Goal: Task Accomplishment & Management: Manage account settings

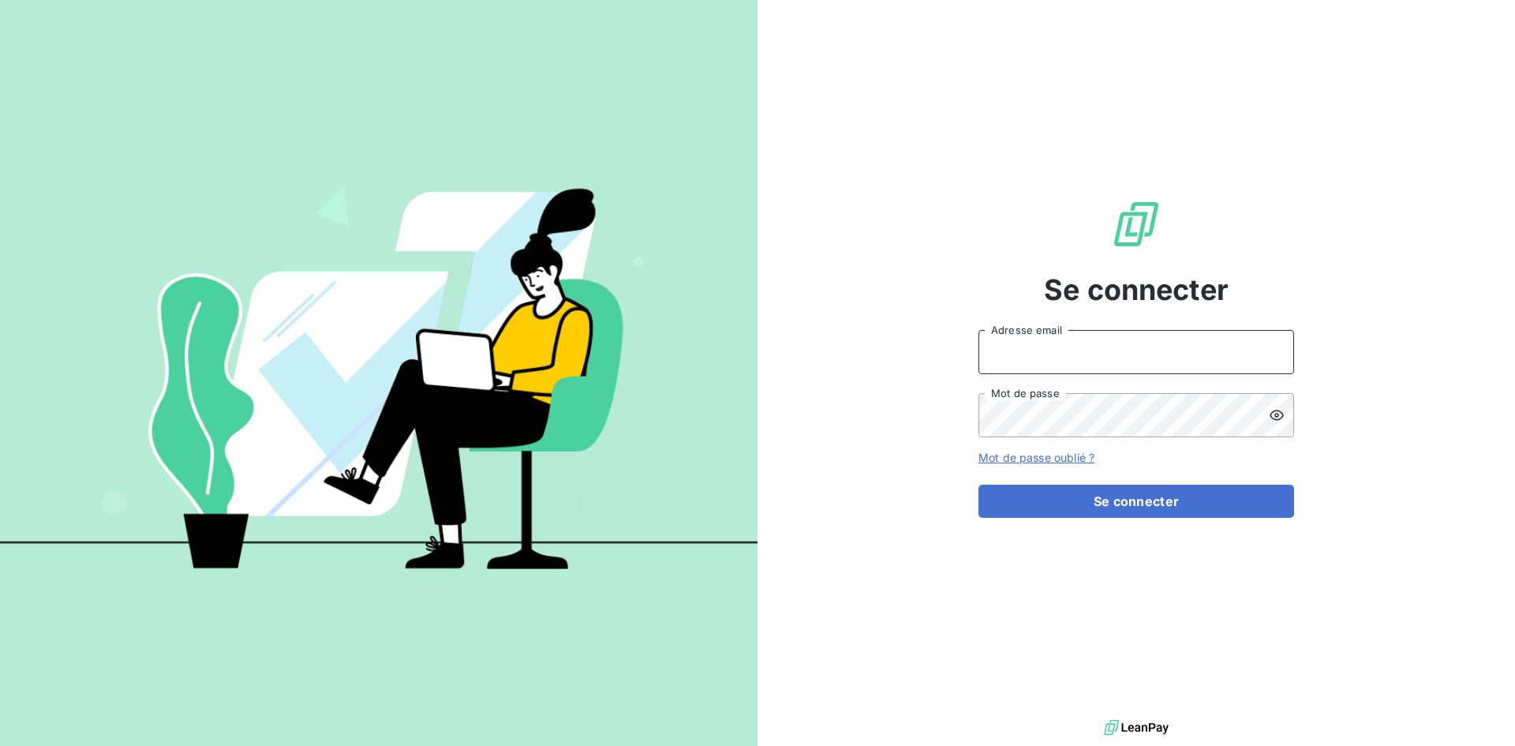
click at [1146, 355] on input "Adresse email" at bounding box center [1136, 352] width 316 height 44
paste input "[EMAIL_ADDRESS][DOMAIN_NAME]"
type input "[EMAIL_ADDRESS][DOMAIN_NAME]"
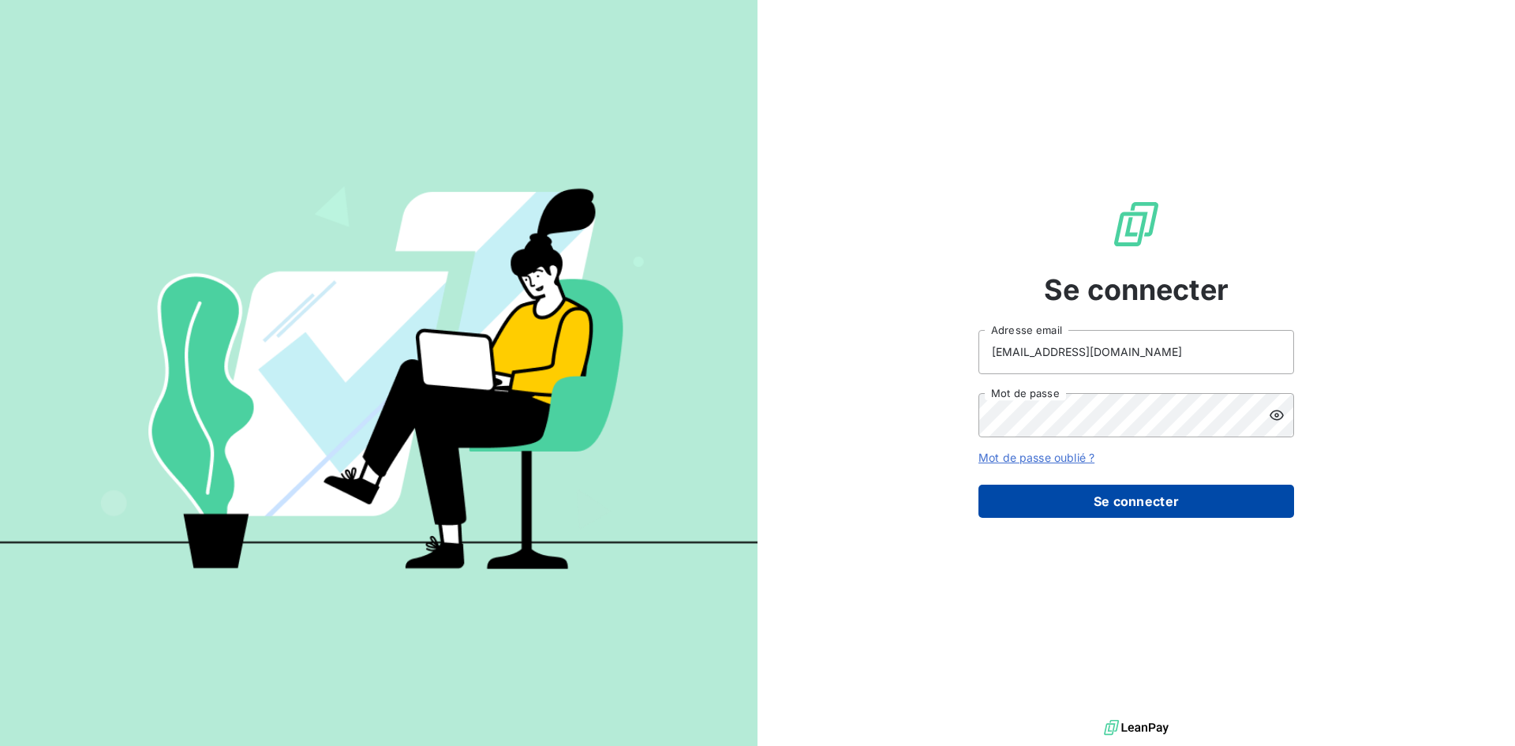
click at [1047, 496] on button "Se connecter" at bounding box center [1136, 501] width 316 height 33
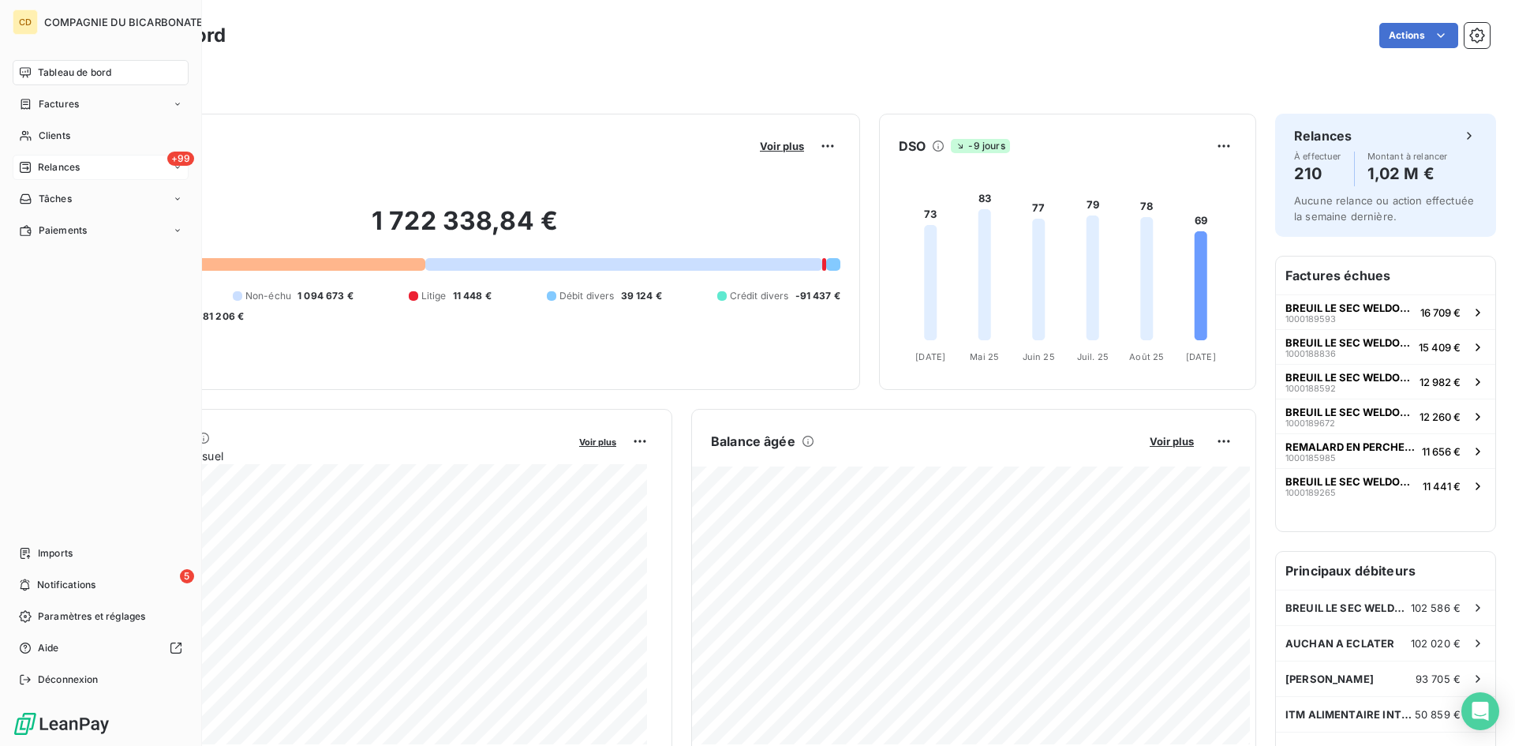
click at [32, 163] on div "Relances" at bounding box center [49, 167] width 61 height 14
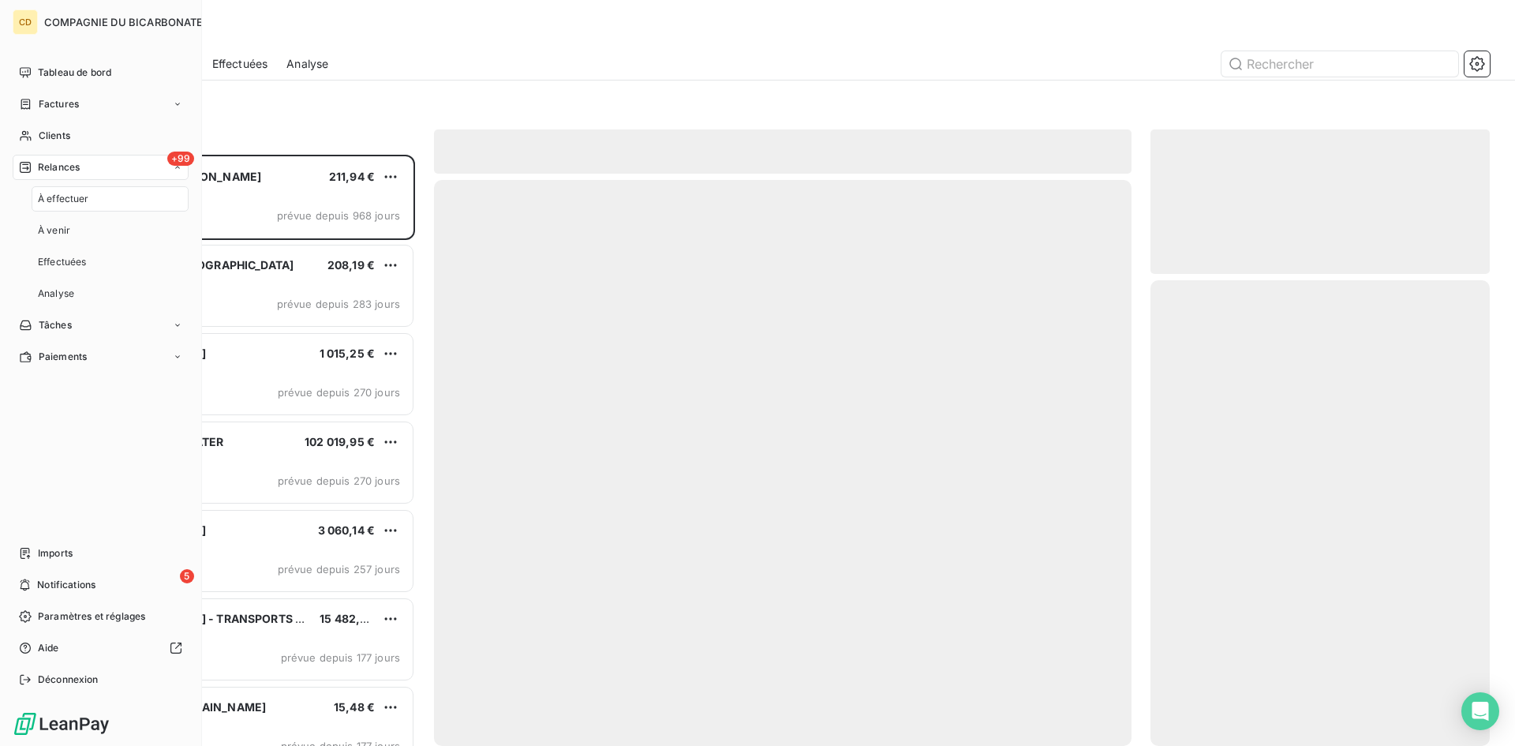
scroll to position [579, 327]
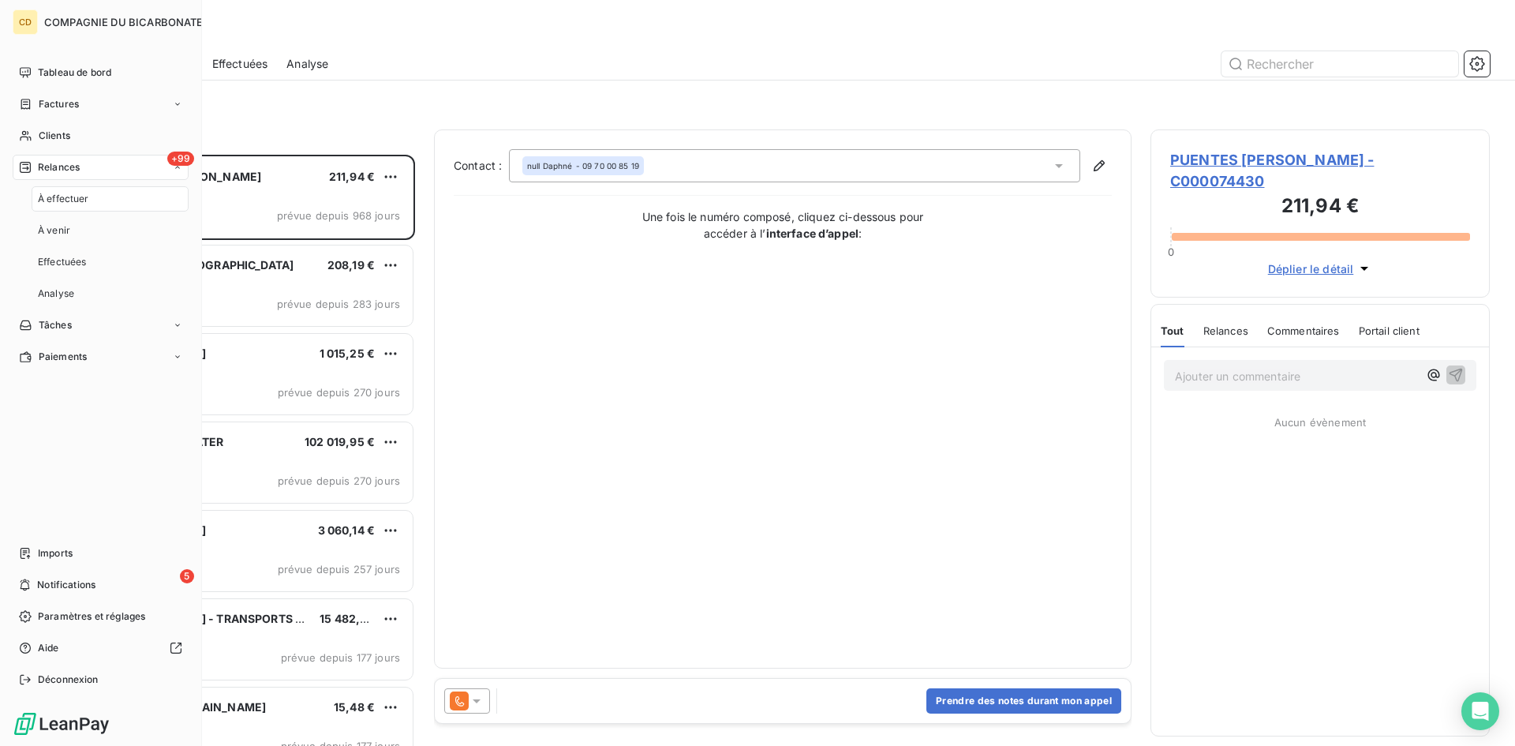
click at [56, 196] on span "À effectuer" at bounding box center [63, 199] width 51 height 14
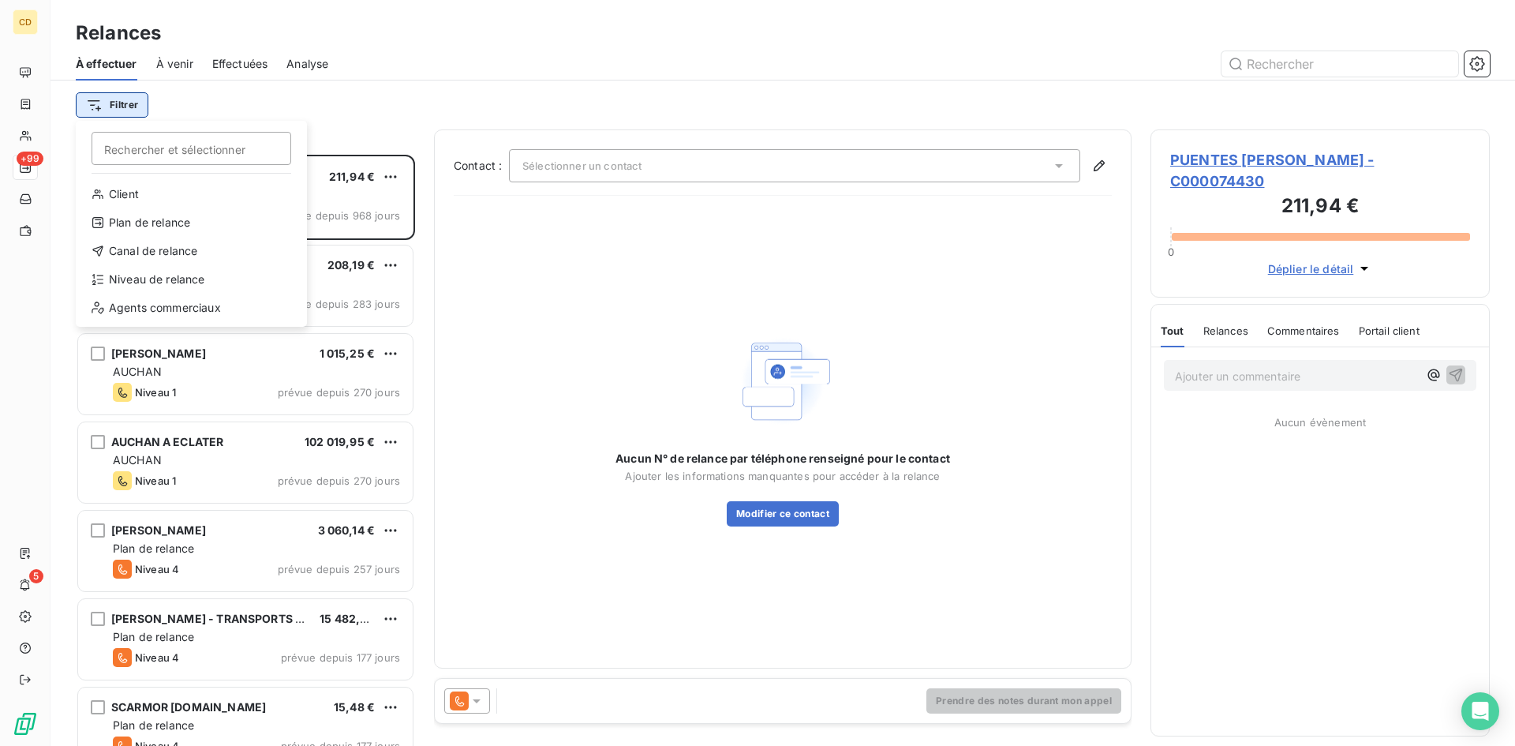
click at [118, 100] on html "CD +99 5 Relances À effectuer À venir Effectuées Analyse Filtrer Rechercher et …" at bounding box center [757, 373] width 1515 height 746
click at [153, 273] on div "Niveau de relance" at bounding box center [191, 279] width 219 height 25
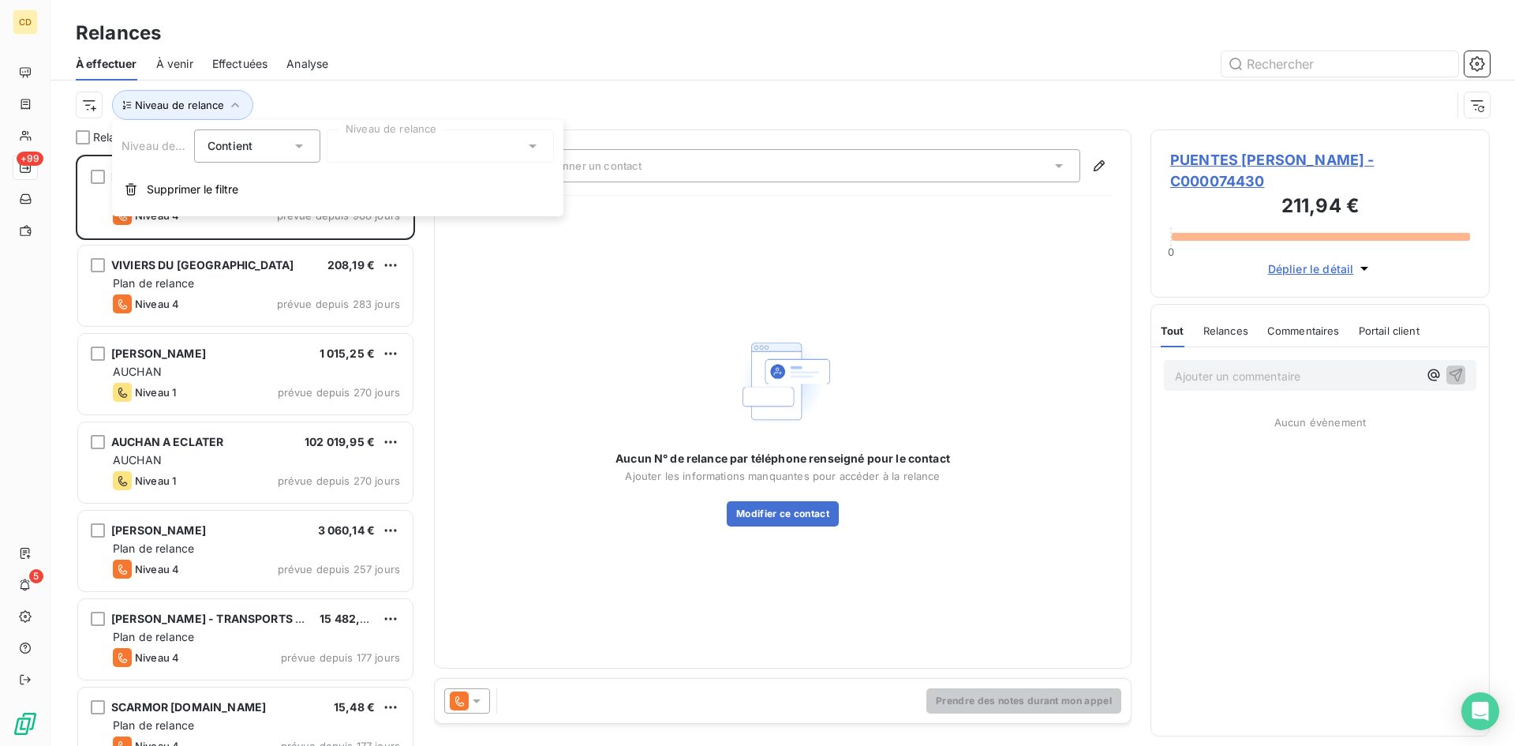
click at [308, 143] on div "Contient is" at bounding box center [257, 145] width 126 height 33
click at [307, 144] on div "Contient" at bounding box center [257, 145] width 126 height 33
click at [167, 144] on span "Niveau de relance" at bounding box center [170, 145] width 96 height 13
click at [437, 140] on div at bounding box center [440, 145] width 227 height 33
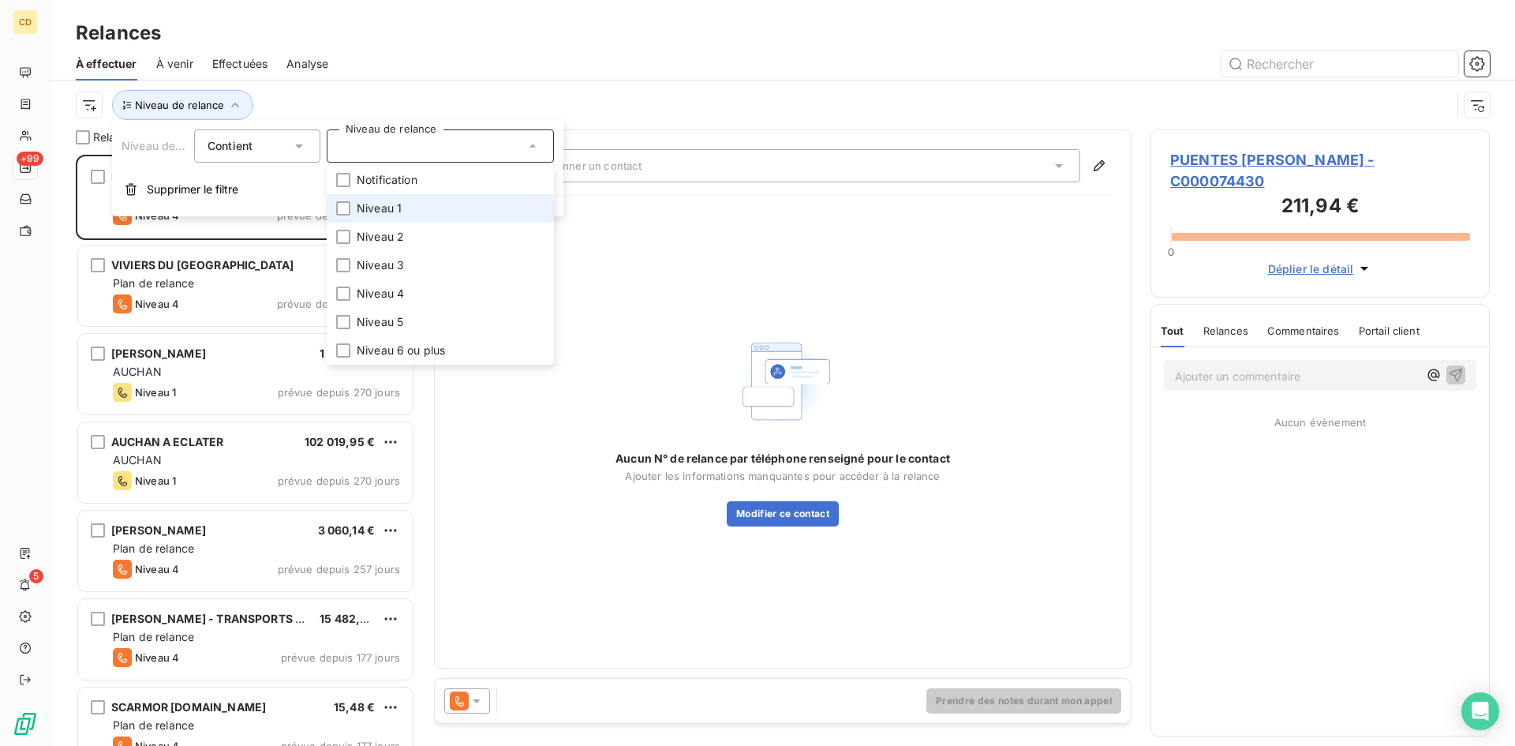
click at [413, 197] on li "Niveau 1" at bounding box center [440, 208] width 227 height 28
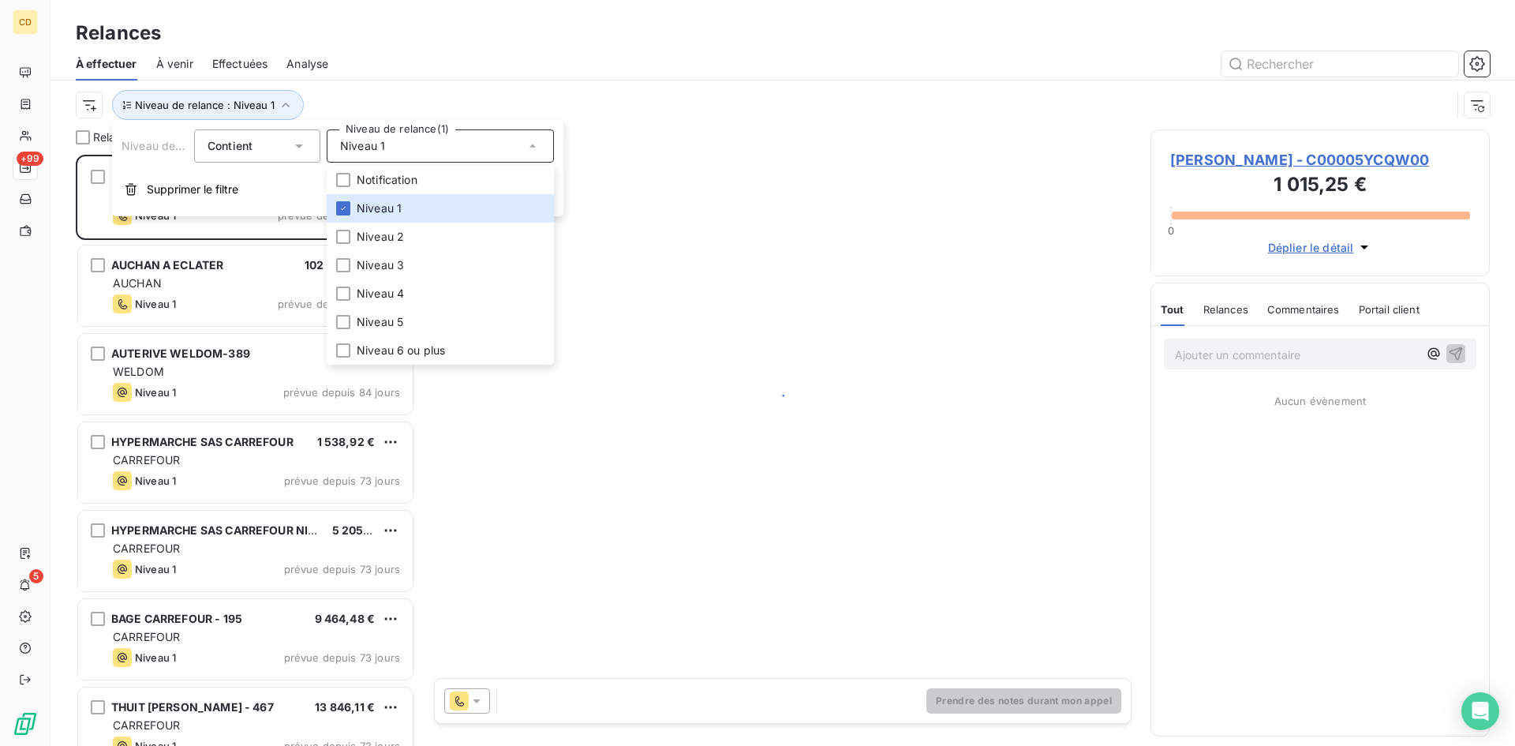
scroll to position [579, 327]
click at [574, 90] on div "Niveau de relance : Niveau 1" at bounding box center [763, 105] width 1375 height 30
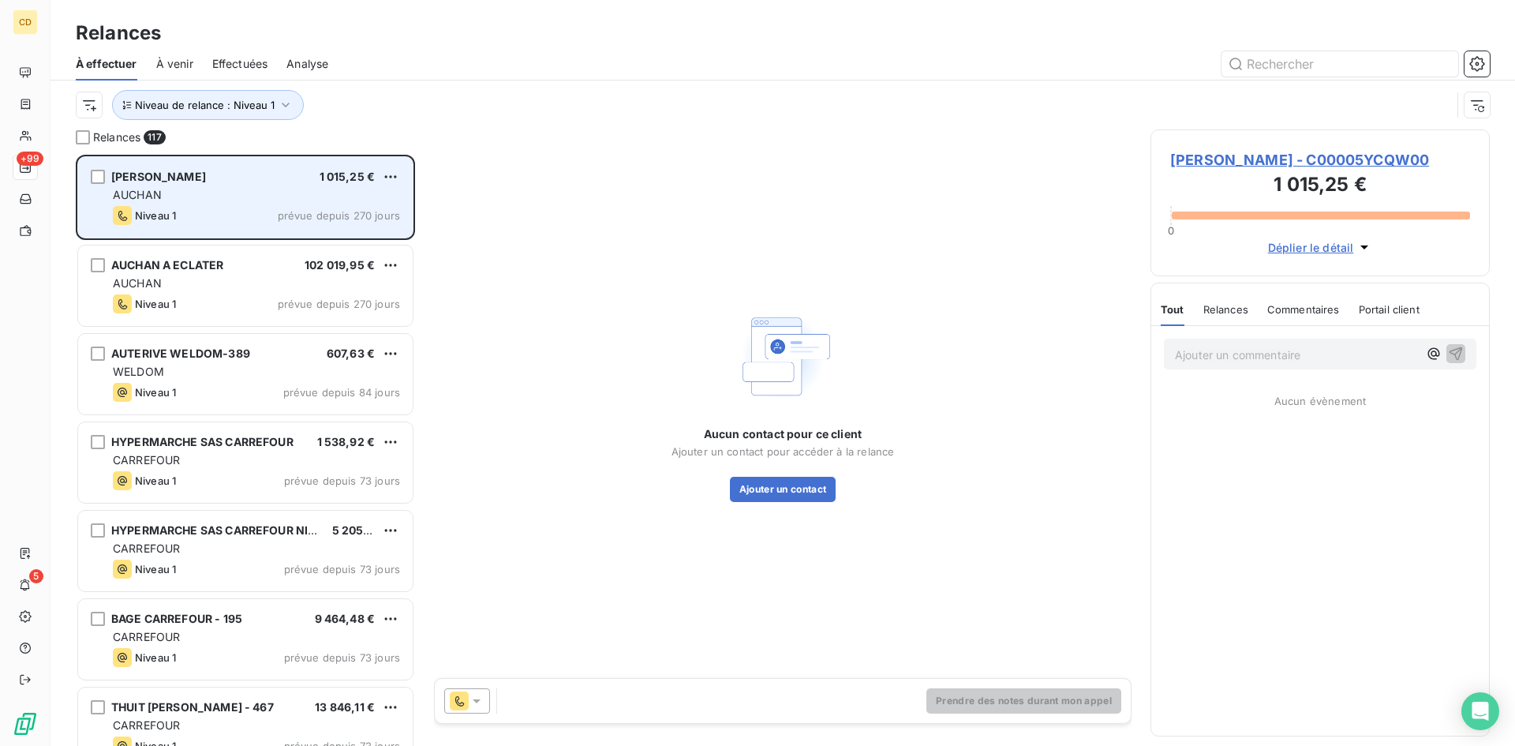
click at [241, 177] on div "AUCHAN GOLBEY 1 015,25 €" at bounding box center [256, 177] width 287 height 14
click at [286, 205] on div "AUCHAN GOLBEY 1 015,25 € AUCHAN Niveau 1 prévue depuis 270 jours" at bounding box center [245, 197] width 335 height 80
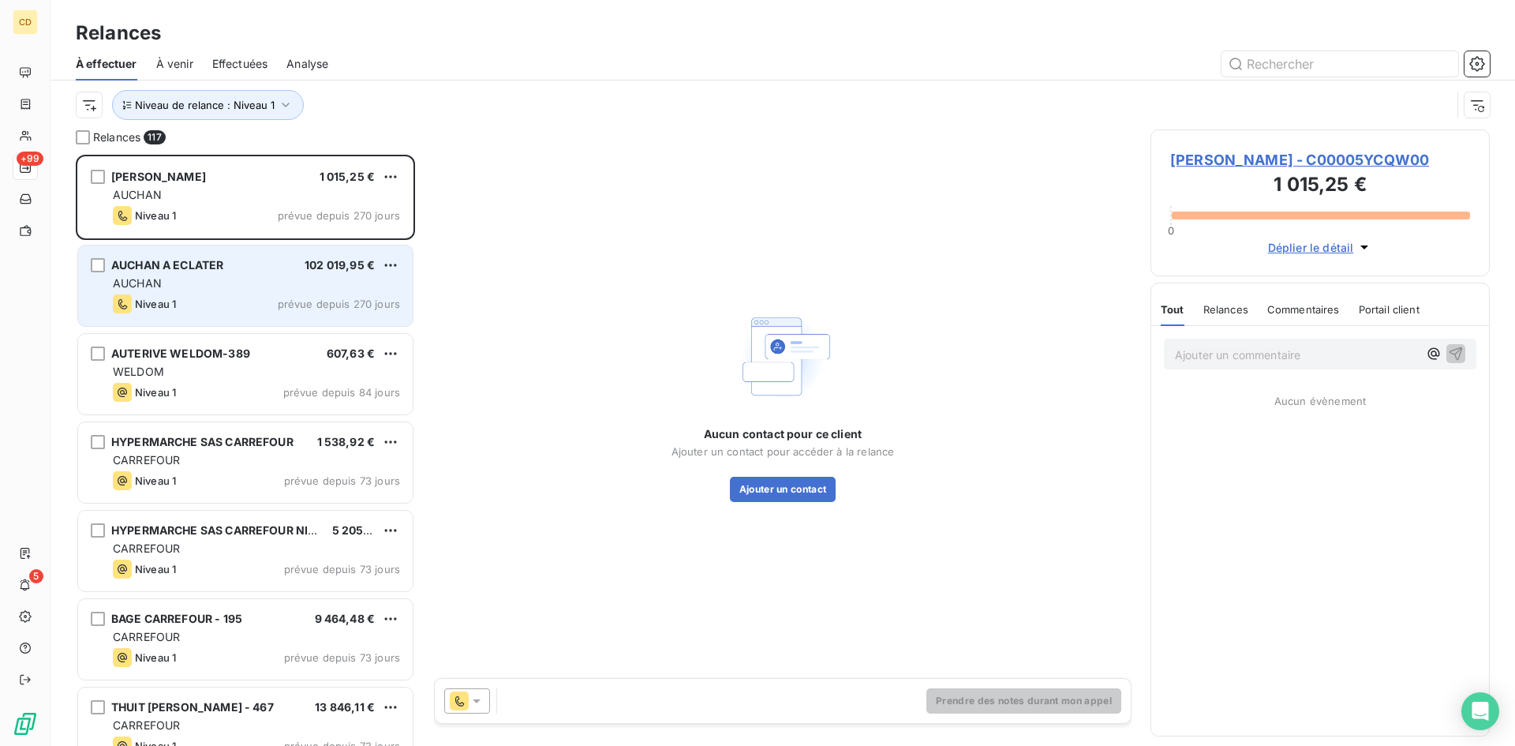
click at [187, 284] on div "AUCHAN" at bounding box center [256, 283] width 287 height 16
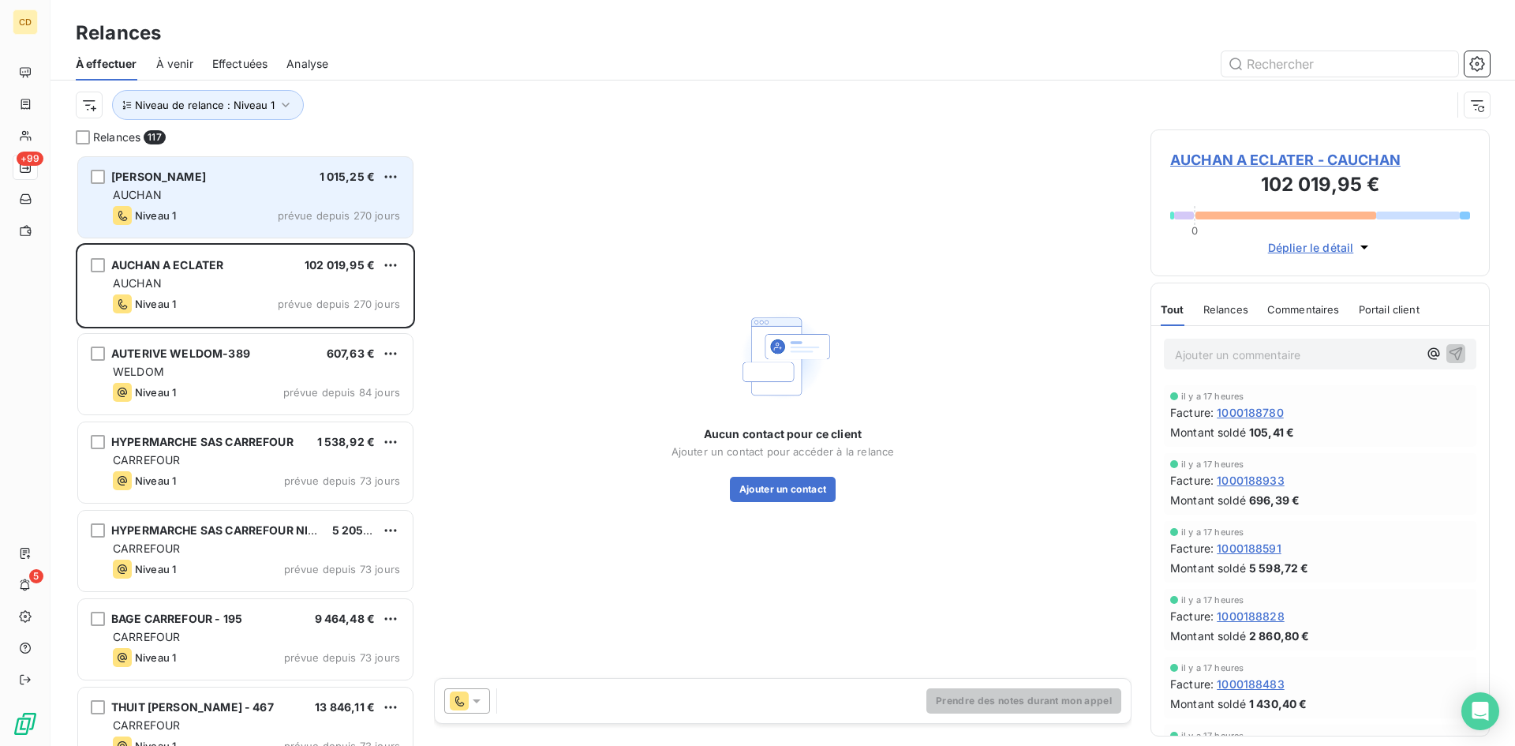
click at [243, 195] on div "AUCHAN" at bounding box center [256, 195] width 287 height 16
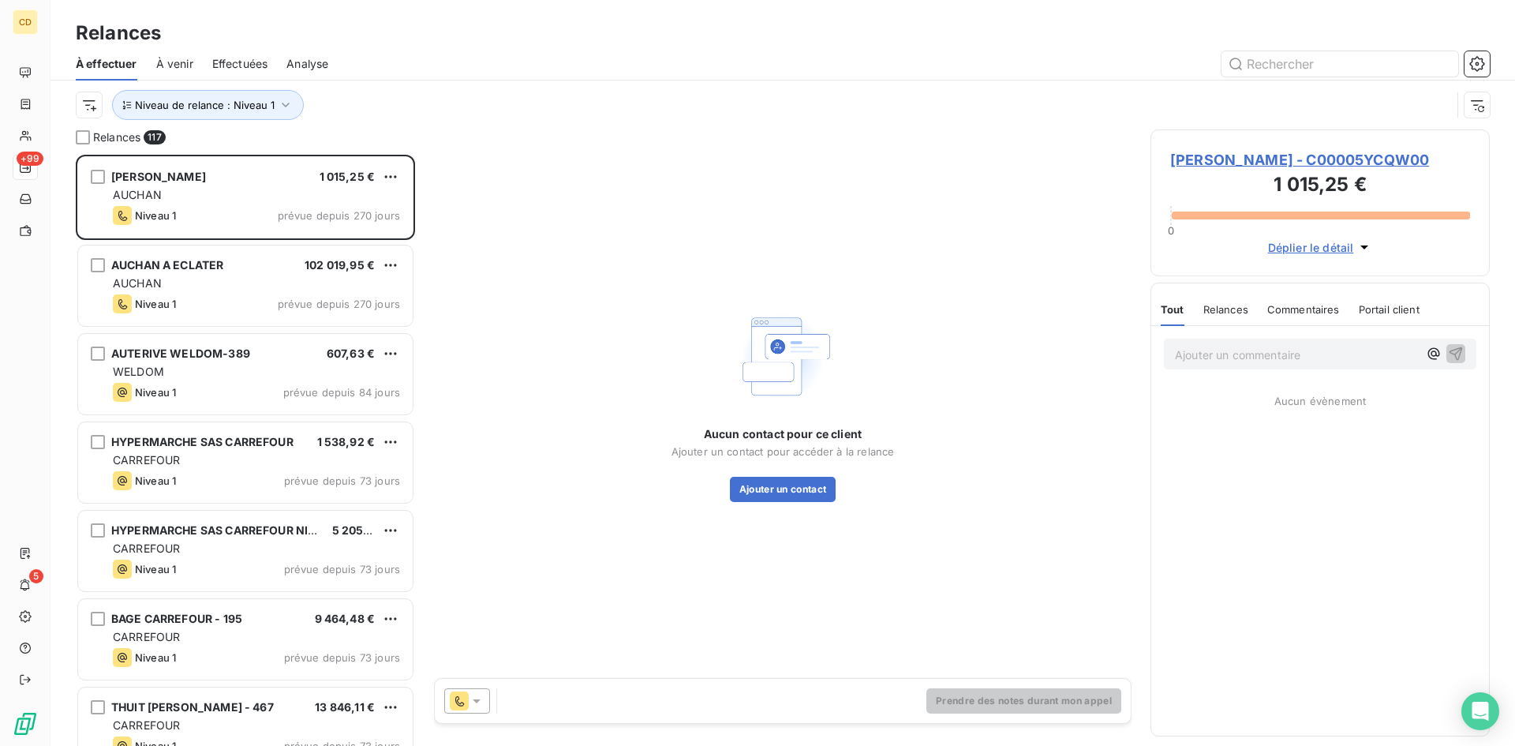
click at [1235, 310] on span "Relances" at bounding box center [1225, 309] width 45 height 13
click at [1230, 305] on span "Relances" at bounding box center [1226, 309] width 48 height 13
click at [1150, 307] on div "Relances 117 AUCHAN GOLBEY 1 015,25 € AUCHAN Niveau 1 prévue depuis 270 jours A…" at bounding box center [783, 437] width 1465 height 616
click at [1163, 307] on span "Tout" at bounding box center [1172, 309] width 22 height 13
click at [1360, 241] on icon "button" at bounding box center [1364, 247] width 16 height 16
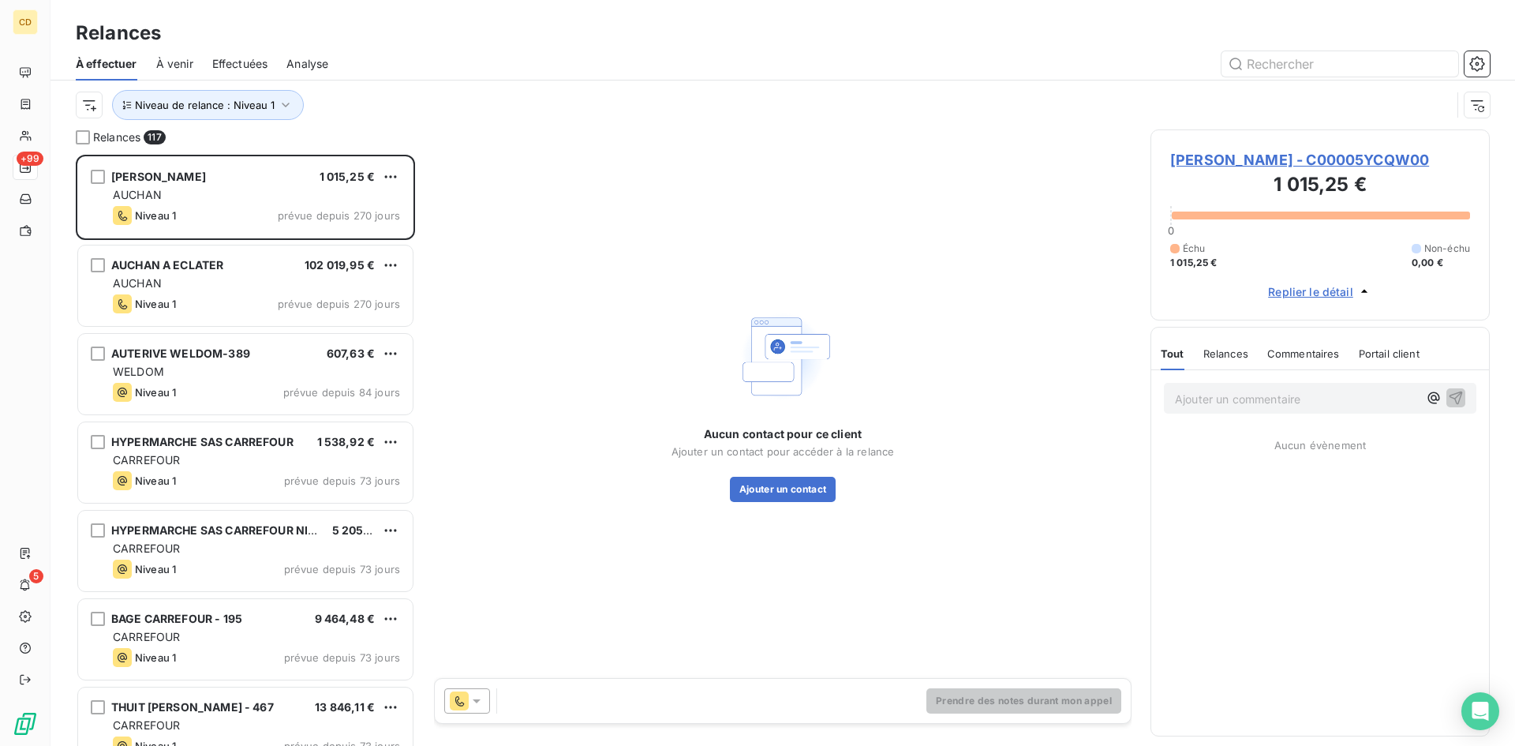
click at [1361, 289] on icon "button" at bounding box center [1364, 291] width 16 height 16
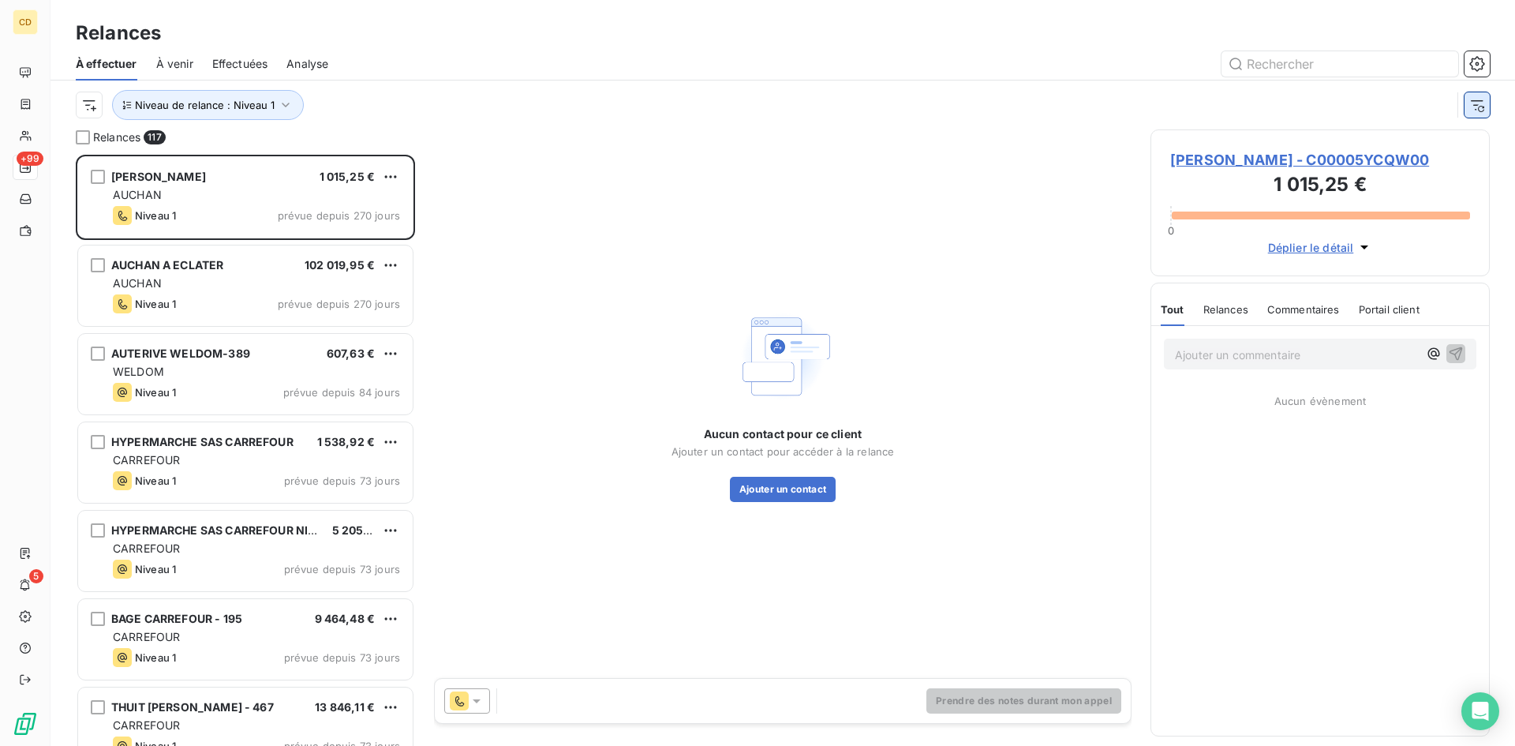
click at [1485, 103] on button "button" at bounding box center [1477, 104] width 25 height 25
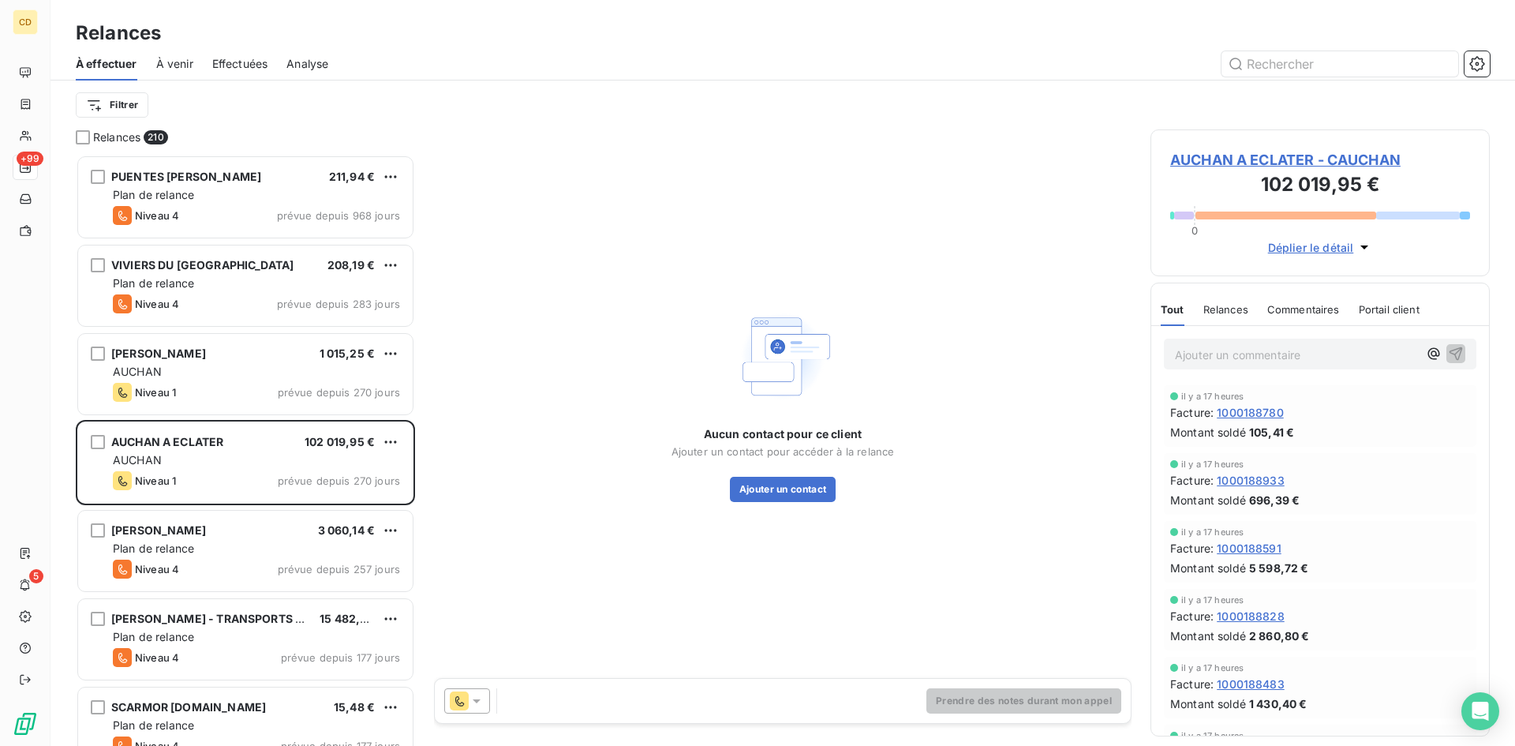
click at [772, 147] on div "Aucun contact pour ce client Ajouter un contact pour accéder à la relance Ajout…" at bounding box center [783, 403] width 698 height 548
click at [114, 134] on span "Relances" at bounding box center [116, 137] width 47 height 16
click at [113, 103] on html "CD +99 5 Relances À effectuer À venir Effectuées Analyse Filtrer Relances 210 P…" at bounding box center [757, 373] width 1515 height 746
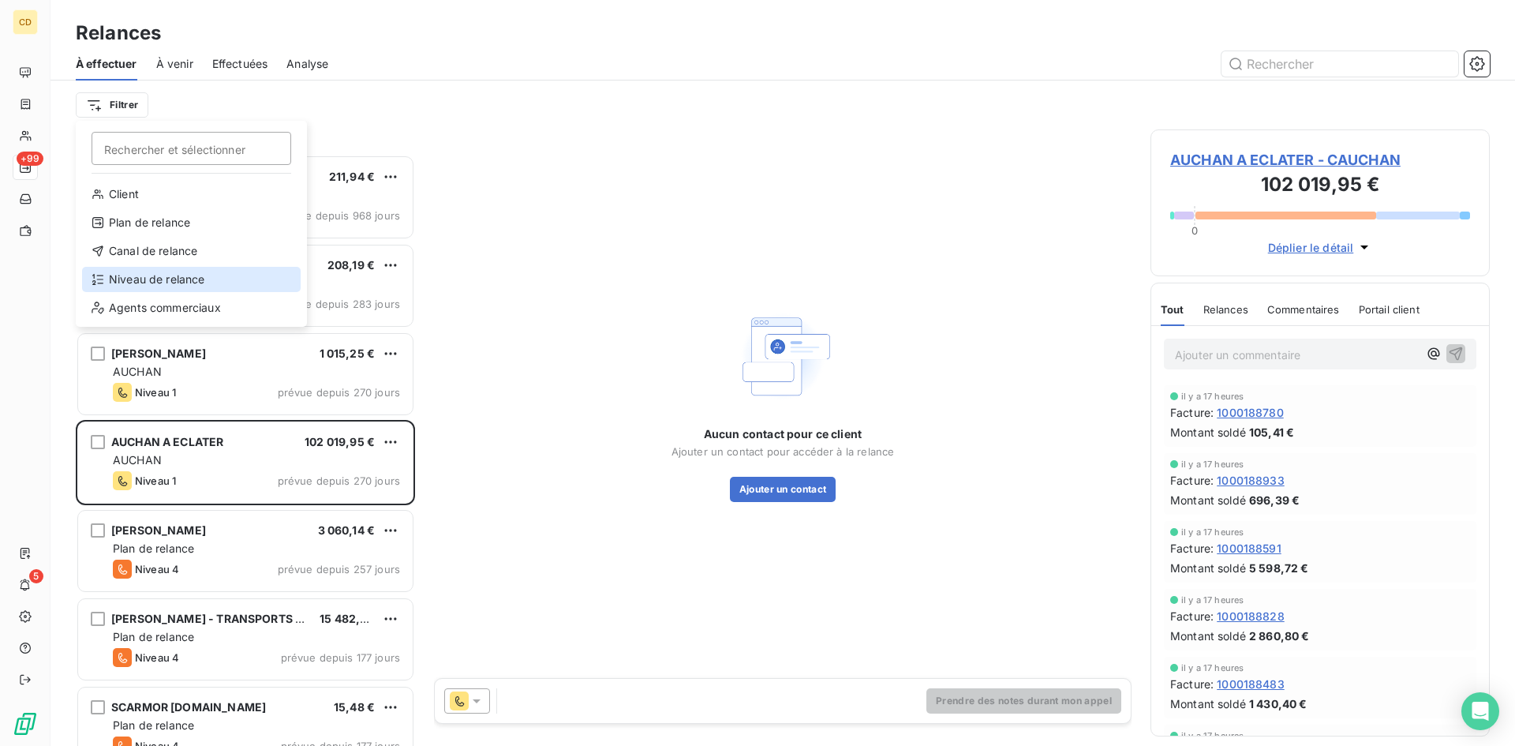
click at [157, 271] on div "Niveau de relance" at bounding box center [191, 279] width 219 height 25
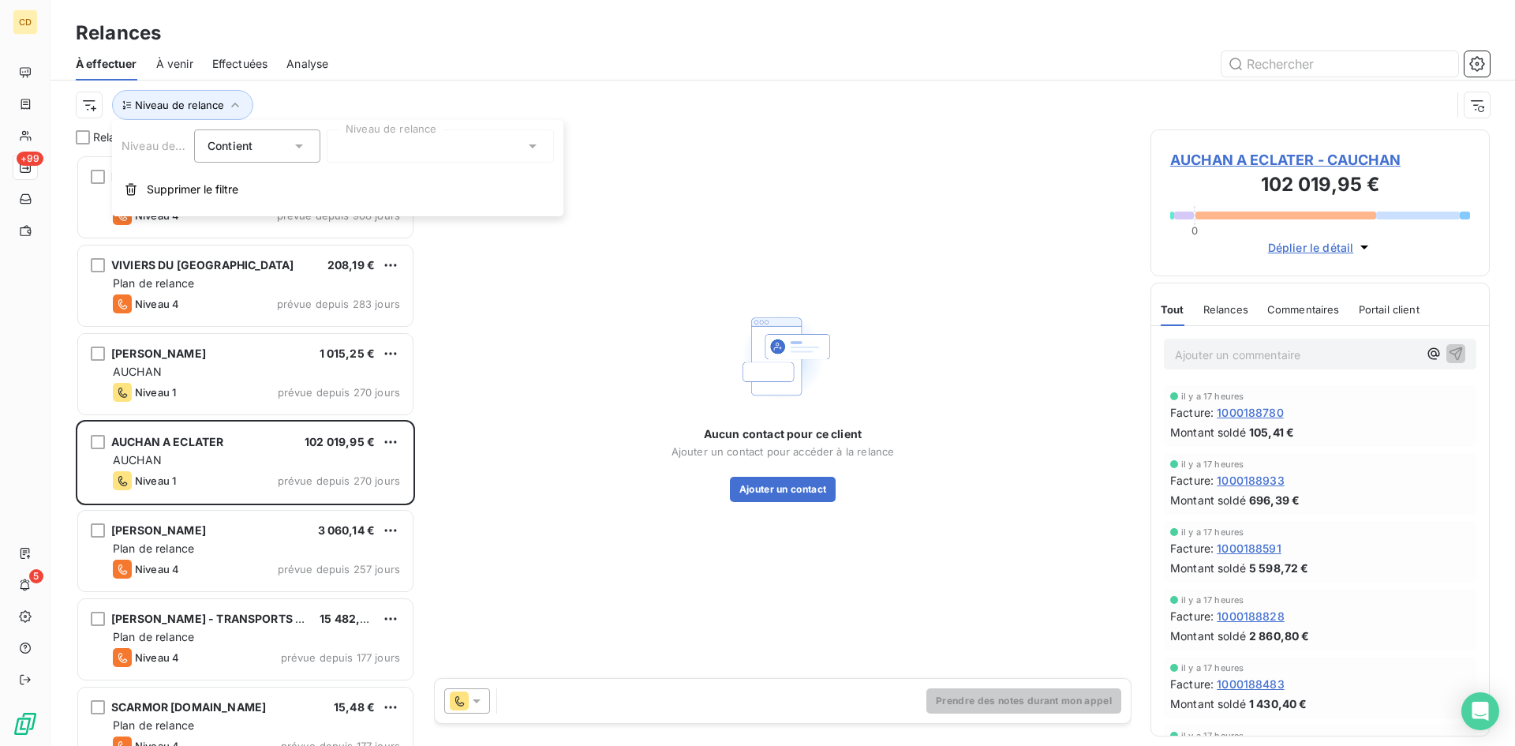
click at [526, 141] on icon at bounding box center [533, 146] width 16 height 16
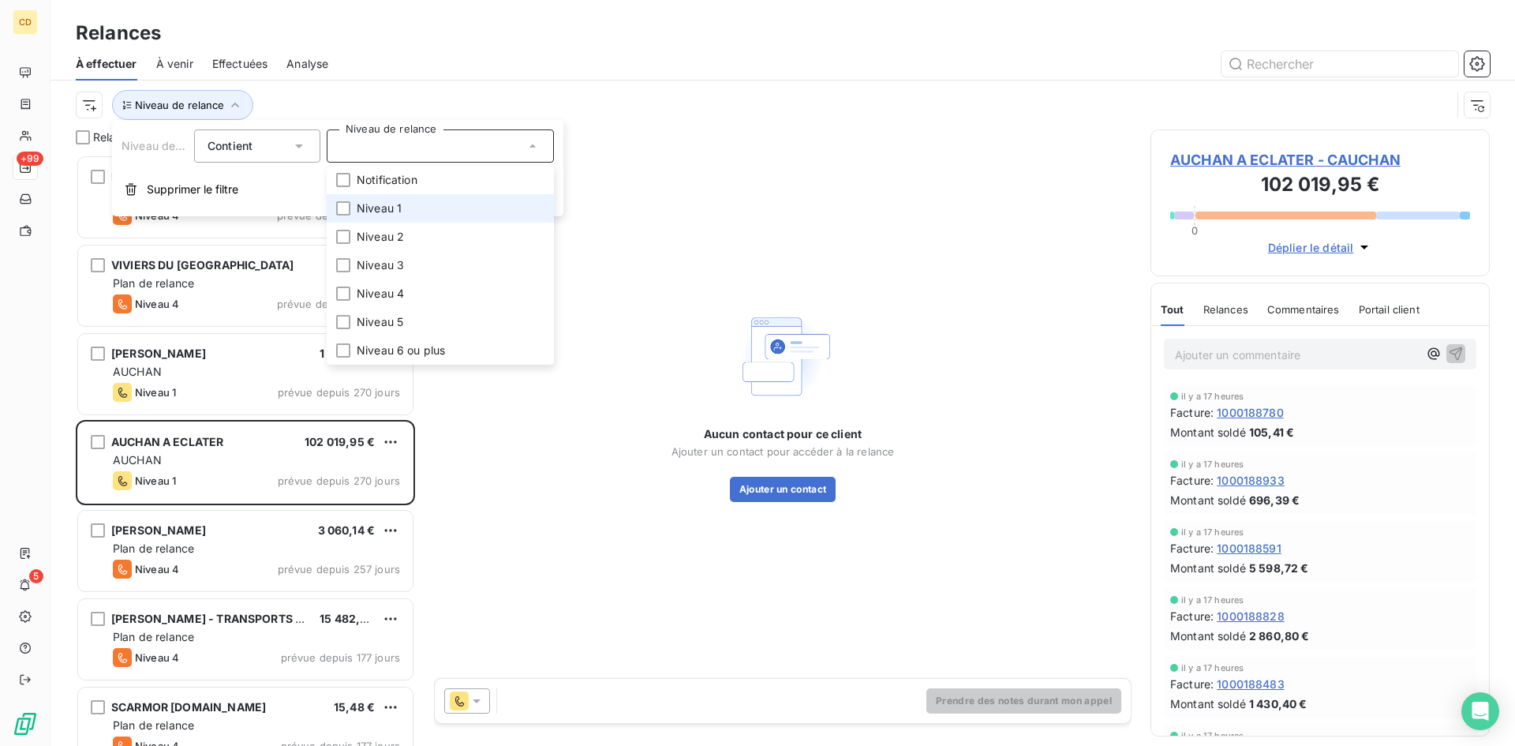
click at [421, 203] on li "Niveau 1" at bounding box center [440, 208] width 227 height 28
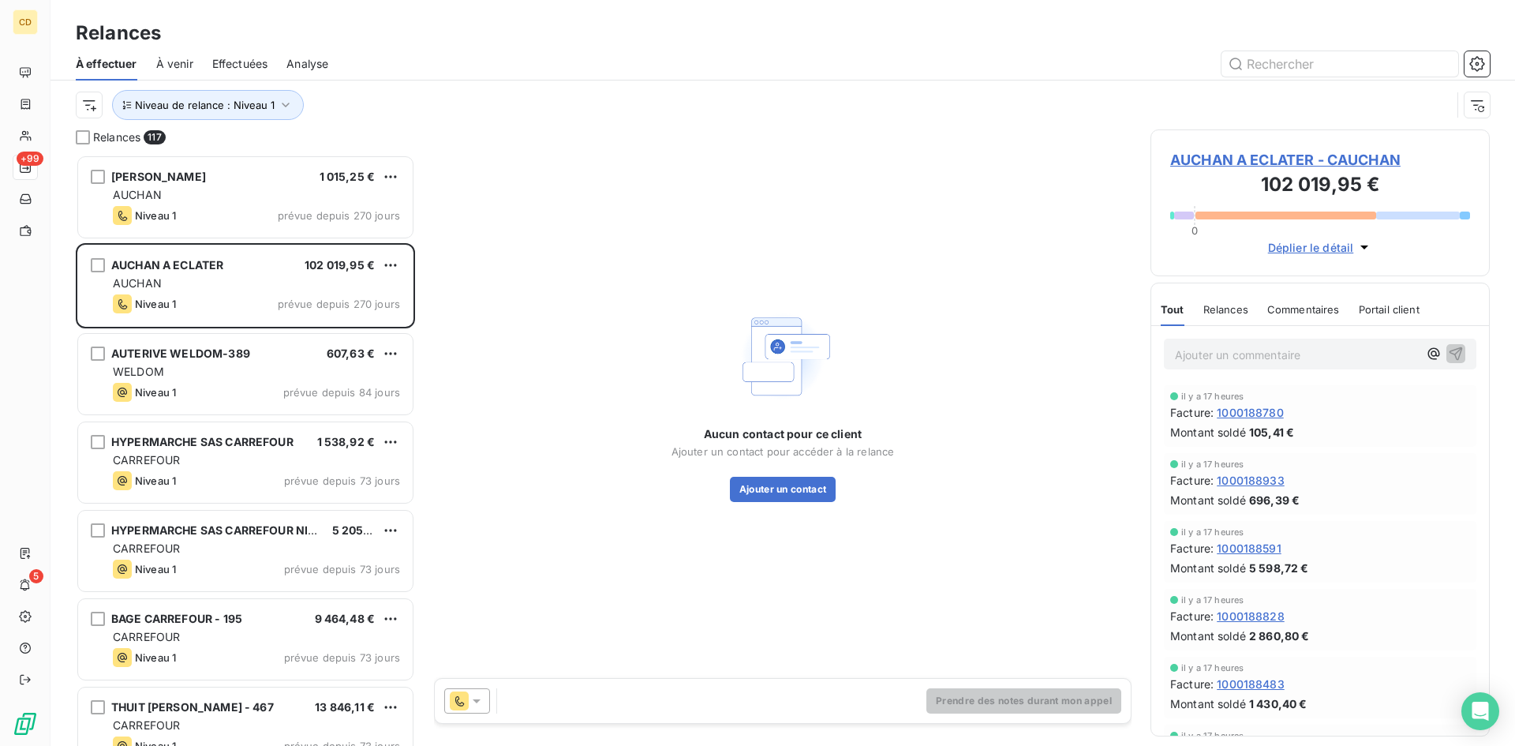
click at [592, 85] on div "Niveau de relance : Niveau 1" at bounding box center [783, 104] width 1414 height 49
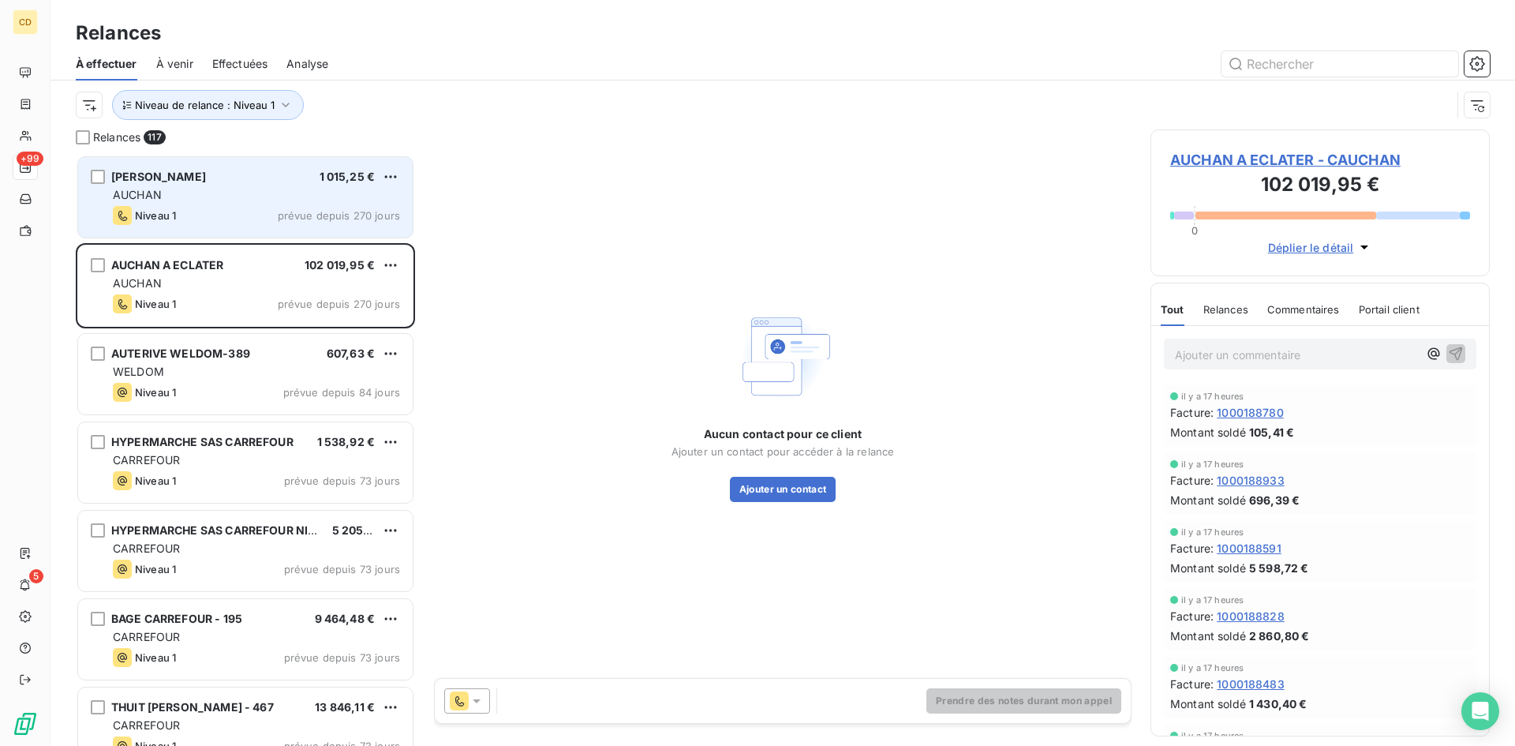
click at [271, 190] on div "AUCHAN" at bounding box center [256, 195] width 287 height 16
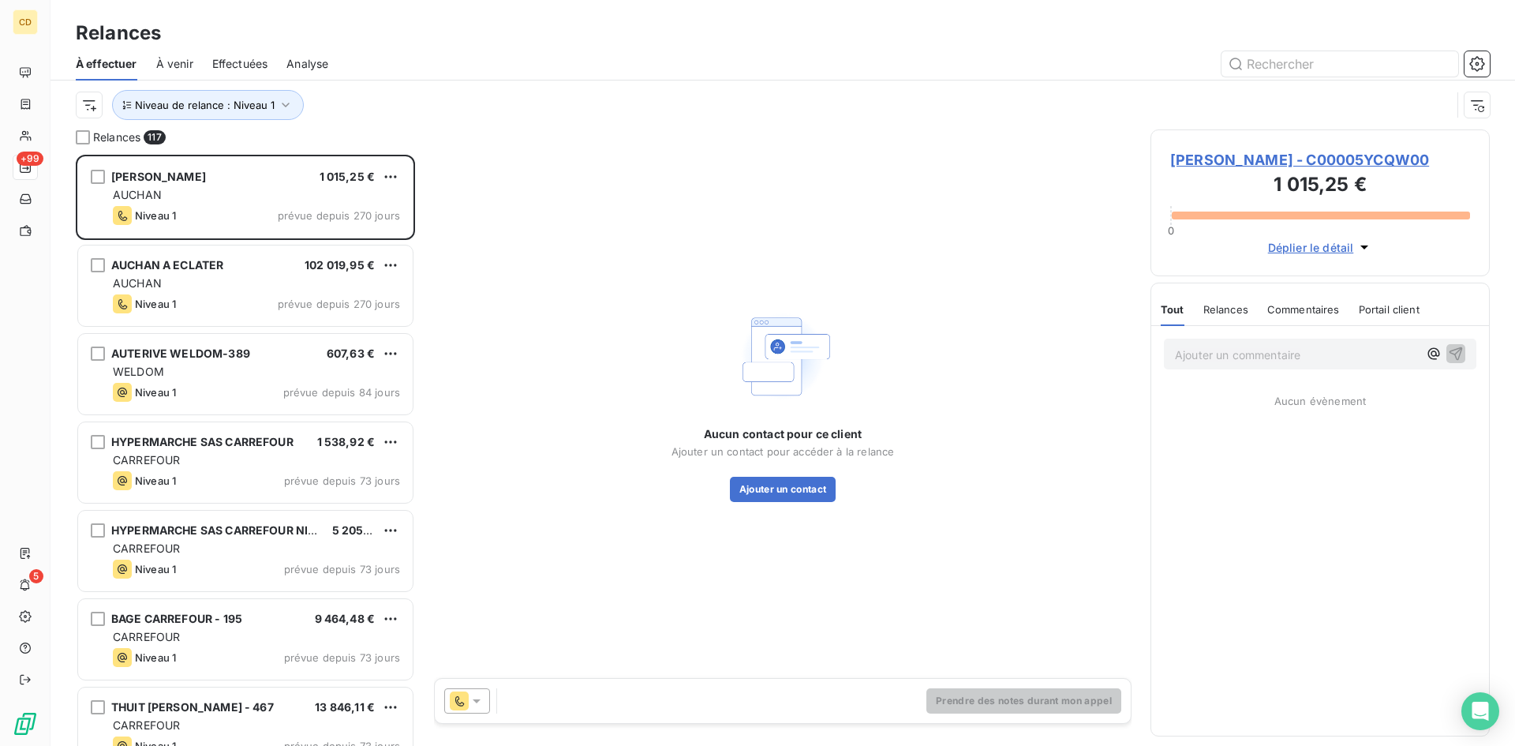
click at [477, 702] on icon at bounding box center [477, 701] width 8 height 4
click at [477, 702] on icon at bounding box center [476, 700] width 6 height 3
click at [1263, 161] on span "AUCHAN GOLBEY - C00005YCQW00" at bounding box center [1320, 159] width 300 height 21
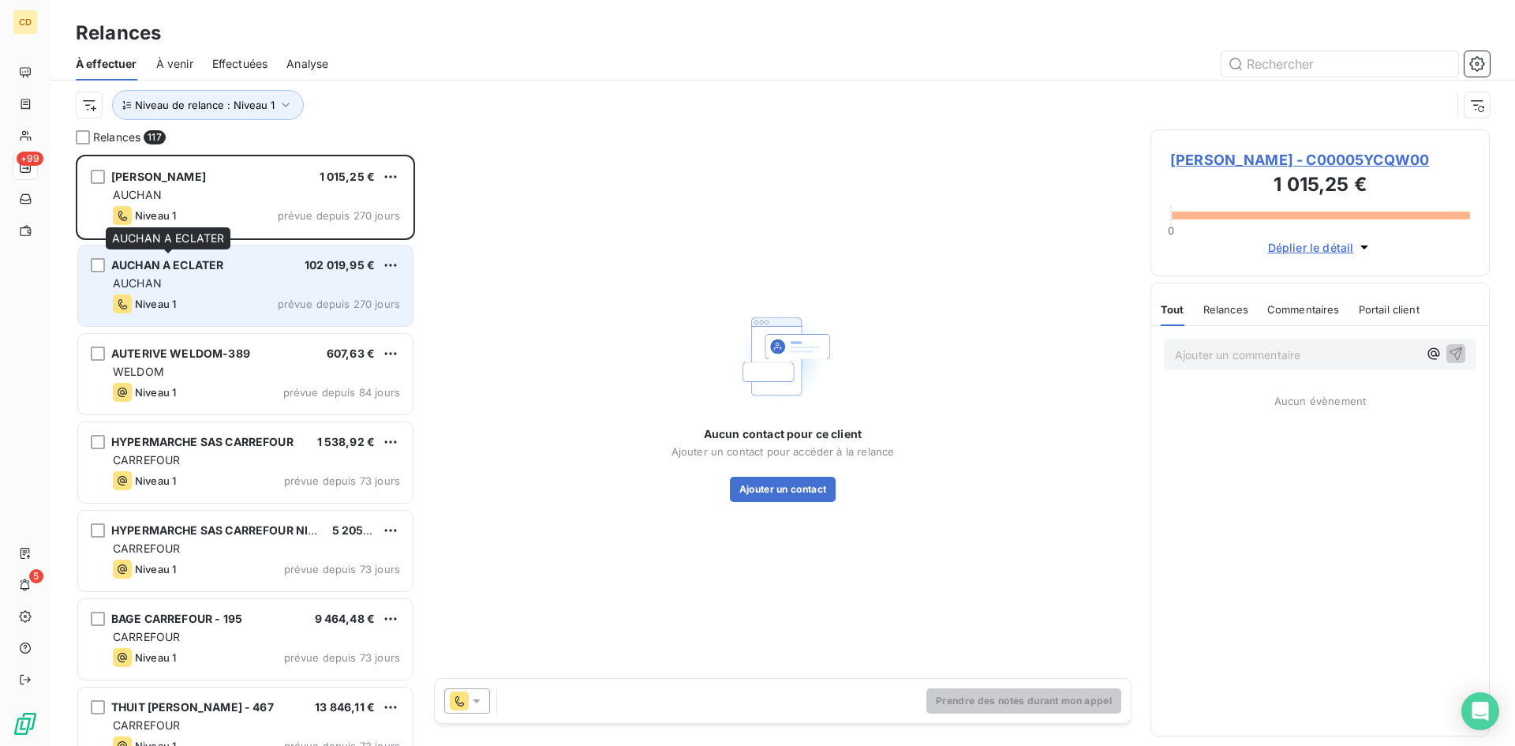
click at [215, 268] on span "AUCHAN A ECLATER" at bounding box center [167, 264] width 112 height 13
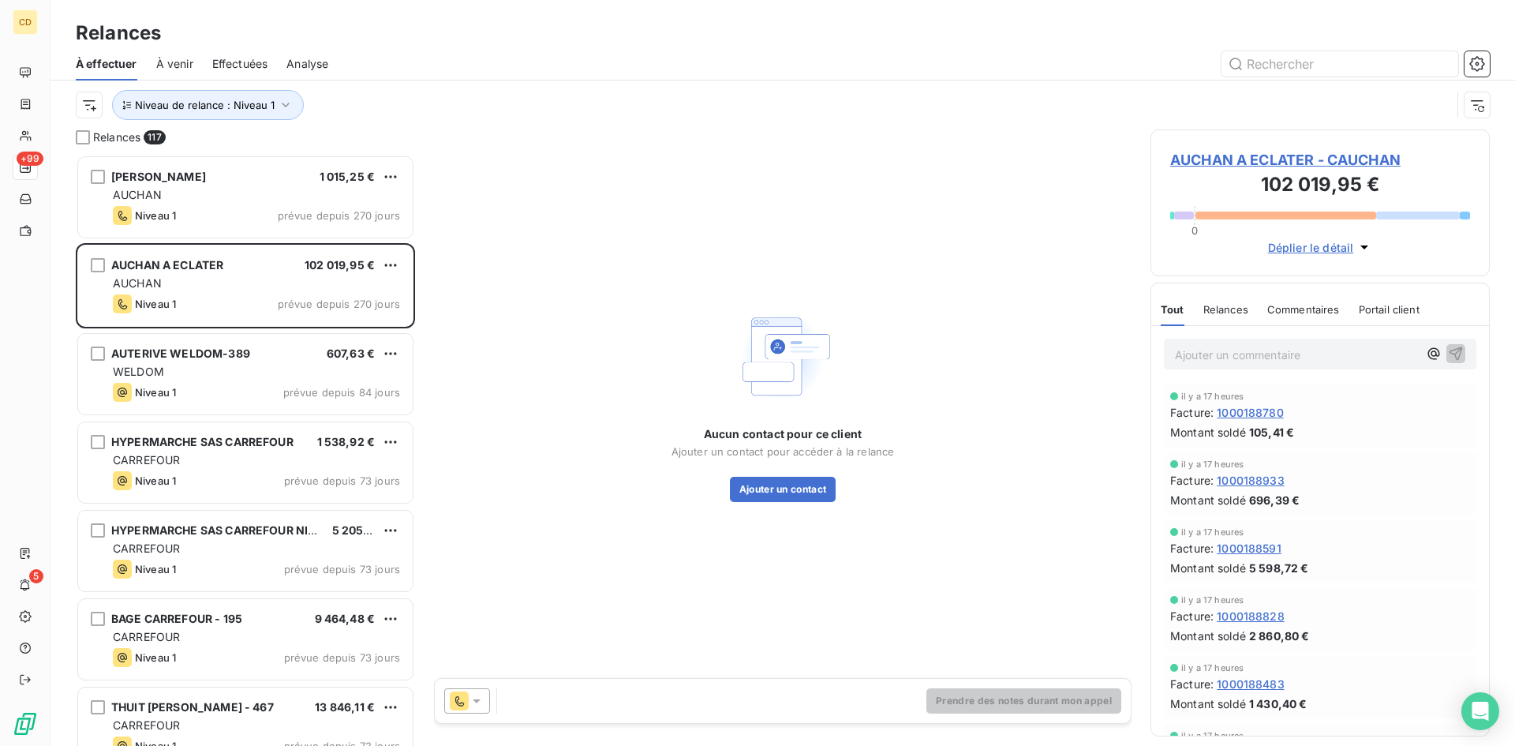
click at [1246, 159] on span "AUCHAN A ECLATER - CAUCHAN" at bounding box center [1320, 159] width 300 height 21
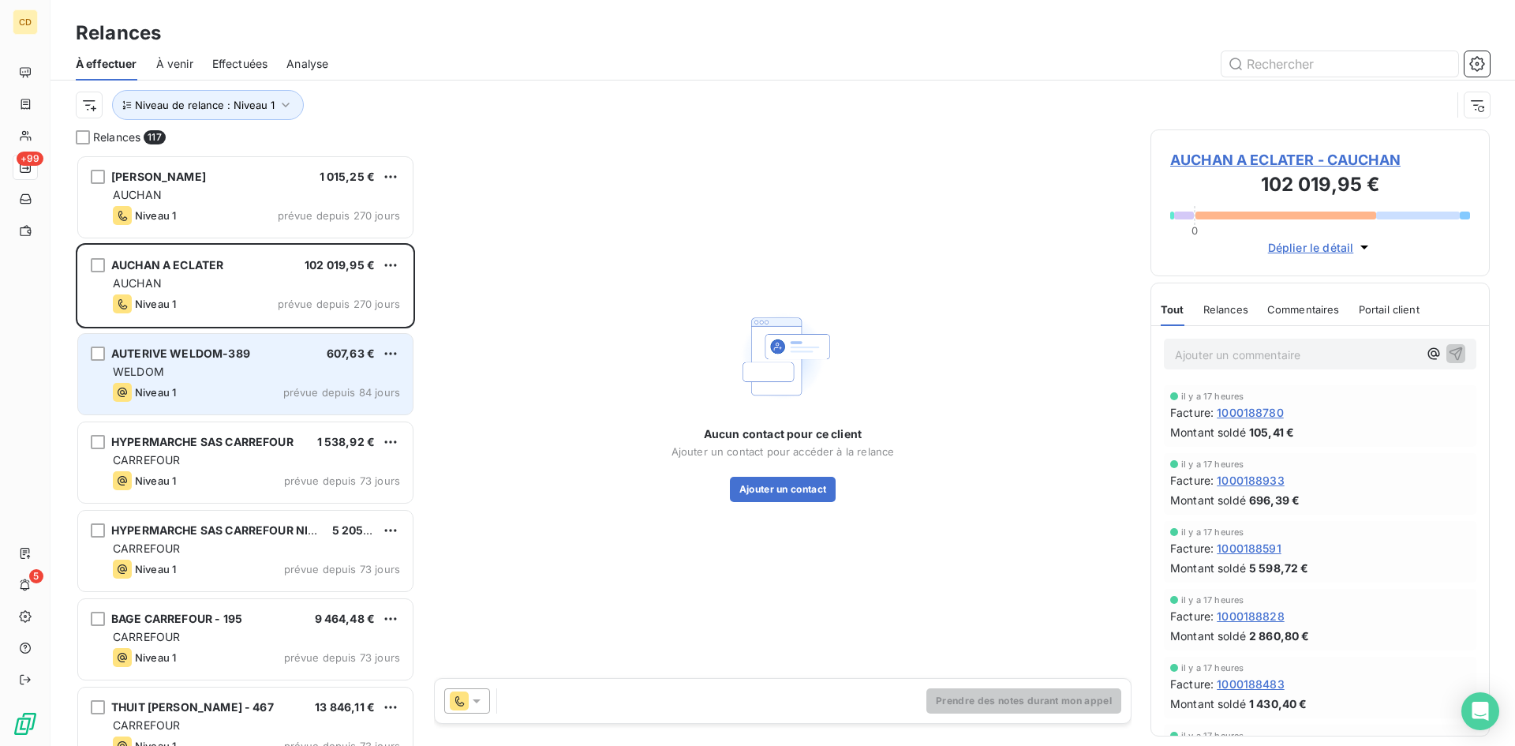
click at [204, 365] on div "WELDOM" at bounding box center [256, 372] width 287 height 16
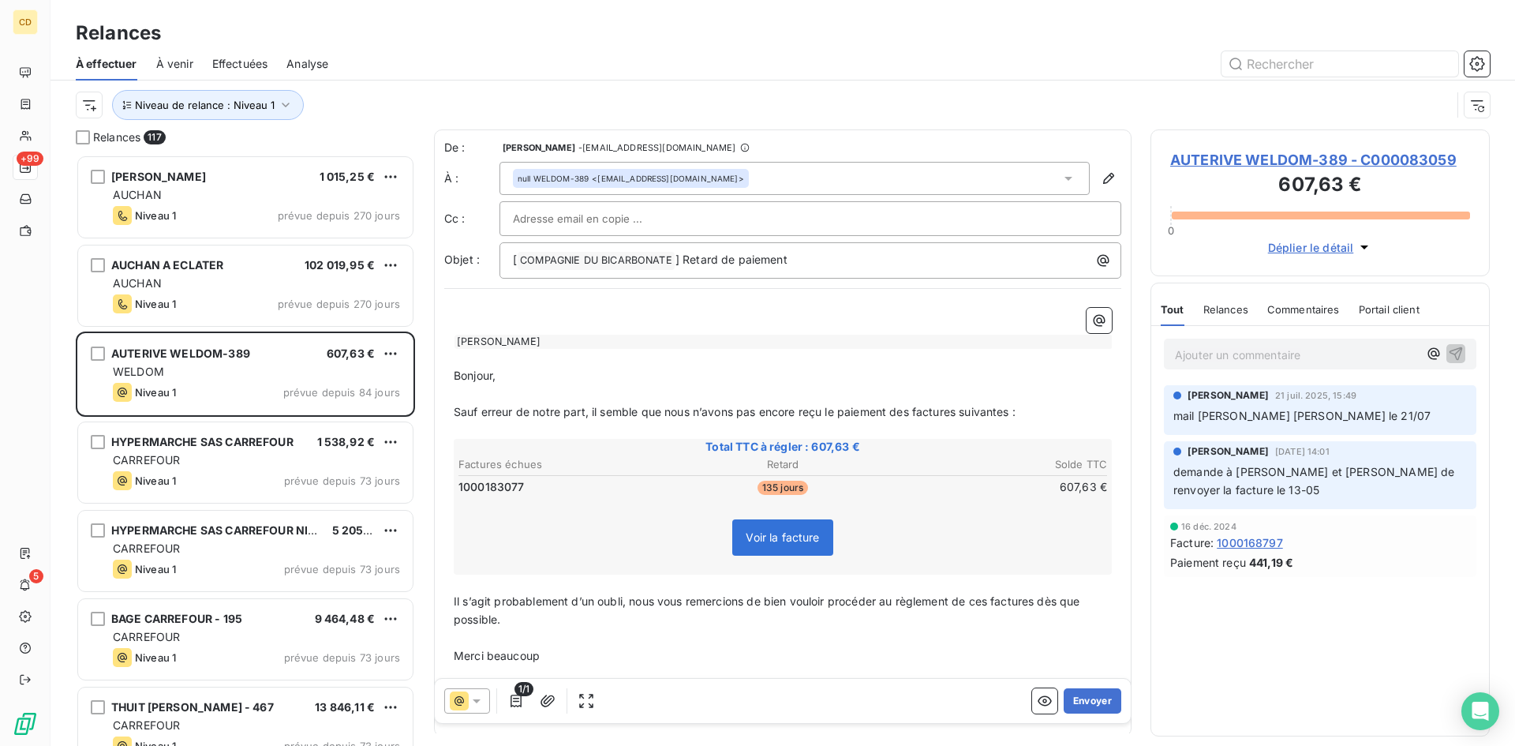
click at [1332, 163] on span "AUTERIVE WELDOM-389 - C000083059" at bounding box center [1320, 159] width 300 height 21
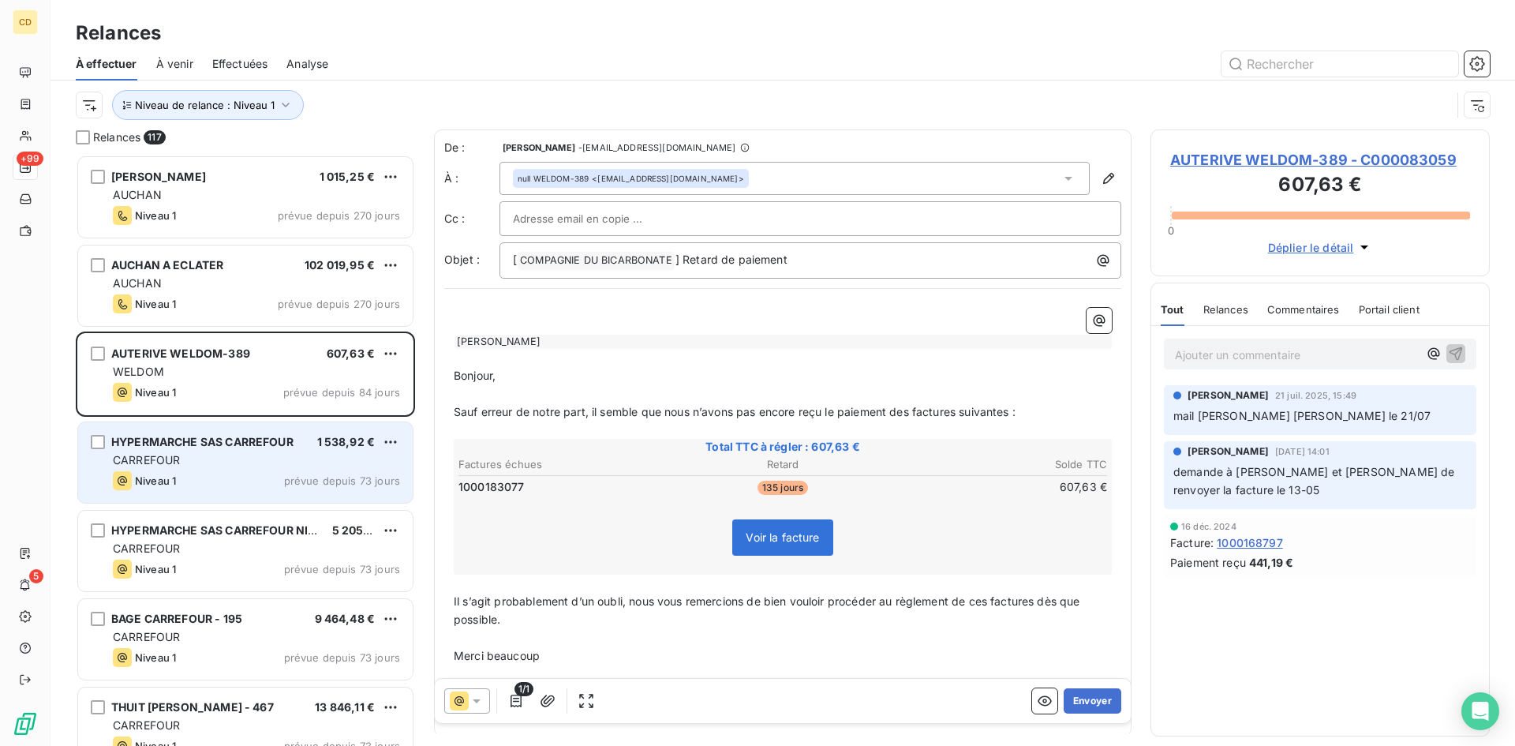
click at [187, 439] on span "HYPERMARCHE SAS CARREFOUR" at bounding box center [202, 441] width 182 height 13
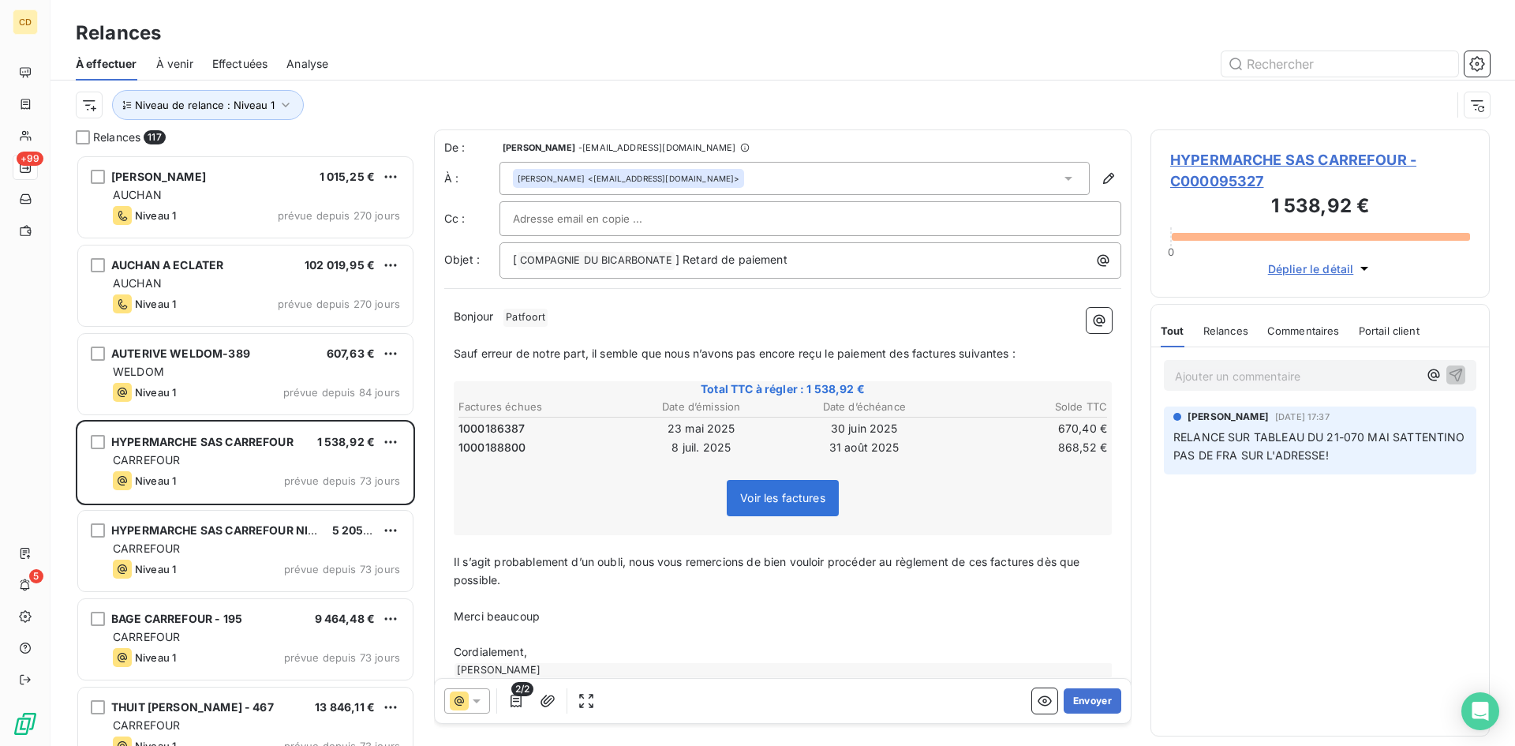
click at [393, 81] on div "Niveau de relance : Niveau 1" at bounding box center [783, 104] width 1414 height 49
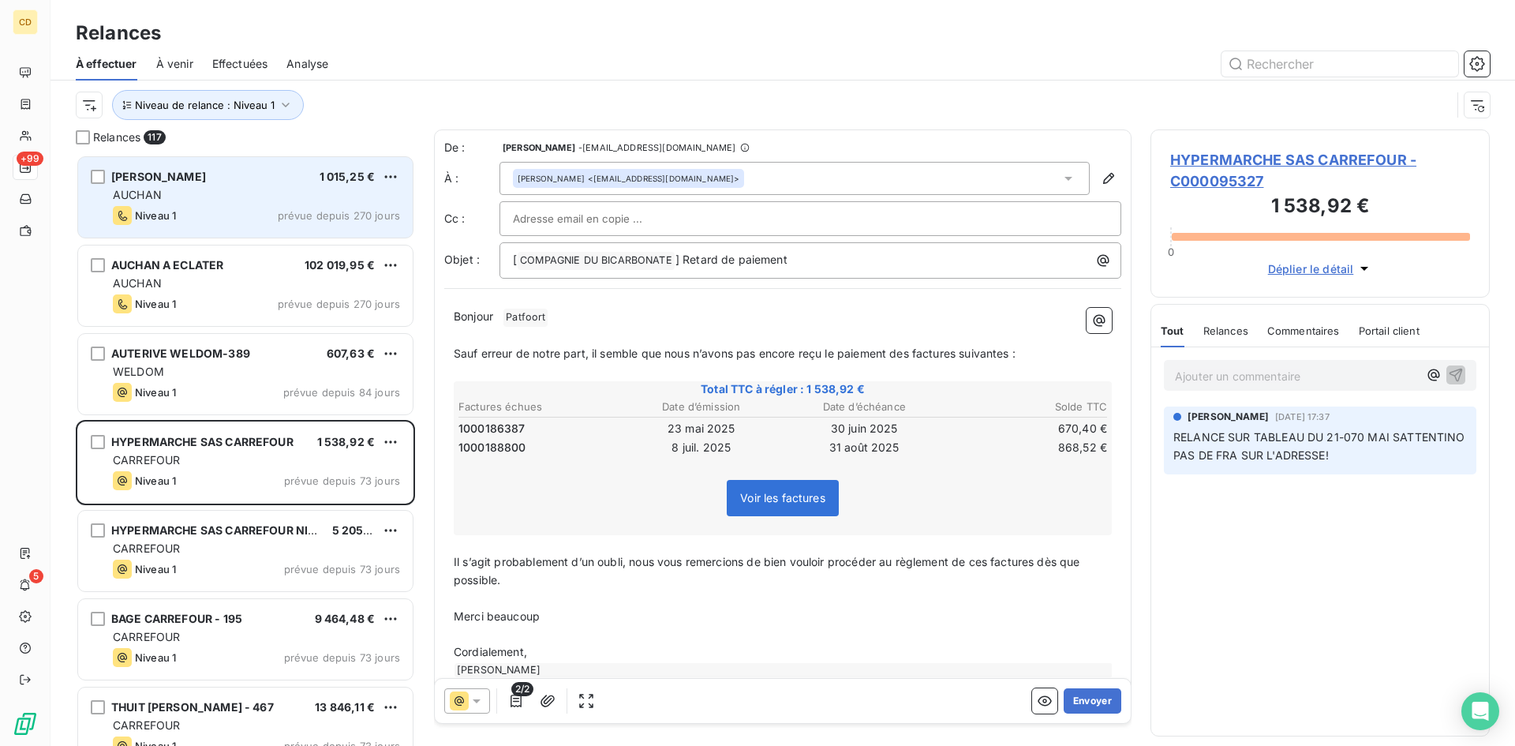
click at [232, 184] on div "AUCHAN GOLBEY 1 015,25 € AUCHAN Niveau 1 prévue depuis 270 jours" at bounding box center [245, 197] width 335 height 80
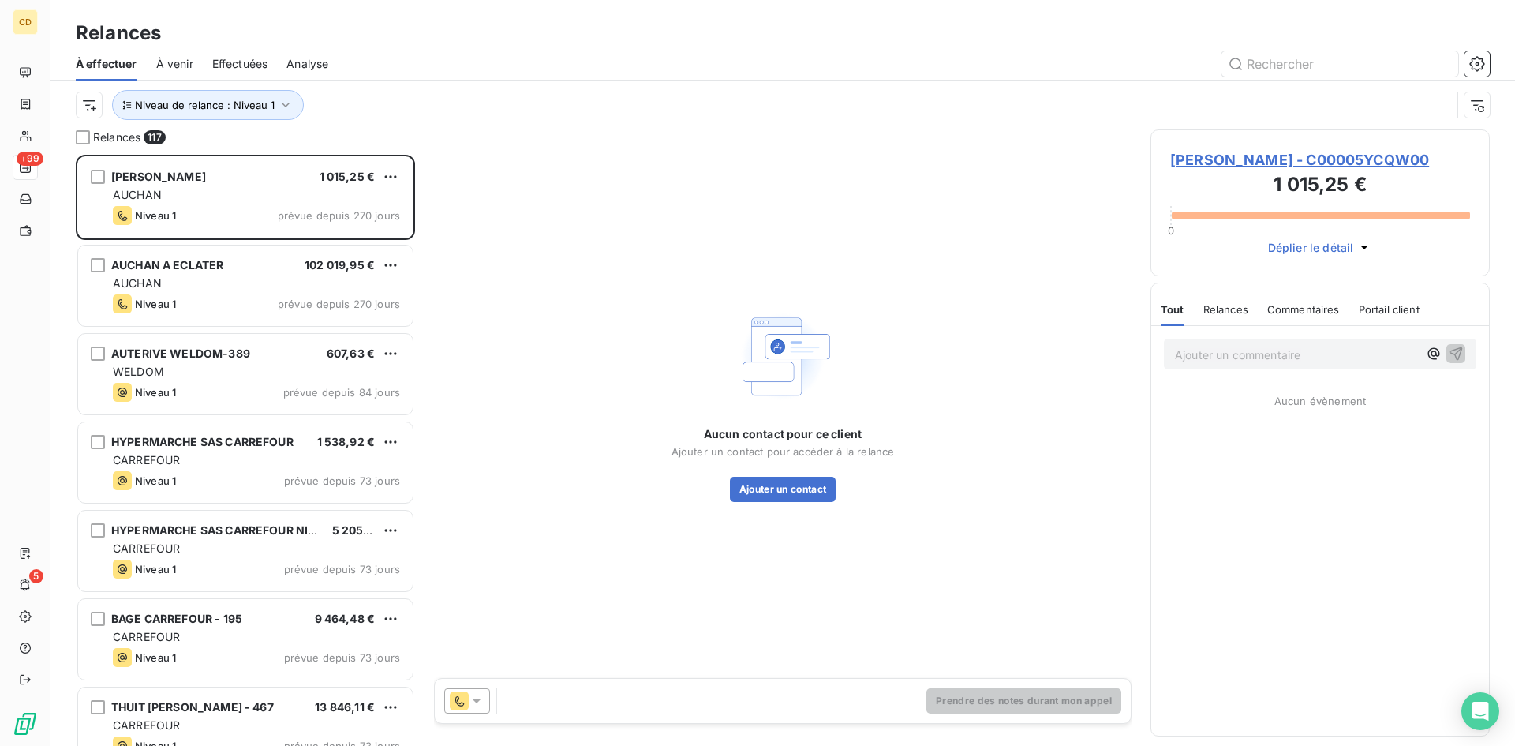
click at [1224, 303] on span "Relances" at bounding box center [1225, 309] width 45 height 13
click at [1356, 257] on div "AUCHAN GOLBEY - C00005YCQW00 1 015,25 € 0 Déplier le détail" at bounding box center [1320, 202] width 339 height 147
click at [1352, 252] on span "Déplier le détail" at bounding box center [1311, 247] width 86 height 17
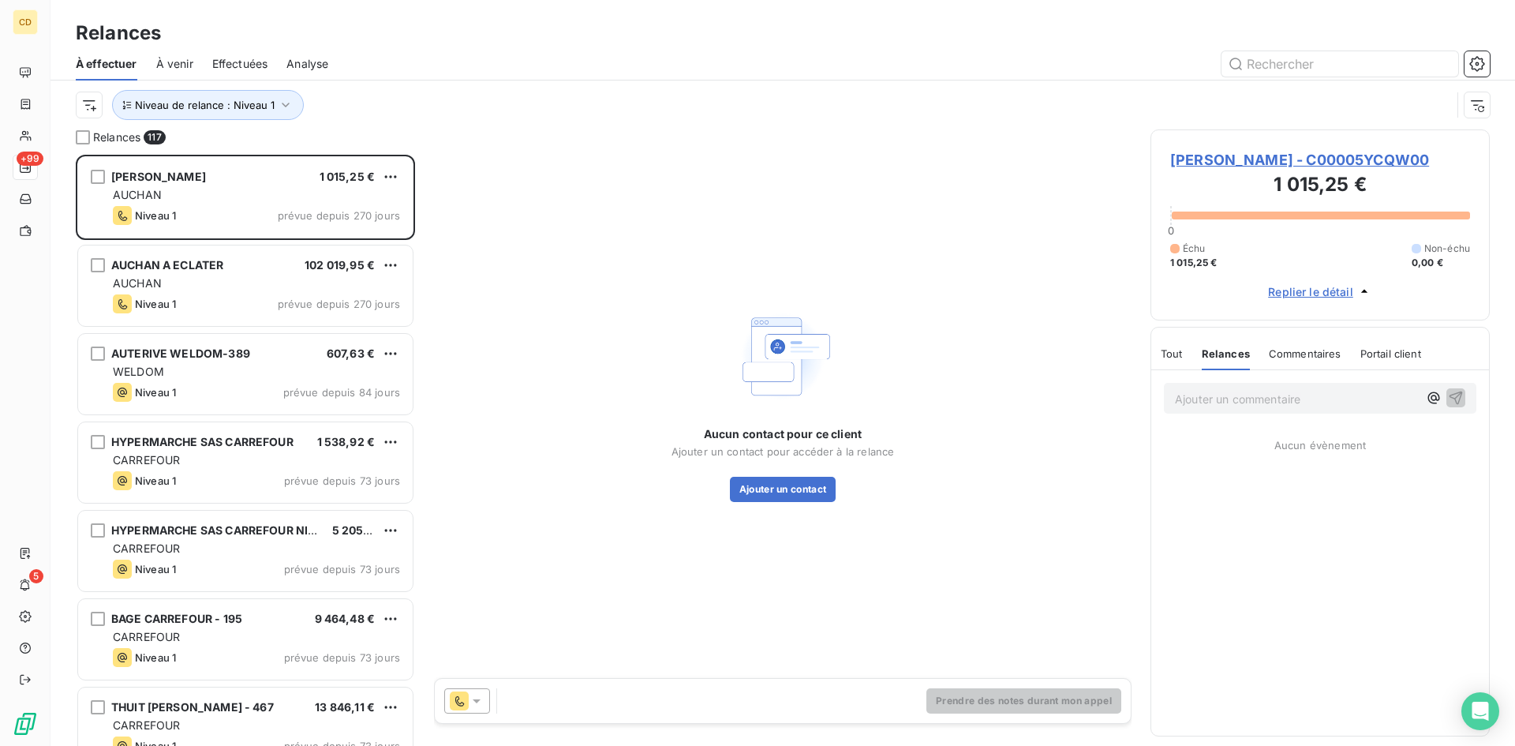
click at [1173, 353] on span "Tout" at bounding box center [1172, 353] width 22 height 13
click at [282, 104] on icon "button" at bounding box center [286, 105] width 8 height 5
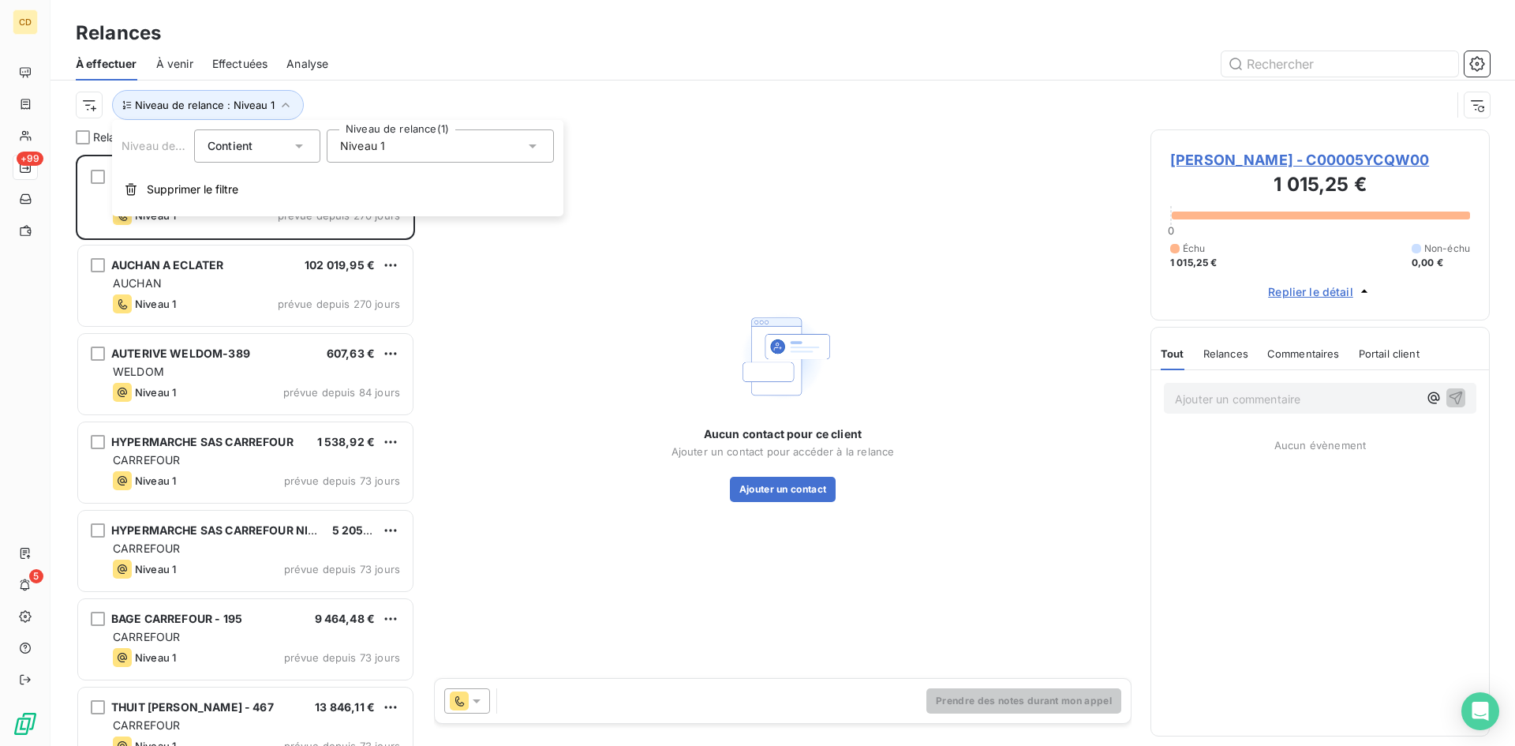
click at [530, 142] on icon at bounding box center [533, 146] width 16 height 16
click at [456, 81] on div "Niveau de relance : Niveau 1" at bounding box center [783, 104] width 1414 height 49
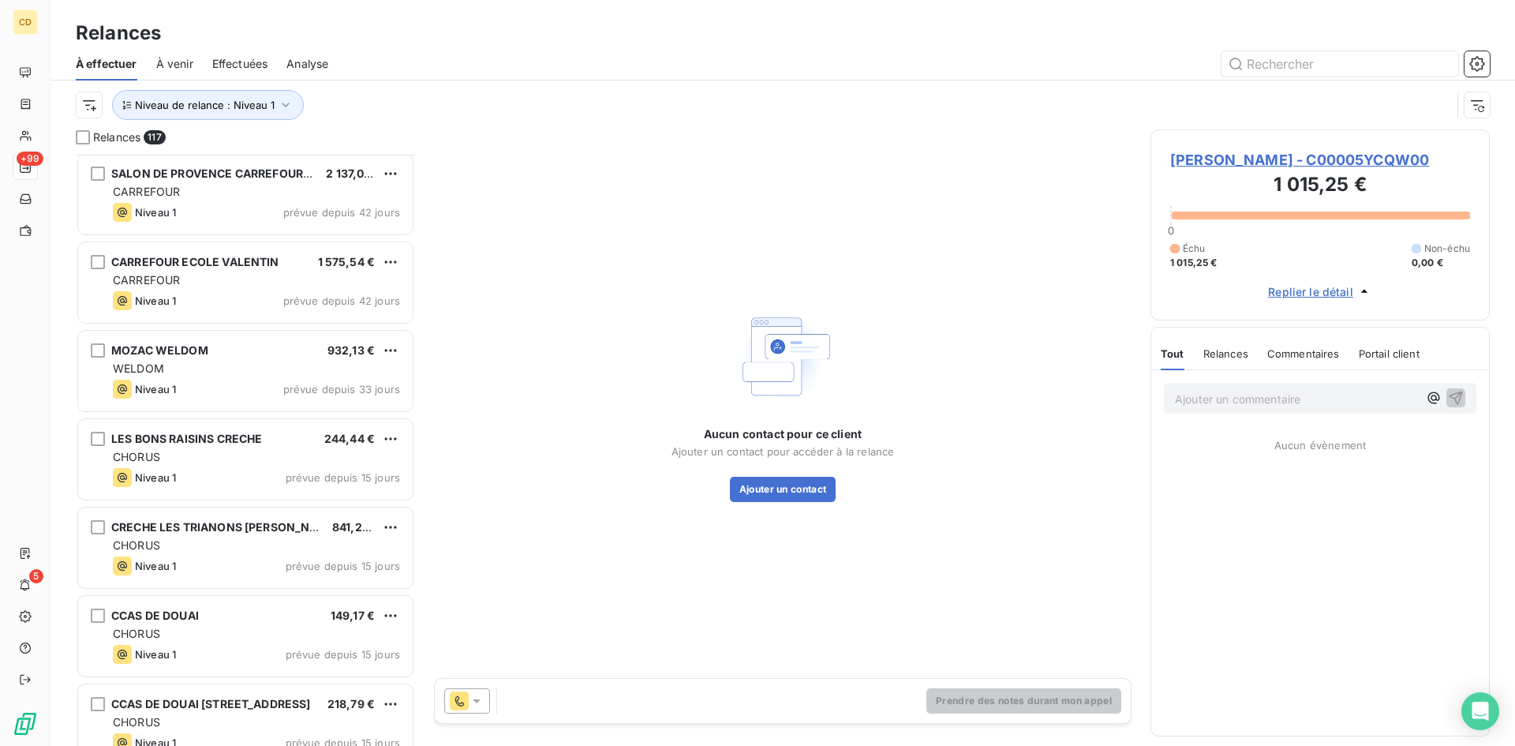
scroll to position [2684, 0]
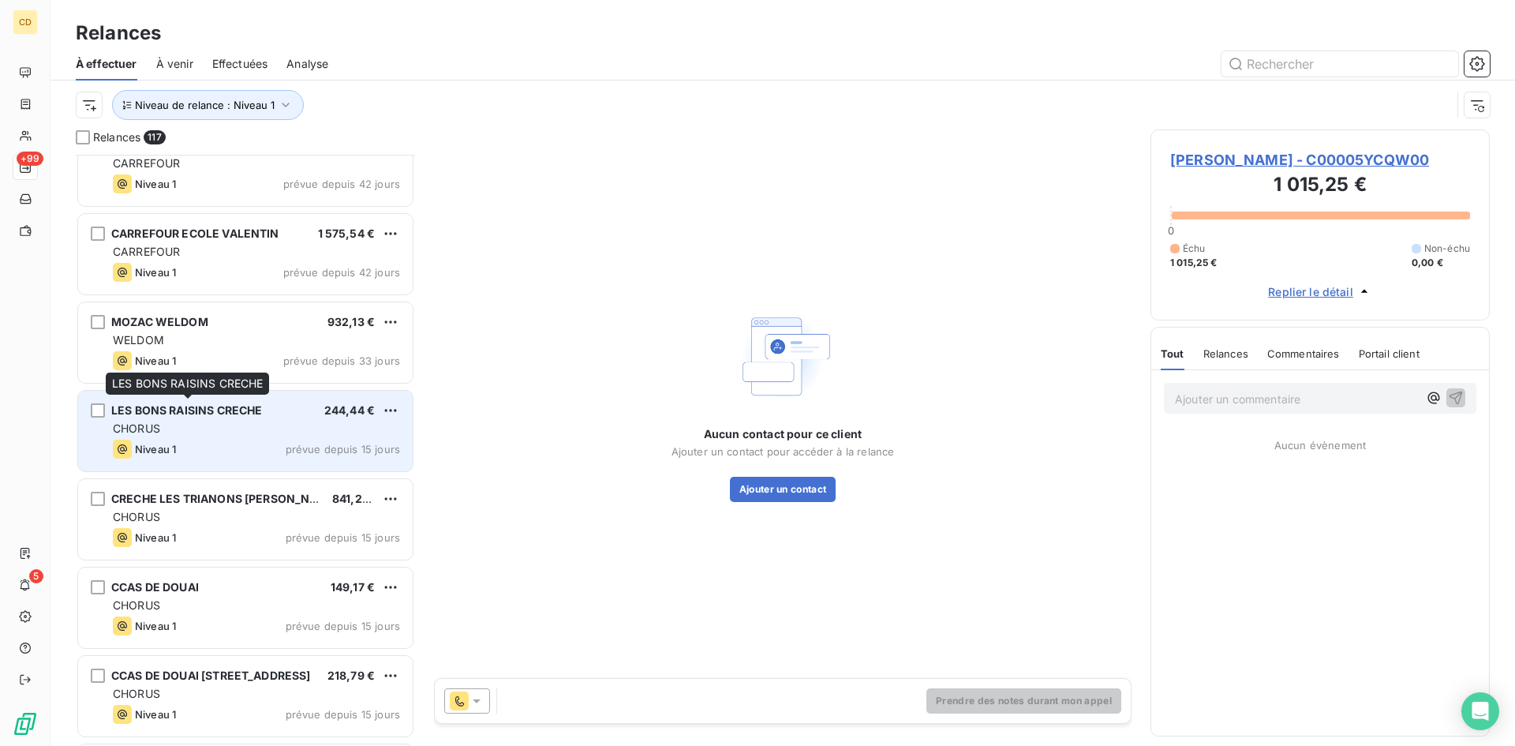
click at [192, 415] on span "LES BONS RAISINS CRECHE" at bounding box center [186, 409] width 151 height 13
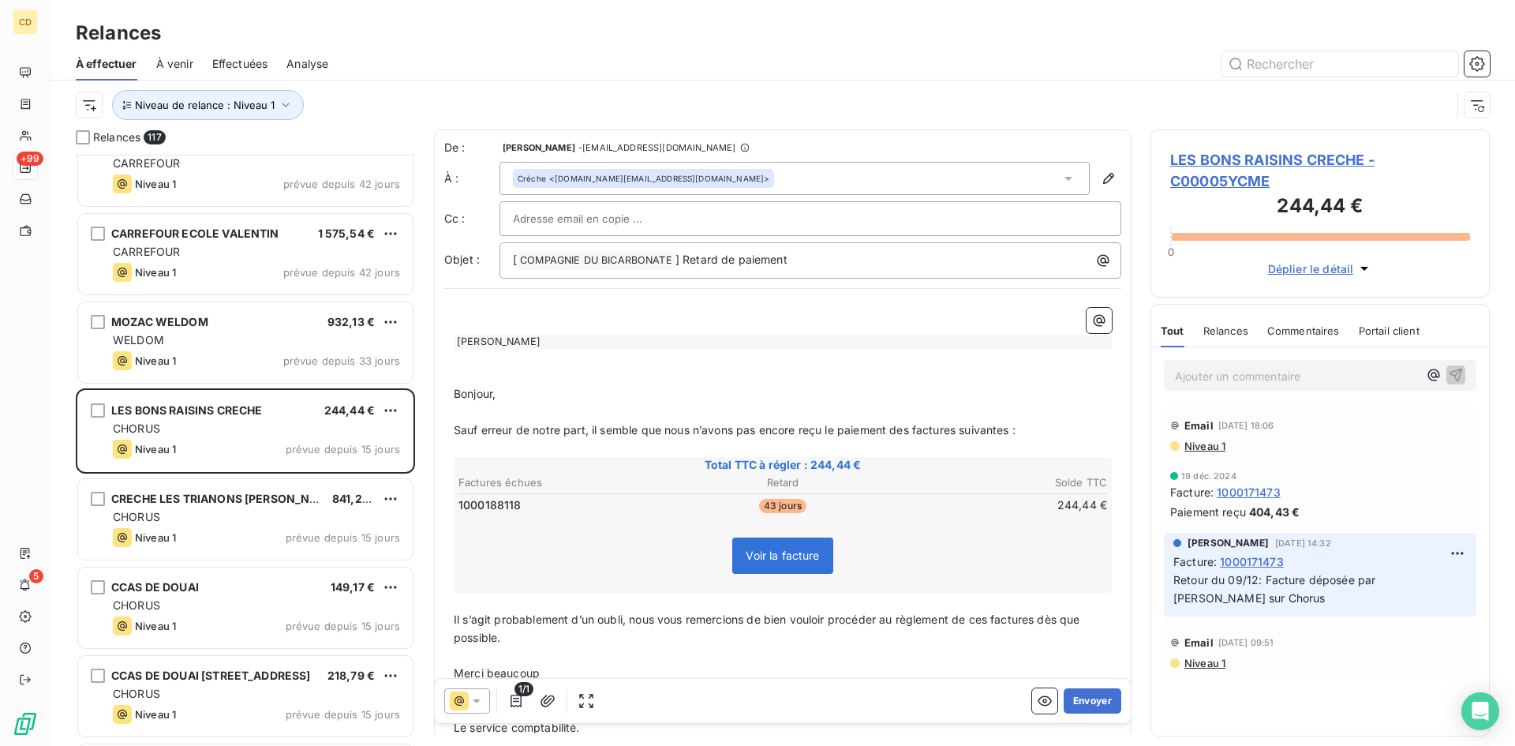
click at [814, 182] on div "Crèche <commandes.pro@compagnie-bicarbonate.com>" at bounding box center [795, 178] width 590 height 33
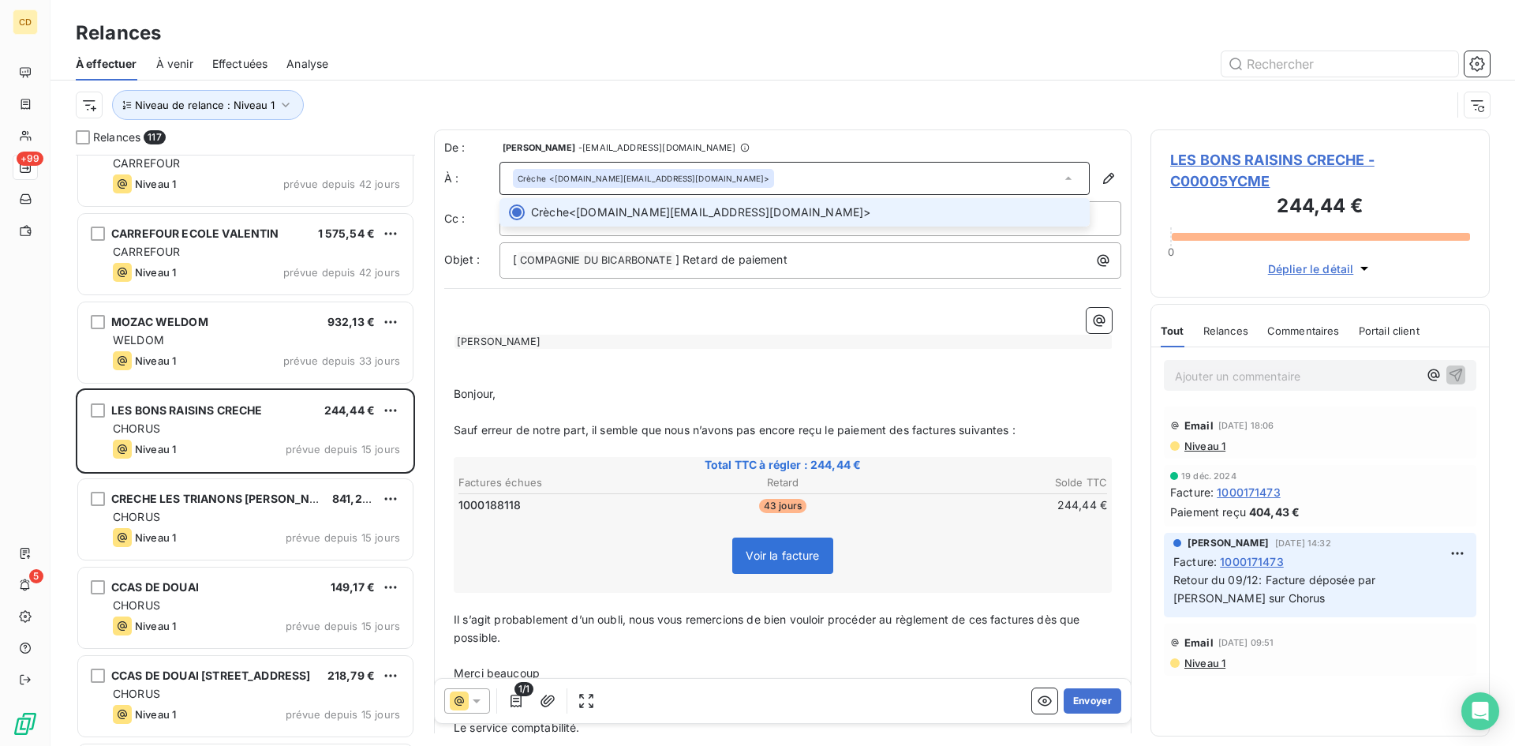
click at [814, 182] on div "Crèche <commandes.pro@compagnie-bicarbonate.com>" at bounding box center [795, 178] width 590 height 33
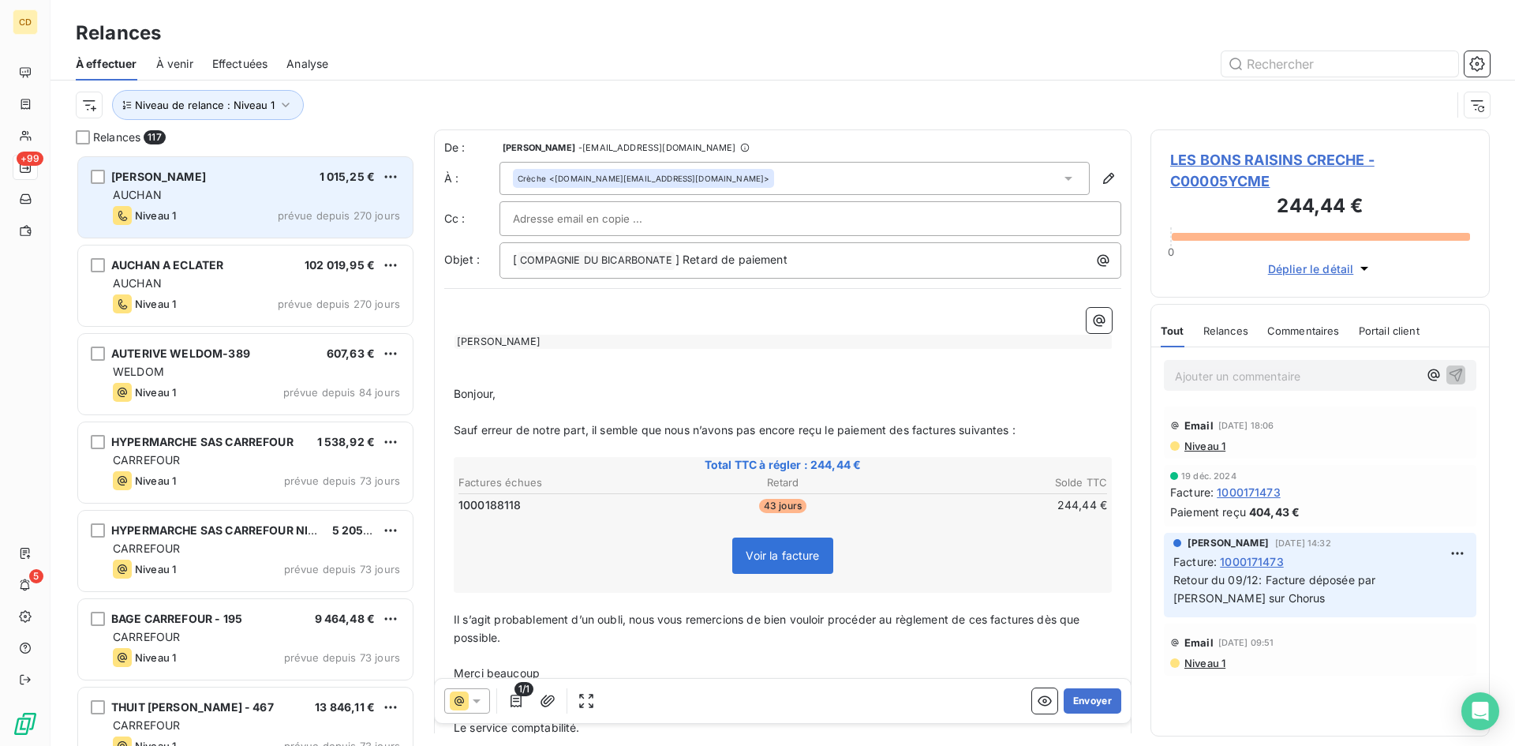
click at [224, 194] on div "AUCHAN" at bounding box center [256, 195] width 287 height 16
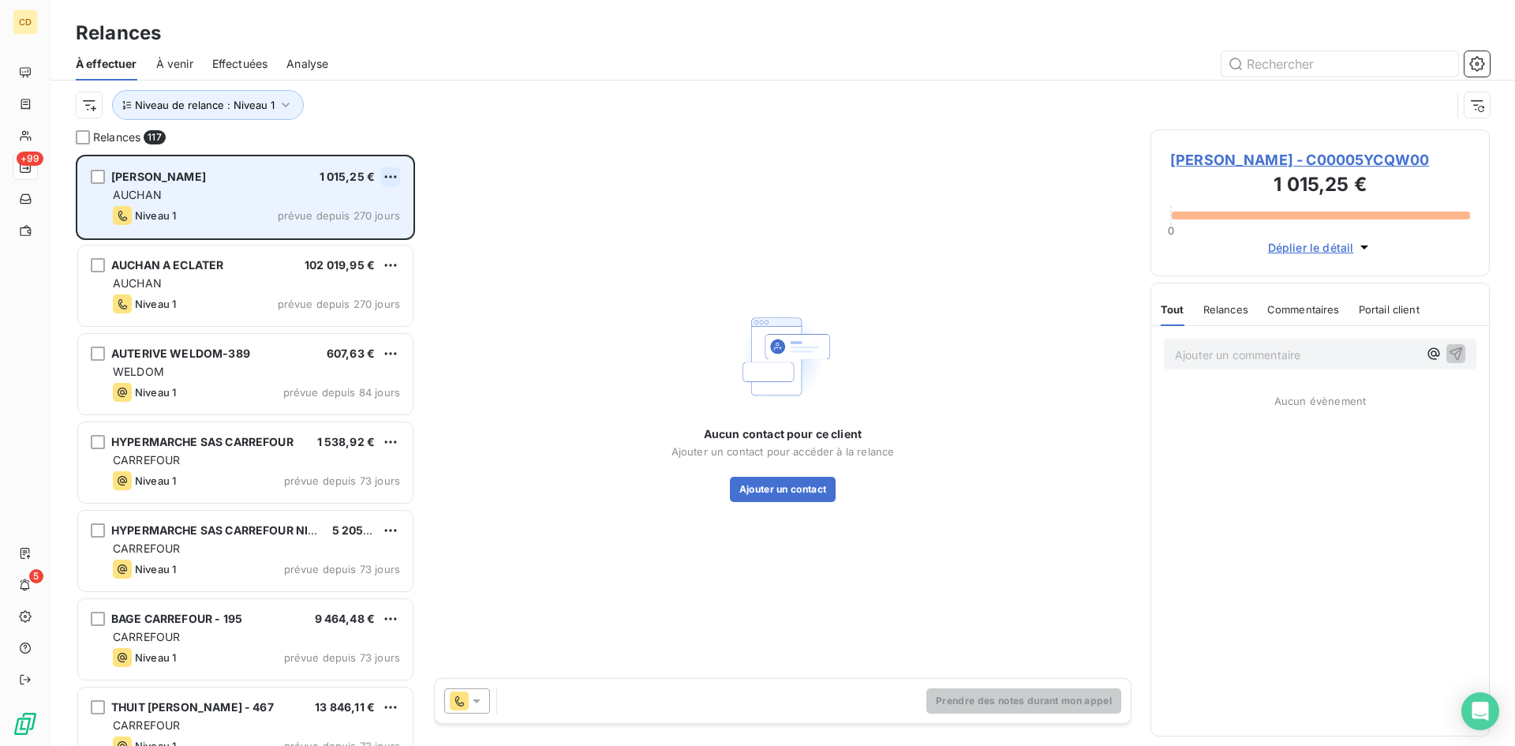
click at [388, 174] on html "CD +99 5 Relances À effectuer À venir Effectuées Analyse Niveau de relance : Ni…" at bounding box center [757, 373] width 1515 height 746
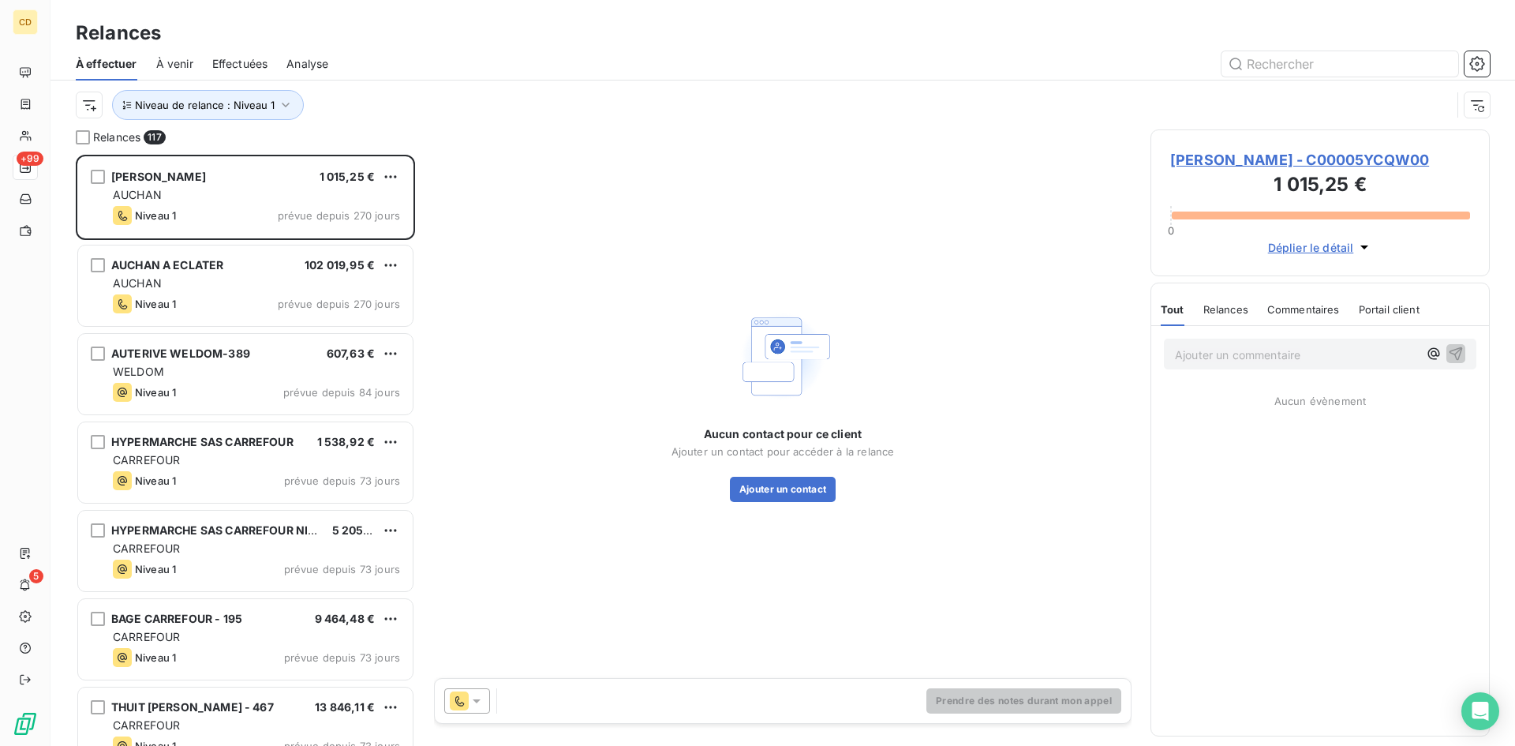
click at [1327, 159] on span "AUCHAN GOLBEY - C00005YCQW00" at bounding box center [1320, 159] width 300 height 21
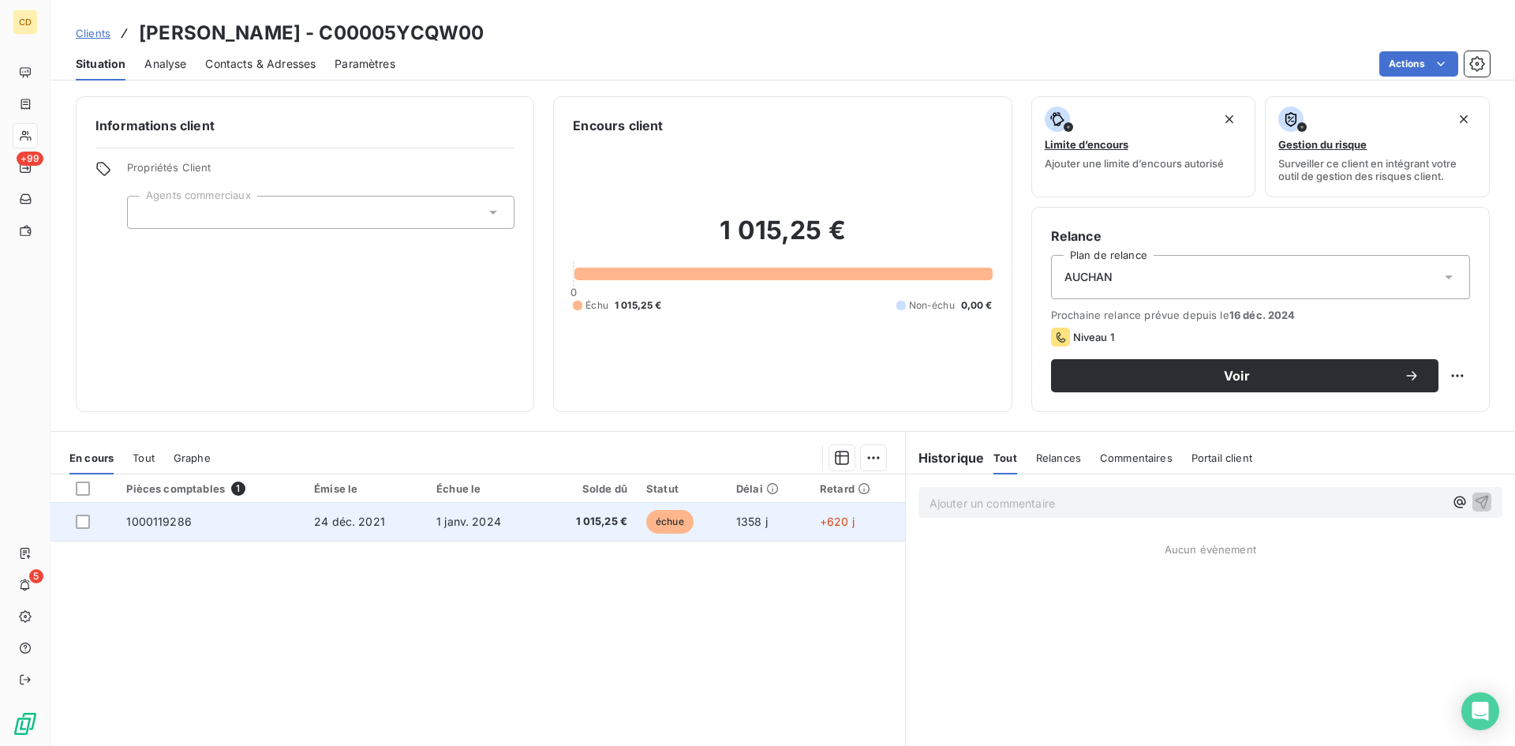
click at [452, 526] on span "1 janv. 2024" at bounding box center [468, 520] width 65 height 13
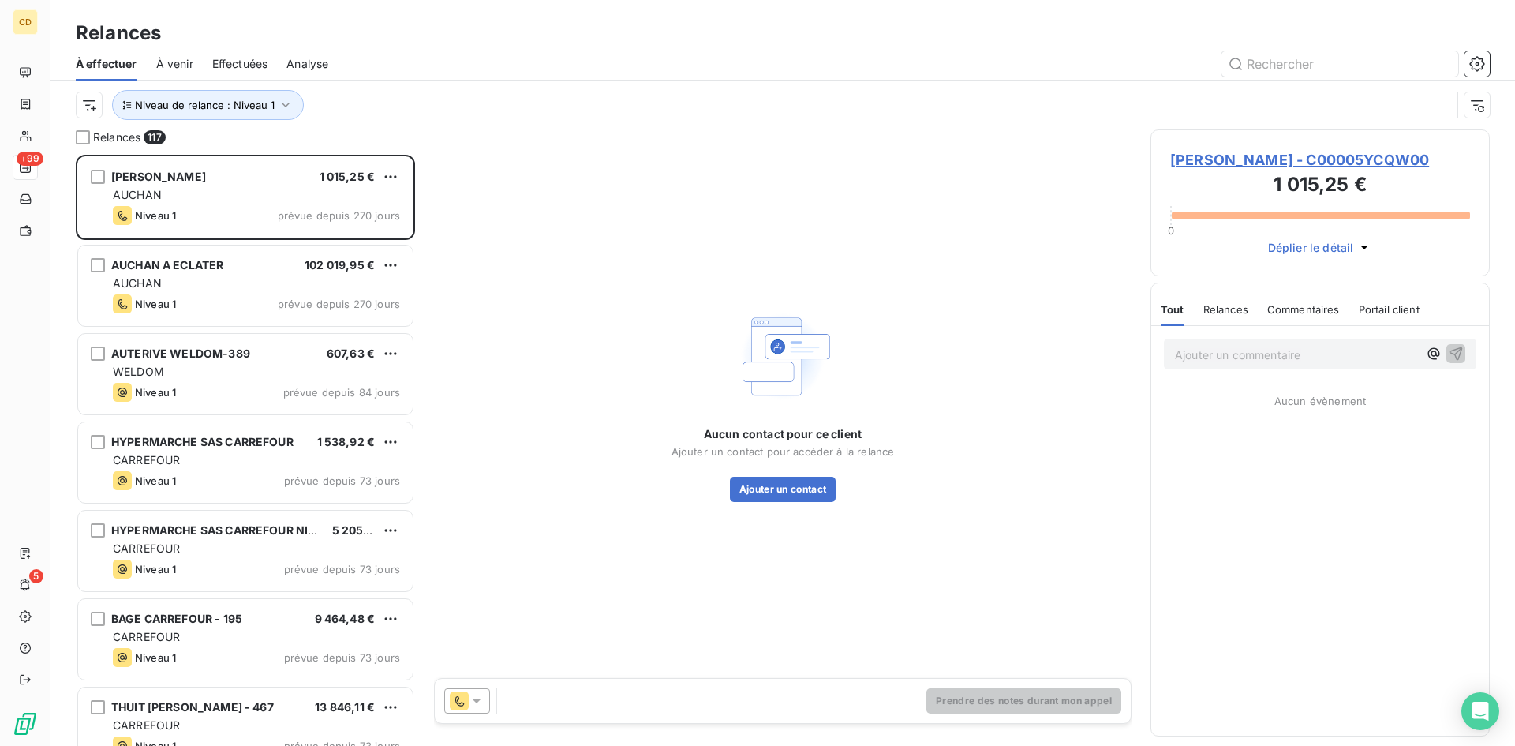
scroll to position [579, 327]
click at [1355, 245] on button "Déplier le détail" at bounding box center [1320, 247] width 114 height 18
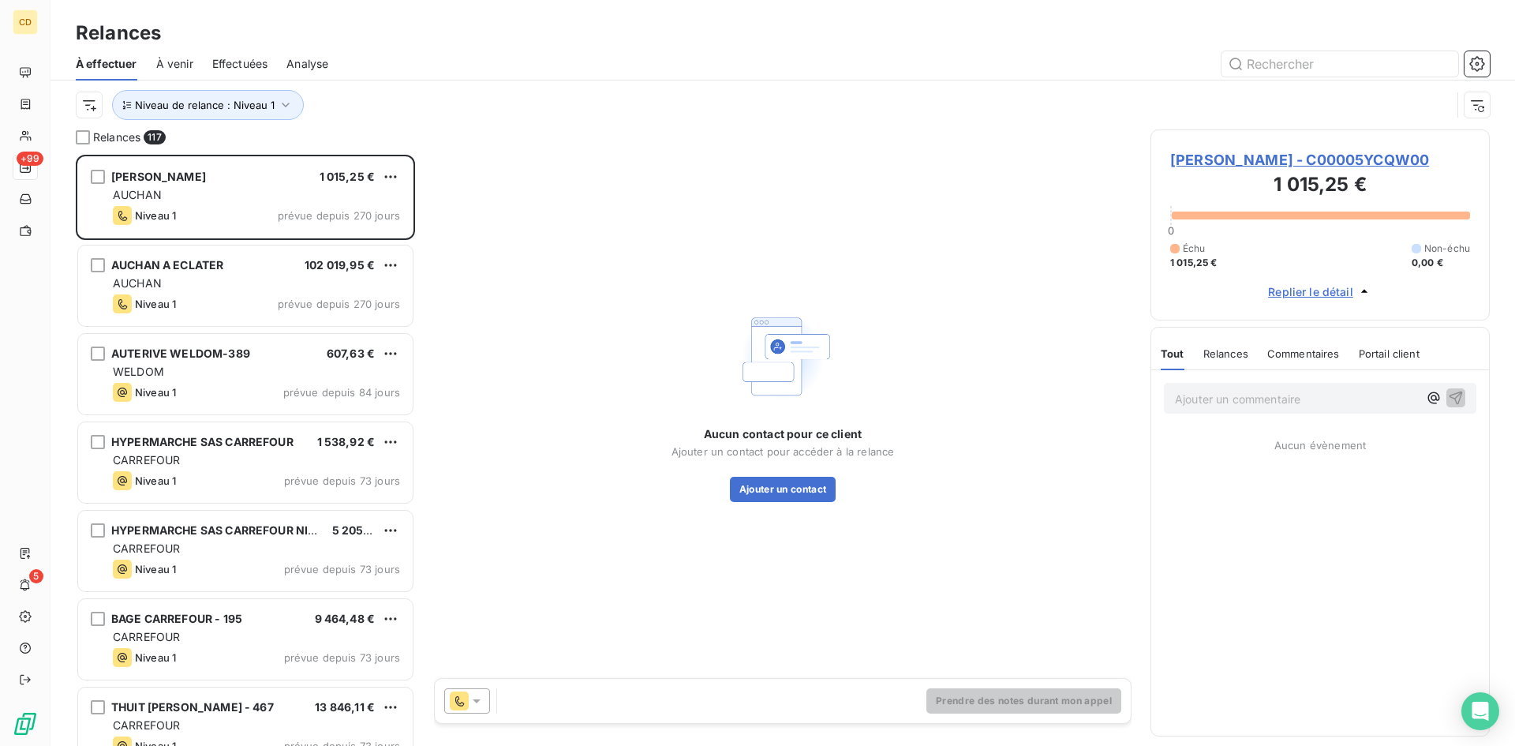
click at [1311, 293] on span "Replier le détail" at bounding box center [1310, 291] width 85 height 17
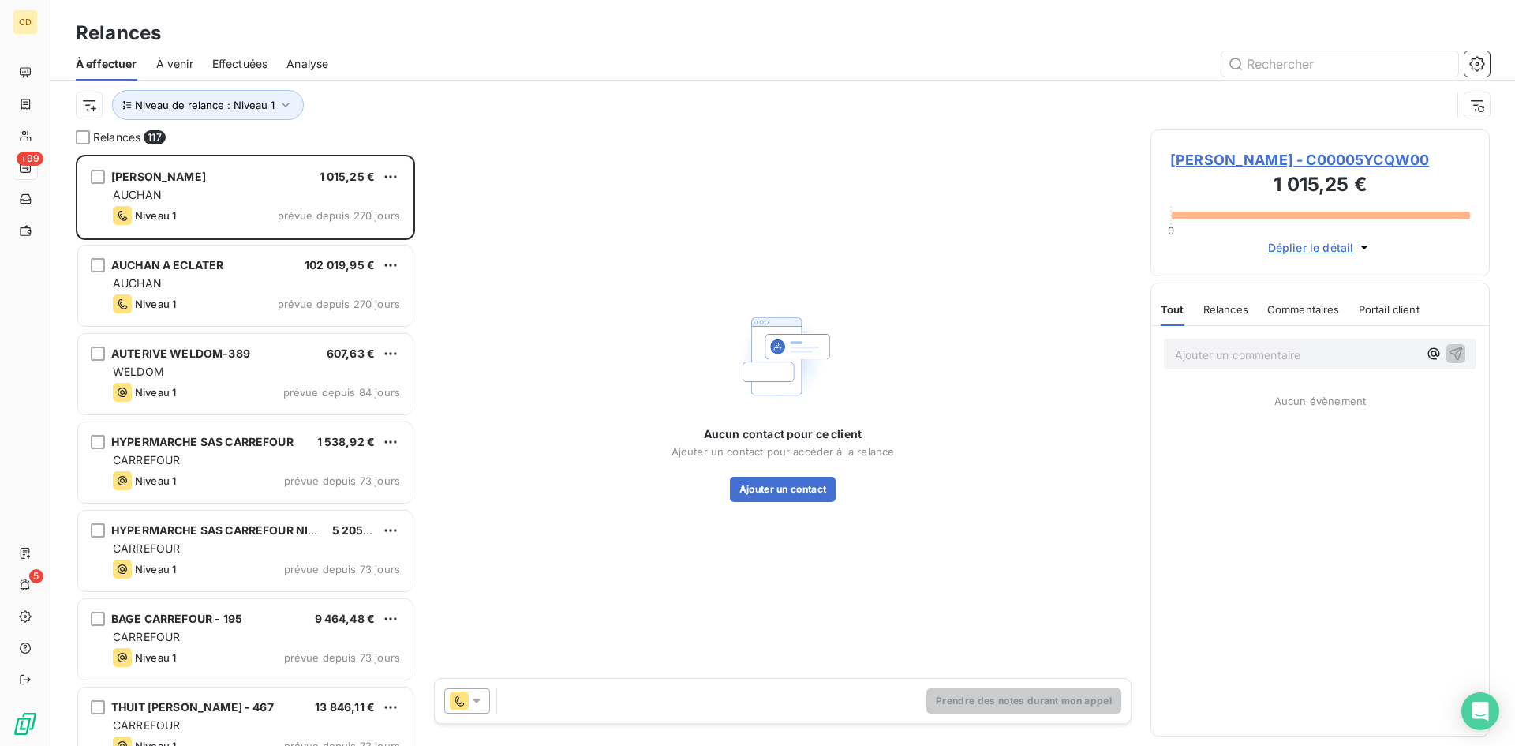
click at [241, 58] on span "Effectuées" at bounding box center [240, 64] width 56 height 16
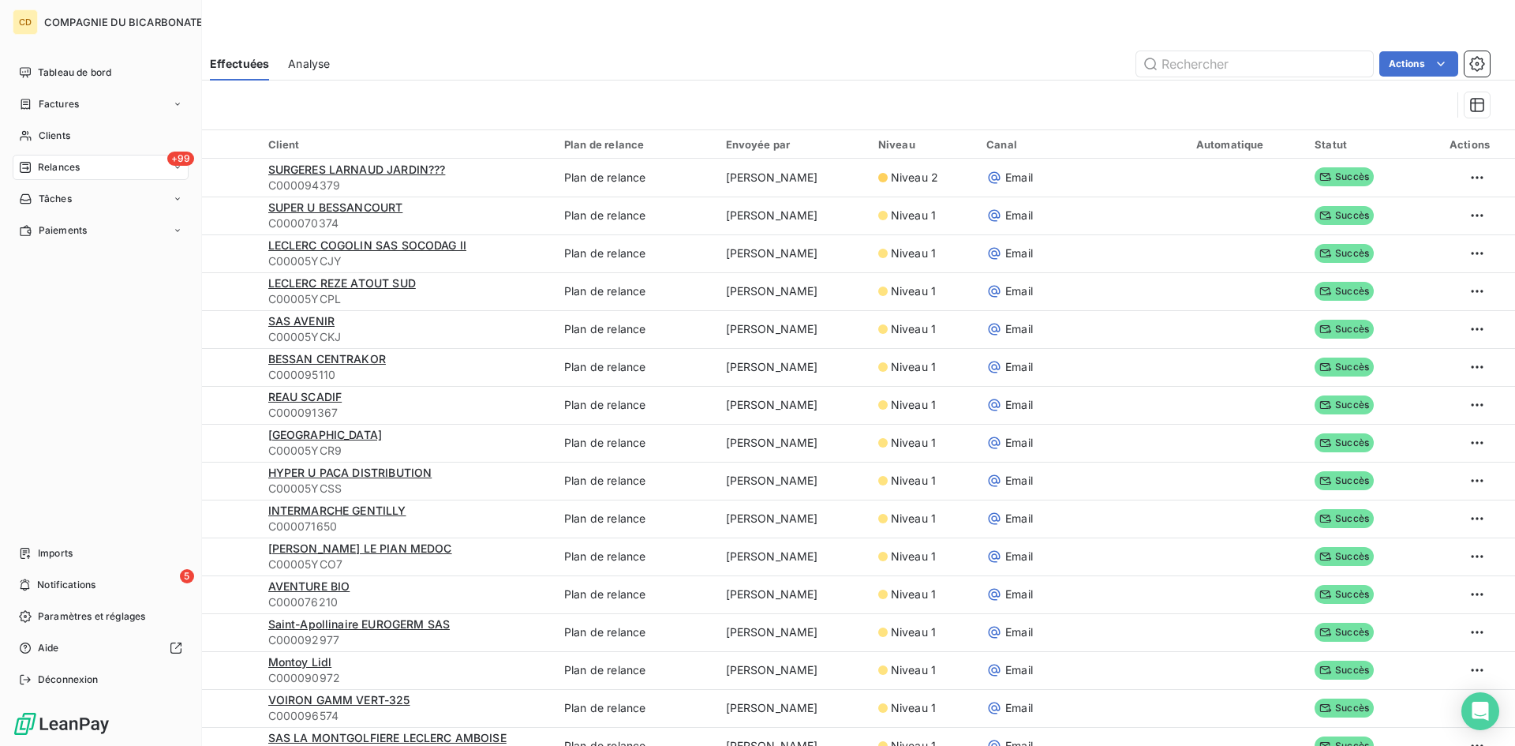
click at [172, 168] on div "+99 Relances" at bounding box center [101, 167] width 176 height 25
click at [74, 195] on span "À effectuer" at bounding box center [63, 199] width 51 height 14
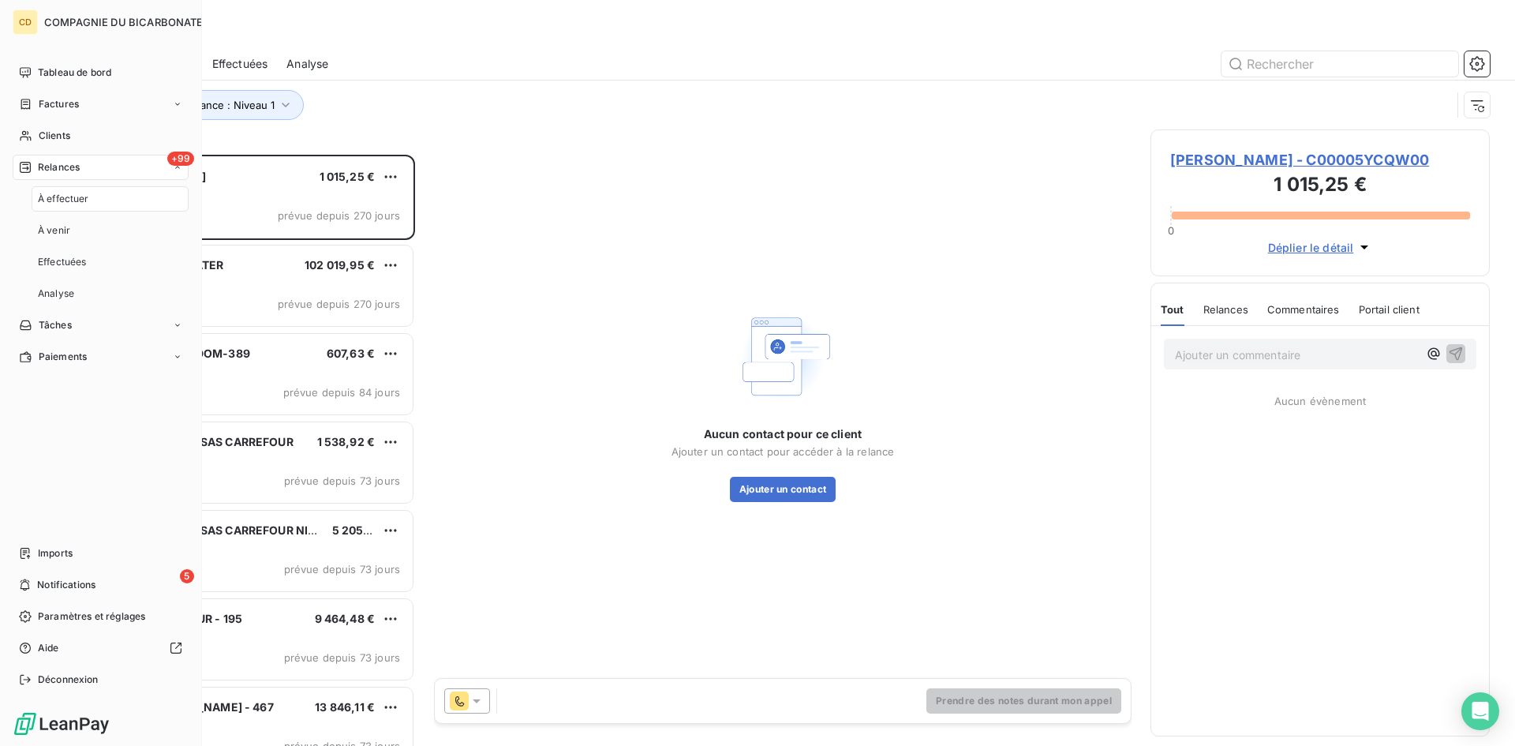
scroll to position [579, 327]
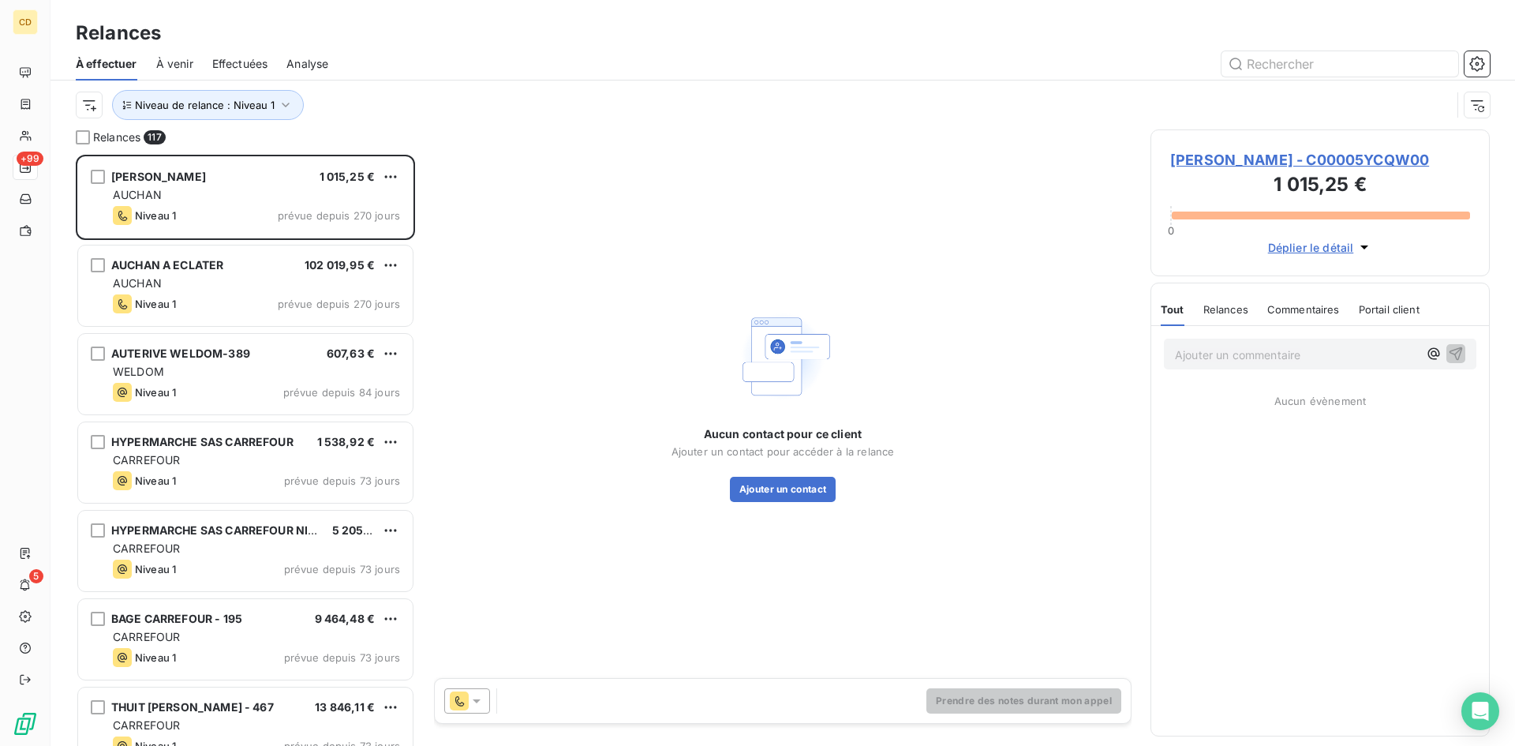
click at [370, 121] on div "Niveau de relance : Niveau 1" at bounding box center [783, 104] width 1414 height 49
click at [283, 105] on icon "button" at bounding box center [286, 105] width 16 height 16
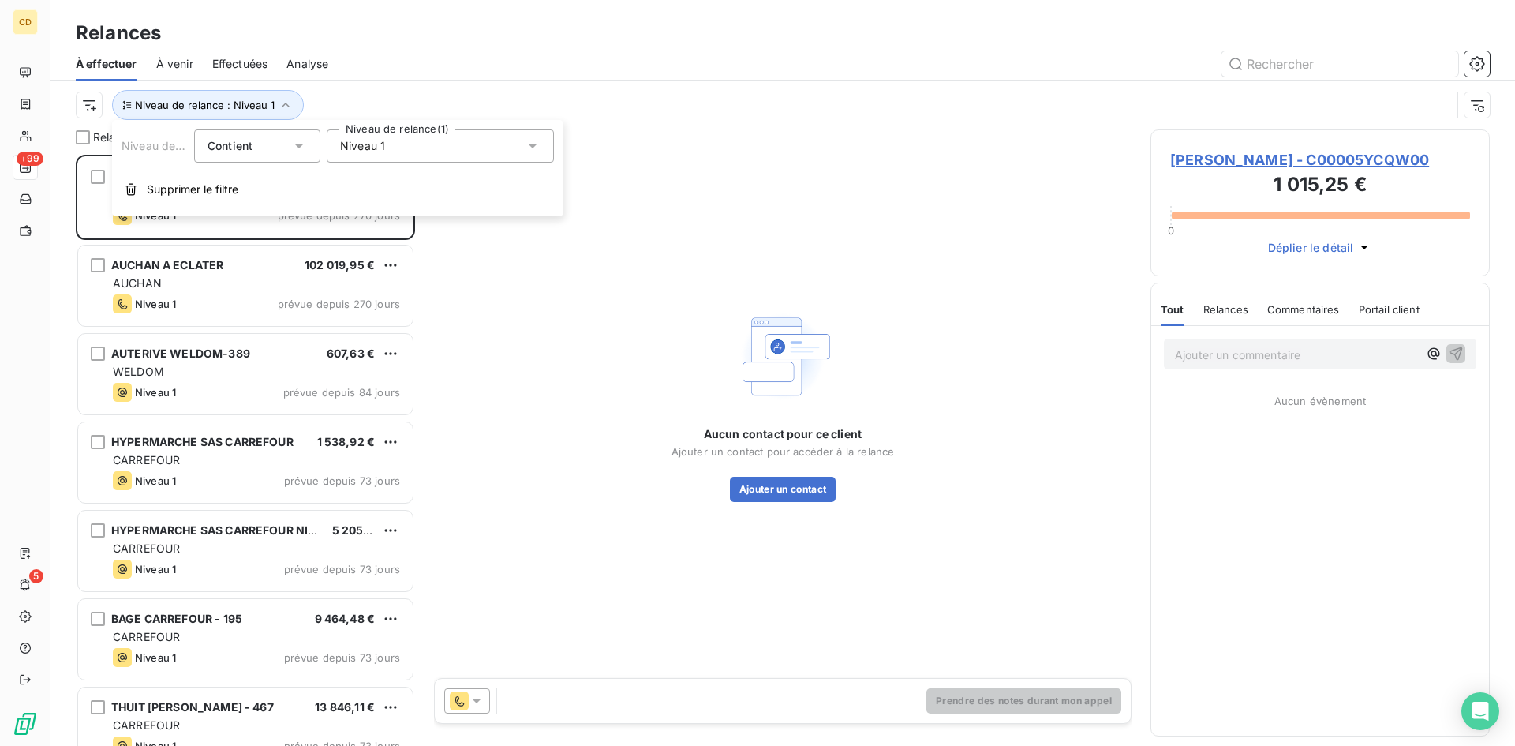
click at [531, 146] on icon at bounding box center [533, 146] width 8 height 4
click at [387, 205] on span "Niveau 1" at bounding box center [379, 208] width 45 height 16
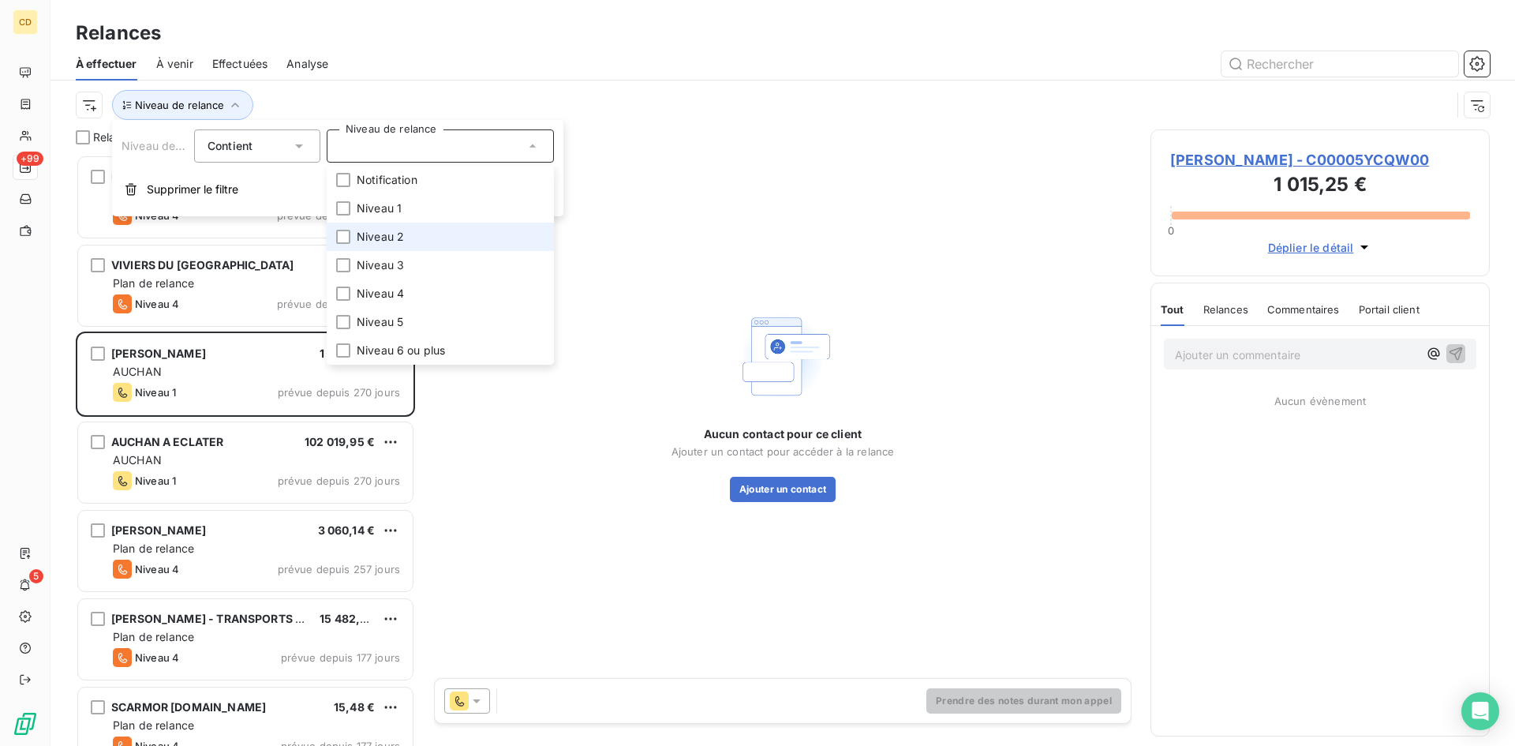
click at [380, 234] on span "Niveau 2" at bounding box center [380, 237] width 47 height 16
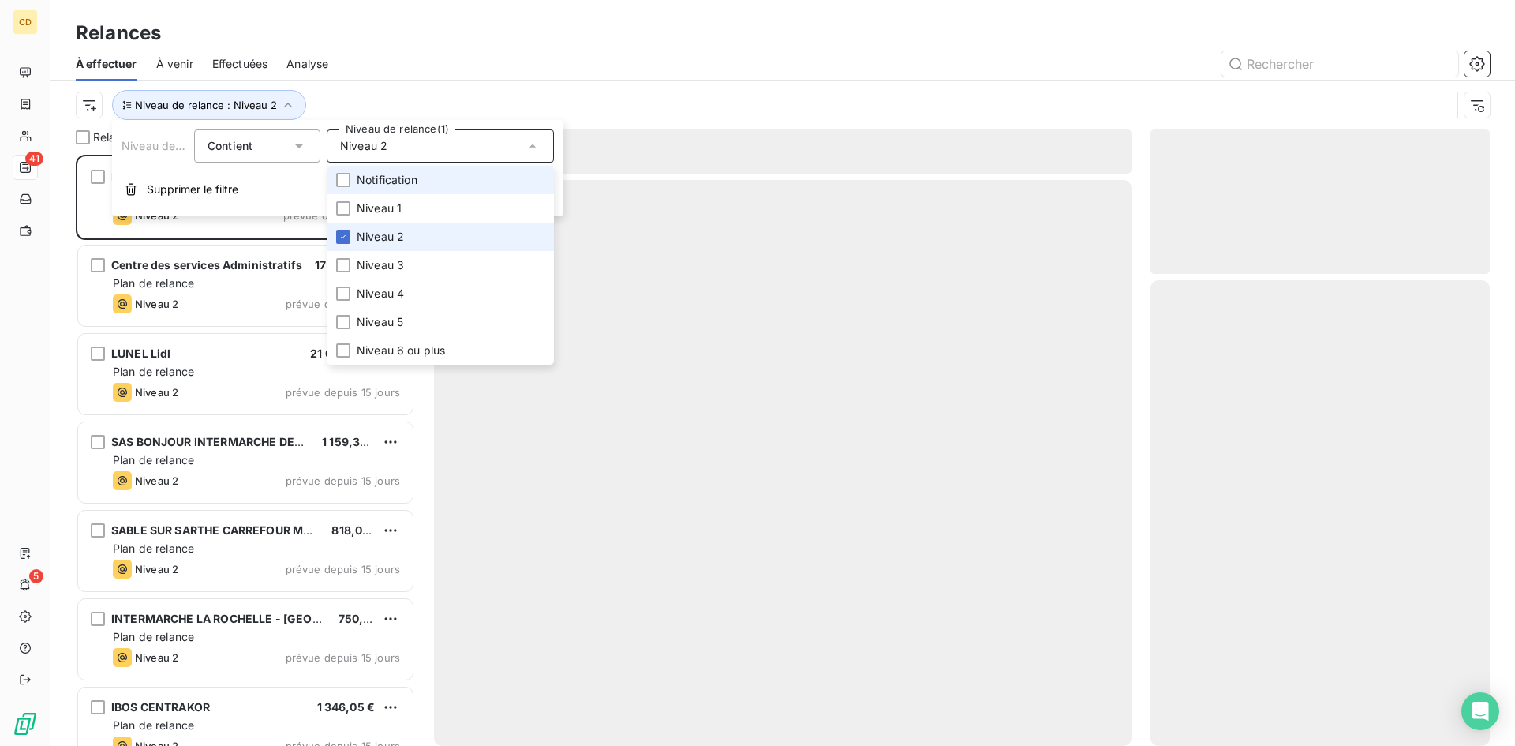
scroll to position [579, 327]
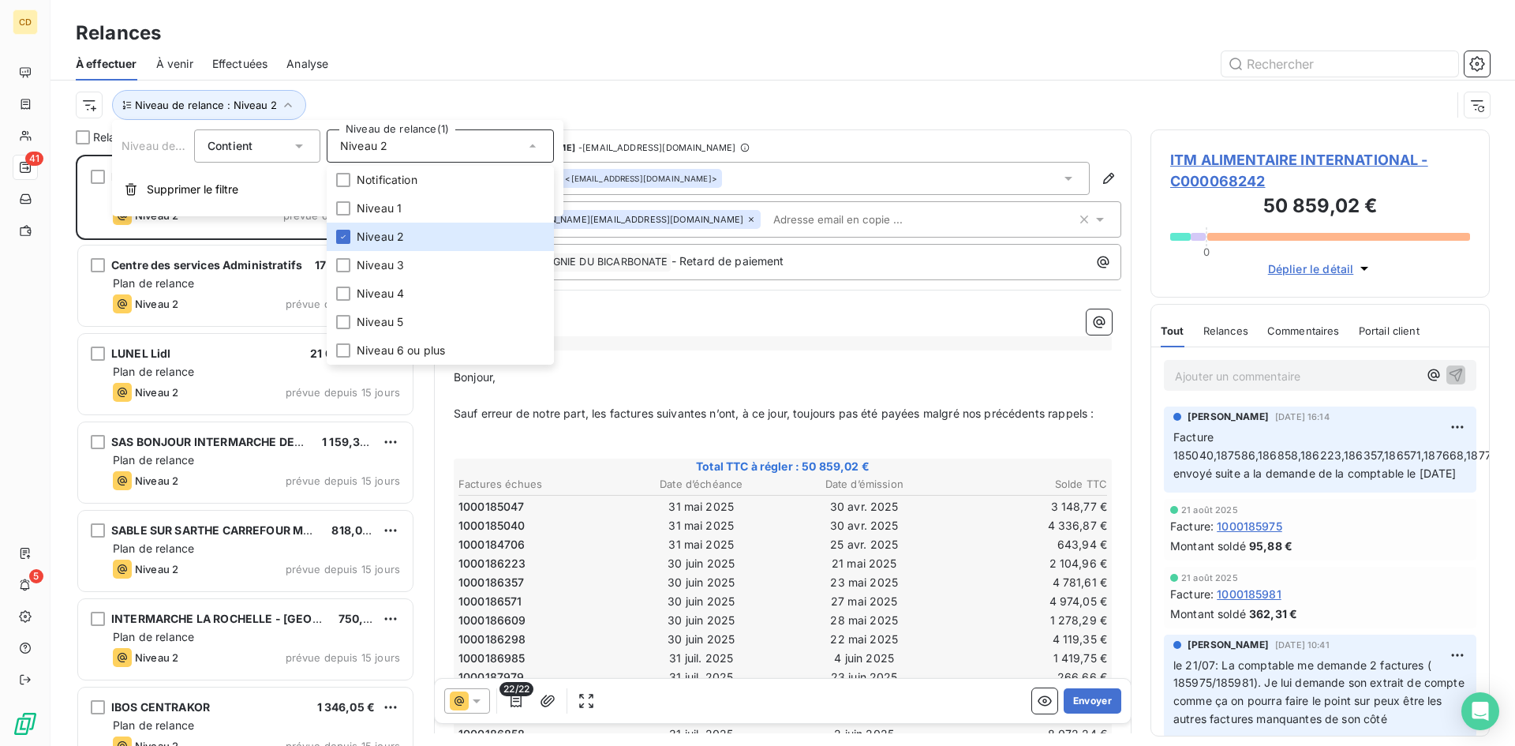
click at [547, 92] on div "Niveau de relance : Niveau 2" at bounding box center [763, 105] width 1375 height 30
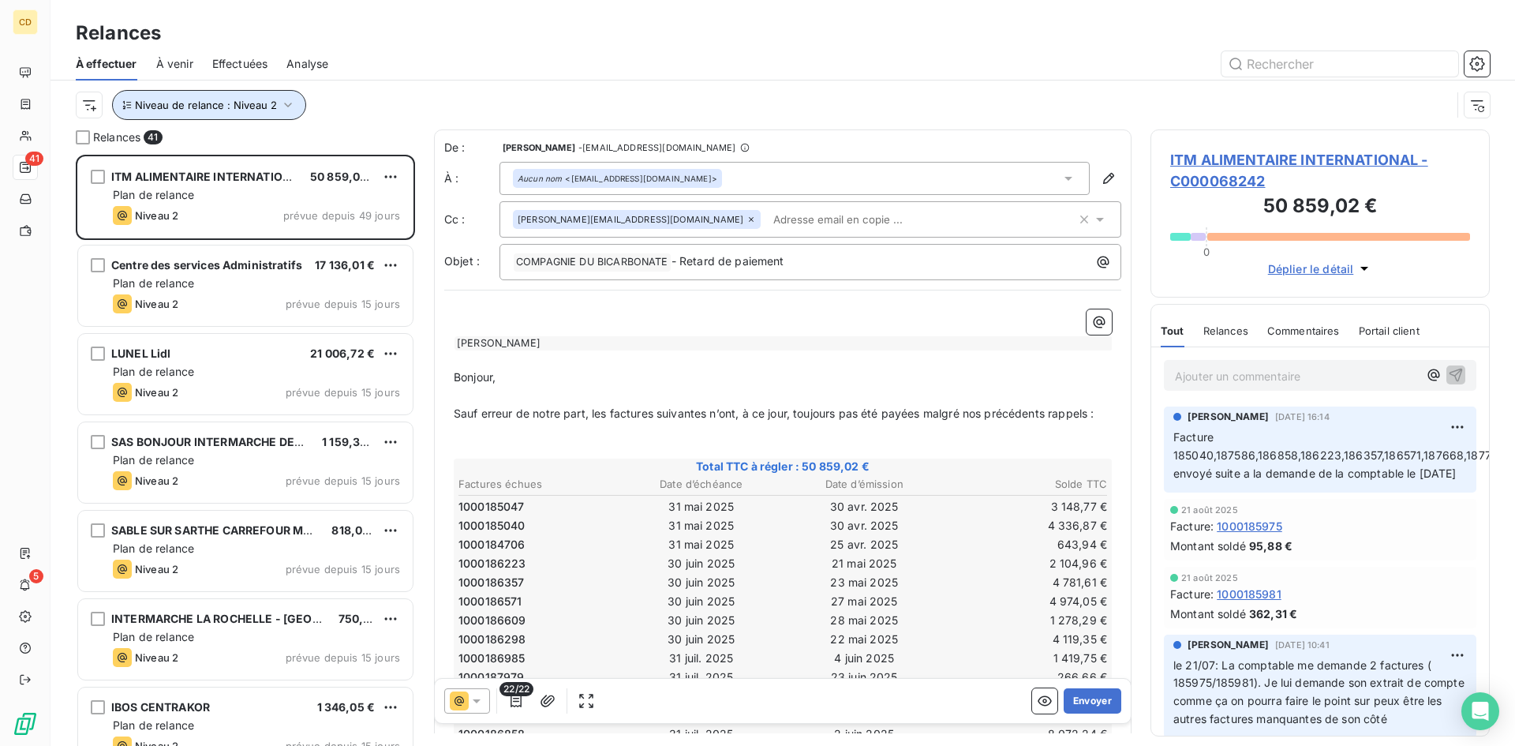
click at [290, 104] on icon "button" at bounding box center [288, 105] width 16 height 16
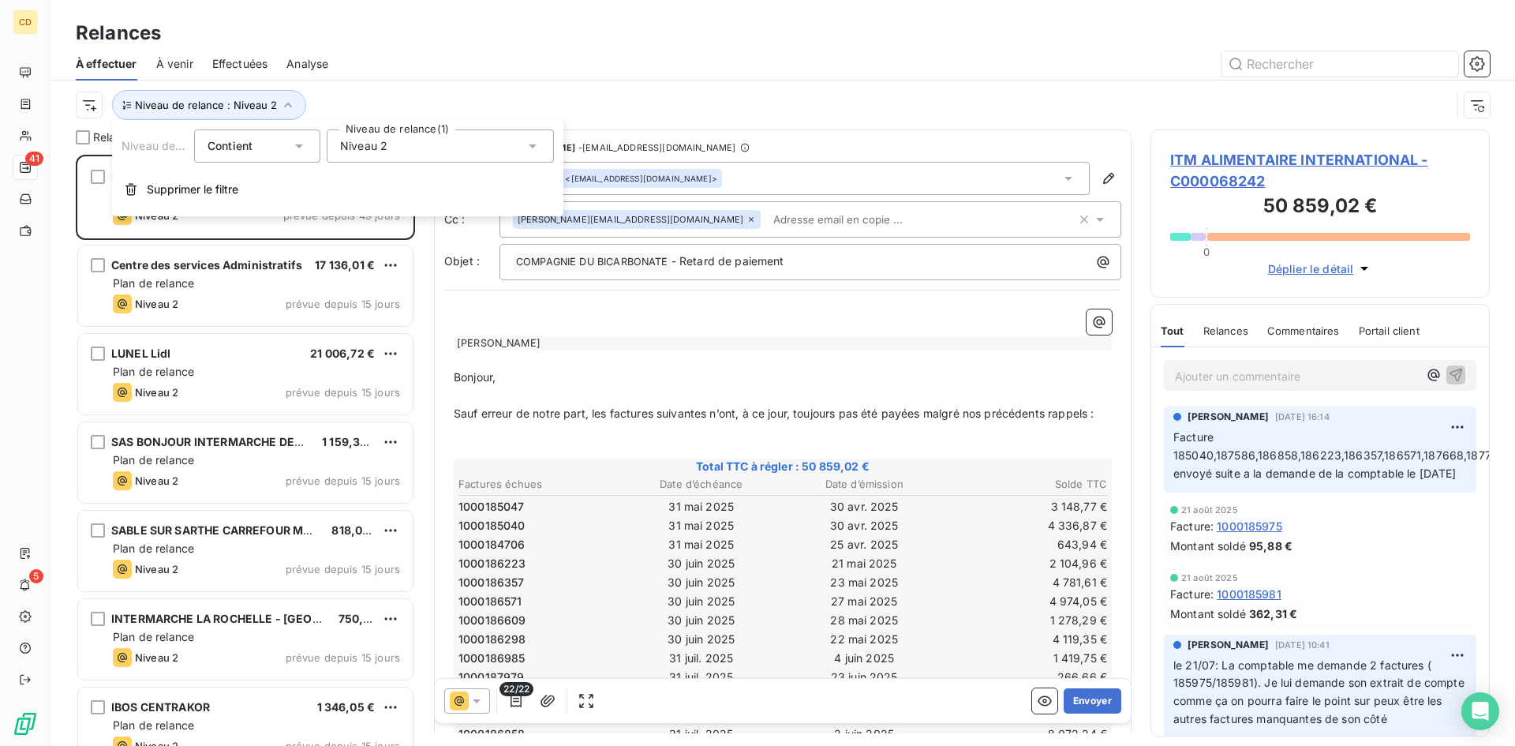
click at [425, 152] on div "Niveau 2" at bounding box center [440, 145] width 227 height 33
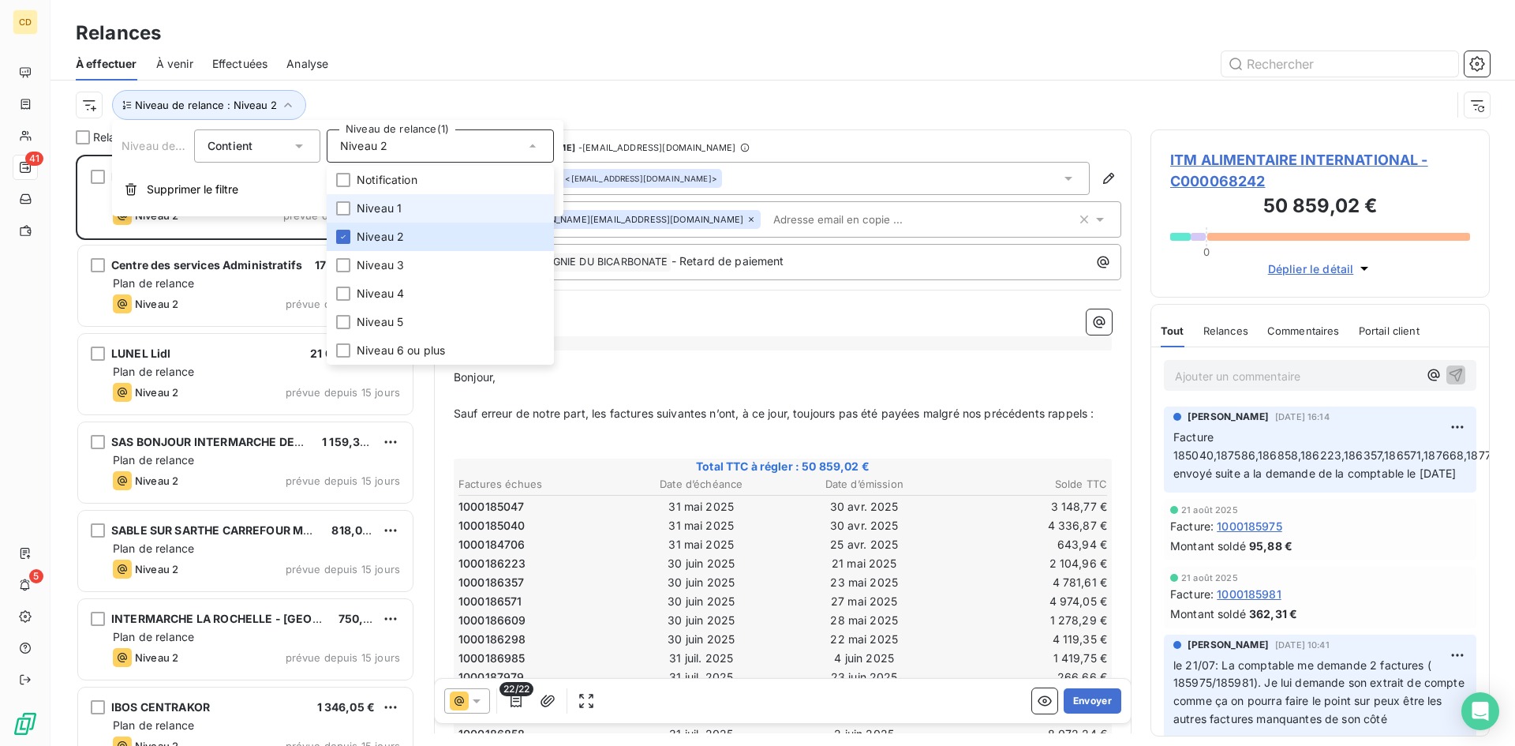
click at [396, 209] on span "Niveau 1" at bounding box center [379, 208] width 45 height 16
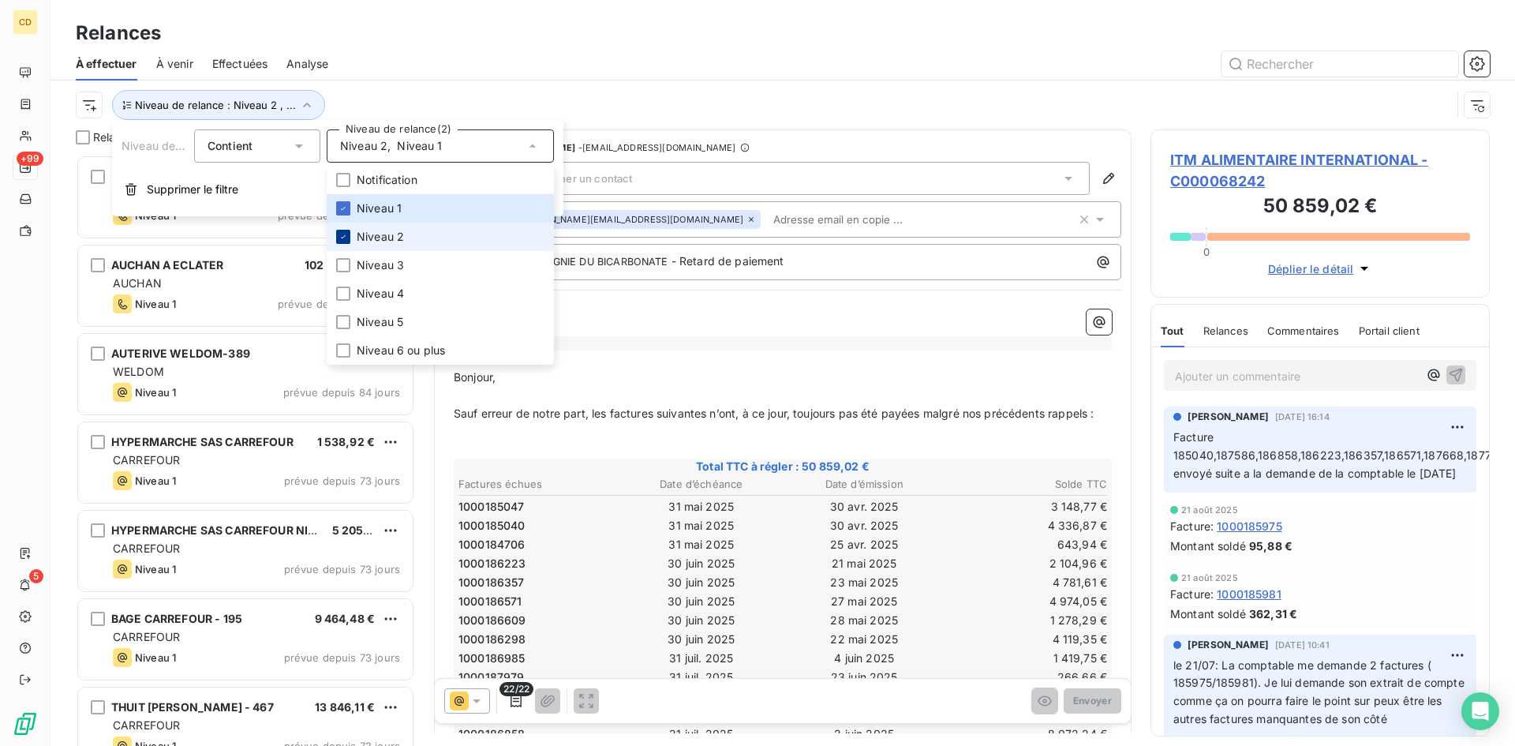
click at [349, 238] on div at bounding box center [343, 237] width 14 height 14
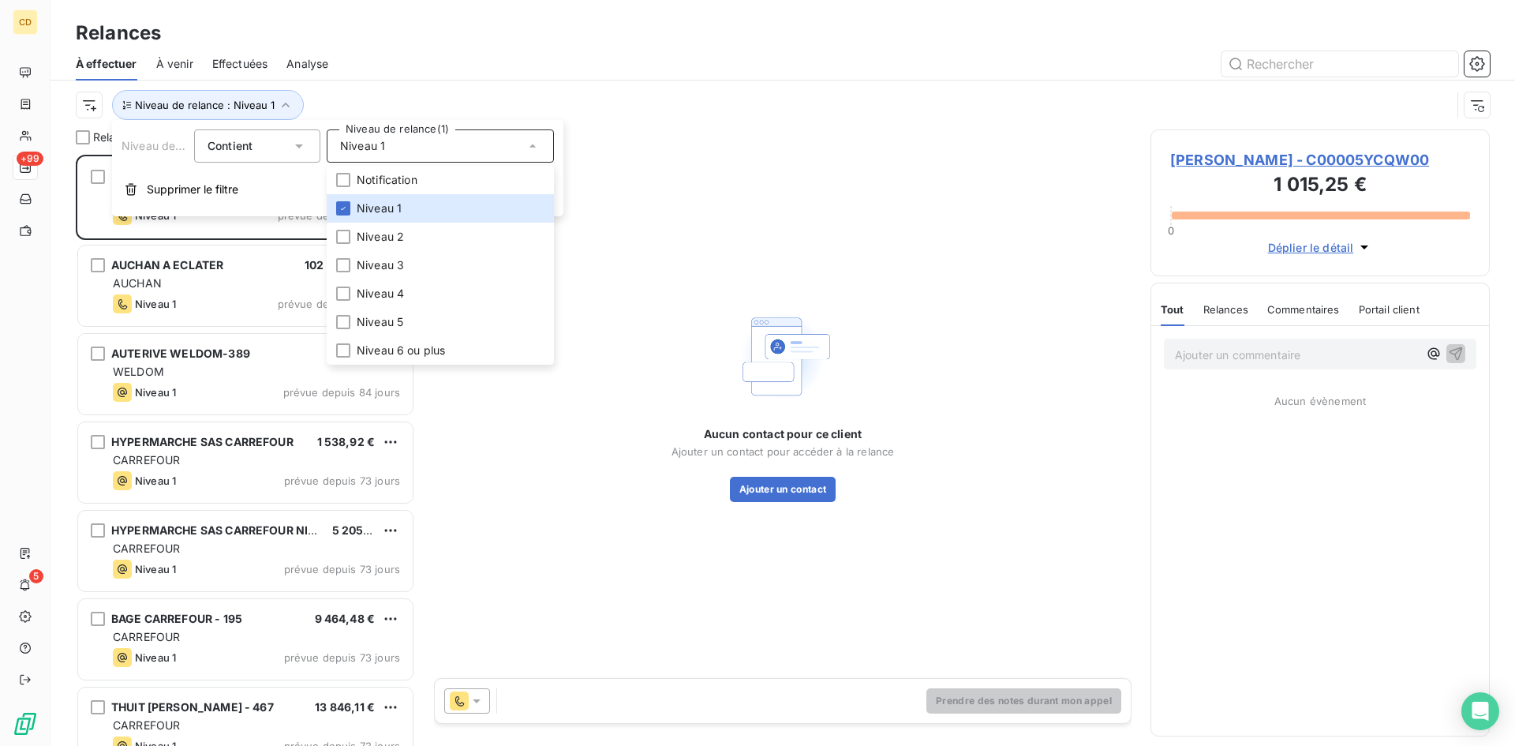
click at [490, 87] on div "Niveau de relance : Niveau 1" at bounding box center [783, 104] width 1414 height 49
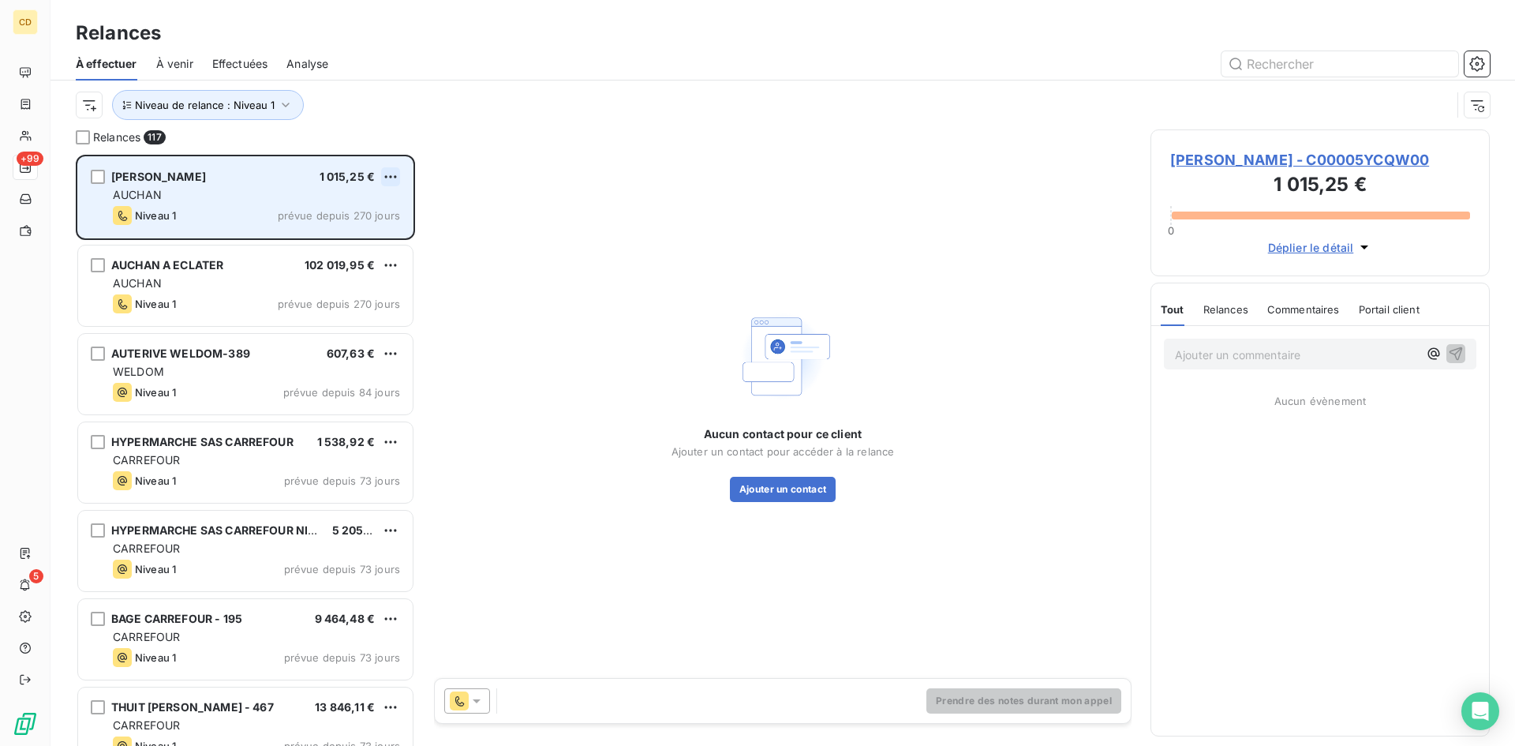
click at [384, 176] on html "CD +99 5 Relances À effectuer À venir Effectuées Analyse Niveau de relance : Ni…" at bounding box center [757, 373] width 1515 height 746
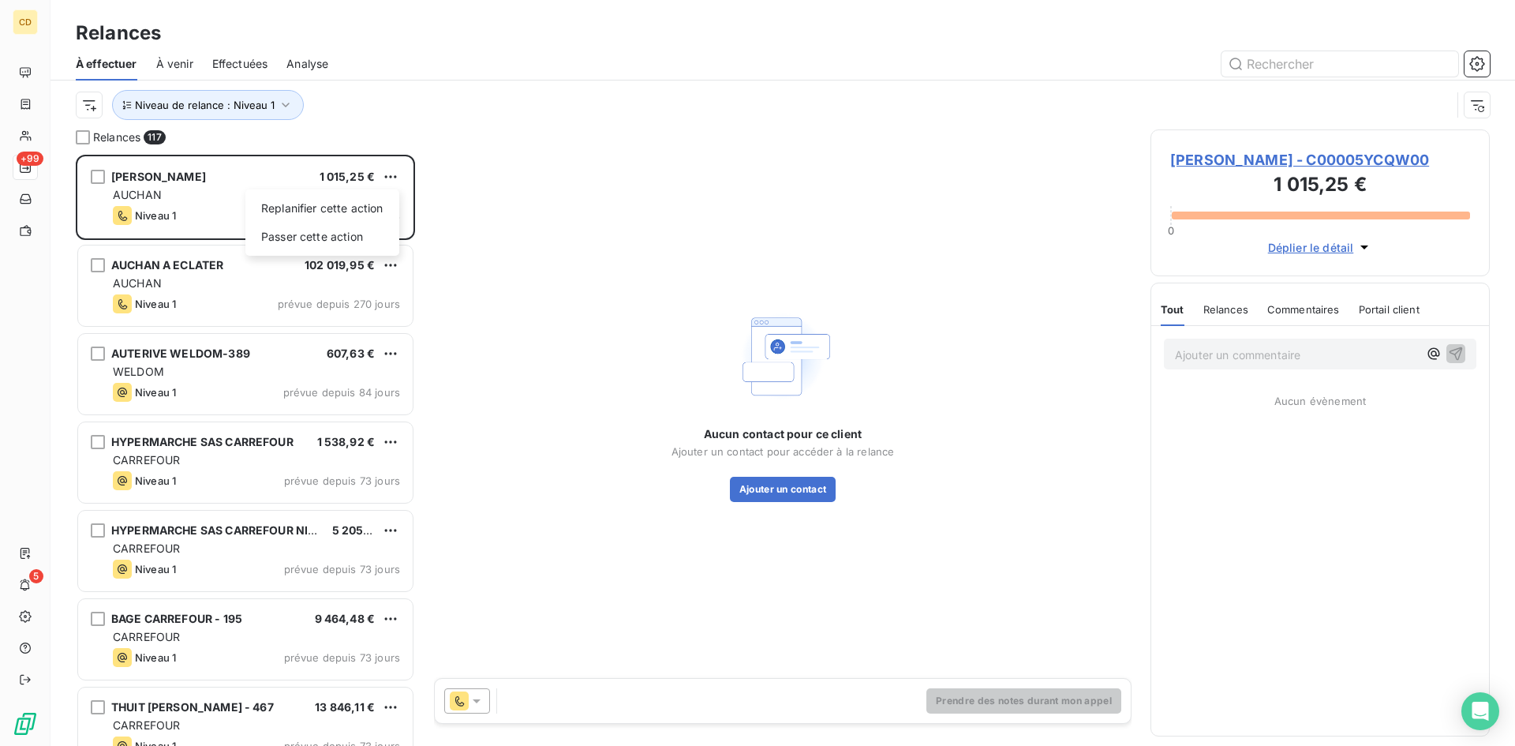
click at [383, 176] on html "CD +99 5 Relances À effectuer À venir Effectuées Analyse Niveau de relance : Ni…" at bounding box center [757, 373] width 1515 height 746
click at [1397, 306] on span "Portail client" at bounding box center [1389, 309] width 61 height 13
click at [1315, 309] on span "Commentaires" at bounding box center [1302, 309] width 73 height 13
click at [1229, 309] on span "Relances" at bounding box center [1224, 309] width 45 height 13
click at [1166, 307] on span "Tout" at bounding box center [1172, 309] width 22 height 13
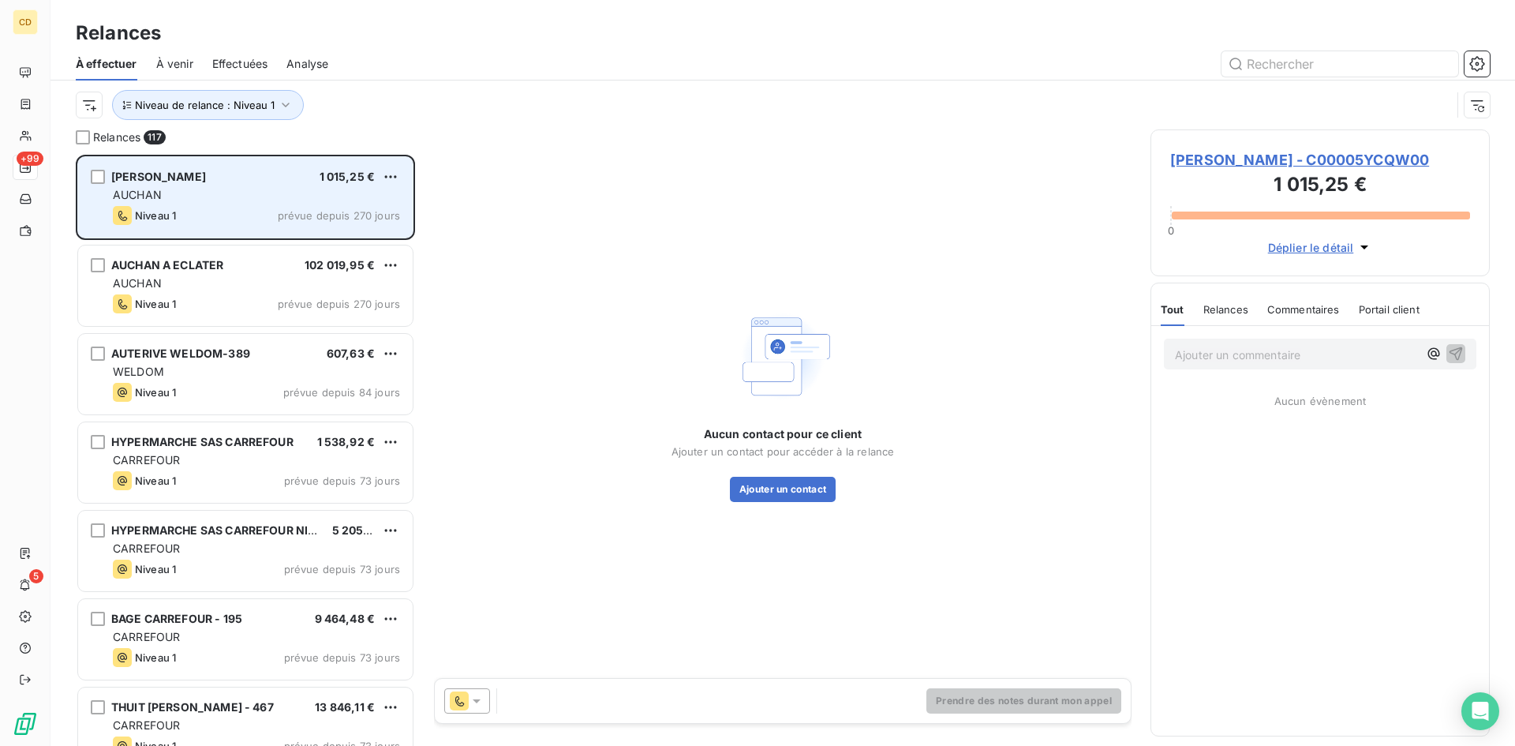
click at [206, 187] on div "AUCHAN" at bounding box center [256, 195] width 287 height 16
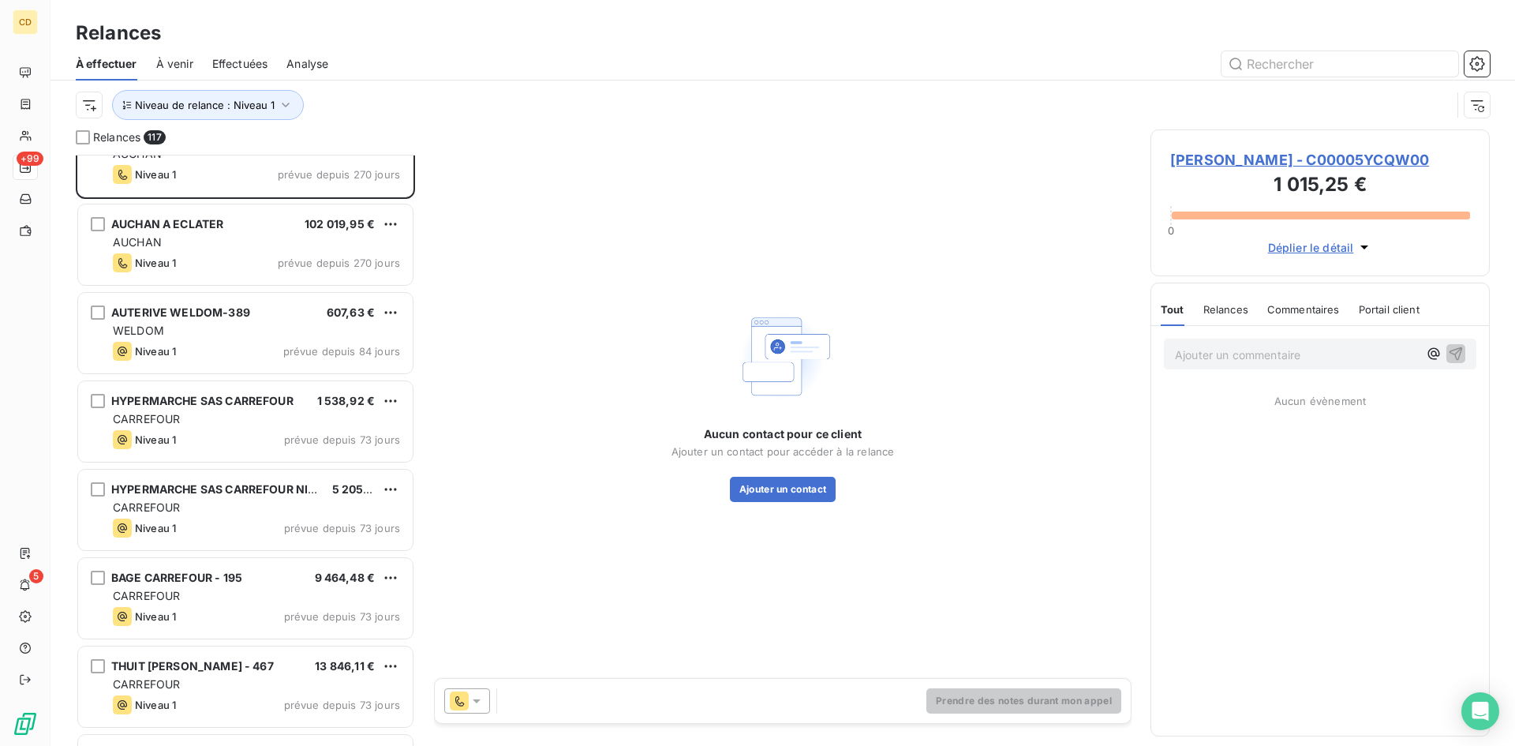
scroll to position [80, 0]
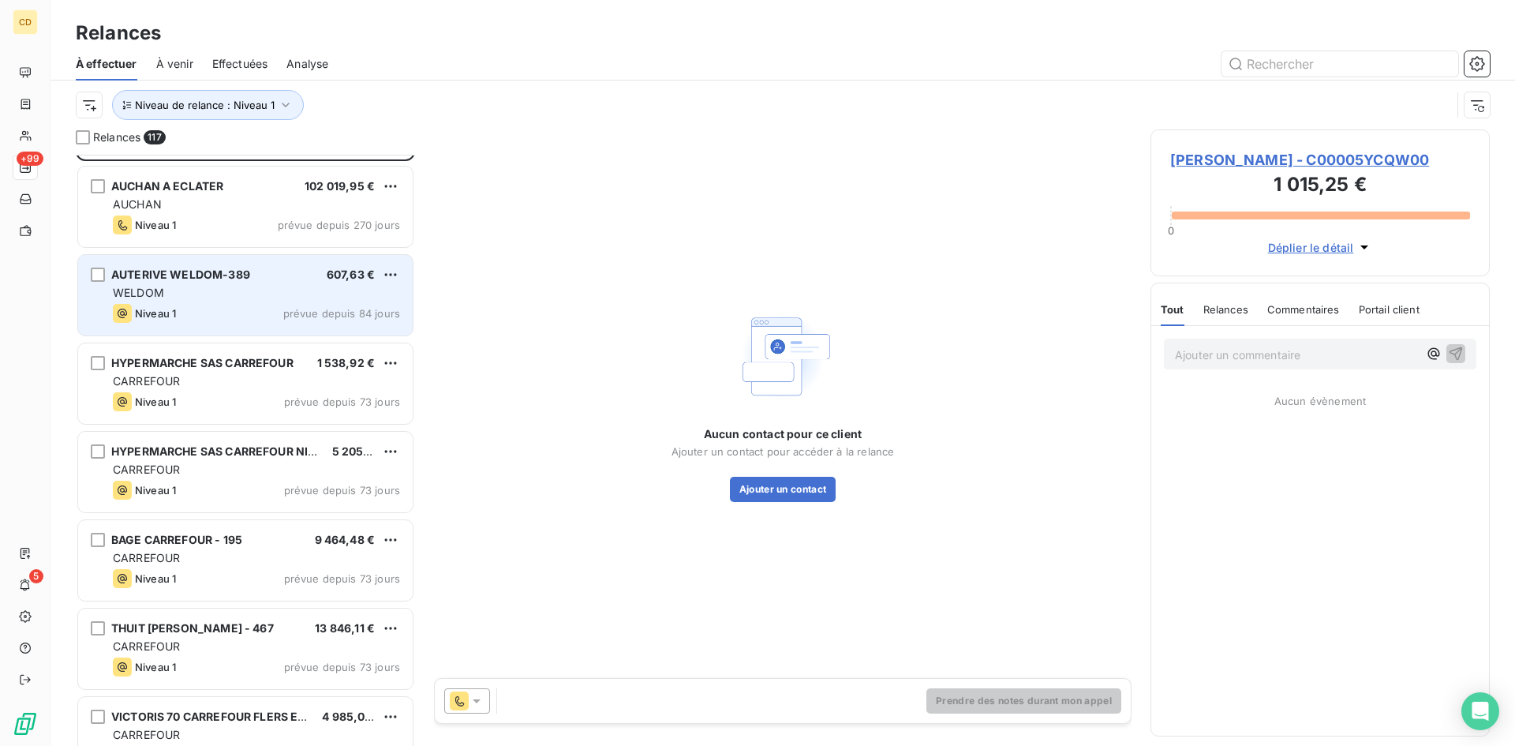
click at [232, 291] on div "WELDOM" at bounding box center [256, 293] width 287 height 16
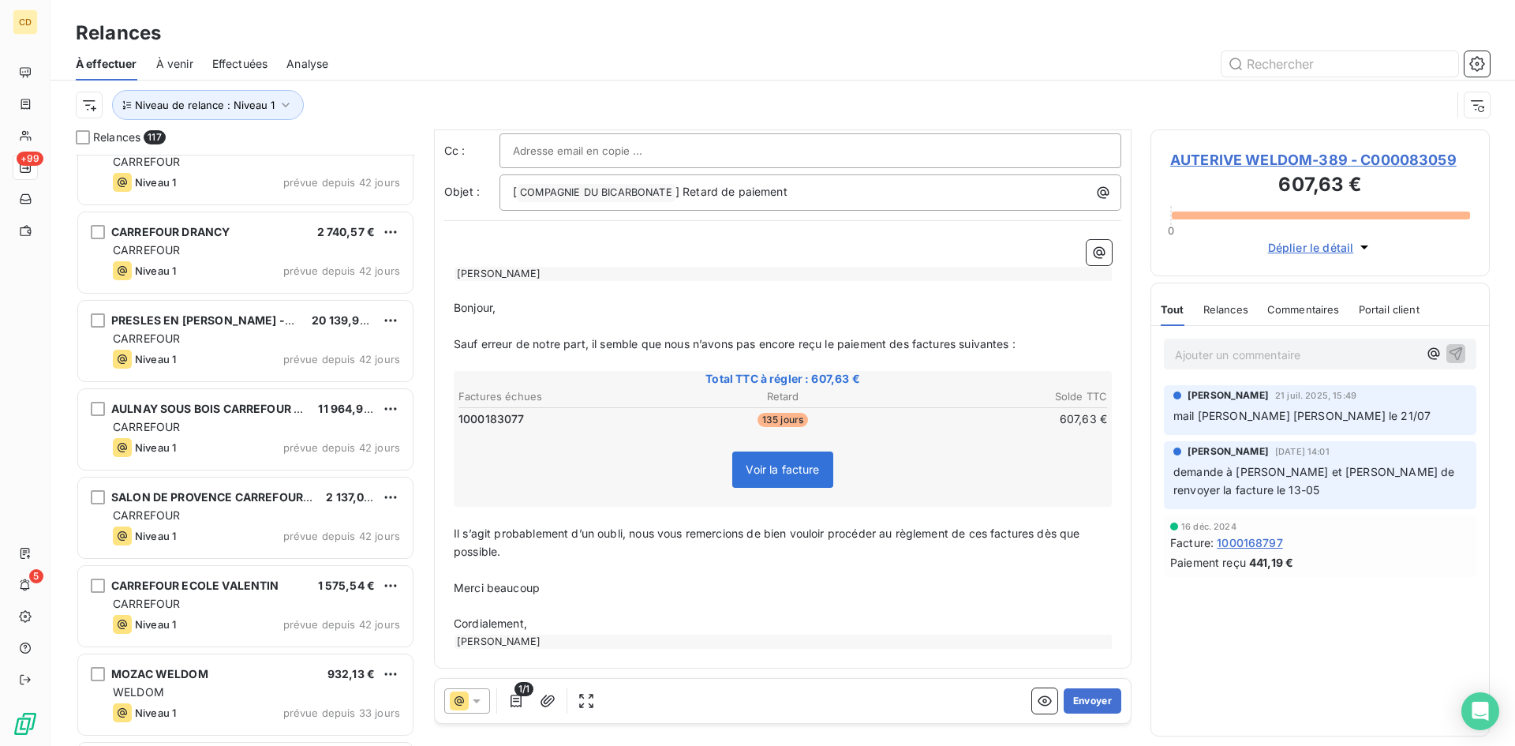
scroll to position [2368, 0]
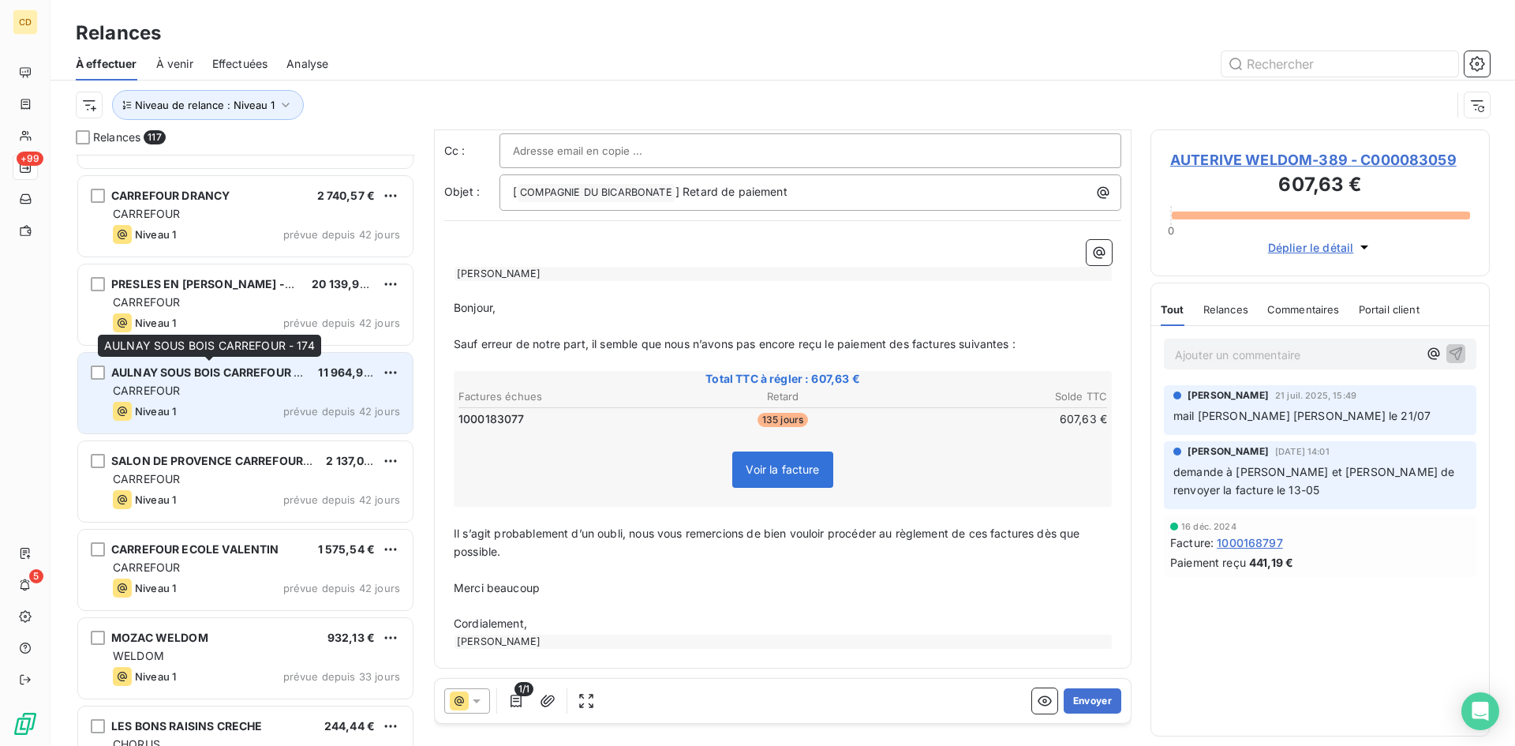
click at [208, 380] on div "AULNAY SOUS BOIS CARREFOUR - 174" at bounding box center [208, 373] width 194 height 16
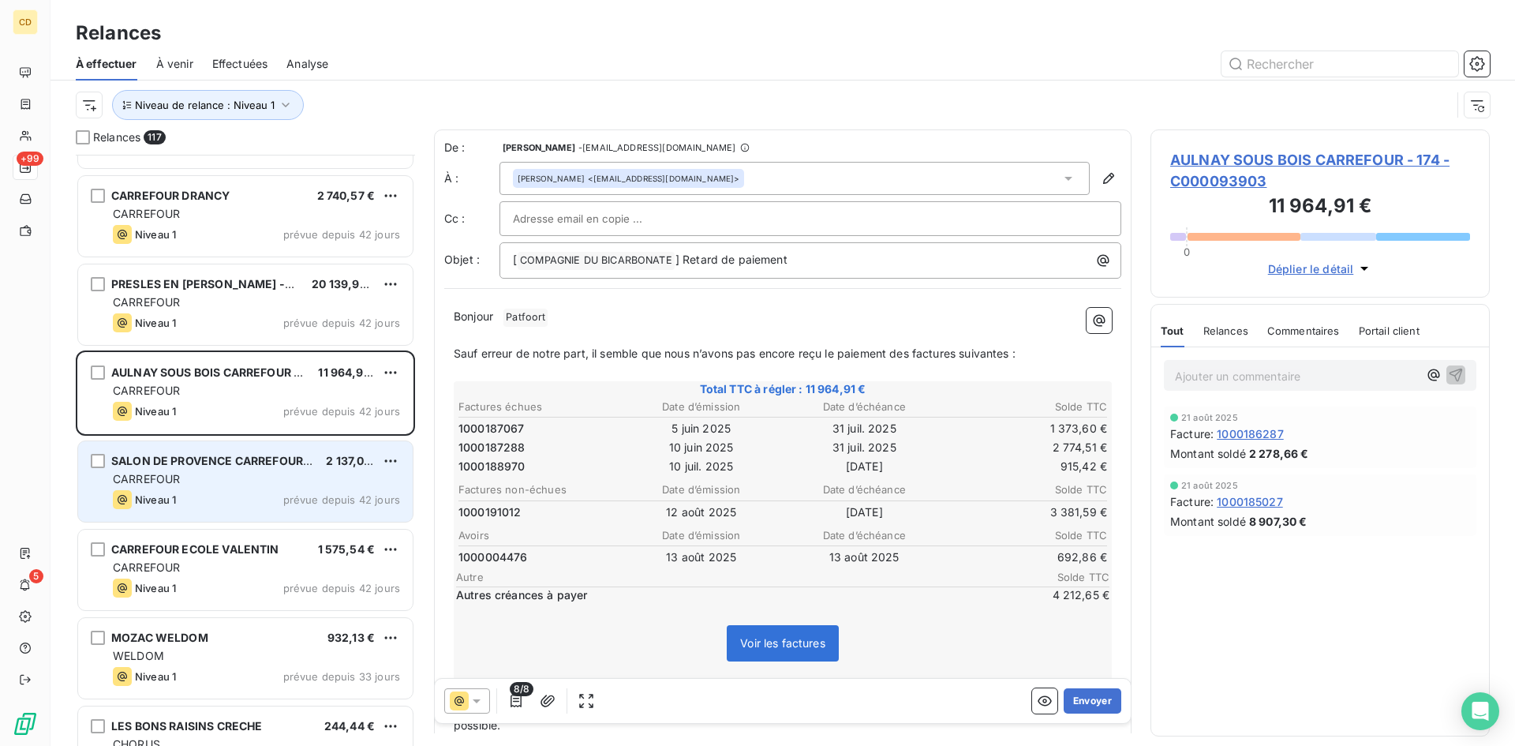
click at [194, 461] on span "SALON DE PROVENCE CARREFOUR - 014" at bounding box center [222, 460] width 222 height 13
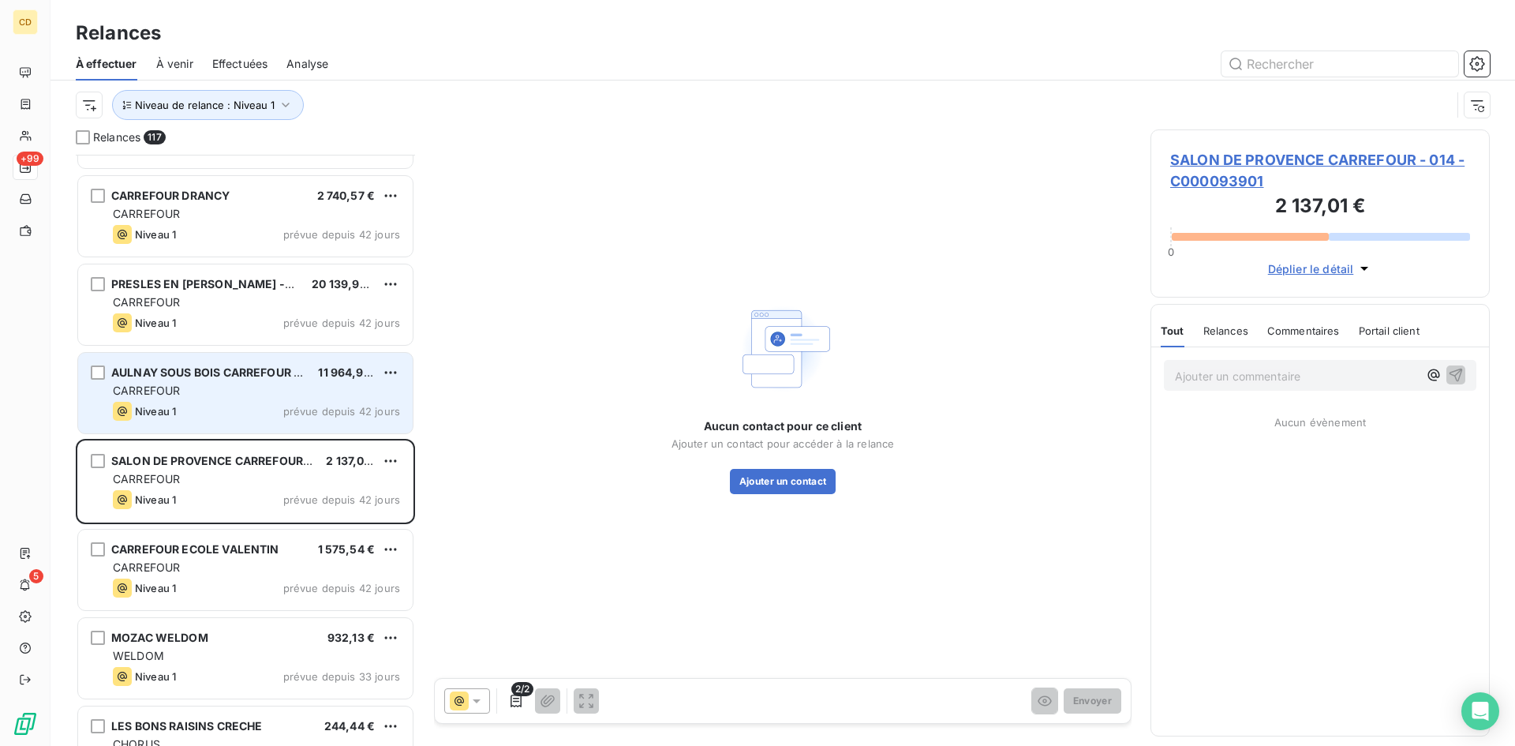
click at [247, 395] on div "CARREFOUR" at bounding box center [256, 391] width 287 height 16
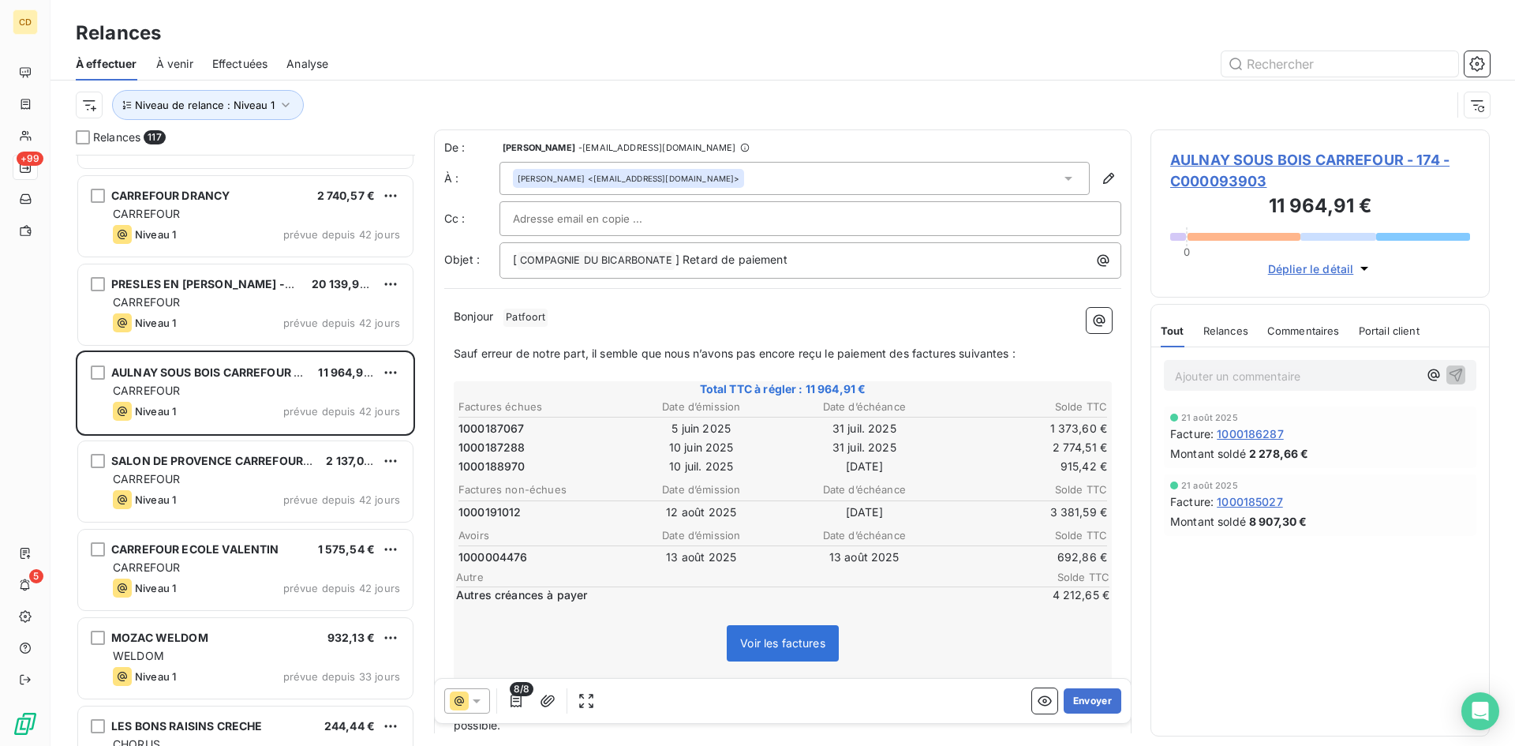
click at [1363, 268] on icon "button" at bounding box center [1364, 269] width 8 height 4
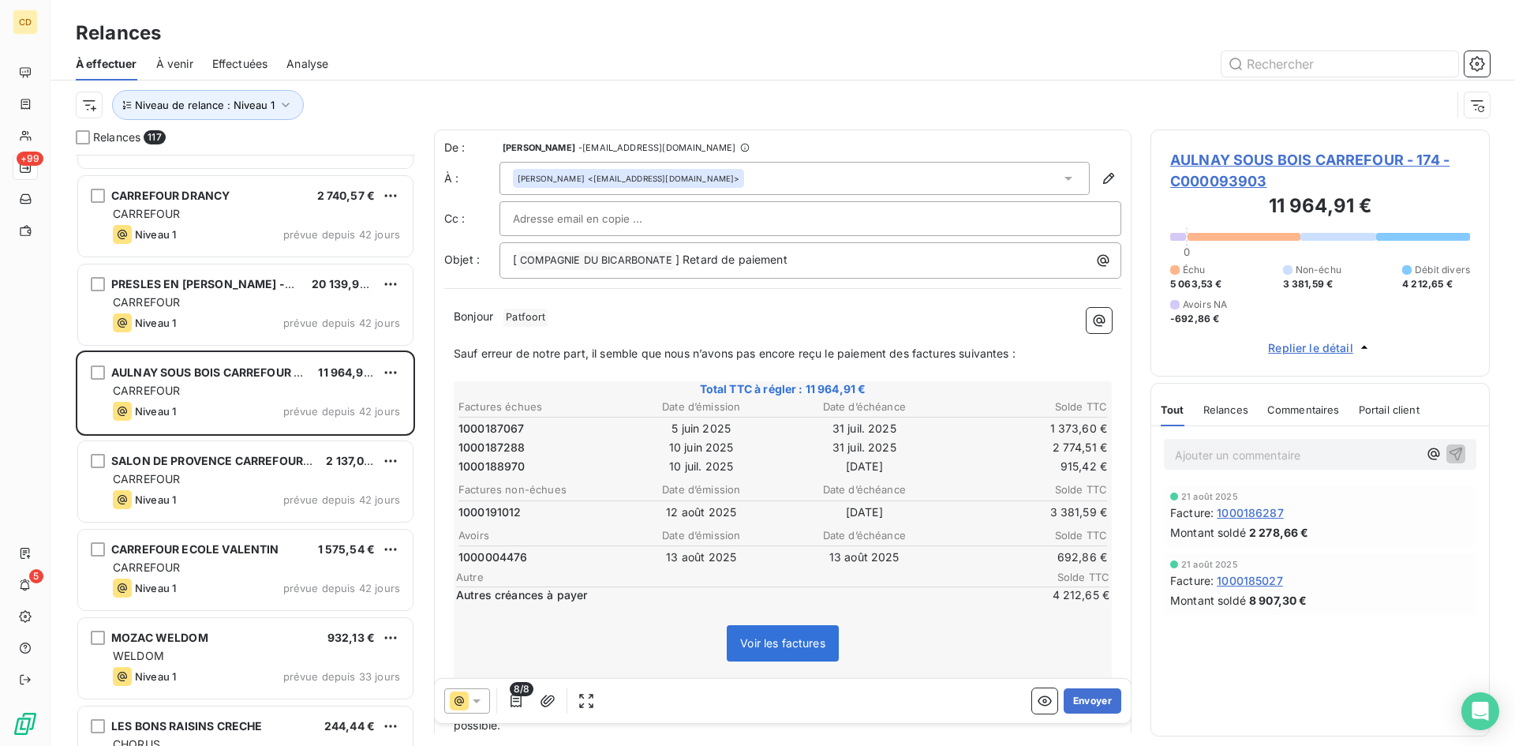
click at [1359, 346] on icon "button" at bounding box center [1364, 347] width 16 height 16
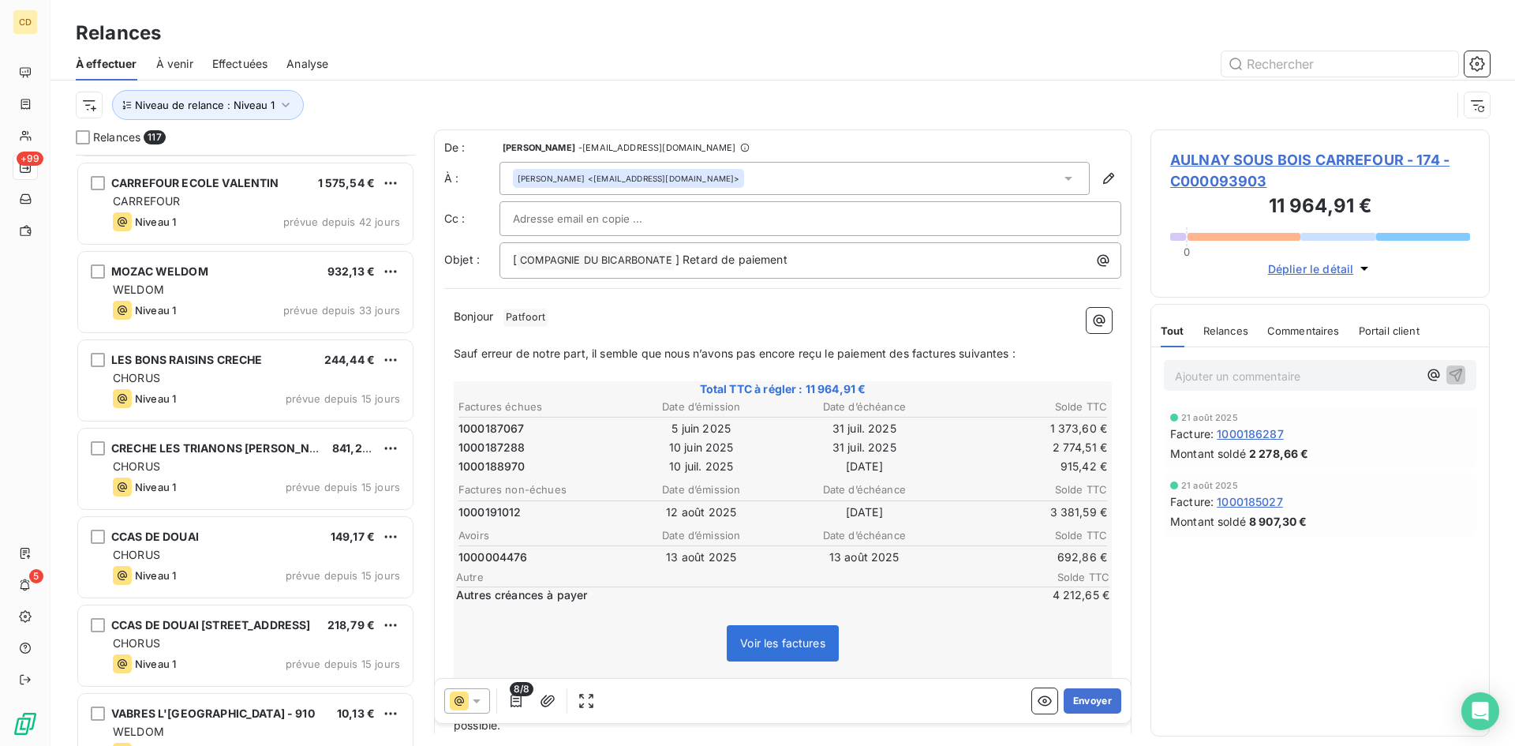
scroll to position [2763, 0]
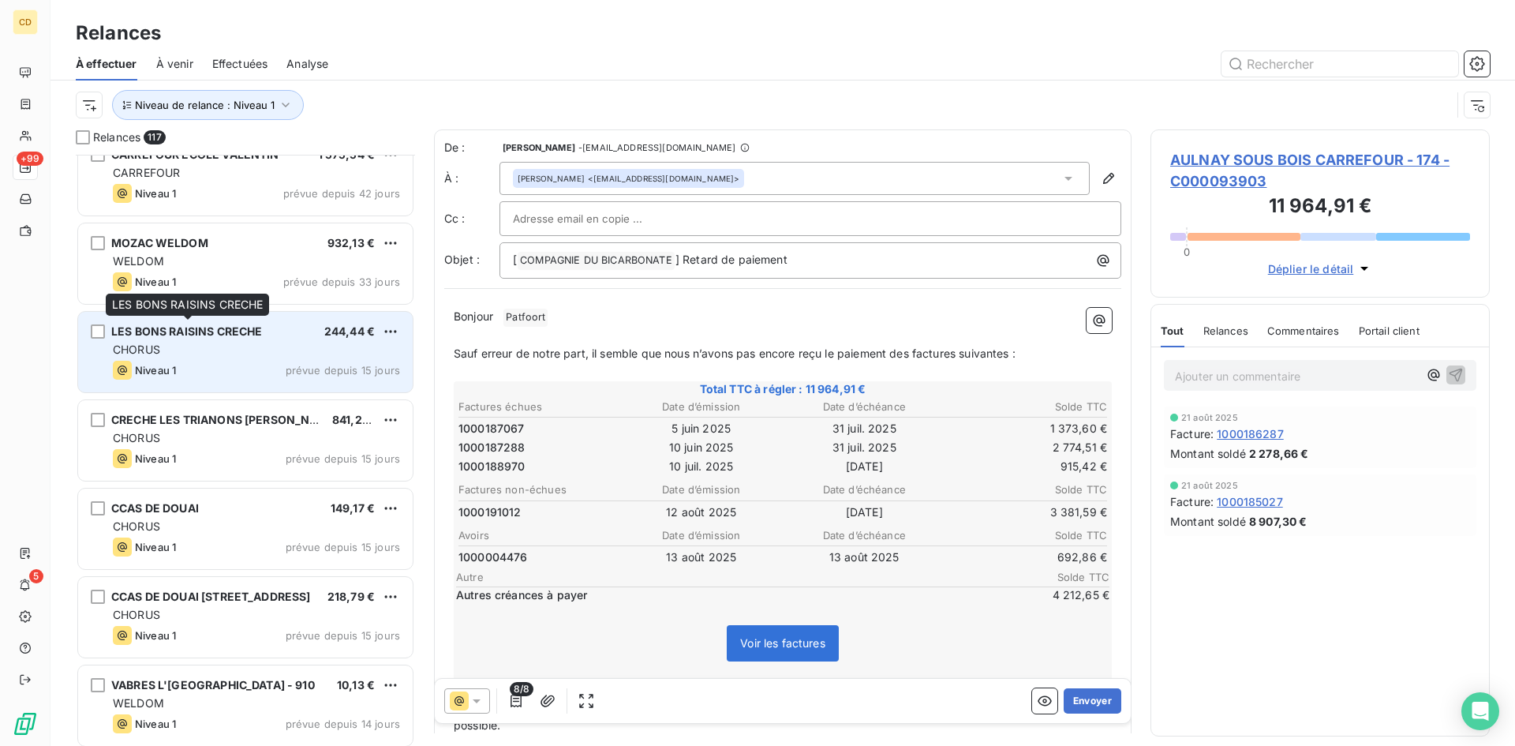
click at [221, 335] on span "LES BONS RAISINS CRECHE" at bounding box center [186, 330] width 151 height 13
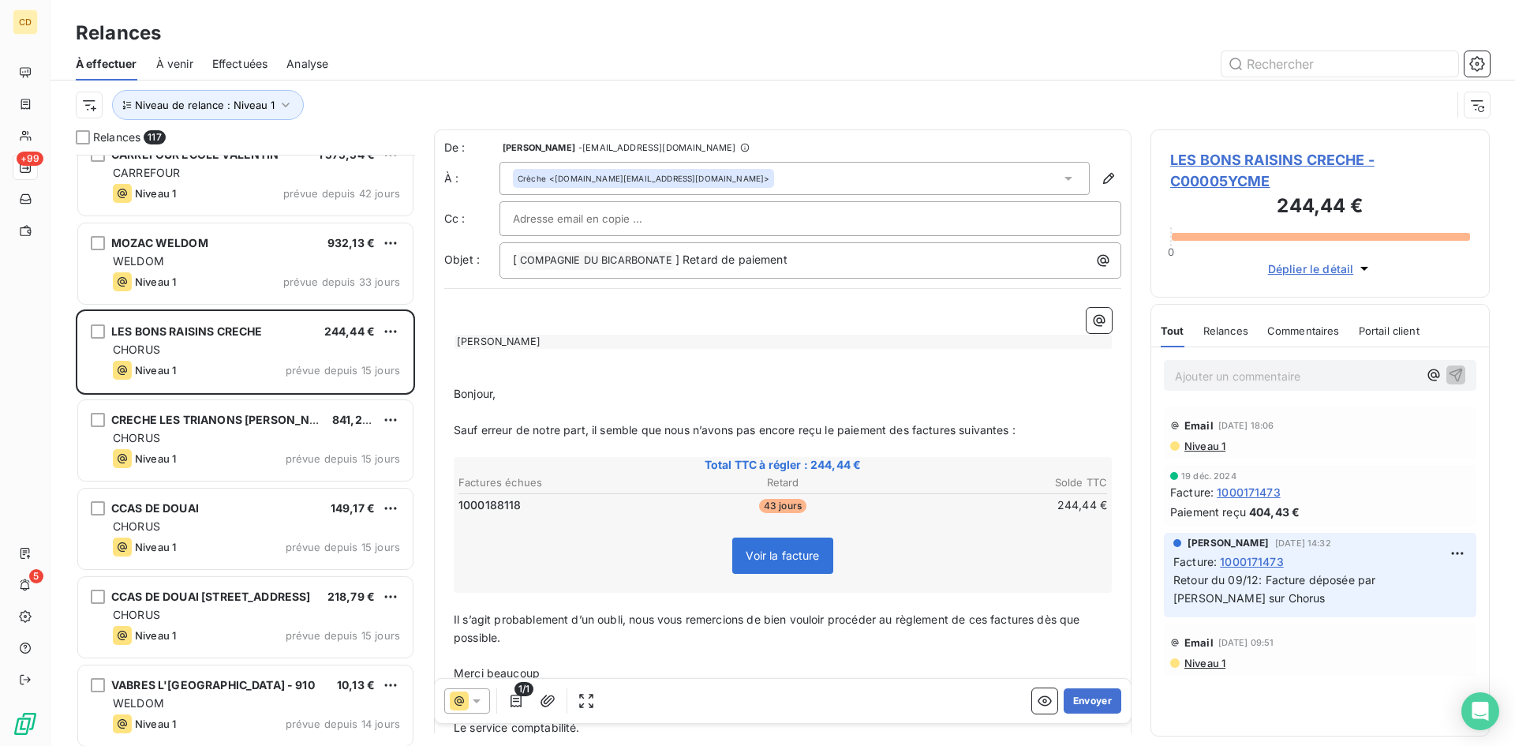
click at [1200, 657] on span "Niveau 1" at bounding box center [1204, 663] width 43 height 13
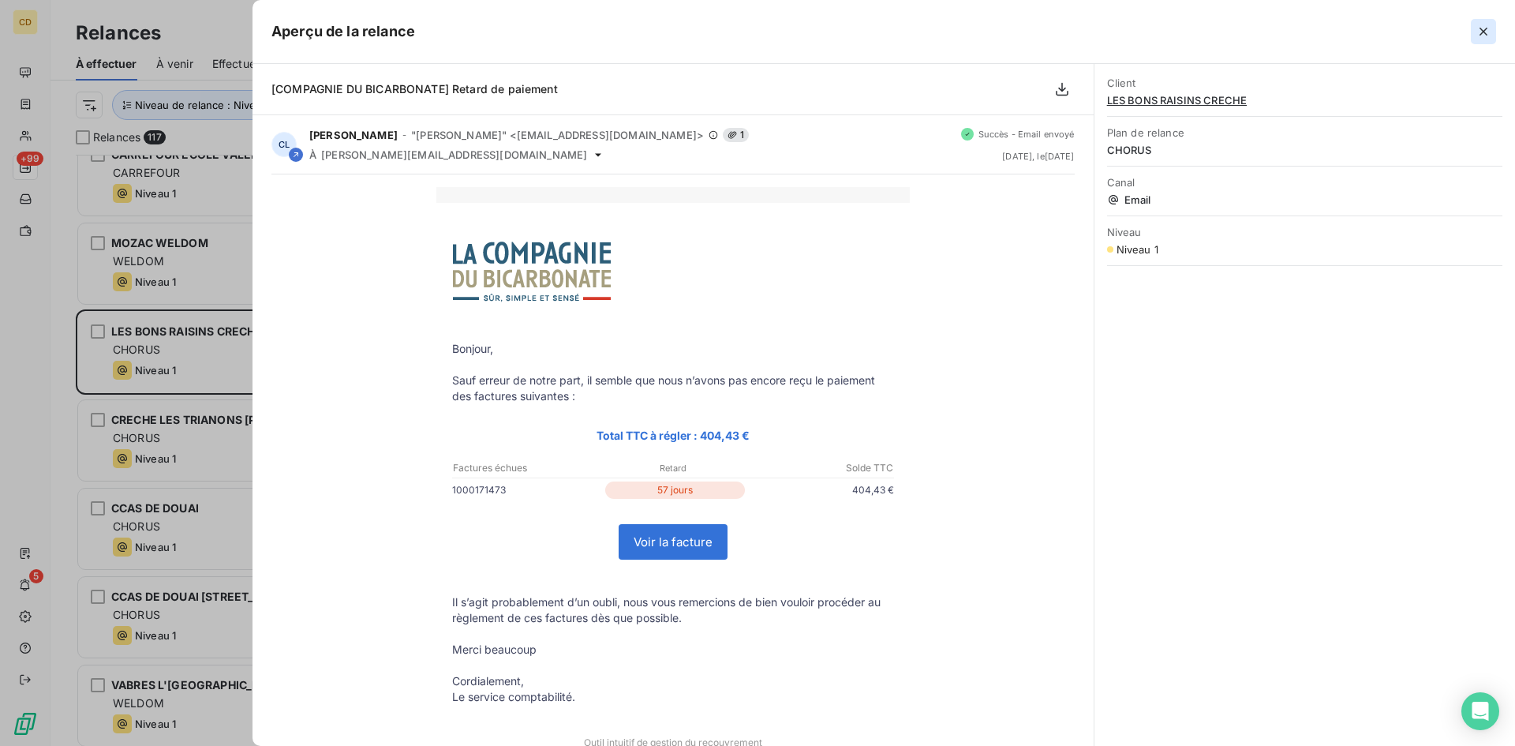
click at [1487, 28] on icon "button" at bounding box center [1484, 32] width 16 height 16
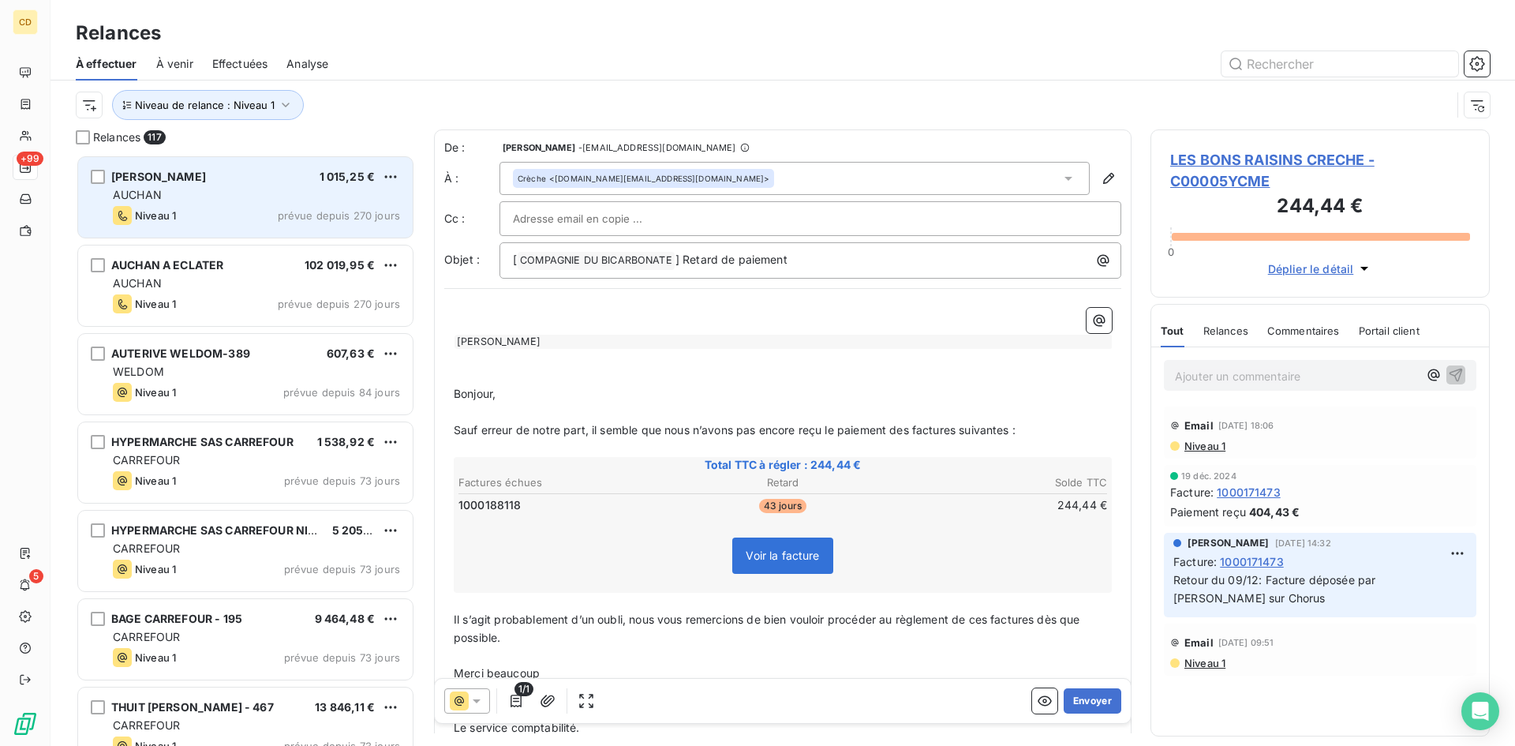
click at [213, 200] on div "AUCHAN" at bounding box center [256, 195] width 287 height 16
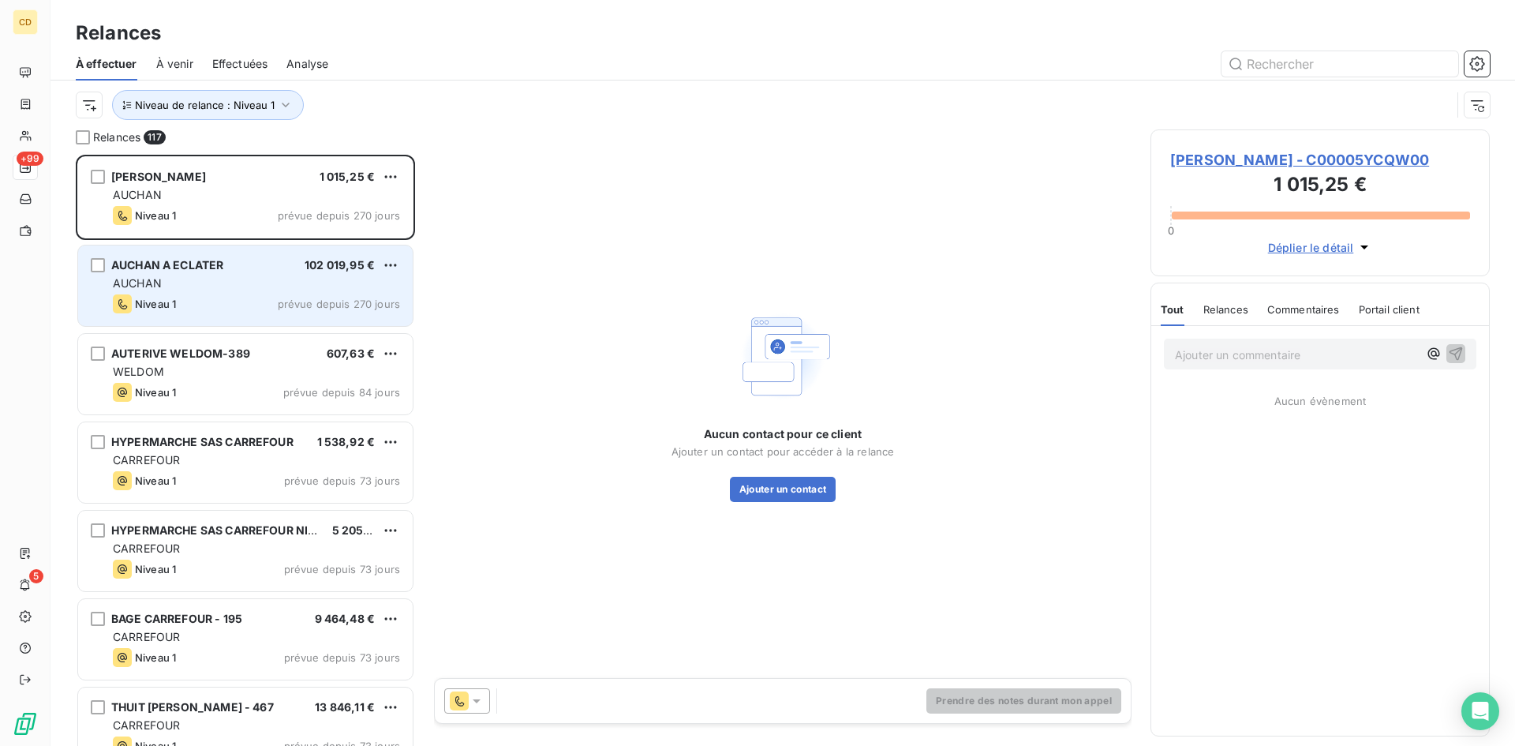
click at [162, 279] on div "AUCHAN" at bounding box center [256, 283] width 287 height 16
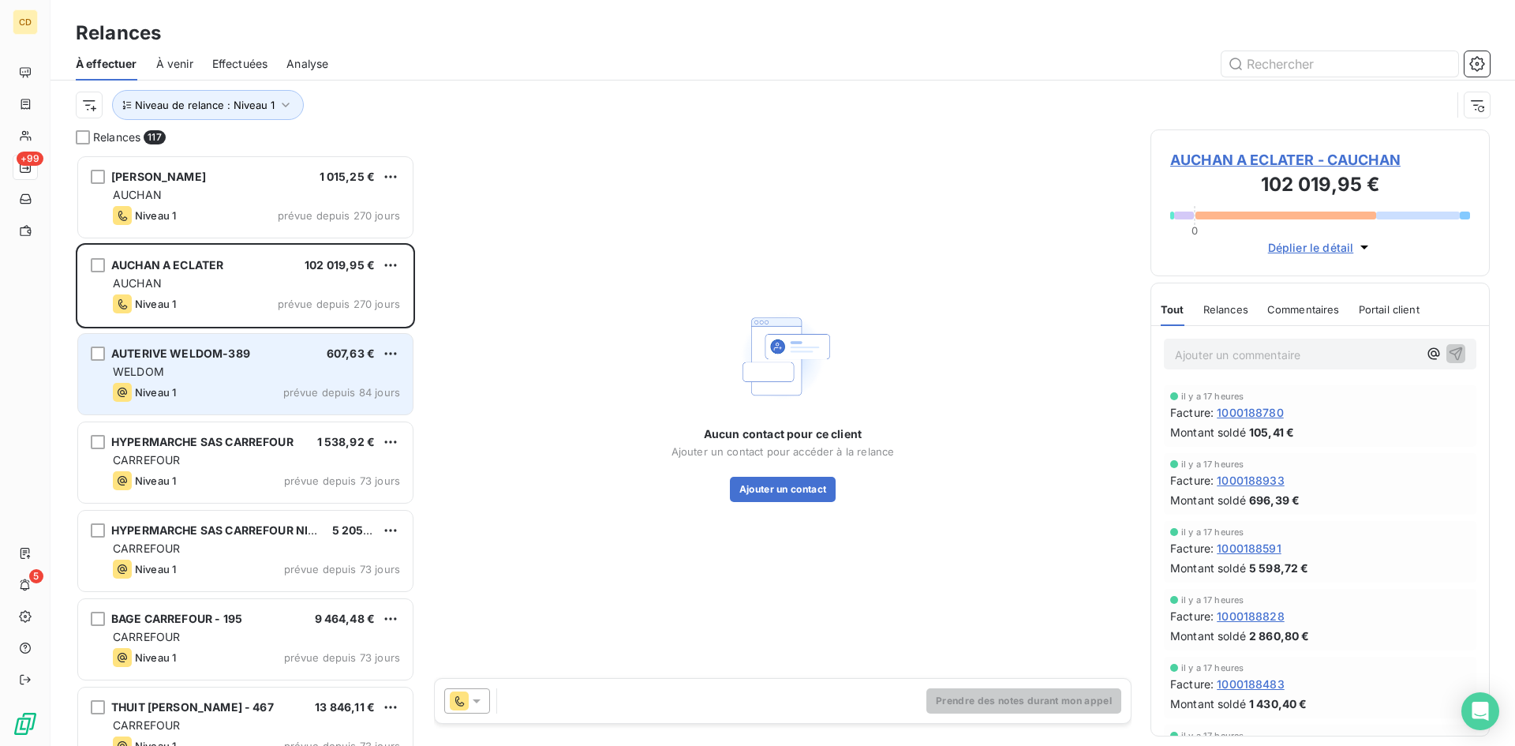
click at [179, 365] on div "WELDOM" at bounding box center [256, 372] width 287 height 16
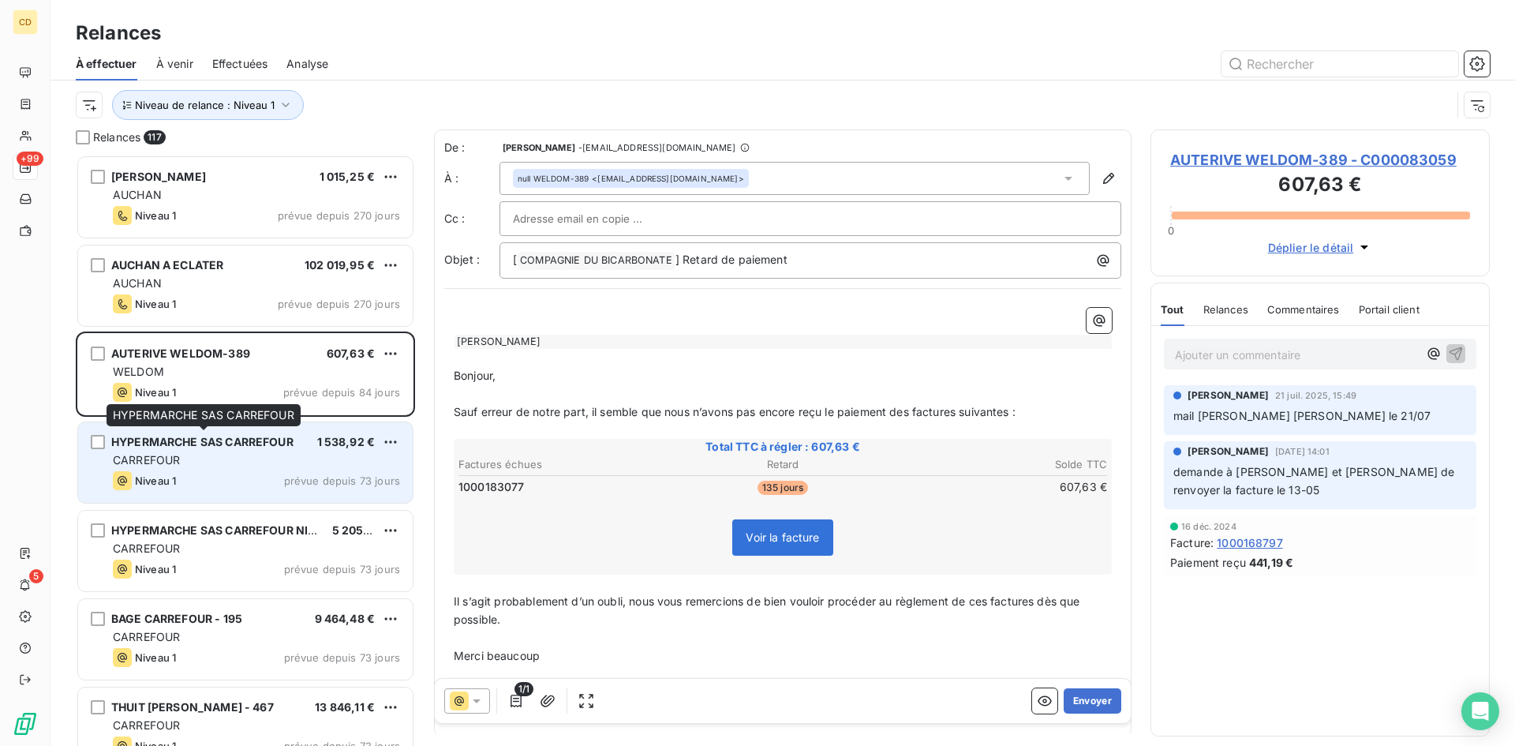
click at [187, 448] on div "HYPERMARCHE SAS CARREFOUR" at bounding box center [202, 442] width 182 height 16
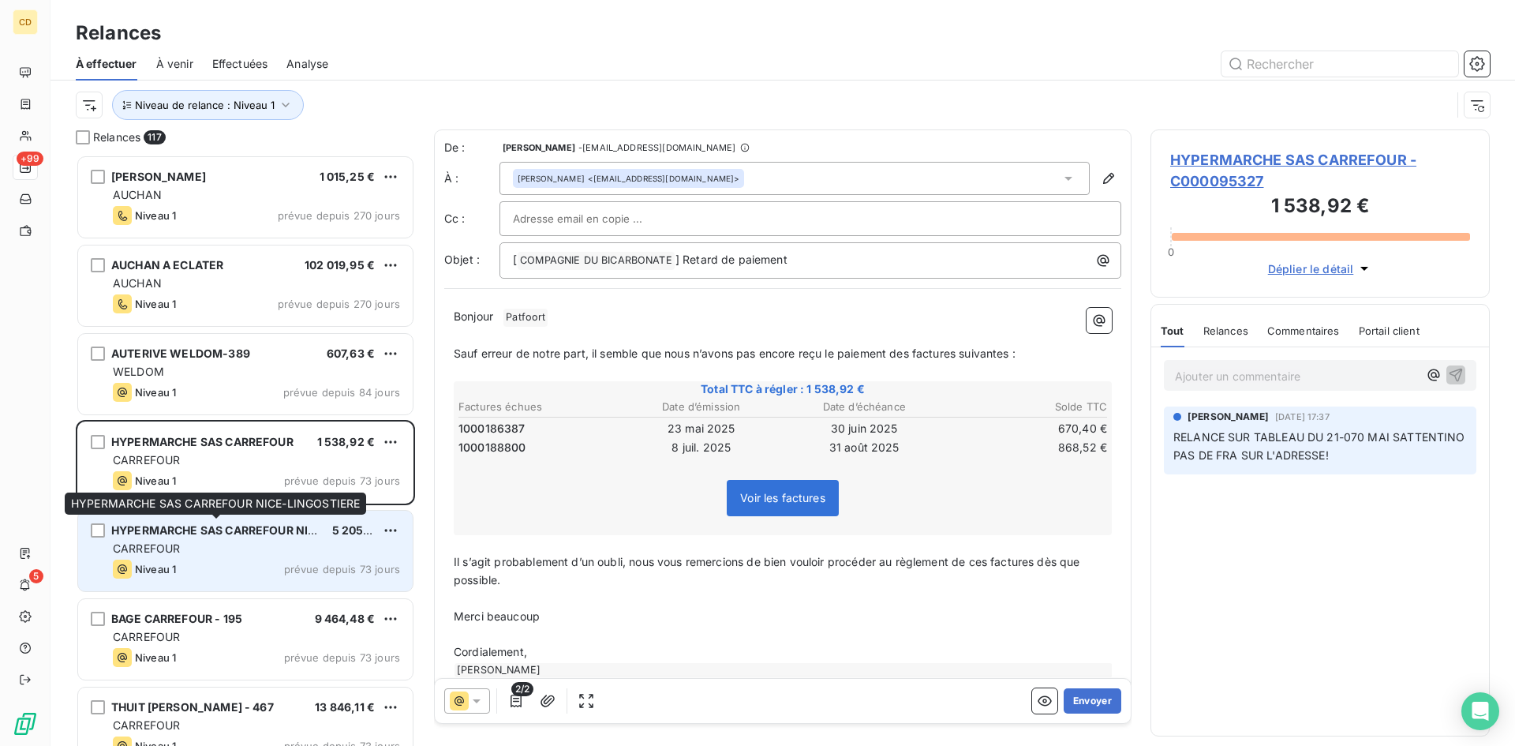
click at [191, 529] on span "HYPERMARCHE SAS CARREFOUR NICE-LINGOSTIERE" at bounding box center [257, 529] width 293 height 13
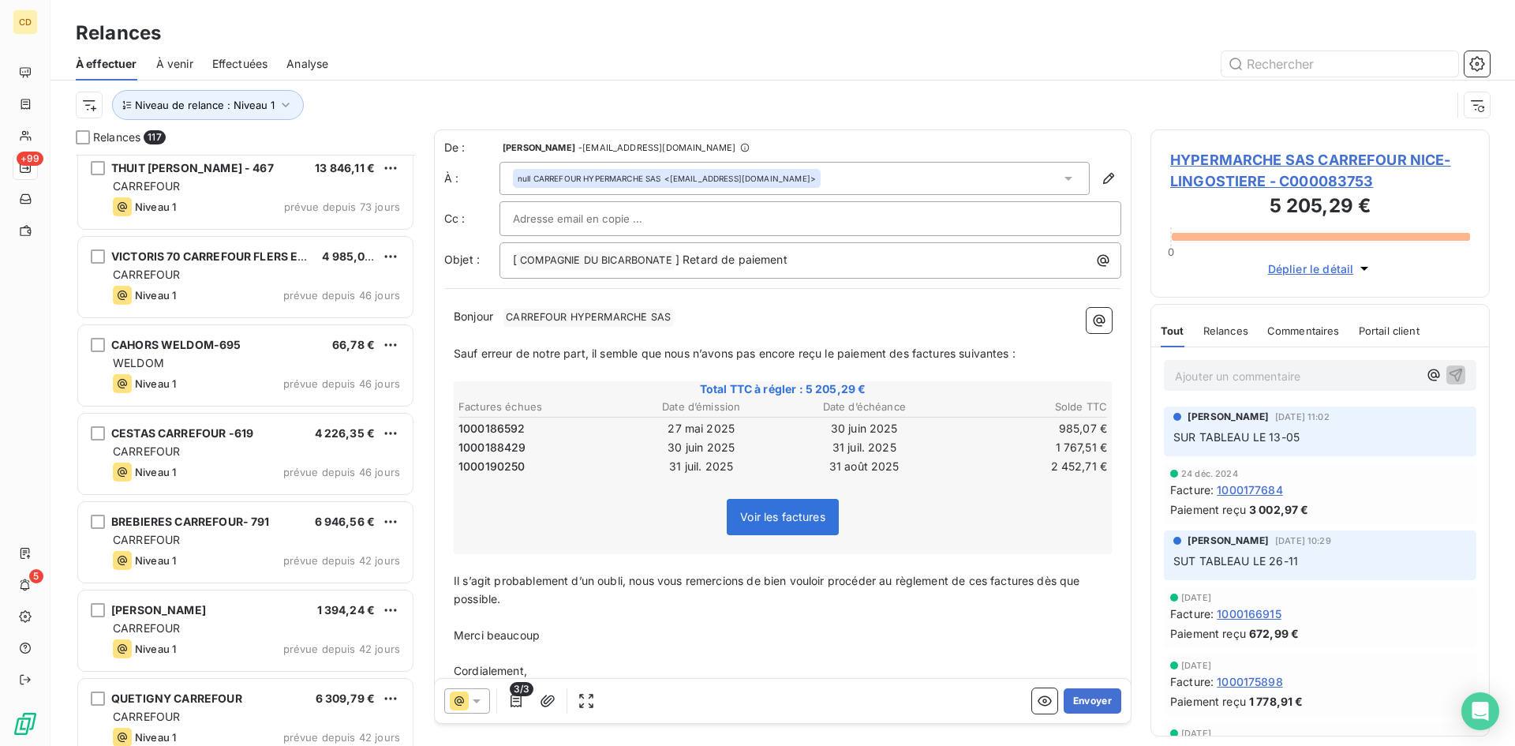
scroll to position [632, 0]
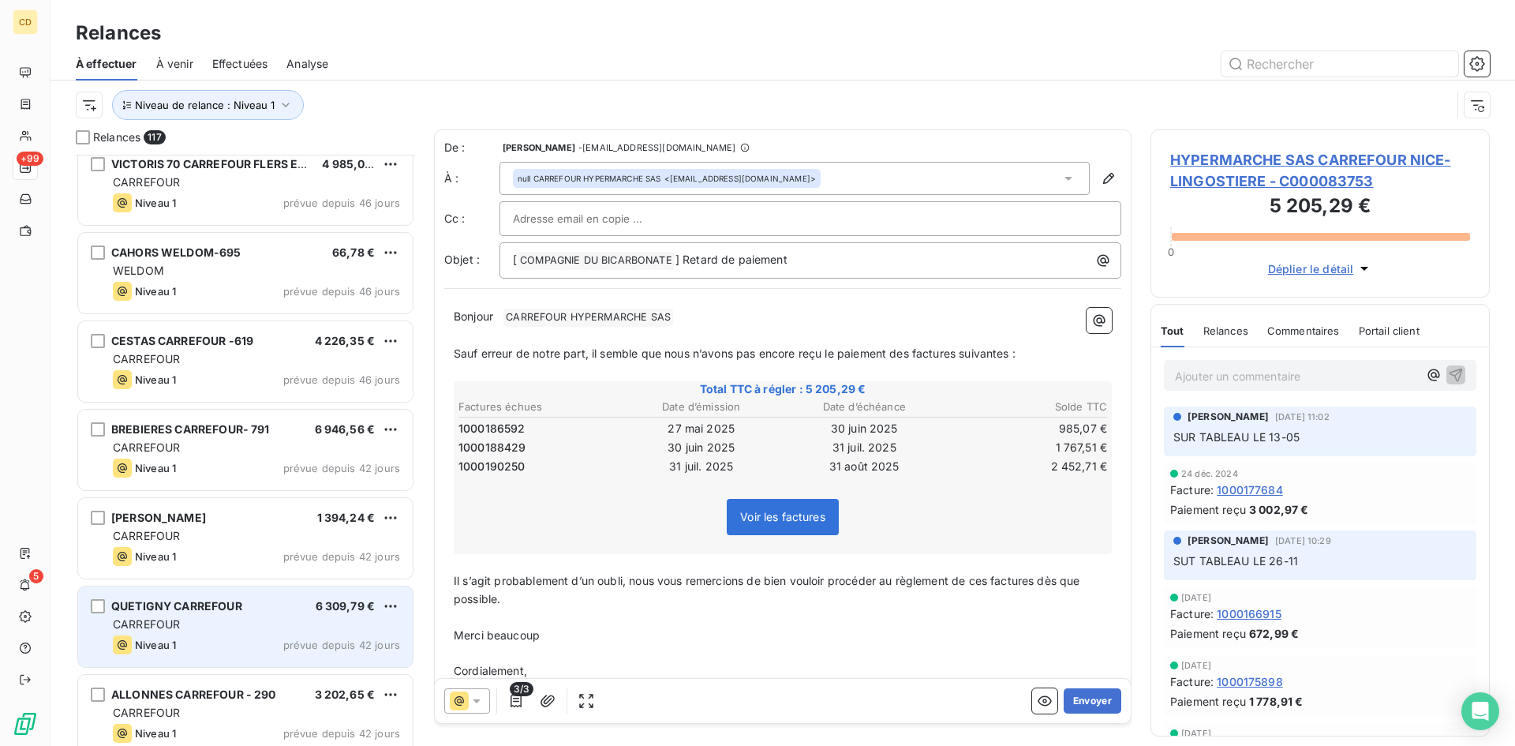
click at [199, 603] on span "QUETIGNY CARREFOUR" at bounding box center [176, 605] width 131 height 13
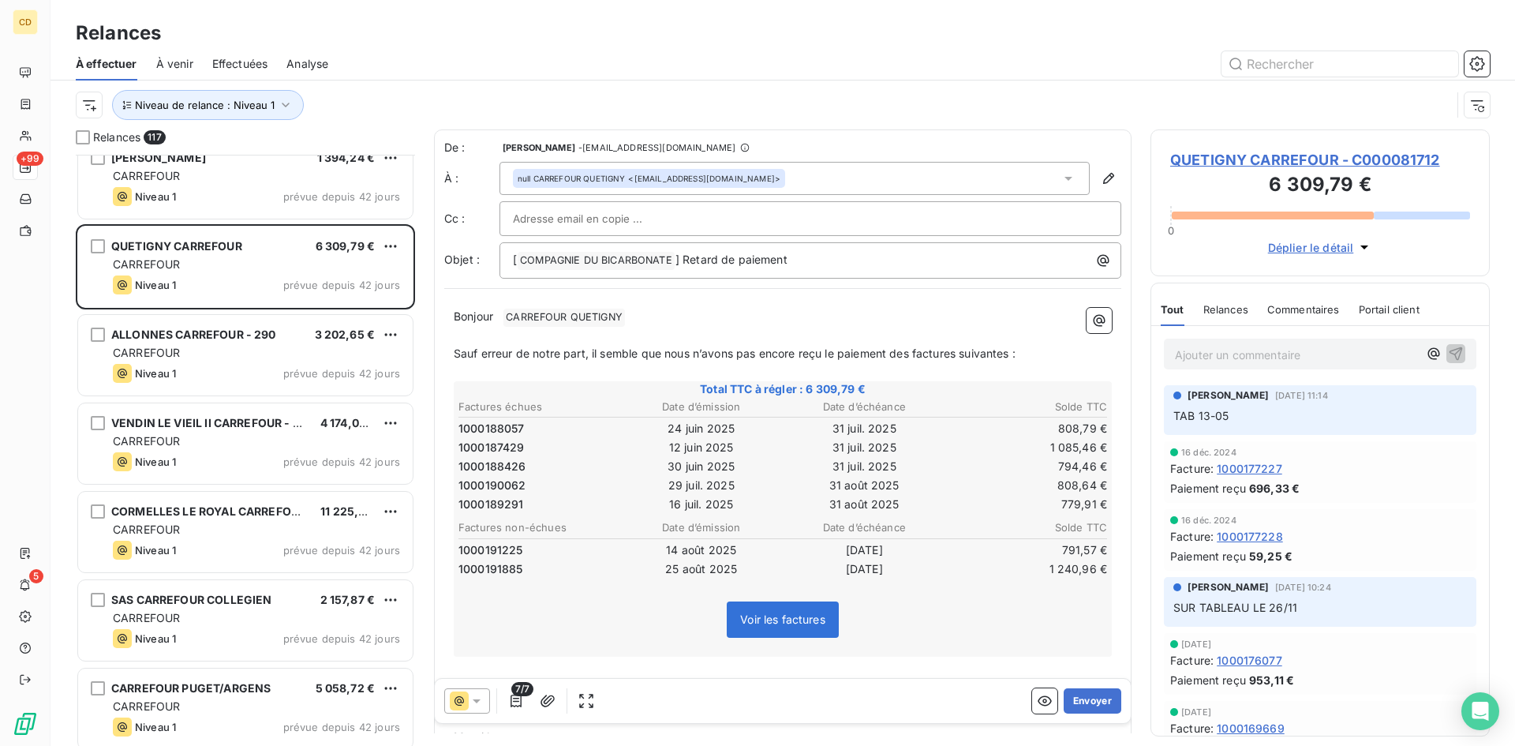
scroll to position [1027, 0]
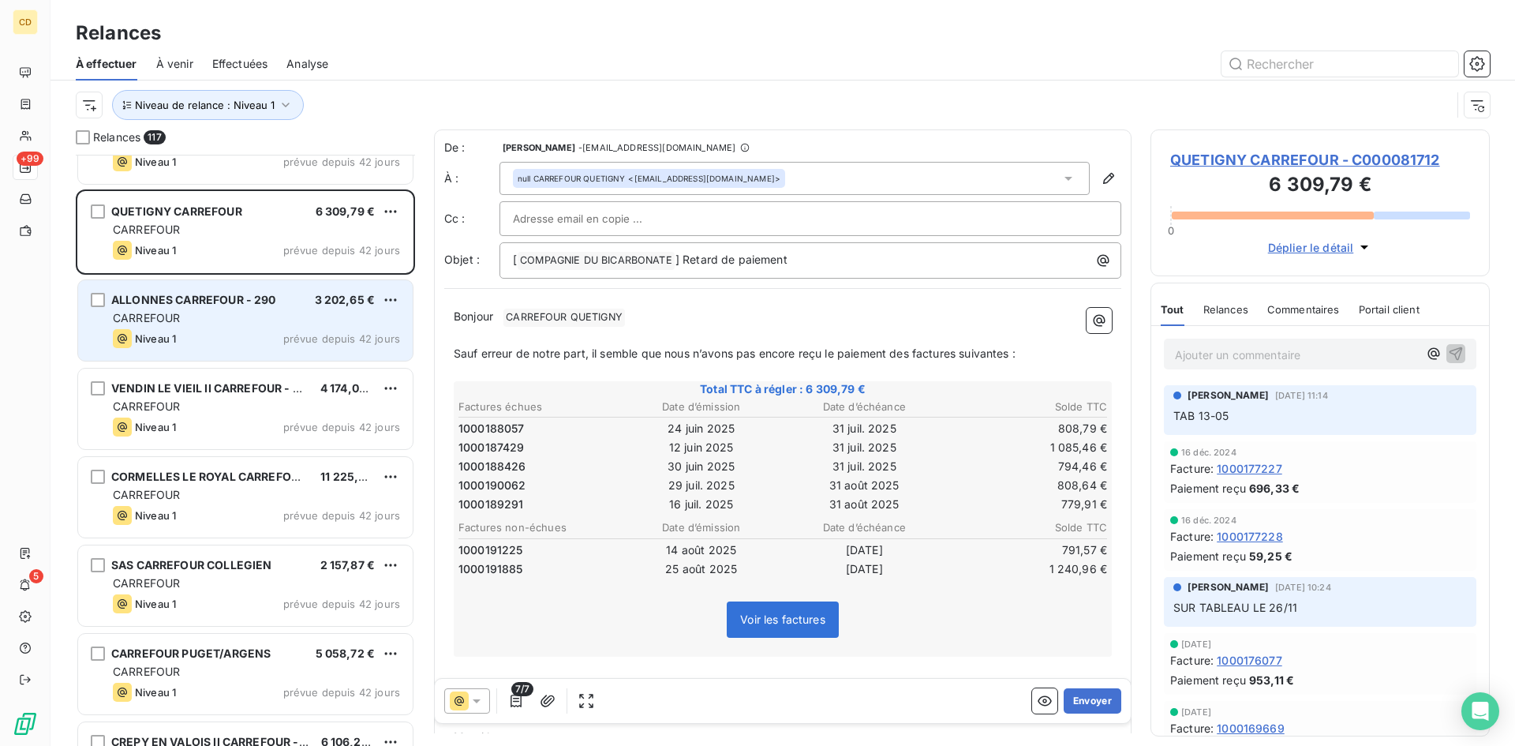
click at [201, 324] on div "CARREFOUR" at bounding box center [256, 318] width 287 height 16
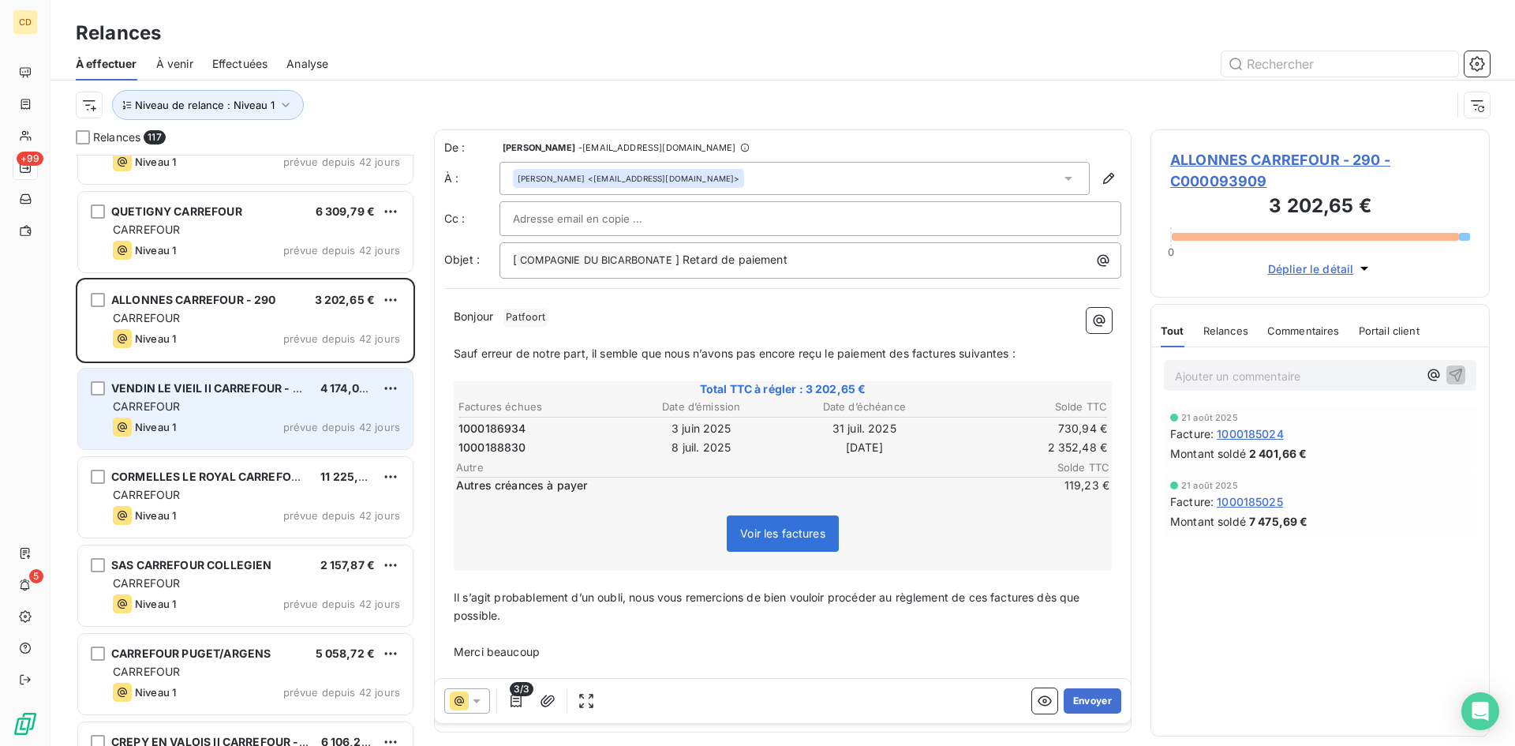
click at [195, 405] on div "CARREFOUR" at bounding box center [256, 406] width 287 height 16
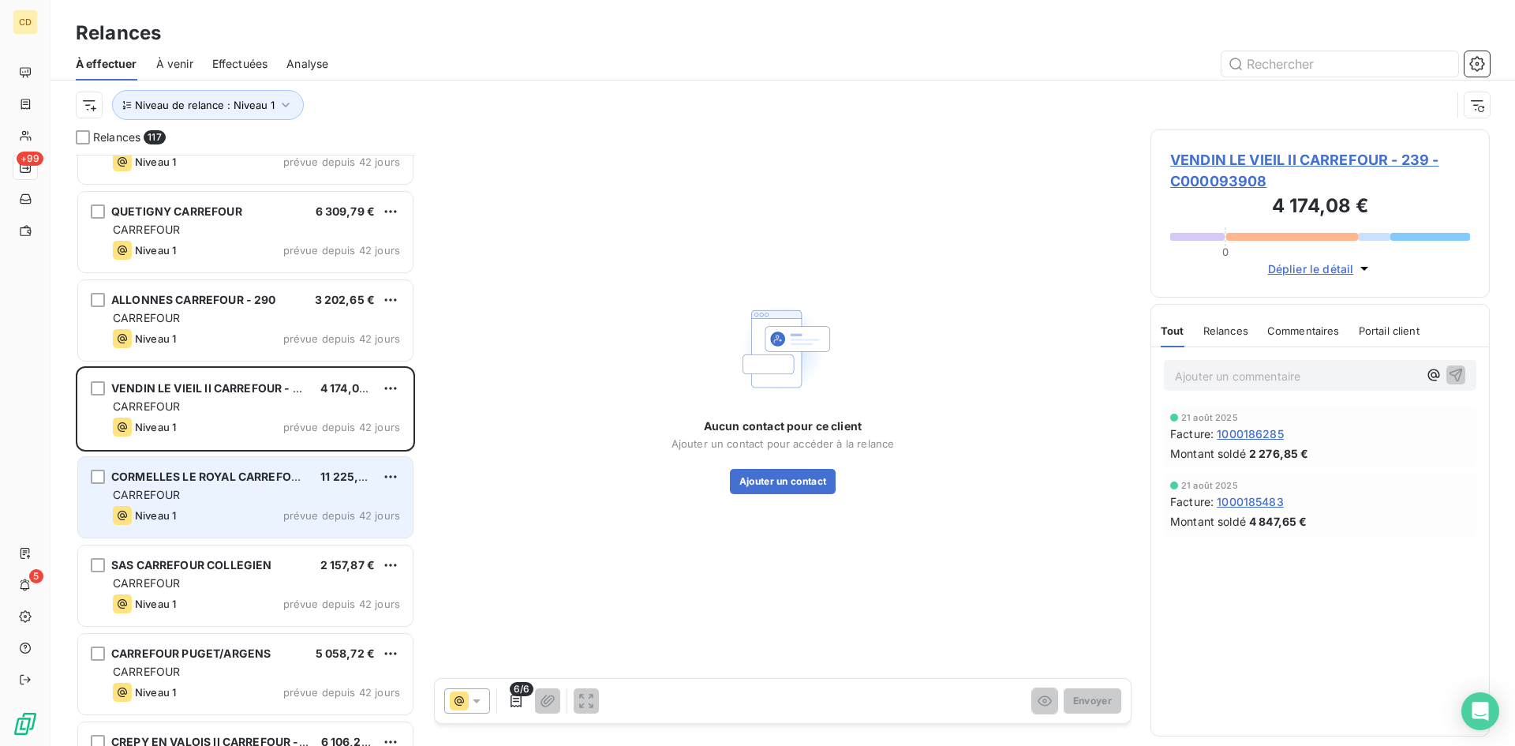
click at [193, 496] on div "CARREFOUR" at bounding box center [256, 495] width 287 height 16
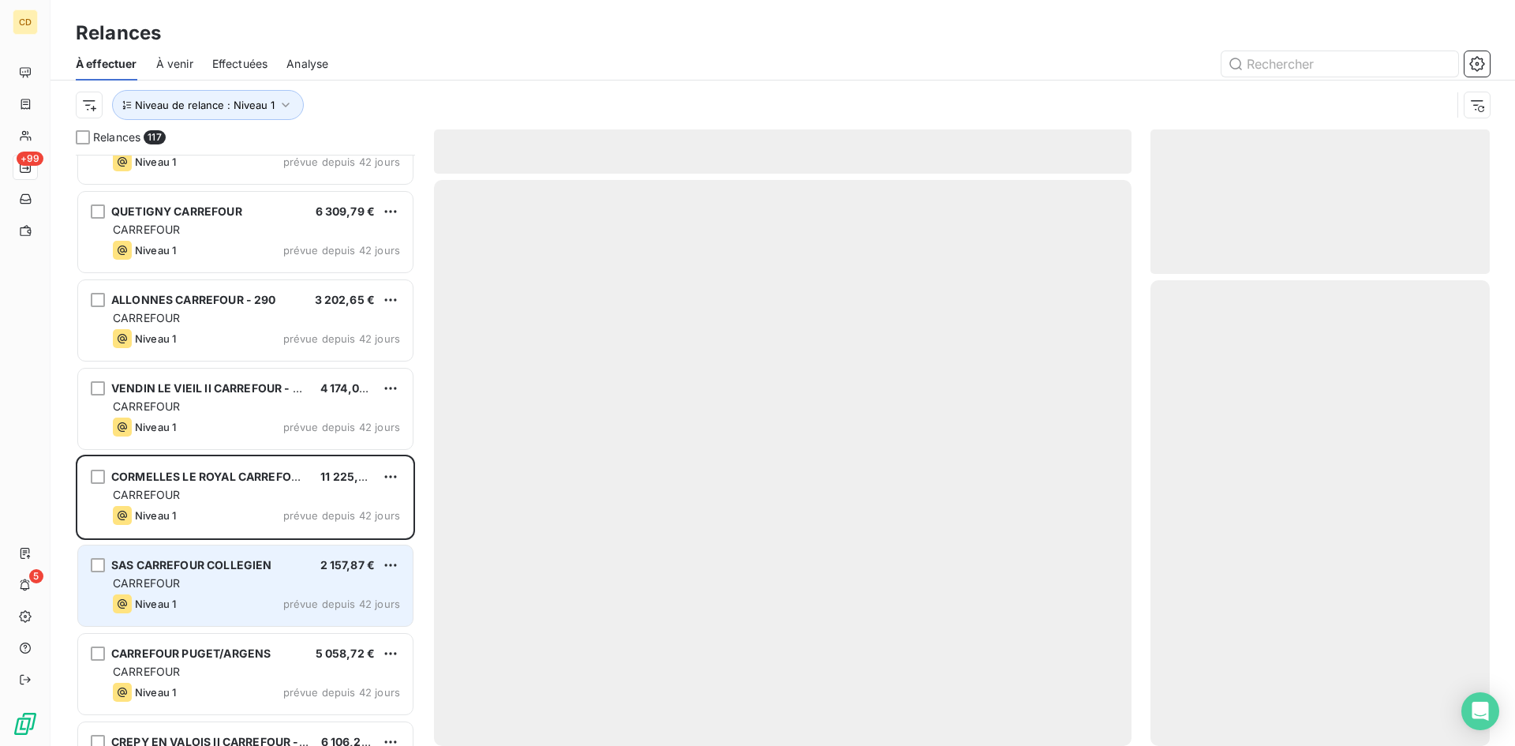
click at [200, 578] on div "CARREFOUR" at bounding box center [256, 583] width 287 height 16
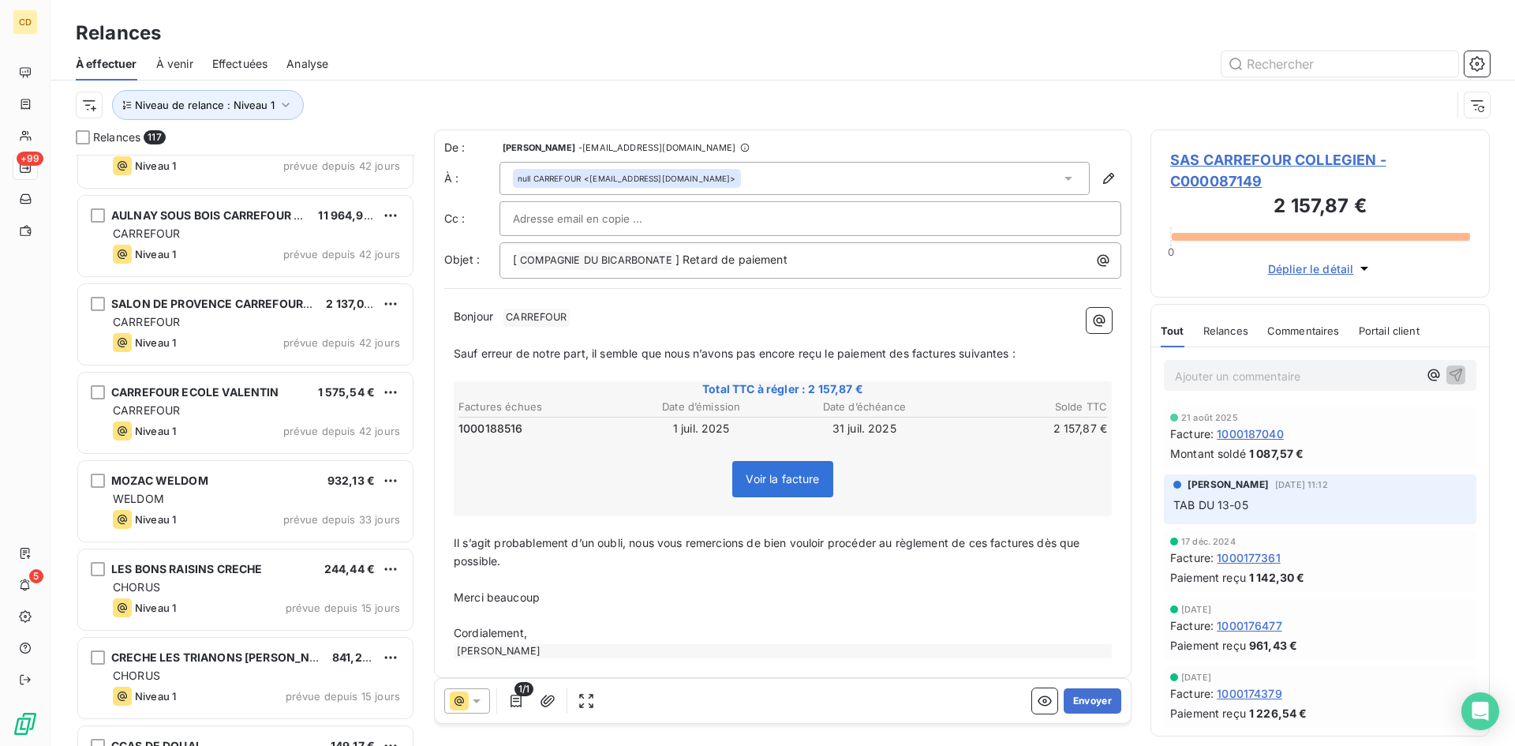
scroll to position [2526, 0]
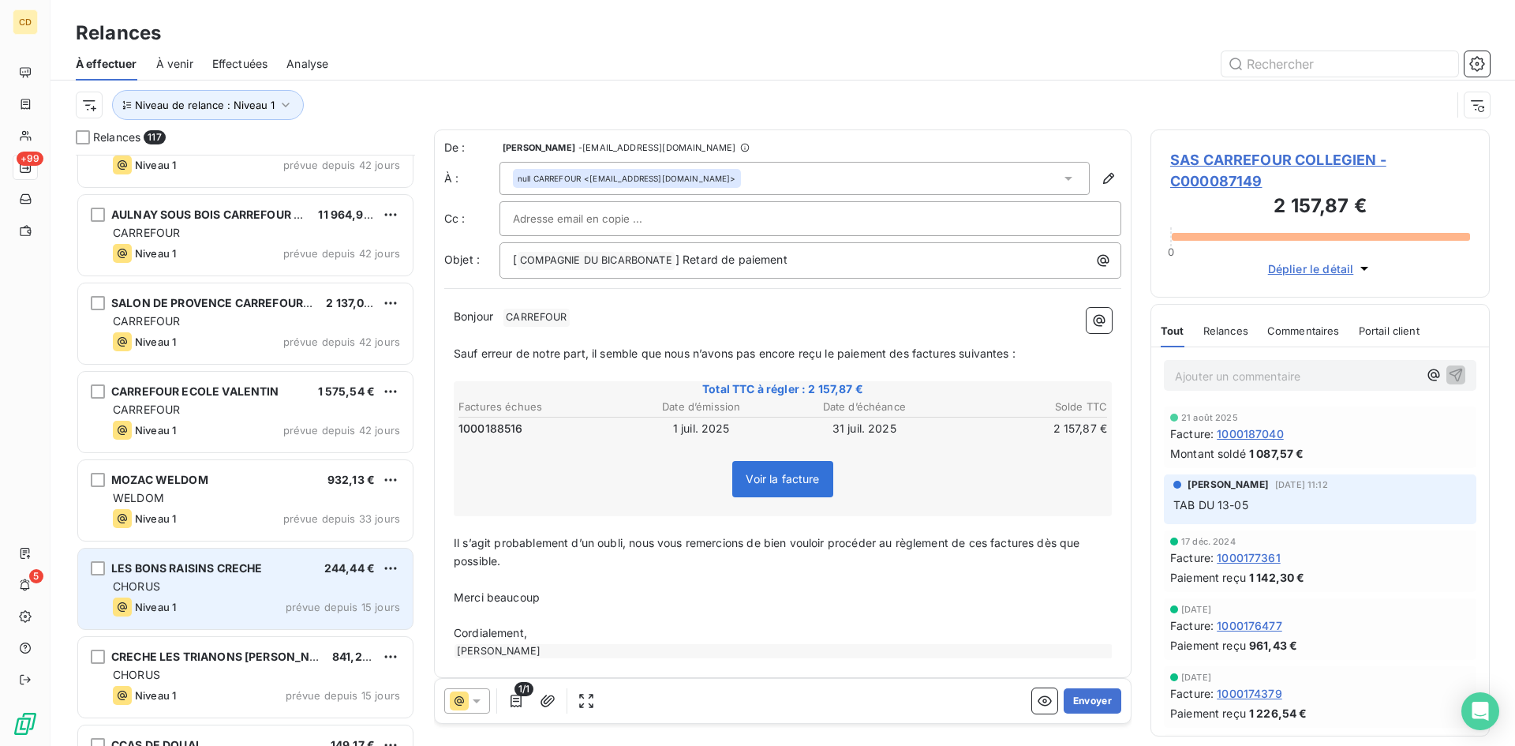
click at [218, 578] on div "LES BONS RAISINS CRECHE 244,44 € CHORUS Niveau 1 prévue depuis 15 jours" at bounding box center [245, 588] width 335 height 80
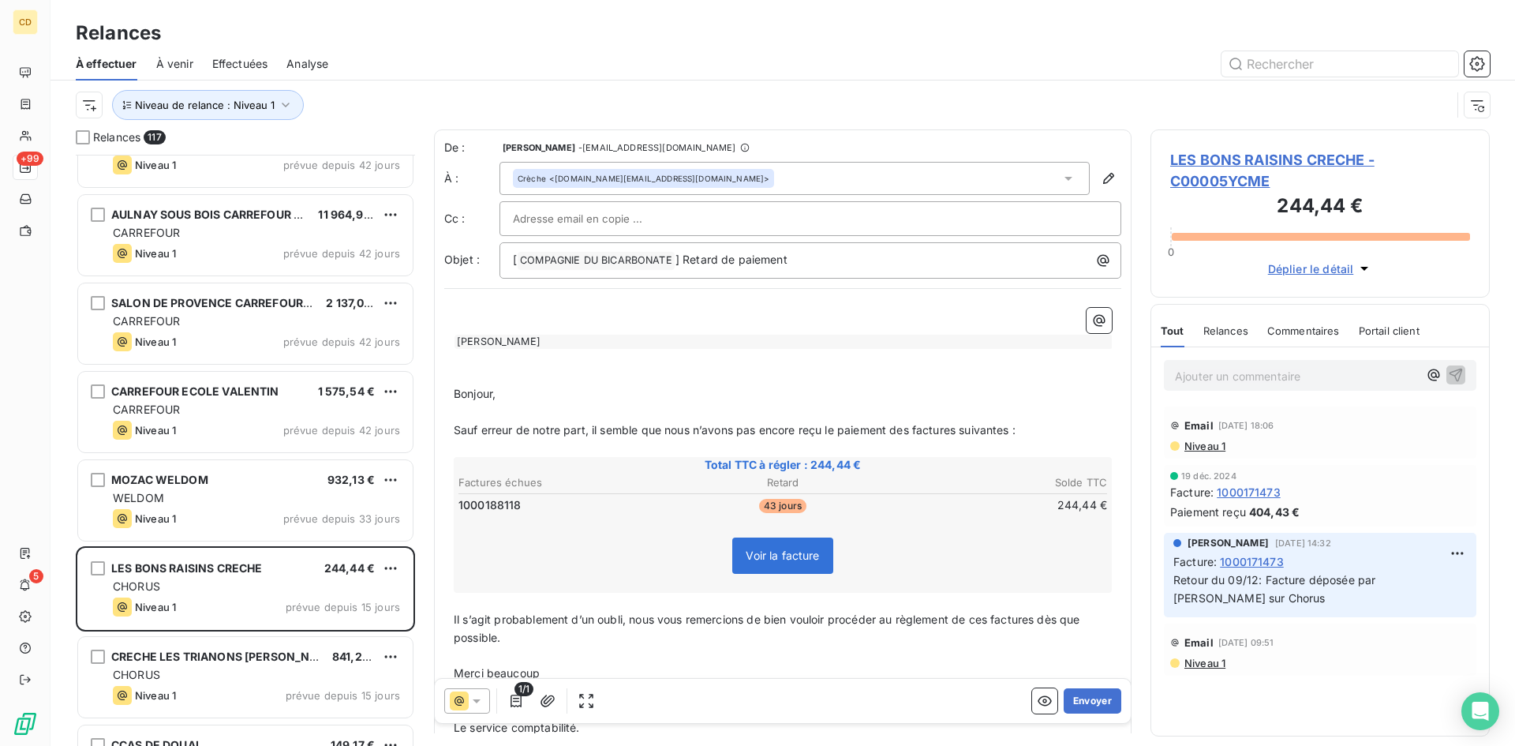
click at [1212, 443] on span "Niveau 1" at bounding box center [1204, 446] width 43 height 13
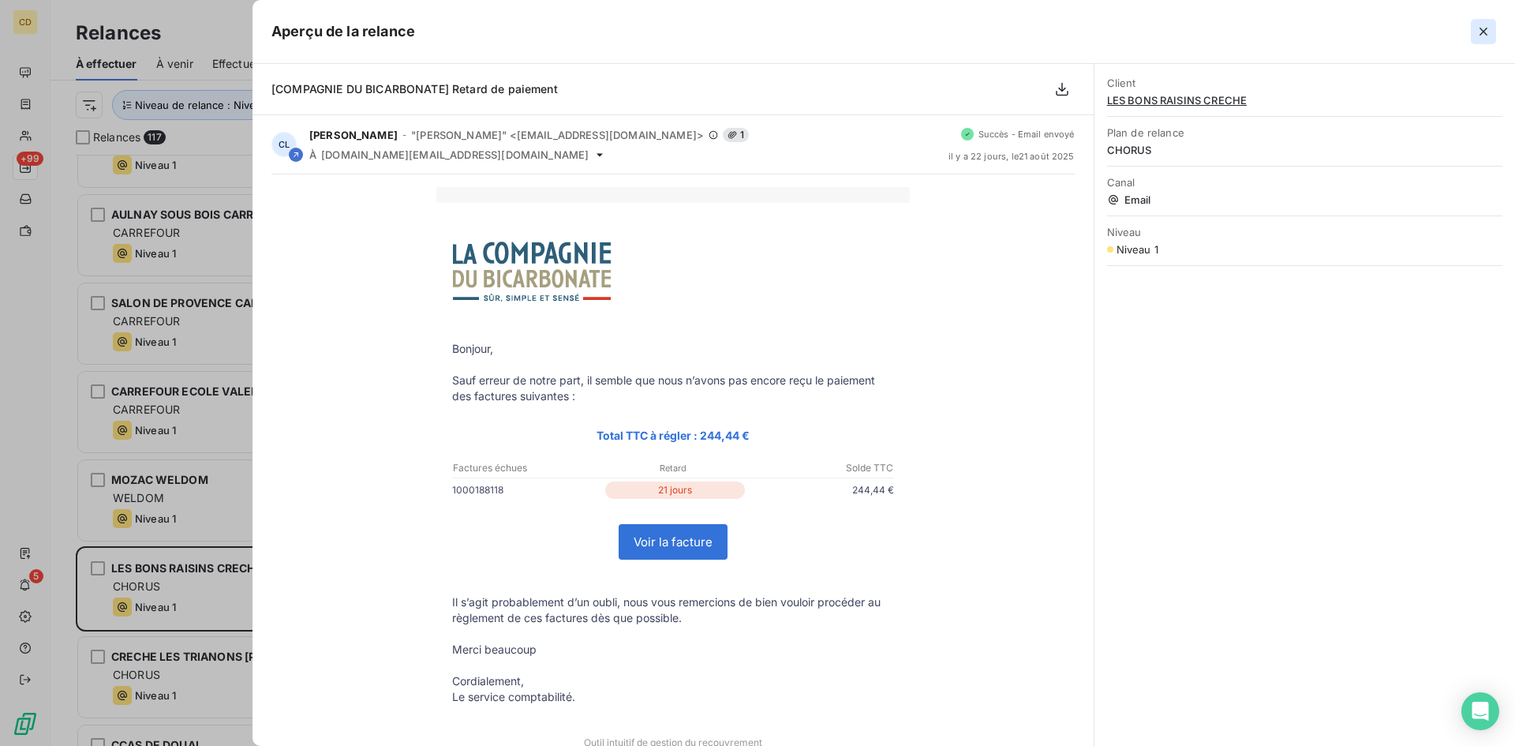
click at [1485, 26] on icon "button" at bounding box center [1484, 32] width 16 height 16
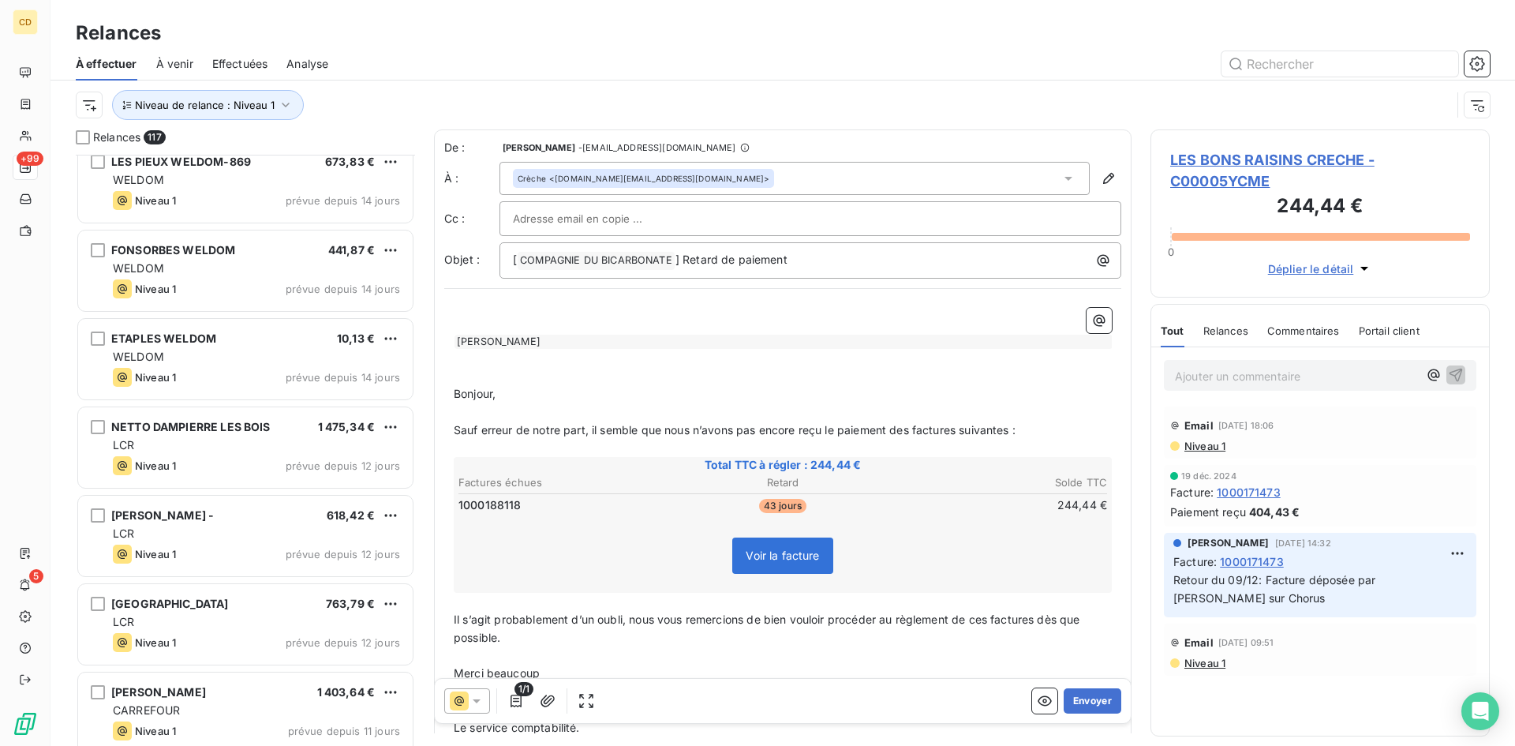
scroll to position [3473, 0]
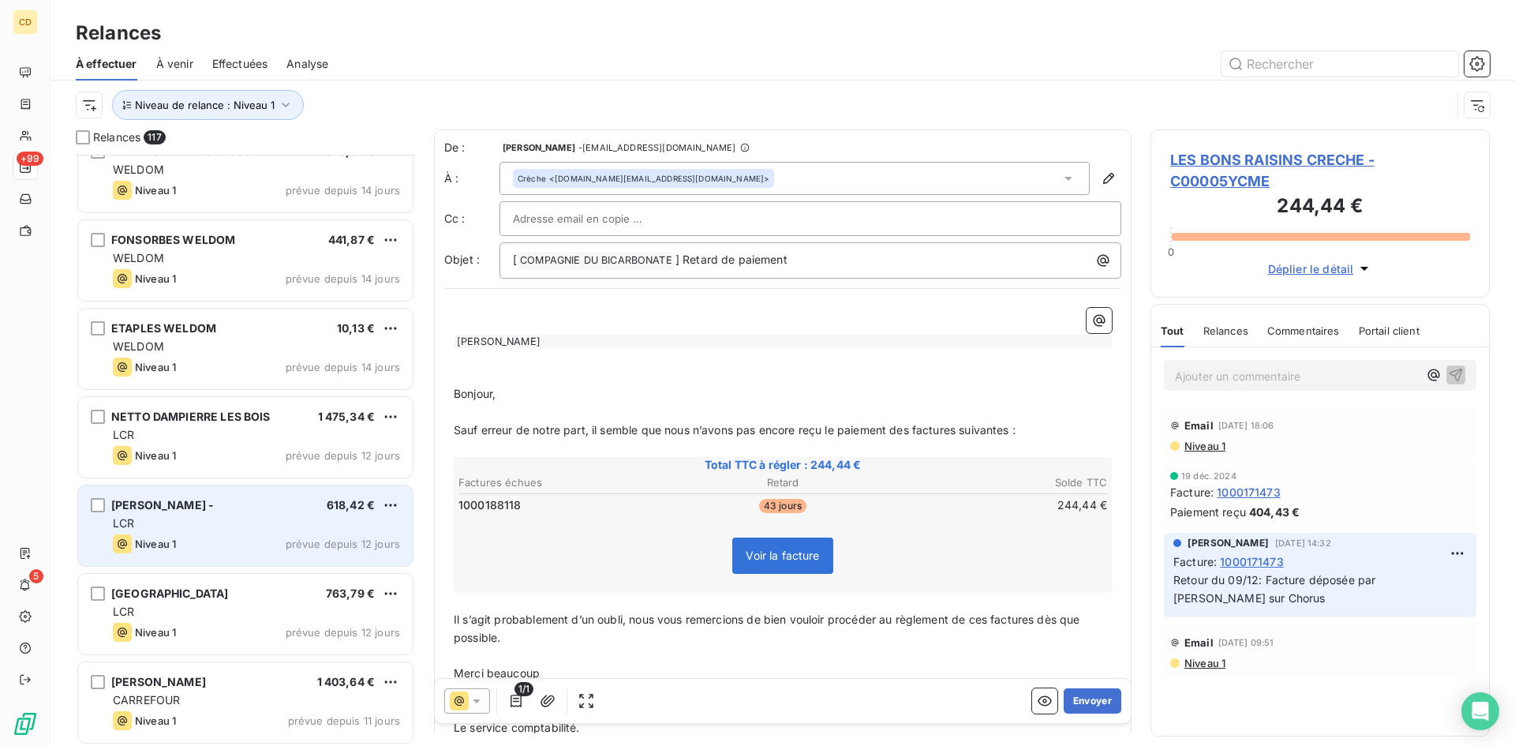
click at [204, 512] on div "JALADI YANNICK -" at bounding box center [162, 505] width 103 height 16
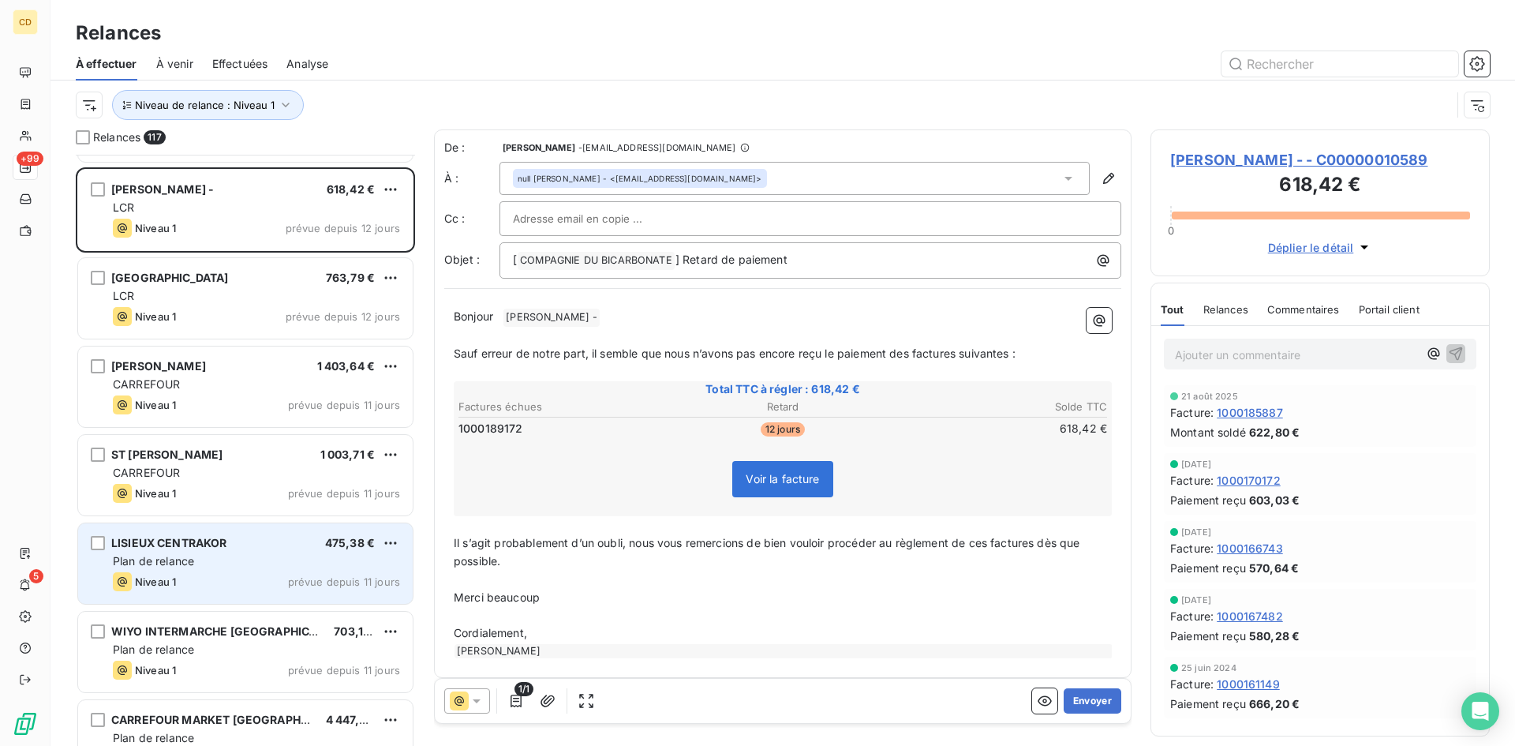
scroll to position [3867, 0]
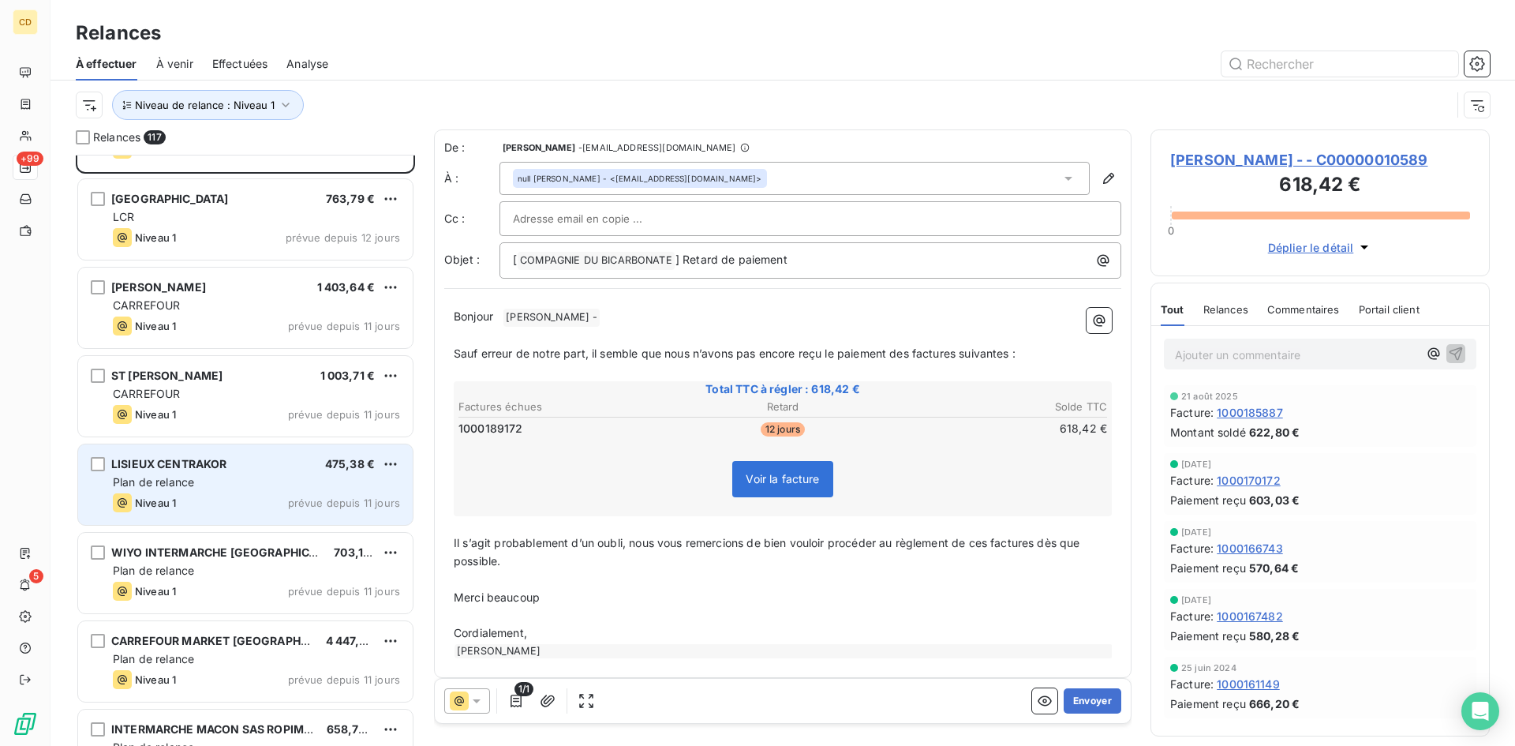
click at [222, 480] on div "Plan de relance" at bounding box center [256, 482] width 287 height 16
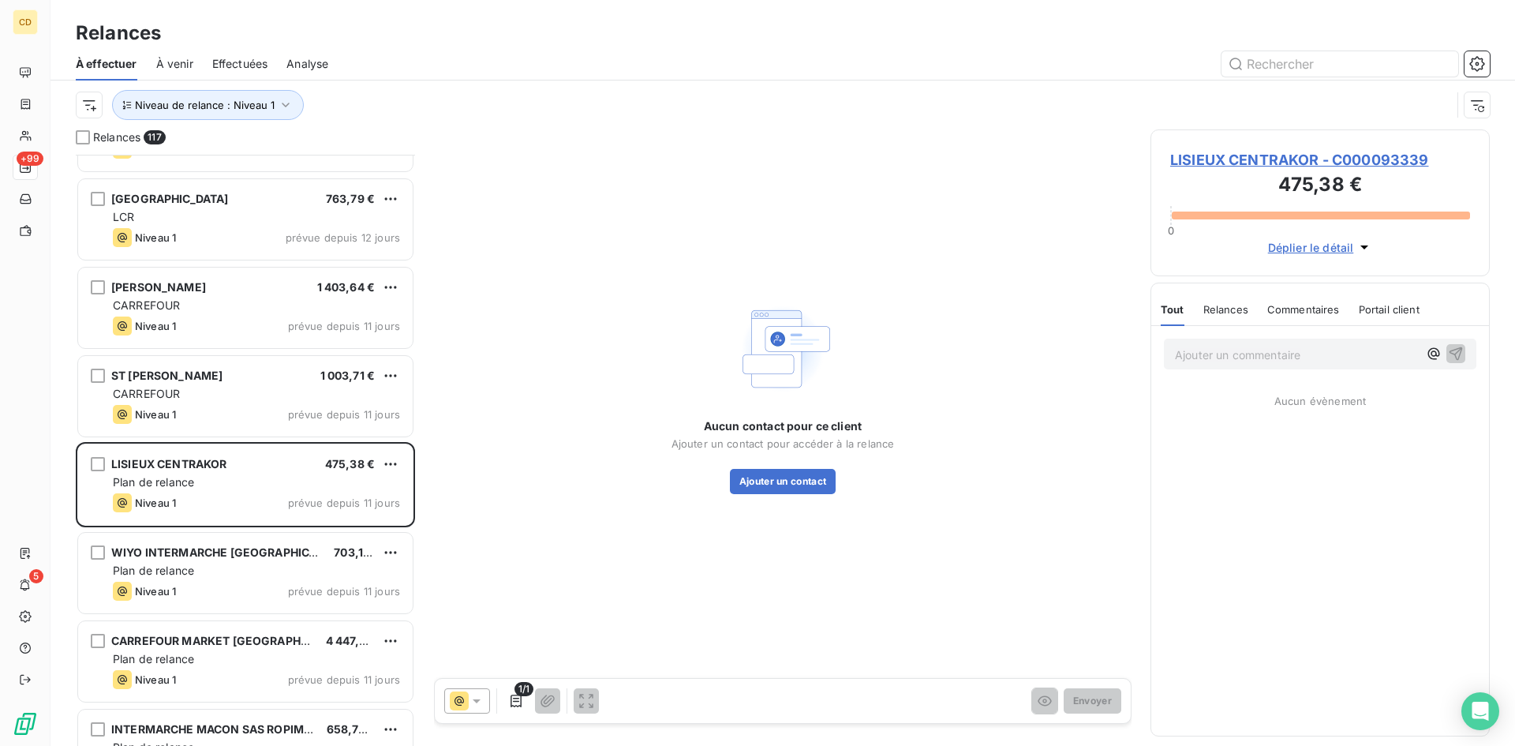
click at [1252, 163] on span "LISIEUX CENTRAKOR - C000093339" at bounding box center [1320, 159] width 300 height 21
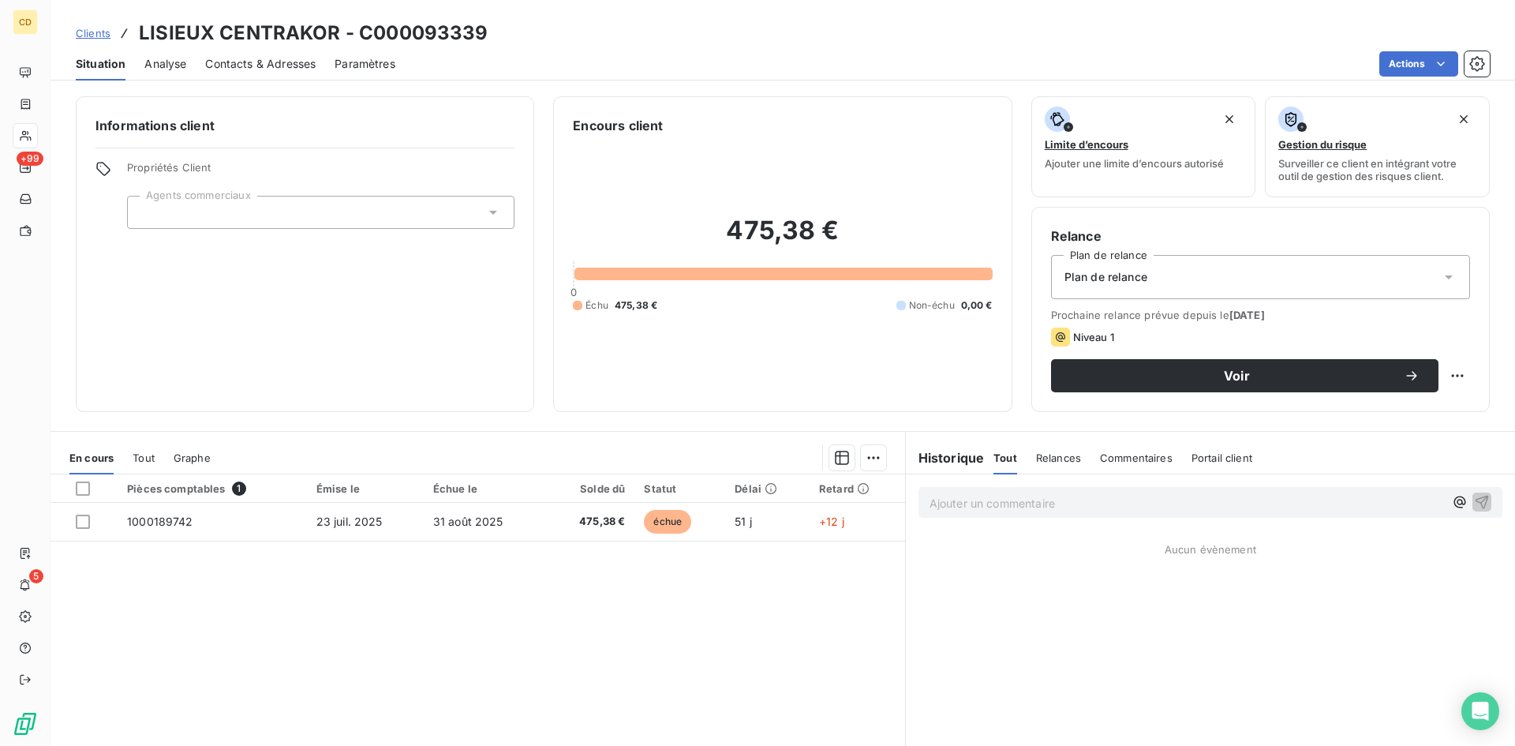
click at [1441, 270] on icon at bounding box center [1449, 277] width 16 height 16
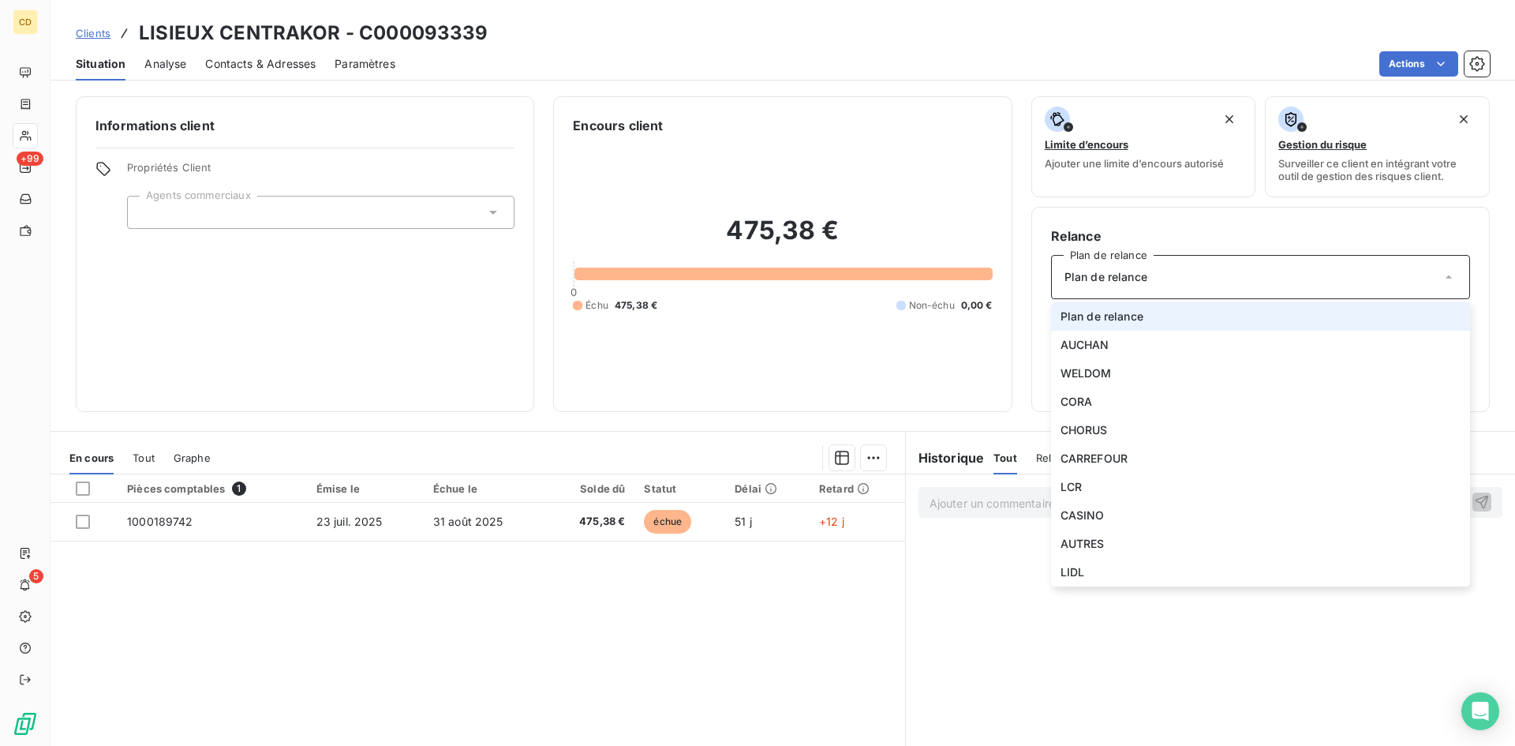
click at [1441, 270] on icon at bounding box center [1449, 277] width 16 height 16
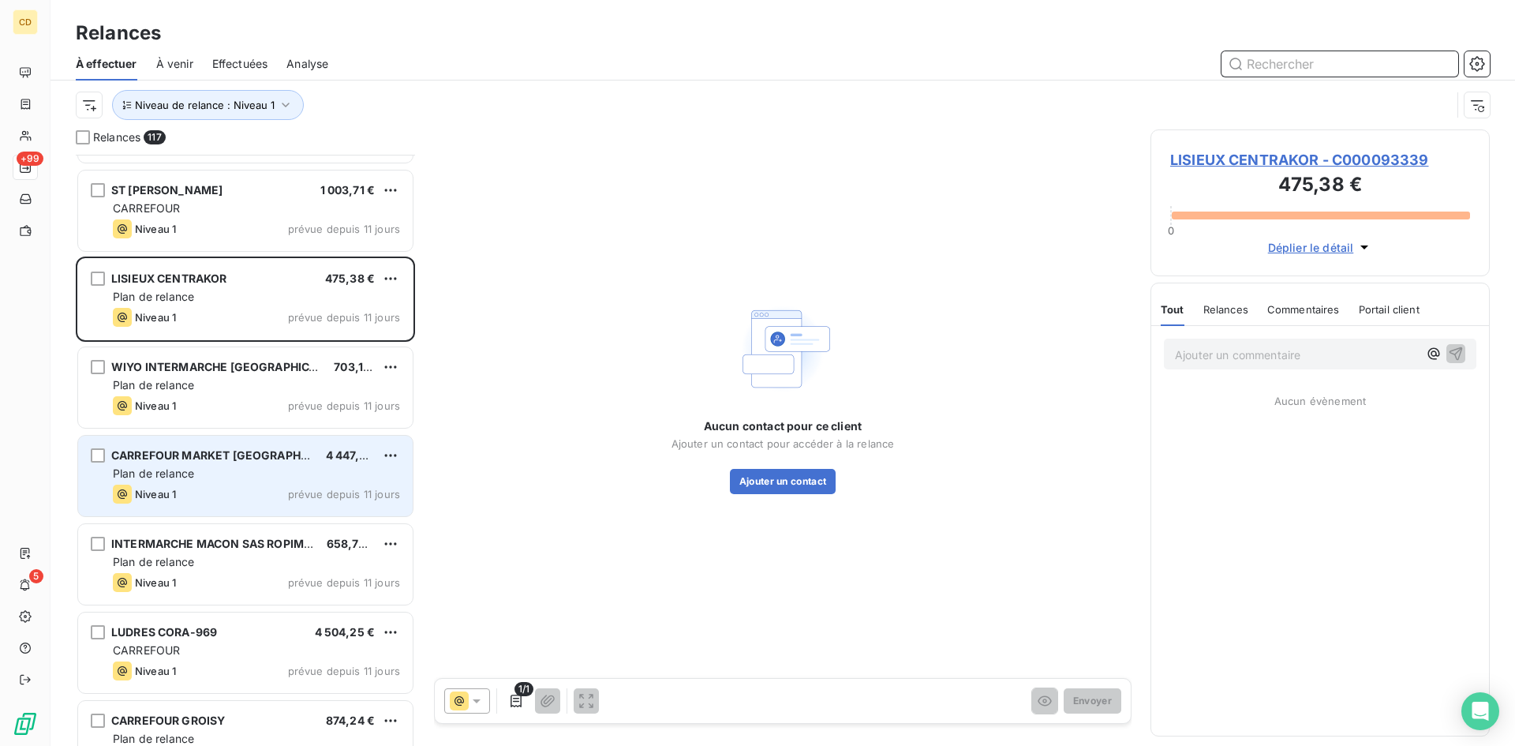
scroll to position [4025, 0]
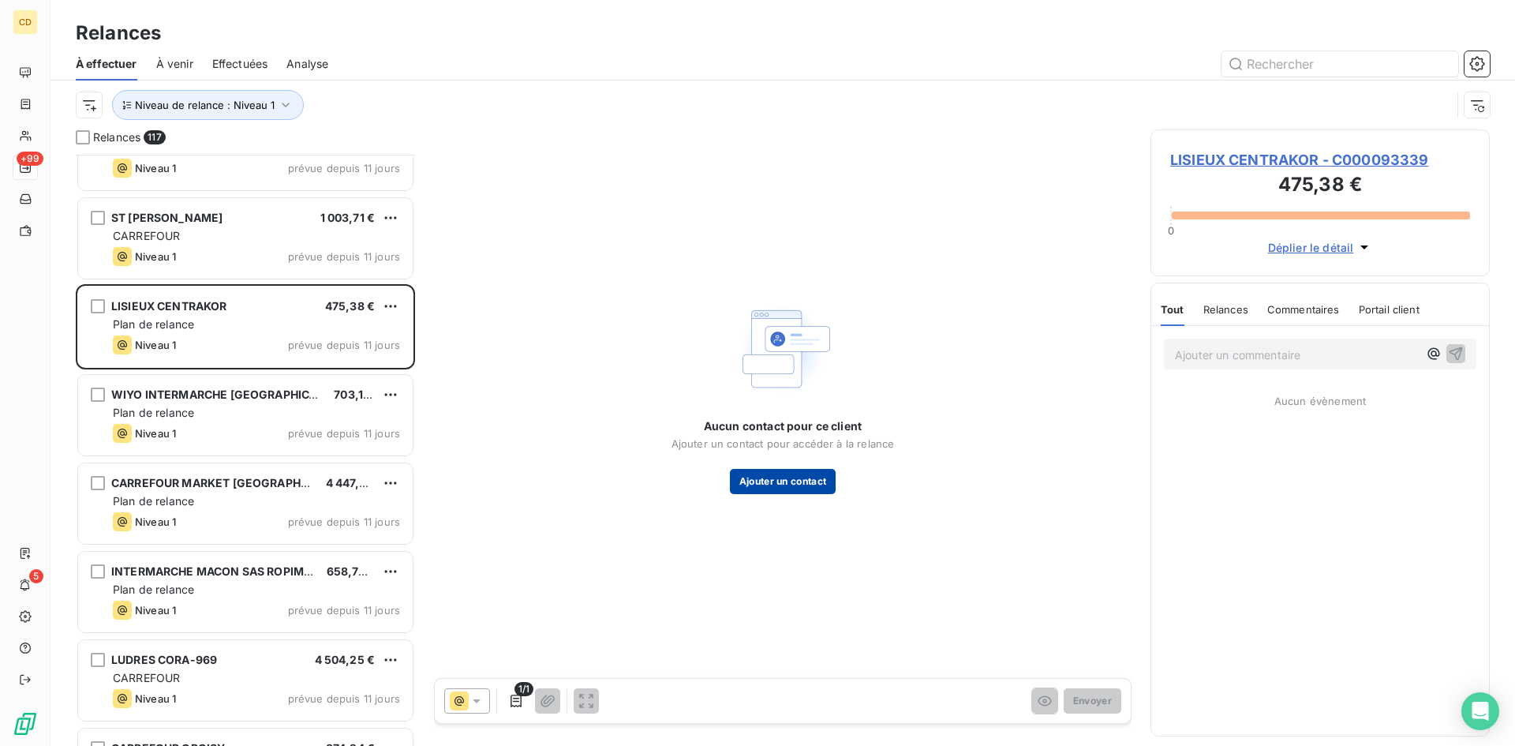
click at [799, 479] on button "Ajouter un contact" at bounding box center [783, 481] width 107 height 25
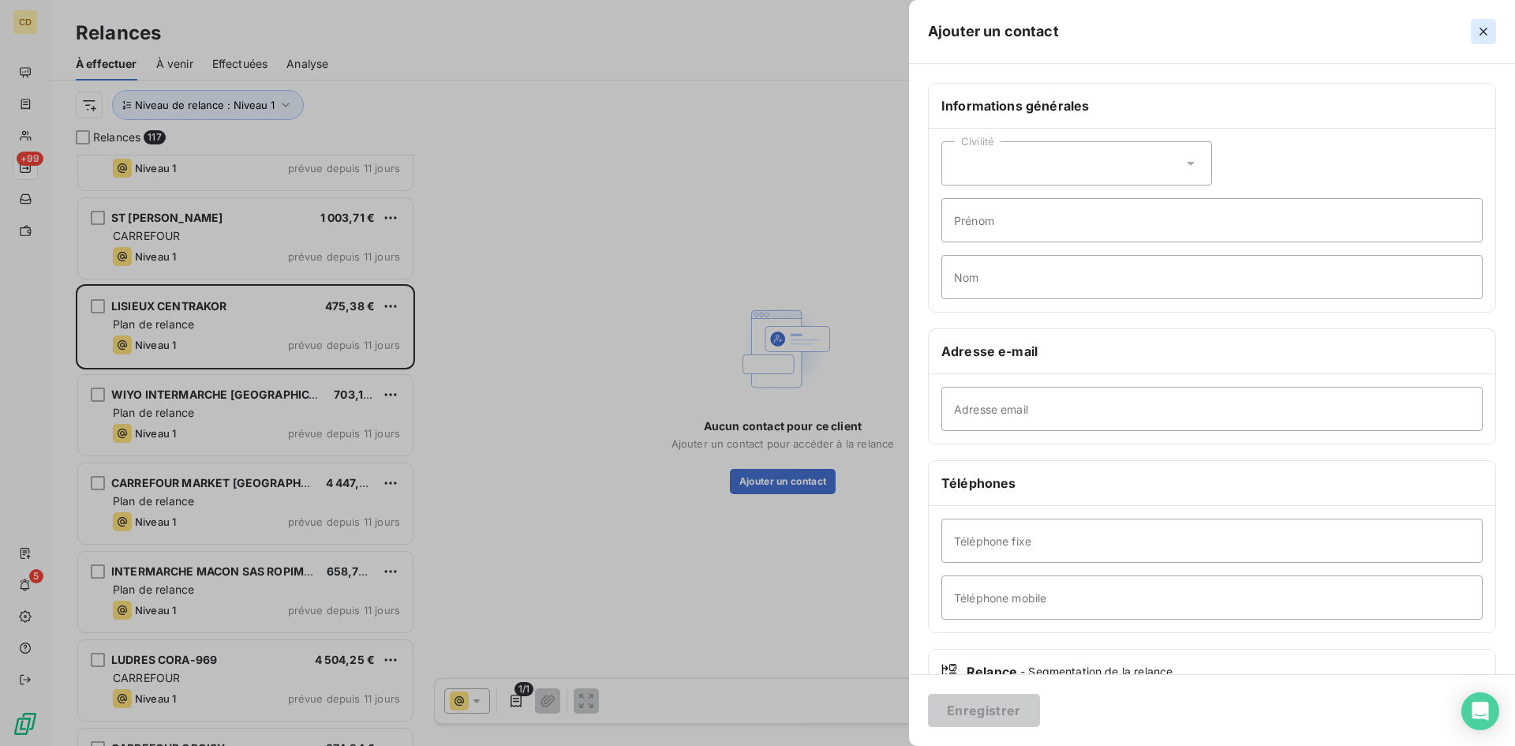
click at [1482, 28] on icon "button" at bounding box center [1484, 32] width 16 height 16
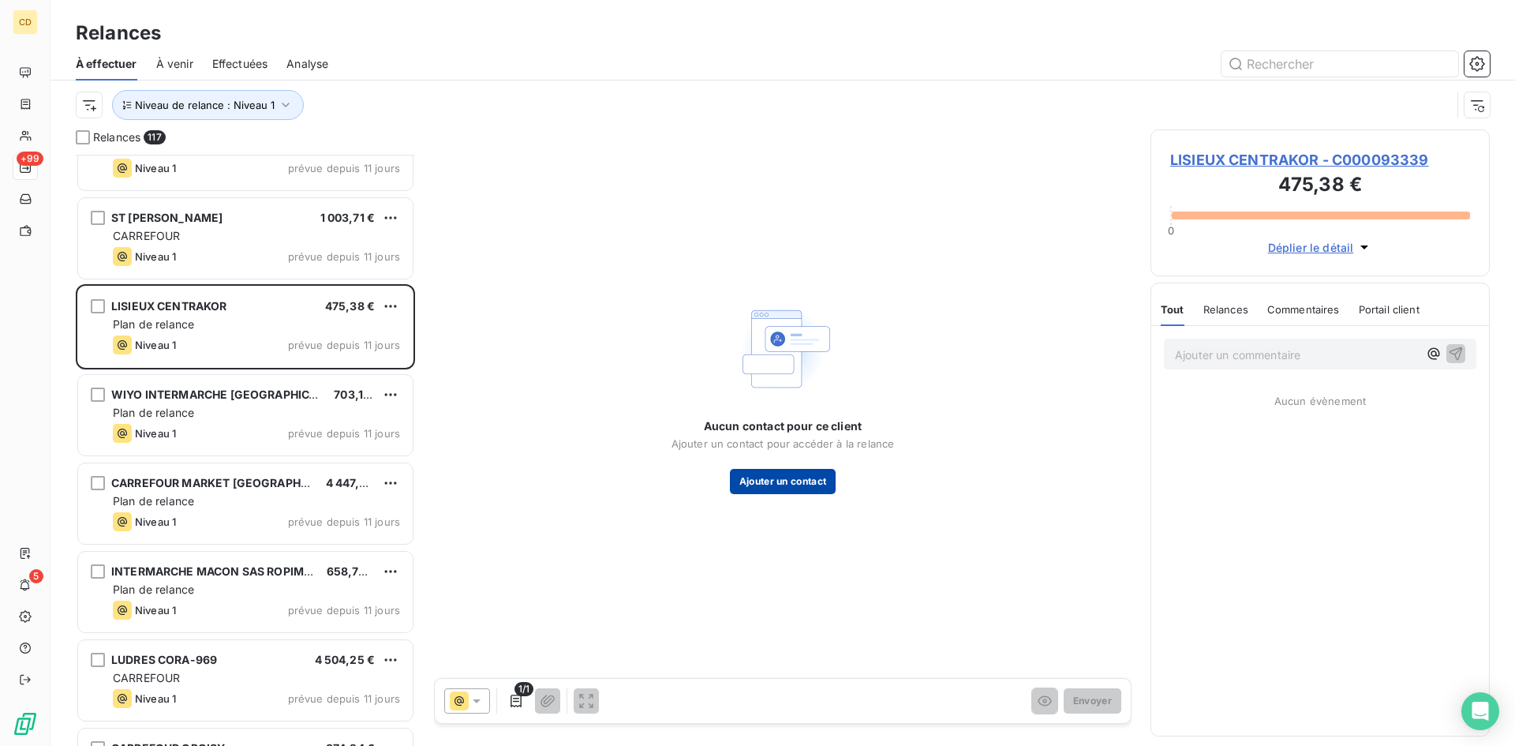
click at [788, 486] on button "Ajouter un contact" at bounding box center [783, 481] width 107 height 25
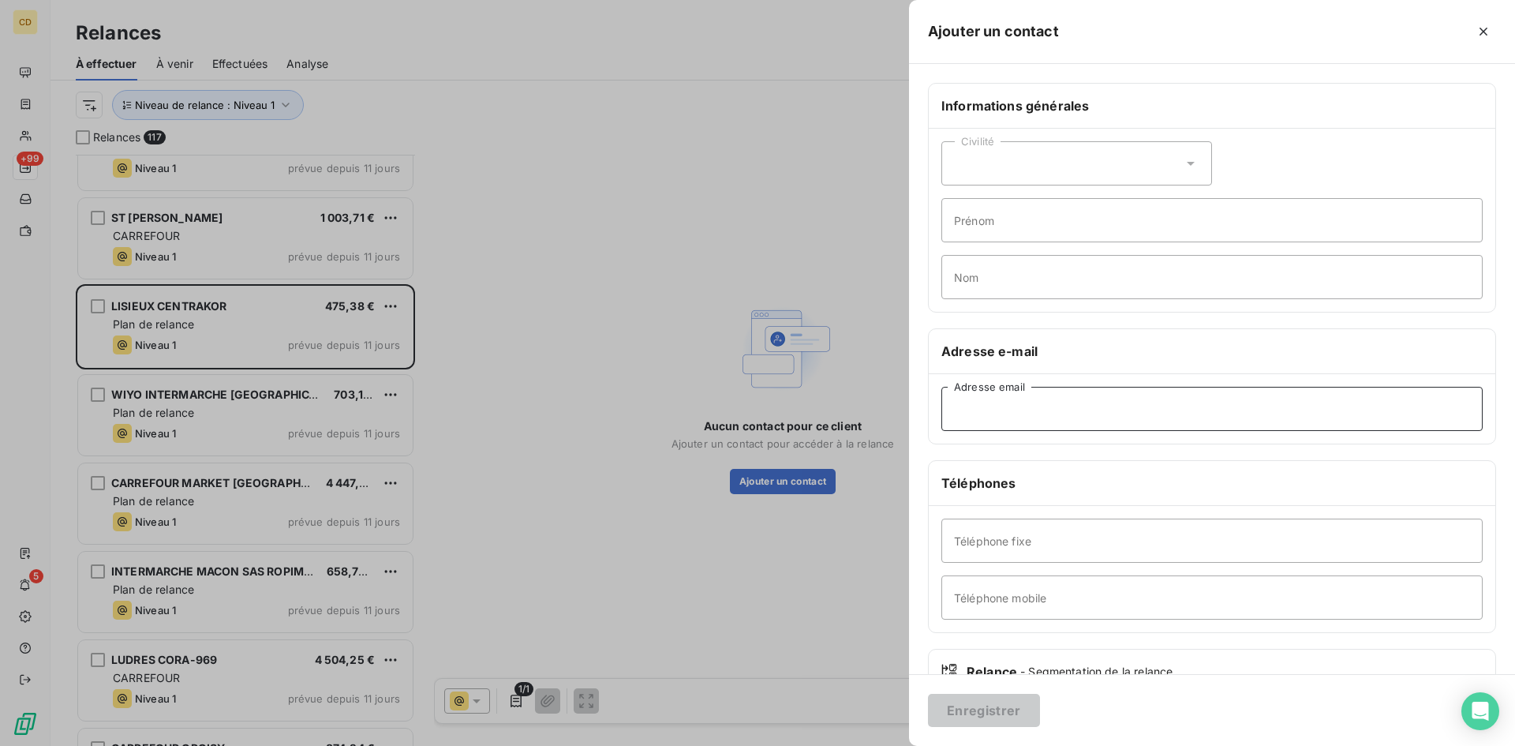
click at [1025, 406] on input "Adresse email" at bounding box center [1211, 409] width 541 height 44
click at [980, 410] on input "Adresse email" at bounding box center [1211, 409] width 541 height 44
paste input "lisieux@centrakor.com"
type input "lisieux@centrakor.com"
click at [689, 295] on div at bounding box center [757, 373] width 1515 height 746
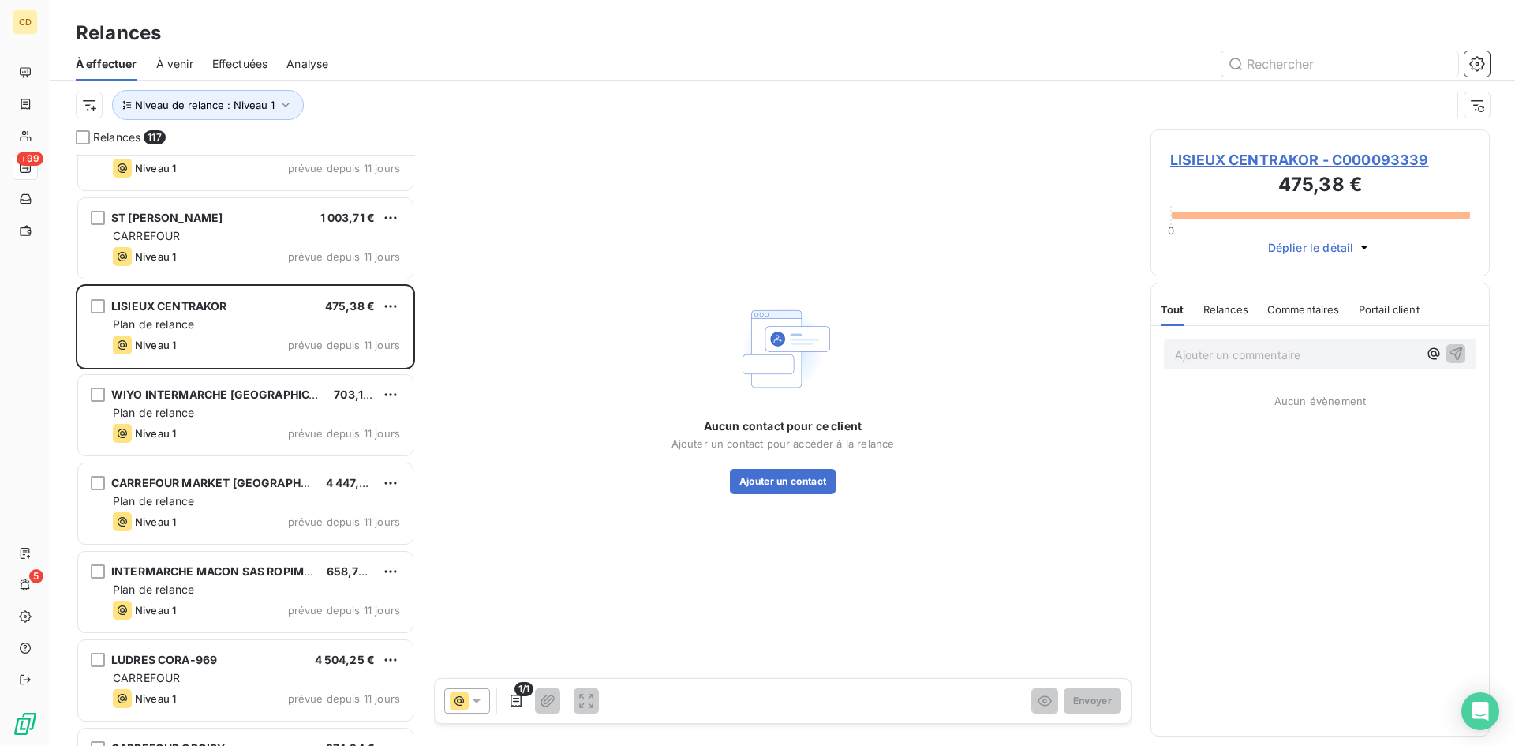
click at [245, 64] on span "Effectuées" at bounding box center [240, 64] width 56 height 16
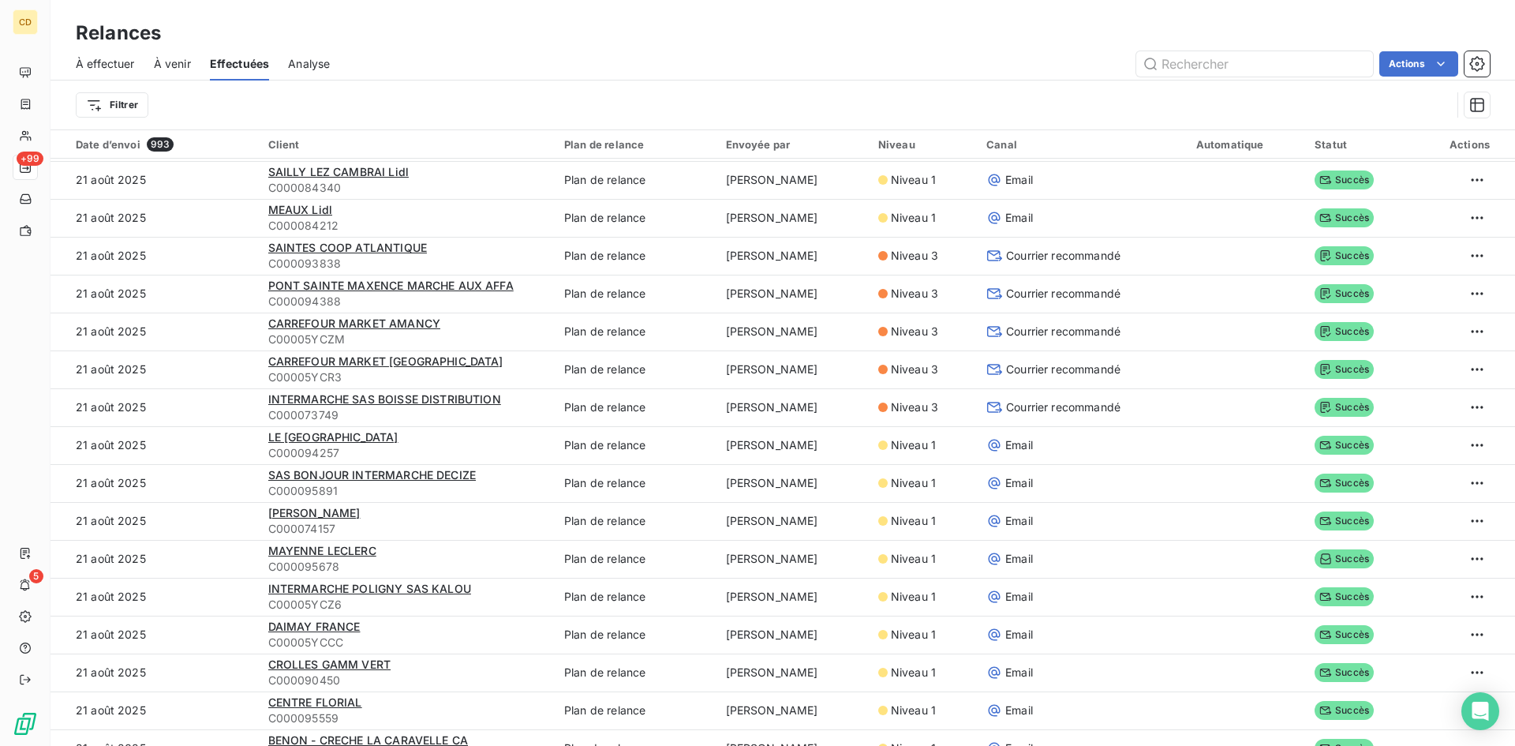
scroll to position [1578, 0]
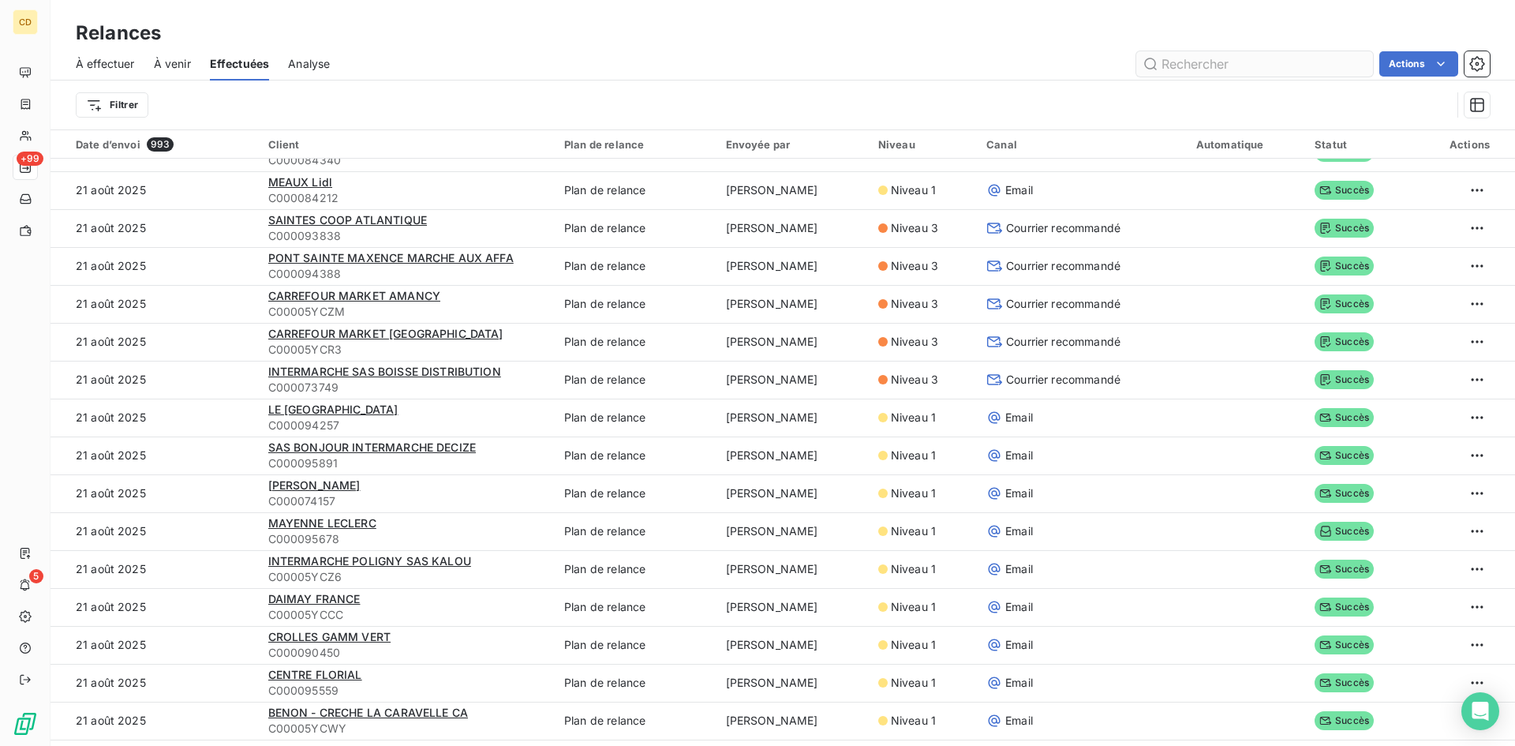
click at [1188, 67] on input "text" at bounding box center [1254, 63] width 237 height 25
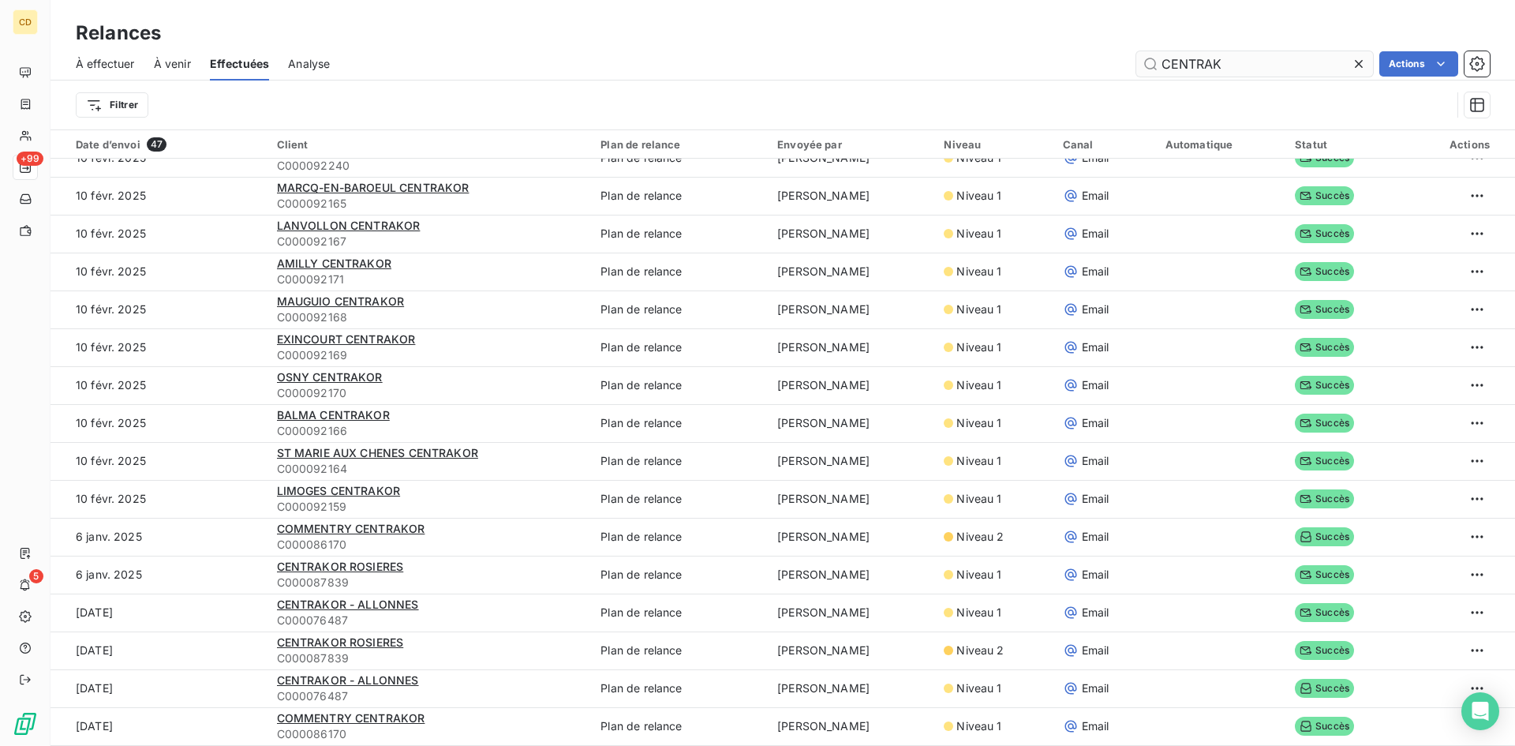
scroll to position [1194, 0]
click at [111, 65] on span "À effectuer" at bounding box center [105, 64] width 59 height 16
type input "CENTRAKOR"
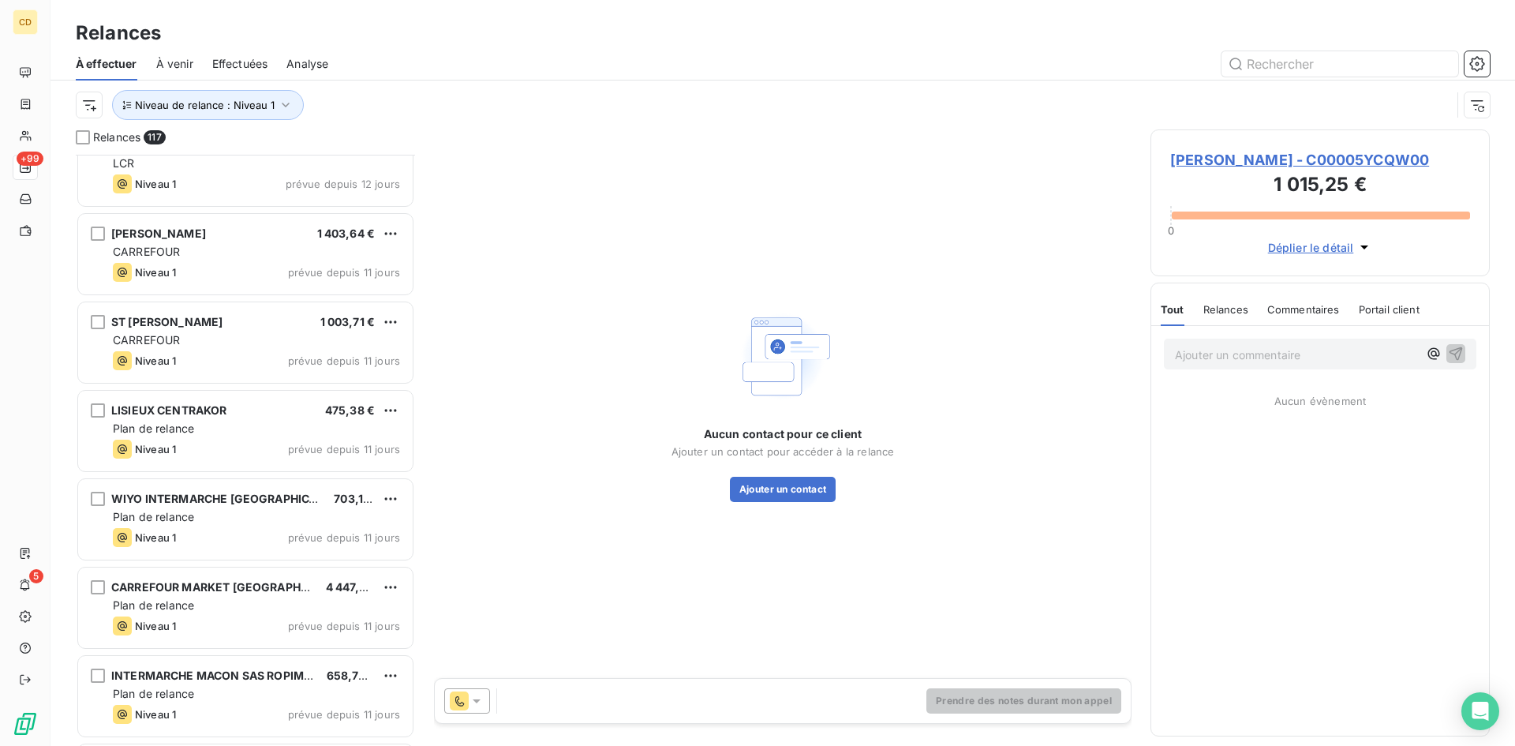
scroll to position [3946, 0]
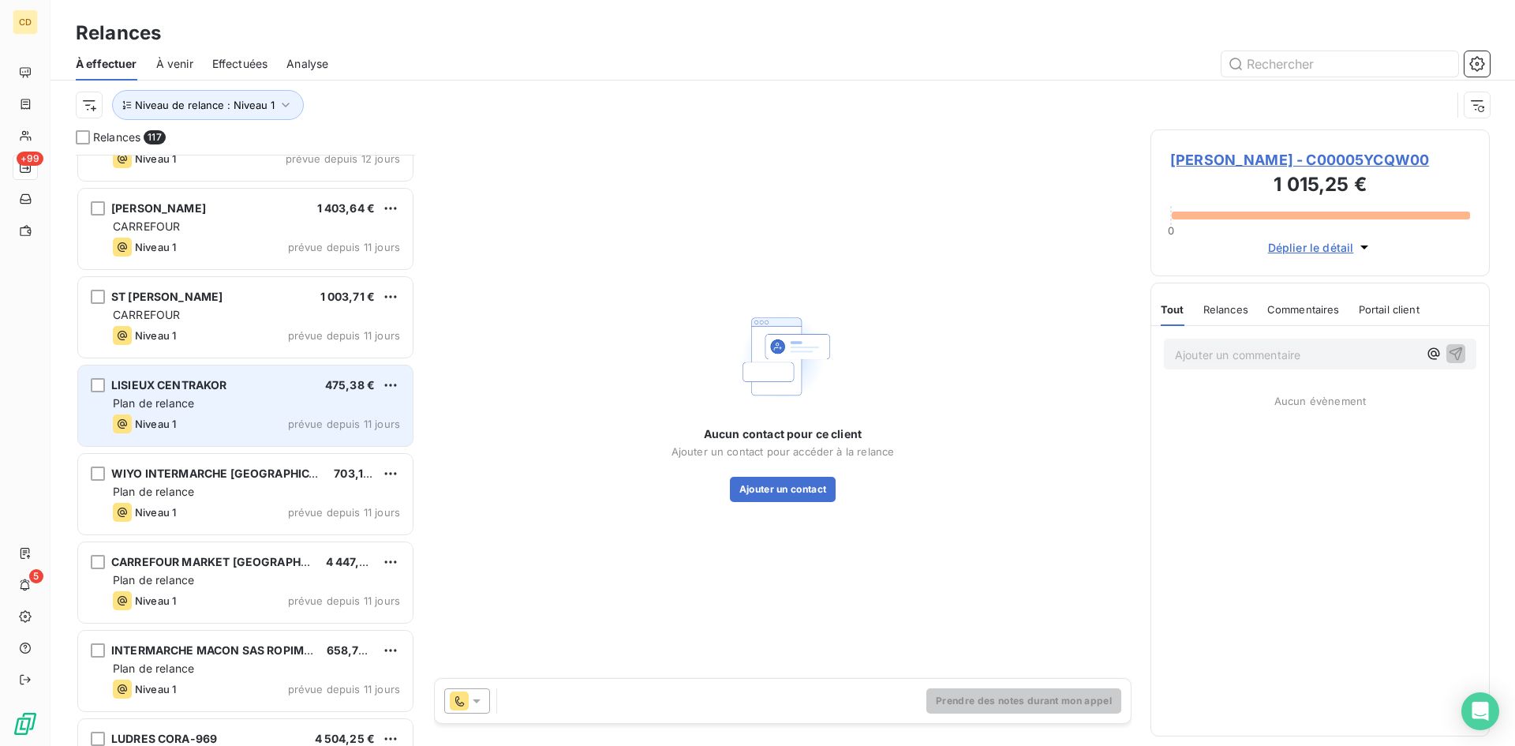
click at [215, 400] on div "Plan de relance" at bounding box center [256, 403] width 287 height 16
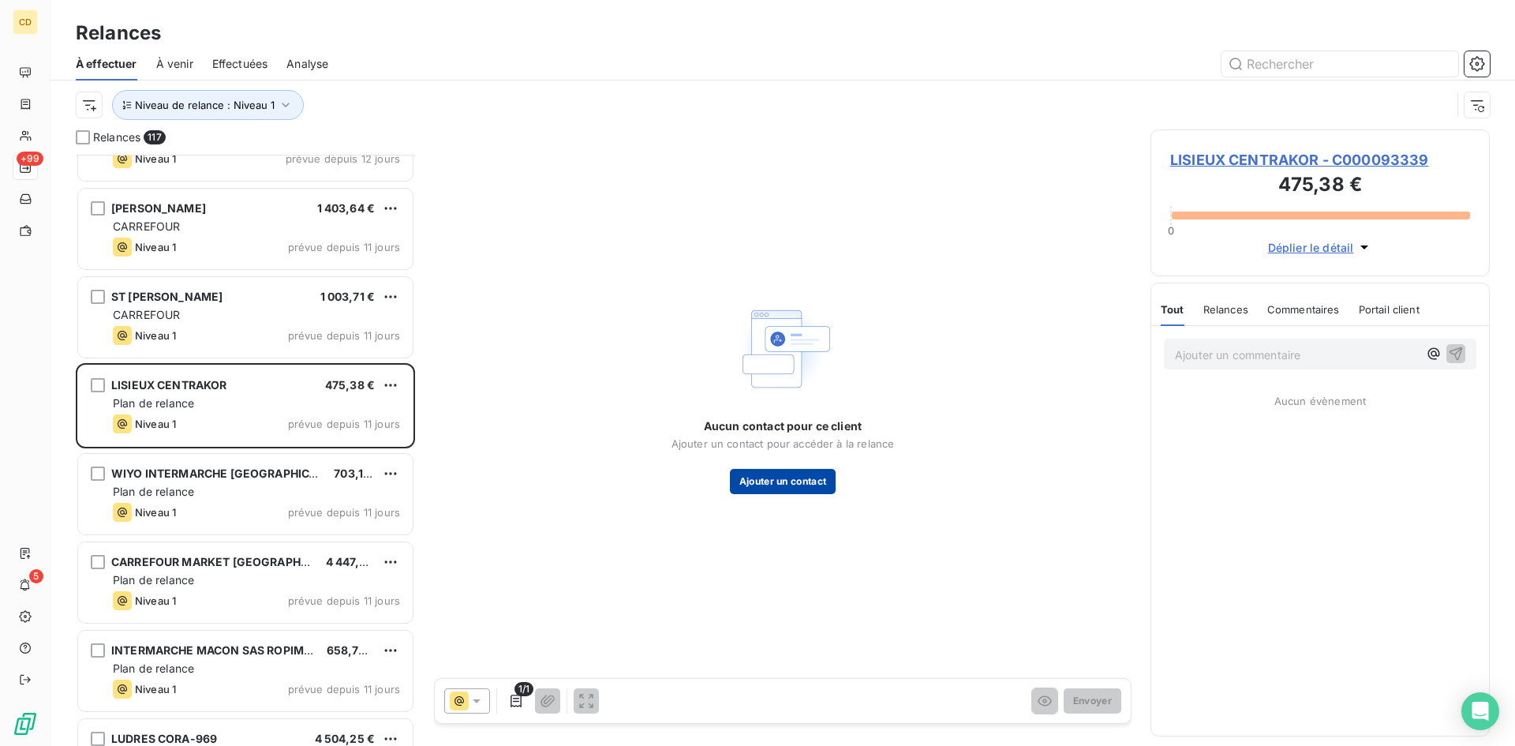
click at [782, 481] on button "Ajouter un contact" at bounding box center [783, 481] width 107 height 25
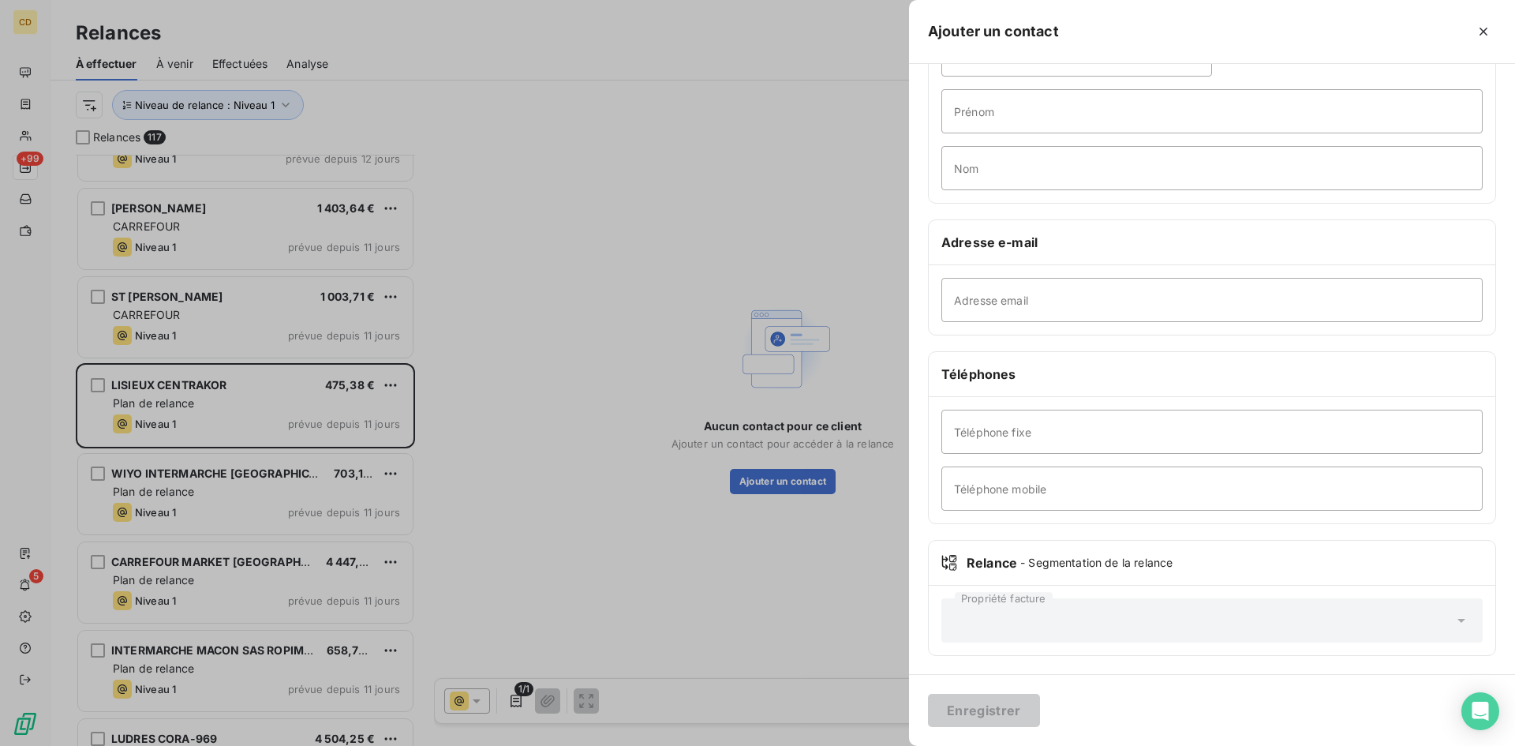
scroll to position [110, 0]
paste input "lisieux@centrakor.com"
type input "lisieux@centrakor.com"
click at [993, 699] on button "Enregistrer" at bounding box center [984, 710] width 112 height 33
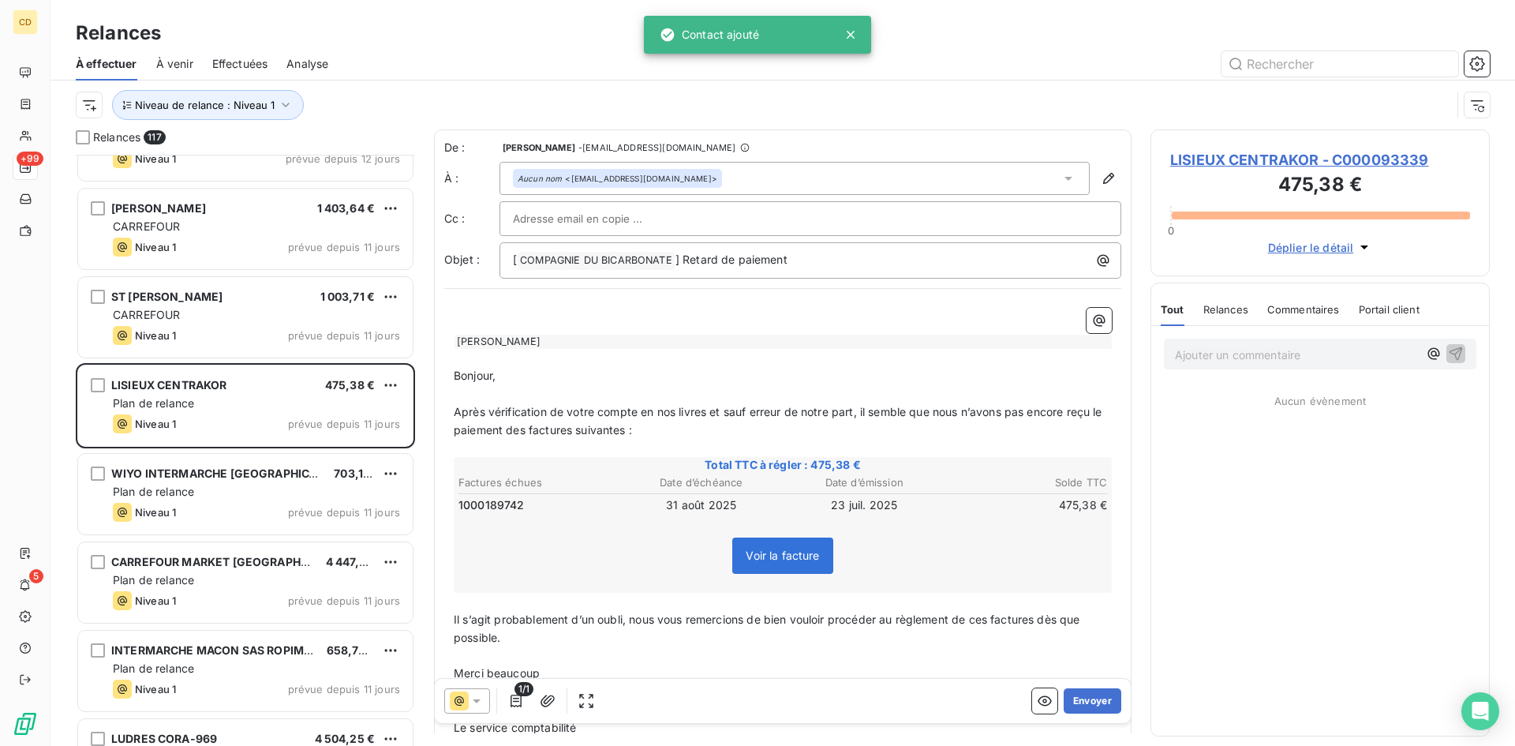
click at [789, 557] on span "Voir la facture" at bounding box center [782, 554] width 73 height 13
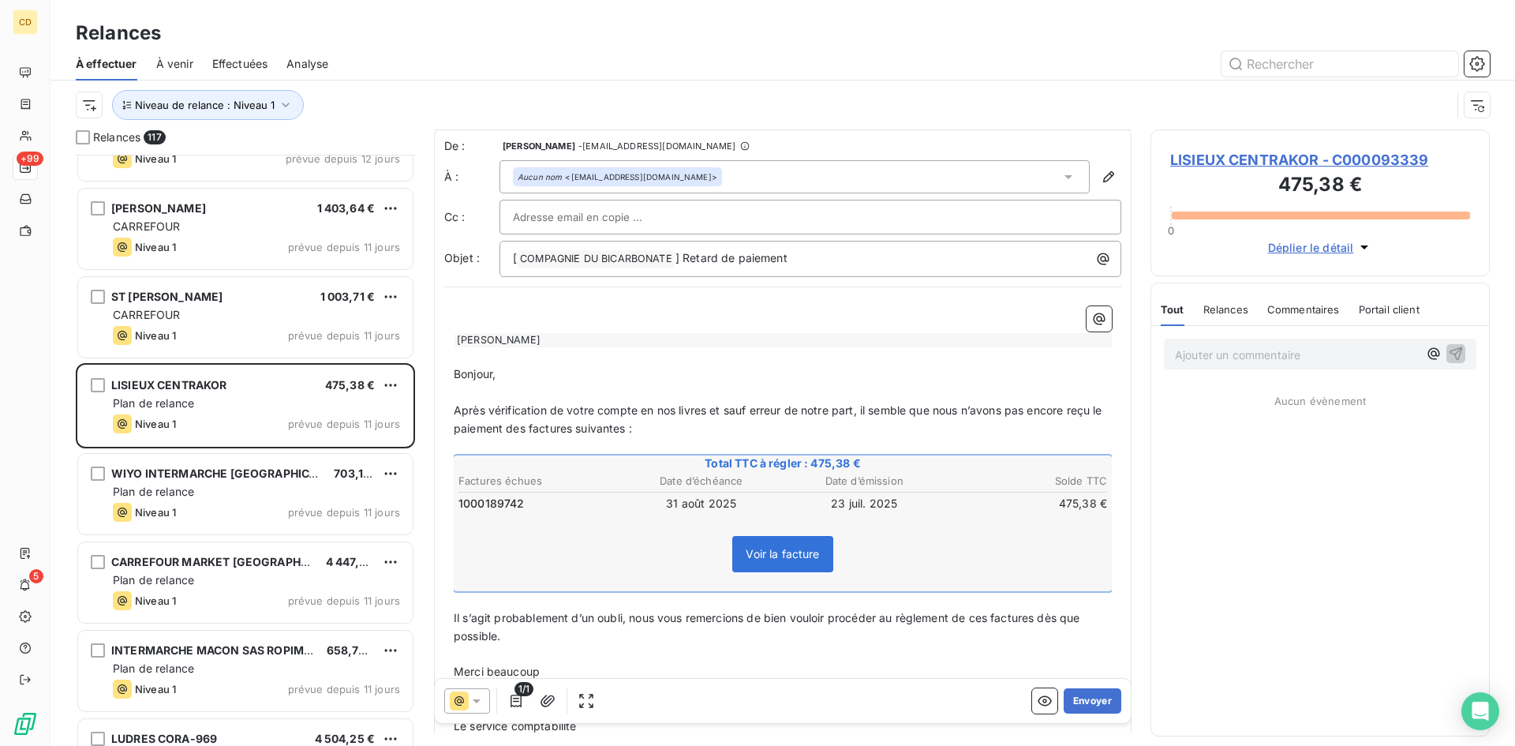
scroll to position [0, 0]
click at [773, 554] on span "Voir la facture" at bounding box center [782, 554] width 73 height 13
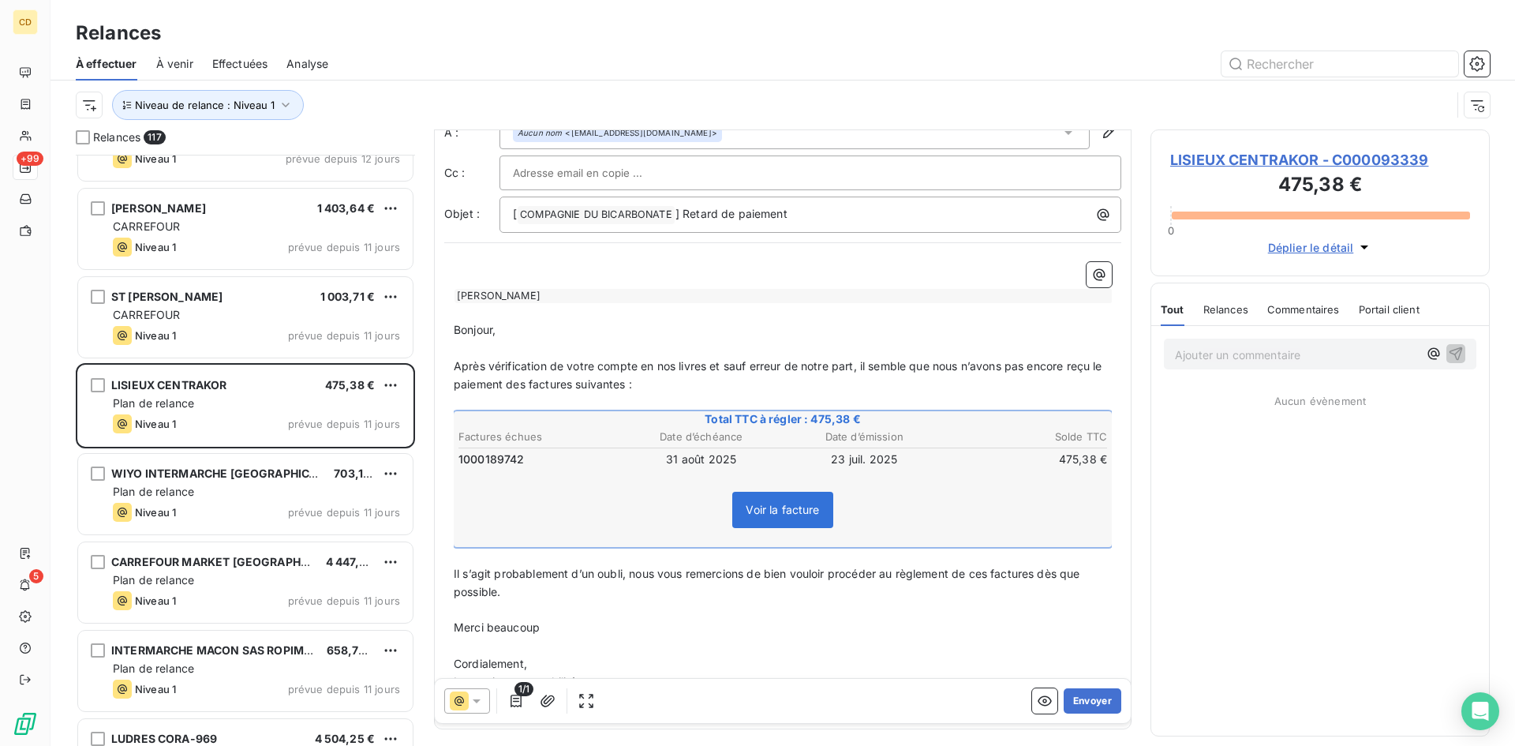
scroll to position [107, 0]
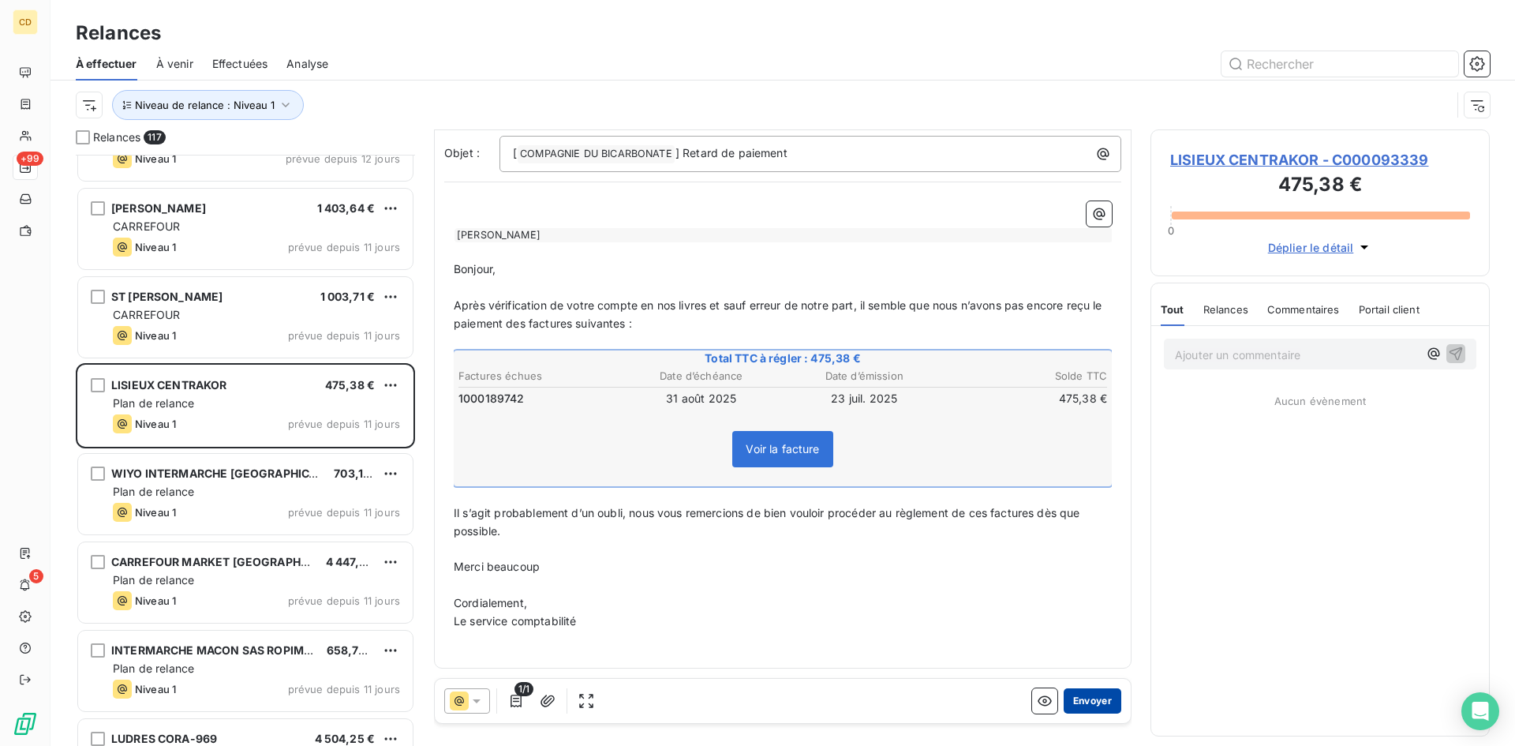
click at [1071, 696] on button "Envoyer" at bounding box center [1093, 700] width 58 height 25
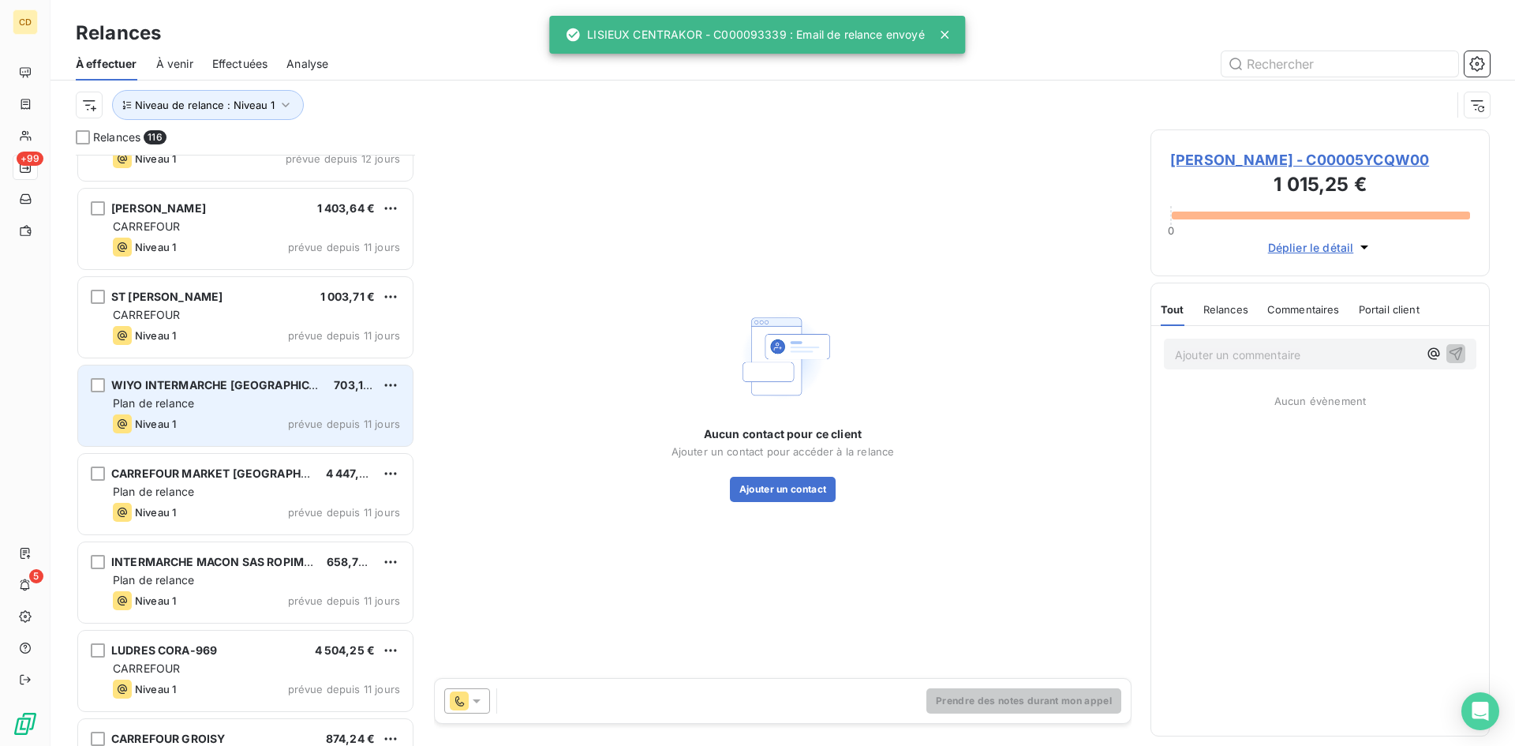
click at [224, 399] on div "Plan de relance" at bounding box center [256, 403] width 287 height 16
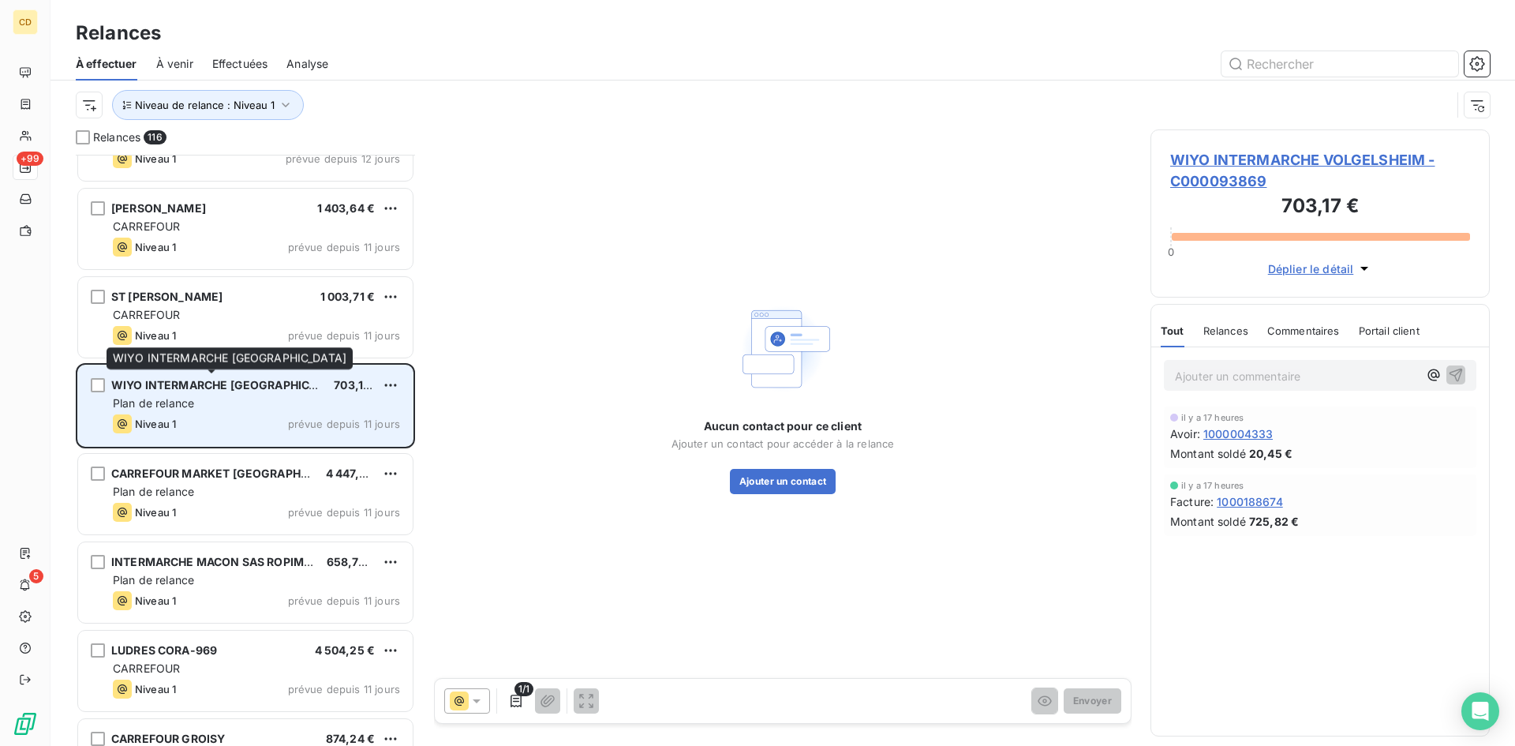
click at [203, 384] on span "WIYO INTERMARCHE [GEOGRAPHIC_DATA]" at bounding box center [229, 384] width 236 height 13
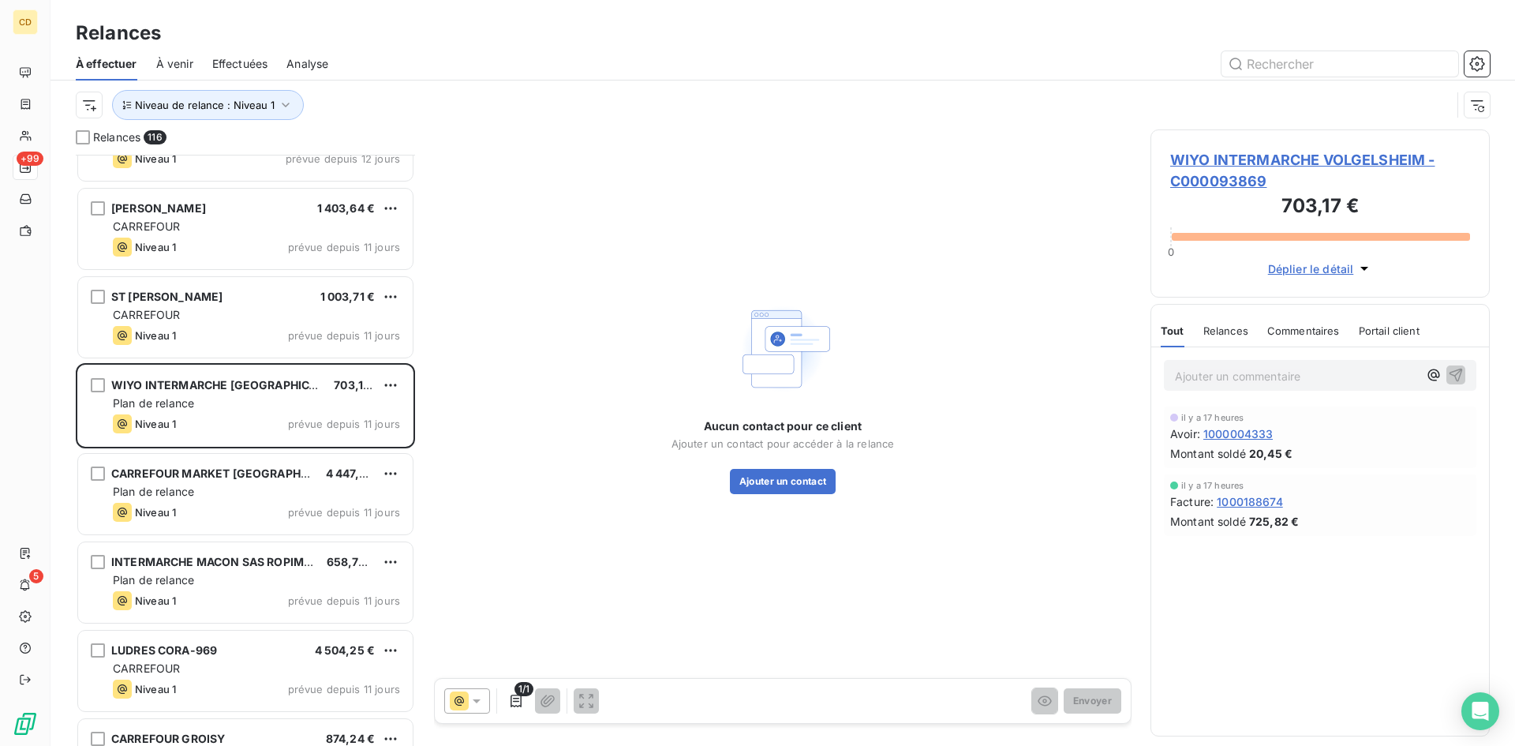
click at [1284, 159] on span "WIYO INTERMARCHE VOLGELSHEIM - C000093869" at bounding box center [1320, 170] width 300 height 43
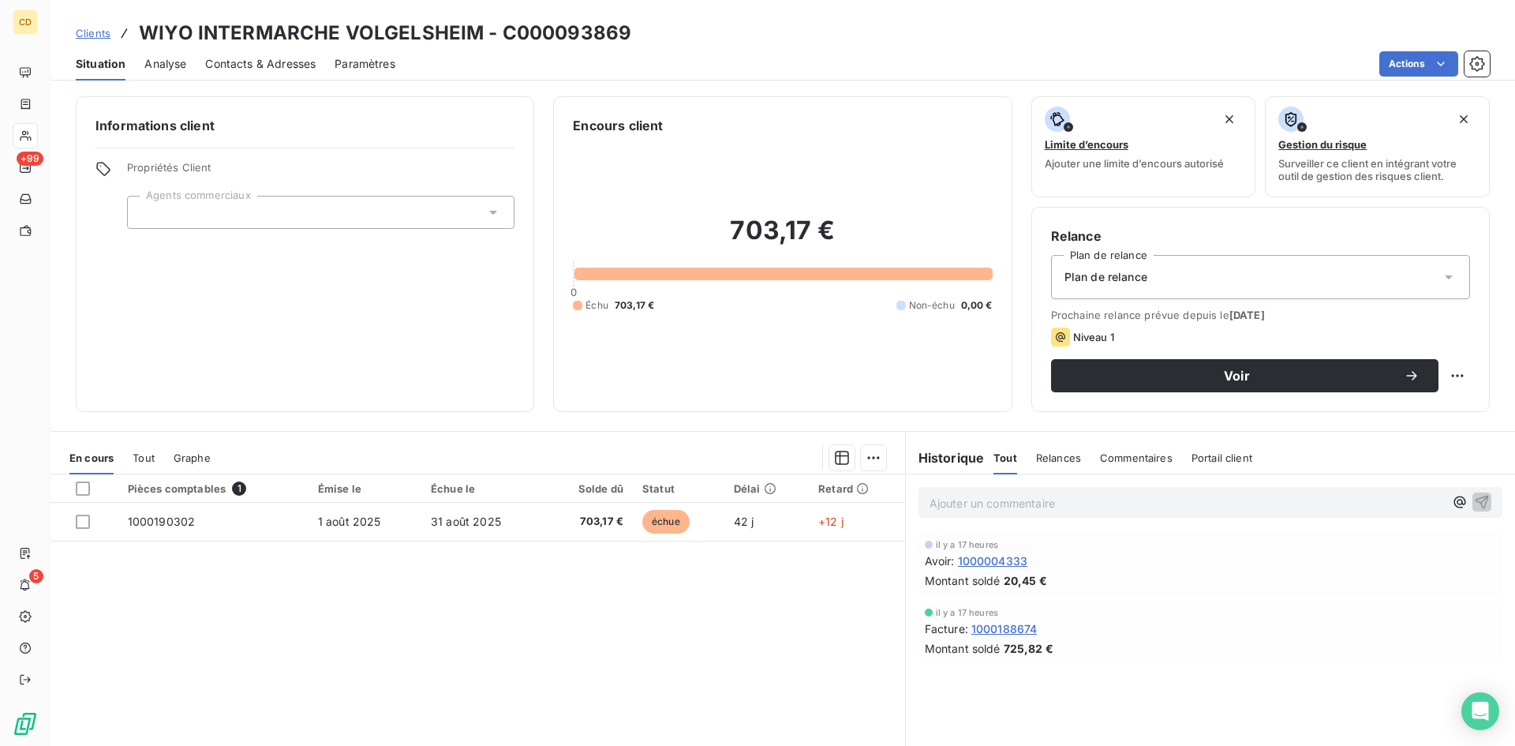
click at [1195, 266] on div "Plan de relance" at bounding box center [1260, 277] width 419 height 44
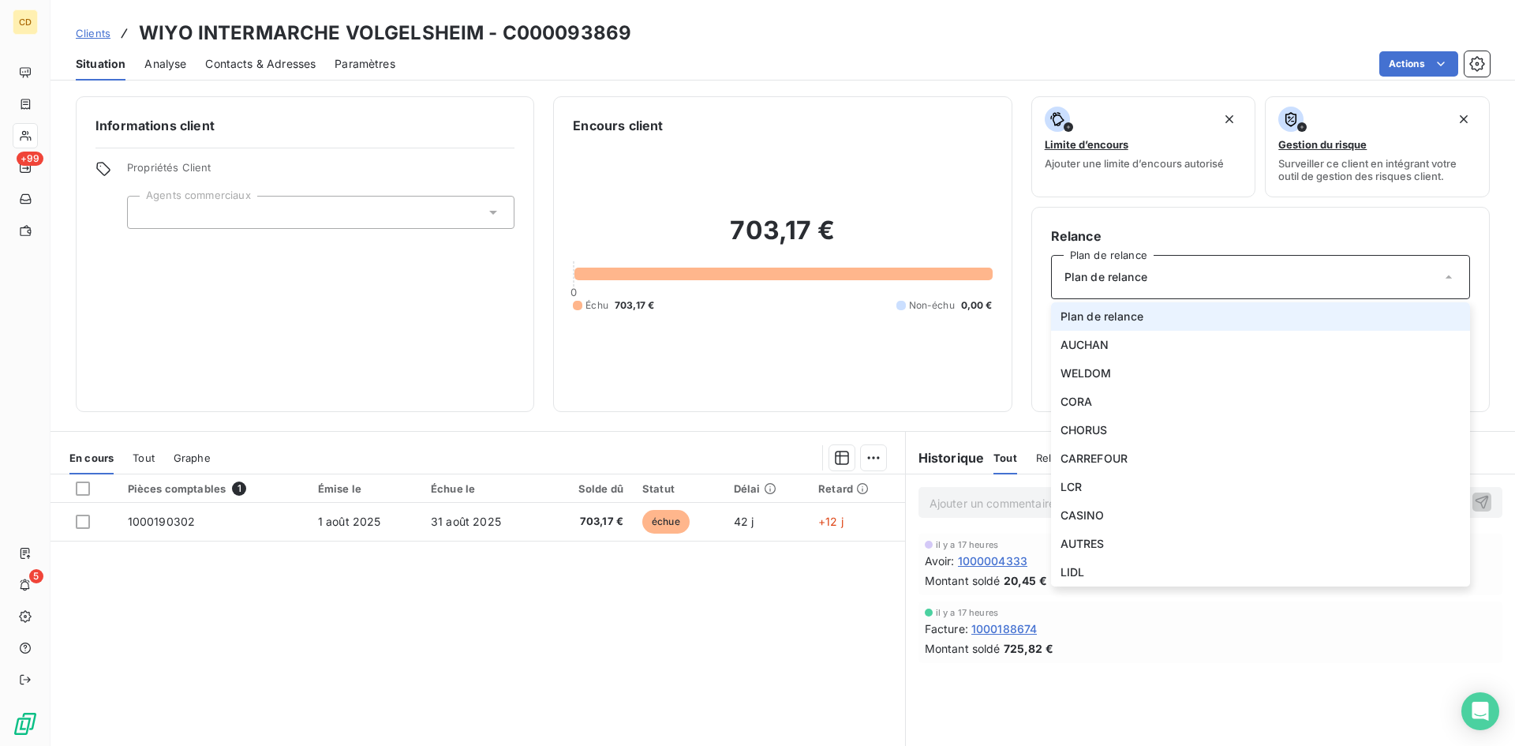
click at [1195, 266] on div "Plan de relance" at bounding box center [1260, 277] width 419 height 44
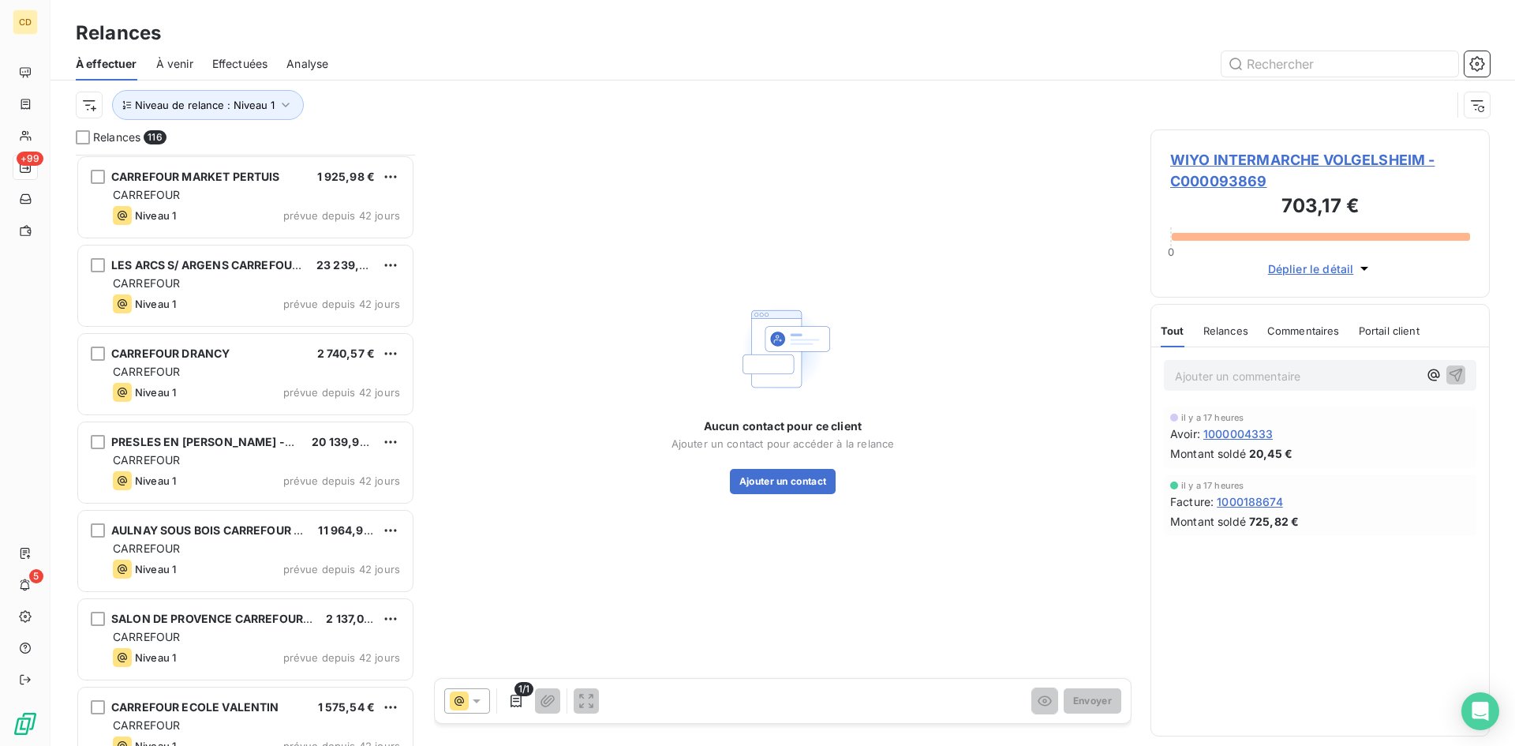
scroll to position [1974, 0]
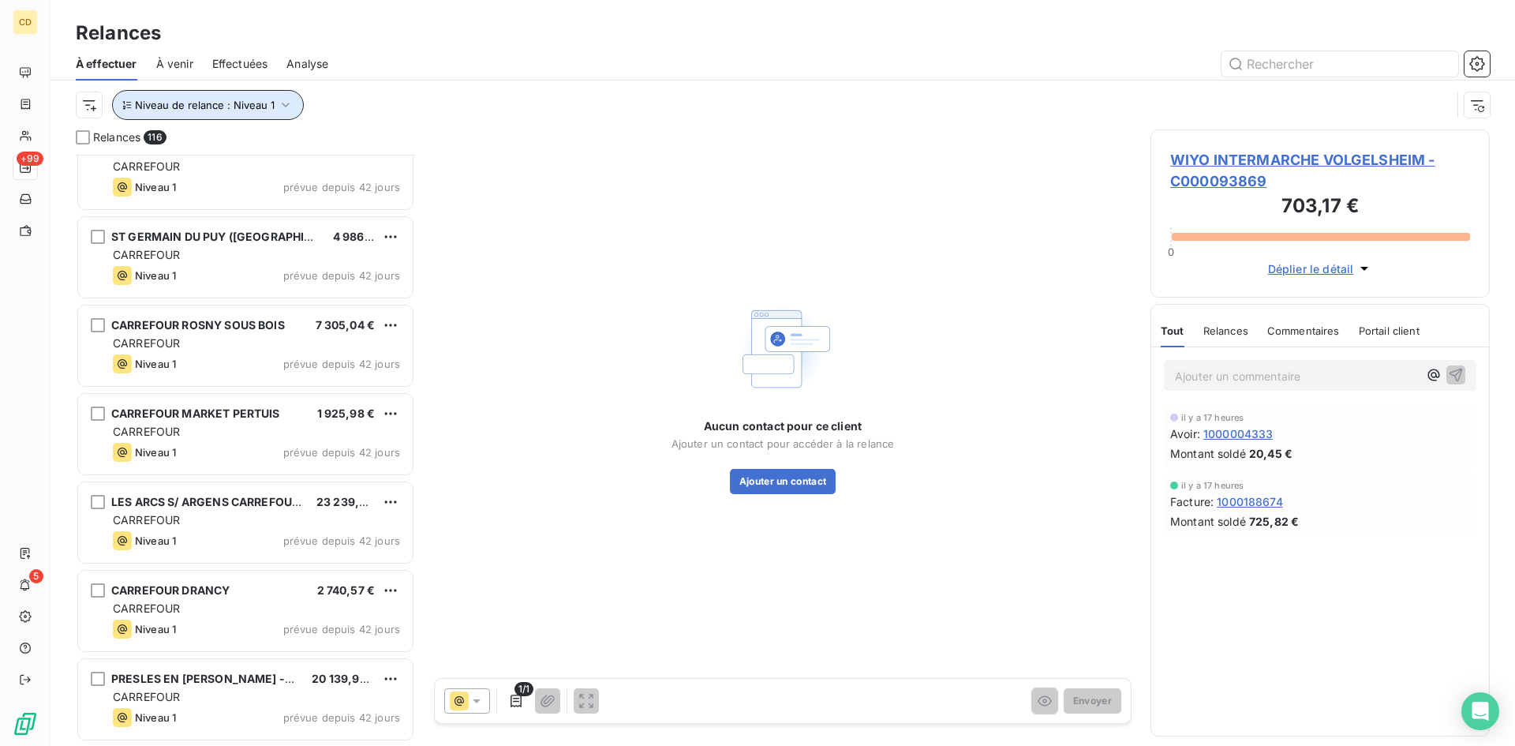
click at [283, 107] on icon "button" at bounding box center [286, 105] width 8 height 5
click at [279, 102] on icon "button" at bounding box center [286, 105] width 16 height 16
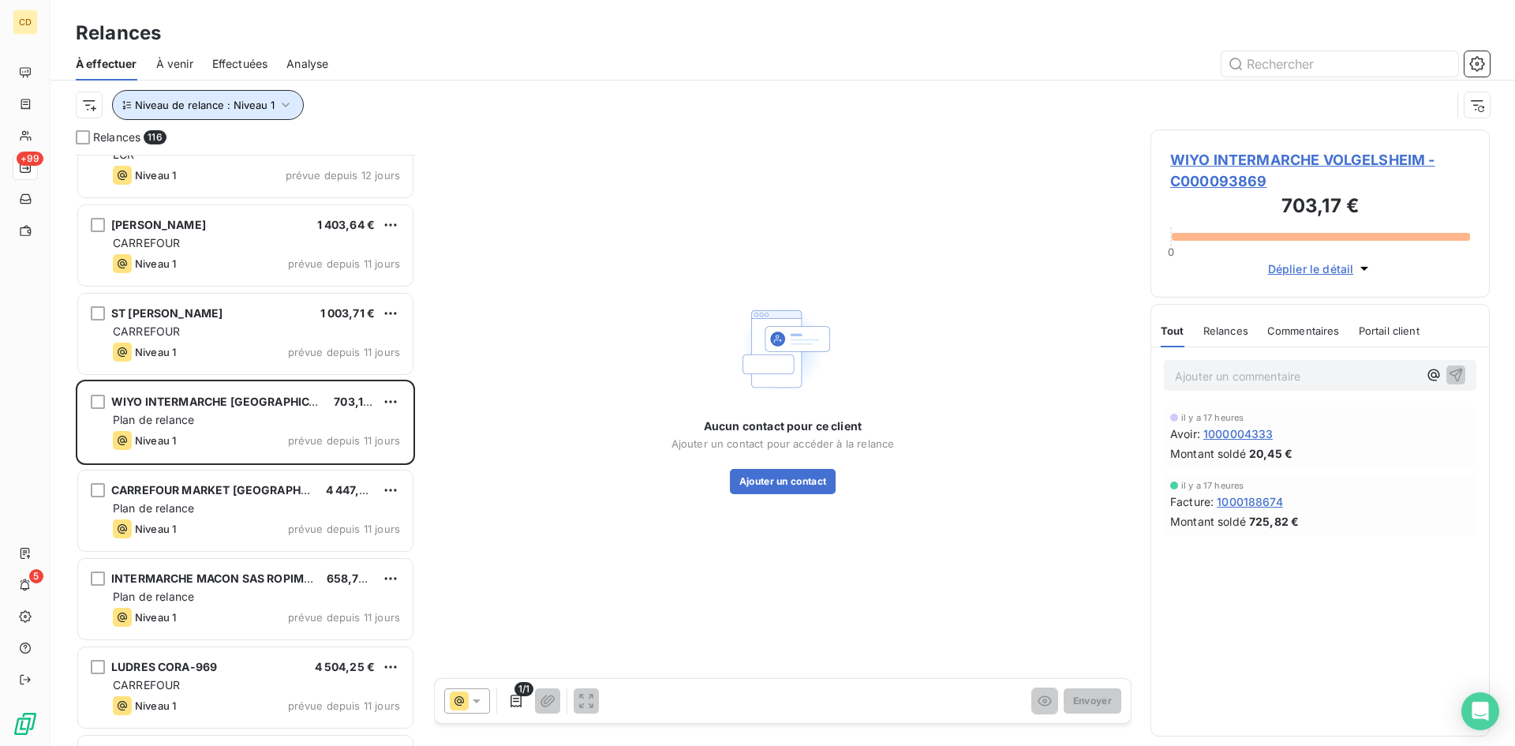
scroll to position [4025, 0]
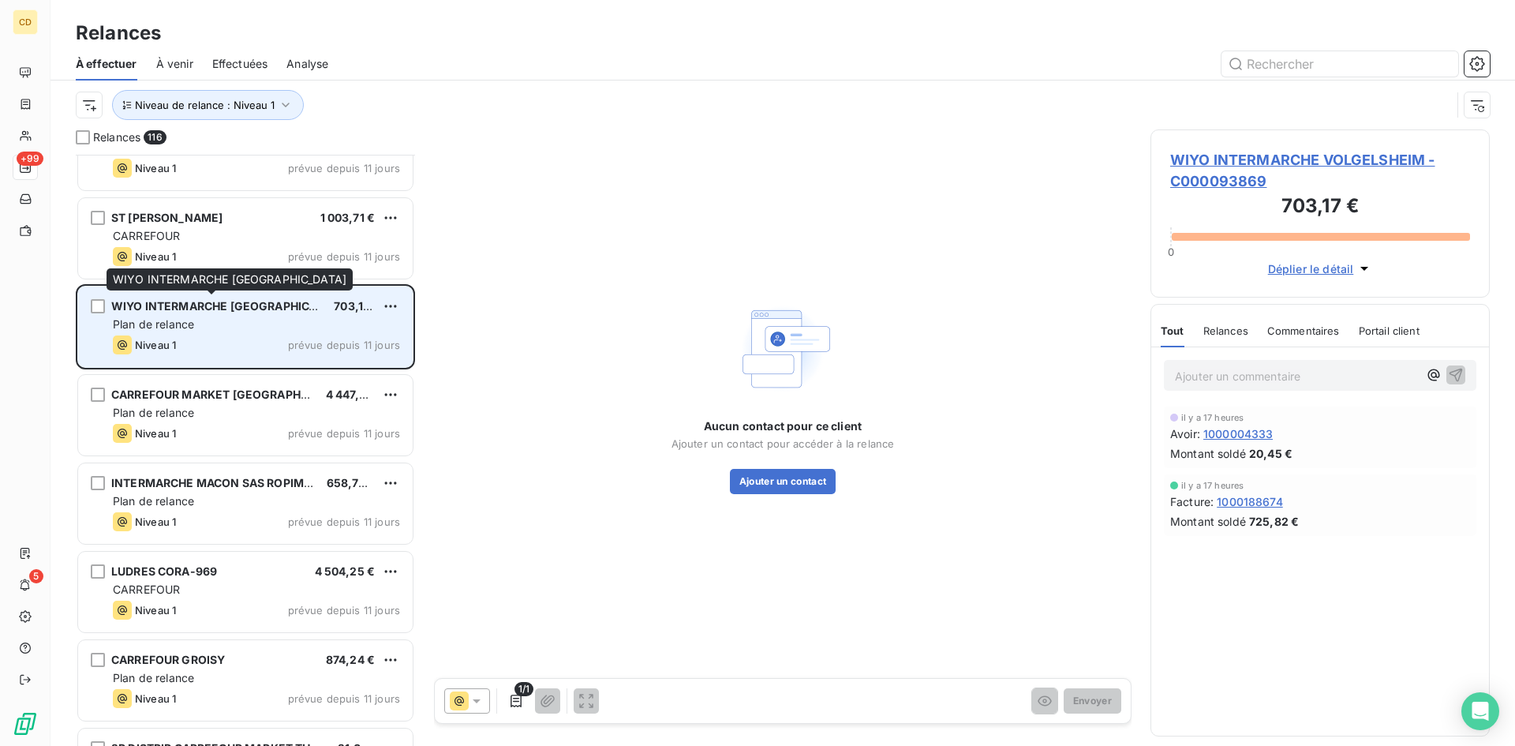
click at [230, 305] on span "WIYO INTERMARCHE [GEOGRAPHIC_DATA]" at bounding box center [229, 305] width 236 height 13
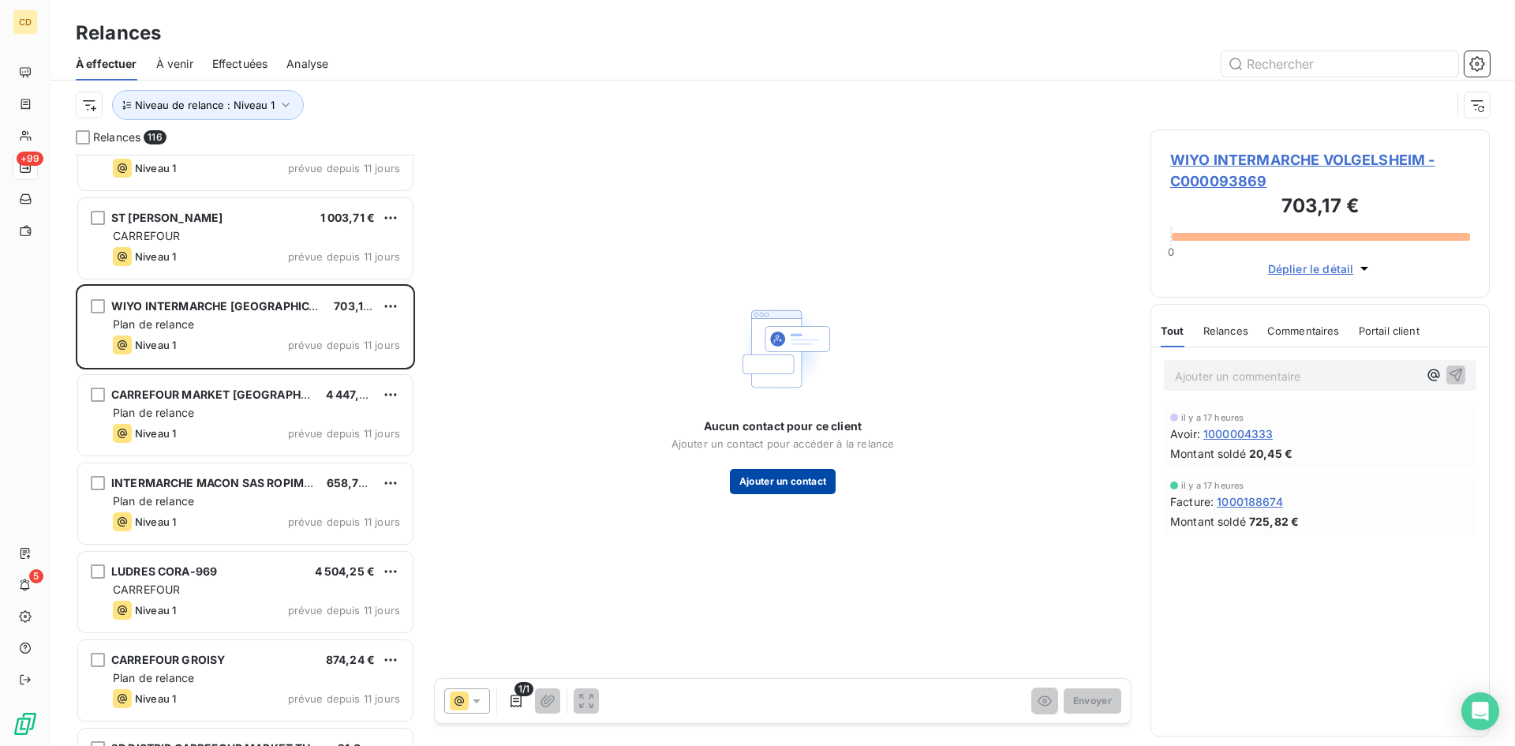
click at [775, 484] on button "Ajouter un contact" at bounding box center [783, 481] width 107 height 25
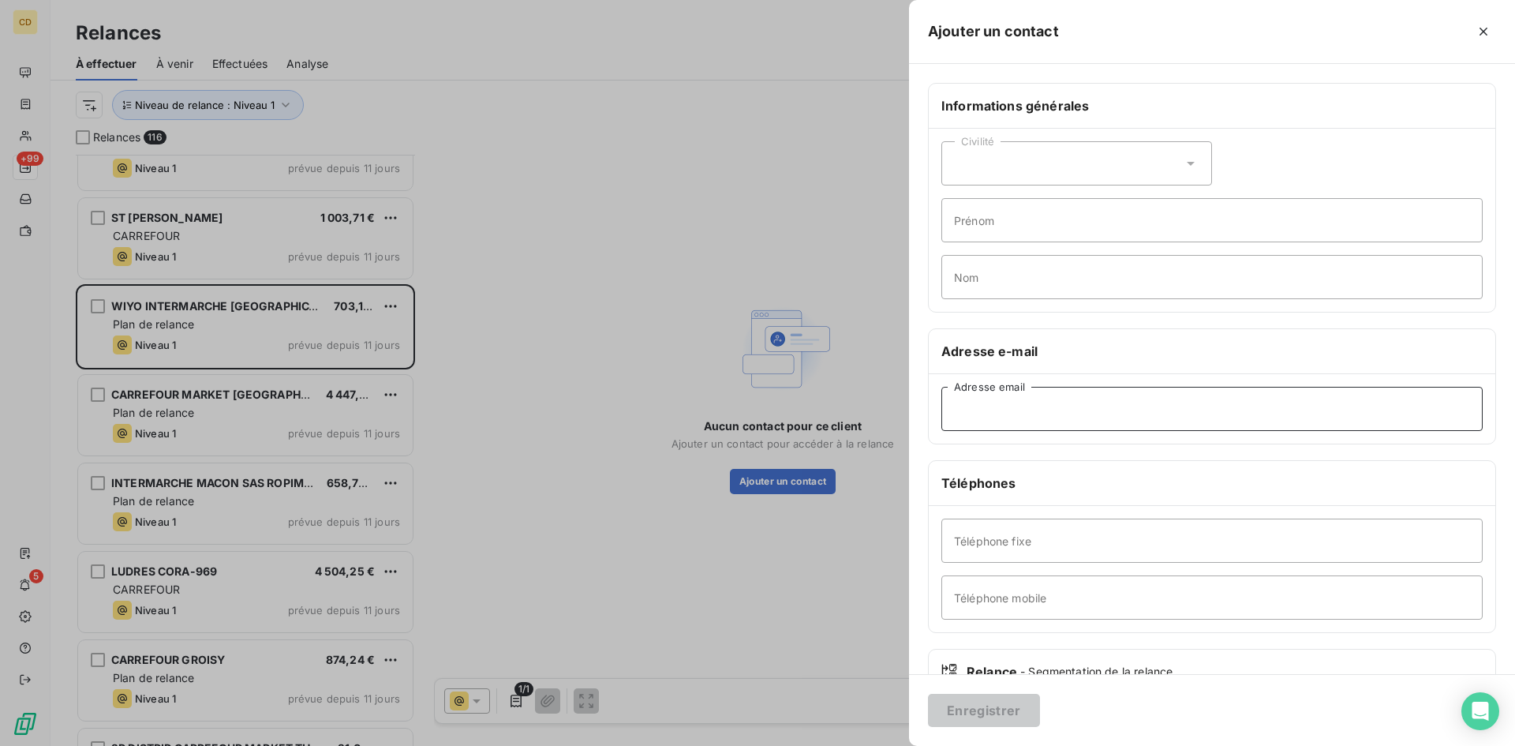
click at [1018, 405] on input "Adresse email" at bounding box center [1211, 409] width 541 height 44
paste input "pdv02446@mousquetaires.com"
type input "pdv02446@mousquetaires.com"
click at [988, 707] on button "Enregistrer" at bounding box center [984, 710] width 112 height 33
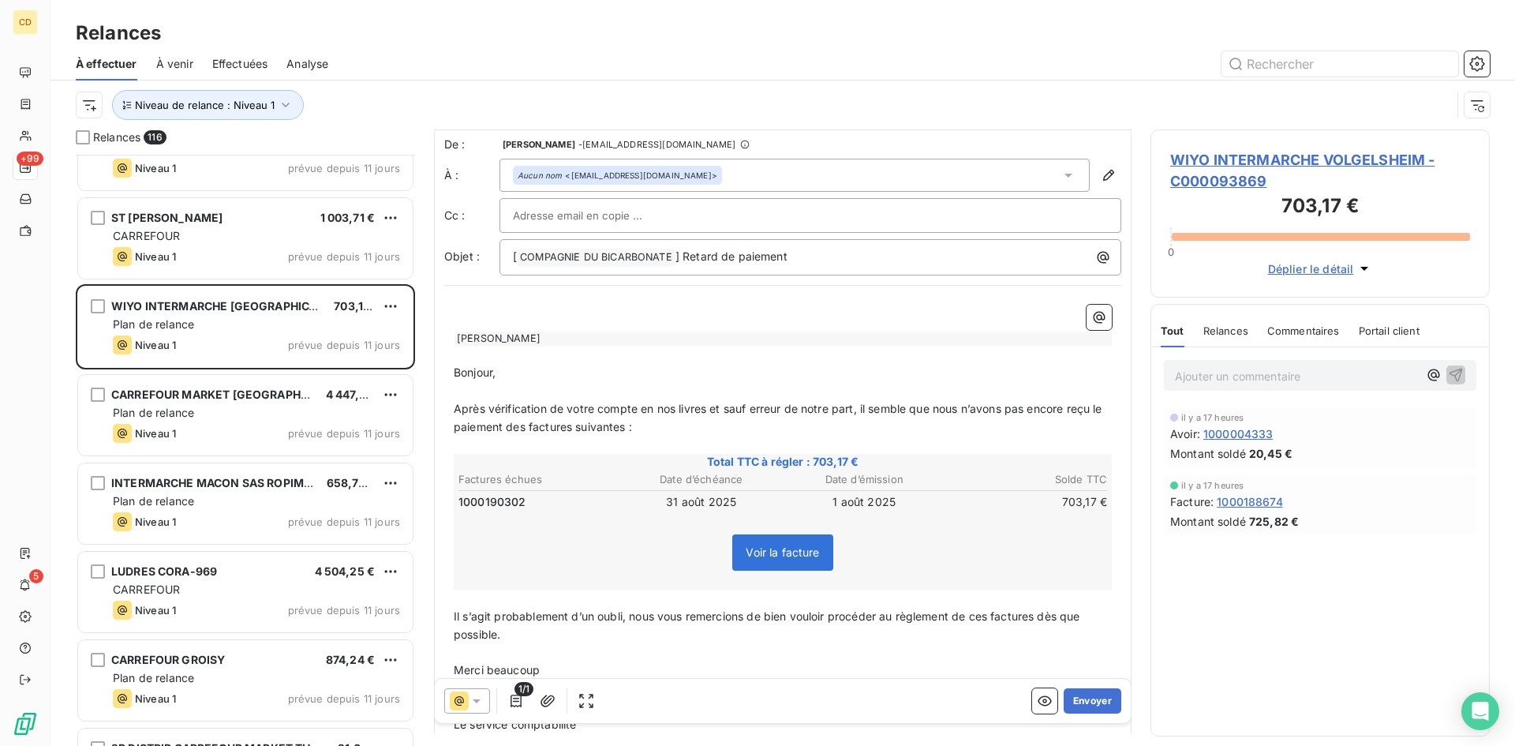
scroll to position [0, 0]
click at [1080, 702] on button "Envoyer" at bounding box center [1093, 700] width 58 height 25
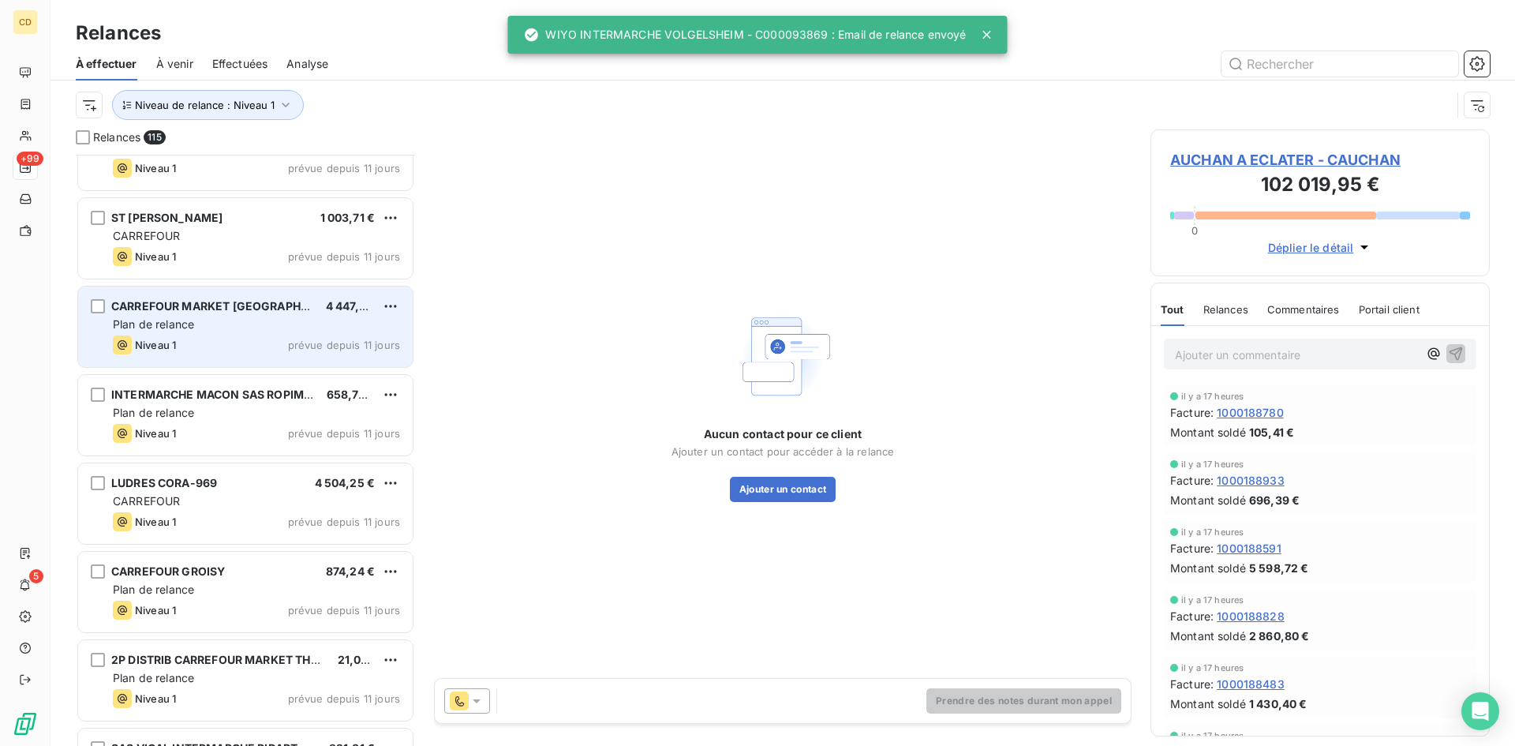
click at [205, 322] on div "Plan de relance" at bounding box center [256, 324] width 287 height 16
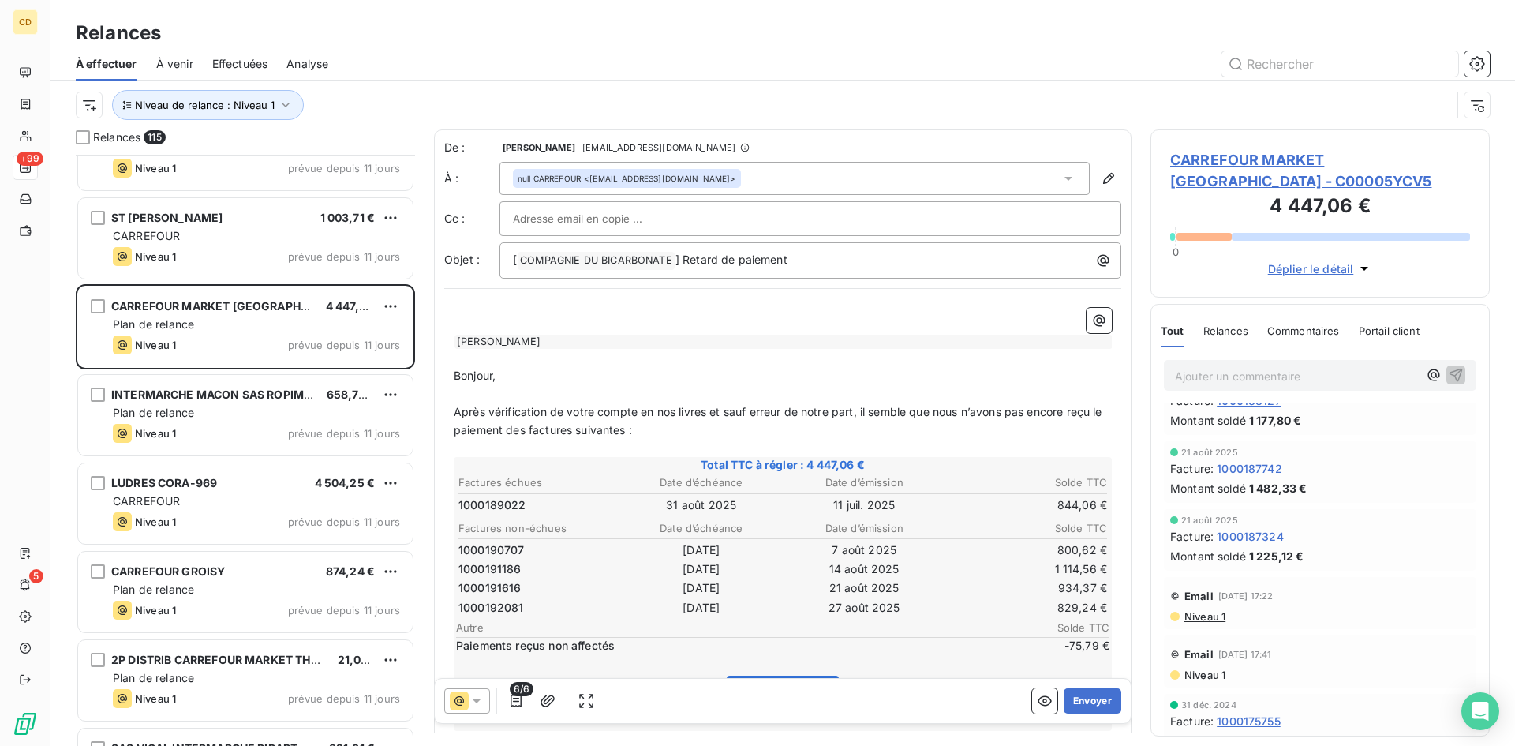
scroll to position [316, 0]
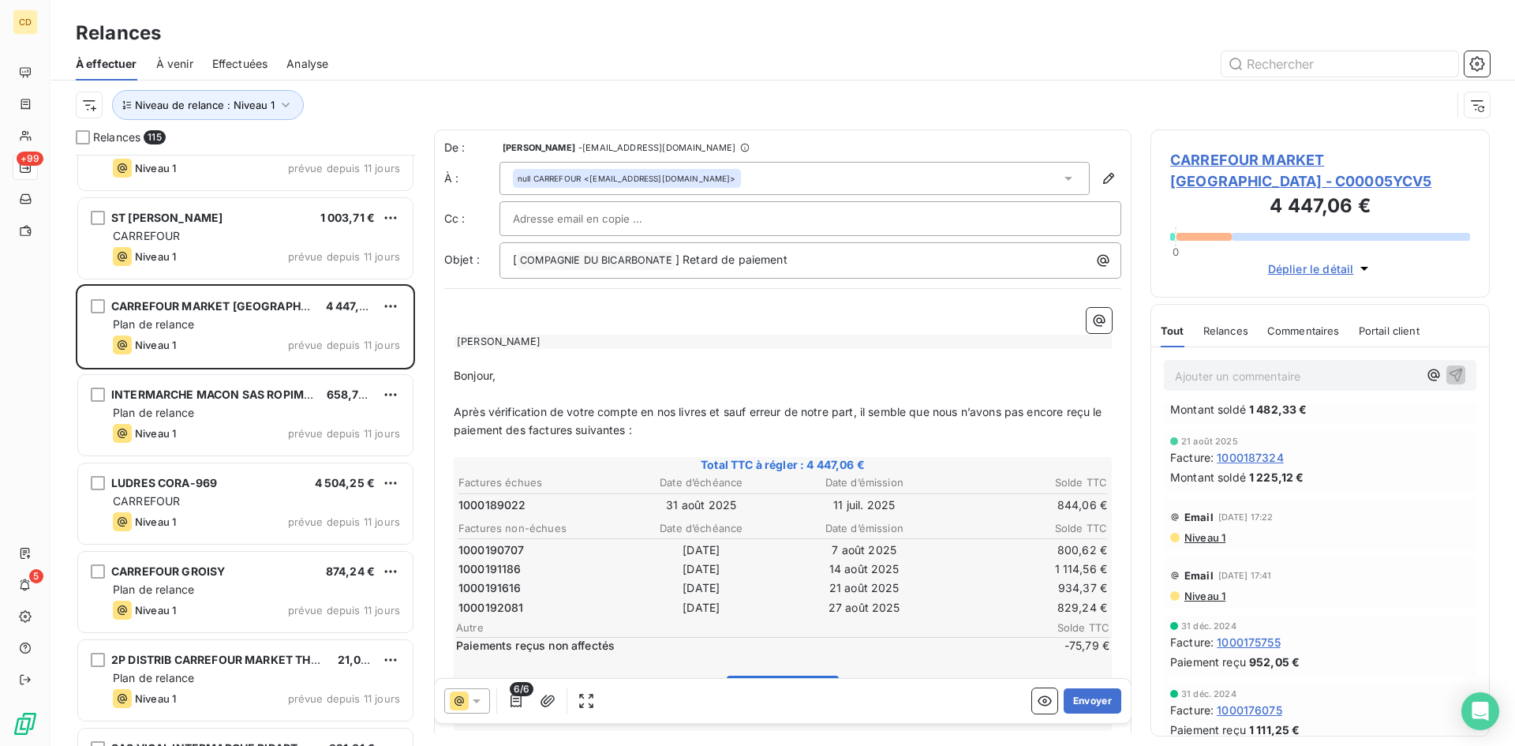
click at [1201, 539] on span "Niveau 1" at bounding box center [1204, 537] width 43 height 13
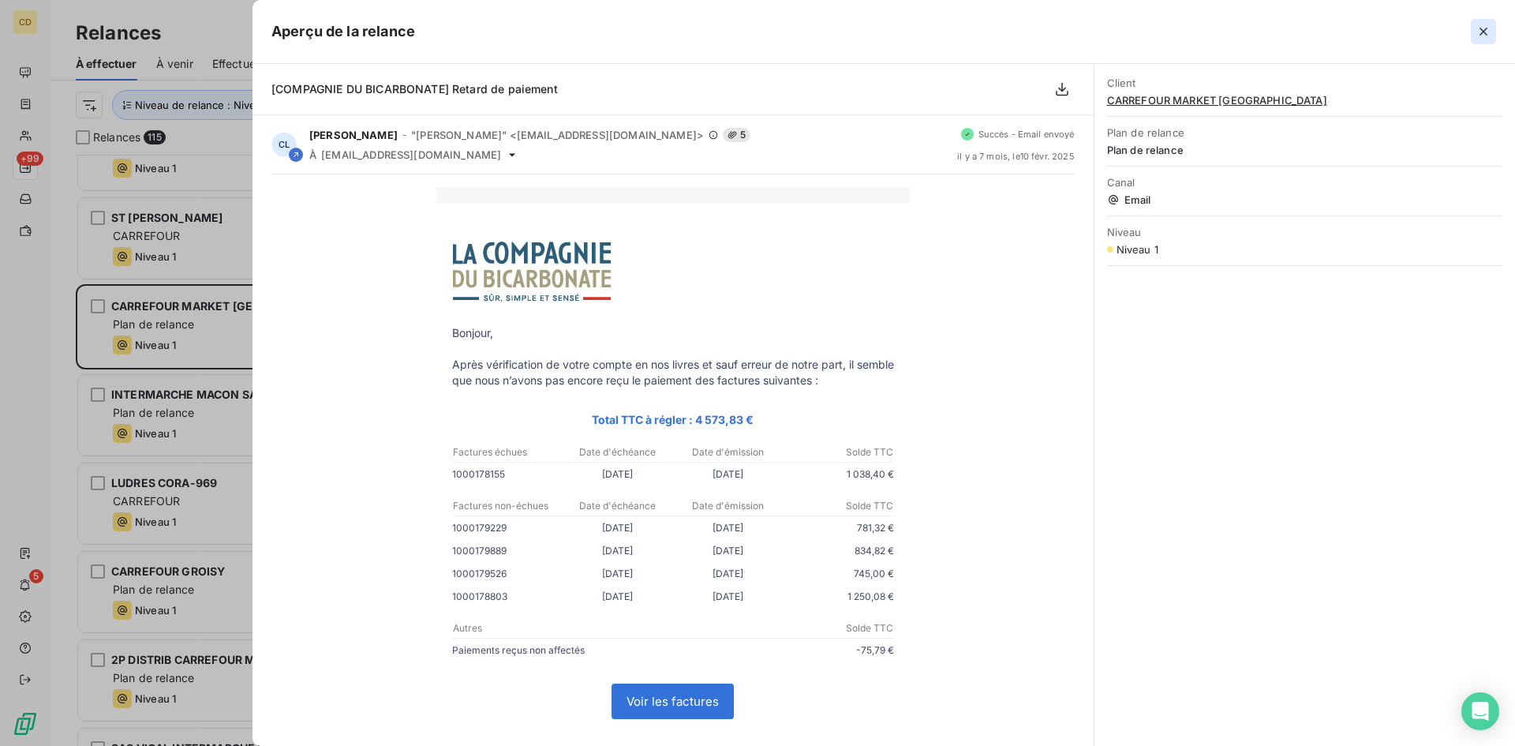
click at [1481, 24] on icon "button" at bounding box center [1484, 32] width 16 height 16
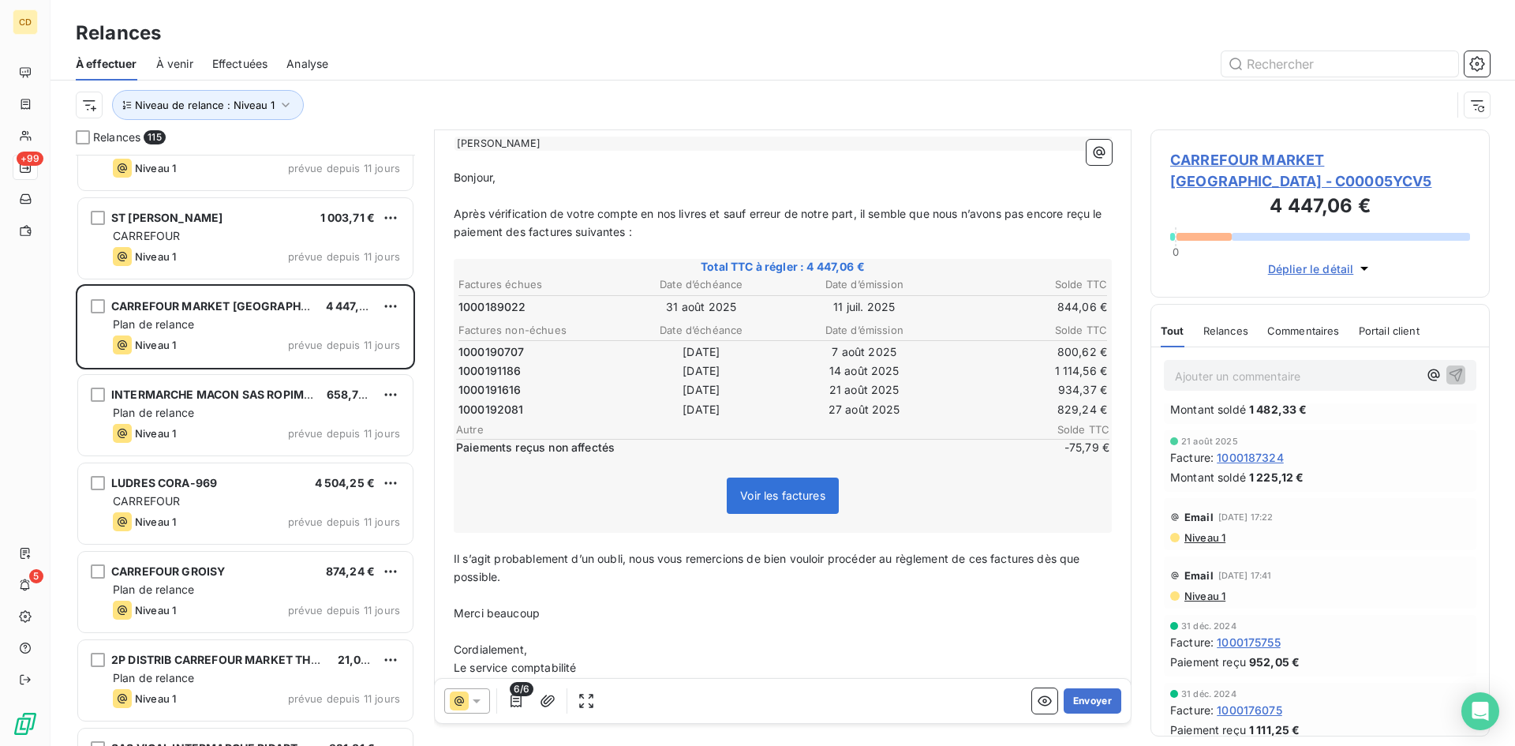
scroll to position [238, 0]
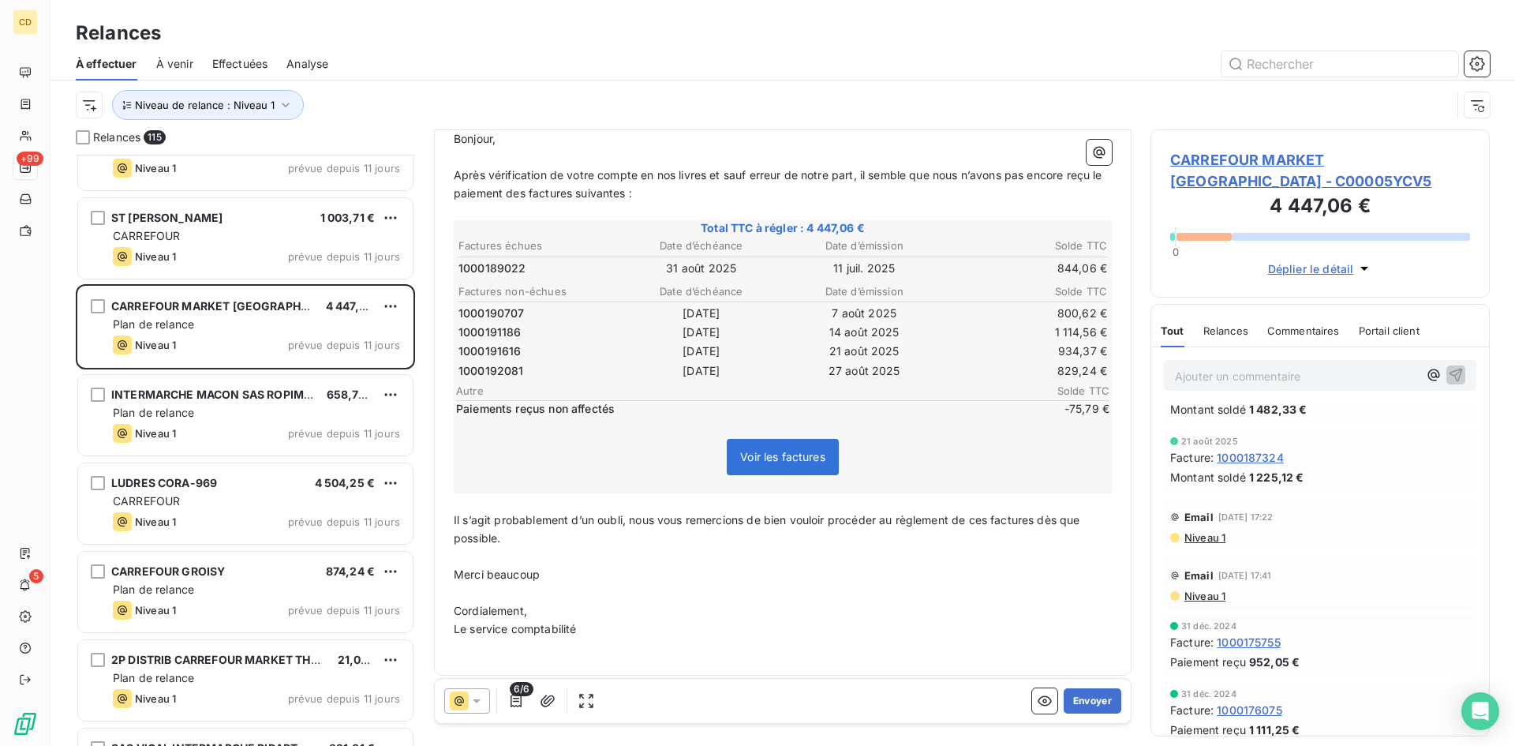
click at [733, 411] on span "Paiements reçus non affectés" at bounding box center [734, 409] width 556 height 16
click at [1075, 410] on span "-75,79 €" at bounding box center [1062, 409] width 95 height 16
click at [515, 700] on icon "button" at bounding box center [516, 701] width 16 height 16
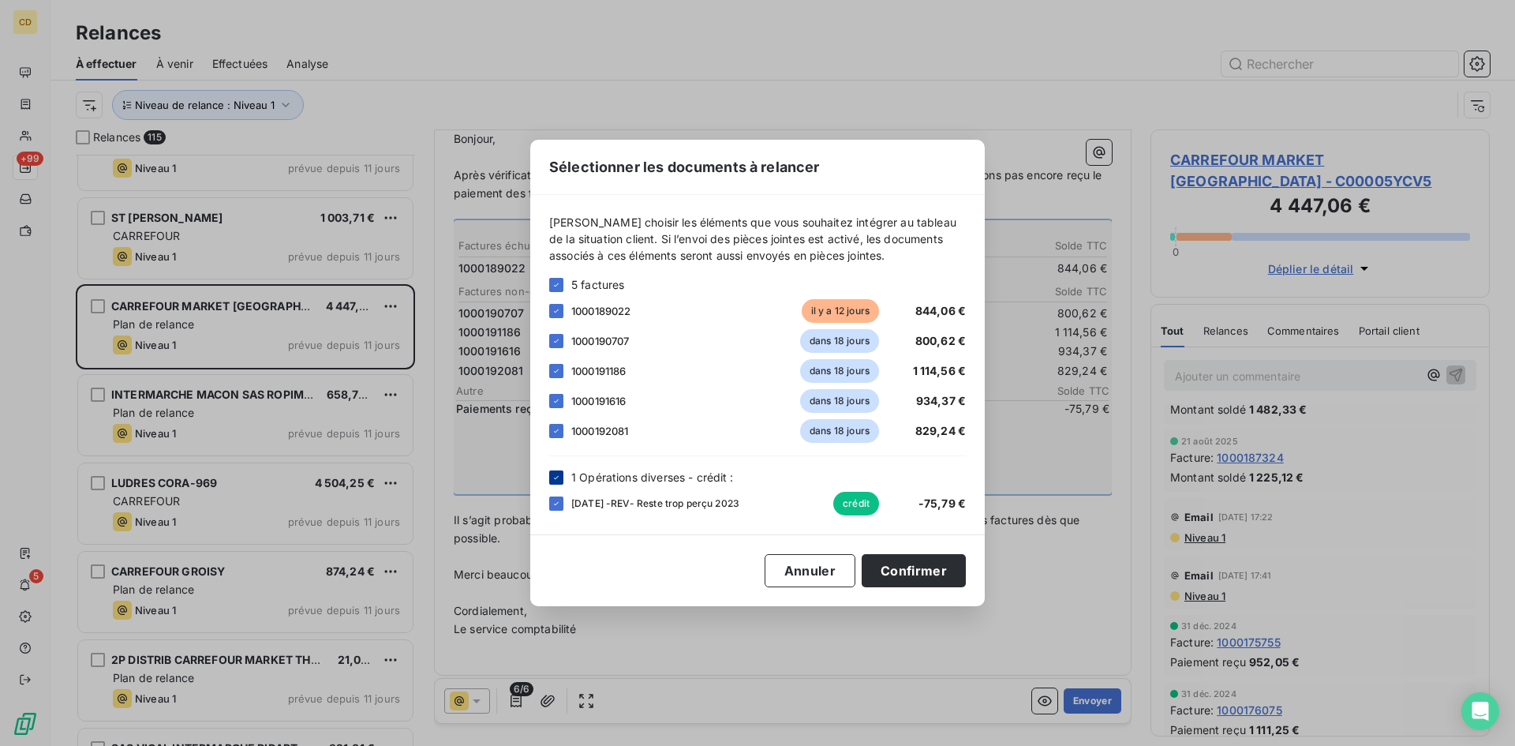
click at [555, 479] on icon at bounding box center [556, 477] width 9 height 9
click at [892, 573] on button "Confirmer" at bounding box center [914, 570] width 104 height 33
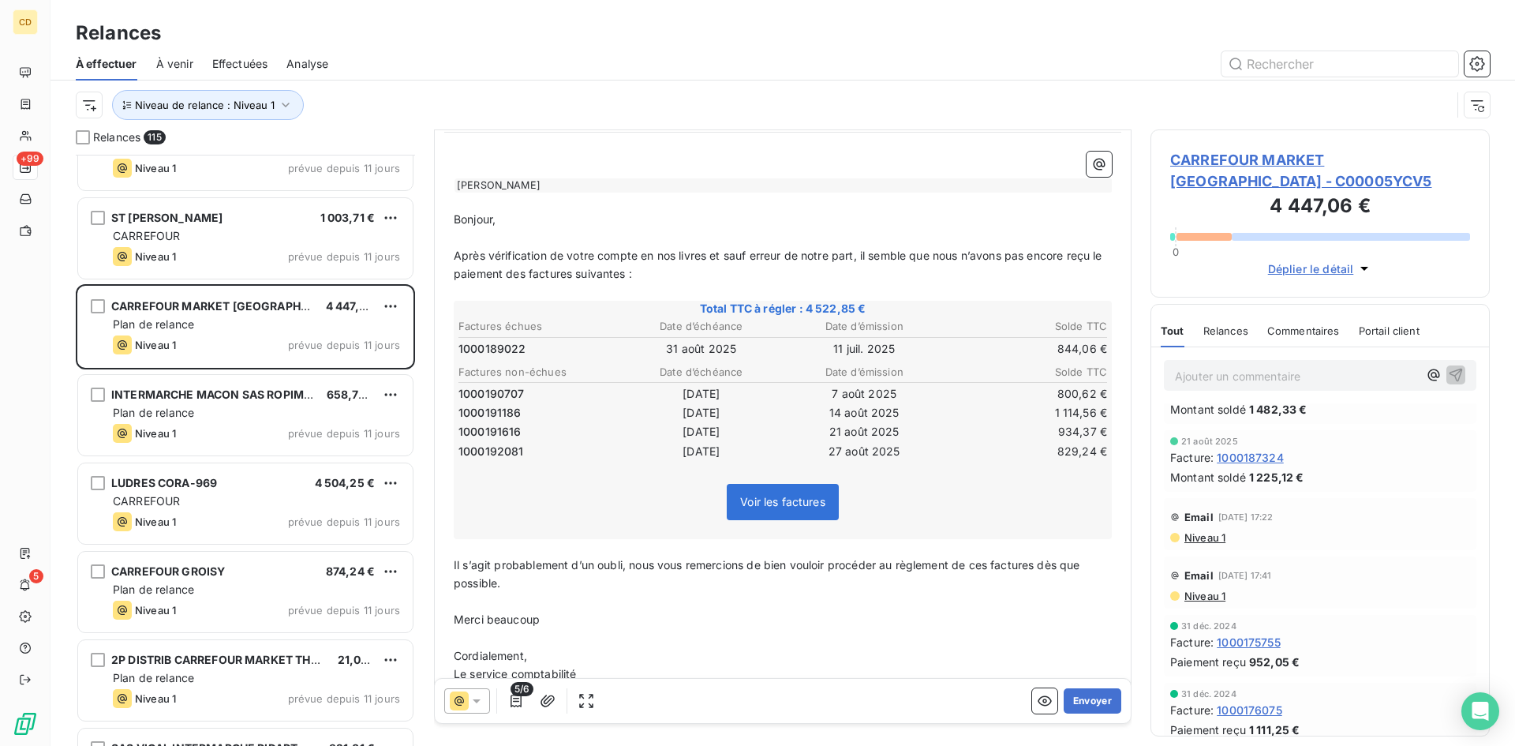
scroll to position [159, 0]
click at [1076, 702] on button "Envoyer" at bounding box center [1093, 700] width 58 height 25
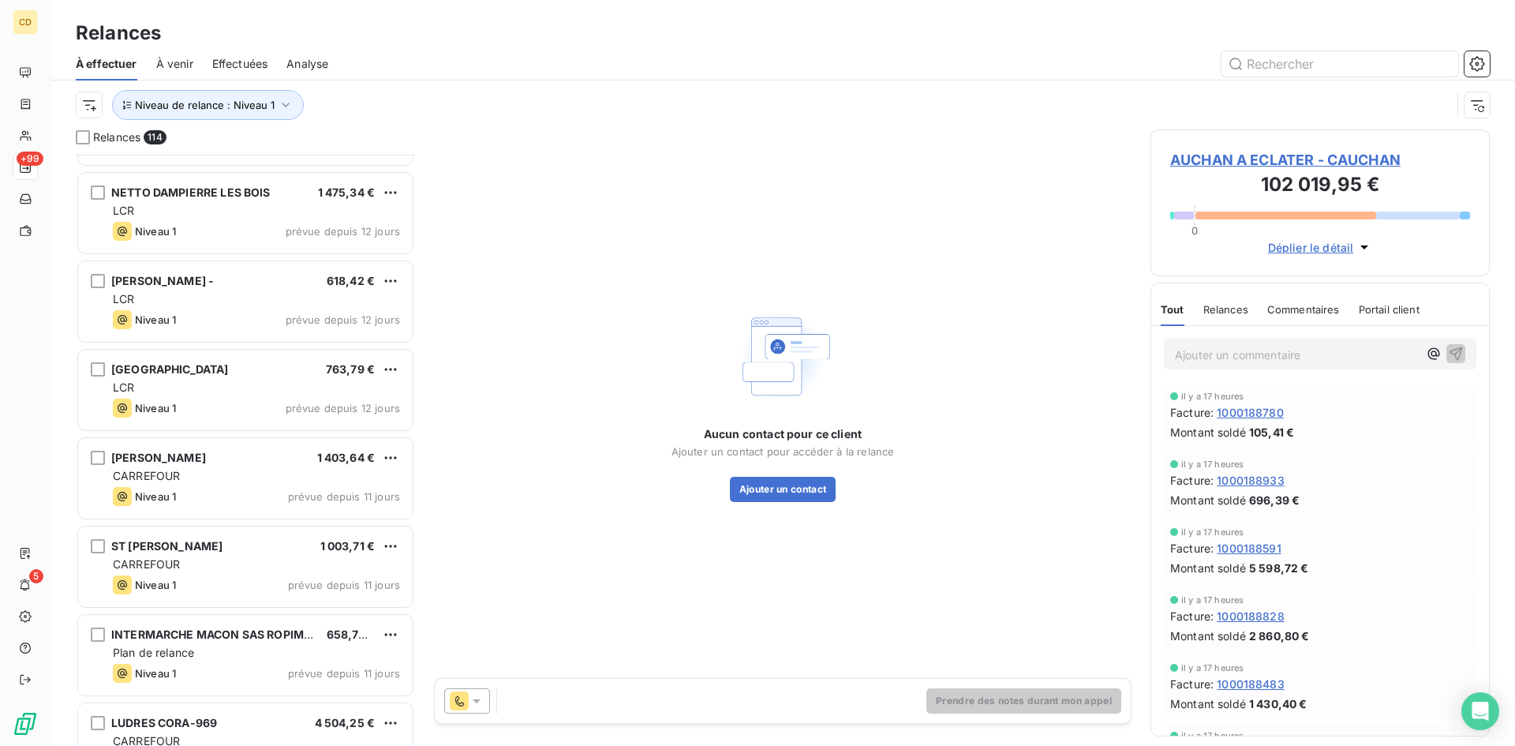
scroll to position [3789, 0]
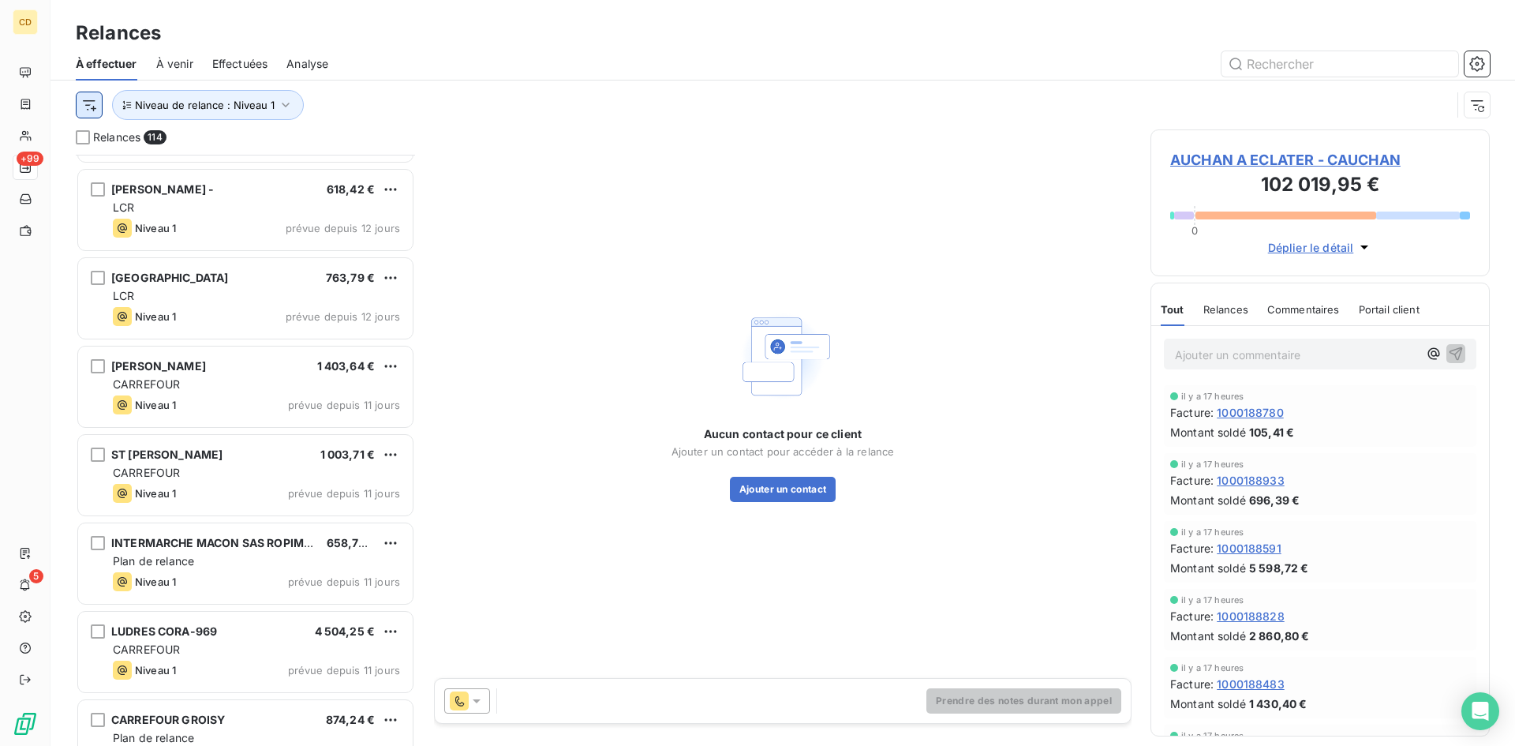
click at [89, 108] on html "CD +99 5 Relances À effectuer À venir Effectuées Analyse Niveau de relance : Ni…" at bounding box center [757, 373] width 1515 height 746
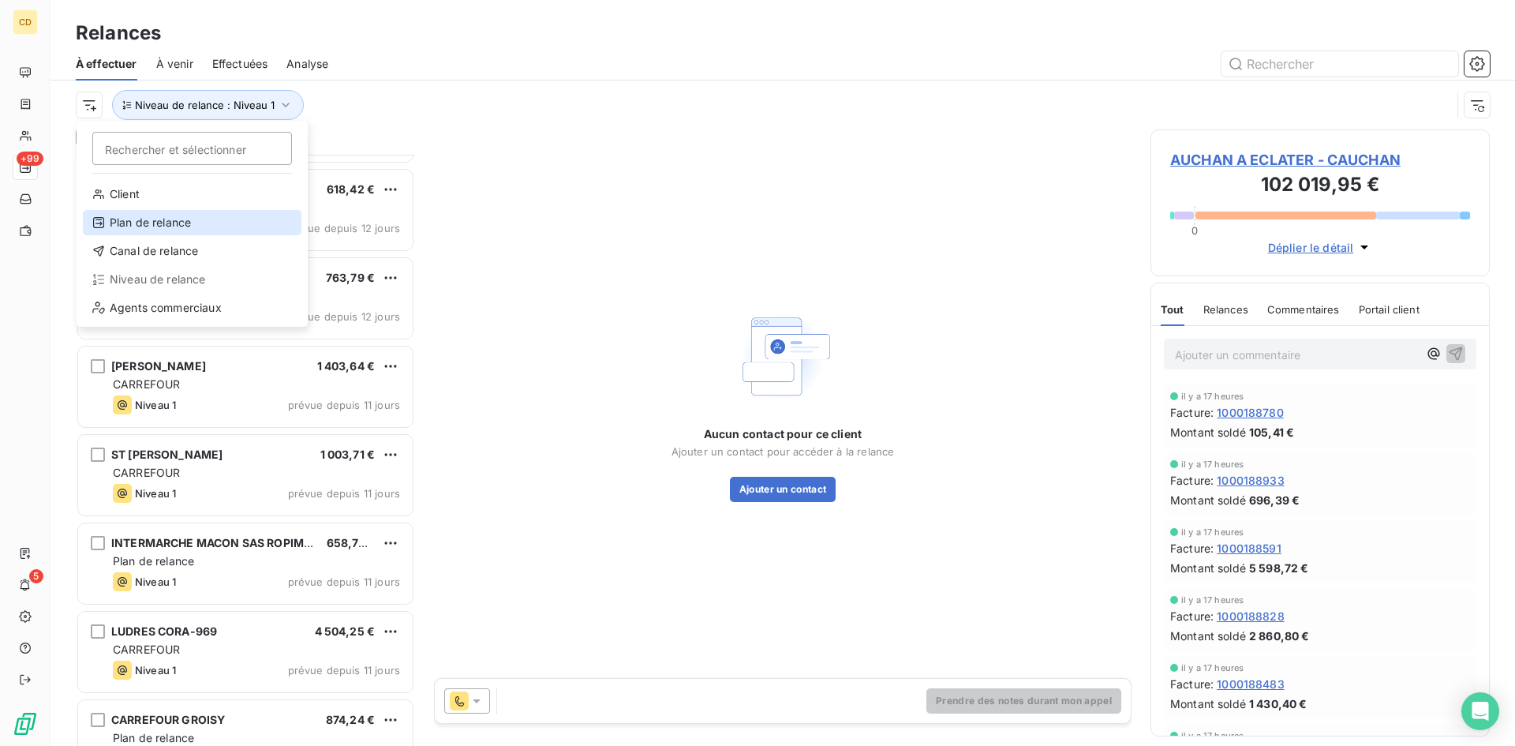
click at [140, 219] on div "Plan de relance" at bounding box center [192, 222] width 219 height 25
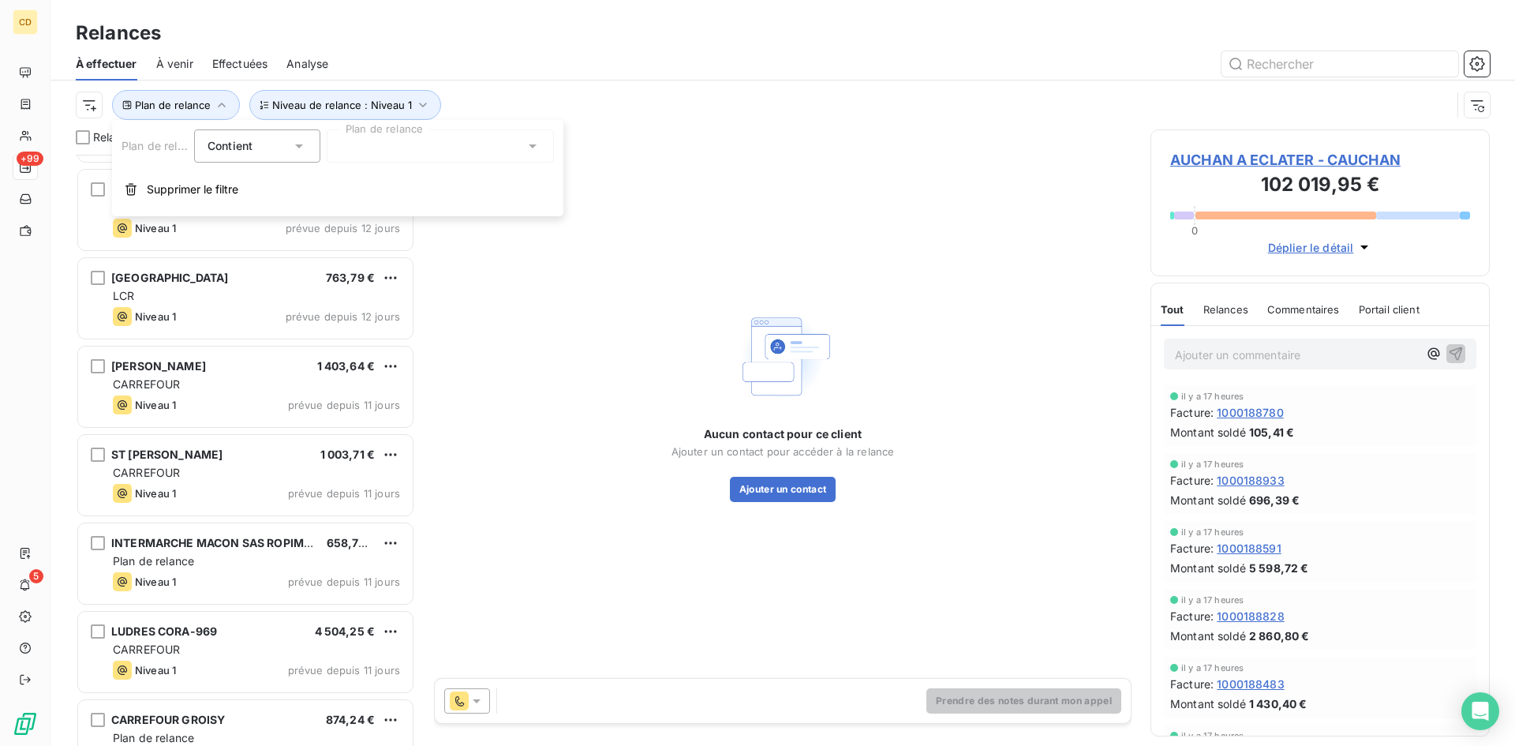
click at [450, 144] on div at bounding box center [440, 145] width 227 height 33
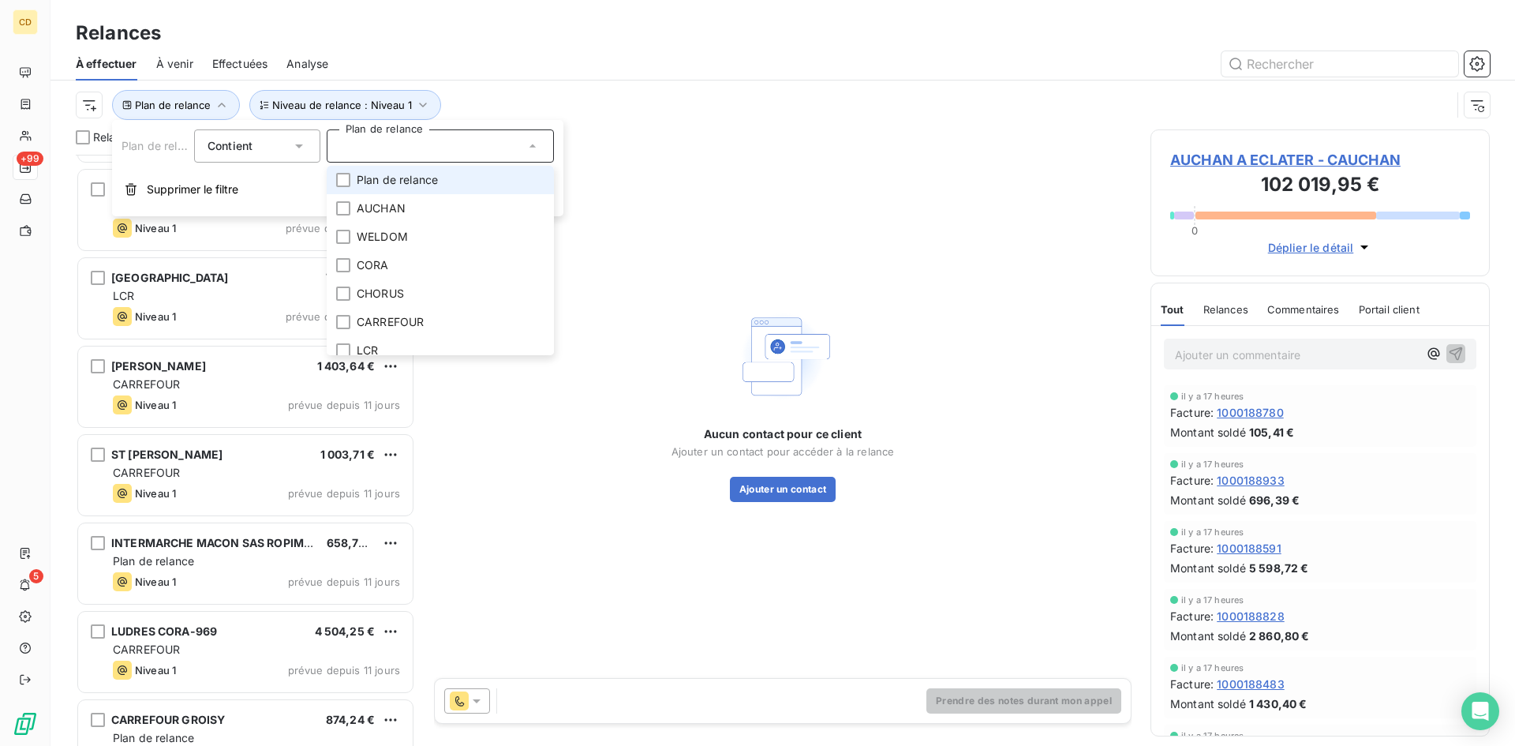
click at [414, 182] on span "Plan de relance" at bounding box center [397, 180] width 81 height 16
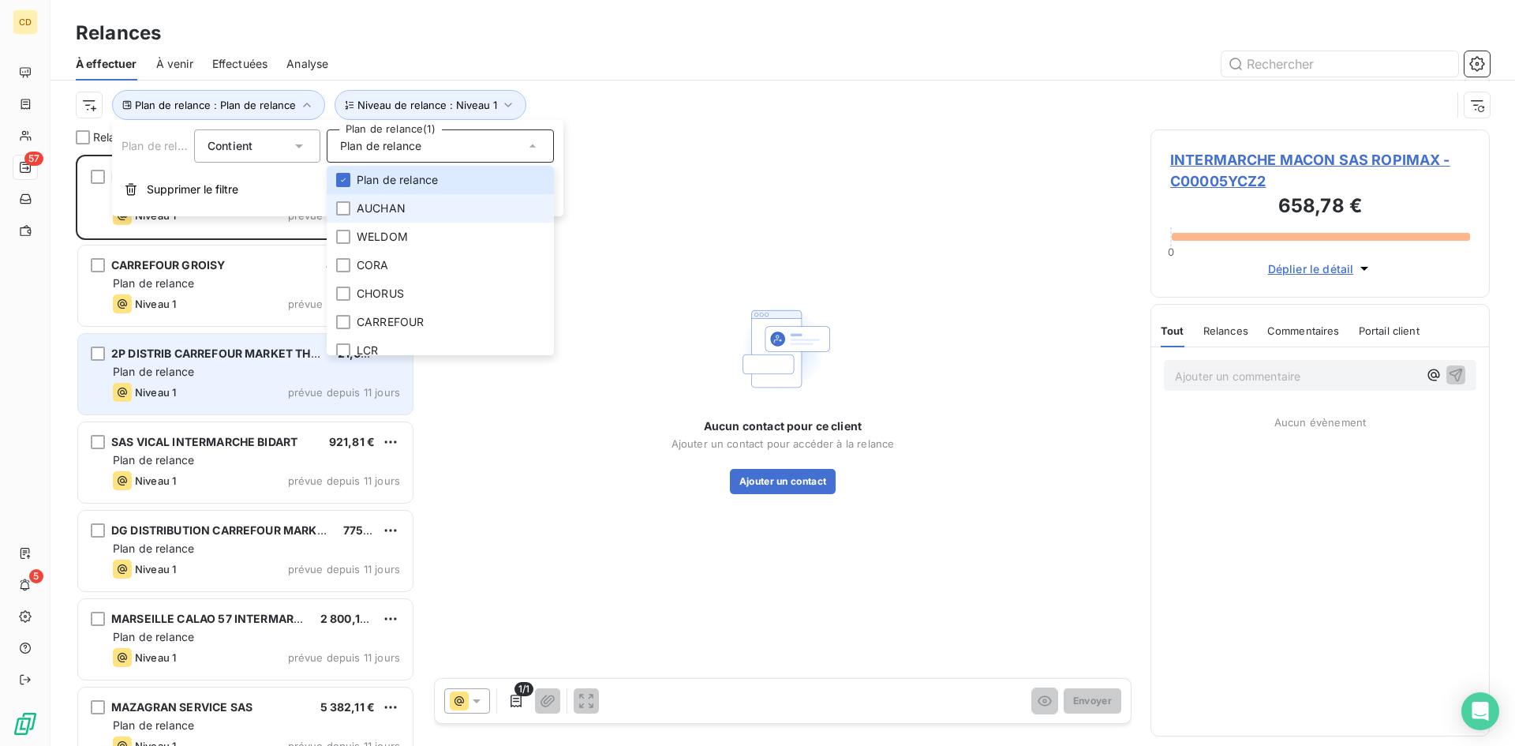
scroll to position [579, 327]
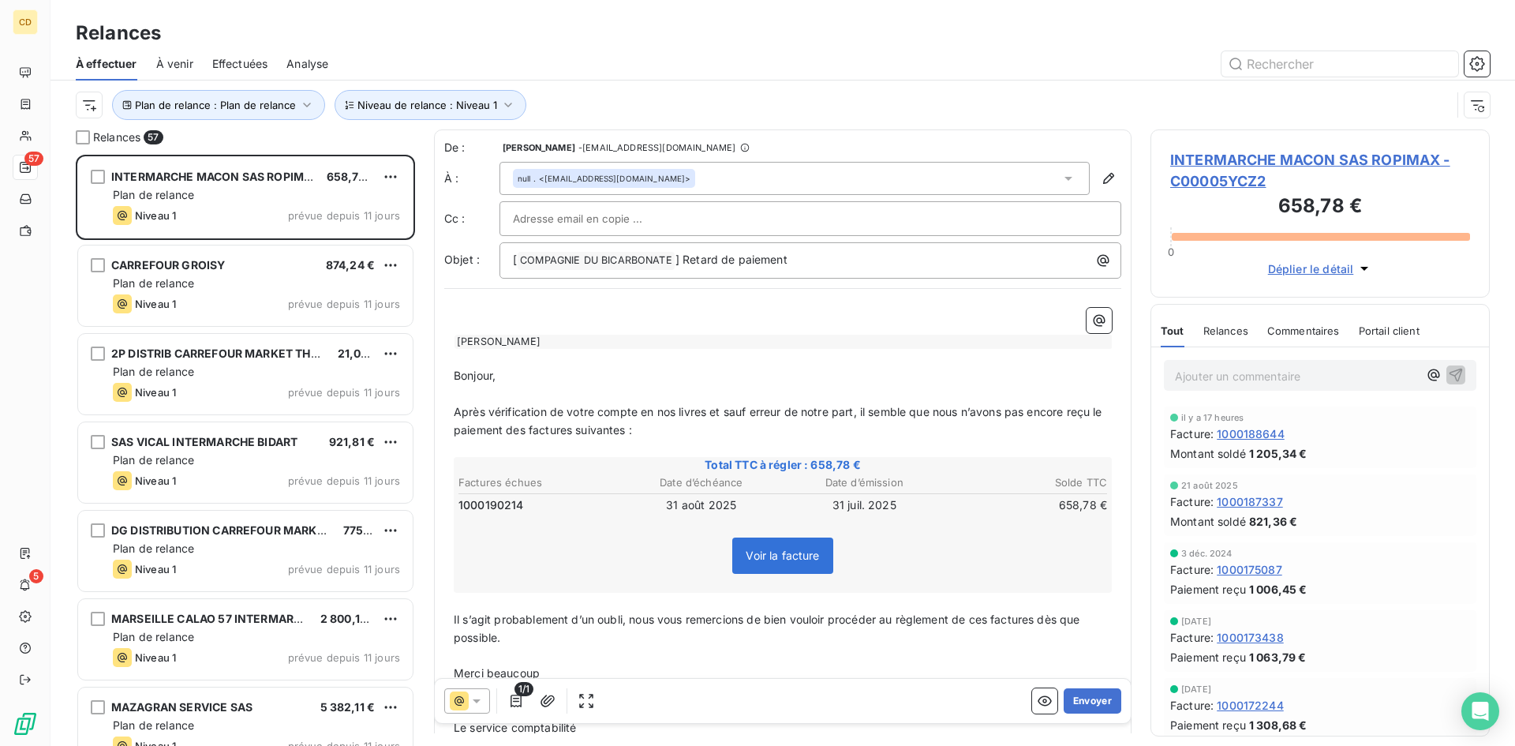
click at [709, 83] on div "Plan de relance : Plan de relance Niveau de relance : Niveau 1" at bounding box center [783, 104] width 1414 height 49
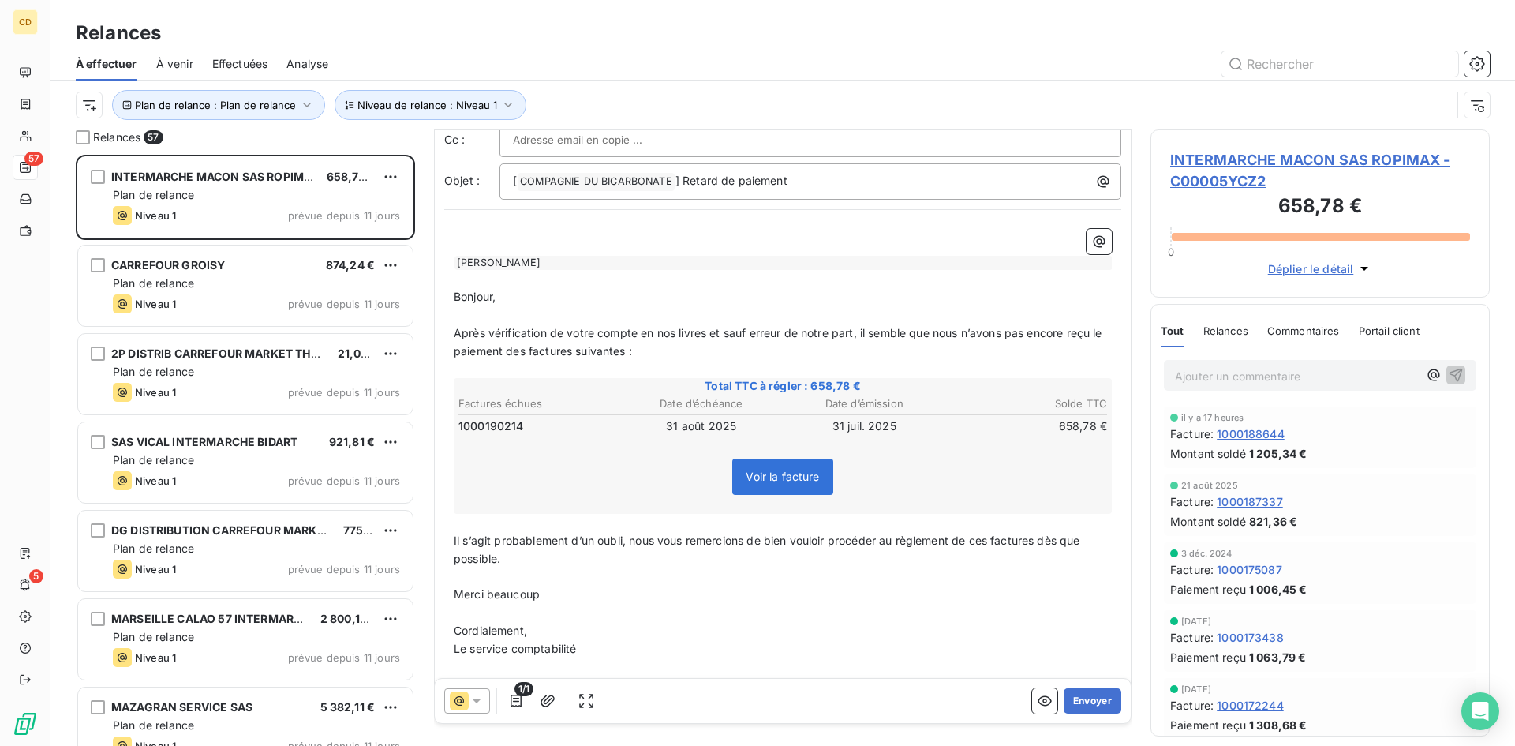
scroll to position [107, 0]
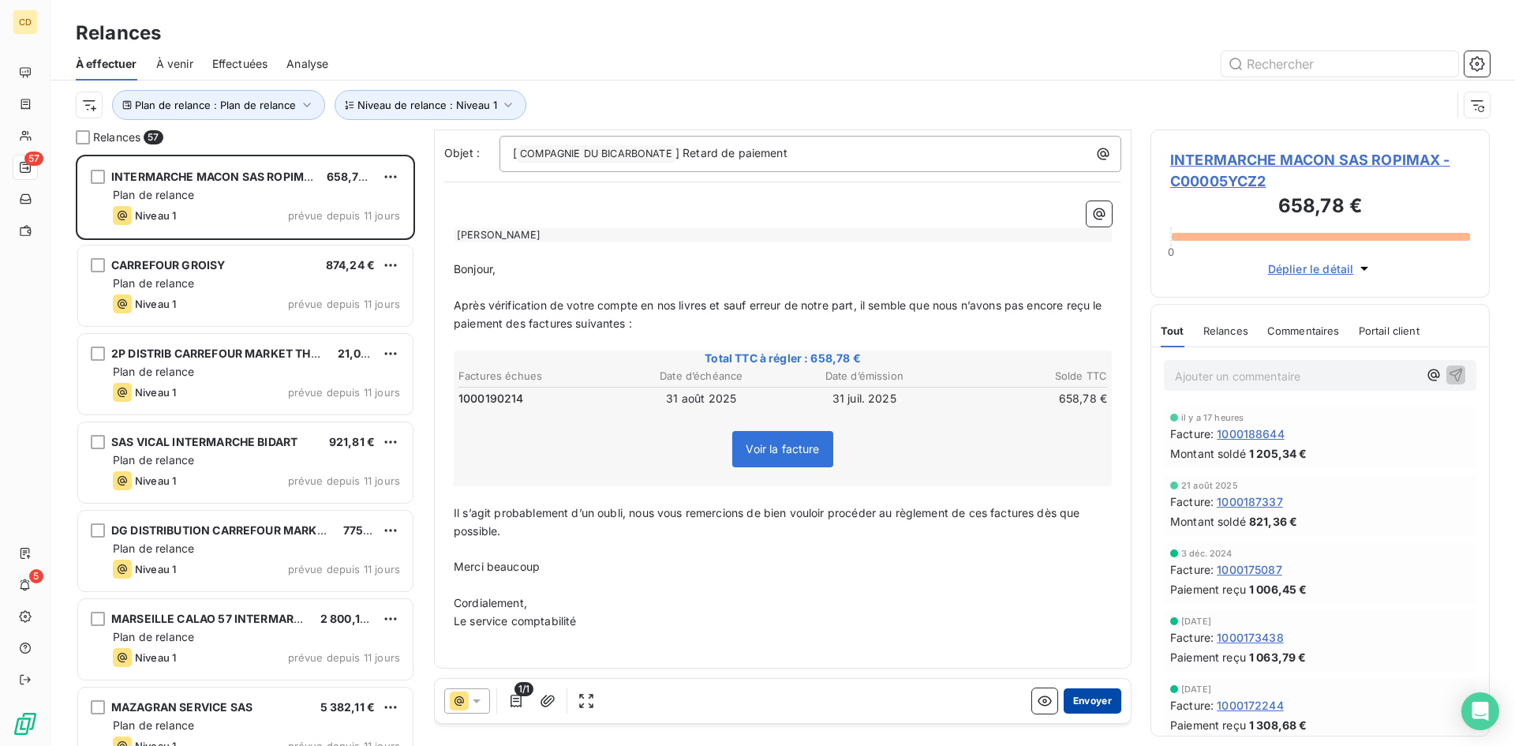
click at [1090, 703] on button "Envoyer" at bounding box center [1093, 700] width 58 height 25
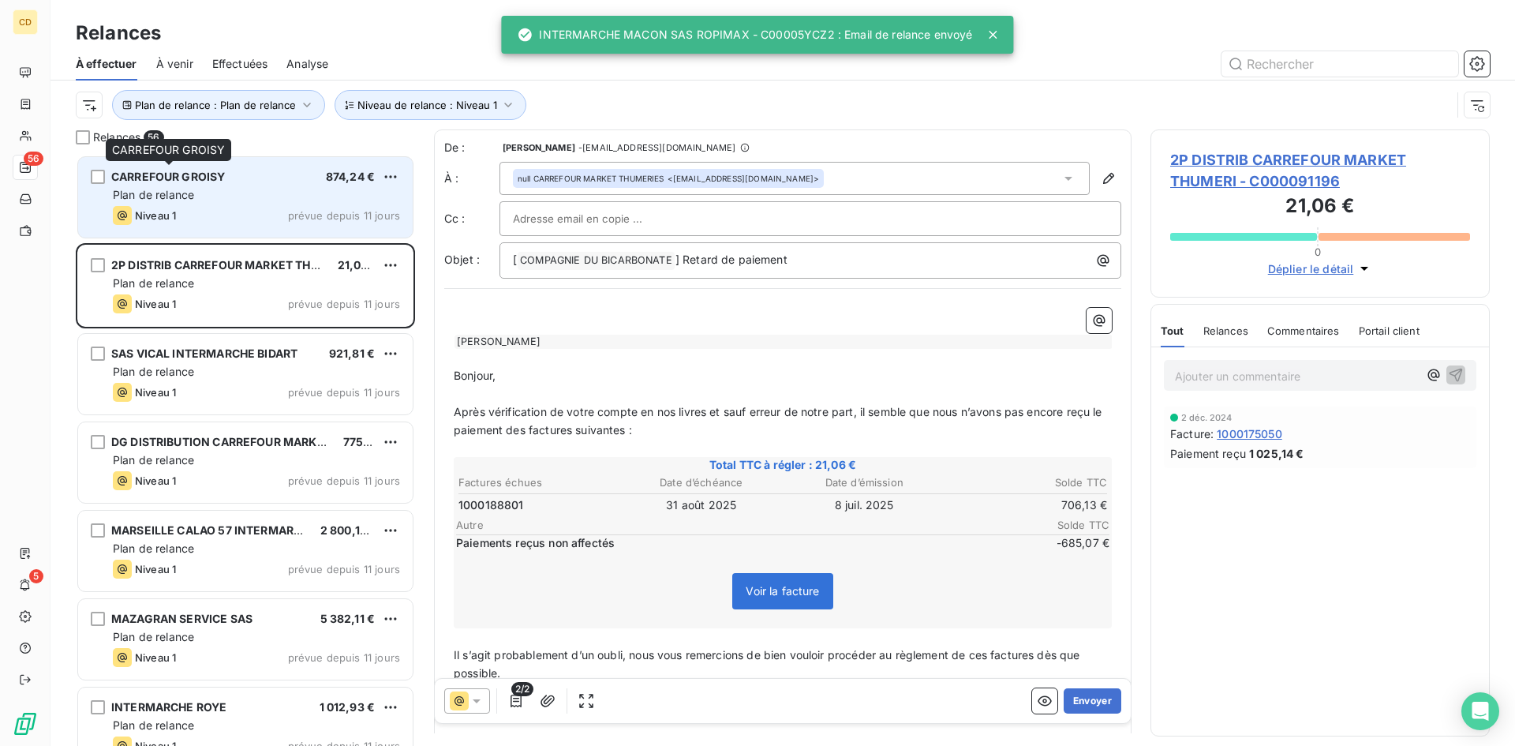
click at [188, 183] on div "CARREFOUR GROISY" at bounding box center [168, 177] width 114 height 16
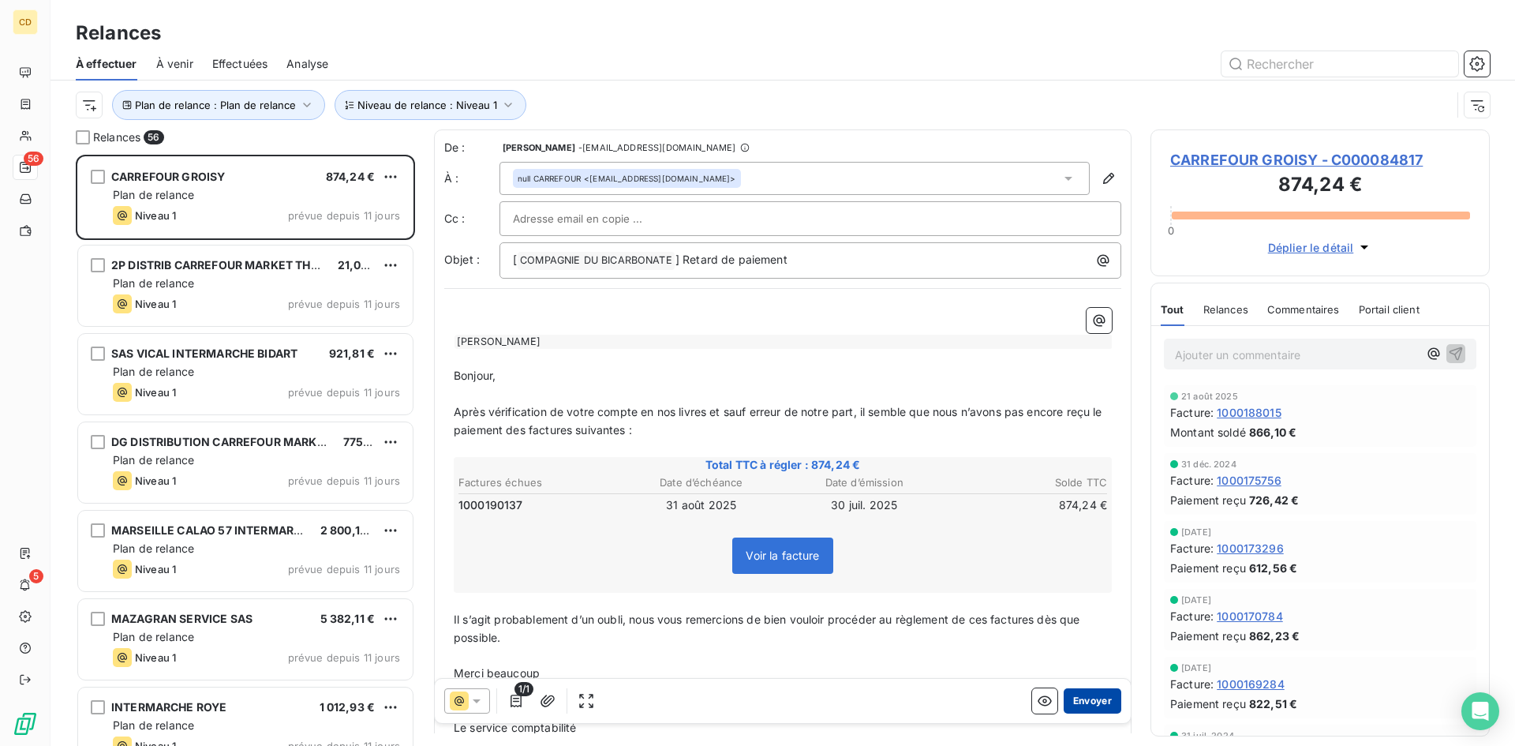
click at [1084, 694] on button "Envoyer" at bounding box center [1093, 700] width 58 height 25
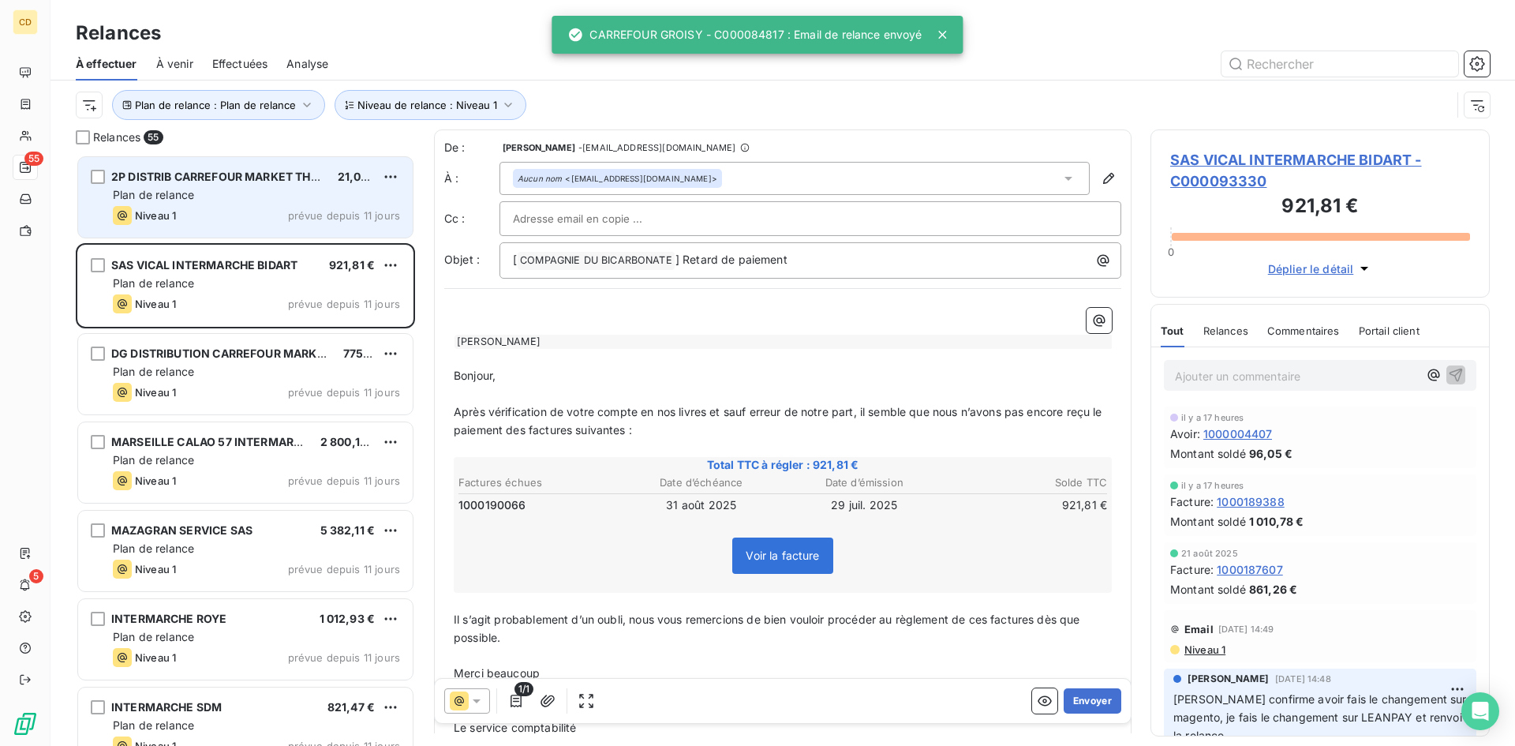
click at [200, 188] on div "Plan de relance" at bounding box center [256, 195] width 287 height 16
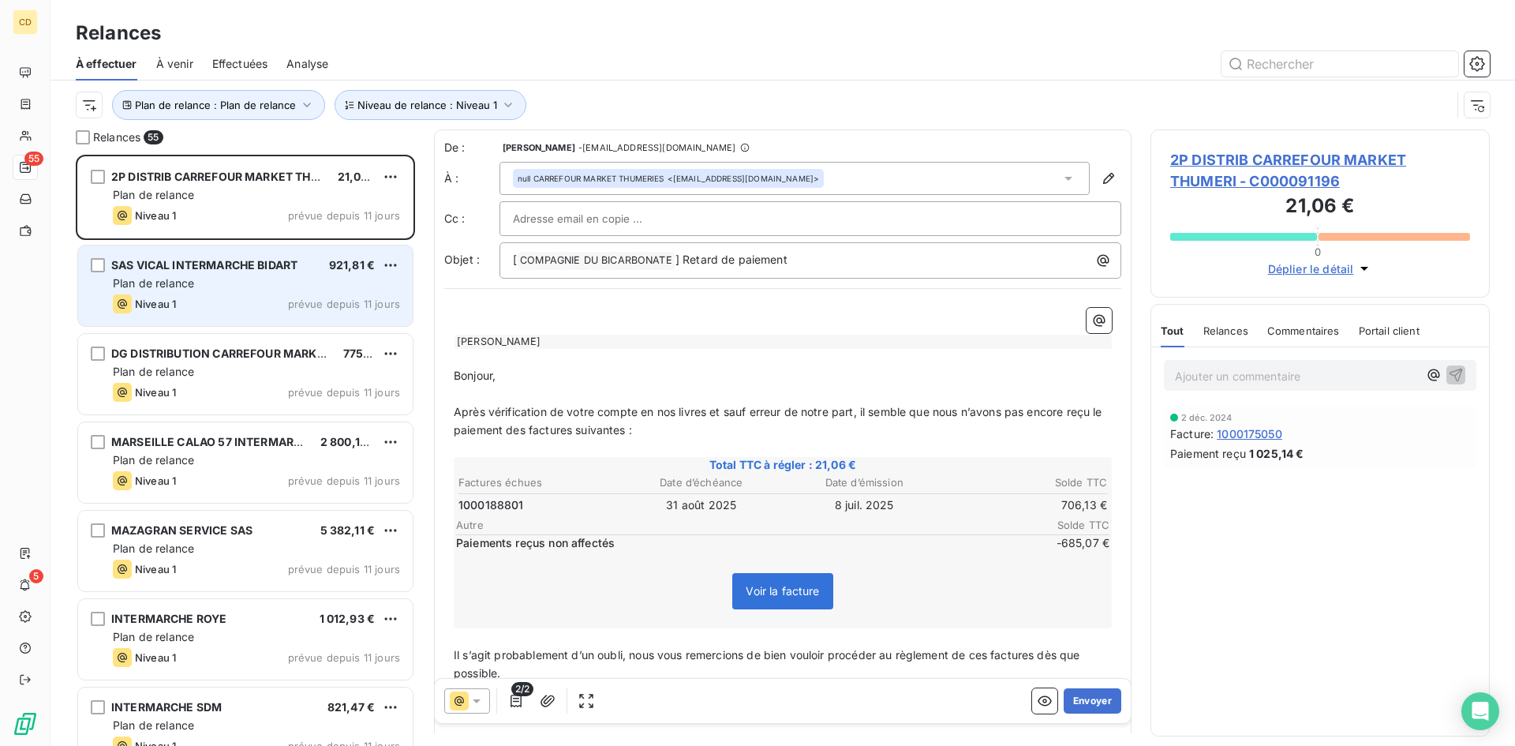
click at [223, 291] on div "SAS VICAL INTERMARCHE BIDART 921,81 € Plan de relance Niveau 1 prévue depuis 11…" at bounding box center [245, 285] width 335 height 80
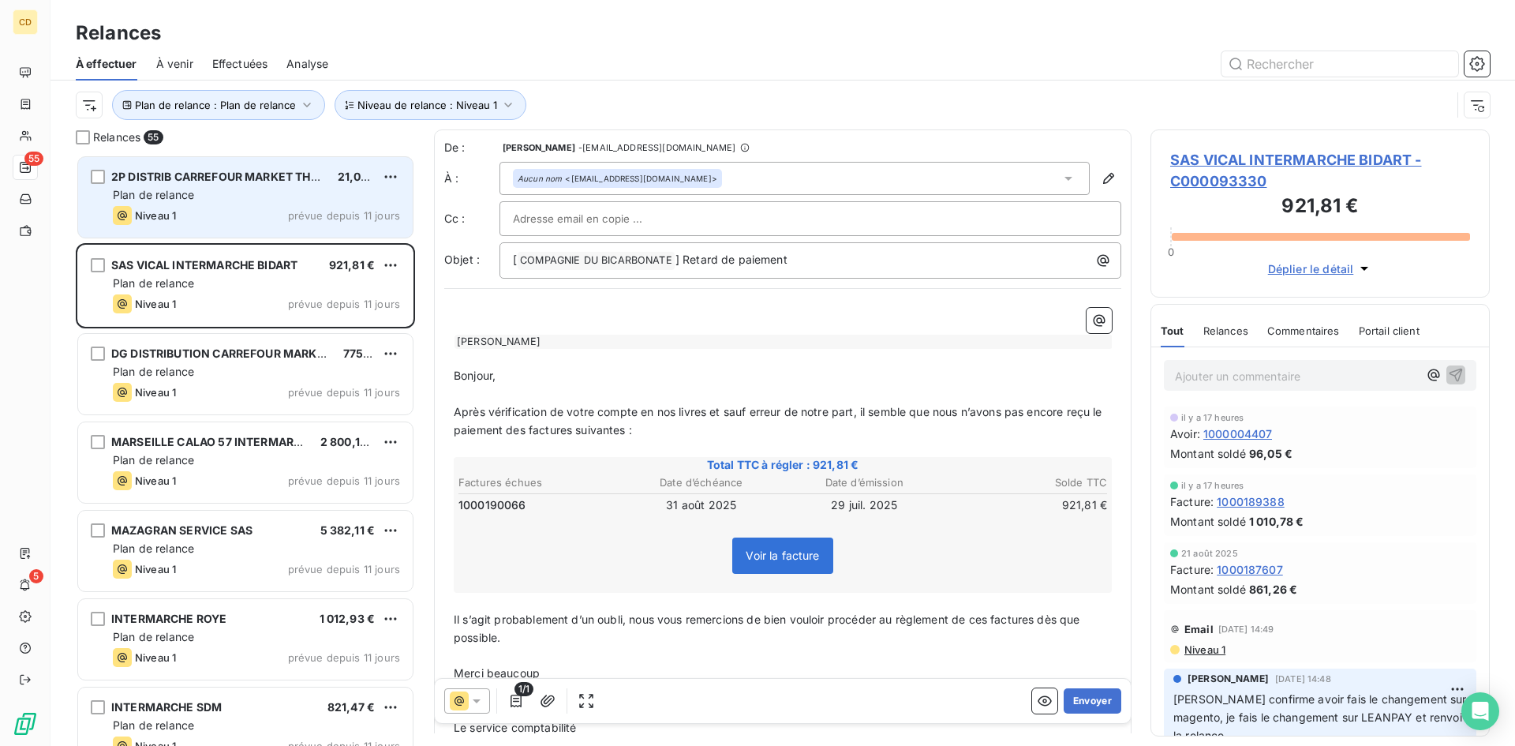
click at [222, 191] on div "Plan de relance" at bounding box center [256, 195] width 287 height 16
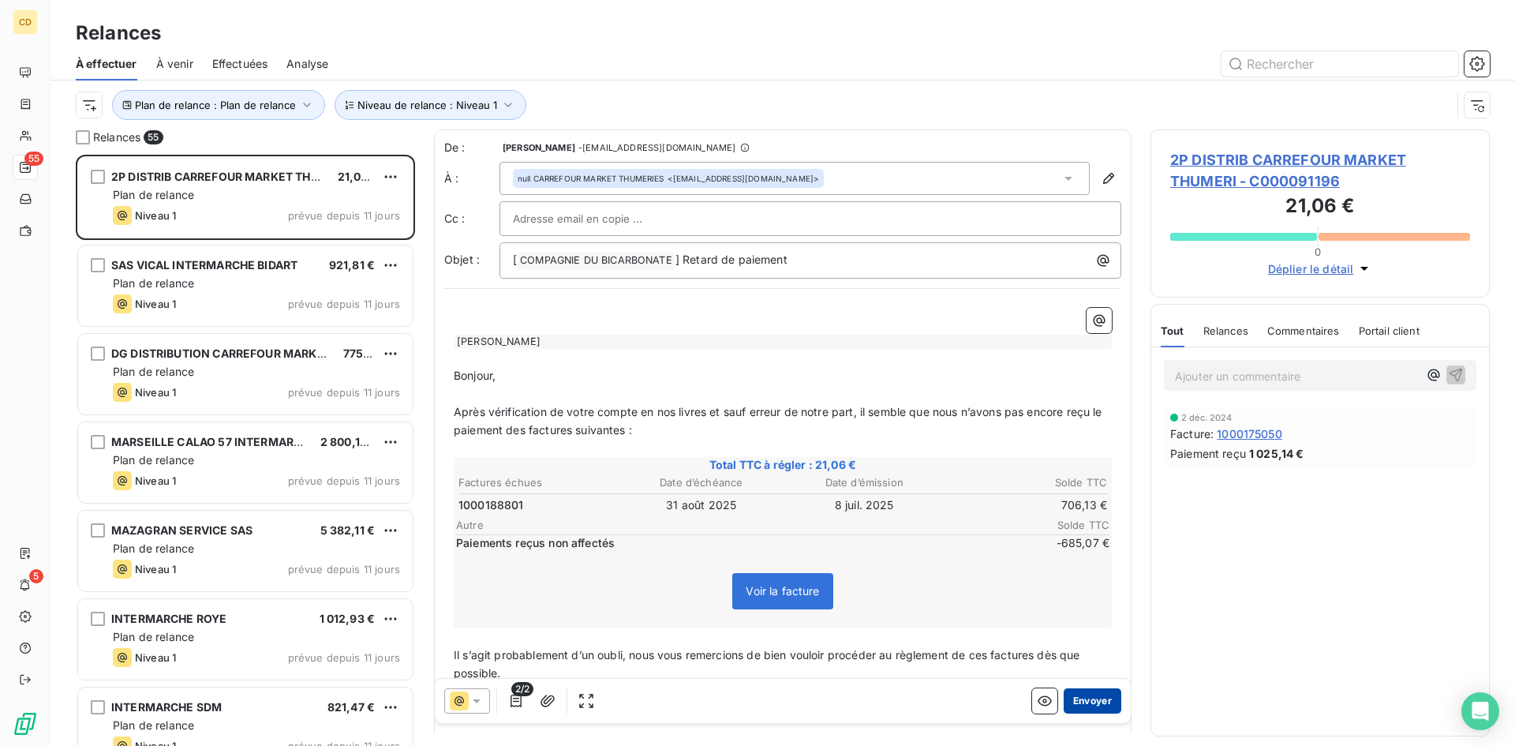
click at [1086, 698] on button "Envoyer" at bounding box center [1093, 700] width 58 height 25
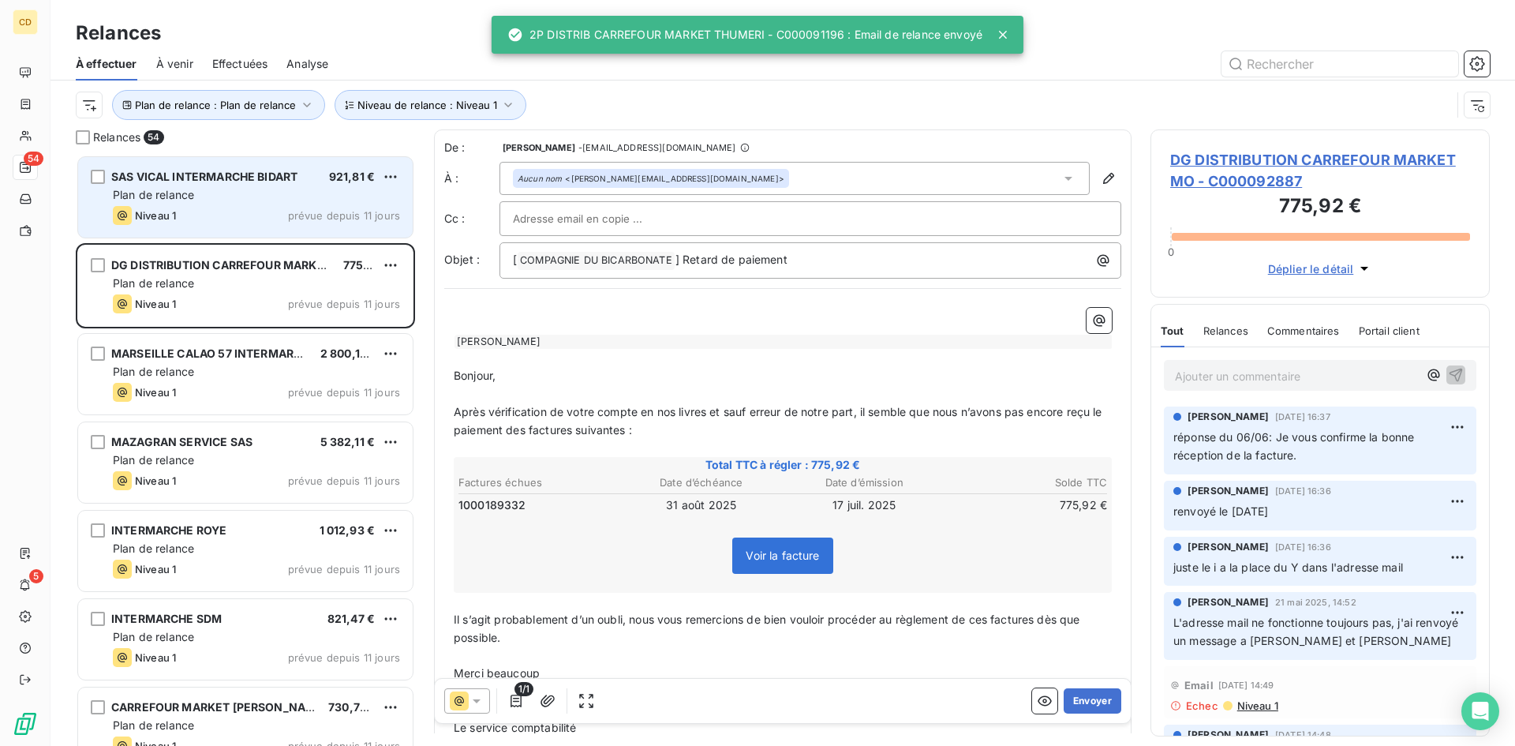
click at [206, 191] on div "Plan de relance" at bounding box center [256, 195] width 287 height 16
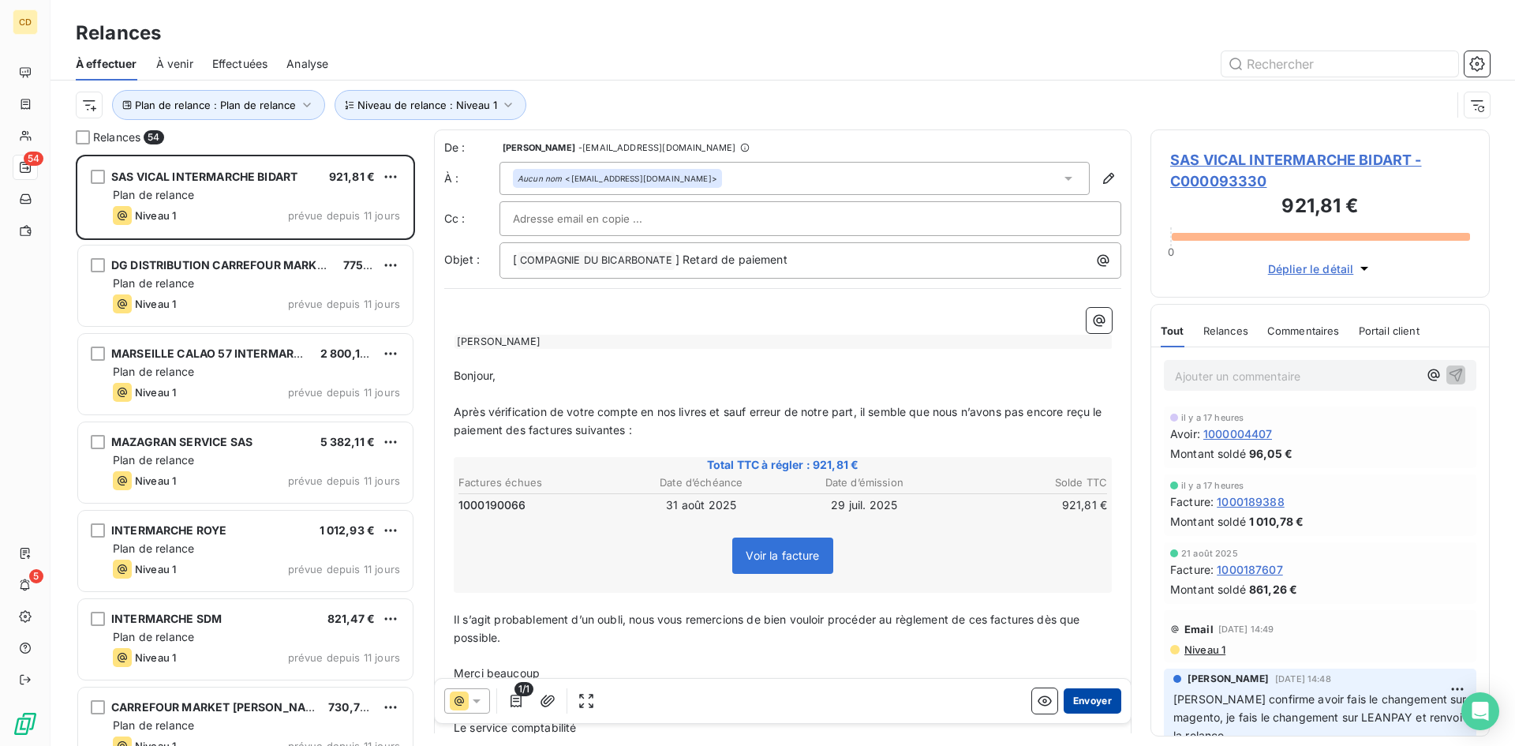
click at [1078, 698] on button "Envoyer" at bounding box center [1093, 700] width 58 height 25
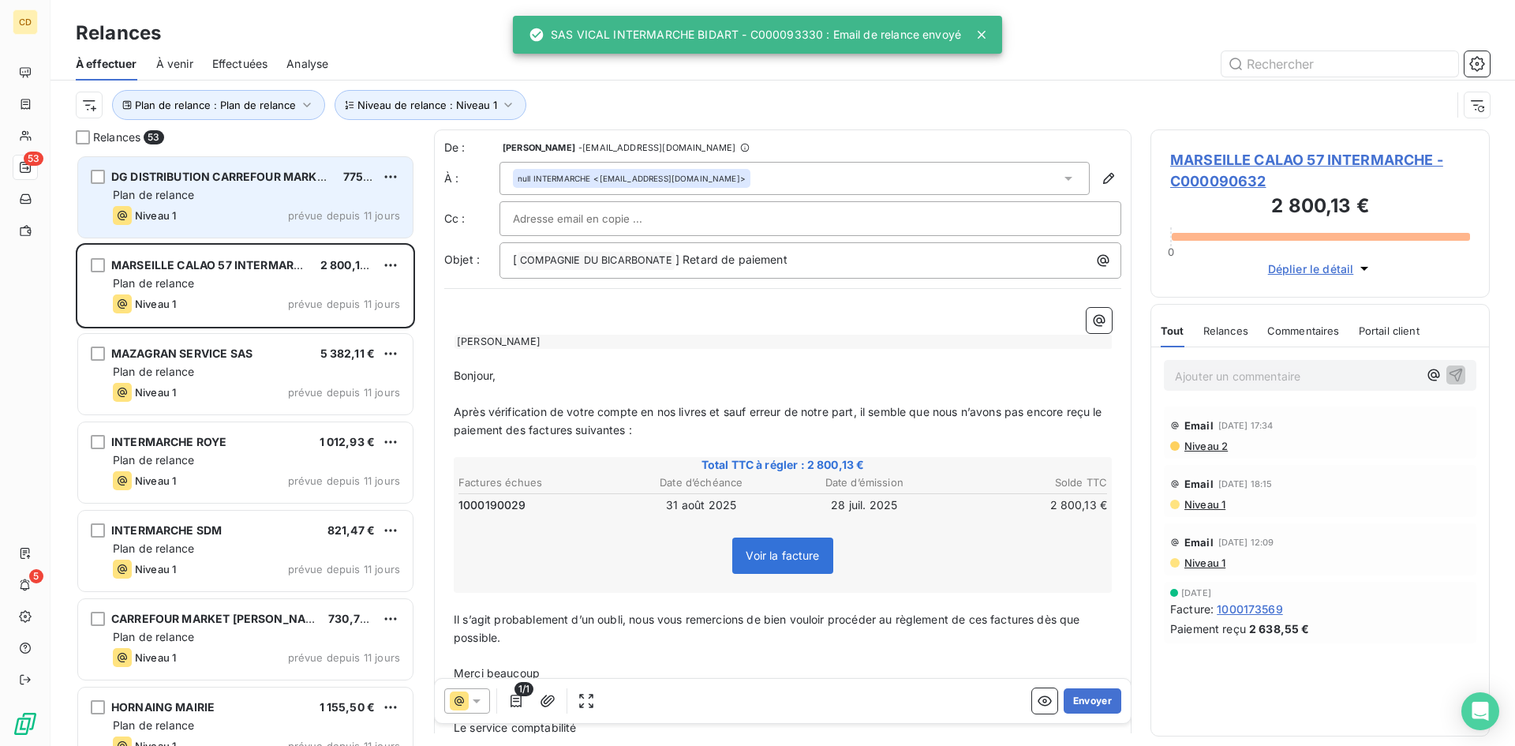
click at [215, 191] on div "Plan de relance" at bounding box center [256, 195] width 287 height 16
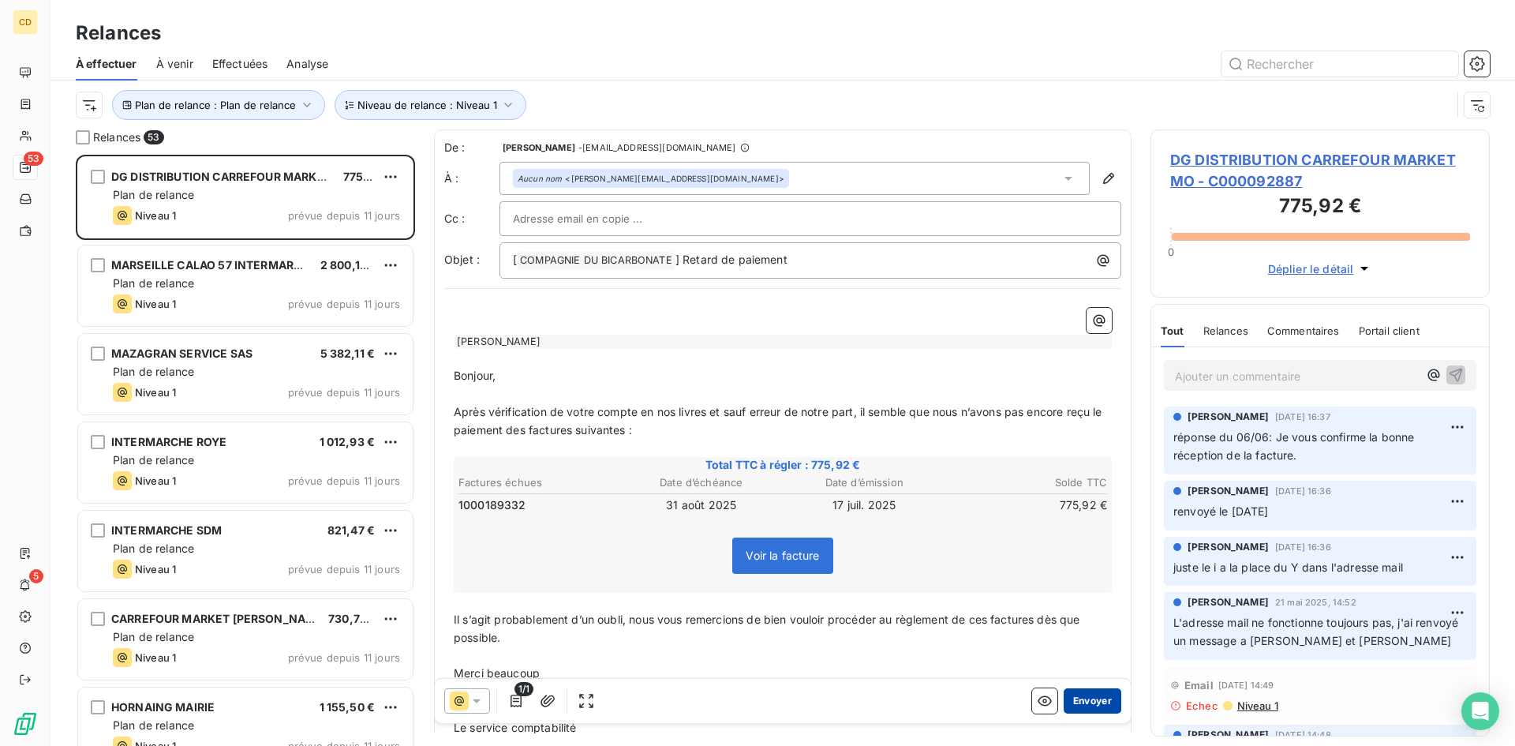
click at [1083, 696] on button "Envoyer" at bounding box center [1093, 700] width 58 height 25
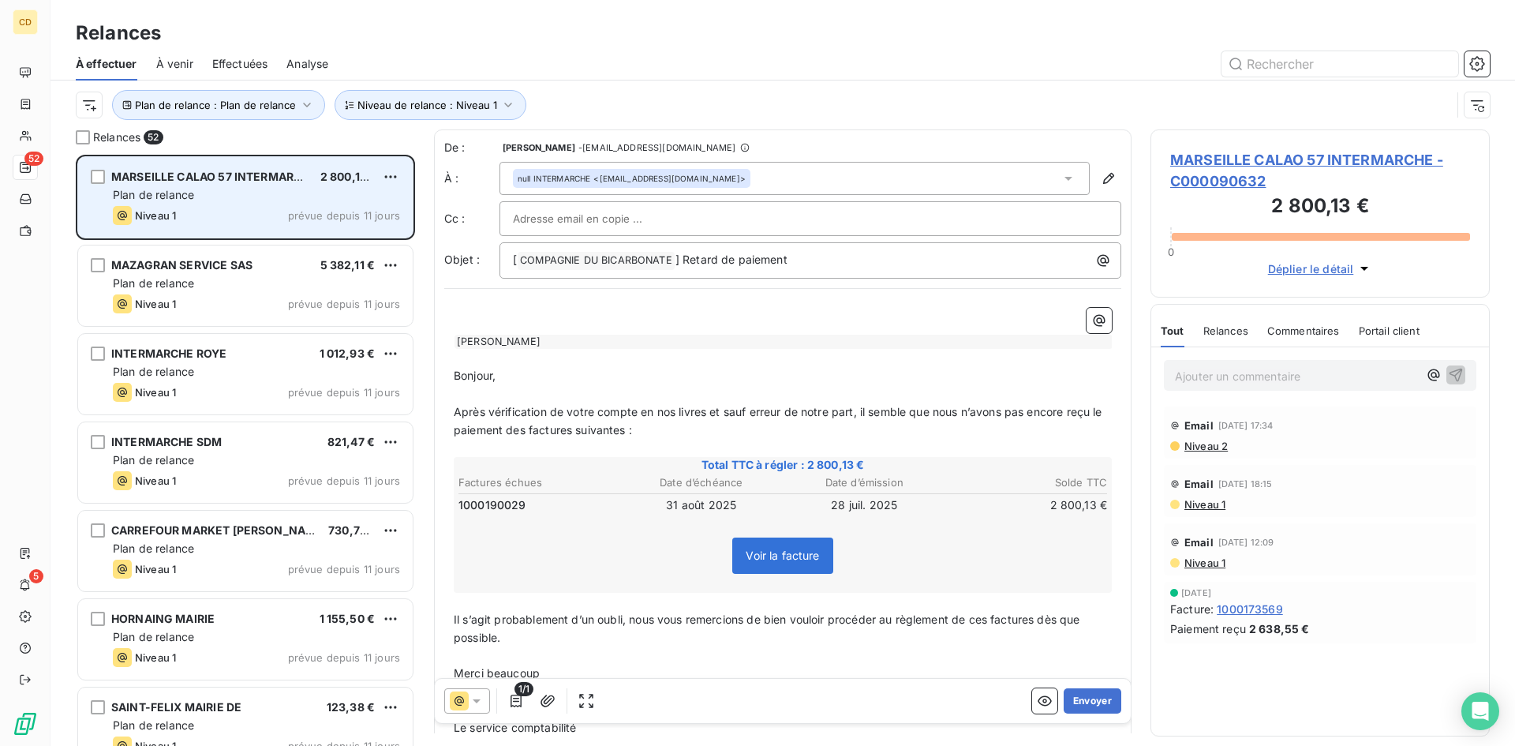
click at [211, 192] on div "Plan de relance" at bounding box center [256, 195] width 287 height 16
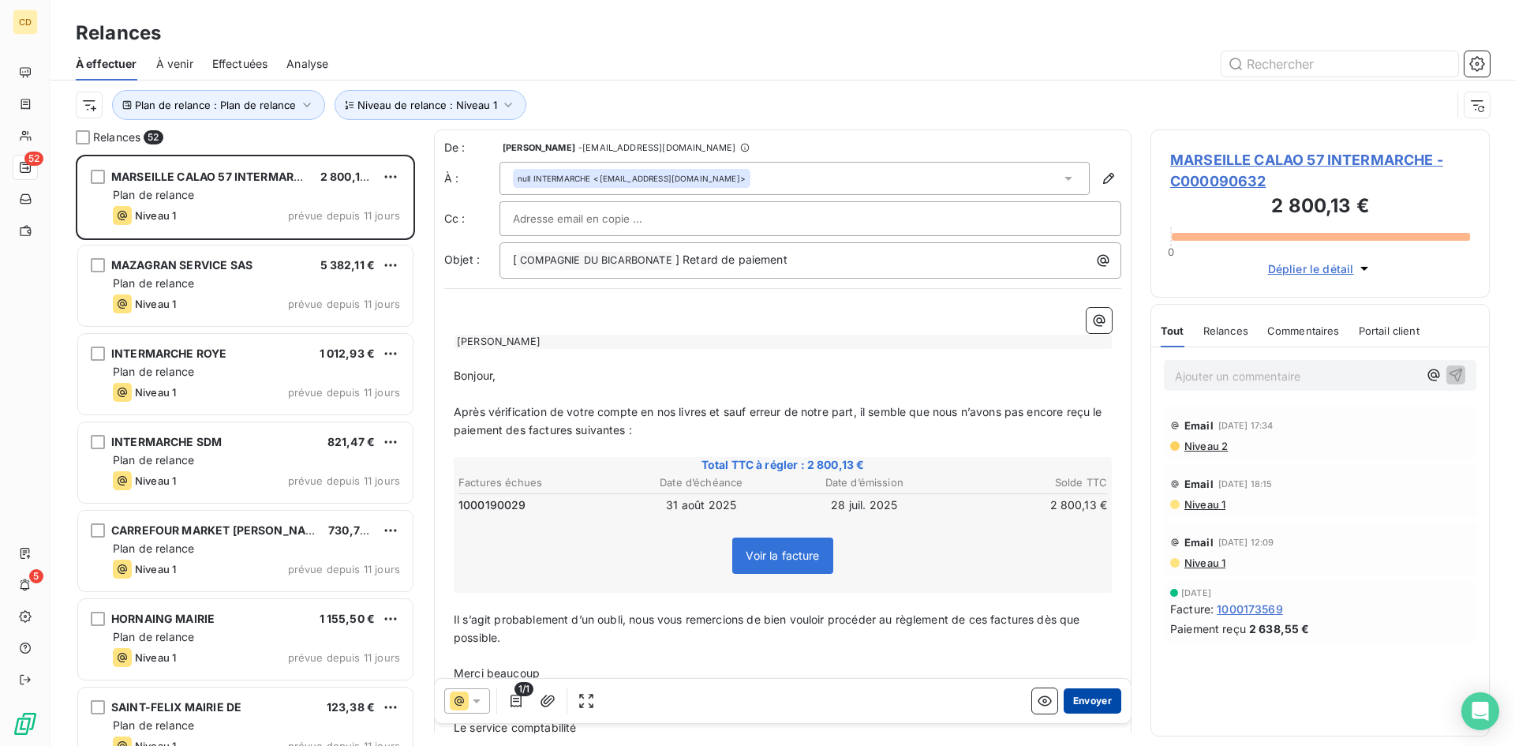
click at [1094, 693] on button "Envoyer" at bounding box center [1093, 700] width 58 height 25
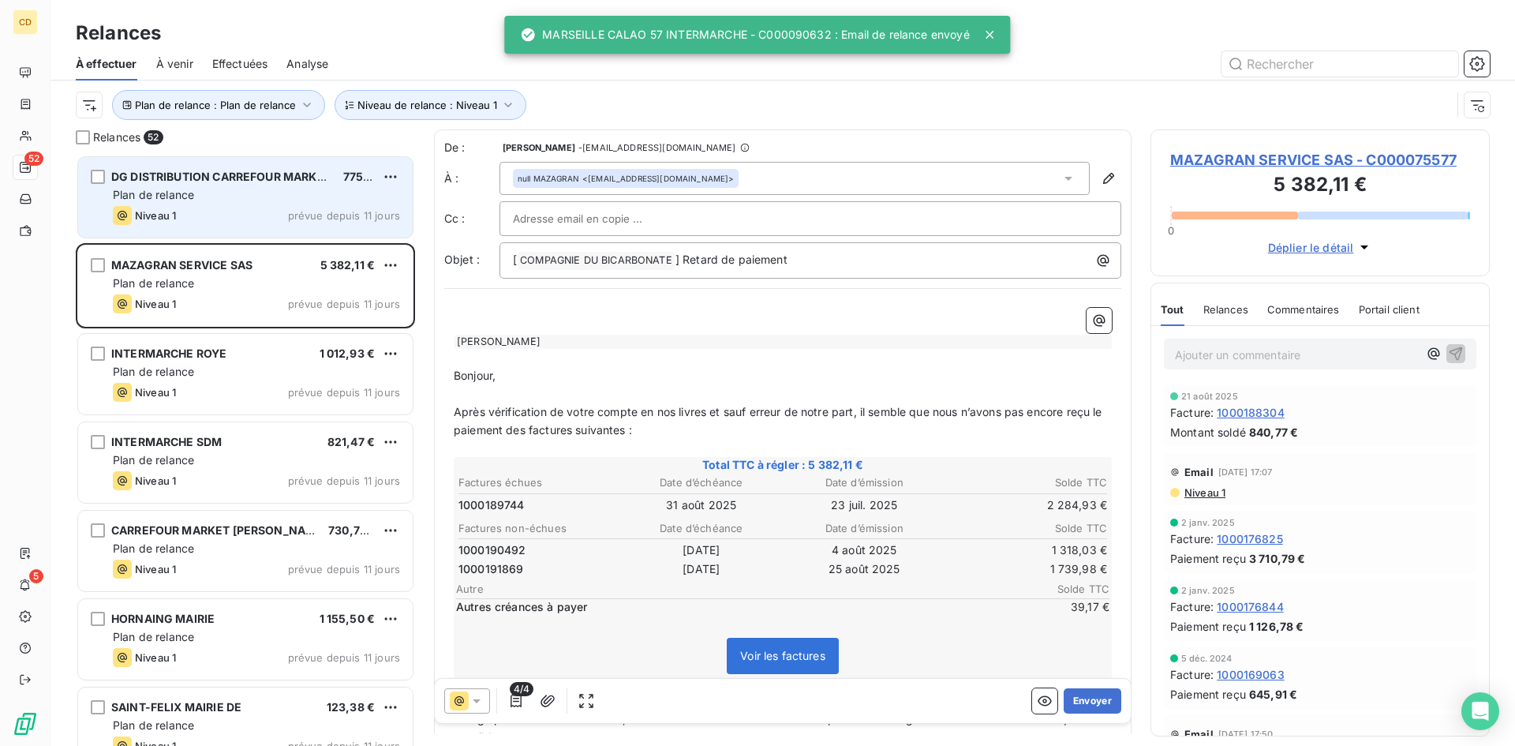
click at [168, 197] on span "Plan de relance" at bounding box center [153, 194] width 81 height 13
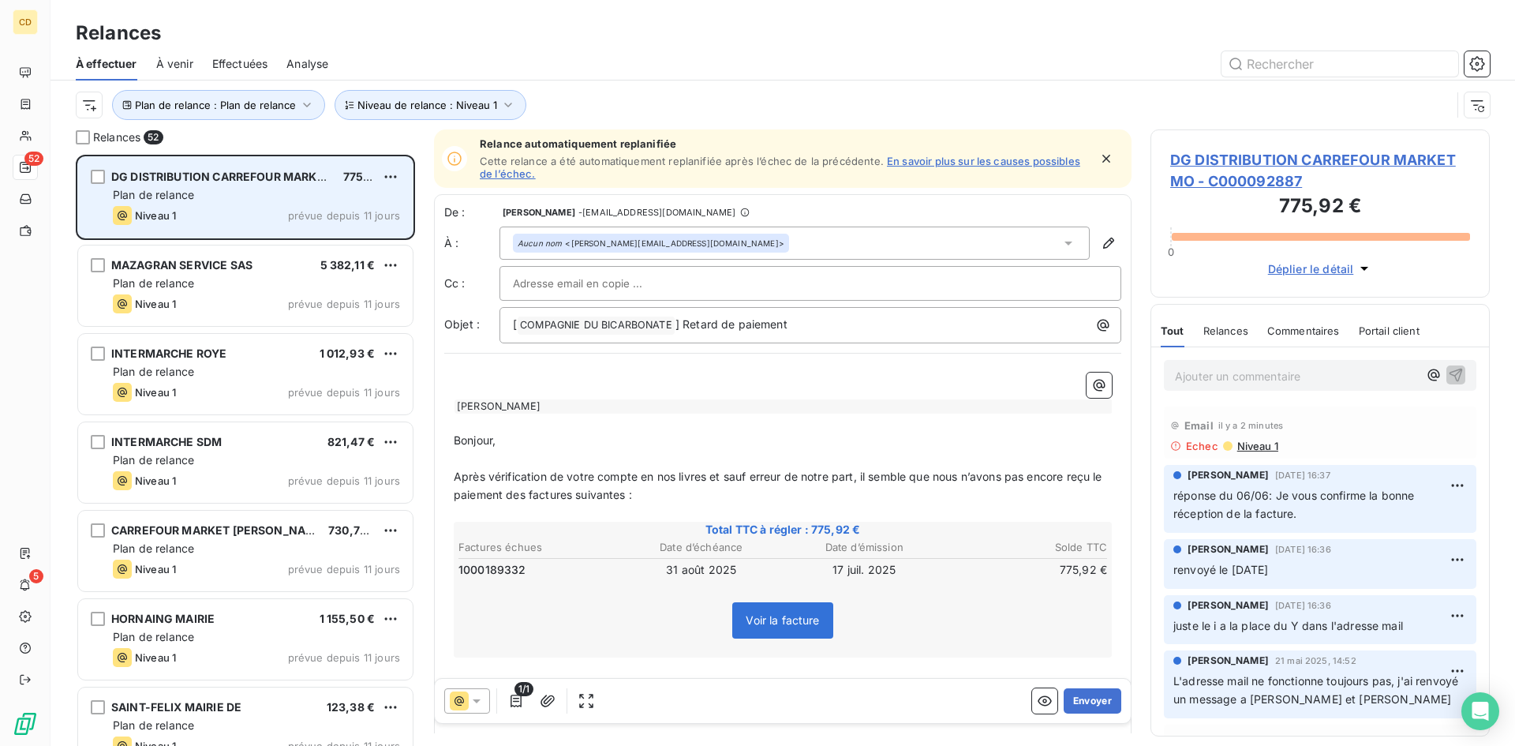
click at [188, 176] on span "DG DISTRIBUTION CARREFOUR MARKET [GEOGRAPHIC_DATA]" at bounding box center [281, 176] width 340 height 13
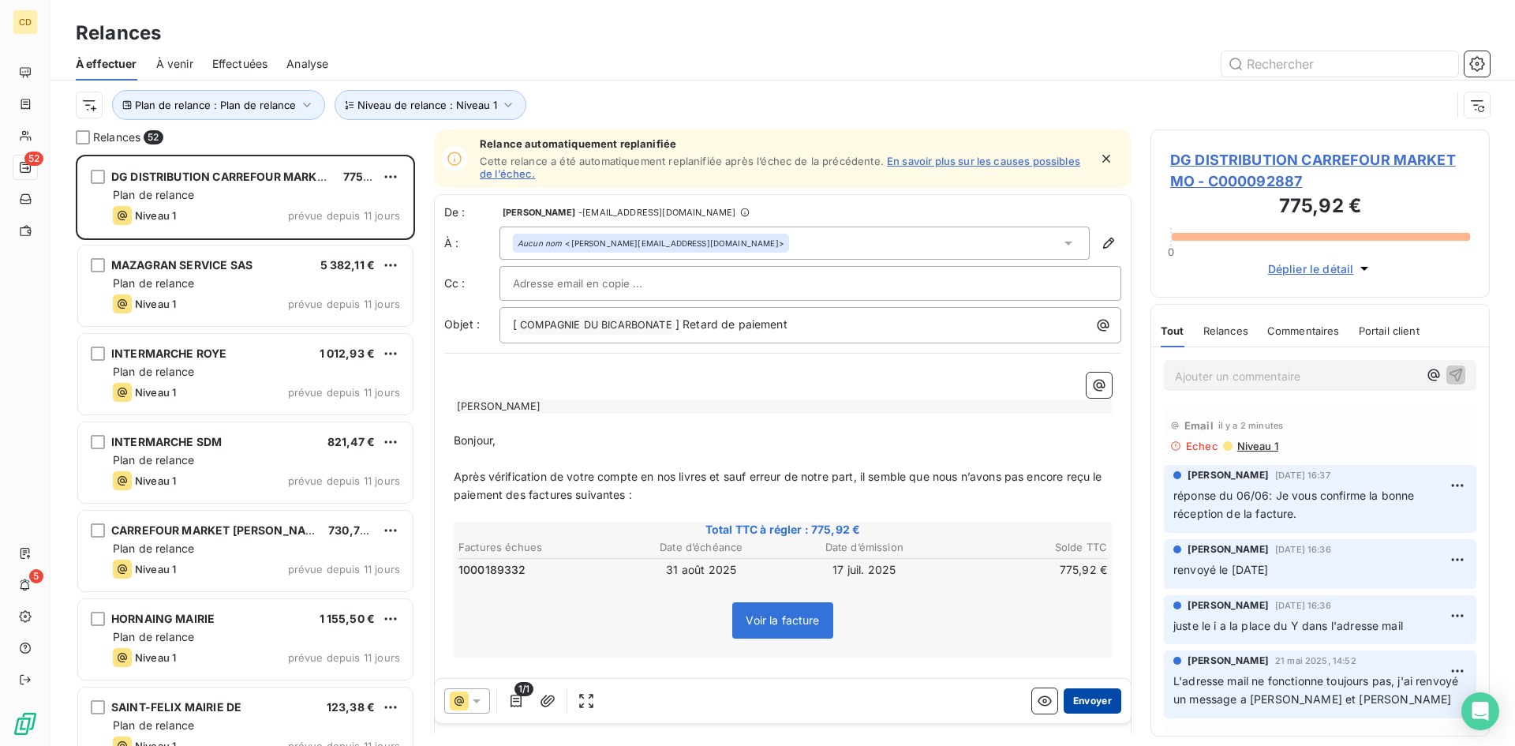
click at [1083, 698] on button "Envoyer" at bounding box center [1093, 700] width 58 height 25
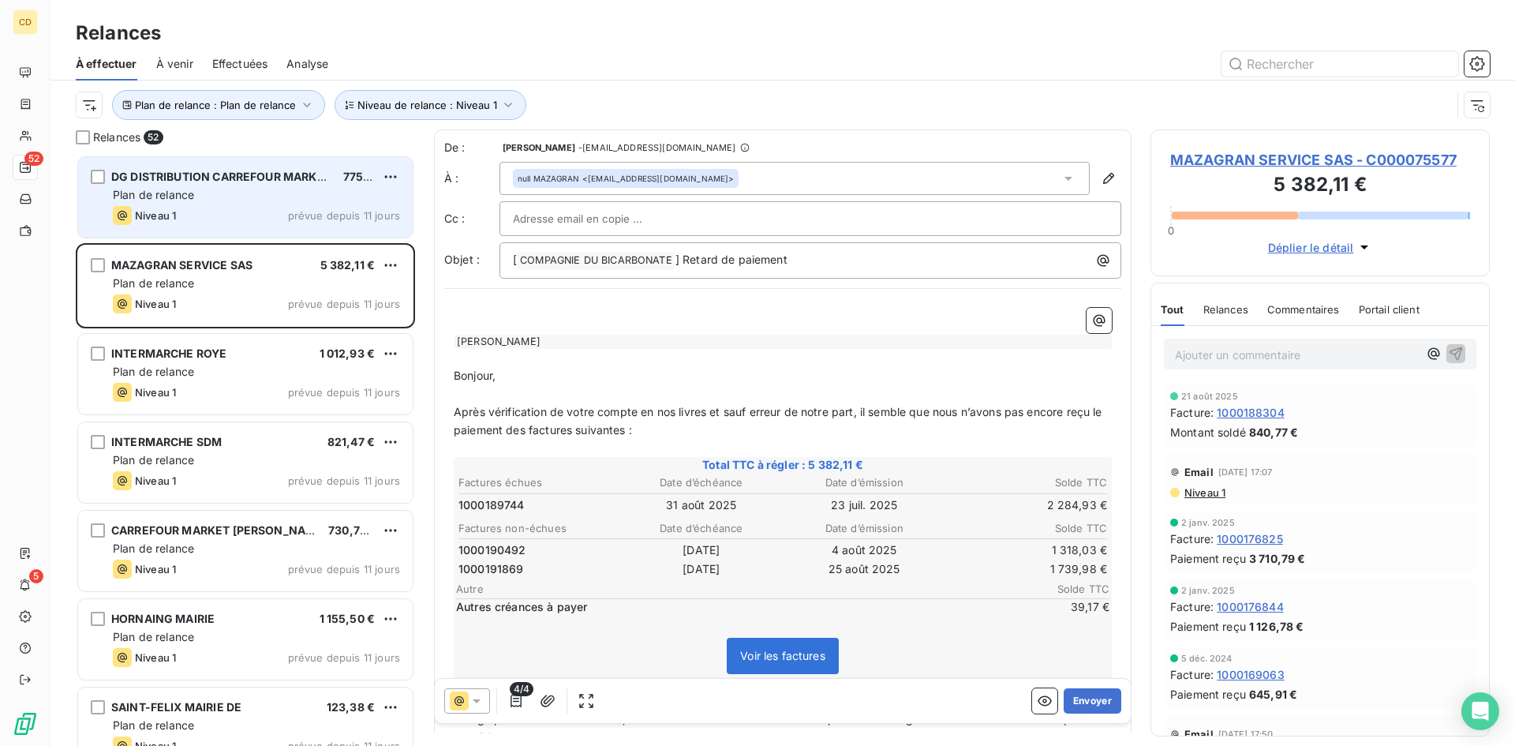
click at [258, 202] on div "Plan de relance" at bounding box center [256, 195] width 287 height 16
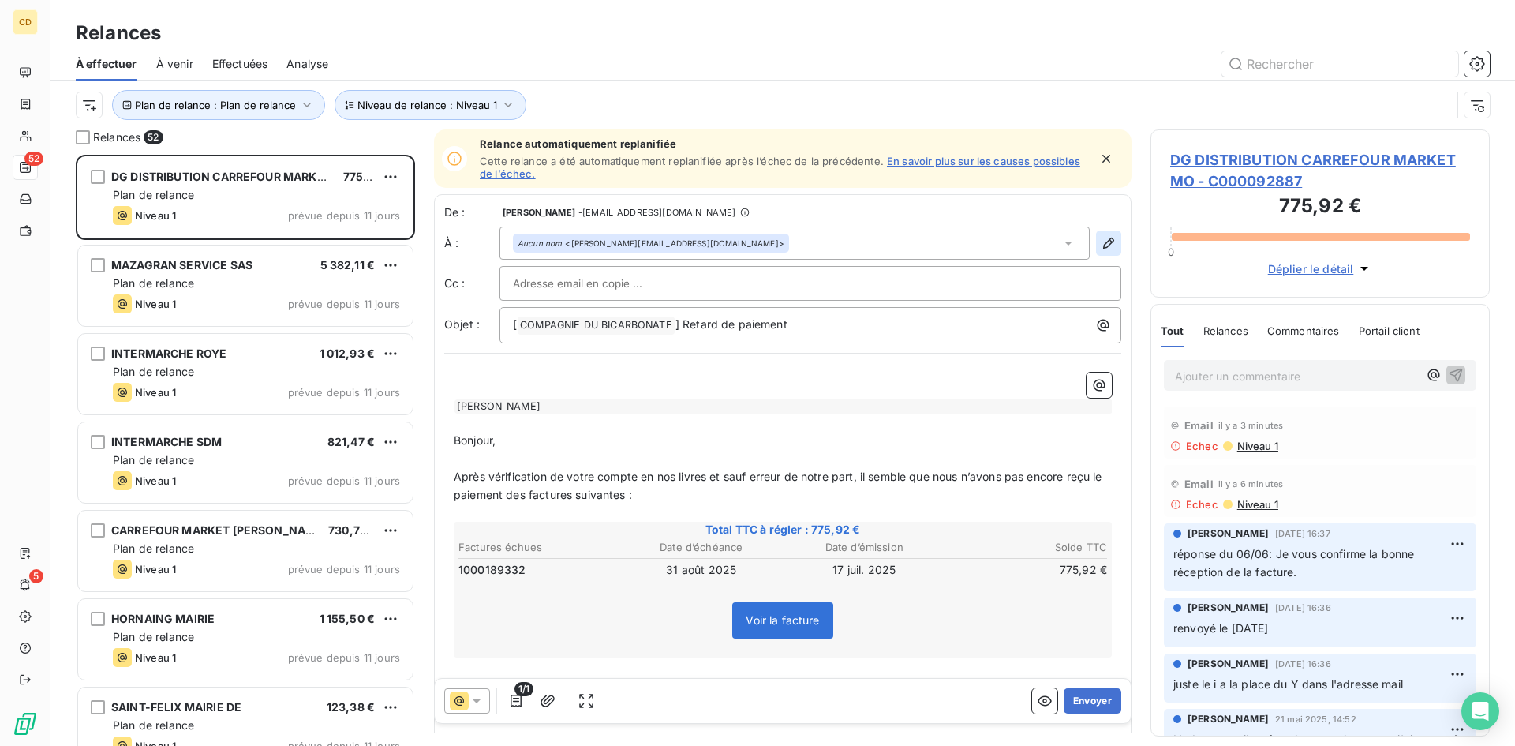
click at [1103, 242] on icon "button" at bounding box center [1108, 243] width 11 height 11
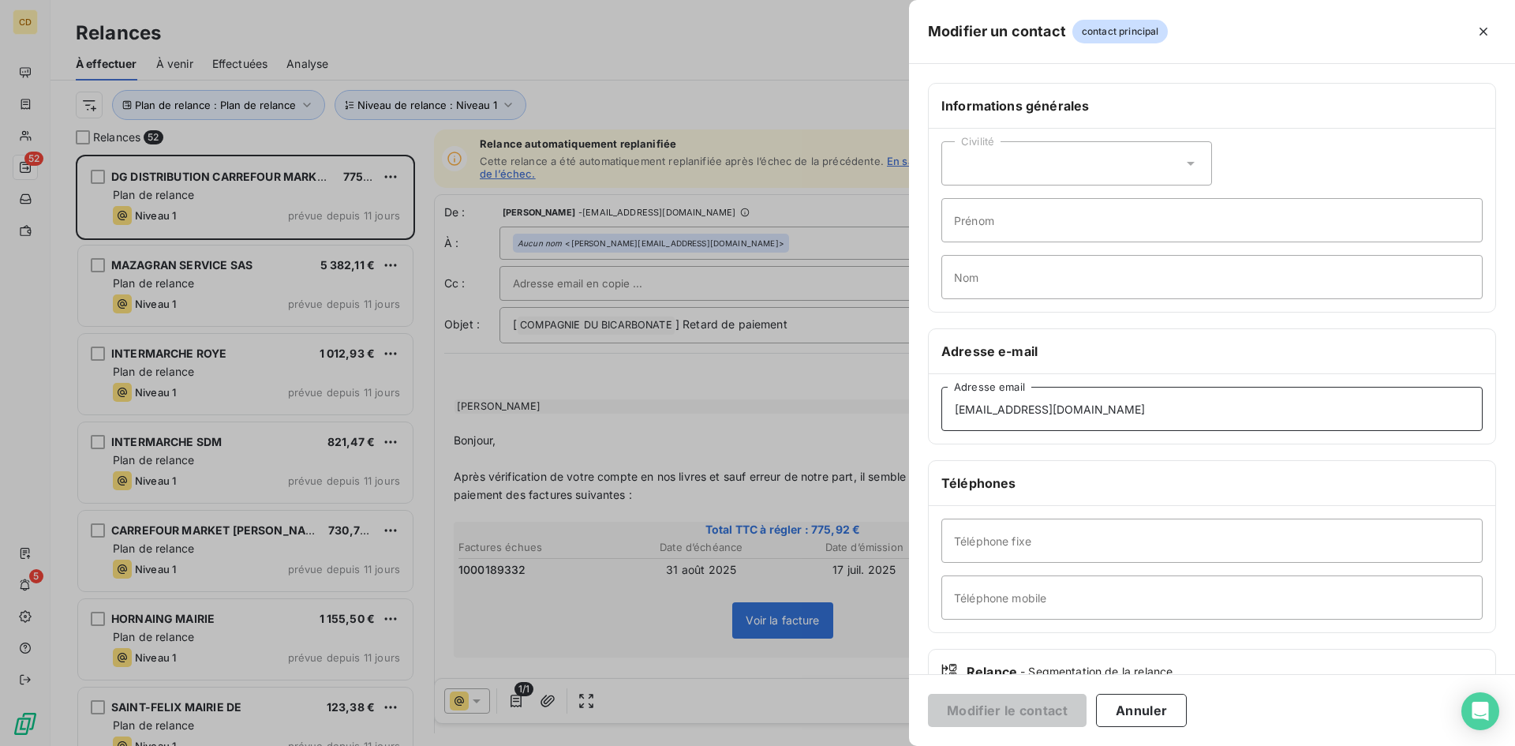
click at [1035, 409] on input "damien_giavery@franchise.cmarket.fr" at bounding box center [1211, 409] width 541 height 44
type input "damien_giaveri@franchise.cmarket.fr"
click at [1029, 708] on button "Modifier le contact" at bounding box center [1007, 710] width 159 height 33
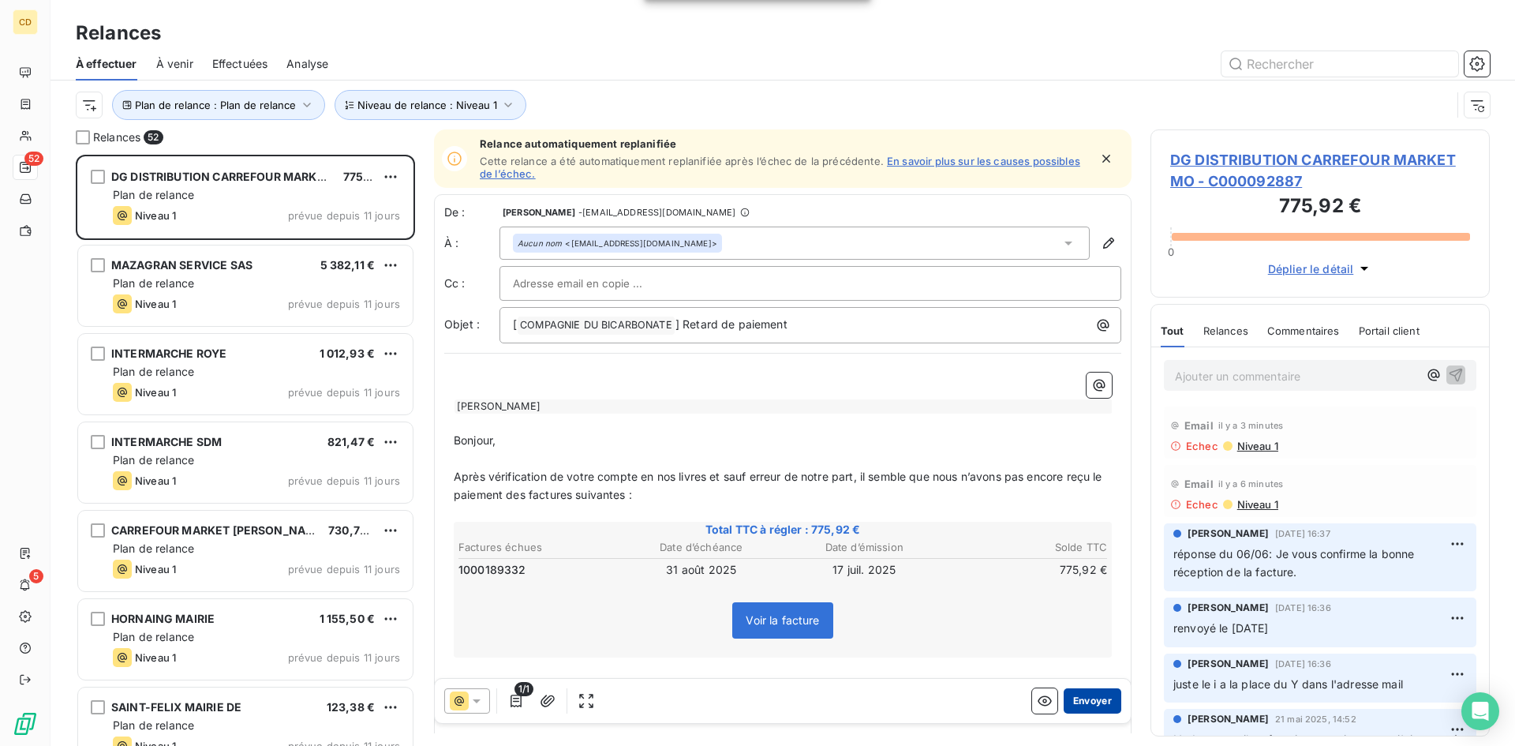
click at [1075, 702] on button "Envoyer" at bounding box center [1093, 700] width 58 height 25
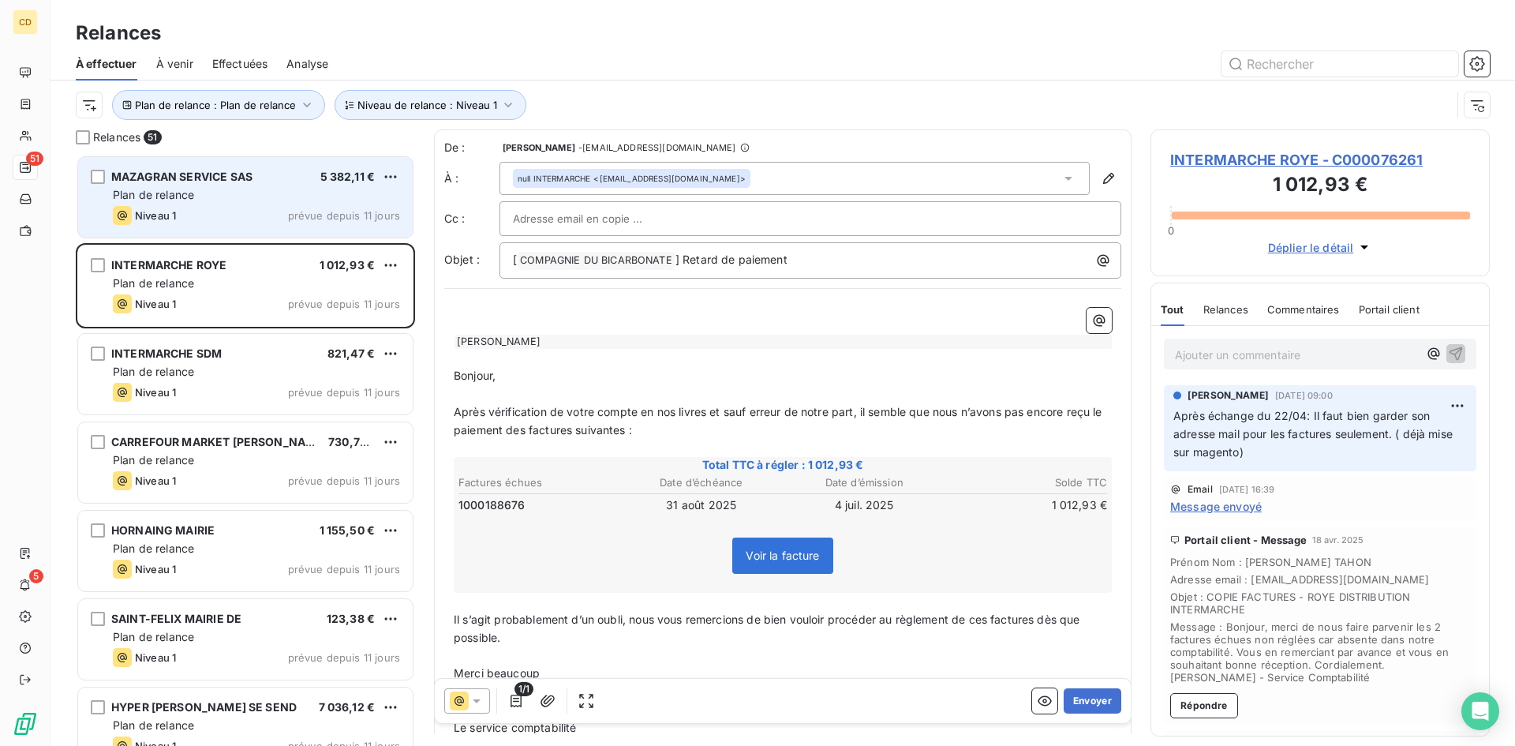
click at [204, 196] on div "Plan de relance" at bounding box center [256, 195] width 287 height 16
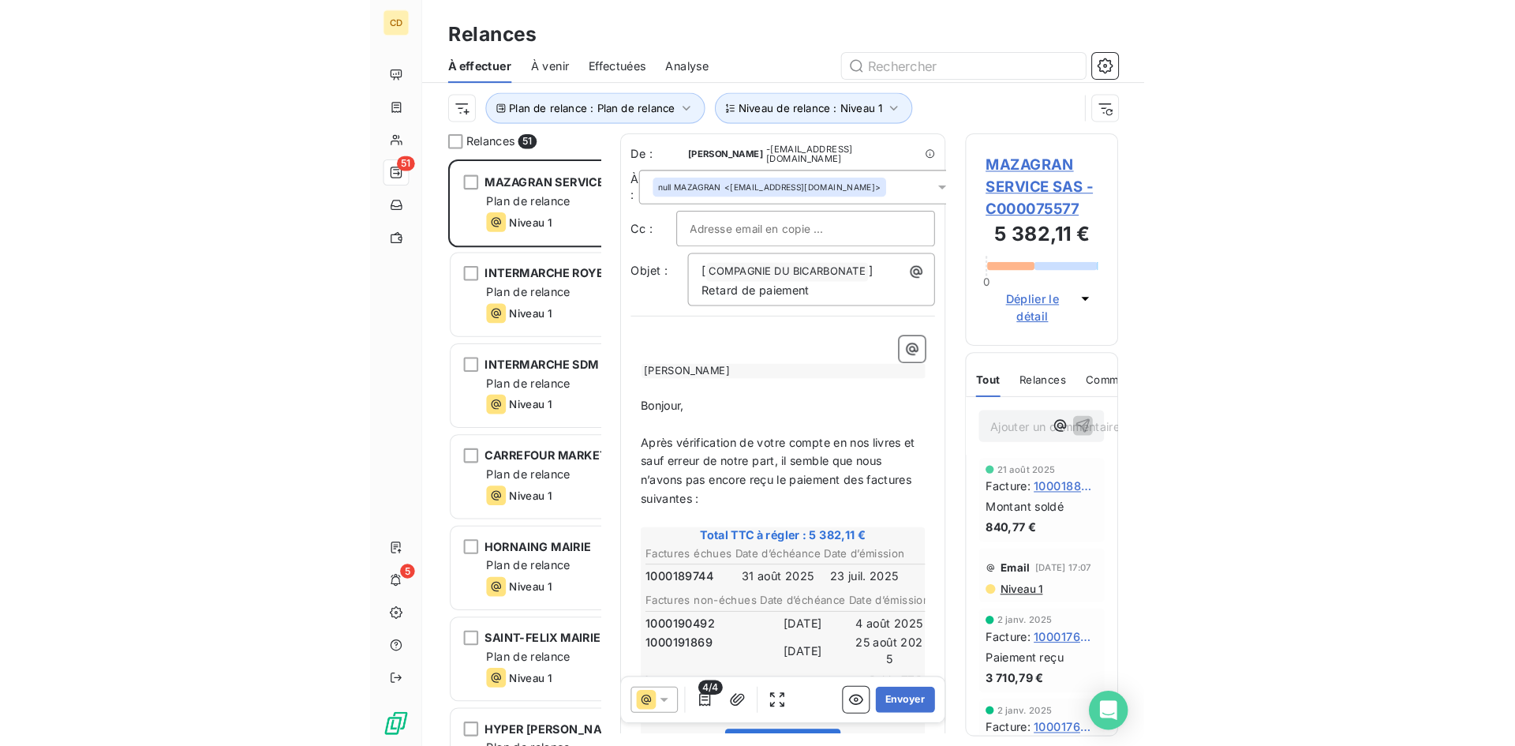
scroll to position [579, 327]
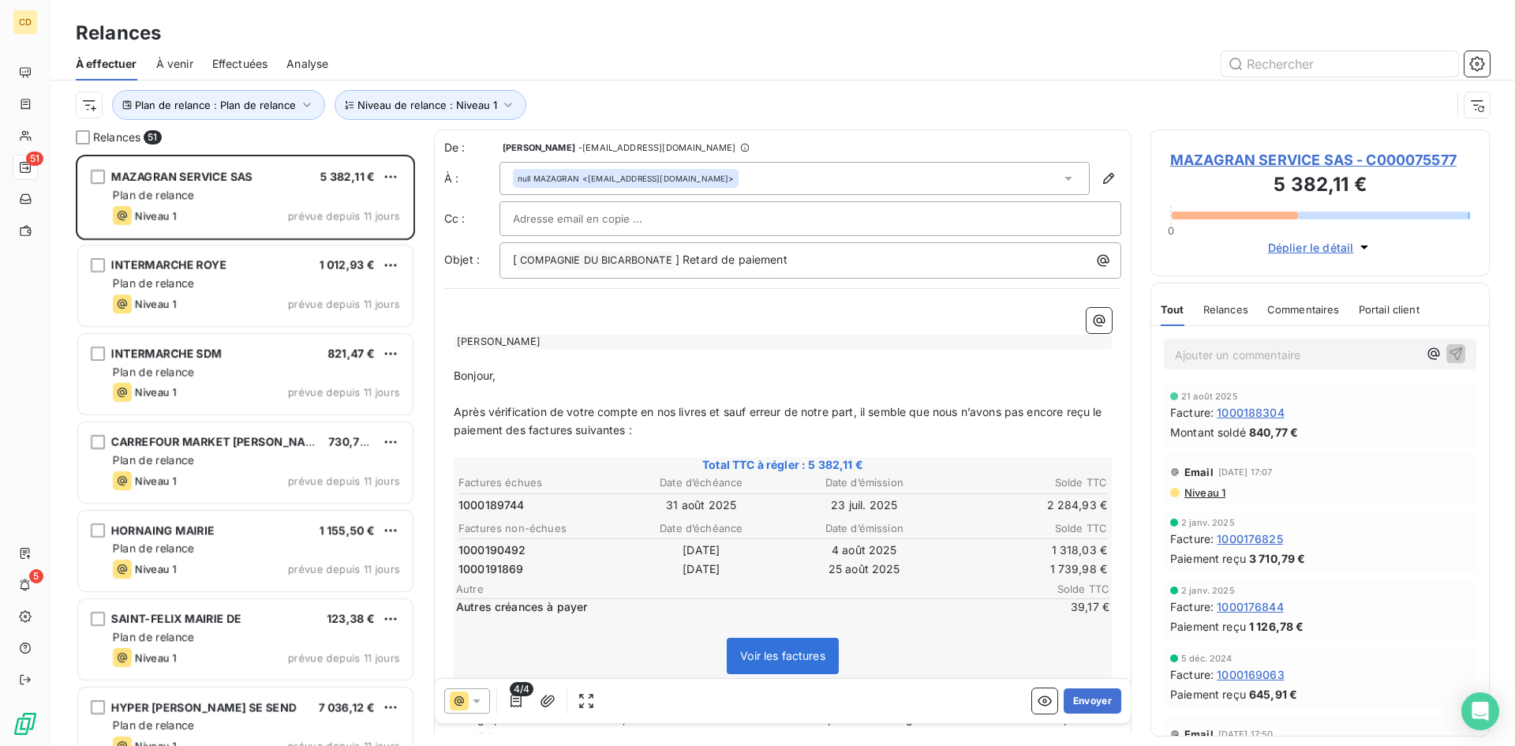
click at [1287, 355] on p "Ajouter un commentaire ﻿" at bounding box center [1296, 355] width 243 height 20
click at [1214, 350] on p "Ajouter un commentaire ﻿" at bounding box center [1296, 355] width 243 height 20
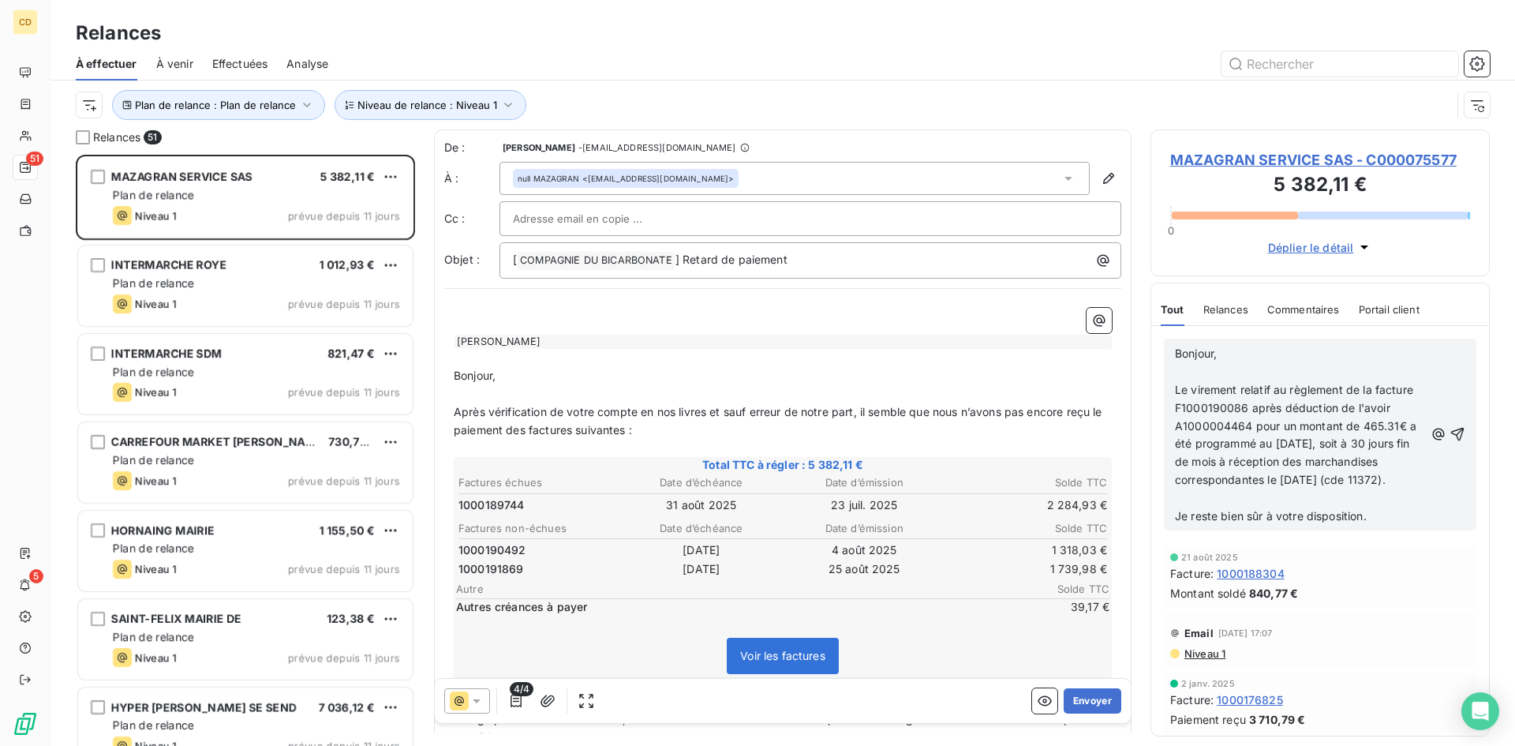
click at [1173, 350] on div "Bonjour, ﻿ Le virement relatif au règlement de la facture F1000190086 après déd…" at bounding box center [1320, 435] width 312 height 192
click at [1177, 353] on span "Bonjour," at bounding box center [1196, 352] width 42 height 13
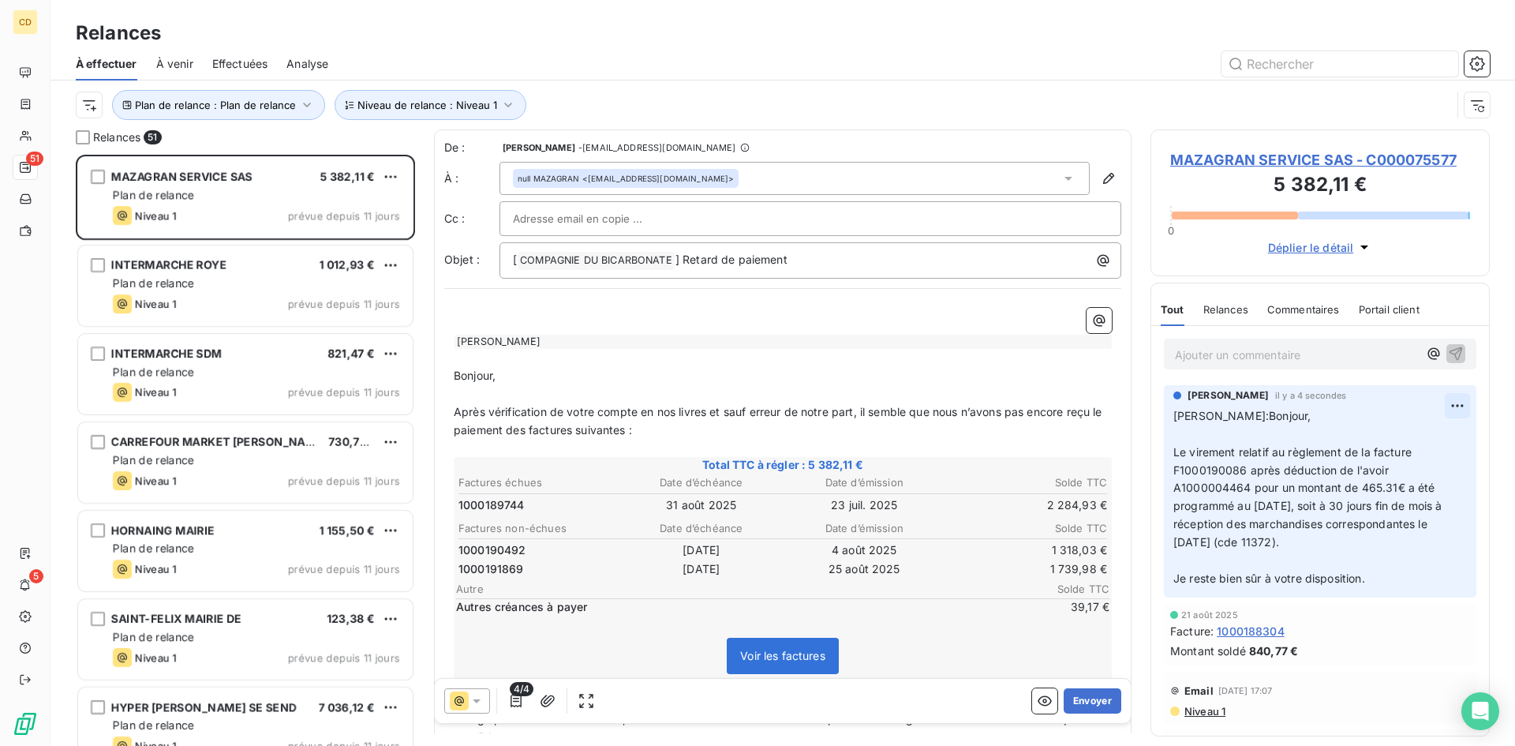
click at [1446, 399] on html "CD 51 5 Relances À effectuer À venir Effectuées Analyse Plan de relance : Plan …" at bounding box center [757, 373] width 1515 height 746
click at [1394, 466] on div "Supprimer" at bounding box center [1408, 468] width 88 height 25
click at [241, 63] on span "Effectuées" at bounding box center [240, 64] width 56 height 16
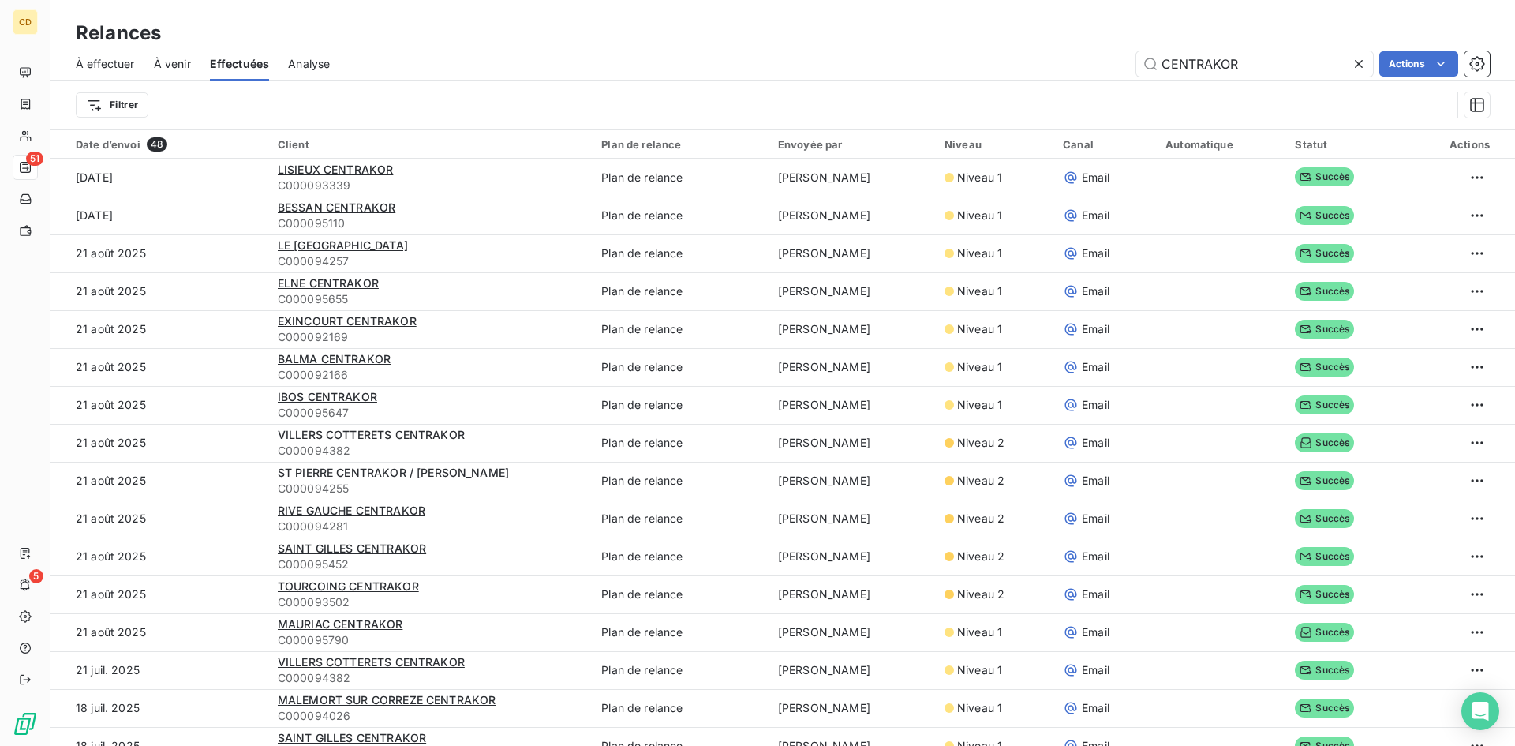
click at [117, 64] on span "À effectuer" at bounding box center [105, 64] width 59 height 16
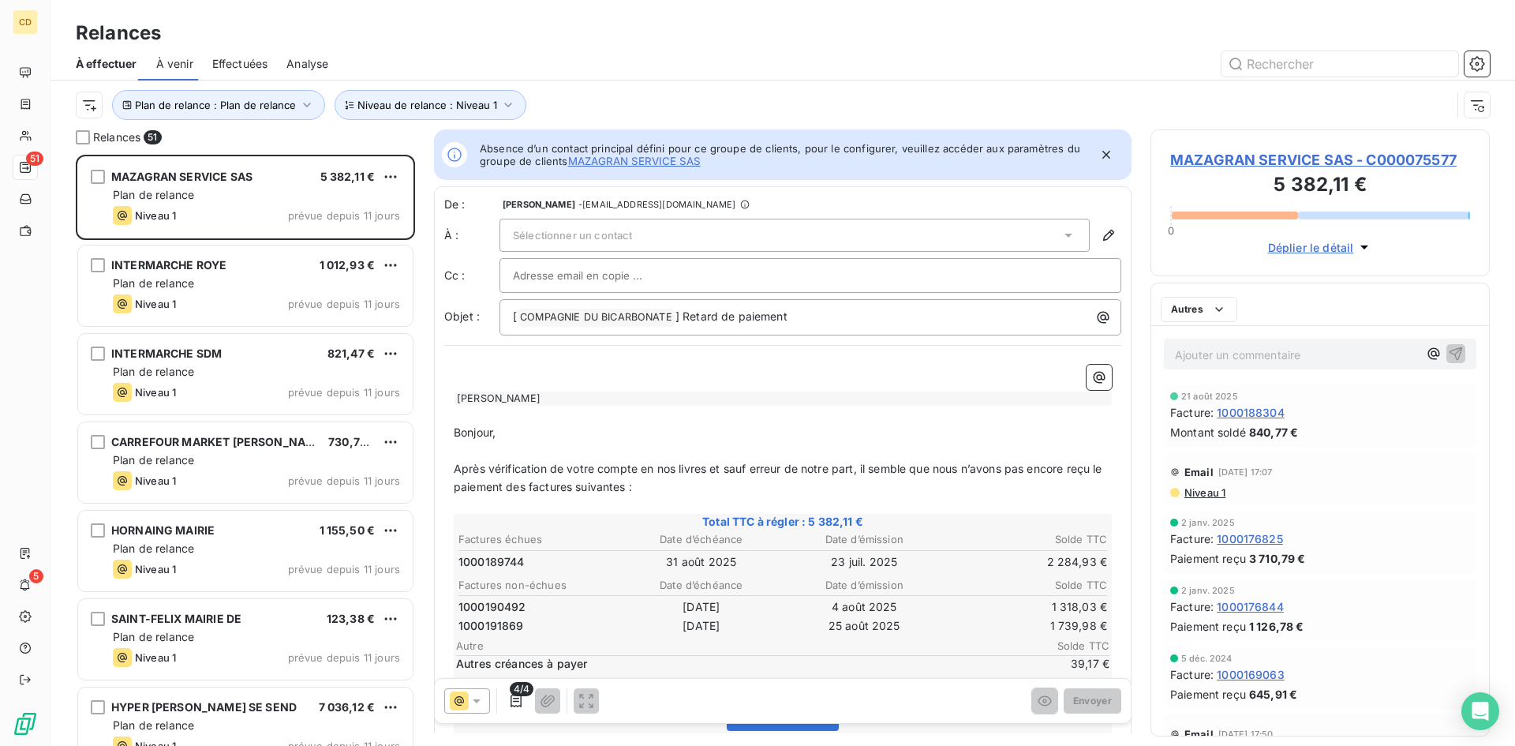
scroll to position [579, 327]
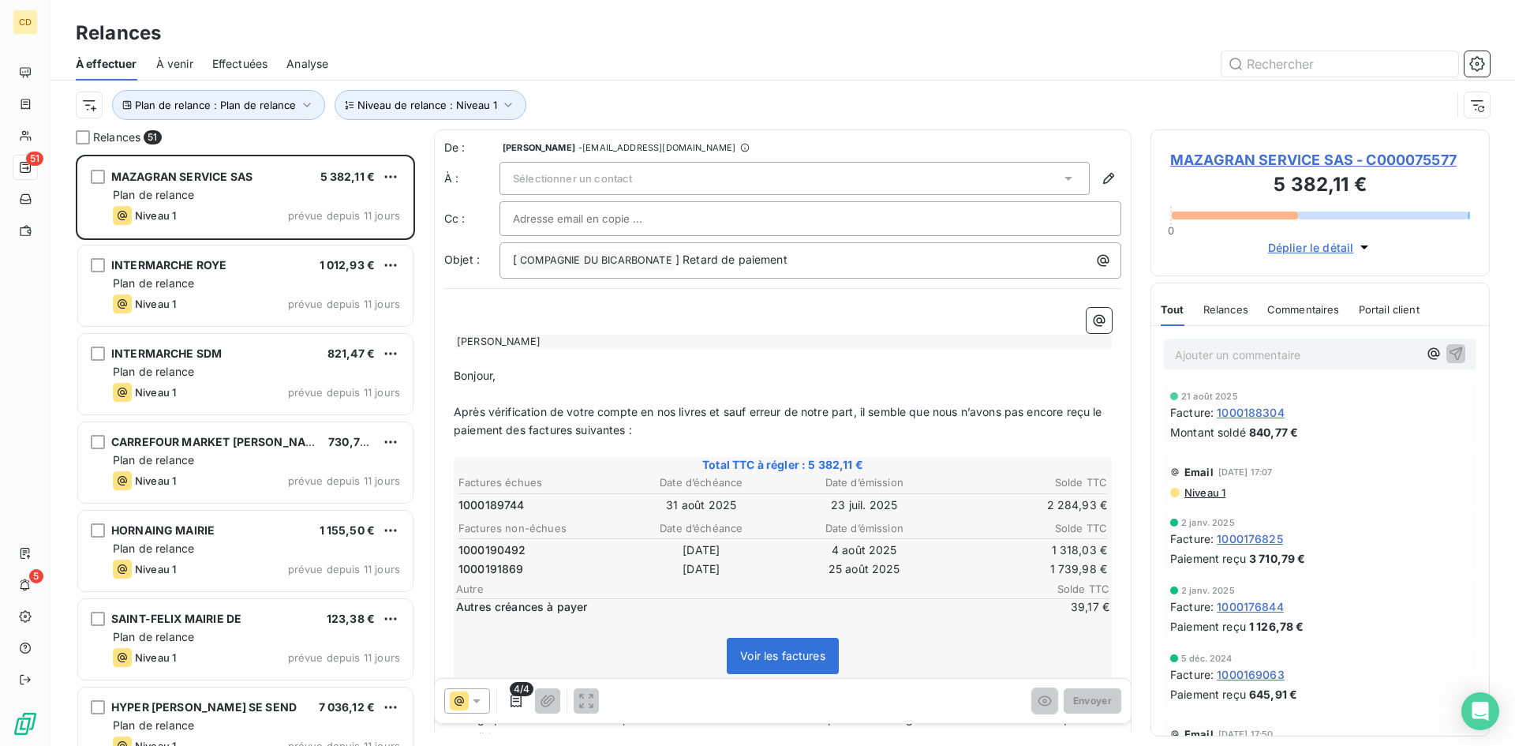
click at [249, 64] on span "Effectuées" at bounding box center [240, 64] width 56 height 16
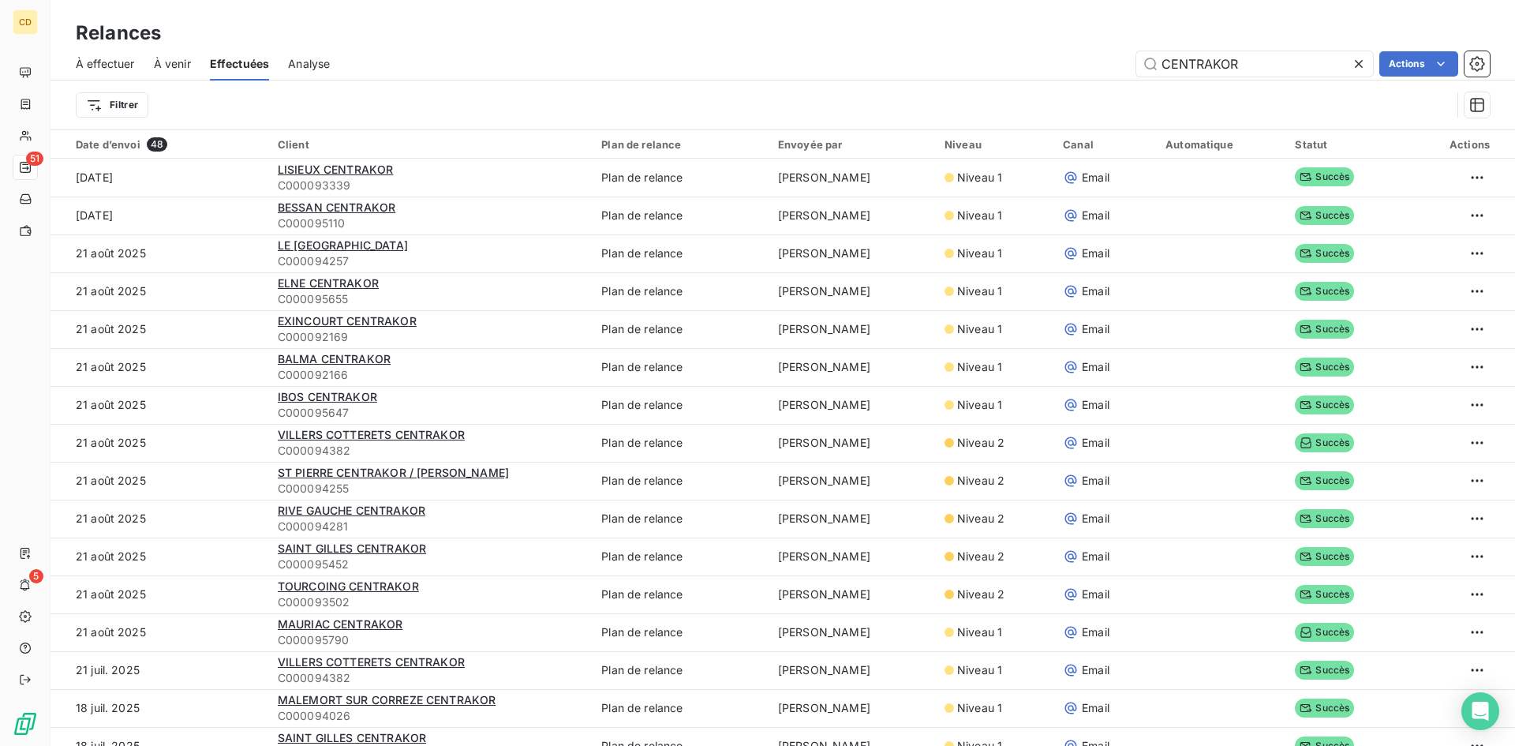
drag, startPoint x: 1253, startPoint y: 64, endPoint x: 1059, endPoint y: 64, distance: 194.1
click at [1059, 64] on div "CENTRAKOR Actions" at bounding box center [919, 63] width 1141 height 25
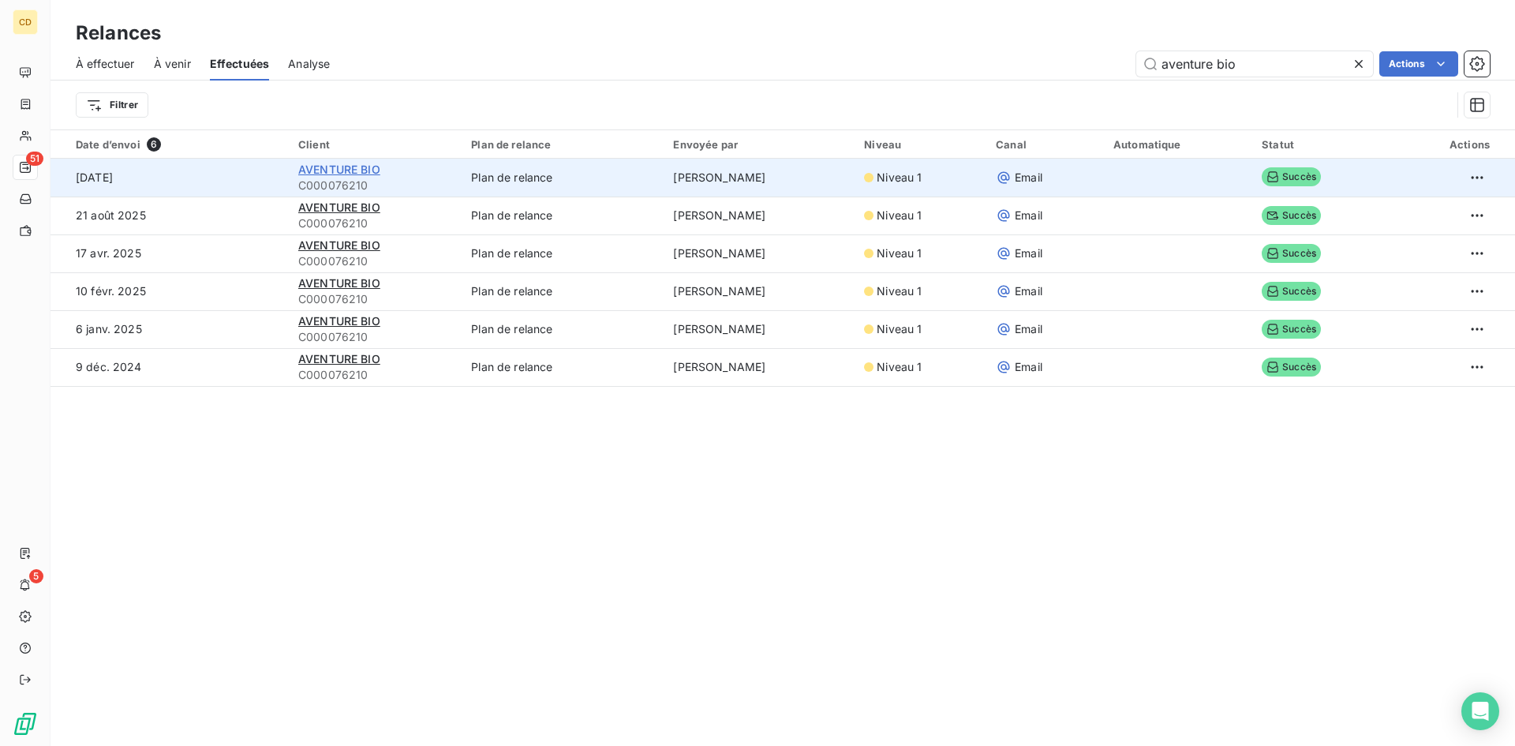
type input "aventure bio"
click at [331, 171] on span "AVENTURE BIO" at bounding box center [339, 169] width 82 height 13
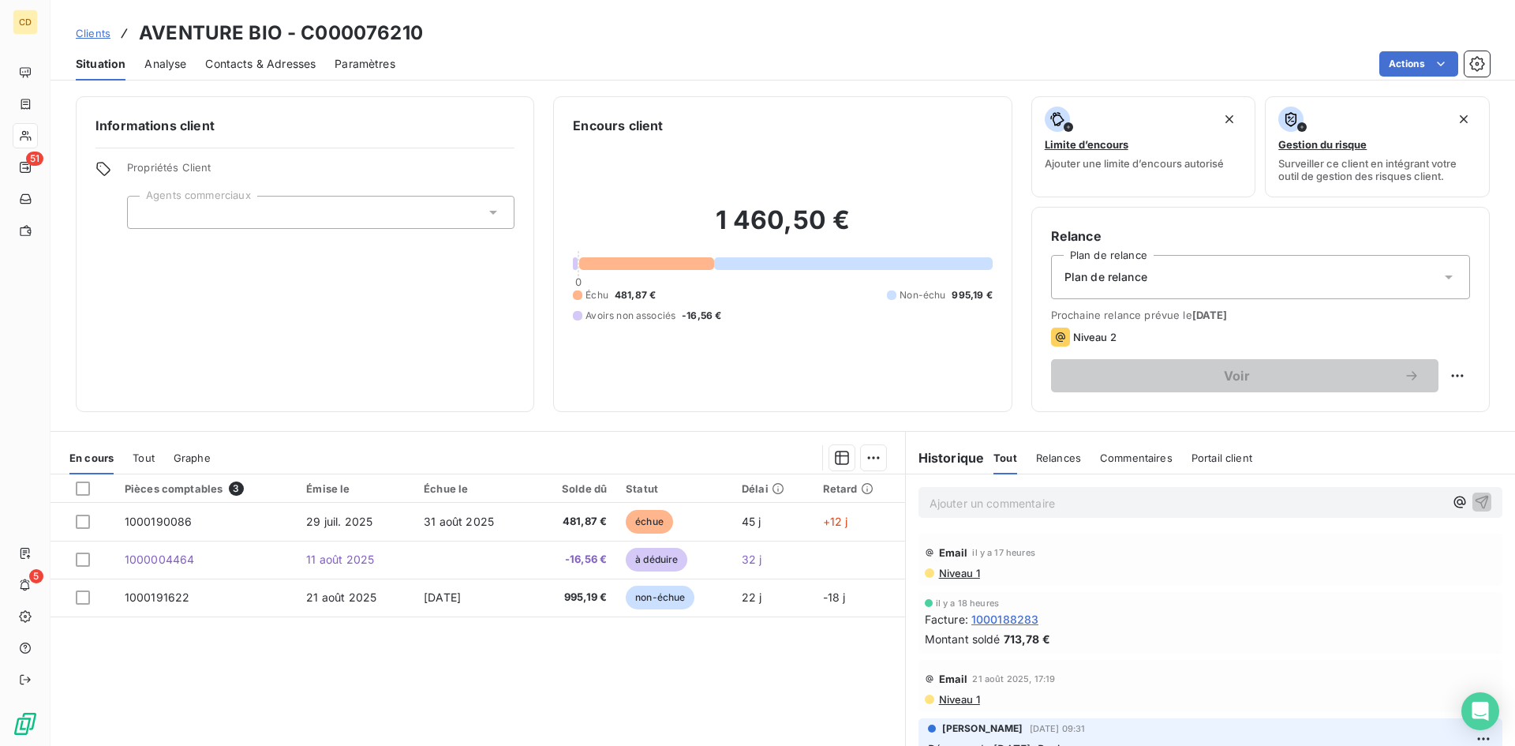
click at [1006, 502] on p "Ajouter un commentaire ﻿" at bounding box center [1187, 503] width 514 height 20
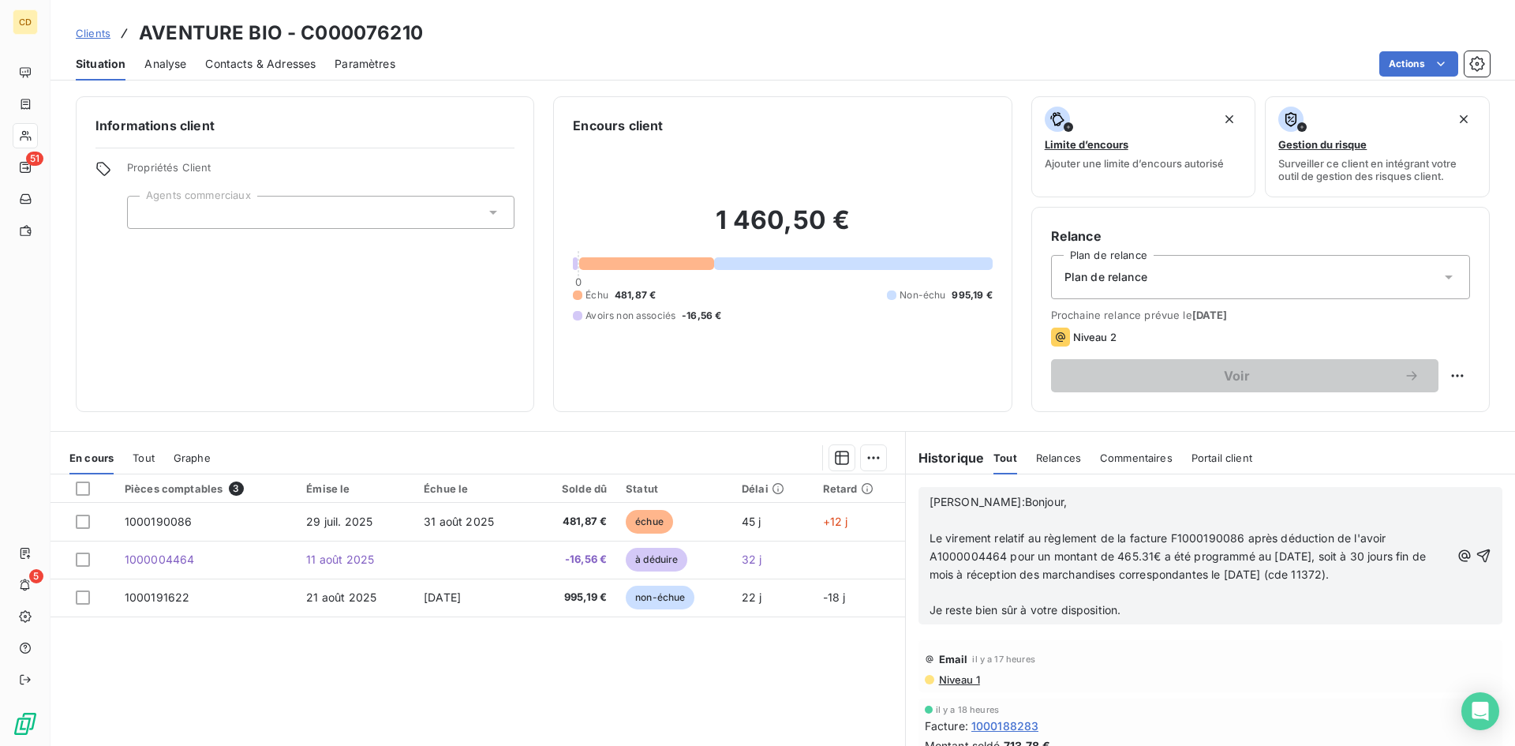
click at [959, 503] on span "Elodie:Bonjour," at bounding box center [998, 501] width 137 height 13
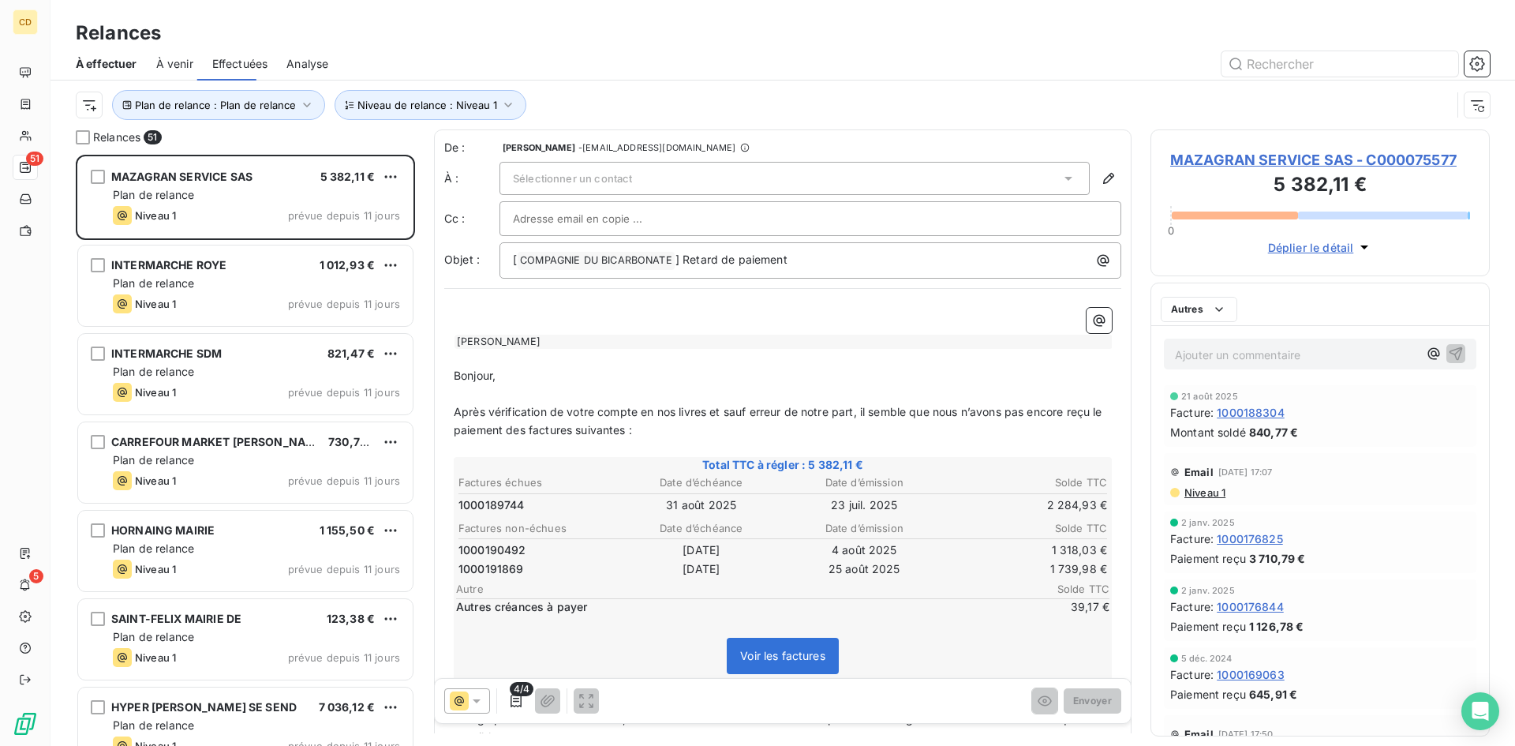
scroll to position [579, 327]
click at [228, 59] on span "Effectuées" at bounding box center [240, 64] width 56 height 16
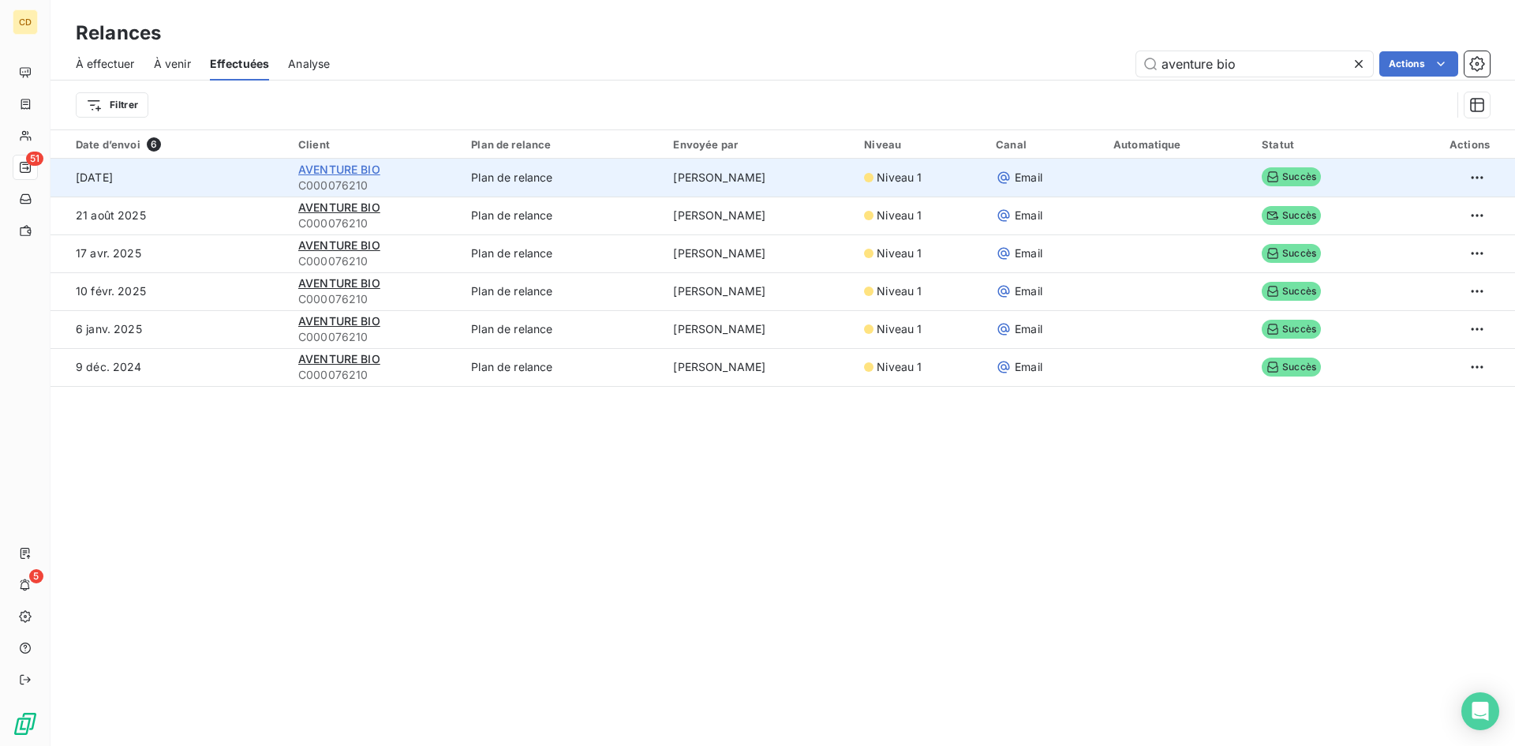
click at [314, 172] on span "AVENTURE BIO" at bounding box center [339, 169] width 82 height 13
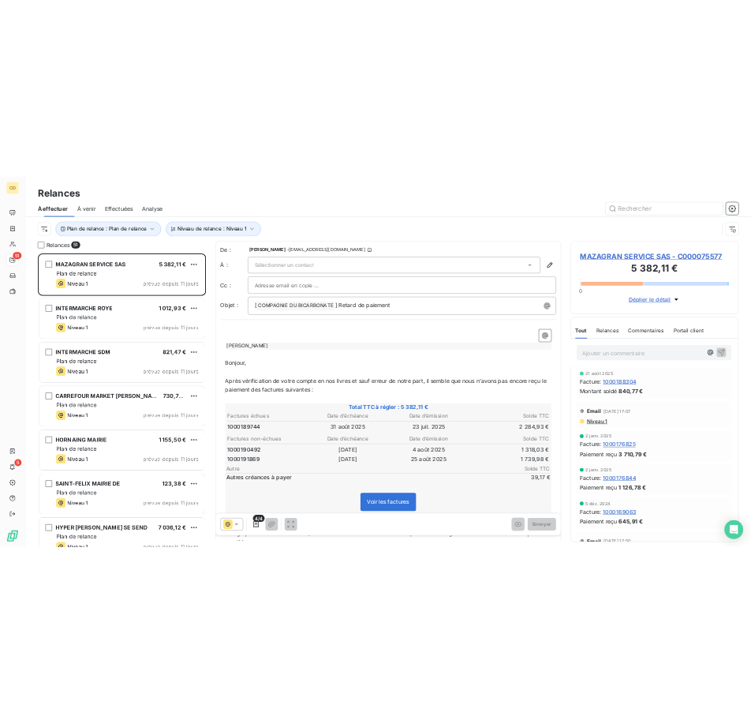
scroll to position [579, 327]
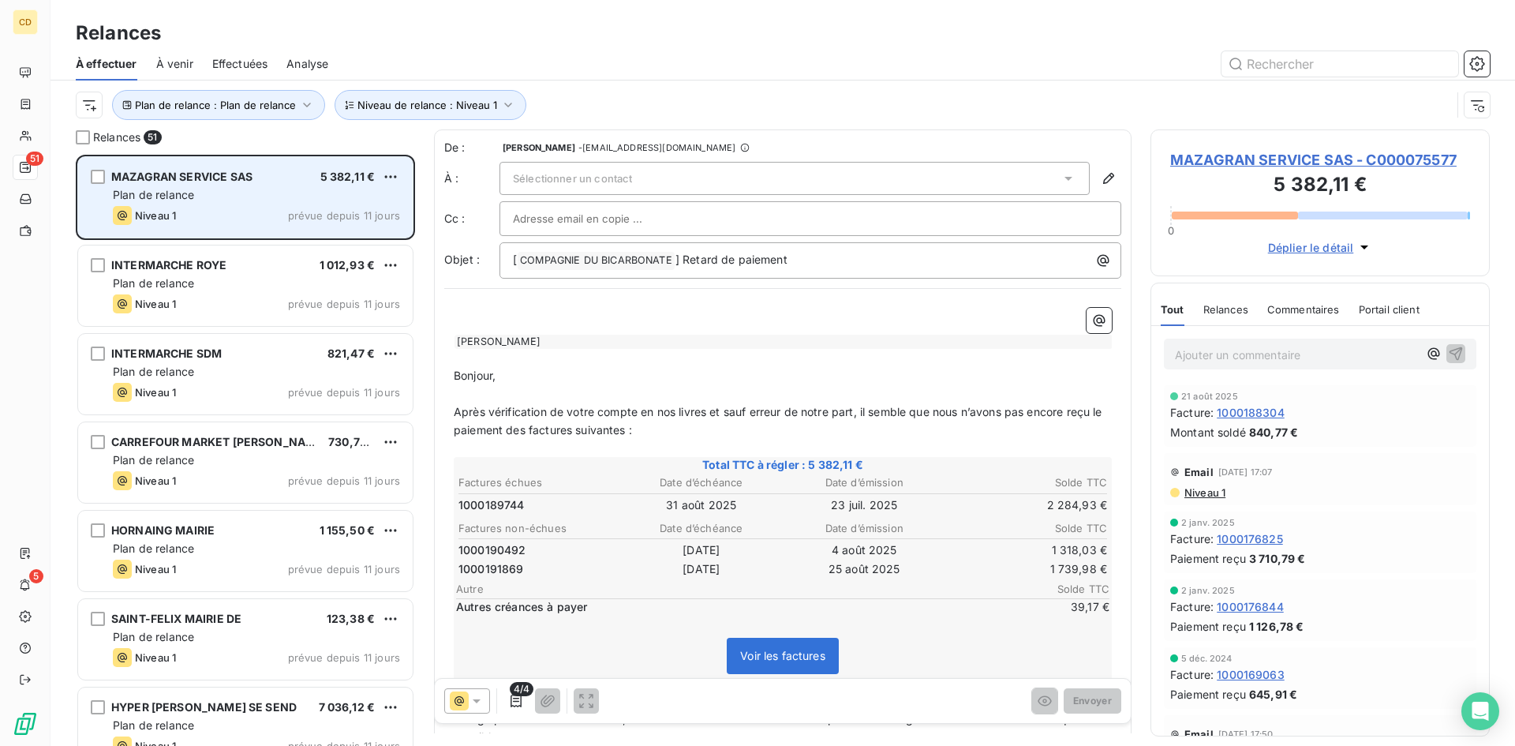
click at [200, 182] on span "MAZAGRAN SERVICE SAS" at bounding box center [181, 176] width 141 height 13
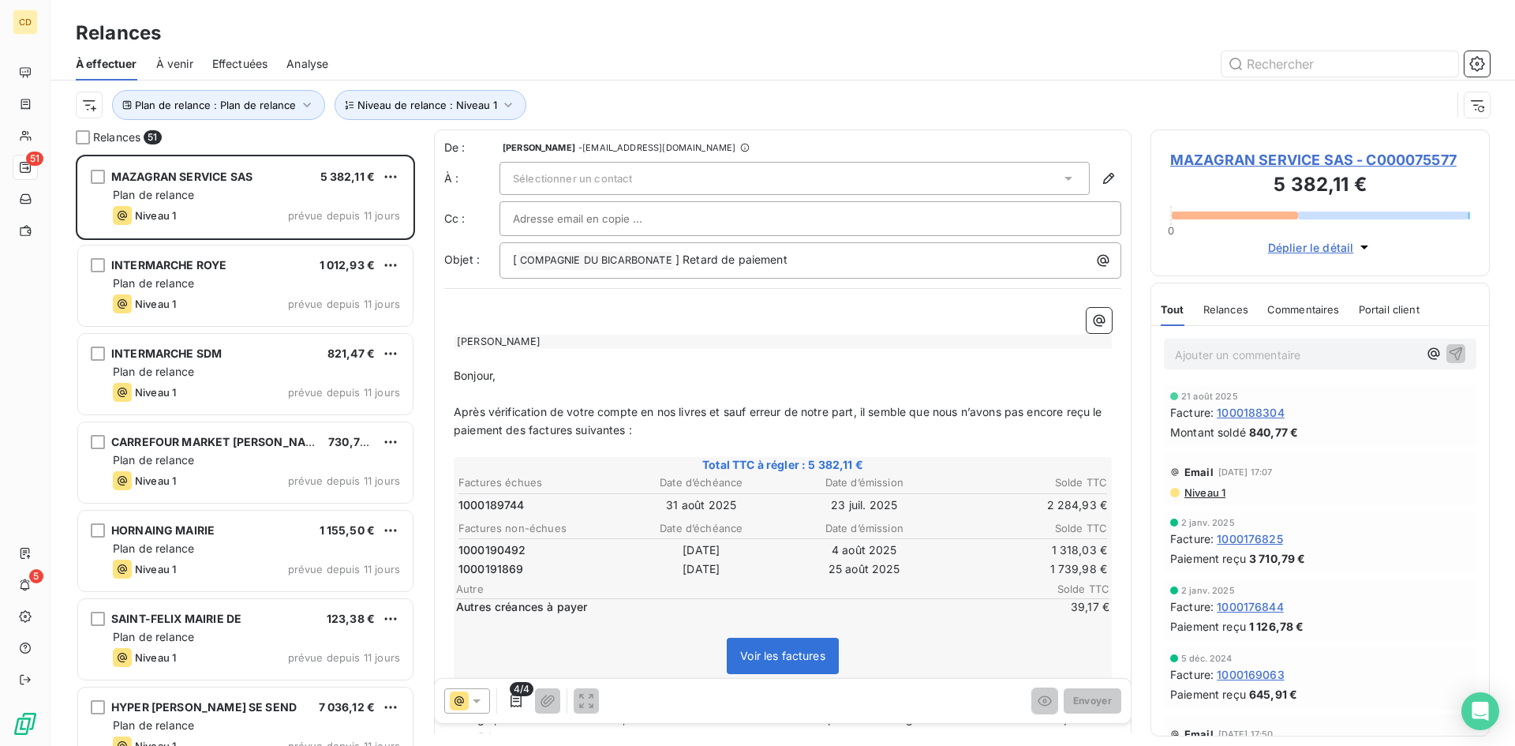
click at [1201, 491] on span "Niveau 1" at bounding box center [1204, 492] width 43 height 13
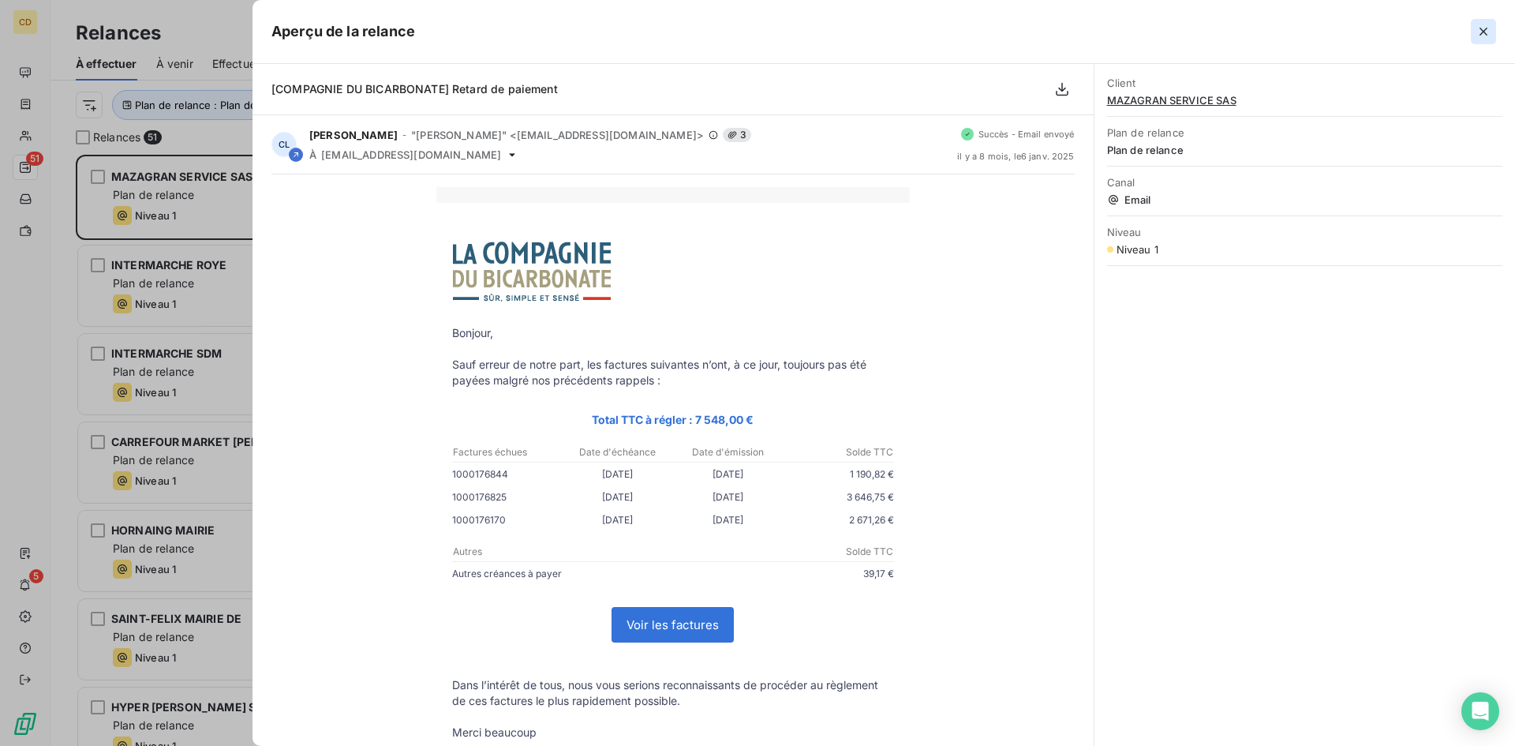
click at [1483, 27] on icon "button" at bounding box center [1484, 32] width 16 height 16
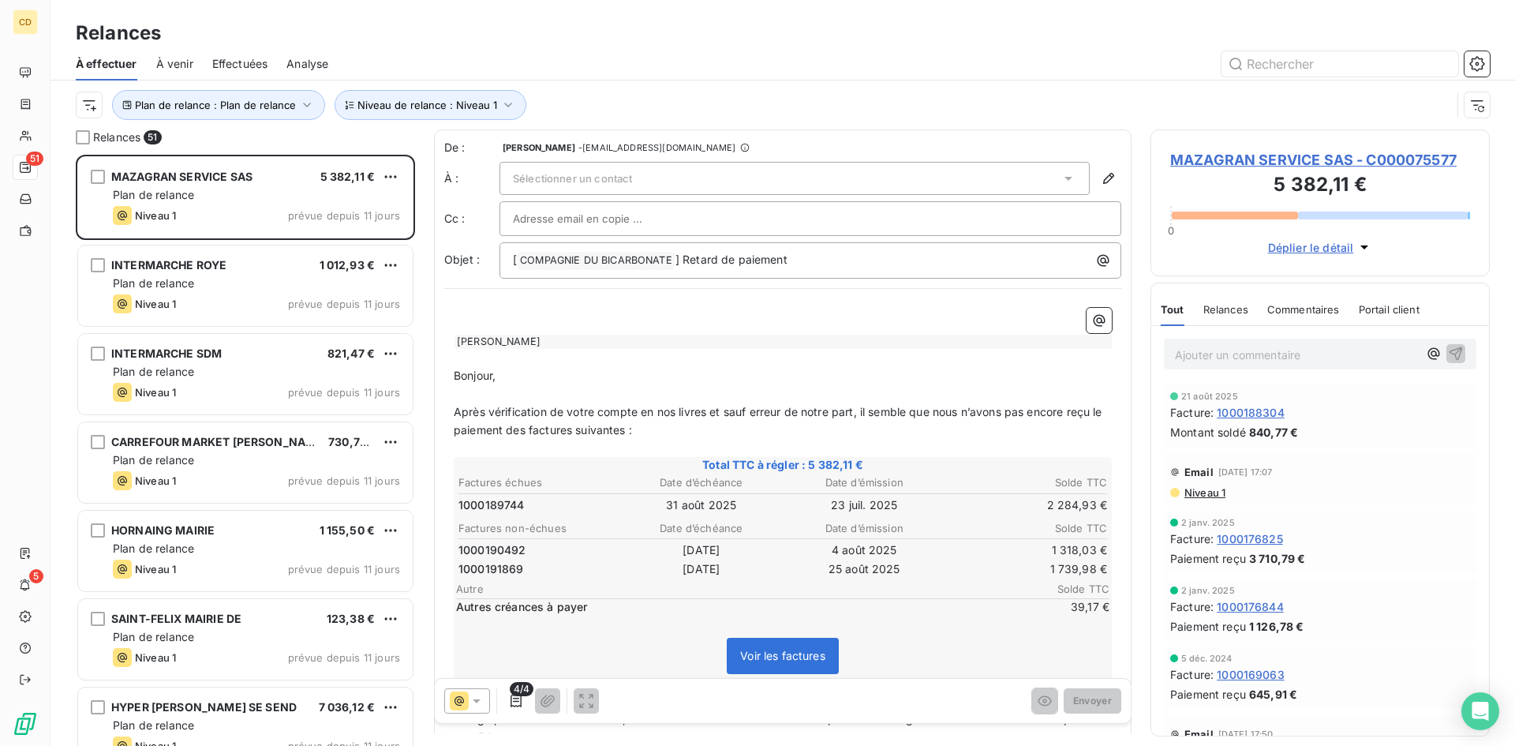
click at [1207, 491] on span "Niveau 1" at bounding box center [1204, 492] width 43 height 13
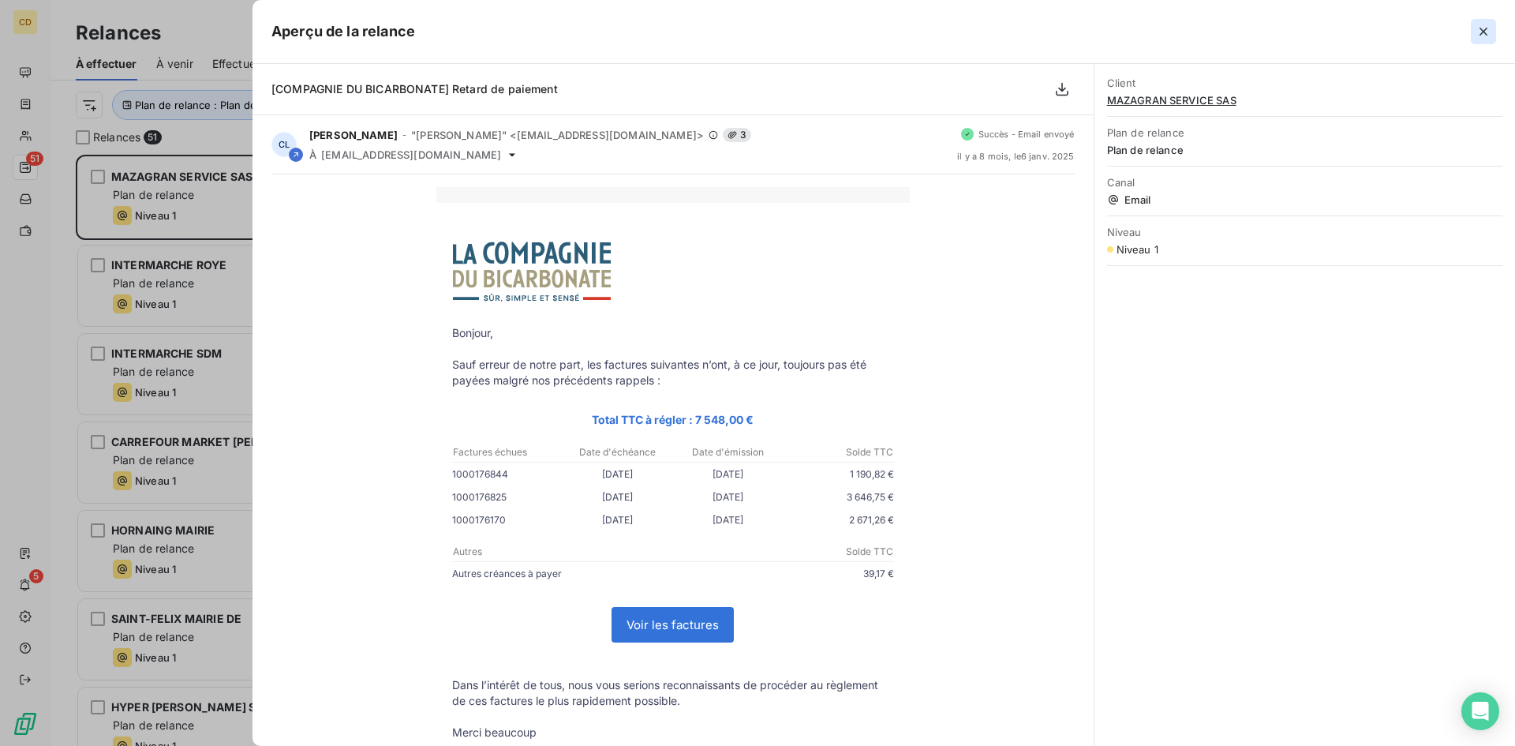
click at [1491, 24] on button "button" at bounding box center [1483, 31] width 25 height 25
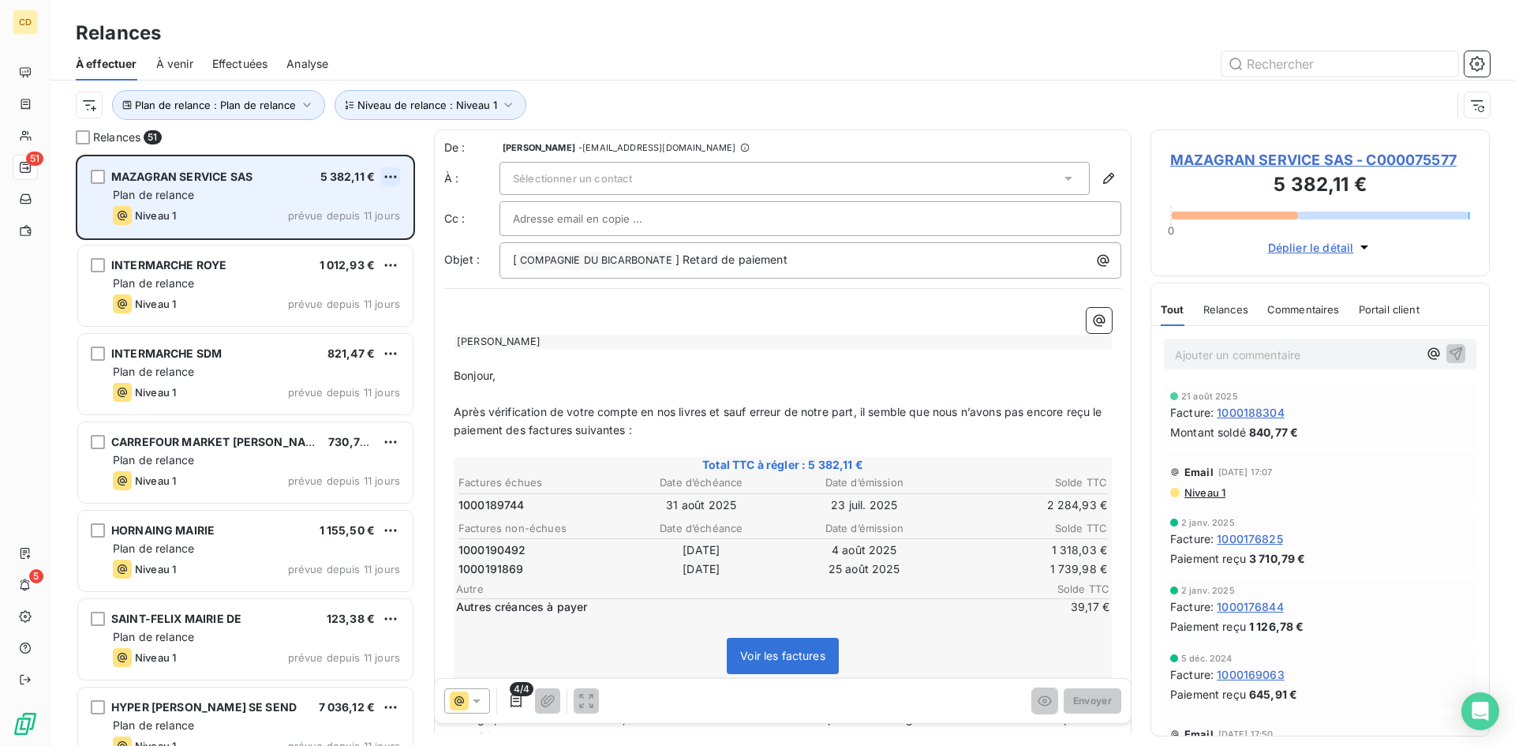
click at [384, 173] on html "CD 51 5 Relances À effectuer À venir Effectuées Analyse Plan de relance : Plan …" at bounding box center [757, 373] width 1515 height 746
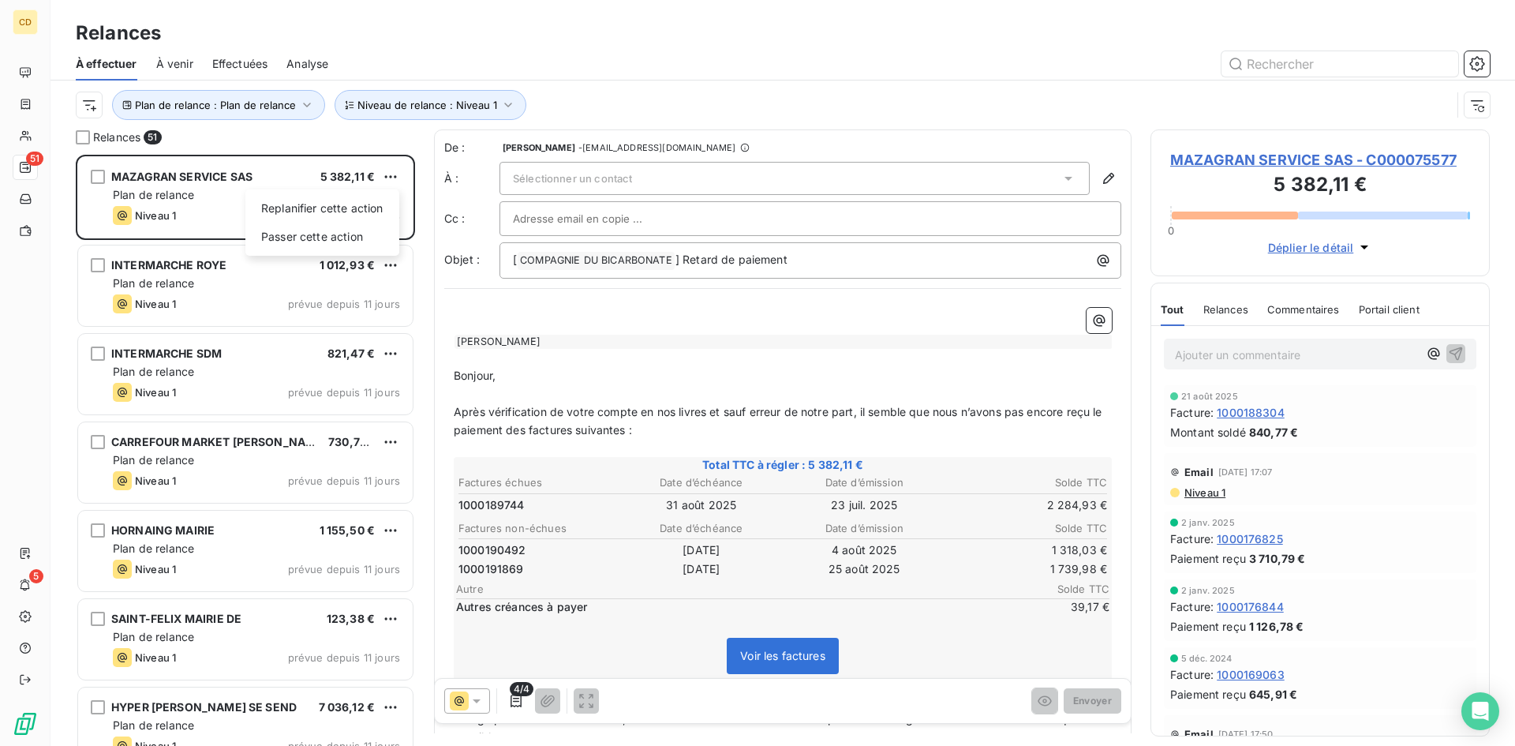
click at [254, 172] on html "CD 51 5 Relances À effectuer À venir Effectuées Analyse Plan de relance : Plan …" at bounding box center [757, 373] width 1515 height 746
click at [1202, 489] on span "Niveau 1" at bounding box center [1204, 492] width 43 height 13
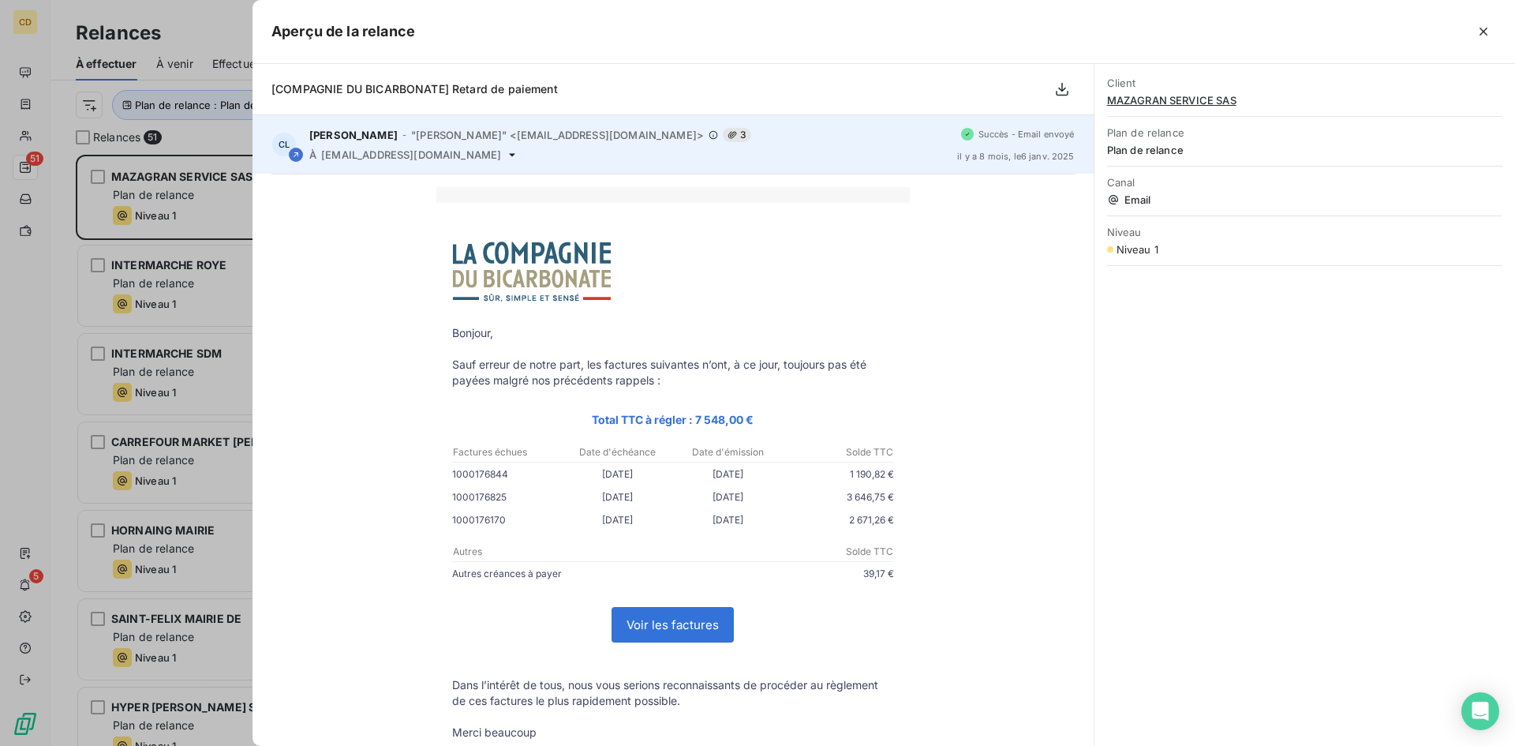
click at [461, 151] on span "liste_facturesrde@schiever.fr" at bounding box center [411, 154] width 180 height 13
click at [506, 153] on icon at bounding box center [512, 154] width 13 height 13
click at [509, 154] on icon at bounding box center [512, 154] width 6 height 3
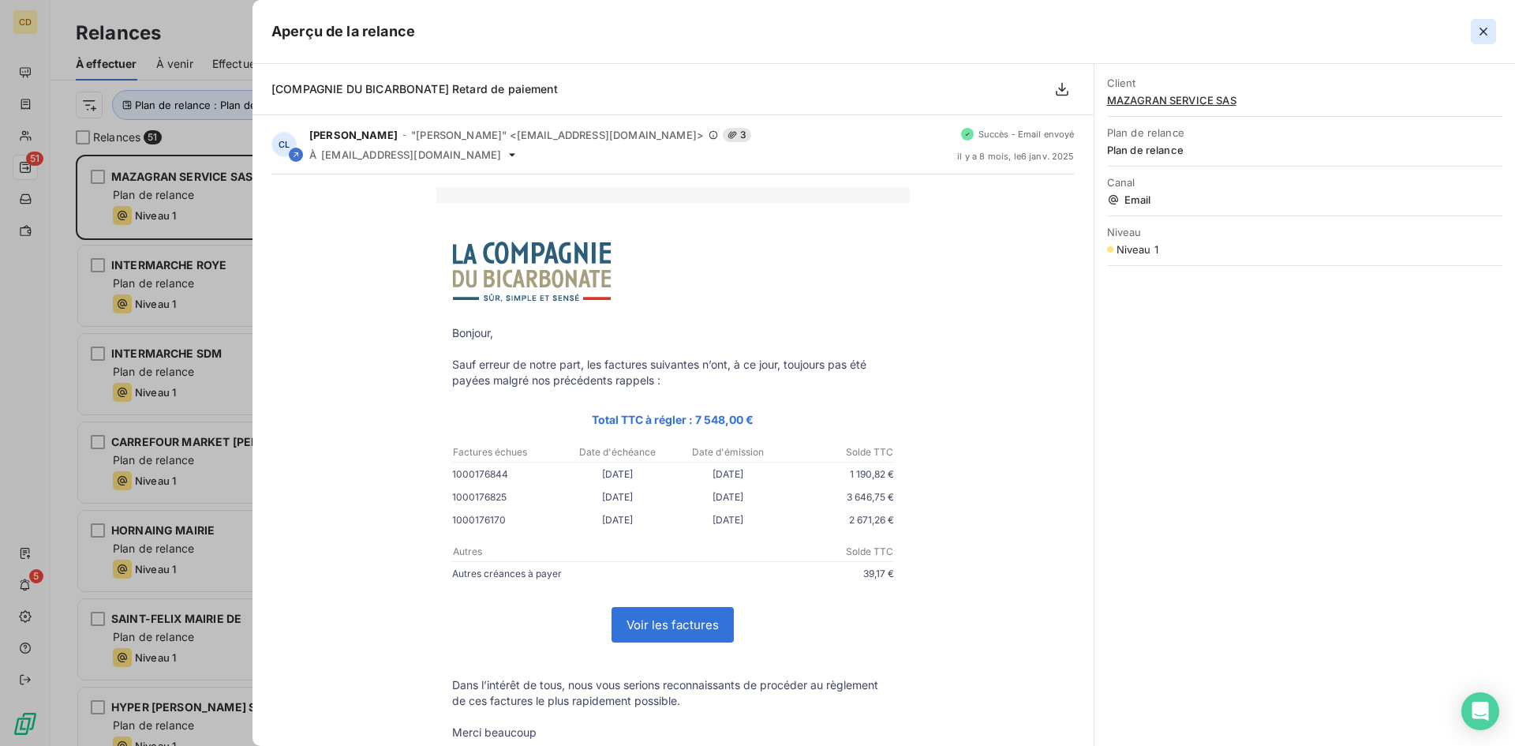
click at [1487, 27] on icon "button" at bounding box center [1484, 32] width 16 height 16
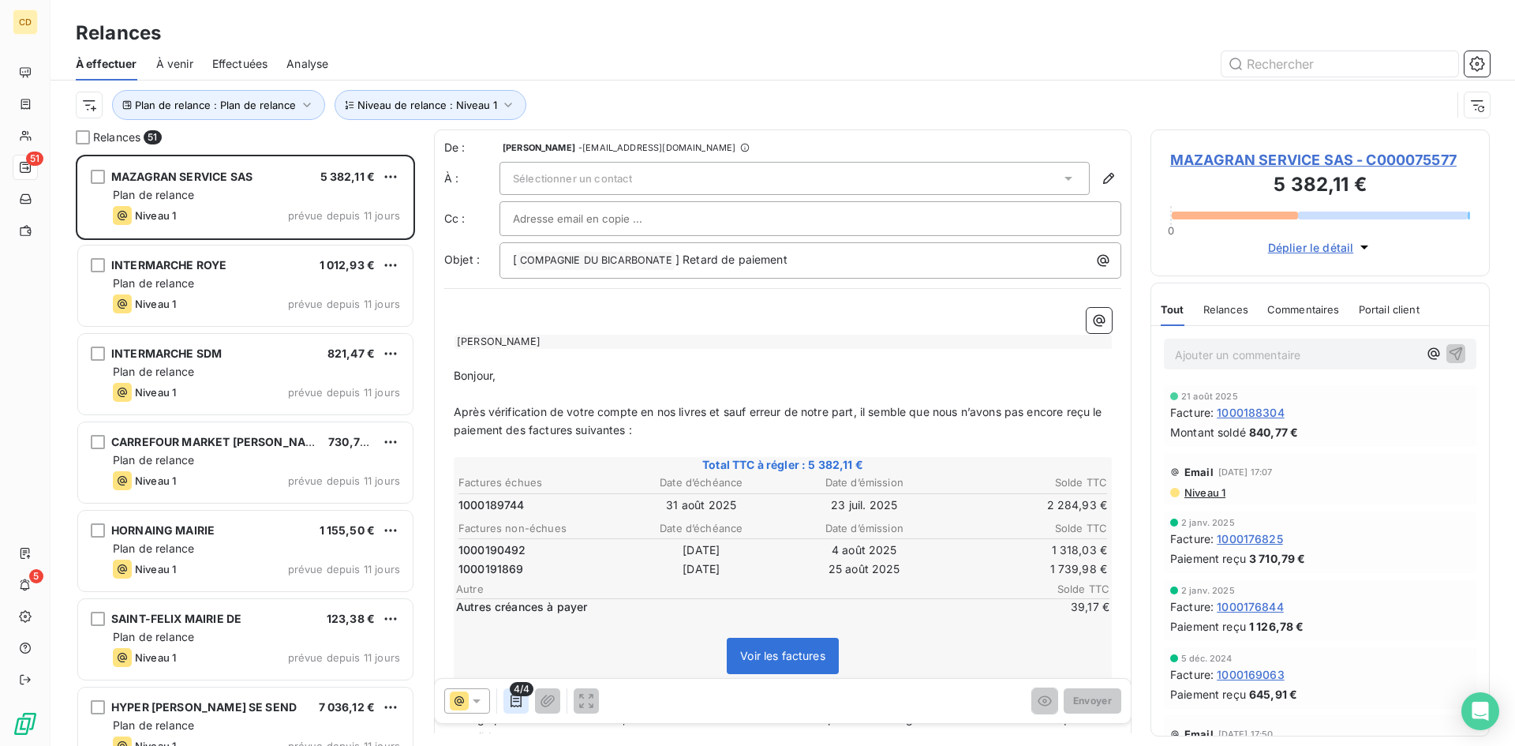
click at [514, 702] on icon "button" at bounding box center [516, 700] width 11 height 13
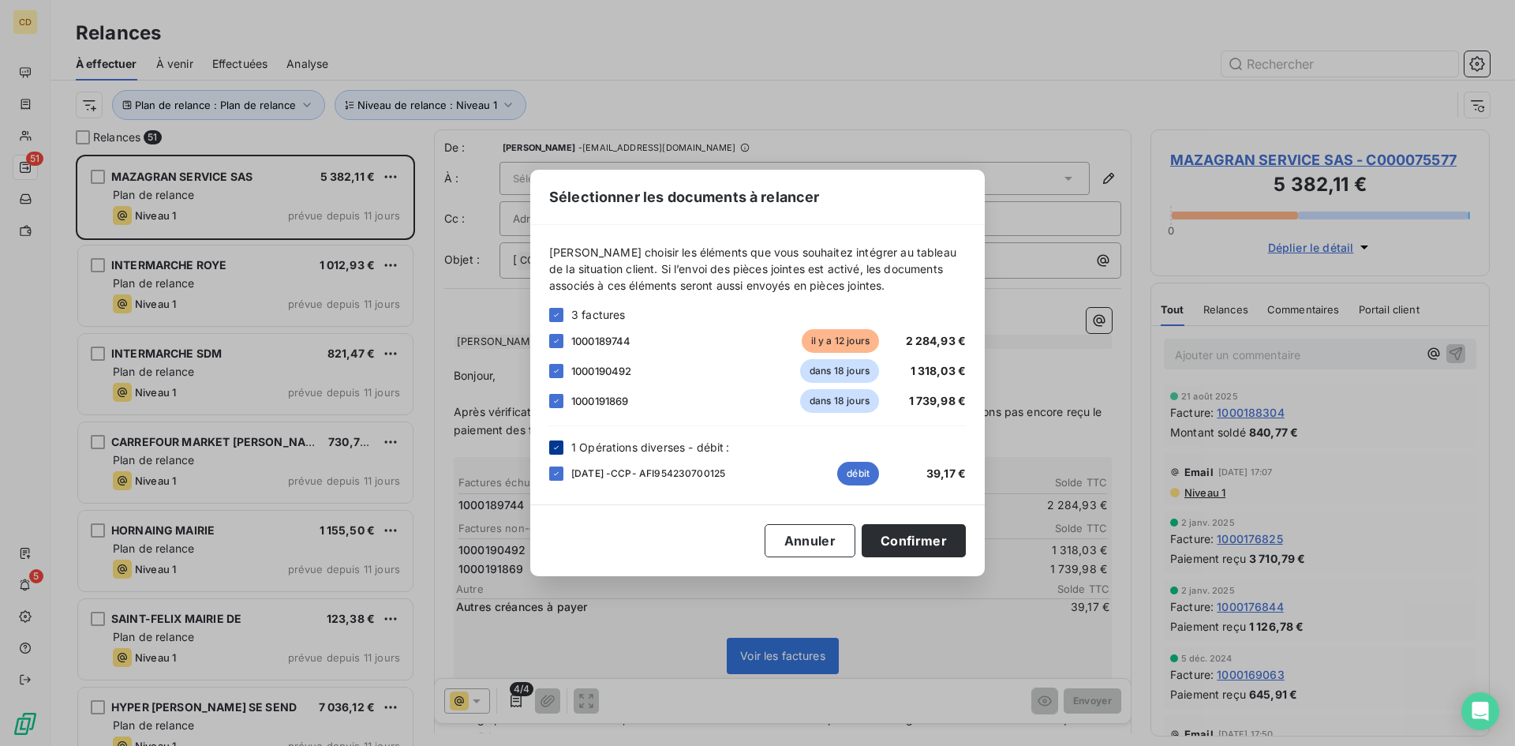
click at [553, 448] on icon at bounding box center [556, 447] width 9 height 9
click at [942, 540] on button "Confirmer" at bounding box center [914, 540] width 104 height 33
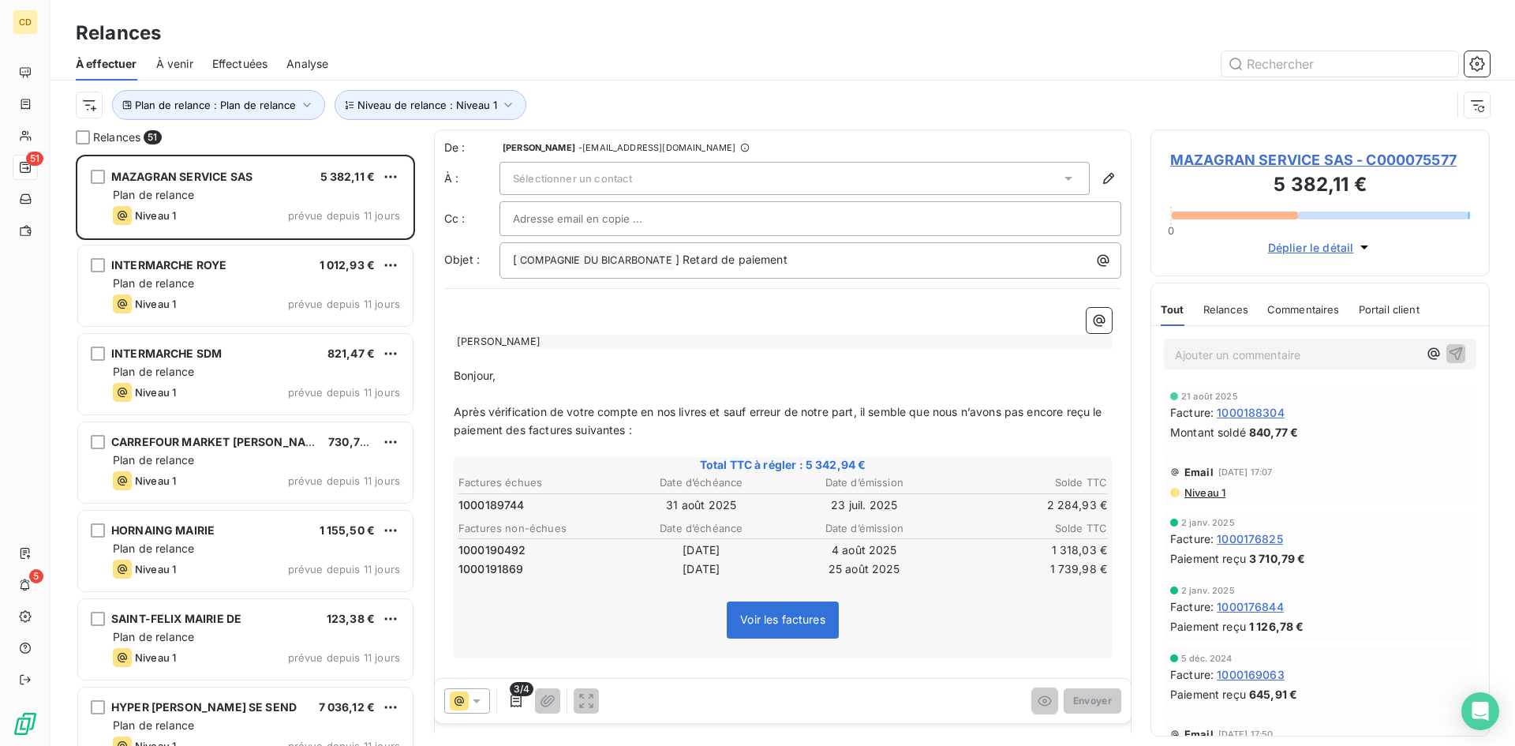
click at [1205, 489] on span "Niveau 1" at bounding box center [1204, 492] width 43 height 13
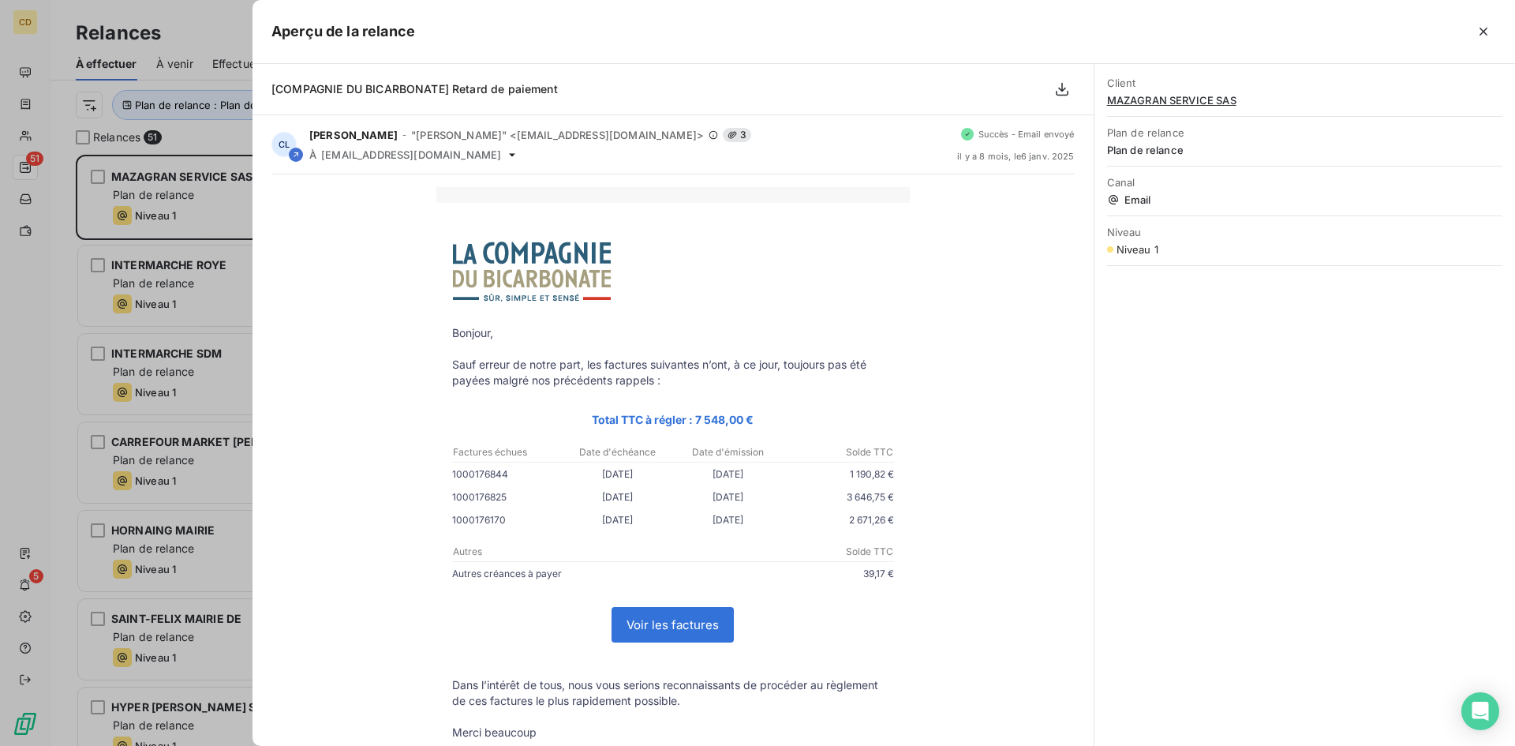
click at [1472, 26] on button "button" at bounding box center [1483, 31] width 25 height 25
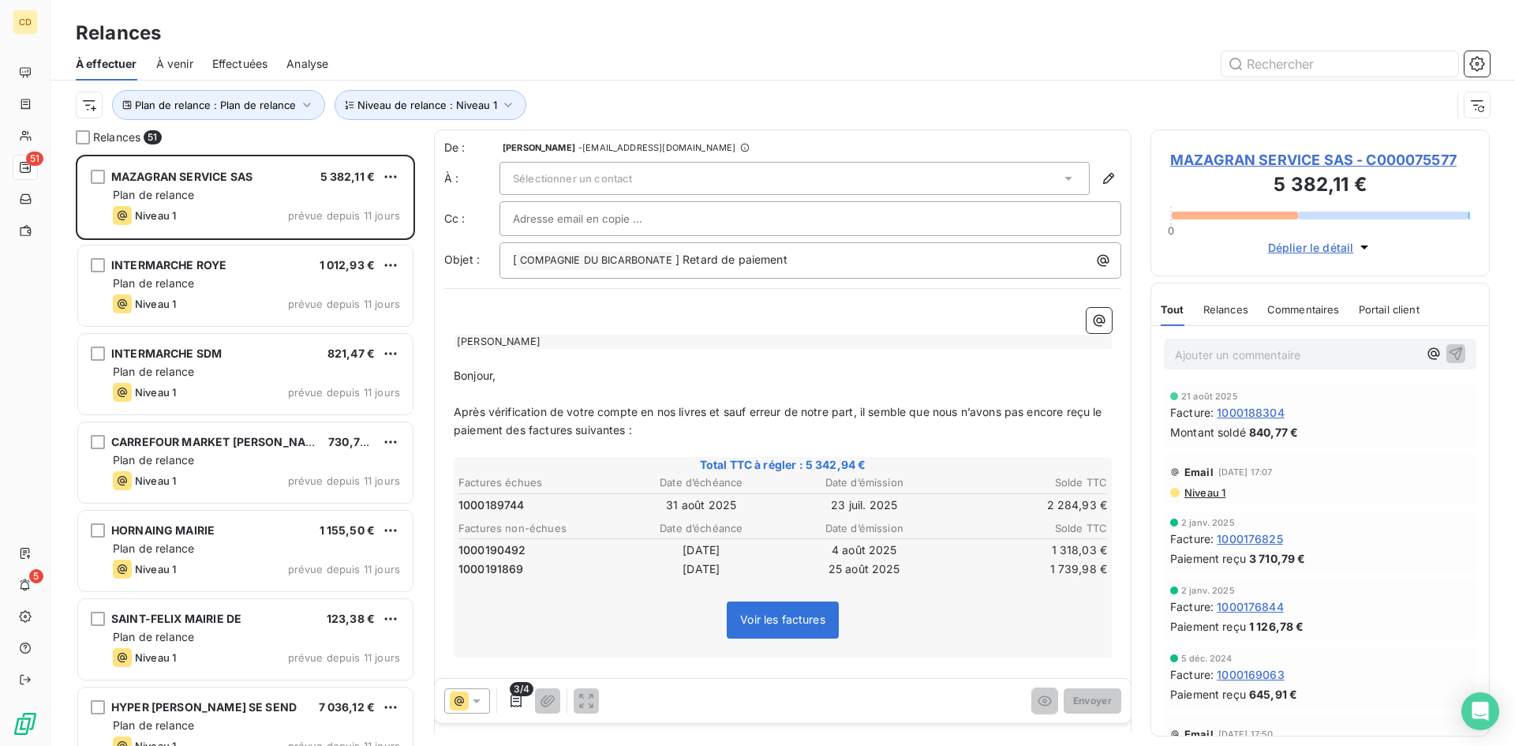
click at [657, 171] on div "Sélectionner un contact" at bounding box center [795, 178] width 590 height 33
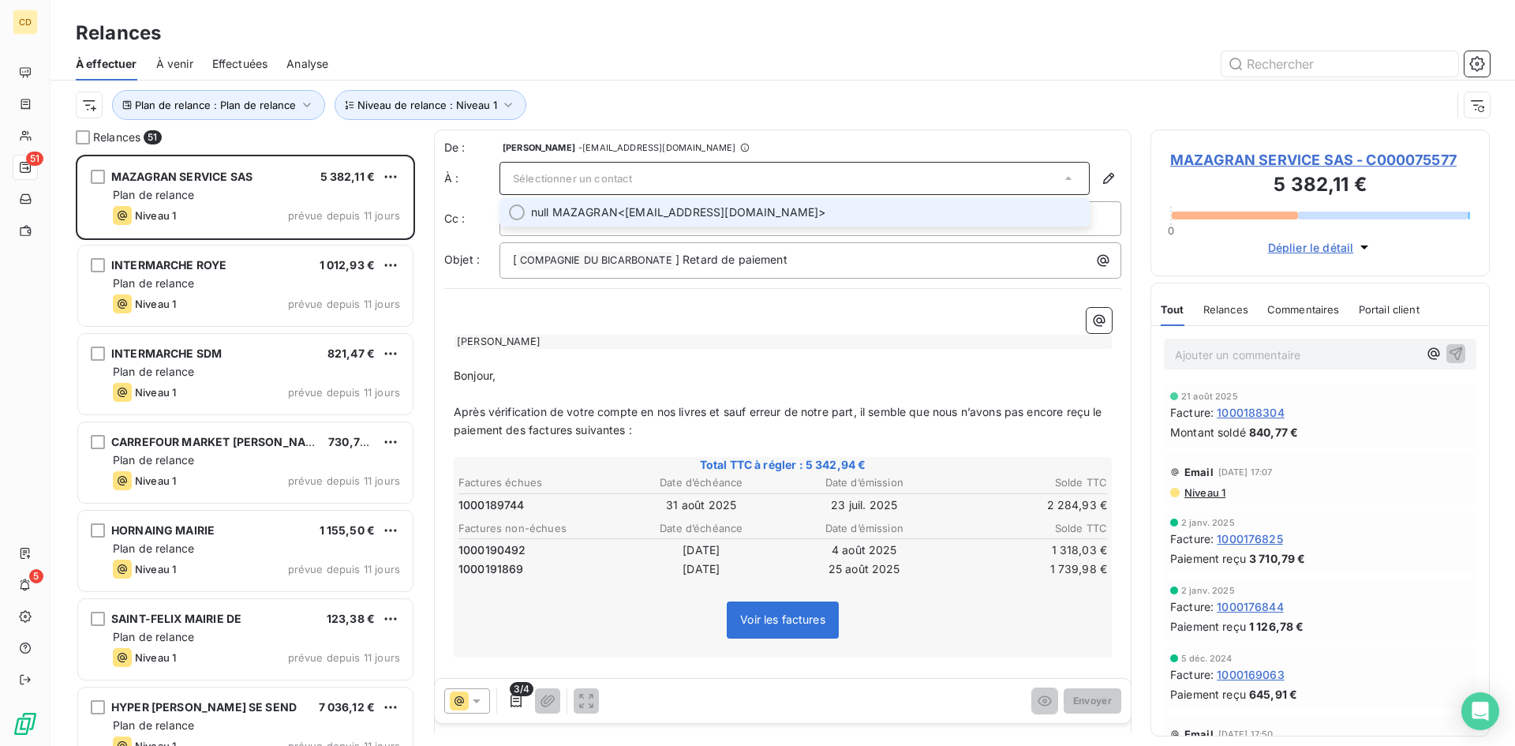
click at [667, 212] on span "null MAZAGRAN <liste_facturesrde@schiever.fr>" at bounding box center [805, 212] width 549 height 16
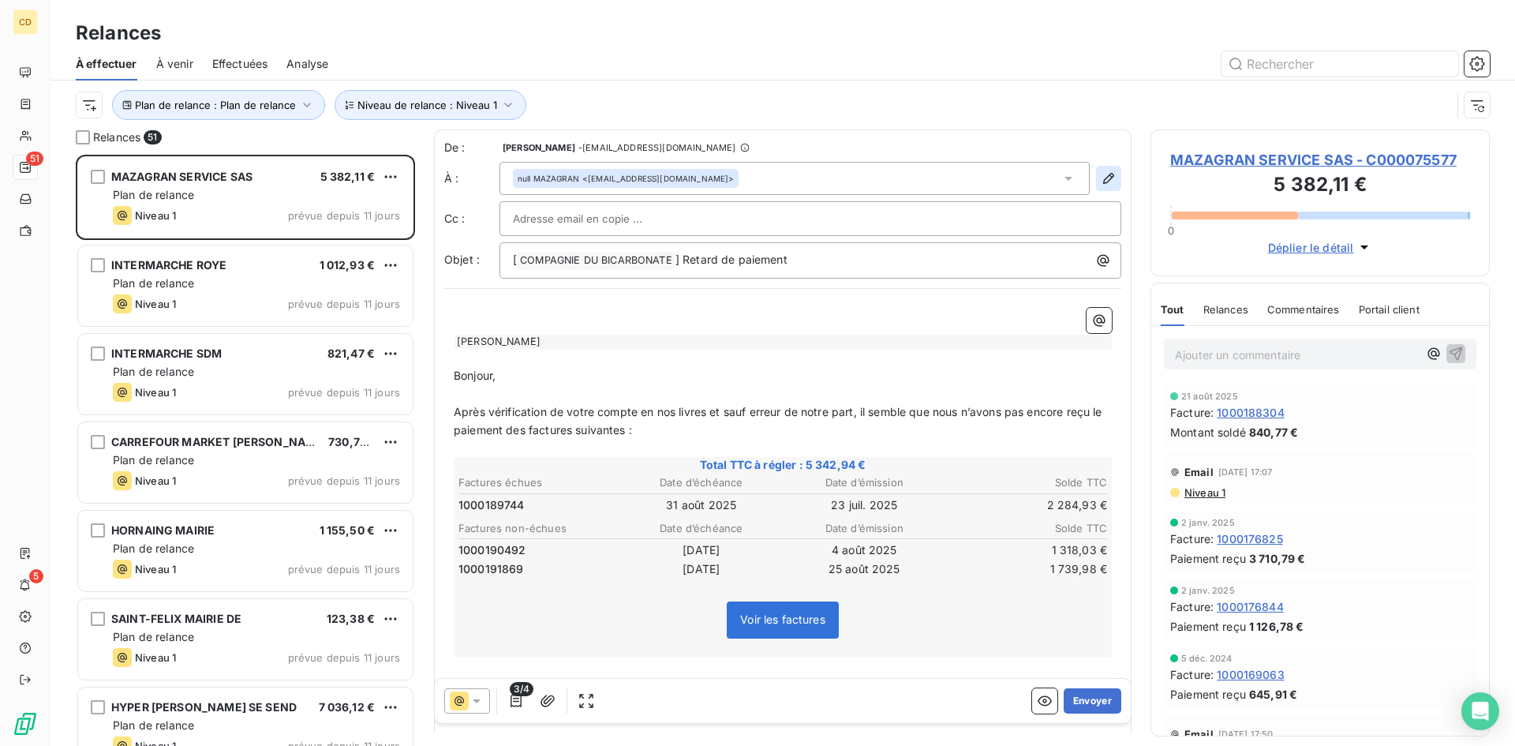
click at [1101, 174] on icon "button" at bounding box center [1109, 178] width 16 height 16
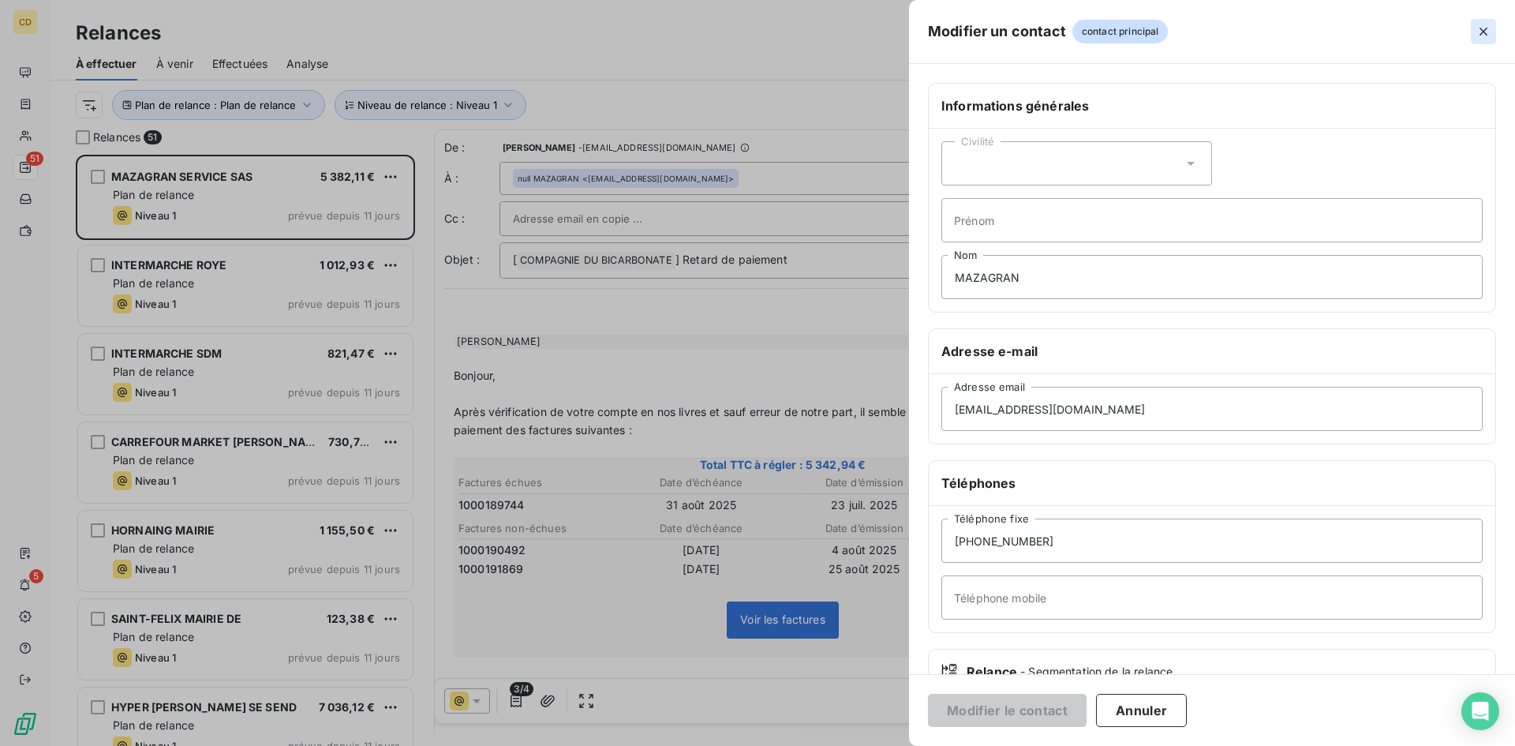
click at [1490, 24] on icon "button" at bounding box center [1484, 32] width 16 height 16
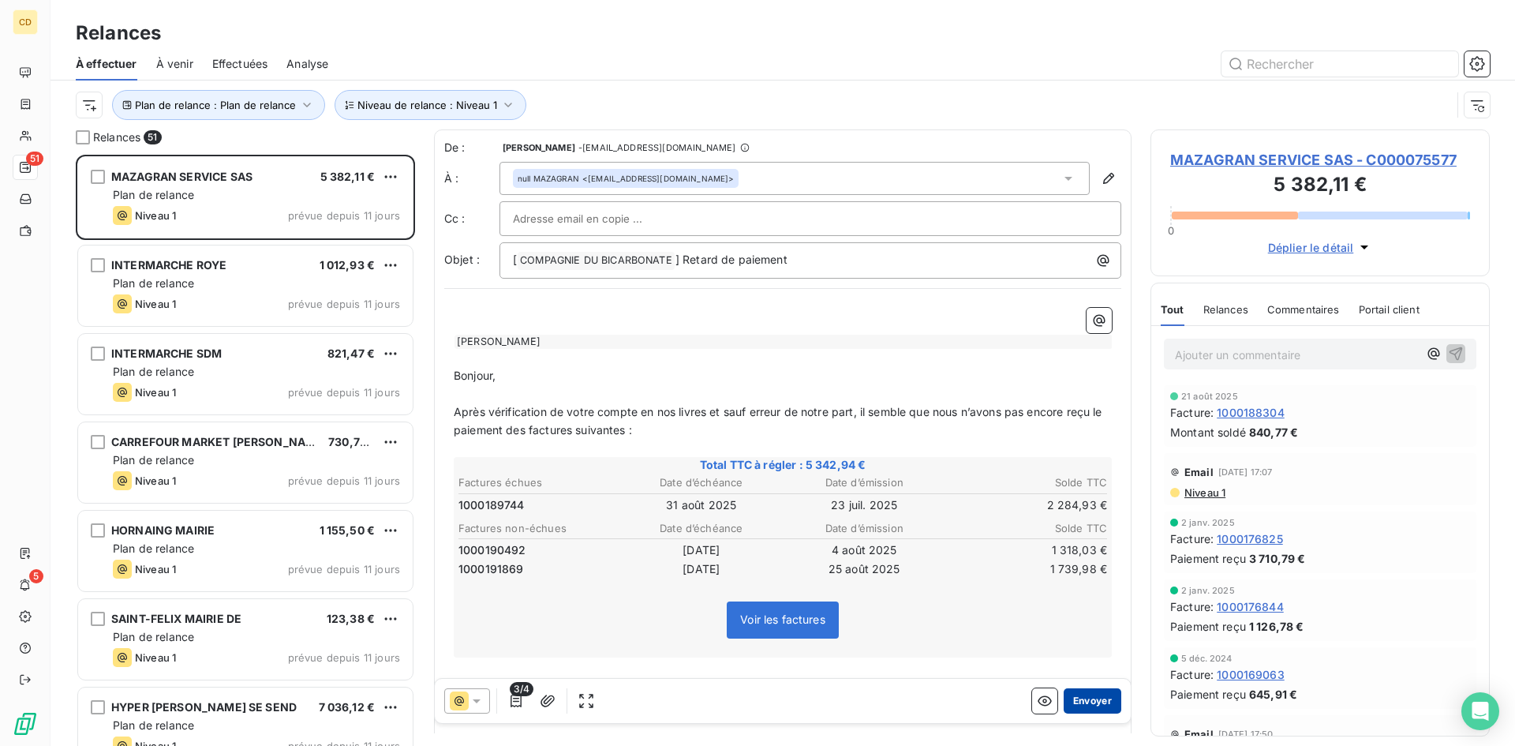
click at [1087, 707] on button "Envoyer" at bounding box center [1093, 700] width 58 height 25
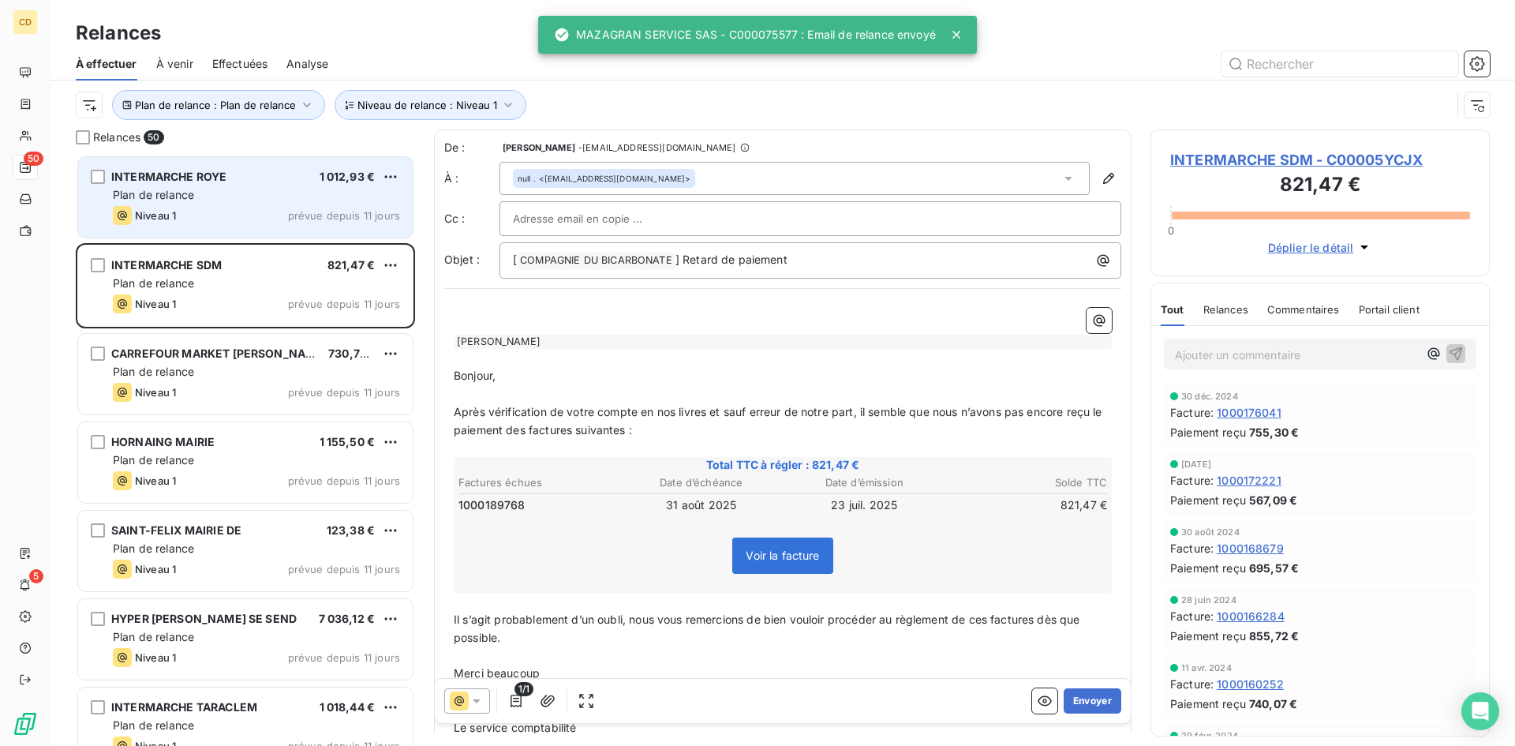
click at [219, 194] on div "Plan de relance" at bounding box center [256, 195] width 287 height 16
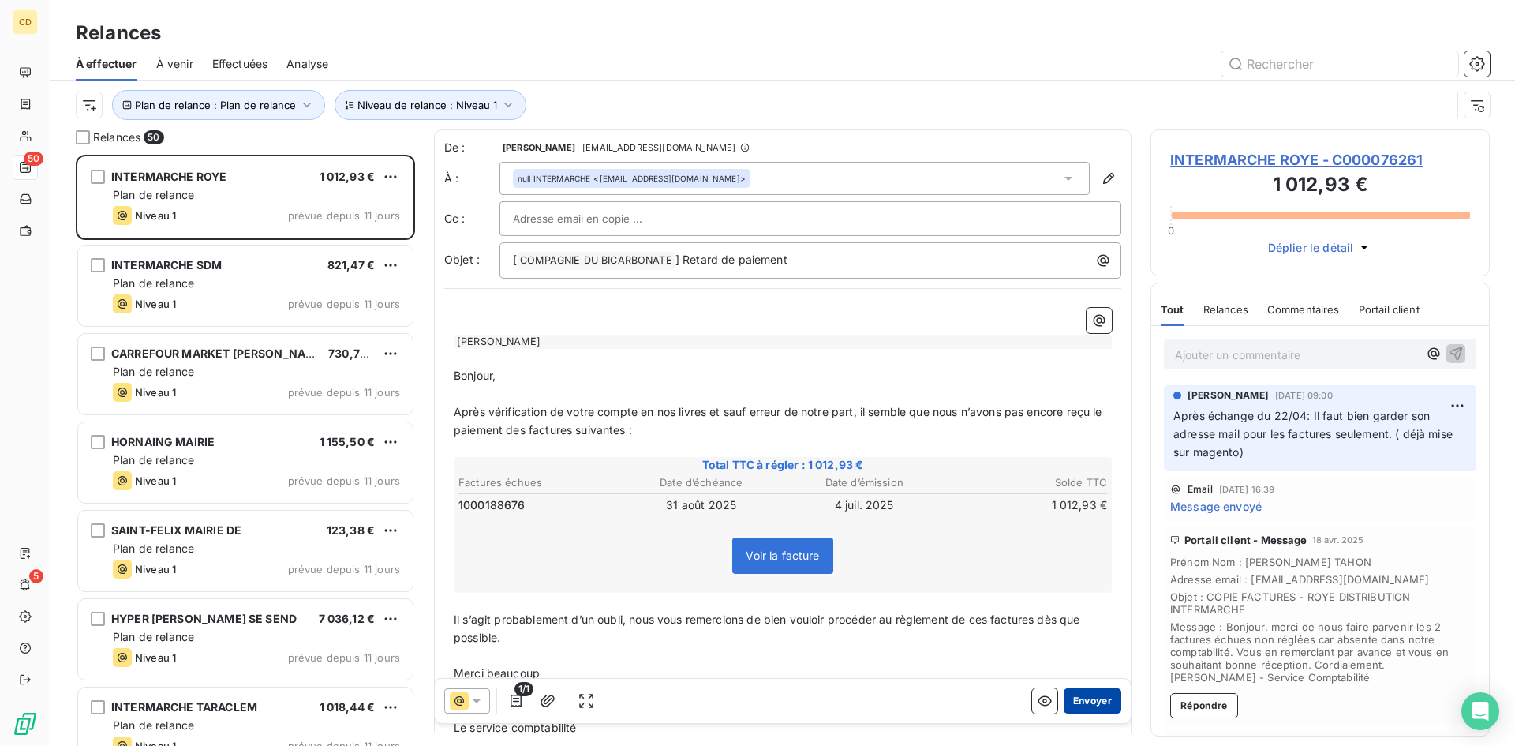
click at [1084, 698] on button "Envoyer" at bounding box center [1093, 700] width 58 height 25
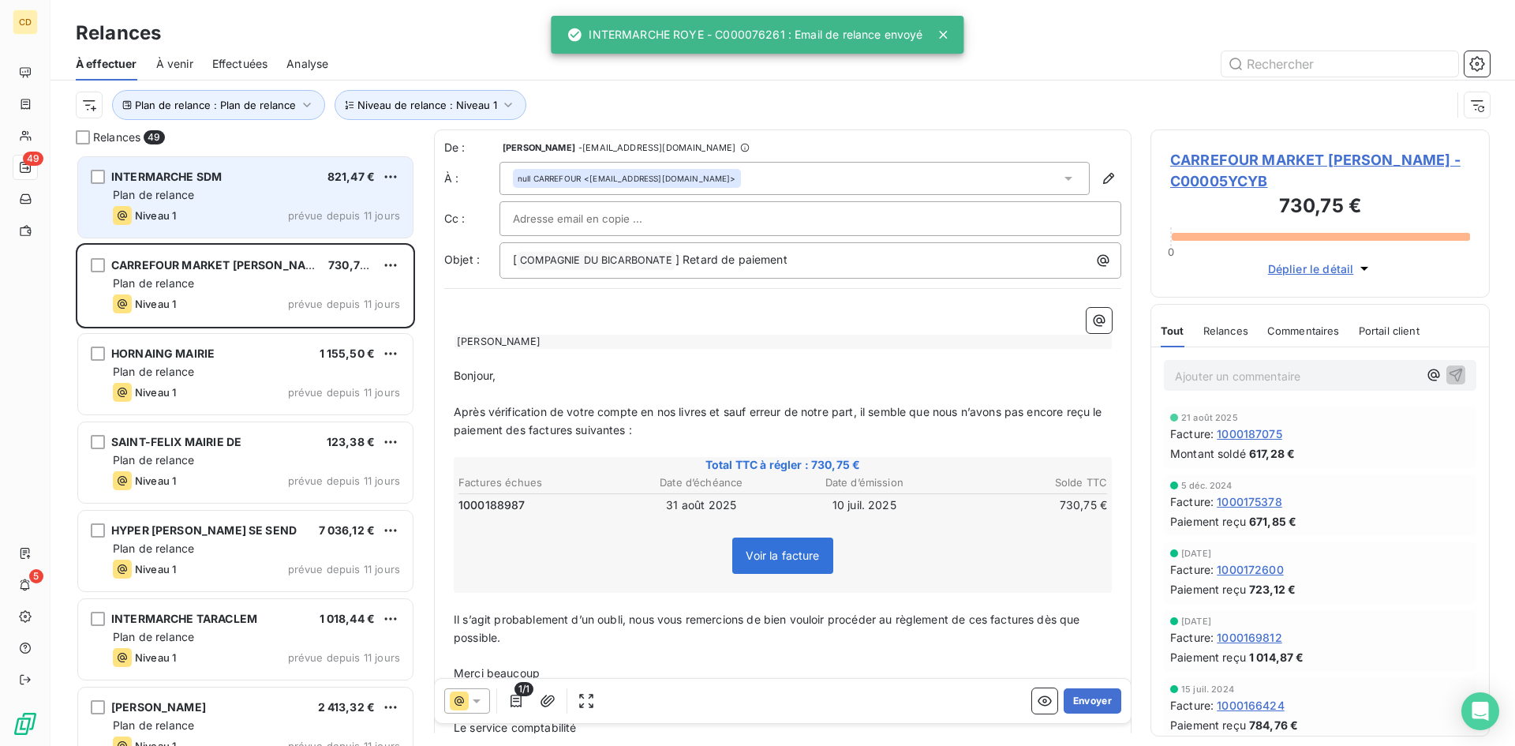
click at [188, 182] on span "INTERMARCHE SDM" at bounding box center [166, 176] width 110 height 13
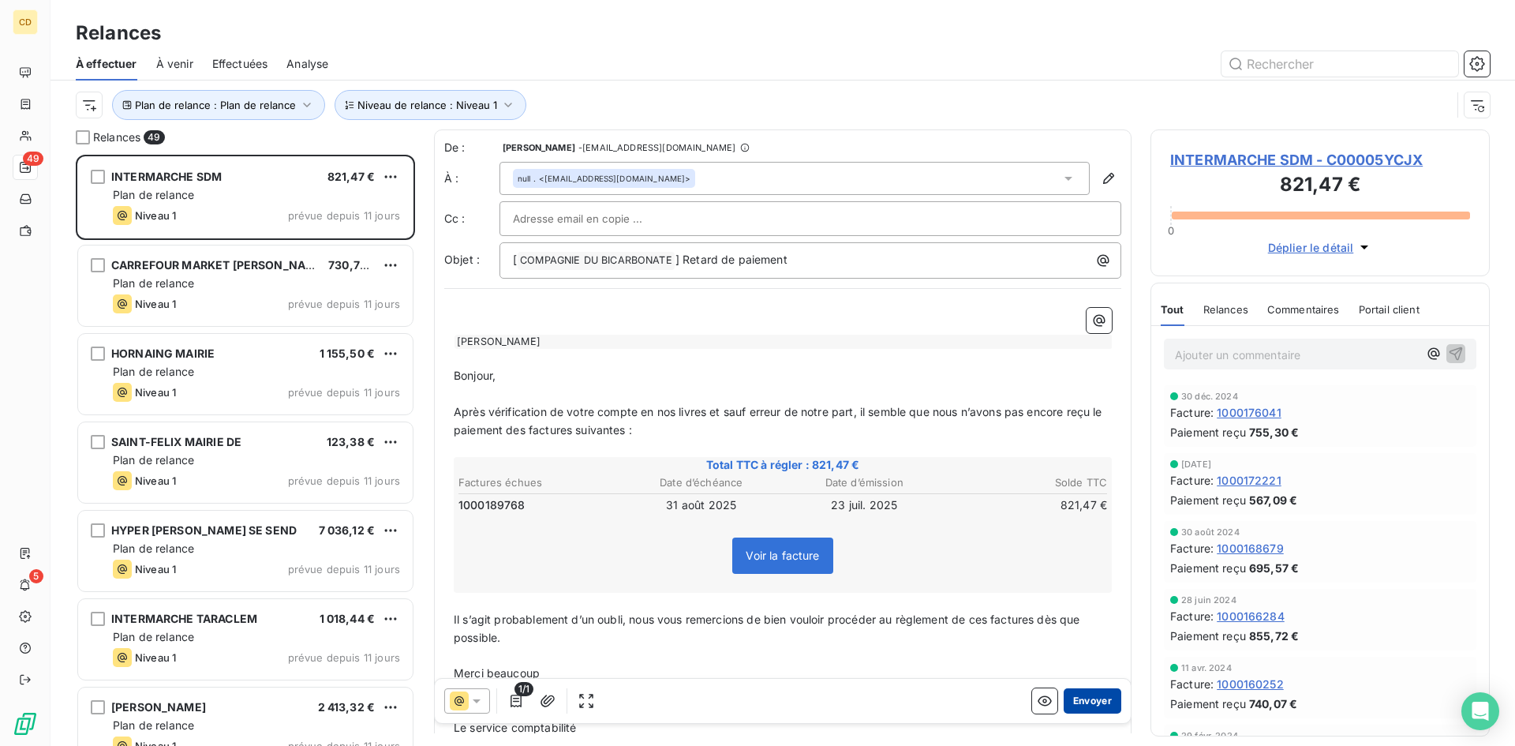
click at [1091, 703] on button "Envoyer" at bounding box center [1093, 700] width 58 height 25
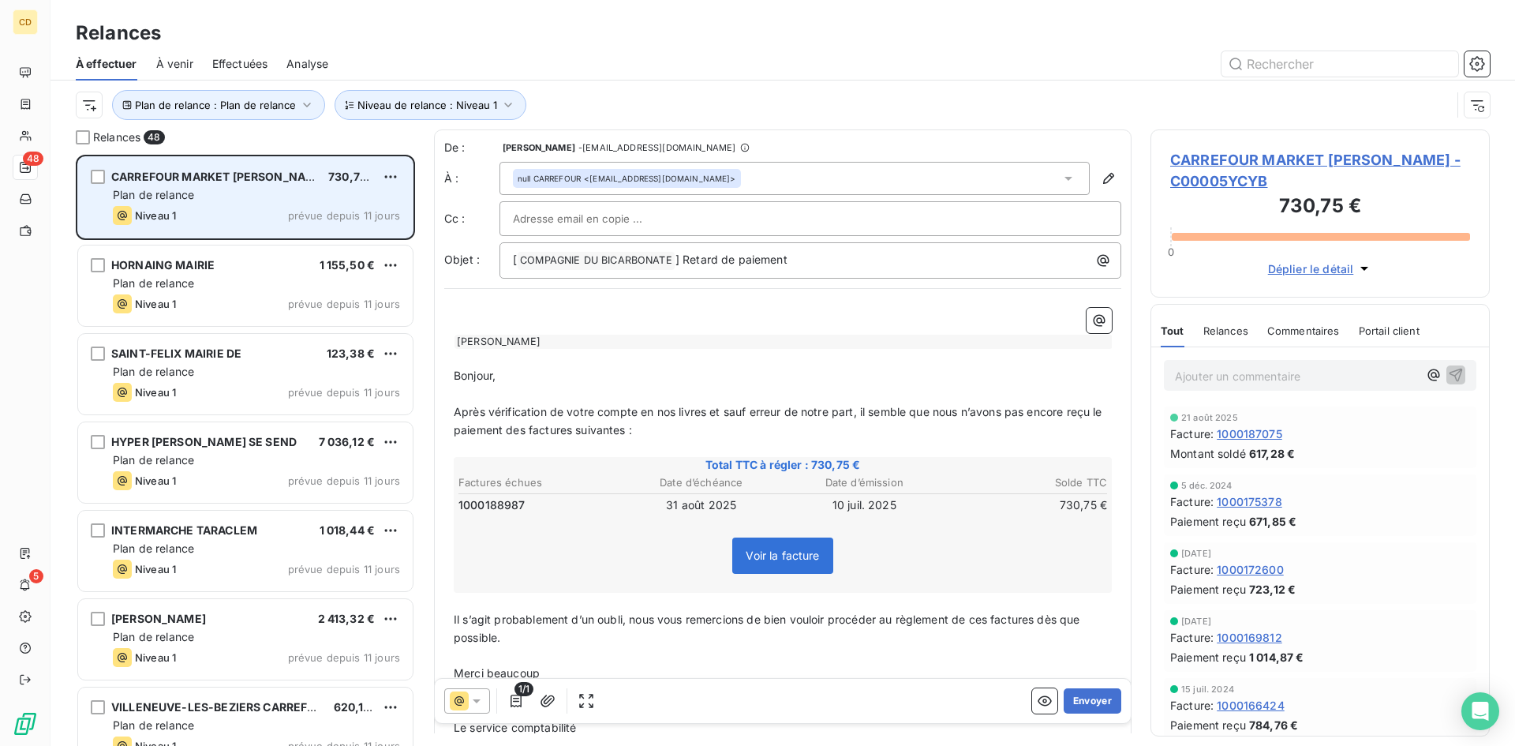
click at [192, 193] on span "Plan de relance" at bounding box center [153, 194] width 81 height 13
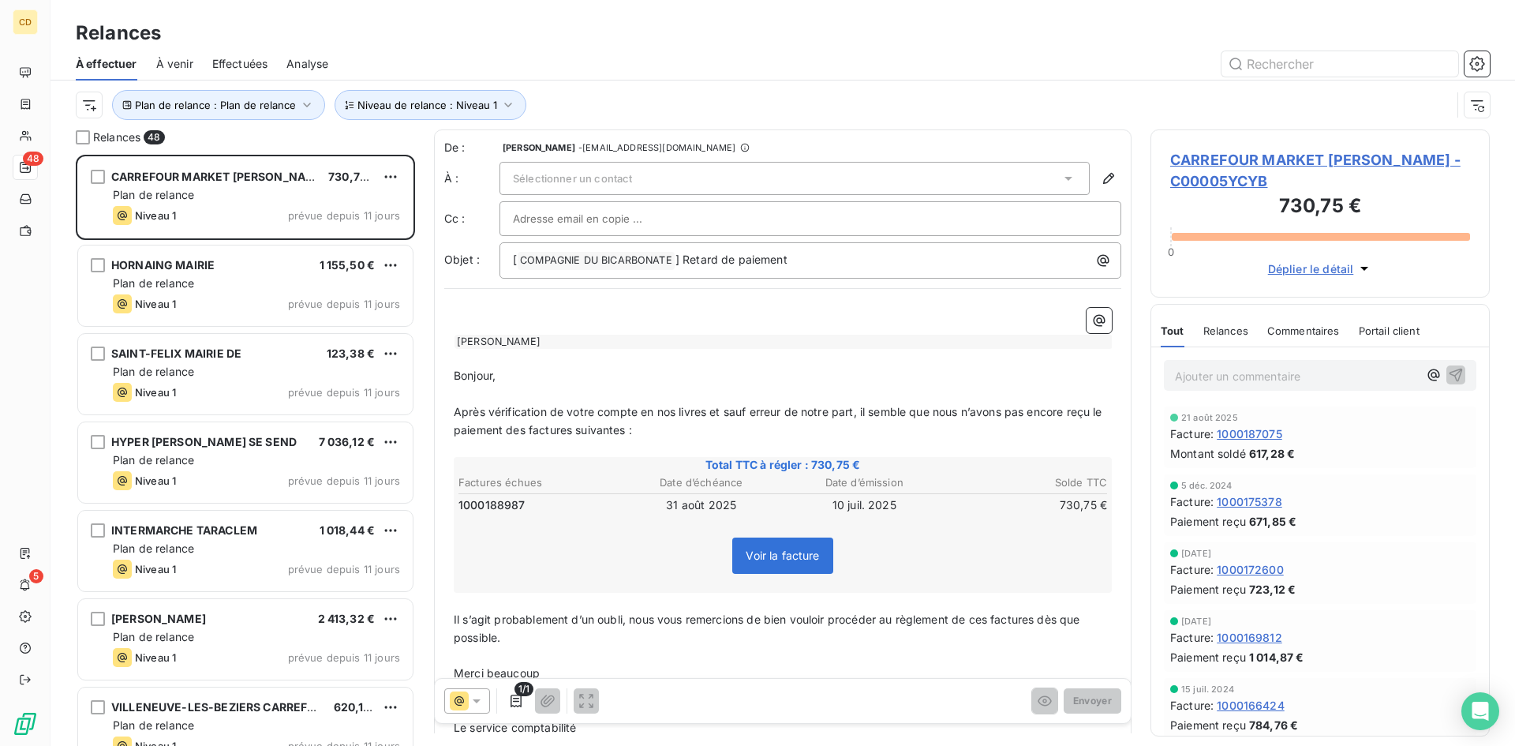
click at [679, 179] on div "Sélectionner un contact" at bounding box center [795, 178] width 590 height 33
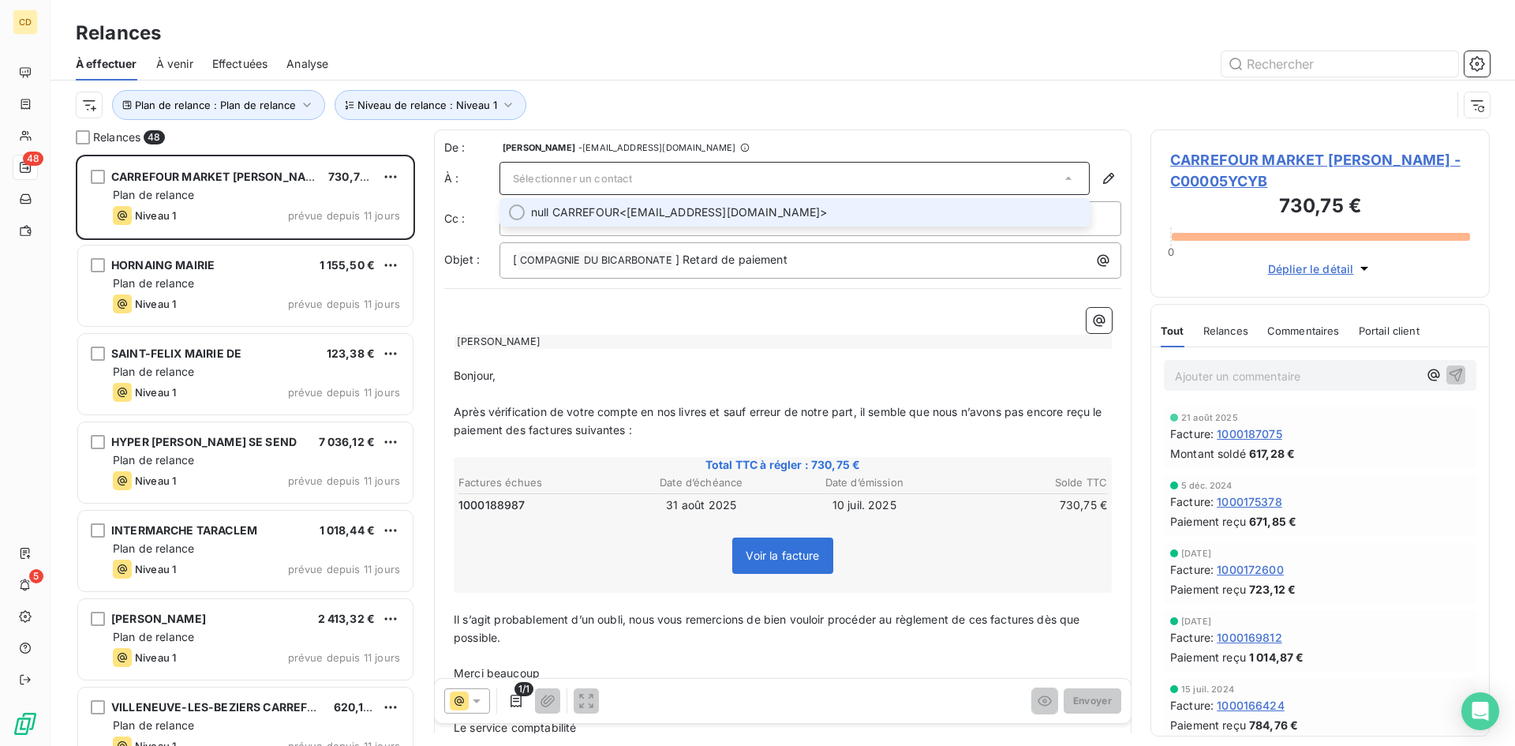
click at [678, 212] on span "null CARREFOUR <secretaire_ferneycentre@carrefour.com>" at bounding box center [805, 212] width 549 height 16
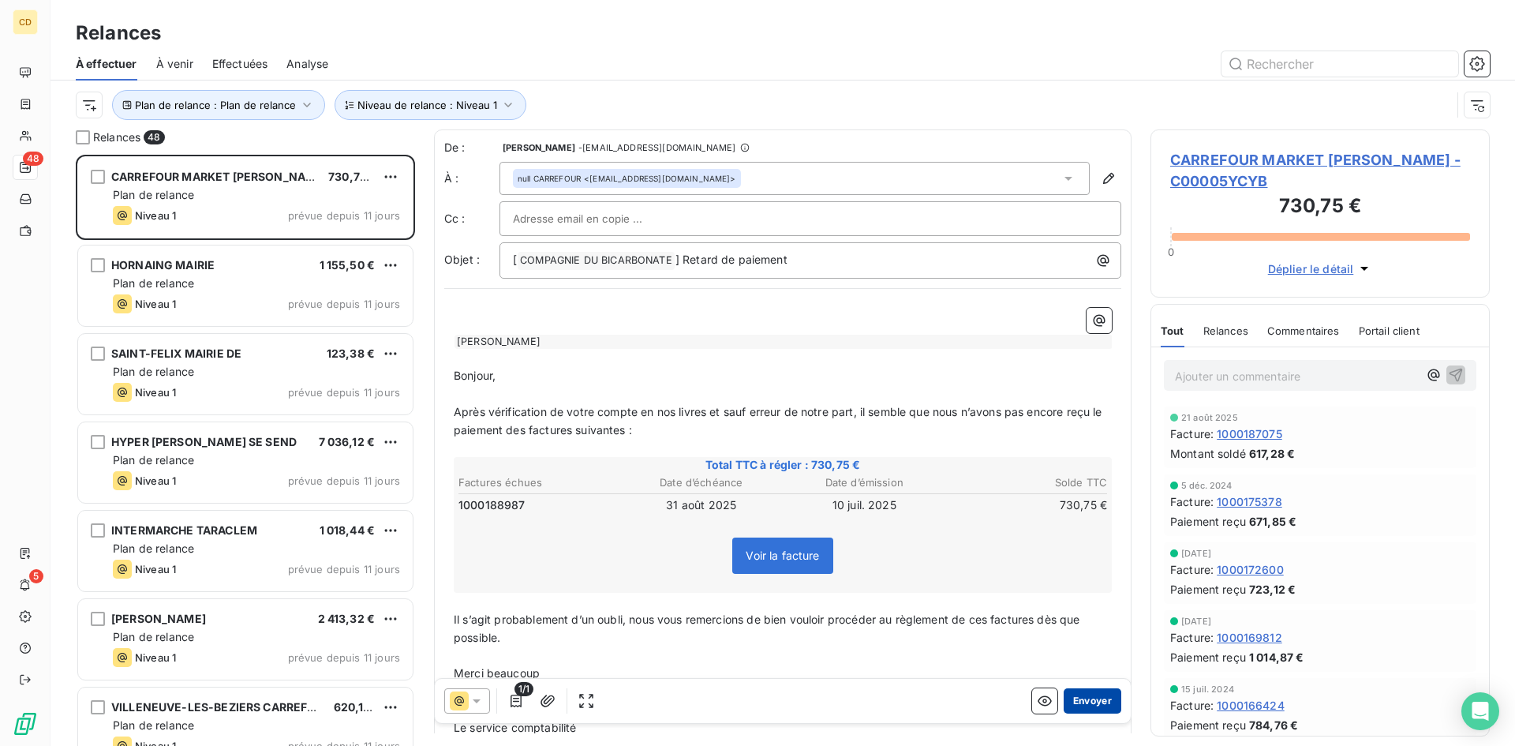
click at [1076, 704] on button "Envoyer" at bounding box center [1093, 700] width 58 height 25
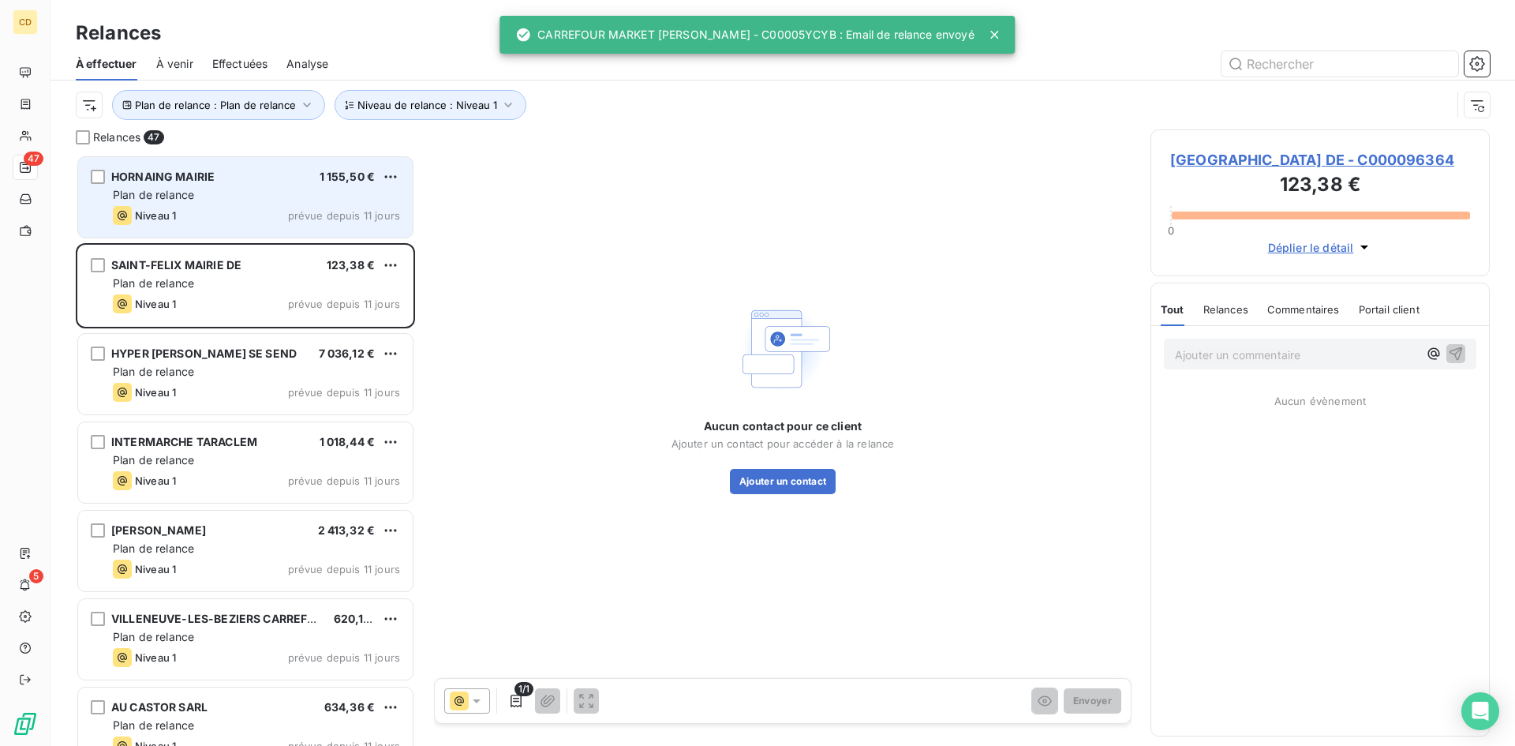
click at [172, 189] on span "Plan de relance" at bounding box center [153, 194] width 81 height 13
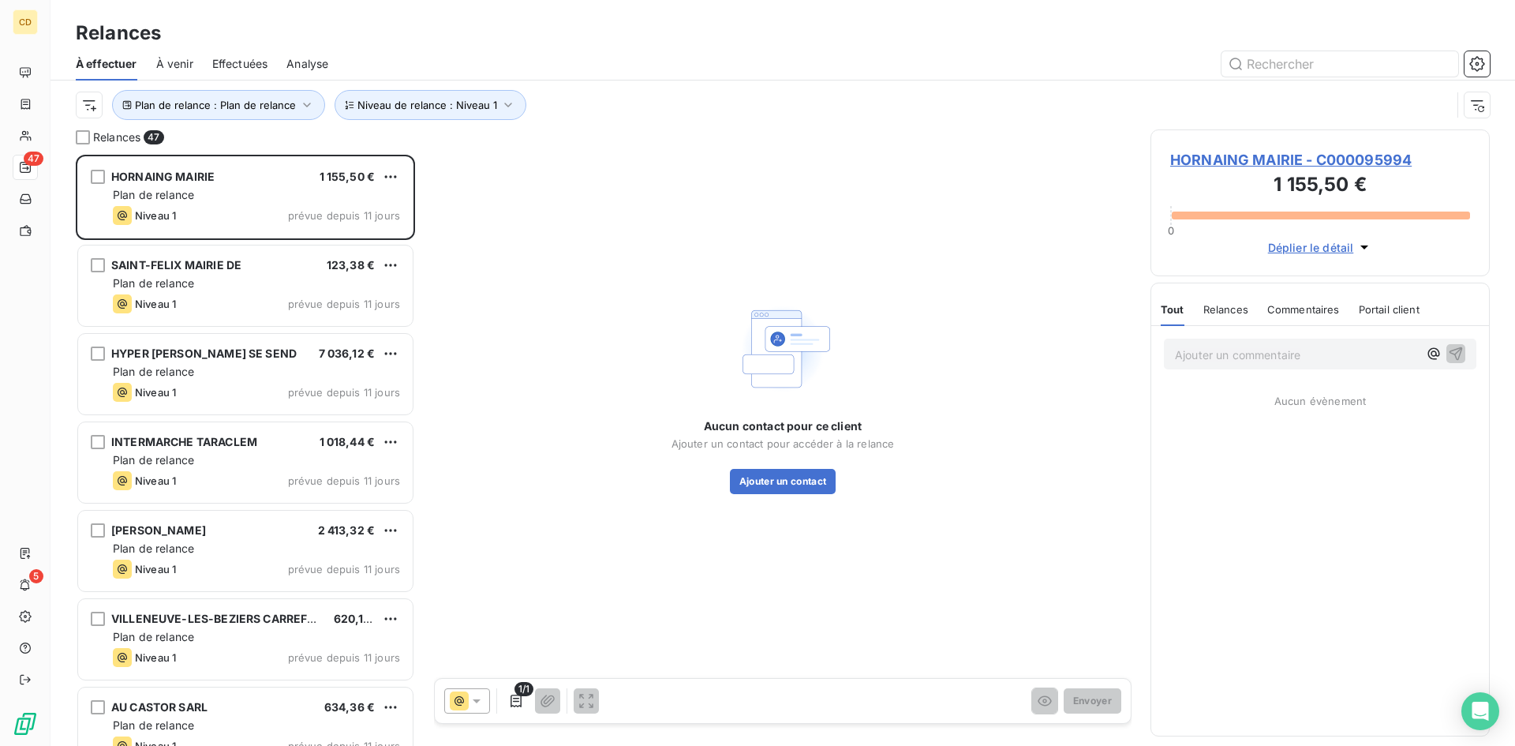
click at [1322, 164] on span "HORNAING MAIRIE - C000095994" at bounding box center [1320, 159] width 300 height 21
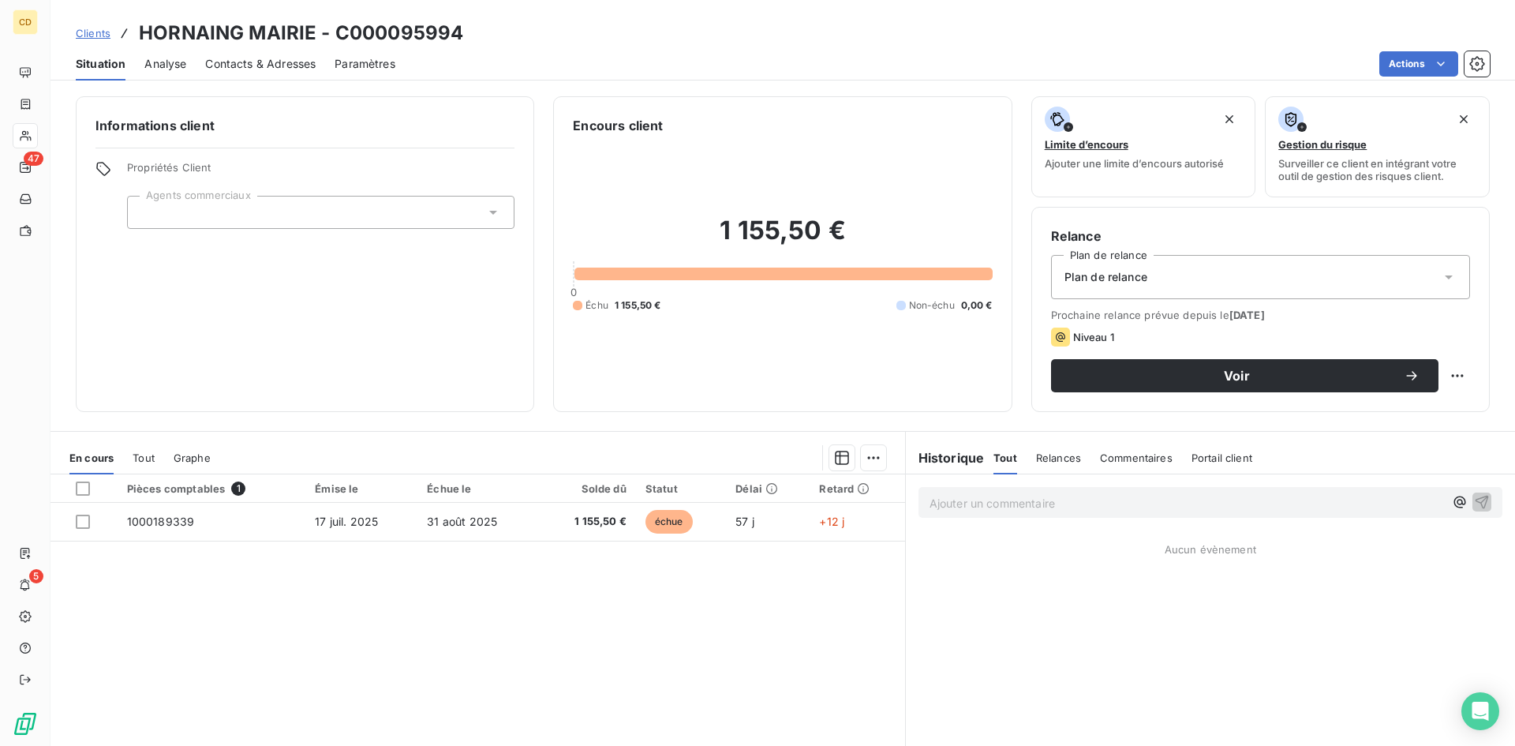
click at [1445, 275] on icon at bounding box center [1449, 277] width 8 height 4
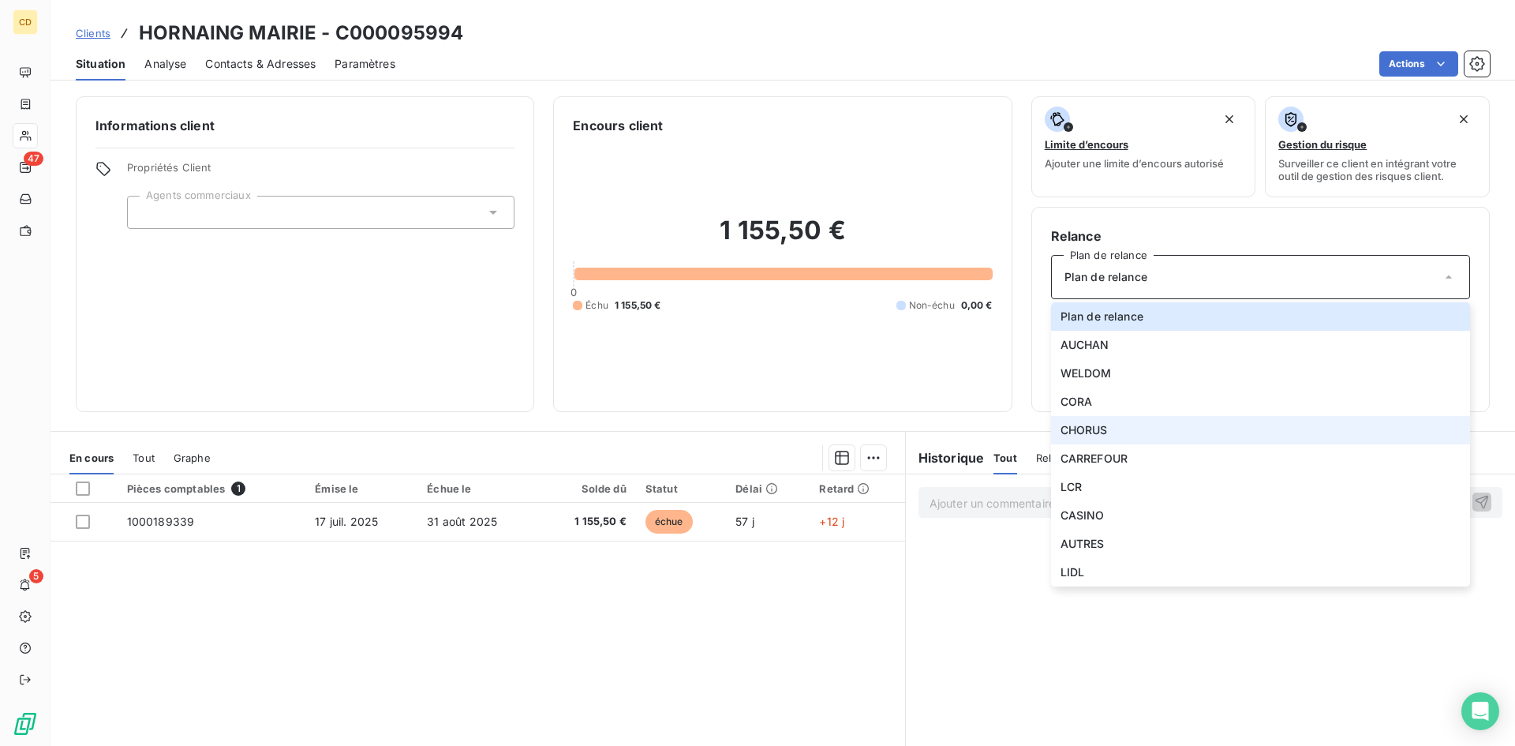
click at [1168, 432] on li "CHORUS" at bounding box center [1260, 430] width 419 height 28
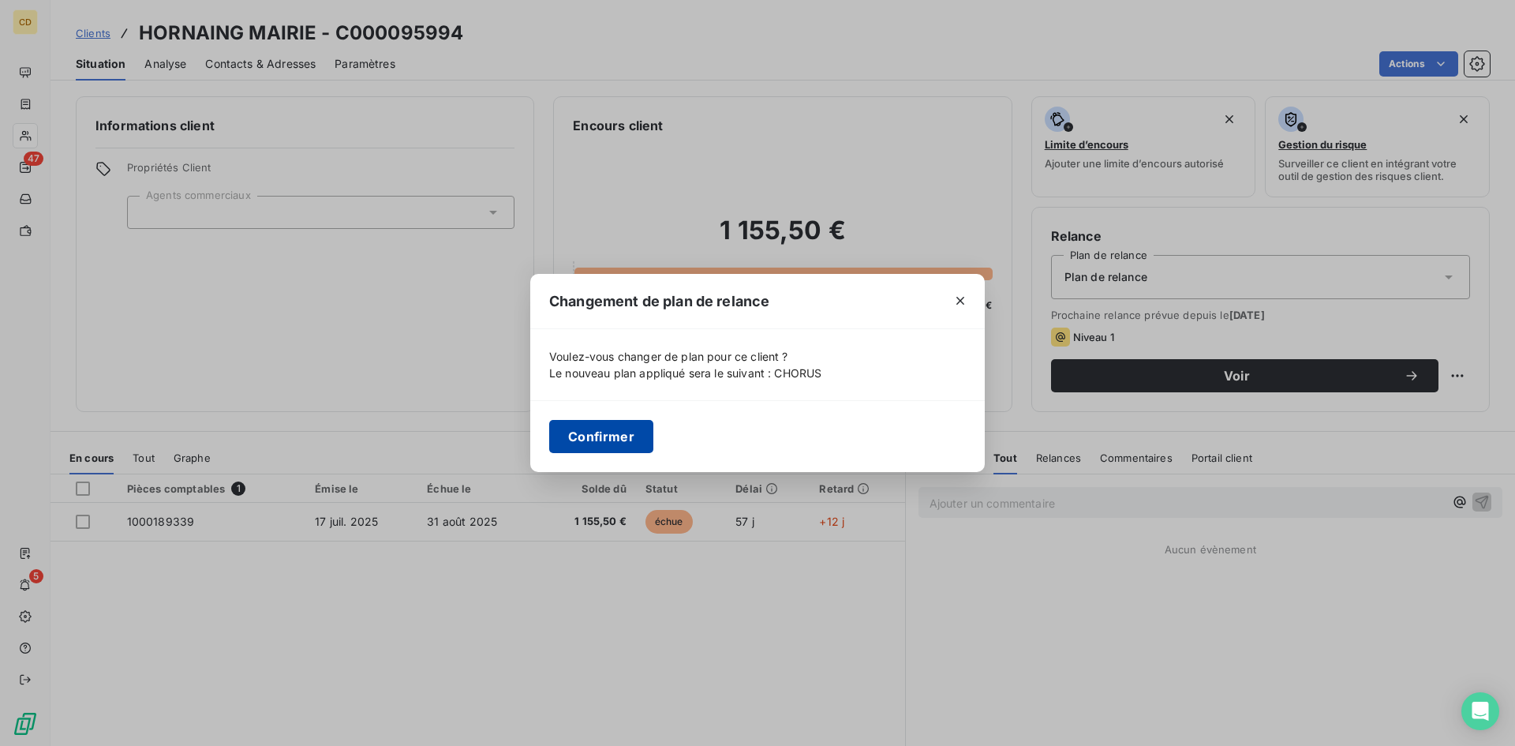
click at [594, 440] on button "Confirmer" at bounding box center [601, 436] width 104 height 33
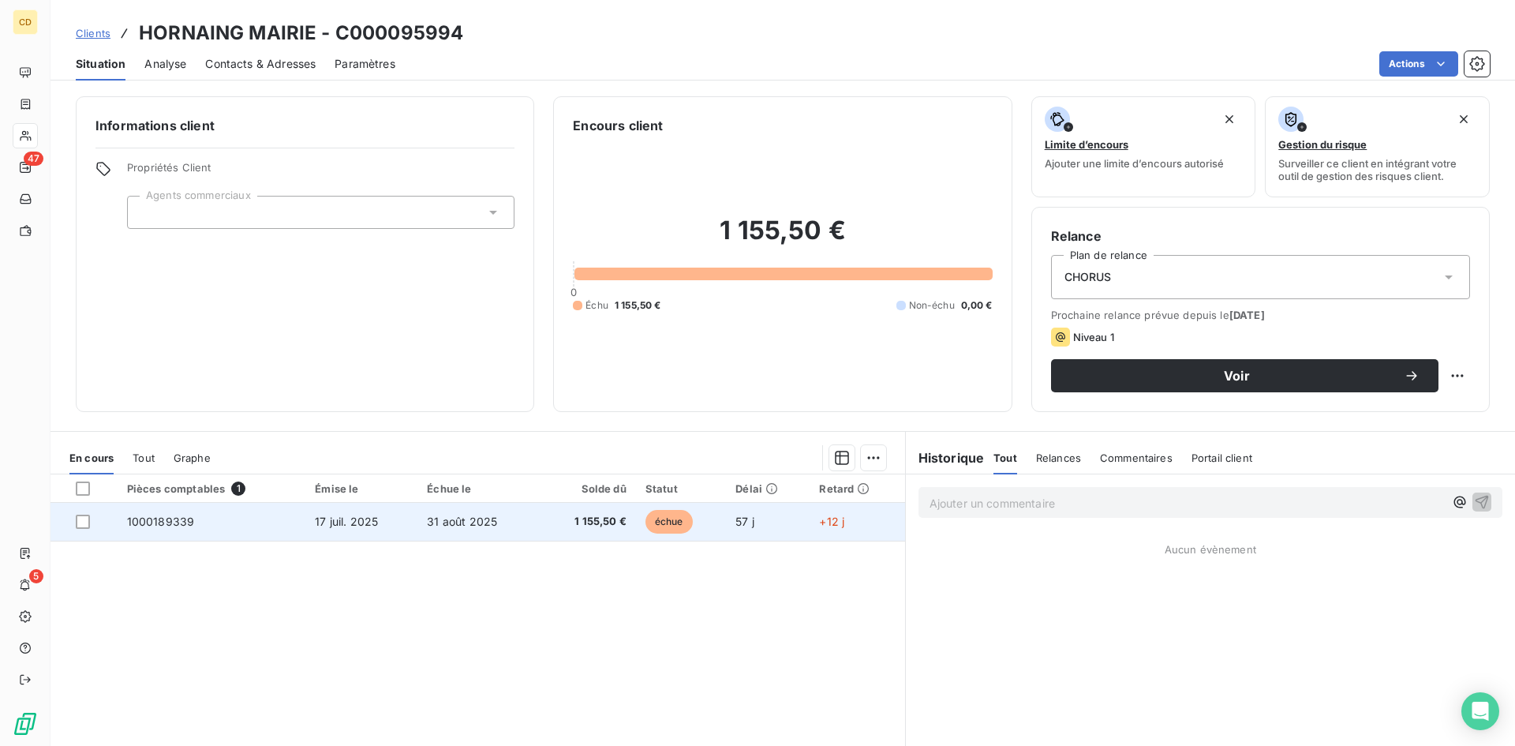
click at [429, 531] on td "31 août 2025" at bounding box center [478, 522] width 122 height 38
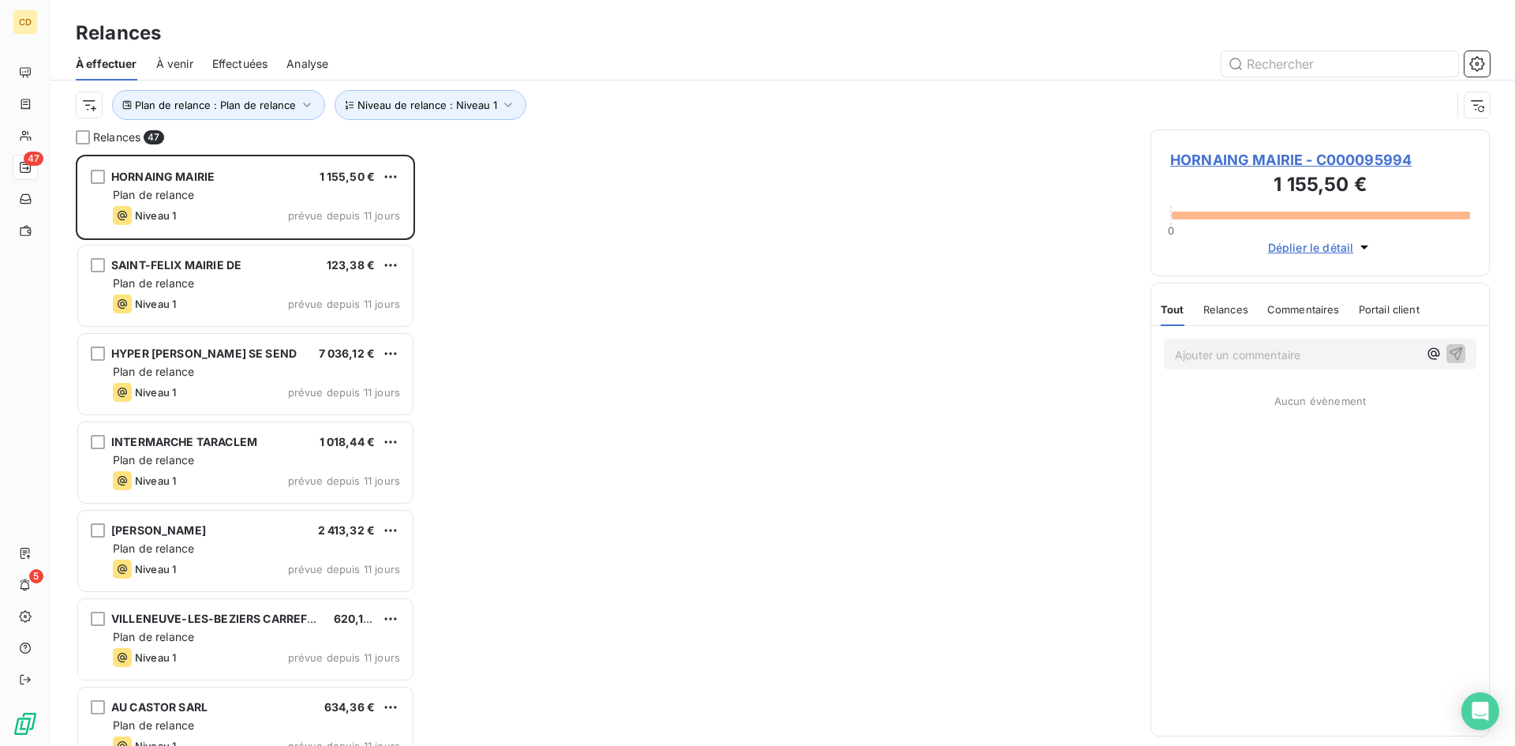
scroll to position [579, 327]
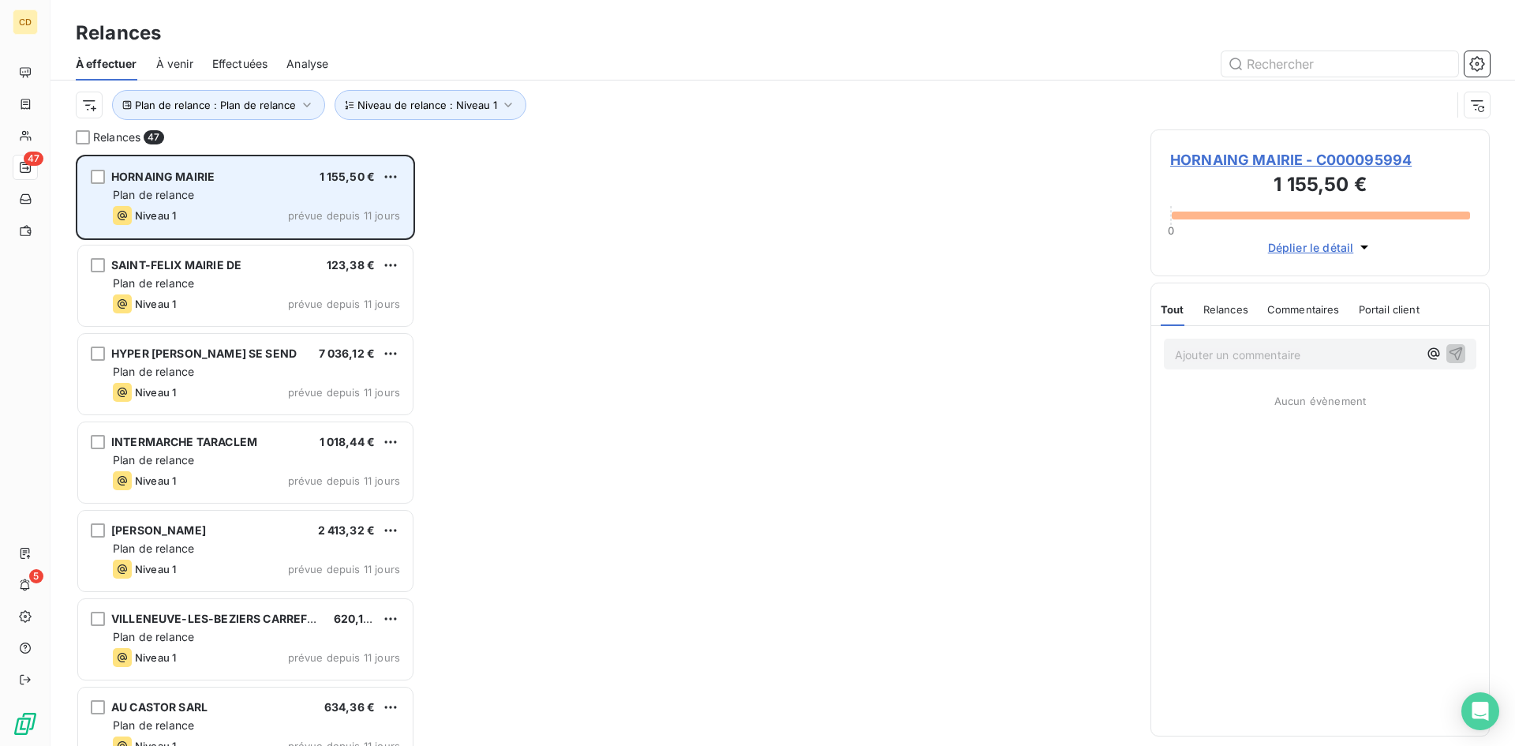
click at [166, 175] on span "HORNAING MAIRIE" at bounding box center [162, 176] width 103 height 13
click at [170, 178] on span "HORNAING MAIRIE" at bounding box center [162, 176] width 103 height 13
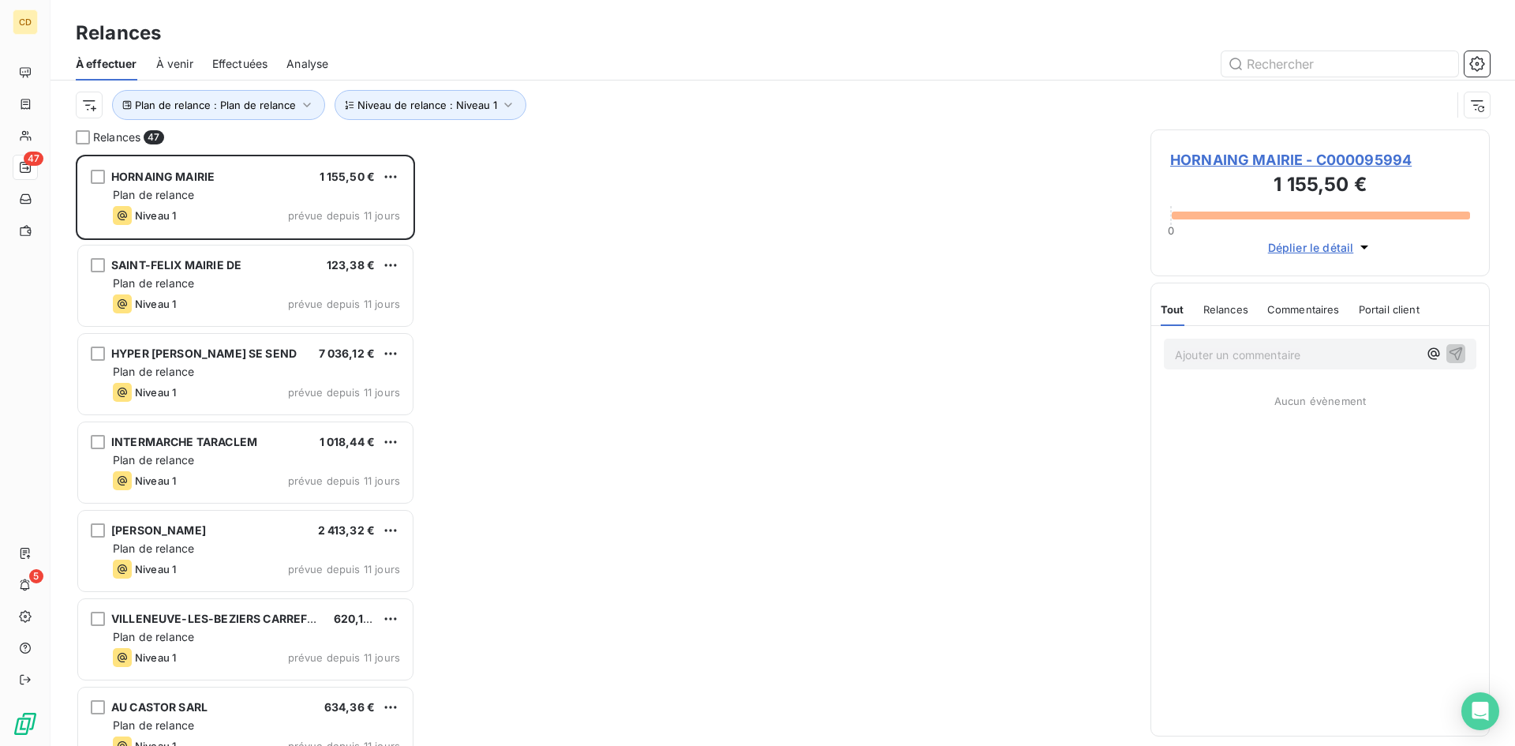
click at [1210, 159] on span "HORNAING MAIRIE - C000095994" at bounding box center [1320, 159] width 300 height 21
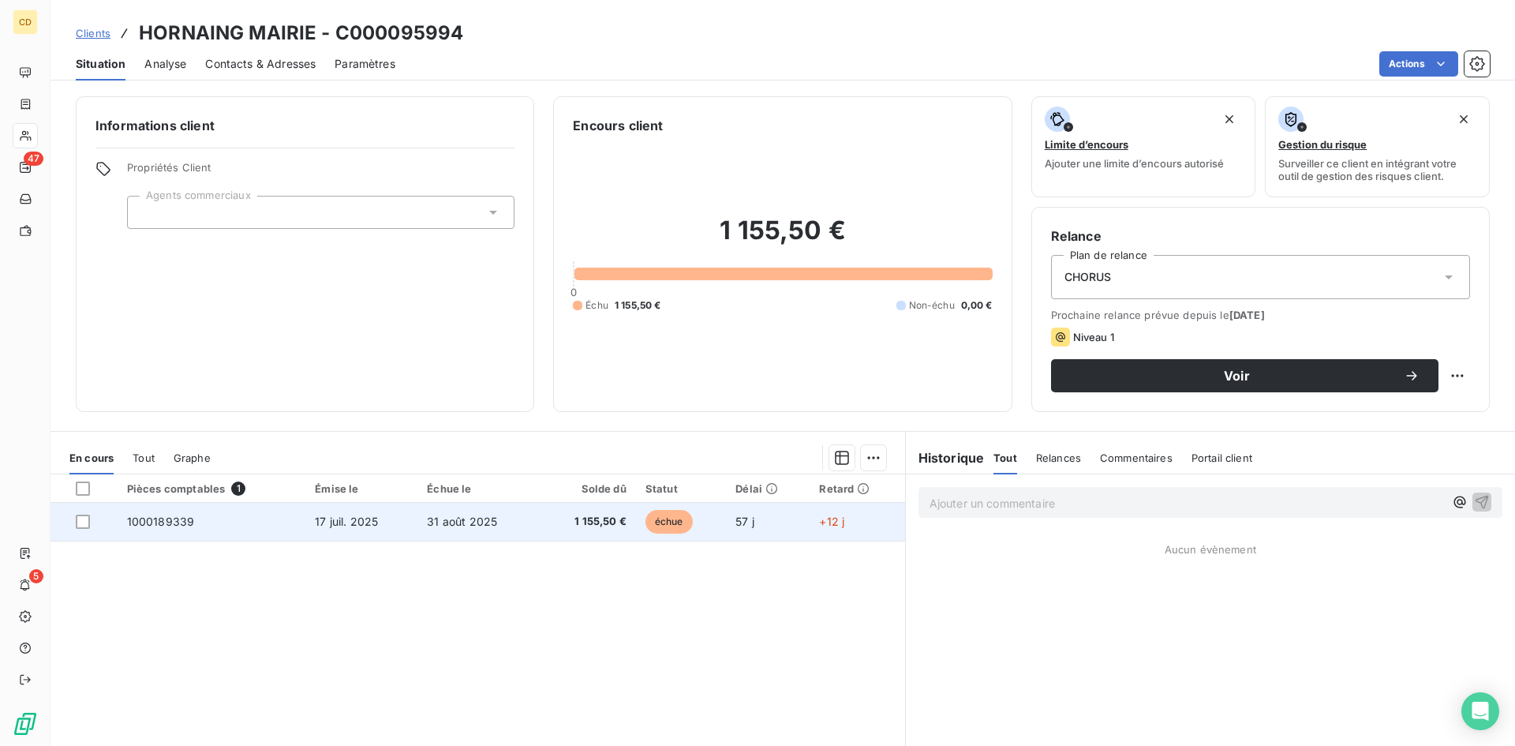
click at [366, 522] on span "17 juil. 2025" at bounding box center [346, 520] width 63 height 13
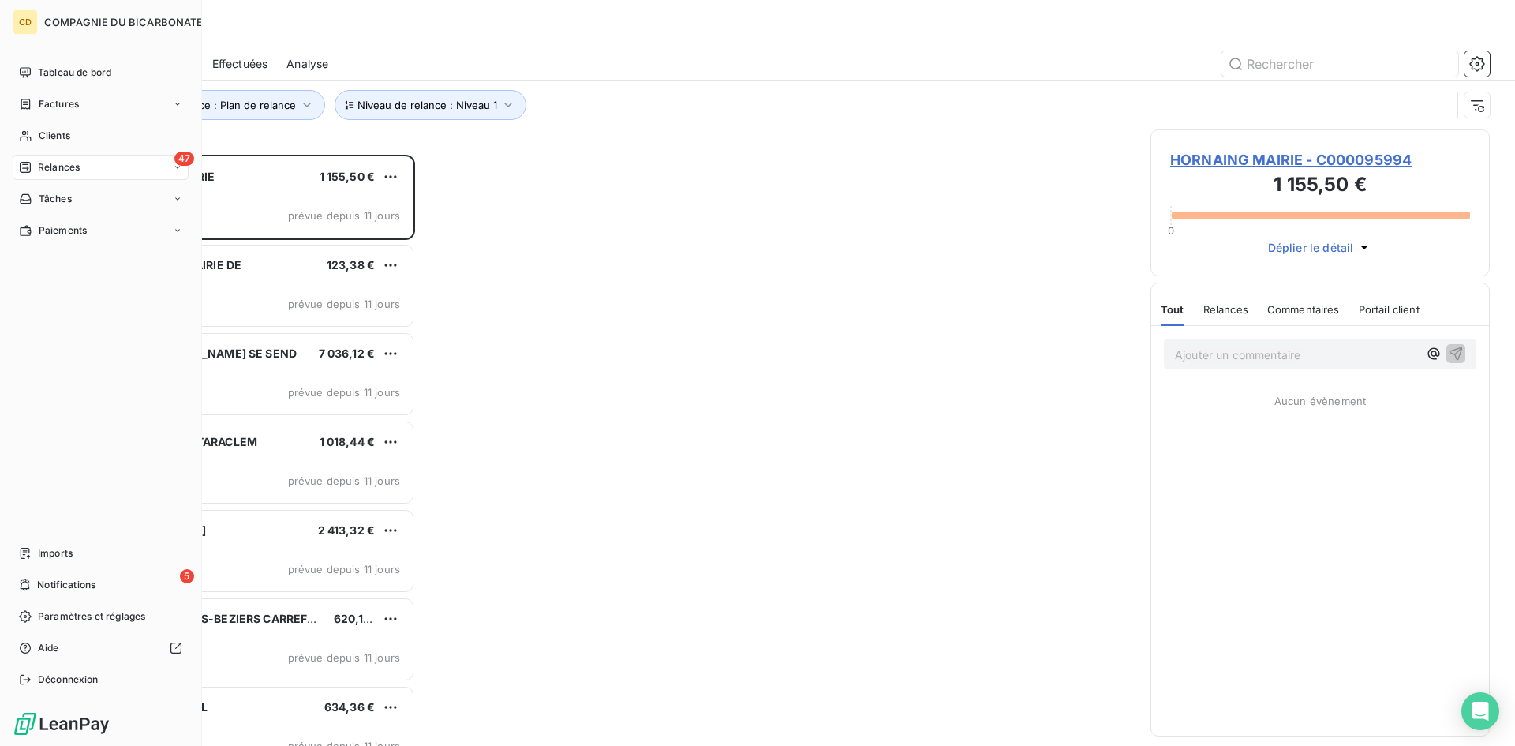
scroll to position [579, 327]
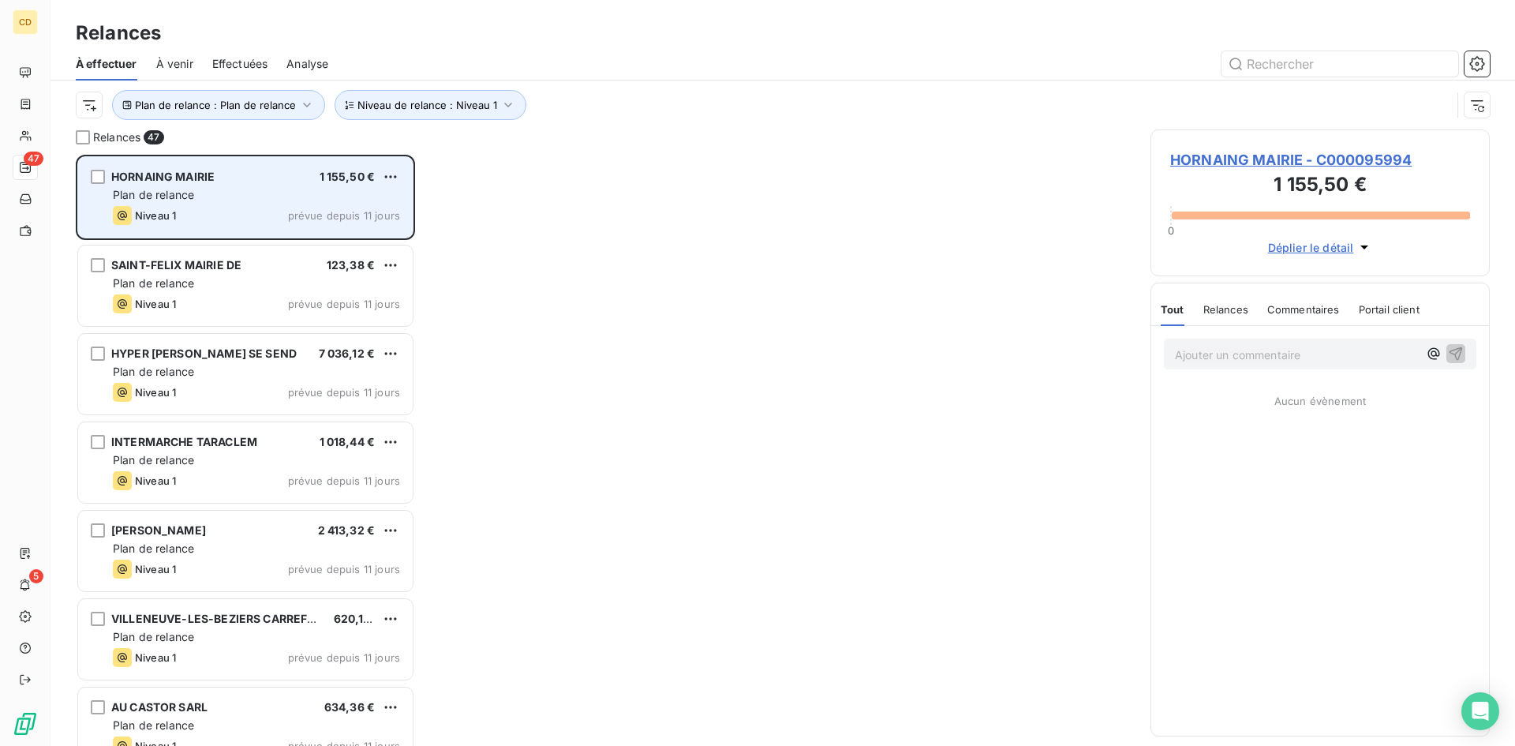
click at [185, 178] on span "HORNAING MAIRIE" at bounding box center [162, 176] width 103 height 13
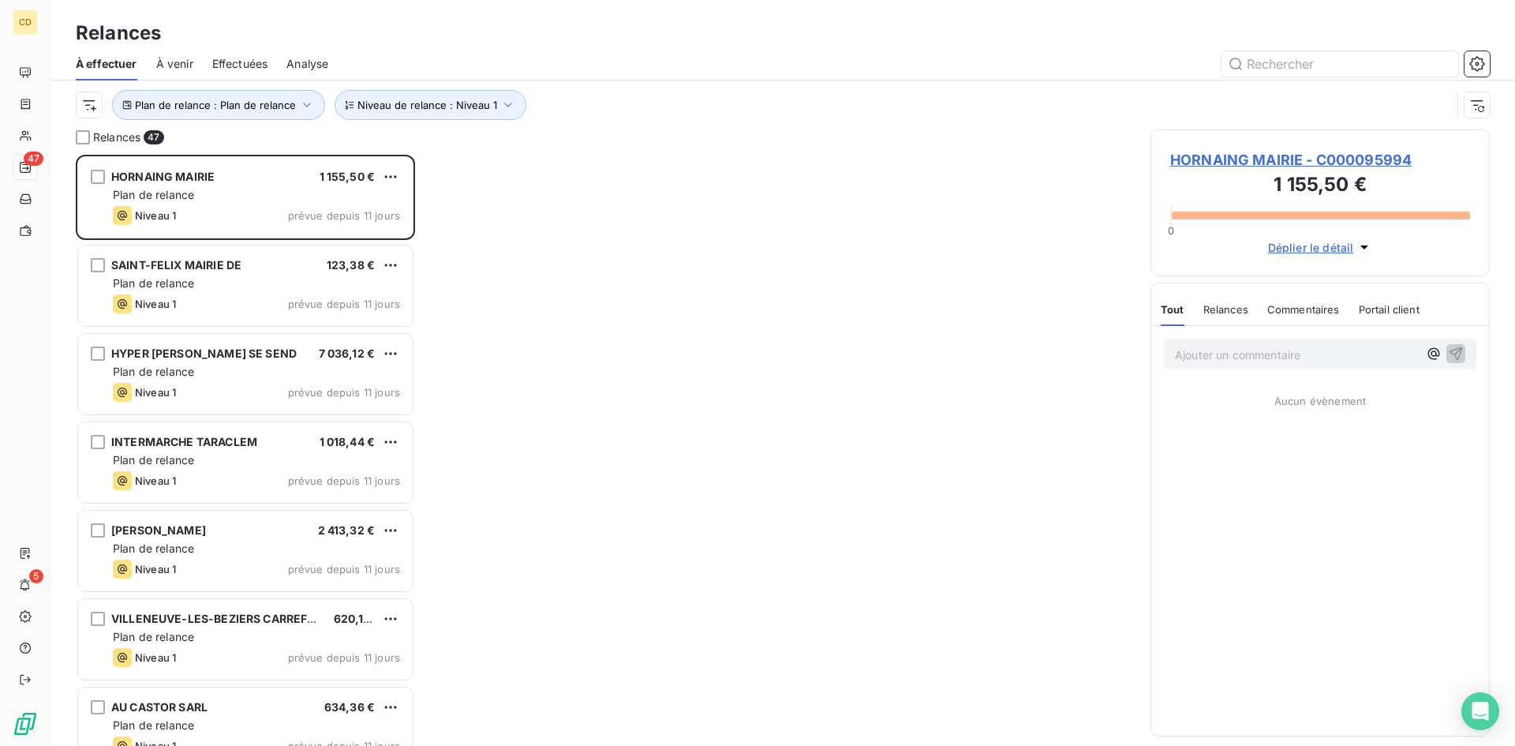
click at [1241, 155] on span "HORNAING MAIRIE - C000095994" at bounding box center [1320, 159] width 300 height 21
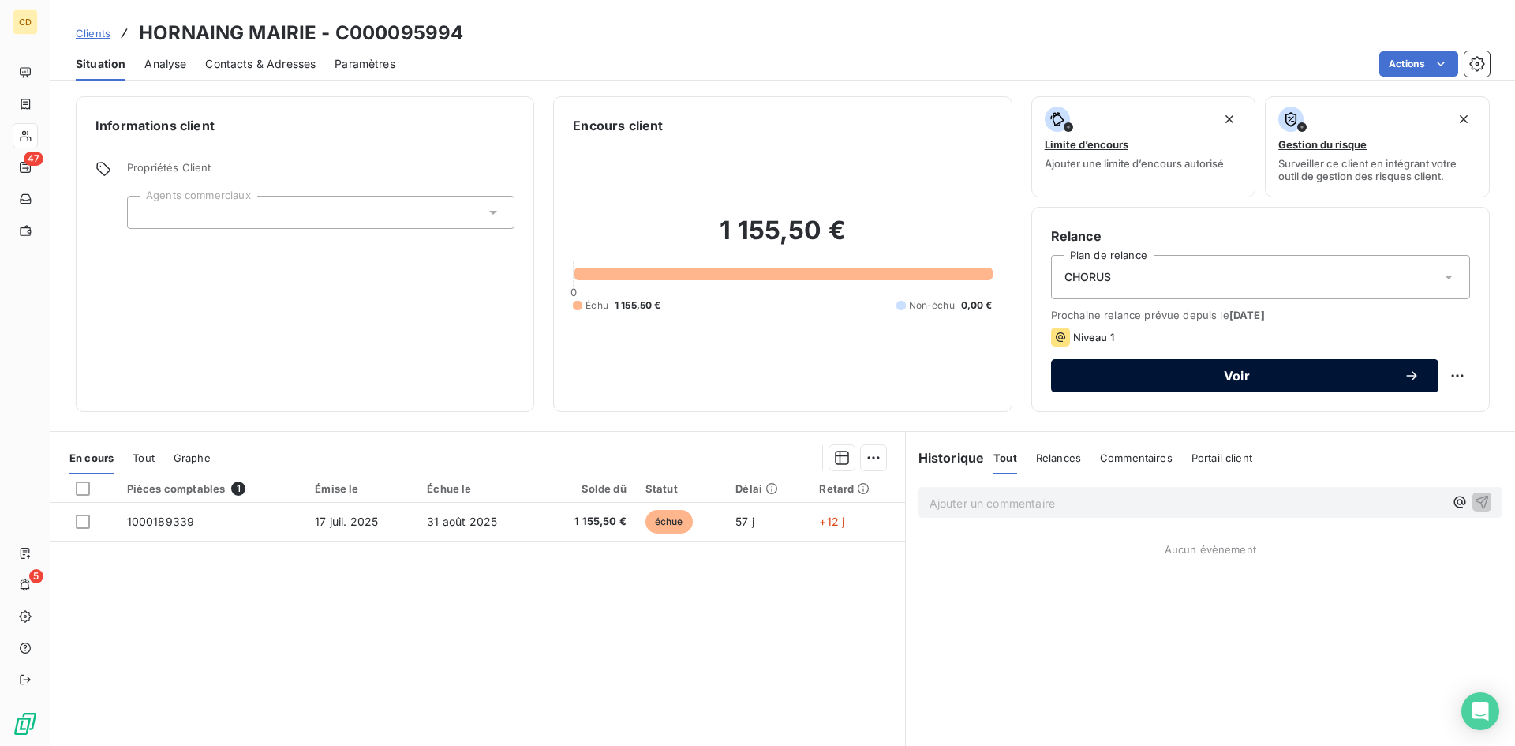
click at [1210, 372] on span "Voir" at bounding box center [1237, 375] width 334 height 13
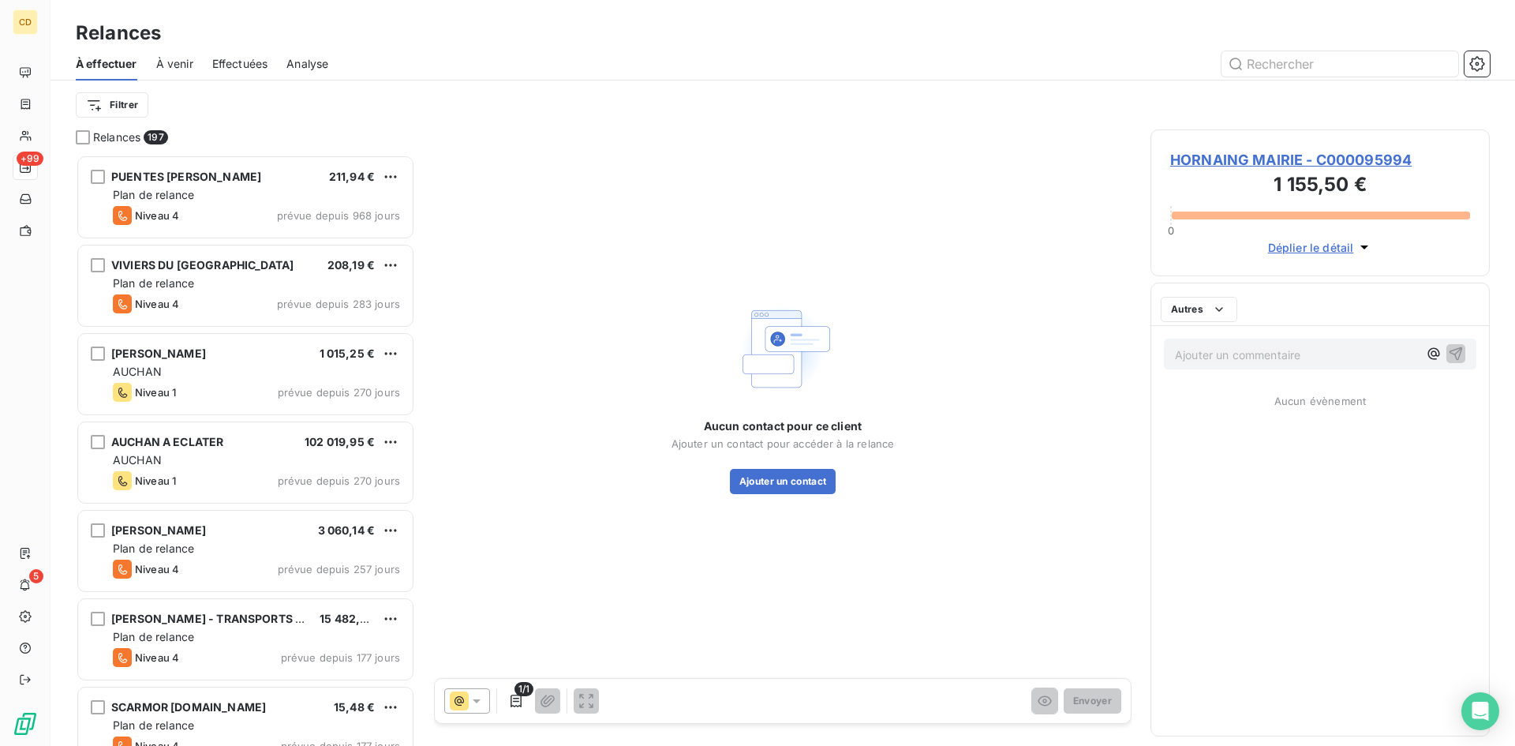
scroll to position [579, 327]
click at [124, 103] on html "CD +99 5 Relances À effectuer À venir Effectuées Analyse Filtrer Relances 197 P…" at bounding box center [757, 373] width 1515 height 746
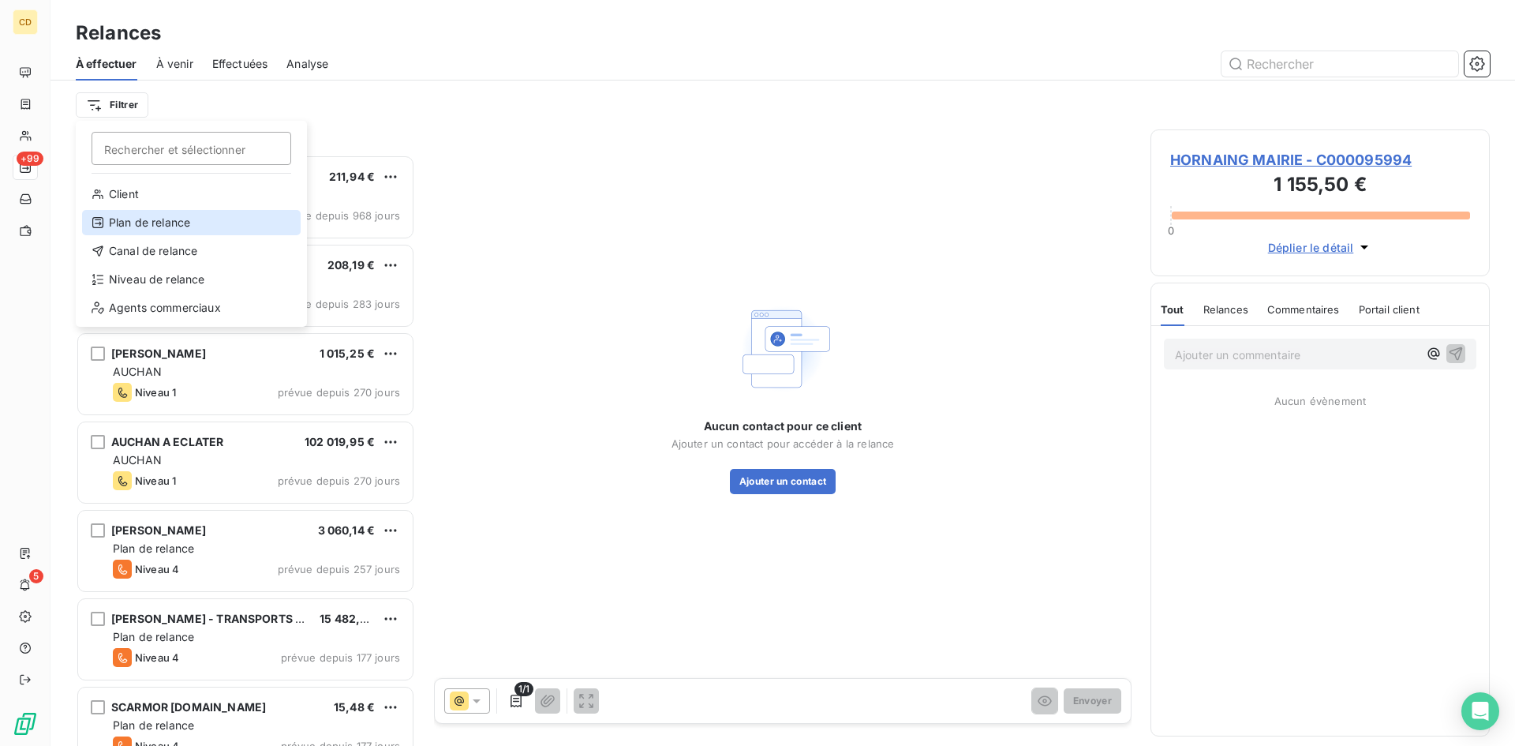
click at [167, 218] on div "Plan de relance" at bounding box center [191, 222] width 219 height 25
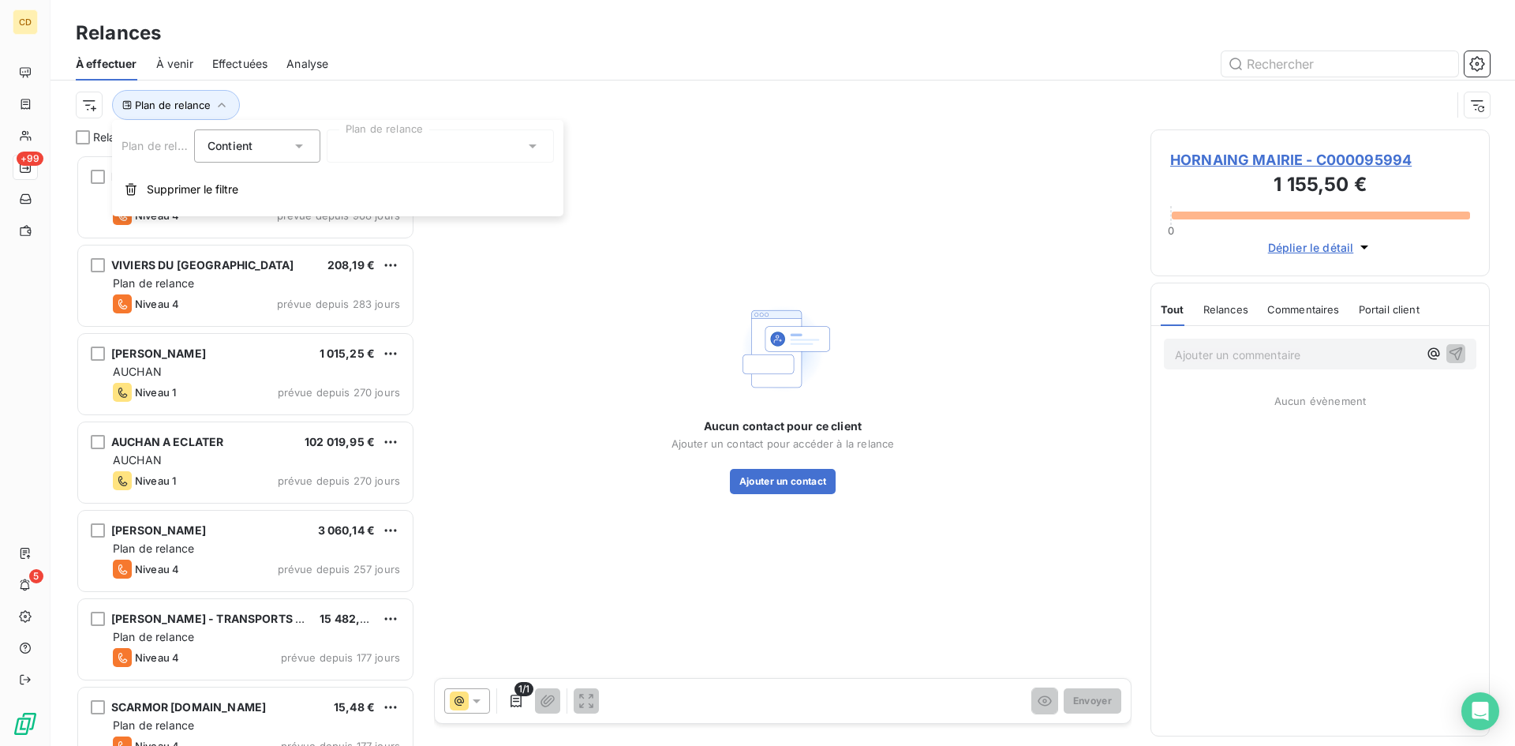
click at [534, 146] on icon at bounding box center [533, 146] width 8 height 4
click at [410, 180] on span "Plan de relance" at bounding box center [397, 180] width 81 height 16
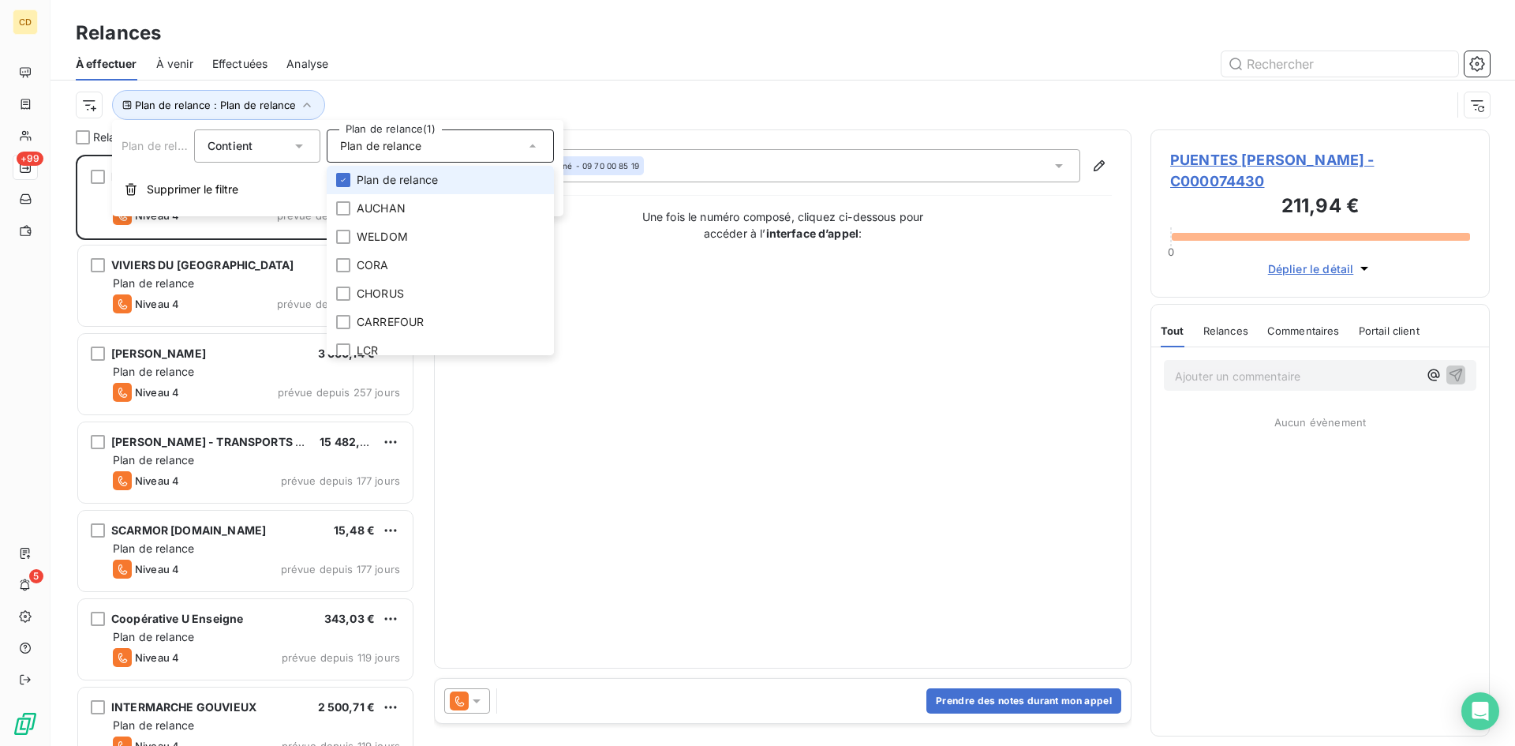
scroll to position [579, 327]
click at [84, 103] on html "CD +99 5 Relances À effectuer À venir Effectuées Analyse Plan de relance : Plan…" at bounding box center [757, 373] width 1515 height 746
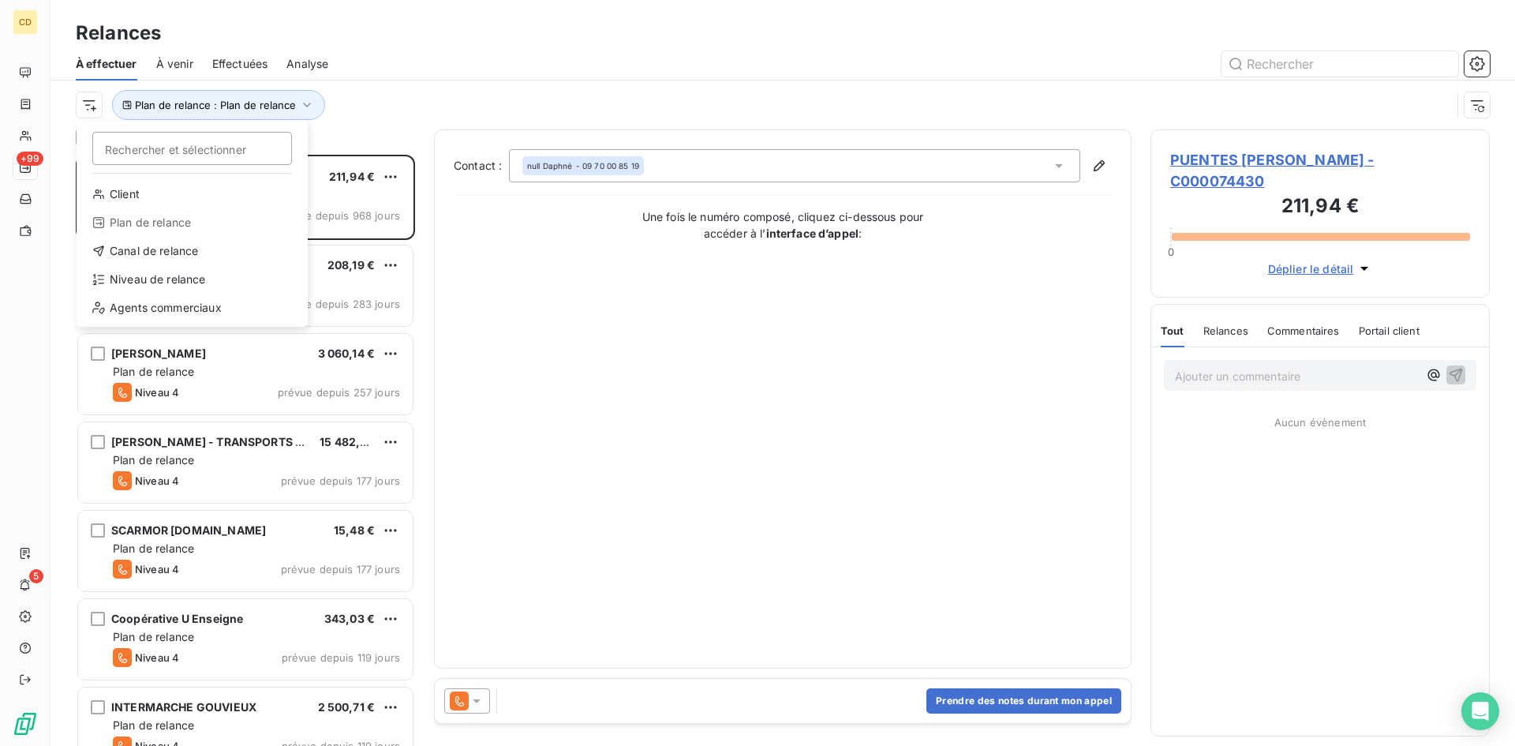
click at [392, 103] on html "CD +99 5 Relances À effectuer À venir Effectuées Analyse Rechercher et sélectio…" at bounding box center [757, 373] width 1515 height 746
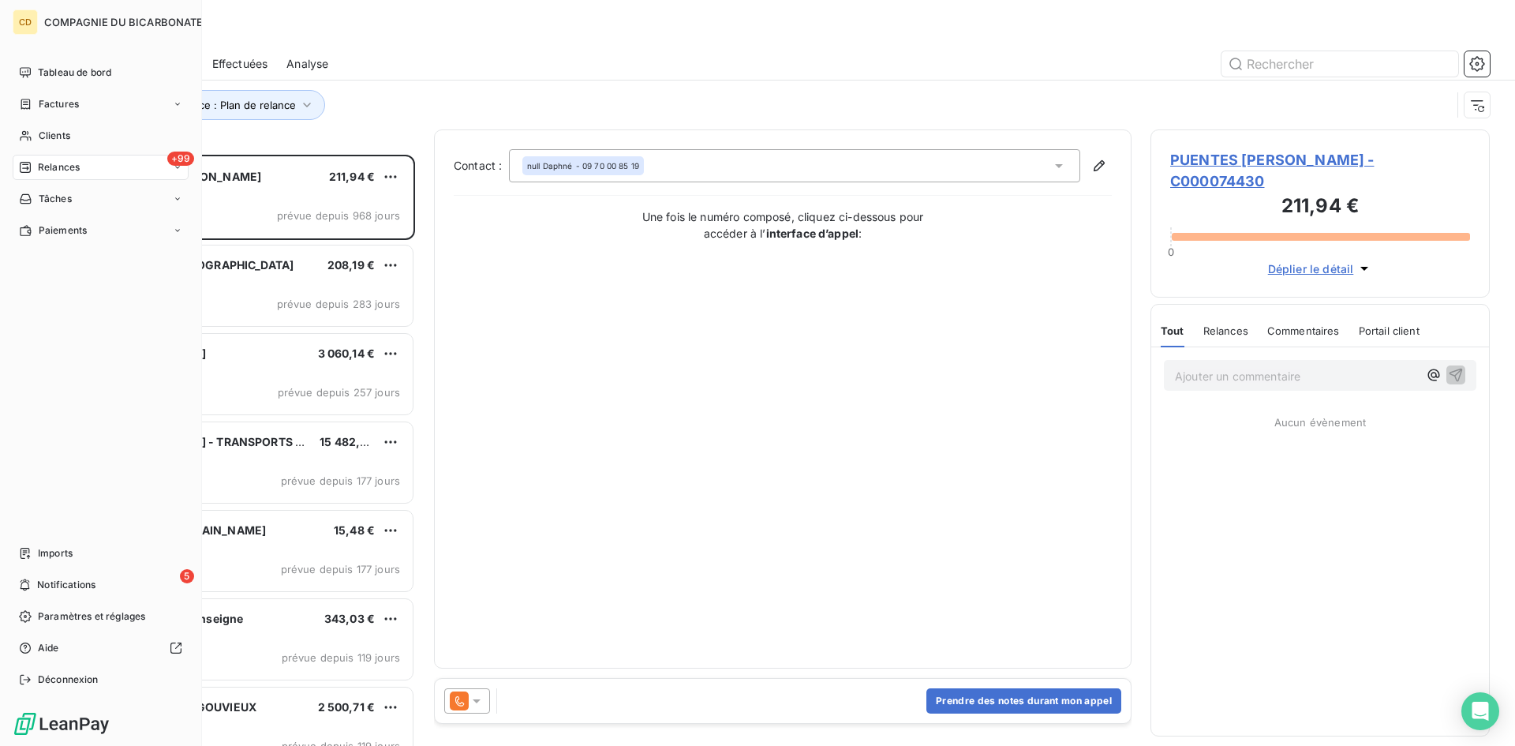
click at [27, 163] on icon at bounding box center [25, 167] width 13 height 13
click at [101, 200] on div "À effectuer" at bounding box center [110, 198] width 157 height 25
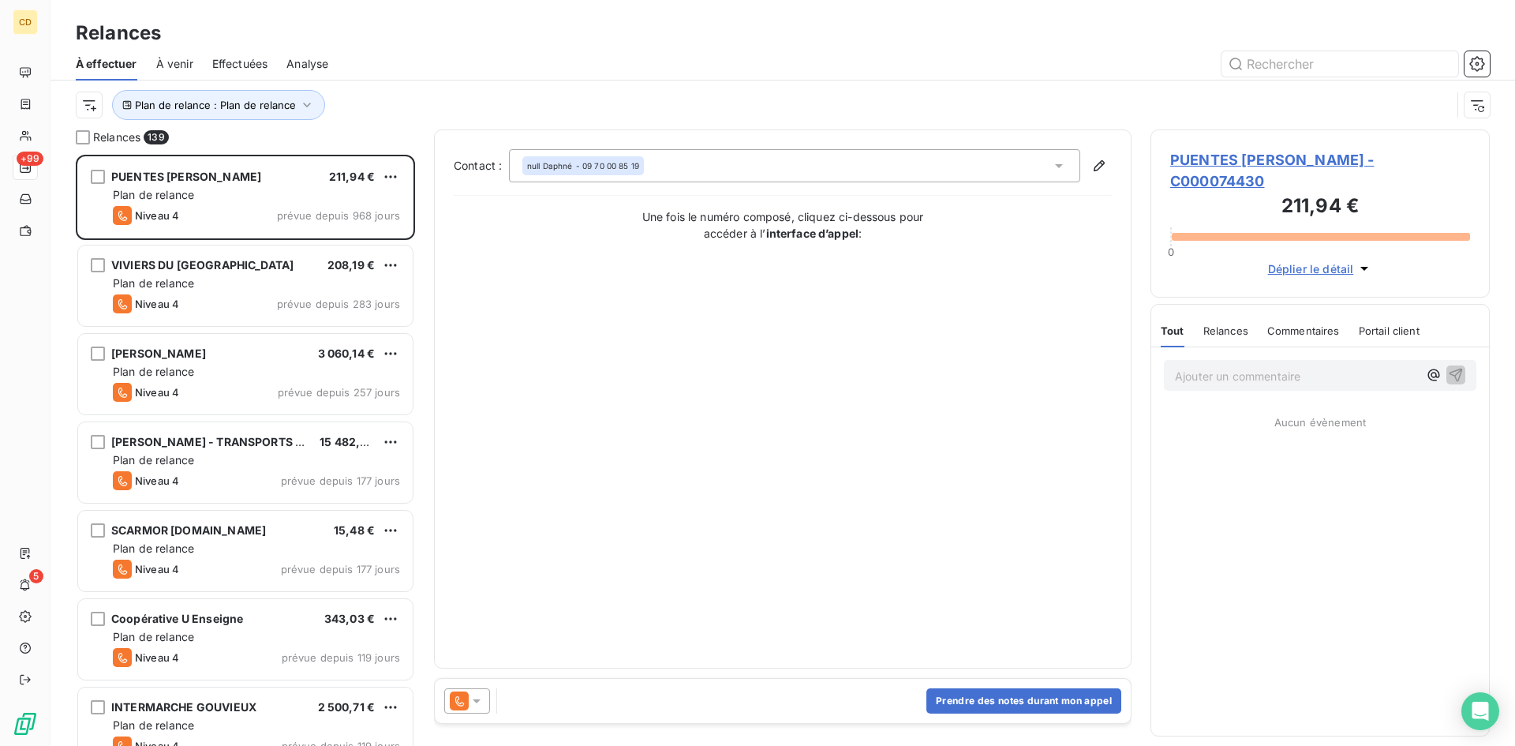
click at [406, 64] on div at bounding box center [918, 63] width 1143 height 25
click at [305, 103] on icon "button" at bounding box center [307, 105] width 16 height 16
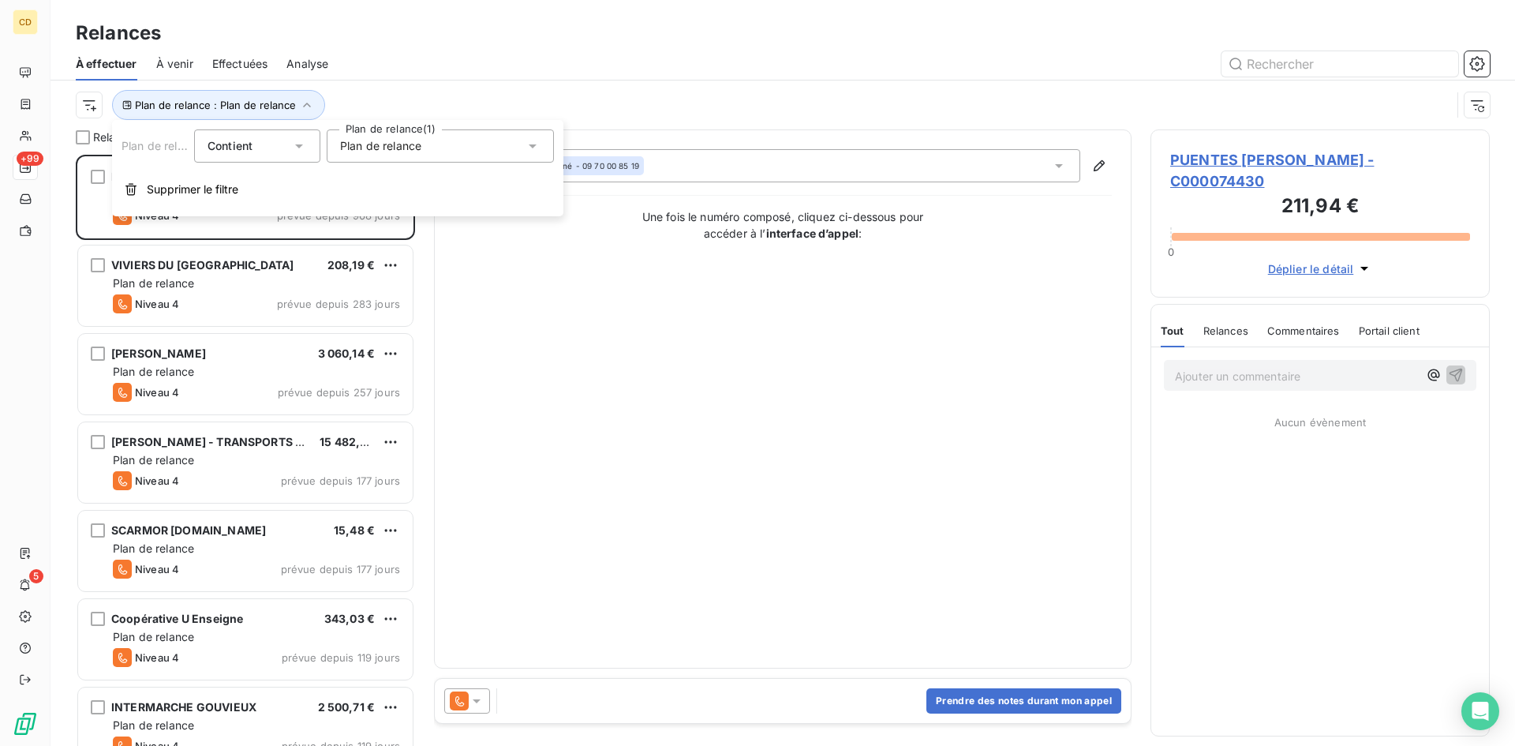
click at [532, 145] on icon at bounding box center [533, 146] width 8 height 4
click at [297, 142] on icon at bounding box center [299, 146] width 16 height 16
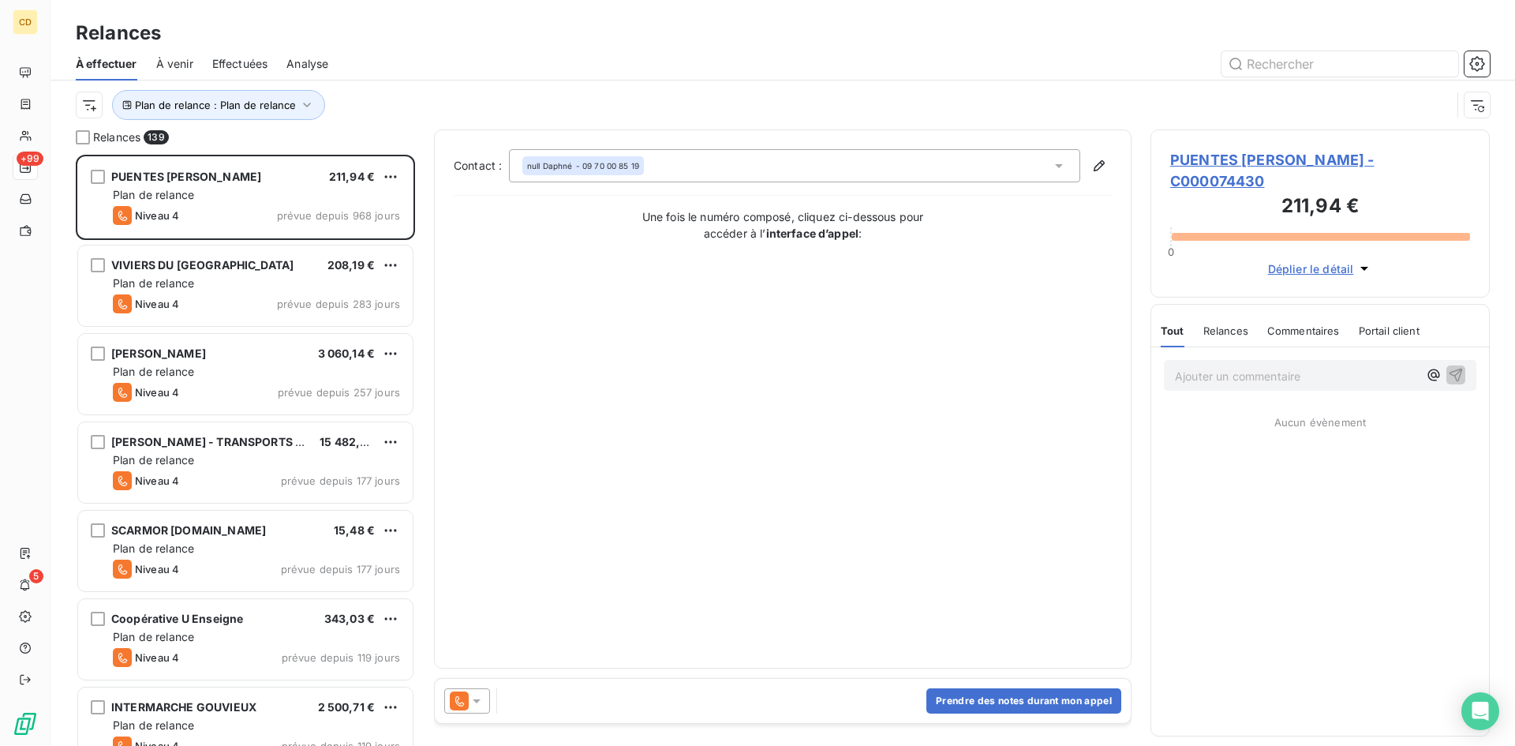
click at [465, 80] on div "À effectuer À venir Effectuées Analyse" at bounding box center [783, 63] width 1465 height 33
click at [1478, 98] on icon "button" at bounding box center [1477, 105] width 16 height 16
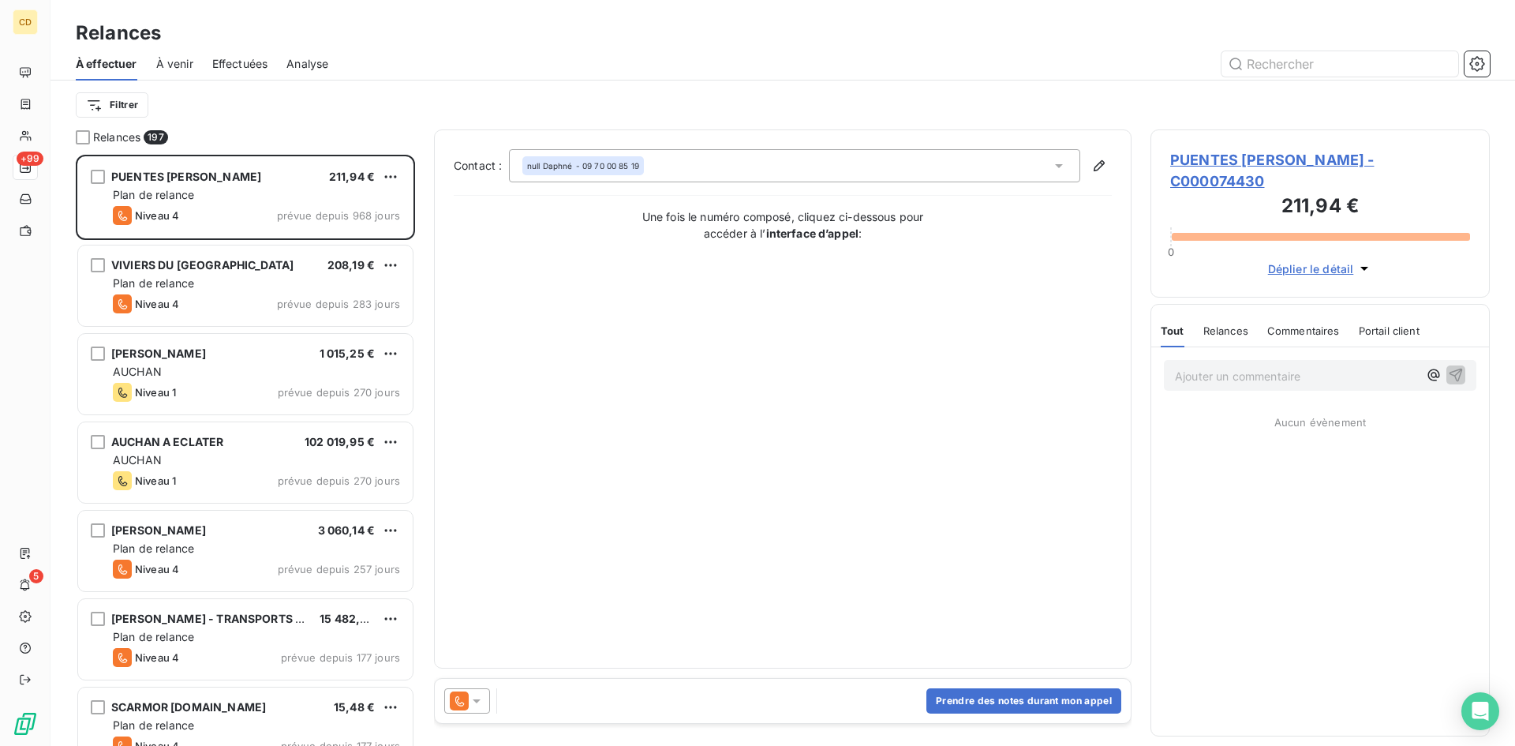
click at [446, 73] on div at bounding box center [918, 63] width 1143 height 25
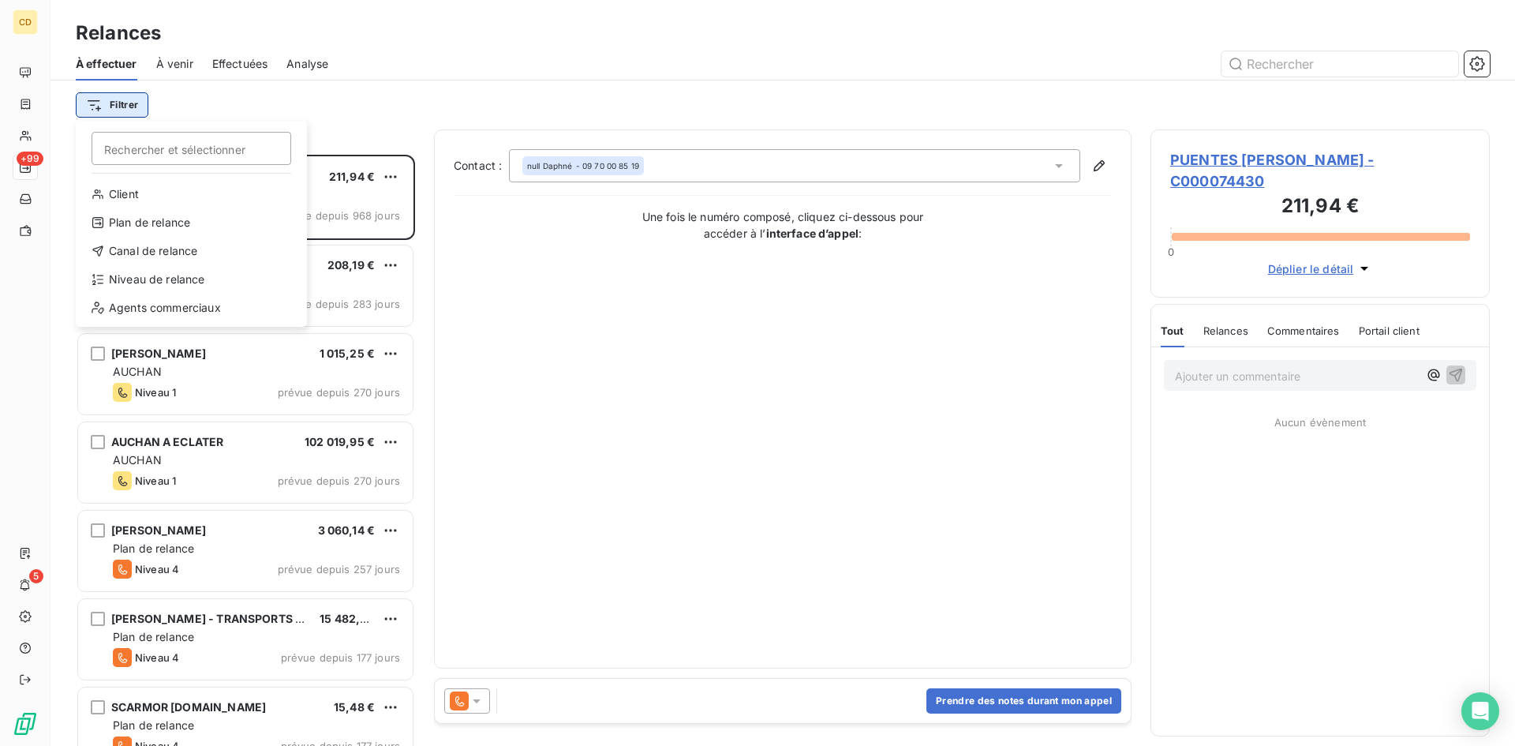
click at [133, 103] on html "CD +99 5 Relances À effectuer À venir Effectuées Analyse Filtrer Rechercher et …" at bounding box center [757, 373] width 1515 height 746
click at [164, 249] on div "Canal de relance" at bounding box center [191, 250] width 219 height 25
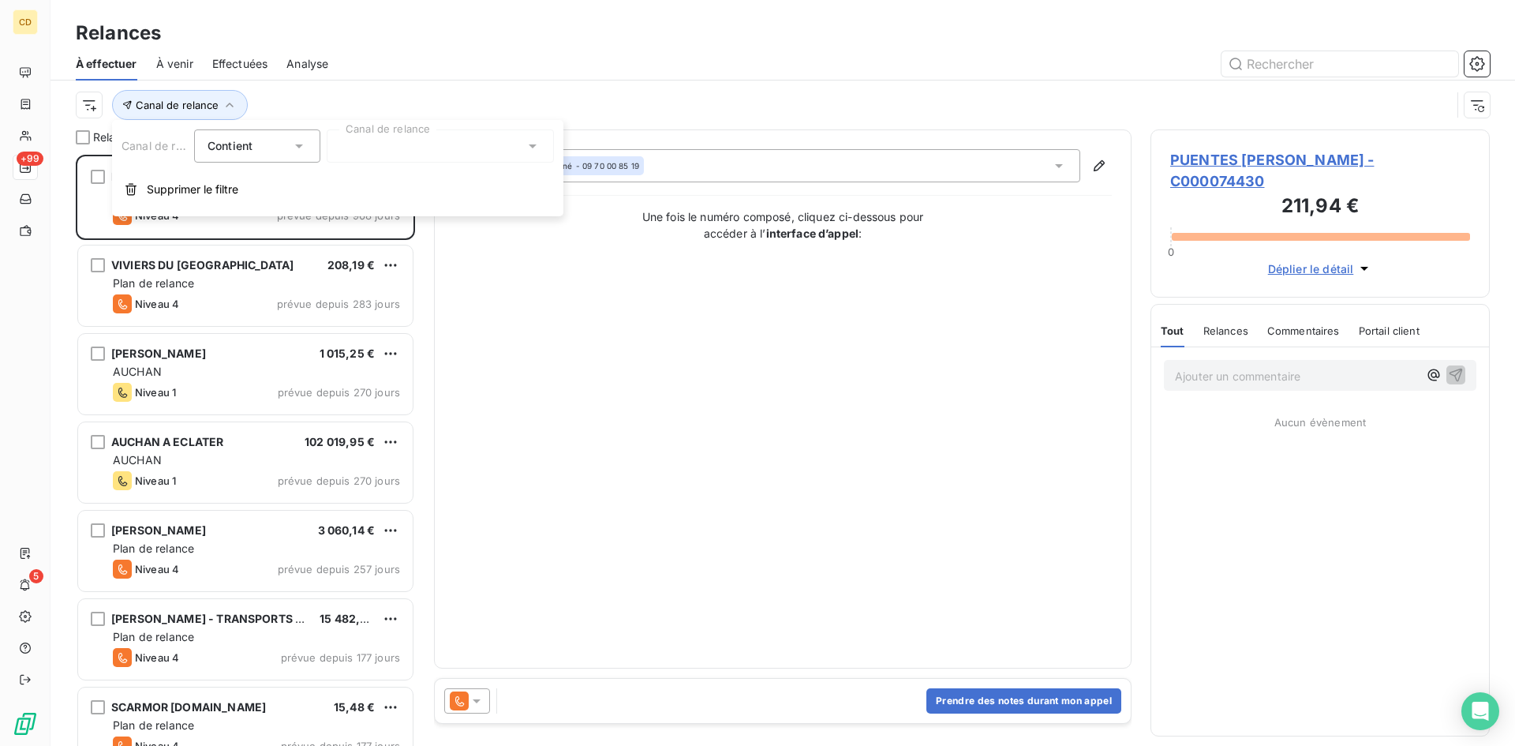
click at [520, 140] on div at bounding box center [440, 145] width 227 height 33
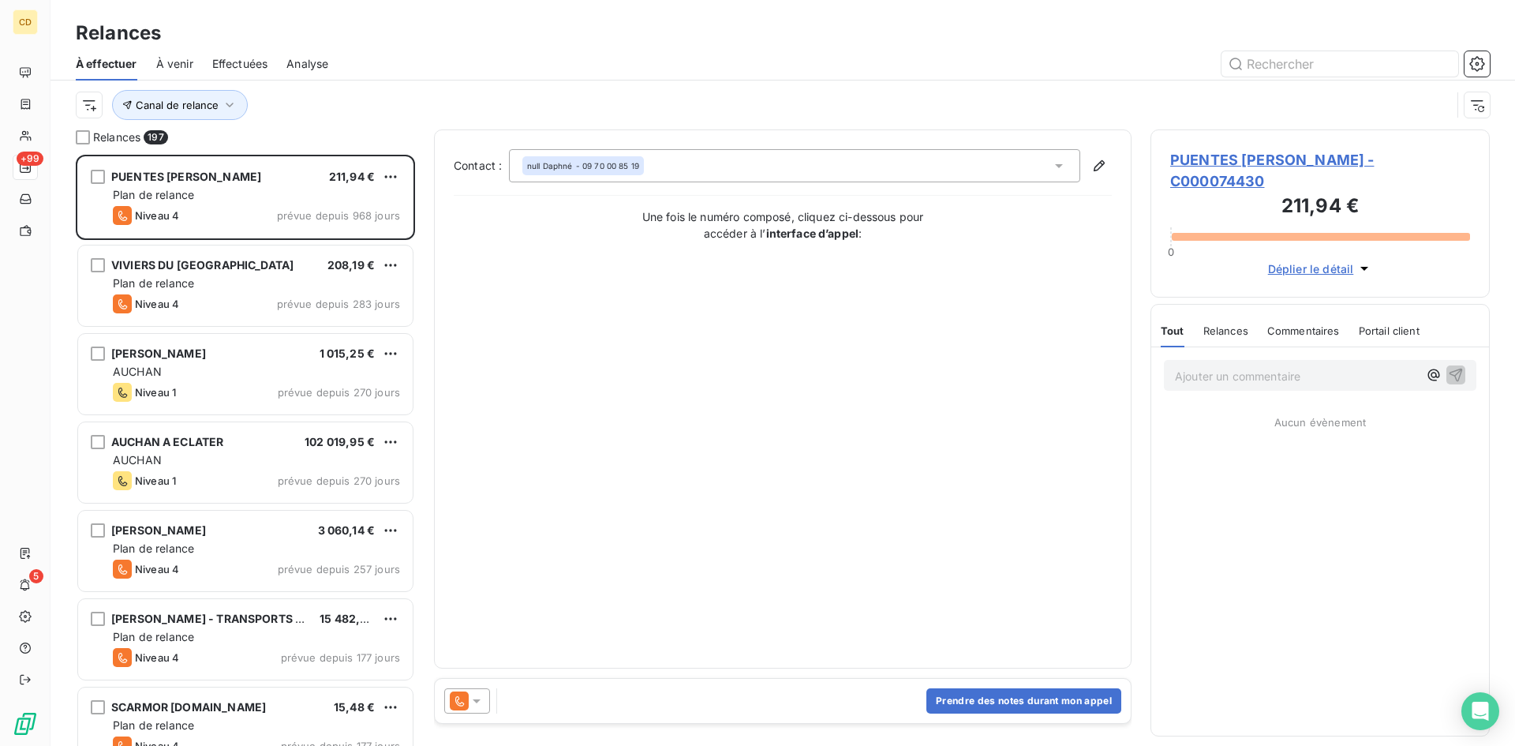
click at [401, 73] on div at bounding box center [918, 63] width 1143 height 25
click at [207, 102] on span "Canal de relance" at bounding box center [177, 105] width 83 height 13
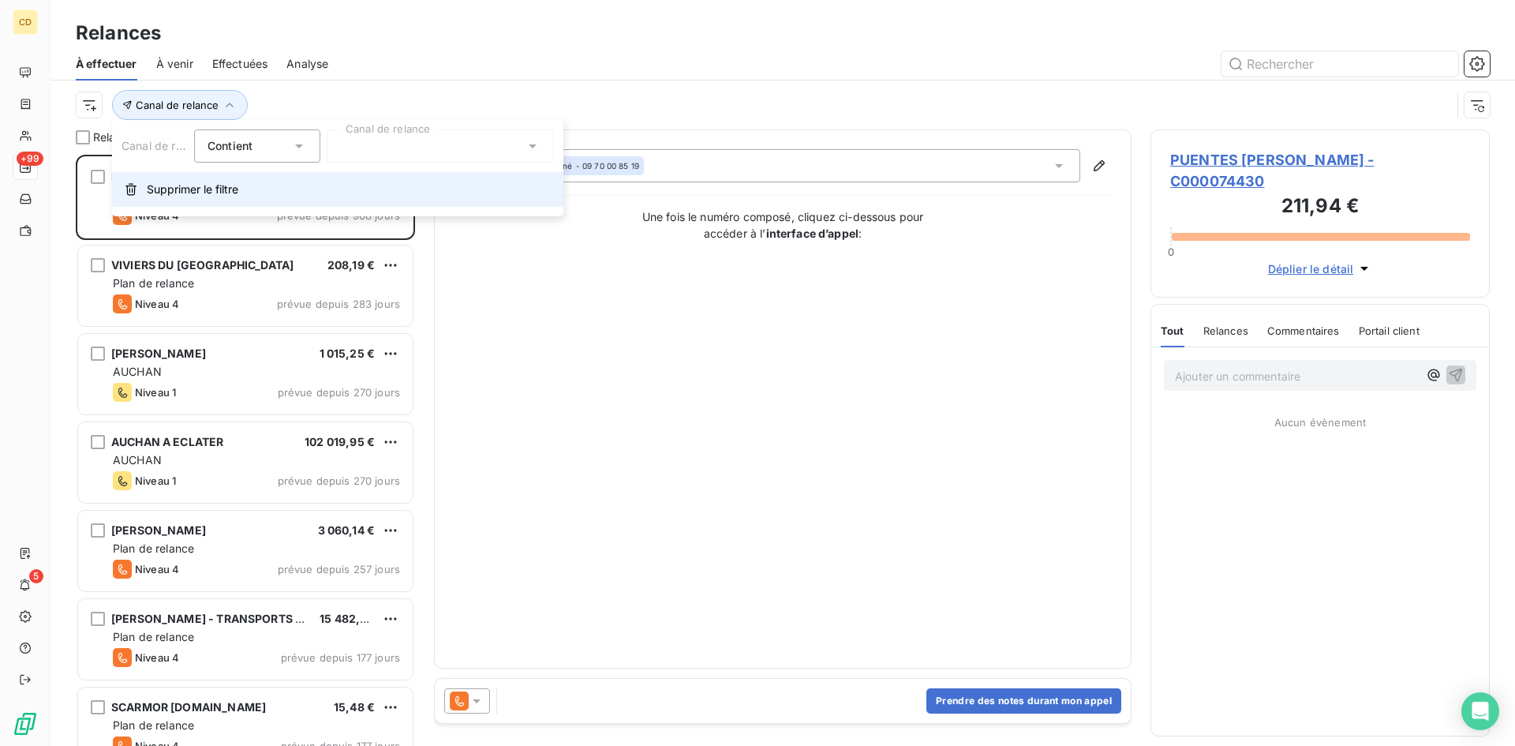
click at [170, 187] on span "Supprimer le filtre" at bounding box center [193, 189] width 92 height 16
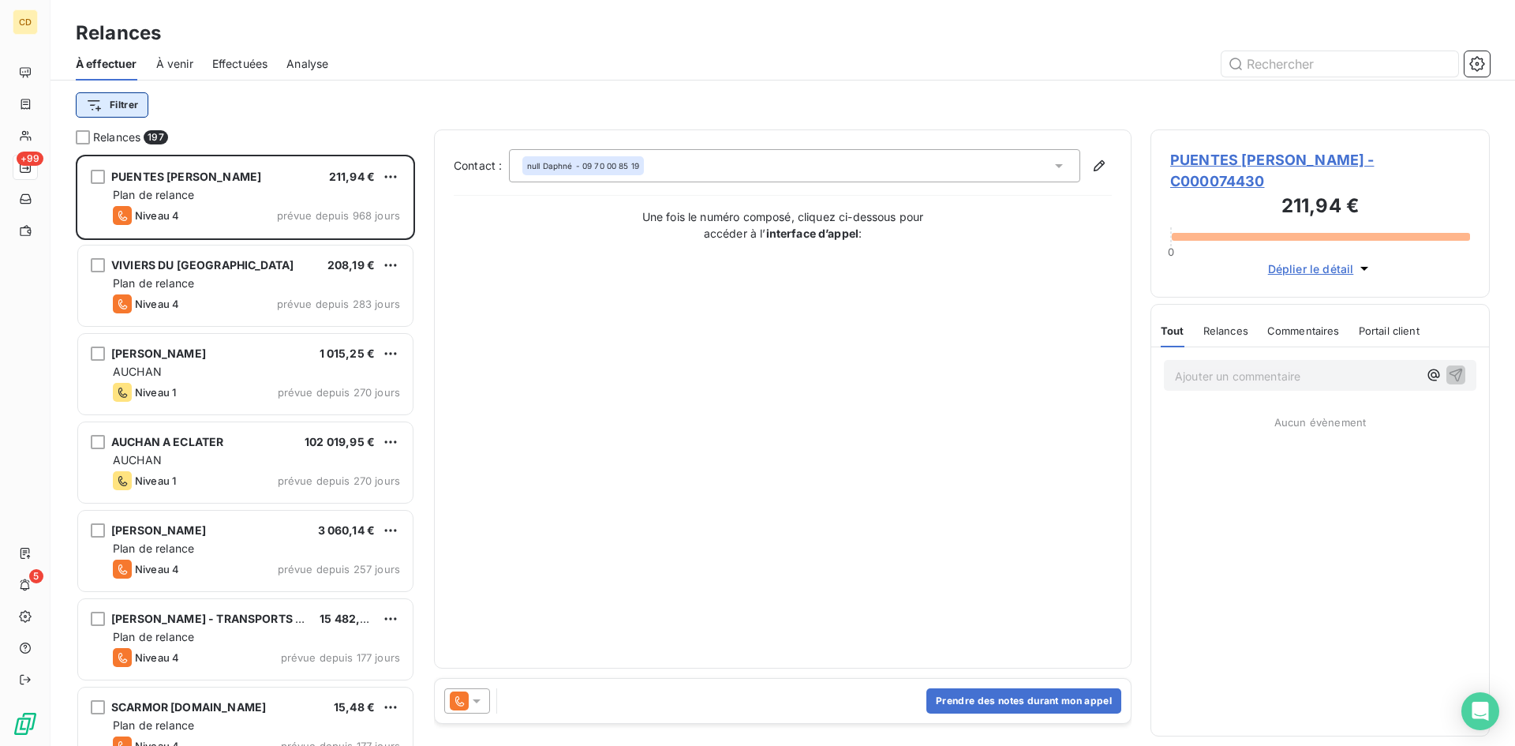
click at [110, 100] on html "CD +99 5 Relances À effectuer À venir Effectuées Analyse Filtrer Relances 197 P…" at bounding box center [757, 373] width 1515 height 746
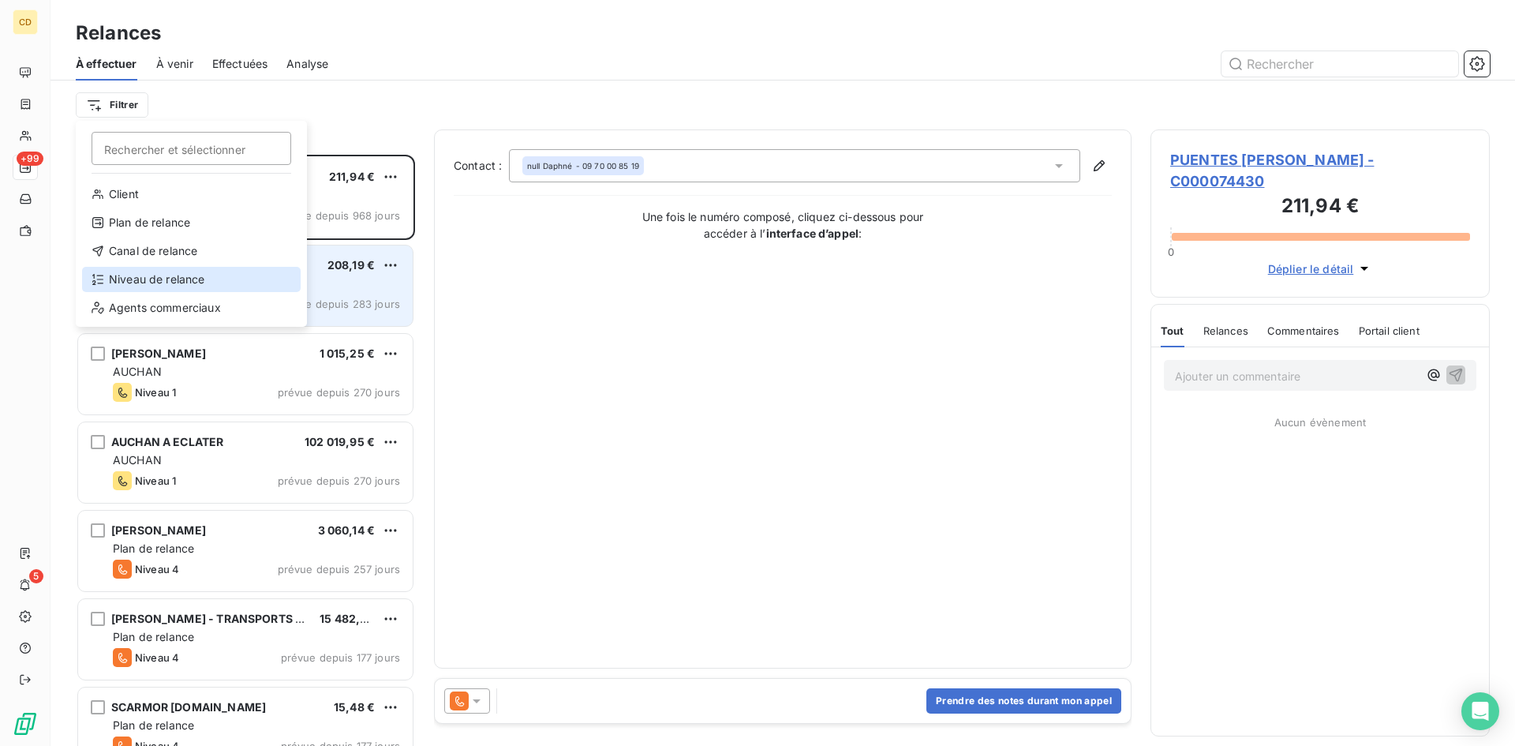
click at [175, 286] on div "Niveau de relance" at bounding box center [191, 279] width 219 height 25
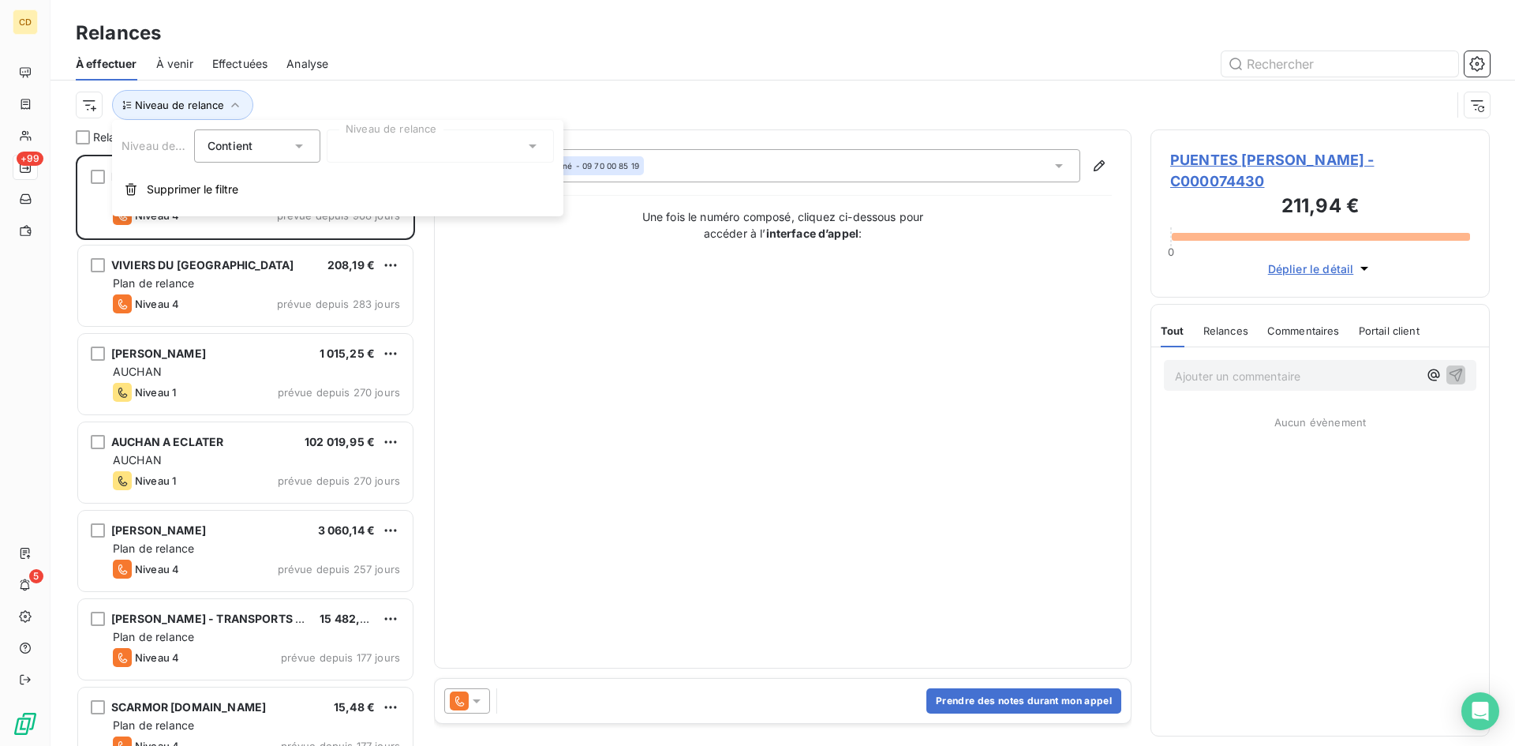
click at [527, 144] on icon at bounding box center [533, 146] width 16 height 16
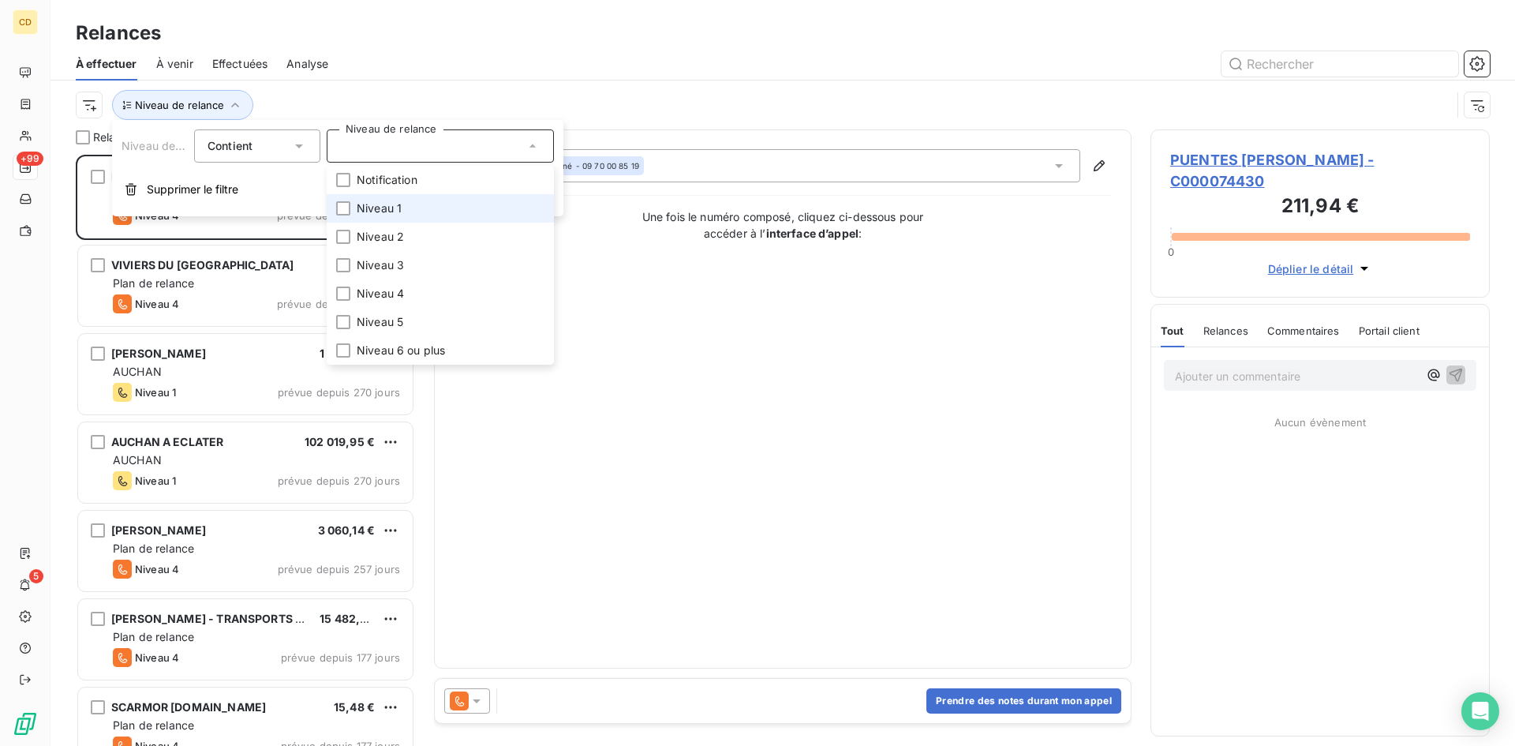
click at [387, 206] on span "Niveau 1" at bounding box center [379, 208] width 45 height 16
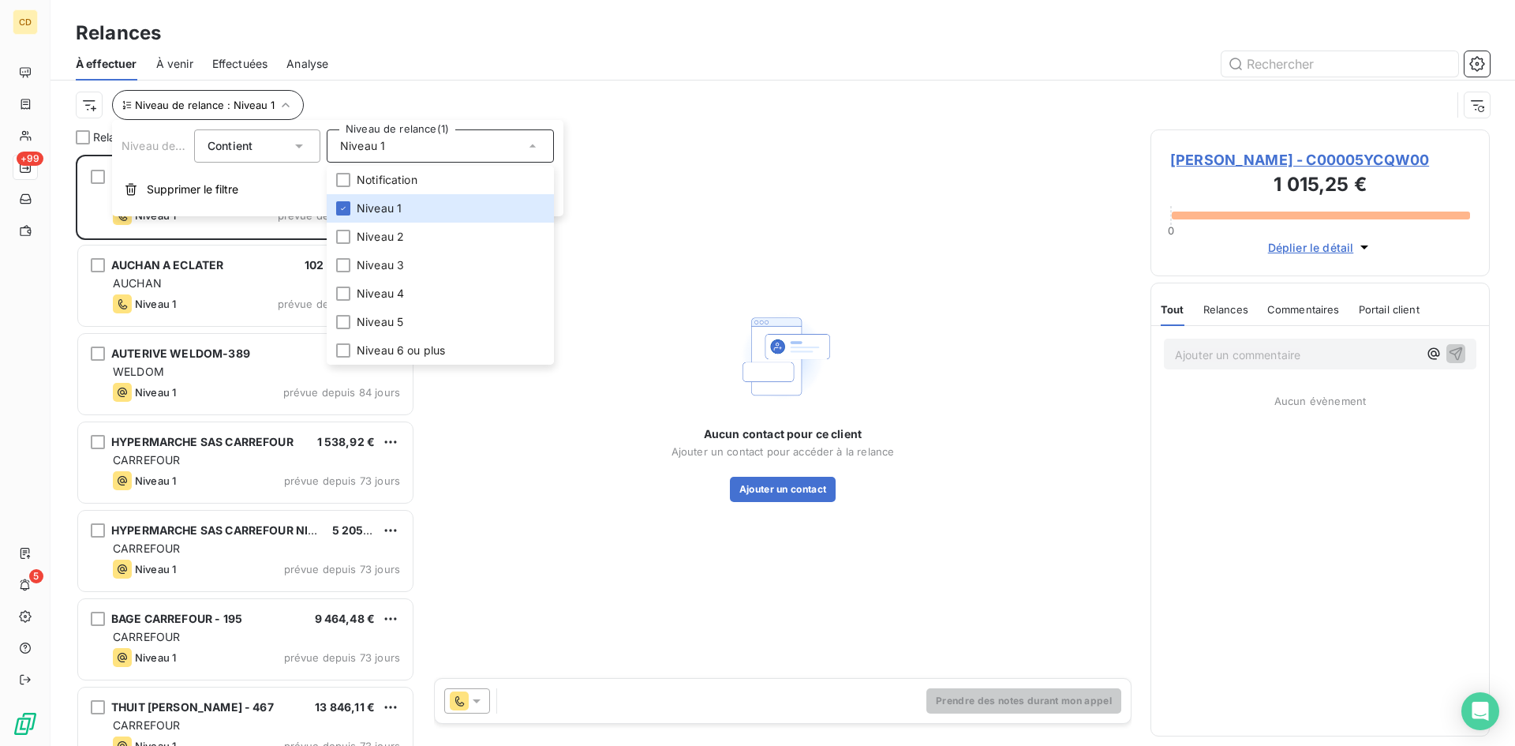
scroll to position [579, 327]
click at [81, 102] on html "CD +99 5 Relances À effectuer À venir Effectuées Analyse Niveau de relance : Ni…" at bounding box center [757, 373] width 1515 height 746
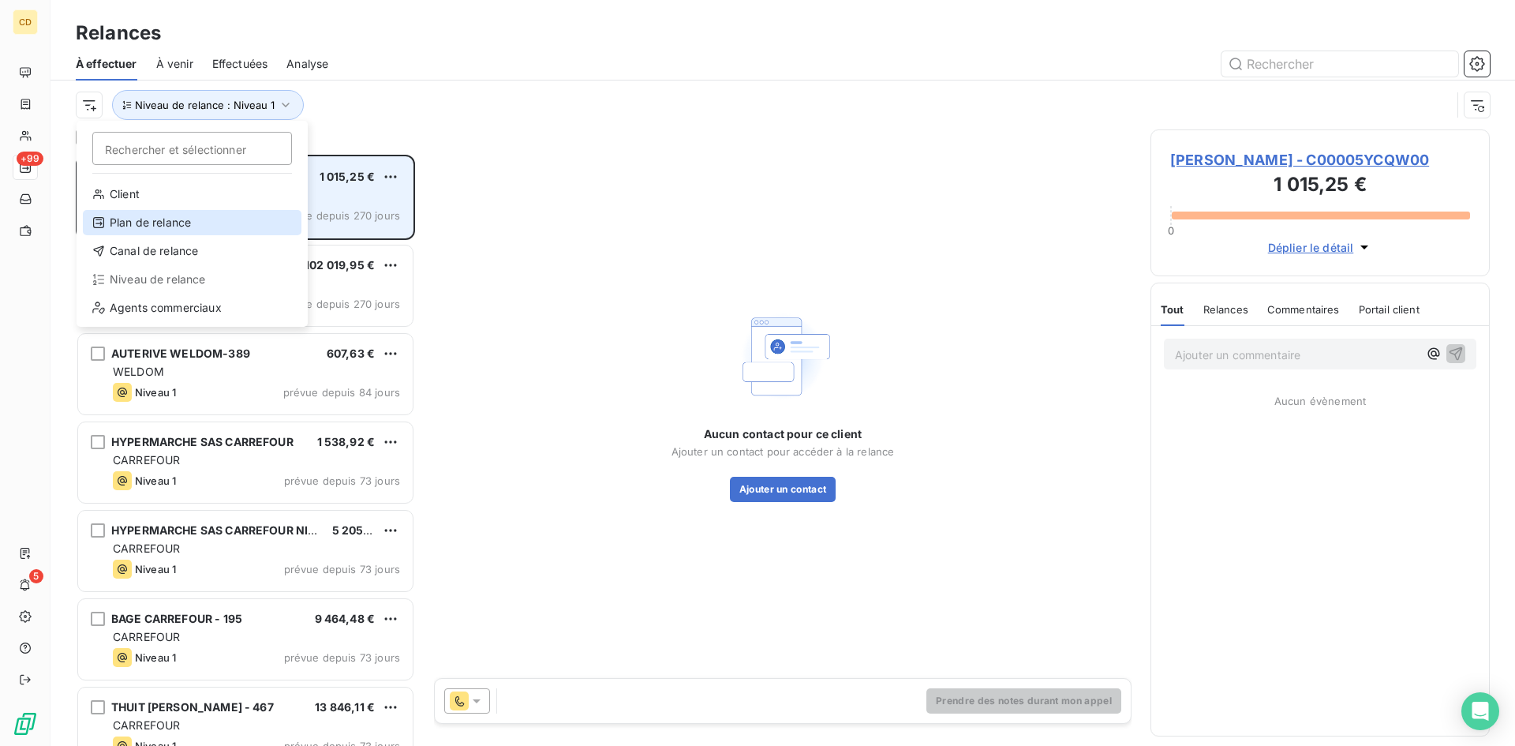
click at [121, 215] on div "Plan de relance" at bounding box center [192, 222] width 219 height 25
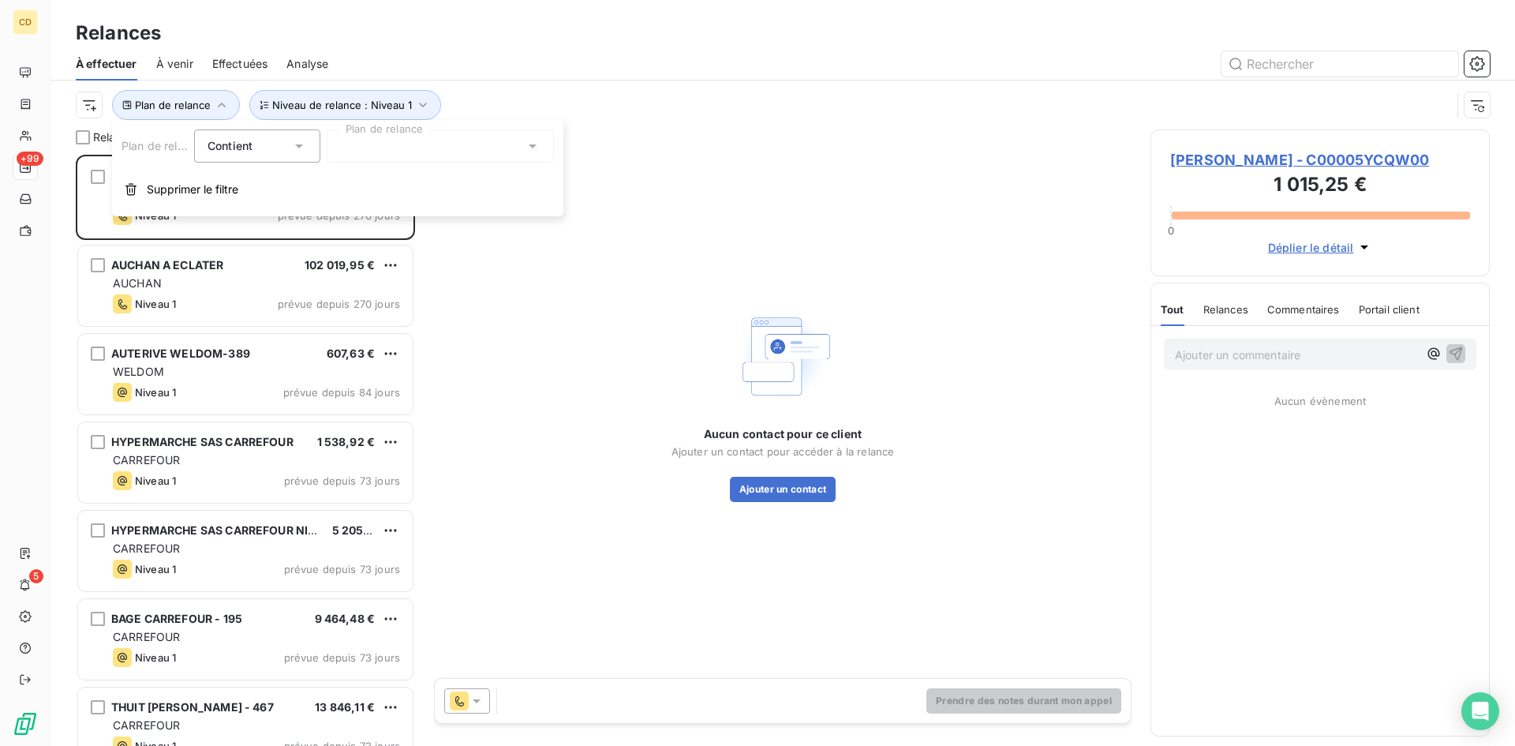
click at [502, 138] on div at bounding box center [440, 145] width 227 height 33
click at [413, 175] on span "Plan de relance" at bounding box center [397, 180] width 81 height 16
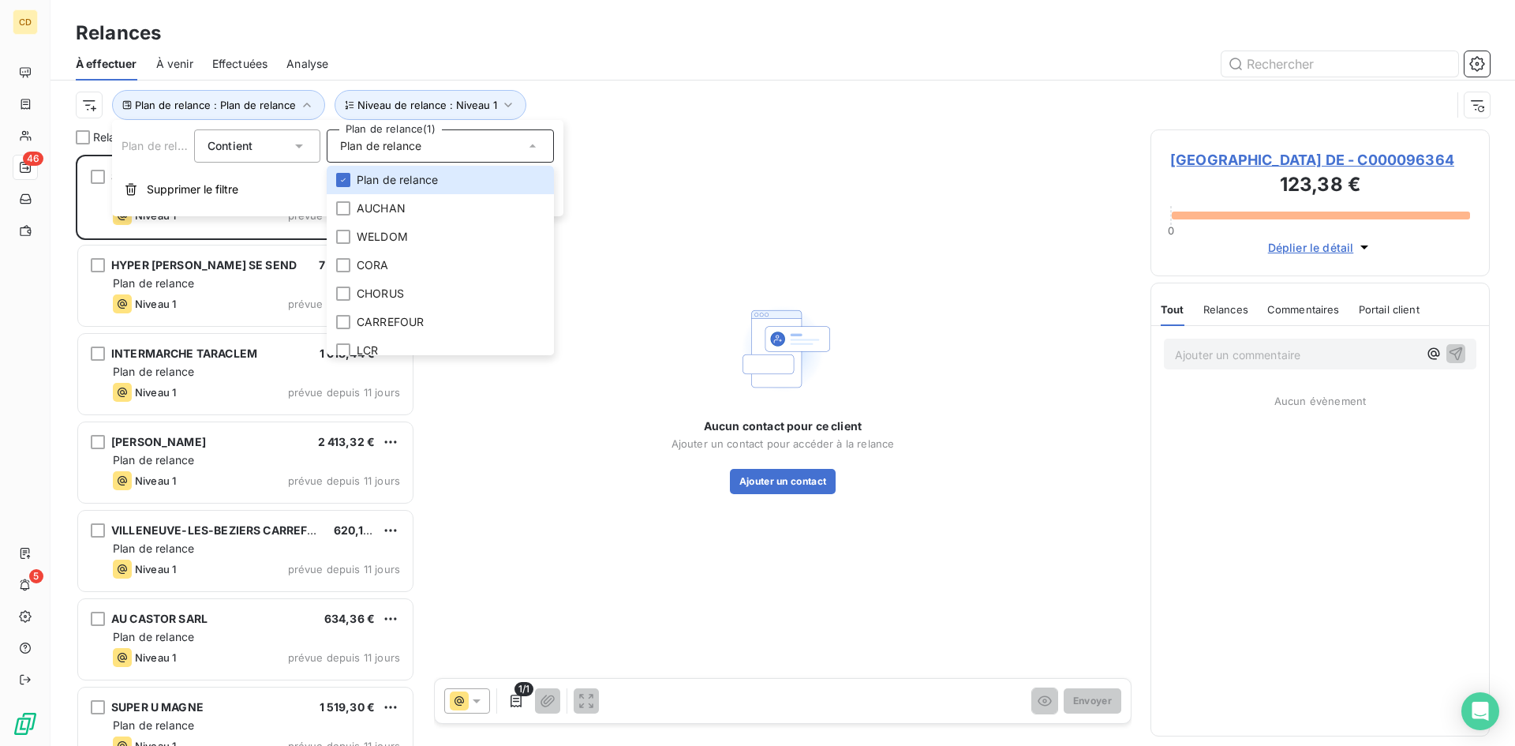
click at [576, 79] on div "À effectuer À venir Effectuées Analyse" at bounding box center [783, 63] width 1465 height 33
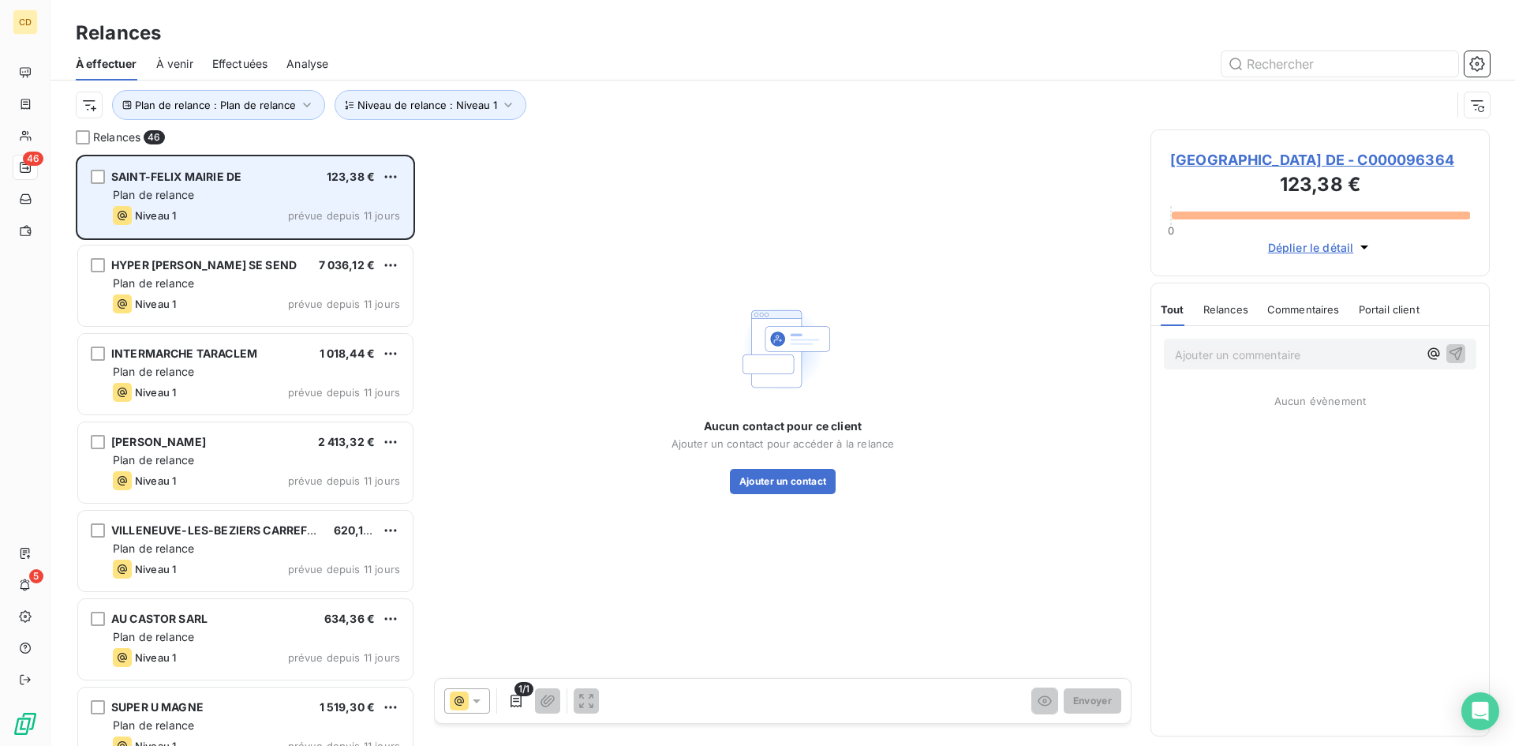
click at [178, 193] on span "Plan de relance" at bounding box center [153, 194] width 81 height 13
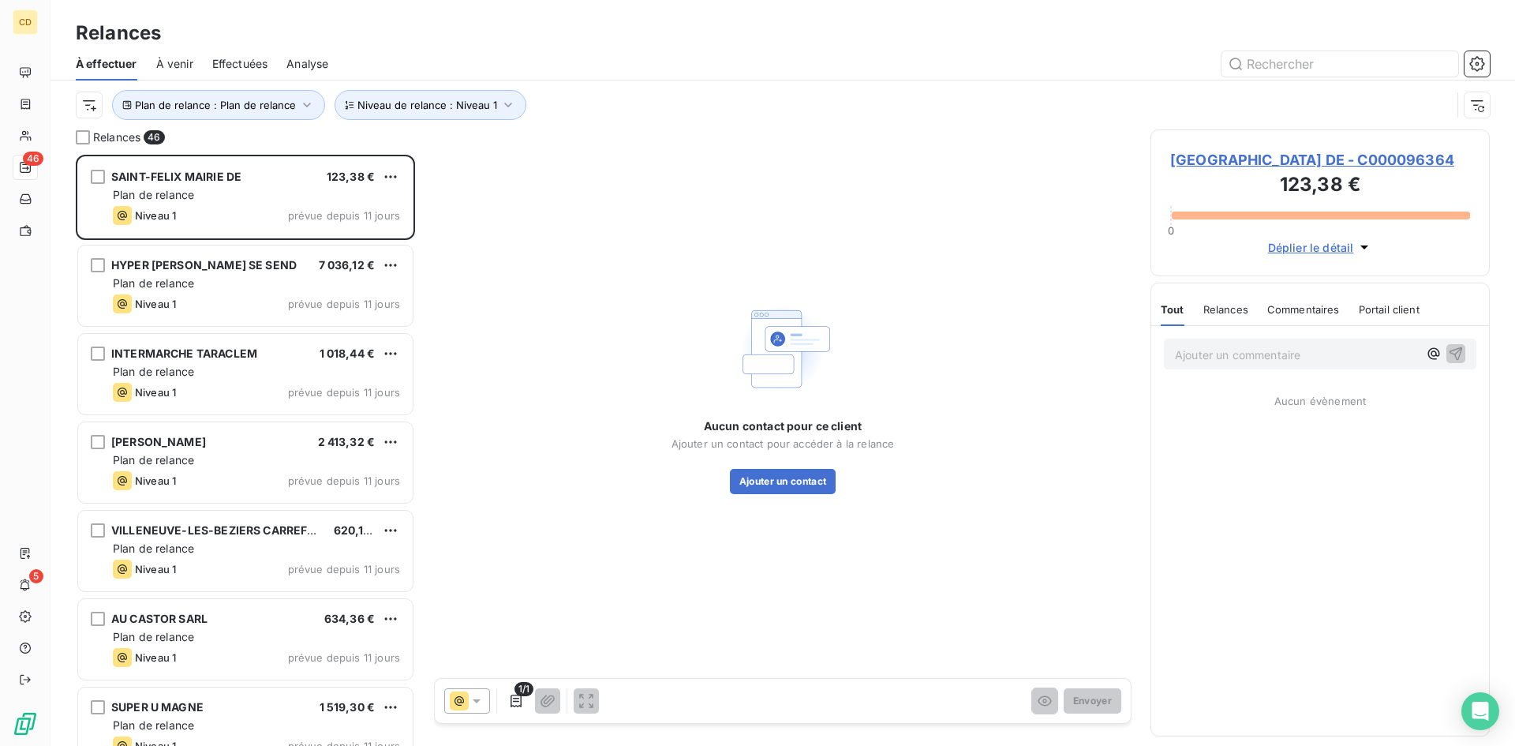
click at [1229, 161] on span "SAINT-FELIX MAIRIE DE - C000096364" at bounding box center [1320, 159] width 300 height 21
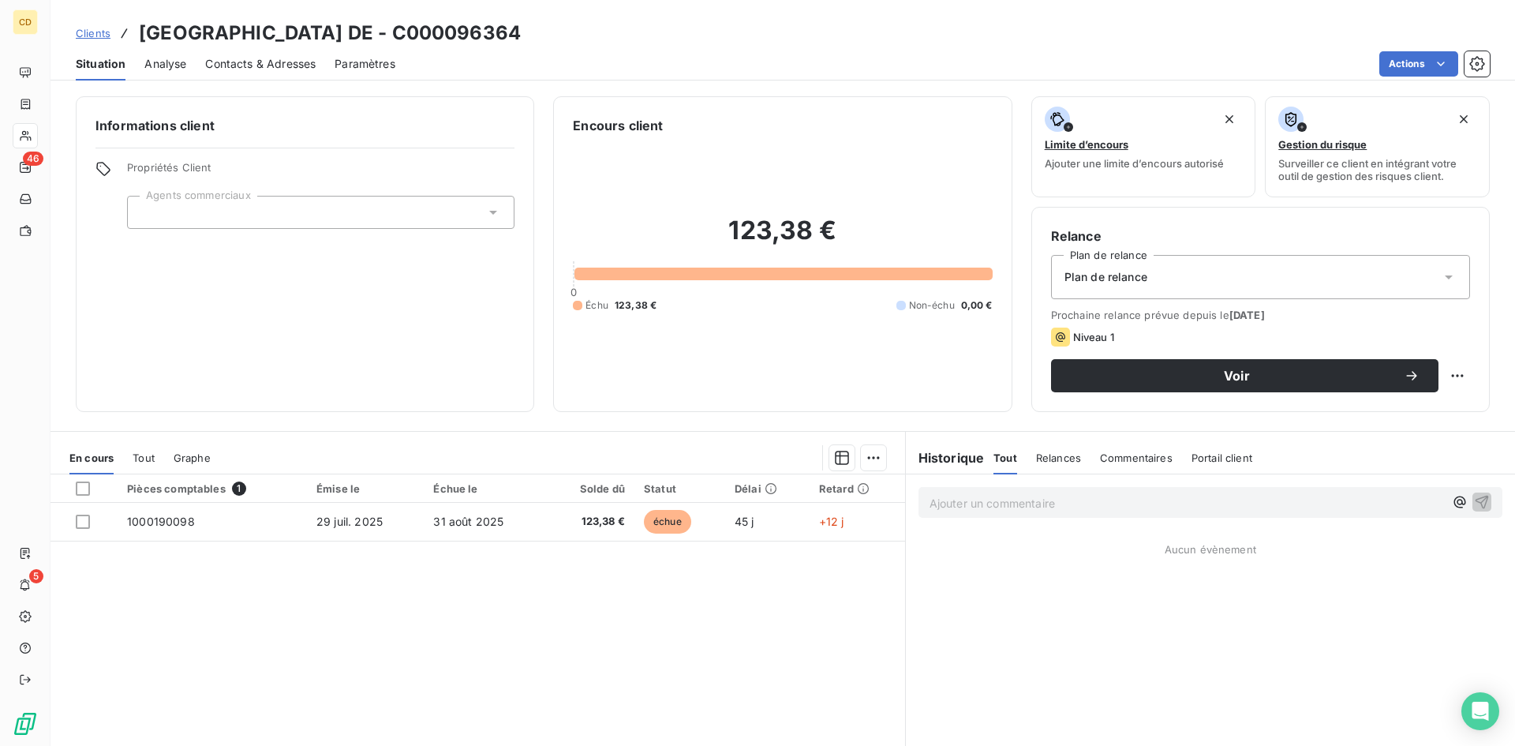
click at [1441, 269] on icon at bounding box center [1449, 277] width 16 height 16
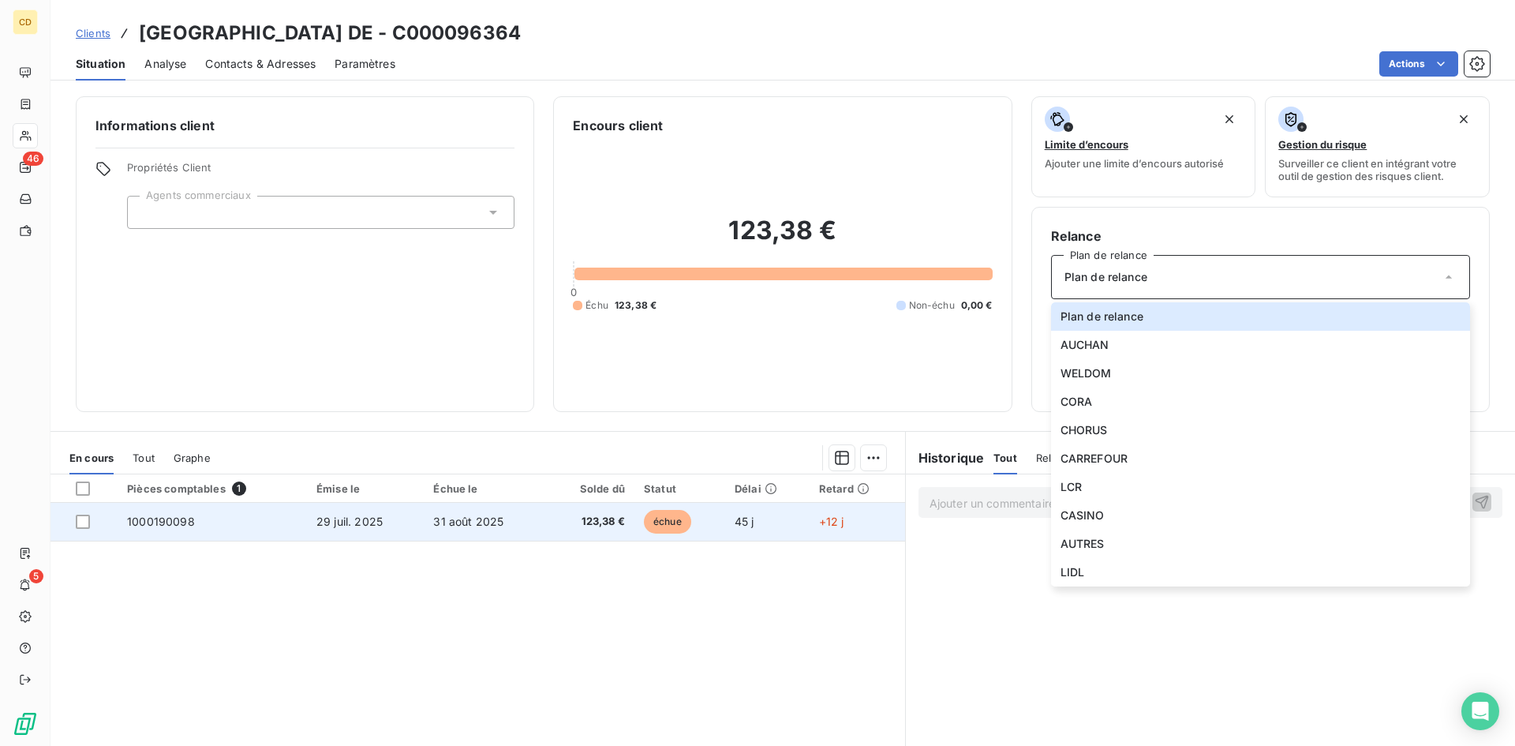
click at [359, 505] on td "29 juil. 2025" at bounding box center [365, 522] width 117 height 38
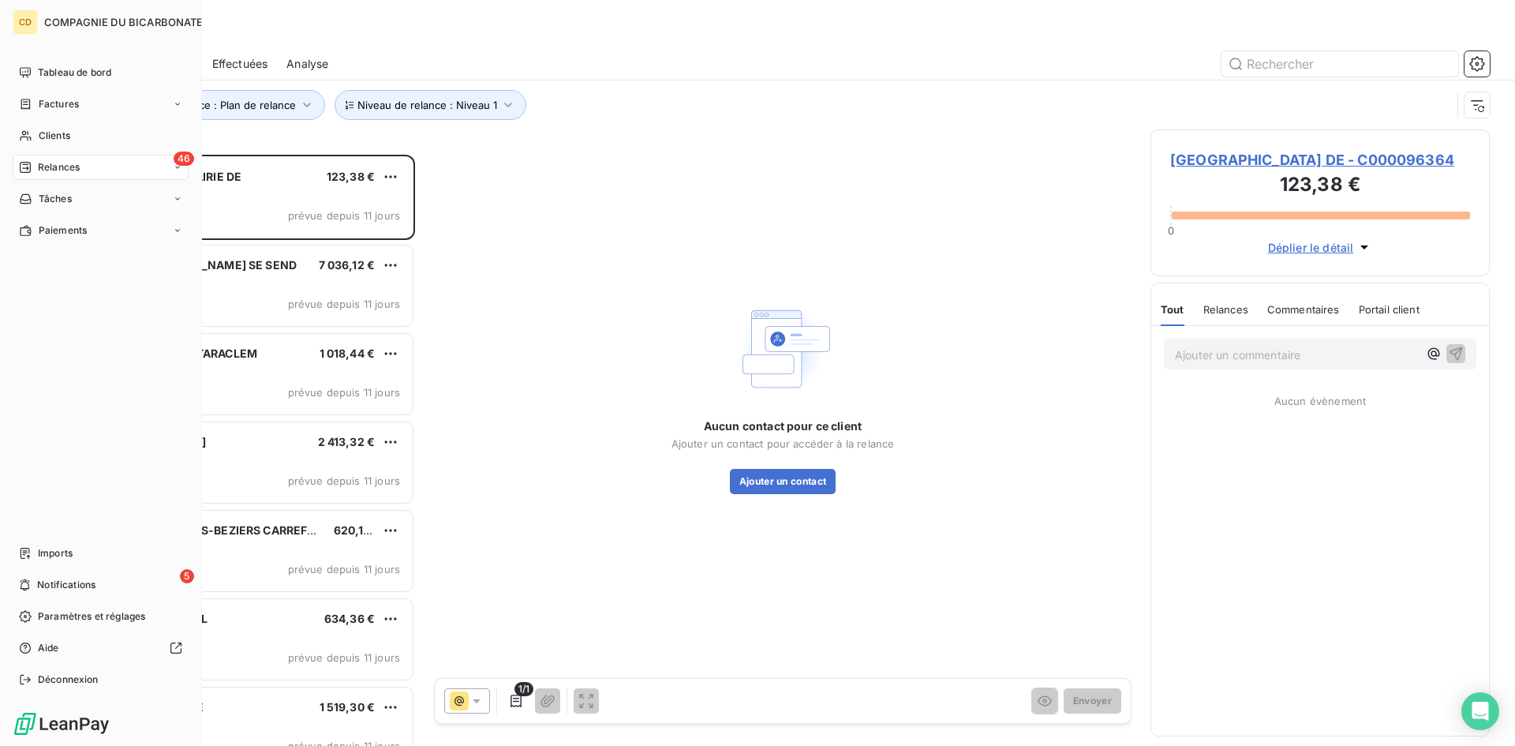
scroll to position [579, 327]
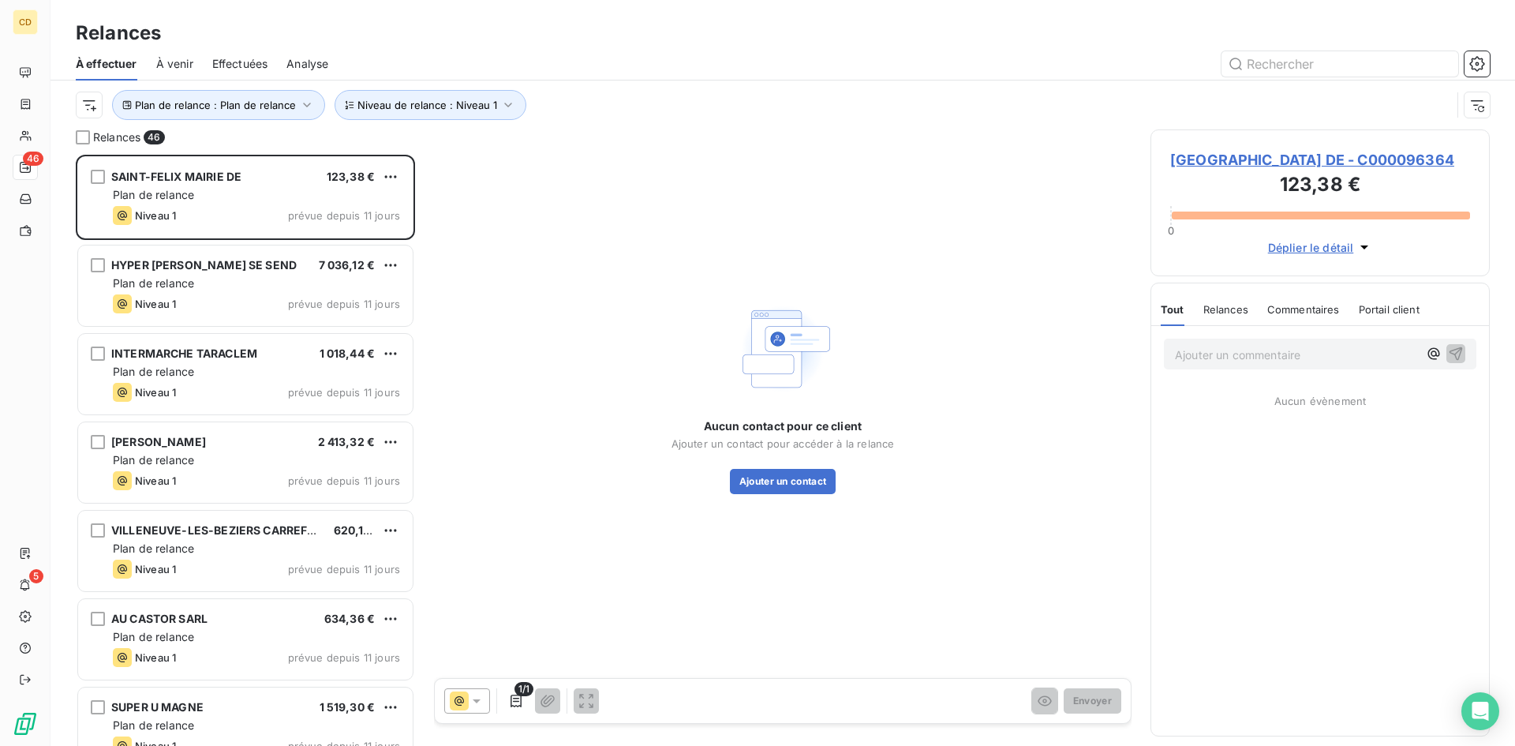
click at [1360, 165] on span "SAINT-FELIX MAIRIE DE - C000096364" at bounding box center [1320, 159] width 300 height 21
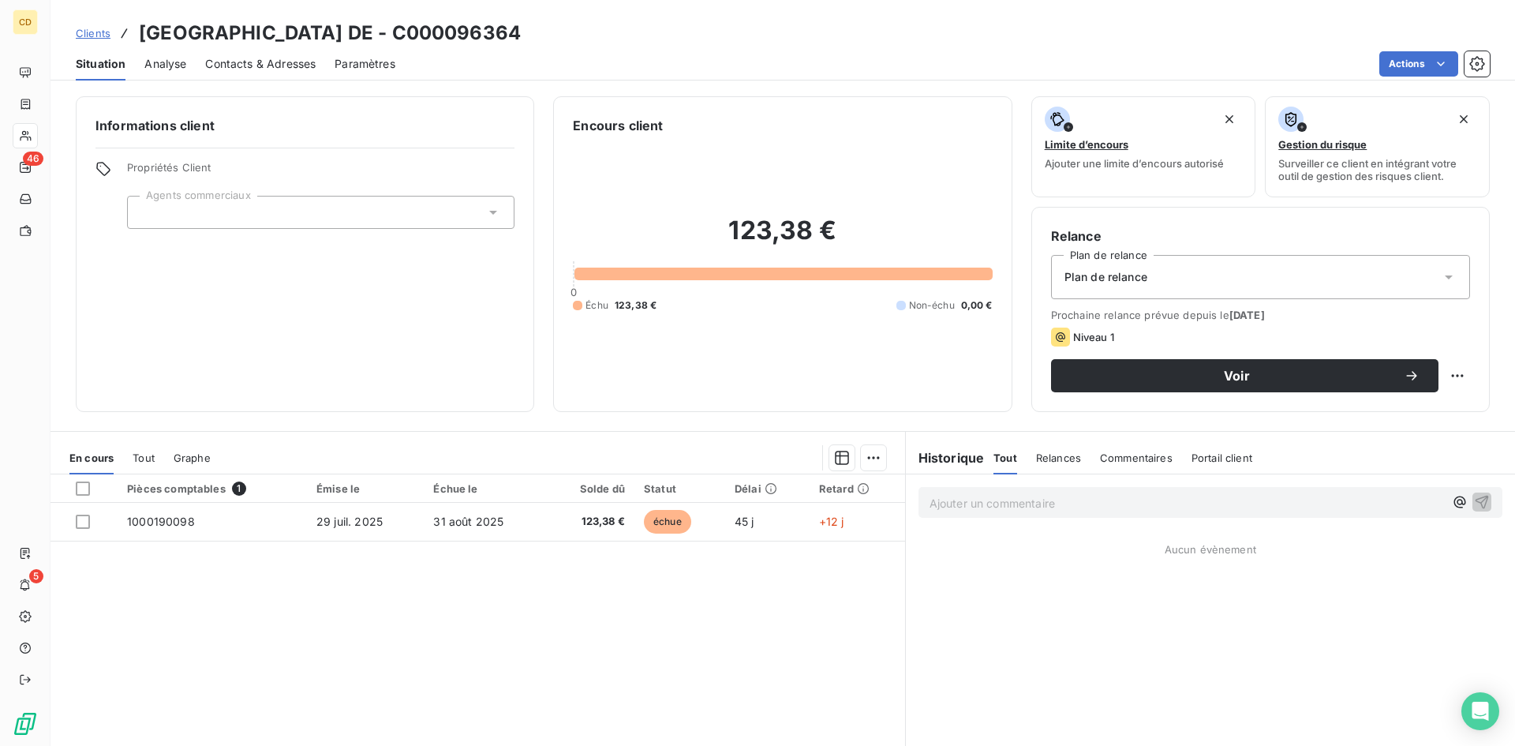
click at [1276, 272] on div "Plan de relance" at bounding box center [1260, 277] width 419 height 44
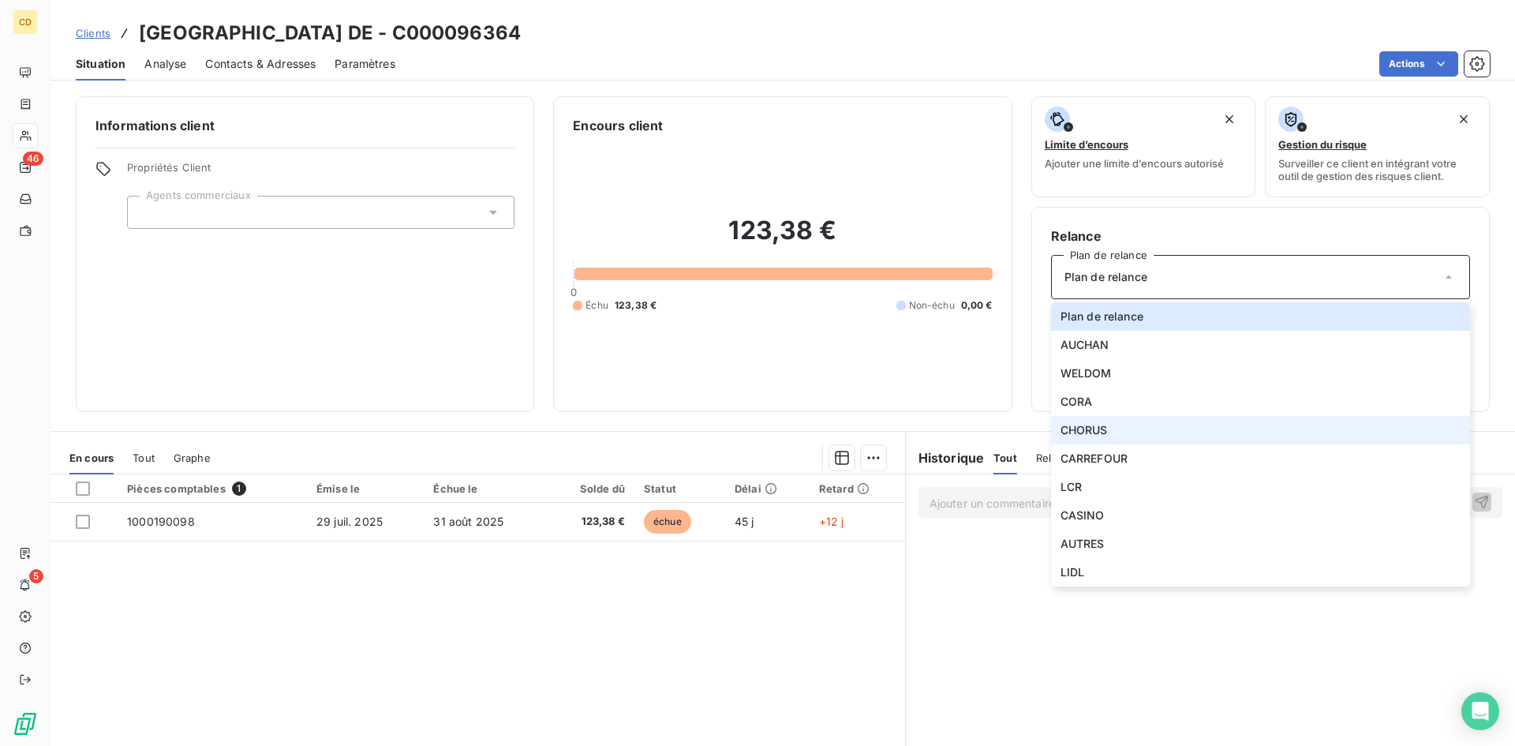
click at [1116, 423] on li "CHORUS" at bounding box center [1260, 430] width 419 height 28
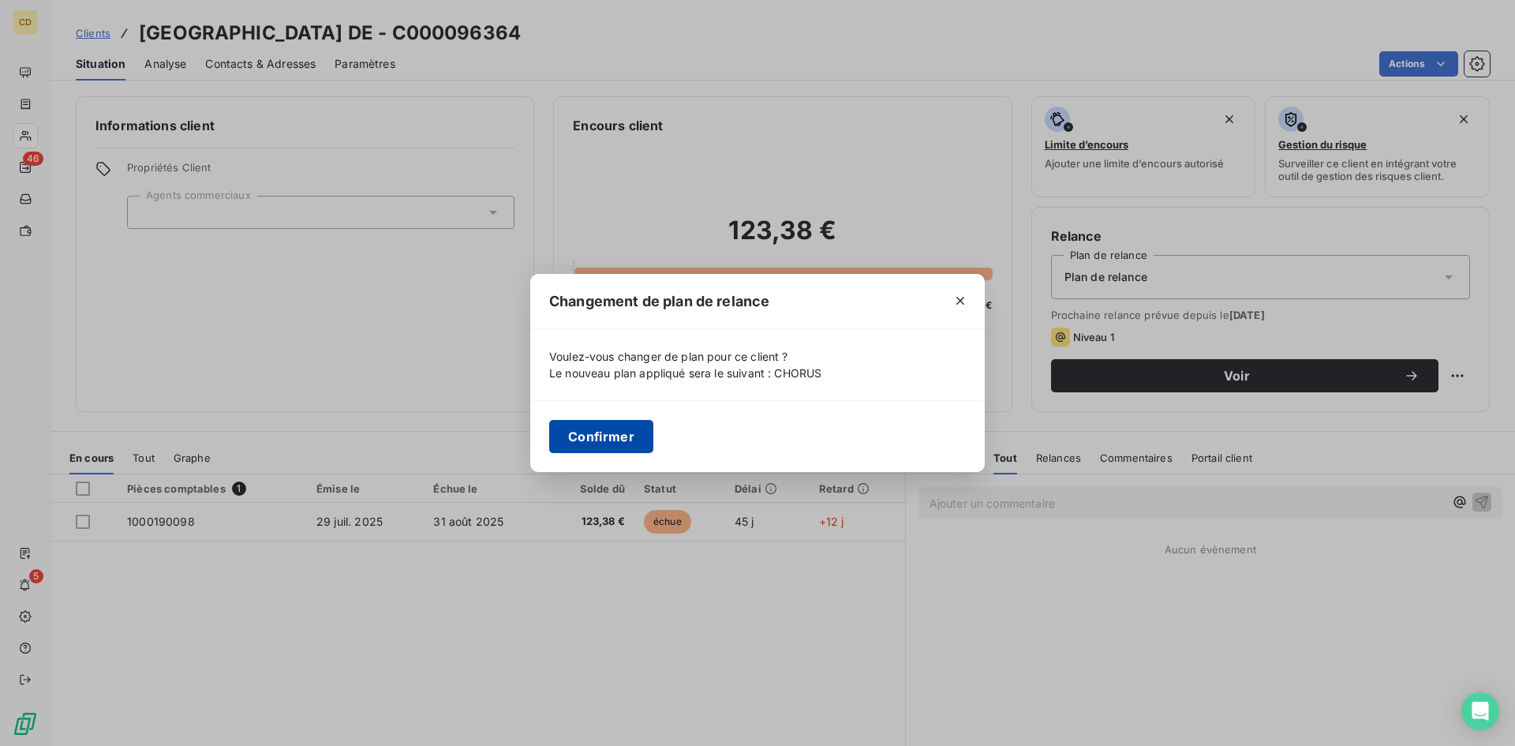
click at [604, 431] on button "Confirmer" at bounding box center [601, 436] width 104 height 33
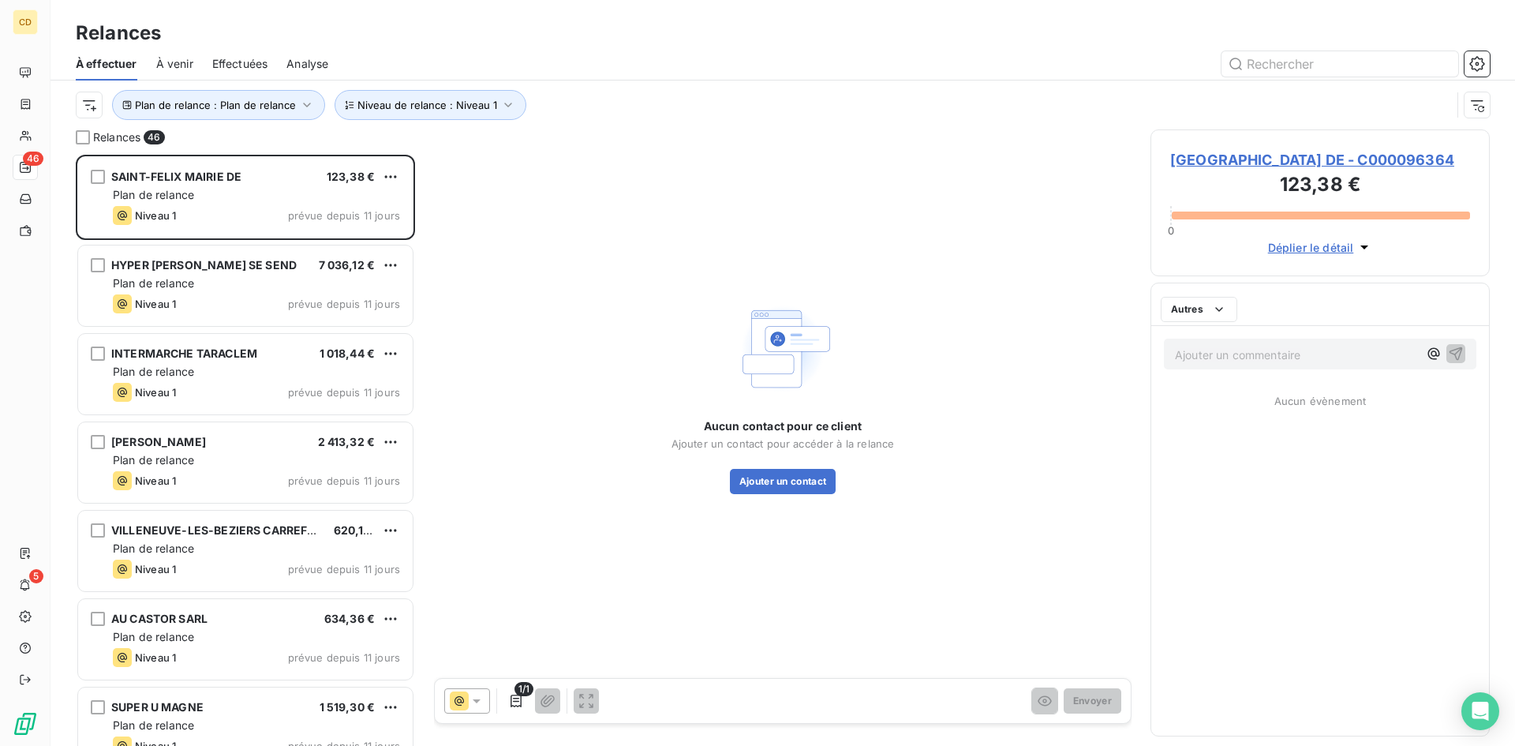
scroll to position [579, 327]
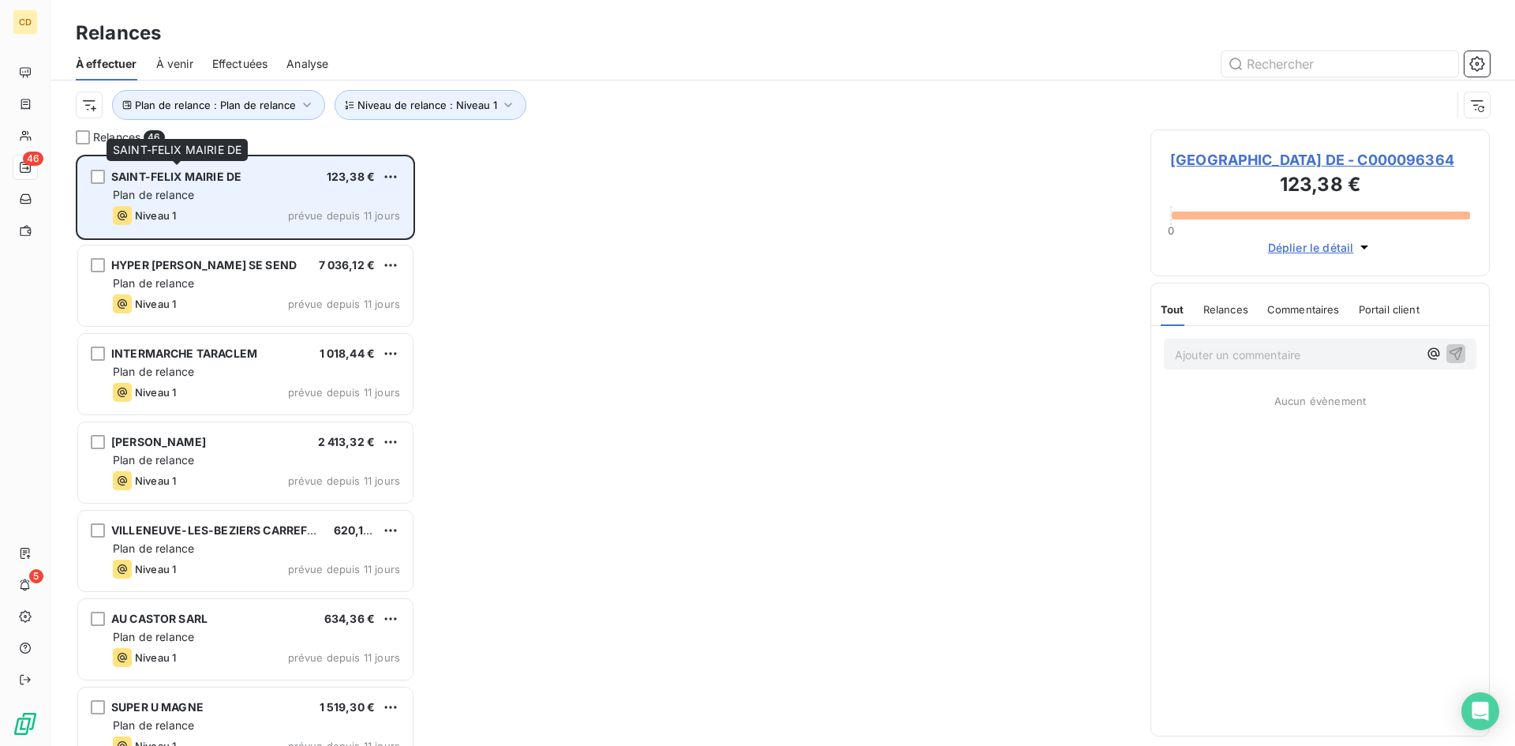
click at [181, 181] on span "SAINT-FELIX MAIRIE DE" at bounding box center [176, 176] width 130 height 13
click at [191, 174] on span "SAINT-FELIX MAIRIE DE" at bounding box center [176, 176] width 130 height 13
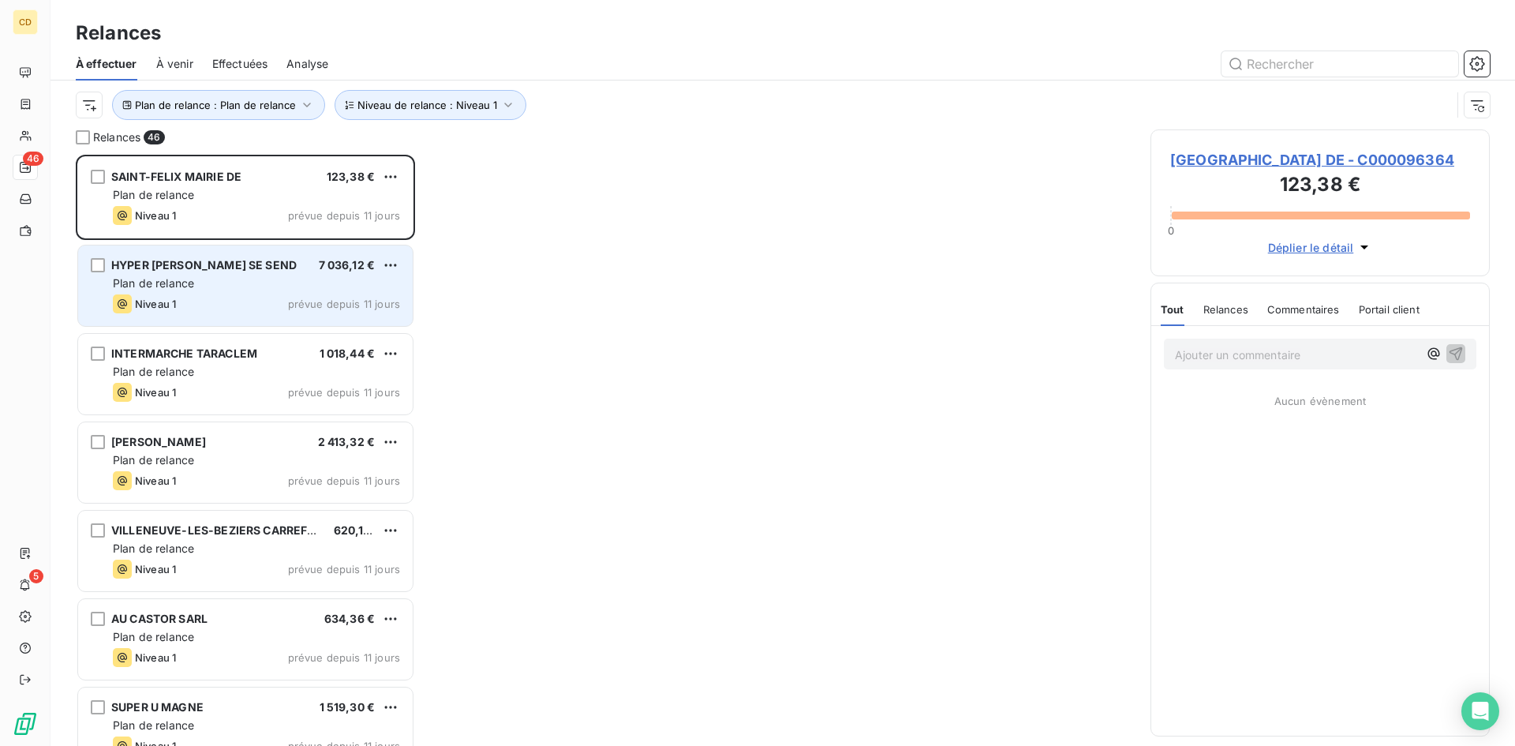
click at [169, 259] on span "HYPER [PERSON_NAME] SE SEND" at bounding box center [203, 264] width 185 height 13
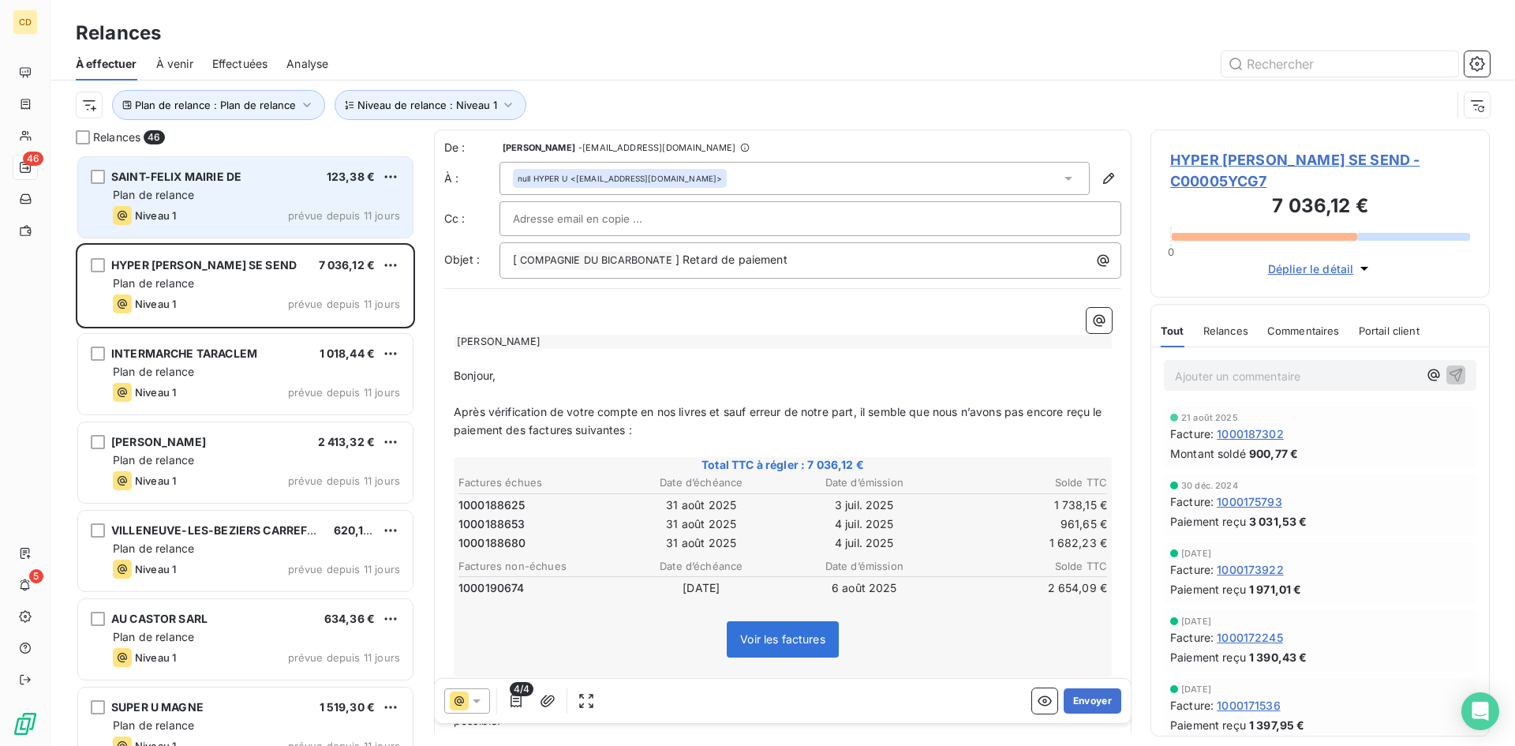
click at [237, 176] on span "SAINT-FELIX MAIRIE DE" at bounding box center [176, 176] width 130 height 13
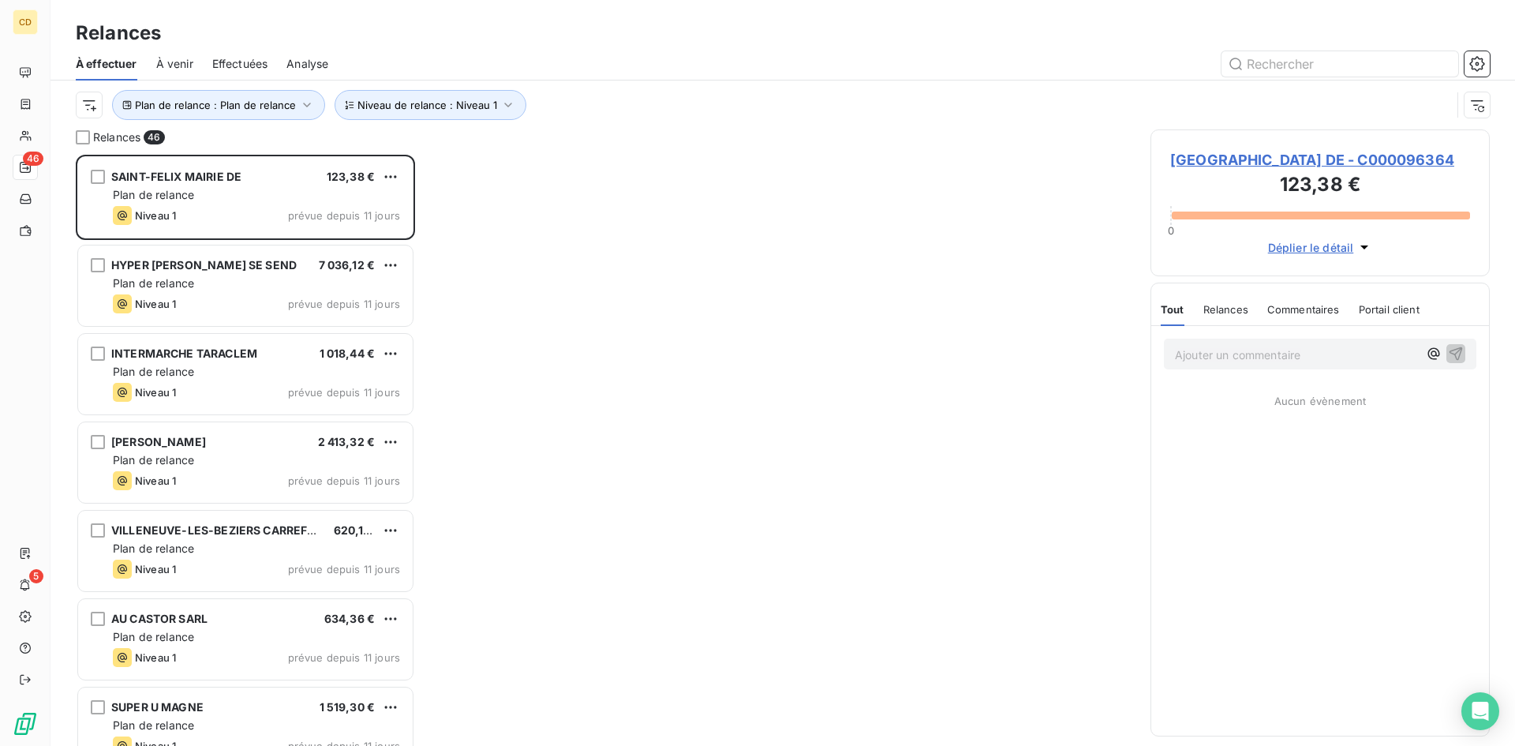
click at [1287, 161] on span "SAINT-FELIX MAIRIE DE - C000096364" at bounding box center [1320, 159] width 300 height 21
click at [1204, 155] on span "SAINT-FELIX MAIRIE DE - C000096364" at bounding box center [1320, 159] width 300 height 21
click at [1204, 158] on span "SAINT-FELIX MAIRIE DE - C000096364" at bounding box center [1320, 159] width 300 height 21
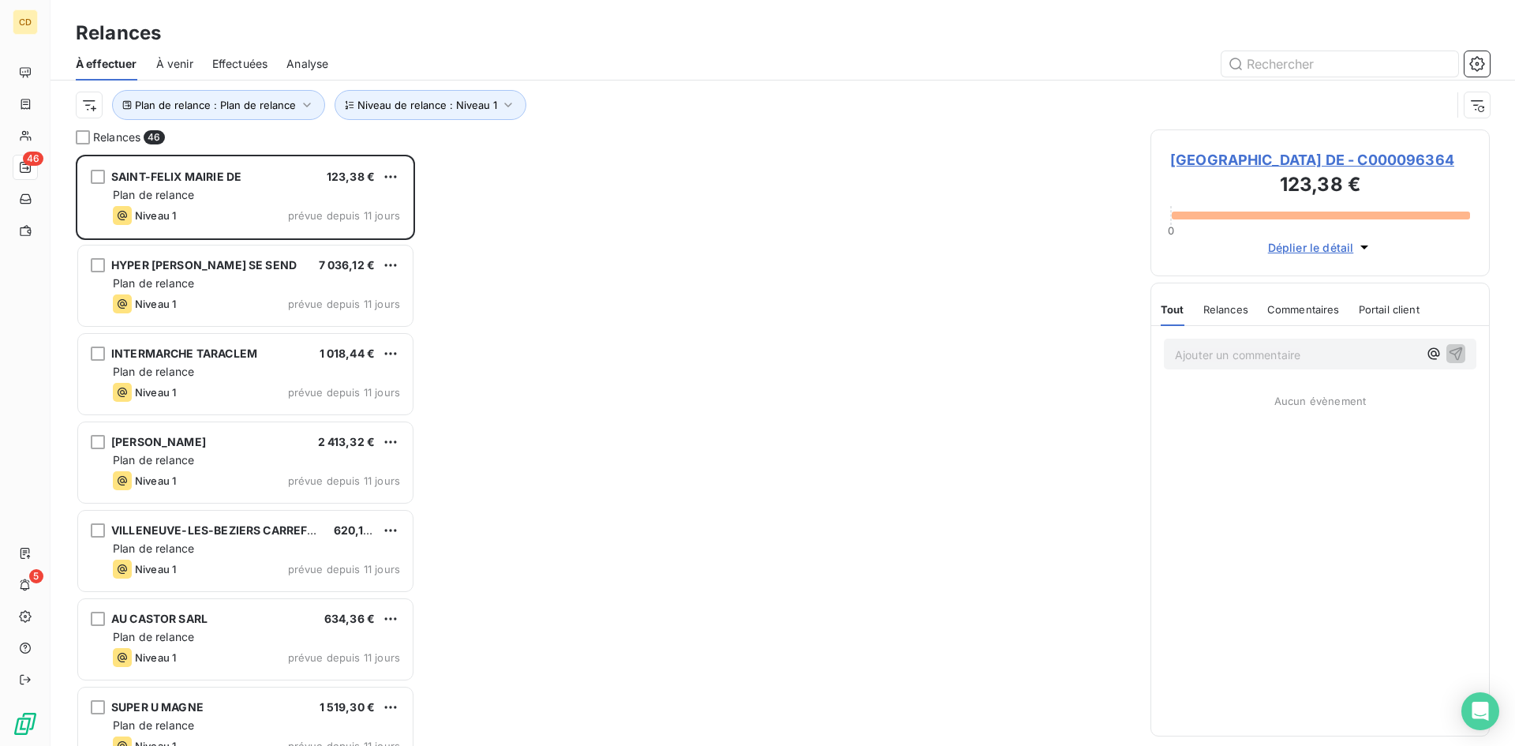
scroll to position [579, 327]
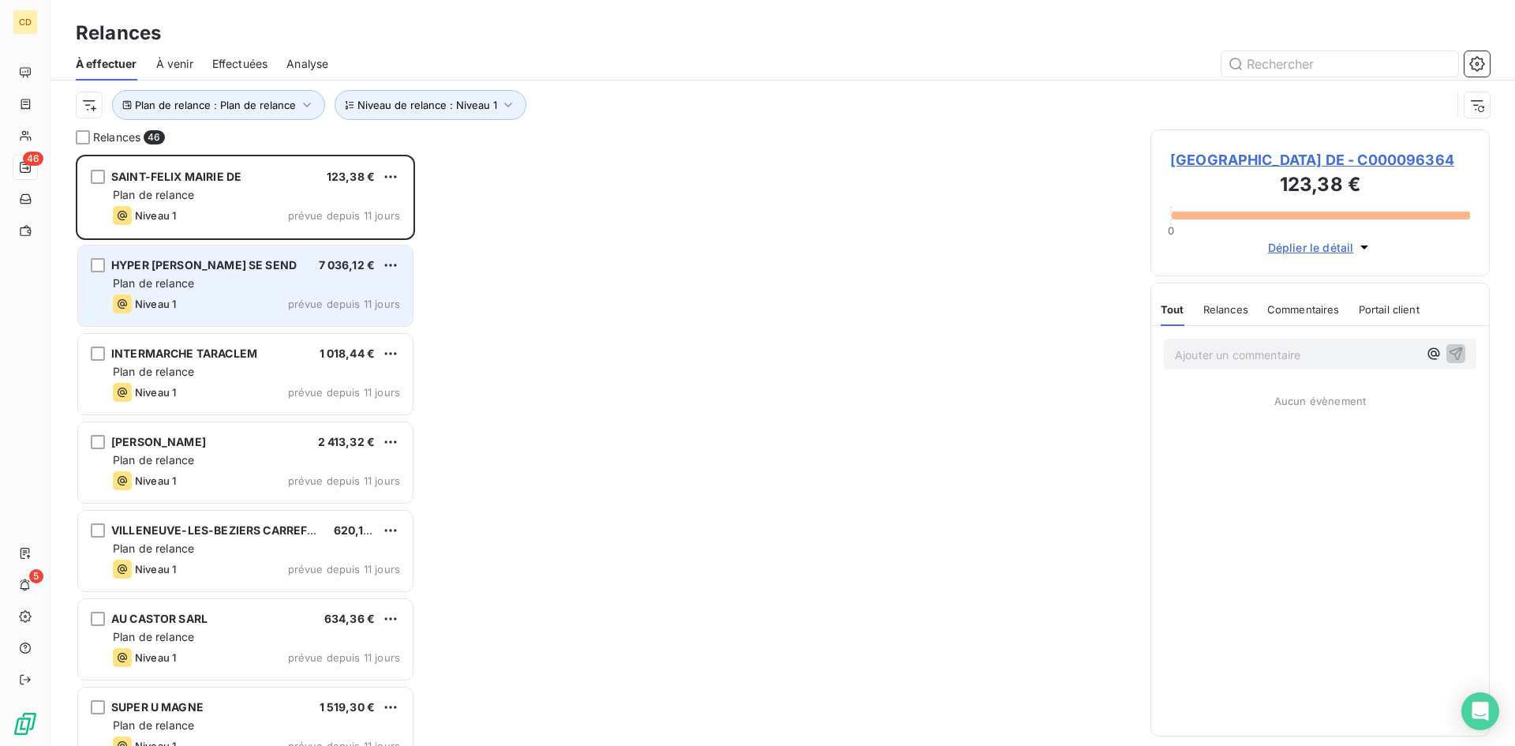
click at [198, 268] on span "HYPER [PERSON_NAME] SE SEND" at bounding box center [203, 264] width 185 height 13
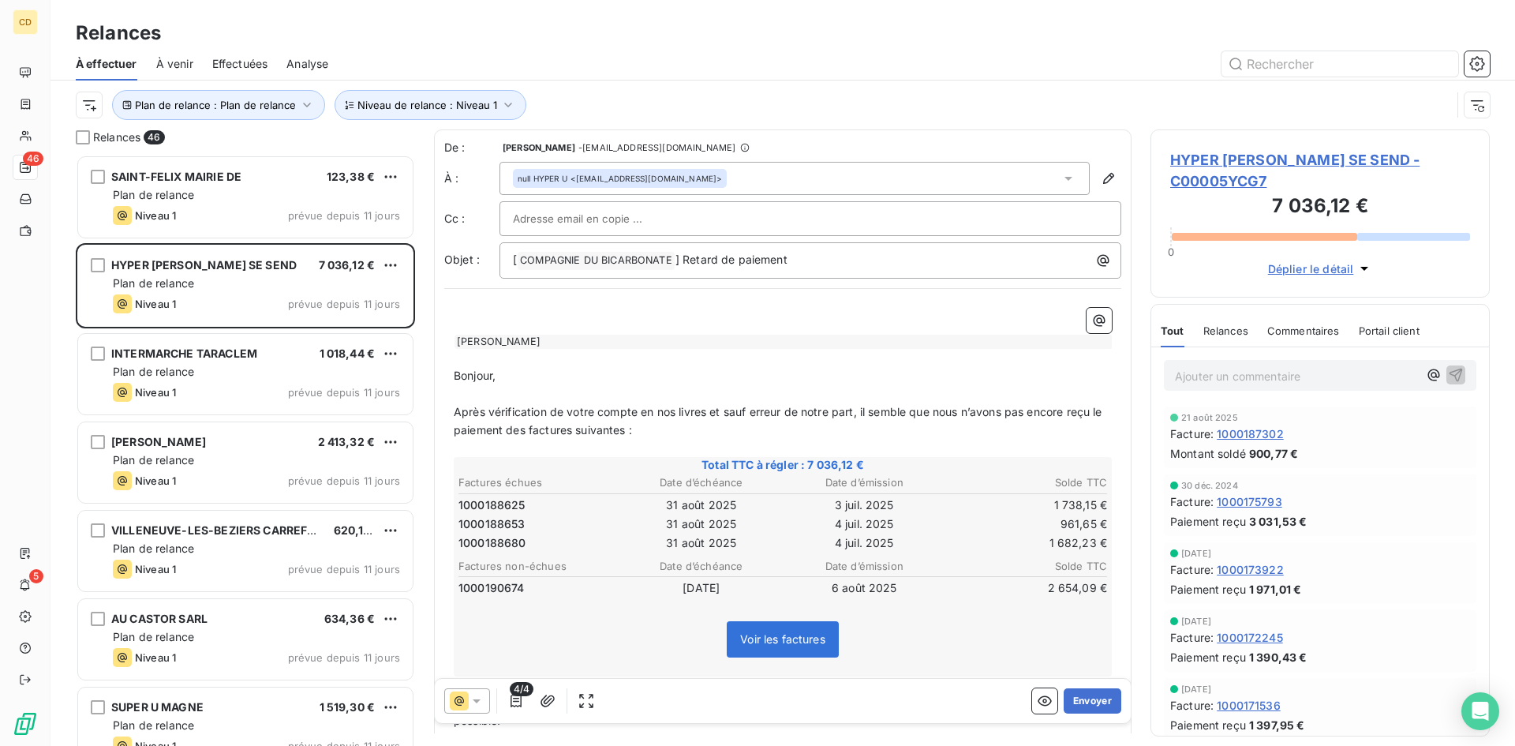
click at [1242, 170] on span "HYPER U PERTUIS SE SEND - C00005YCG7" at bounding box center [1320, 170] width 300 height 43
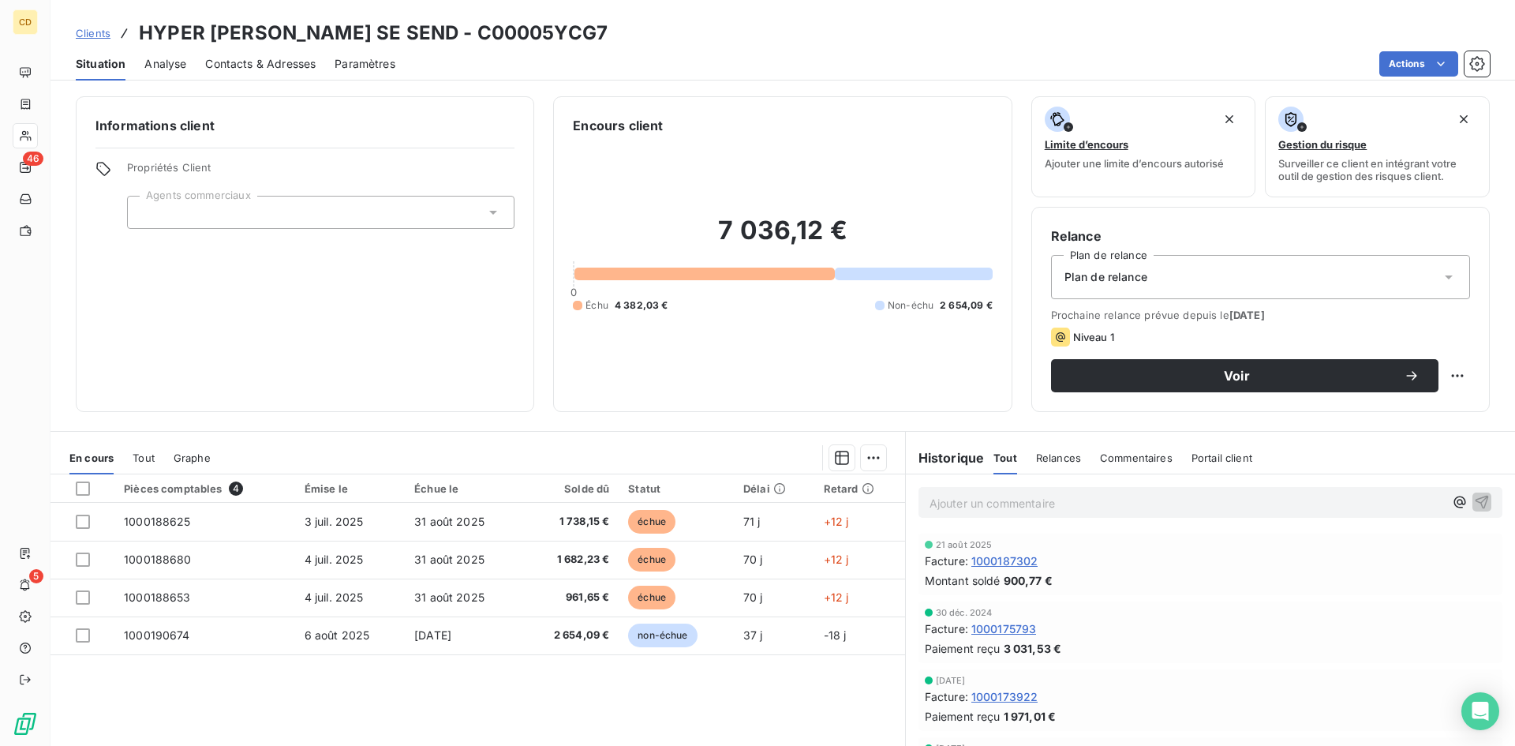
click at [1195, 286] on div "Plan de relance" at bounding box center [1260, 277] width 419 height 44
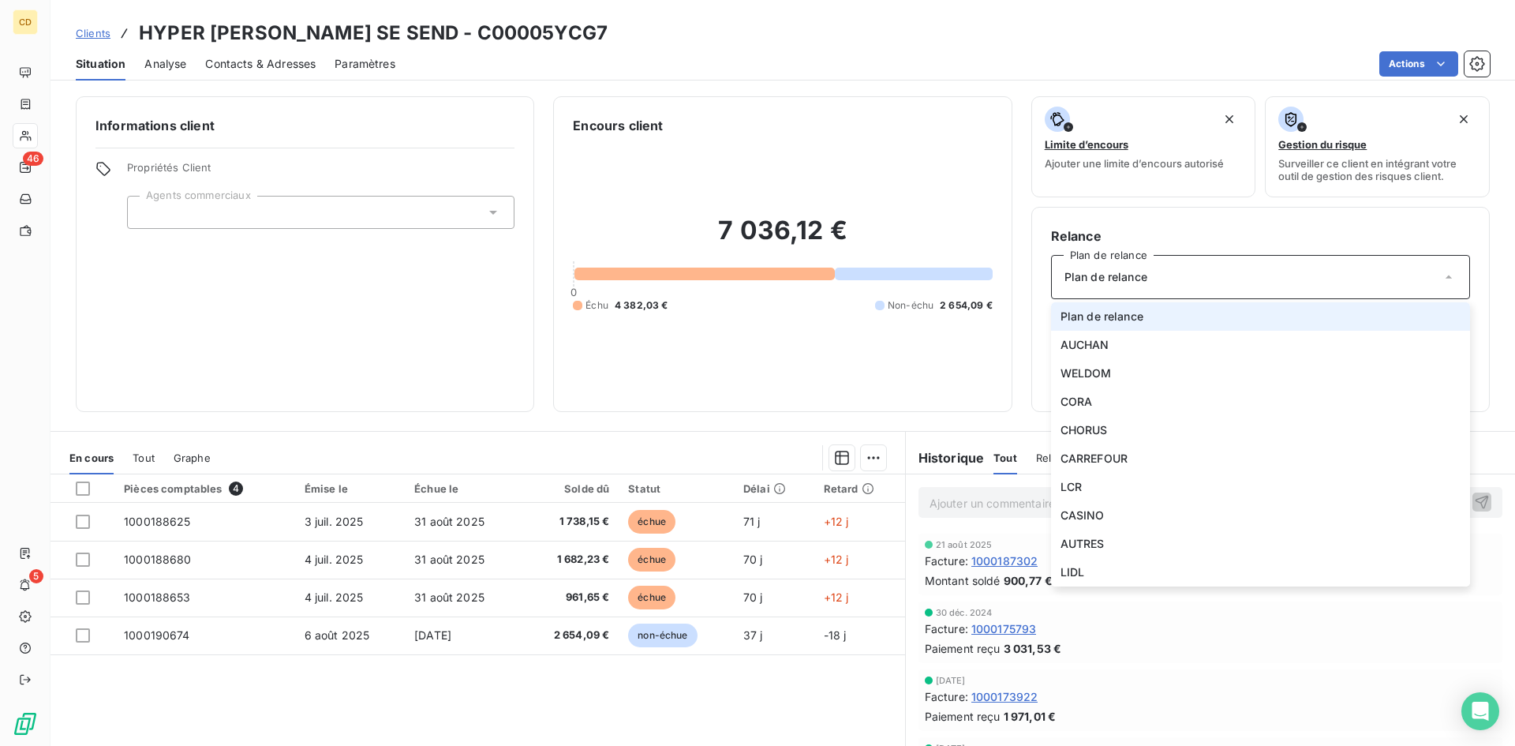
click at [1196, 284] on div "Plan de relance" at bounding box center [1260, 277] width 419 height 44
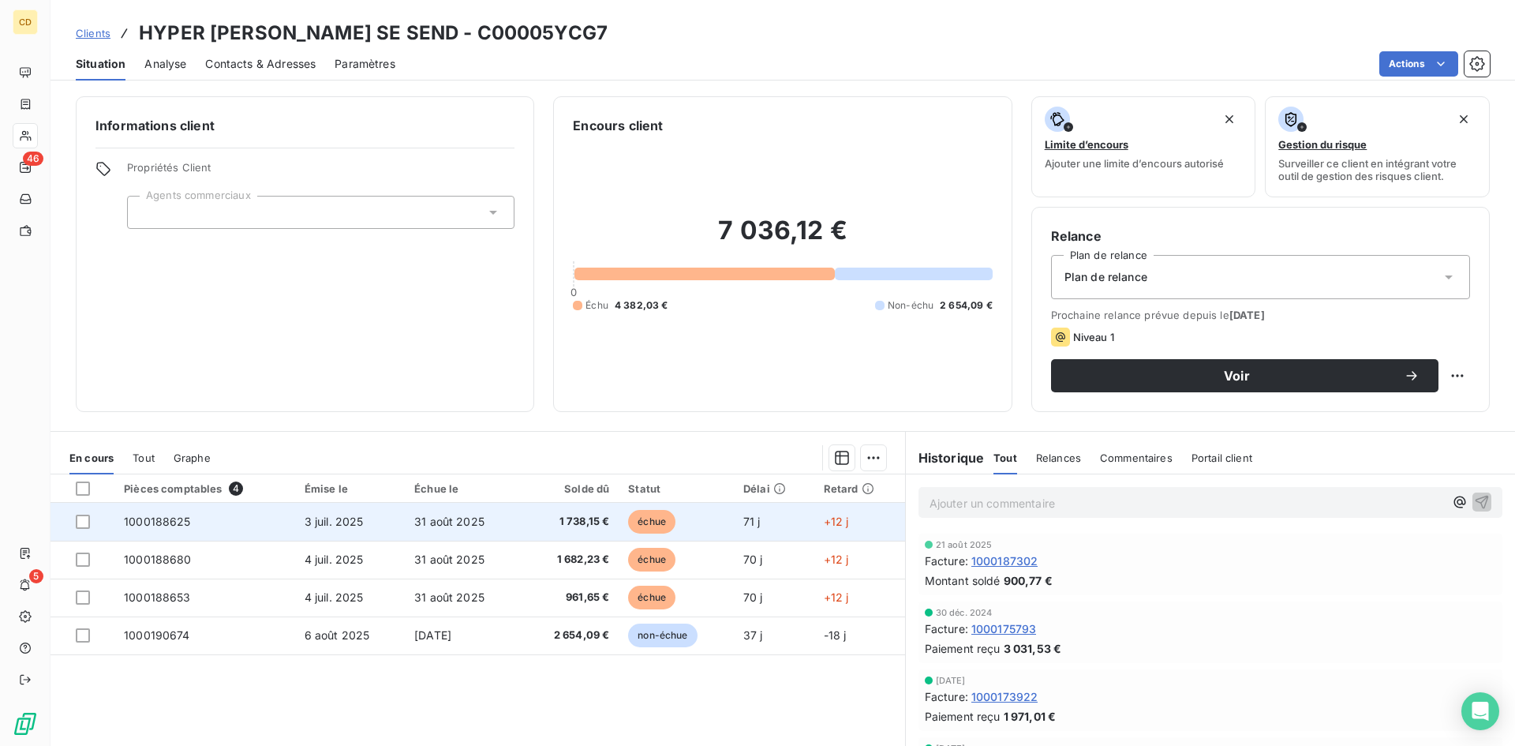
click at [427, 521] on span "31 août 2025" at bounding box center [449, 520] width 70 height 13
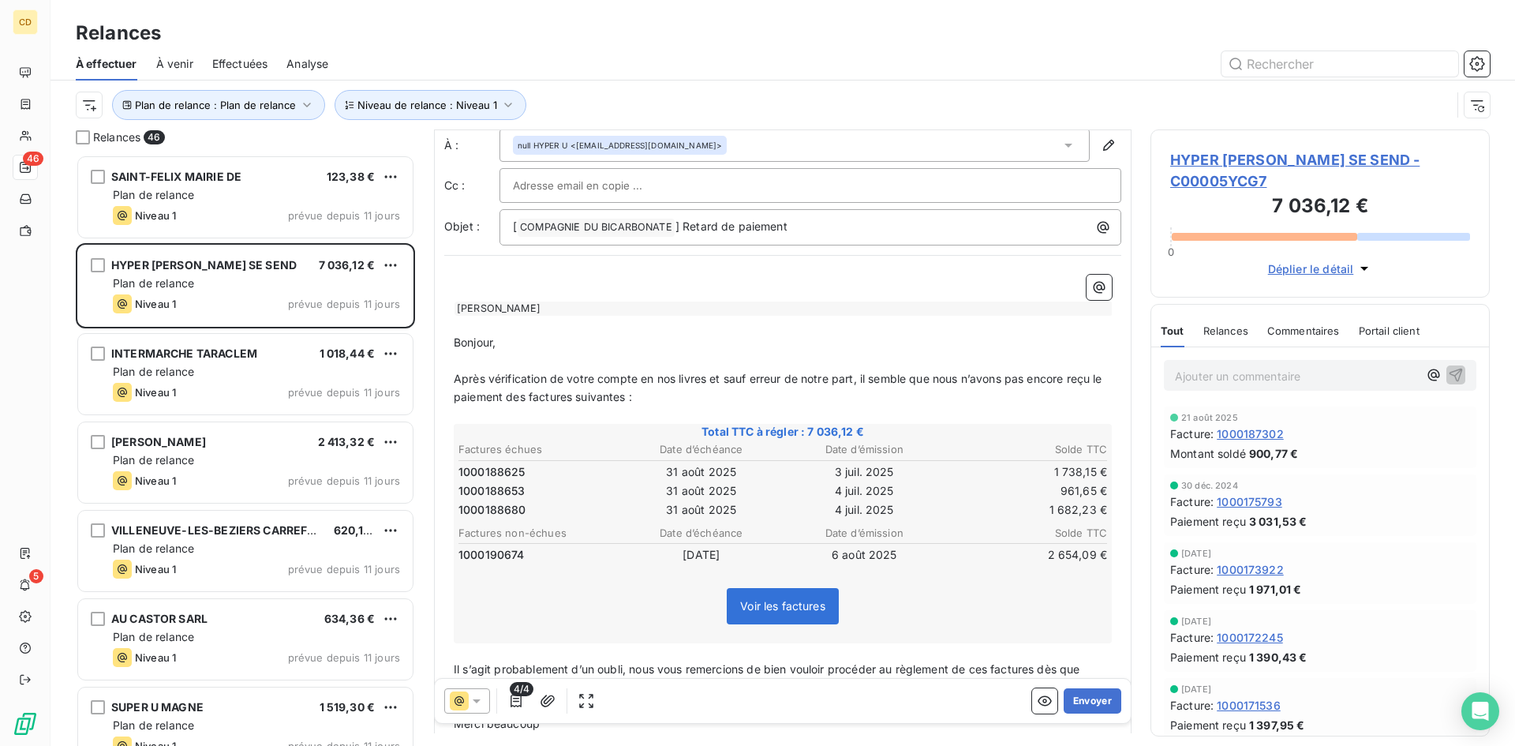
scroll to position [1, 0]
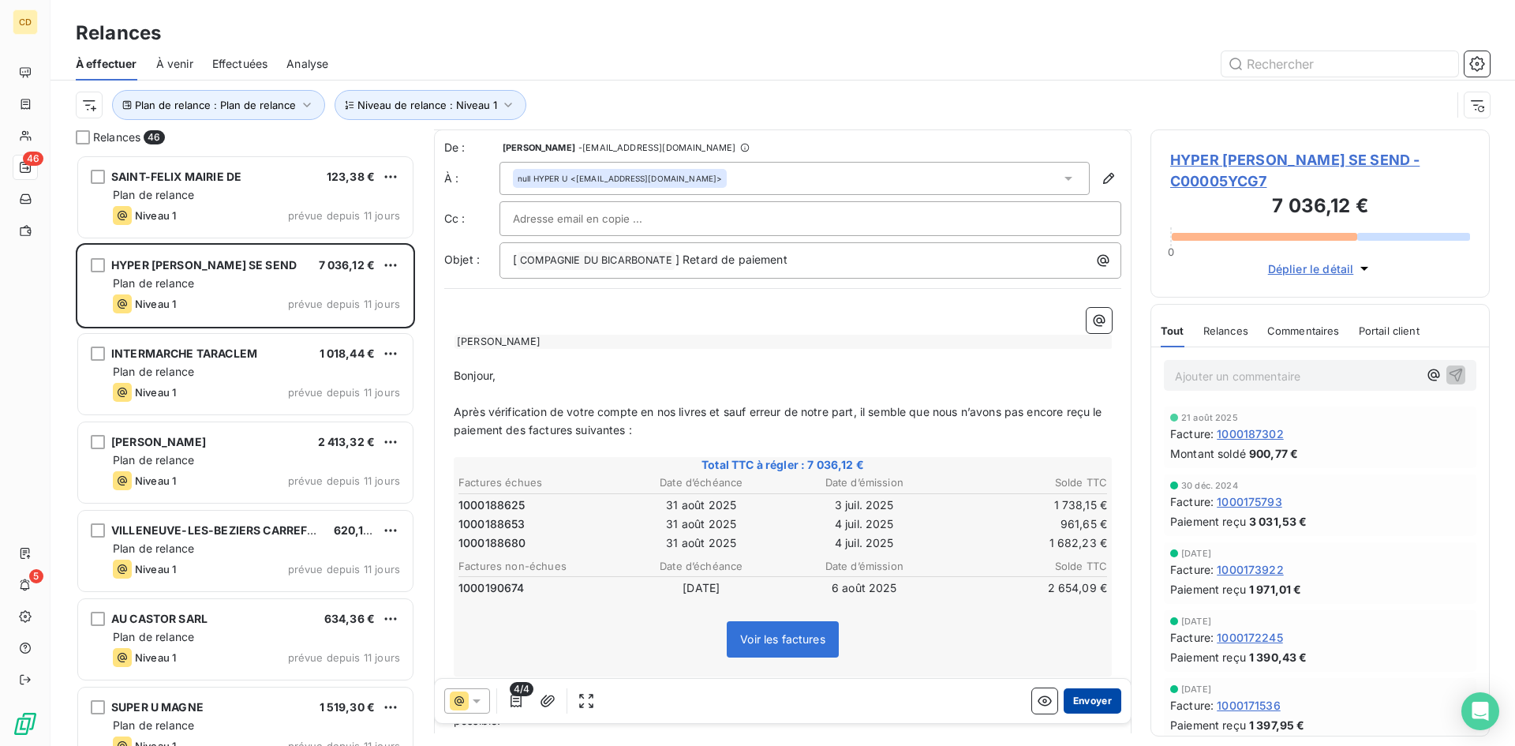
click at [1079, 698] on button "Envoyer" at bounding box center [1093, 700] width 58 height 25
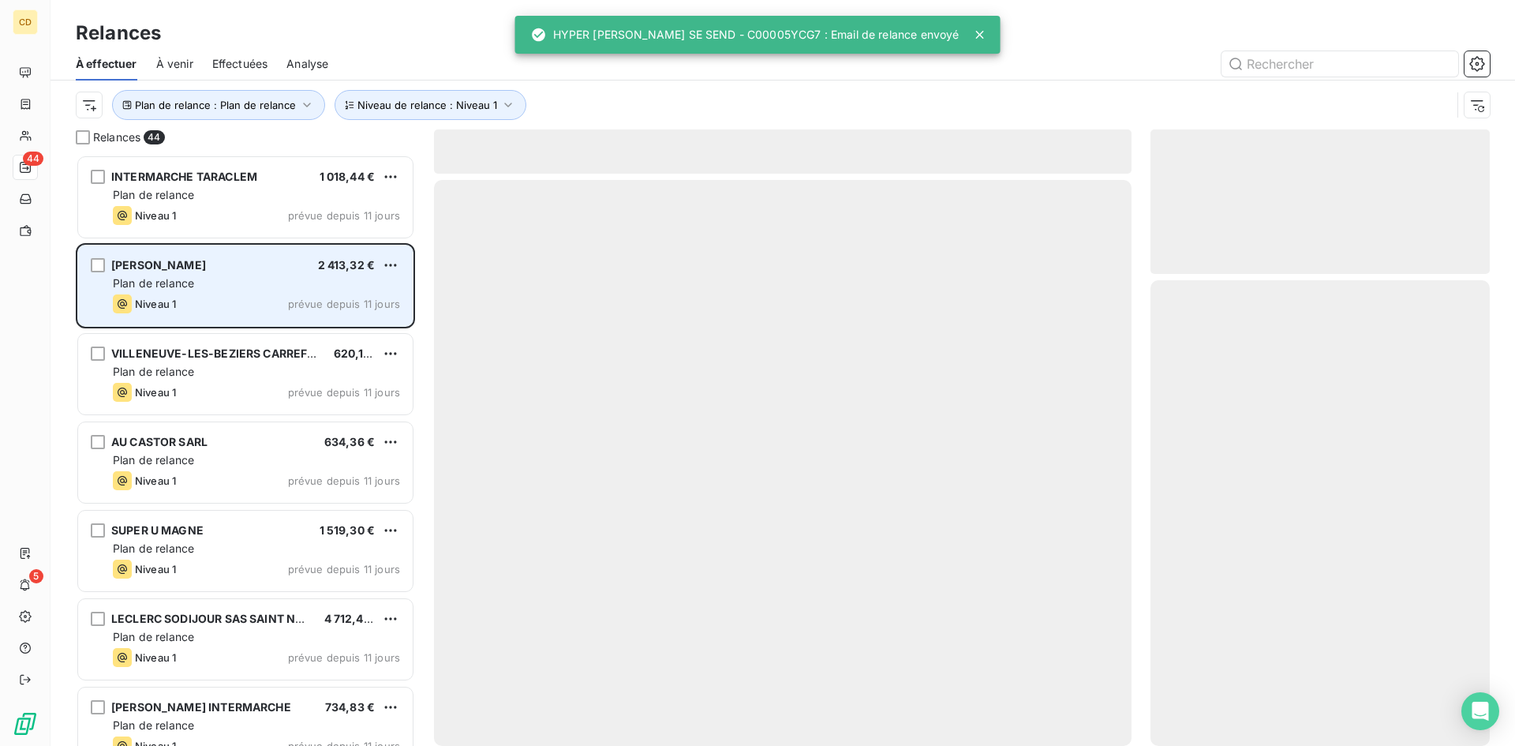
click at [192, 264] on div "IBOS LECLERC 2 413,32 €" at bounding box center [256, 265] width 287 height 14
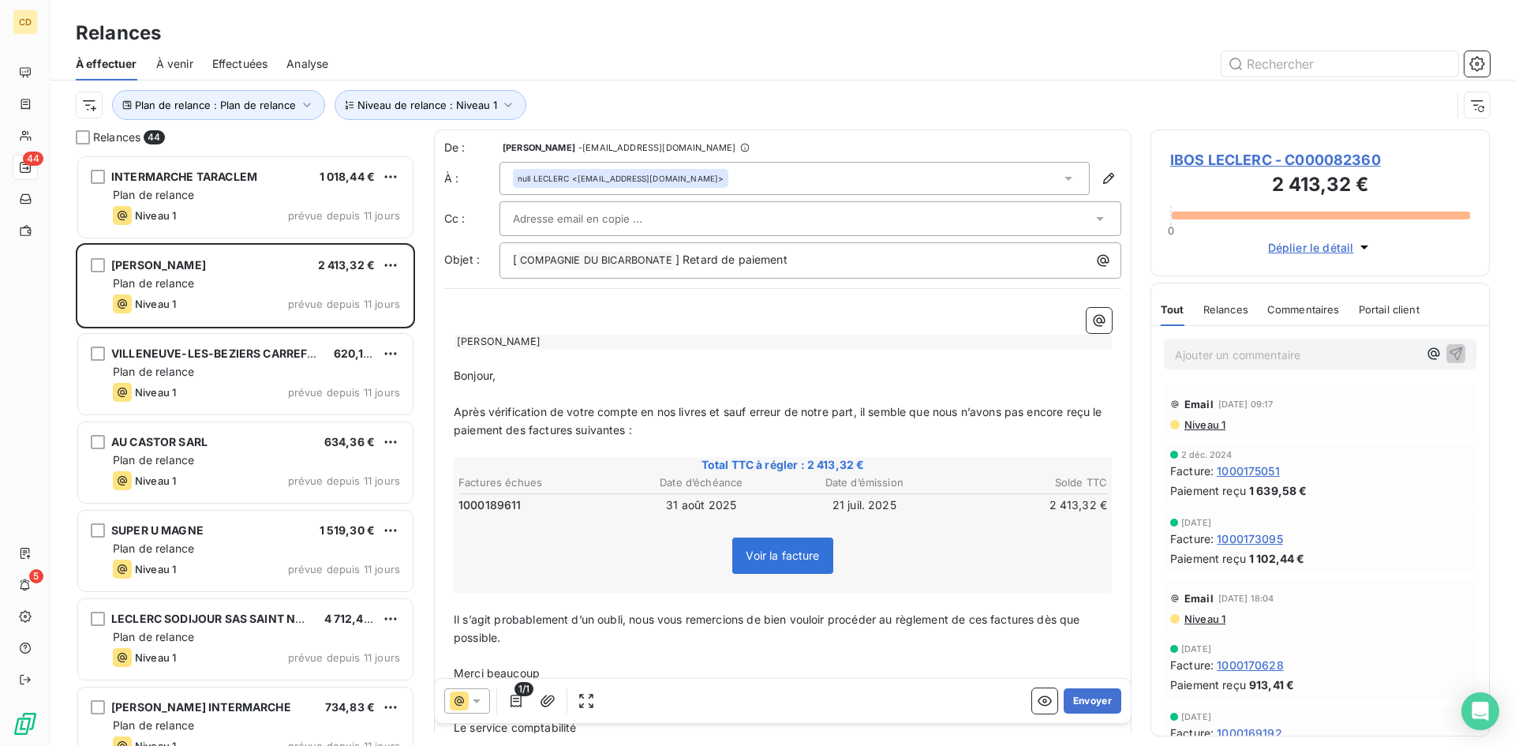
click at [1199, 420] on span "Niveau 1" at bounding box center [1204, 424] width 43 height 13
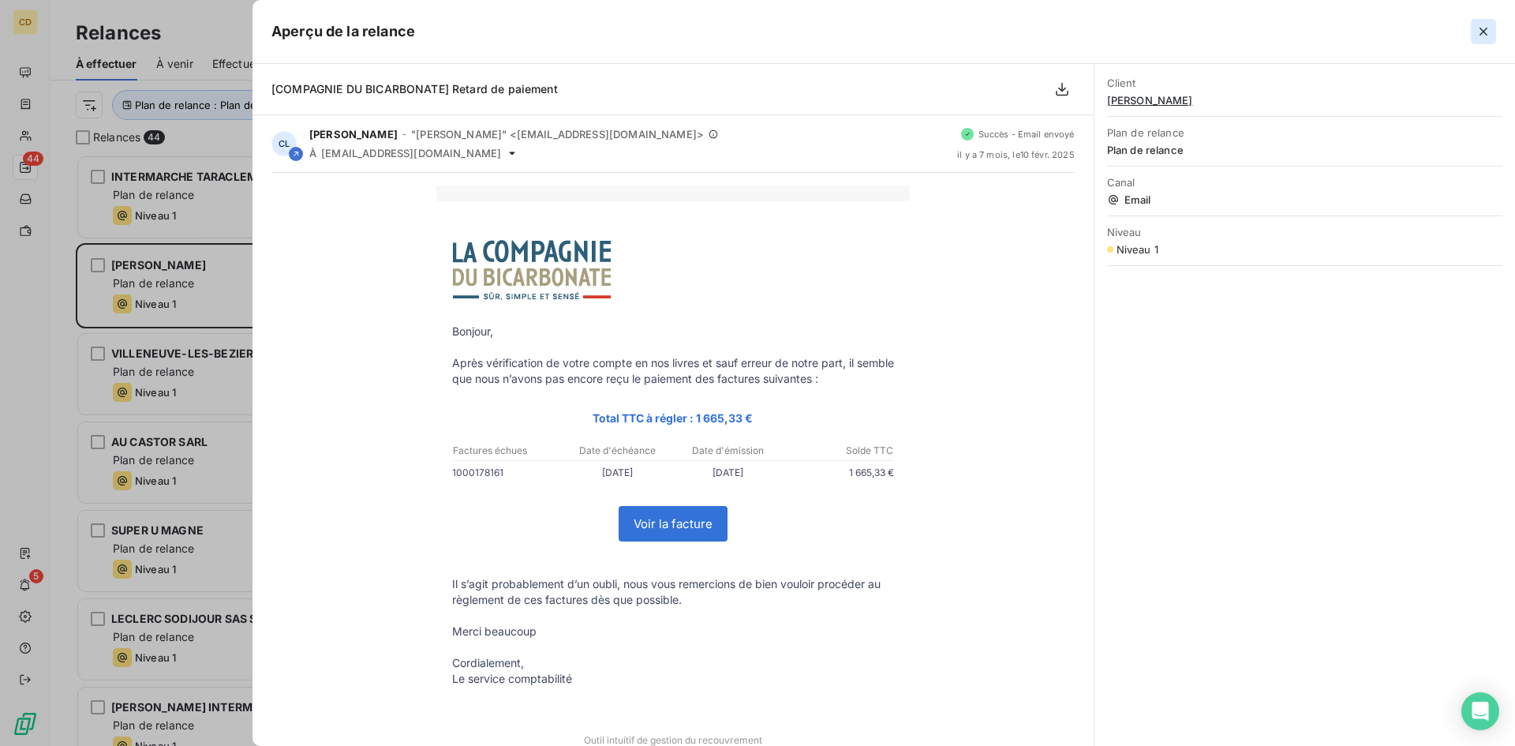
click at [1491, 30] on button "button" at bounding box center [1483, 31] width 25 height 25
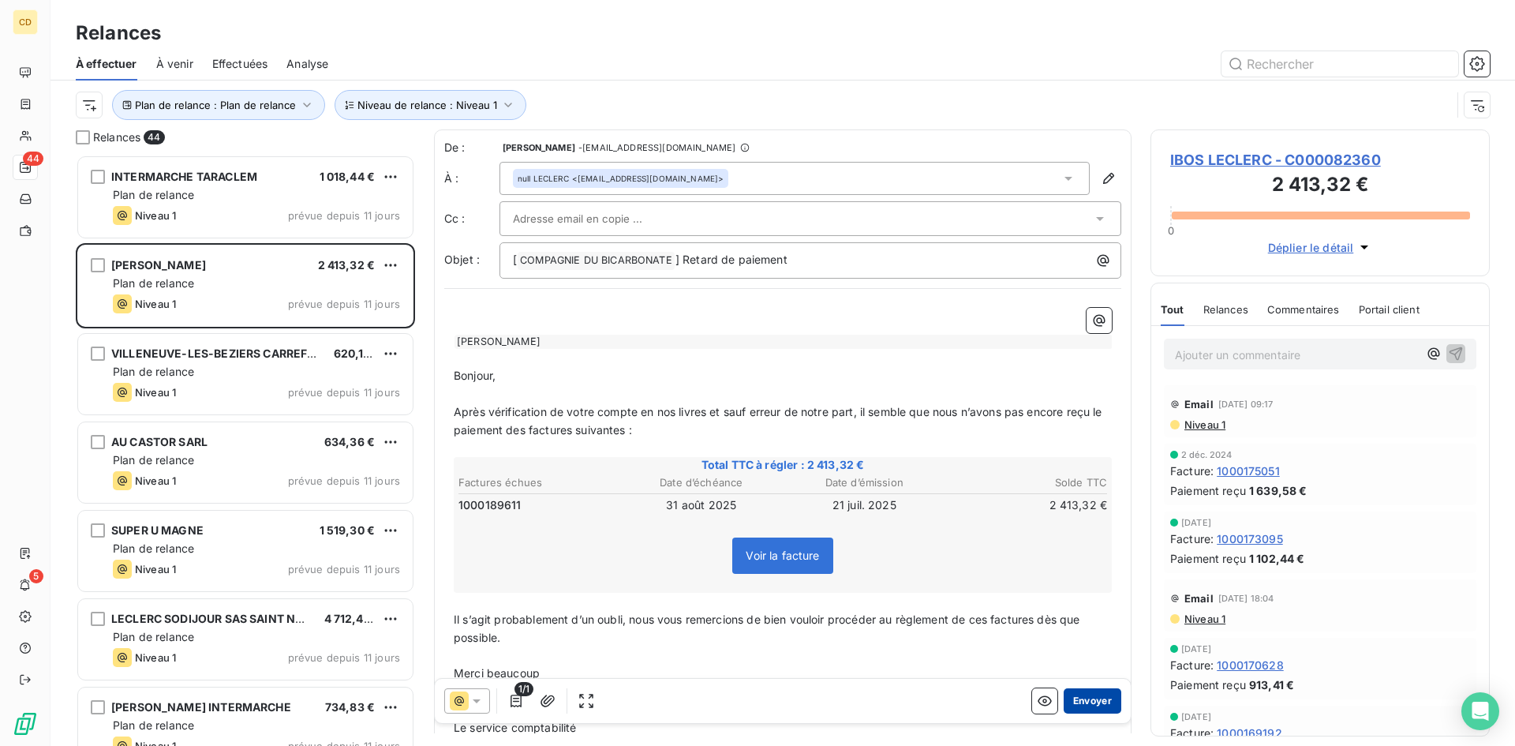
click at [1074, 697] on button "Envoyer" at bounding box center [1093, 700] width 58 height 25
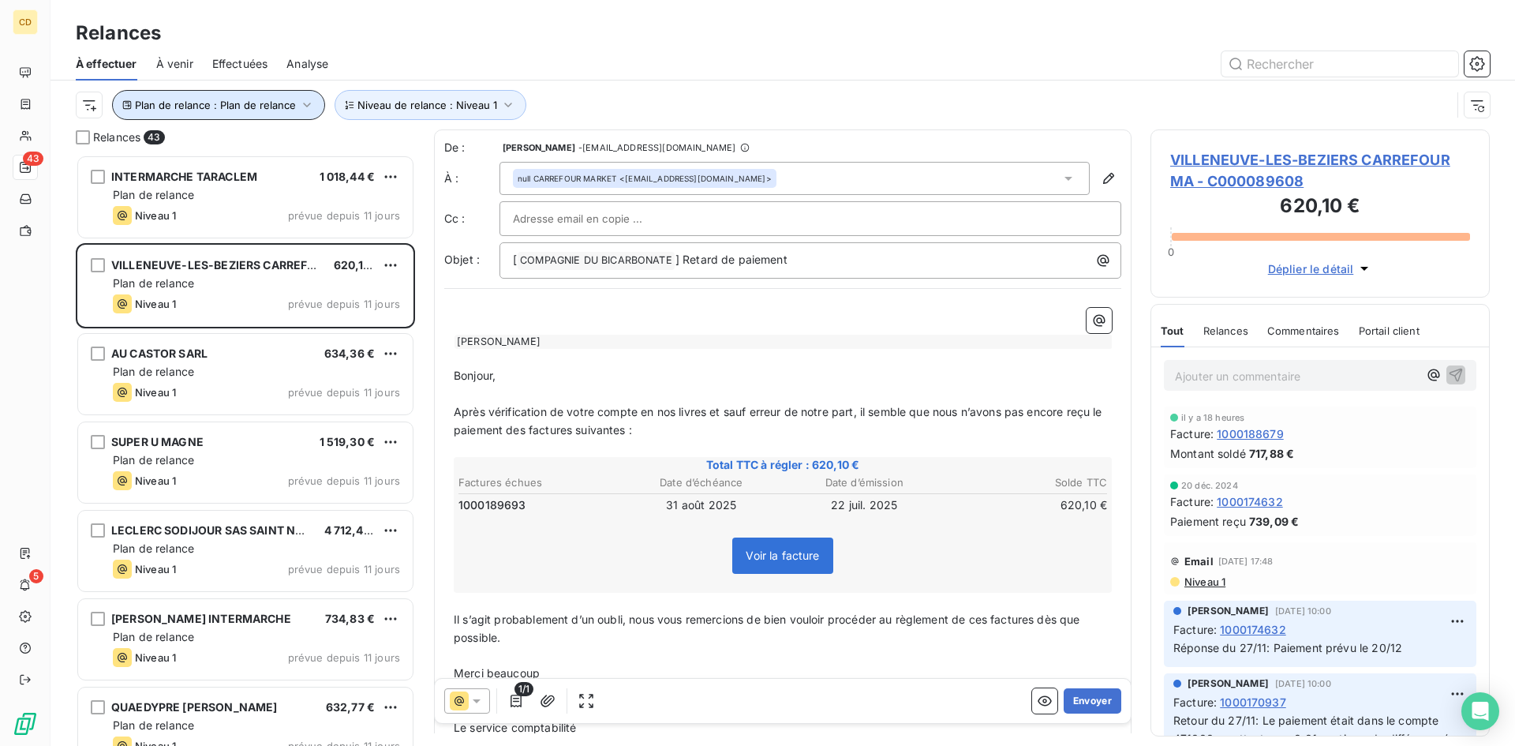
click at [303, 103] on icon "button" at bounding box center [307, 105] width 8 height 5
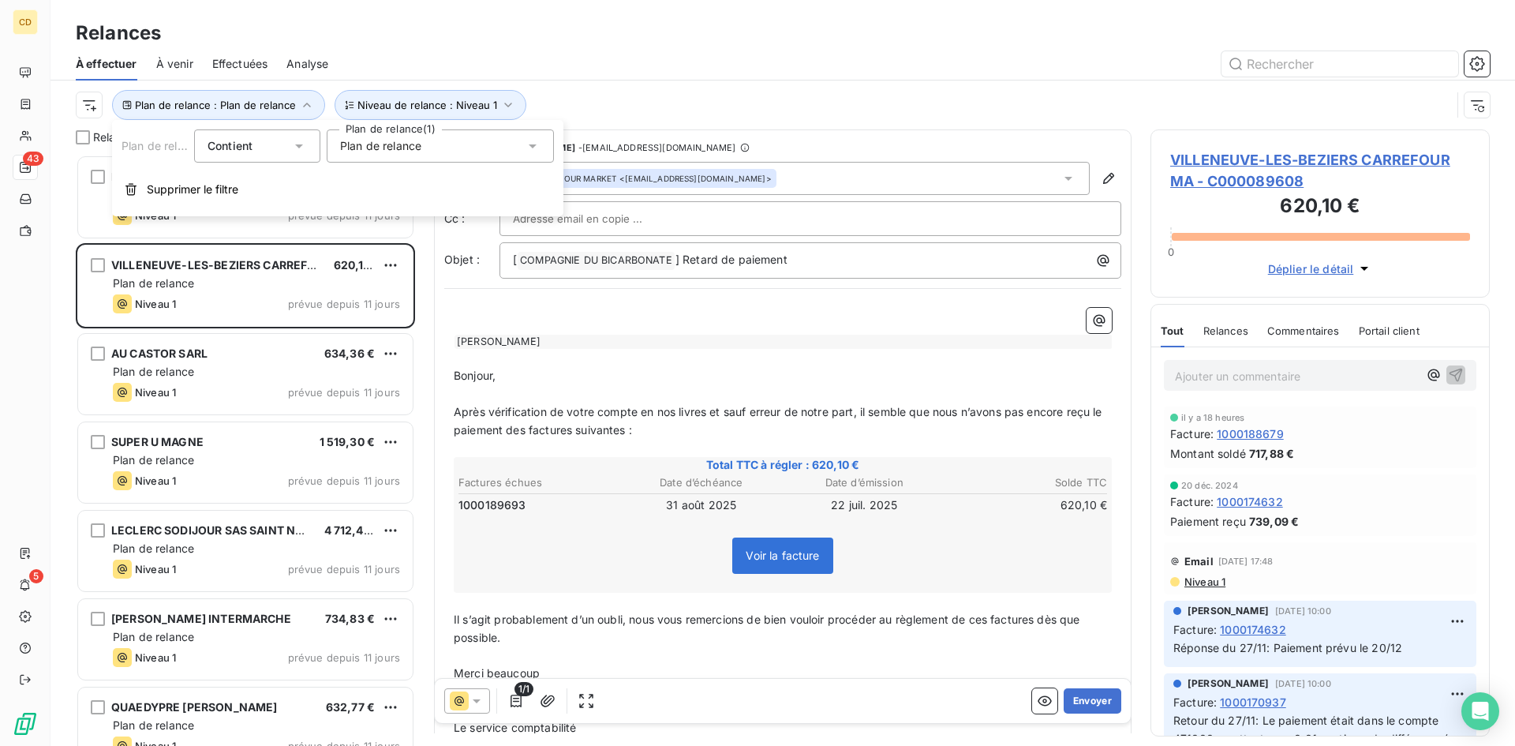
click at [482, 148] on div "Plan de relance" at bounding box center [440, 145] width 227 height 33
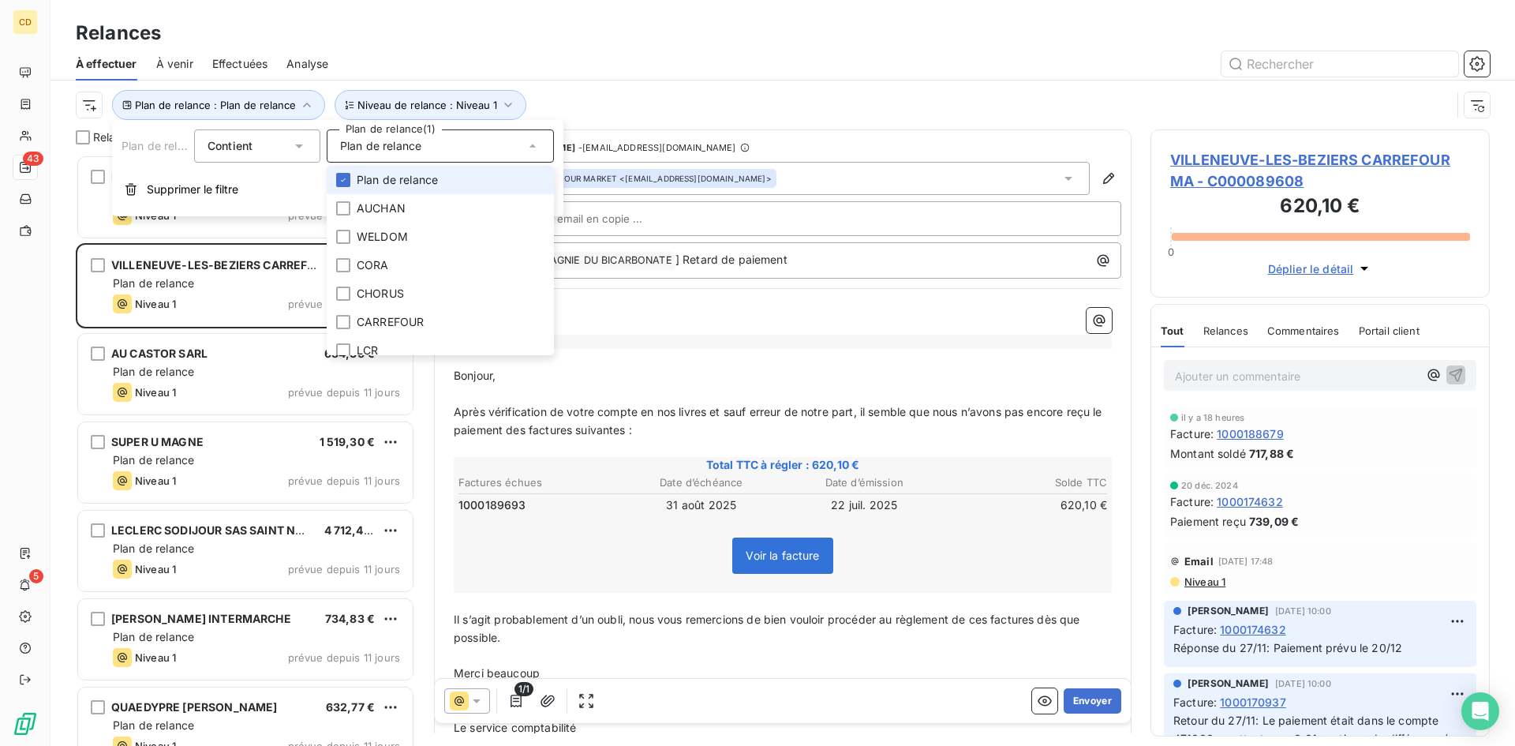
click at [428, 178] on span "Plan de relance" at bounding box center [397, 180] width 81 height 16
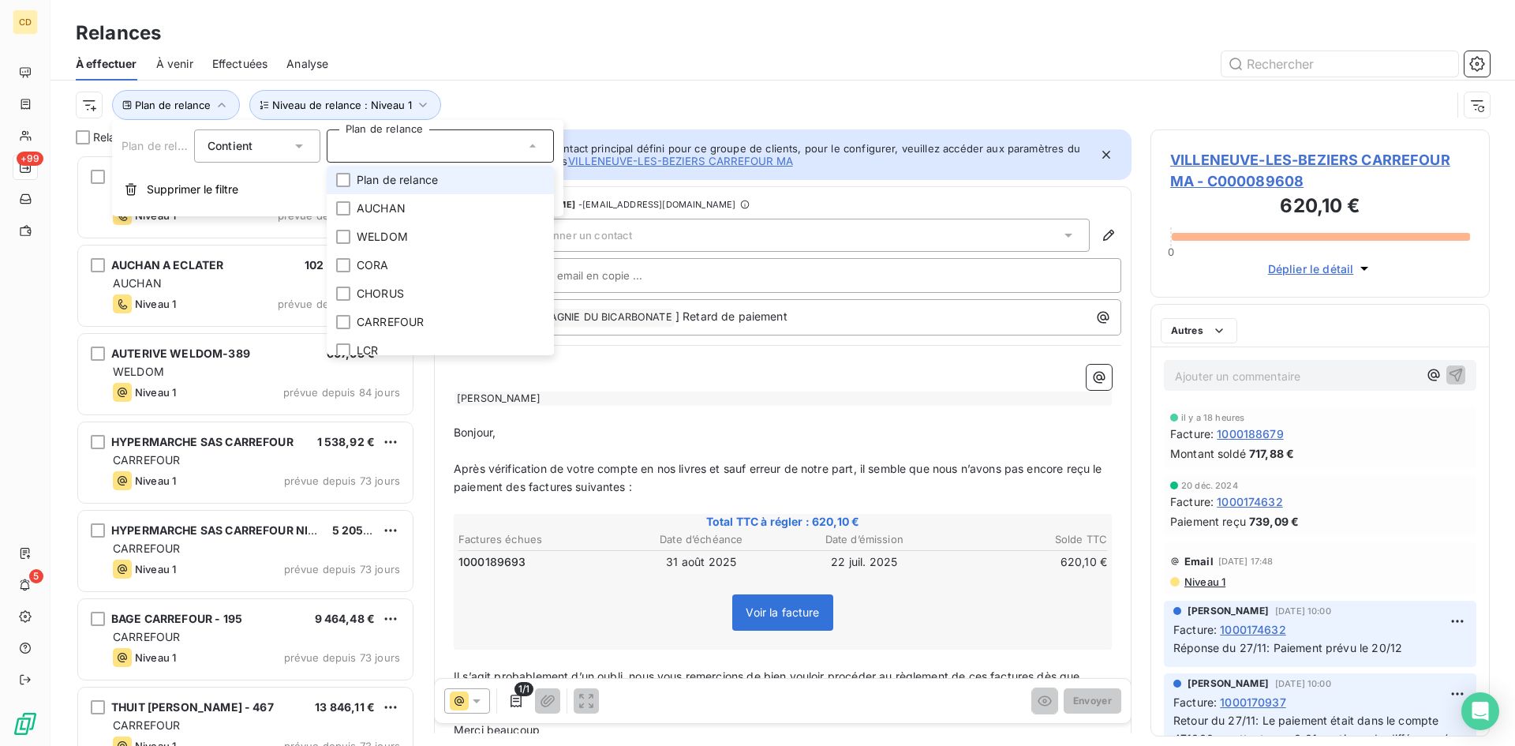
scroll to position [579, 327]
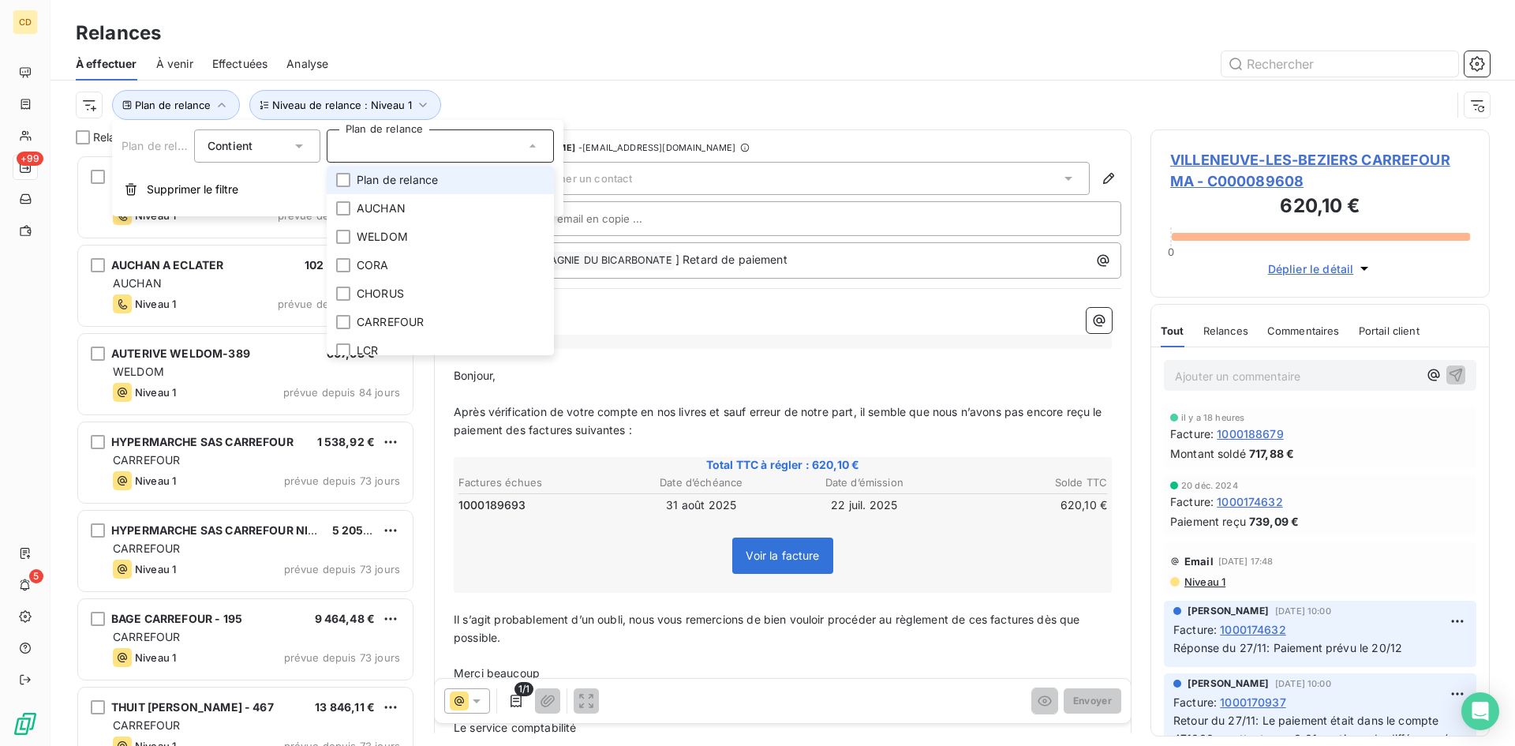
click at [413, 178] on span "Plan de relance" at bounding box center [397, 180] width 81 height 16
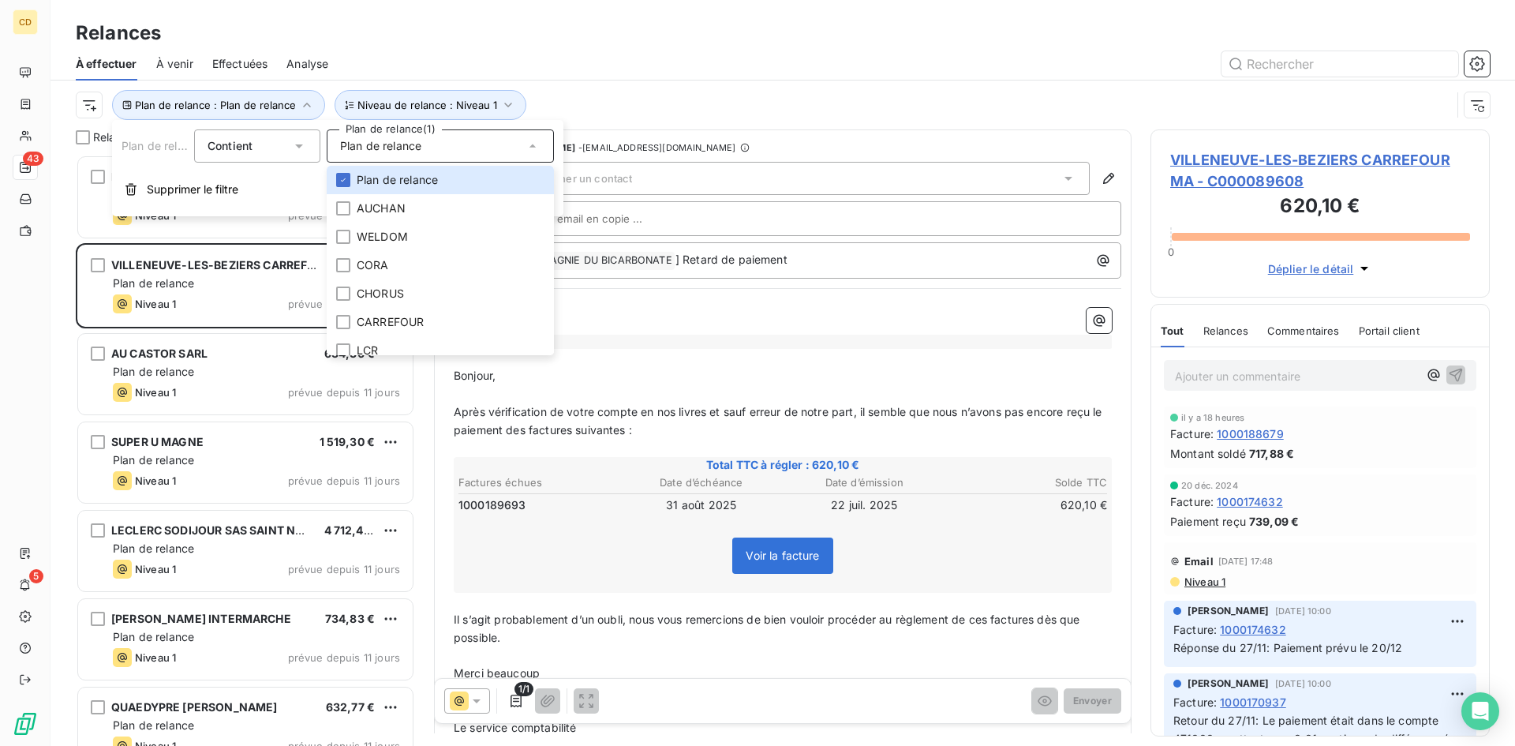
click at [572, 103] on div "Plan de relance : Plan de relance Niveau de relance : Niveau 1" at bounding box center [763, 105] width 1375 height 30
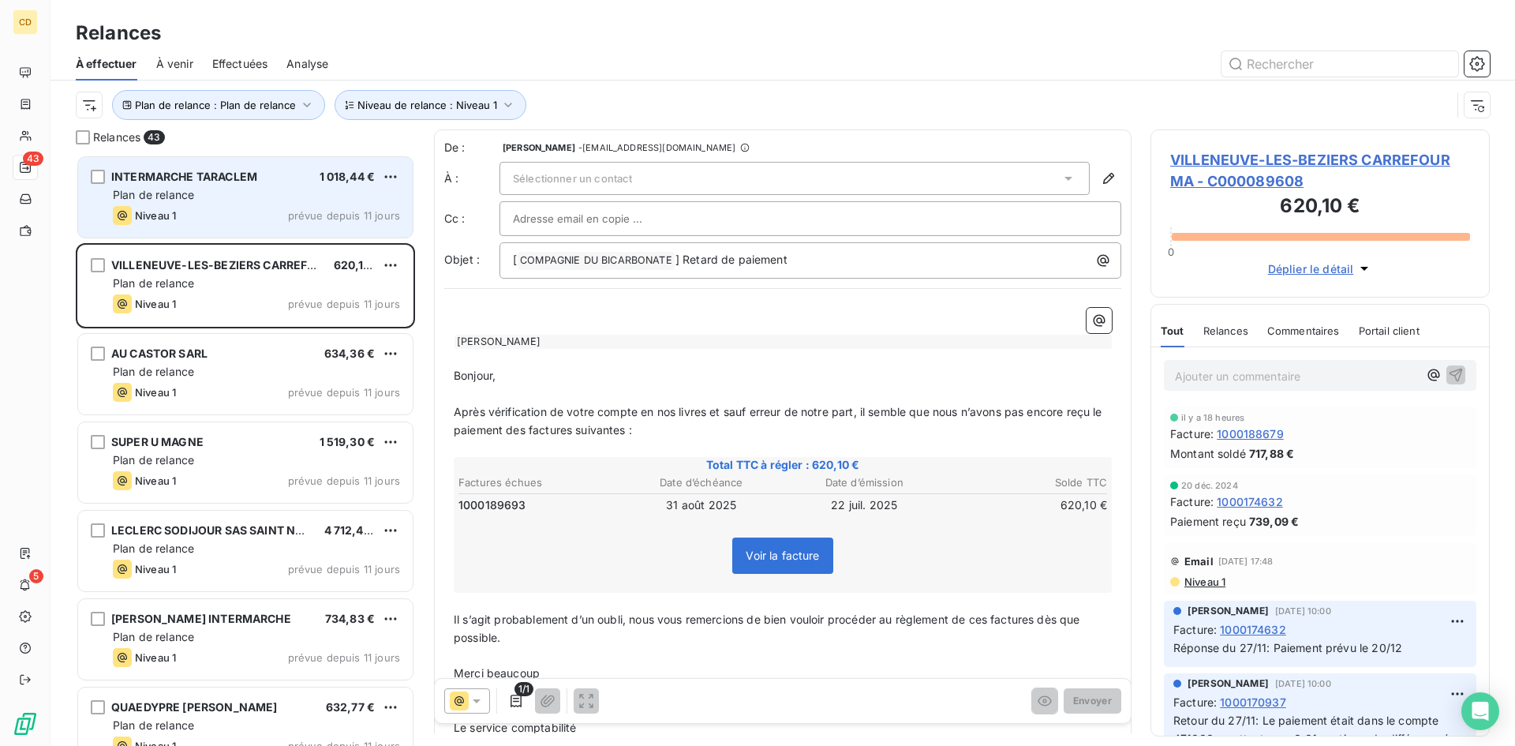
click at [196, 183] on div "INTERMARCHE TARACLEM" at bounding box center [184, 177] width 146 height 16
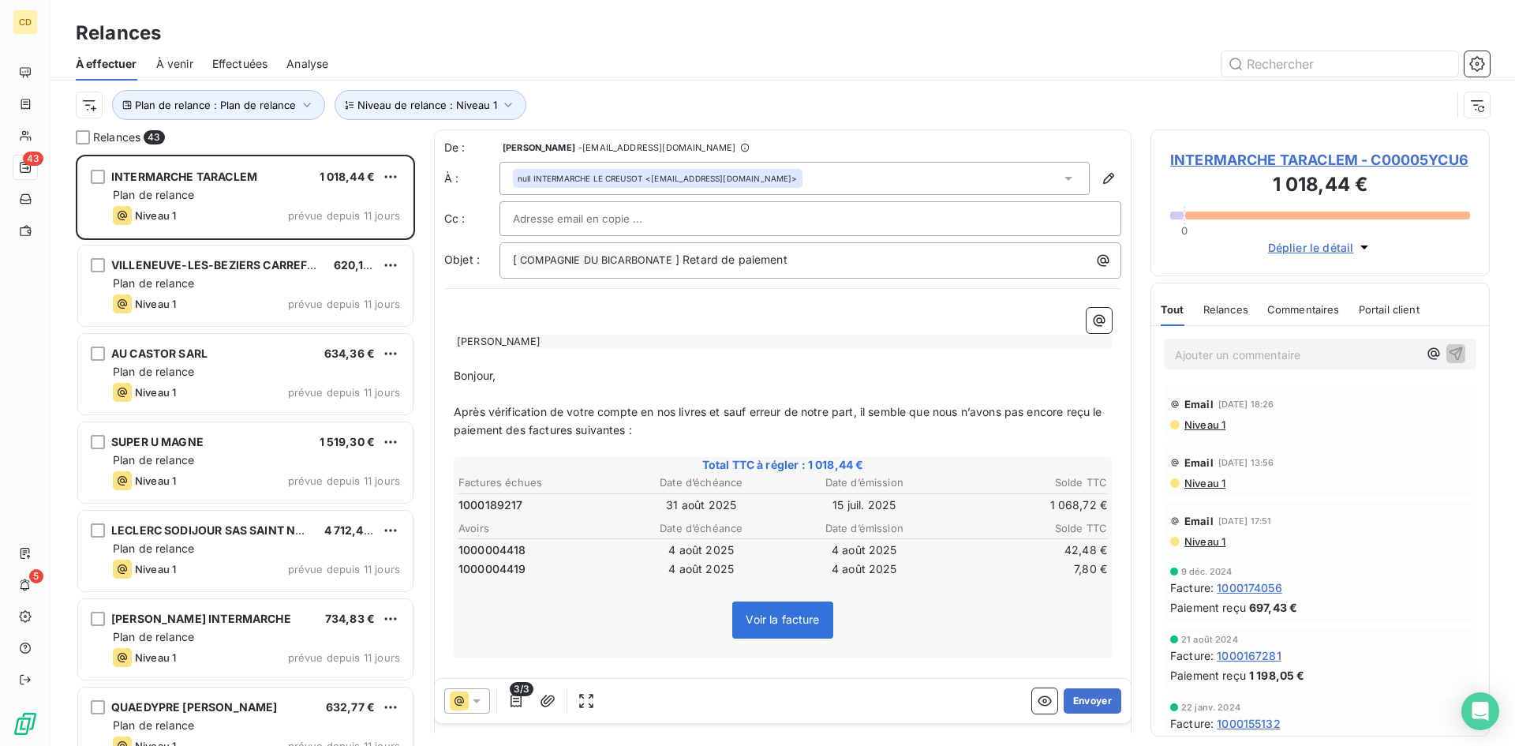
click at [1208, 431] on span "Niveau 1" at bounding box center [1204, 424] width 43 height 13
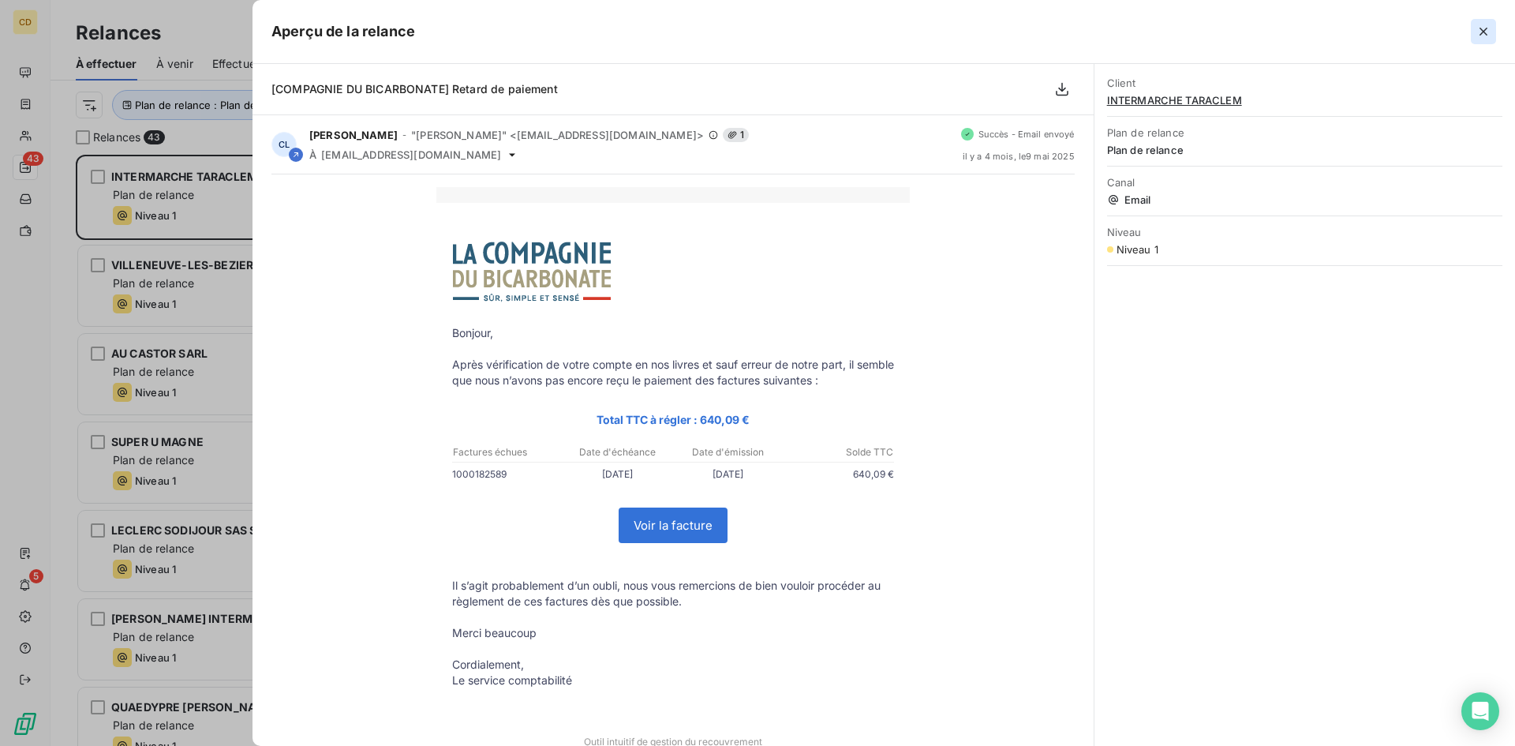
click at [1488, 34] on icon "button" at bounding box center [1484, 32] width 16 height 16
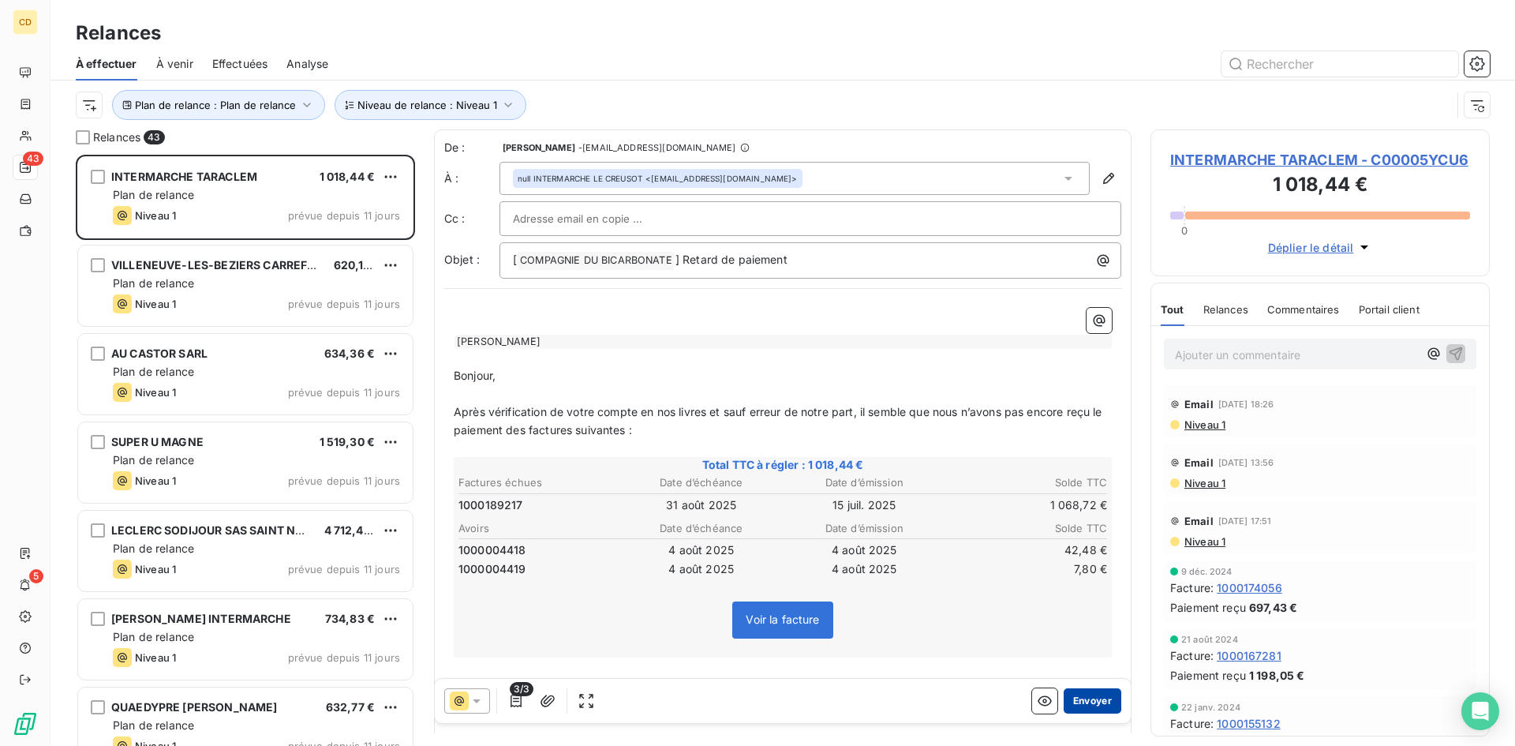
click at [1083, 697] on button "Envoyer" at bounding box center [1093, 700] width 58 height 25
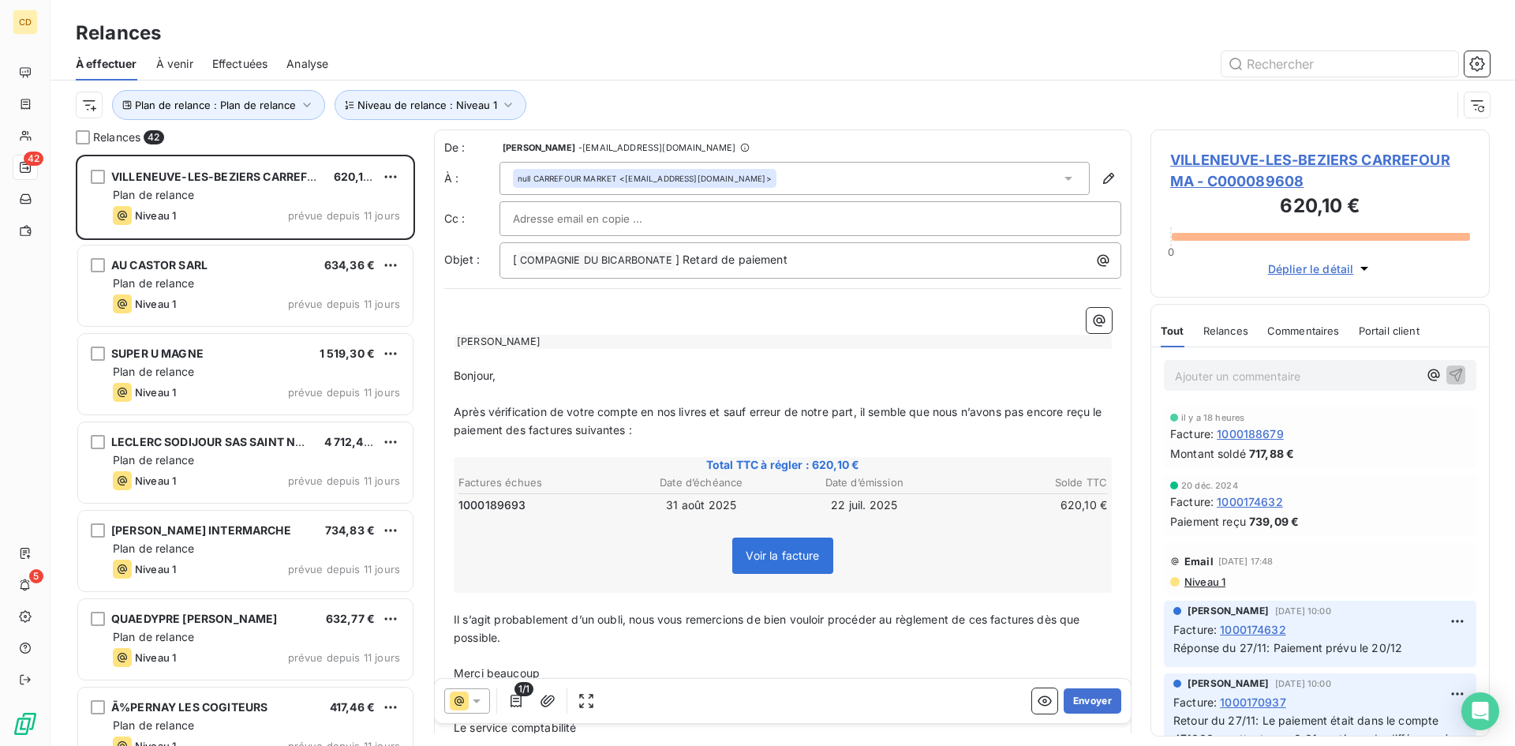
click at [1213, 581] on span "Niveau 1" at bounding box center [1204, 581] width 43 height 13
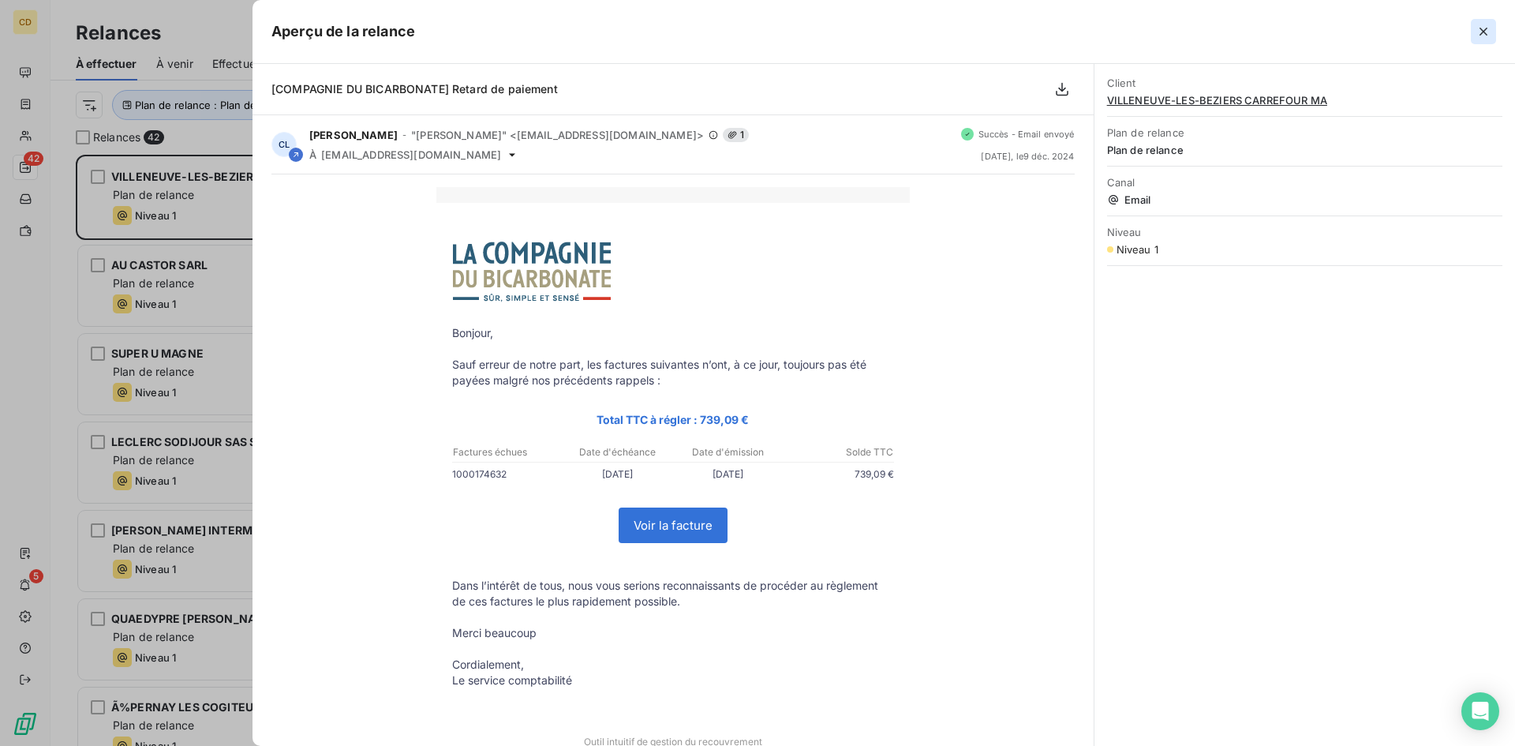
click at [1485, 29] on icon "button" at bounding box center [1484, 32] width 8 height 8
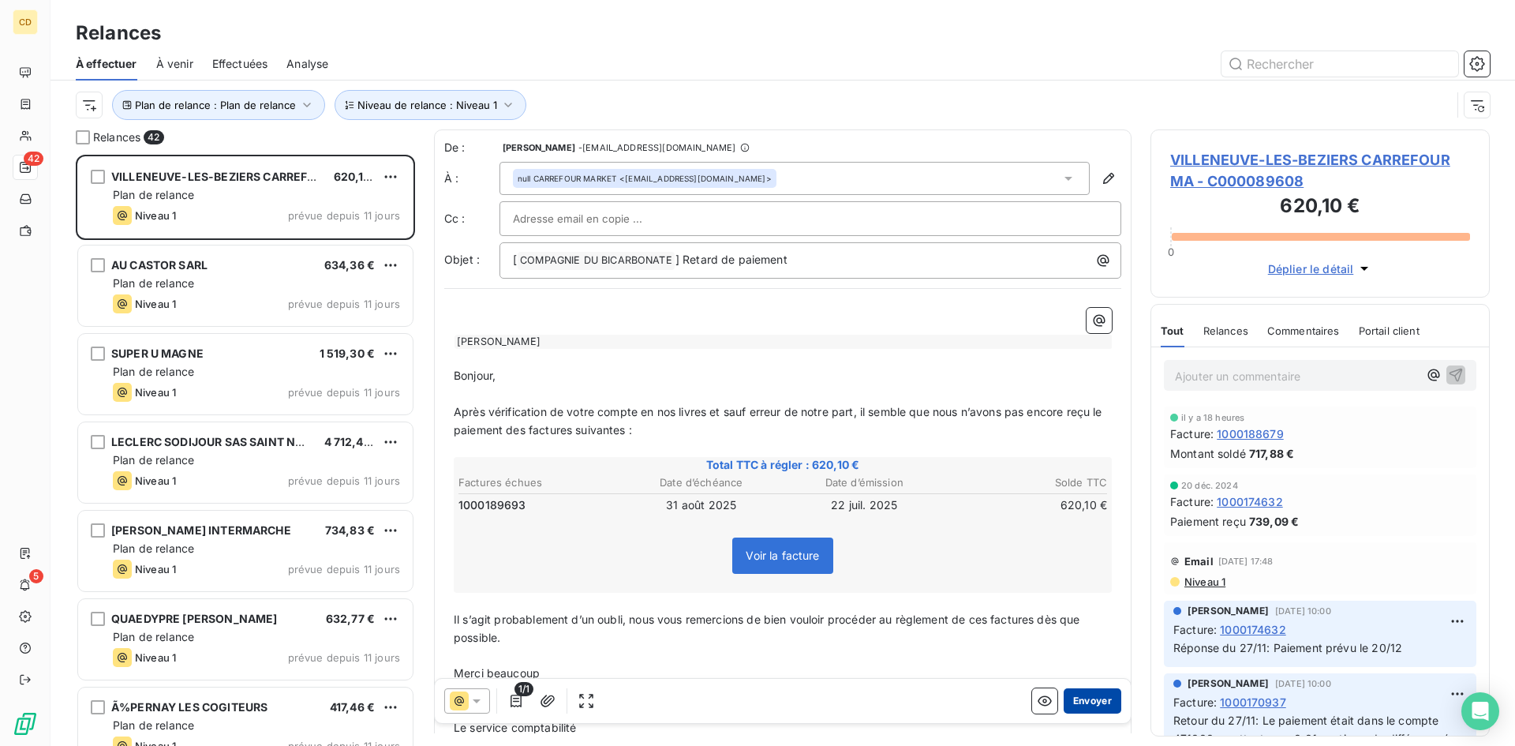
click at [1069, 695] on button "Envoyer" at bounding box center [1093, 700] width 58 height 25
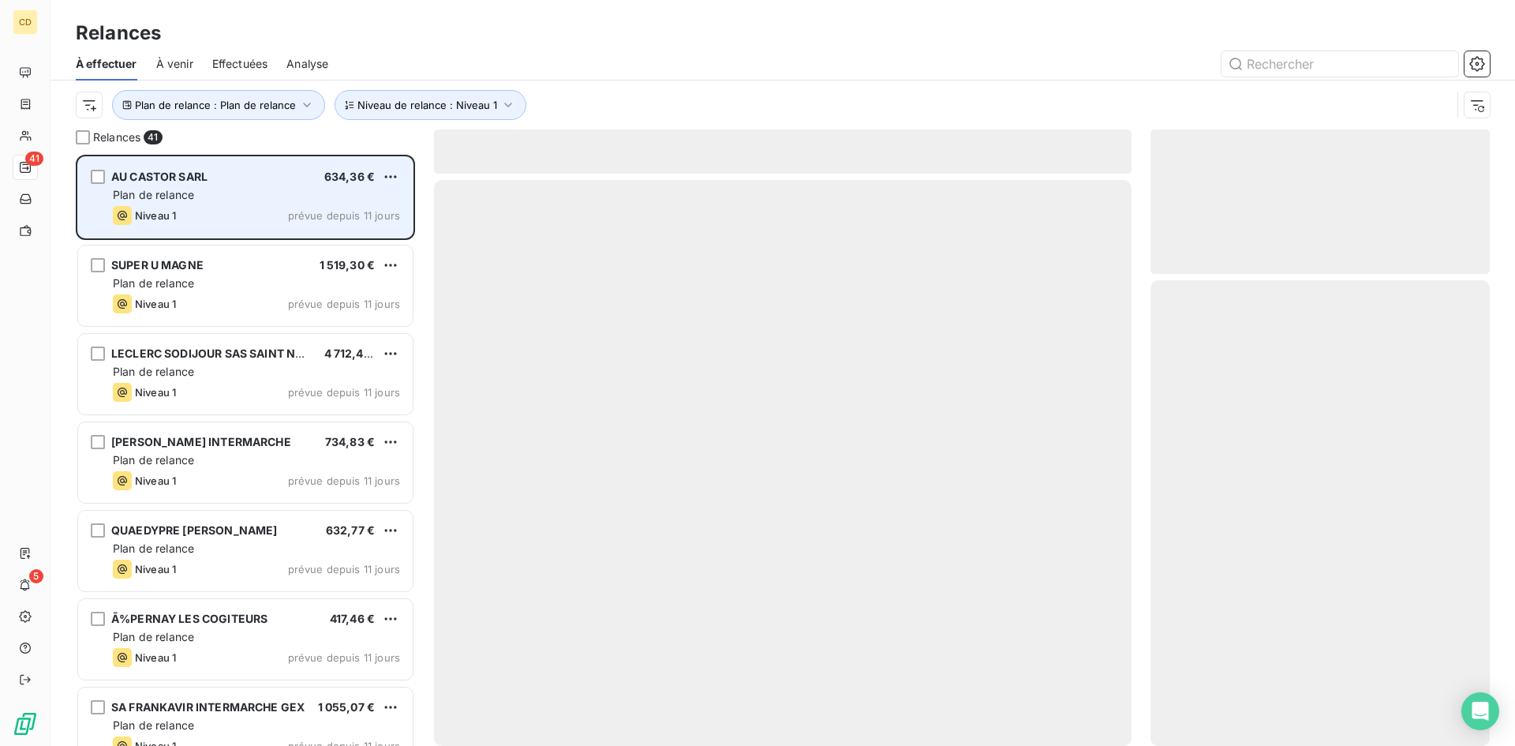
click at [184, 186] on div "AU CASTOR SARL 634,36 € Plan de relance Niveau 1 prévue depuis 11 jours" at bounding box center [245, 197] width 335 height 80
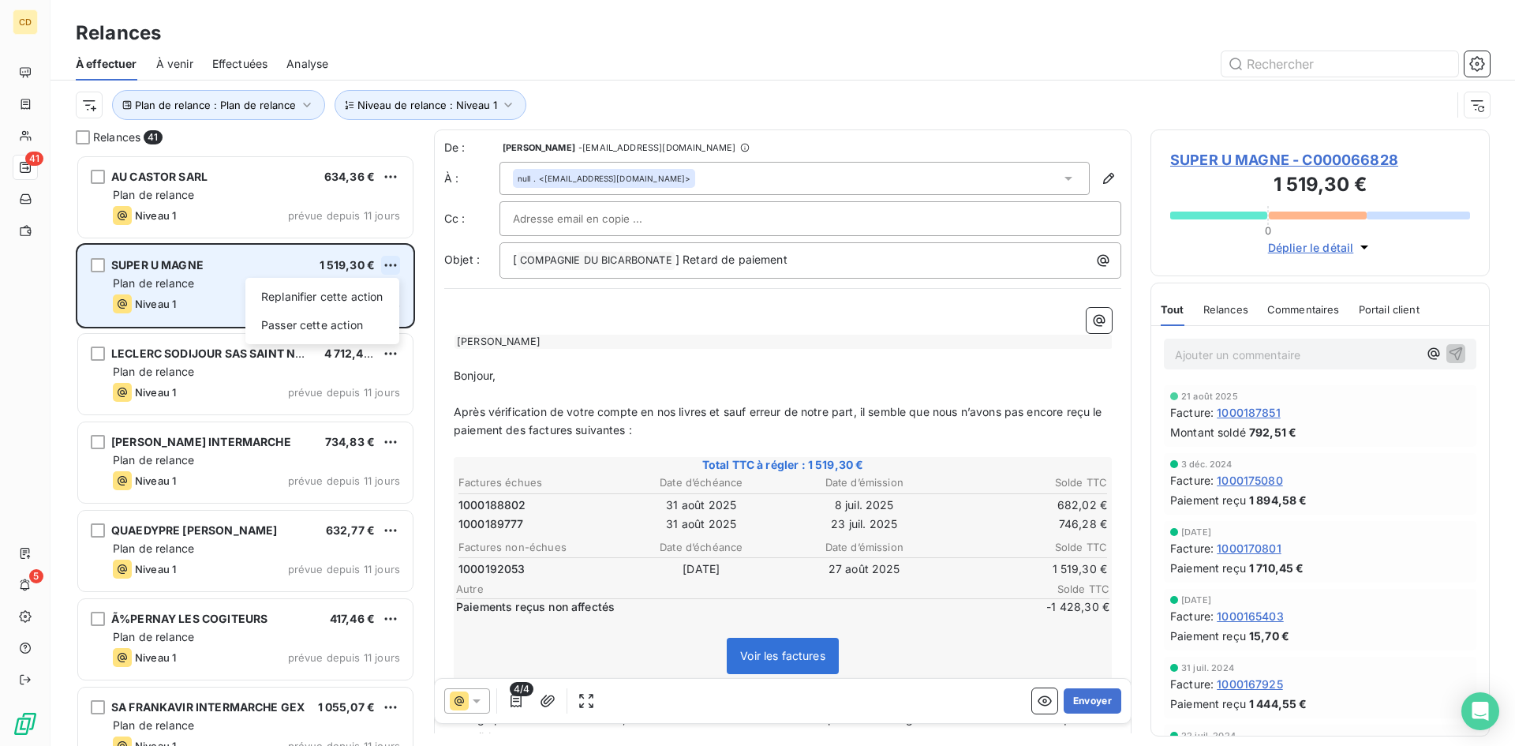
click at [383, 260] on html "CD 41 5 Relances À effectuer À venir Effectuées Analyse Plan de relance : Plan …" at bounding box center [757, 373] width 1515 height 746
click at [352, 320] on div "Passer cette action" at bounding box center [322, 324] width 141 height 25
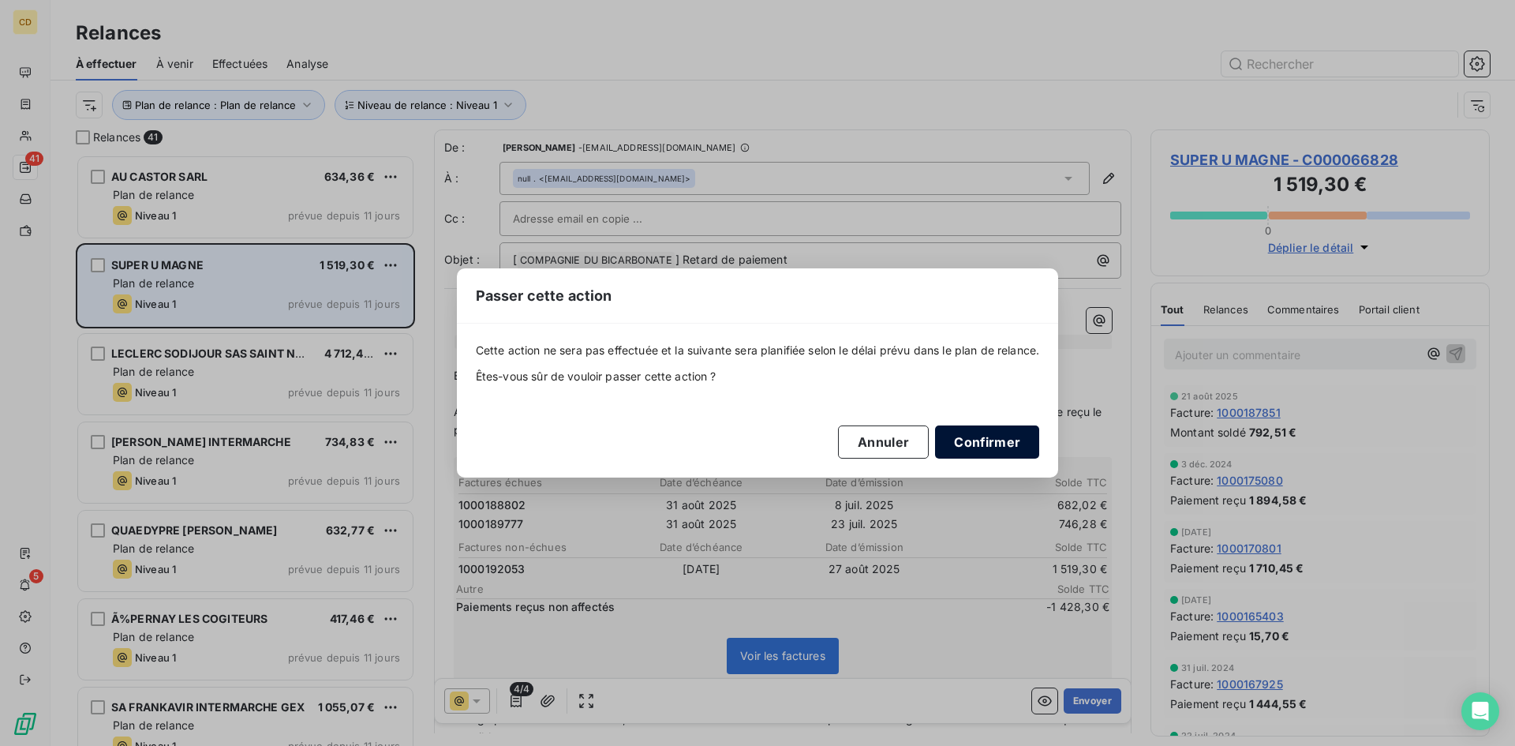
click at [984, 438] on button "Confirmer" at bounding box center [987, 441] width 104 height 33
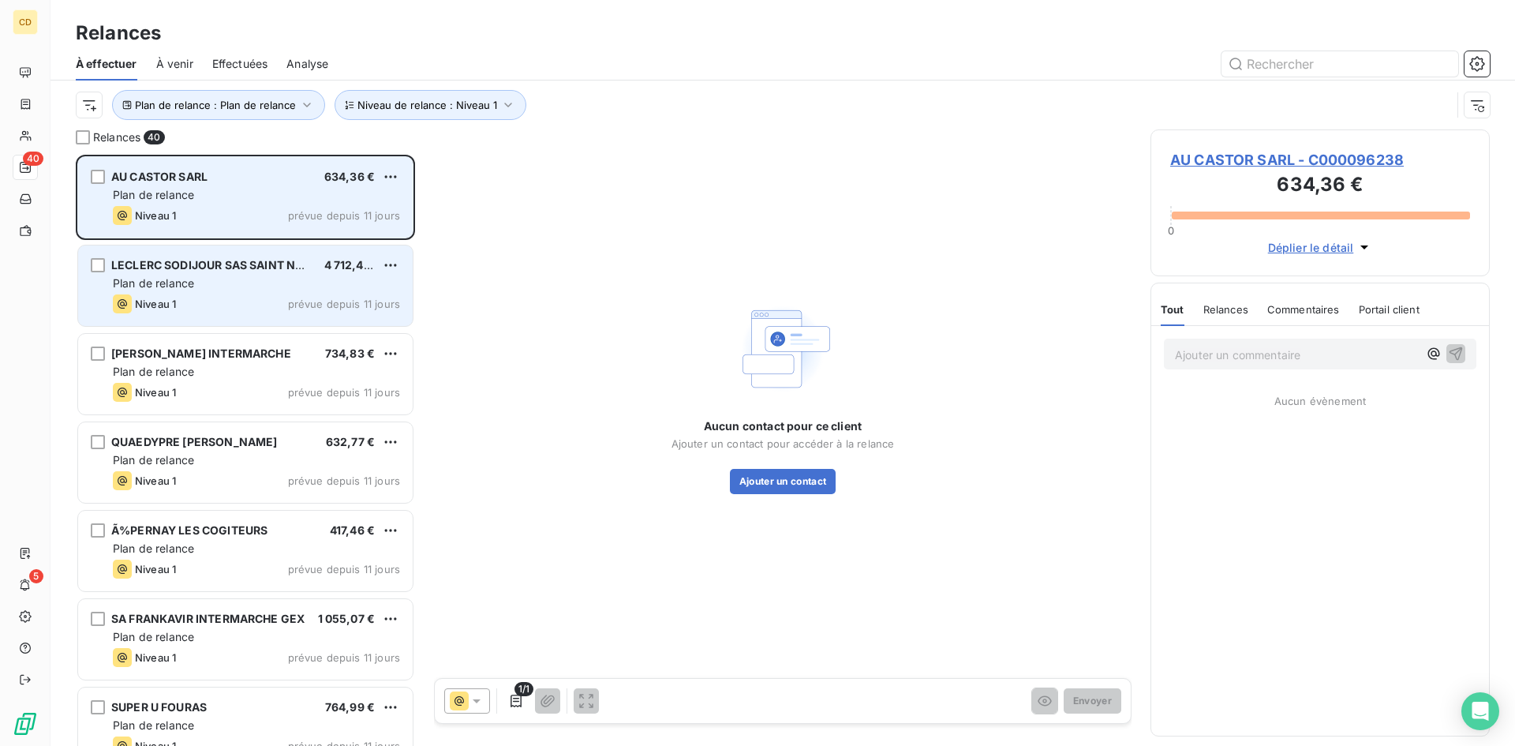
click at [209, 185] on div "AU CASTOR SARL 634,36 € Plan de relance Niveau 1 prévue depuis 11 jours" at bounding box center [245, 197] width 335 height 80
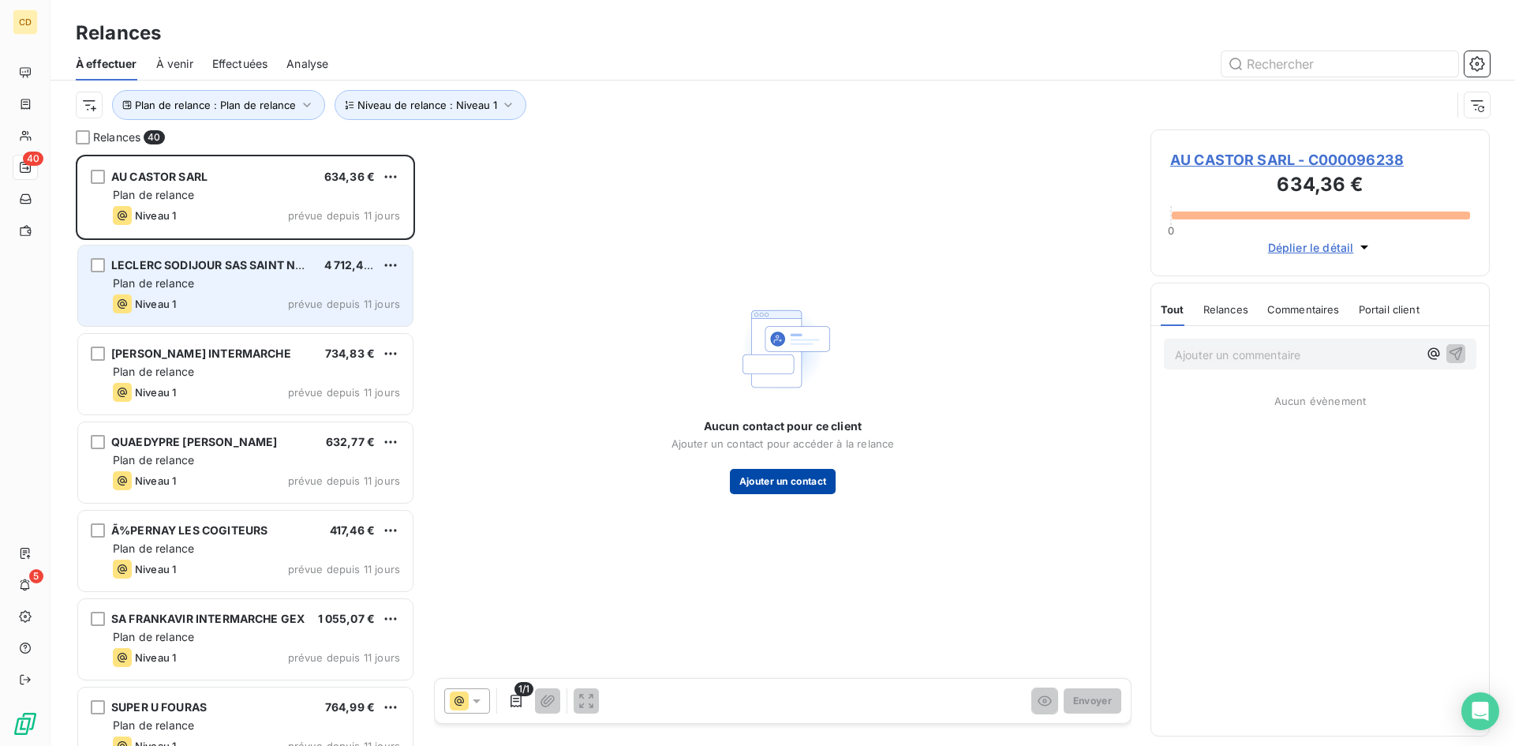
click at [780, 483] on button "Ajouter un contact" at bounding box center [783, 481] width 107 height 25
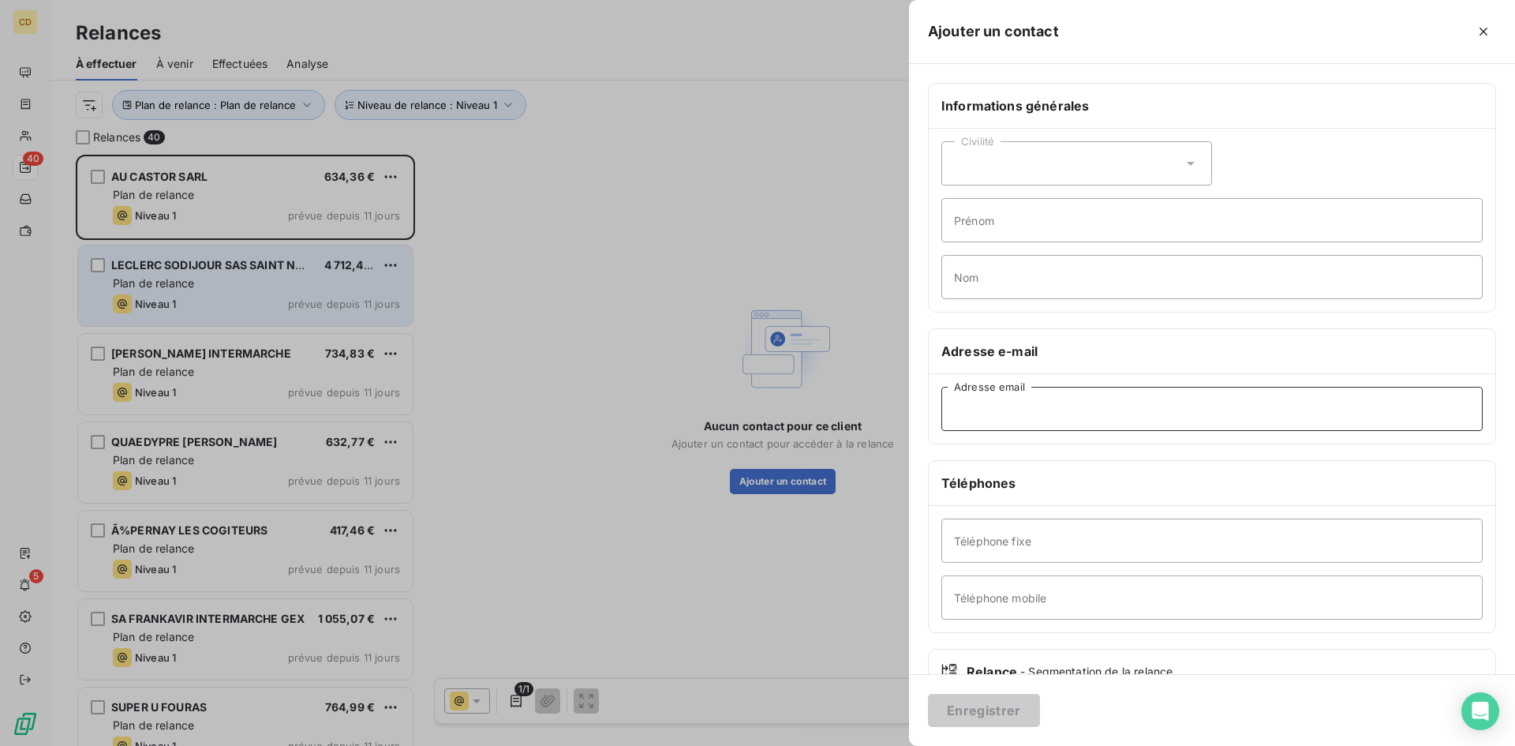
click at [1028, 402] on input "Adresse email" at bounding box center [1211, 409] width 541 height 44
click at [1008, 405] on input "Adresse email" at bounding box center [1211, 409] width 541 height 44
paste input "castowel@wanadoo.fr"
type input "castowel@wanadoo.fr"
click at [958, 711] on button "Enregistrer" at bounding box center [984, 710] width 112 height 33
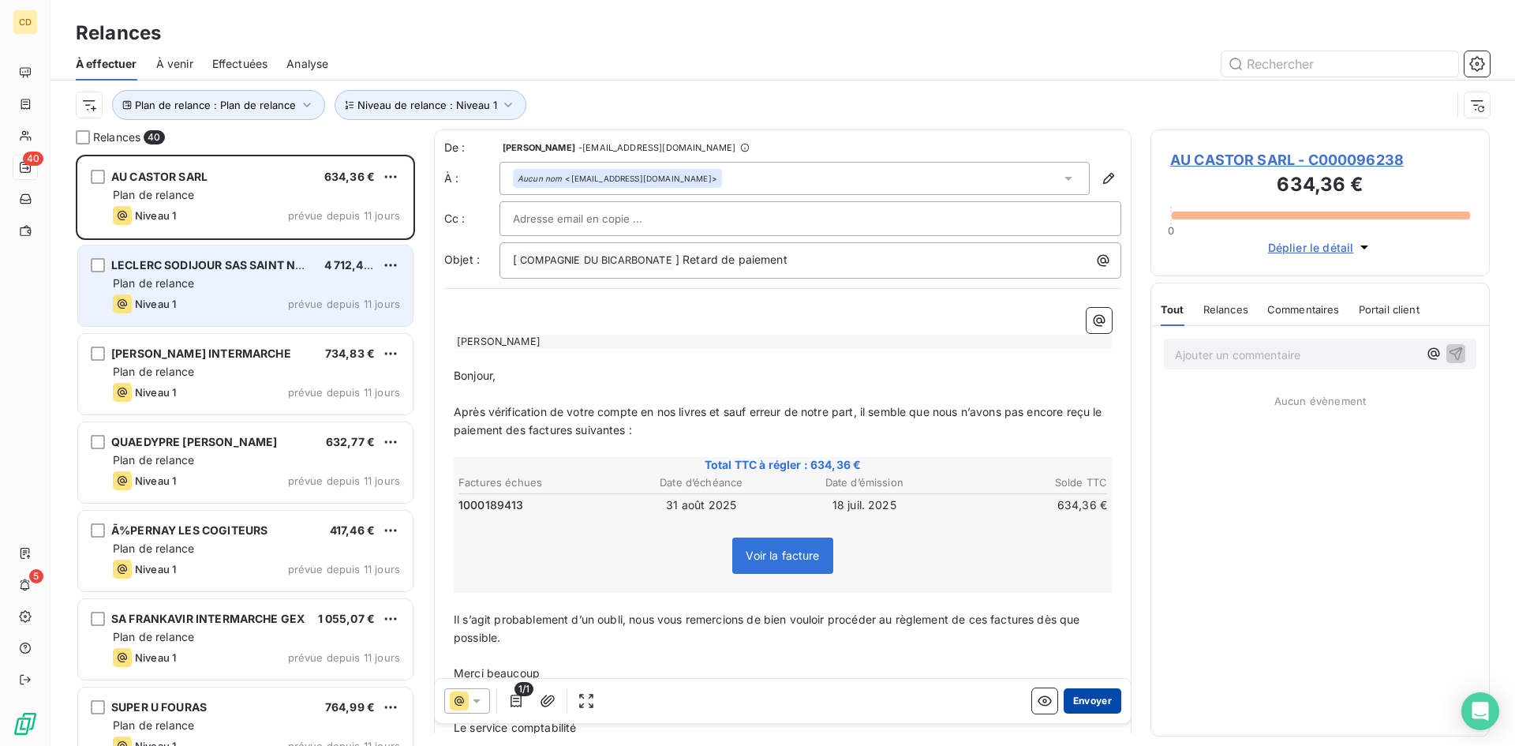
click at [1087, 697] on button "Envoyer" at bounding box center [1093, 700] width 58 height 25
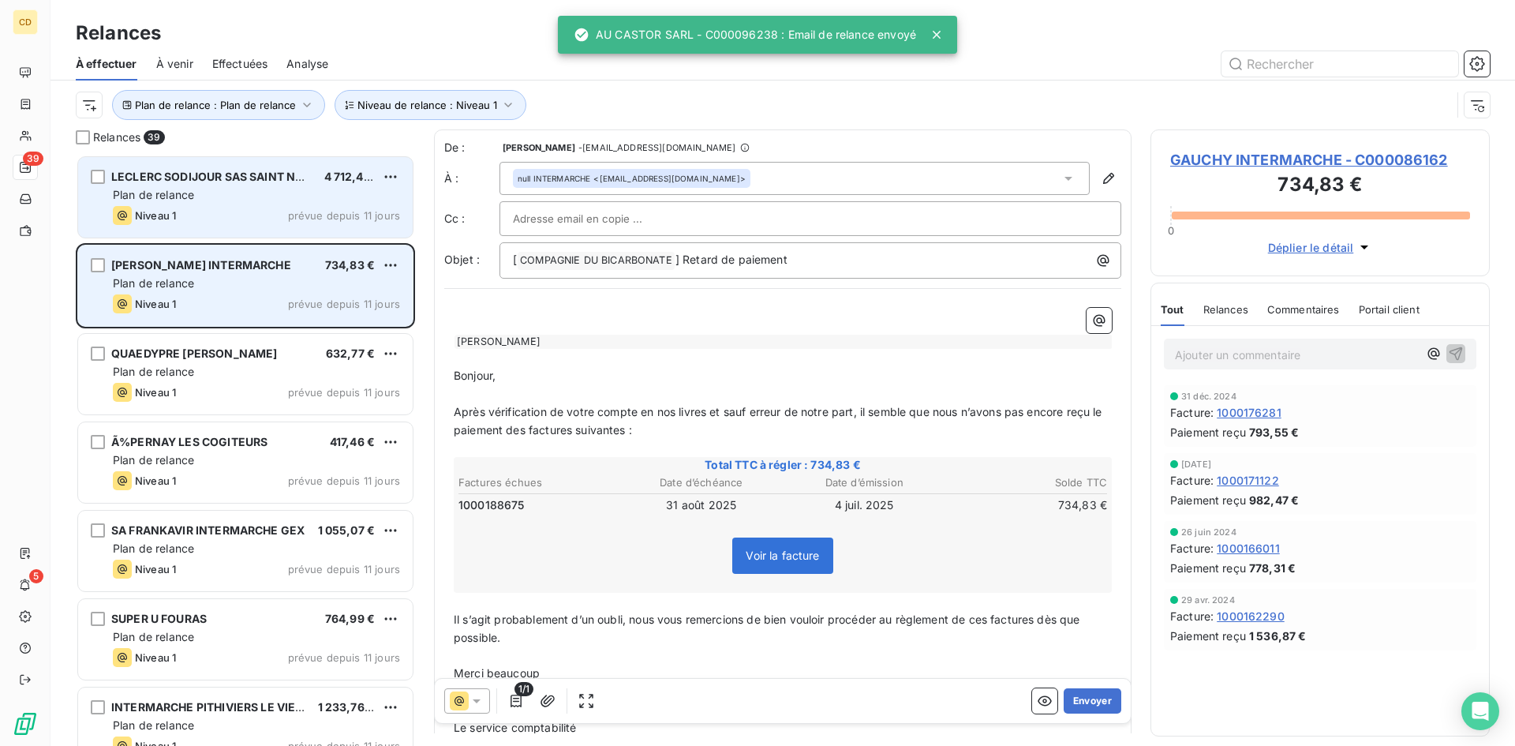
click at [152, 197] on span "Plan de relance" at bounding box center [153, 194] width 81 height 13
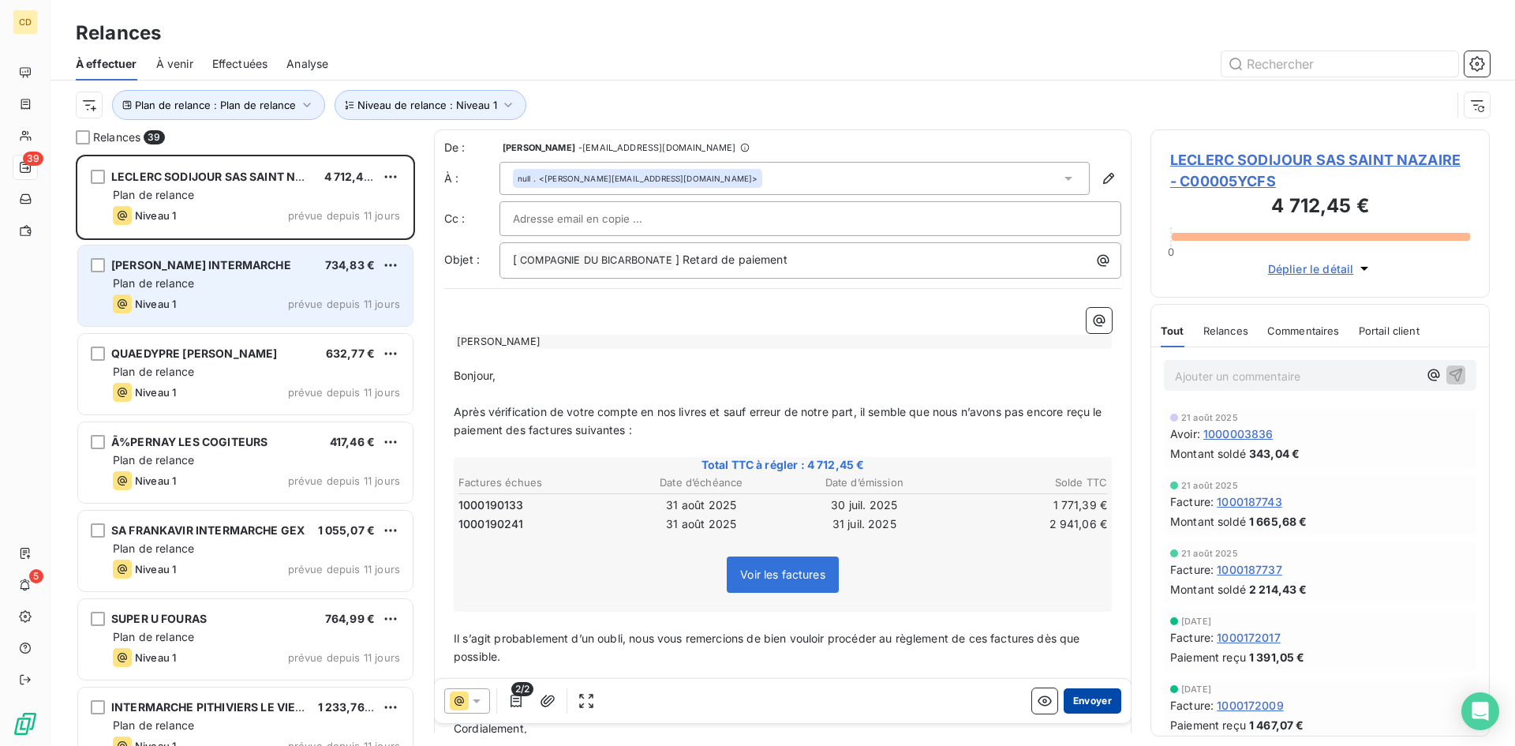
click at [1083, 698] on button "Envoyer" at bounding box center [1093, 700] width 58 height 25
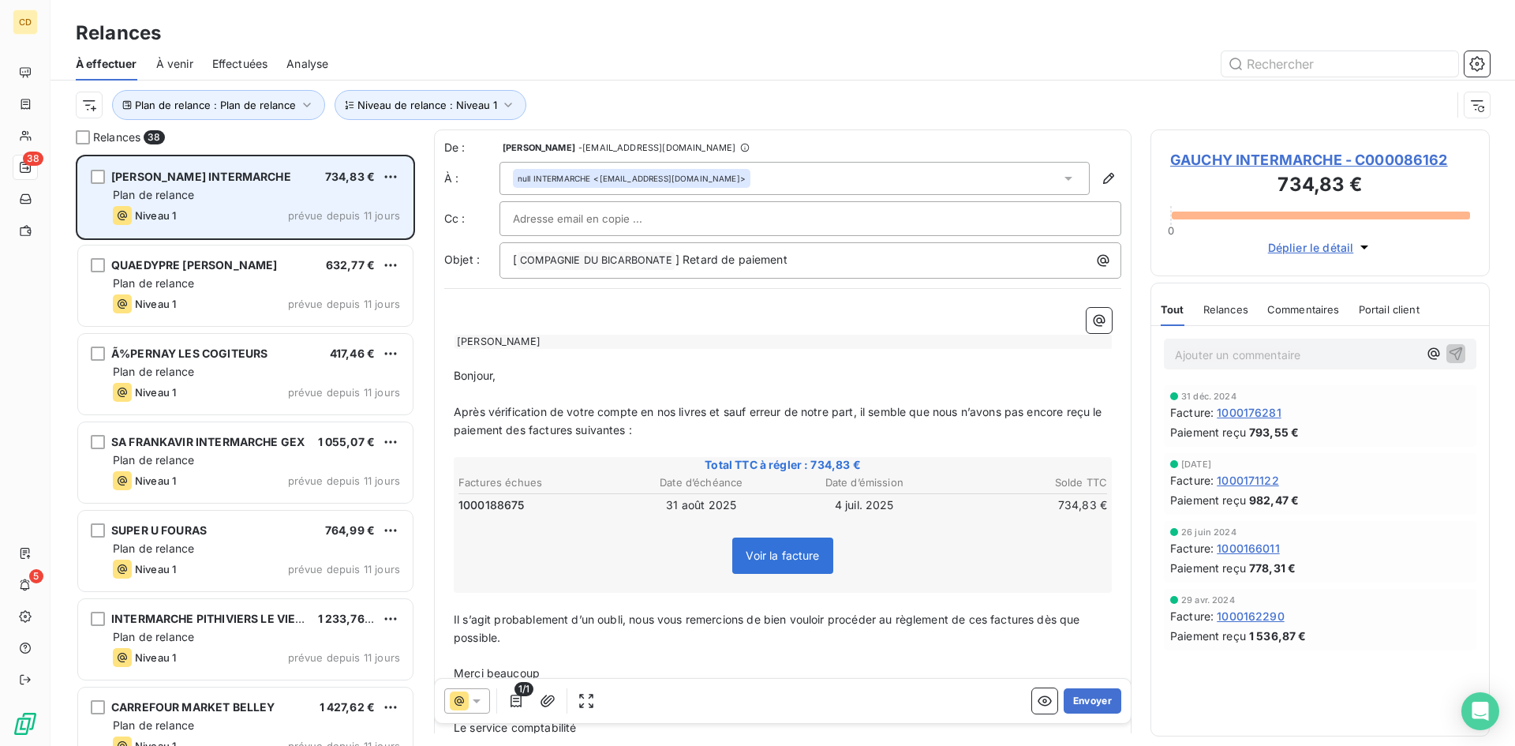
click at [165, 195] on span "Plan de relance" at bounding box center [153, 194] width 81 height 13
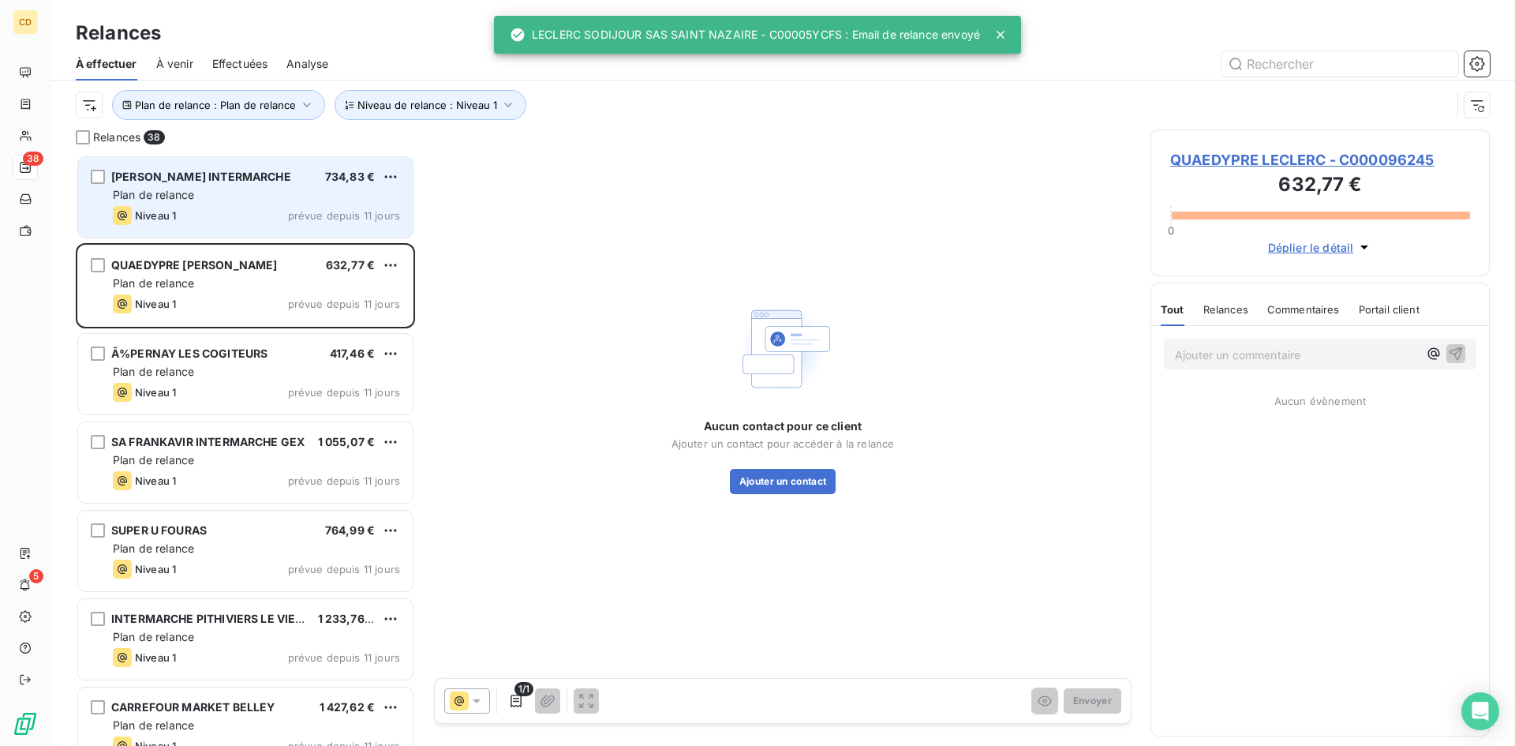
click at [189, 200] on span "Plan de relance" at bounding box center [153, 194] width 81 height 13
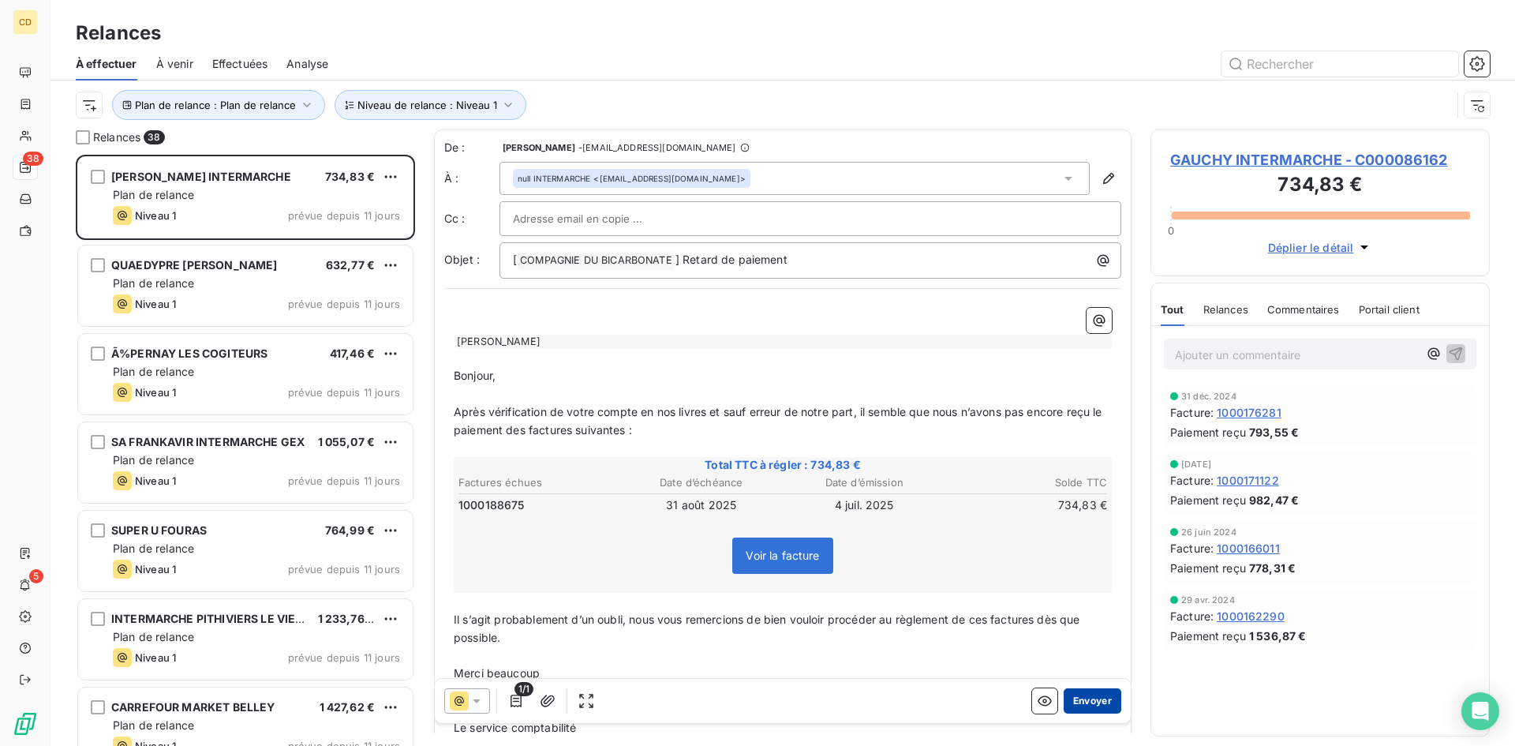
click at [1079, 701] on button "Envoyer" at bounding box center [1093, 700] width 58 height 25
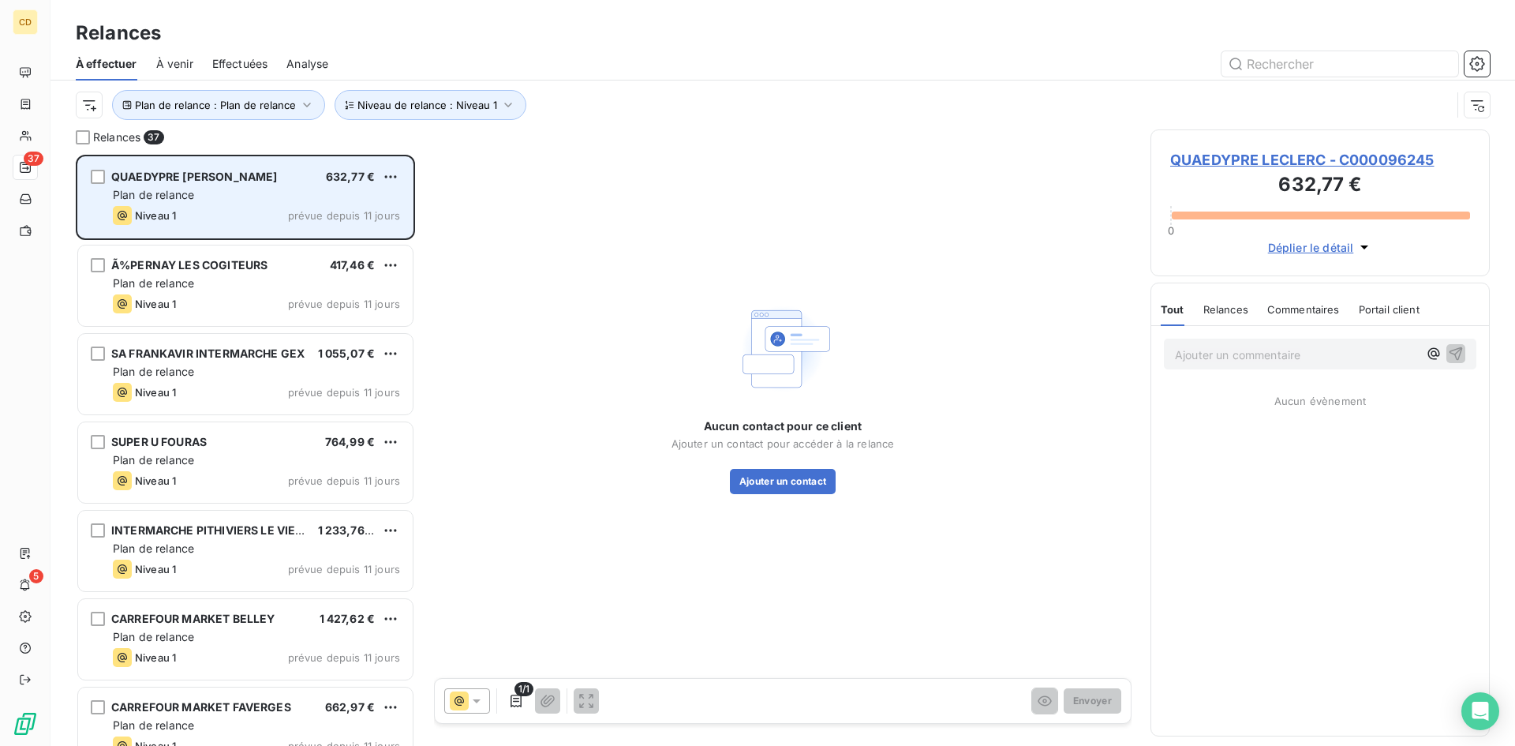
click at [194, 186] on div "QUAEDYPRE LECLERC 632,77 € Plan de relance Niveau 1 prévue depuis 11 jours" at bounding box center [245, 197] width 335 height 80
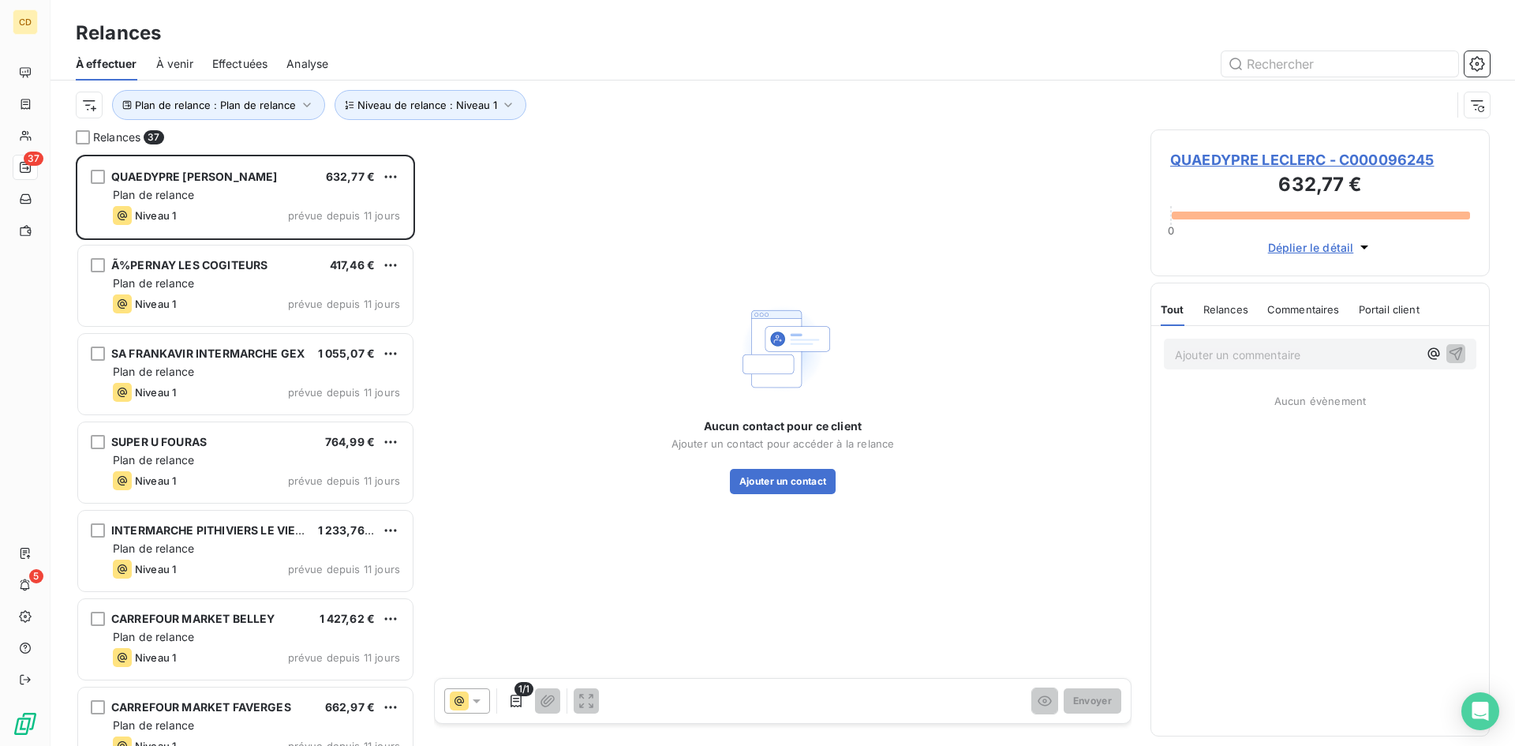
click at [1269, 163] on span "QUAEDYPRE LECLERC - C000096245" at bounding box center [1320, 159] width 300 height 21
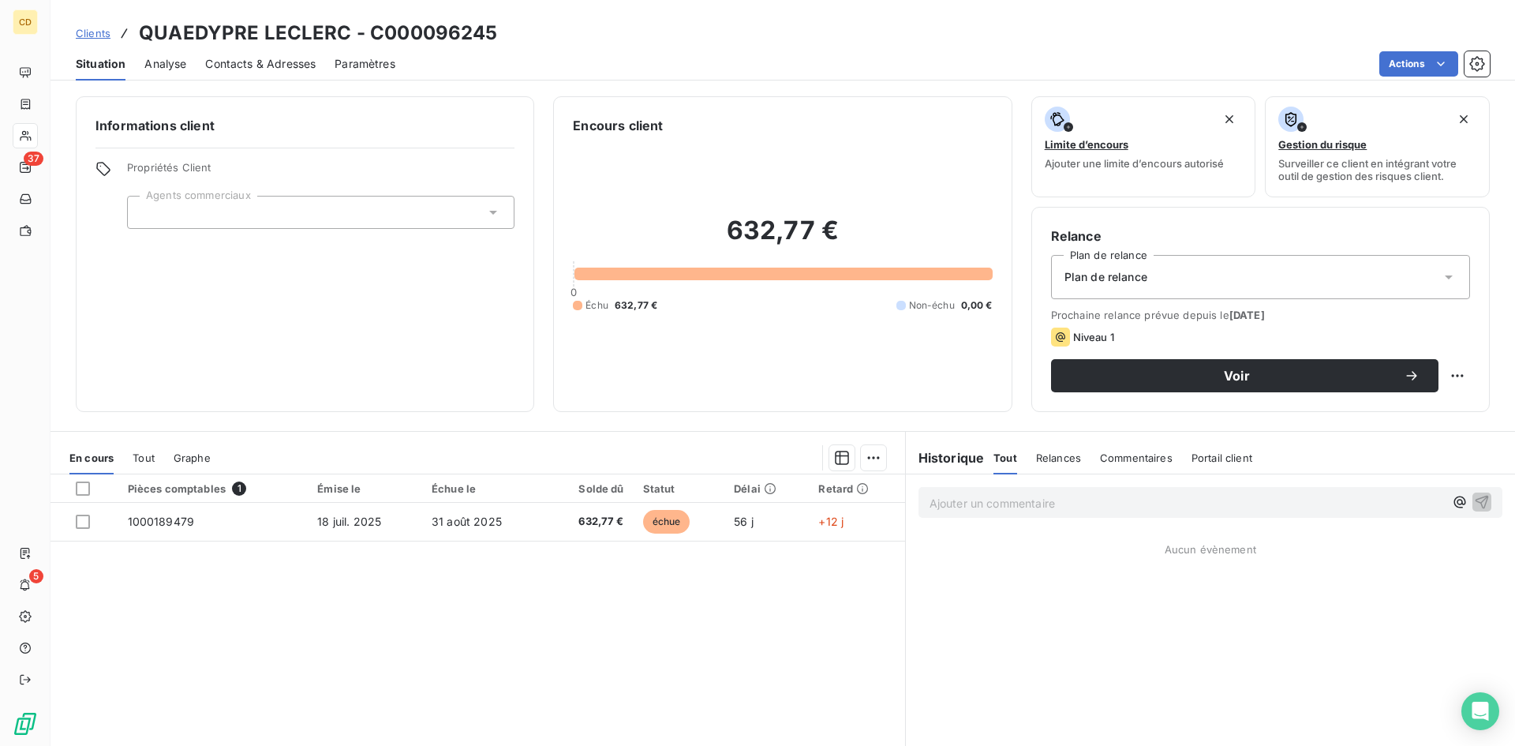
click at [1171, 271] on div "Plan de relance" at bounding box center [1260, 277] width 419 height 44
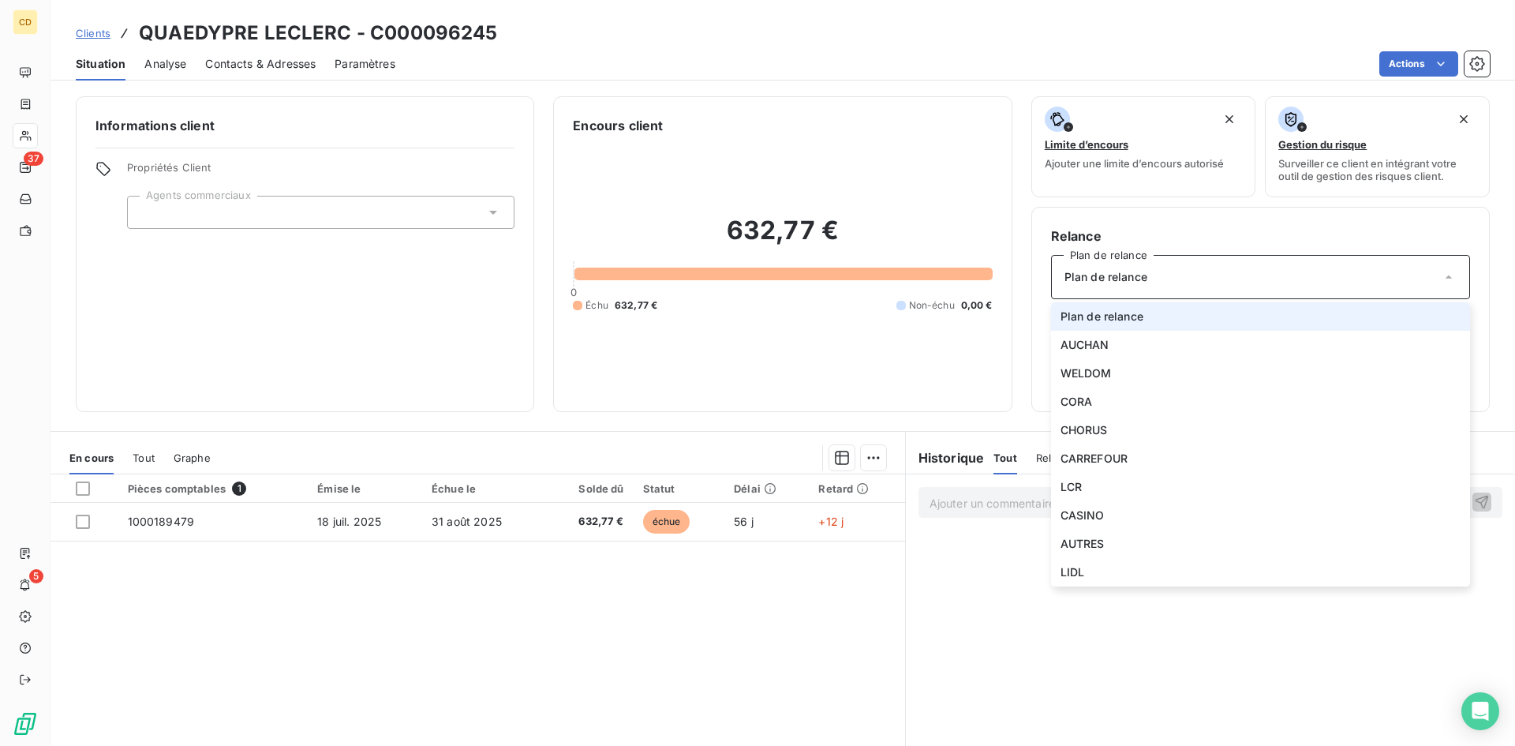
click at [1173, 271] on div "Plan de relance" at bounding box center [1260, 277] width 419 height 44
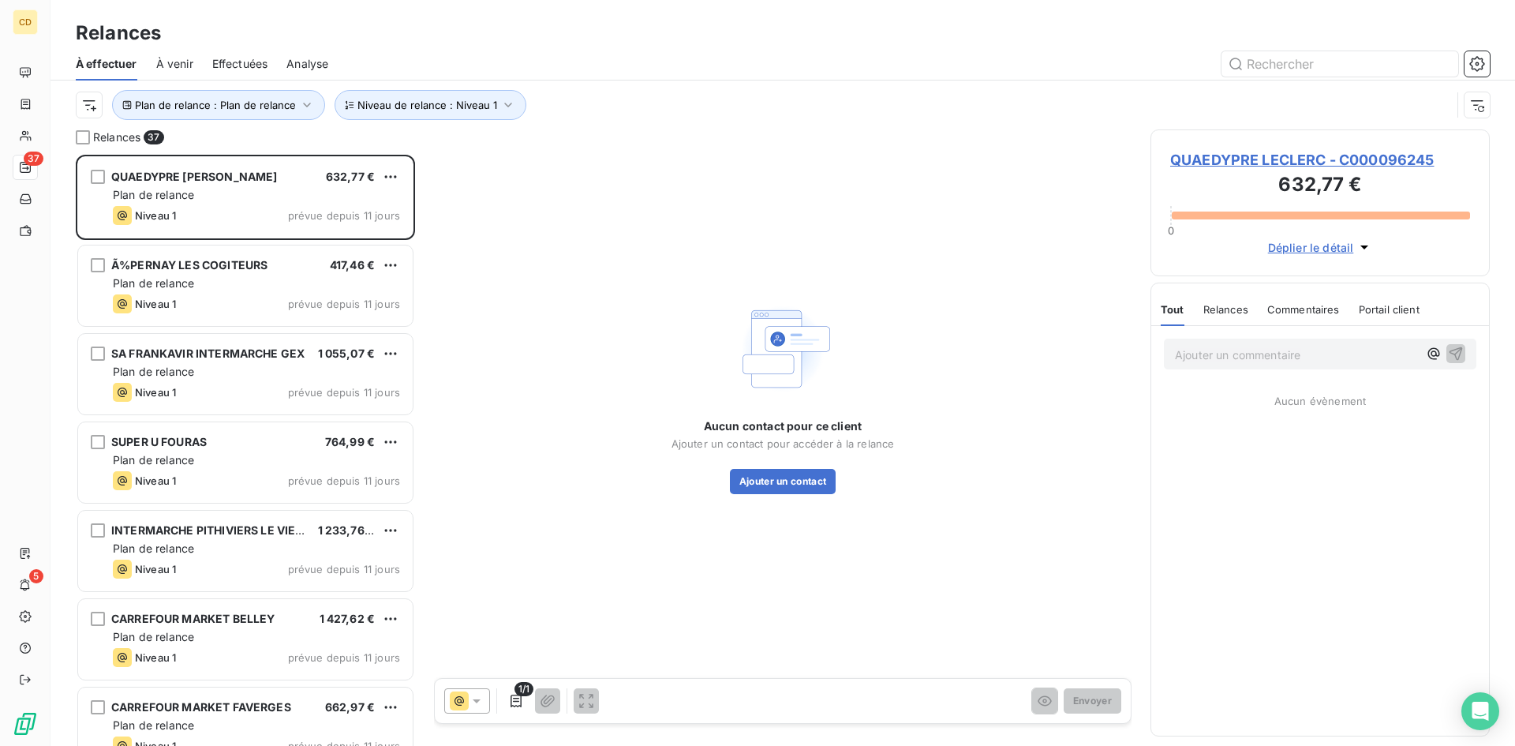
scroll to position [579, 327]
click at [777, 478] on button "Ajouter un contact" at bounding box center [783, 481] width 107 height 25
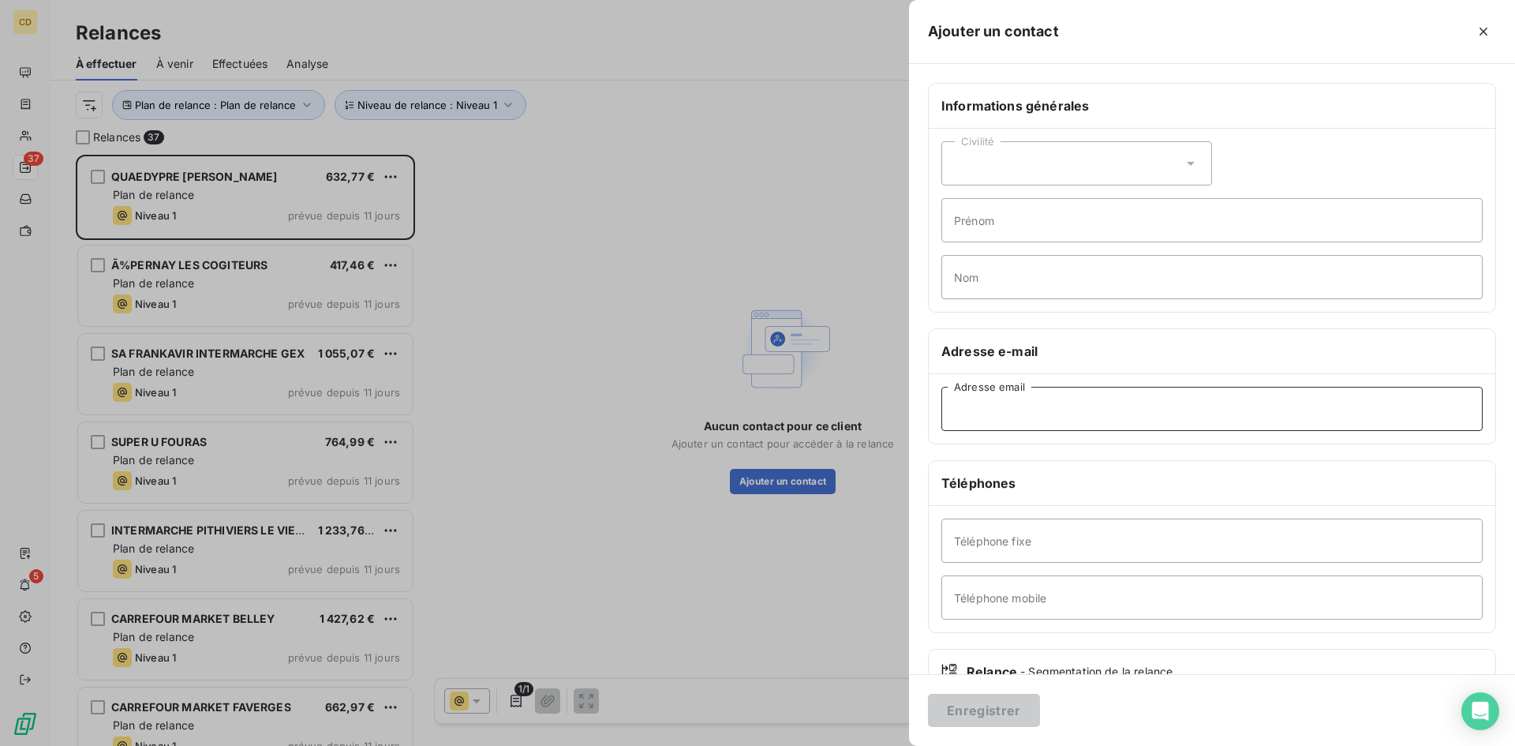
click at [996, 415] on input "Adresse email" at bounding box center [1211, 409] width 541 height 44
paste input "sandra.mele@bergues.leclerc"
type input "sandra.mele@bergues.leclerc"
click at [970, 698] on button "Enregistrer" at bounding box center [984, 710] width 112 height 33
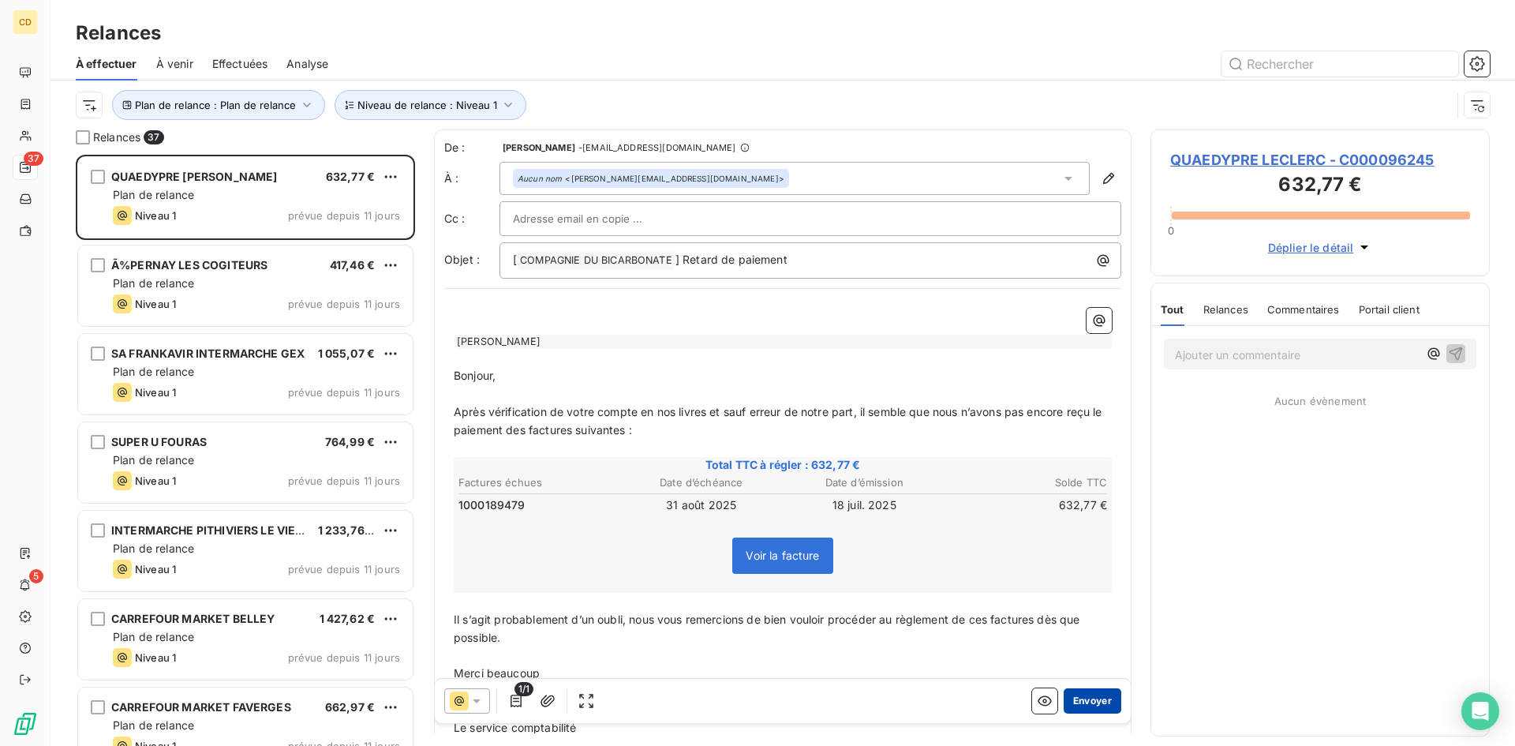
click at [1076, 700] on button "Envoyer" at bounding box center [1093, 700] width 58 height 25
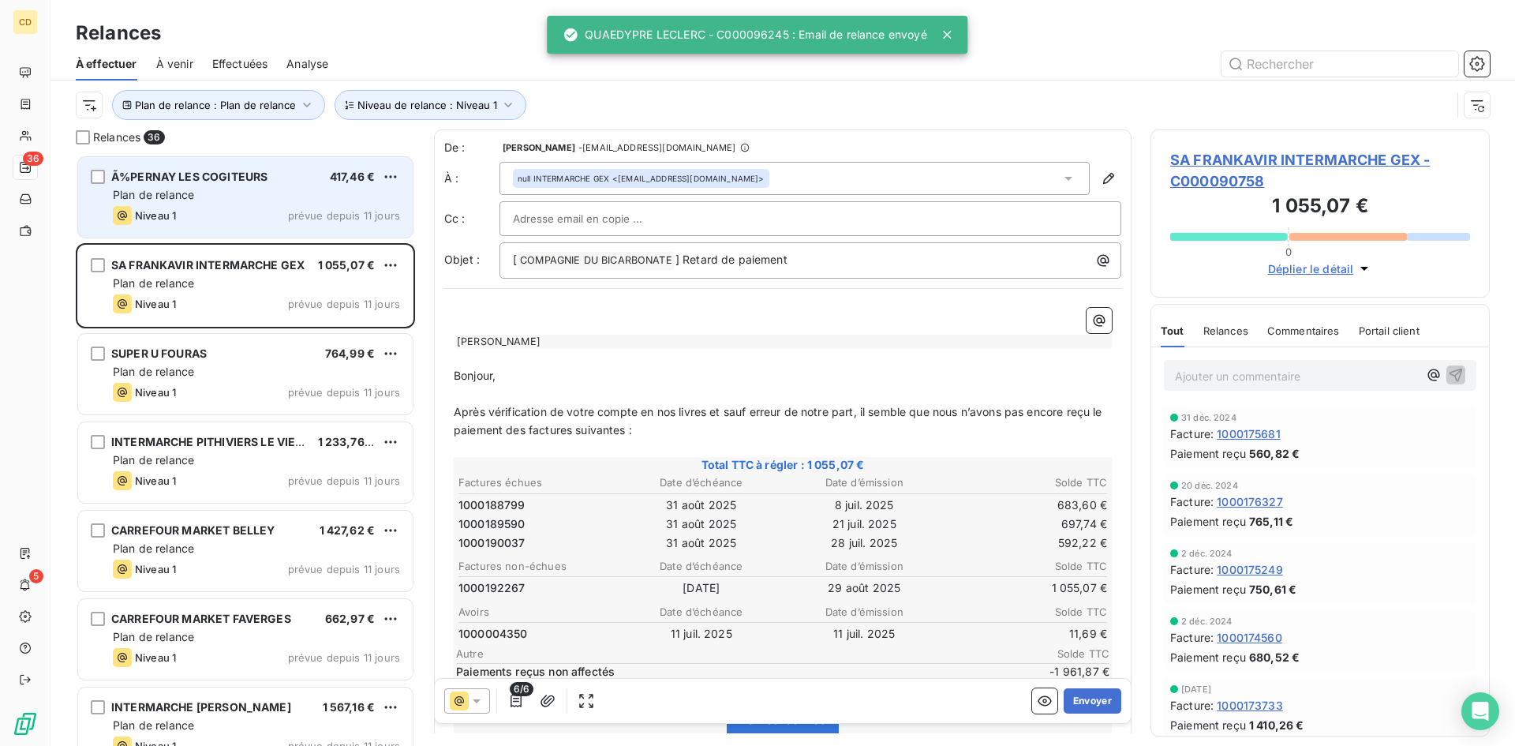
click at [204, 193] on div "Plan de relance" at bounding box center [256, 195] width 287 height 16
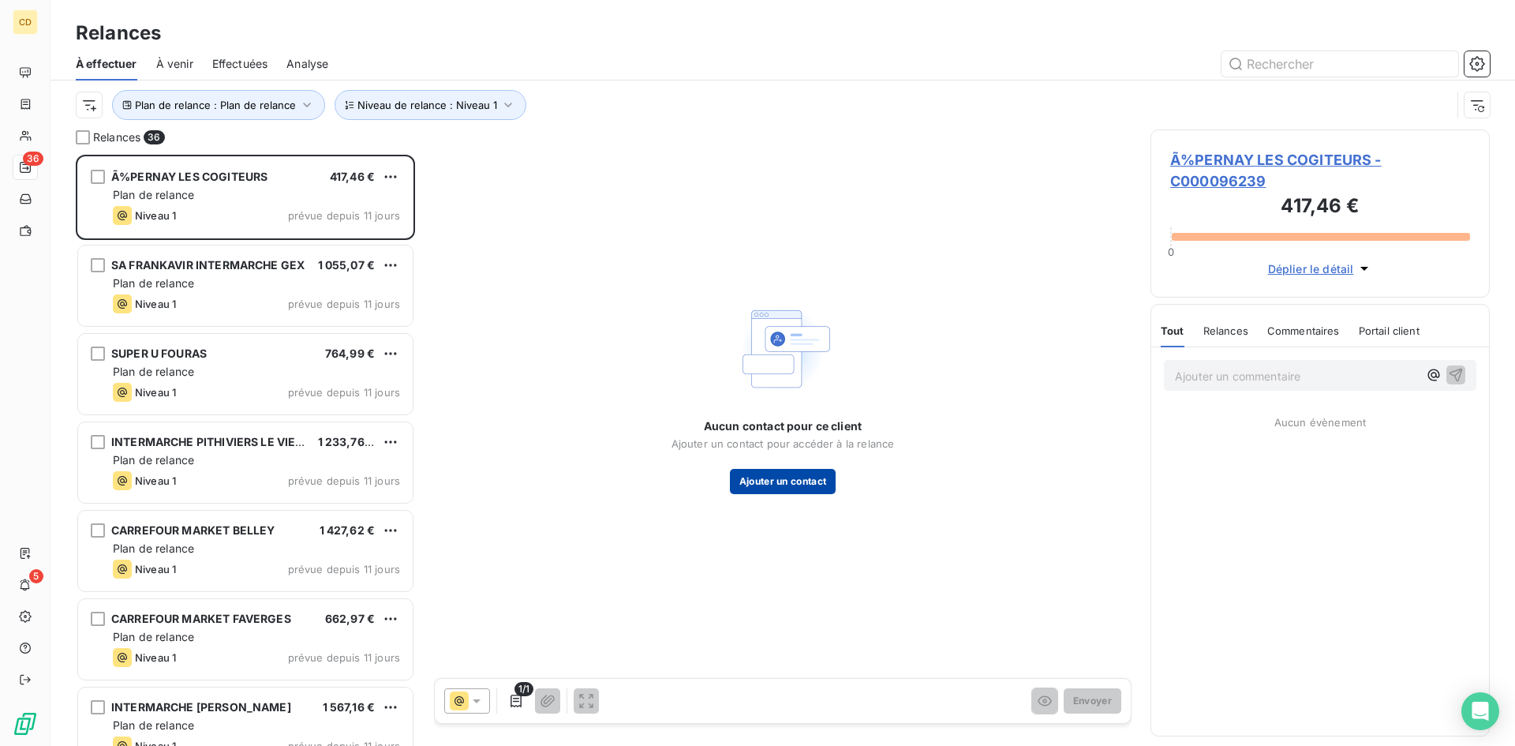
click at [780, 480] on button "Ajouter un contact" at bounding box center [783, 481] width 107 height 25
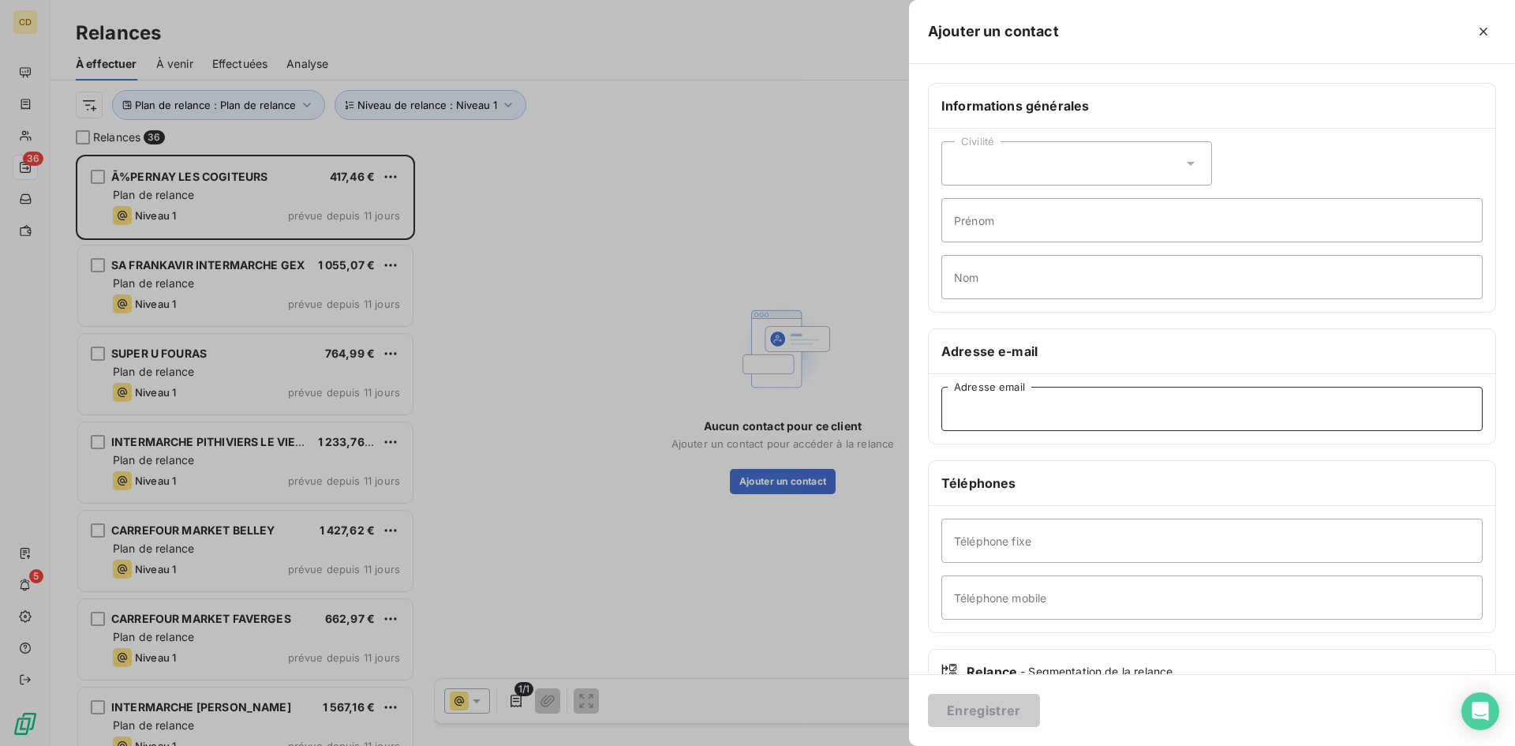
click at [1044, 404] on input "Adresse email" at bounding box center [1211, 409] width 541 height 44
paste input "valerie@lescogiteurs-science.fr"
type input "valerie@lescogiteurs-science.fr"
click at [985, 694] on div "Enregistrer" at bounding box center [1212, 710] width 606 height 72
click at [992, 709] on button "Enregistrer" at bounding box center [984, 710] width 112 height 33
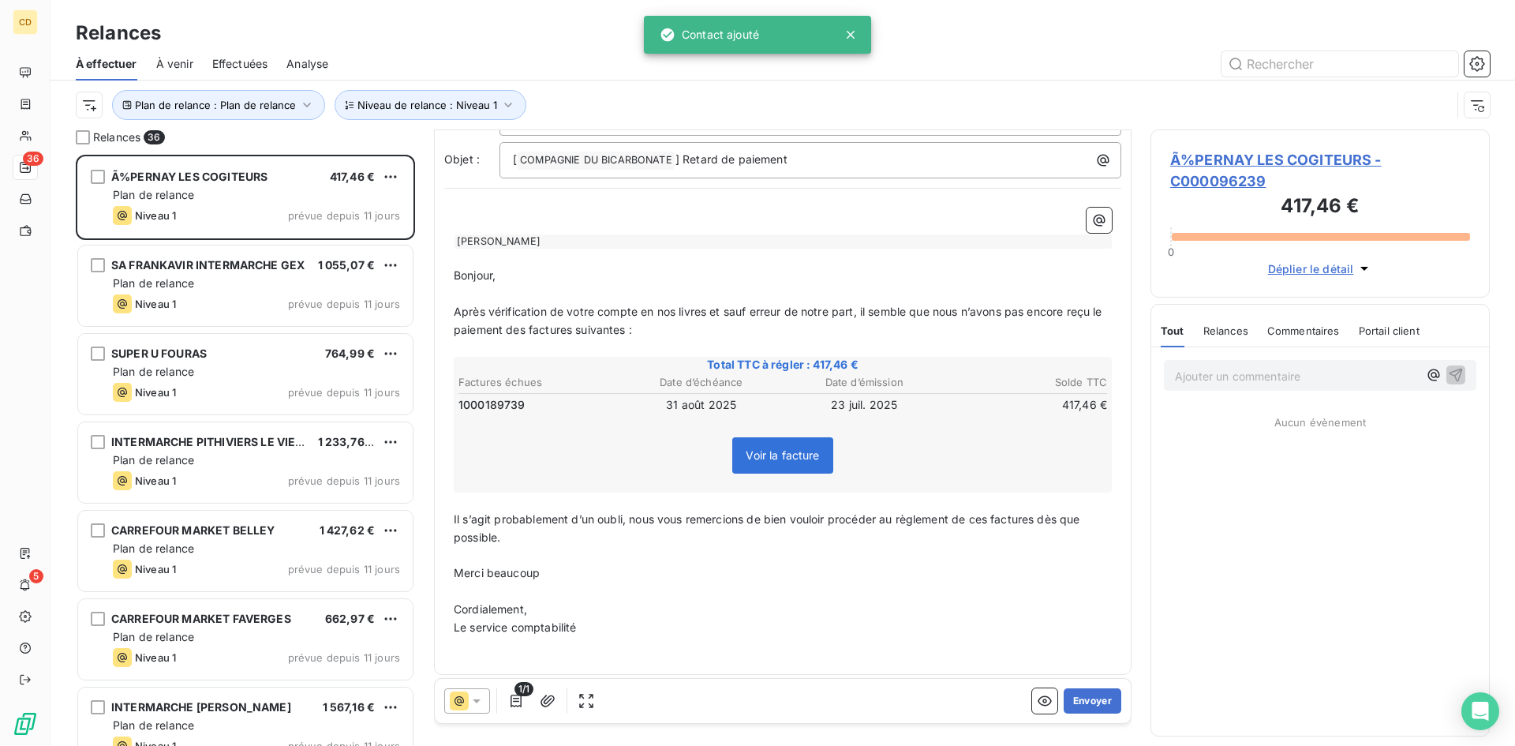
scroll to position [107, 0]
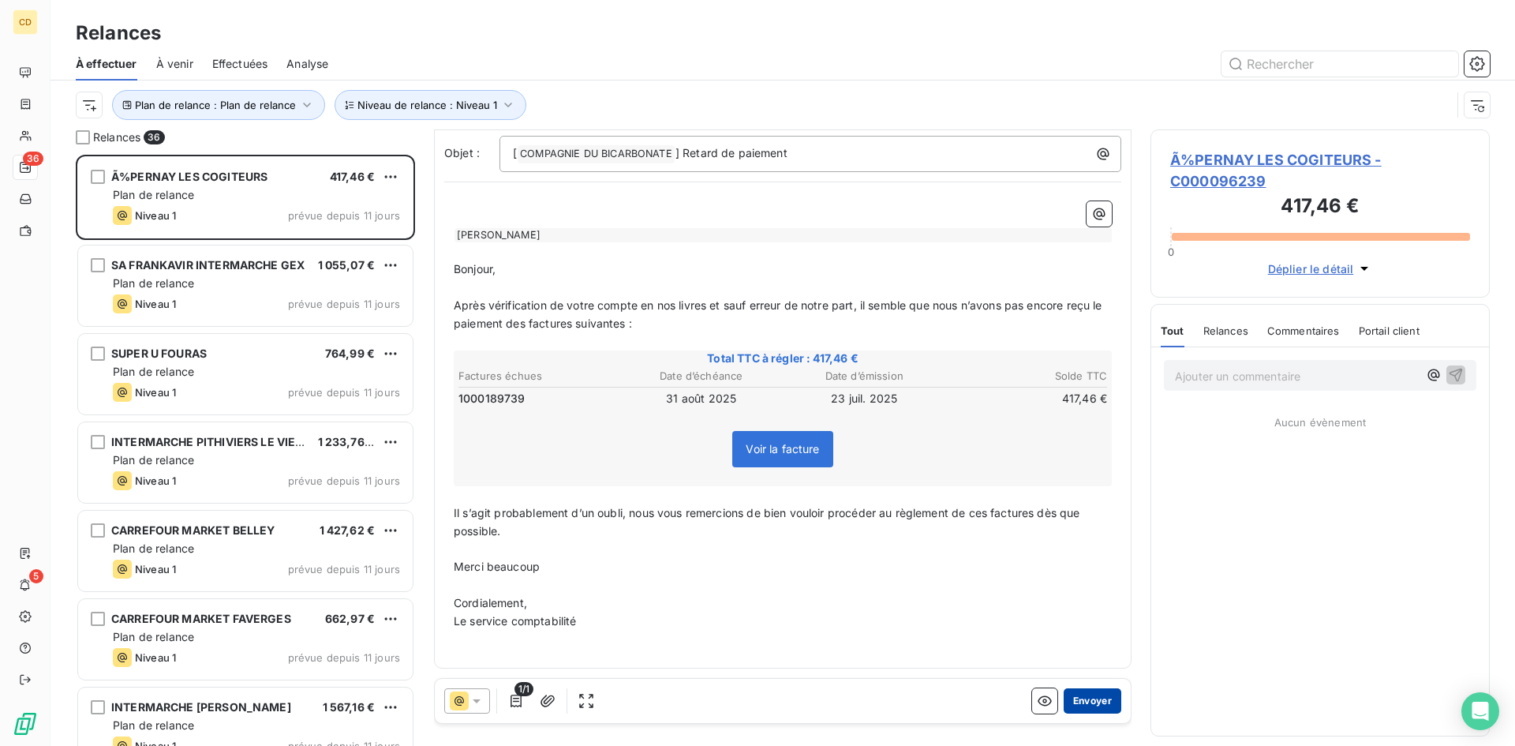
click at [1065, 702] on button "Envoyer" at bounding box center [1093, 700] width 58 height 25
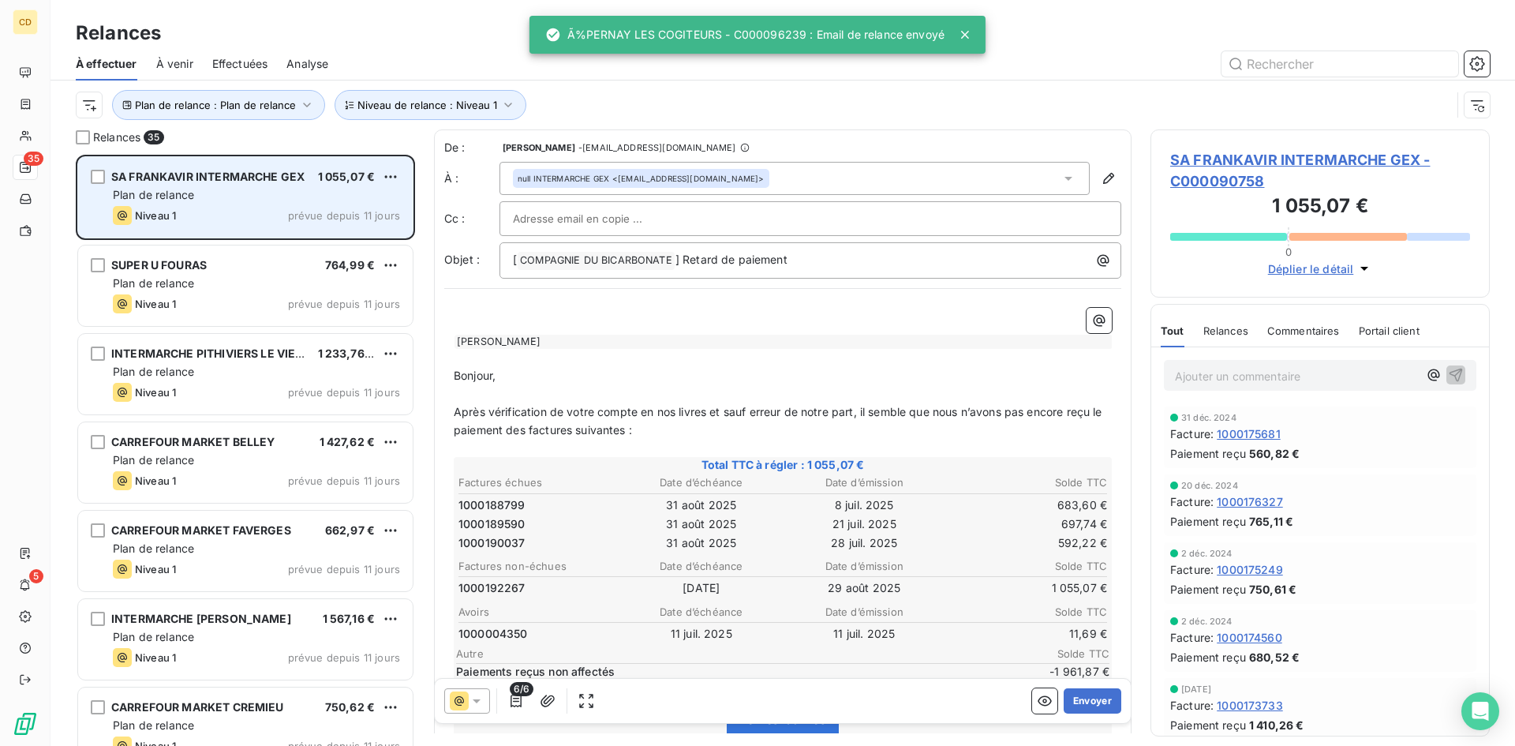
click at [190, 191] on span "Plan de relance" at bounding box center [153, 194] width 81 height 13
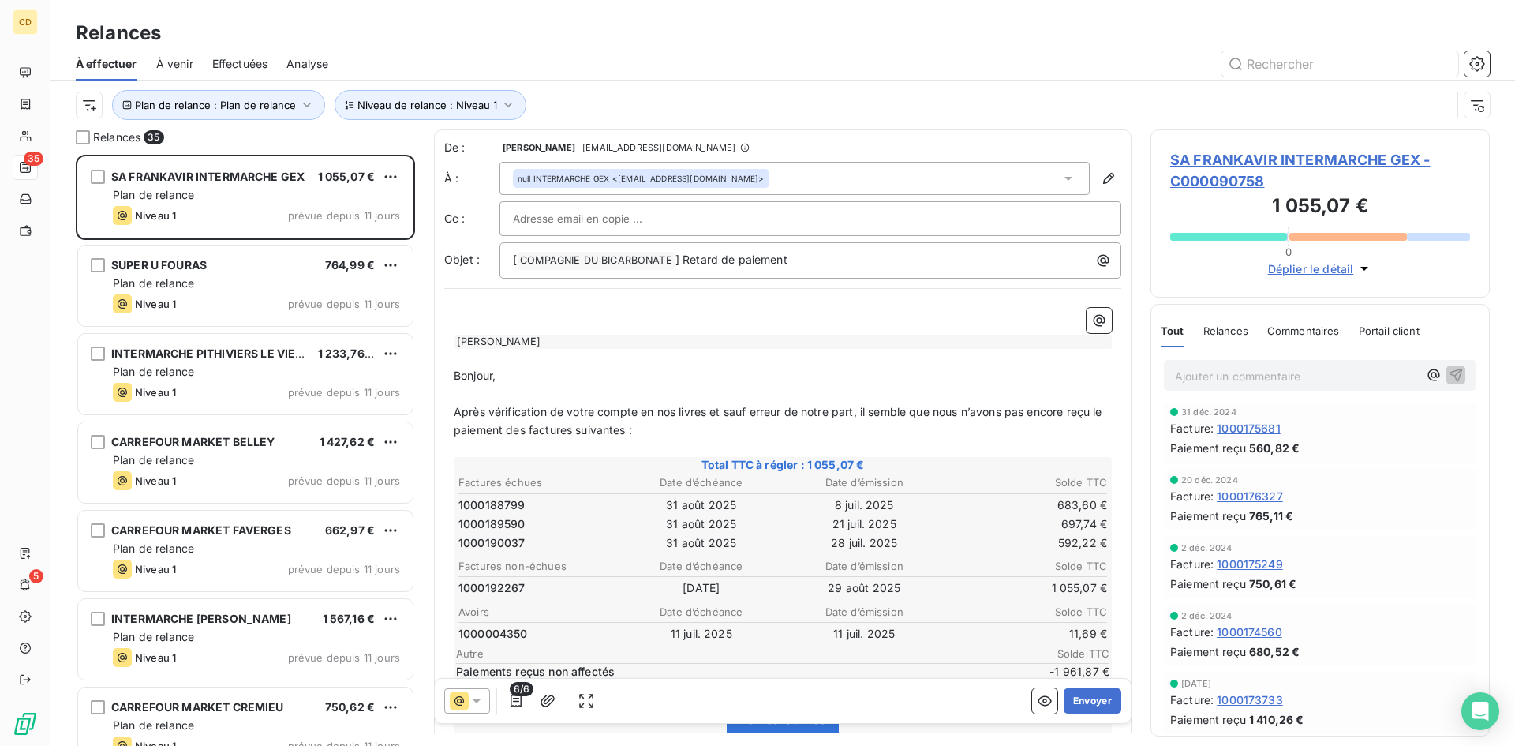
scroll to position [7, 0]
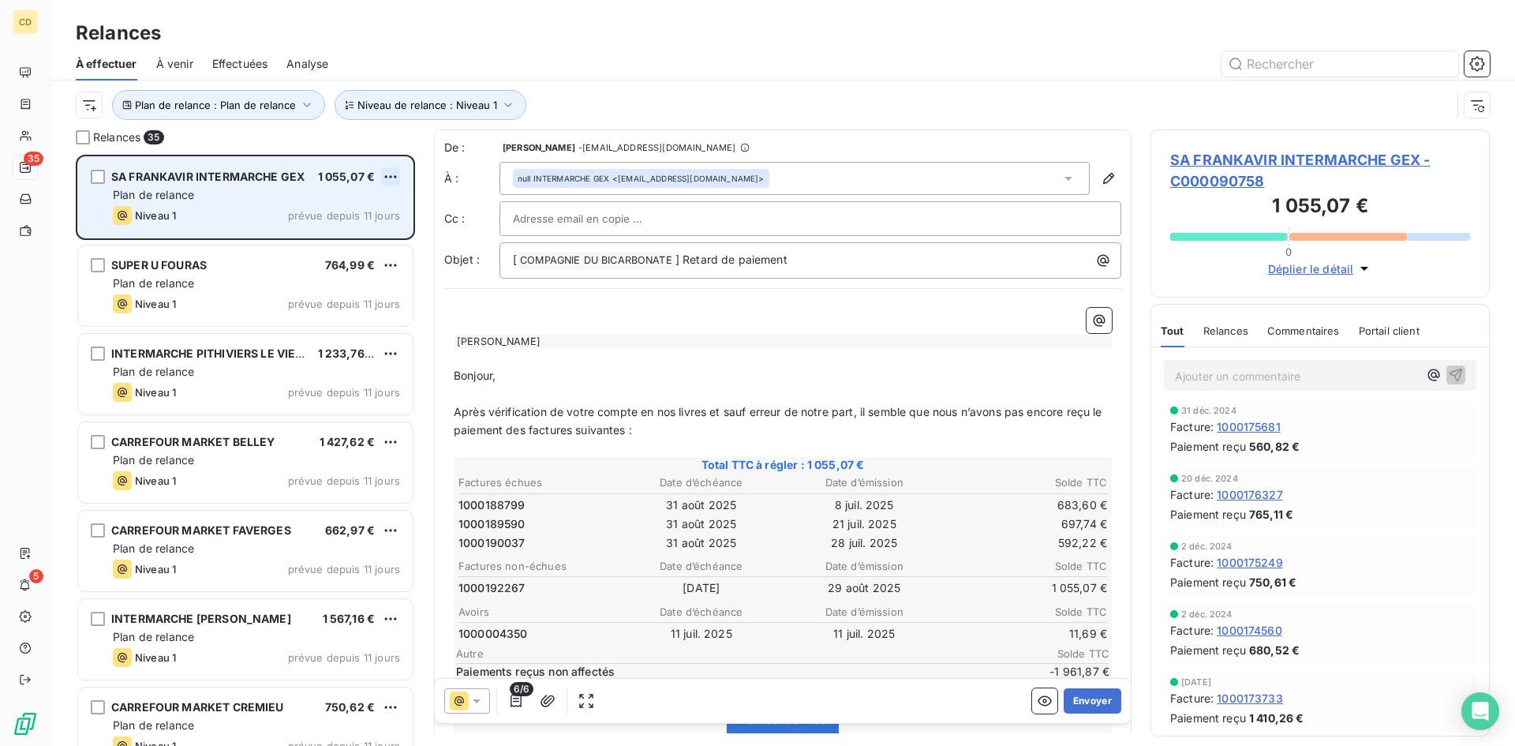
click at [391, 171] on html "CD 35 5 Relances À effectuer À venir Effectuées Analyse Plan de relance : Plan …" at bounding box center [757, 373] width 1515 height 746
click at [341, 239] on div "Passer cette action" at bounding box center [322, 236] width 141 height 25
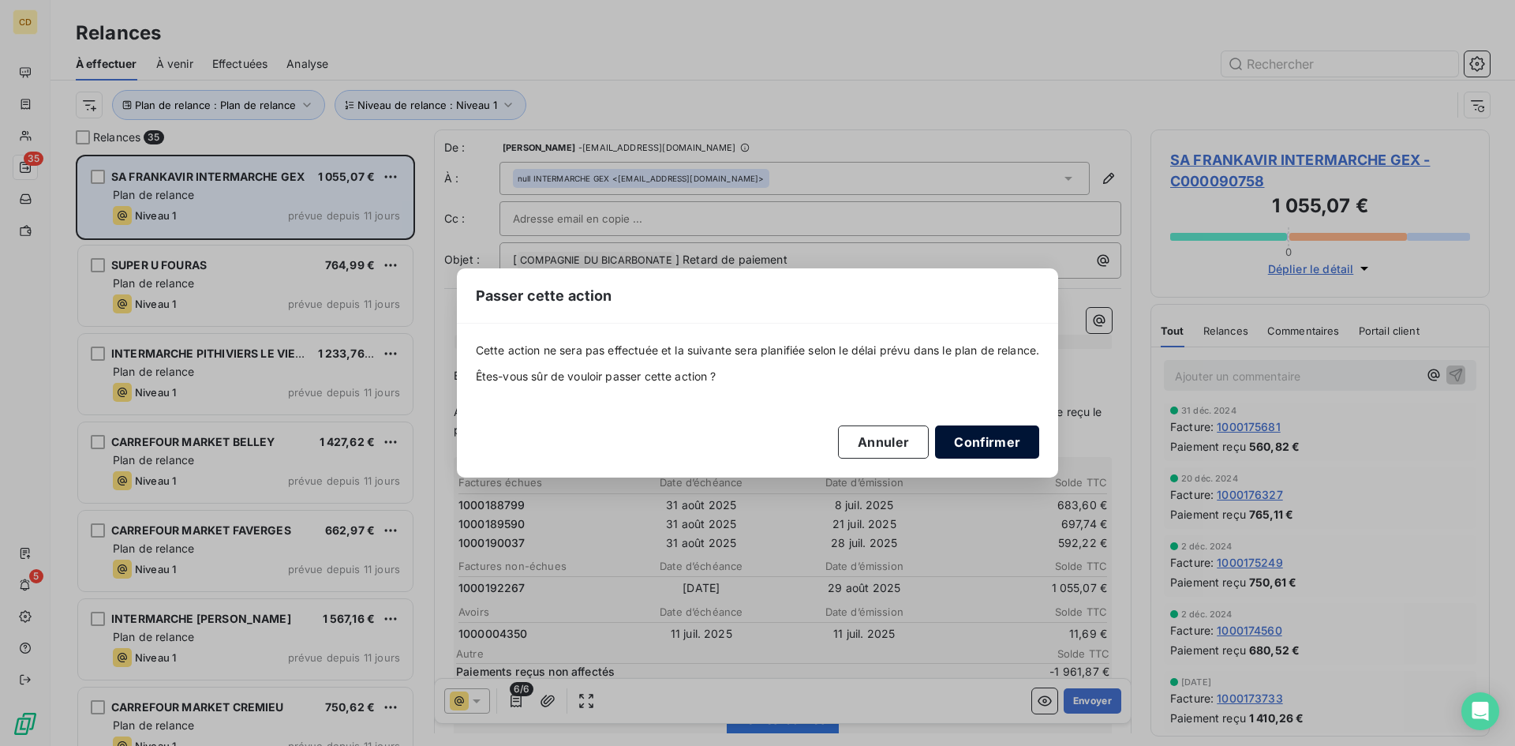
click at [985, 440] on button "Confirmer" at bounding box center [987, 441] width 104 height 33
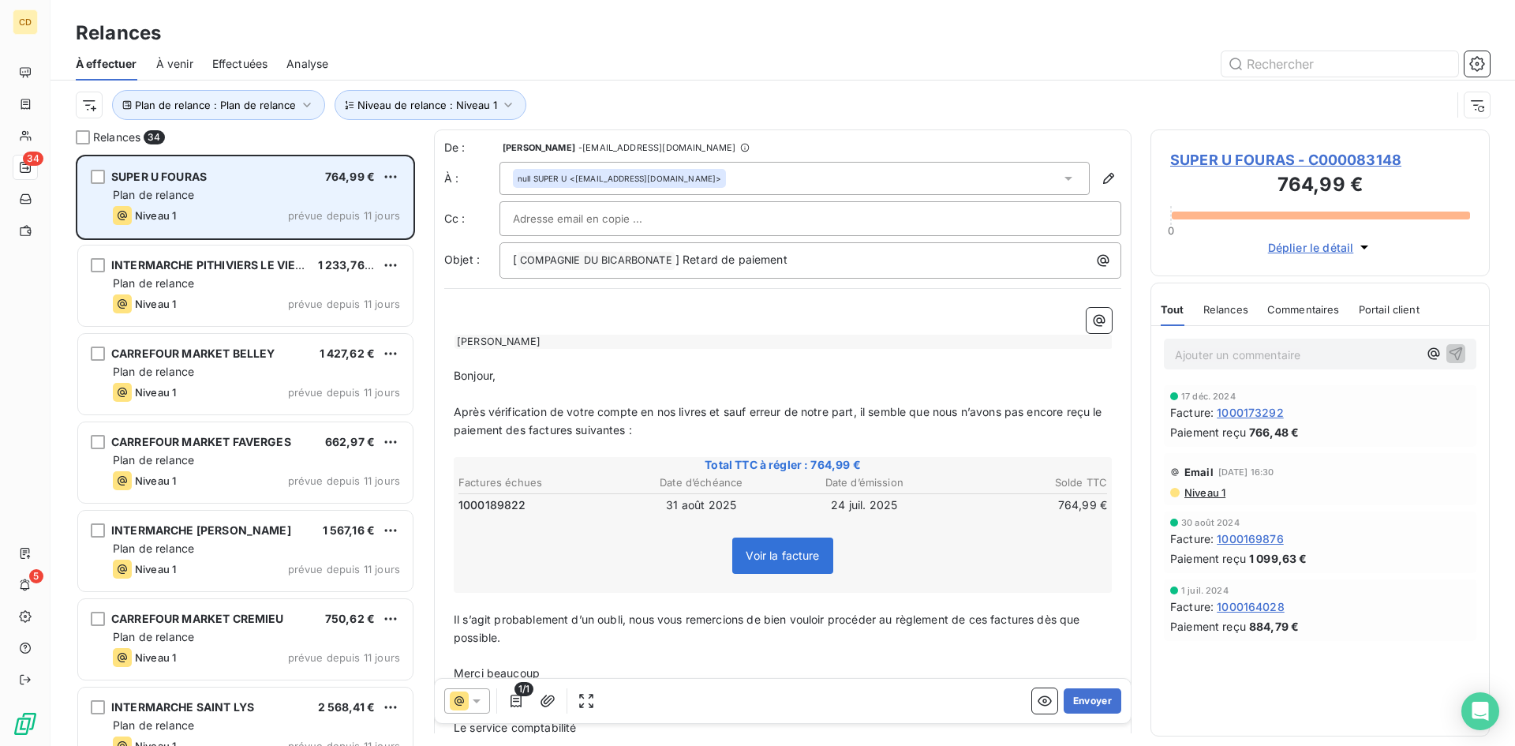
click at [215, 189] on div "Plan de relance" at bounding box center [256, 195] width 287 height 16
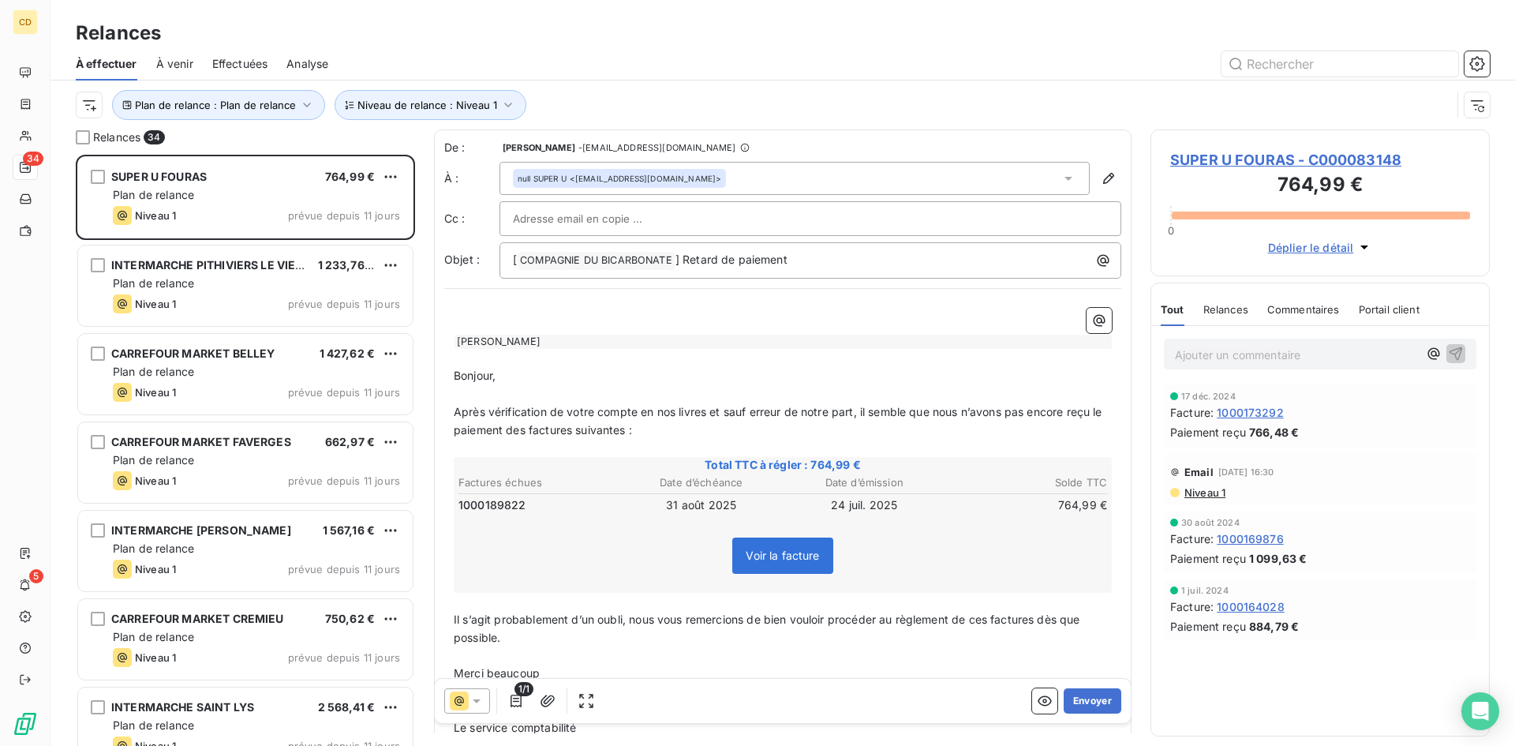
click at [1195, 489] on span "Niveau 1" at bounding box center [1204, 492] width 43 height 13
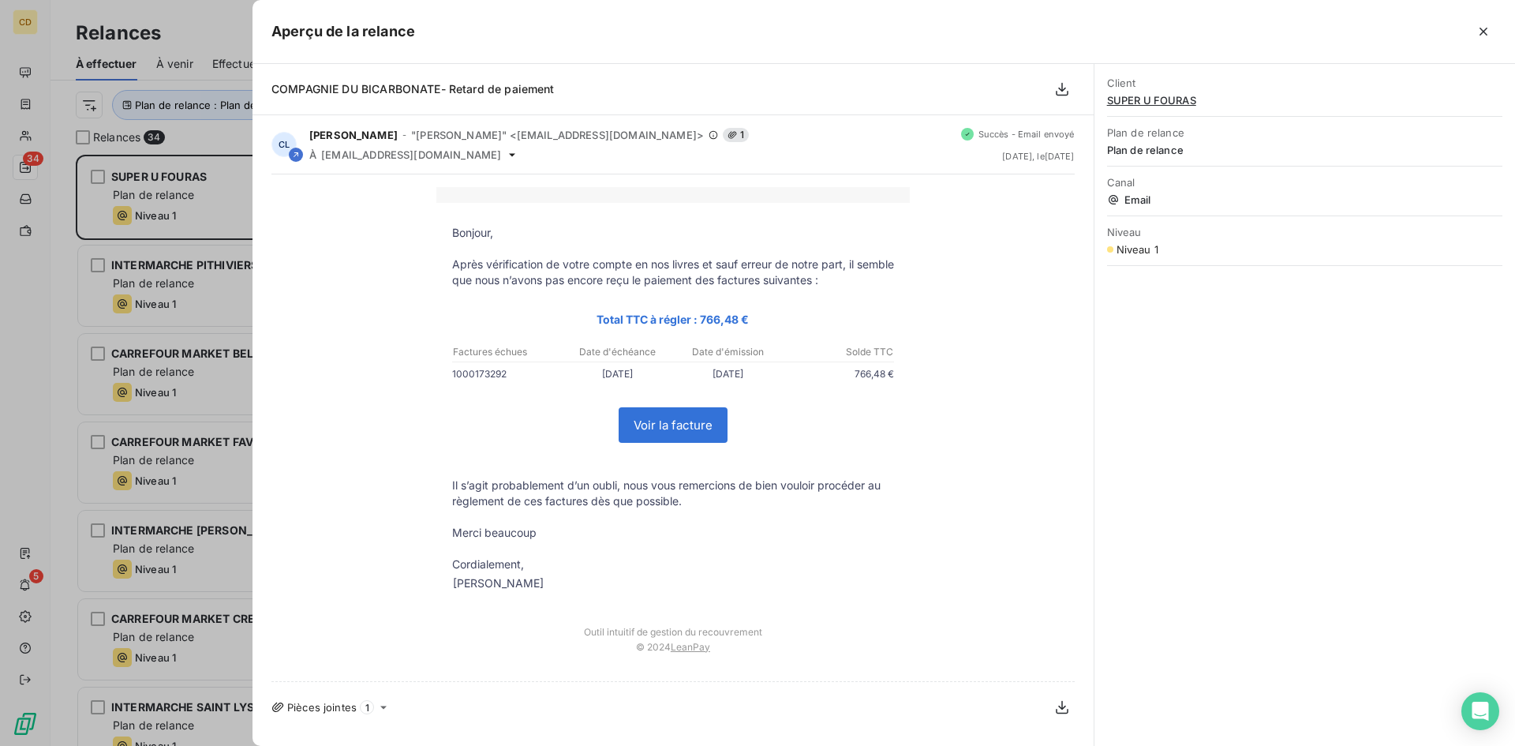
click at [1489, 32] on icon "button" at bounding box center [1484, 32] width 16 height 16
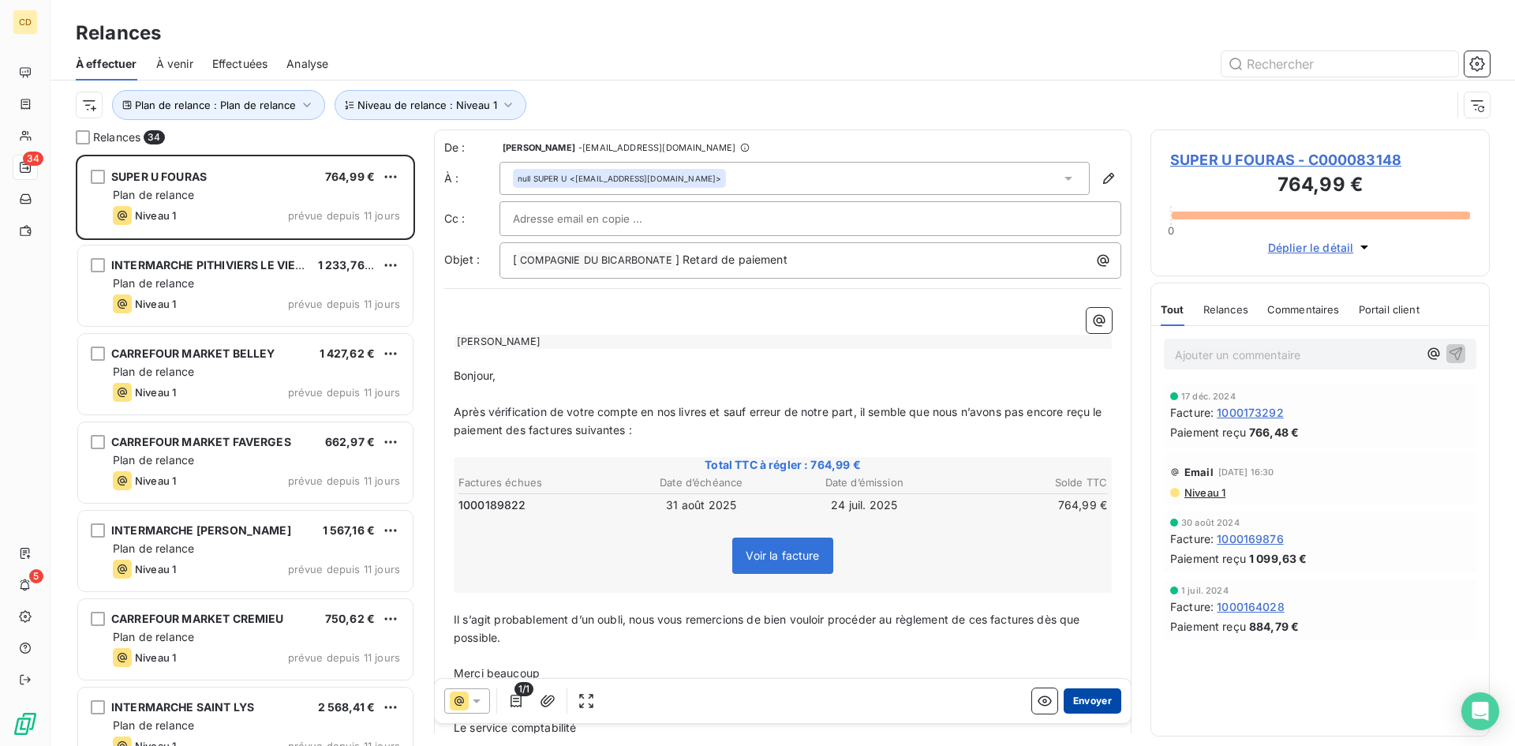
click at [1079, 697] on button "Envoyer" at bounding box center [1093, 700] width 58 height 25
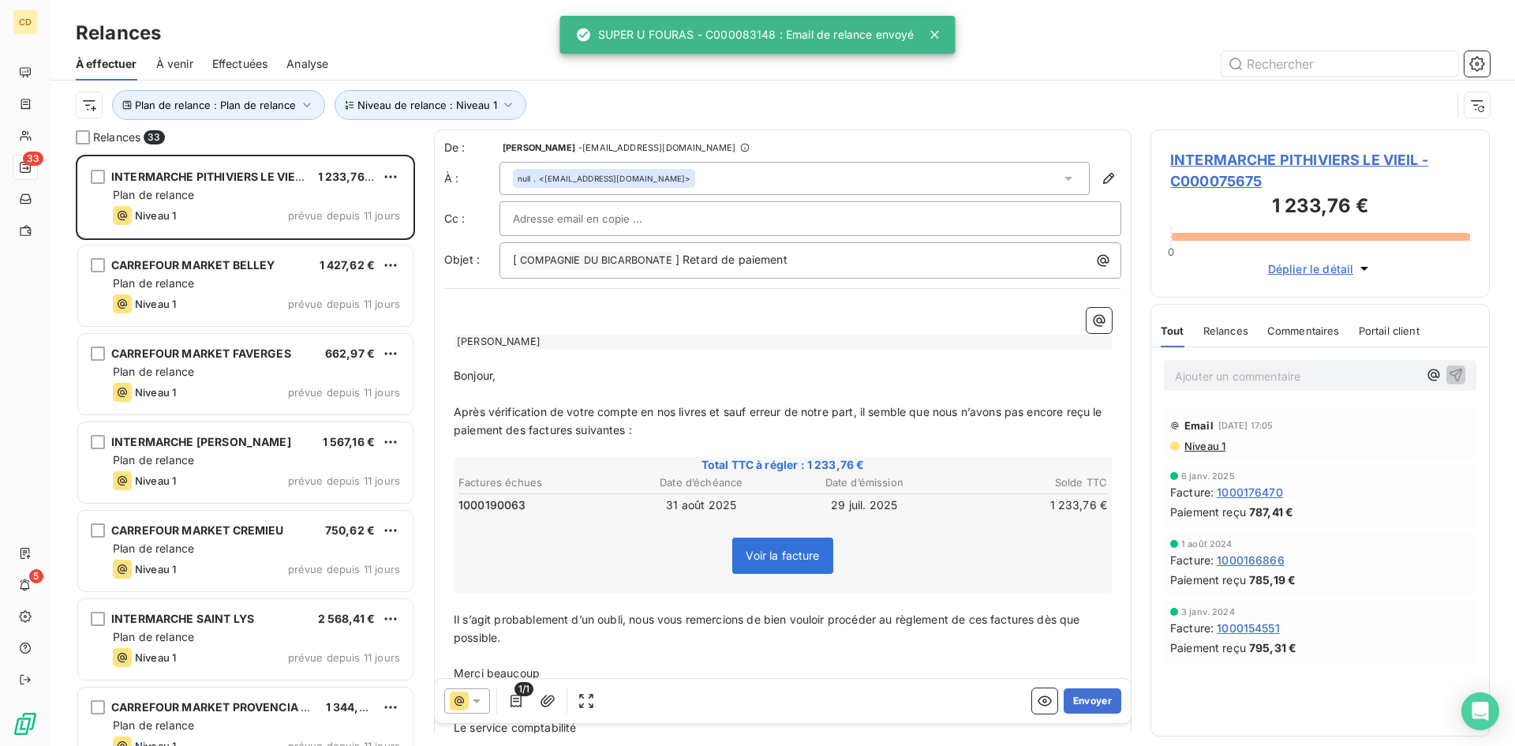
click at [208, 185] on div "INTERMARCHE PITHIVIERS LE VIEIL 1 233,76 € Plan de relance Niveau 1 prévue depu…" at bounding box center [245, 197] width 335 height 80
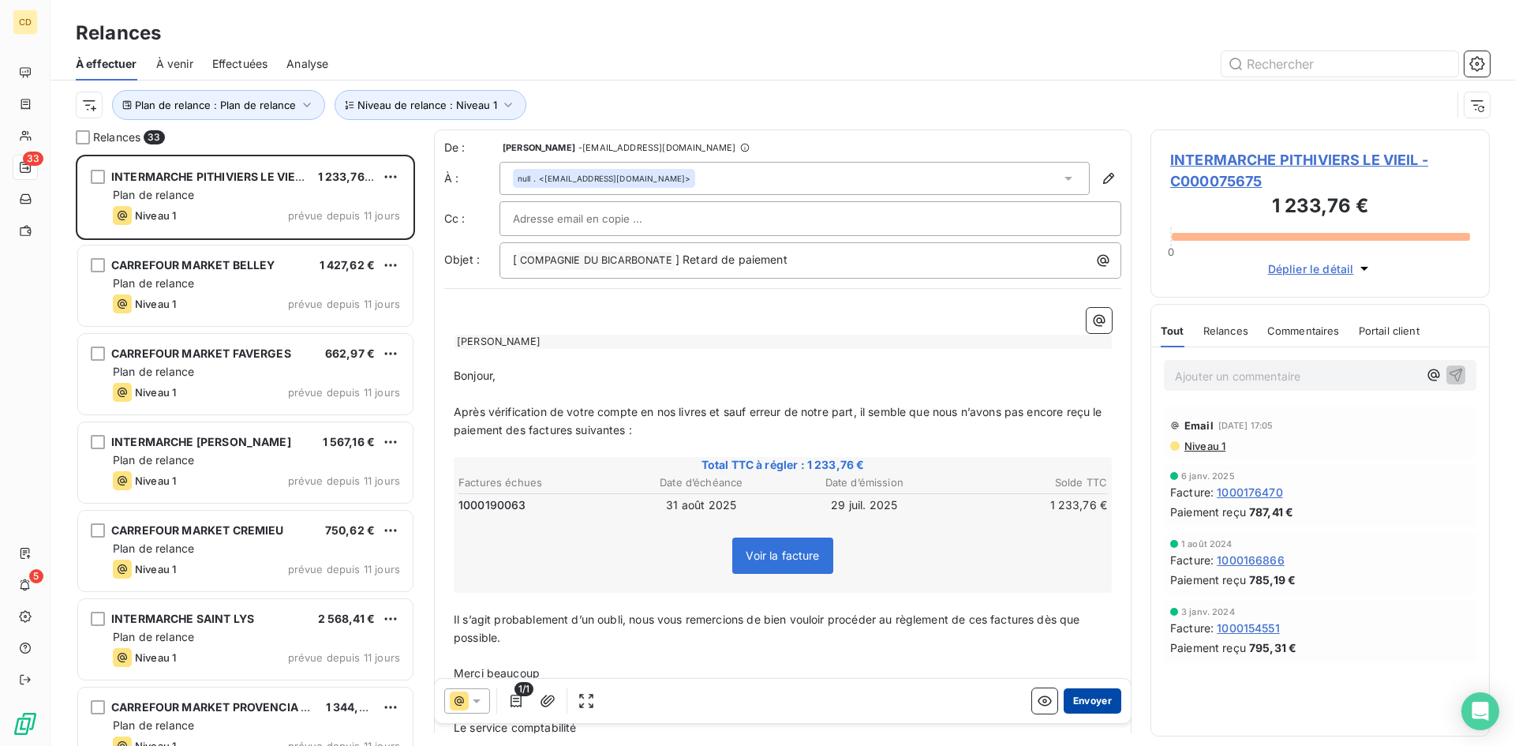
click at [1077, 701] on button "Envoyer" at bounding box center [1093, 700] width 58 height 25
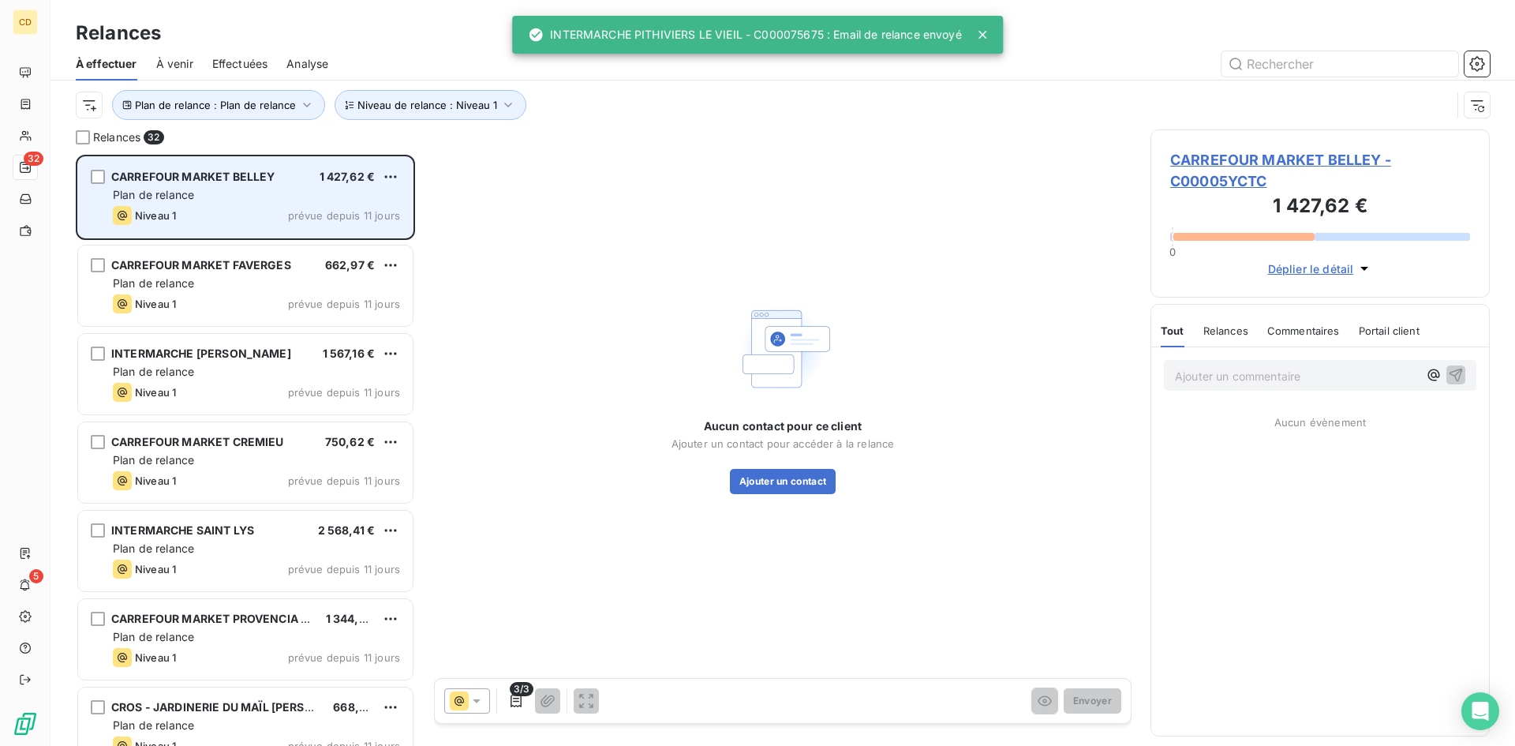
click at [165, 196] on span "Plan de relance" at bounding box center [153, 194] width 81 height 13
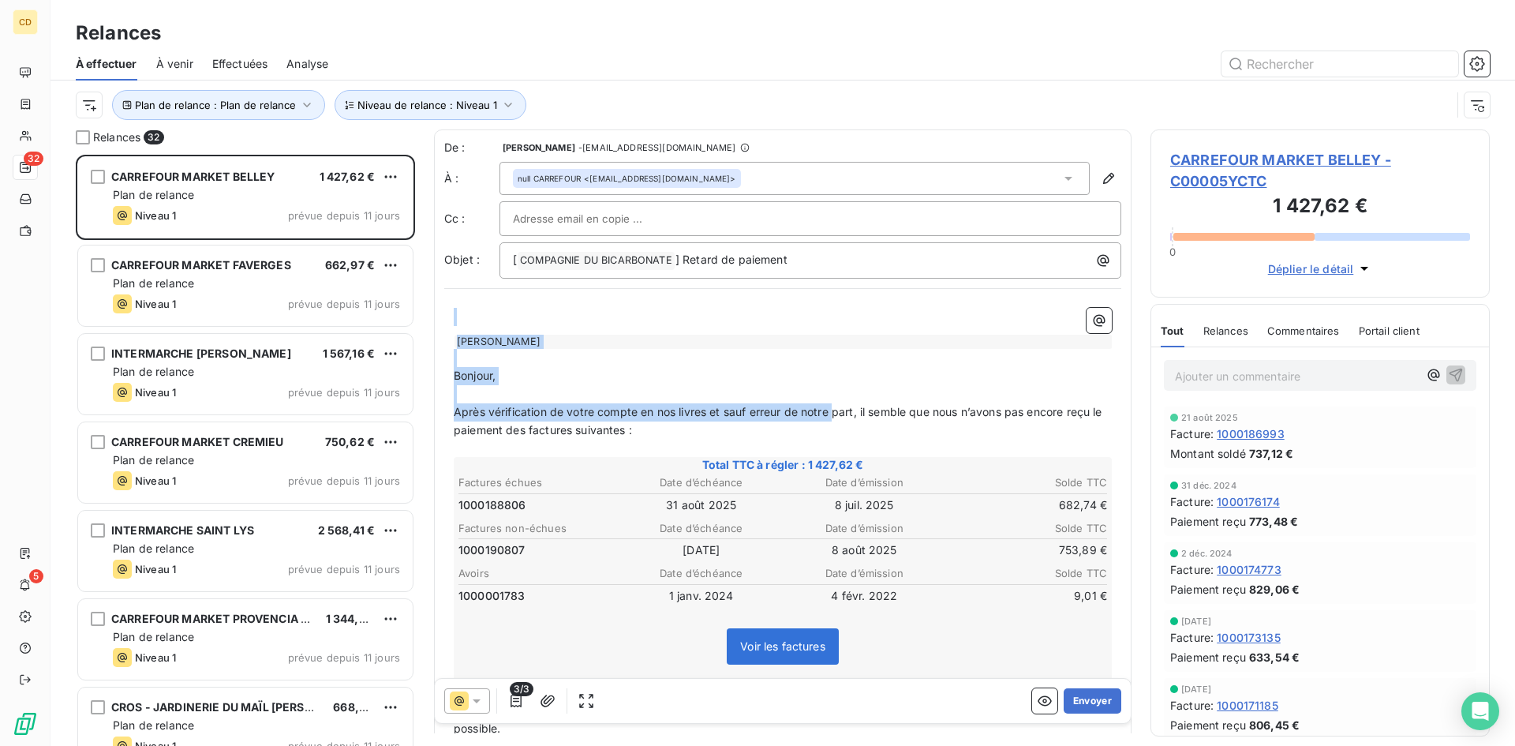
drag, startPoint x: 810, startPoint y: 344, endPoint x: 864, endPoint y: 517, distance: 181.2
click at [865, 513] on div "﻿ DORINE BOUCHEZ ﻿ ﻿ Bonjour, ﻿ Après vérification de votre compte en nos livre…" at bounding box center [783, 577] width 658 height 538
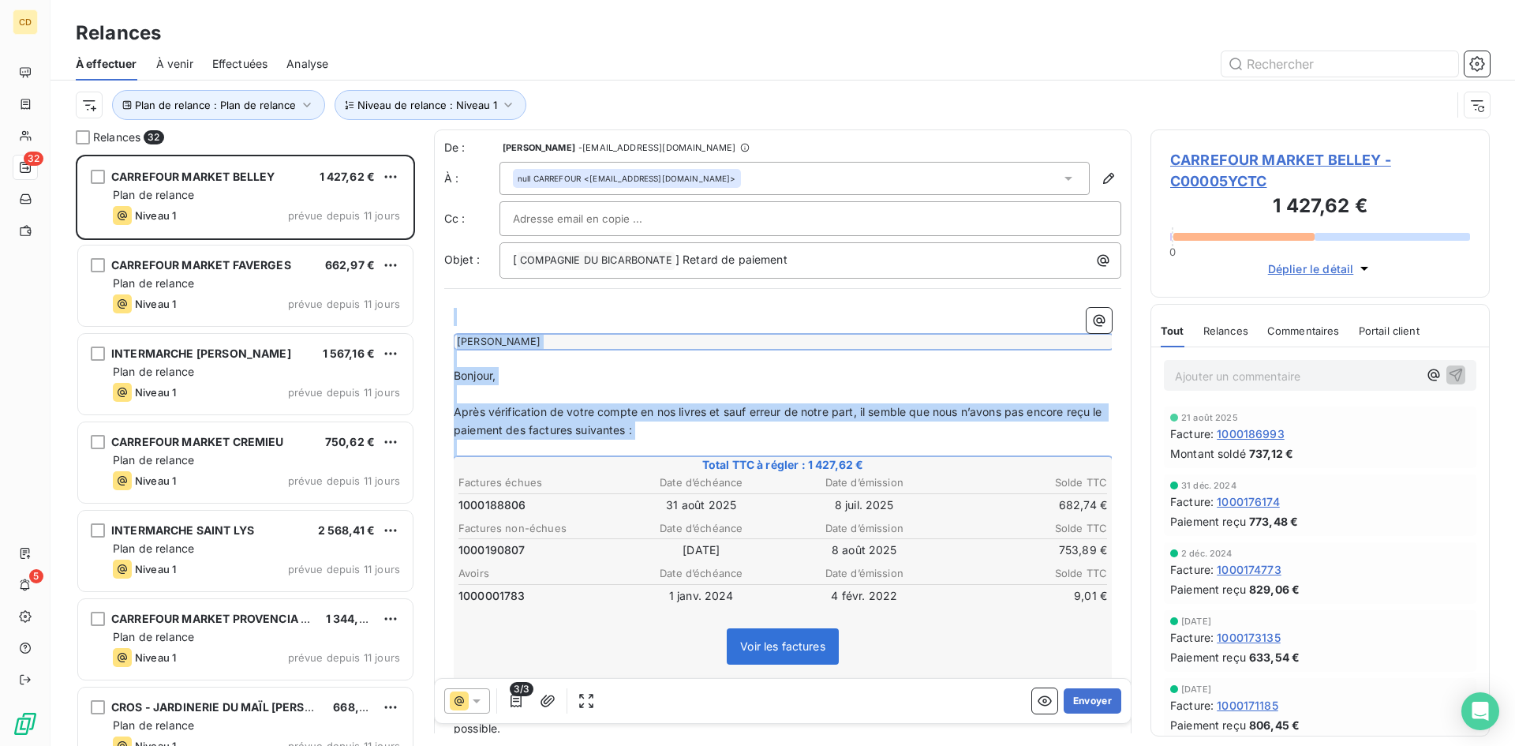
click at [743, 386] on p "﻿" at bounding box center [783, 394] width 658 height 18
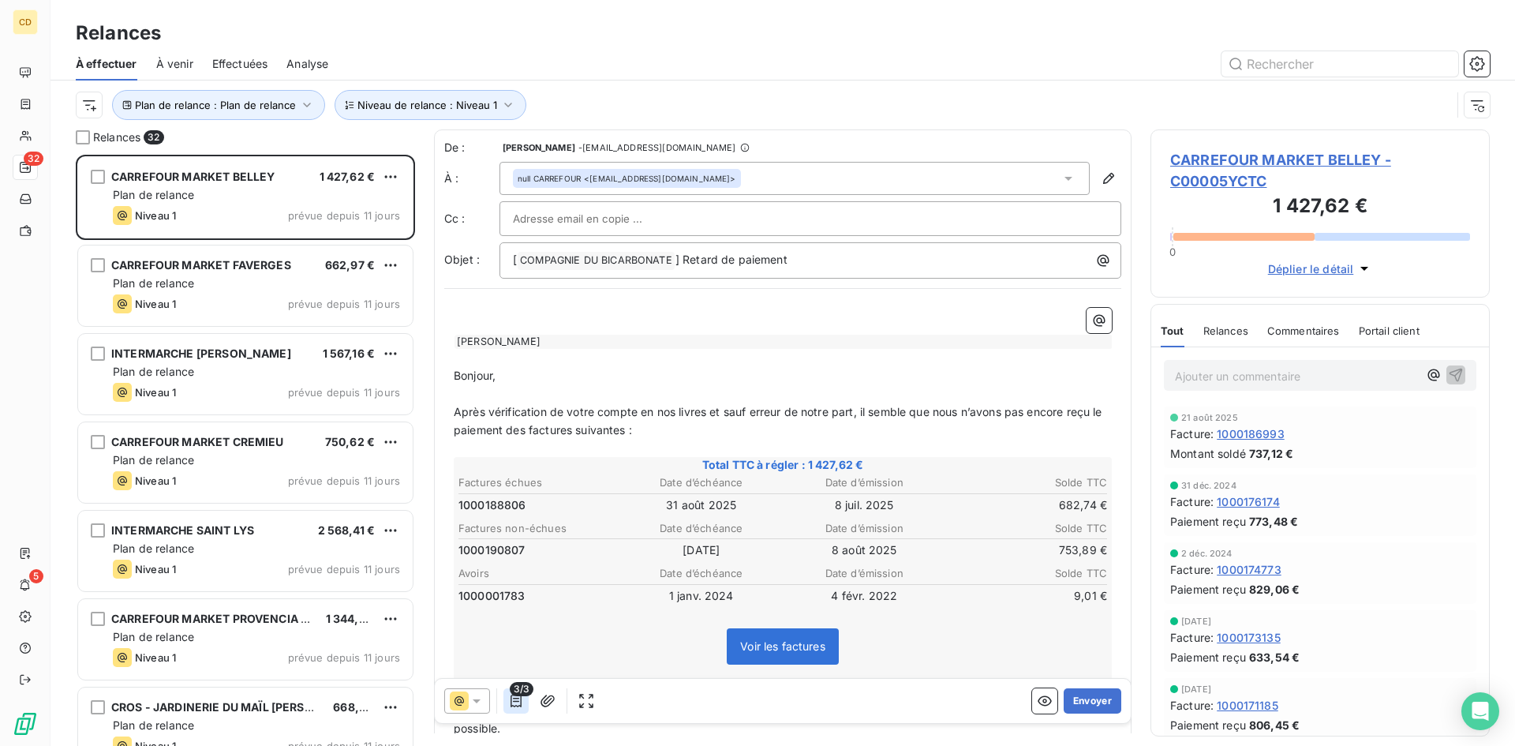
click at [511, 697] on icon "button" at bounding box center [516, 700] width 11 height 13
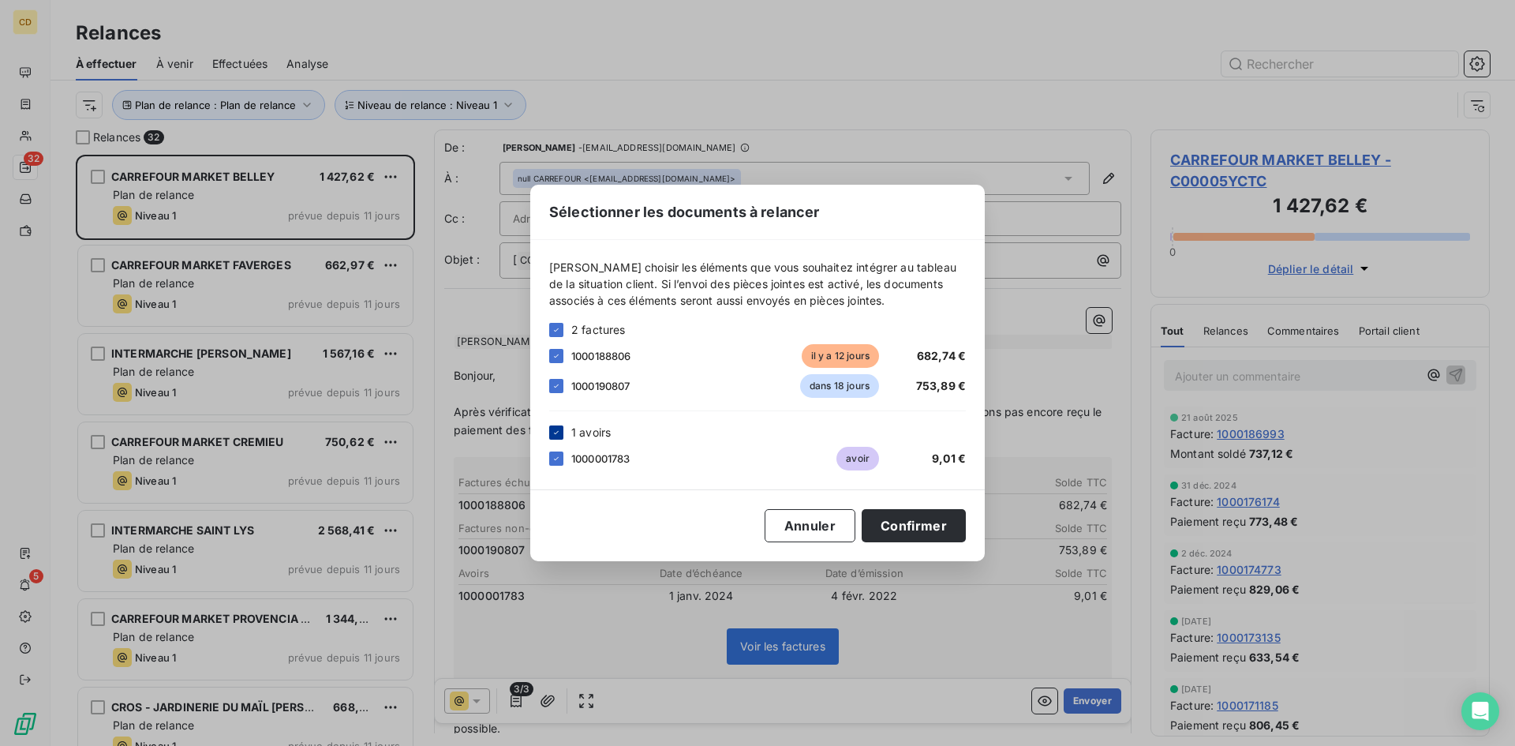
click at [552, 430] on icon at bounding box center [556, 432] width 9 height 9
click at [909, 530] on button "Confirmer" at bounding box center [914, 525] width 104 height 33
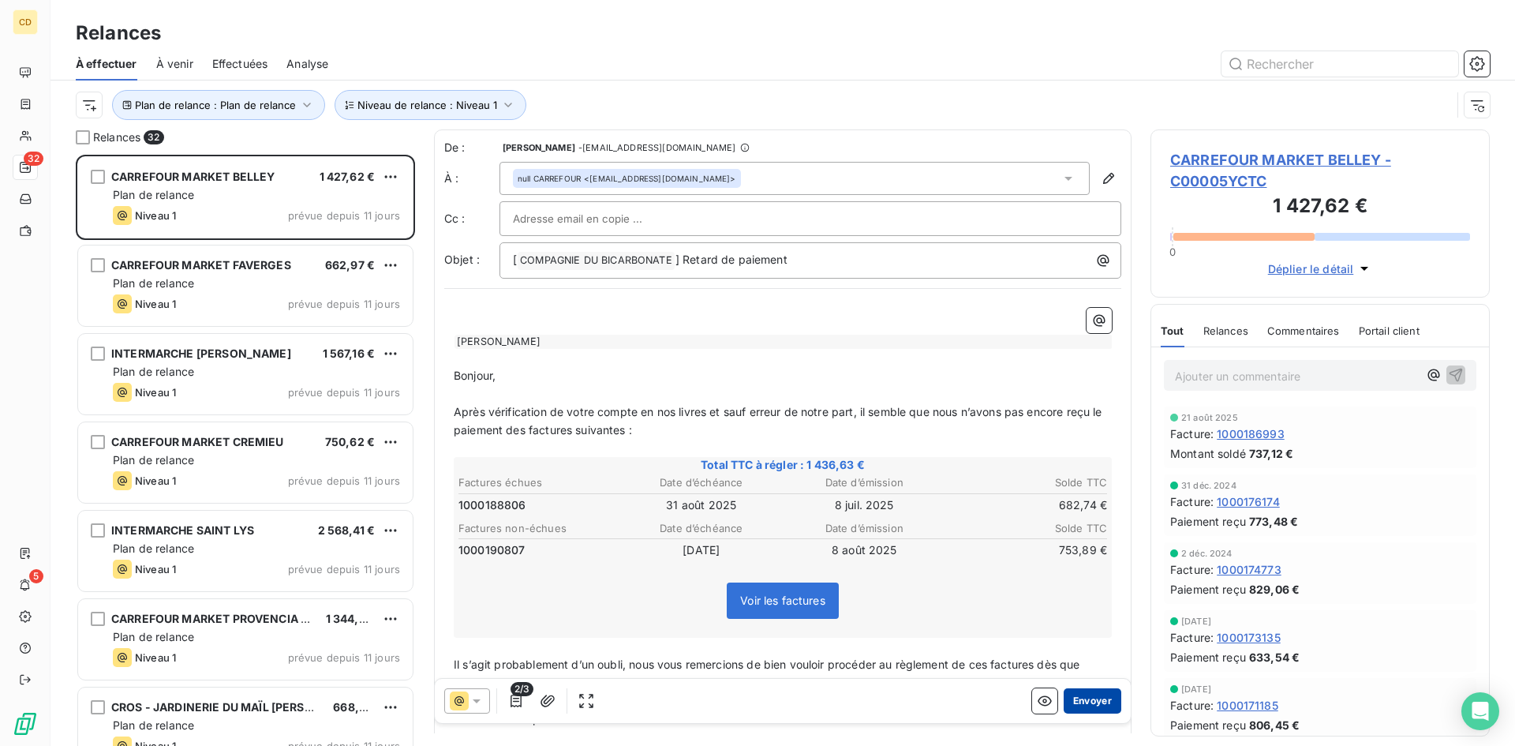
click at [1078, 702] on button "Envoyer" at bounding box center [1093, 700] width 58 height 25
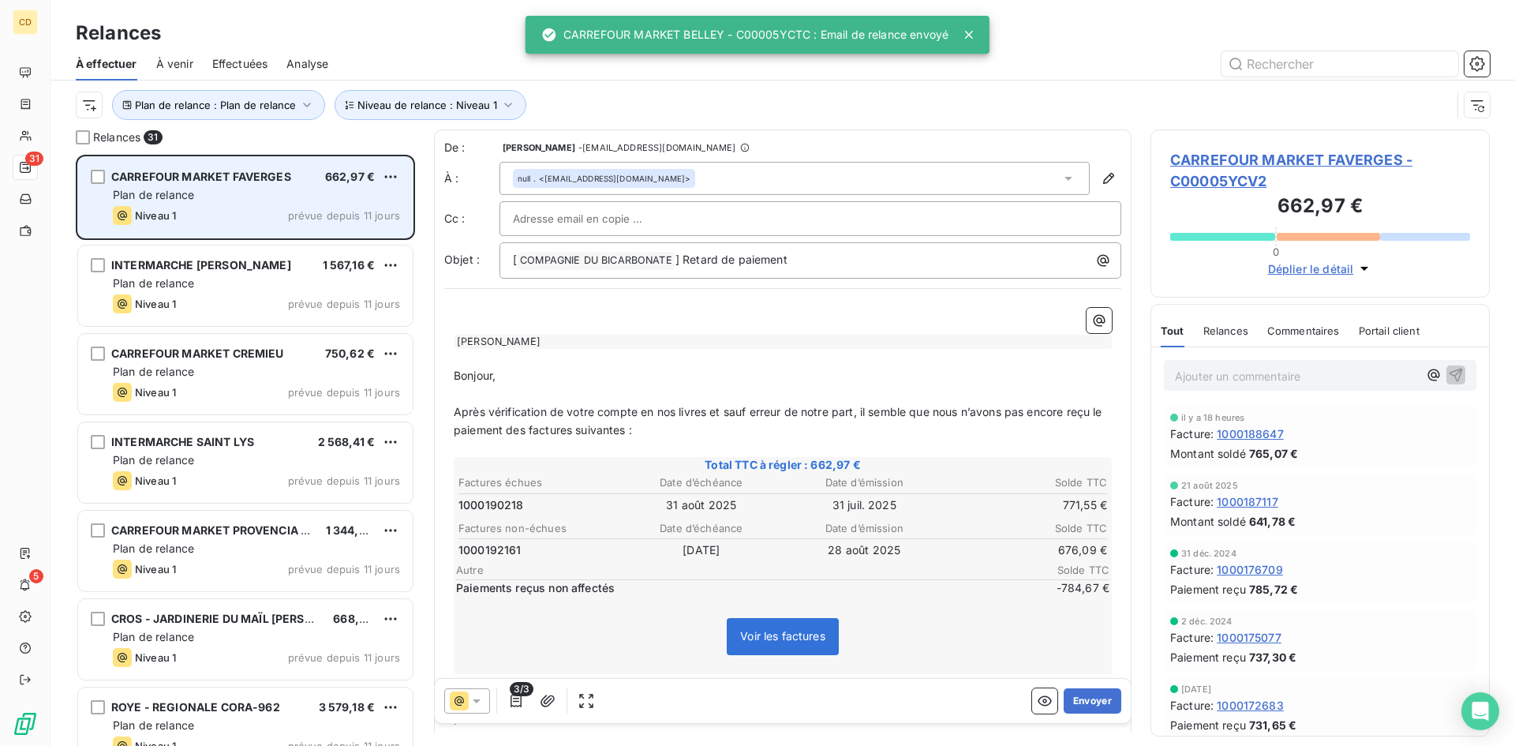
click at [244, 199] on div "Plan de relance" at bounding box center [256, 195] width 287 height 16
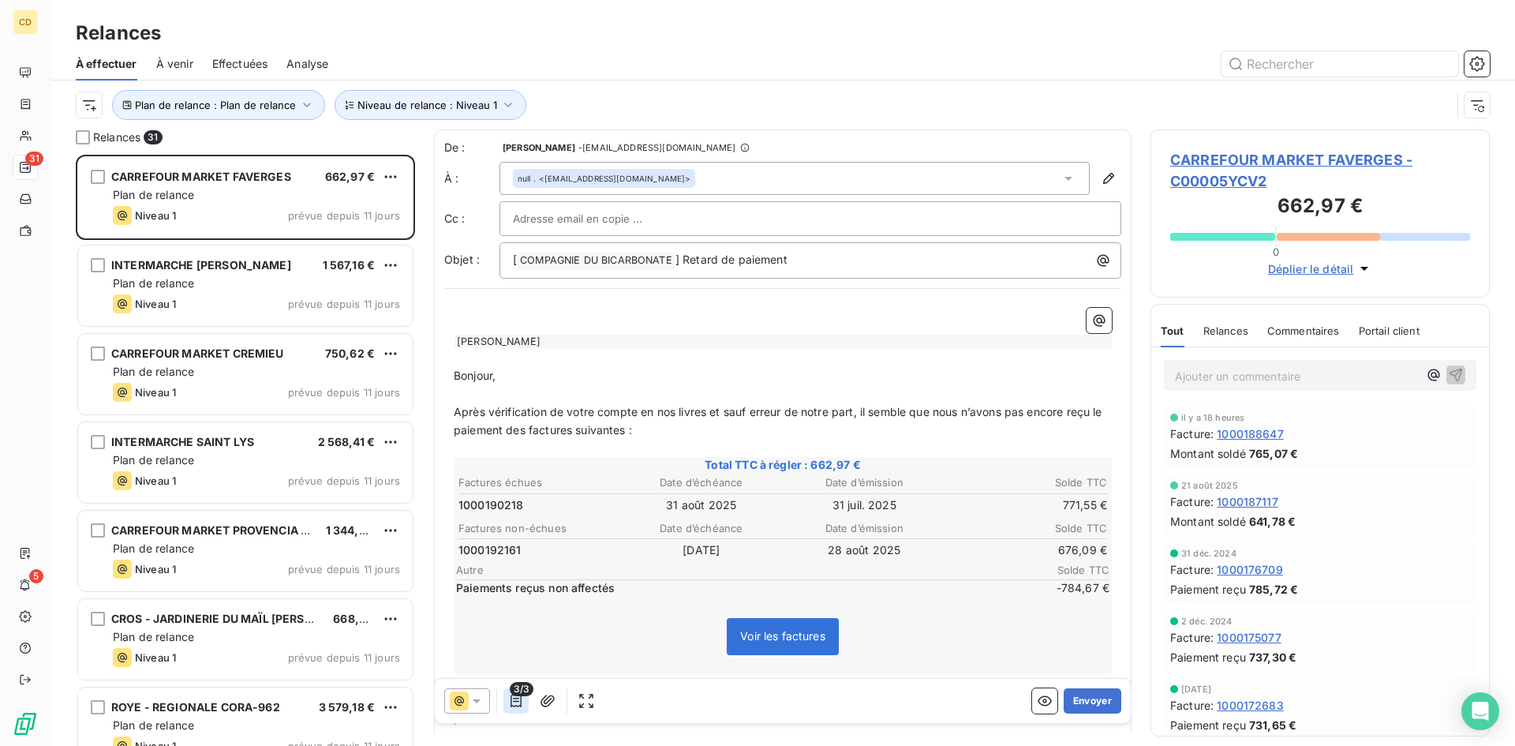
click at [511, 704] on icon "button" at bounding box center [516, 701] width 16 height 16
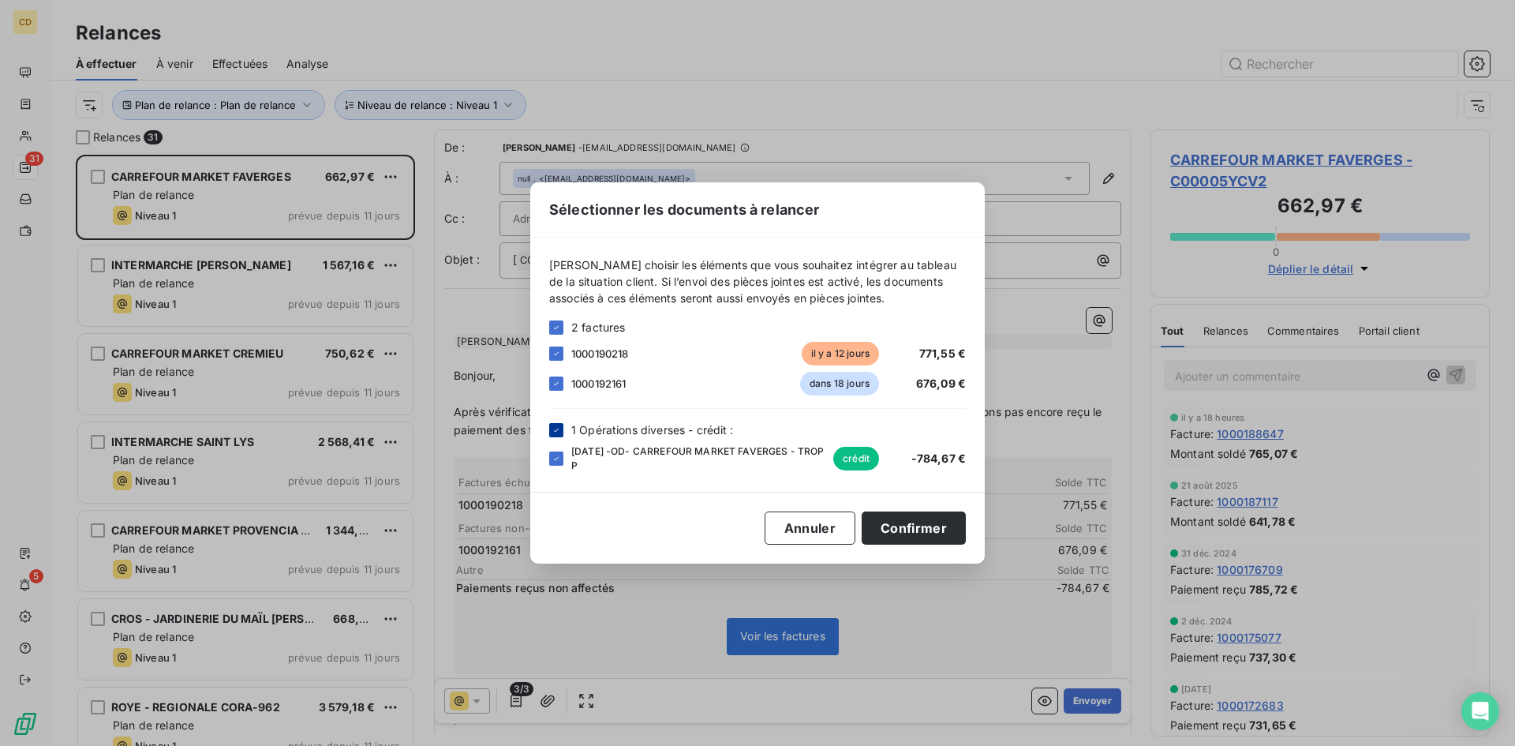
click at [556, 428] on icon at bounding box center [556, 429] width 9 height 9
click at [921, 521] on button "Confirmer" at bounding box center [914, 527] width 104 height 33
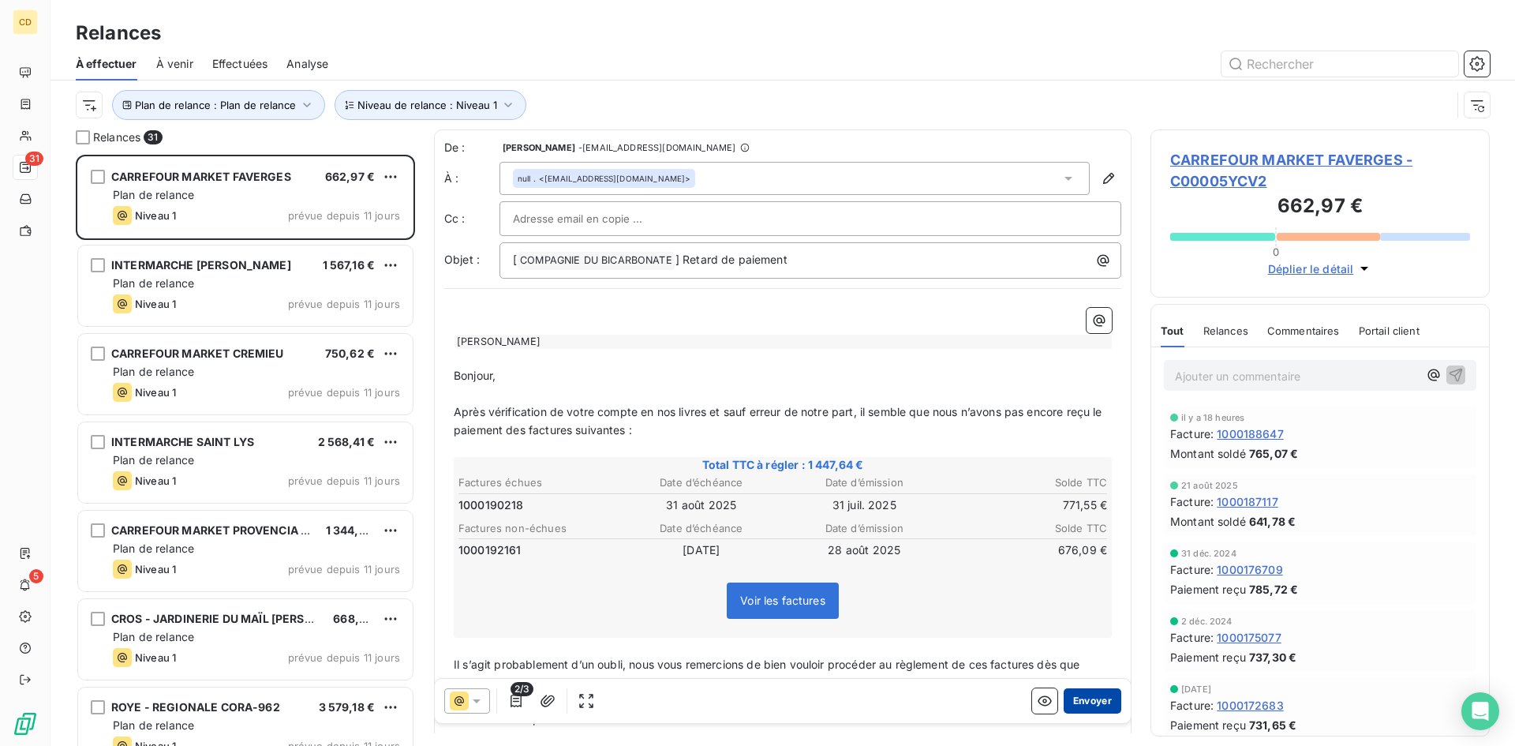
click at [1068, 699] on button "Envoyer" at bounding box center [1093, 700] width 58 height 25
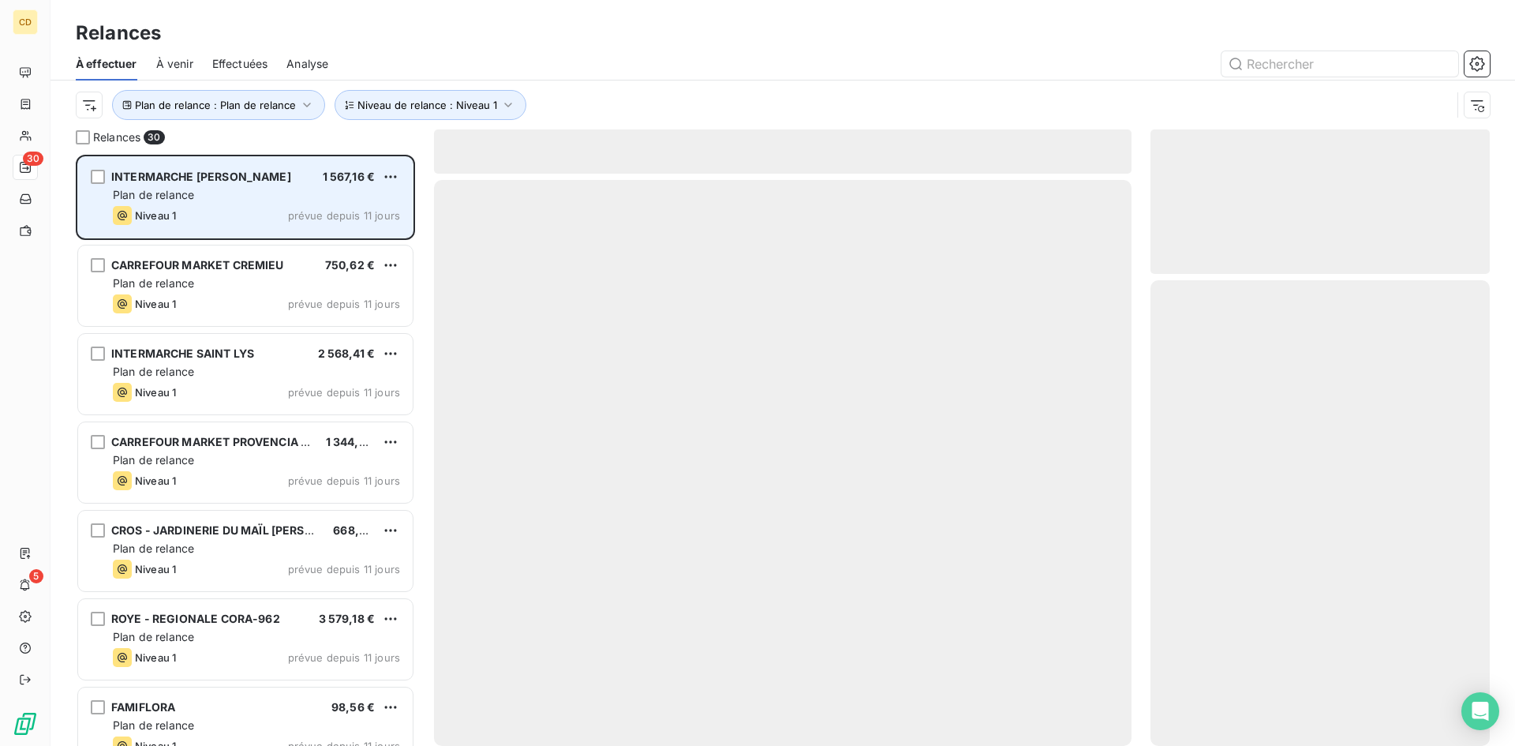
click at [206, 196] on div "Plan de relance" at bounding box center [256, 195] width 287 height 16
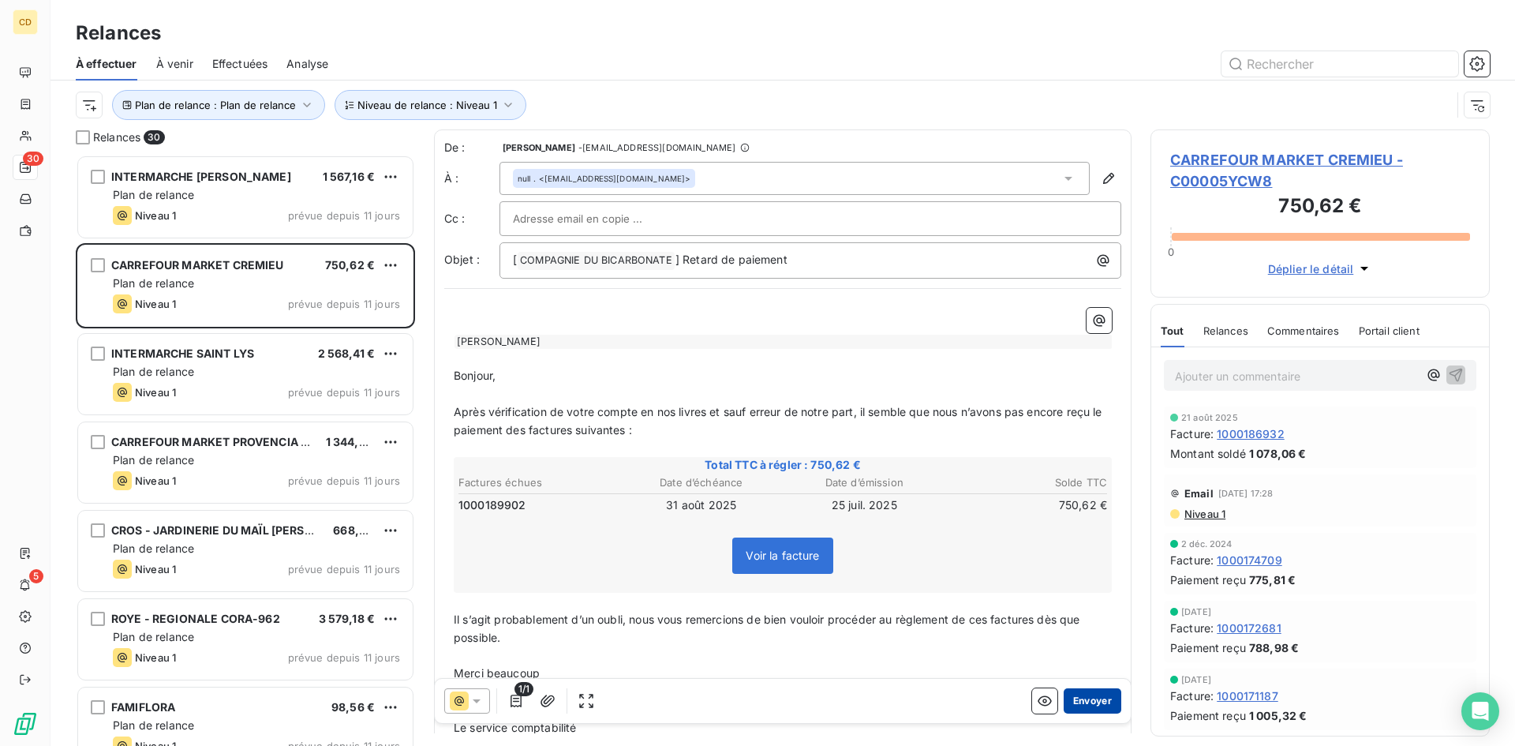
click at [1082, 698] on button "Envoyer" at bounding box center [1093, 700] width 58 height 25
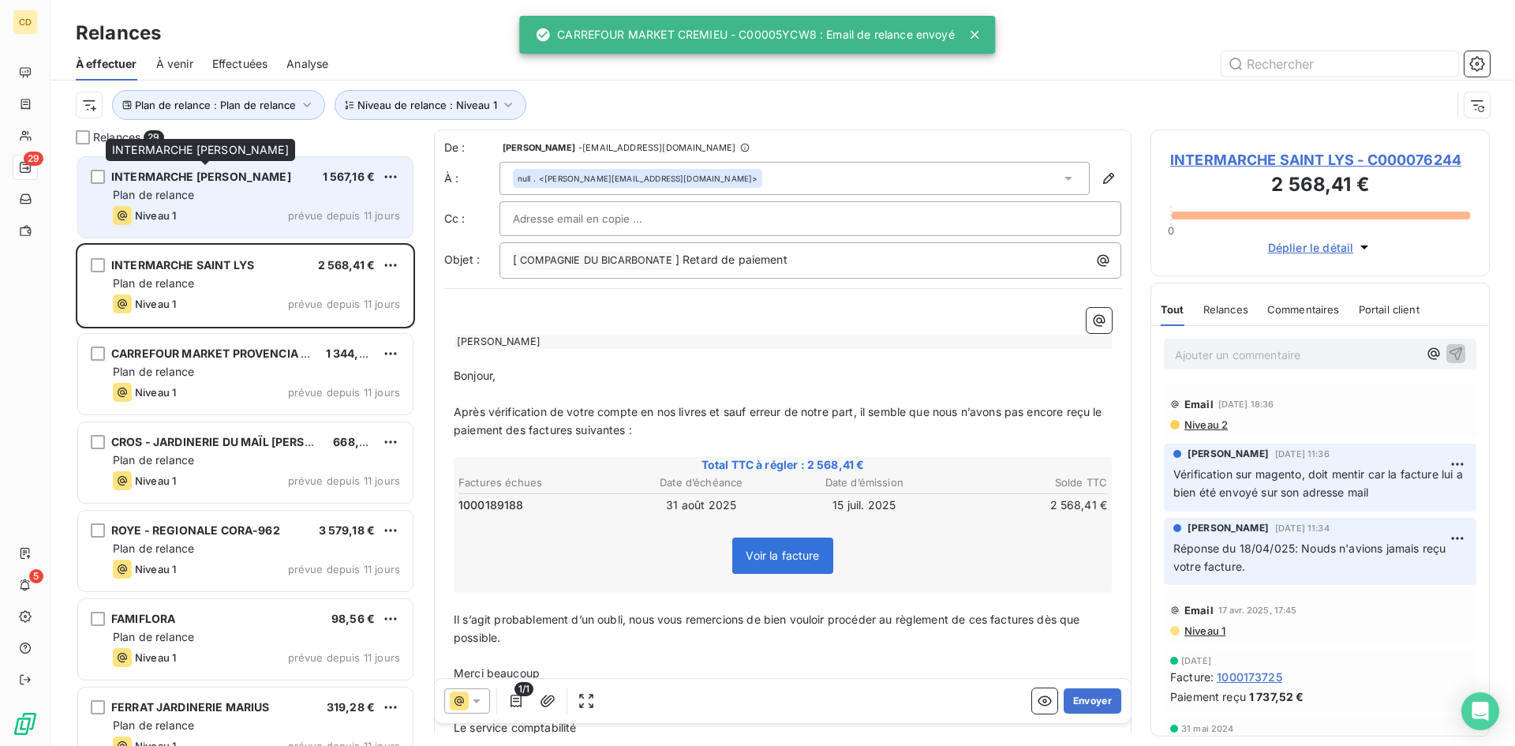
click at [193, 184] on div "INTERMARCHE [PERSON_NAME]" at bounding box center [201, 177] width 180 height 16
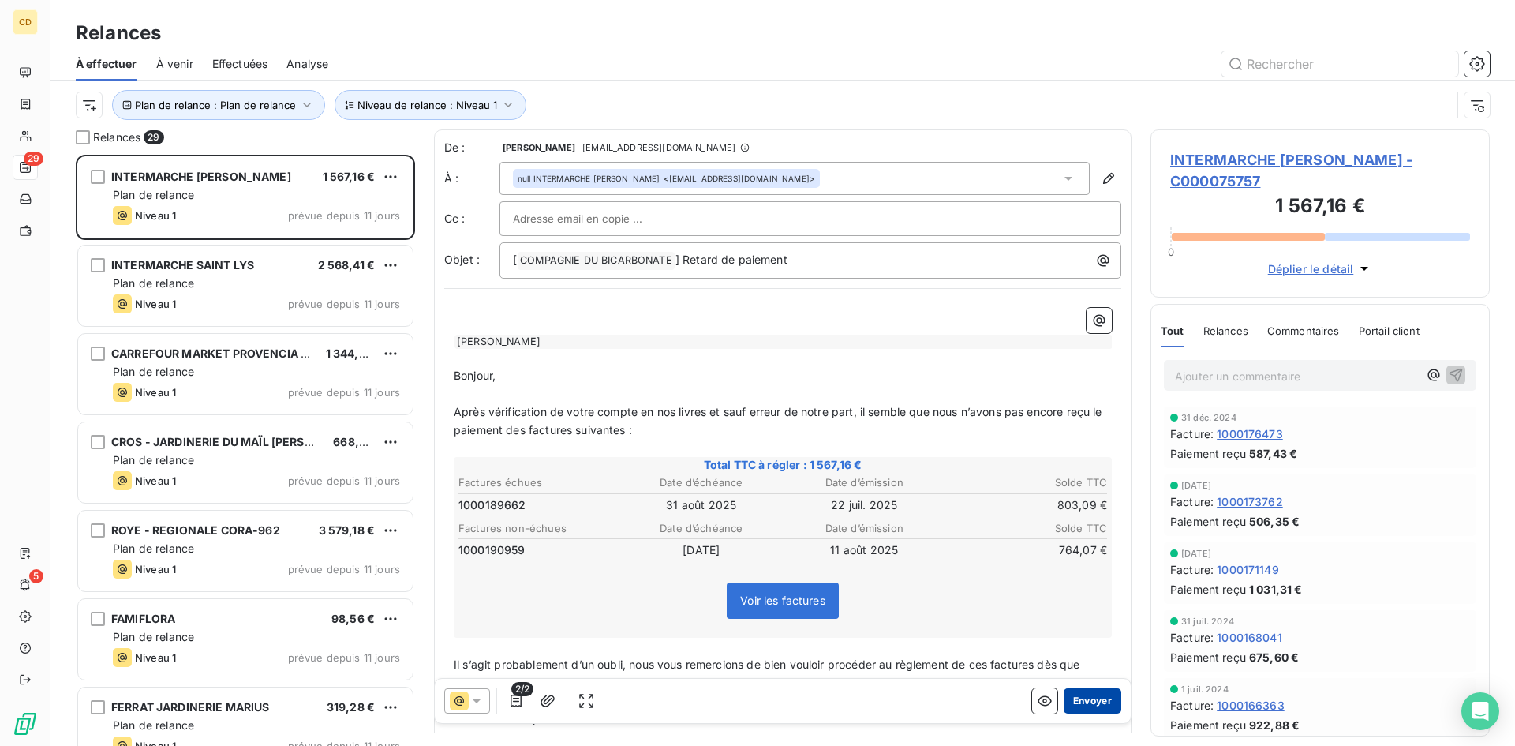
click at [1080, 701] on button "Envoyer" at bounding box center [1093, 700] width 58 height 25
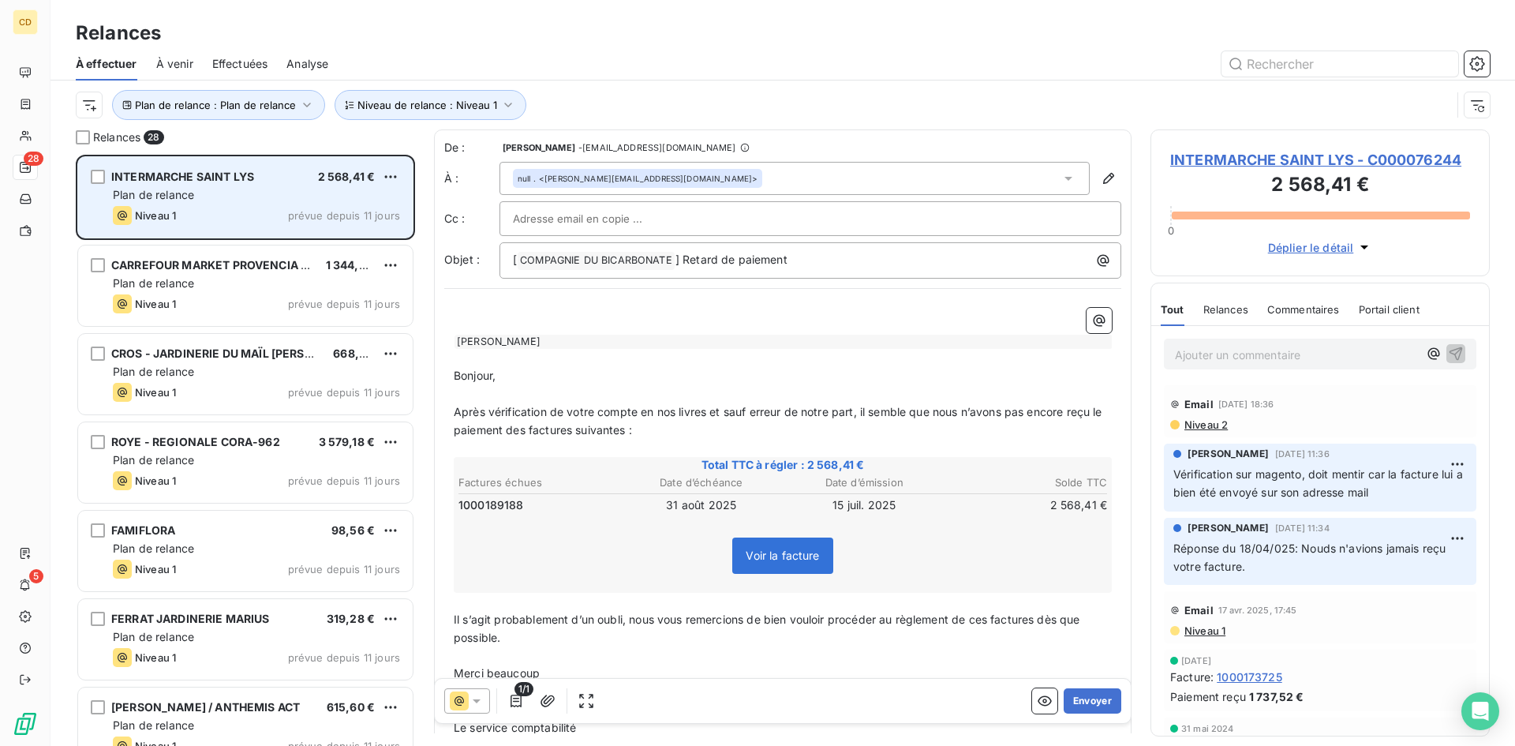
click at [201, 206] on div "Niveau 1 prévue depuis 11 jours" at bounding box center [256, 215] width 287 height 19
click at [157, 186] on div "INTERMARCHE SAINT LYS 2 568,41 € Plan de relance Niveau 1 prévue depuis 11 jours" at bounding box center [245, 197] width 335 height 80
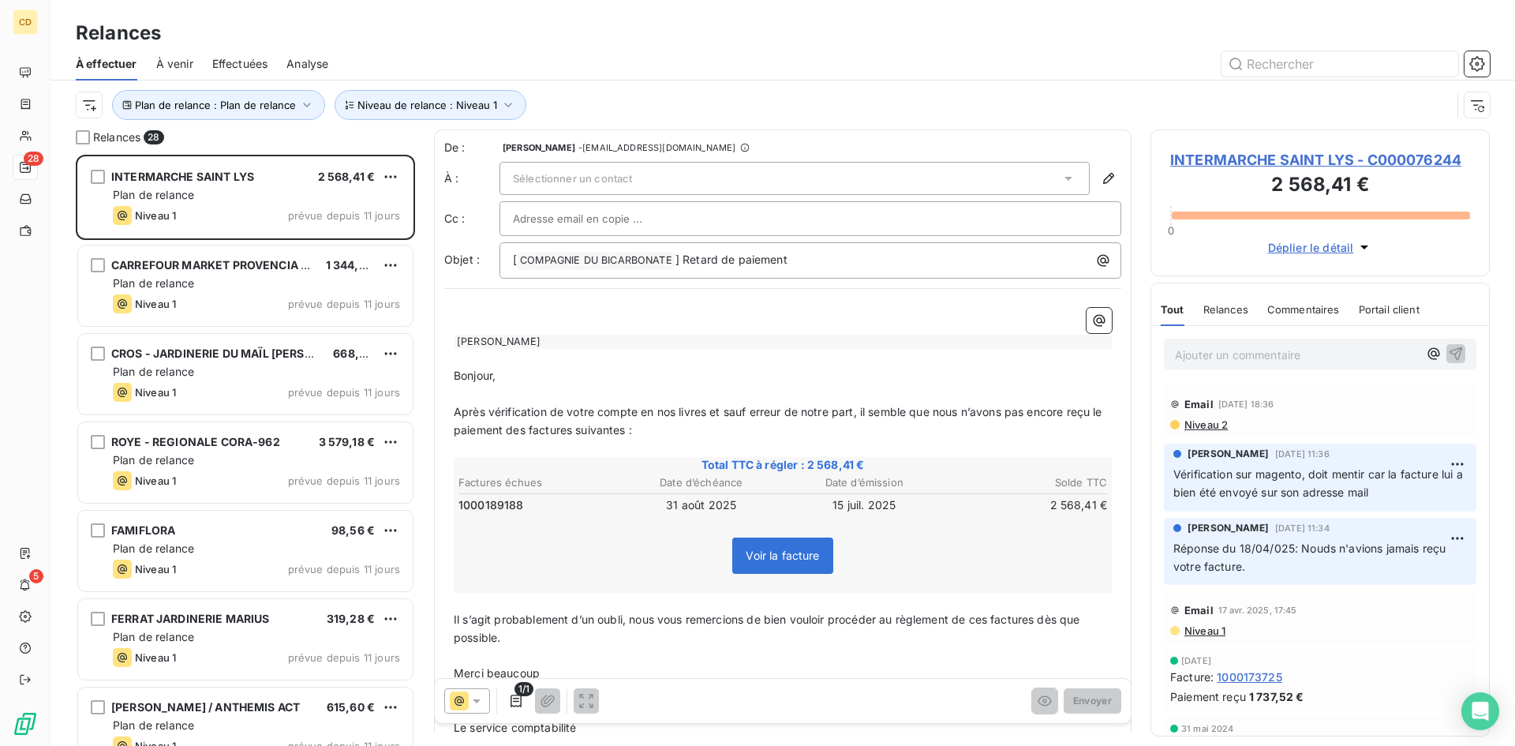
click at [1210, 421] on span "Niveau 2" at bounding box center [1205, 424] width 45 height 13
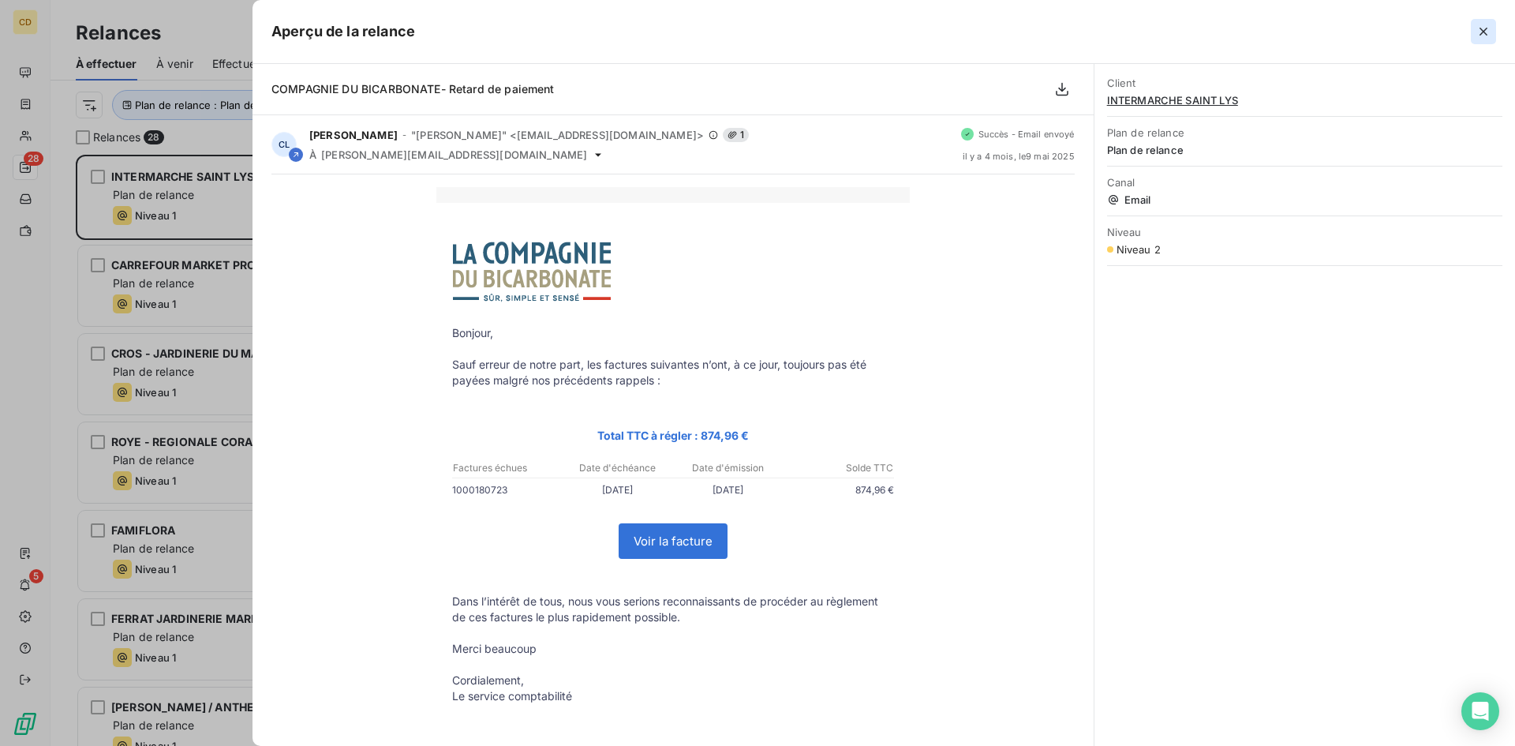
click at [1482, 28] on icon "button" at bounding box center [1484, 32] width 16 height 16
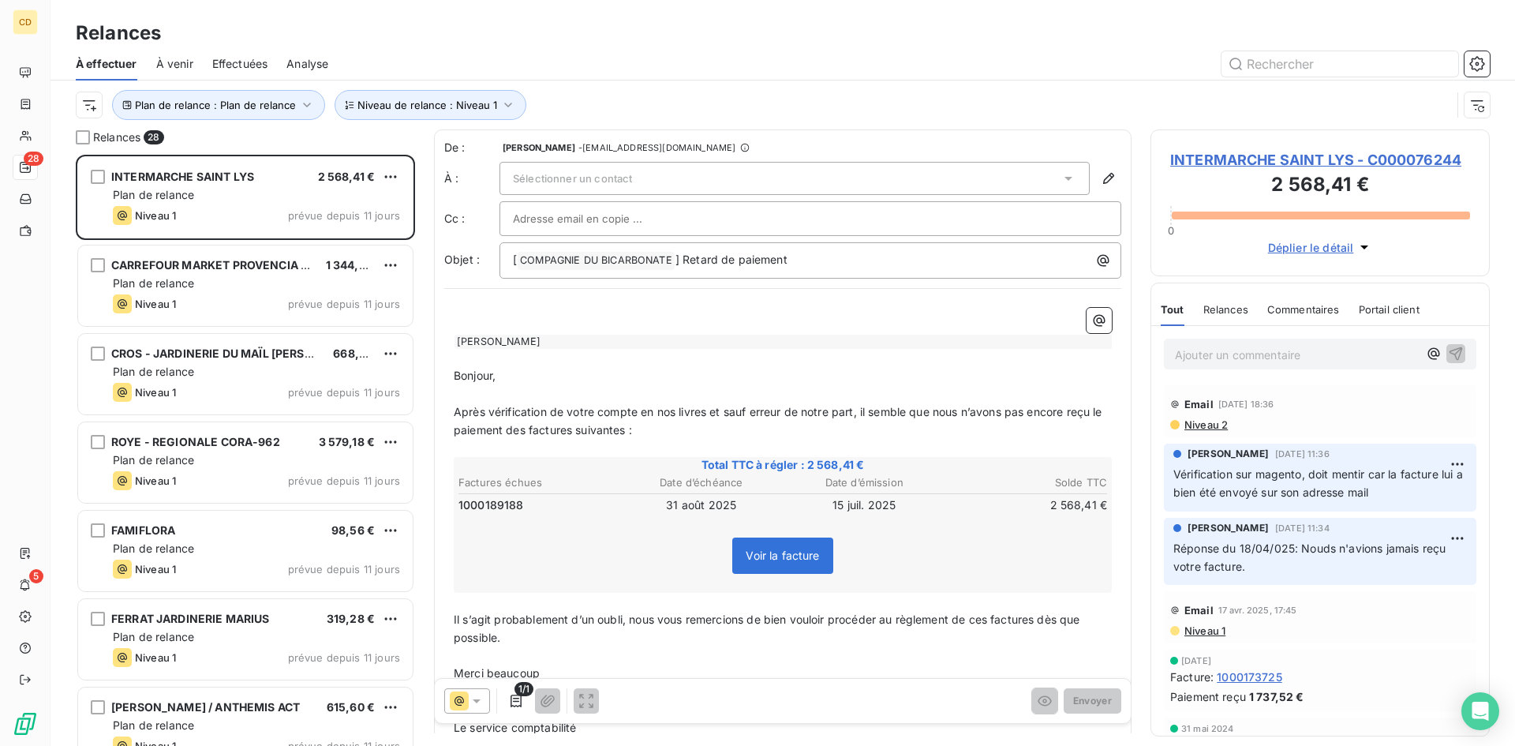
click at [781, 178] on div "Sélectionner un contact" at bounding box center [795, 178] width 590 height 33
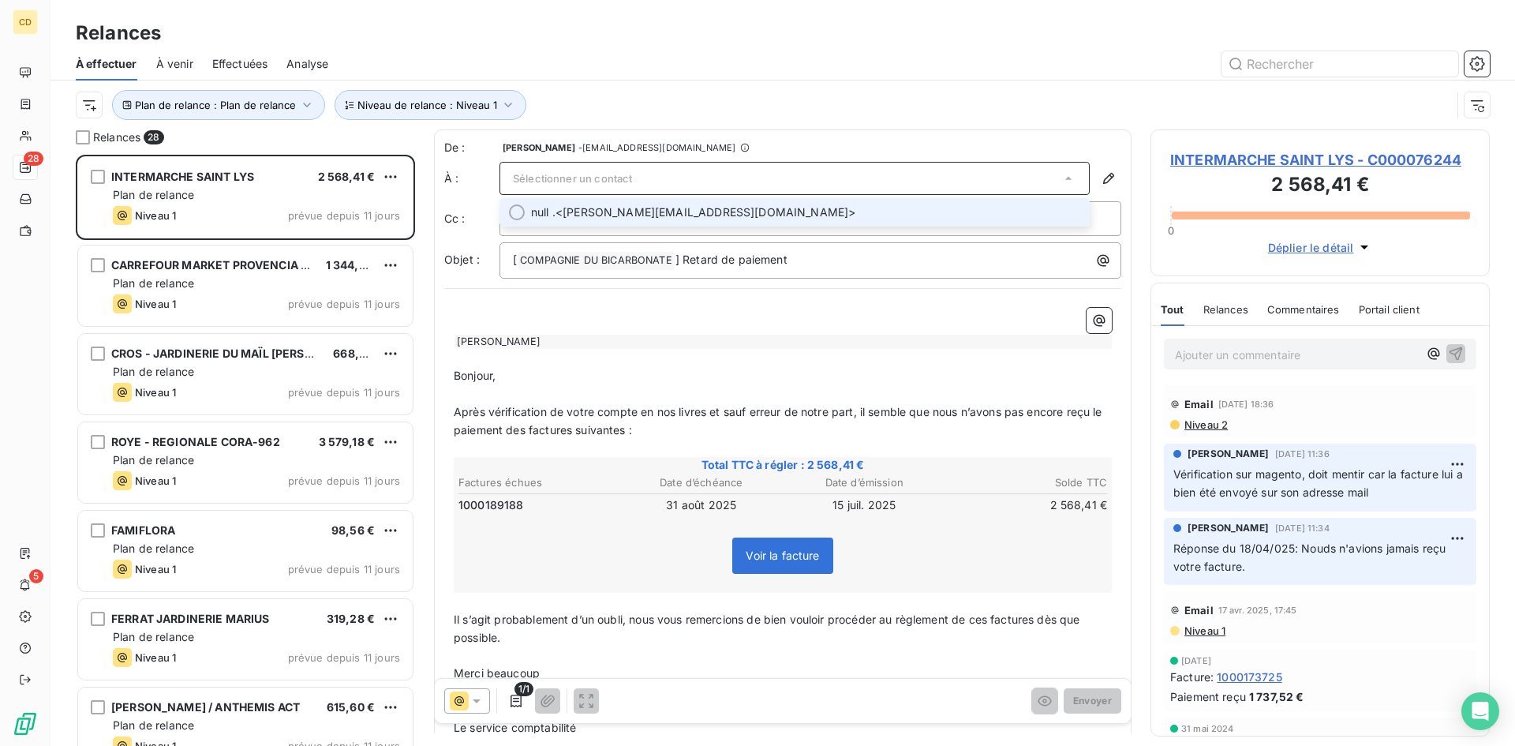
click at [759, 210] on span "null . <nathalie.loumes-pdv11156@mousquetaires.com>" at bounding box center [805, 212] width 549 height 16
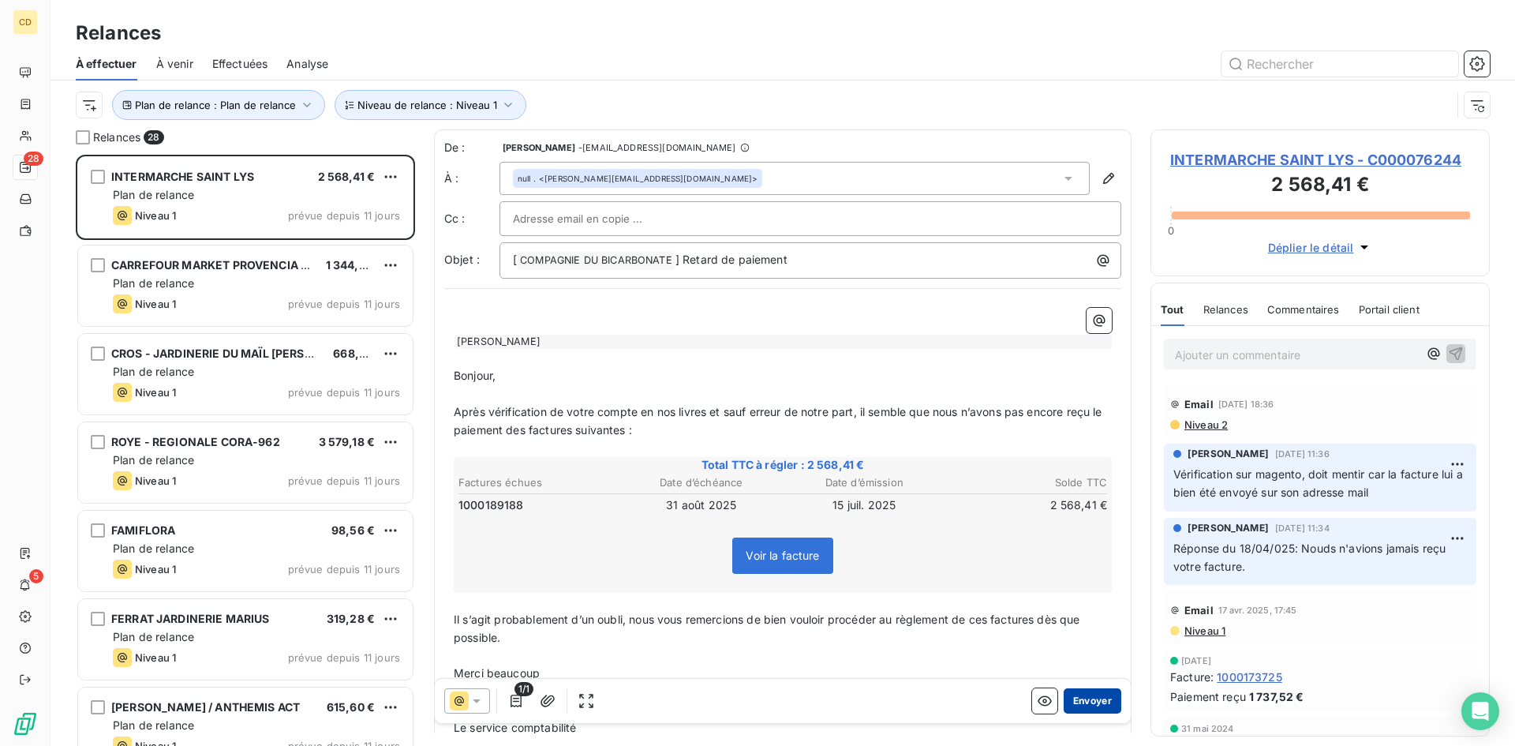
click at [1089, 704] on button "Envoyer" at bounding box center [1093, 700] width 58 height 25
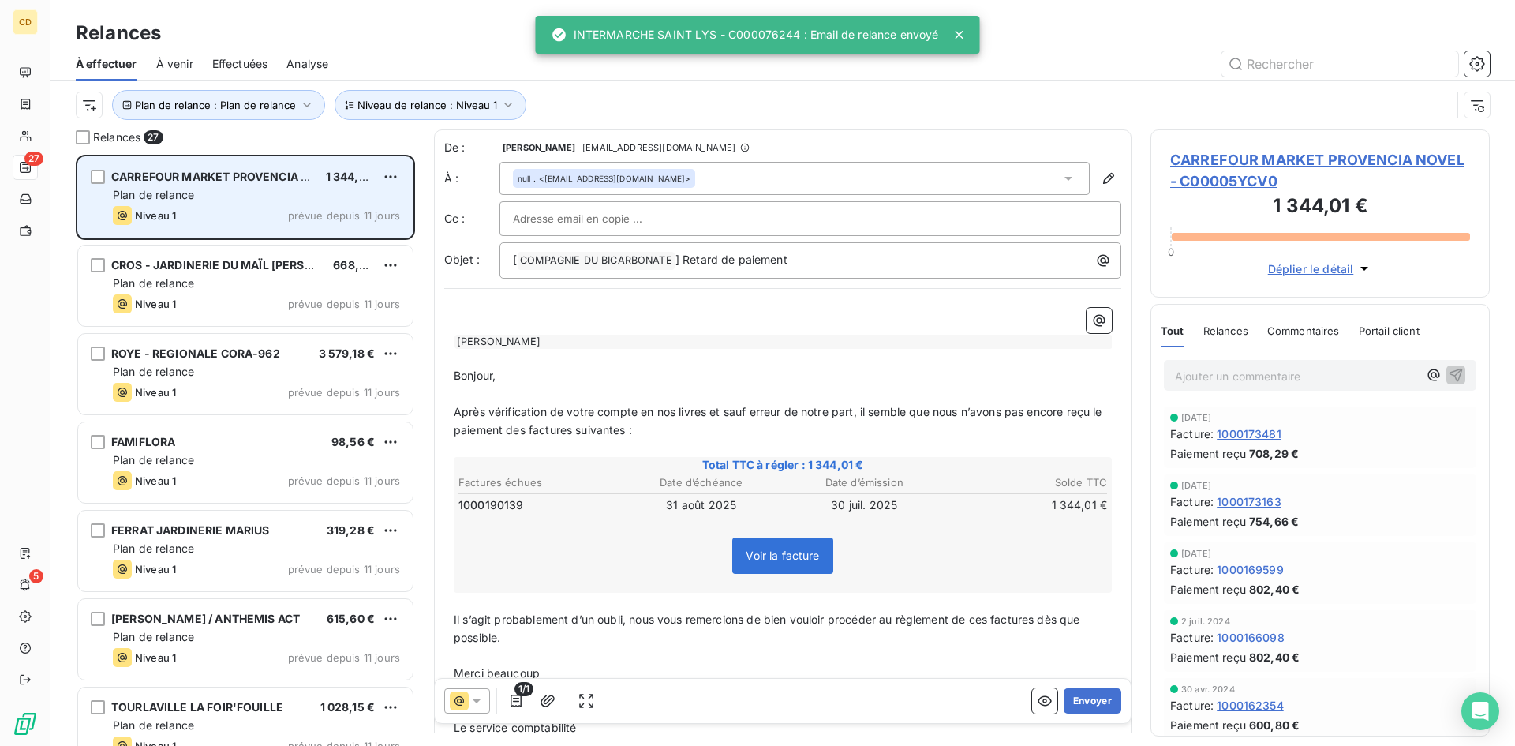
click at [205, 193] on div "Plan de relance" at bounding box center [256, 195] width 287 height 16
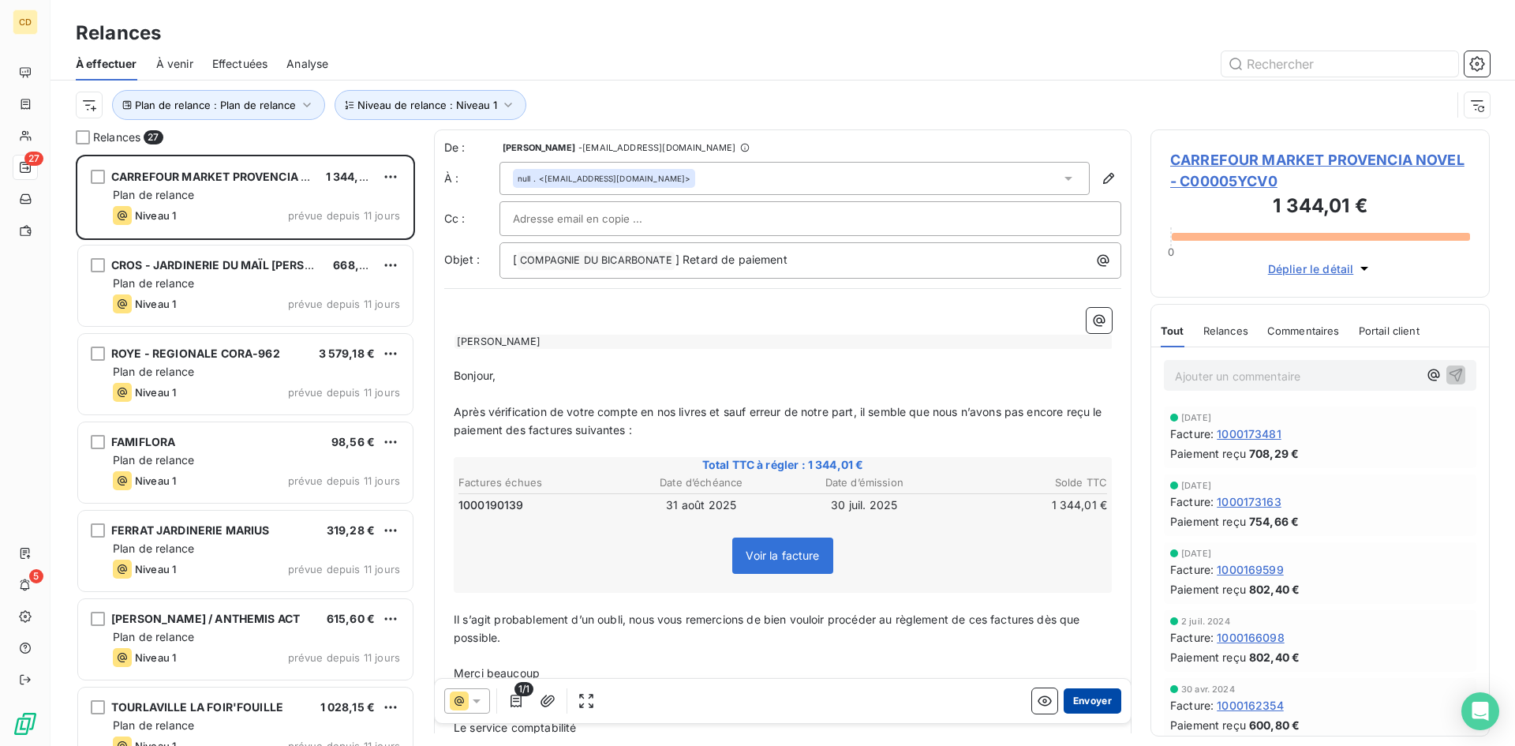
click at [1079, 707] on button "Envoyer" at bounding box center [1093, 700] width 58 height 25
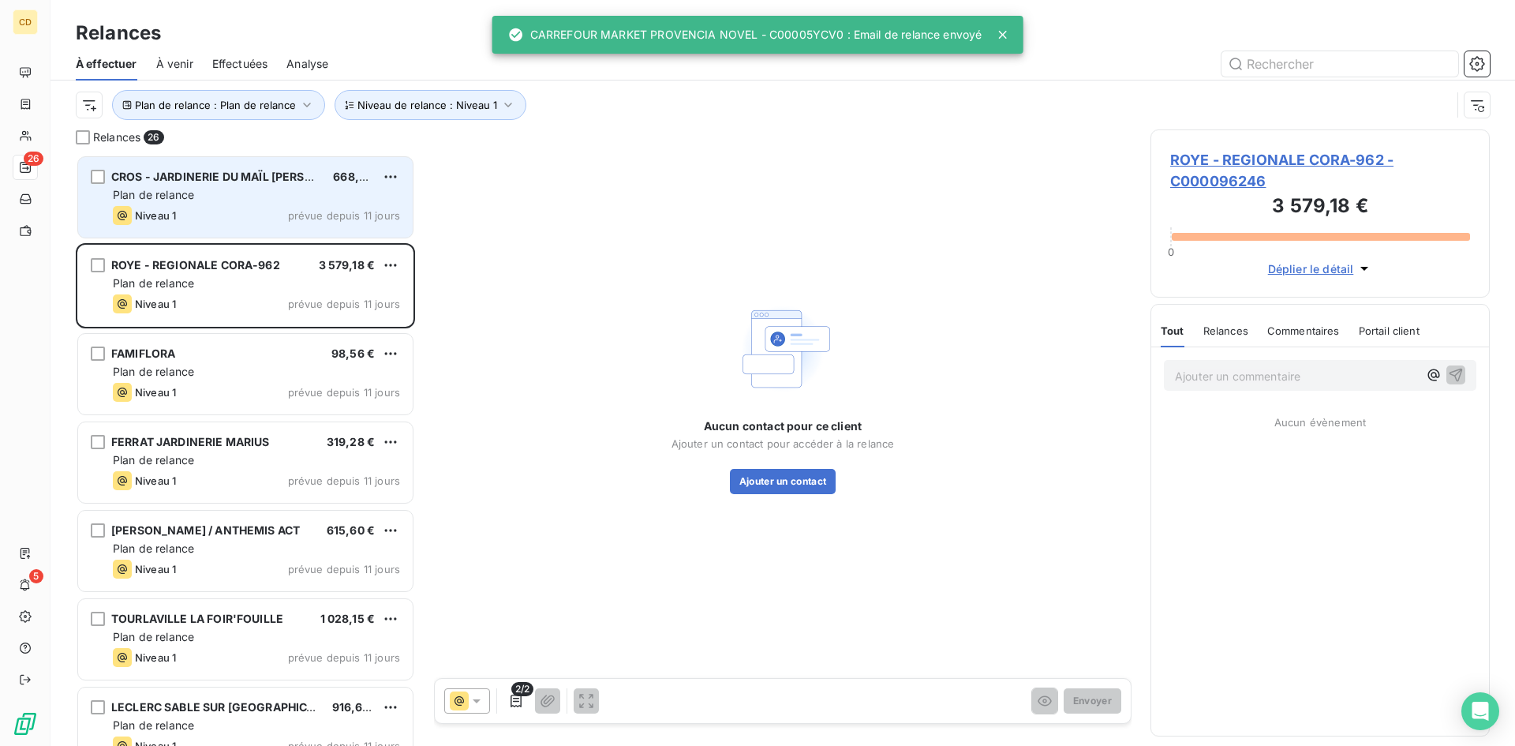
click at [202, 194] on div "Plan de relance" at bounding box center [256, 195] width 287 height 16
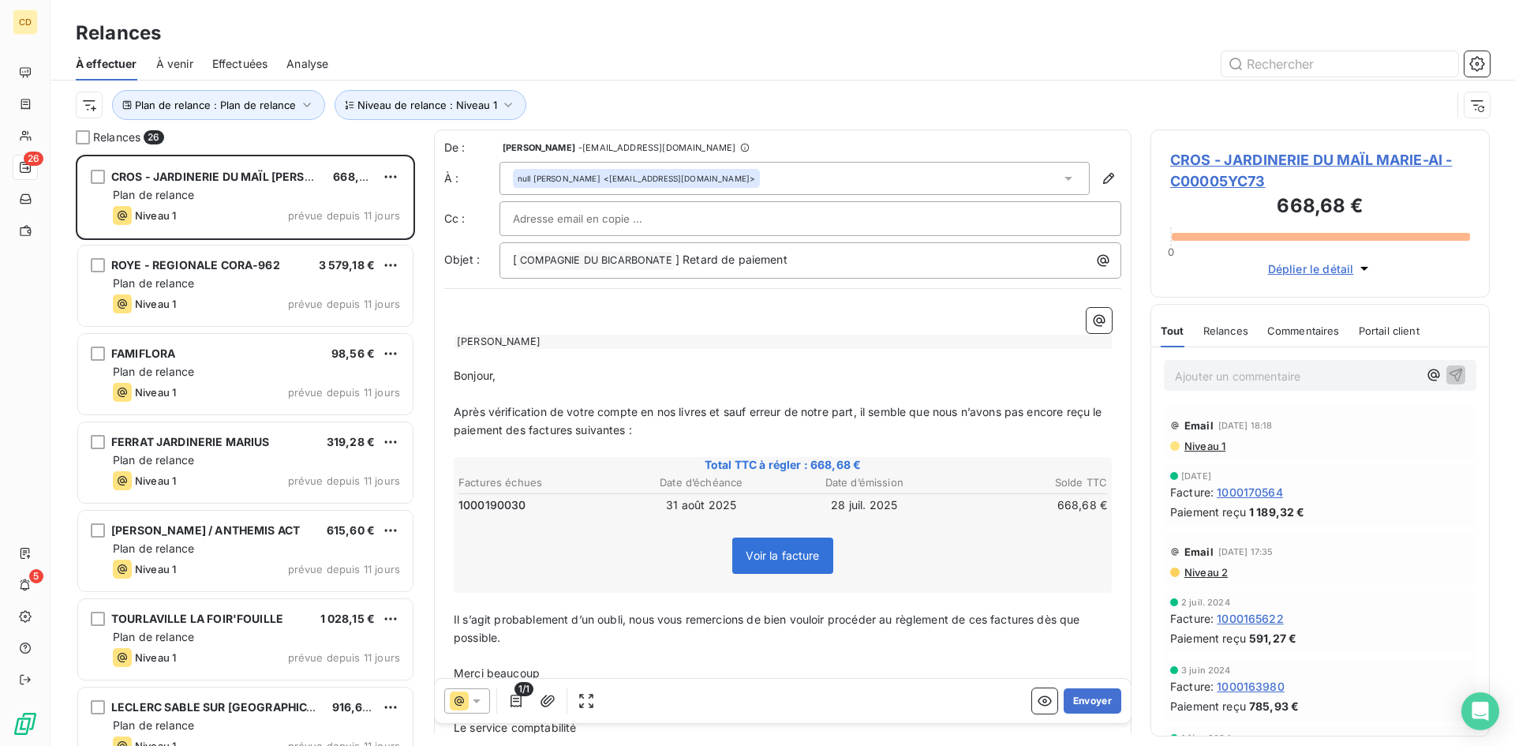
click at [1203, 443] on span "Niveau 1" at bounding box center [1204, 446] width 43 height 13
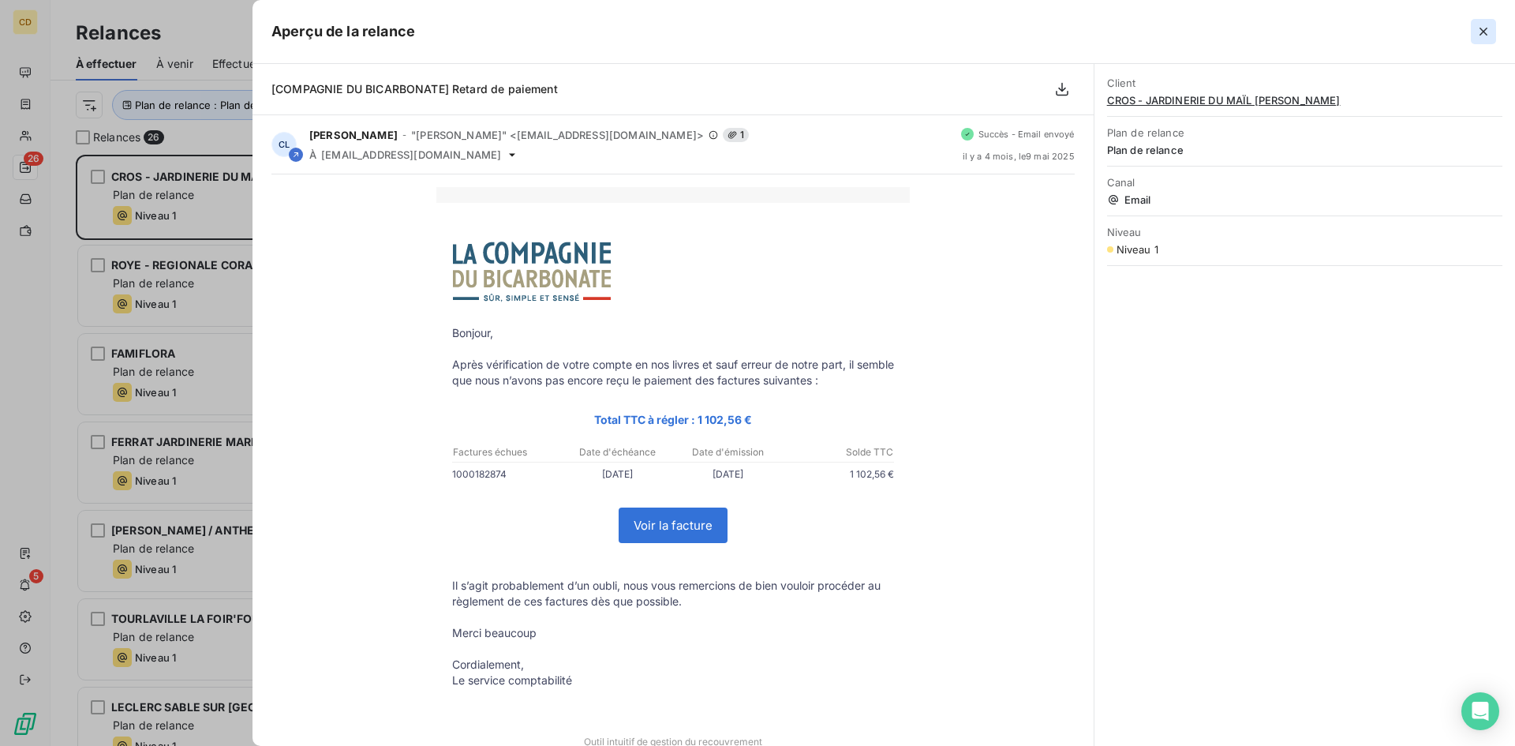
click at [1484, 27] on icon "button" at bounding box center [1484, 32] width 16 height 16
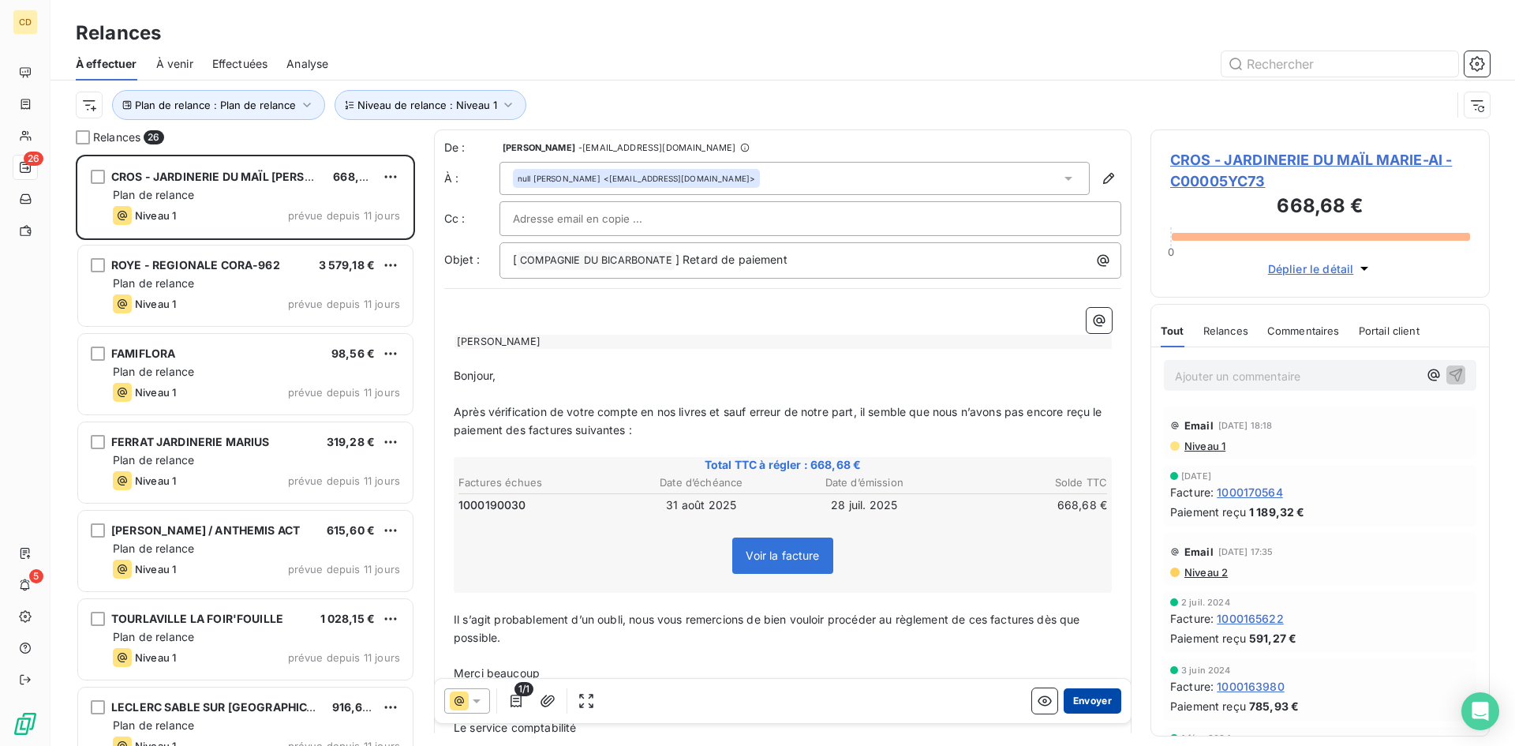
click at [1083, 694] on button "Envoyer" at bounding box center [1093, 700] width 58 height 25
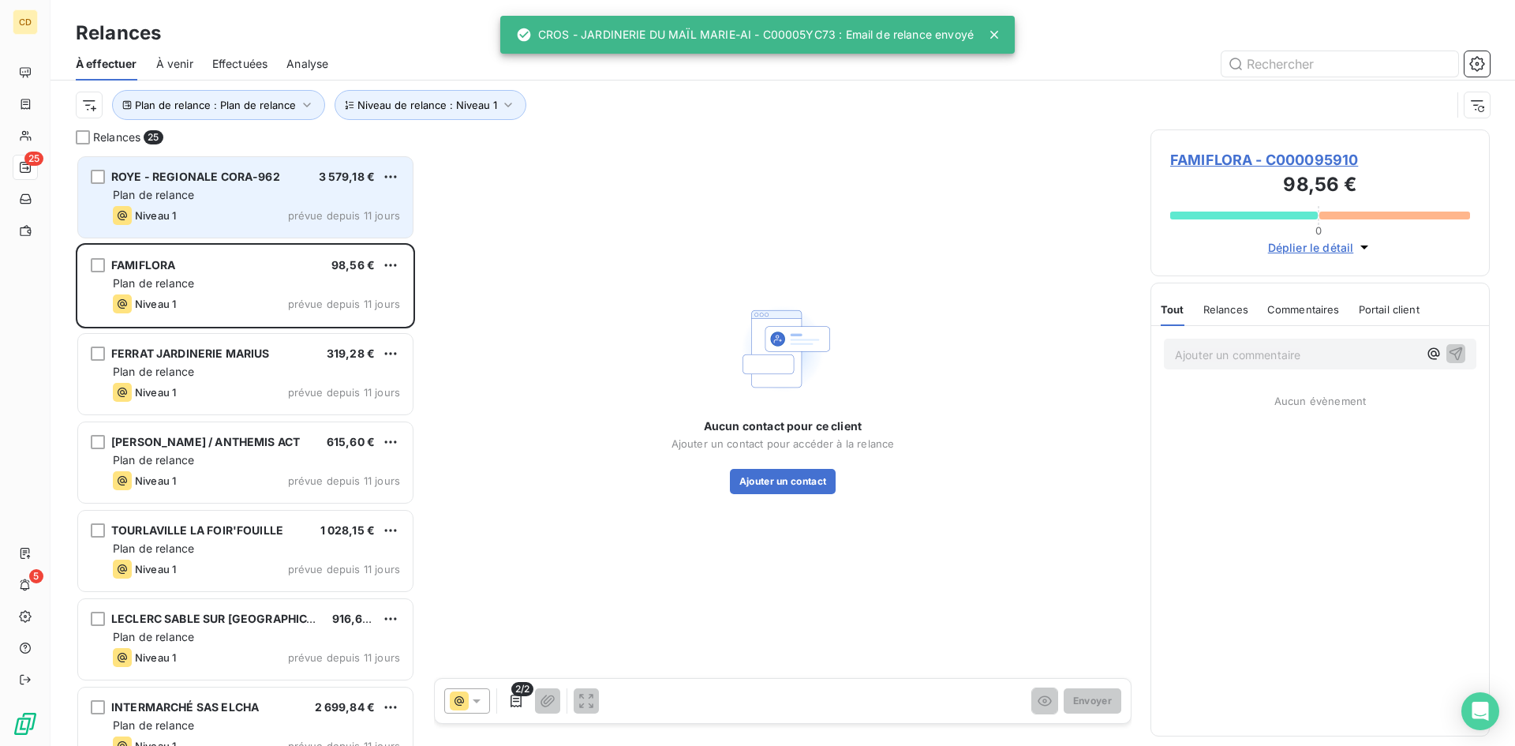
click at [172, 190] on span "Plan de relance" at bounding box center [153, 194] width 81 height 13
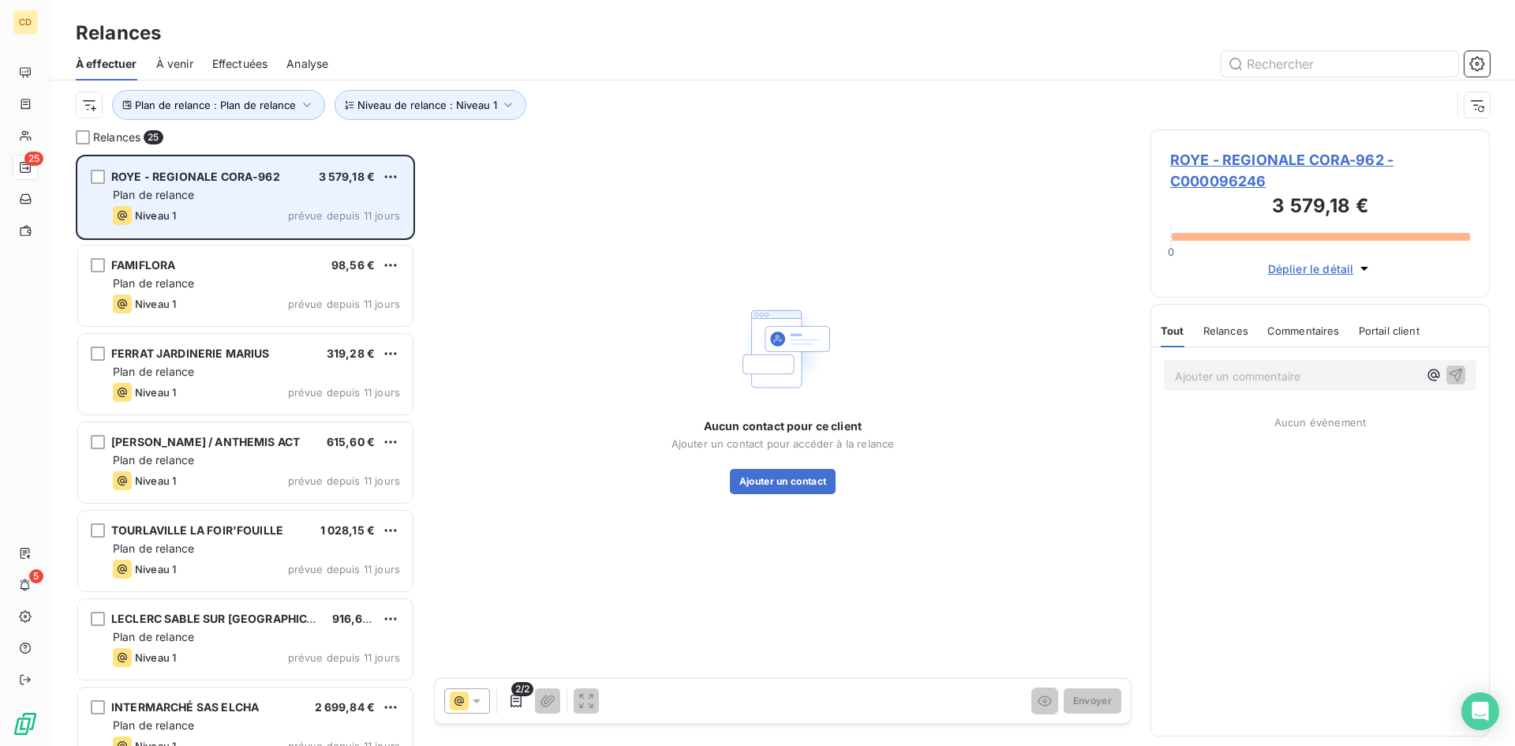
click at [331, 174] on span "3 579,18 €" at bounding box center [347, 176] width 57 height 13
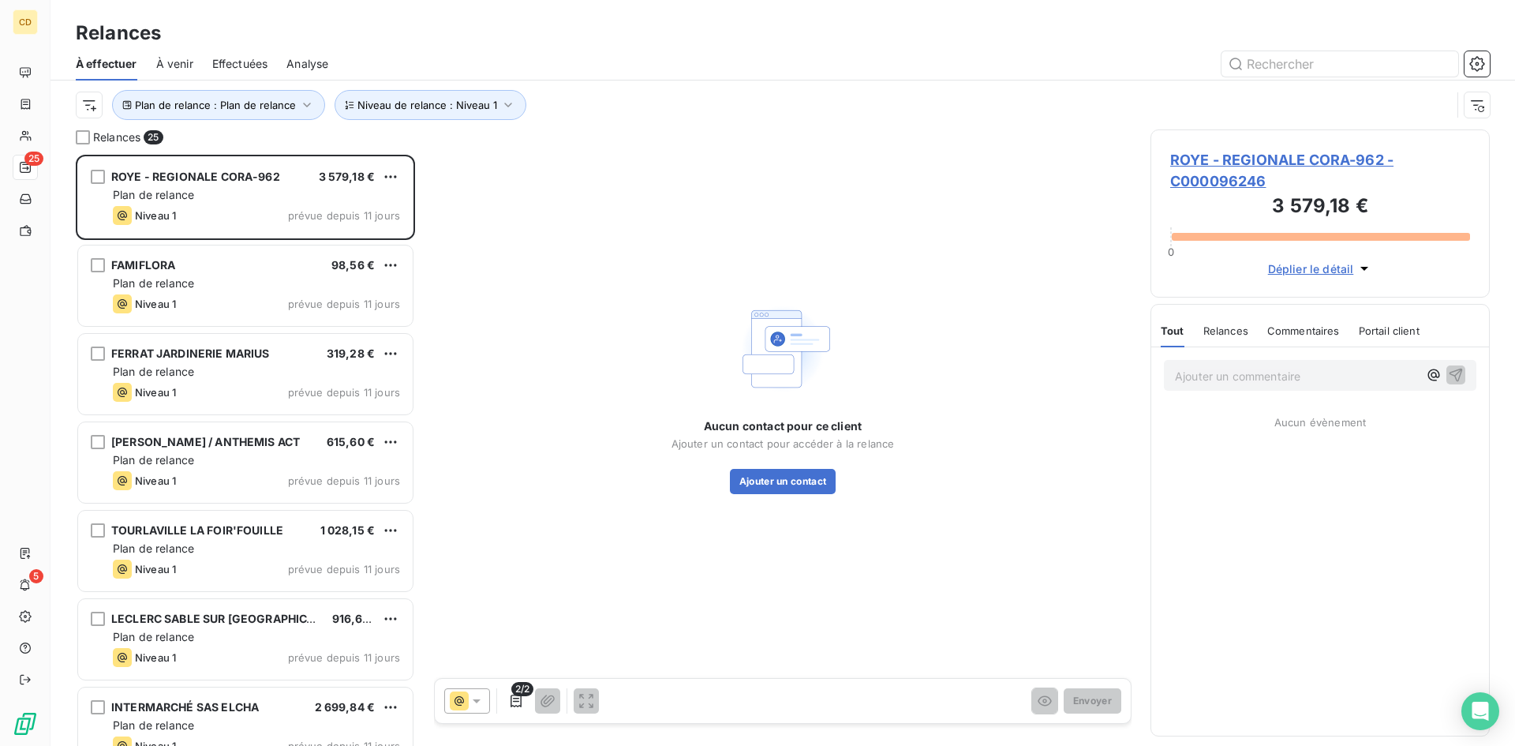
click at [1218, 163] on span "ROYE - REGIONALE CORA-962 - C000096246" at bounding box center [1320, 170] width 300 height 43
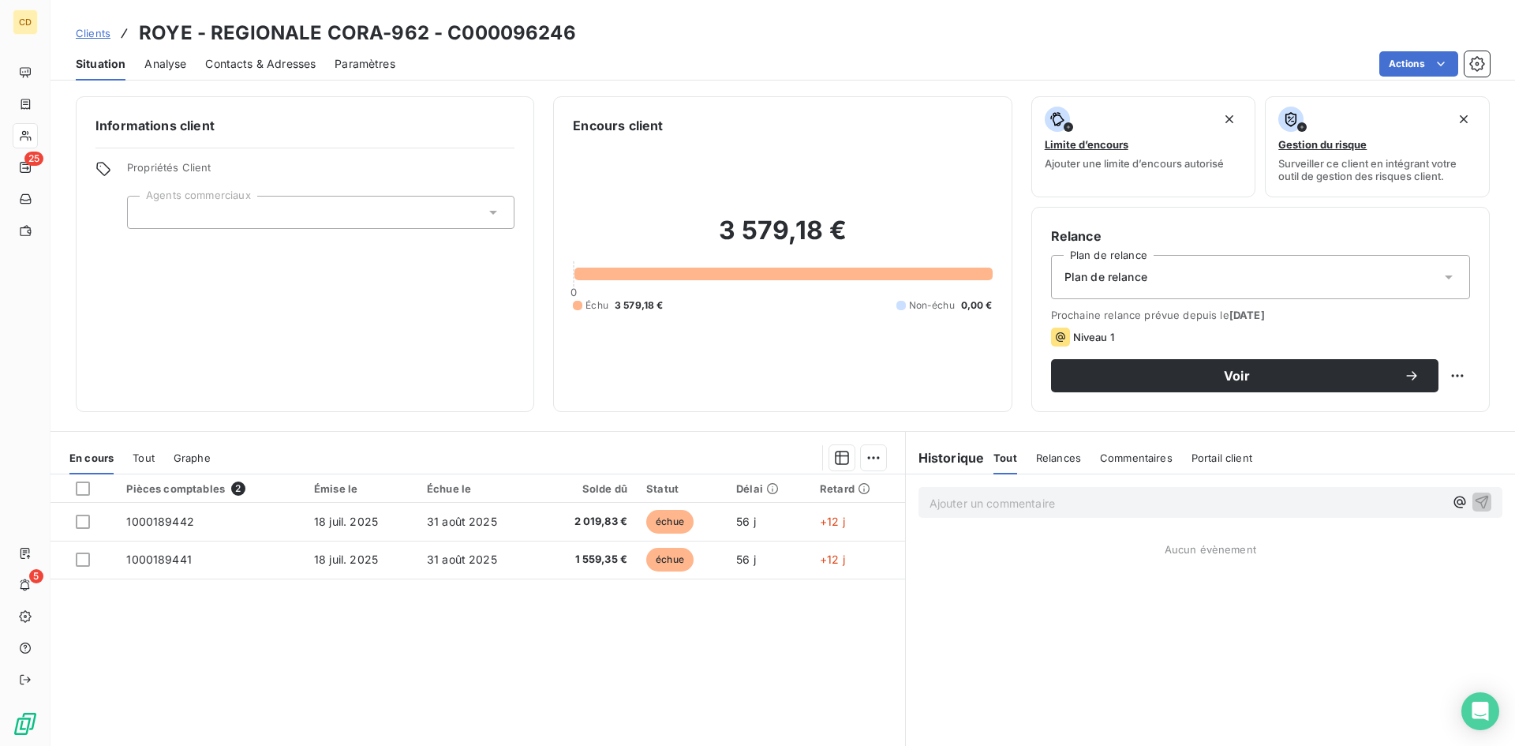
click at [1142, 261] on div "Plan de relance" at bounding box center [1260, 277] width 419 height 44
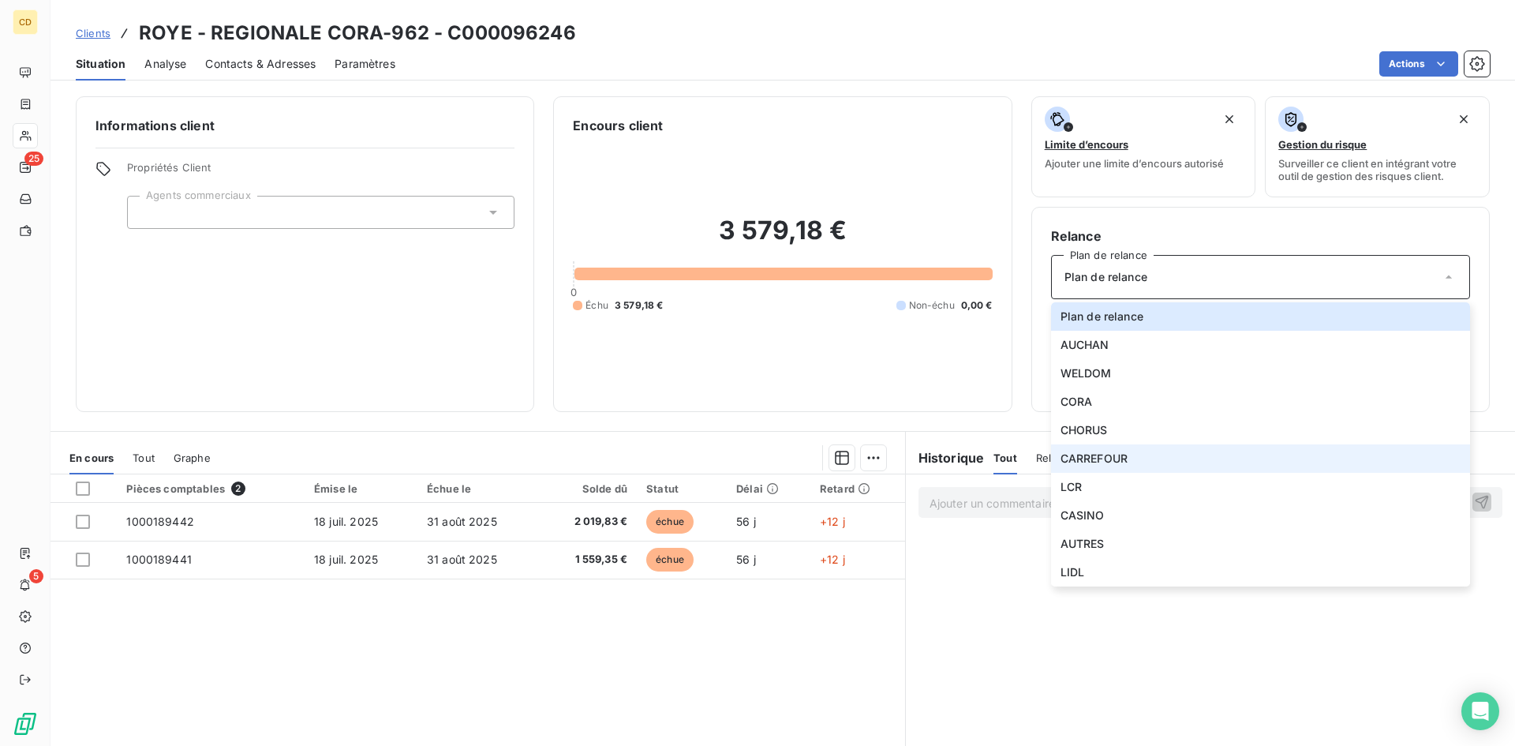
click at [1113, 451] on span "CARREFOUR" at bounding box center [1094, 459] width 67 height 16
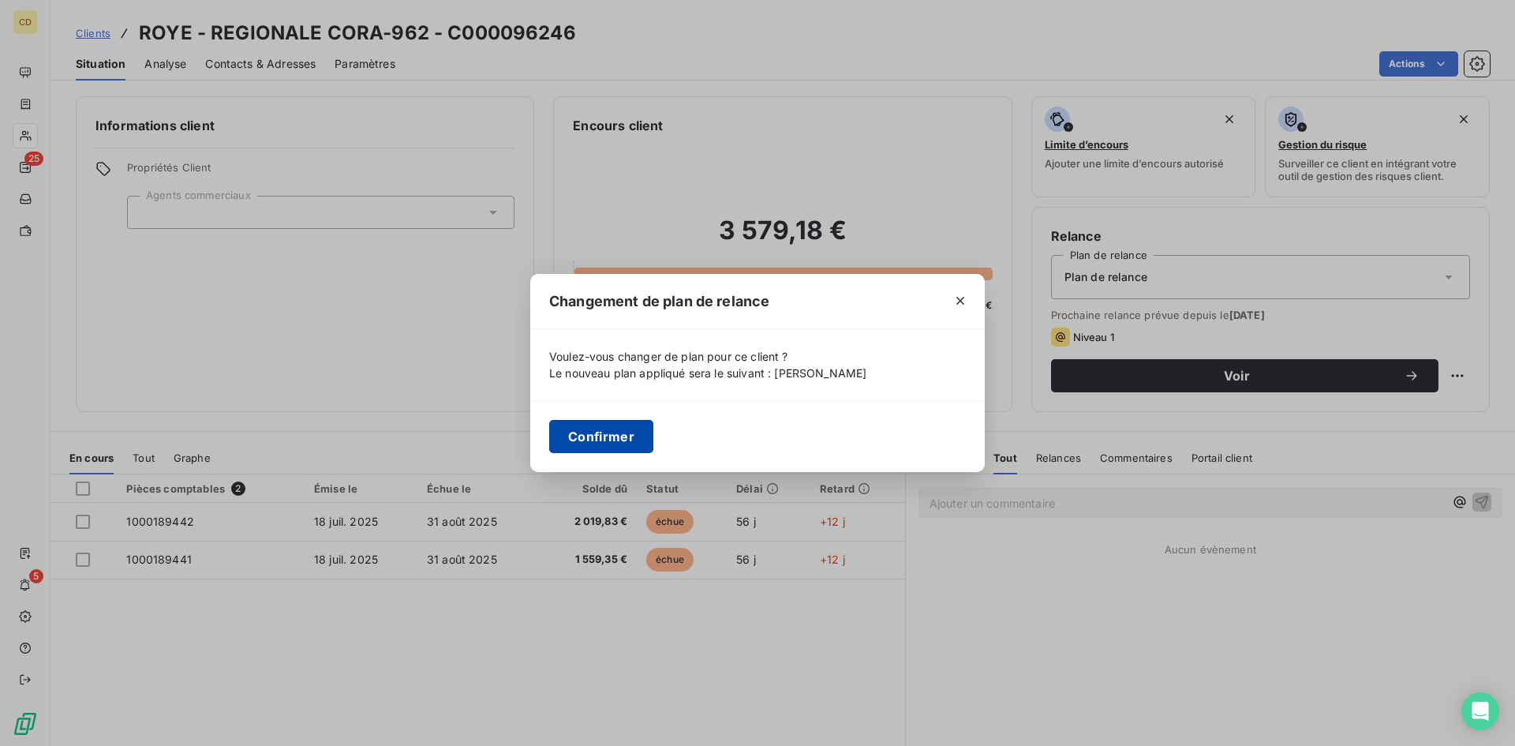
click at [612, 437] on button "Confirmer" at bounding box center [601, 436] width 104 height 33
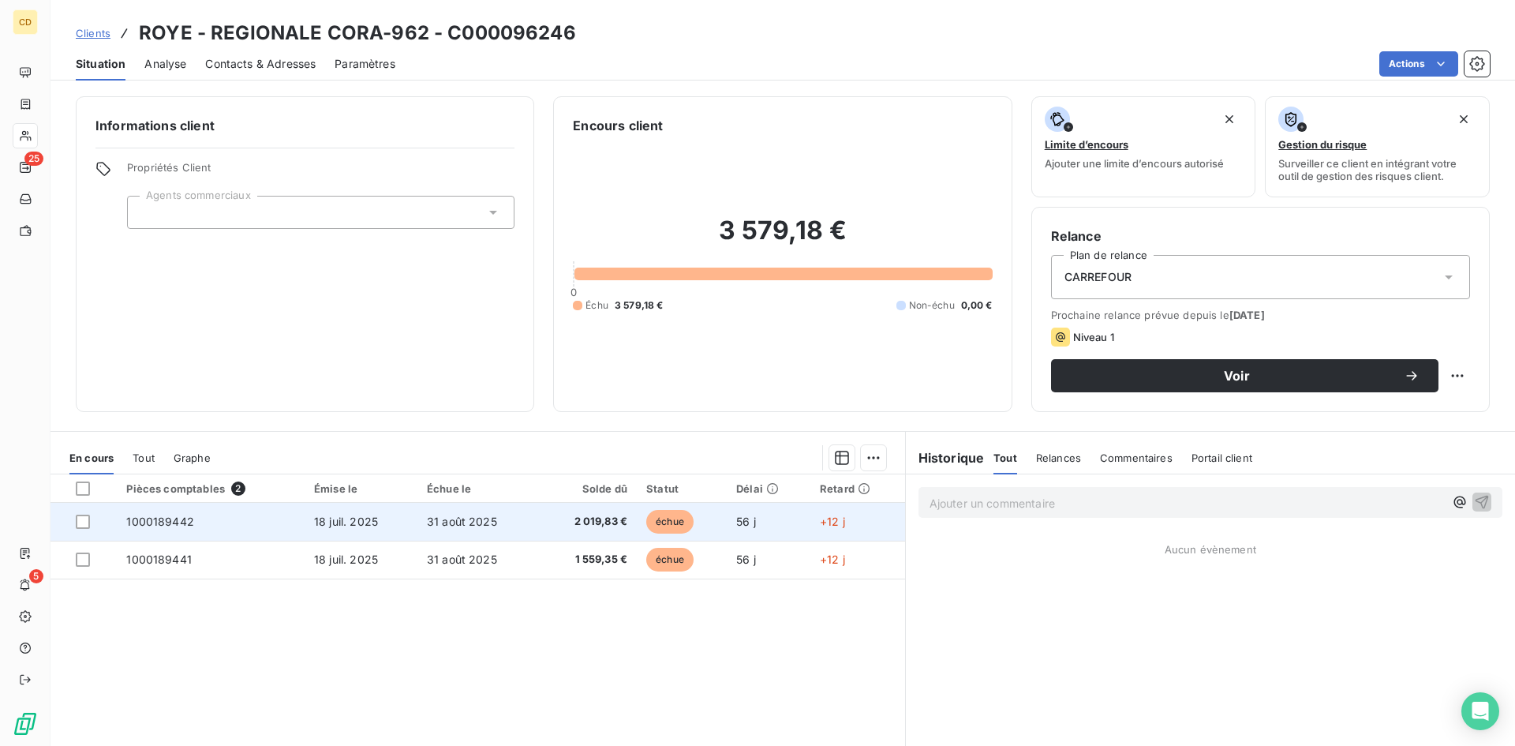
click at [435, 526] on span "31 août 2025" at bounding box center [462, 520] width 70 height 13
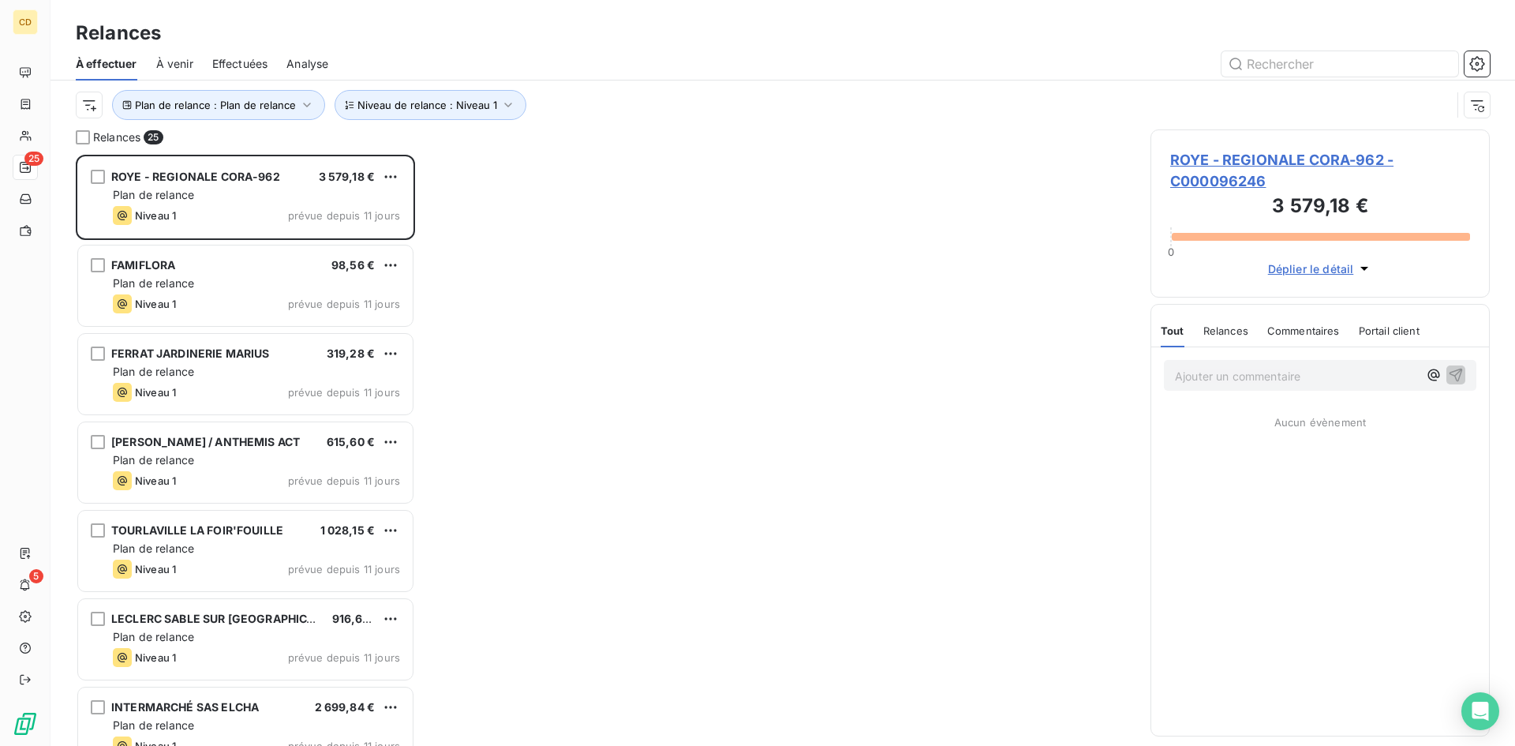
scroll to position [579, 327]
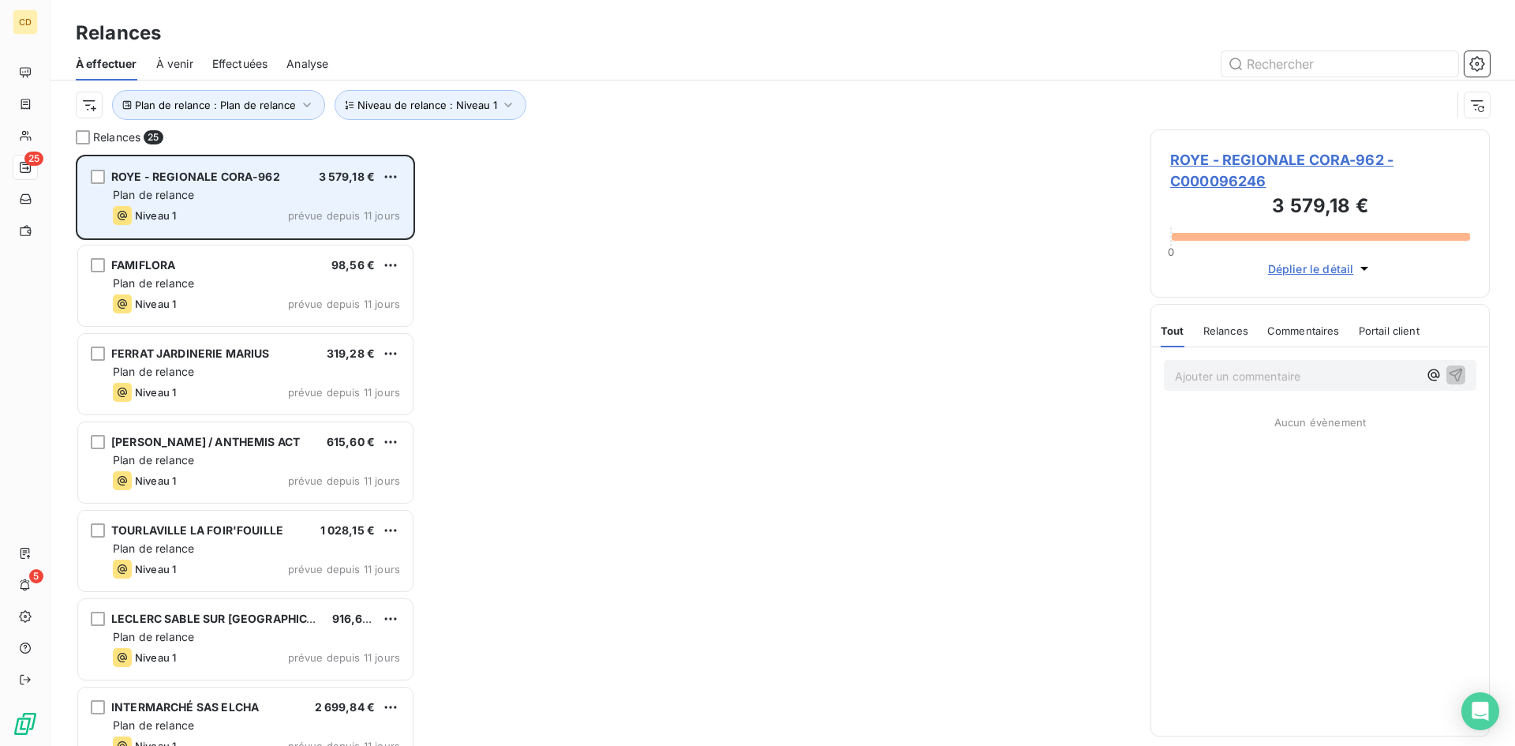
click at [218, 187] on div "Plan de relance" at bounding box center [256, 195] width 287 height 16
click at [200, 181] on span "ROYE - REGIONALE CORA-962" at bounding box center [195, 176] width 169 height 13
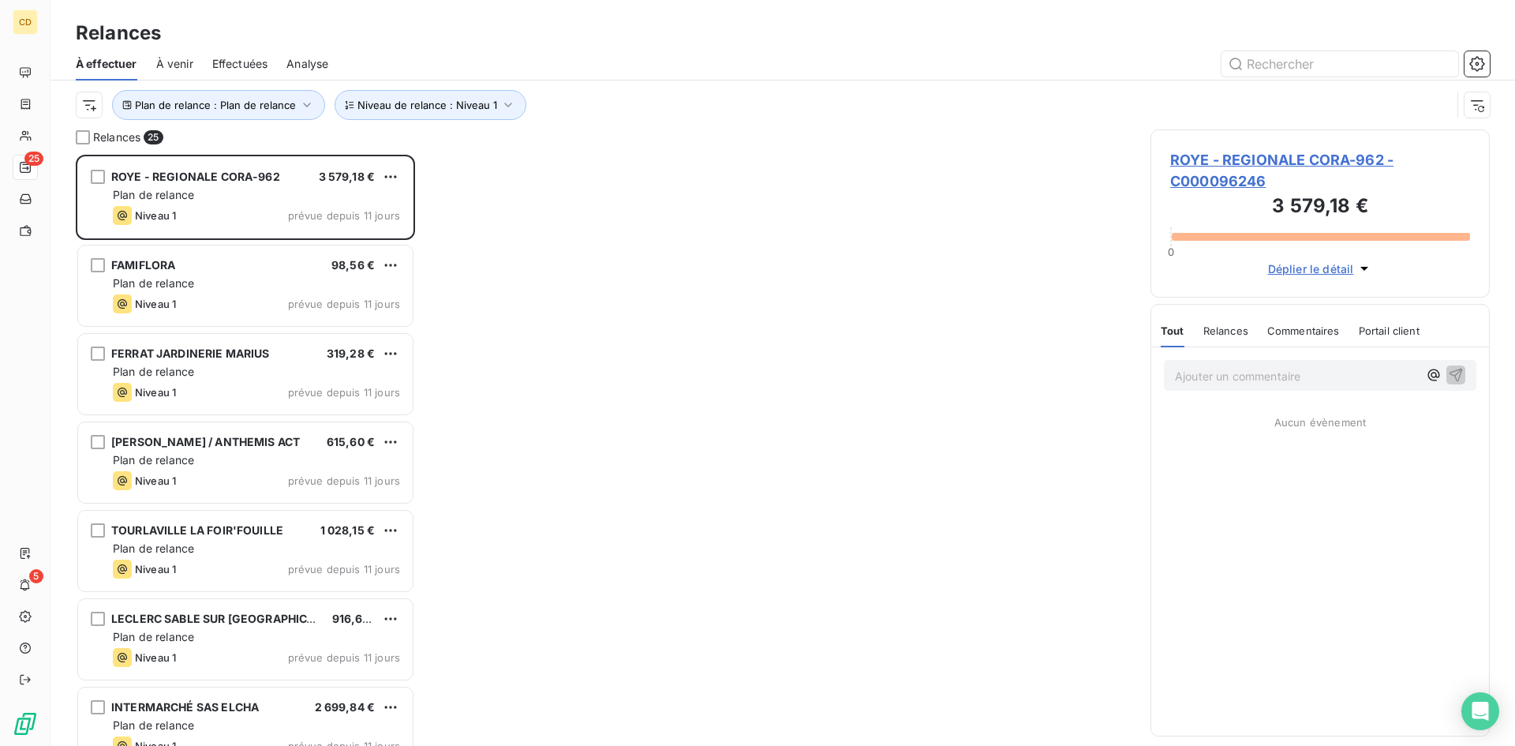
click at [1234, 160] on span "ROYE - REGIONALE CORA-962 - C000096246" at bounding box center [1320, 170] width 300 height 43
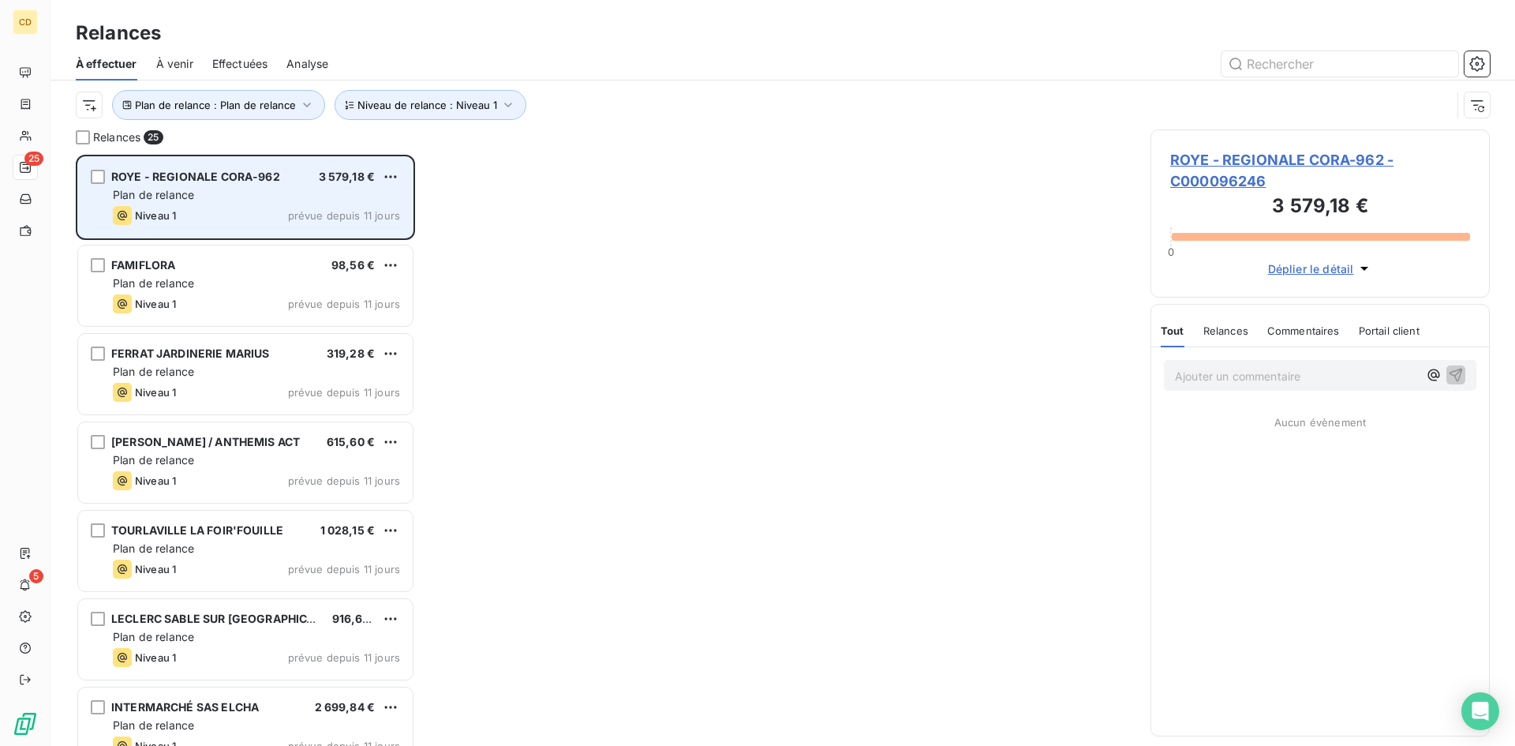
scroll to position [579, 327]
click at [197, 176] on span "ROYE - REGIONALE CORA-962" at bounding box center [195, 176] width 169 height 13
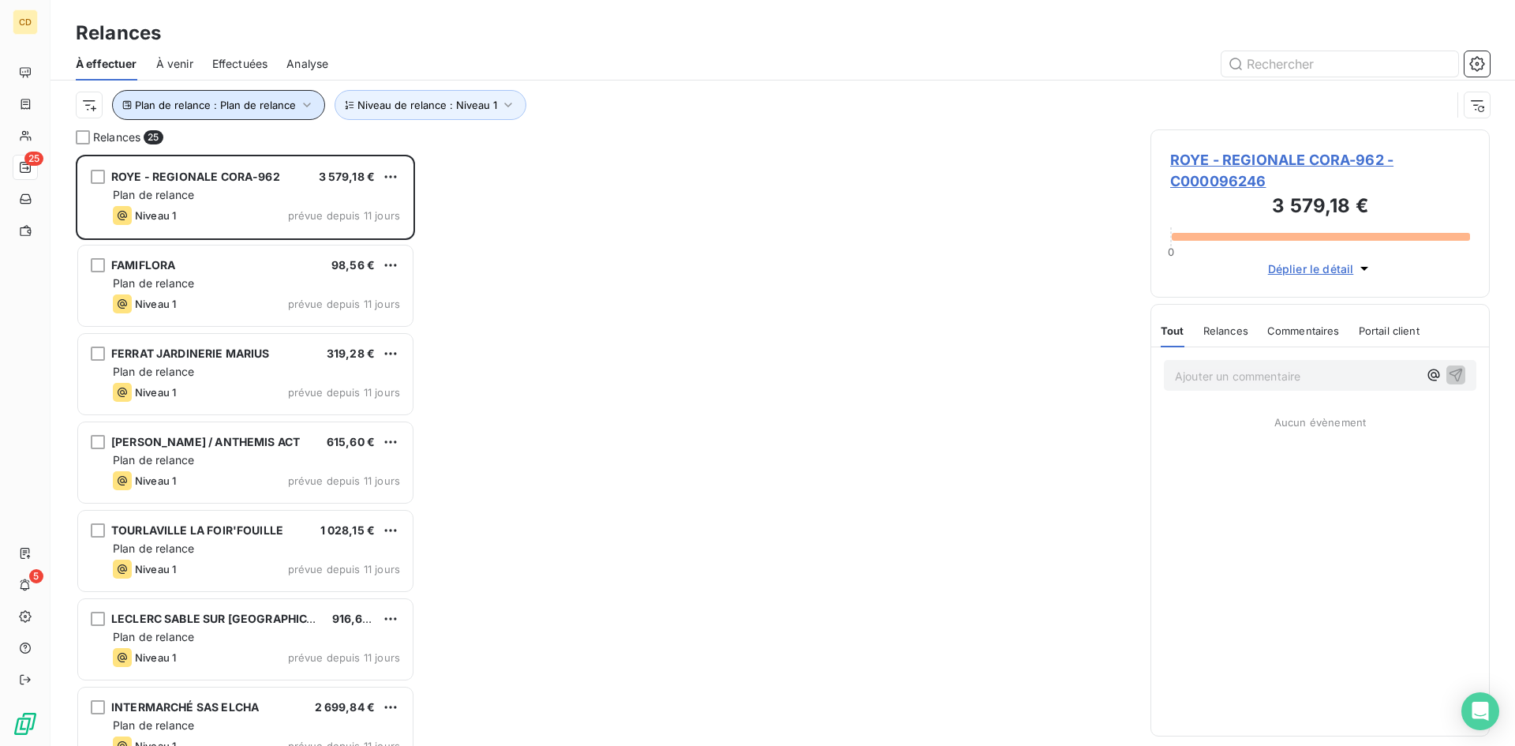
click at [300, 105] on icon "button" at bounding box center [307, 105] width 16 height 16
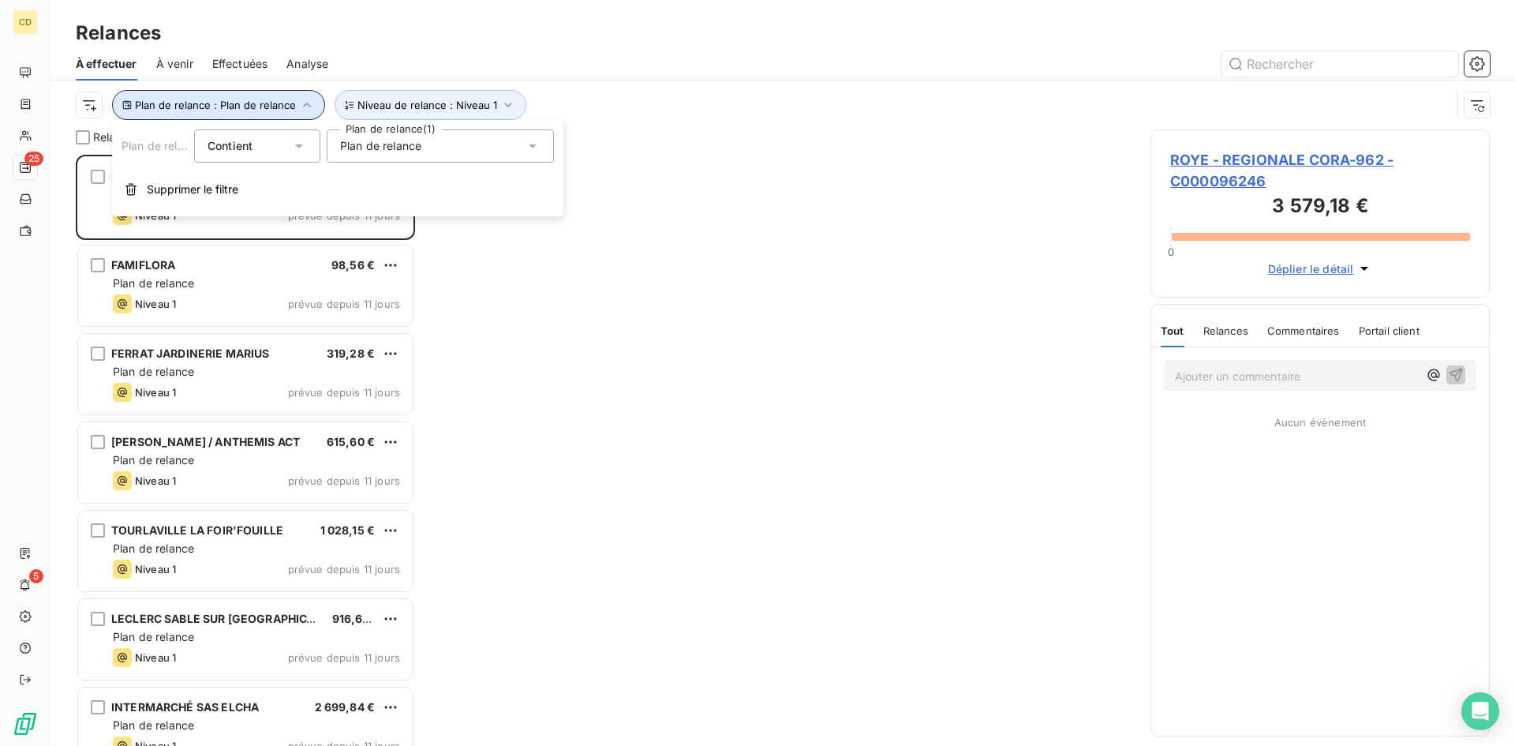
click at [300, 105] on icon "button" at bounding box center [307, 105] width 16 height 16
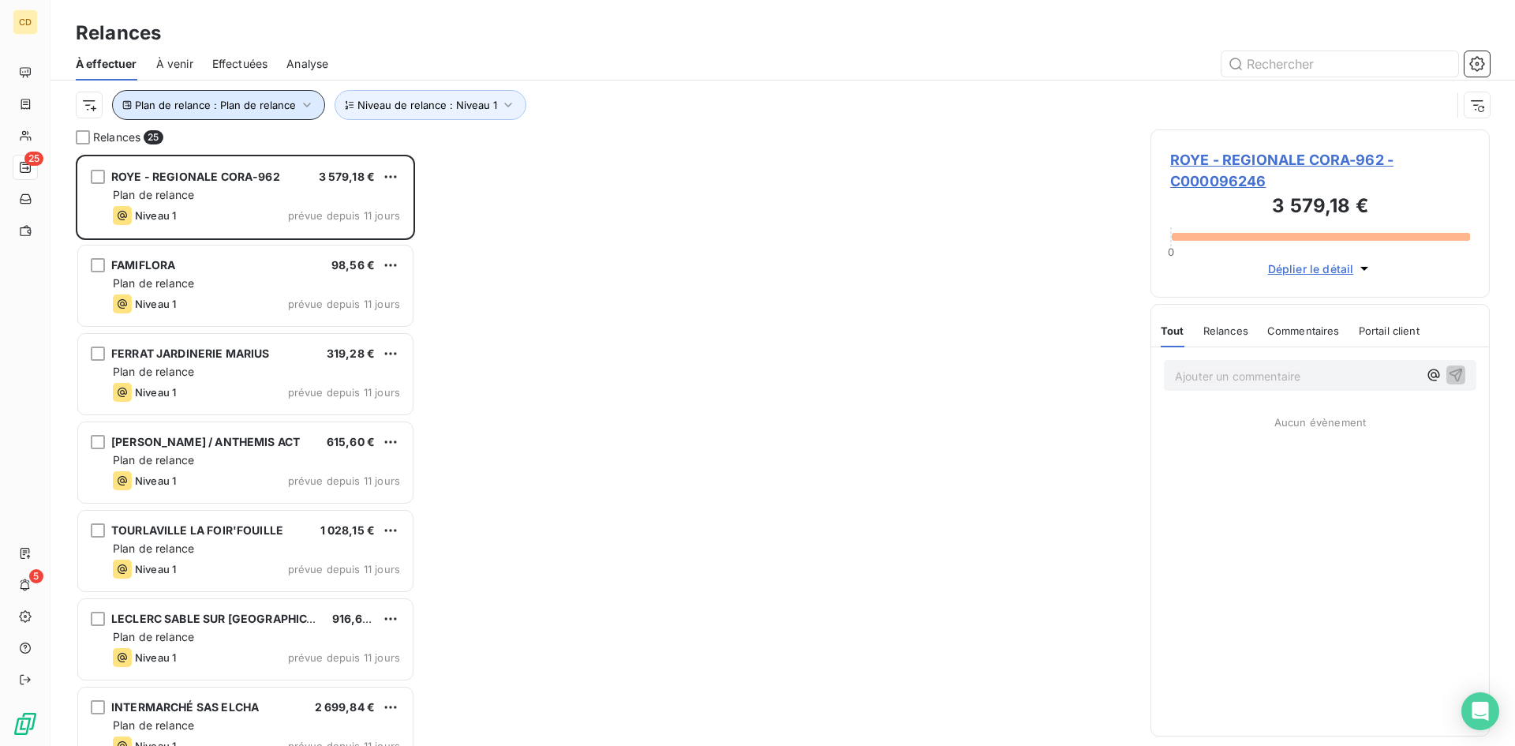
click at [300, 104] on icon "button" at bounding box center [307, 105] width 16 height 16
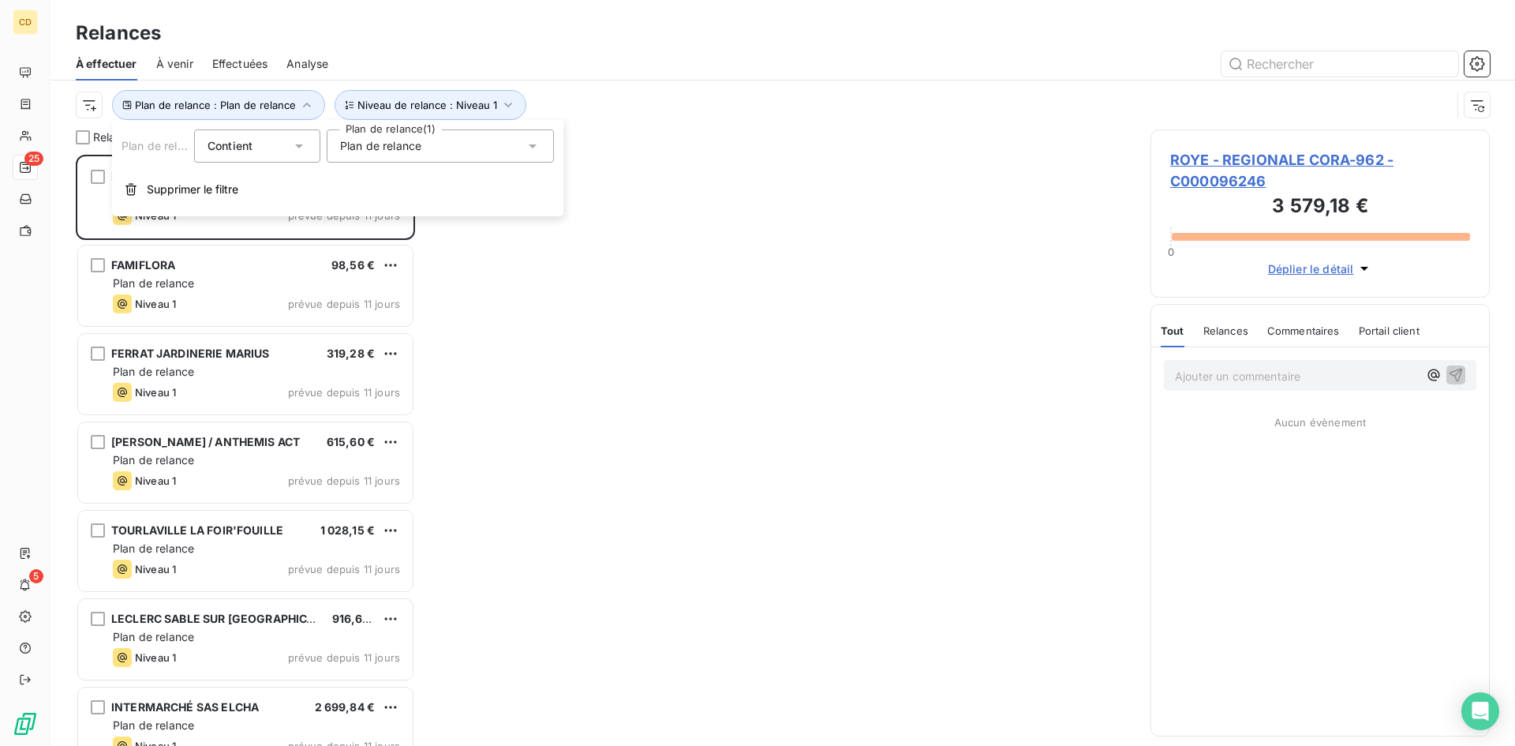
click at [413, 147] on span "Plan de relance" at bounding box center [380, 146] width 81 height 16
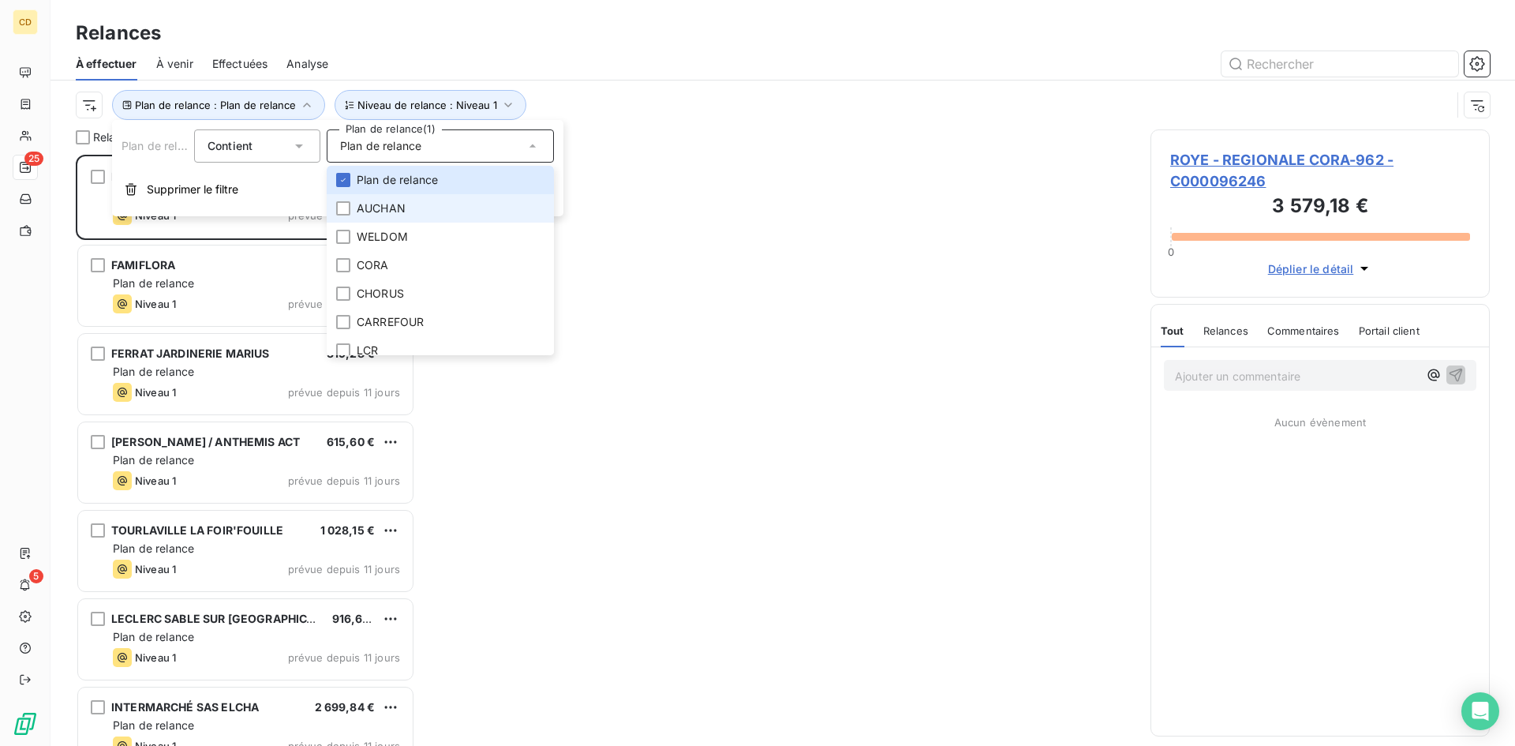
click at [393, 205] on span "AUCHAN" at bounding box center [381, 208] width 49 height 16
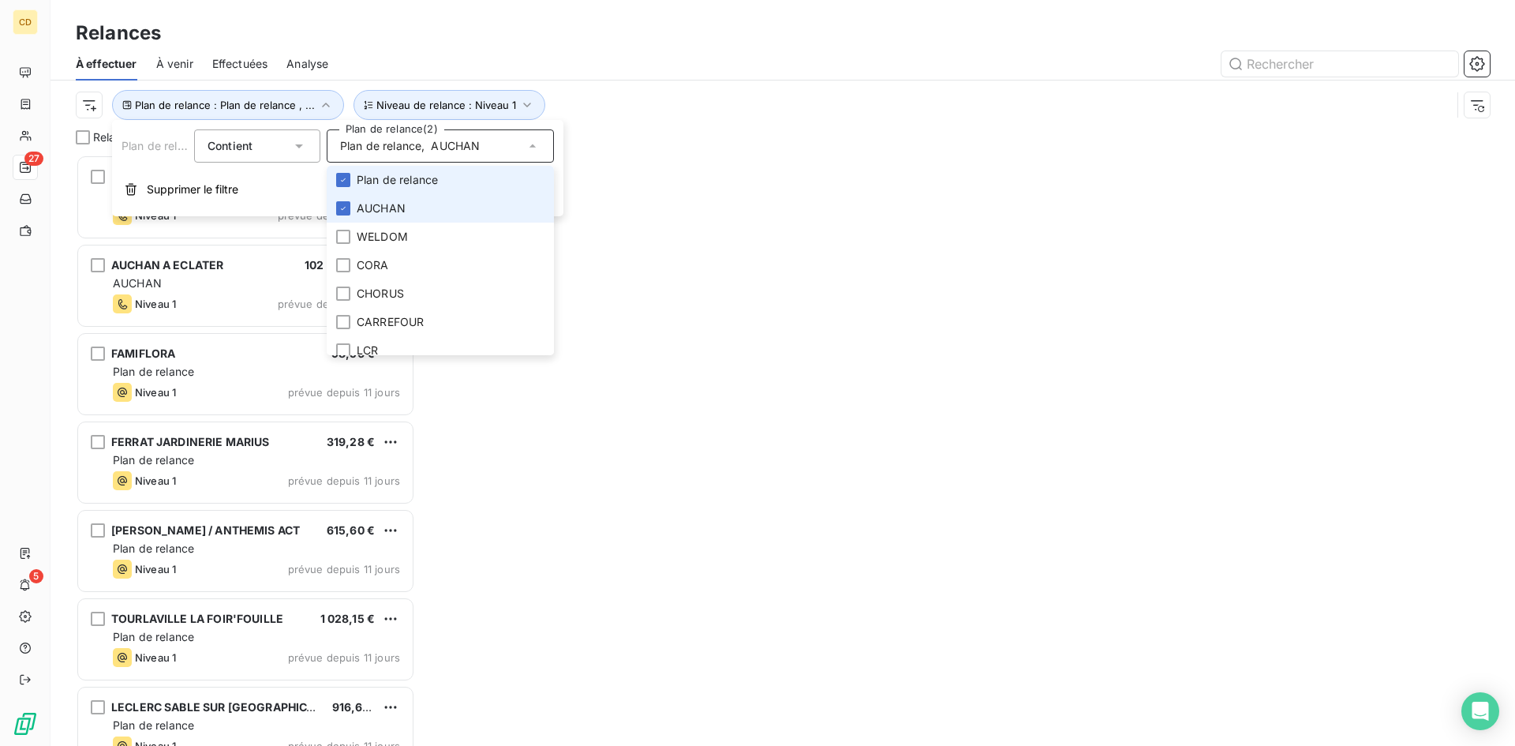
scroll to position [579, 327]
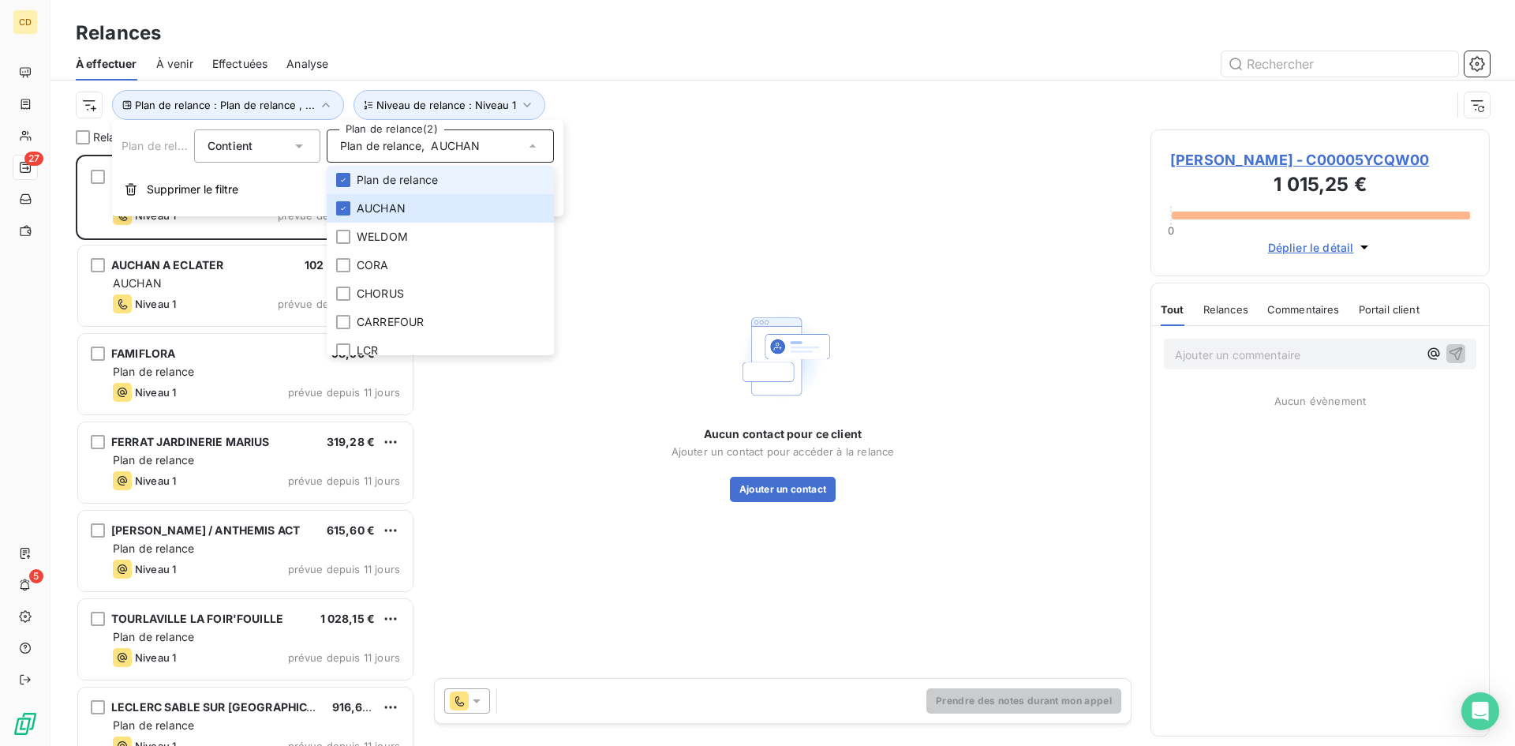
click at [394, 180] on span "Plan de relance" at bounding box center [397, 180] width 81 height 16
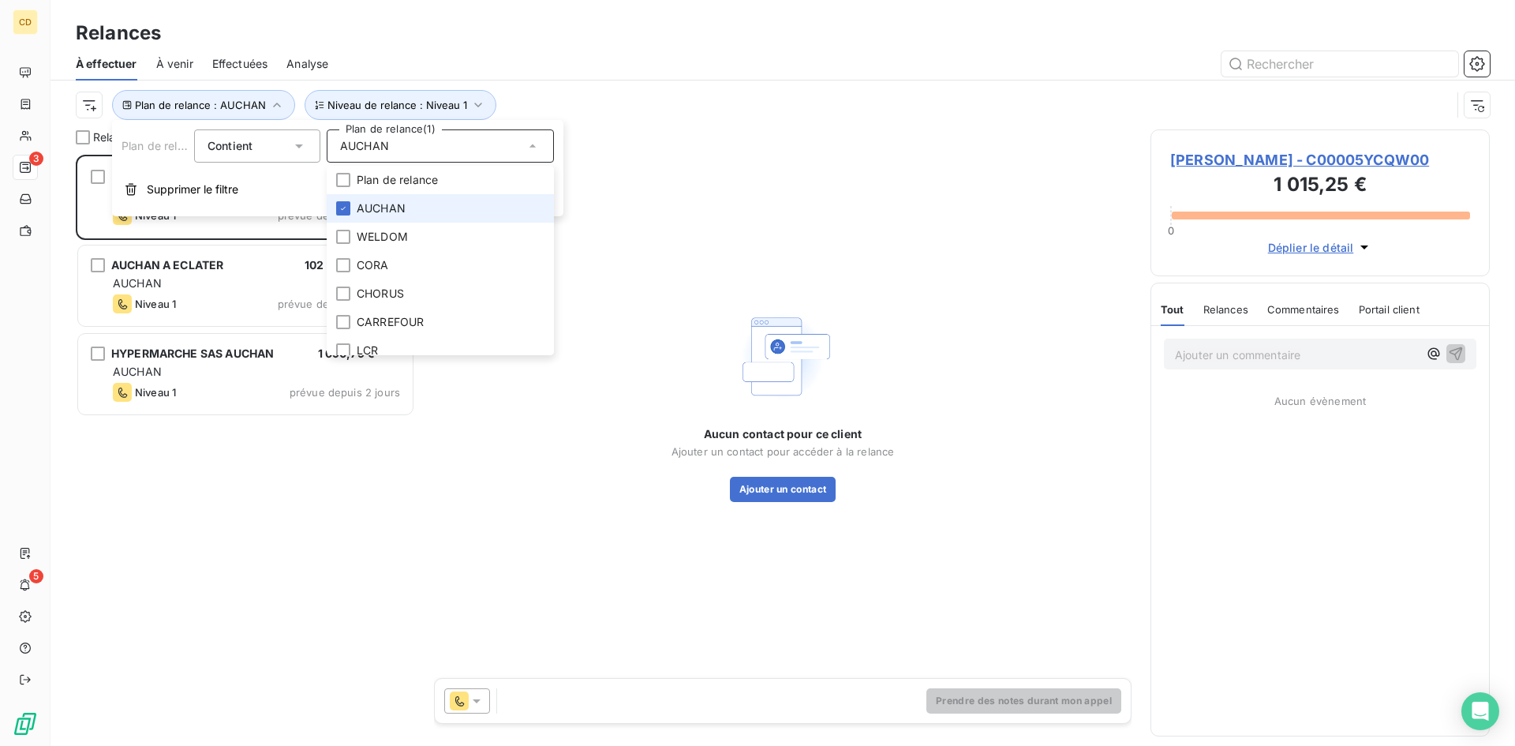
click at [380, 203] on span "AUCHAN" at bounding box center [381, 208] width 49 height 16
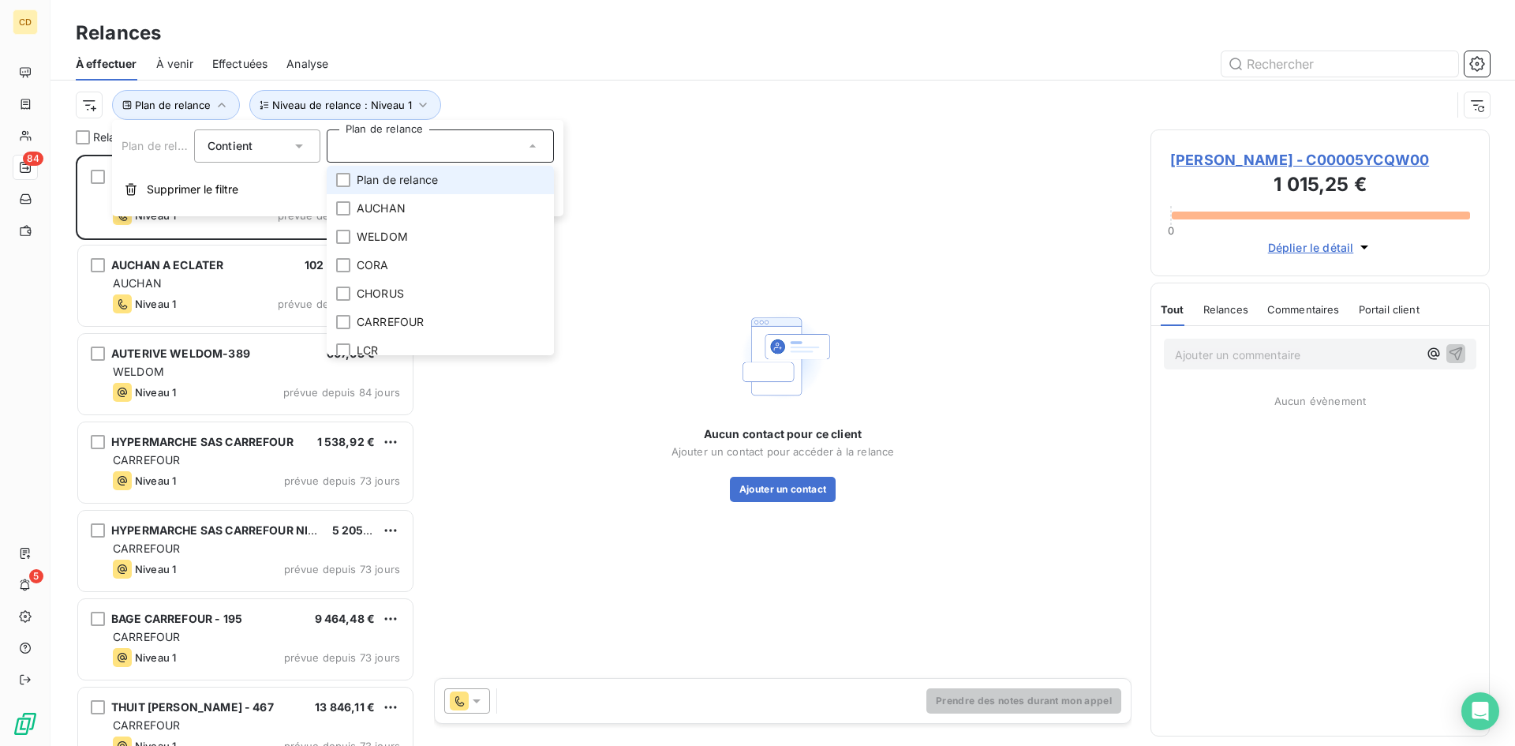
click at [381, 184] on span "Plan de relance" at bounding box center [397, 180] width 81 height 16
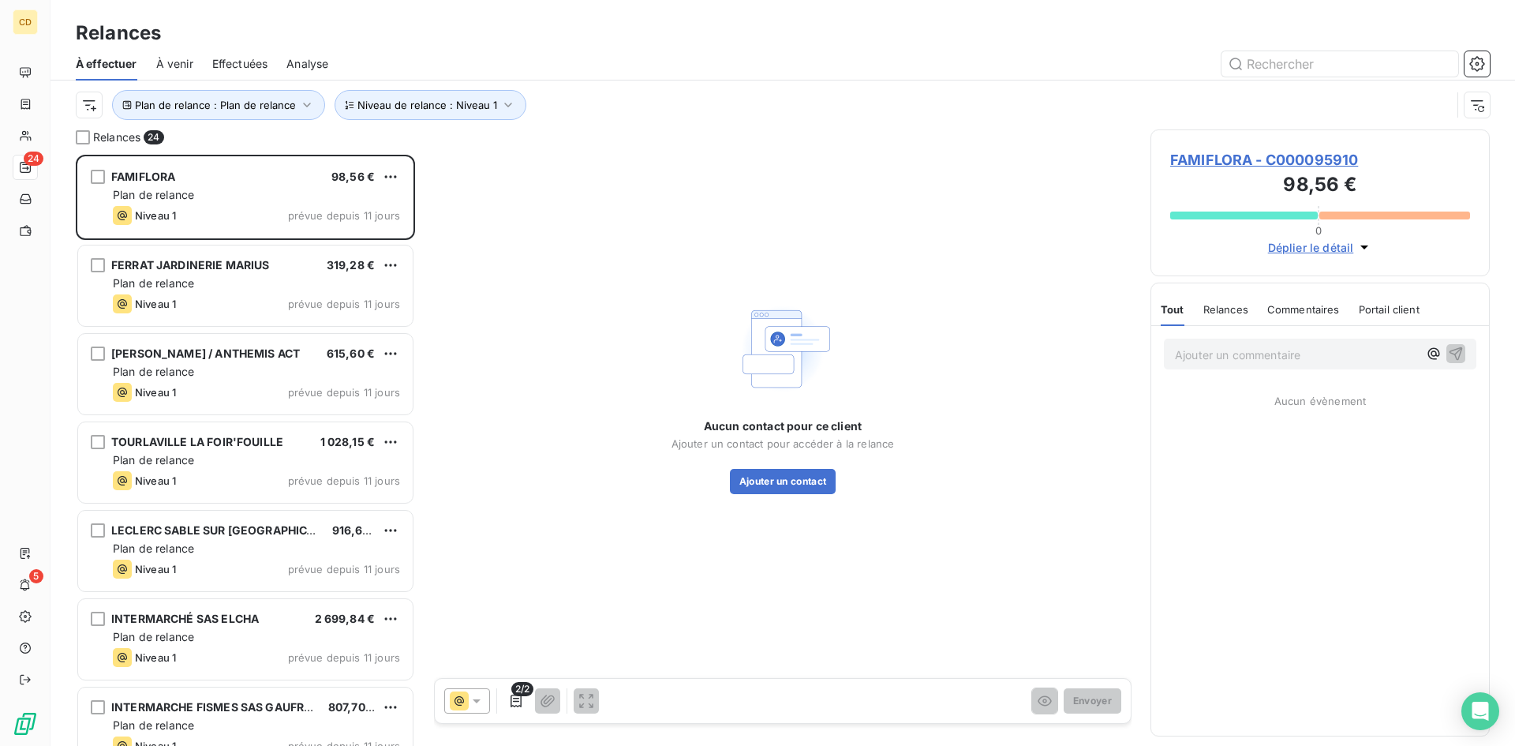
click at [578, 63] on div at bounding box center [918, 63] width 1143 height 25
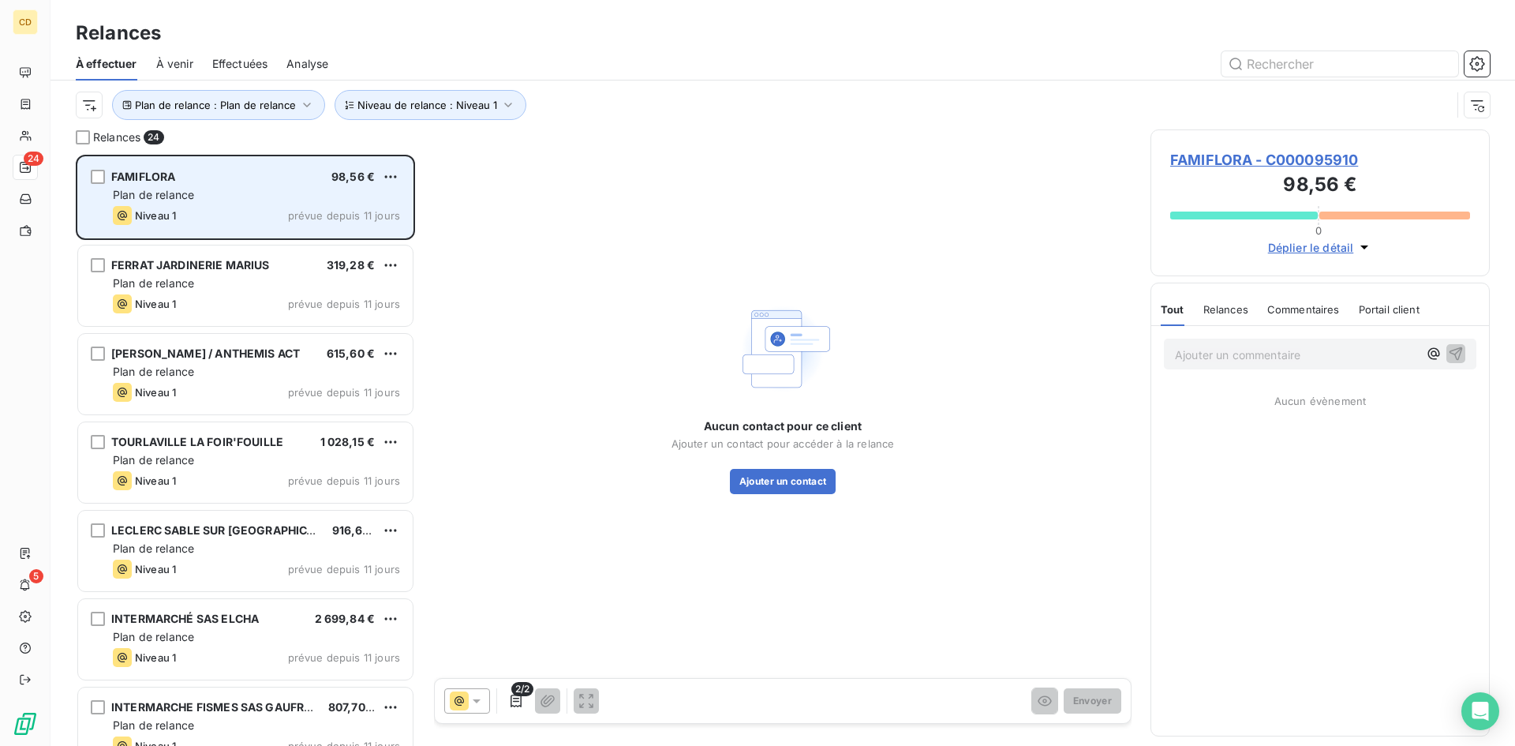
click at [180, 174] on div "FAMIFLORA 98,56 €" at bounding box center [256, 177] width 287 height 14
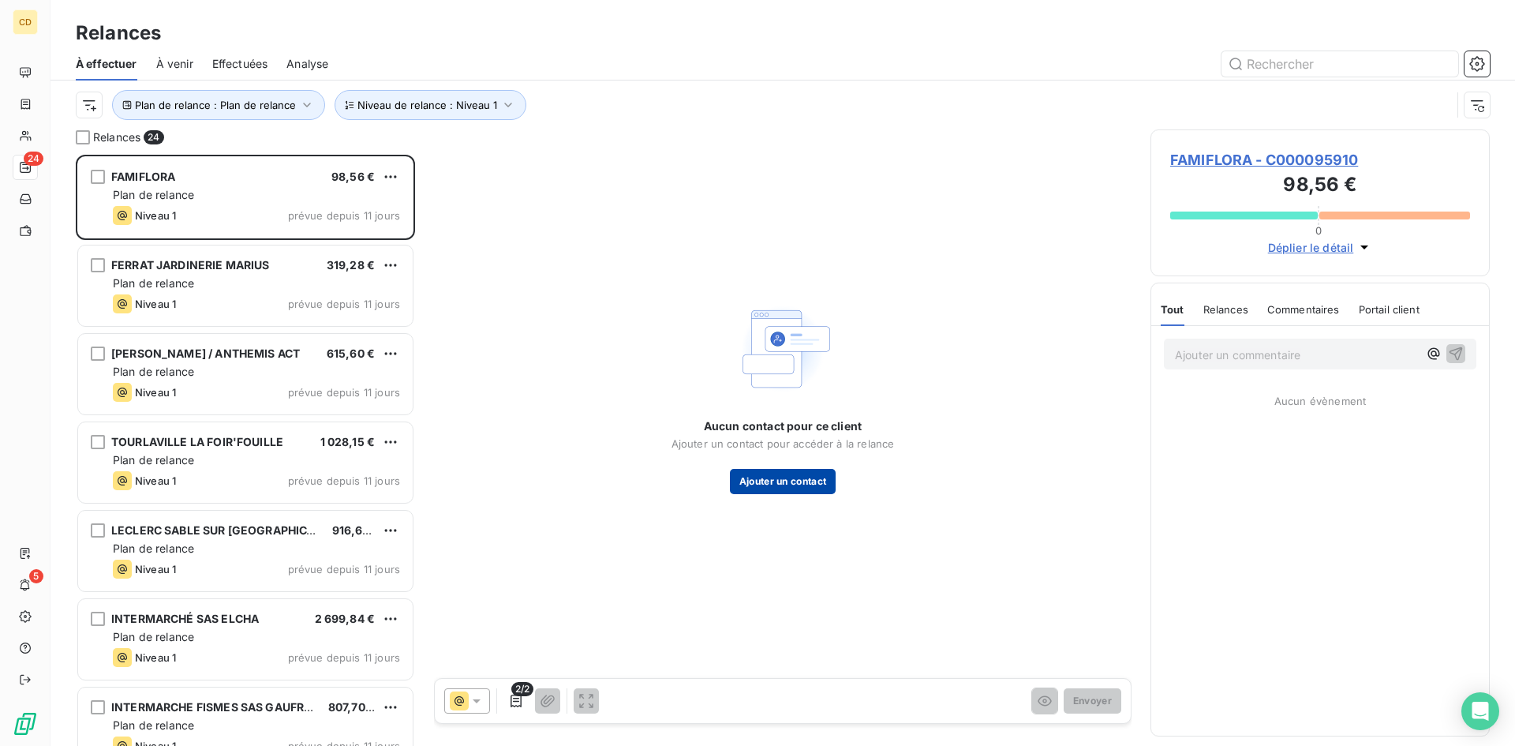
click at [766, 479] on button "Ajouter un contact" at bounding box center [783, 481] width 107 height 25
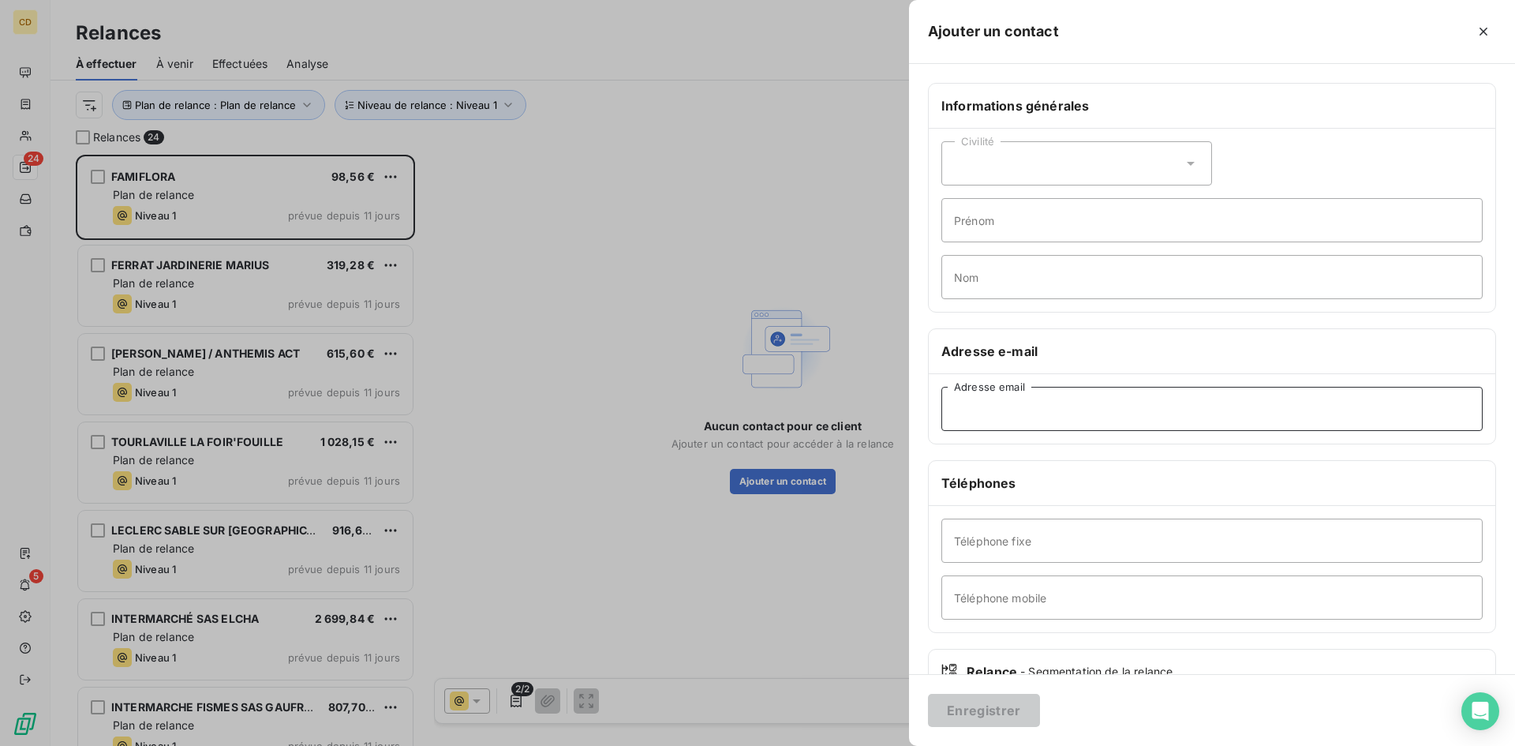
click at [1025, 413] on input "Adresse email" at bounding box center [1211, 409] width 541 height 44
click at [1106, 405] on input "Adresse email" at bounding box center [1211, 409] width 541 height 44
paste input "purchasedeco@famiflora.be"
type input "purchasedeco@famiflora.be"
click at [982, 702] on button "Enregistrer" at bounding box center [984, 710] width 112 height 33
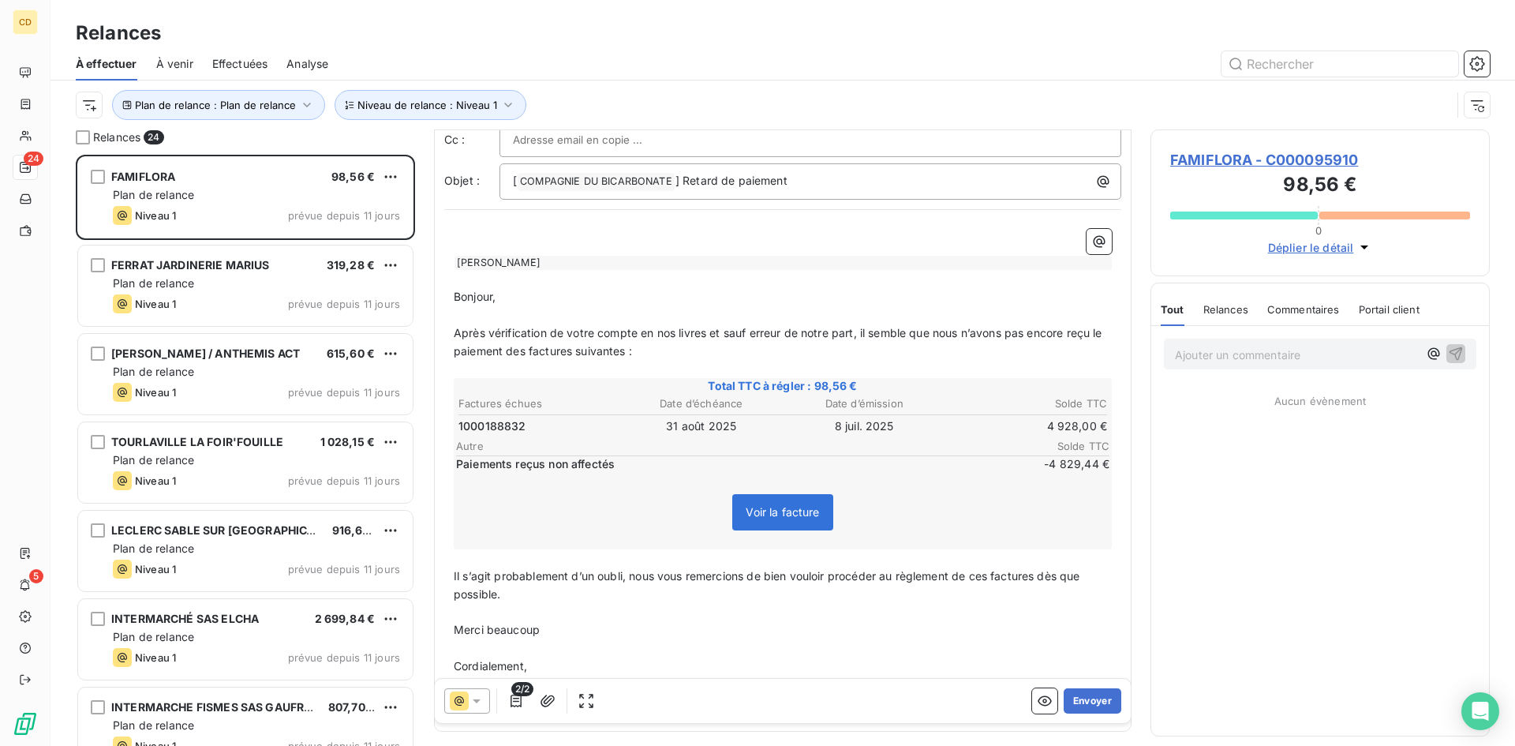
scroll to position [1, 0]
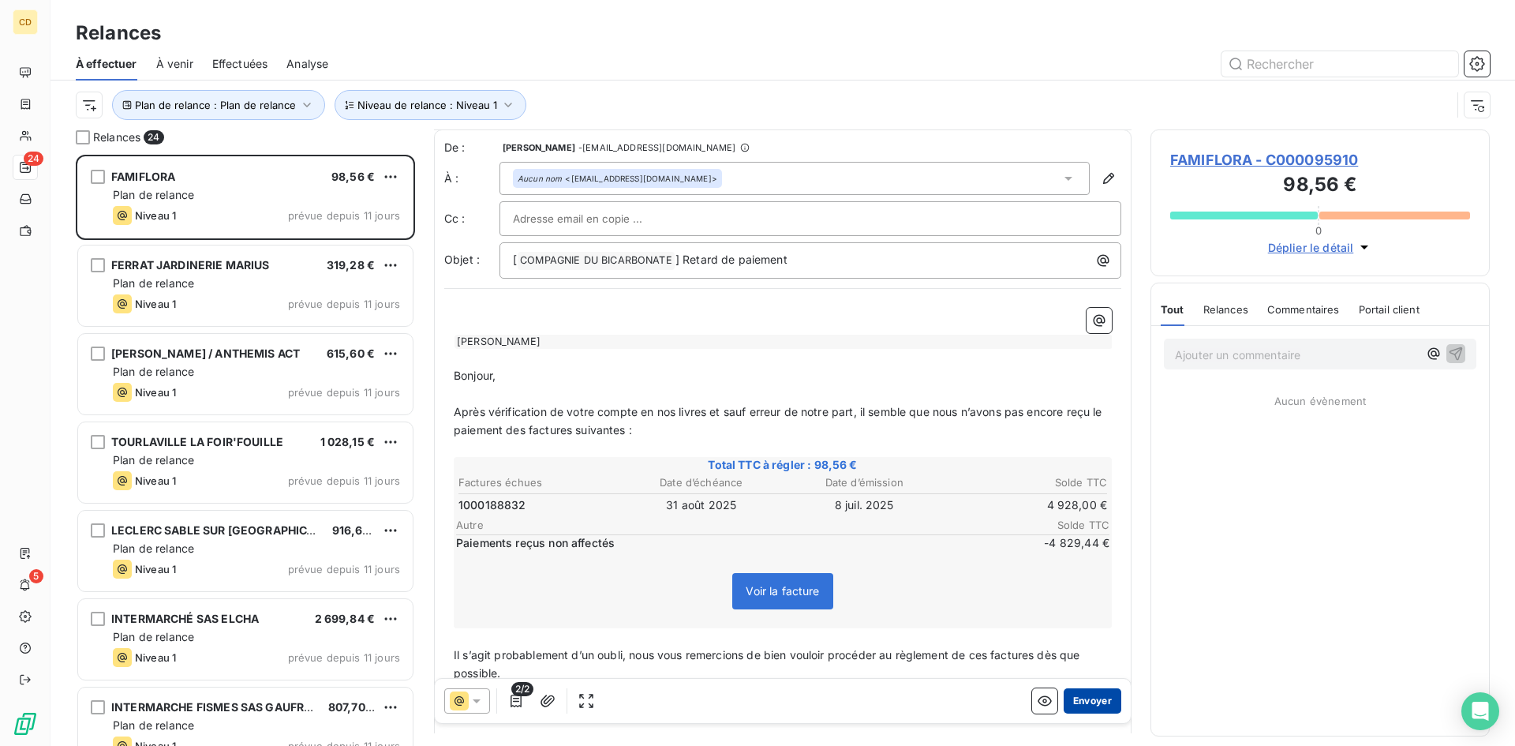
click at [1086, 702] on button "Envoyer" at bounding box center [1093, 700] width 58 height 25
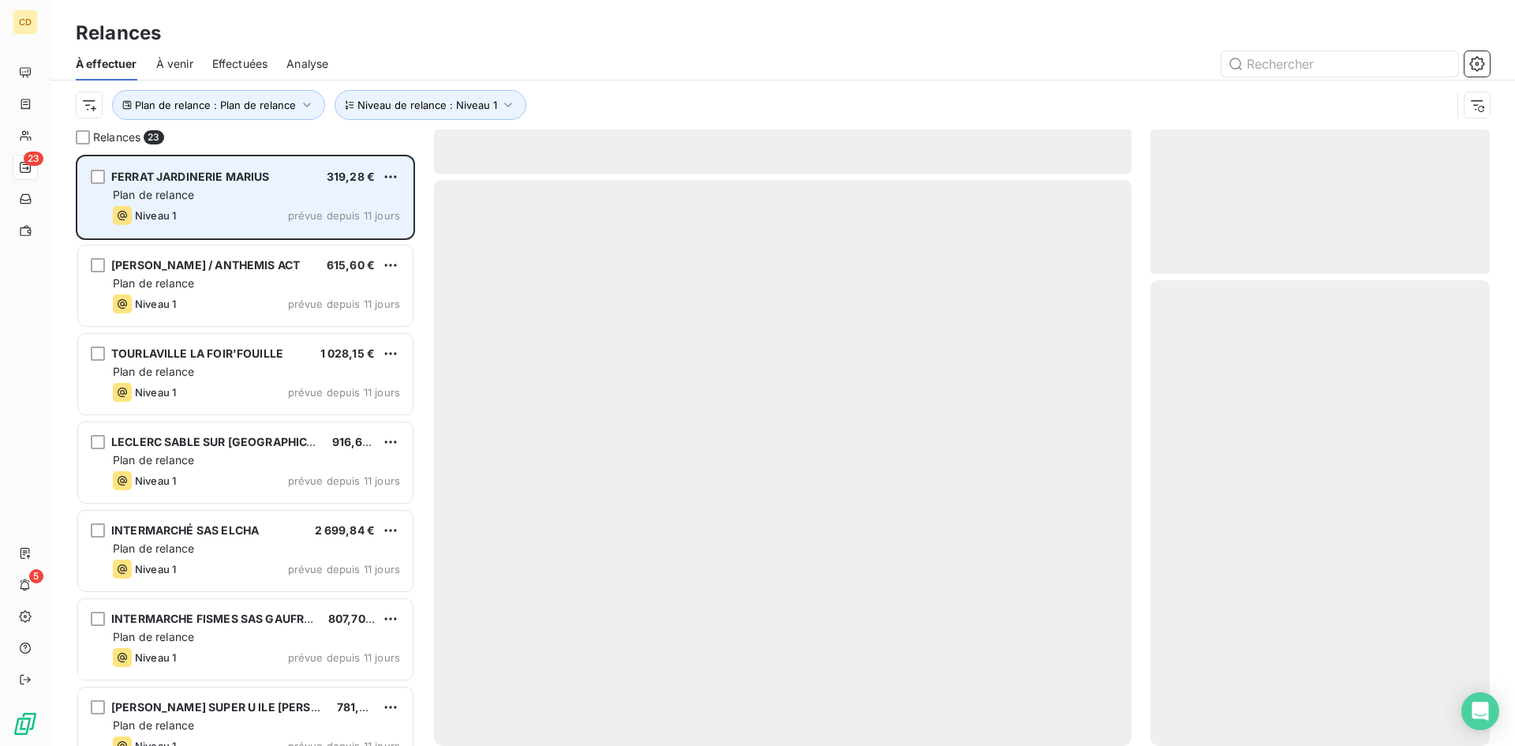
click at [187, 200] on span "Plan de relance" at bounding box center [153, 194] width 81 height 13
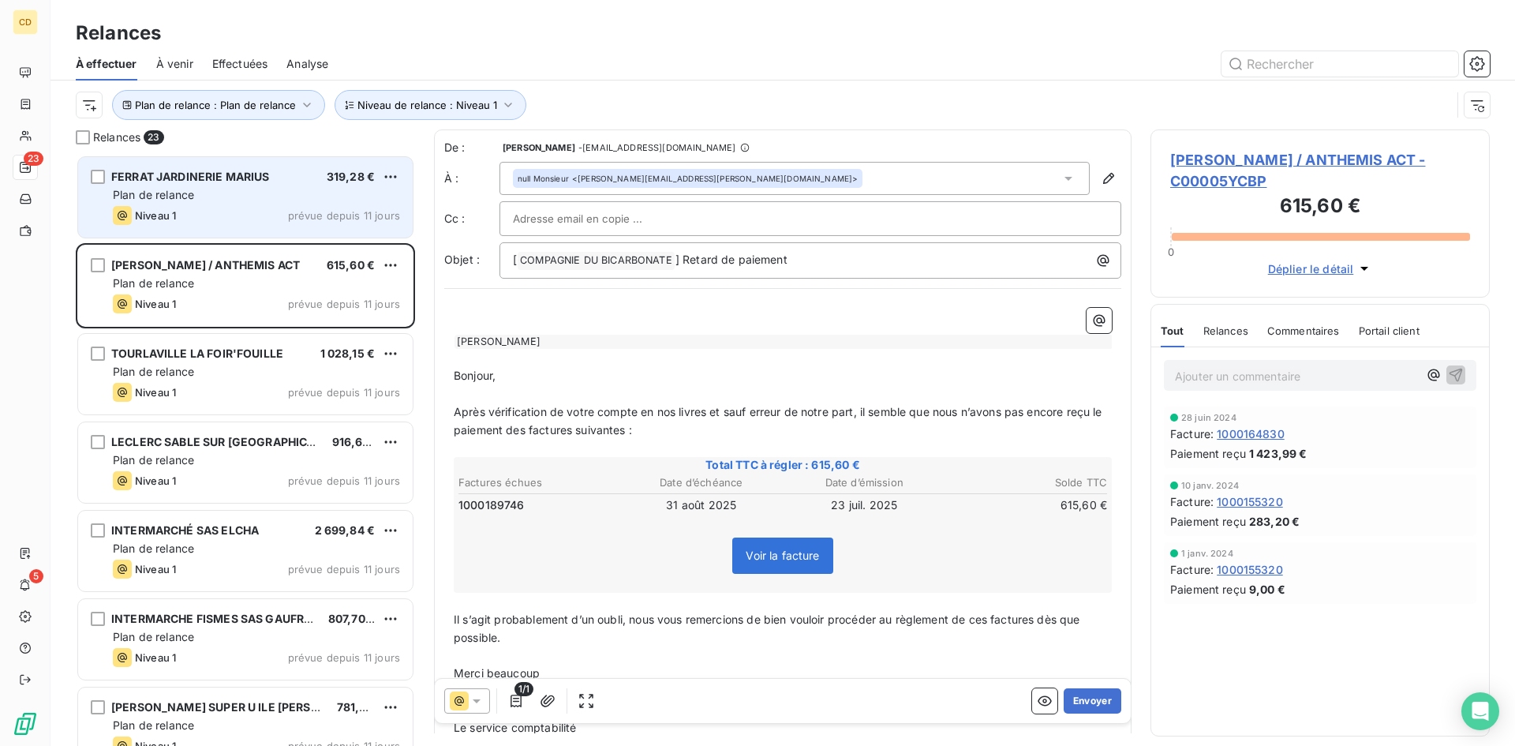
click at [194, 200] on span "Plan de relance" at bounding box center [153, 194] width 81 height 13
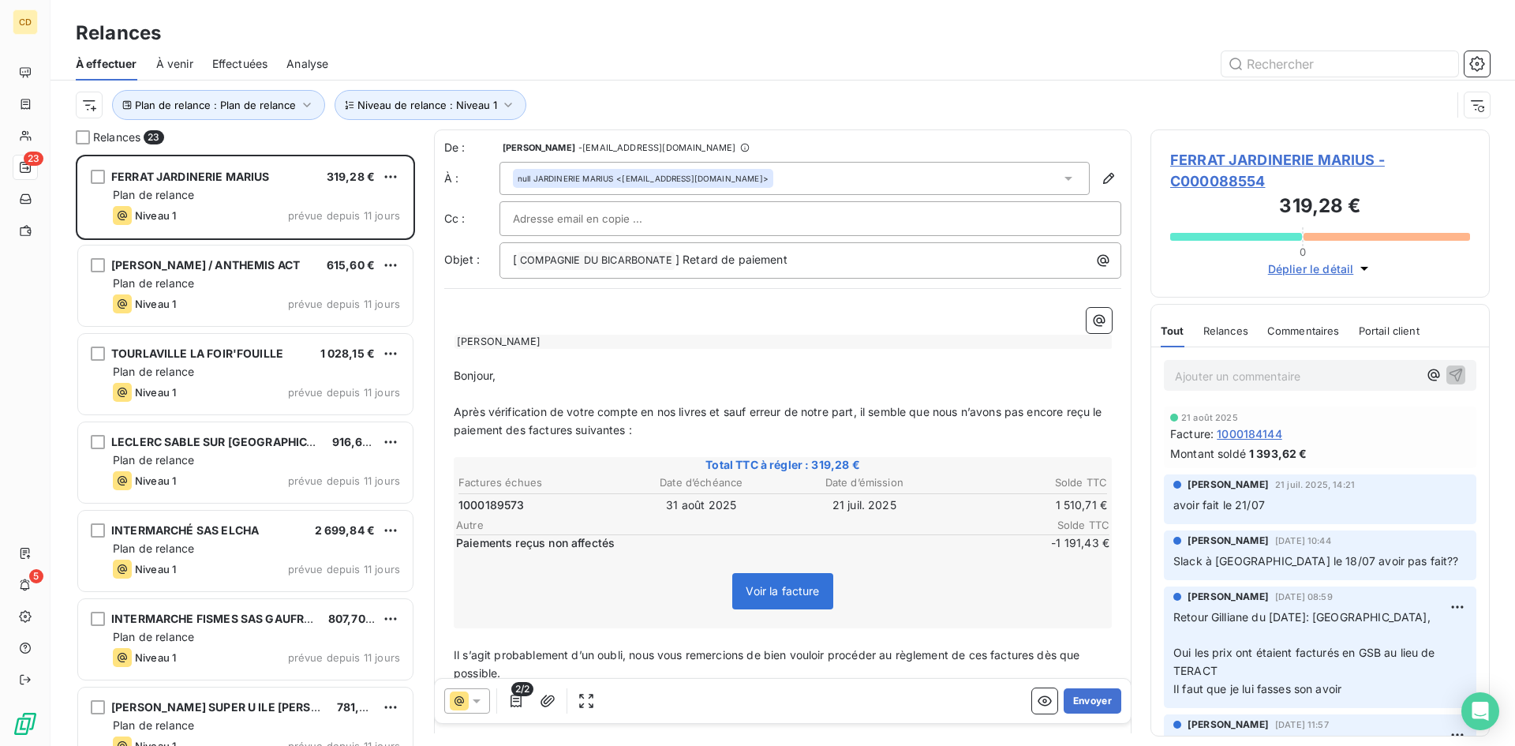
click at [219, 57] on span "Effectuées" at bounding box center [240, 64] width 56 height 16
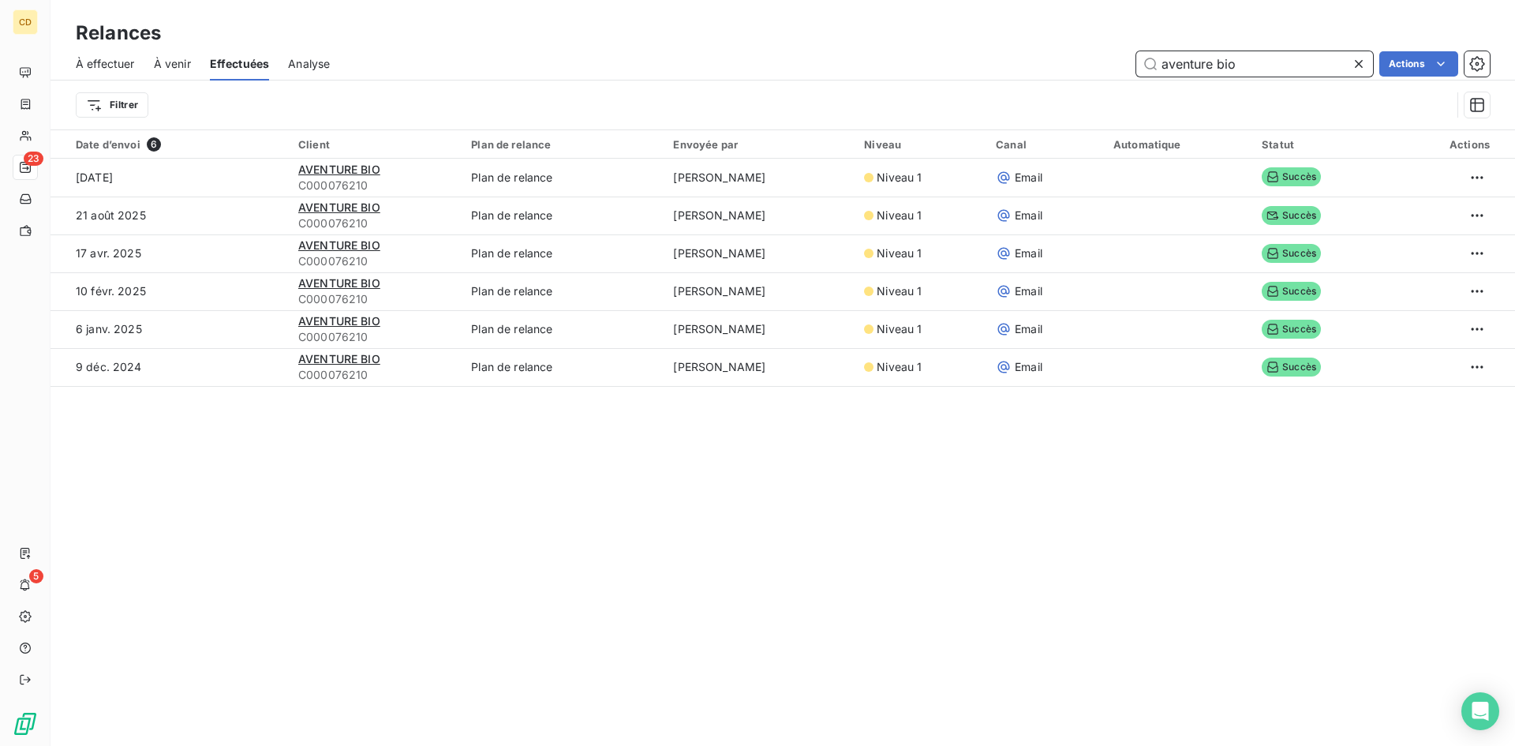
drag, startPoint x: 1244, startPoint y: 69, endPoint x: 1098, endPoint y: 66, distance: 146.0
click at [1098, 66] on div "aventure bio Actions" at bounding box center [919, 63] width 1141 height 25
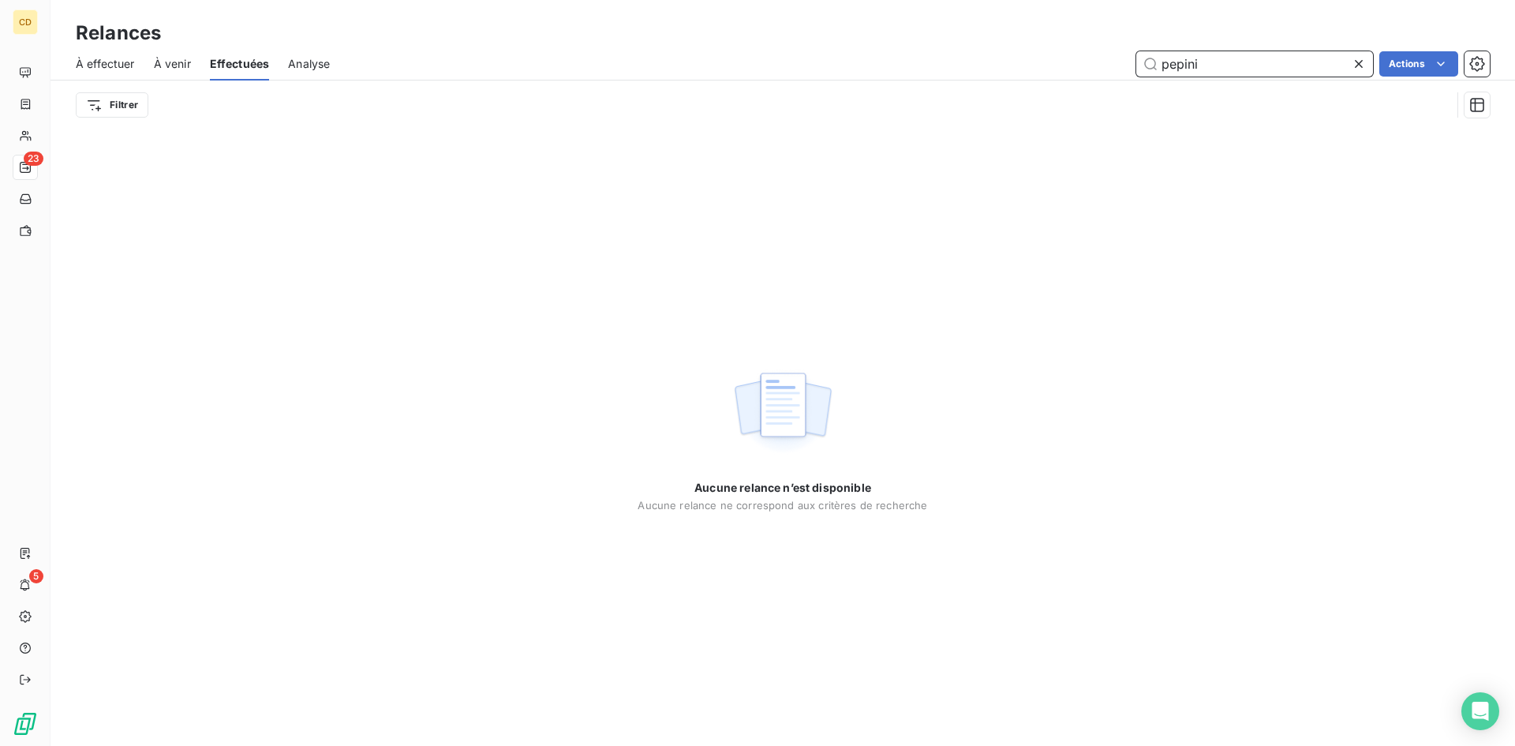
drag, startPoint x: 1203, startPoint y: 61, endPoint x: 1082, endPoint y: 87, distance: 124.3
click at [1106, 65] on div "pepini Actions" at bounding box center [919, 63] width 1141 height 25
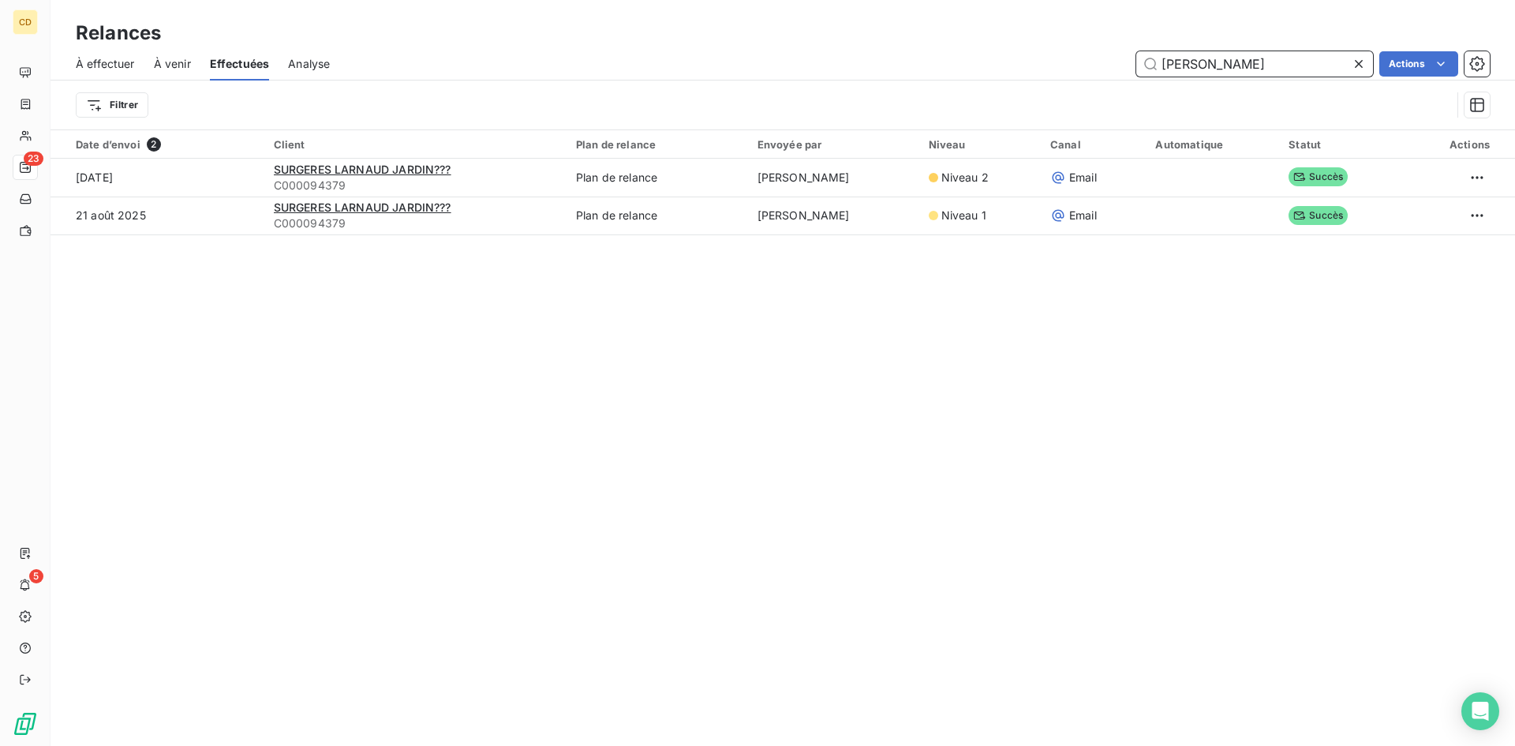
type input "arnaud"
click at [1356, 63] on icon at bounding box center [1359, 64] width 16 height 16
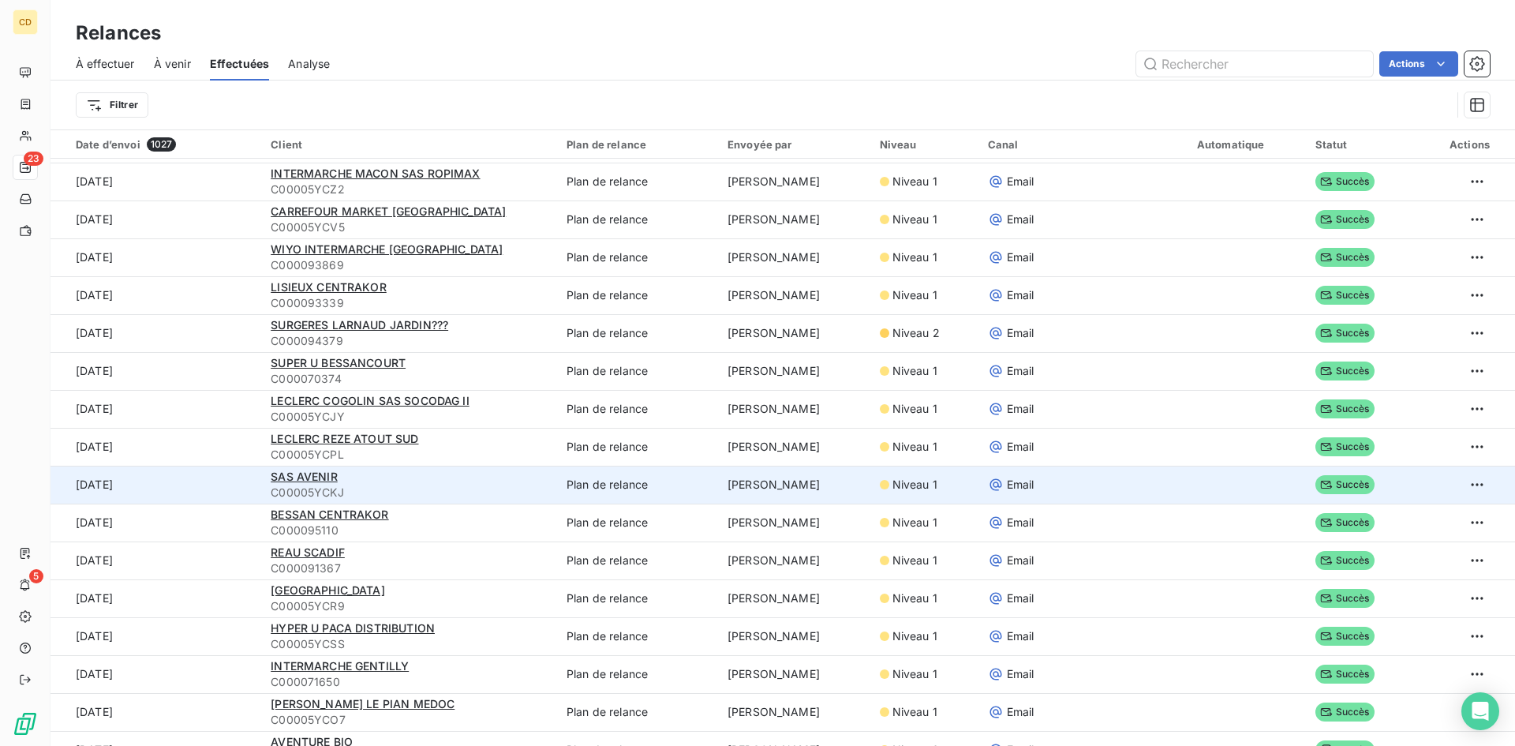
scroll to position [1105, 0]
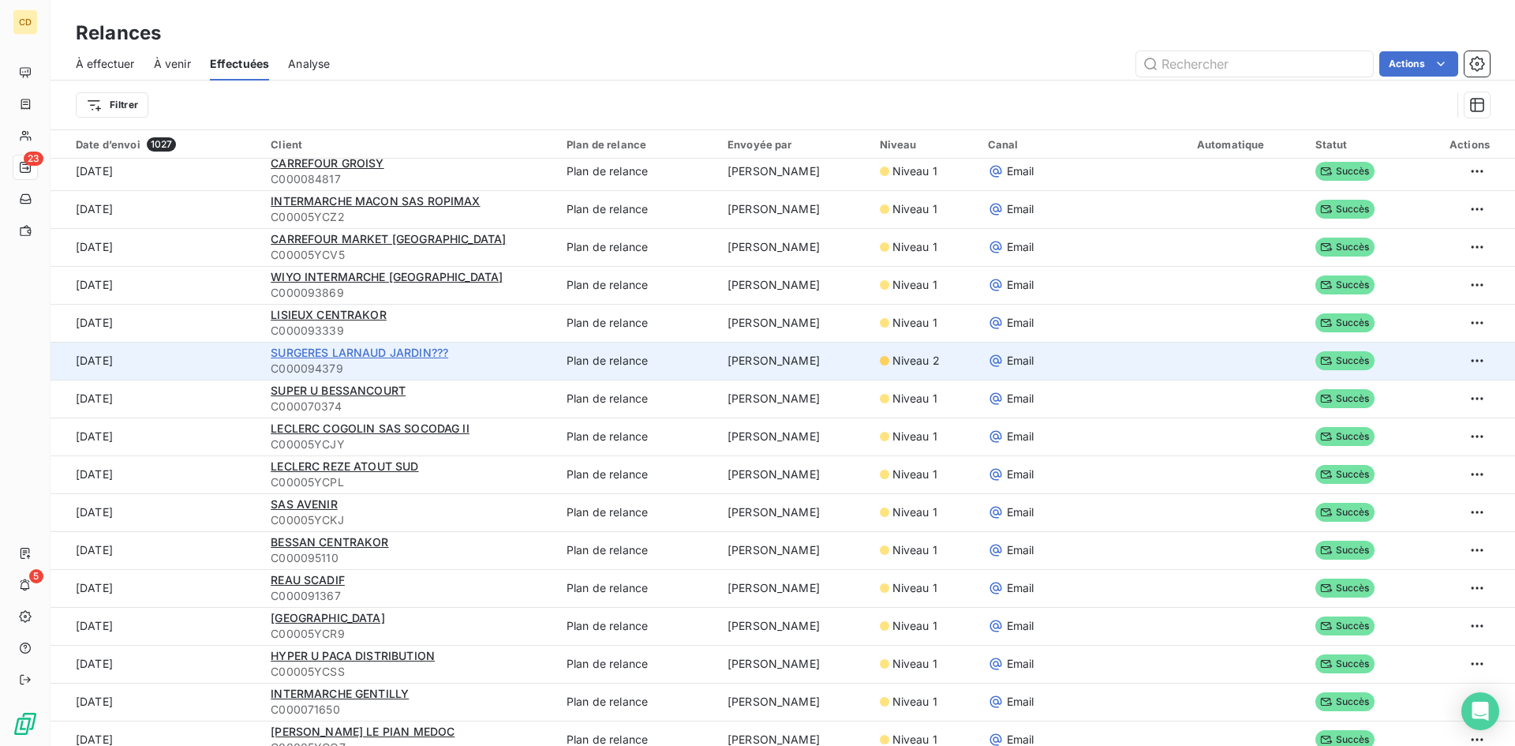
click at [389, 357] on span "SURGERES LARNAUD JARDIN???" at bounding box center [360, 352] width 178 height 13
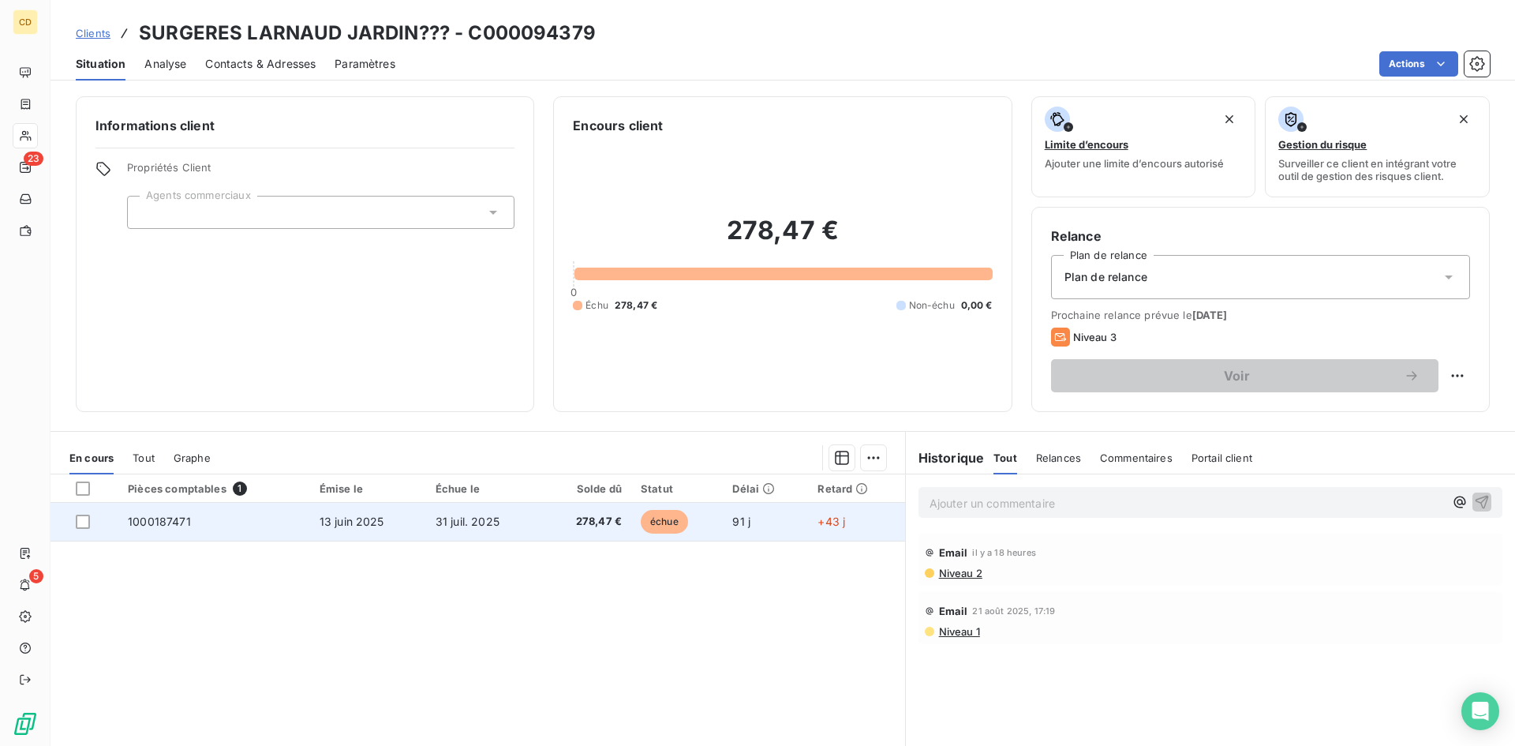
click at [363, 522] on span "13 juin 2025" at bounding box center [352, 520] width 65 height 13
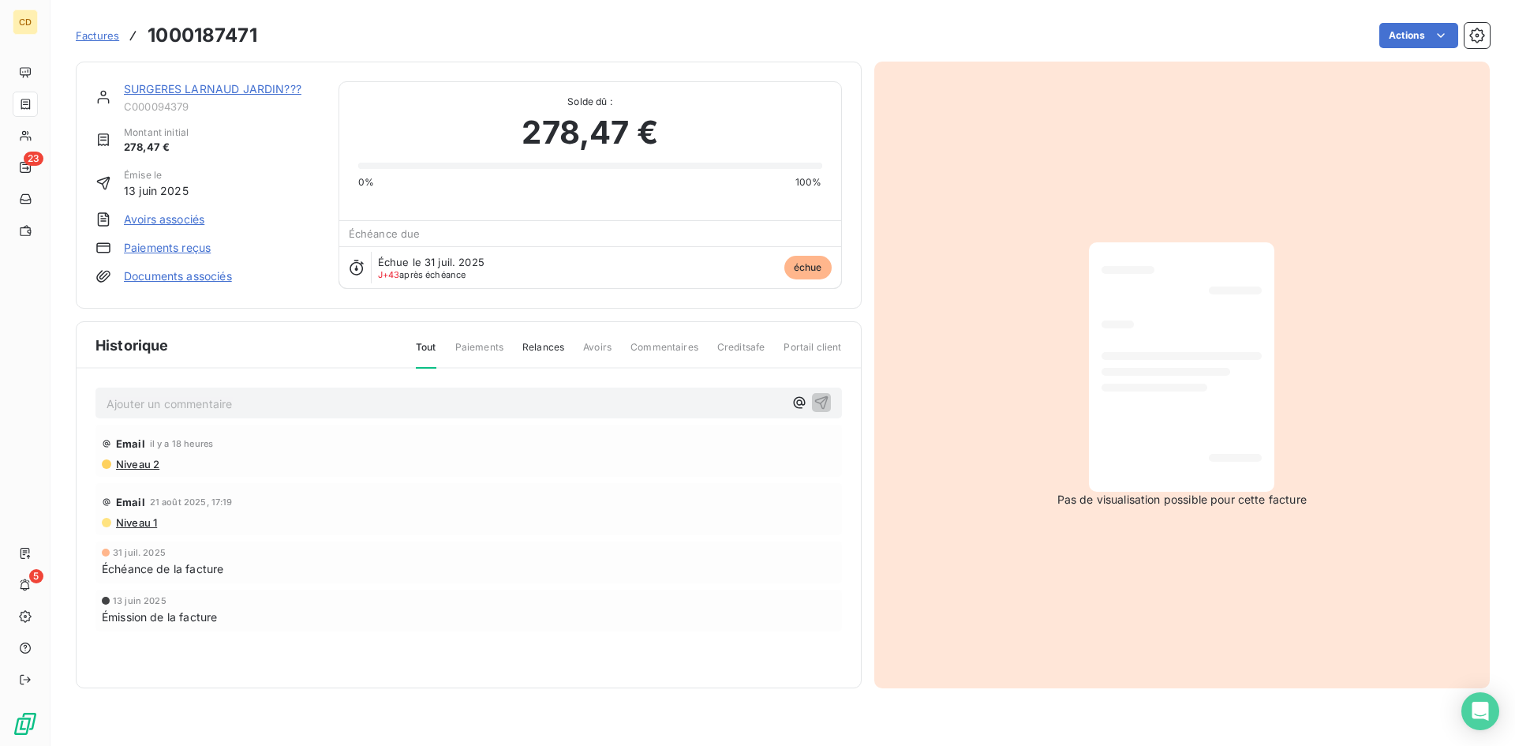
click at [233, 402] on p "Ajouter un commentaire ﻿" at bounding box center [445, 404] width 677 height 20
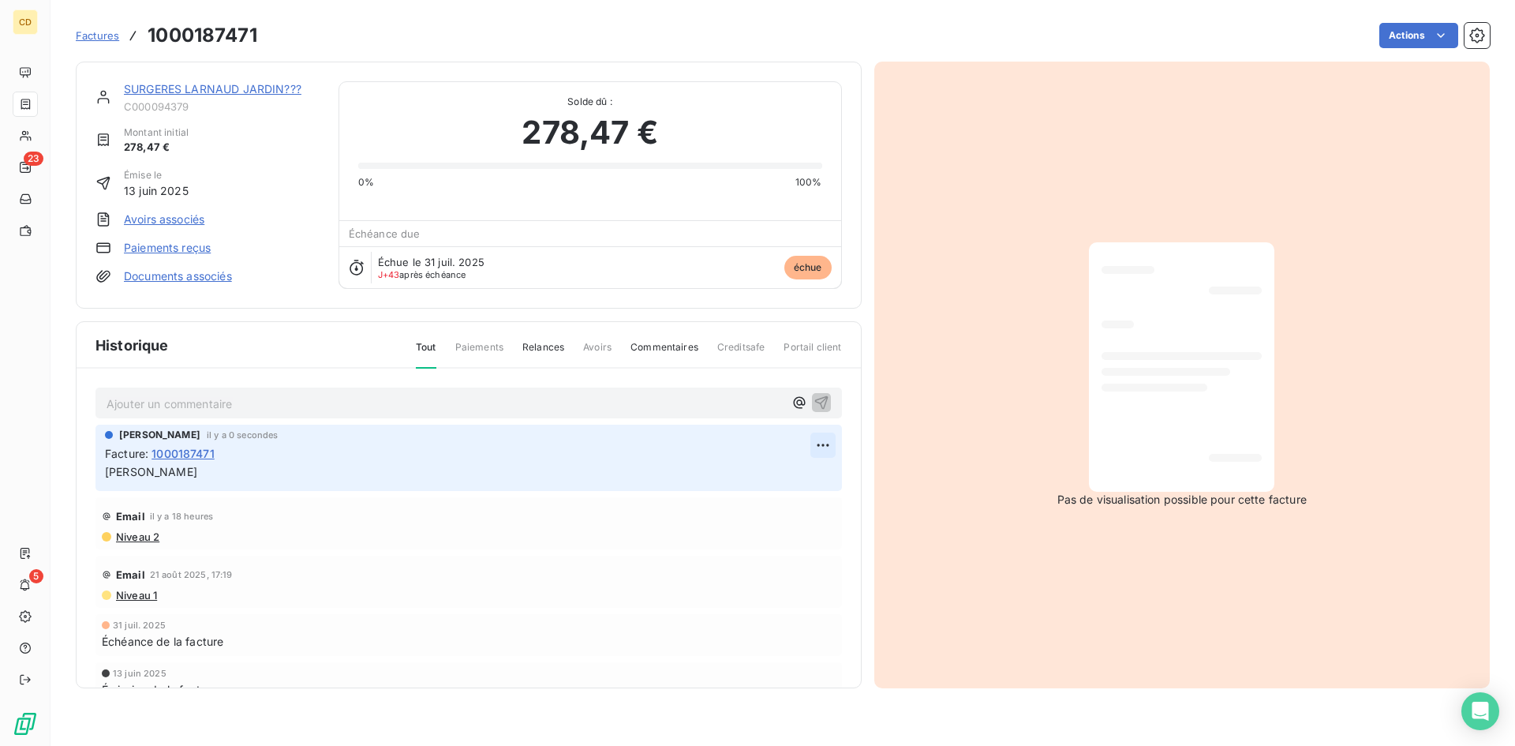
click at [812, 440] on html "CD 23 5 Factures 1000187471 Actions SURGERES LARNAUD JARDIN??? C000094379 Monta…" at bounding box center [757, 373] width 1515 height 746
click at [780, 477] on div "Editer" at bounding box center [773, 479] width 88 height 25
click at [164, 477] on p "[PERSON_NAME]" at bounding box center [457, 472] width 705 height 18
click at [814, 441] on html "CD 23 5 Factures 1000187471 Actions SURGERES LARNAUD JARDIN??? C000094379 Monta…" at bounding box center [757, 373] width 1515 height 746
click at [754, 479] on div "Editer" at bounding box center [773, 479] width 88 height 25
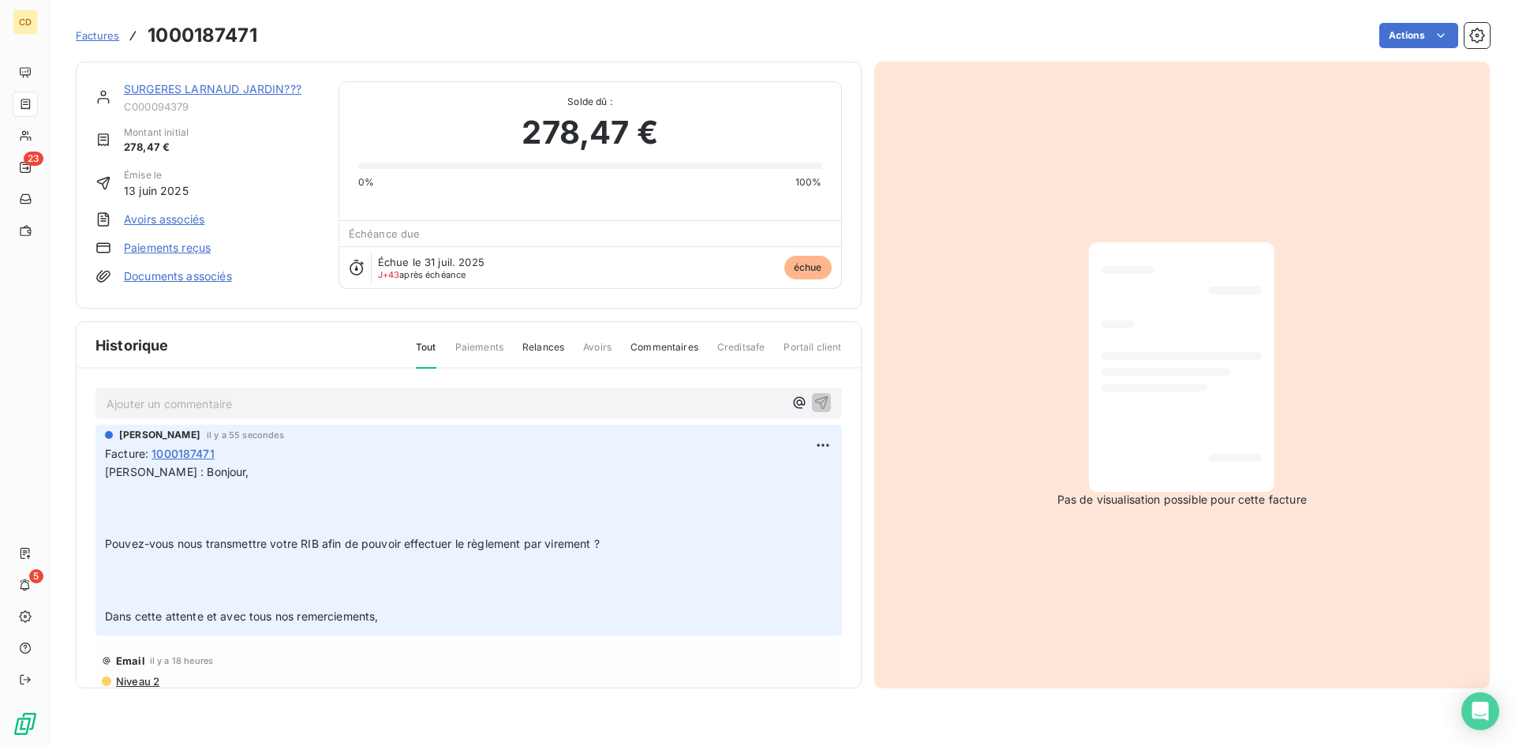
click at [400, 619] on p "Dans cette attente et avec tous nos remerciements," at bounding box center [469, 617] width 728 height 18
click at [167, 402] on p "Ajouter un commentaire ﻿" at bounding box center [445, 404] width 677 height 20
click at [178, 404] on p "Ajouter un commentaire ﻿" at bounding box center [445, 404] width 677 height 20
click at [806, 440] on html "CD 23 5 Factures 1000187471 Actions SURGERES LARNAUD JARDIN??? C000094379 Monta…" at bounding box center [757, 373] width 1515 height 746
click at [757, 487] on div "Editer" at bounding box center [773, 478] width 88 height 25
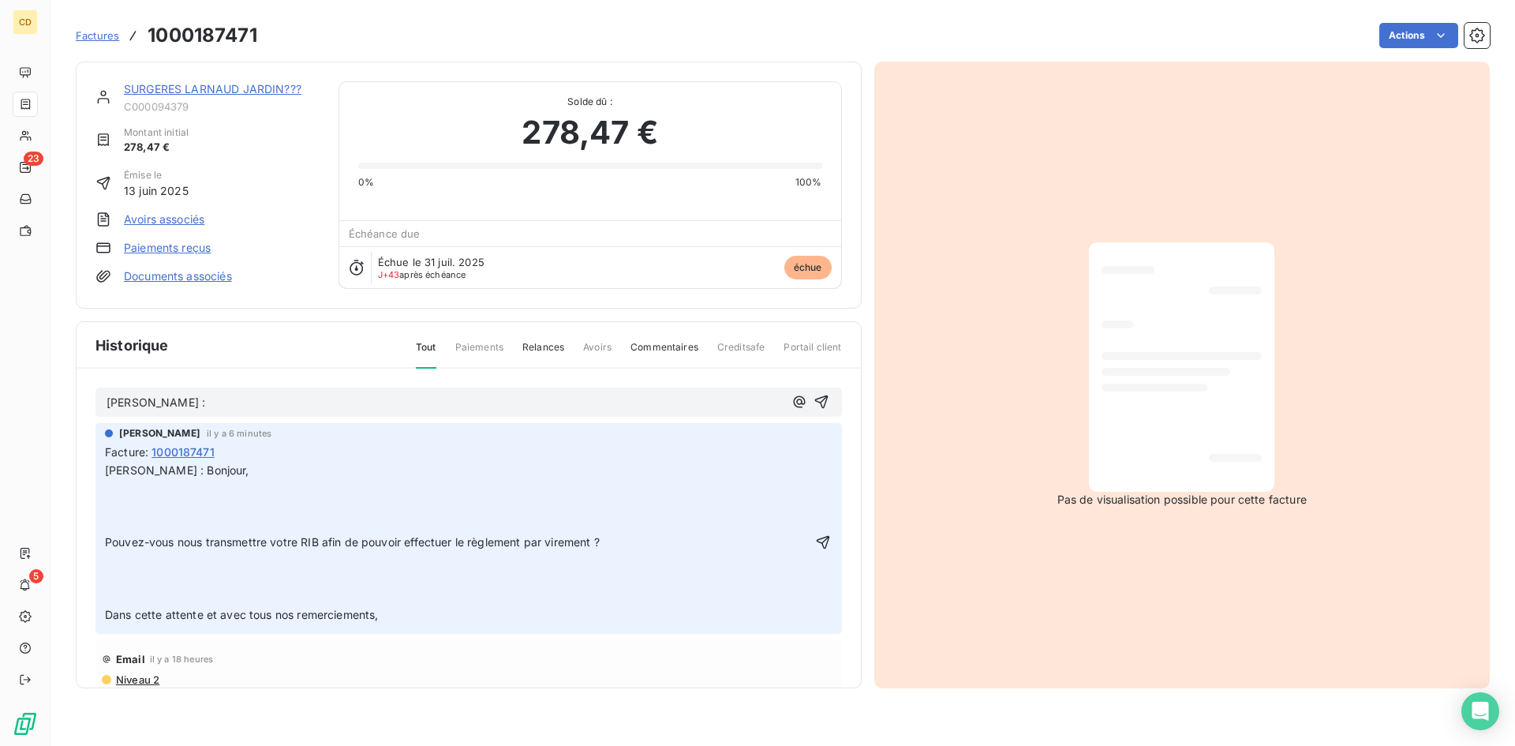
click at [118, 499] on p at bounding box center [457, 507] width 705 height 18
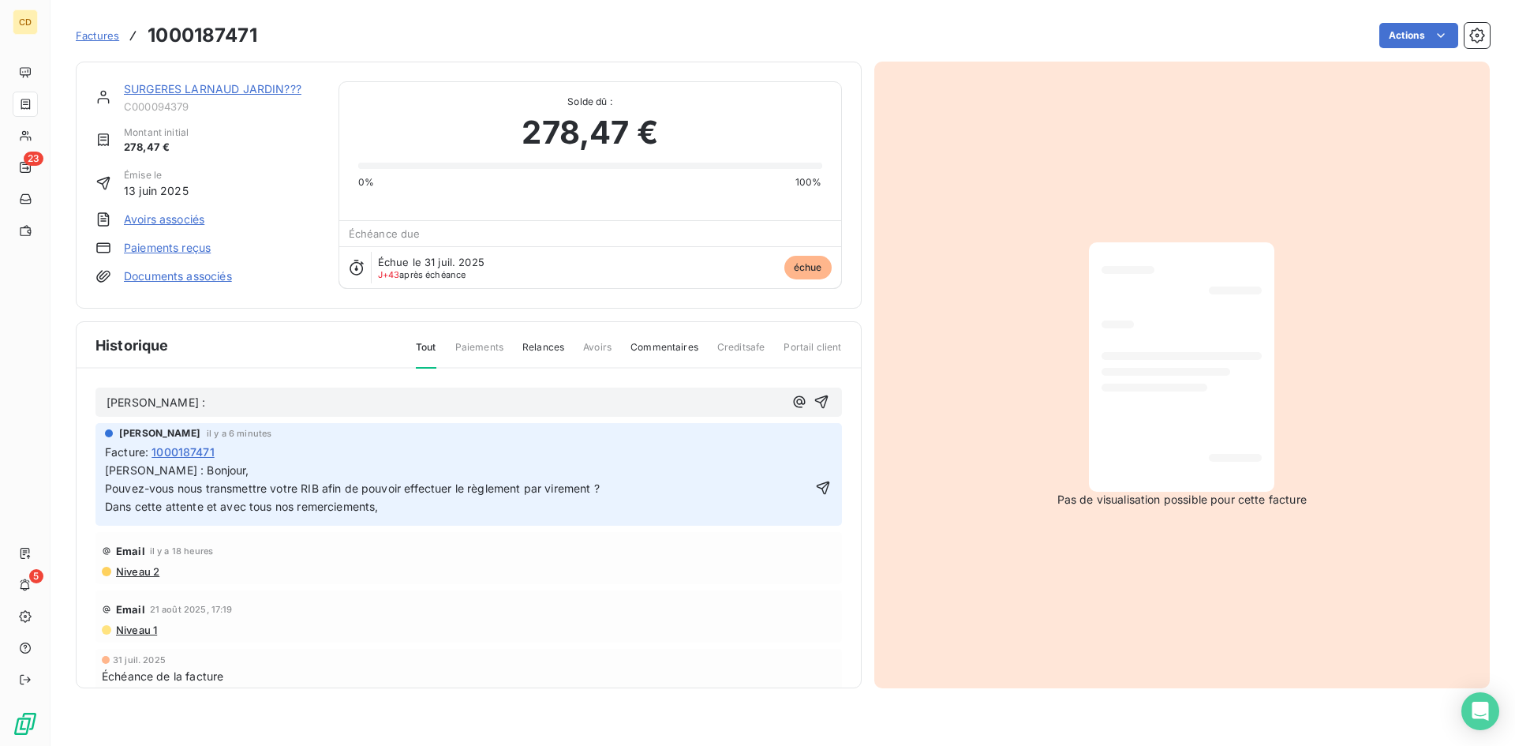
click at [675, 505] on p "Dans cette attente et avec tous nos remerciements," at bounding box center [457, 507] width 705 height 18
click at [274, 398] on p "Elodie :" at bounding box center [445, 403] width 677 height 18
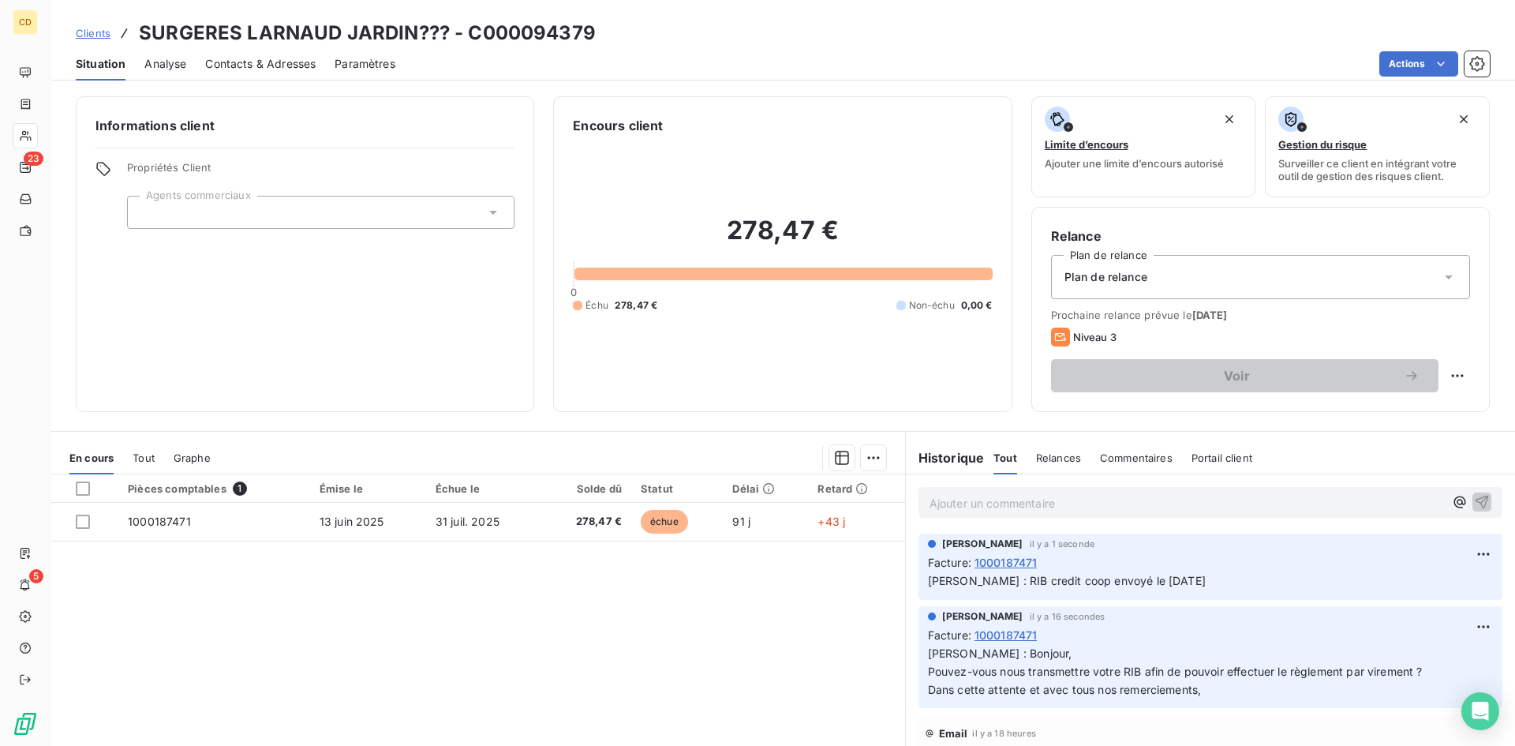
scroll to position [2, 0]
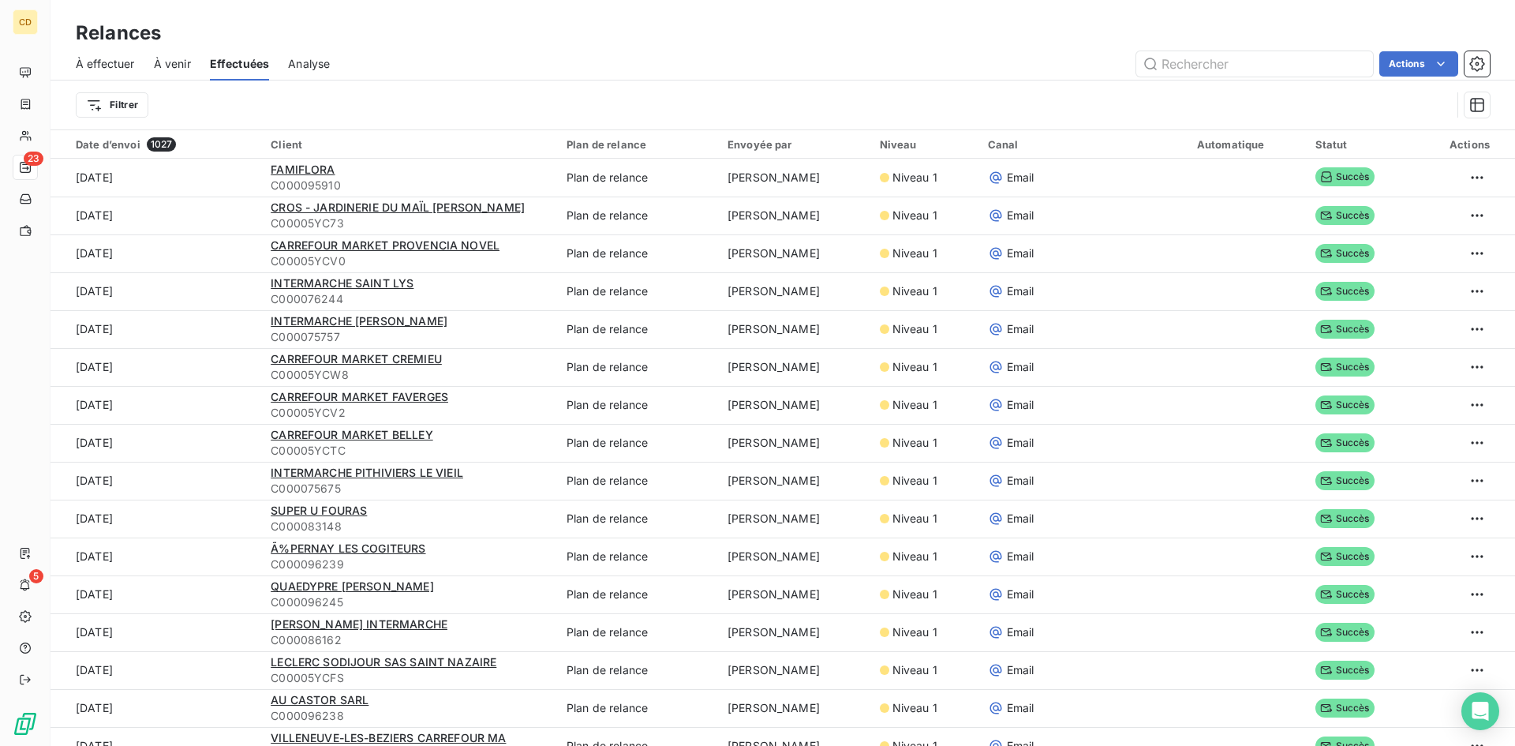
click at [94, 59] on span "À effectuer" at bounding box center [105, 64] width 59 height 16
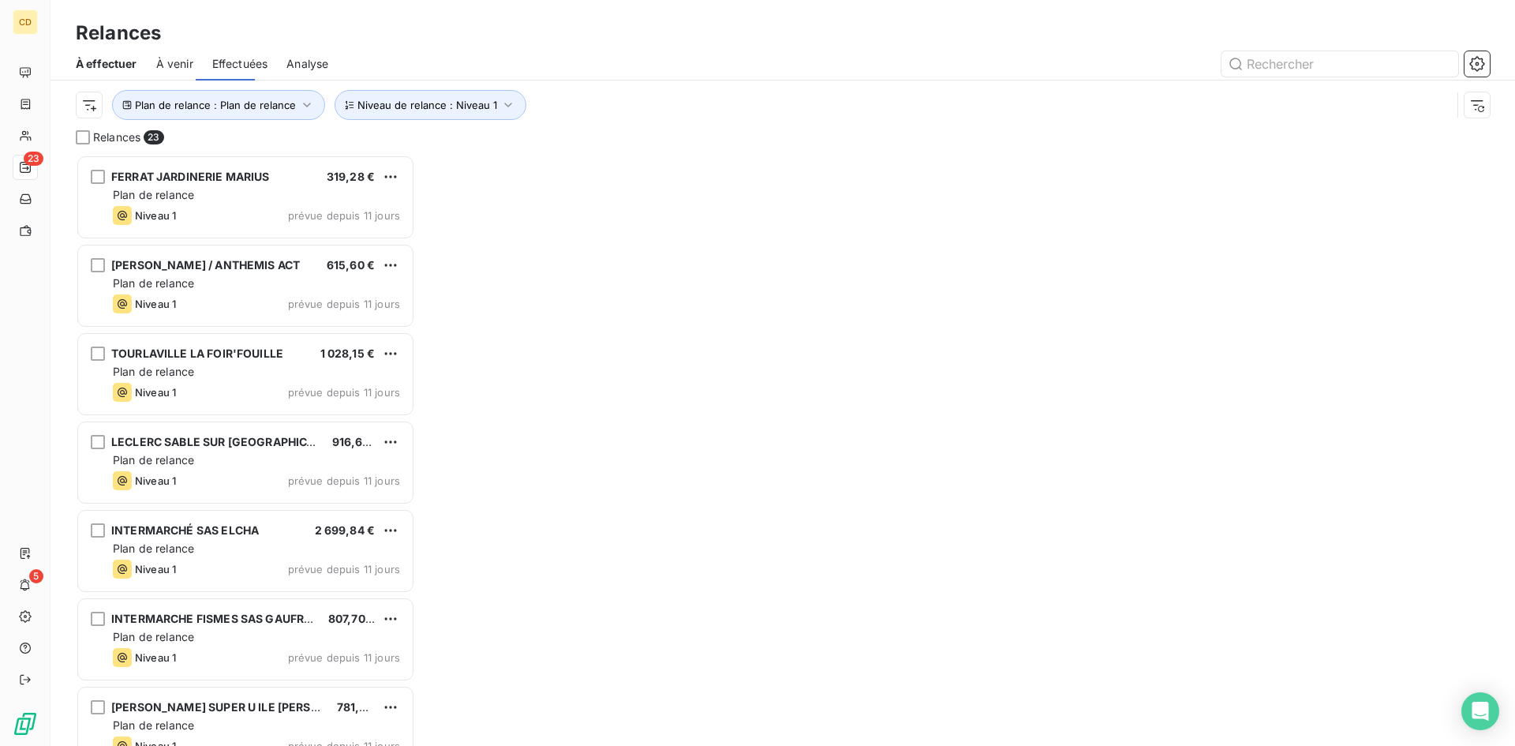
scroll to position [579, 327]
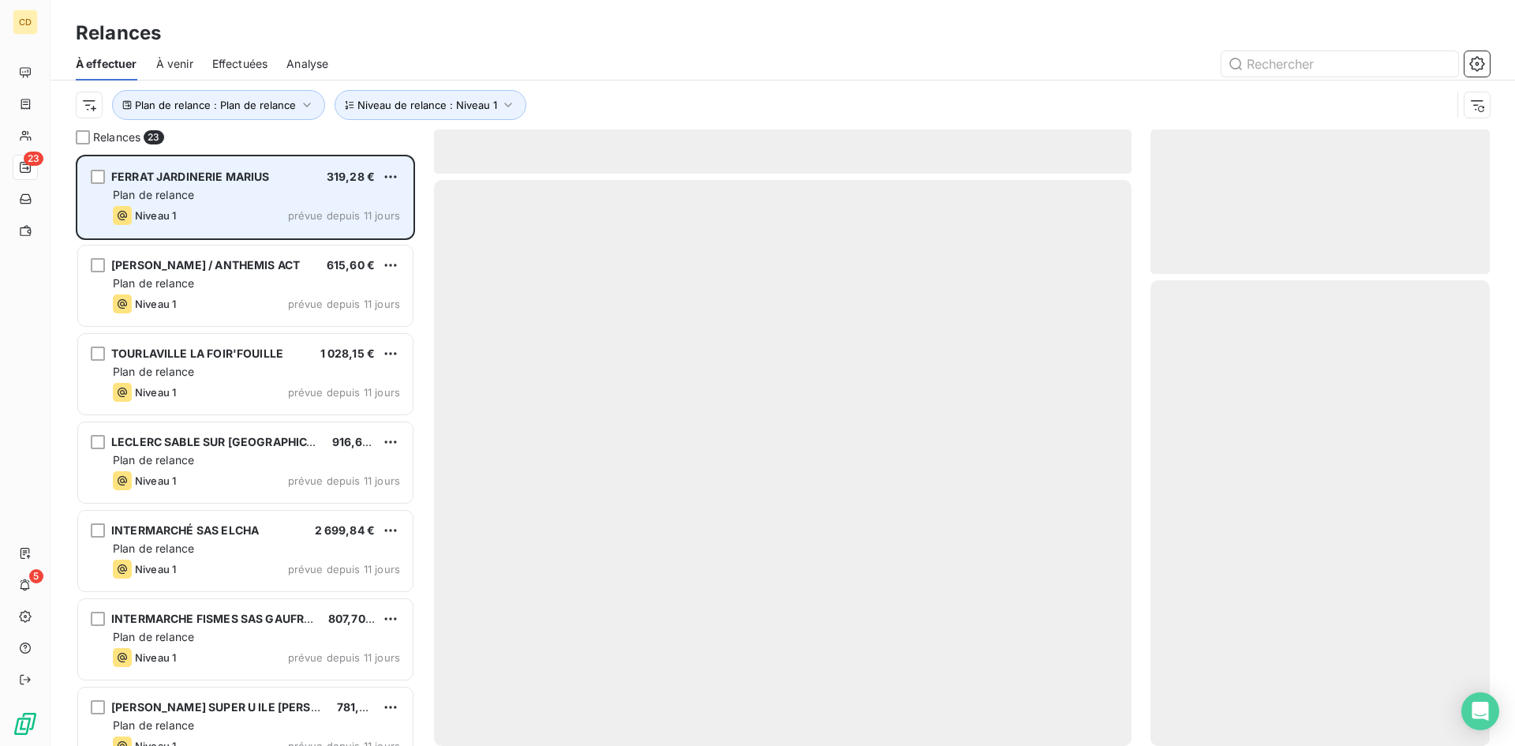
click at [164, 184] on div "FERRAT JARDINERIE MARIUS" at bounding box center [190, 177] width 159 height 16
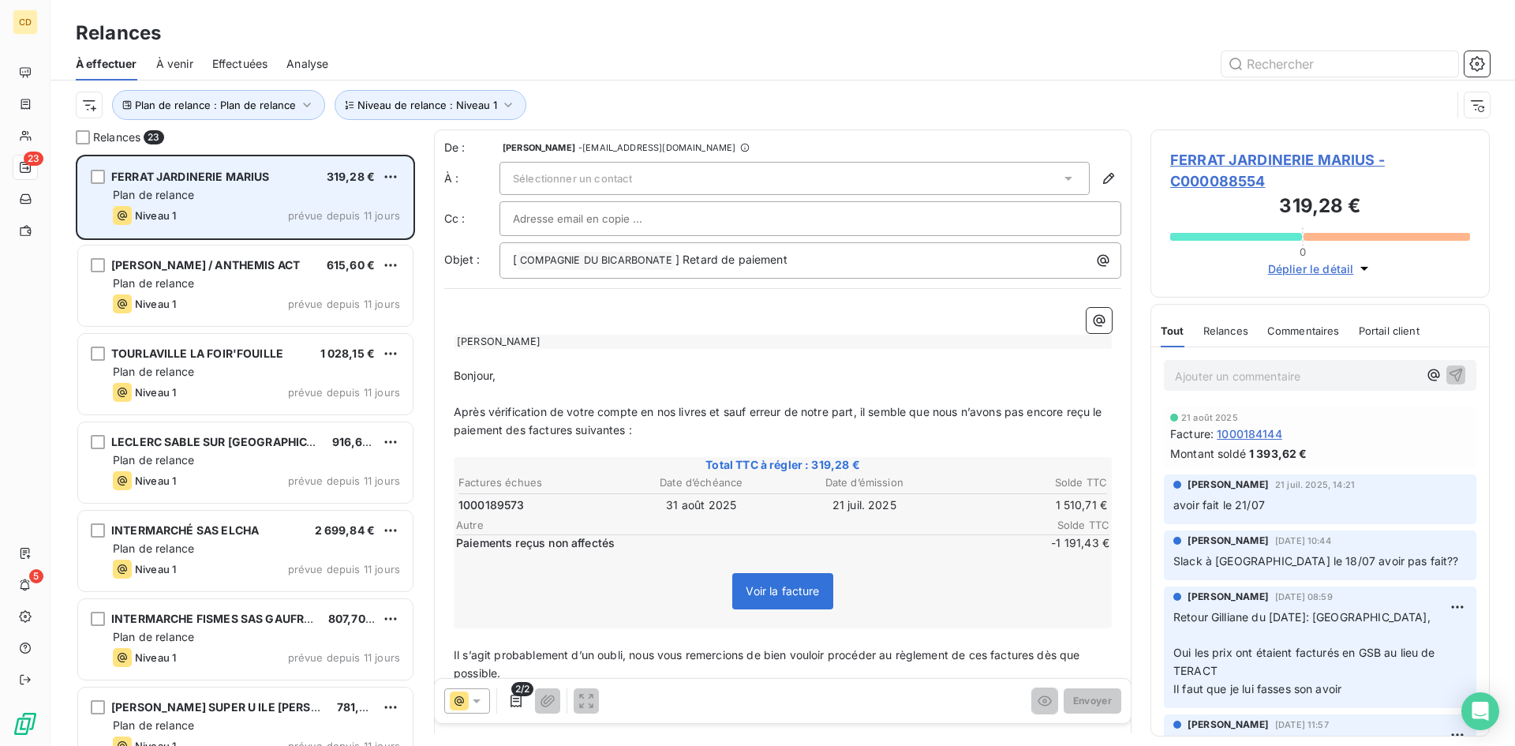
click at [264, 196] on div "Plan de relance" at bounding box center [256, 195] width 287 height 16
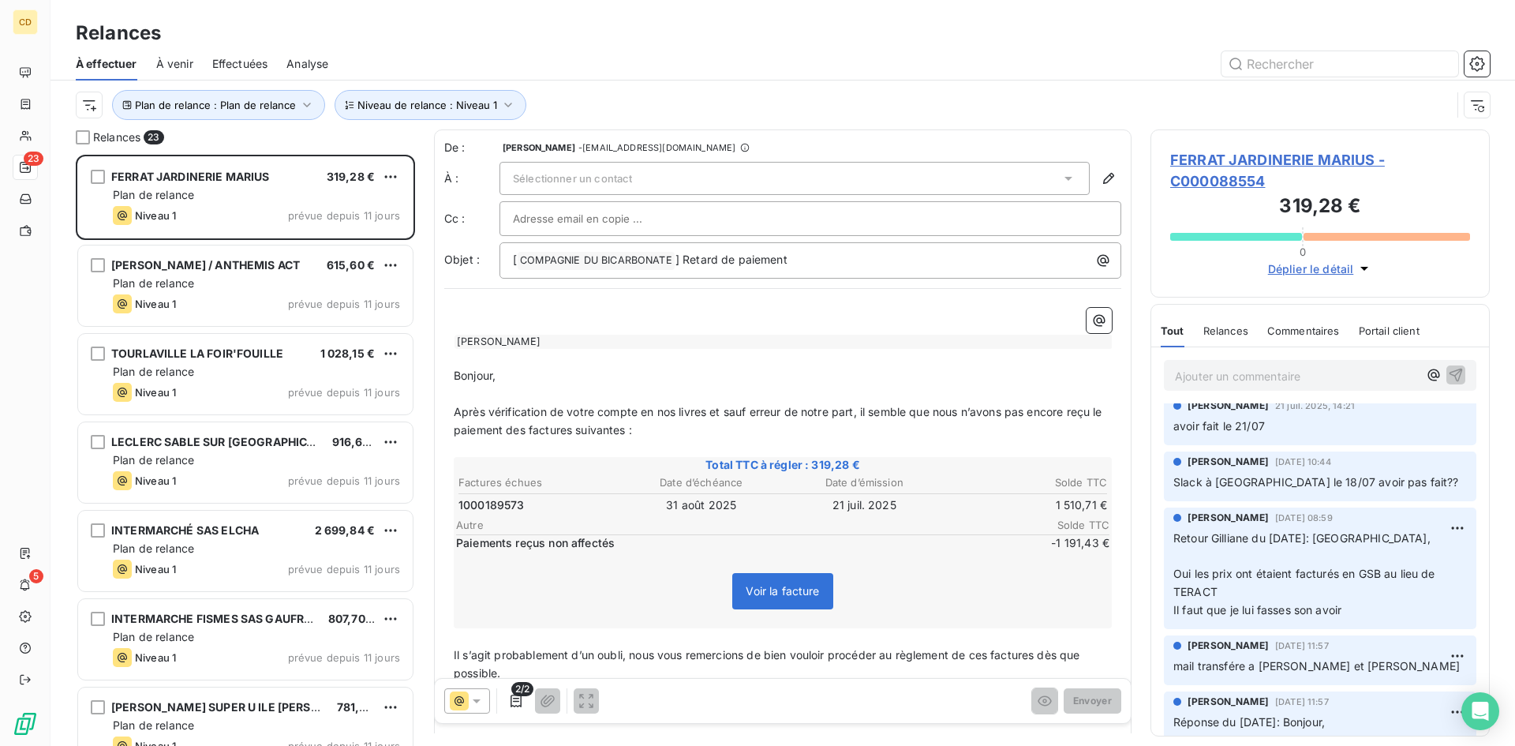
scroll to position [0, 0]
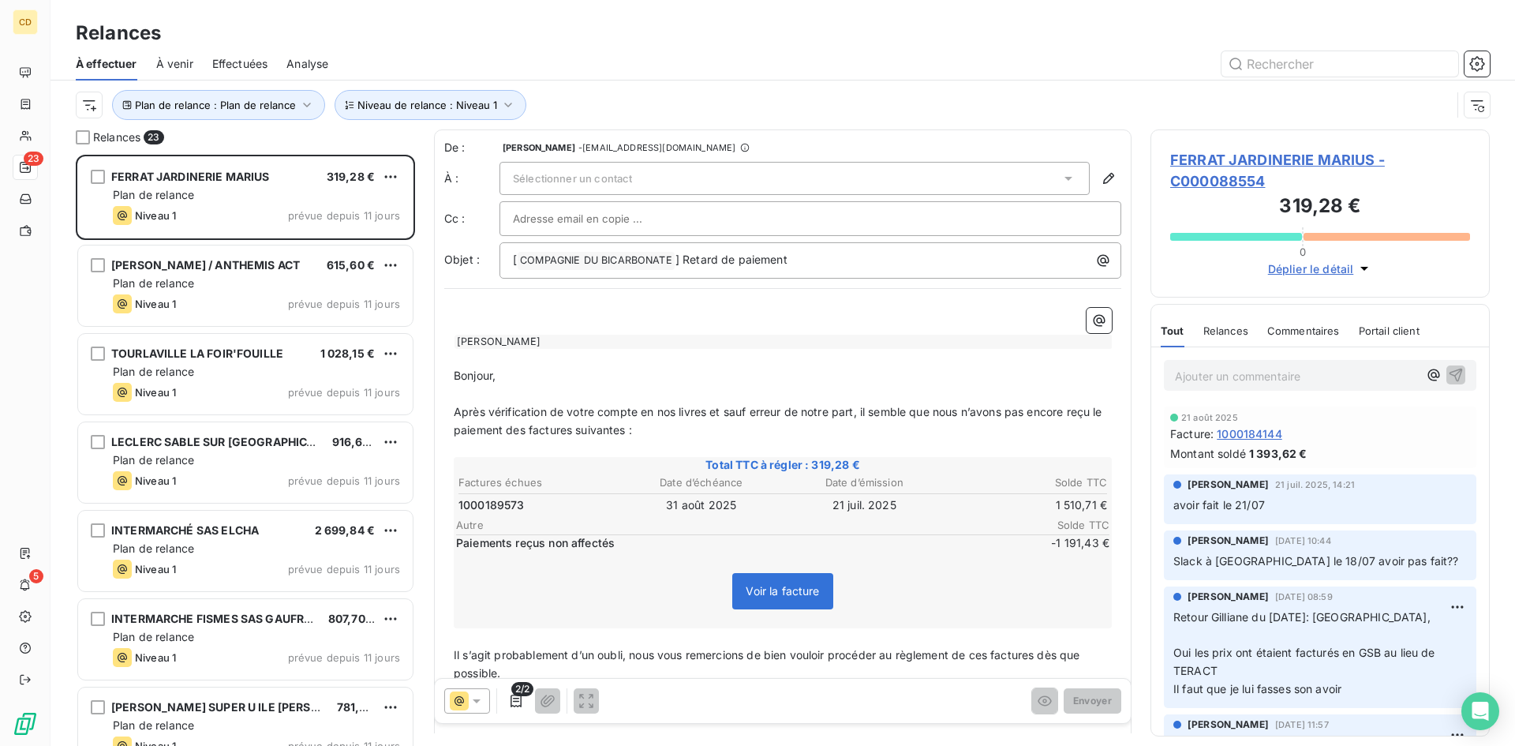
click at [926, 549] on span "Paiements reçus non affectés" at bounding box center [734, 543] width 556 height 16
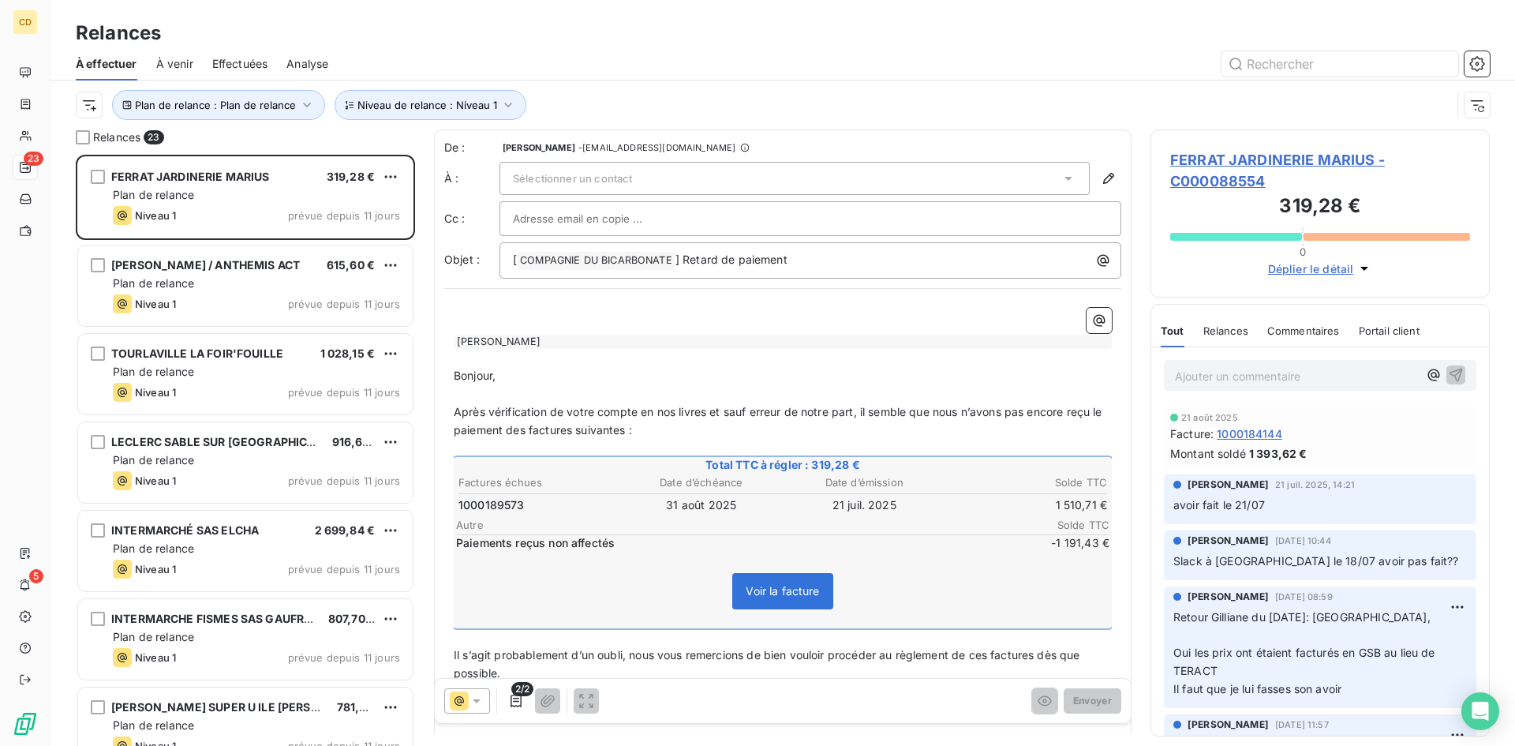
click at [686, 181] on div "Sélectionner un contact" at bounding box center [795, 178] width 590 height 33
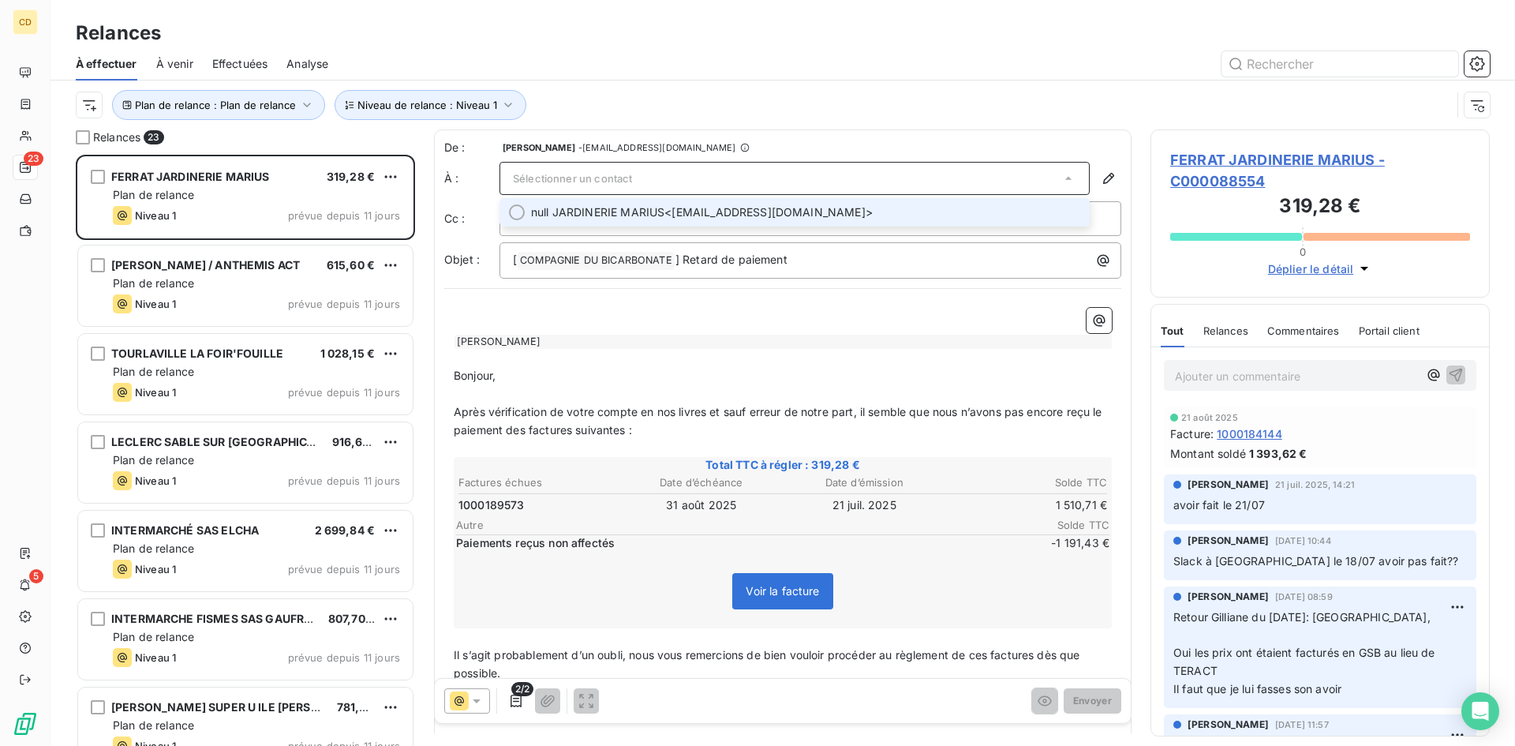
click at [684, 211] on span "null JARDINERIE MARIUS <facturation@mariusferrat.fr>" at bounding box center [805, 212] width 549 height 16
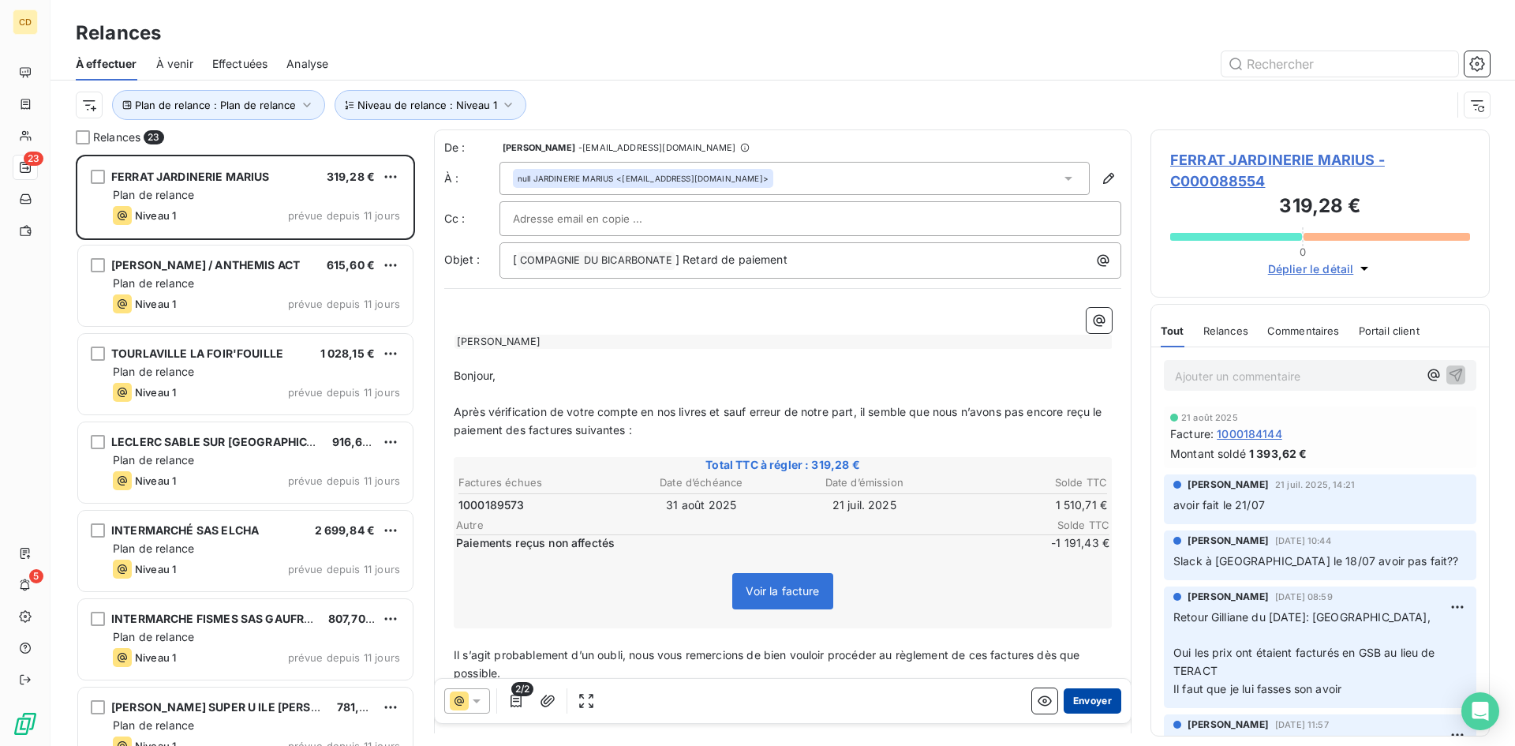
click at [1089, 698] on button "Envoyer" at bounding box center [1093, 700] width 58 height 25
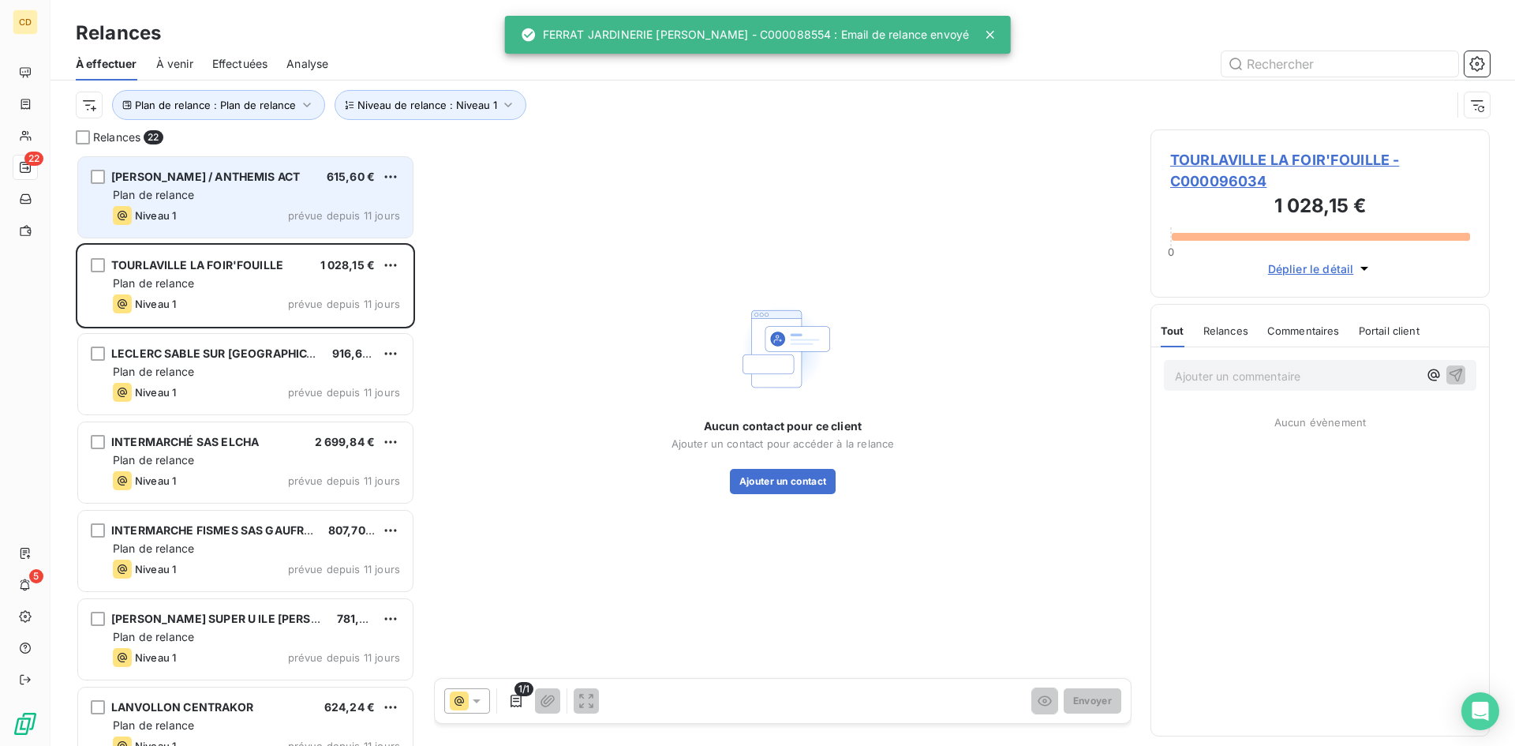
click at [200, 189] on div "Plan de relance" at bounding box center [256, 195] width 287 height 16
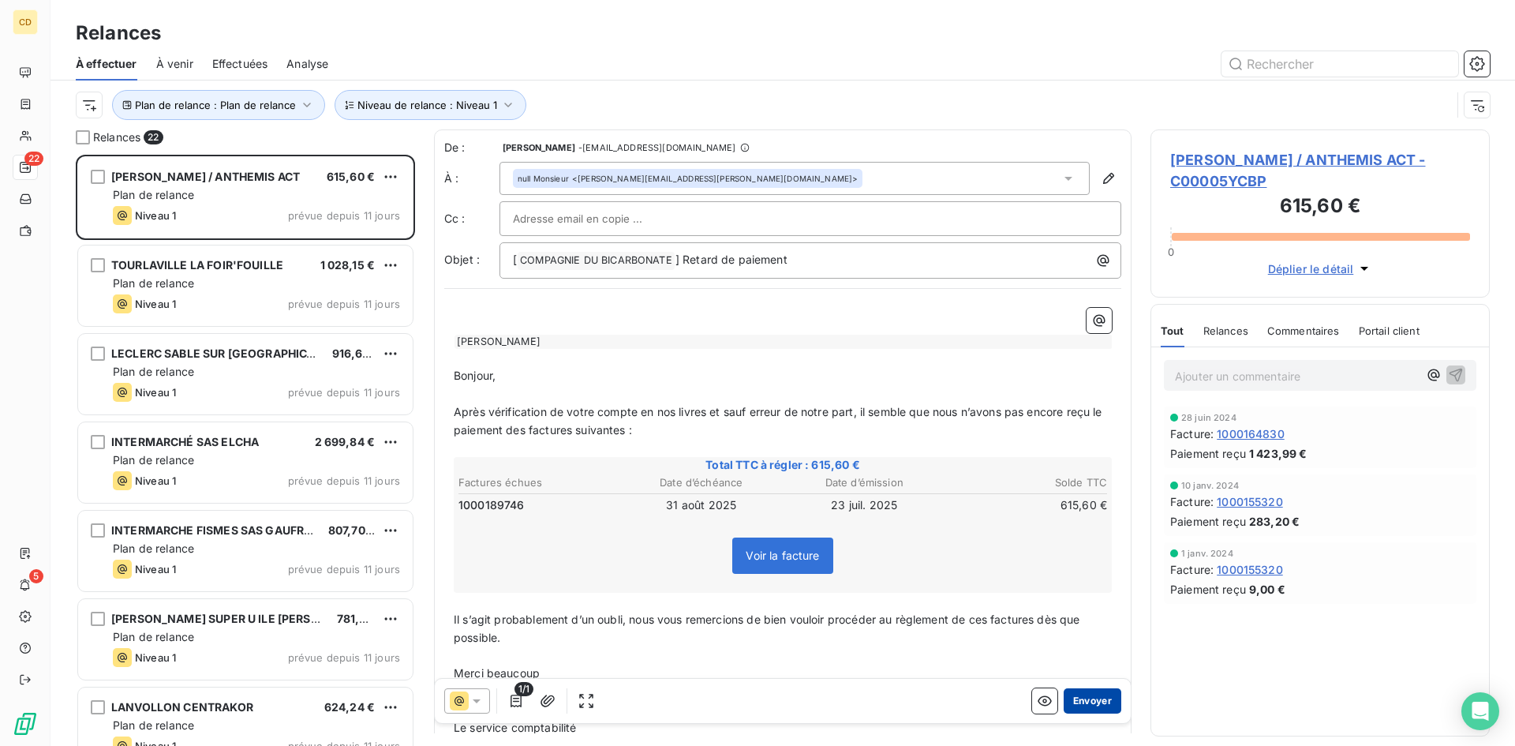
click at [1083, 702] on button "Envoyer" at bounding box center [1093, 700] width 58 height 25
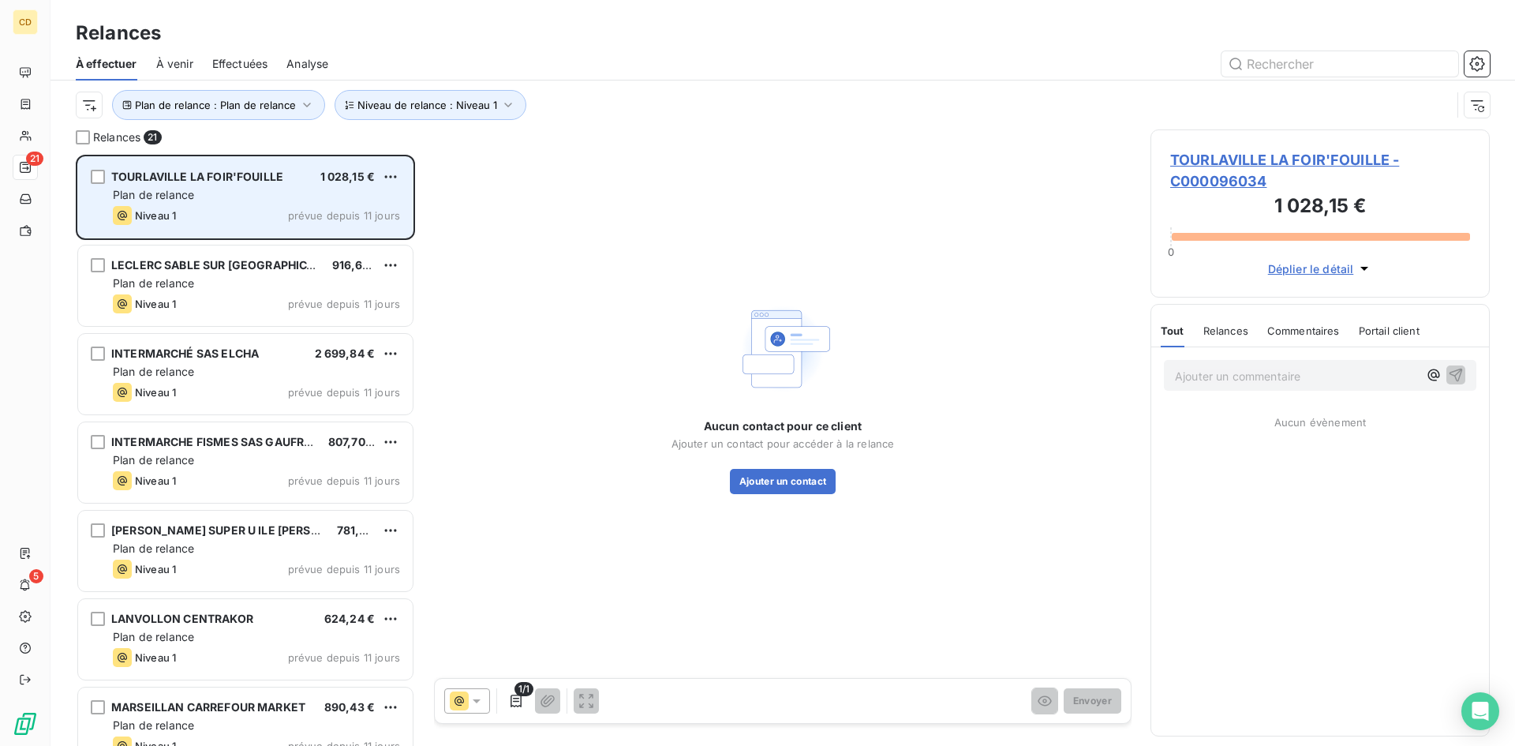
click at [211, 188] on div "Plan de relance" at bounding box center [256, 195] width 287 height 16
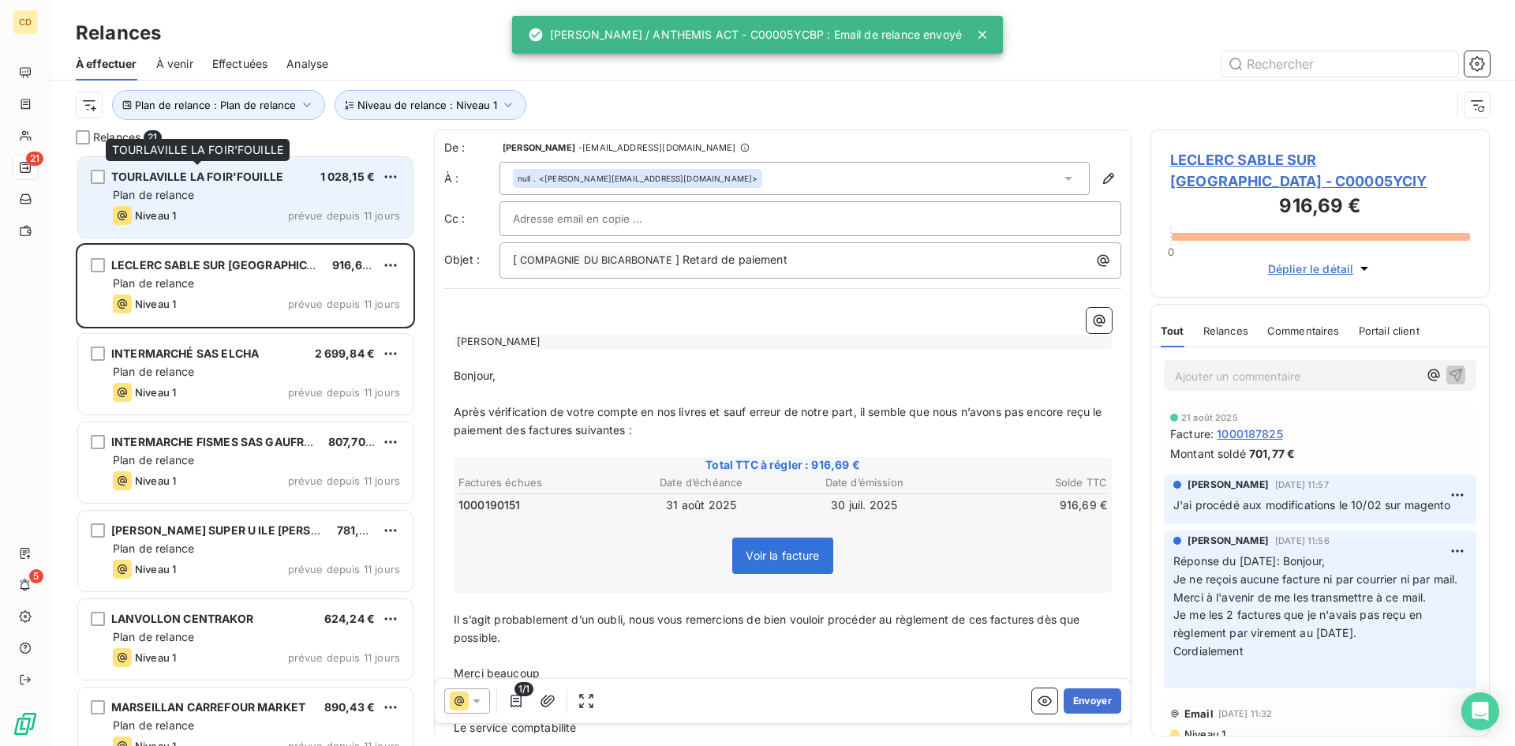
click at [262, 174] on span "TOURLAVILLE LA FOIR'FOUILLE" at bounding box center [197, 176] width 172 height 13
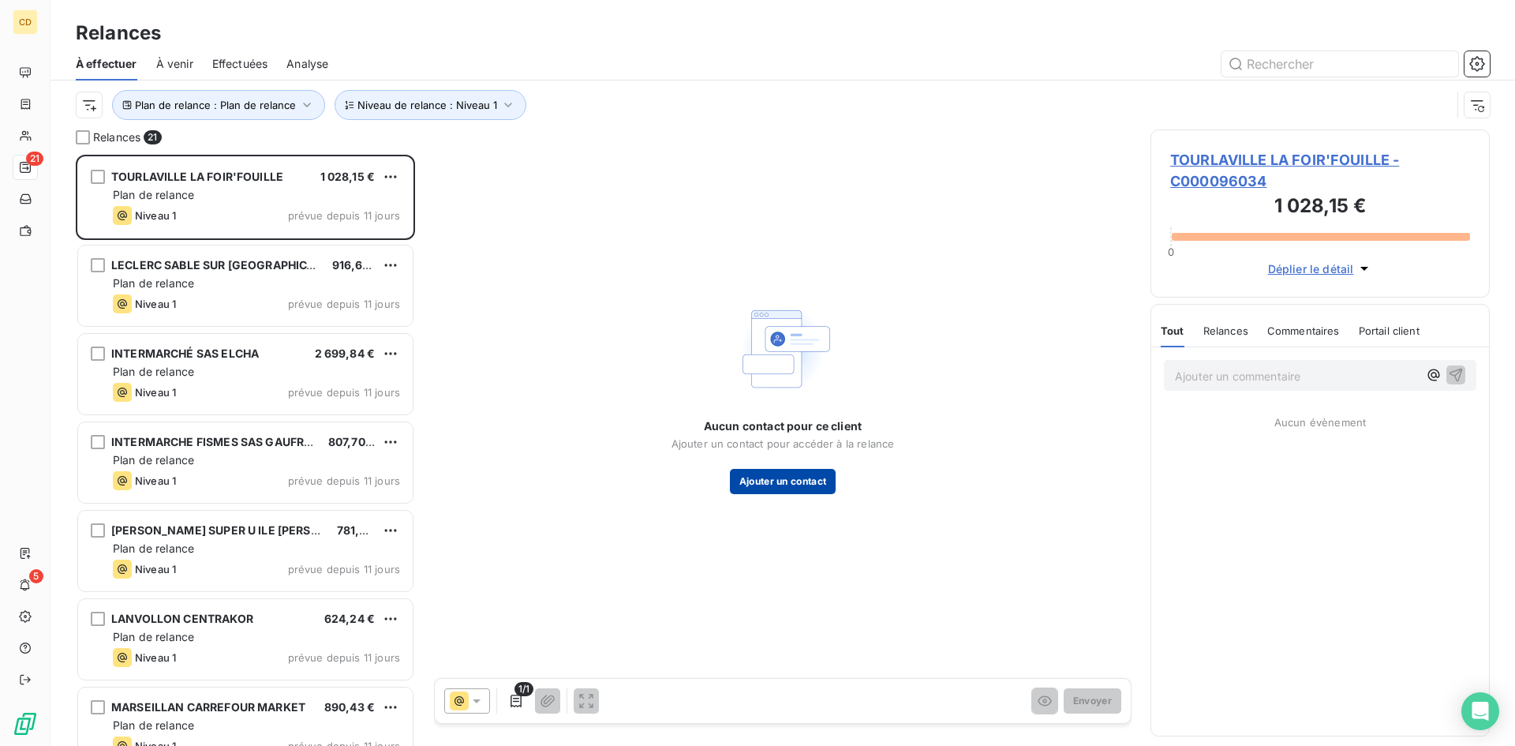
click at [797, 477] on button "Ajouter un contact" at bounding box center [783, 481] width 107 height 25
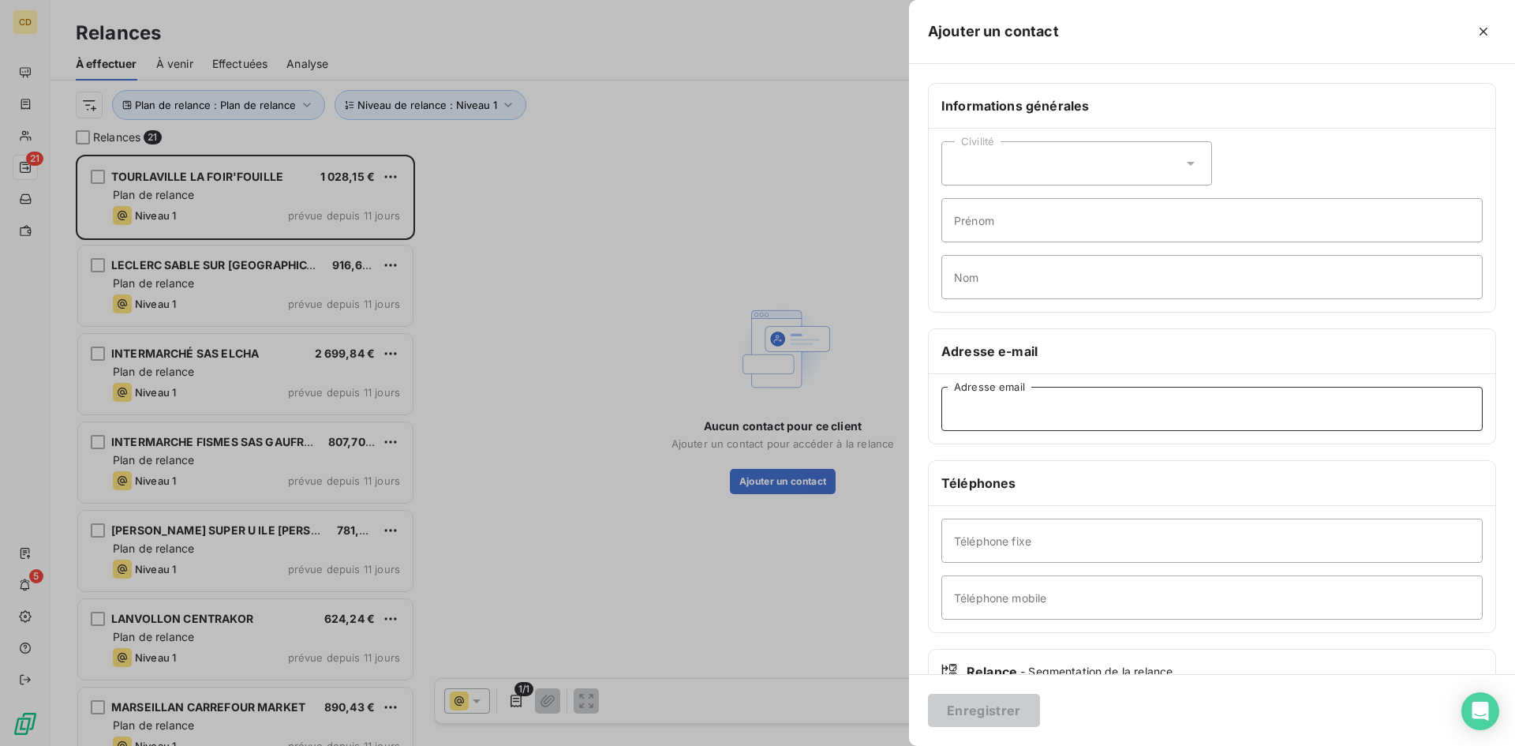
click at [1028, 410] on input "Adresse email" at bounding box center [1211, 409] width 541 height 44
paste input "sogithys@orange.fr"
click at [1083, 410] on input "sogithys@orange.fr" at bounding box center [1211, 409] width 541 height 44
type input "sogithys@orange.fr"
click at [982, 708] on button "Enregistrer" at bounding box center [984, 710] width 112 height 33
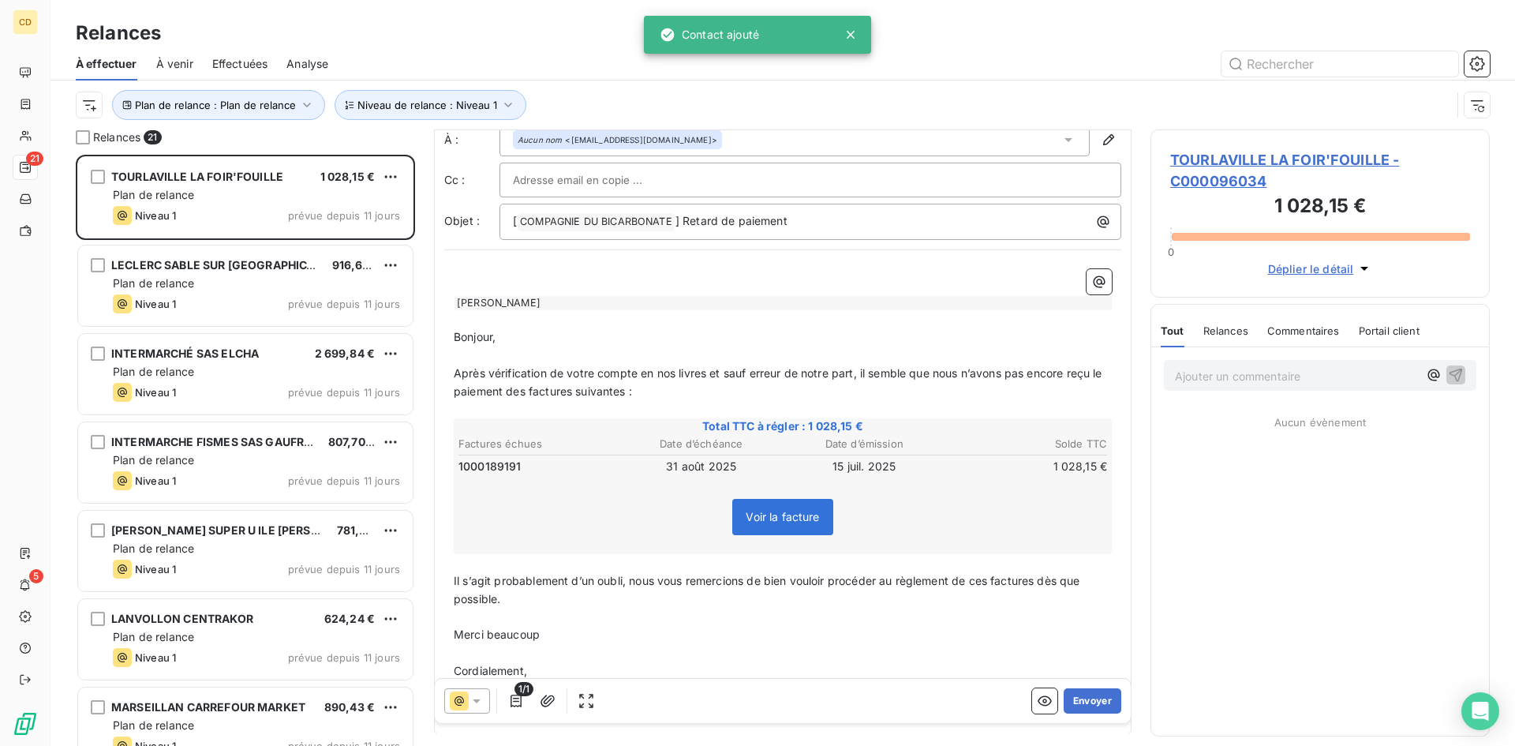
scroll to position [107, 0]
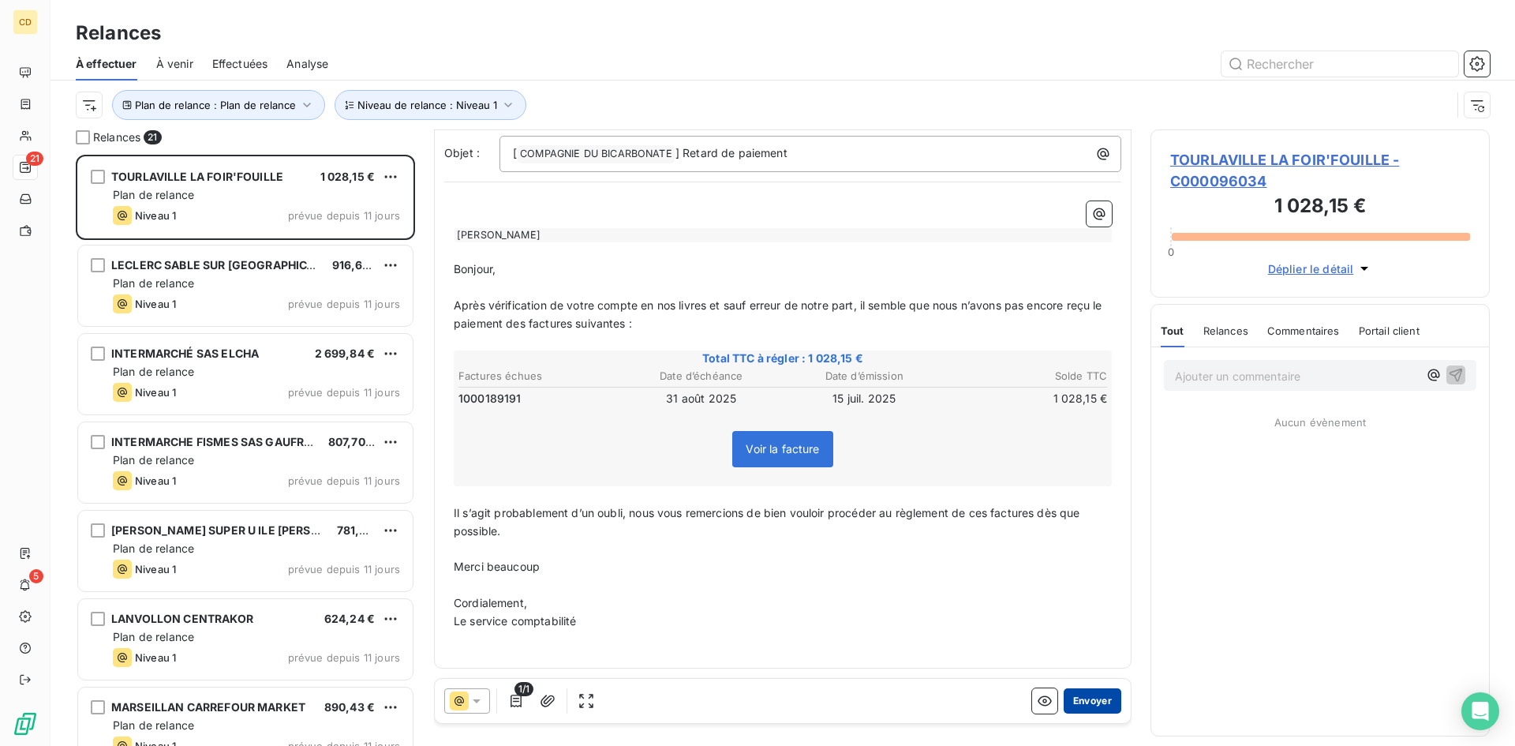
click at [1068, 701] on button "Envoyer" at bounding box center [1093, 700] width 58 height 25
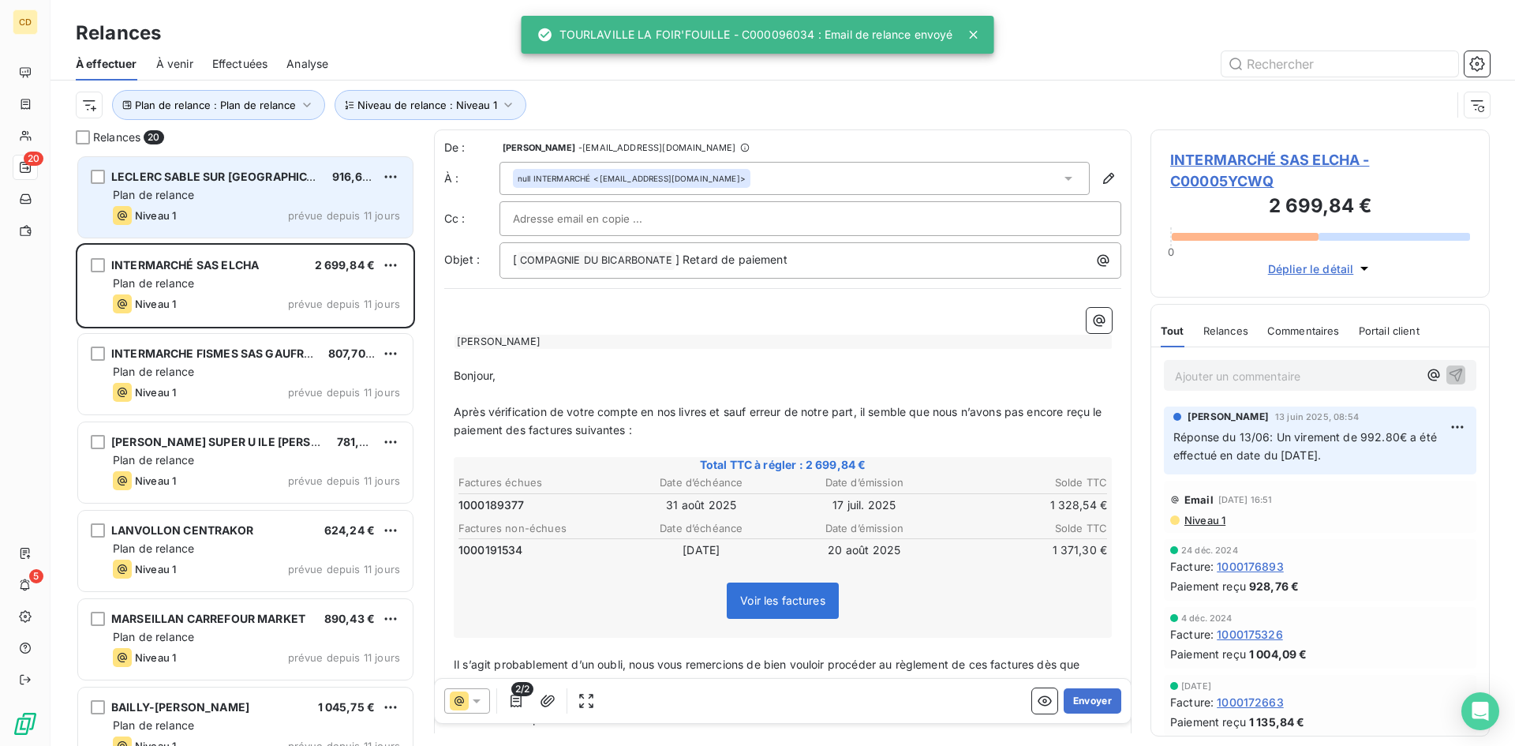
click at [251, 196] on div "Plan de relance" at bounding box center [256, 195] width 287 height 16
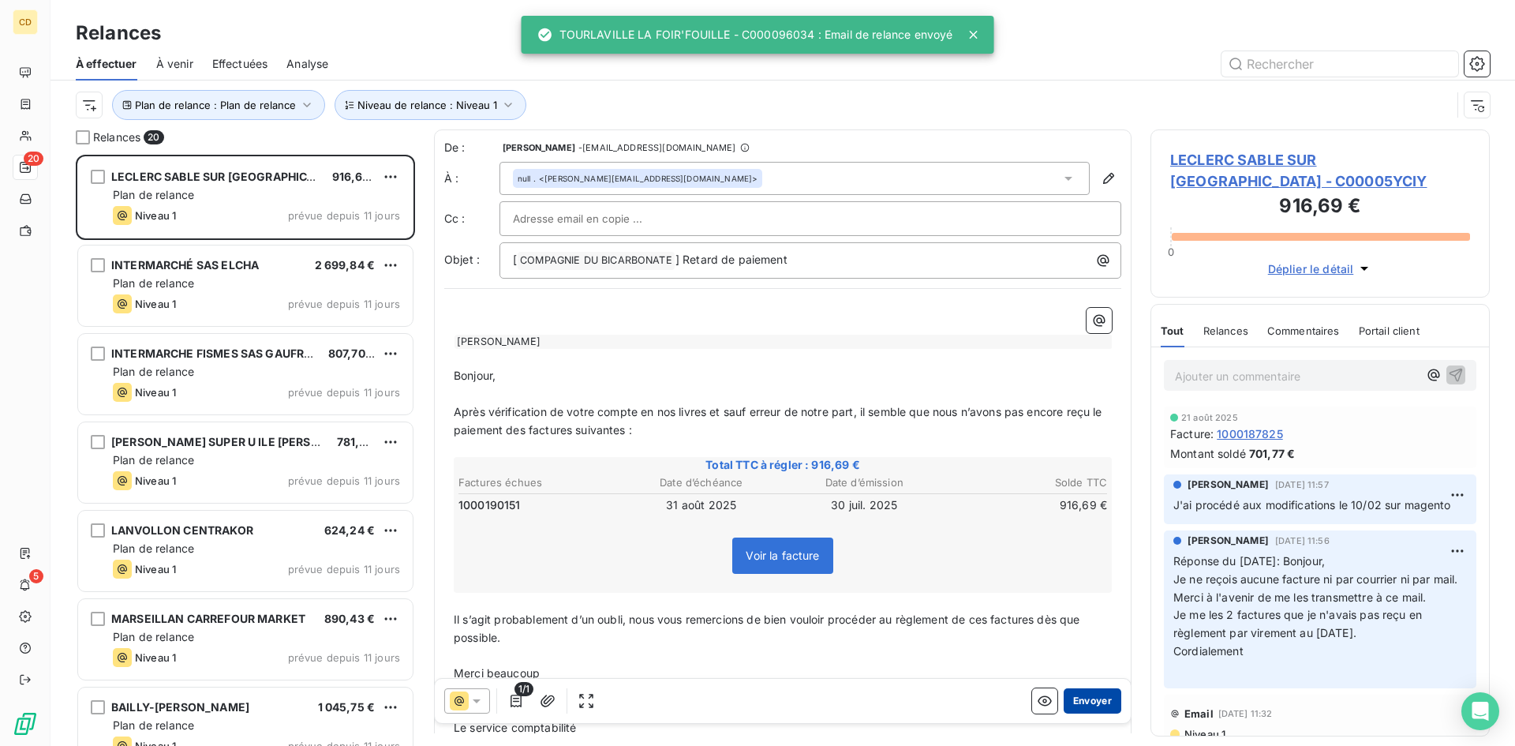
click at [1078, 702] on button "Envoyer" at bounding box center [1093, 700] width 58 height 25
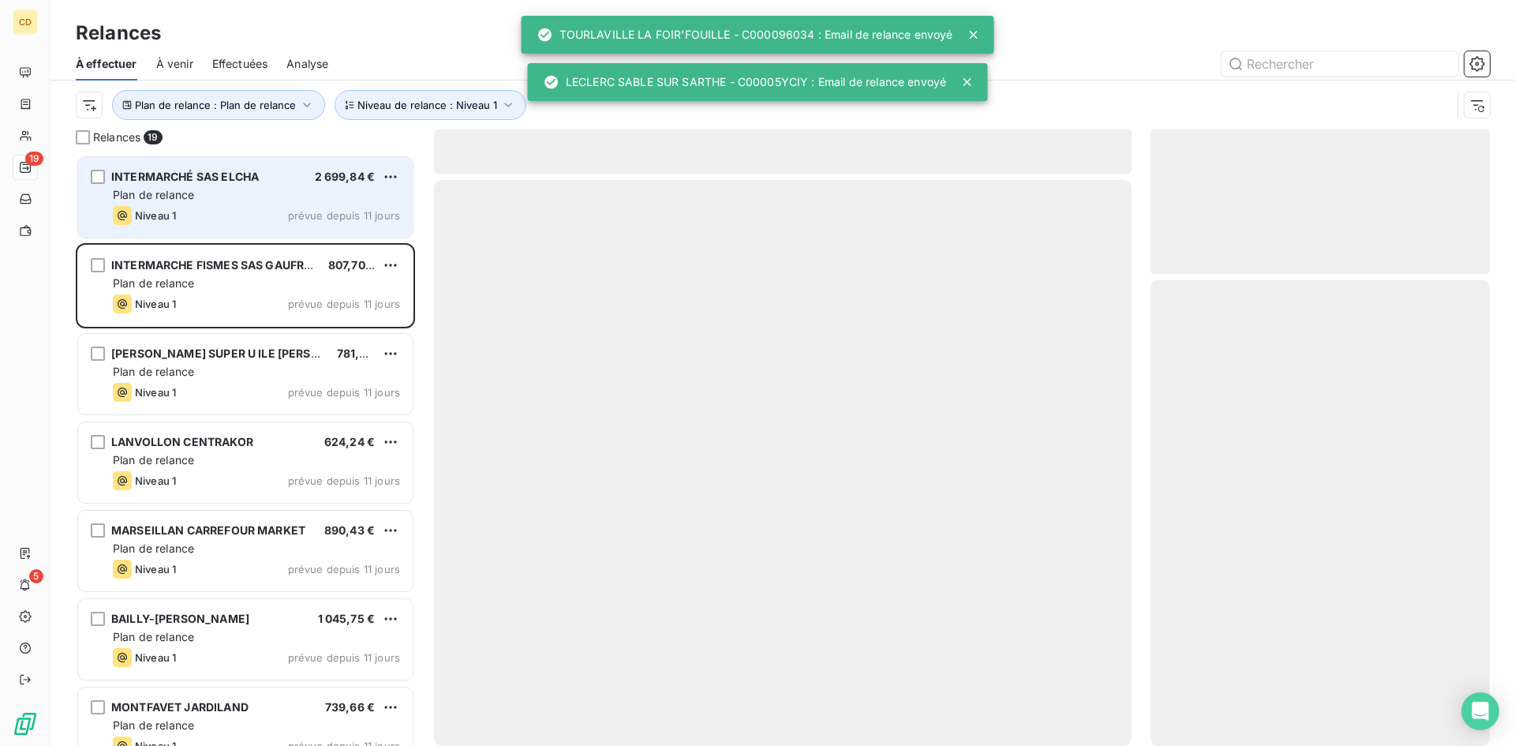
click at [178, 188] on span "Plan de relance" at bounding box center [153, 194] width 81 height 13
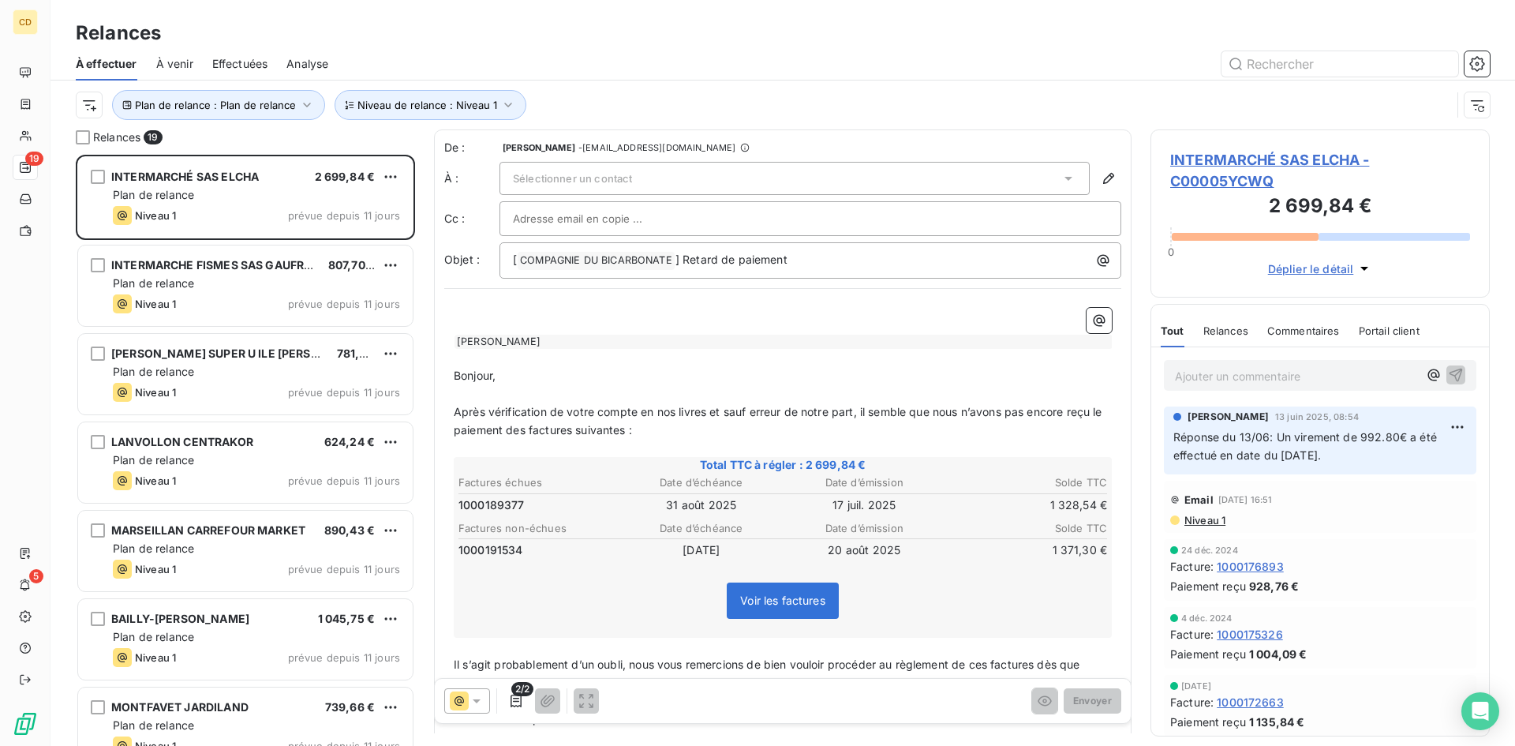
click at [675, 173] on div "Sélectionner un contact" at bounding box center [795, 178] width 590 height 33
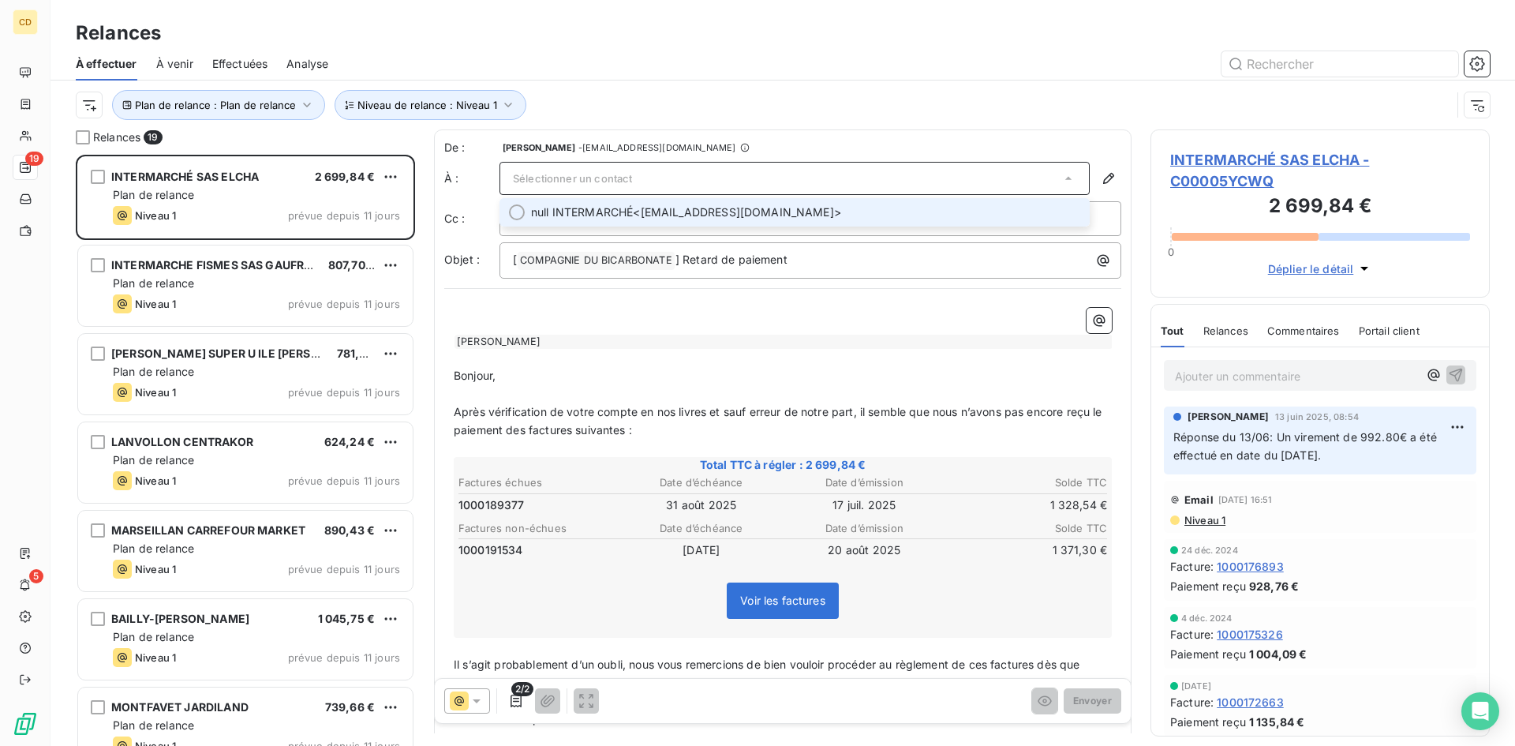
click at [679, 211] on span "null INTERMARCHÉ <pdv07877@mousquetaires.com>" at bounding box center [805, 212] width 549 height 16
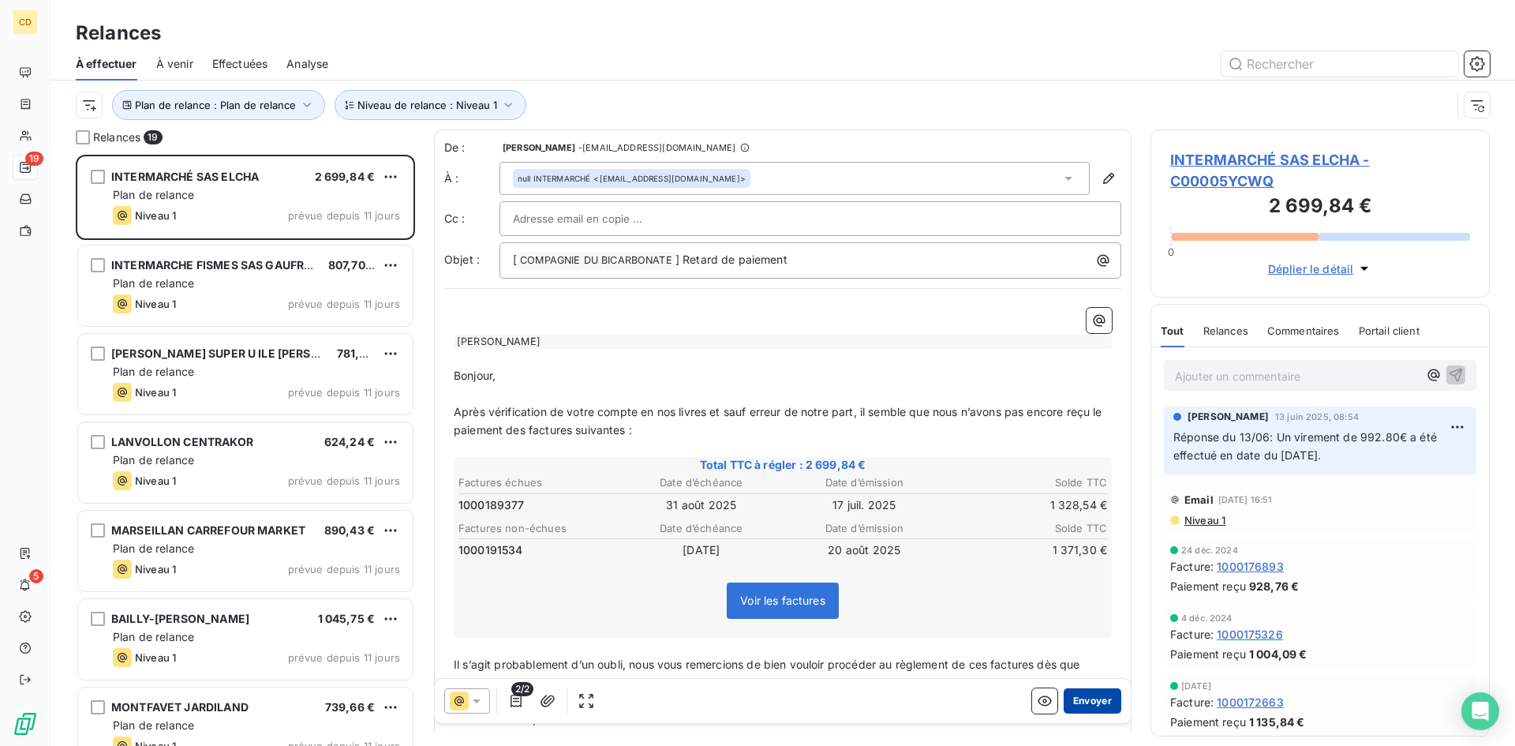
click at [1078, 705] on button "Envoyer" at bounding box center [1093, 700] width 58 height 25
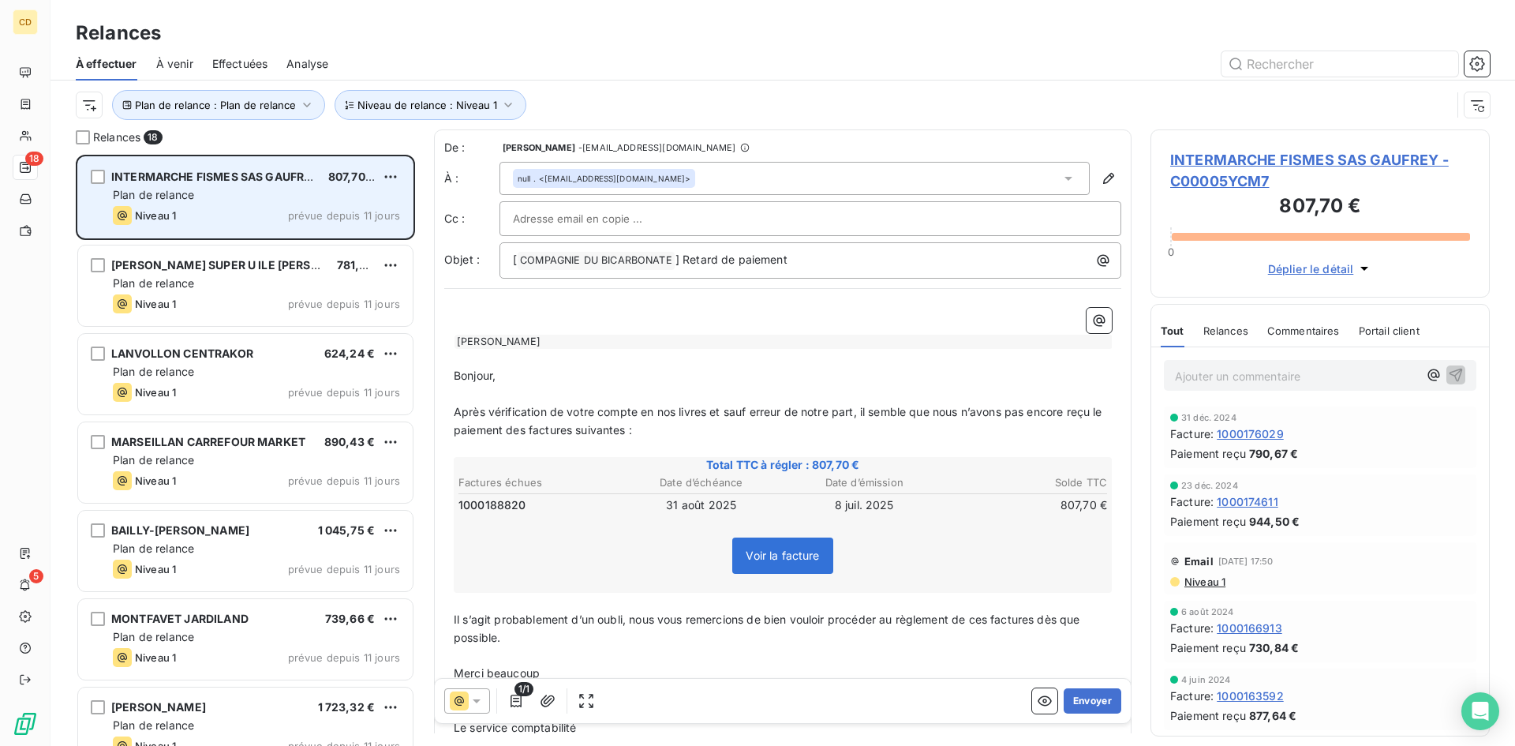
click at [185, 192] on span "Plan de relance" at bounding box center [153, 194] width 81 height 13
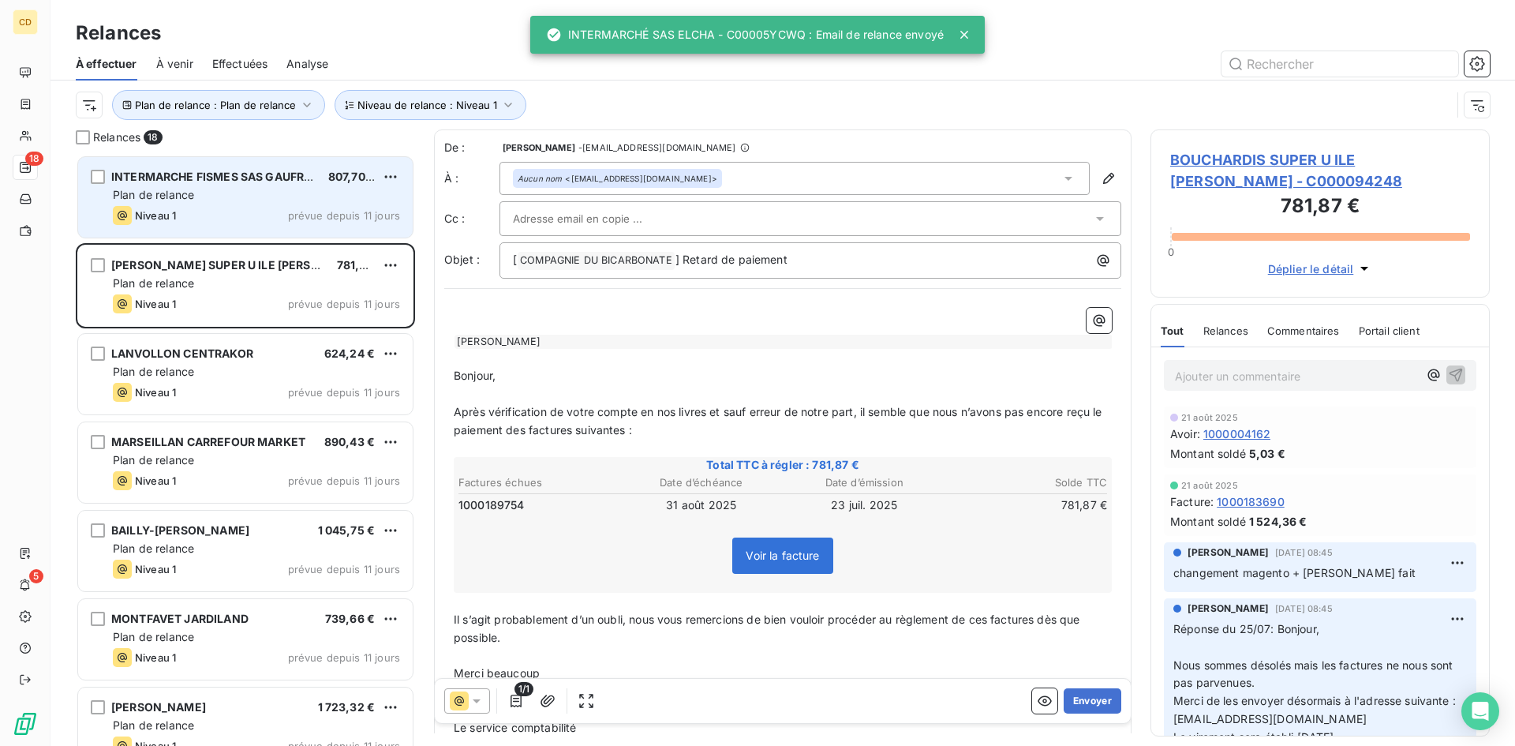
click at [271, 192] on div "Plan de relance" at bounding box center [256, 195] width 287 height 16
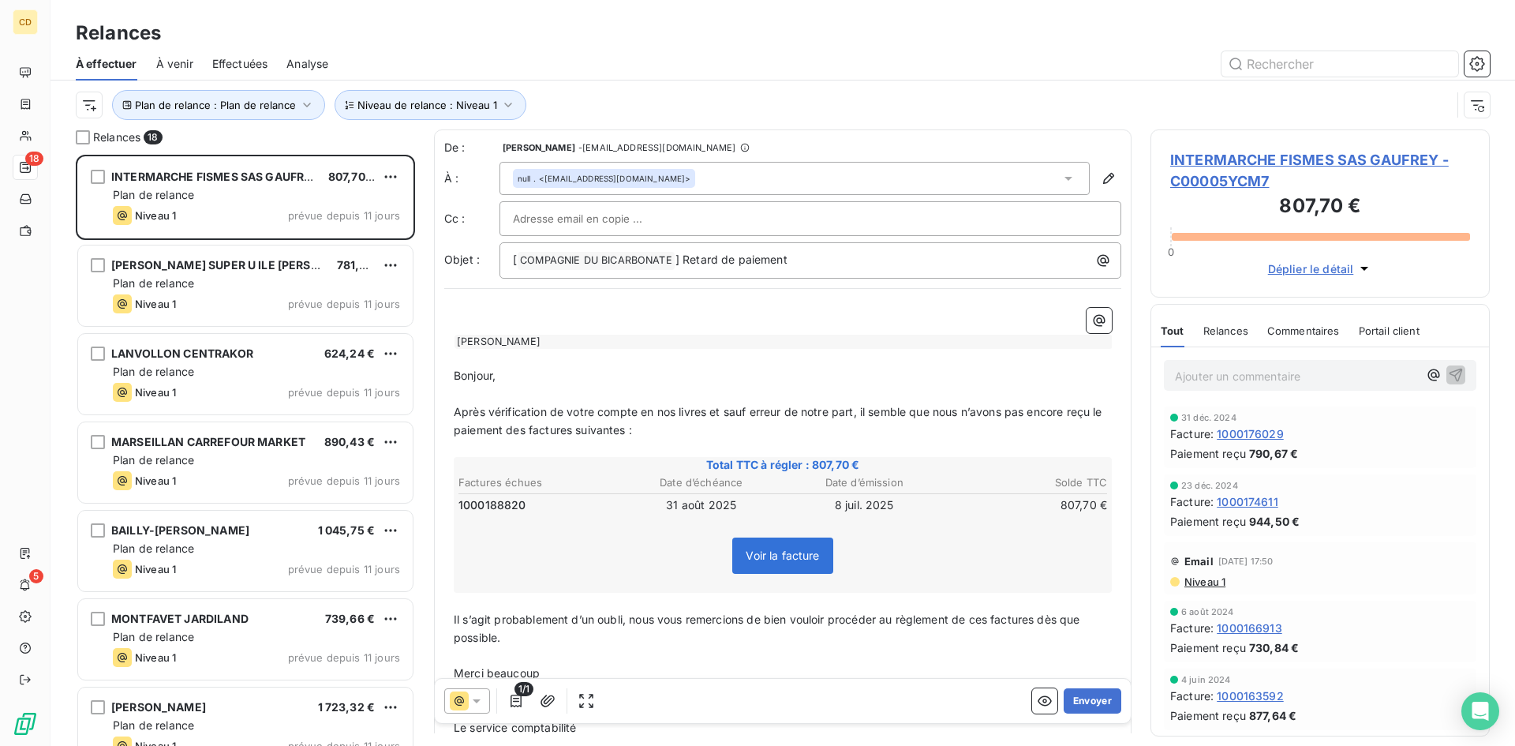
click at [1218, 578] on span "Niveau 1" at bounding box center [1204, 581] width 43 height 13
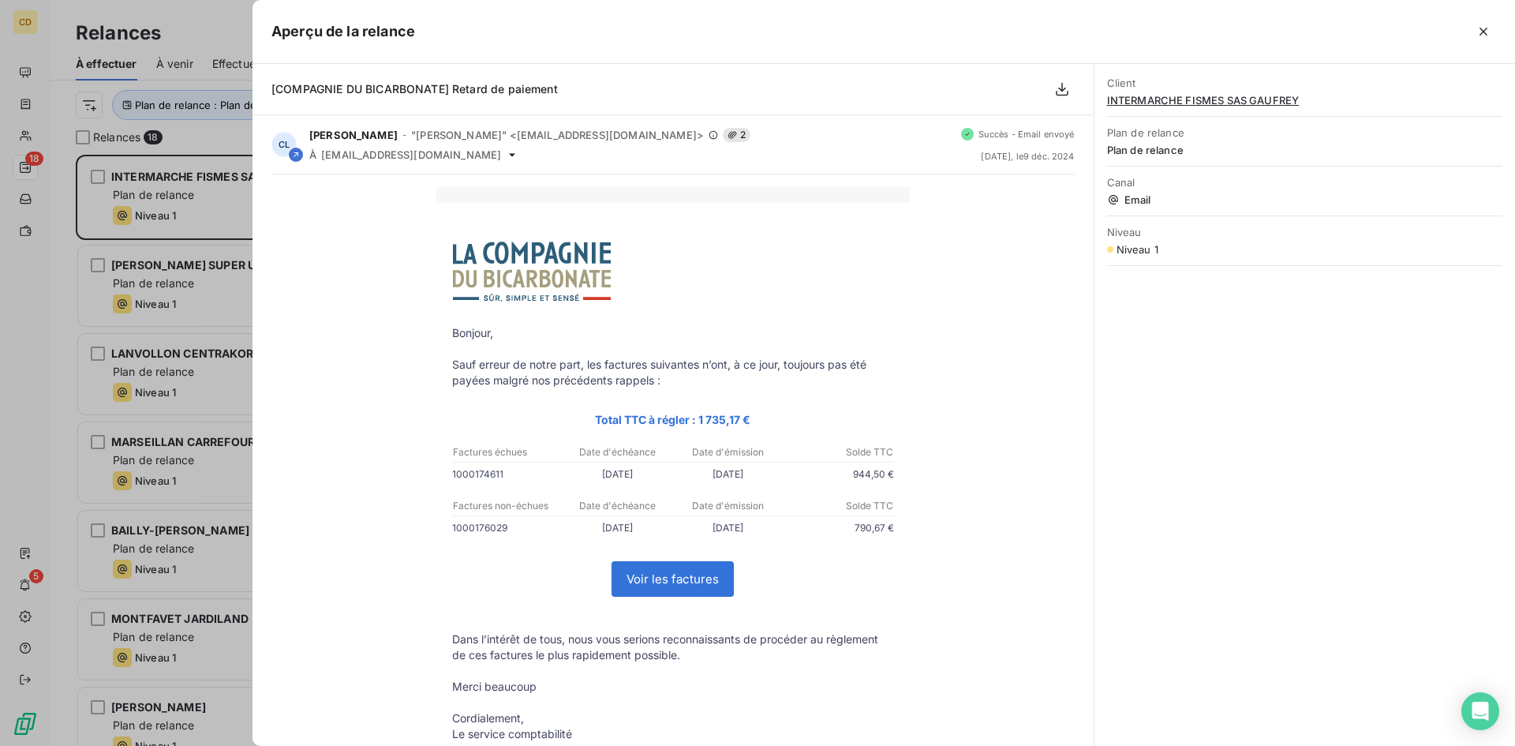
click at [1483, 24] on icon "button" at bounding box center [1484, 32] width 16 height 16
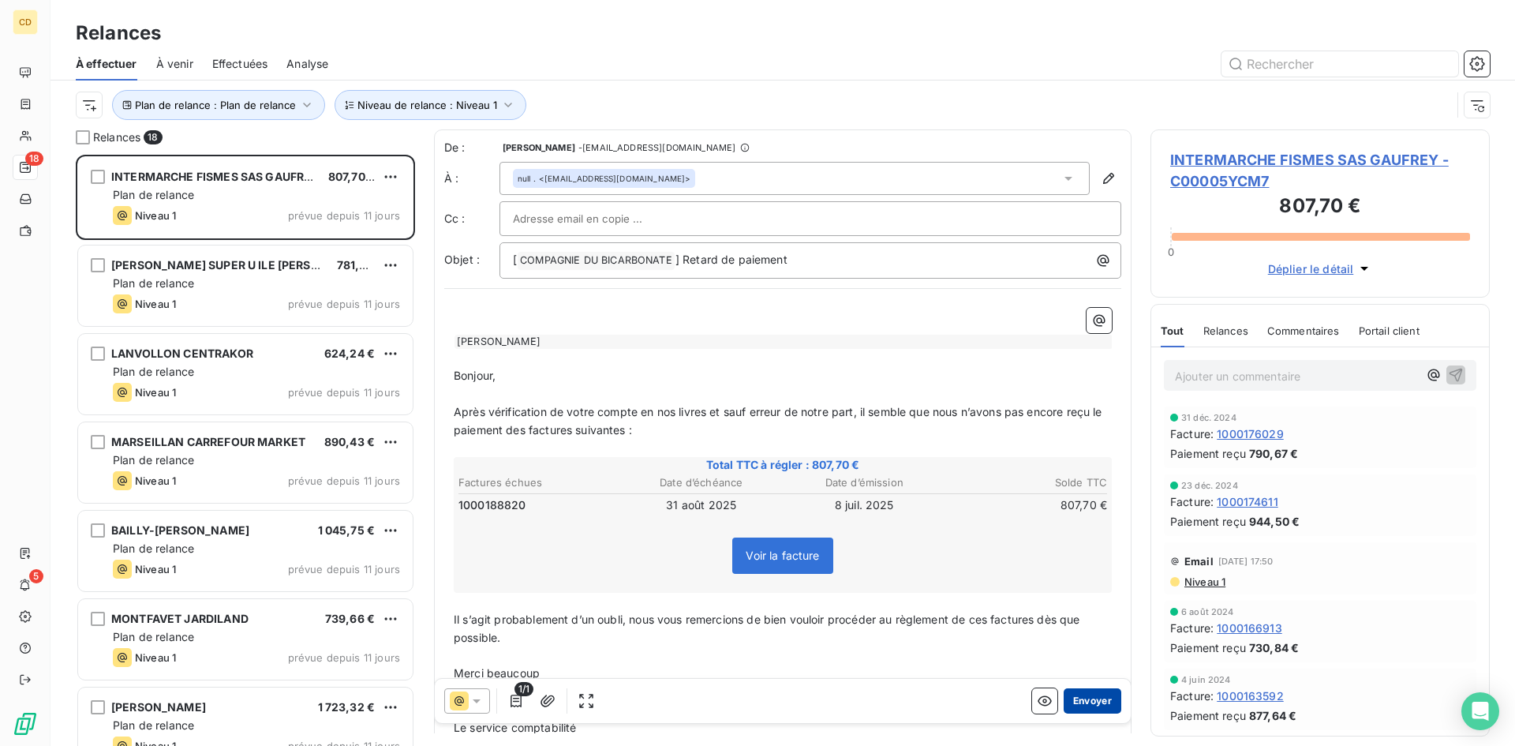
click at [1087, 697] on button "Envoyer" at bounding box center [1093, 700] width 58 height 25
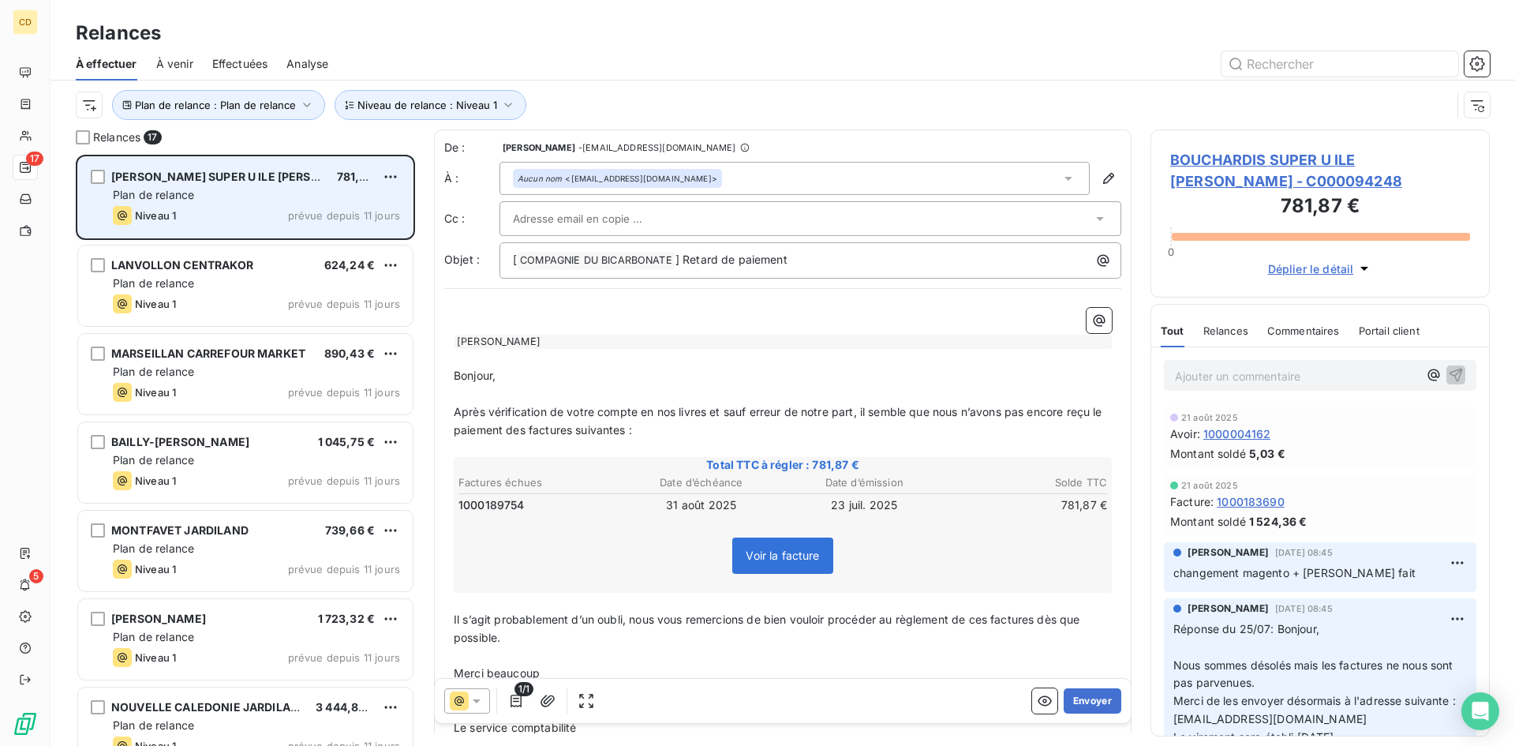
click at [208, 193] on div "Plan de relance" at bounding box center [256, 195] width 287 height 16
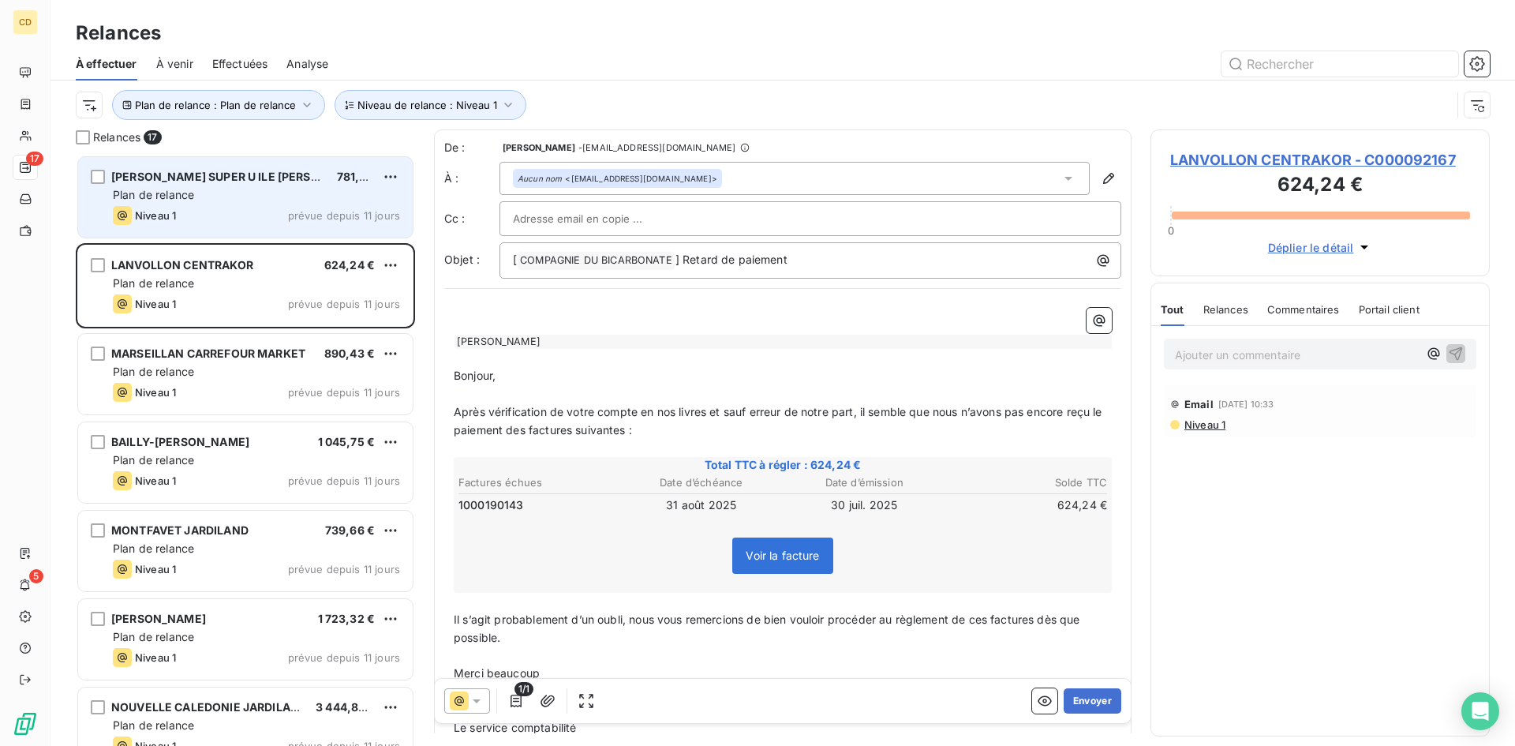
drag, startPoint x: 206, startPoint y: 185, endPoint x: 214, endPoint y: 195, distance: 12.3
click at [207, 185] on div "BOUCHARDIS SUPER U ILE BOUCHARD 781,87 € Plan de relance Niveau 1 prévue depuis…" at bounding box center [245, 197] width 335 height 80
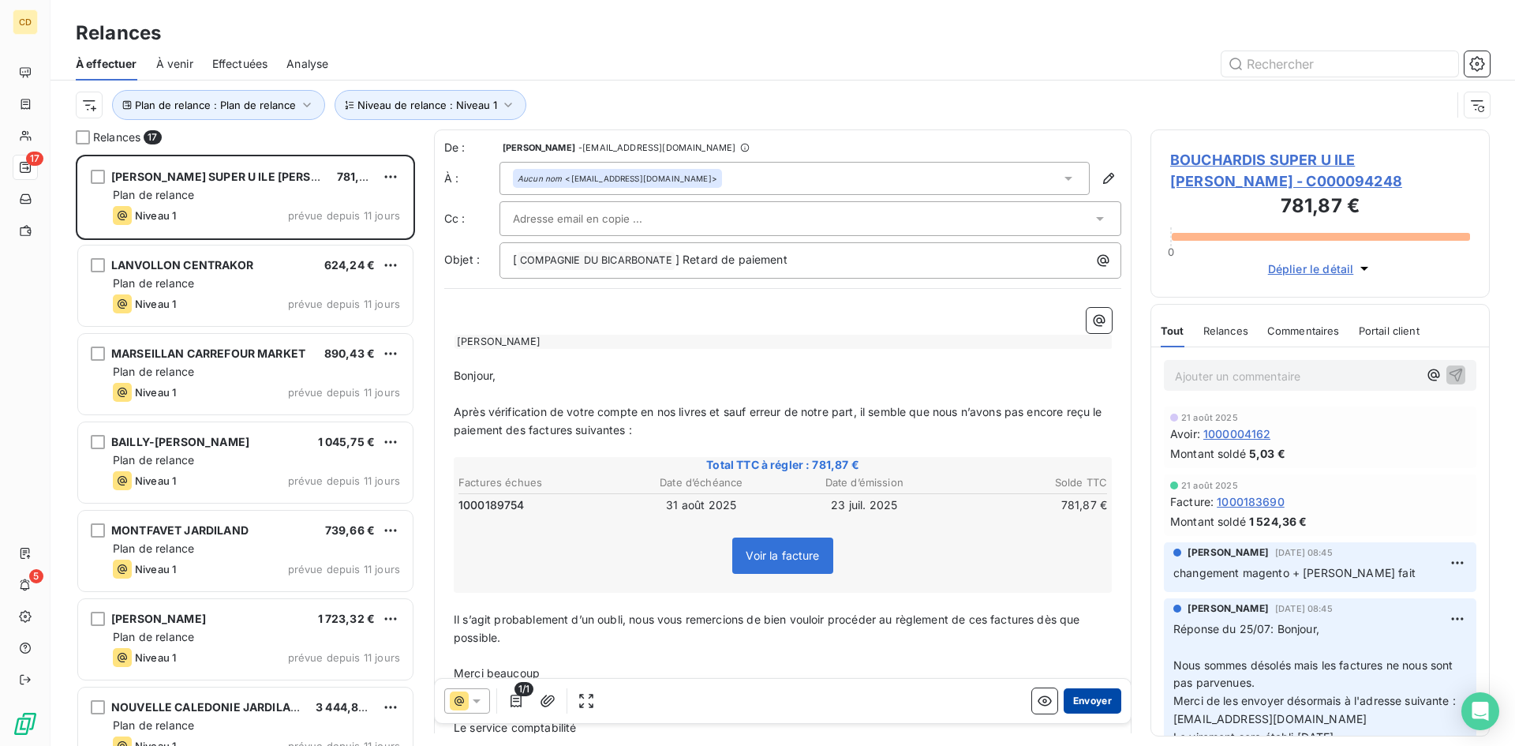
click at [1082, 699] on button "Envoyer" at bounding box center [1093, 700] width 58 height 25
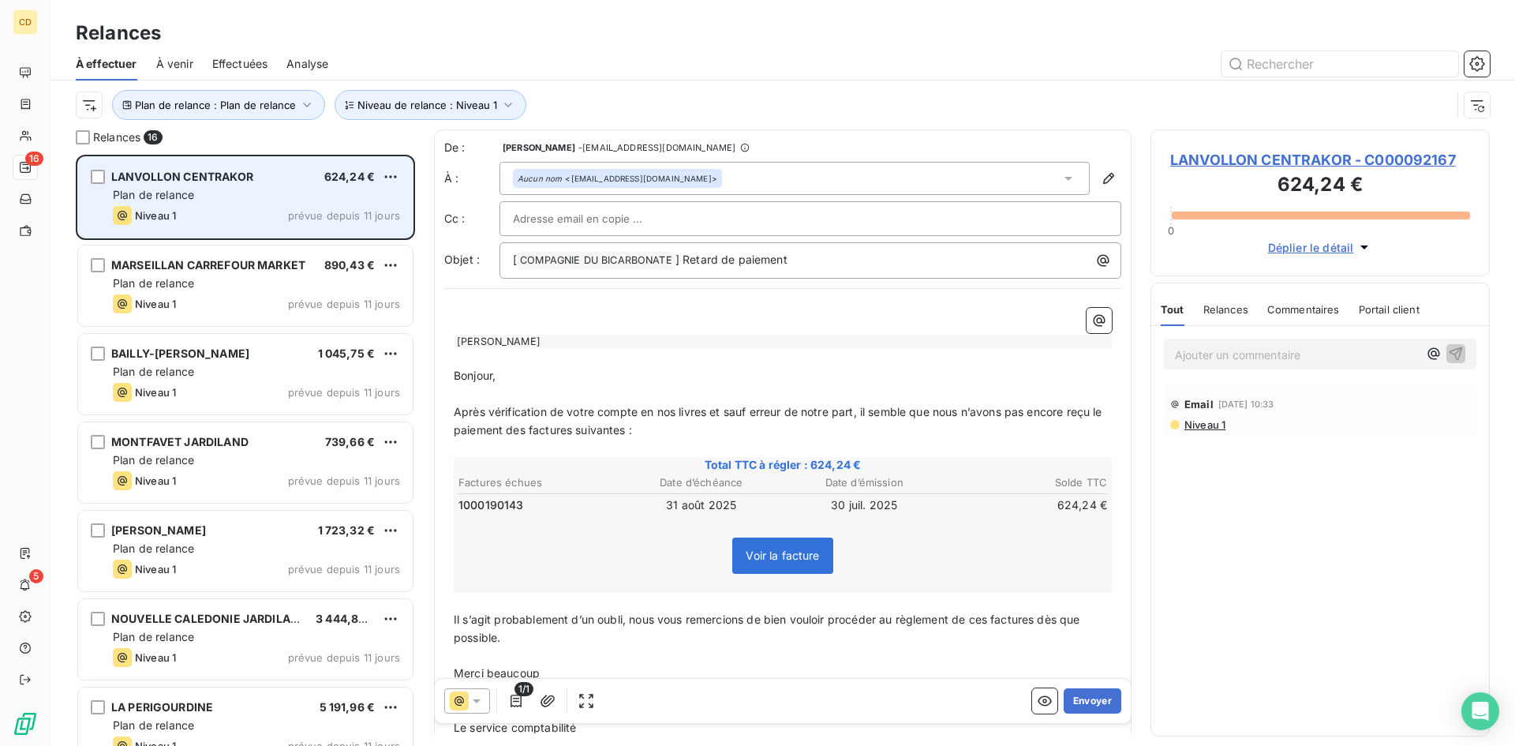
click at [214, 185] on div "LANVOLLON CENTRAKOR 624,24 € Plan de relance Niveau 1 prévue depuis 11 jours" at bounding box center [245, 197] width 335 height 80
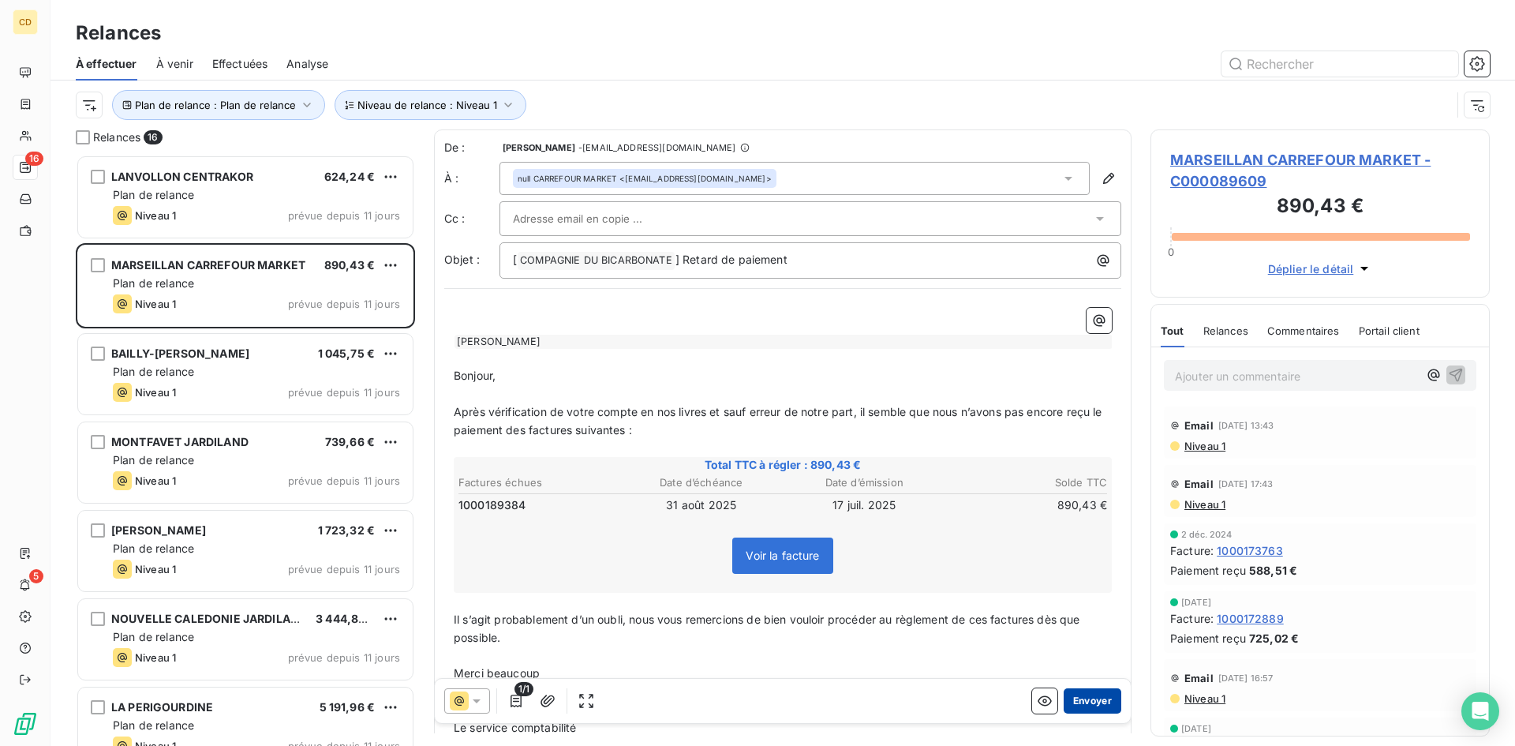
click at [1080, 703] on button "Envoyer" at bounding box center [1093, 700] width 58 height 25
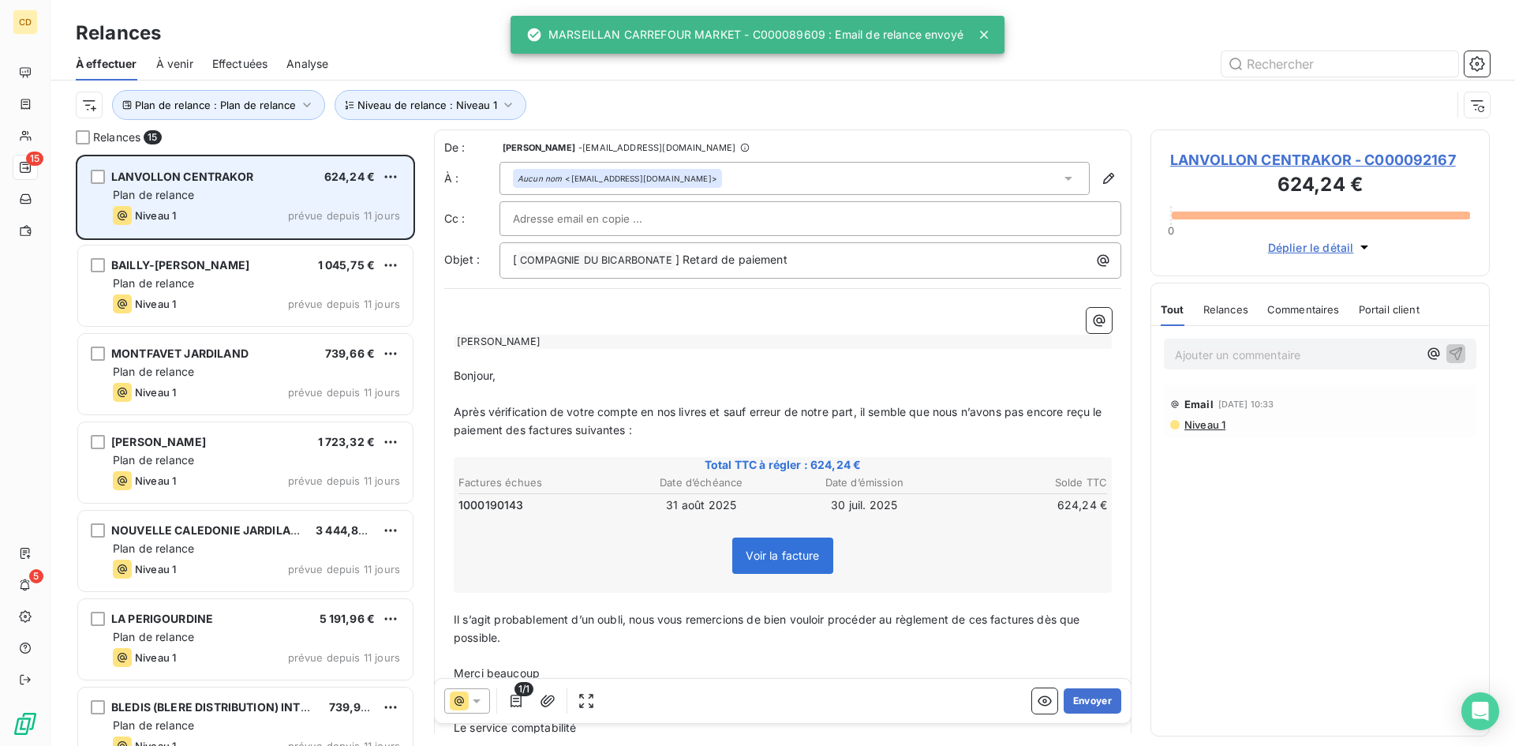
click at [214, 195] on div "Plan de relance" at bounding box center [256, 195] width 287 height 16
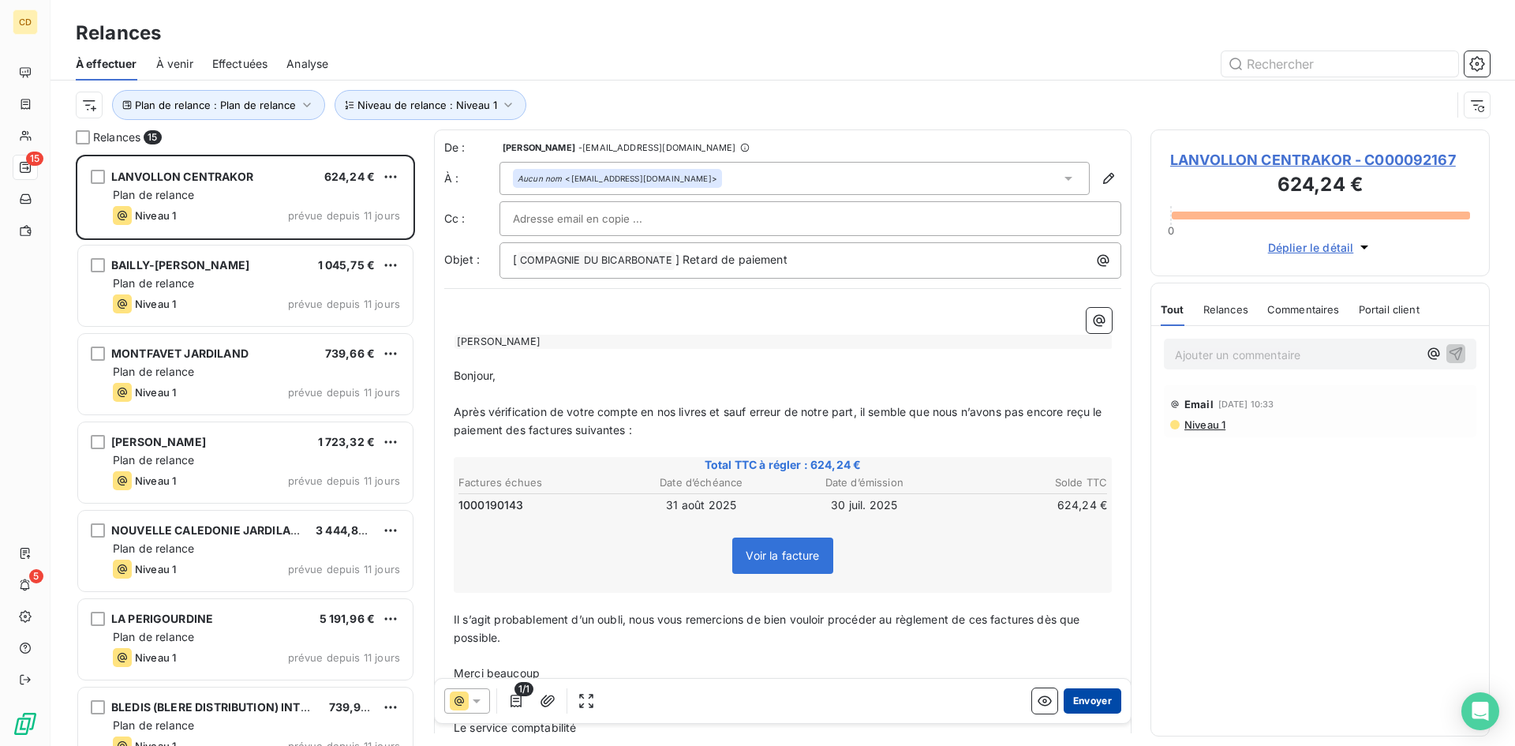
click at [1072, 700] on button "Envoyer" at bounding box center [1093, 700] width 58 height 25
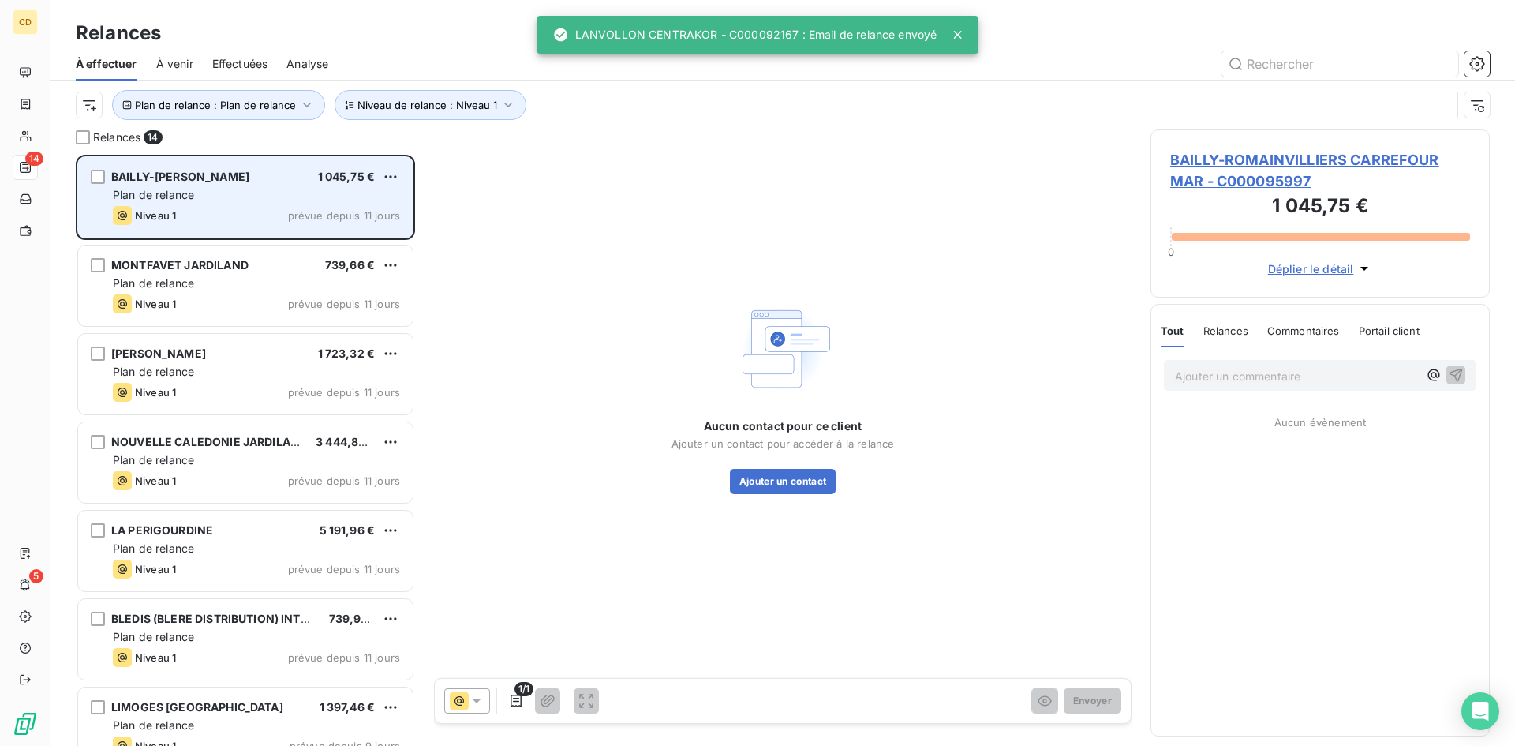
click at [199, 190] on div "Plan de relance" at bounding box center [256, 195] width 287 height 16
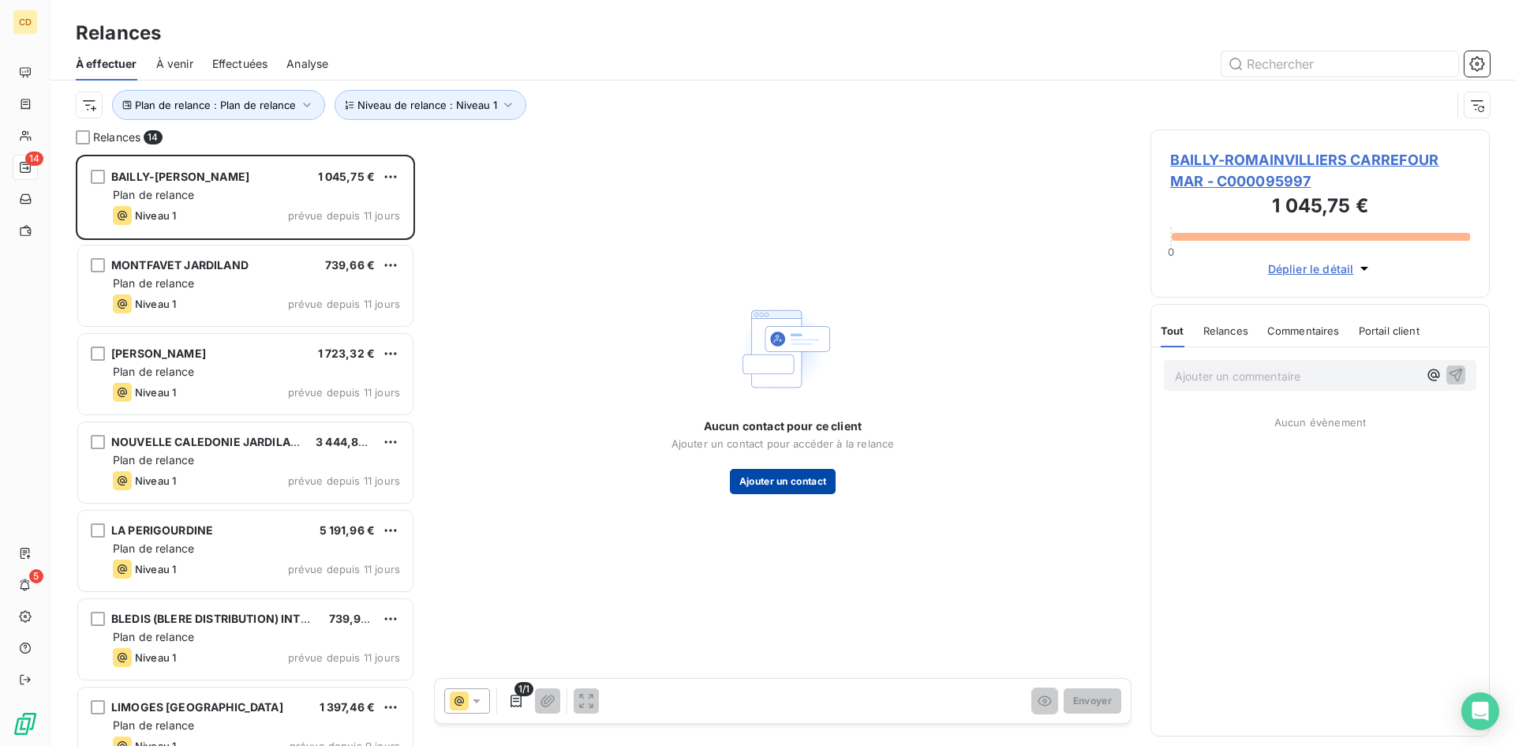
click at [787, 481] on button "Ajouter un contact" at bounding box center [783, 481] width 107 height 25
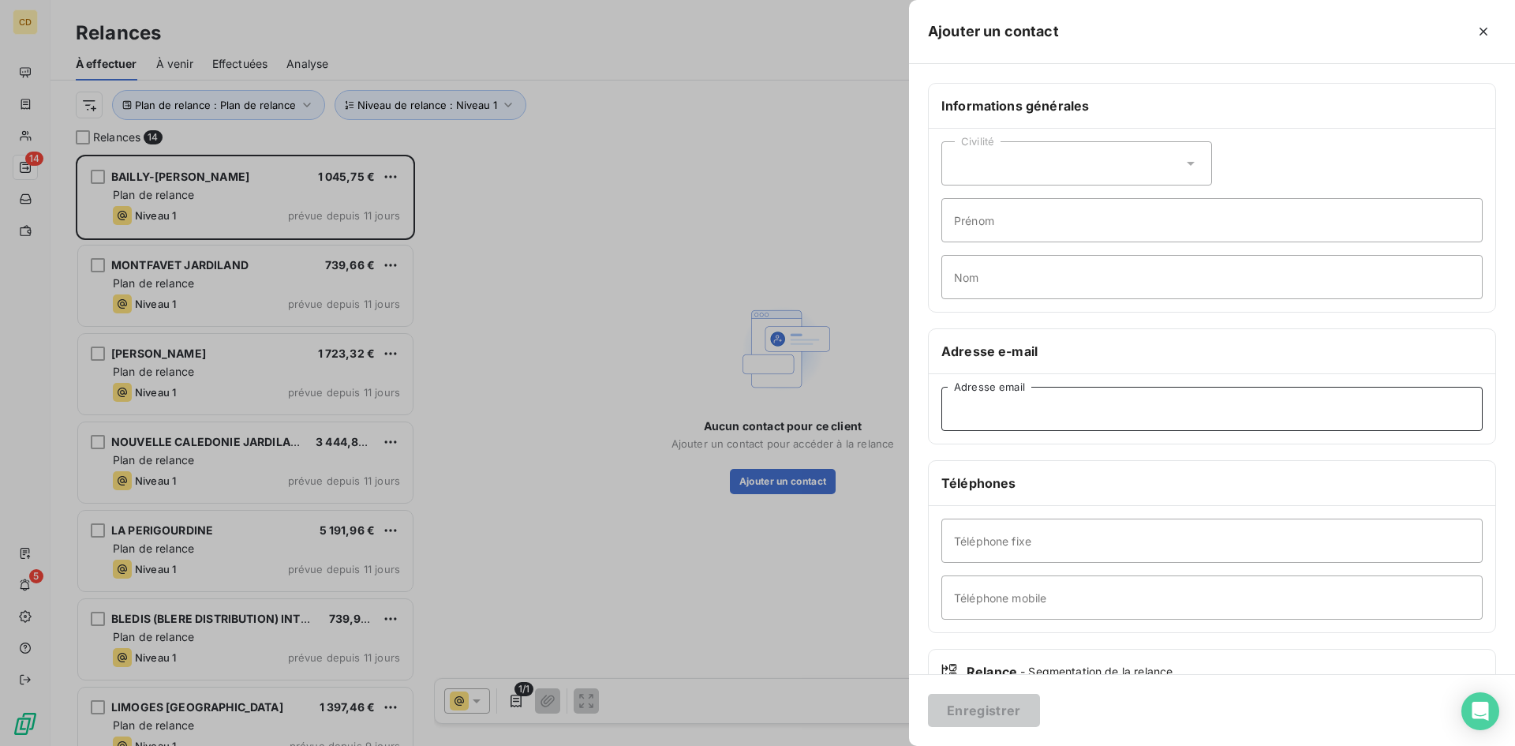
paste input "marie_ange_rodrigues_1@carrefour.com"
type input "marie_ange_rodrigues_1@carrefour.com"
click at [987, 697] on button "Enregistrer" at bounding box center [984, 710] width 112 height 33
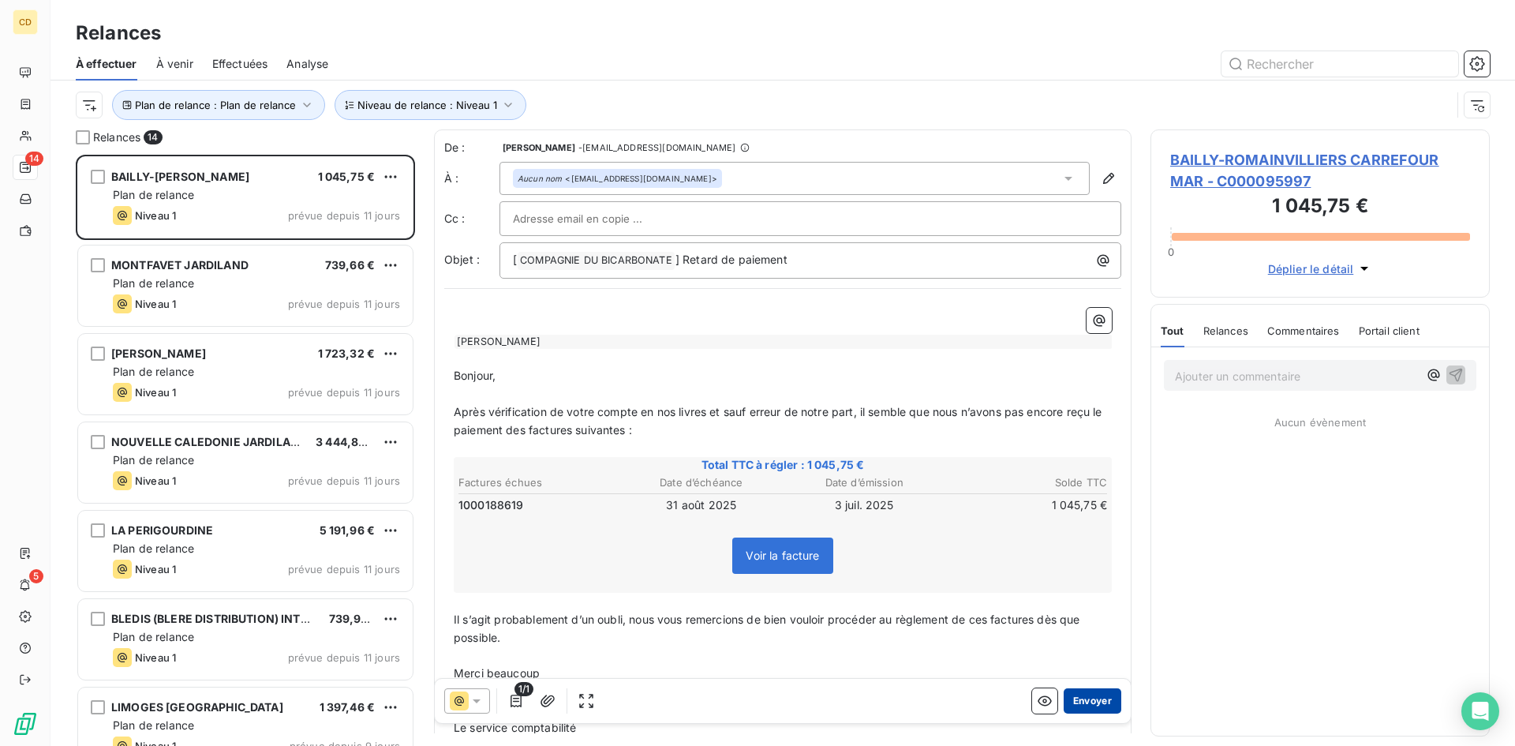
click at [1072, 698] on button "Envoyer" at bounding box center [1093, 700] width 58 height 25
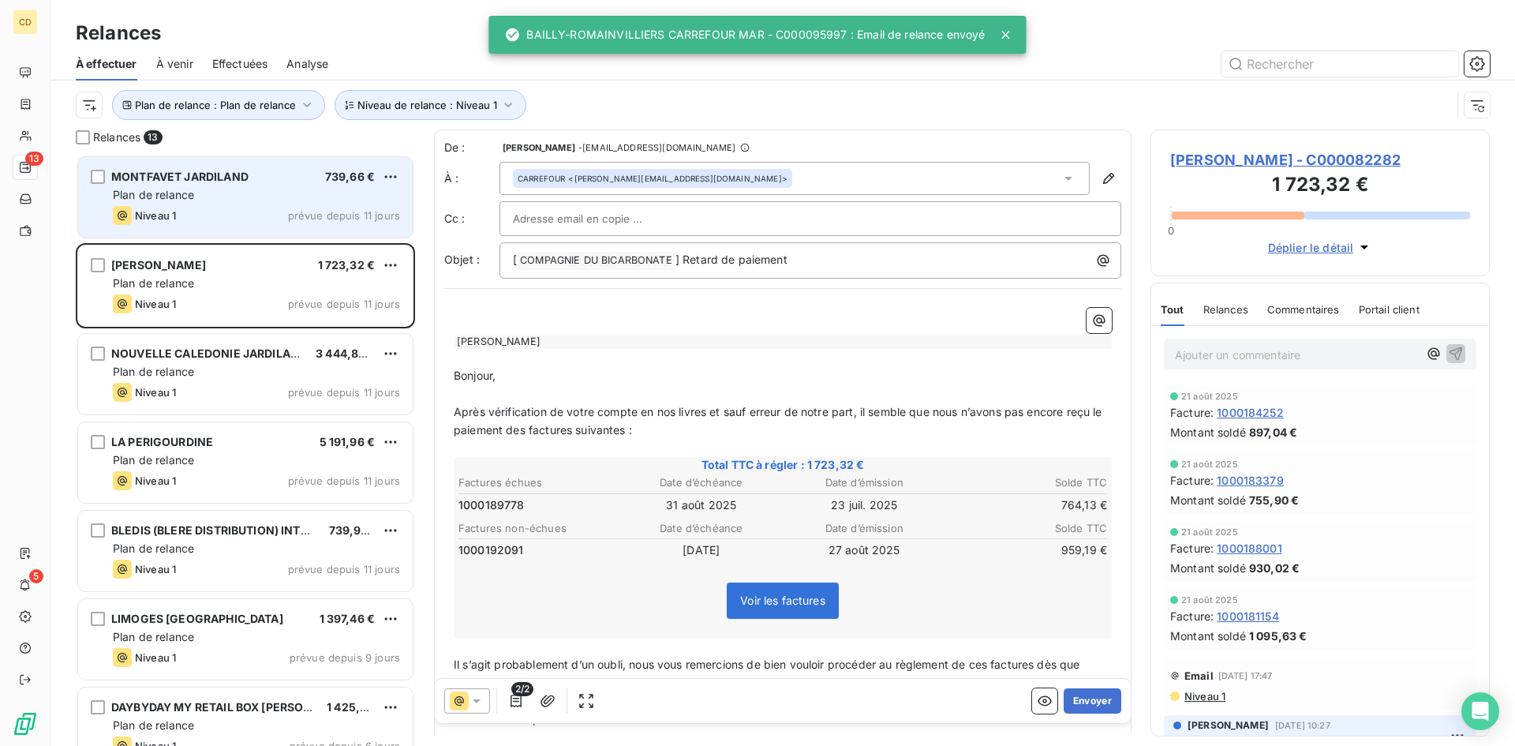
click at [258, 193] on div "Plan de relance" at bounding box center [256, 195] width 287 height 16
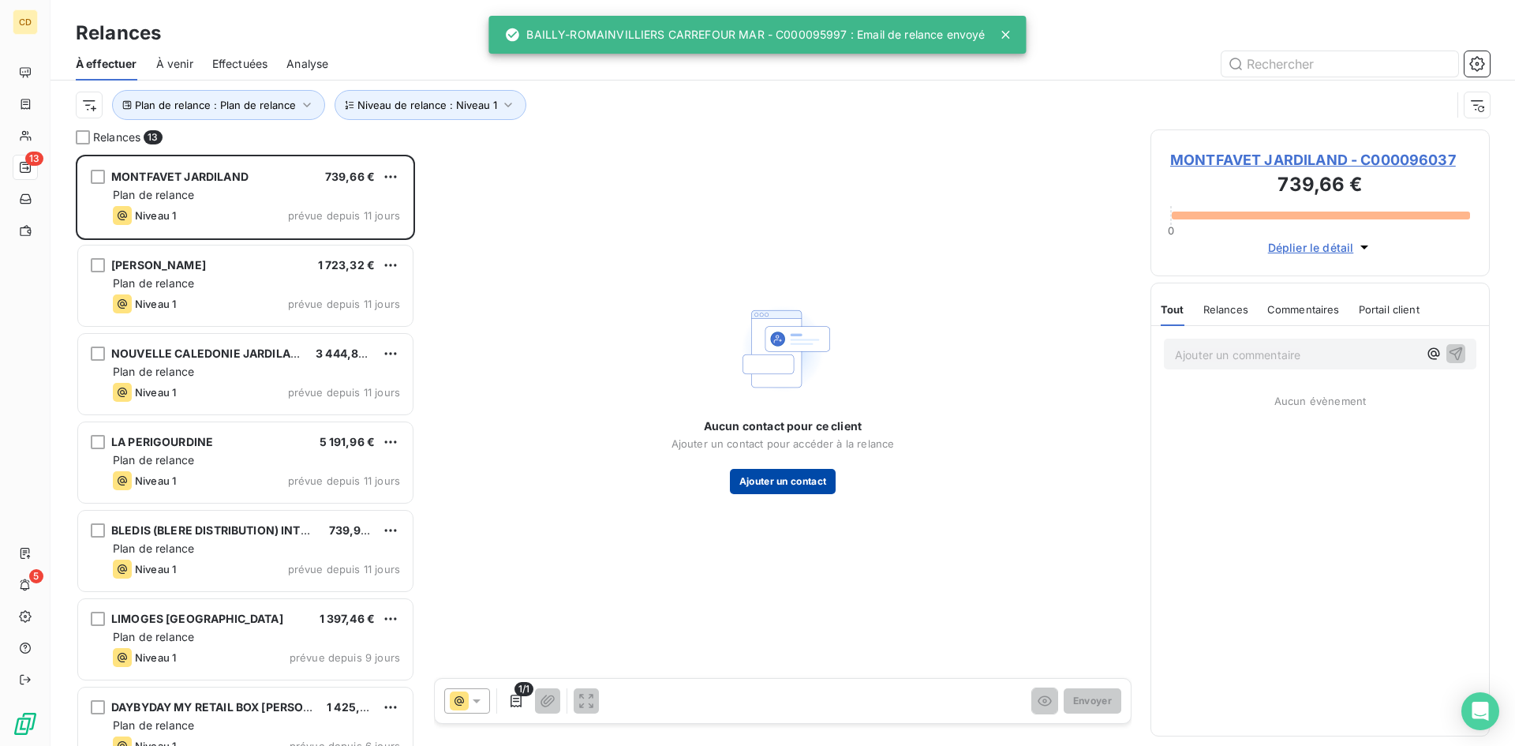
click at [789, 484] on button "Ajouter un contact" at bounding box center [783, 481] width 107 height 25
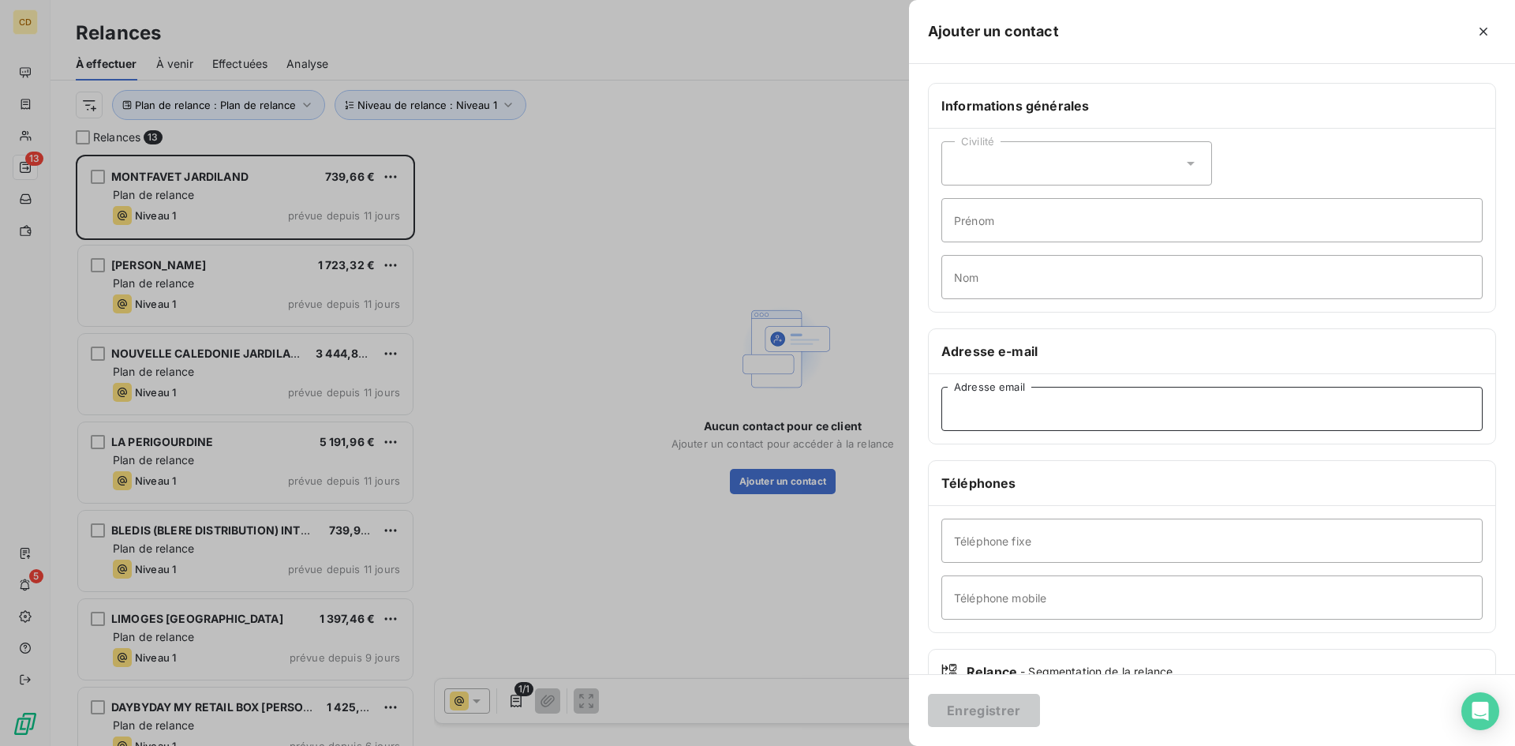
paste input "[EMAIL_ADDRESS][DOMAIN_NAME]"
type input "[EMAIL_ADDRESS][DOMAIN_NAME]"
click at [973, 710] on button "Enregistrer" at bounding box center [984, 710] width 112 height 33
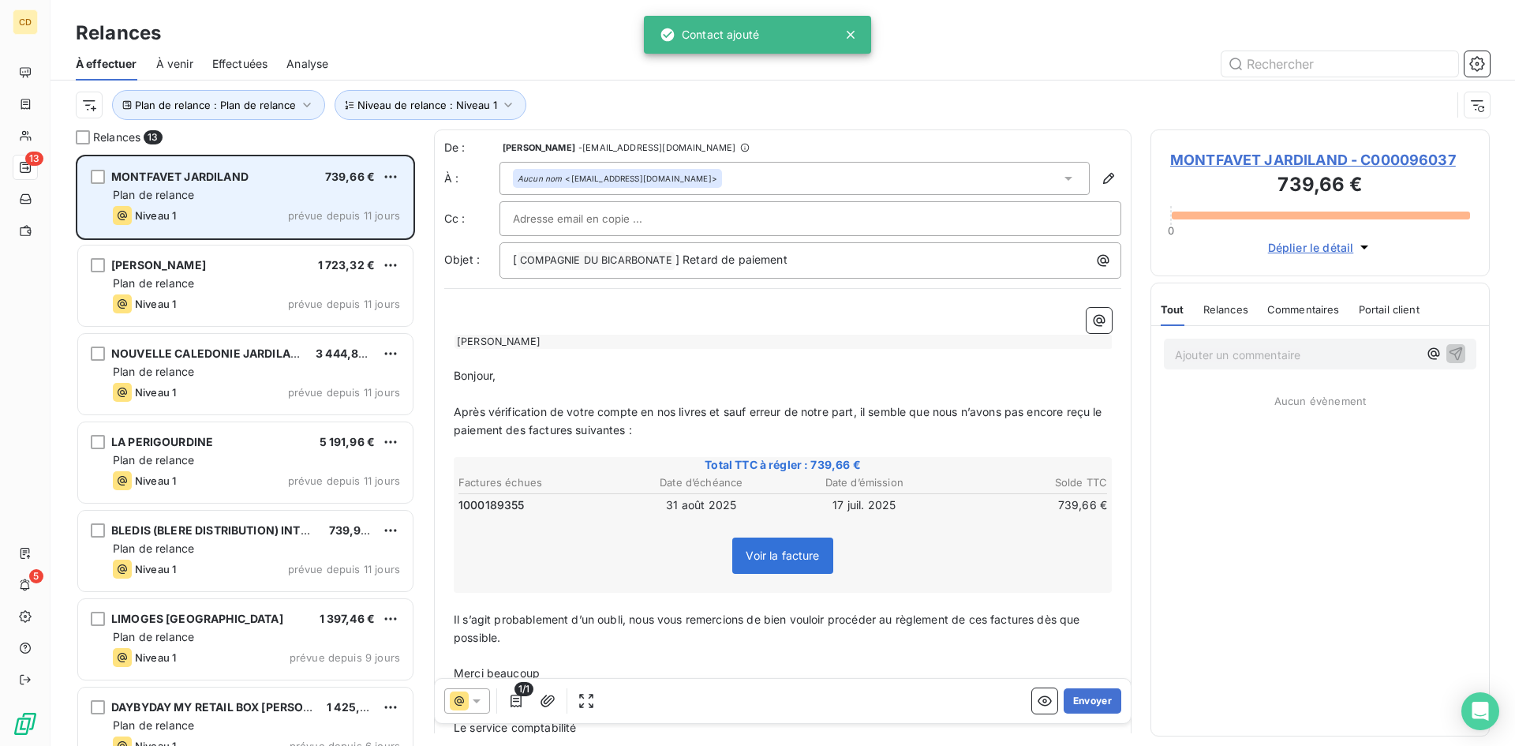
click at [157, 183] on div "MONTFAVET JARDILAND" at bounding box center [179, 177] width 137 height 16
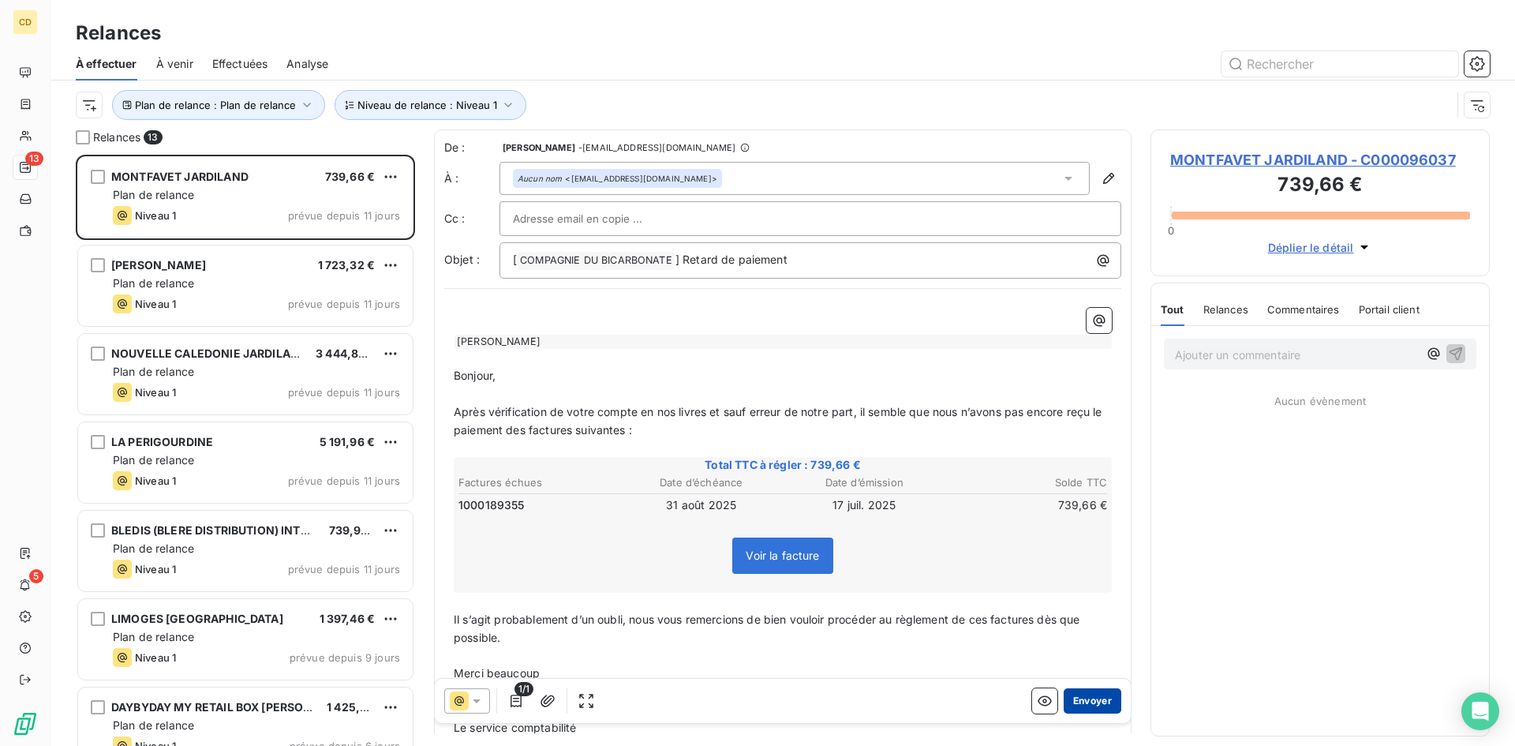
click at [1095, 701] on button "Envoyer" at bounding box center [1093, 700] width 58 height 25
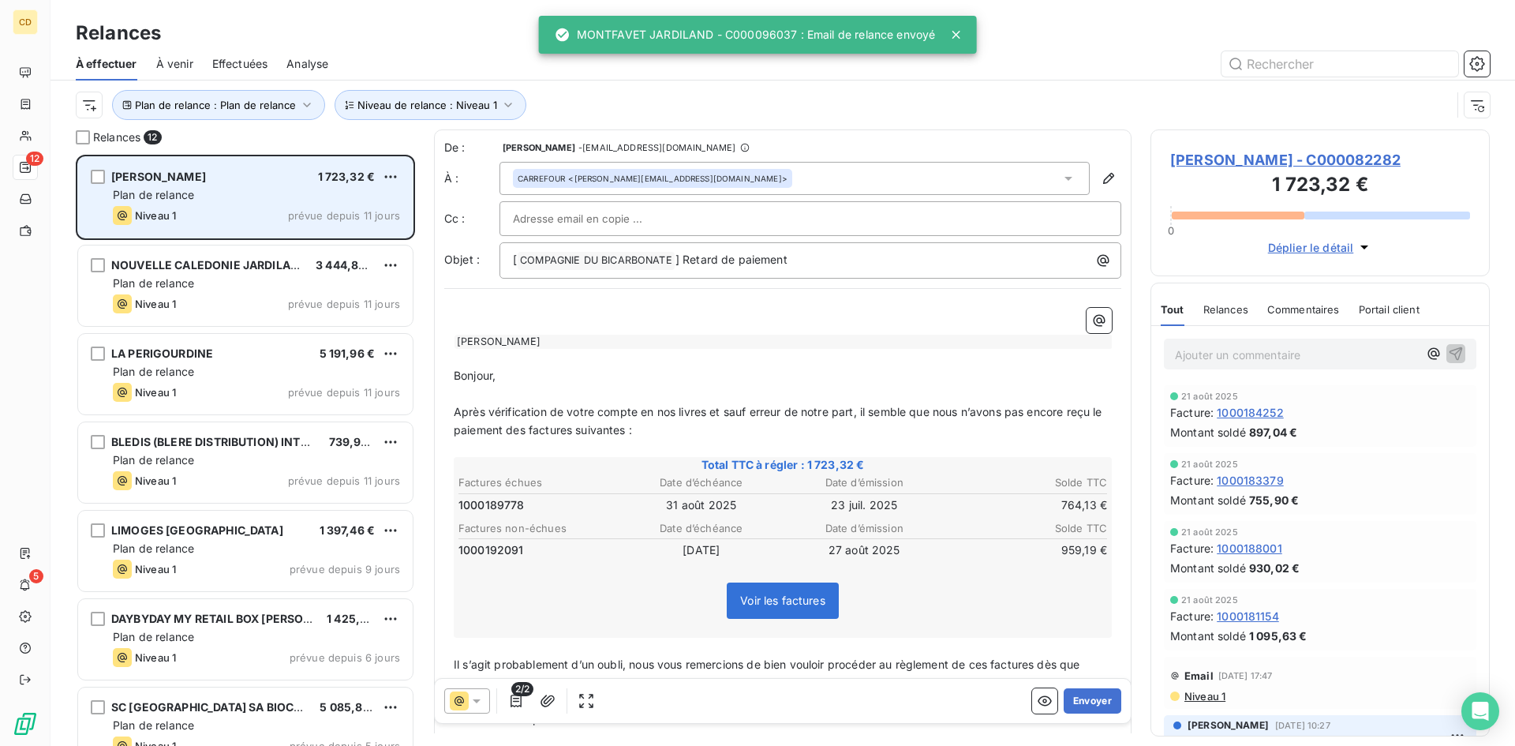
click at [264, 193] on div "Plan de relance" at bounding box center [256, 195] width 287 height 16
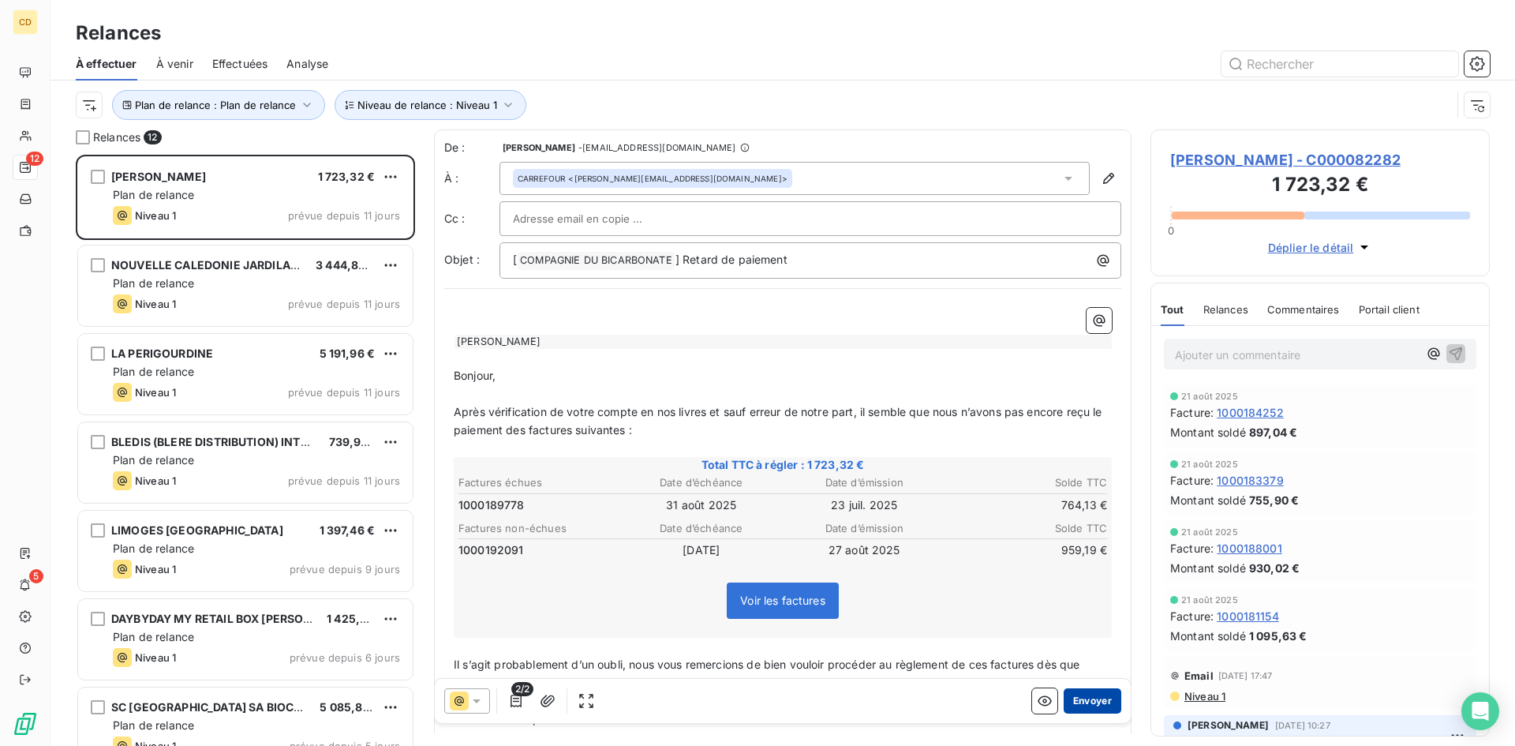
click at [1082, 694] on button "Envoyer" at bounding box center [1093, 700] width 58 height 25
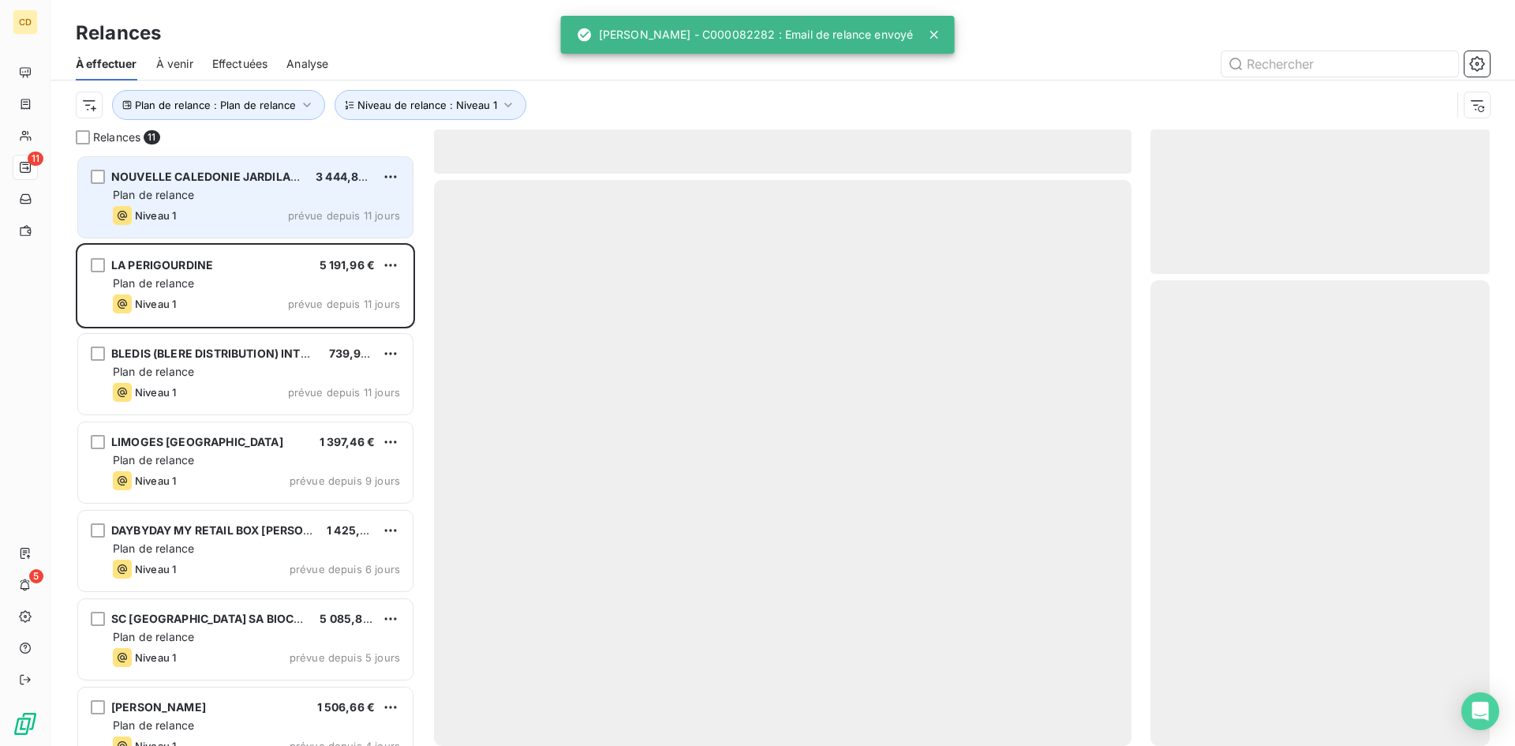
click at [200, 185] on div "NOUVELLE CALEDONIE JARDILAND" at bounding box center [207, 177] width 192 height 16
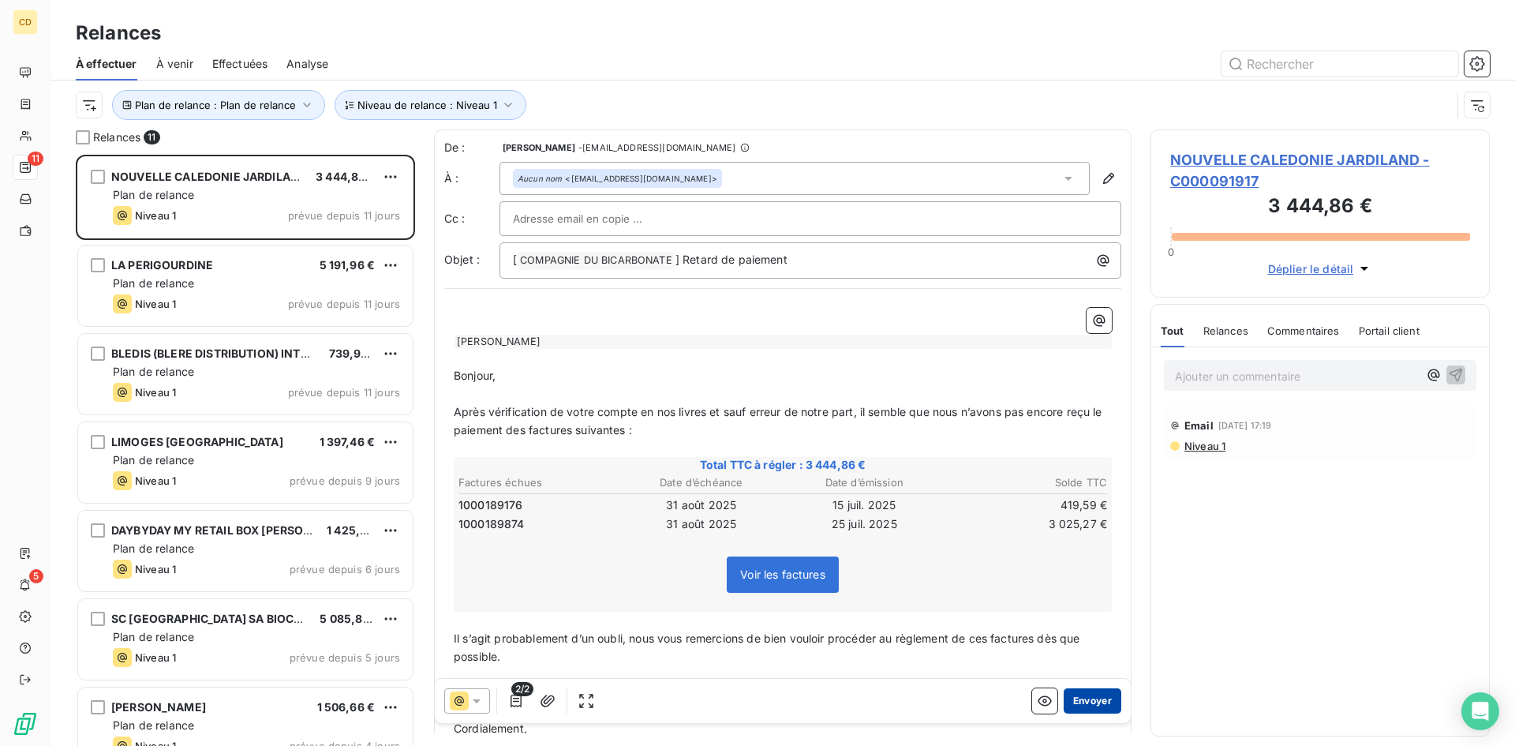
click at [1082, 702] on button "Envoyer" at bounding box center [1093, 700] width 58 height 25
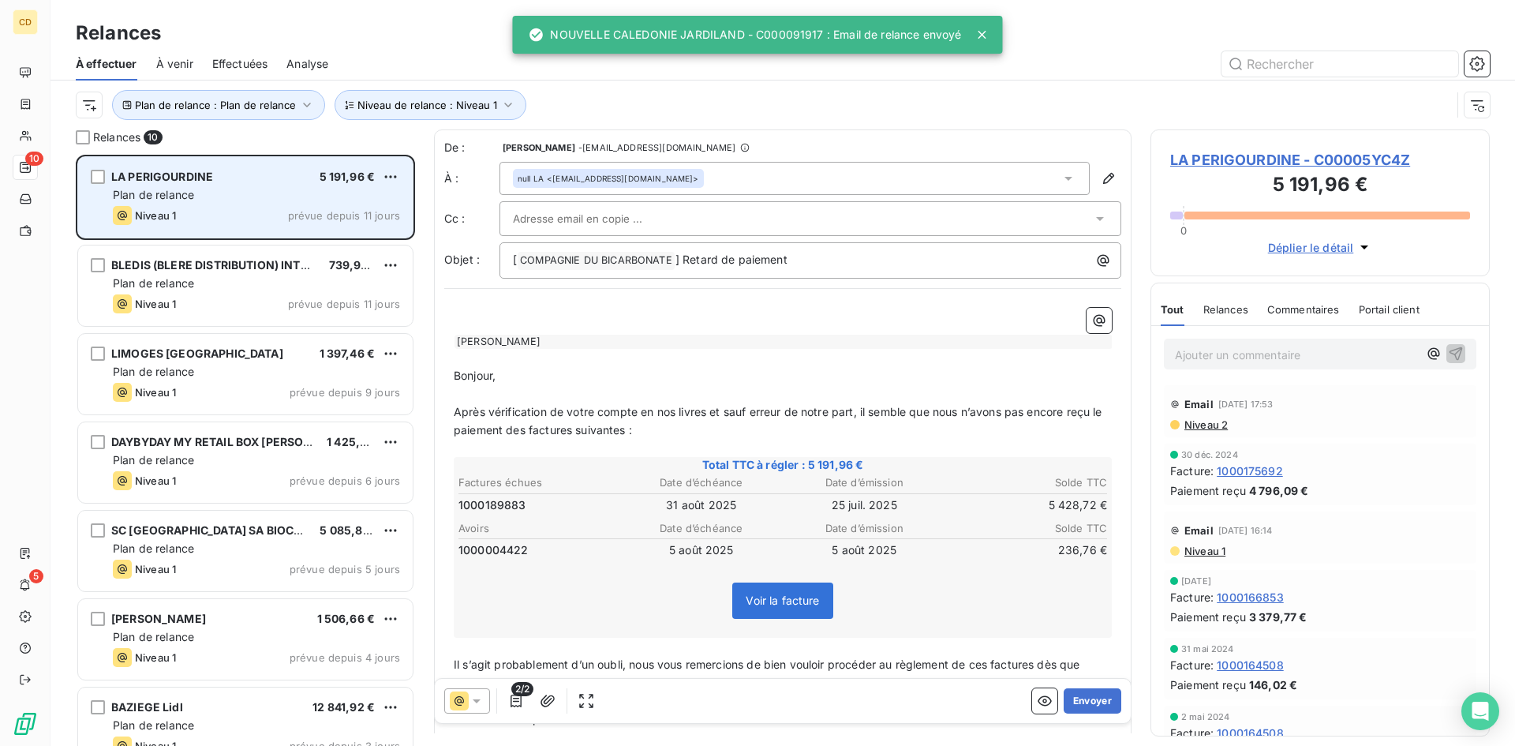
click at [204, 198] on div "Plan de relance" at bounding box center [256, 195] width 287 height 16
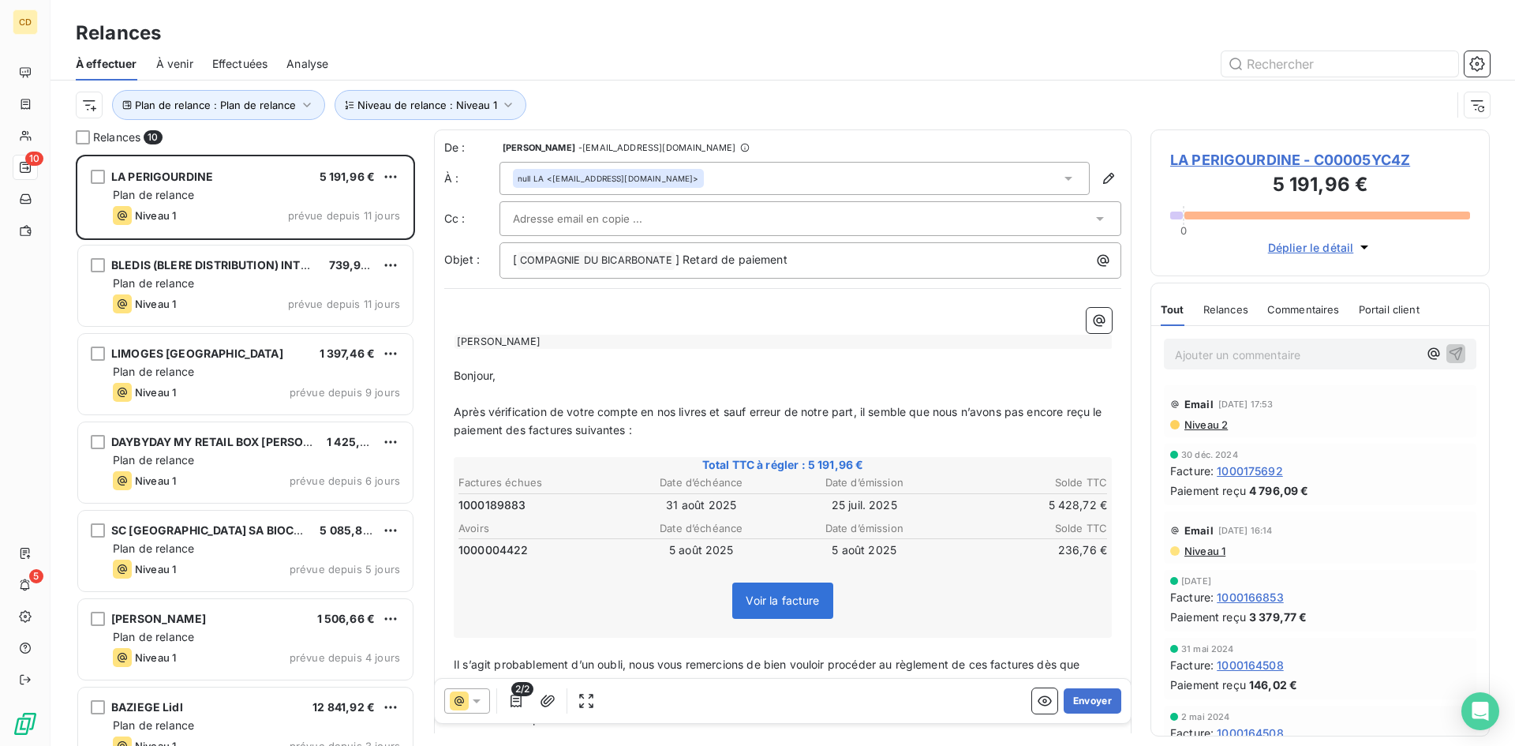
click at [1205, 424] on span "Niveau 2" at bounding box center [1205, 424] width 45 height 13
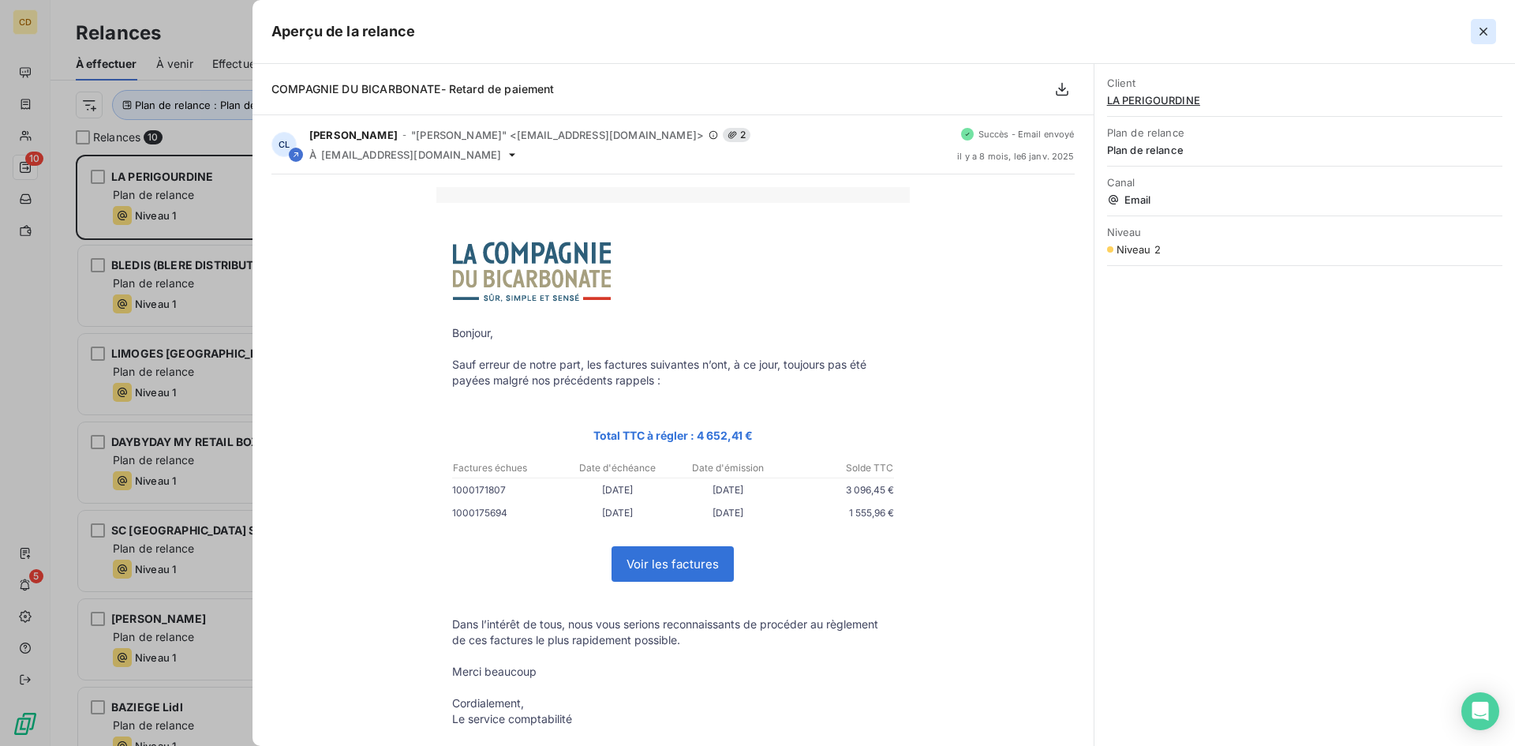
click at [1479, 24] on icon "button" at bounding box center [1484, 32] width 16 height 16
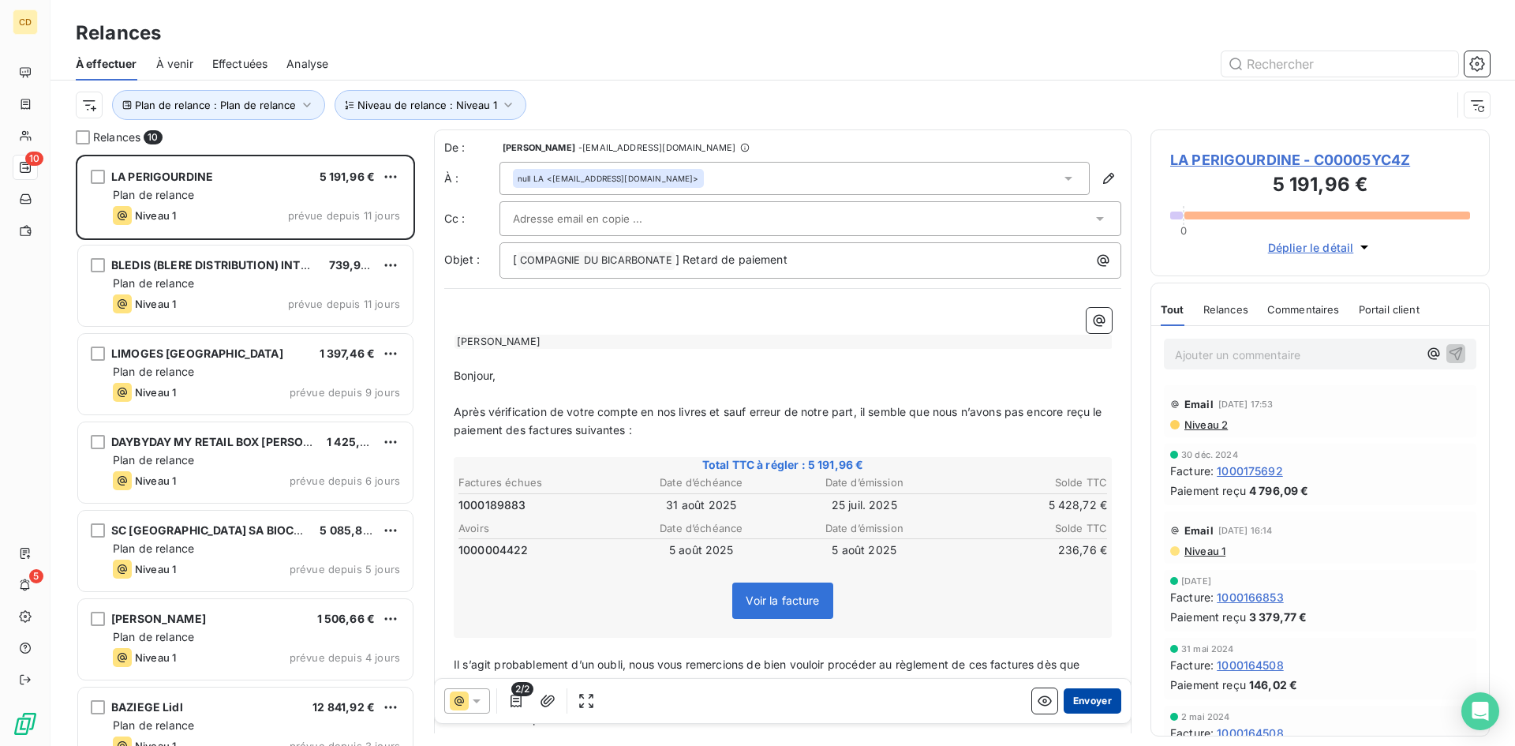
click at [1074, 695] on button "Envoyer" at bounding box center [1093, 700] width 58 height 25
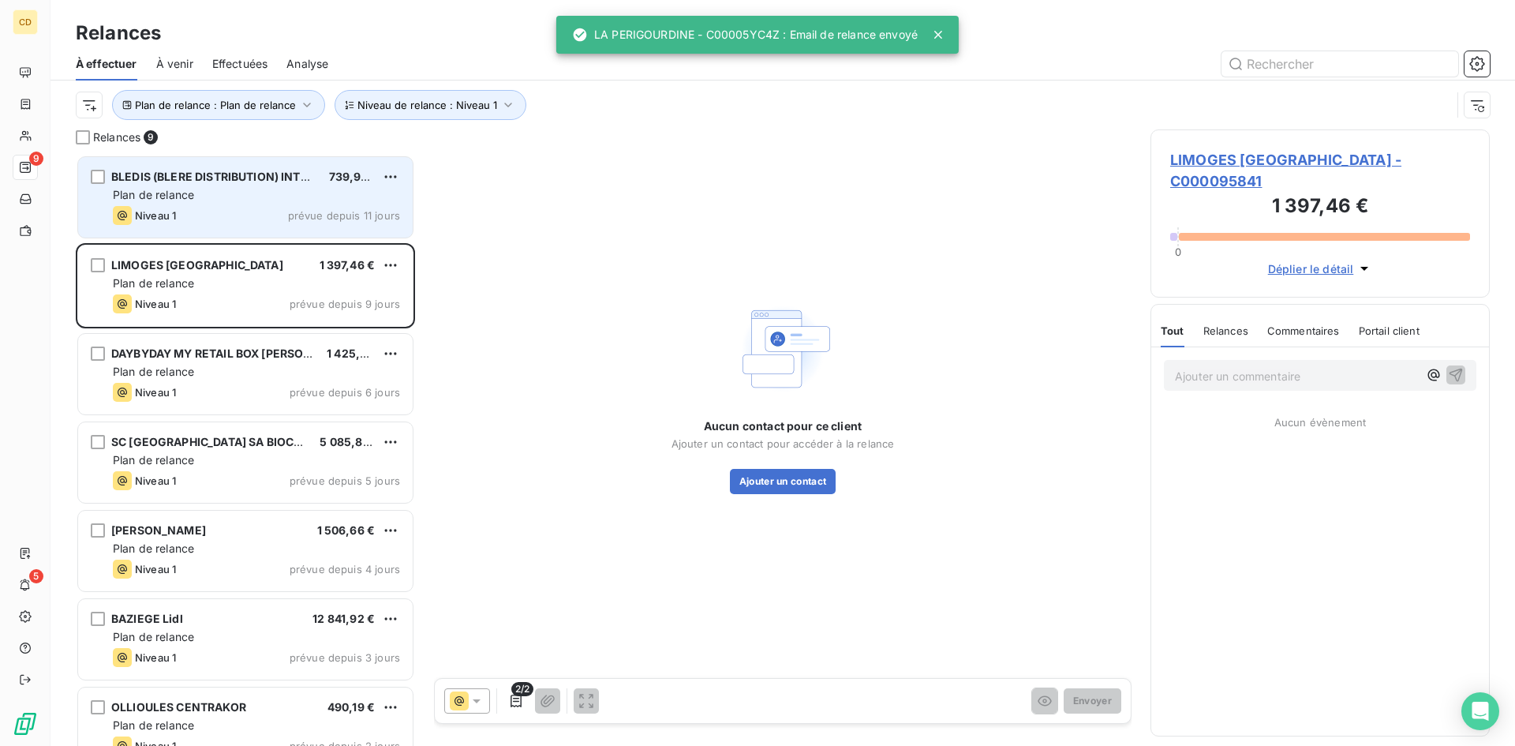
click at [235, 193] on div "Plan de relance" at bounding box center [256, 195] width 287 height 16
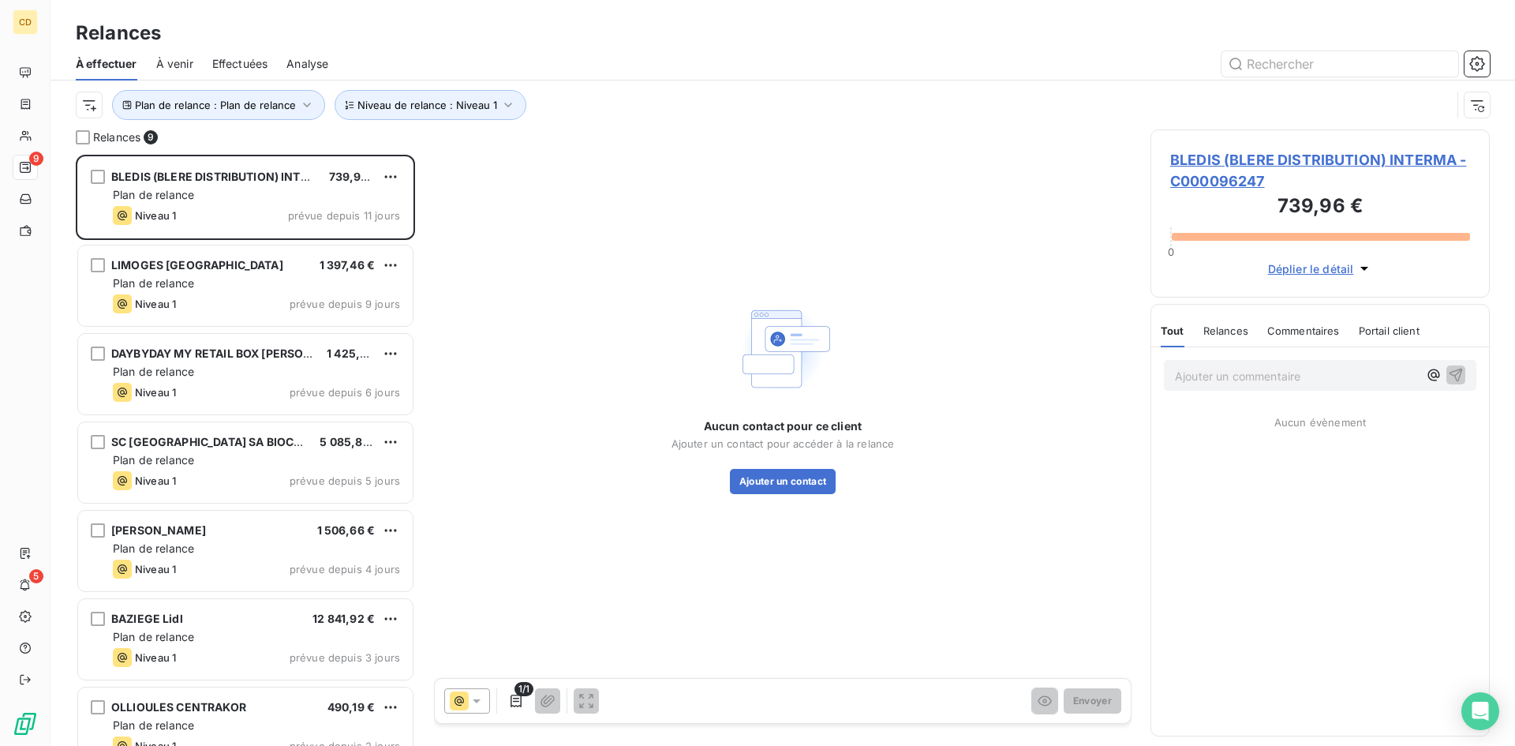
click at [231, 64] on span "Effectuées" at bounding box center [240, 64] width 56 height 16
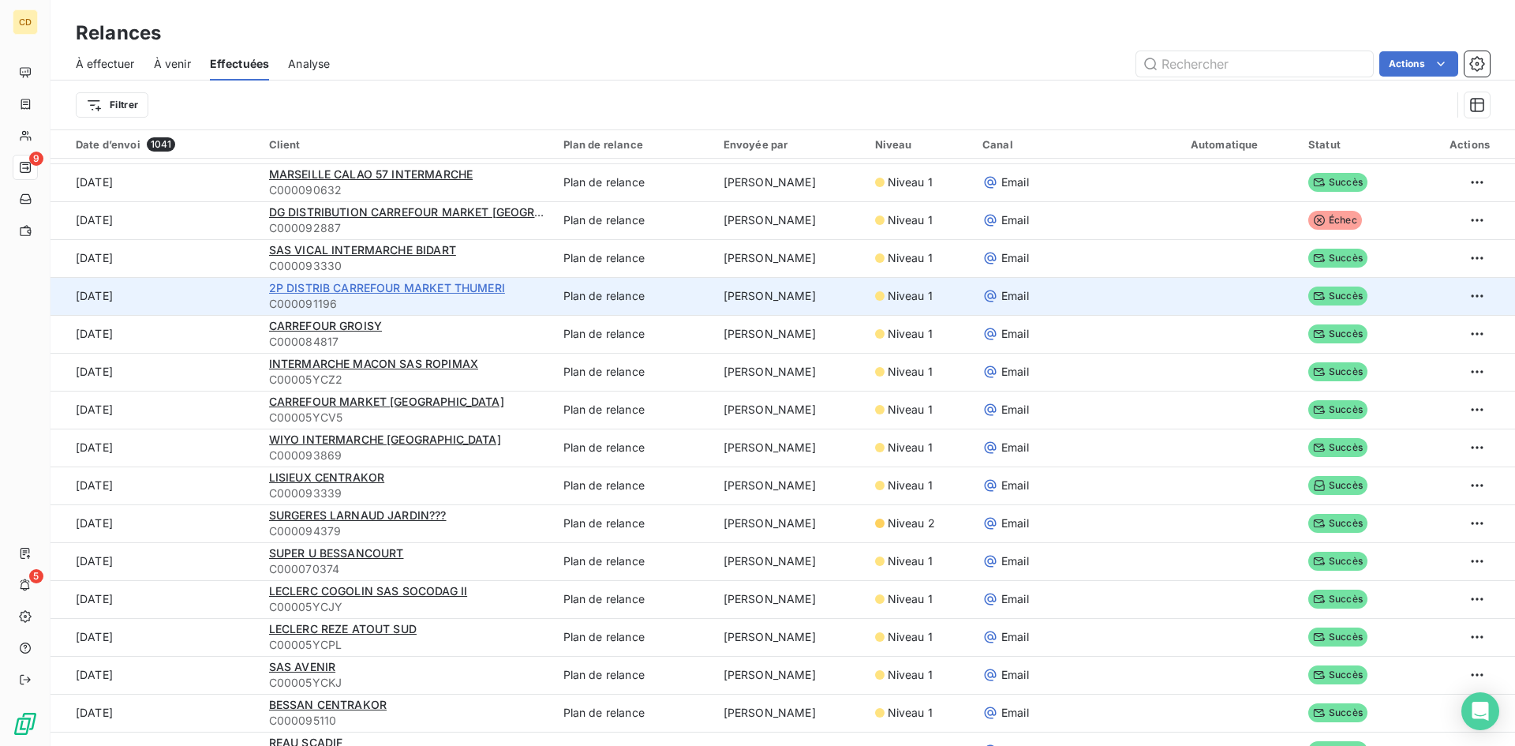
scroll to position [1499, 0]
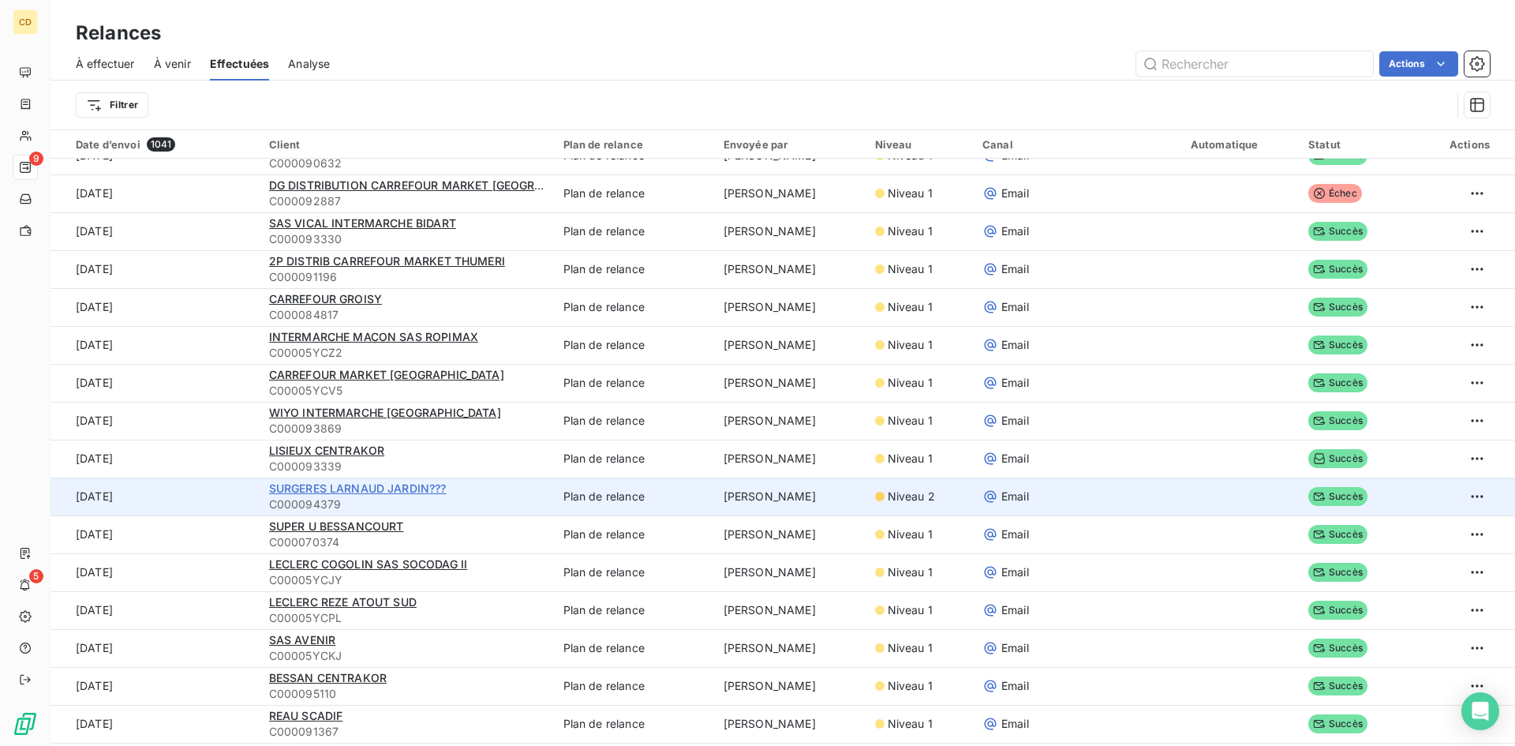
click at [376, 489] on span "SURGERES LARNAUD JARDIN???" at bounding box center [358, 487] width 178 height 13
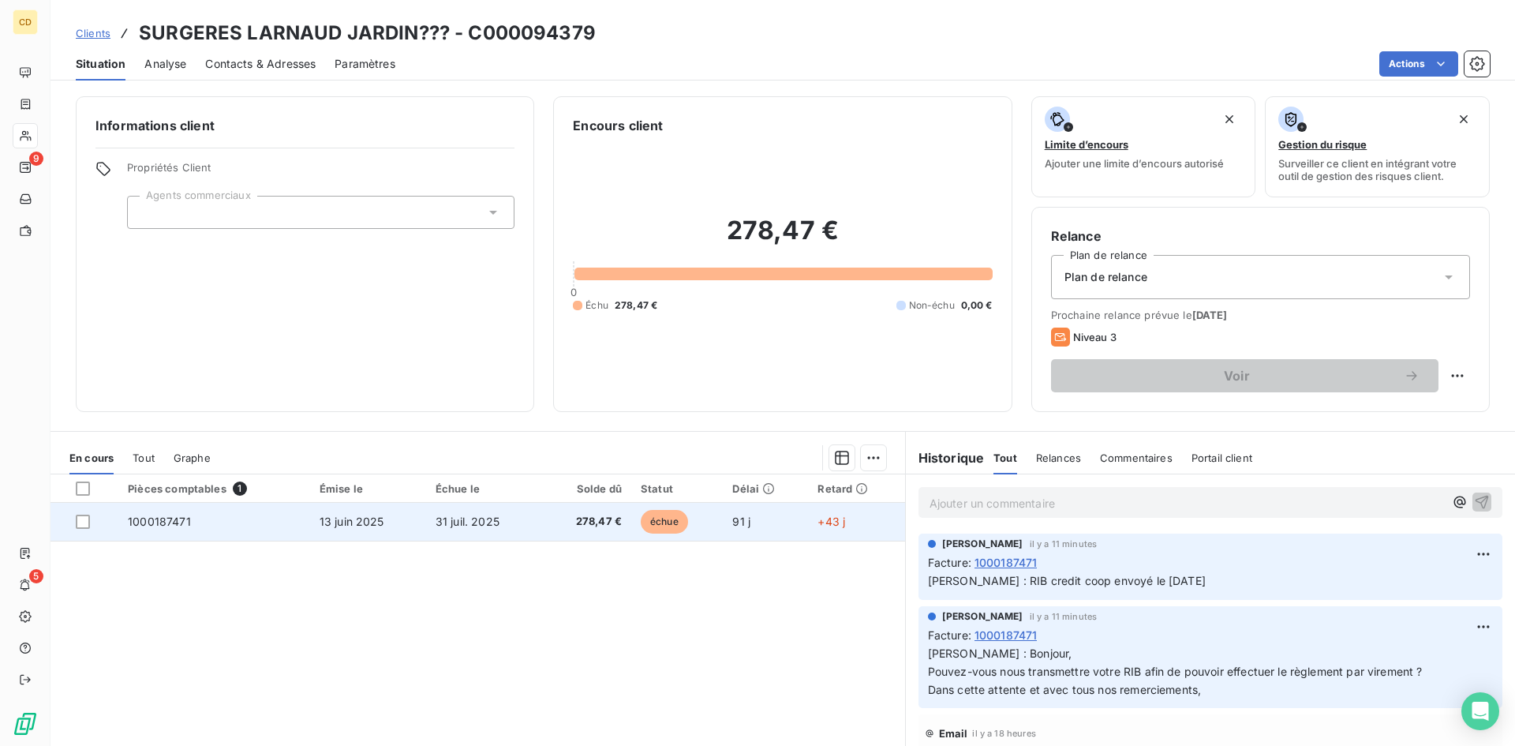
click at [426, 519] on td "31 juil. 2025" at bounding box center [483, 522] width 115 height 38
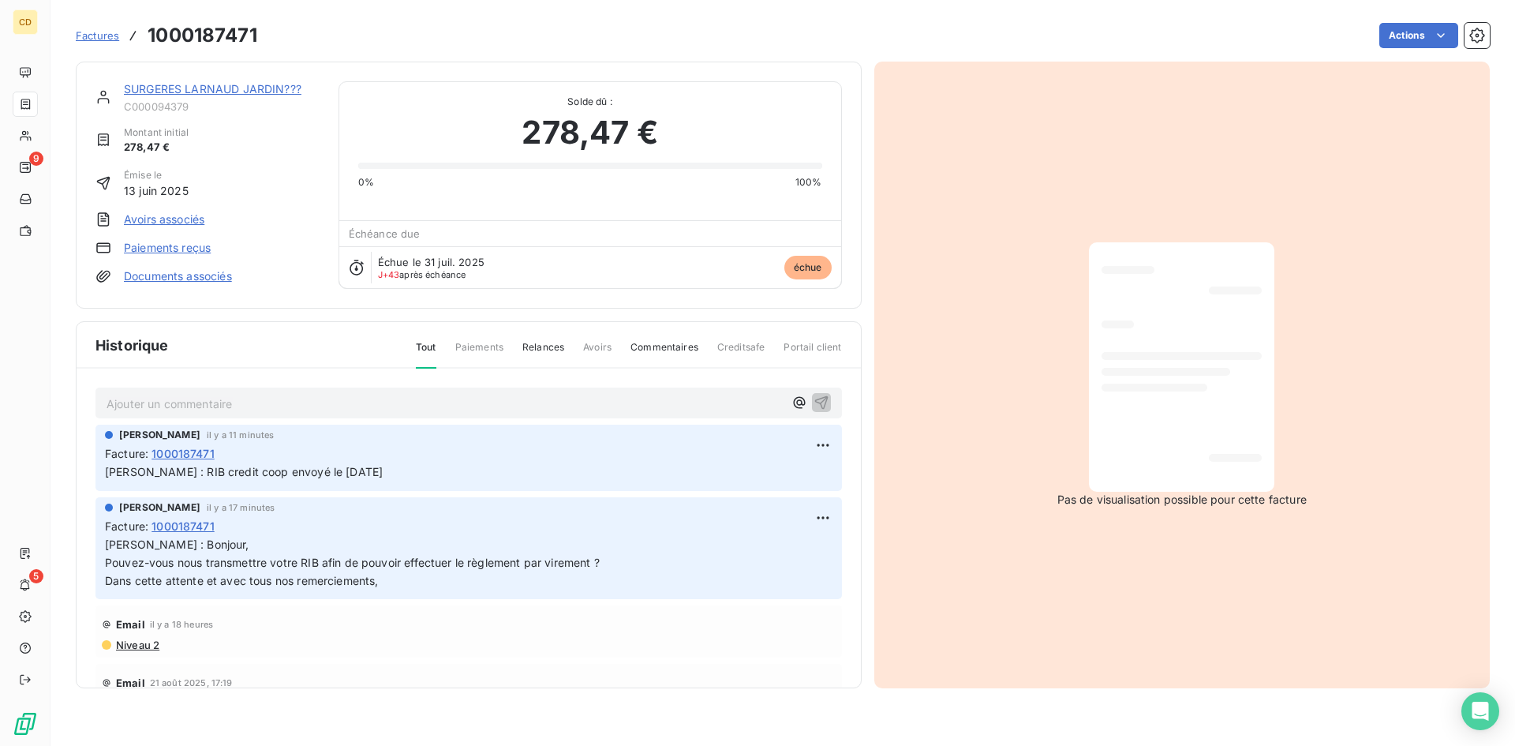
click at [212, 400] on p "Ajouter un commentaire ﻿" at bounding box center [445, 404] width 677 height 20
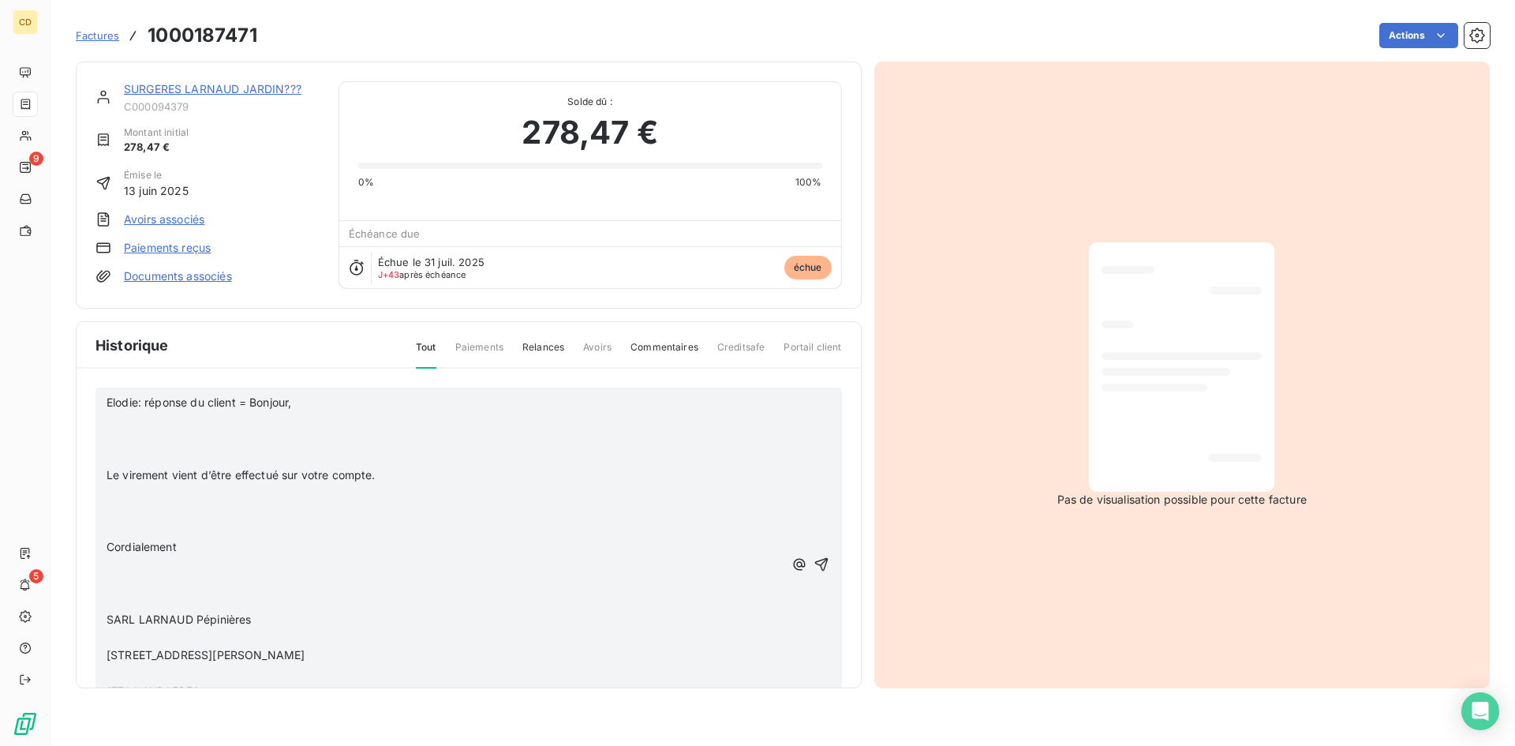
click at [110, 430] on p at bounding box center [445, 439] width 677 height 18
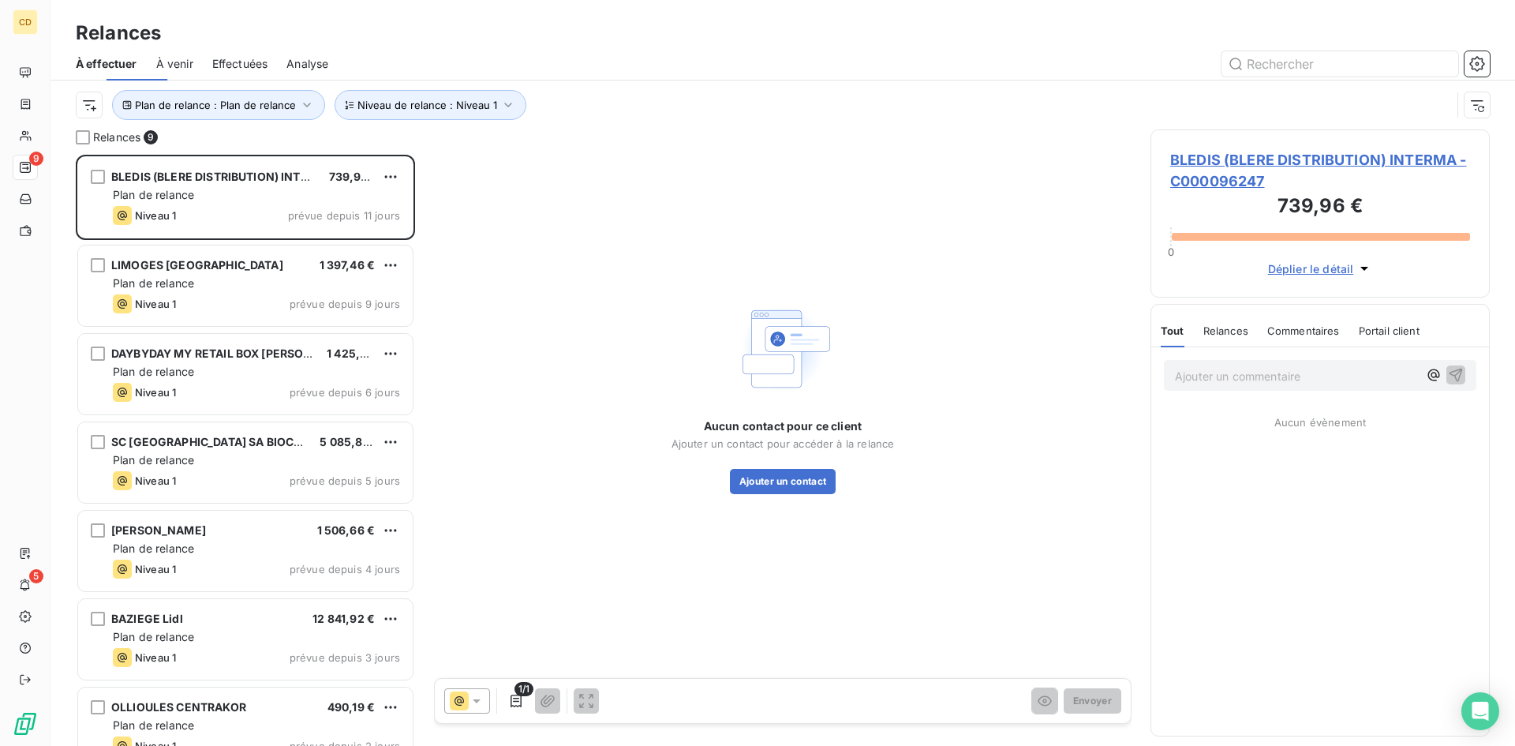
scroll to position [579, 327]
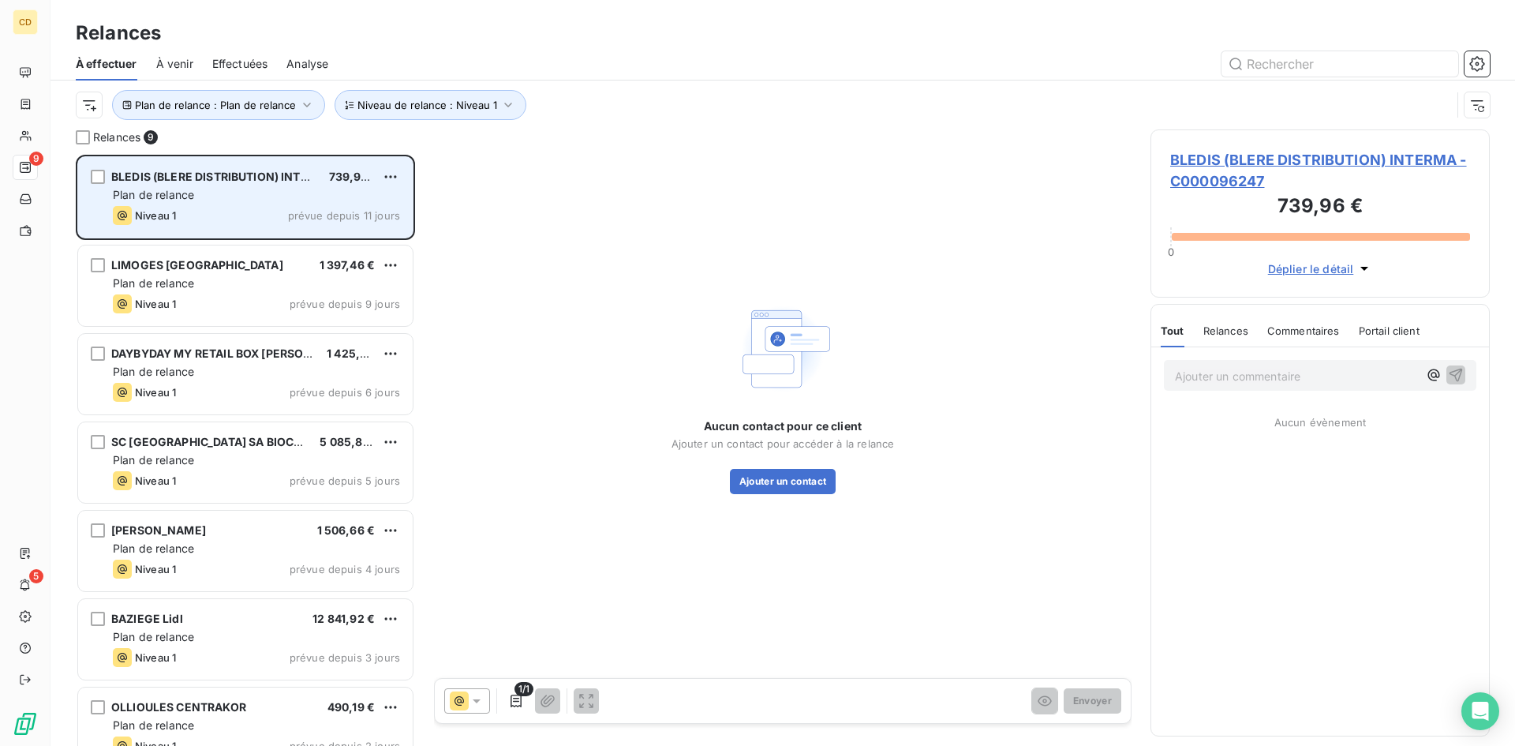
click at [246, 178] on span "BLEDIS (BLERE DISTRIBUTION) INTERMA" at bounding box center [222, 176] width 222 height 13
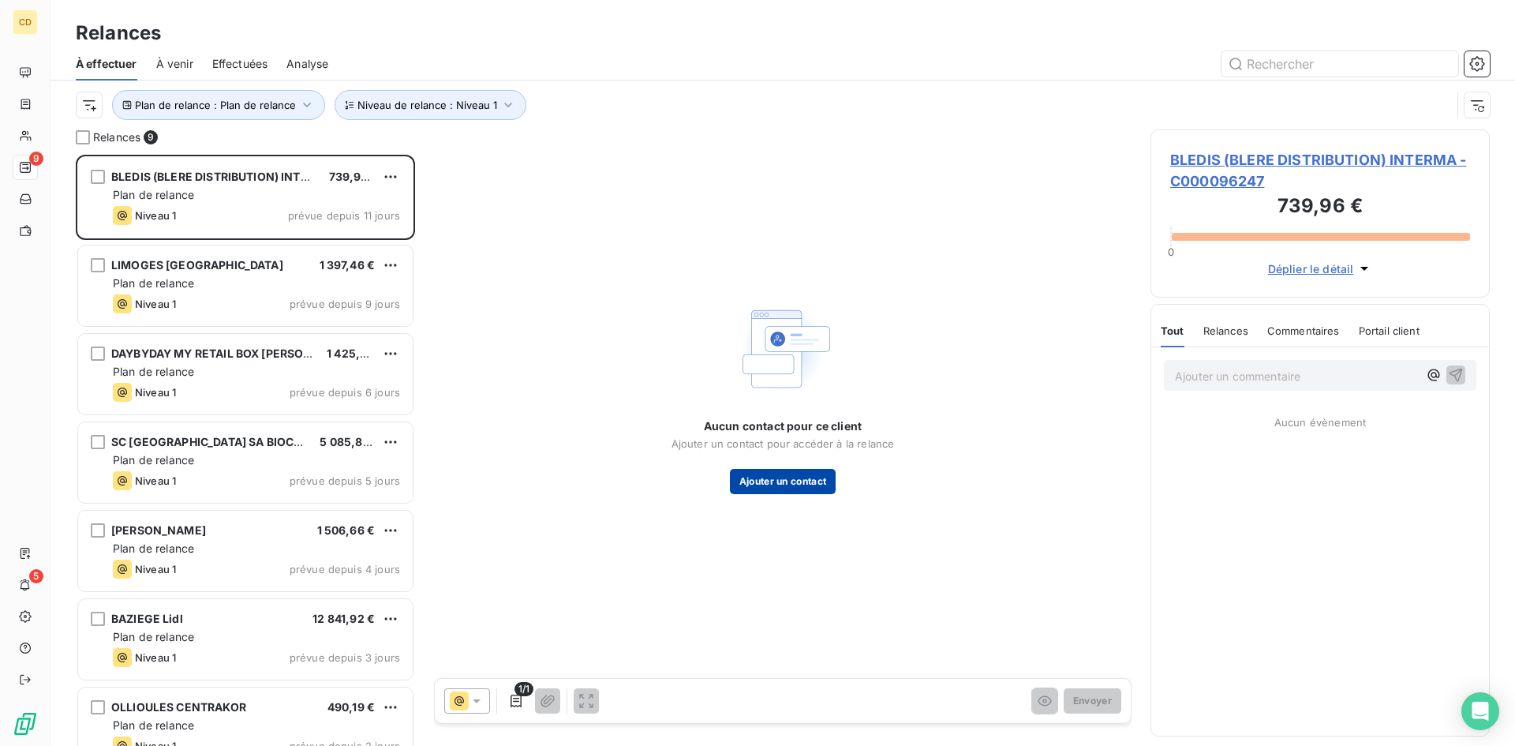
click at [792, 477] on button "Ajouter un contact" at bounding box center [783, 481] width 107 height 25
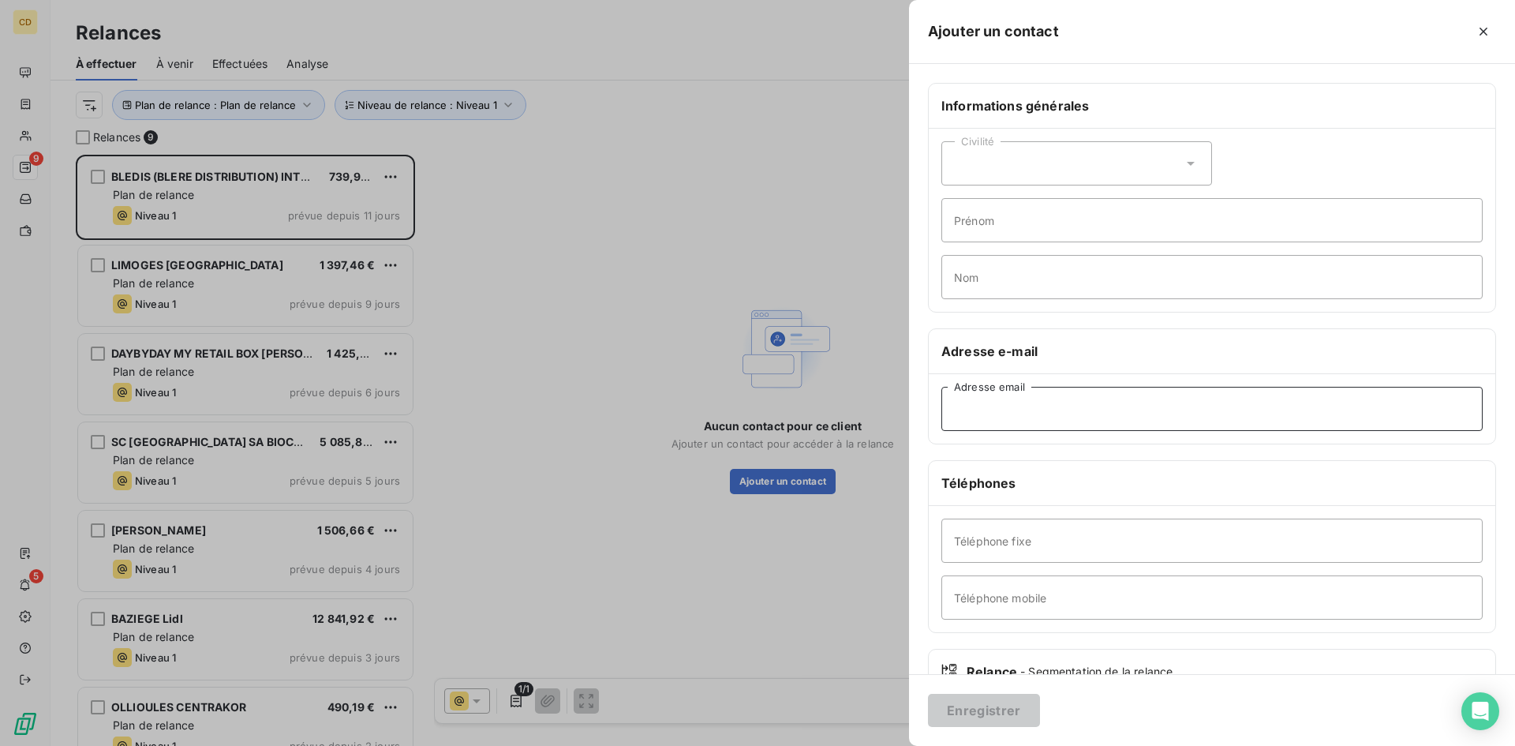
click at [1005, 420] on input "Adresse email" at bounding box center [1211, 409] width 541 height 44
paste input "pdv09366@mousquetaires.com"
click at [1132, 407] on input "pdv09366@mousquetaires.com" at bounding box center [1211, 409] width 541 height 44
type input "pdv09366@mousquetaires.com"
click at [972, 713] on button "Enregistrer" at bounding box center [984, 710] width 112 height 33
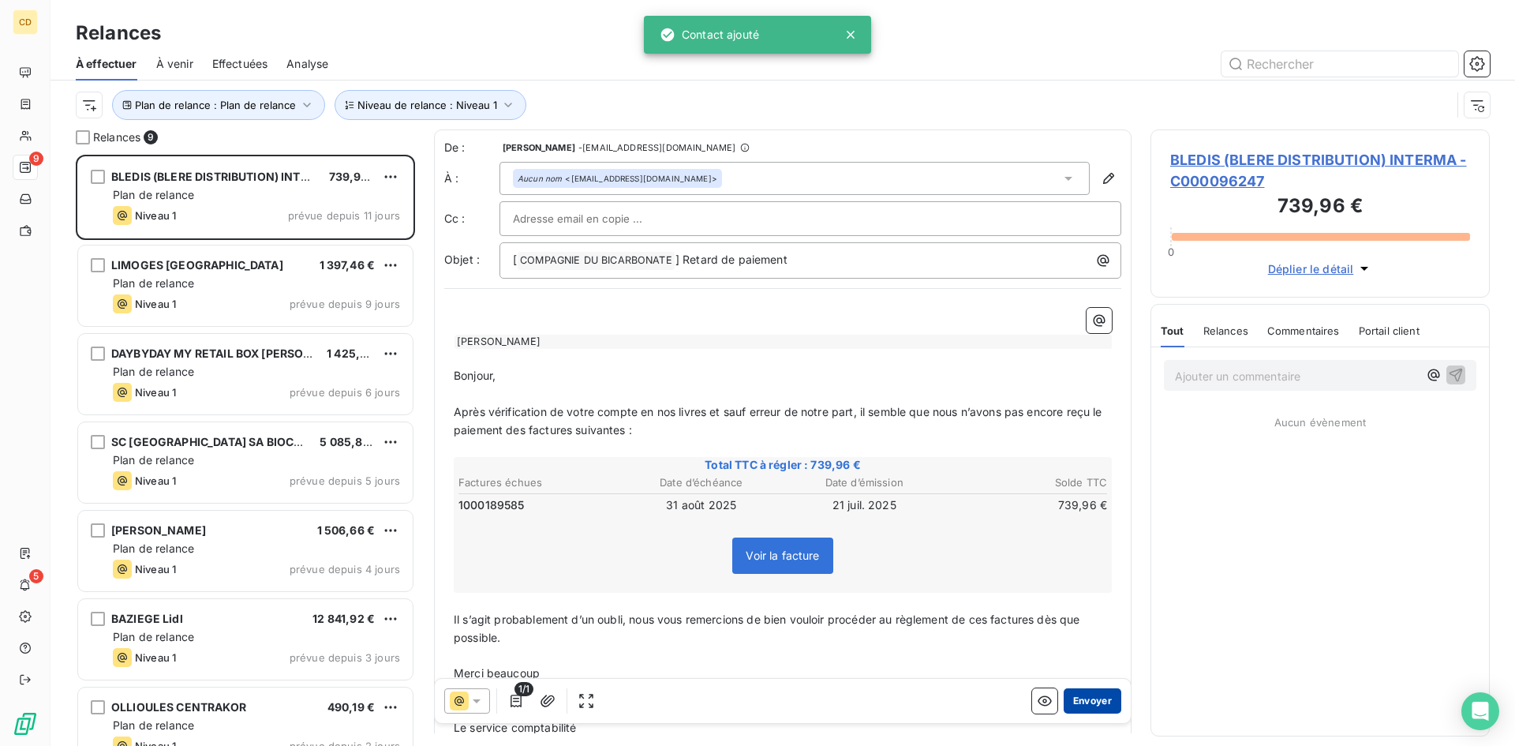
click at [1078, 701] on button "Envoyer" at bounding box center [1093, 700] width 58 height 25
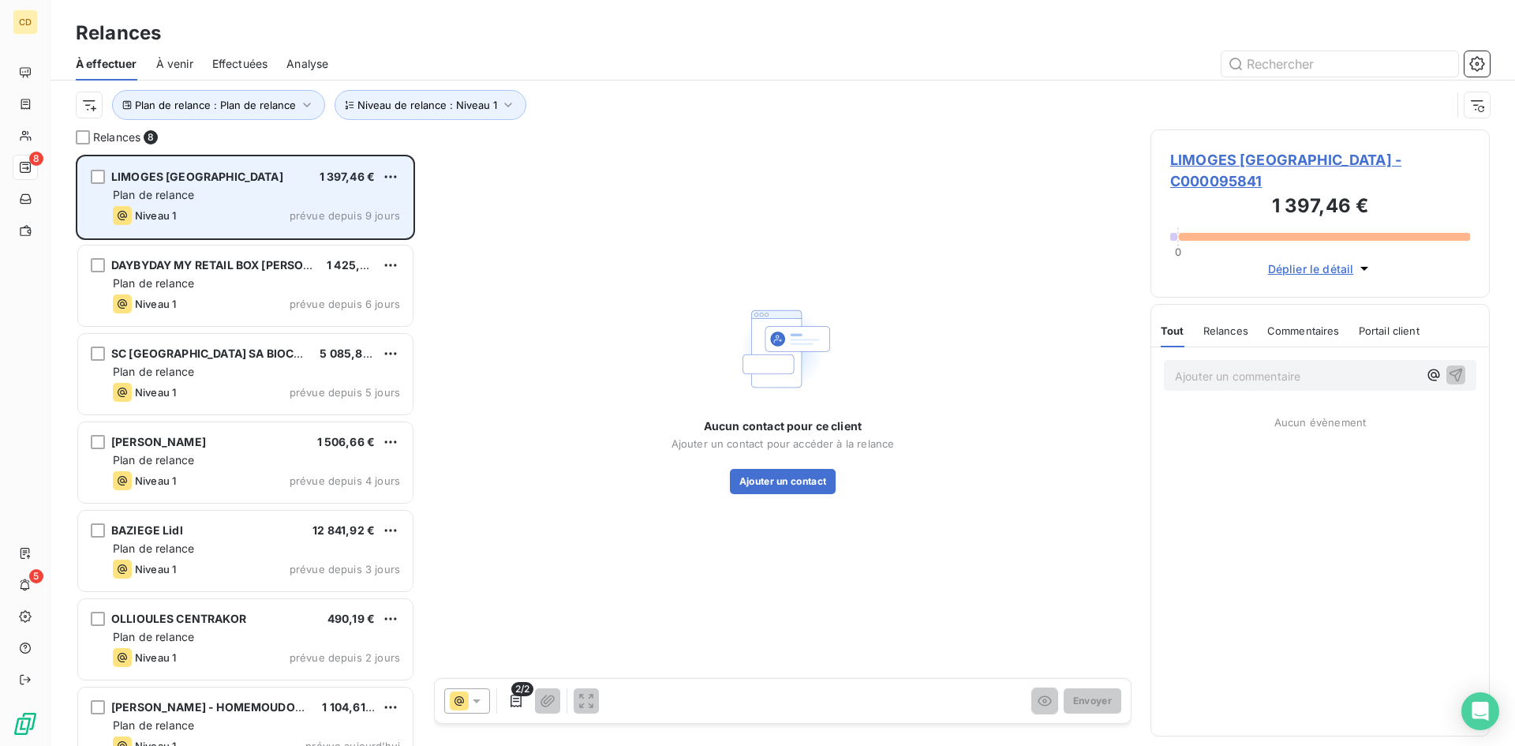
click at [260, 189] on div "Plan de relance" at bounding box center [256, 195] width 287 height 16
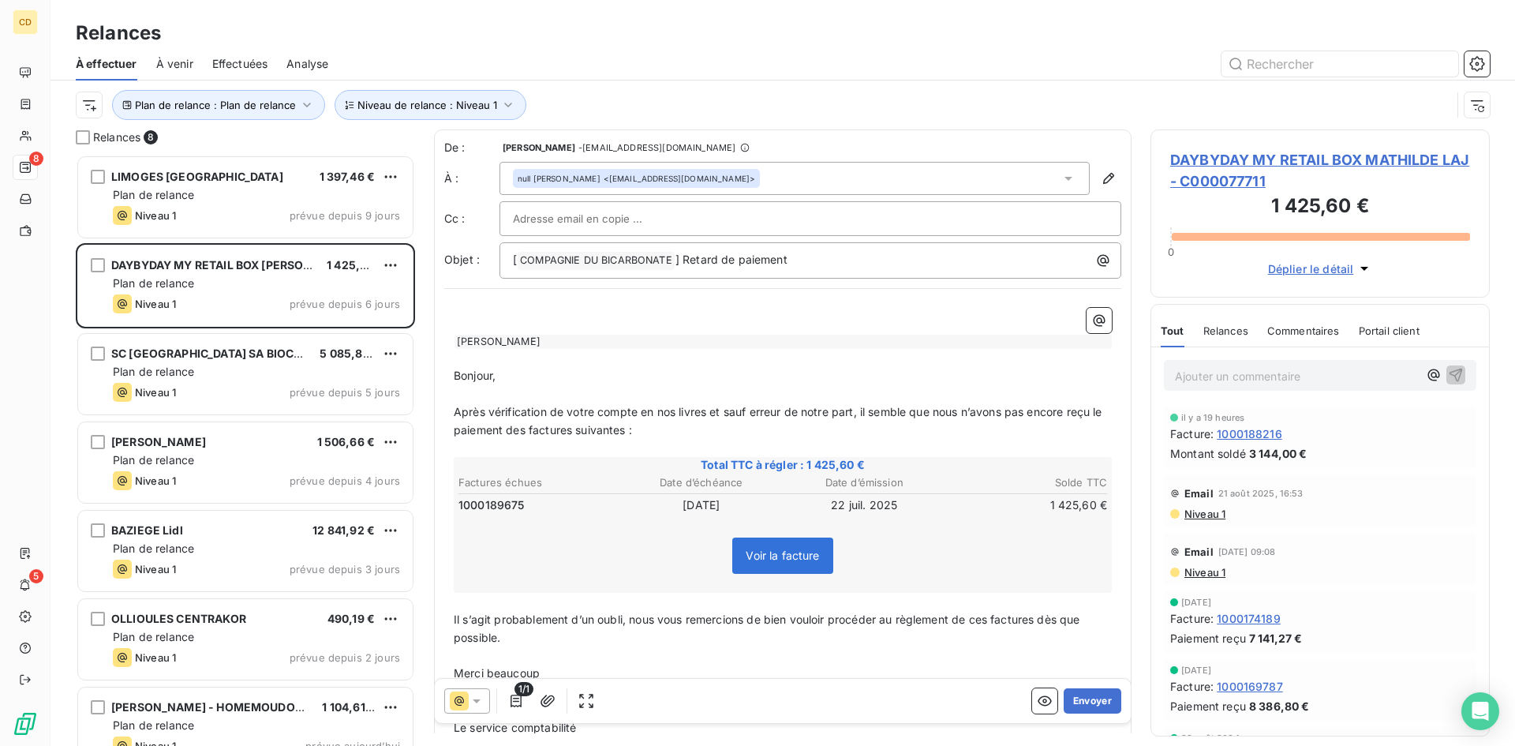
click at [1200, 514] on span "Niveau 1" at bounding box center [1204, 513] width 43 height 13
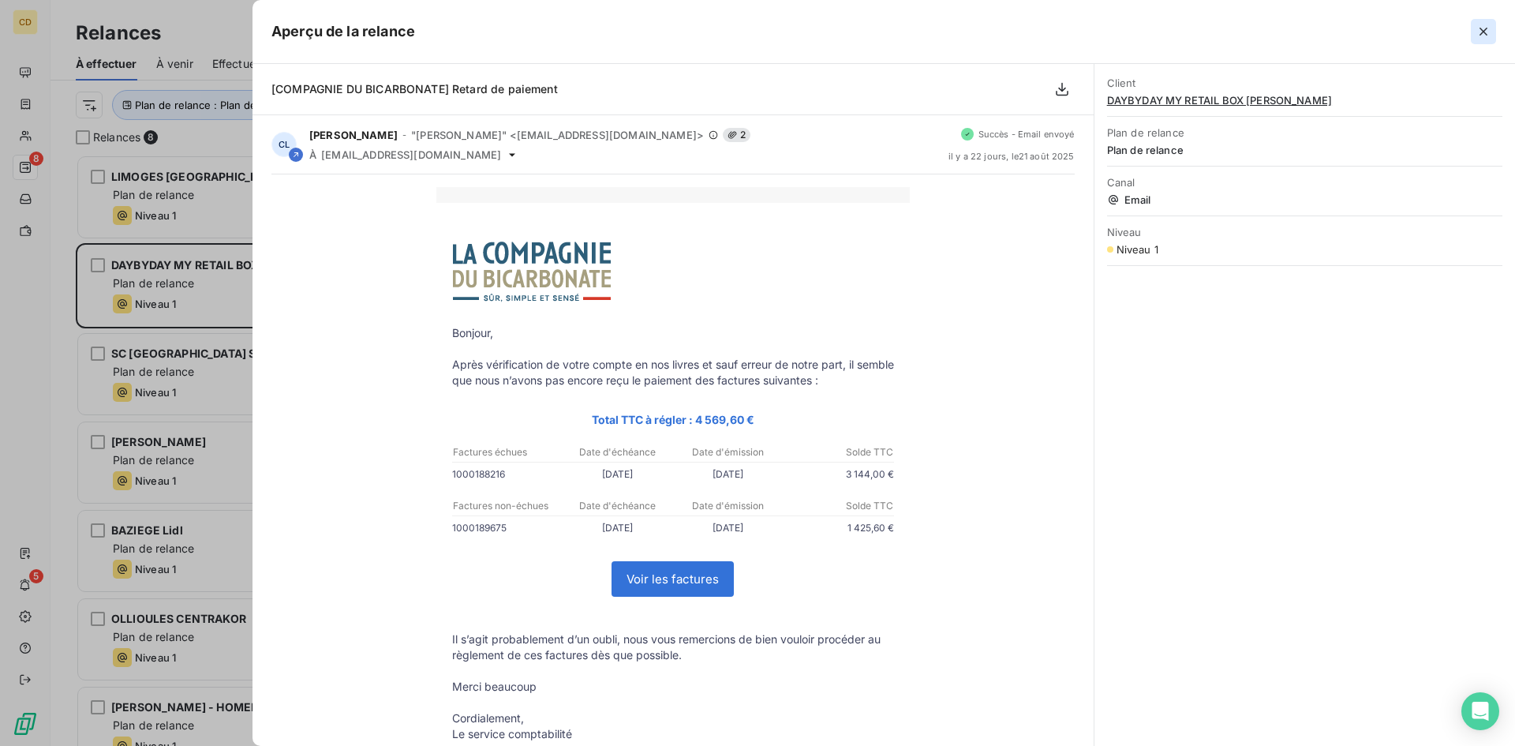
click at [1474, 32] on button "button" at bounding box center [1483, 31] width 25 height 25
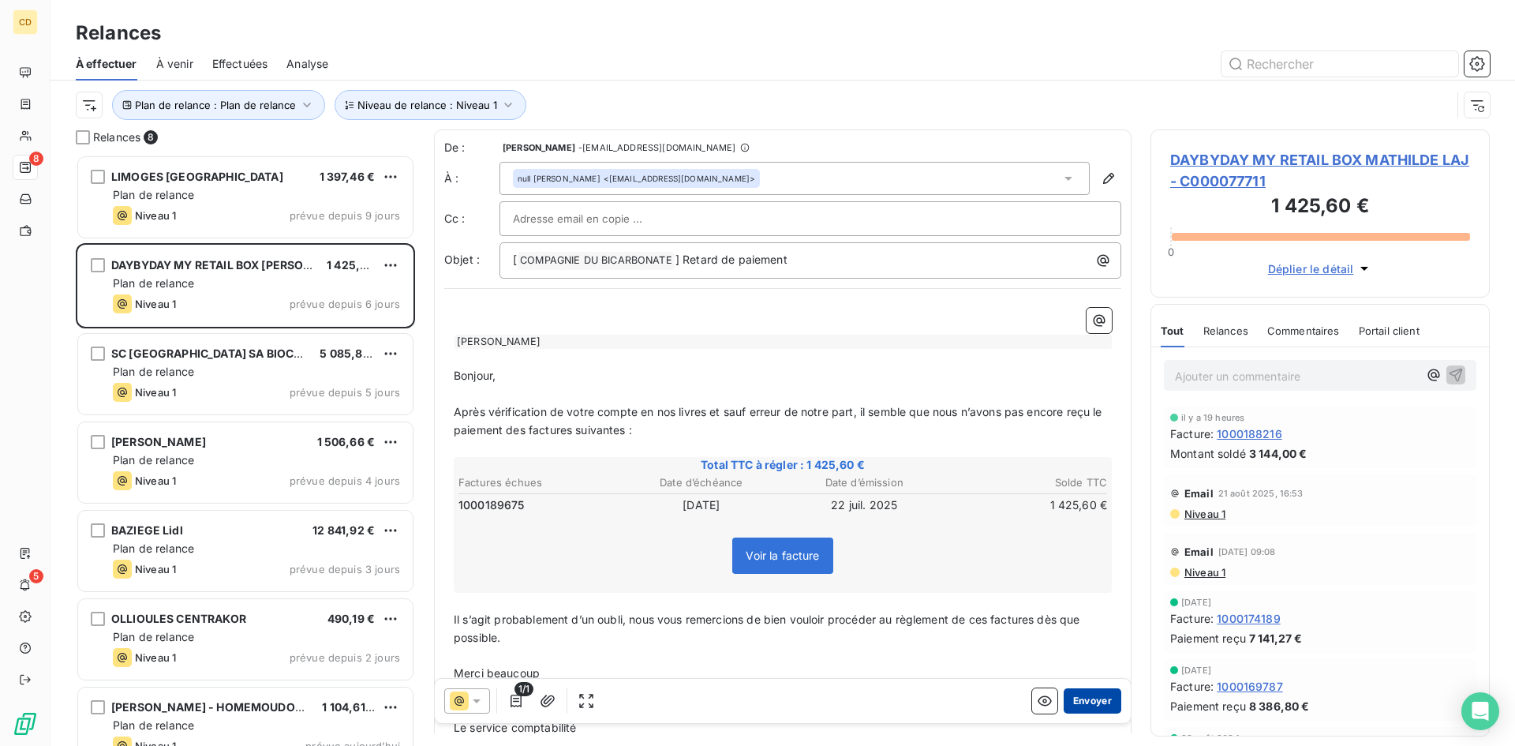
click at [1068, 696] on button "Envoyer" at bounding box center [1093, 700] width 58 height 25
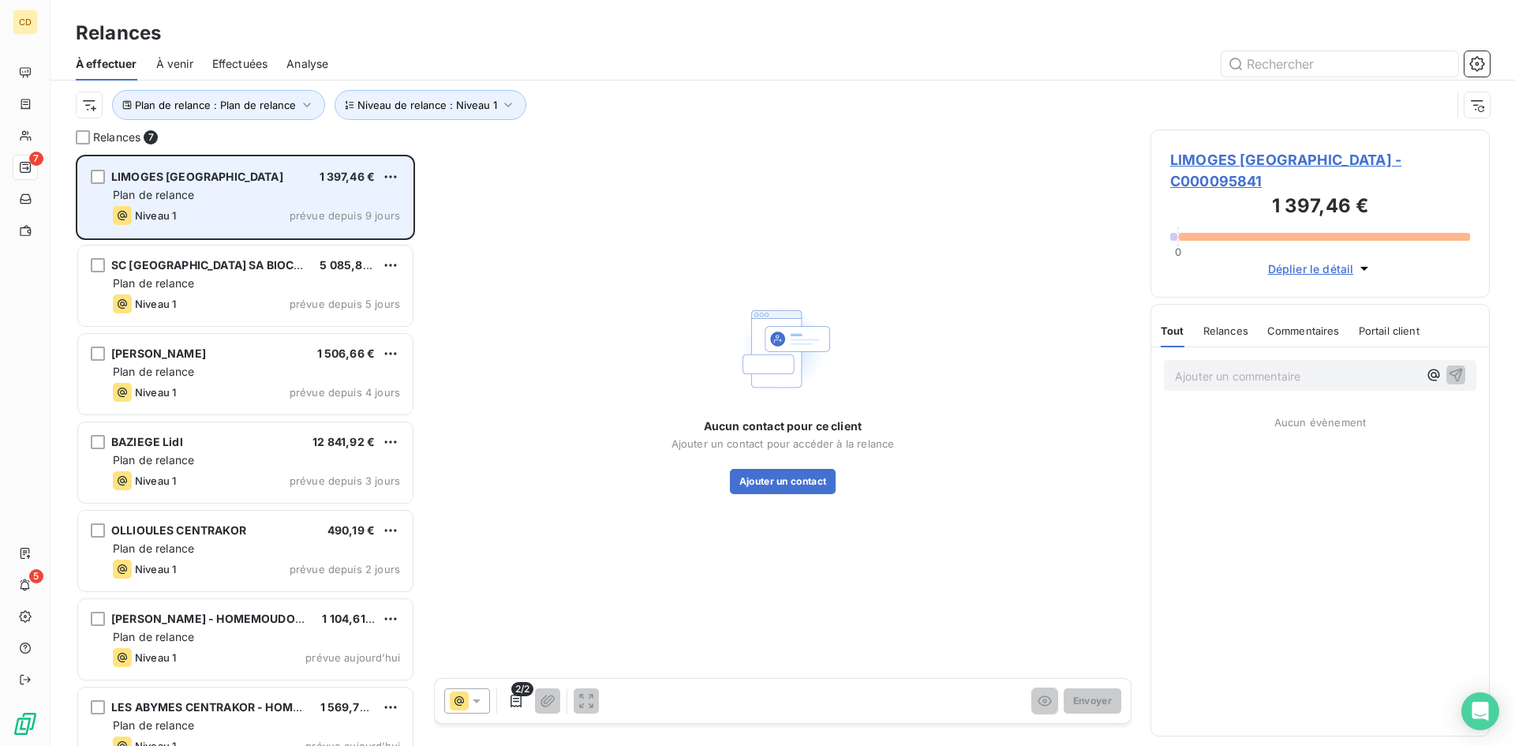
click at [167, 194] on span "Plan de relance" at bounding box center [153, 194] width 81 height 13
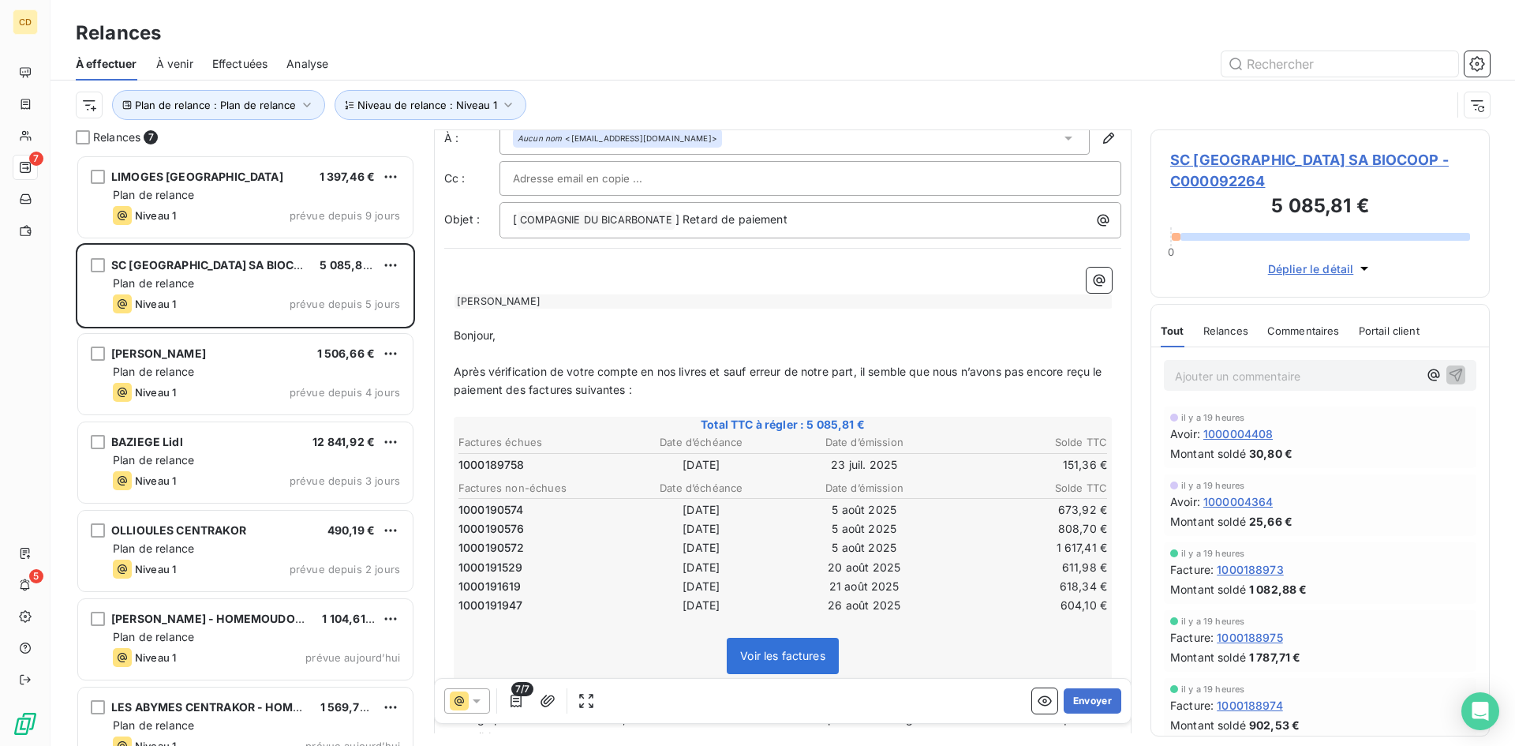
scroll to position [80, 0]
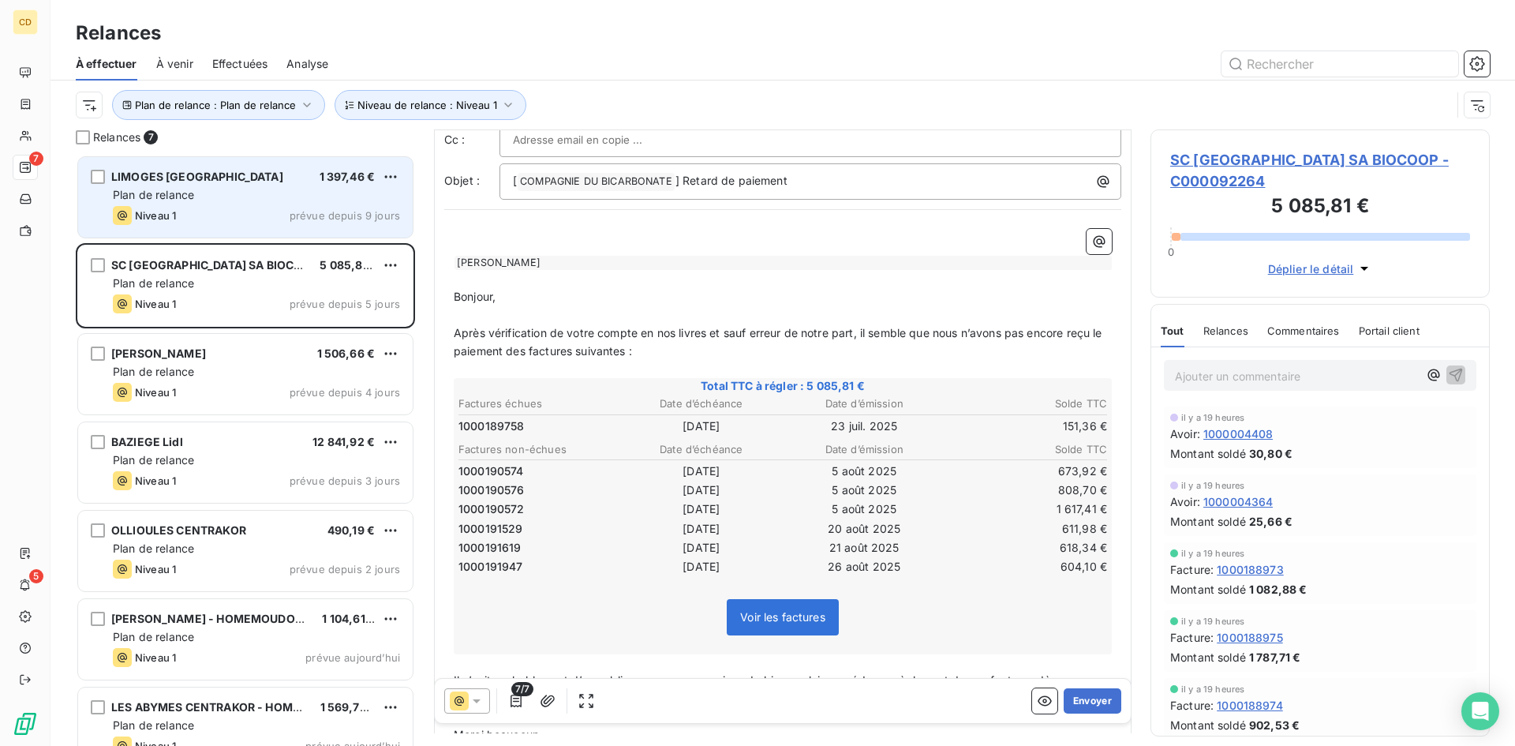
click at [193, 164] on div "LIMOGES SUD CENTRAKOR 1 397,46 € Plan de relance Niveau 1 prévue depuis 9 jours" at bounding box center [245, 197] width 335 height 80
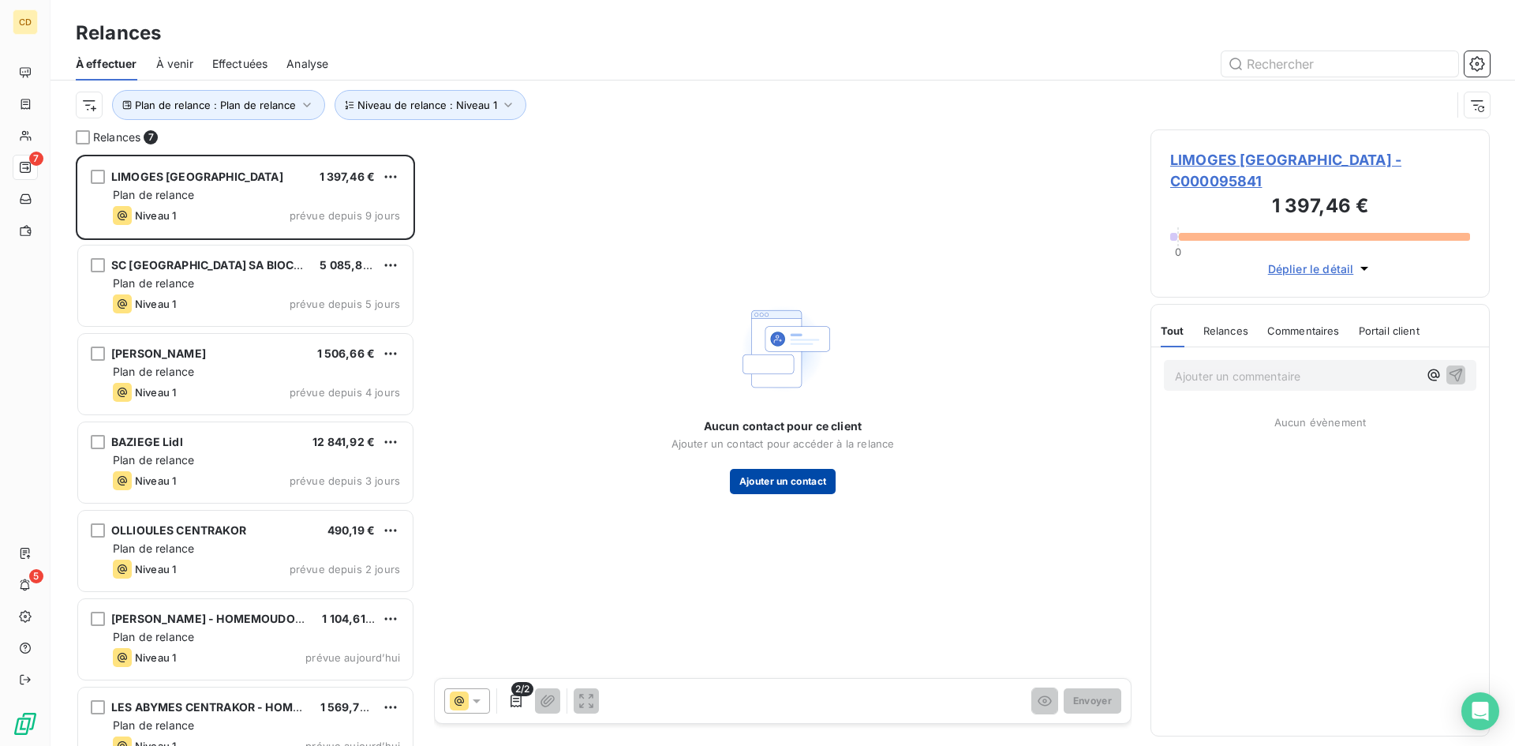
click at [789, 479] on button "Ajouter un contact" at bounding box center [783, 481] width 107 height 25
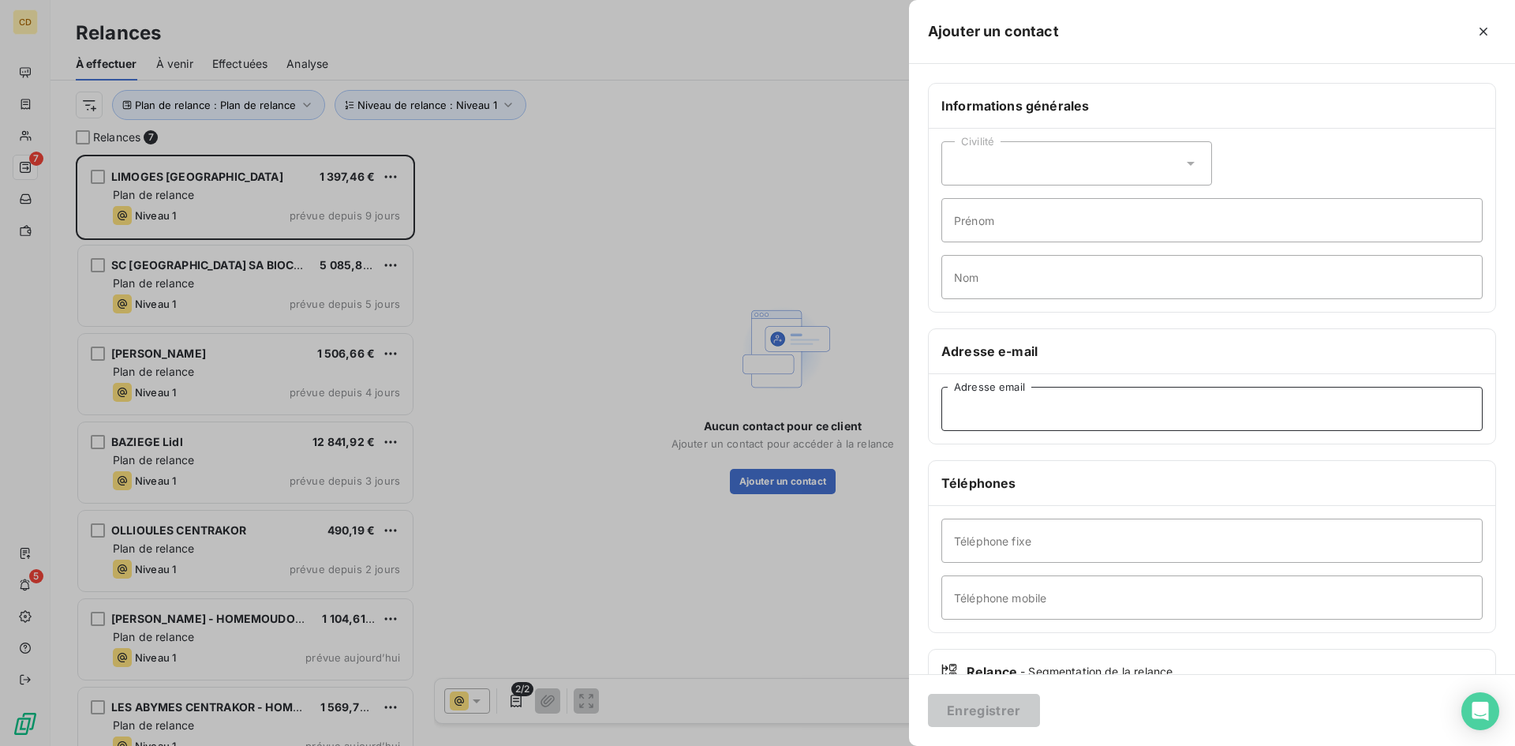
click at [978, 410] on input "Adresse email" at bounding box center [1211, 409] width 541 height 44
paste input "jth.limoges@jth19.fr"
type input "jth.limoges@jth19.fr"
click at [986, 701] on button "Enregistrer" at bounding box center [984, 710] width 112 height 33
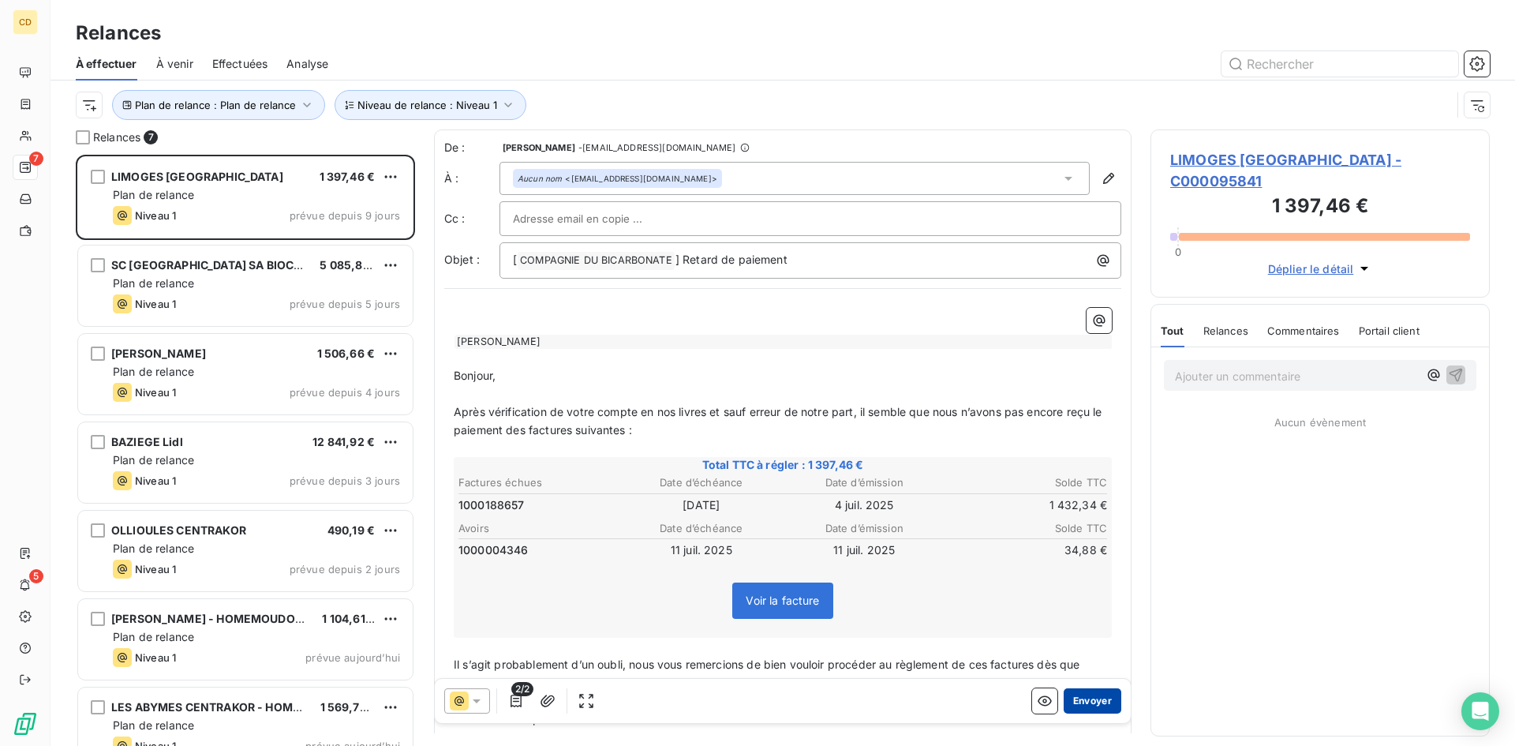
click at [1087, 694] on button "Envoyer" at bounding box center [1093, 700] width 58 height 25
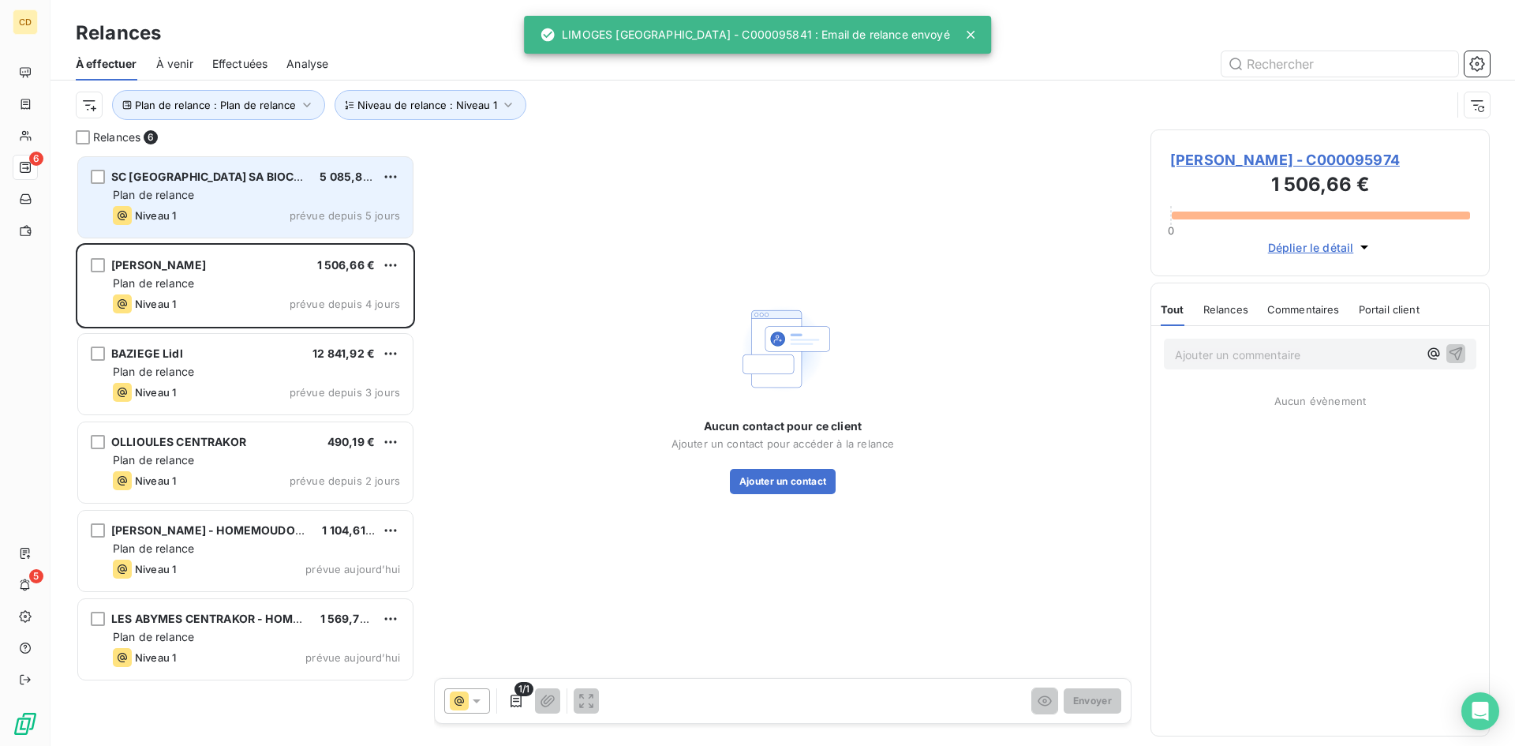
click at [212, 196] on div "Plan de relance" at bounding box center [256, 195] width 287 height 16
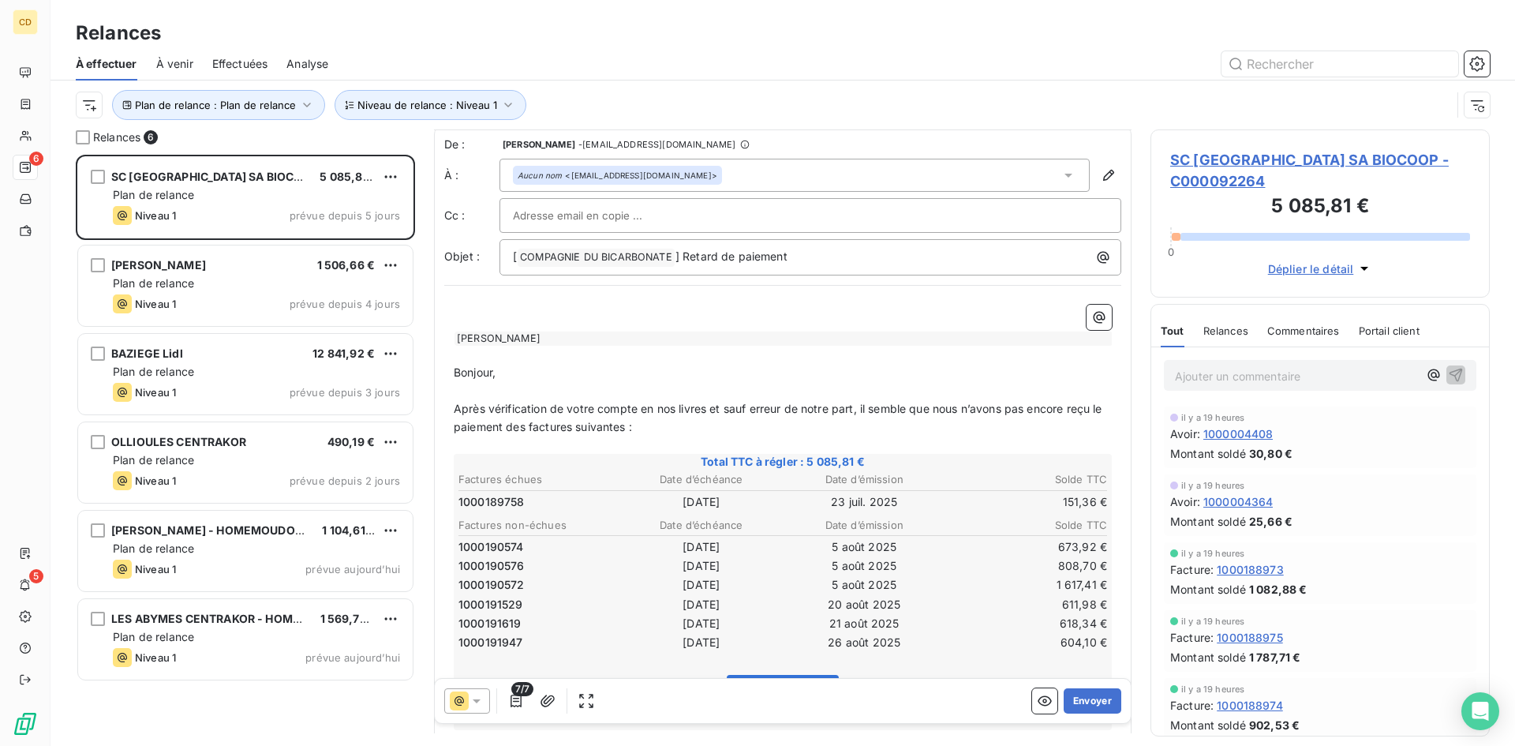
scroll to position [1, 0]
click at [1087, 699] on button "Envoyer" at bounding box center [1093, 700] width 58 height 25
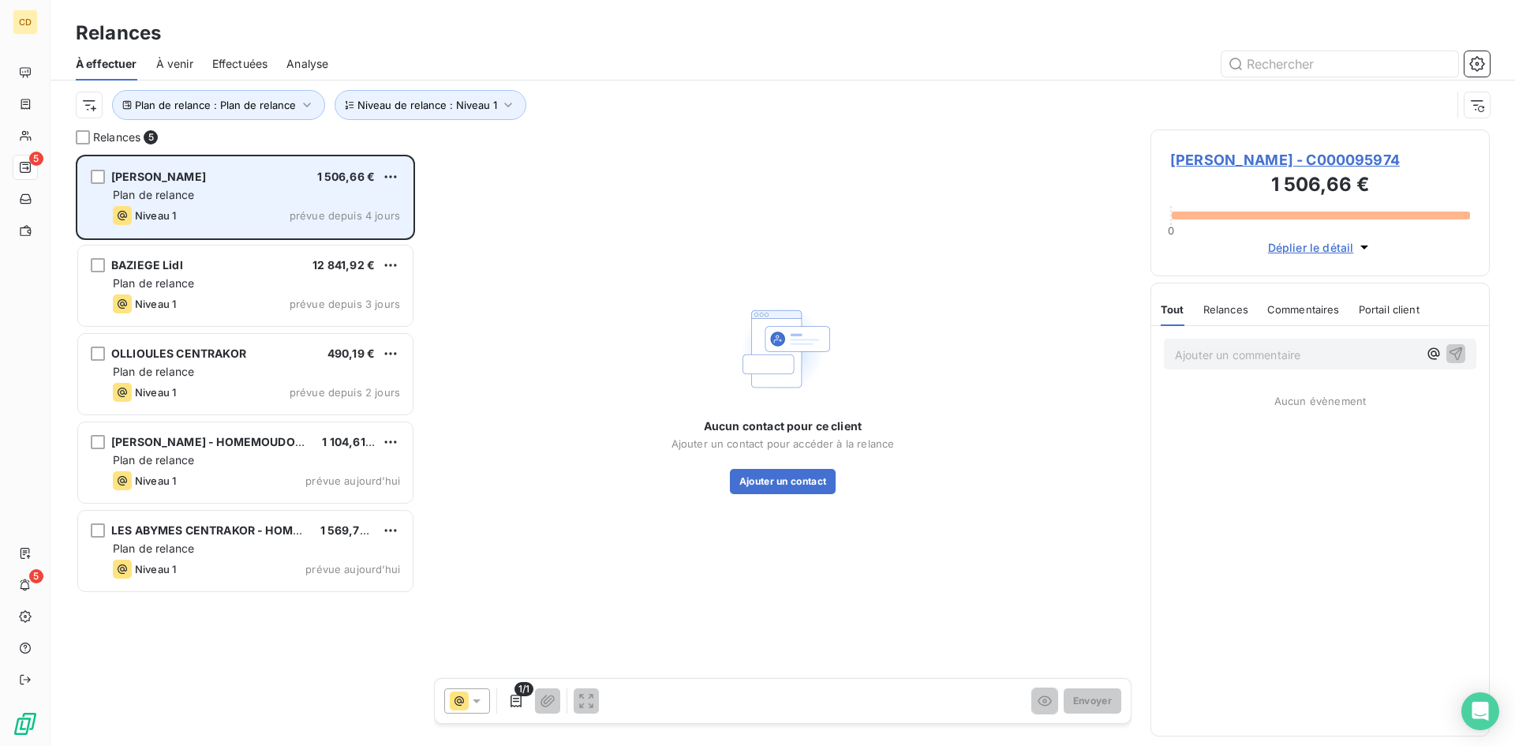
click at [172, 196] on span "Plan de relance" at bounding box center [153, 194] width 81 height 13
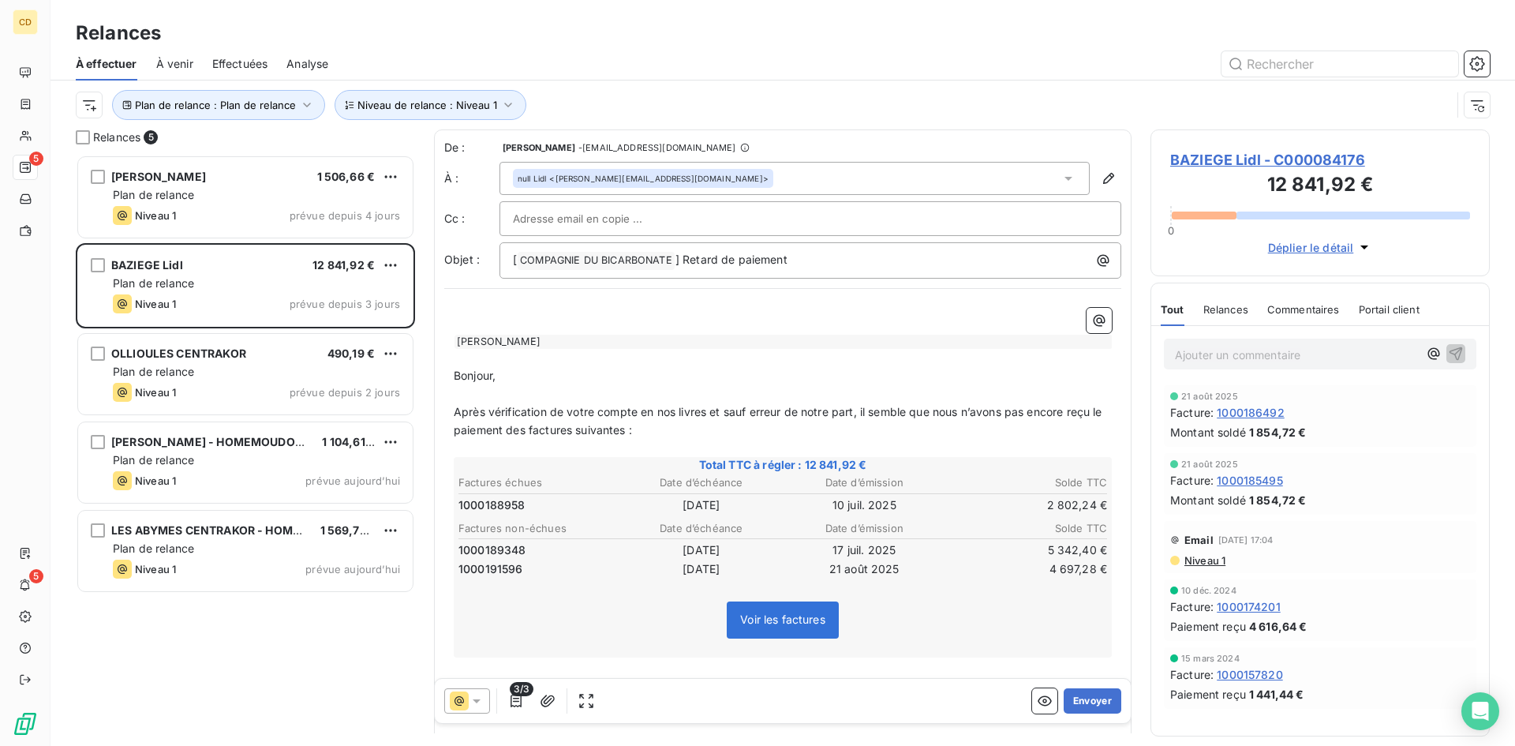
click at [1285, 161] on span "BAZIEGE Lidl - C000084176" at bounding box center [1320, 159] width 300 height 21
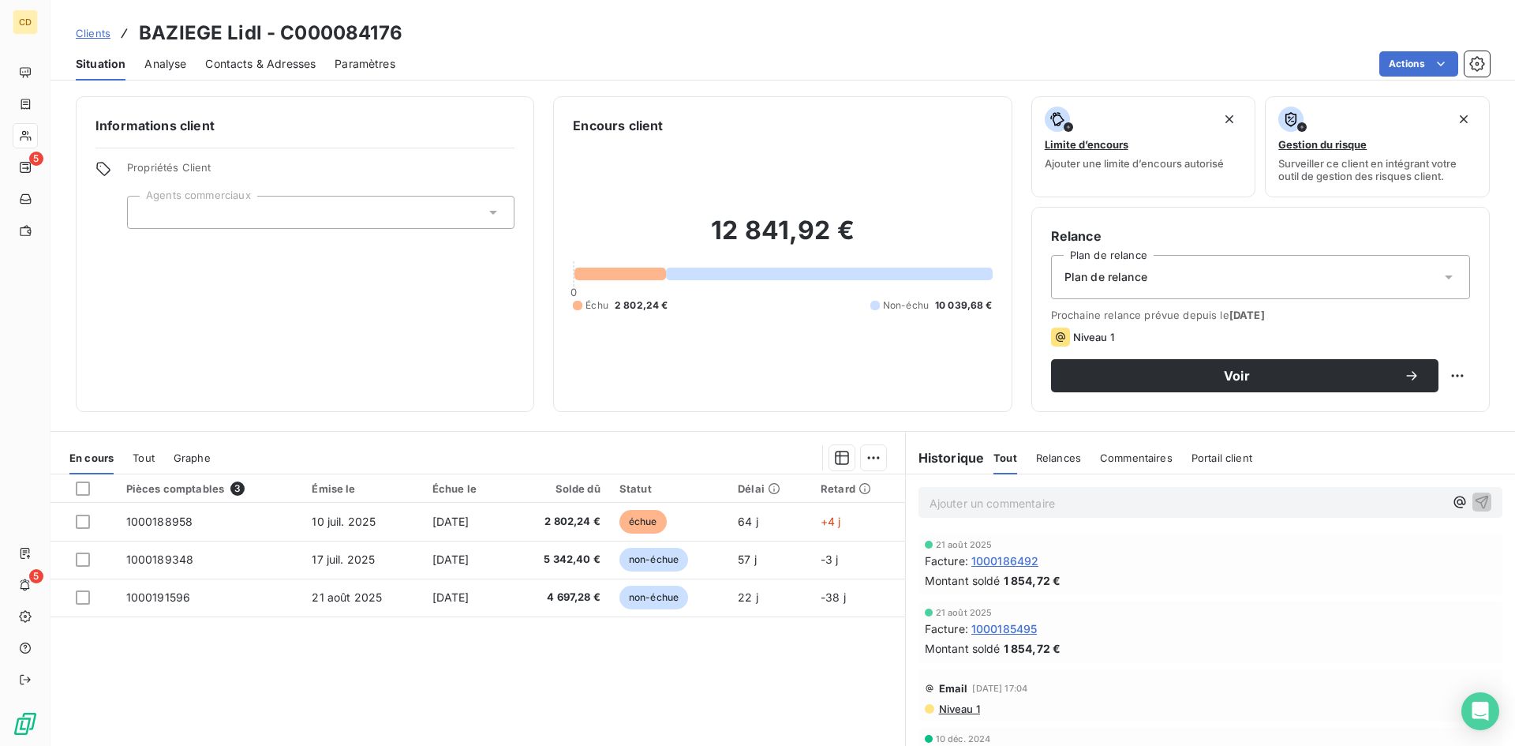
click at [963, 709] on span "Niveau 1" at bounding box center [958, 708] width 43 height 13
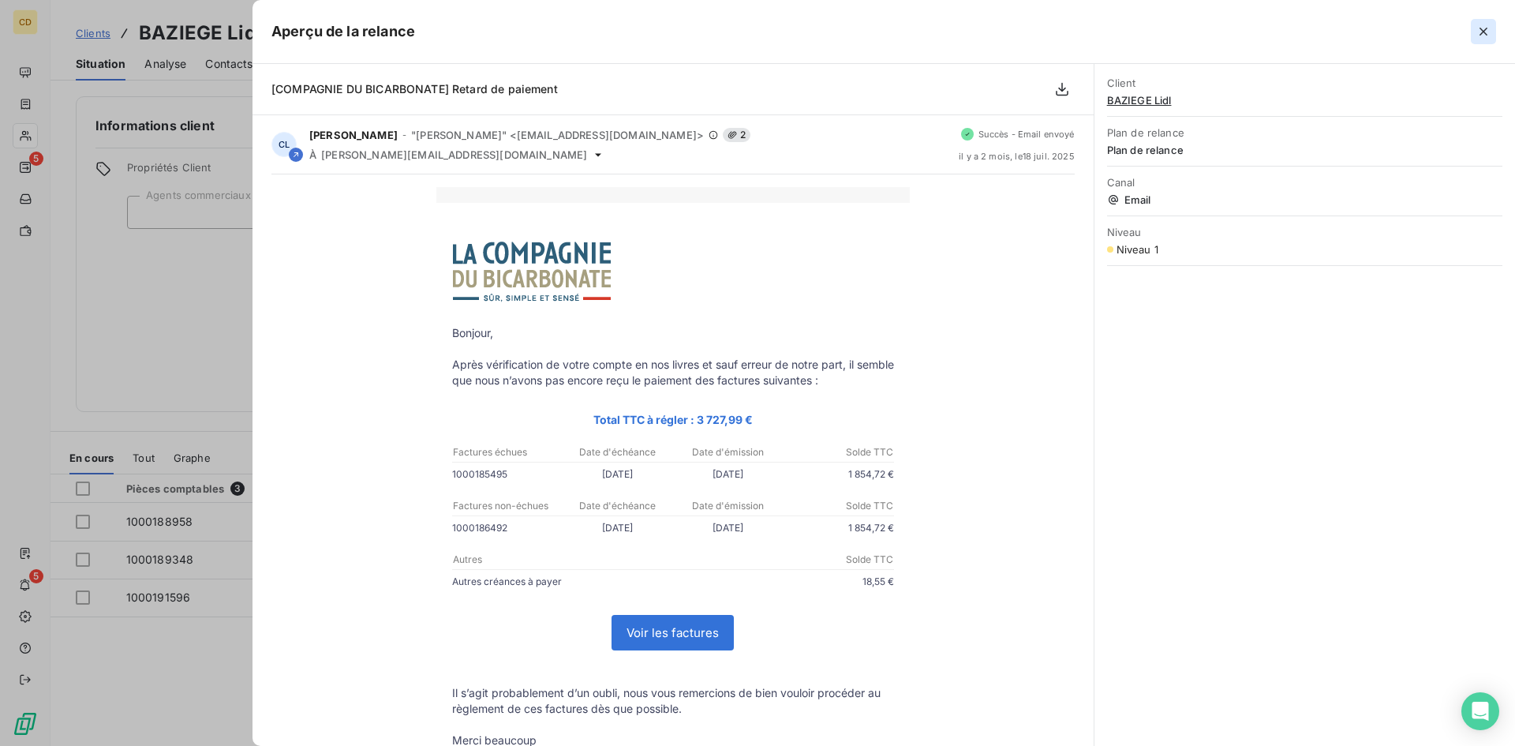
click at [1485, 21] on button "button" at bounding box center [1483, 31] width 25 height 25
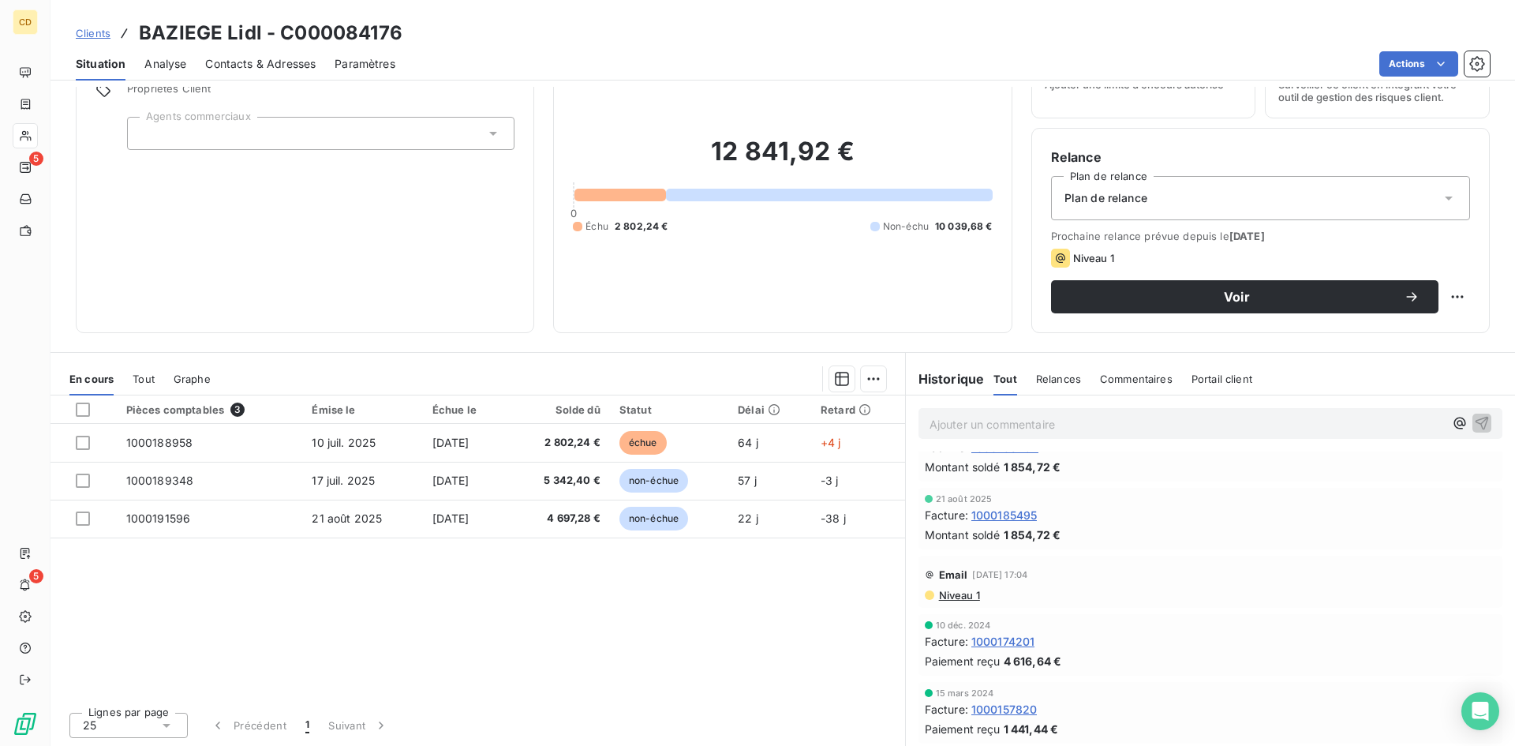
scroll to position [80, 0]
click at [956, 598] on span "Niveau 1" at bounding box center [958, 594] width 43 height 13
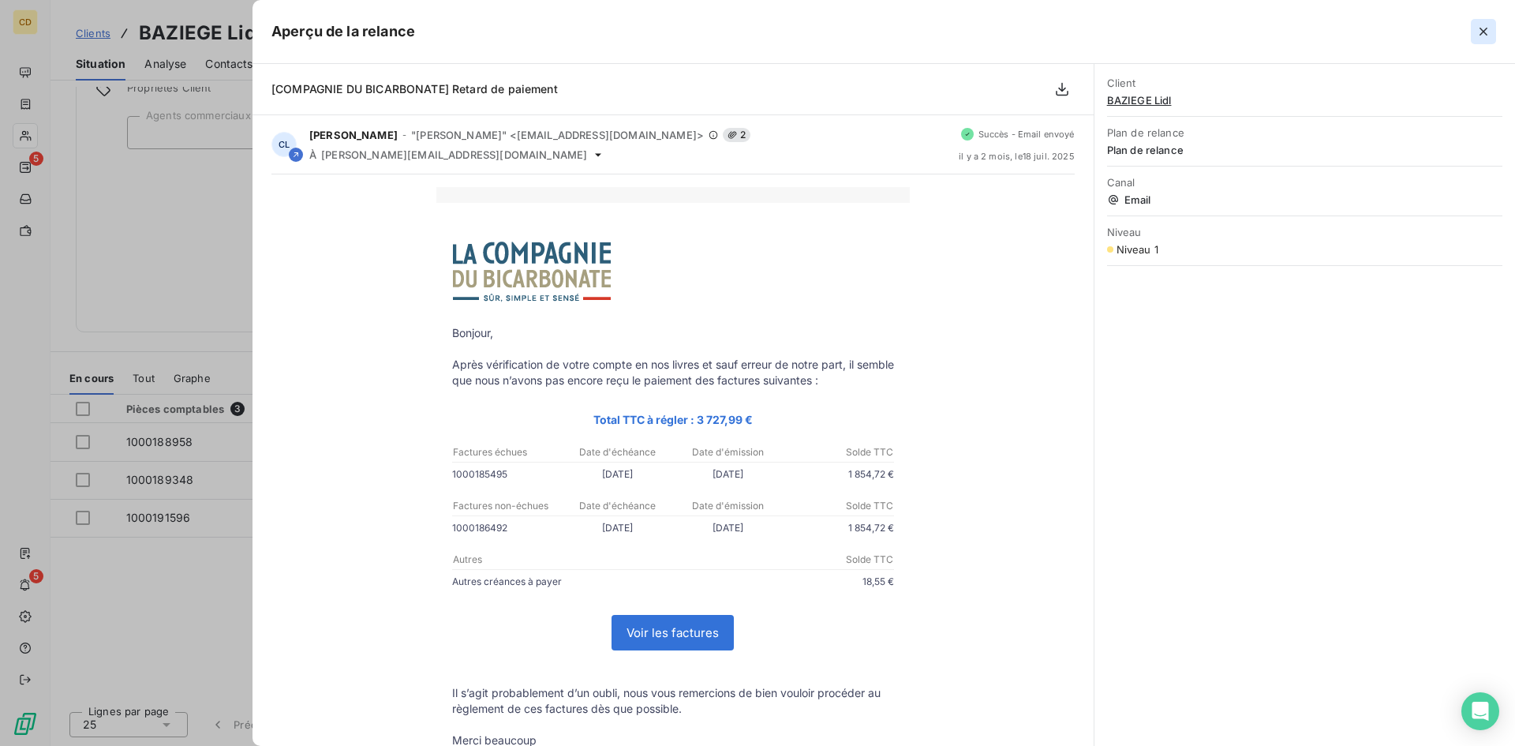
click at [1483, 29] on icon "button" at bounding box center [1484, 32] width 16 height 16
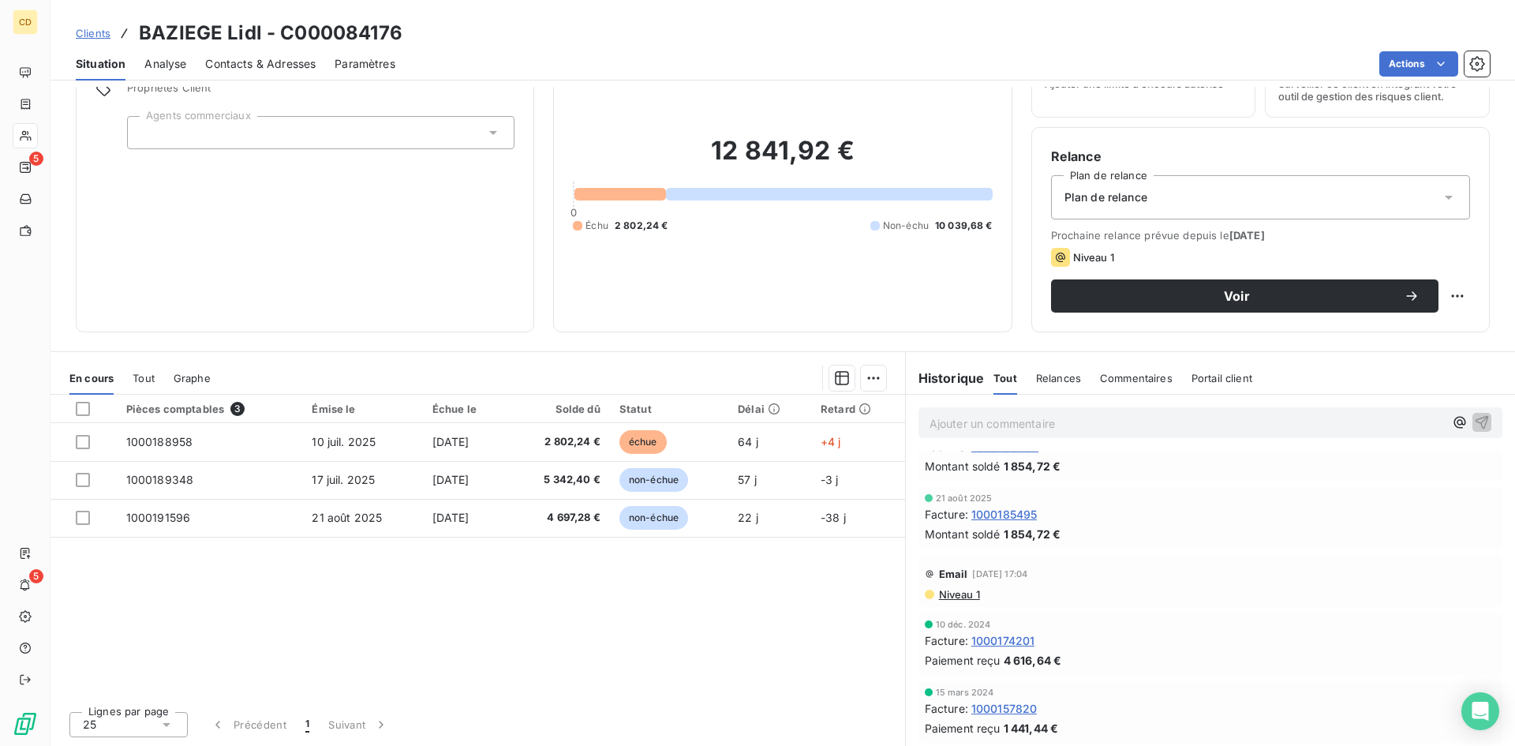
click at [945, 597] on span "Niveau 1" at bounding box center [958, 594] width 43 height 13
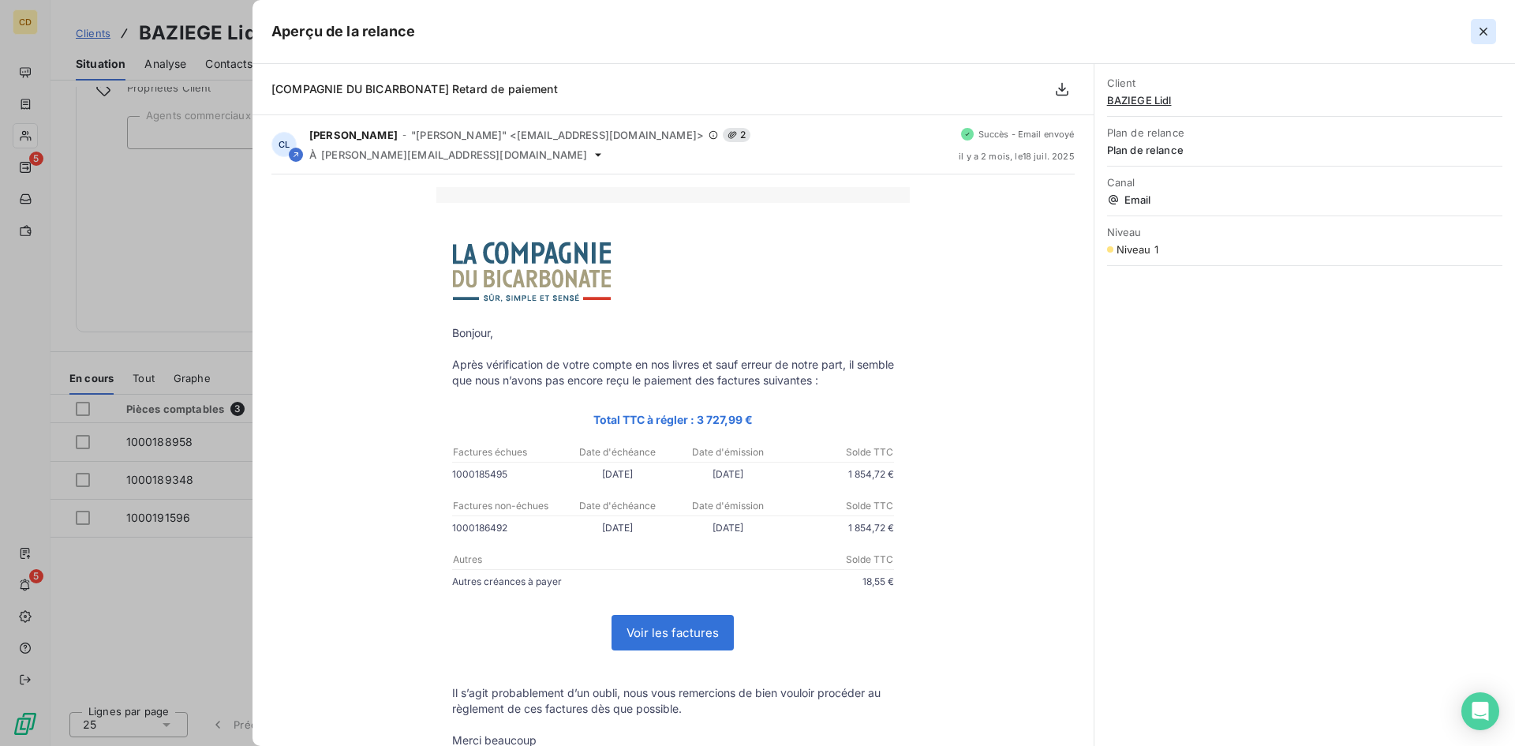
click at [1483, 31] on icon "button" at bounding box center [1484, 32] width 8 height 8
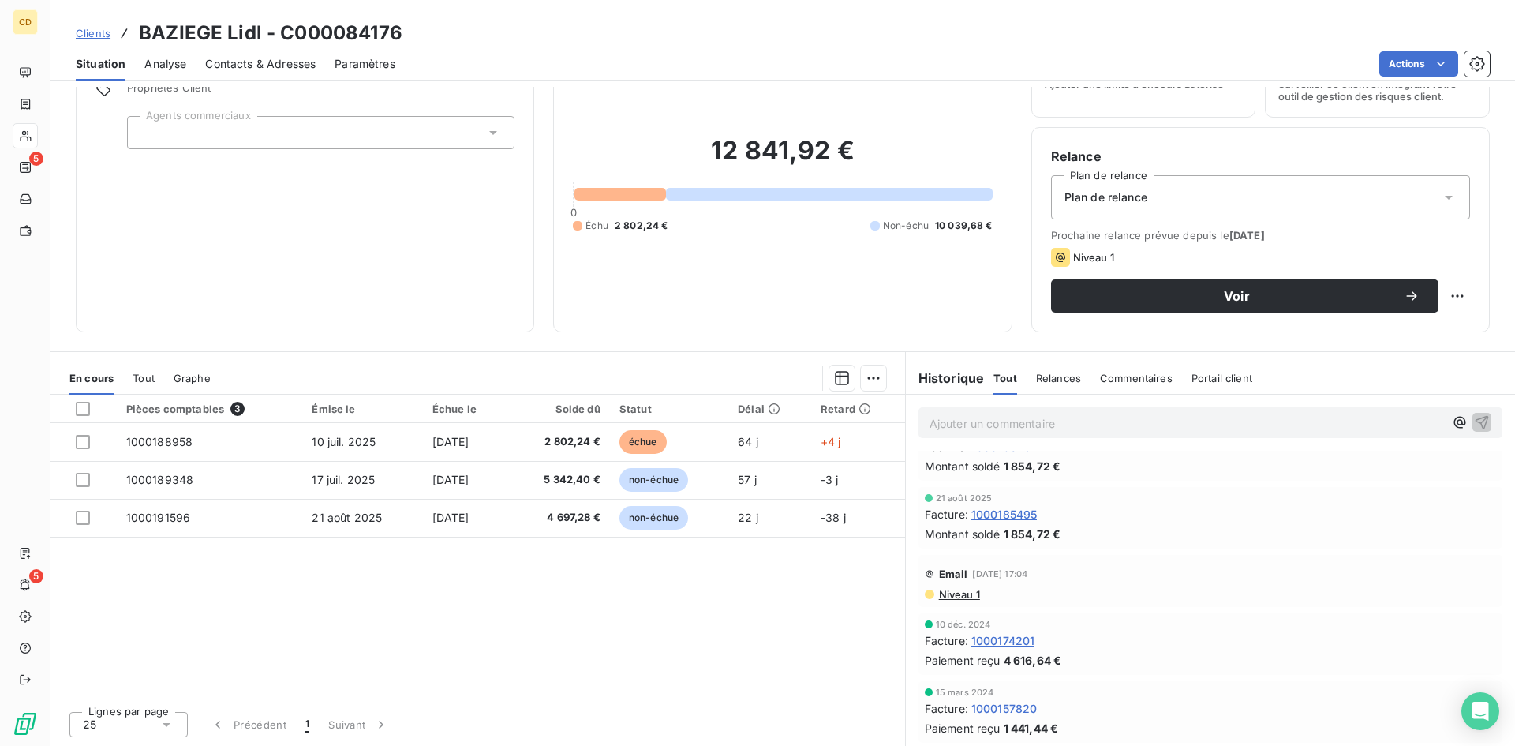
click at [1225, 203] on div "Plan de relance" at bounding box center [1260, 197] width 419 height 44
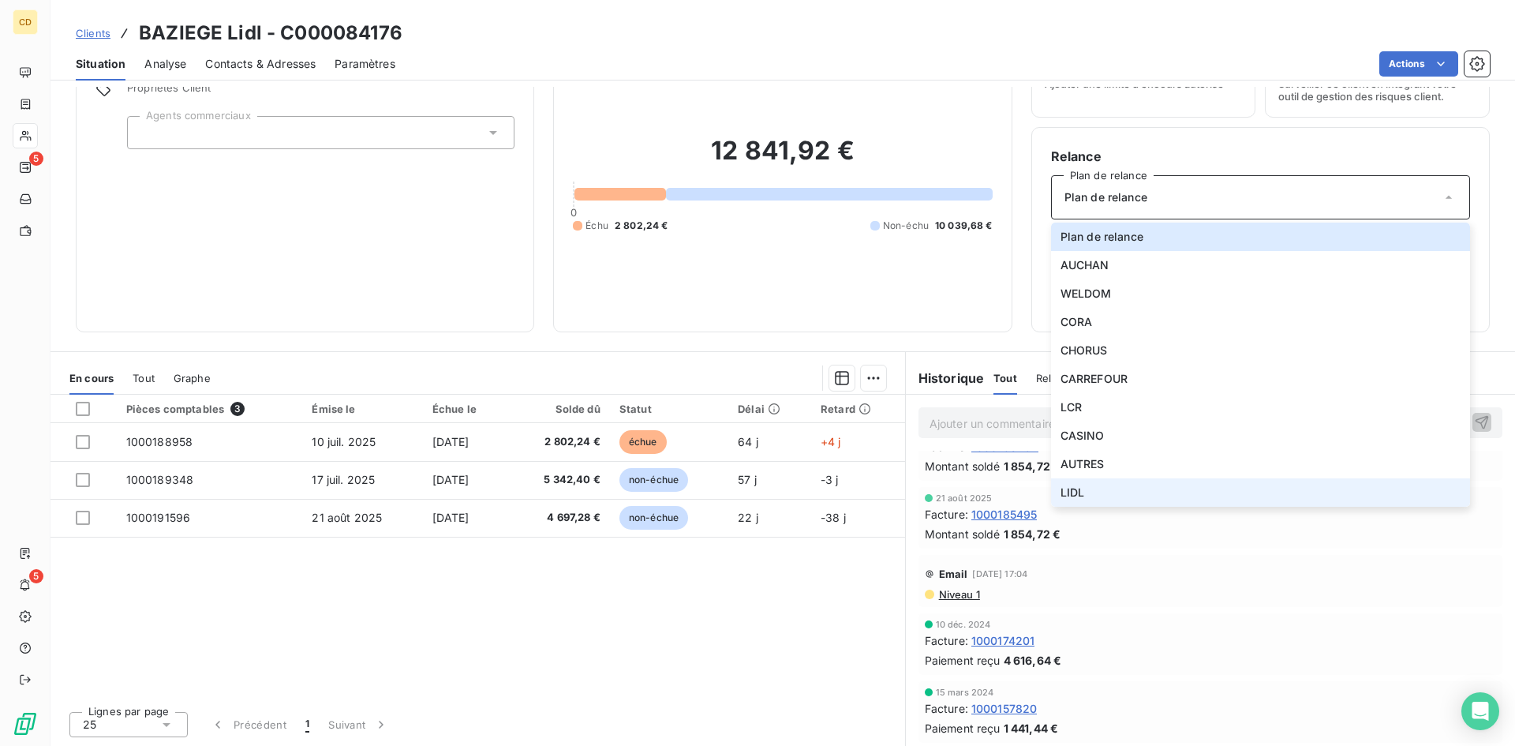
click at [1084, 491] on li "LIDL" at bounding box center [1260, 492] width 419 height 28
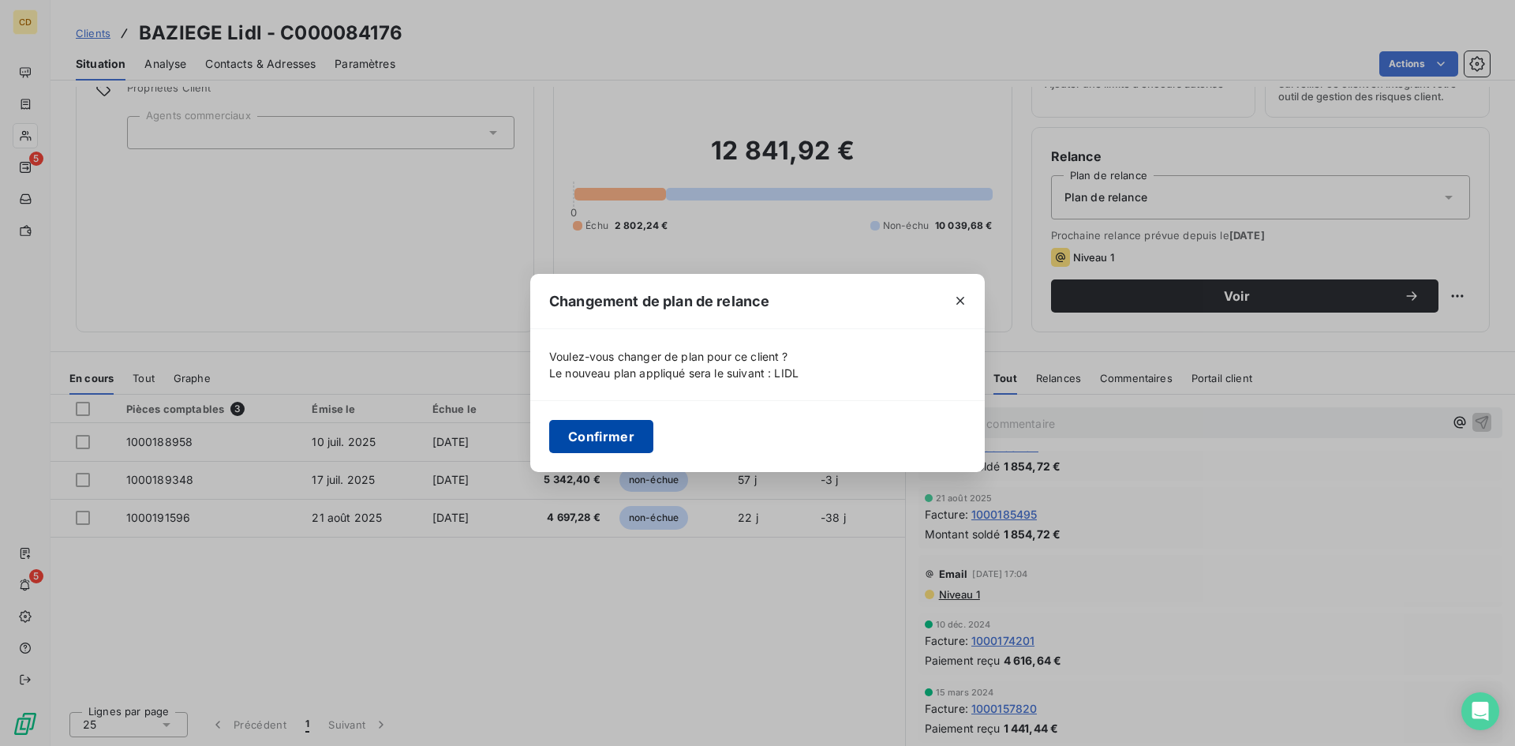
click at [597, 428] on button "Confirmer" at bounding box center [601, 436] width 104 height 33
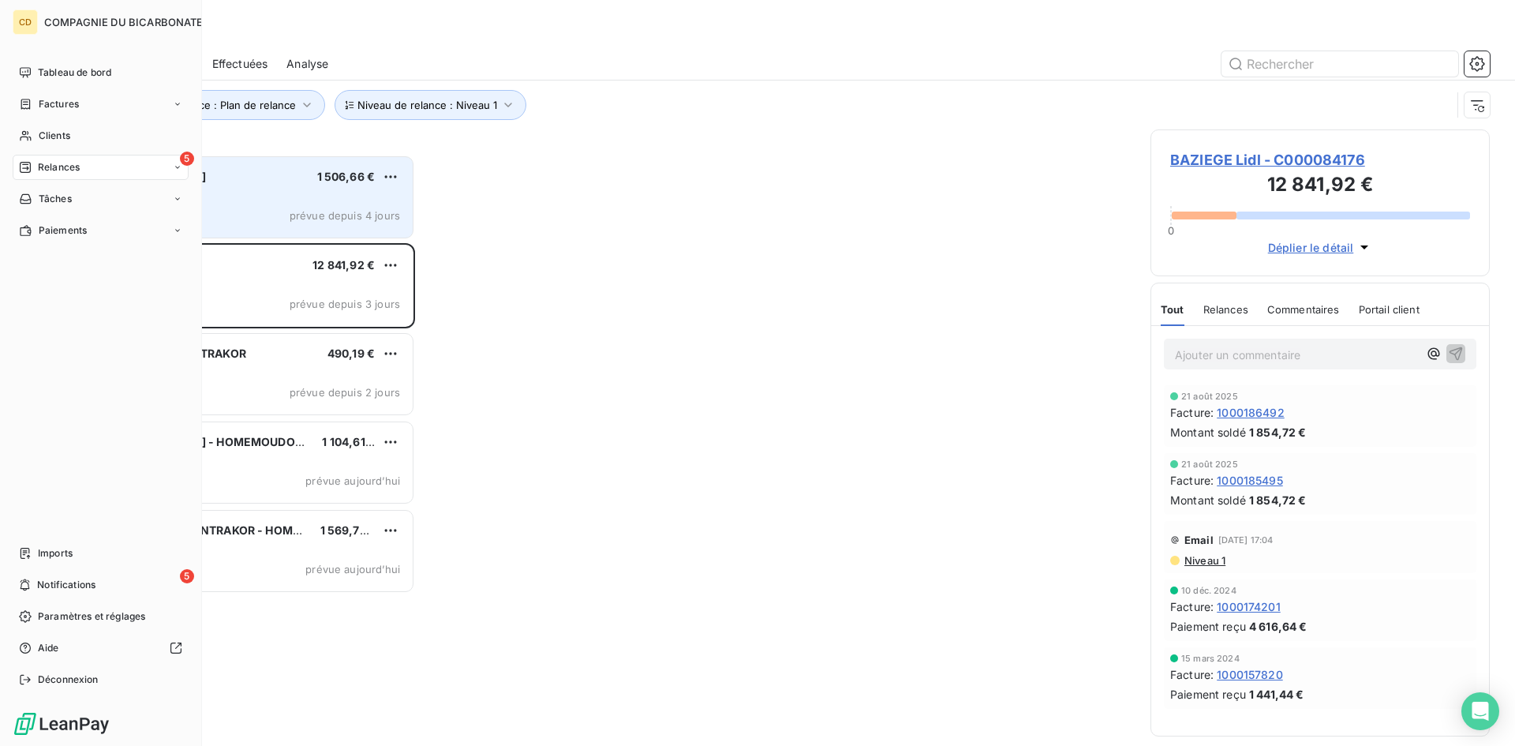
scroll to position [579, 327]
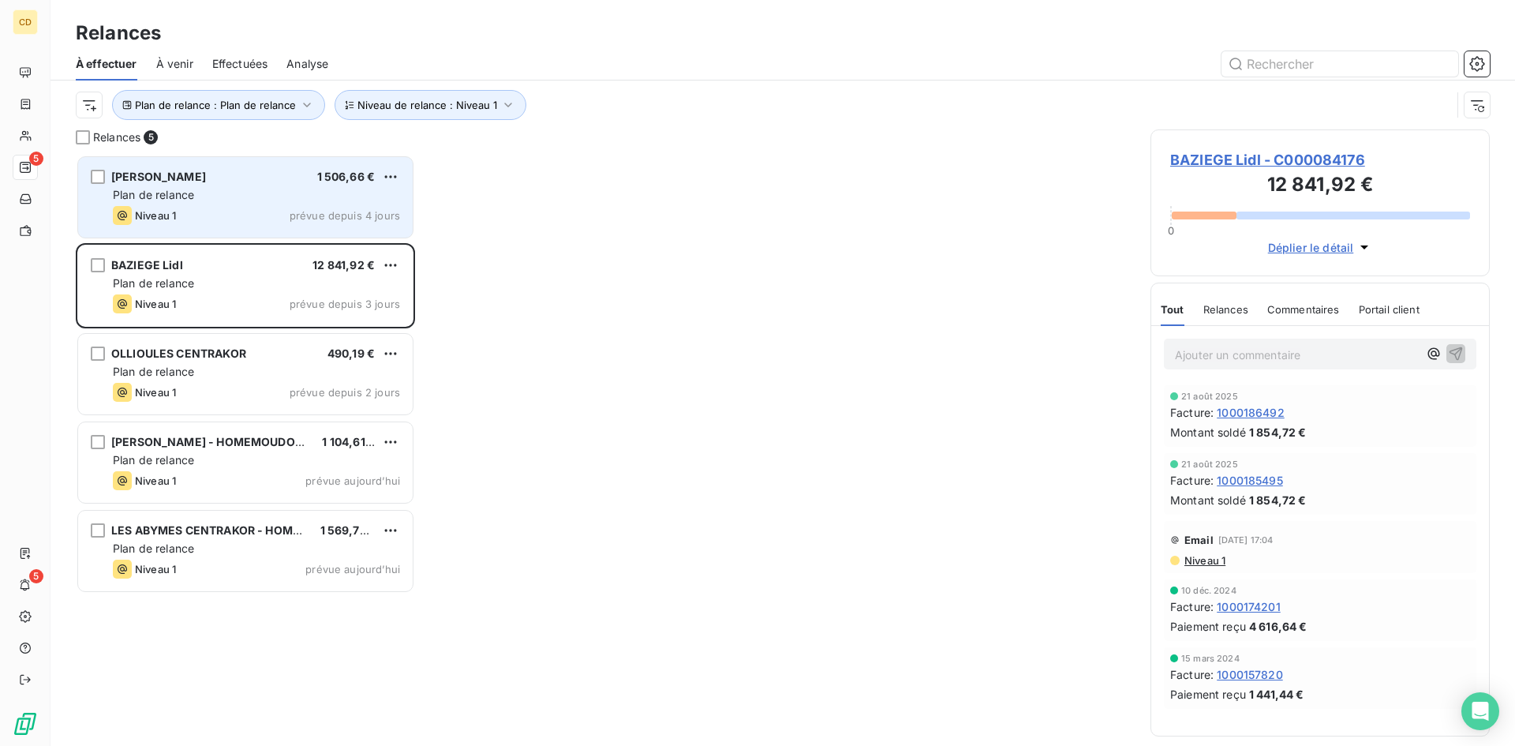
click at [223, 190] on div "Plan de relance" at bounding box center [256, 195] width 287 height 16
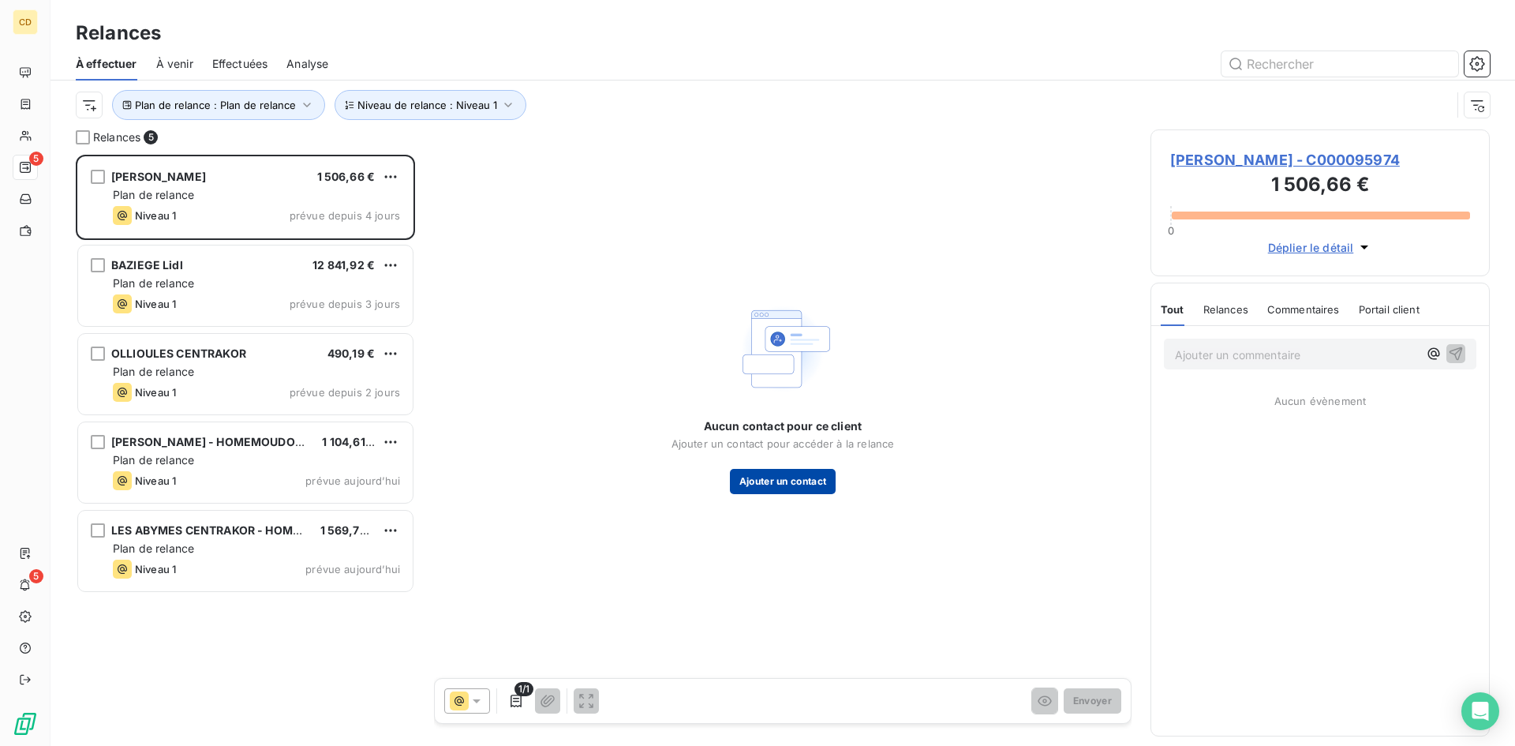
click at [776, 485] on button "Ajouter un contact" at bounding box center [783, 481] width 107 height 25
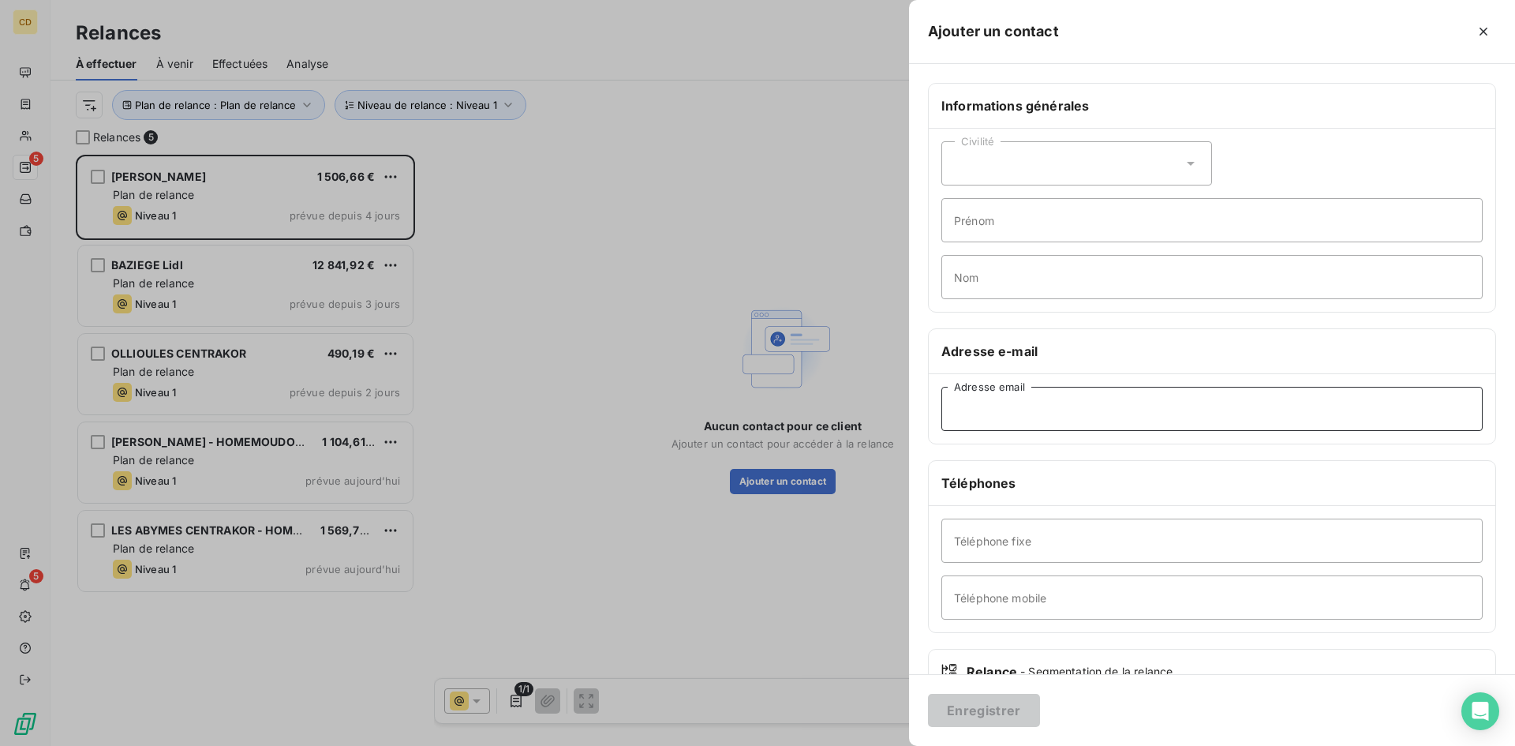
click at [990, 409] on input "Adresse email" at bounding box center [1211, 409] width 541 height 44
paste input "vernon@centrakor.fr"
type input "vernon@centrakor.fr"
click at [968, 709] on button "Enregistrer" at bounding box center [984, 710] width 112 height 33
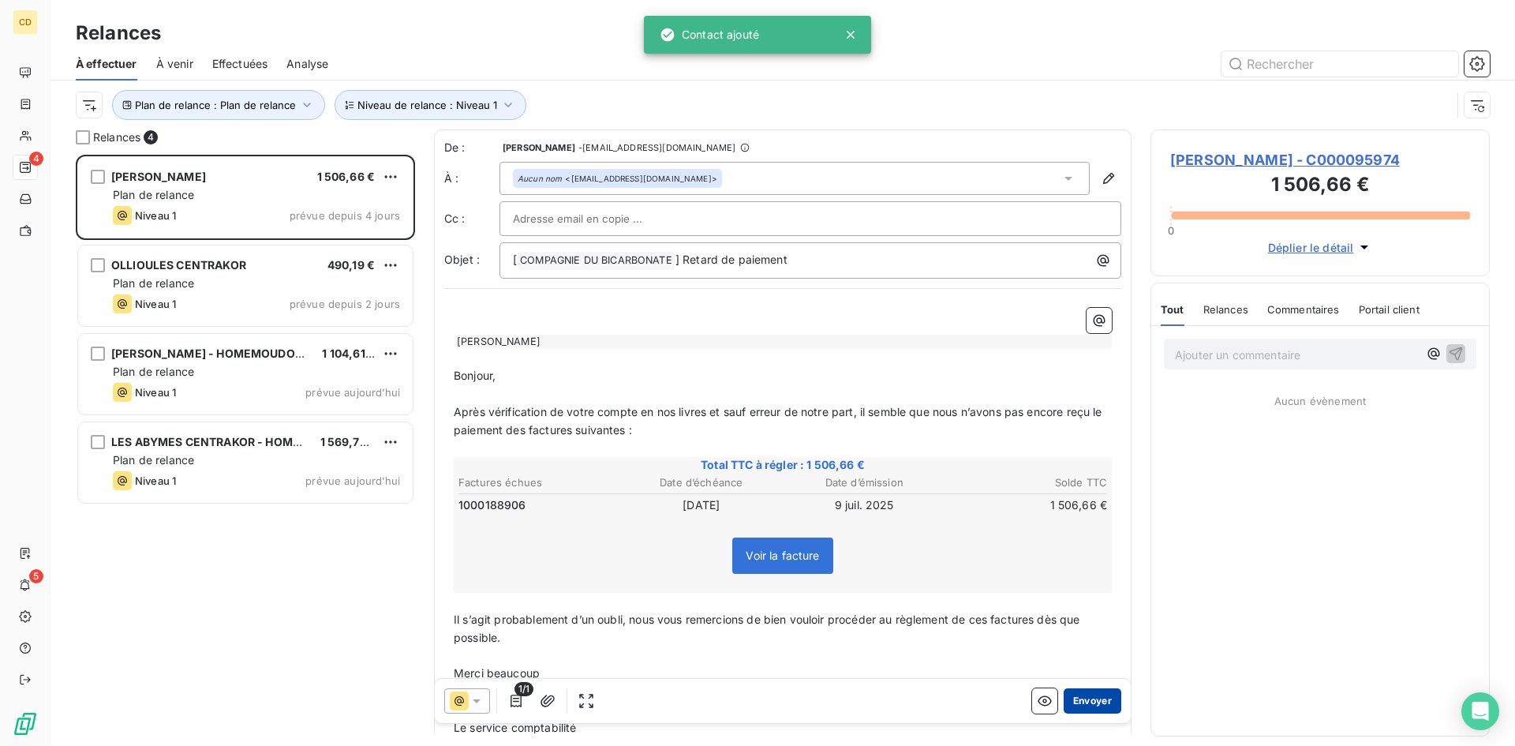
click at [1077, 700] on button "Envoyer" at bounding box center [1093, 700] width 58 height 25
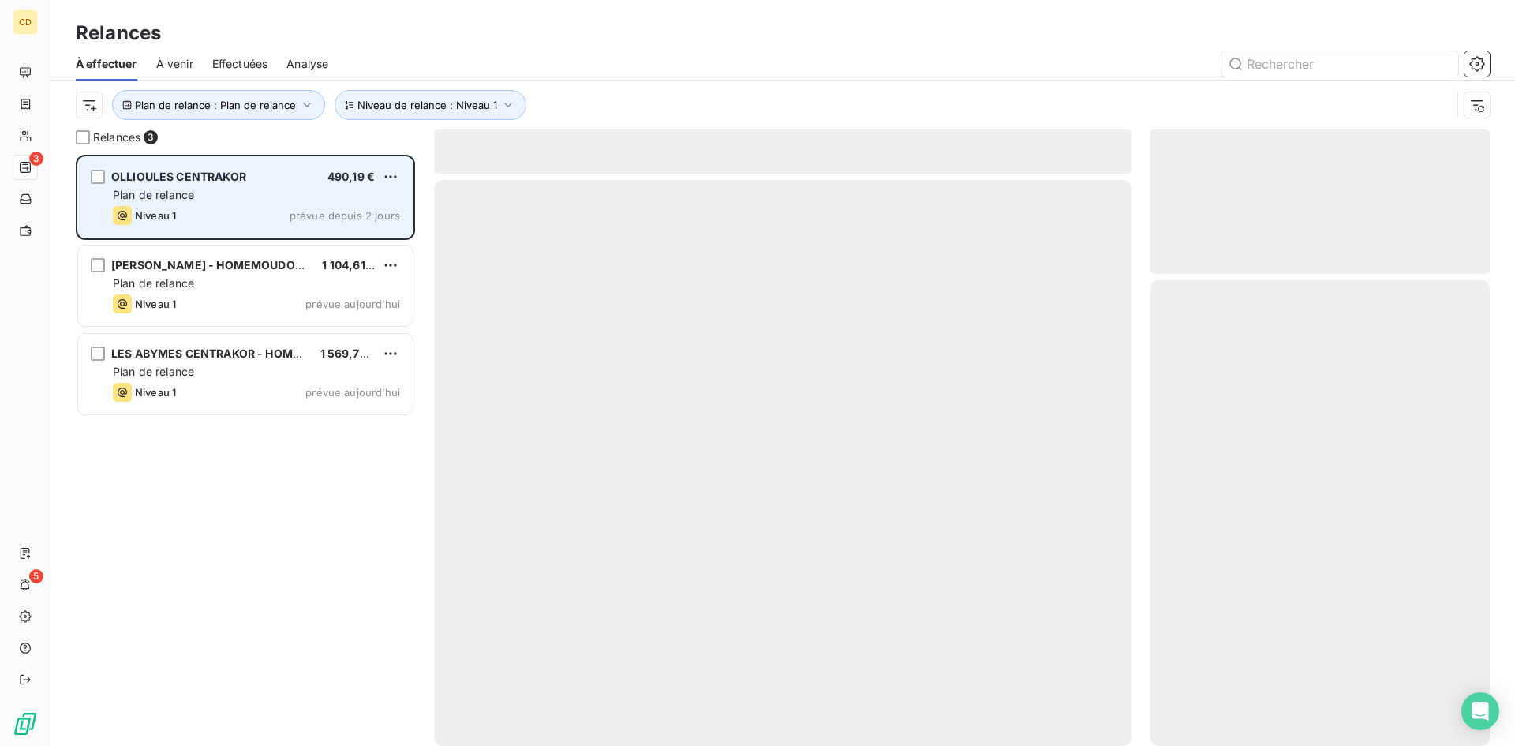
click at [164, 198] on span "Plan de relance" at bounding box center [153, 194] width 81 height 13
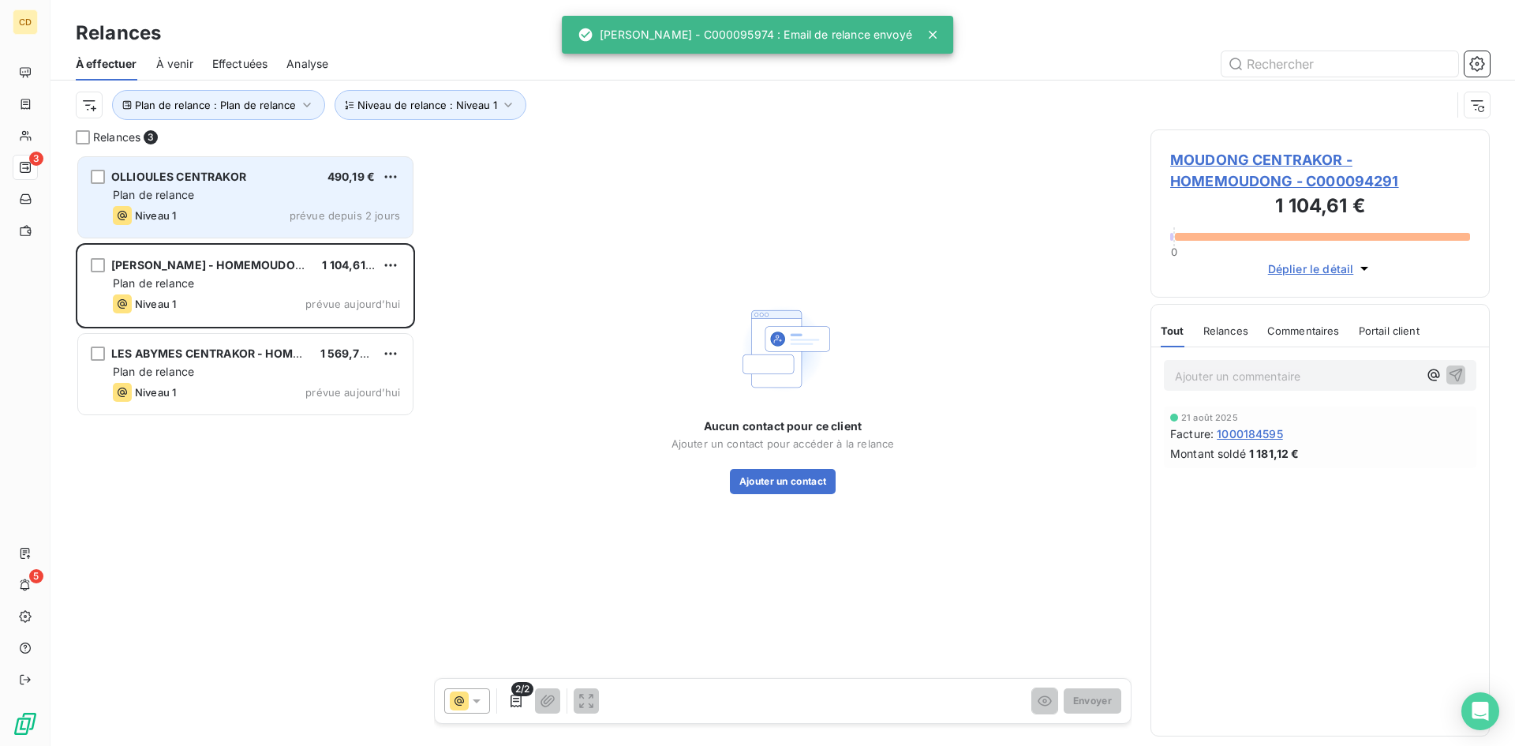
click at [175, 170] on span "OLLIOULES CENTRAKOR" at bounding box center [178, 176] width 135 height 13
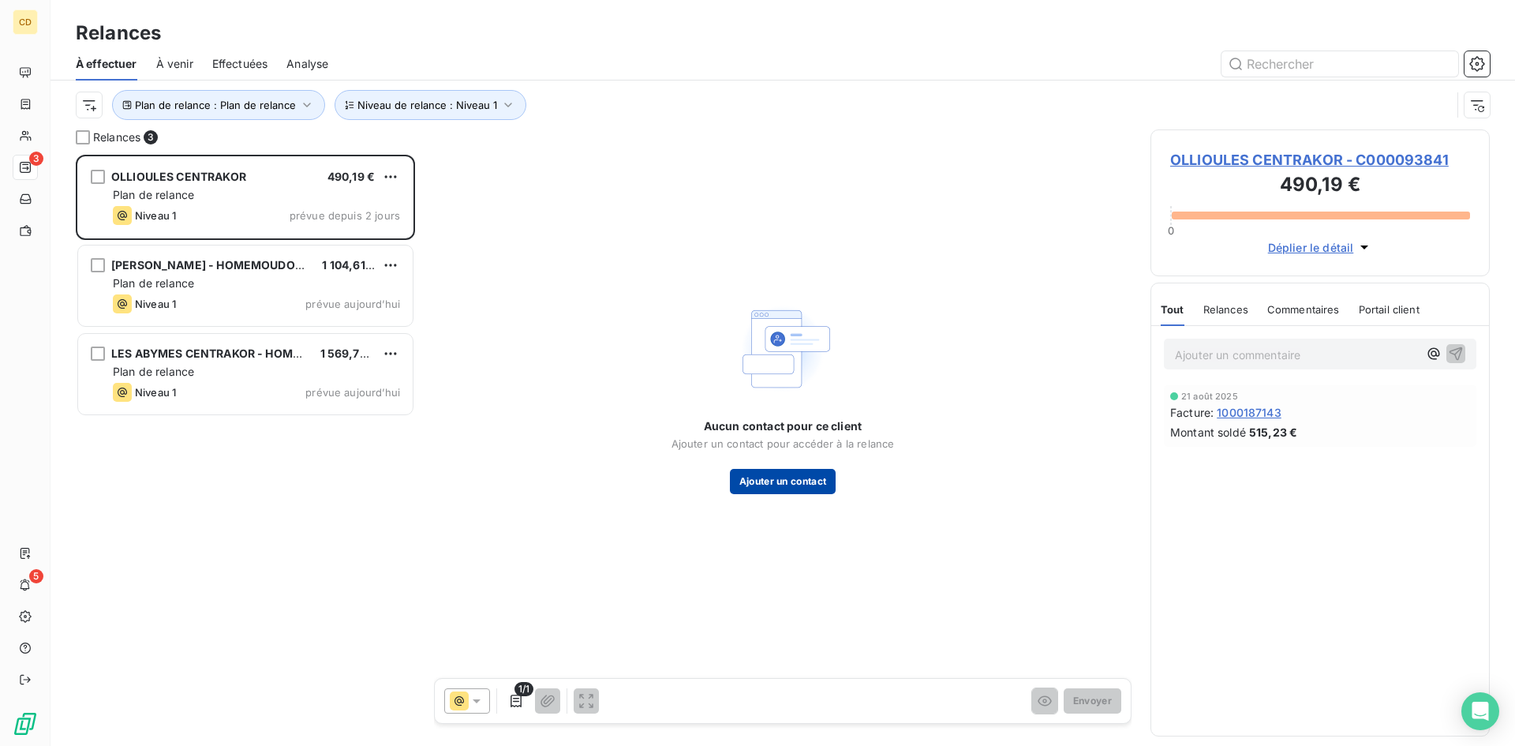
click at [767, 488] on button "Ajouter un contact" at bounding box center [783, 481] width 107 height 25
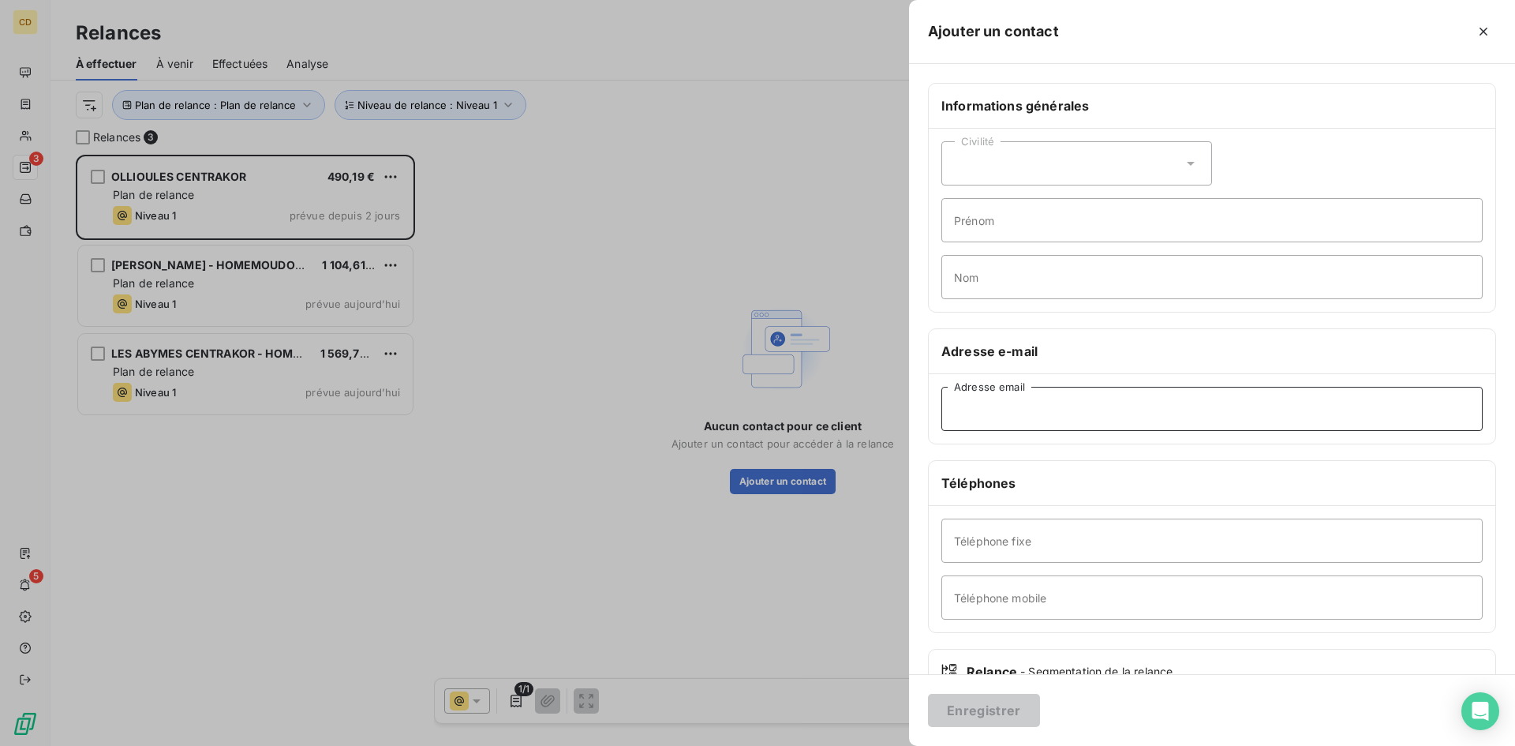
click at [1009, 407] on input "Adresse email" at bounding box center [1211, 409] width 541 height 44
paste input "laurent@espanet.fr"
type input "laurent@espanet.fr"
click at [976, 708] on button "Enregistrer" at bounding box center [984, 710] width 112 height 33
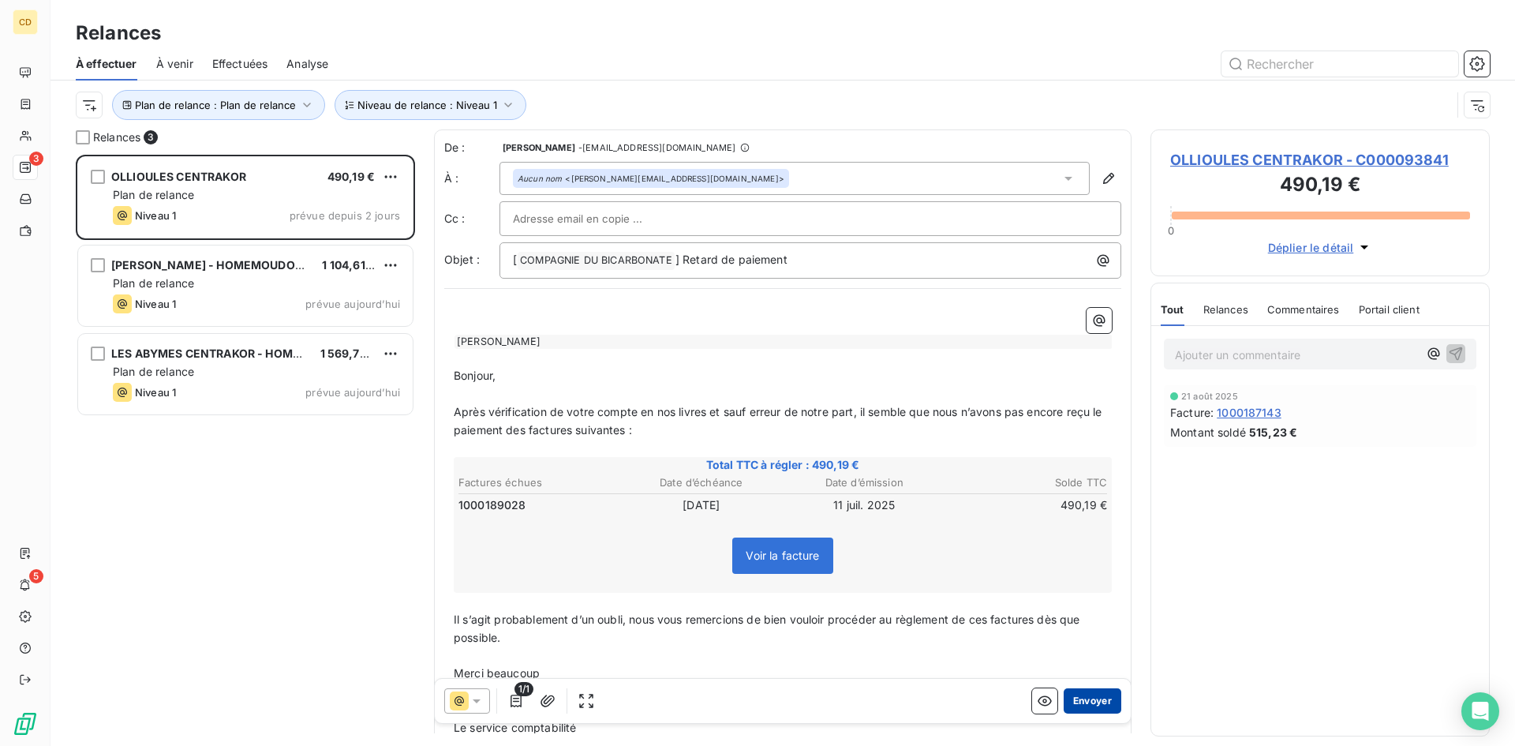
click at [1075, 698] on button "Envoyer" at bounding box center [1093, 700] width 58 height 25
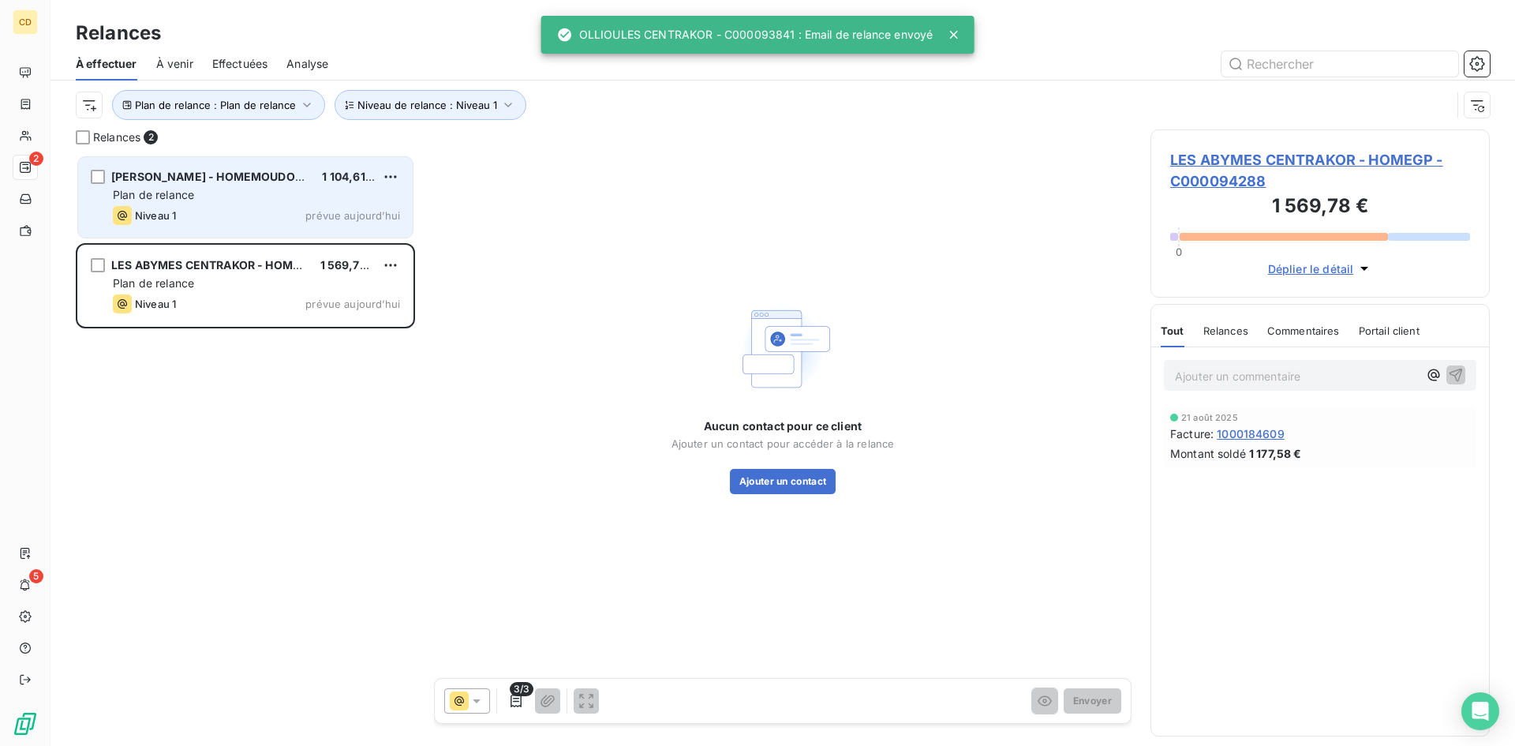
click at [186, 191] on span "Plan de relance" at bounding box center [153, 194] width 81 height 13
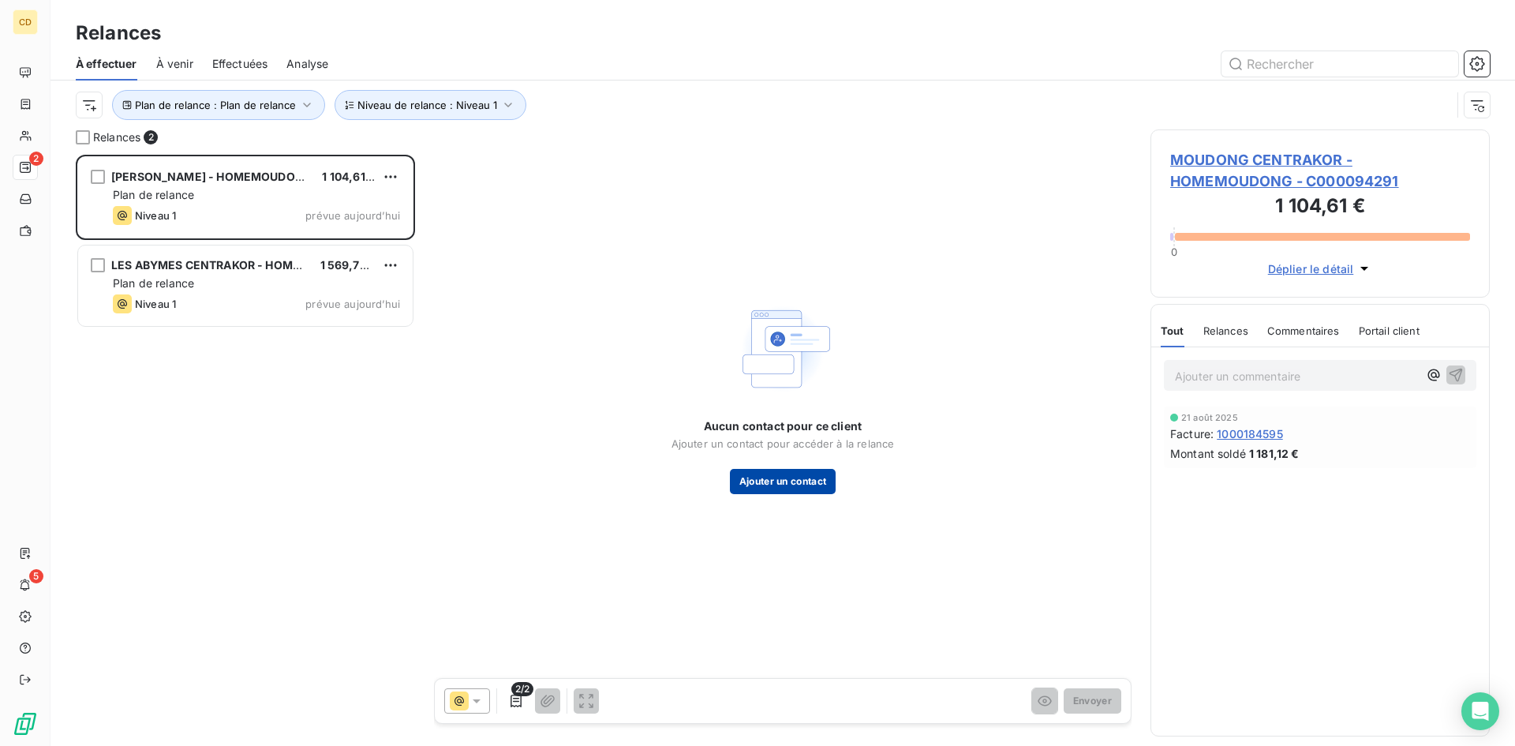
click at [750, 484] on button "Ajouter un contact" at bounding box center [783, 481] width 107 height 25
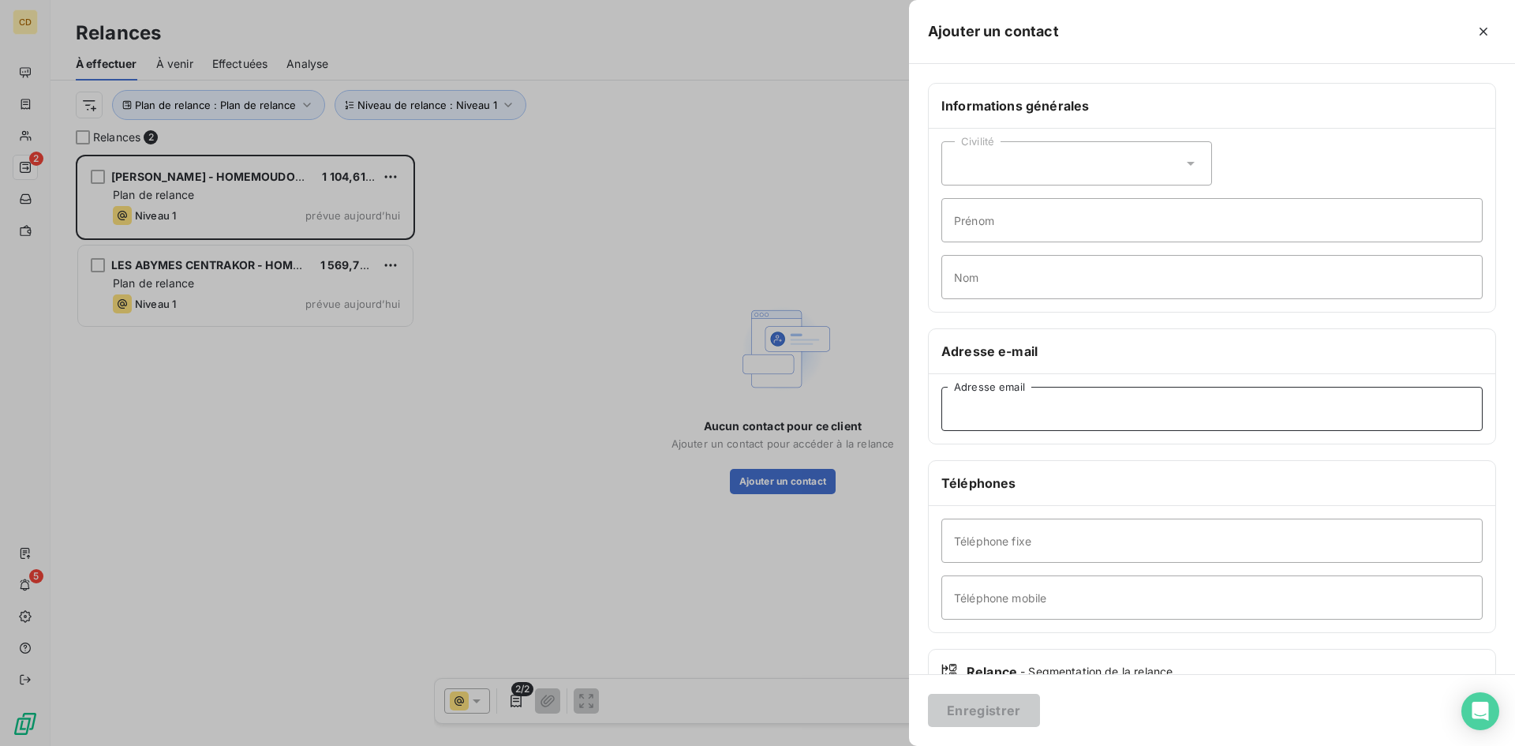
click at [1008, 410] on input "Adresse email" at bounding box center [1211, 409] width 541 height 44
paste input "comptabilite@hom-eva.fr"
type input "comptabilite@hom-eva.fr"
click at [999, 696] on button "Enregistrer" at bounding box center [984, 710] width 112 height 33
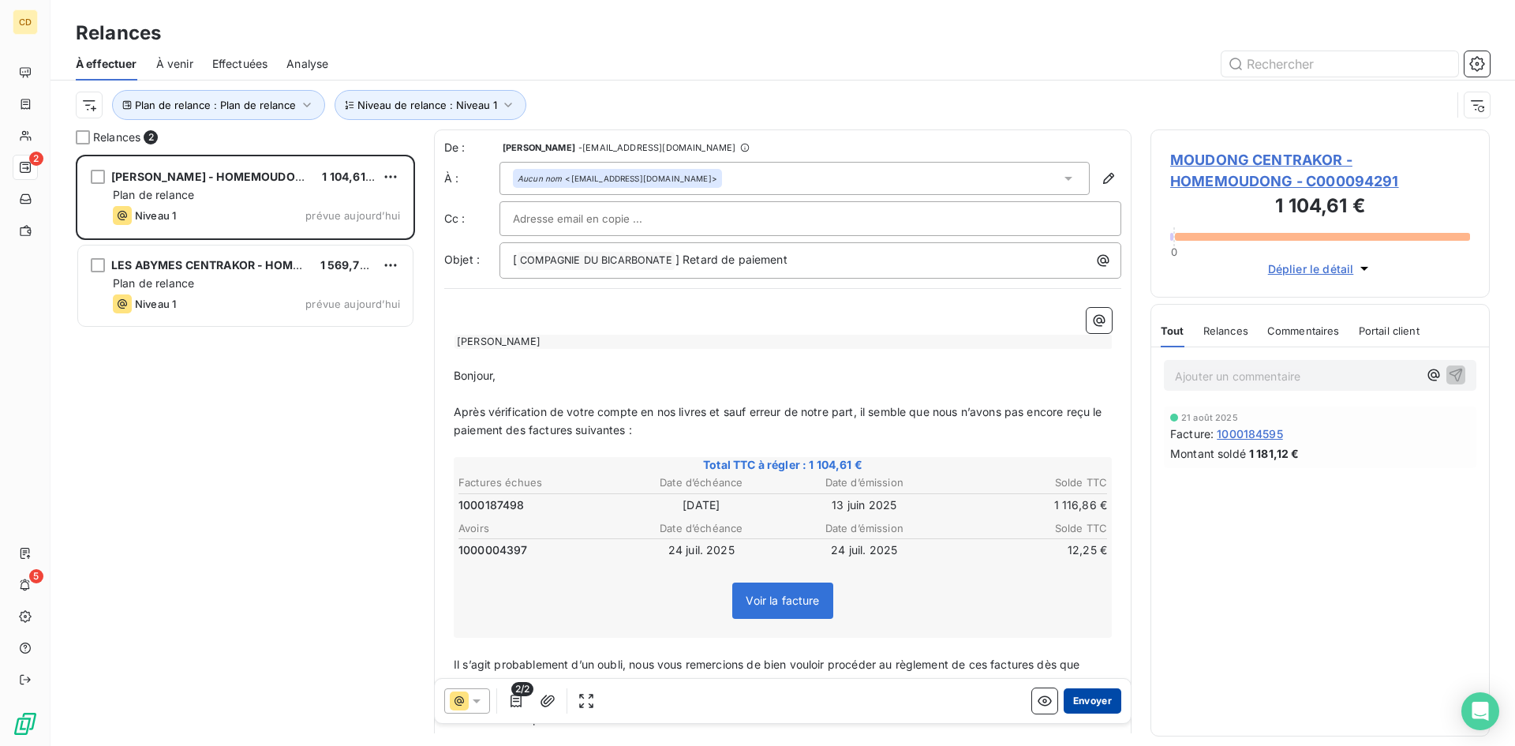
click at [1081, 701] on button "Envoyer" at bounding box center [1093, 700] width 58 height 25
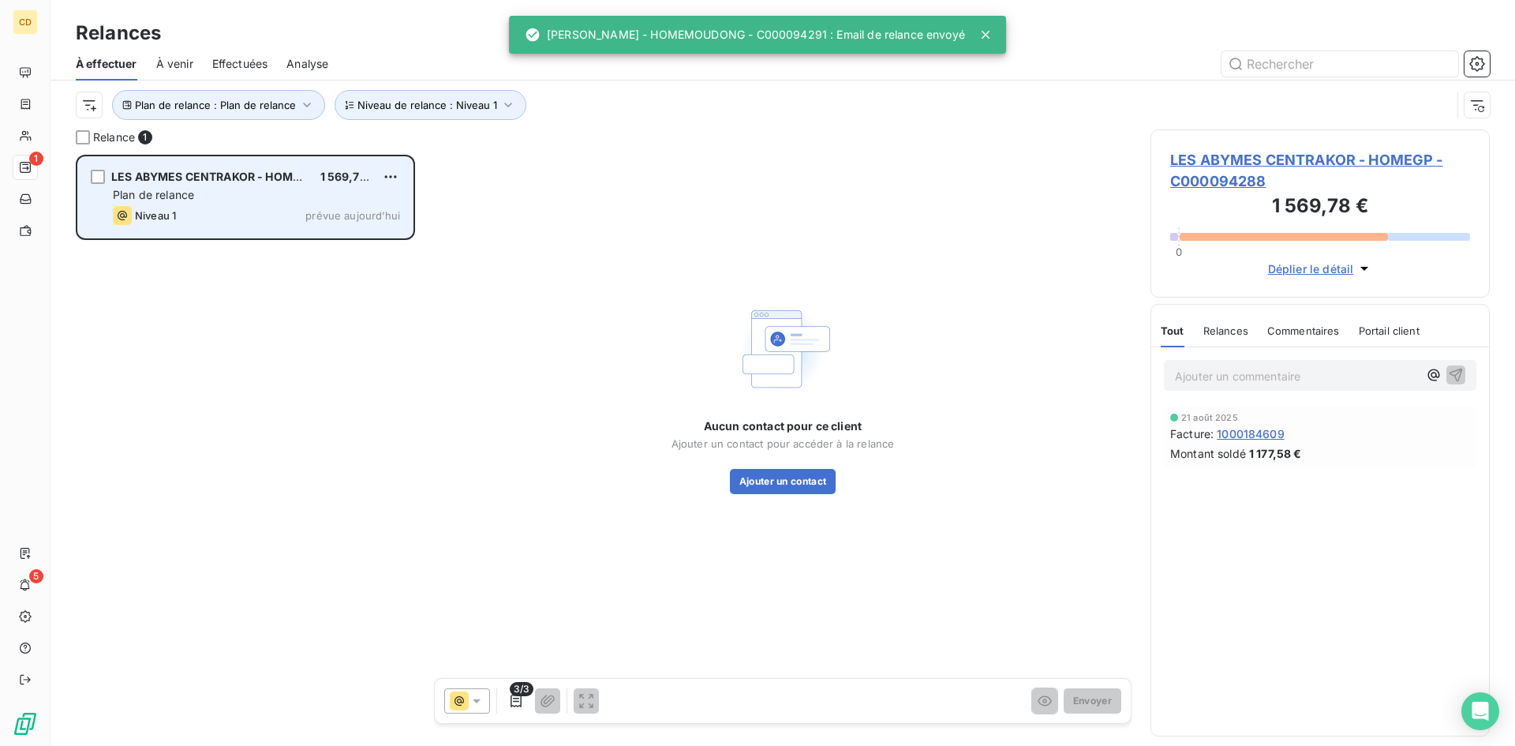
click at [196, 190] on div "Plan de relance" at bounding box center [256, 195] width 287 height 16
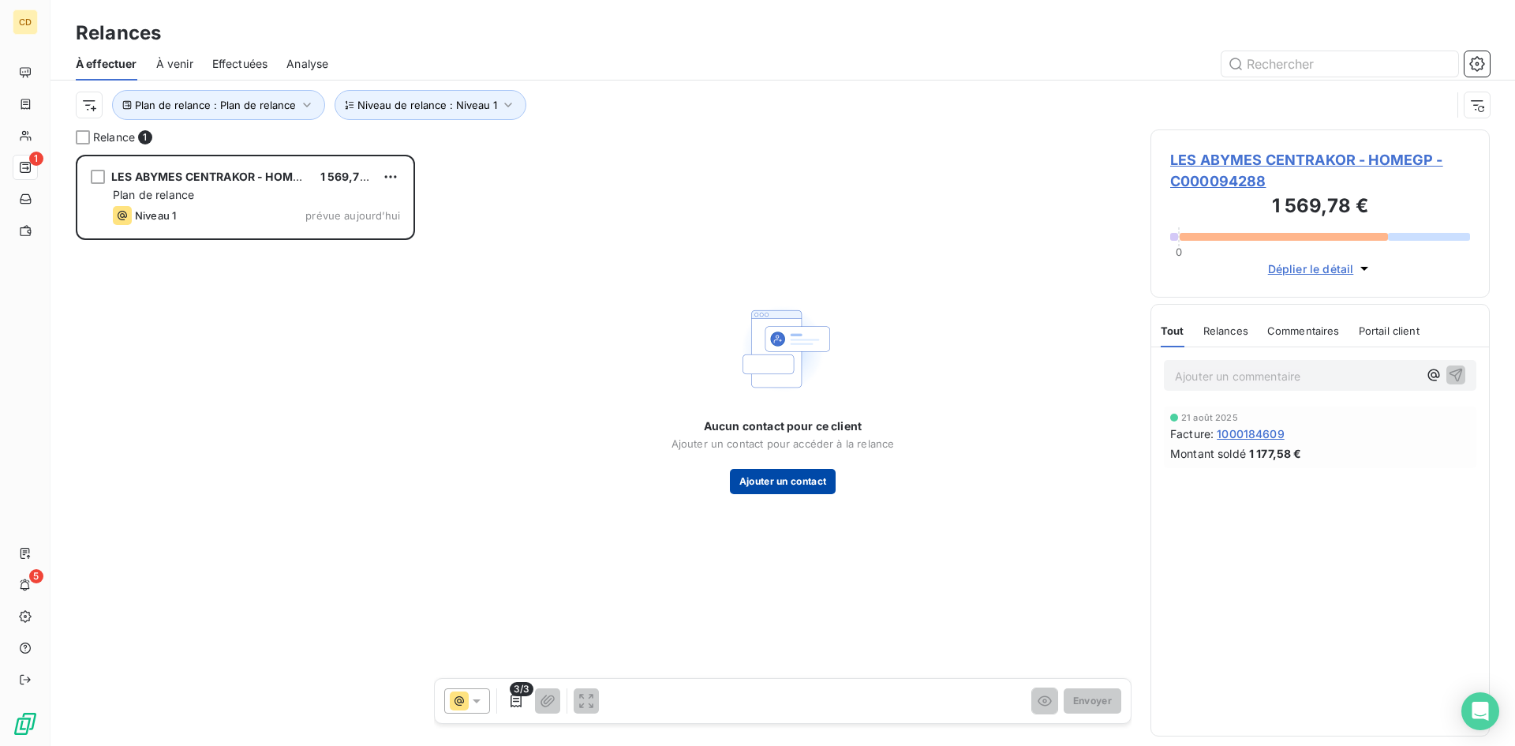
click at [811, 486] on button "Ajouter un contact" at bounding box center [783, 481] width 107 height 25
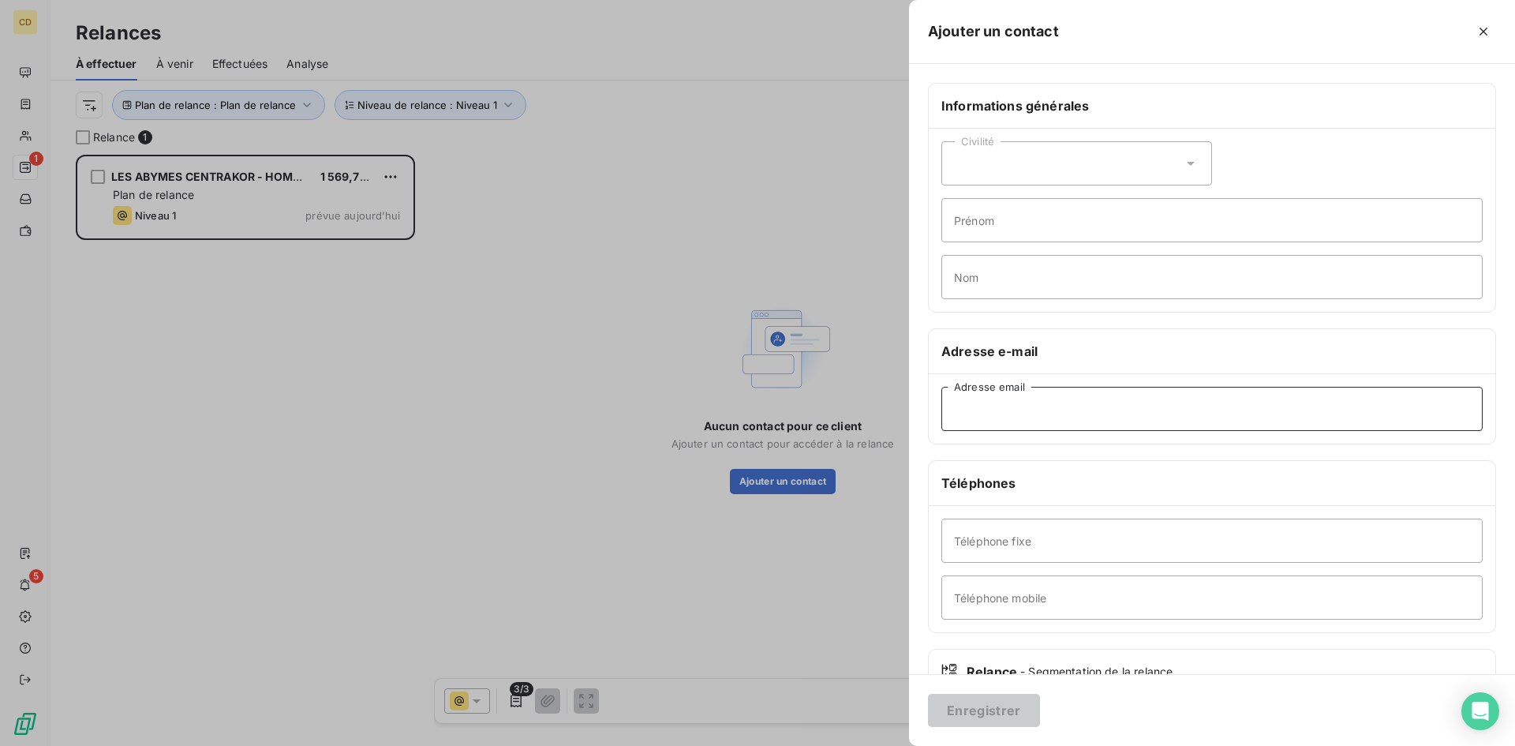
click at [1017, 412] on input "Adresse email" at bounding box center [1211, 409] width 541 height 44
click at [1017, 410] on input "Adresse email" at bounding box center [1211, 409] width 541 height 44
paste input "homegp@hom-eva.fr"
click at [1169, 395] on input "homegp@hom-eva.fr" at bounding box center [1211, 409] width 541 height 44
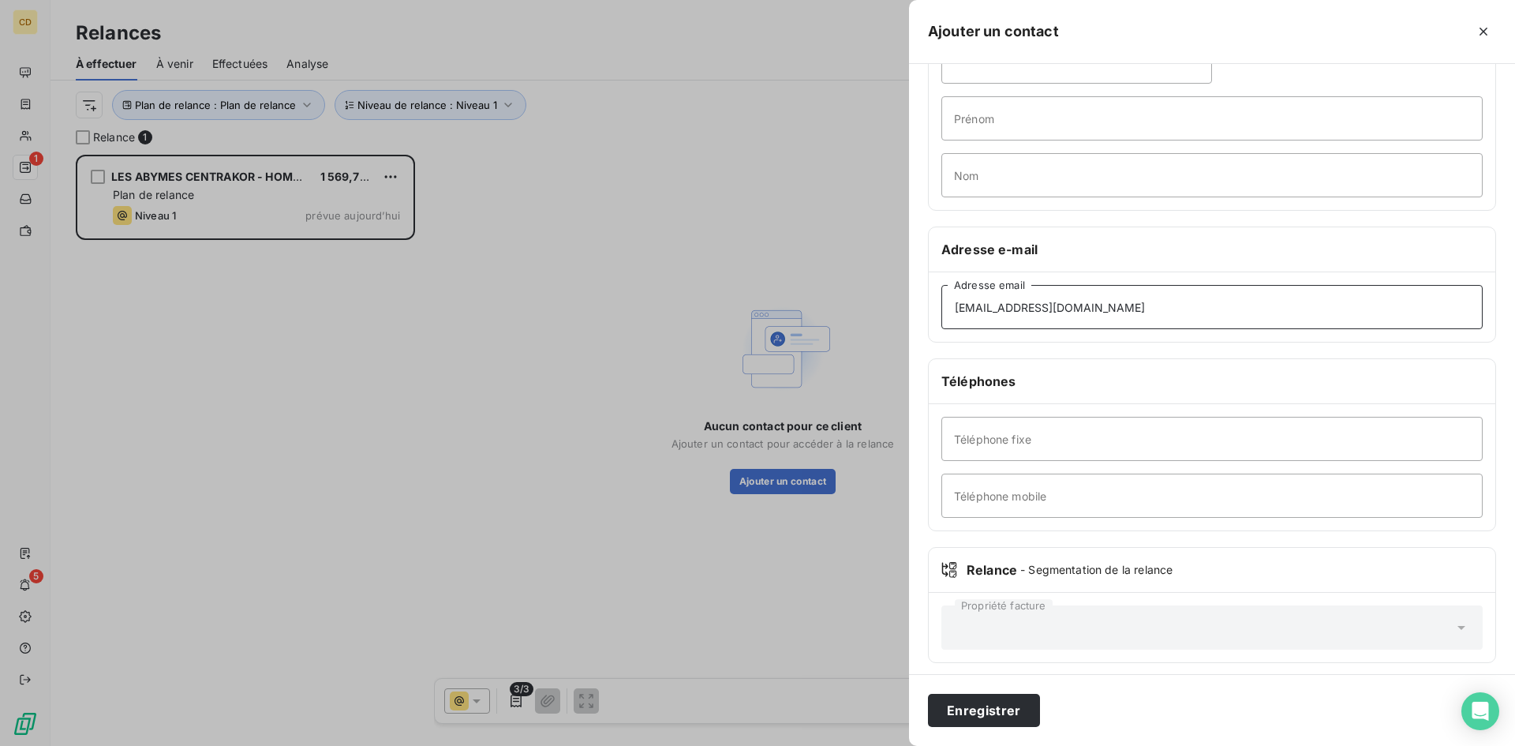
scroll to position [110, 0]
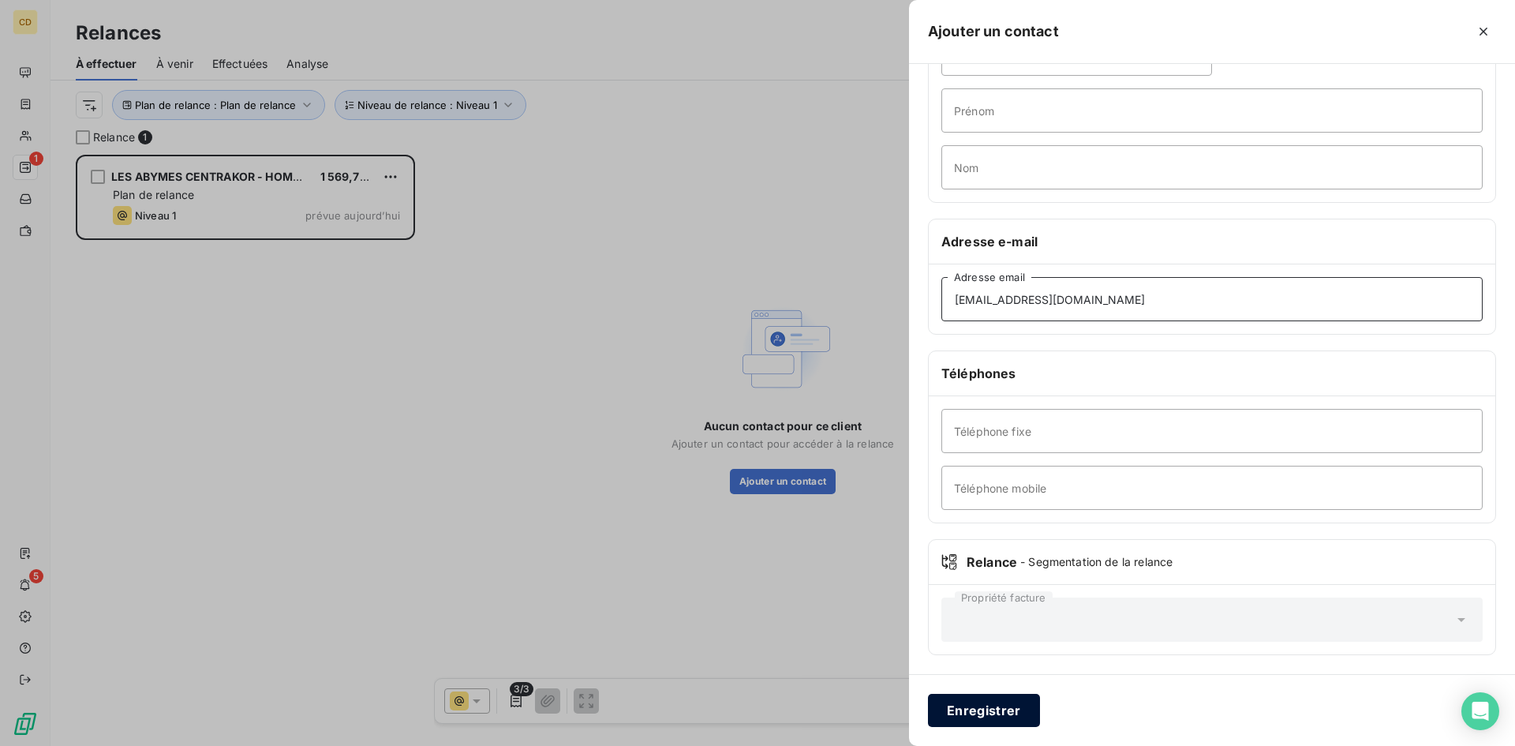
type input "homegp@hom-eva.fr"
click at [998, 702] on button "Enregistrer" at bounding box center [984, 710] width 112 height 33
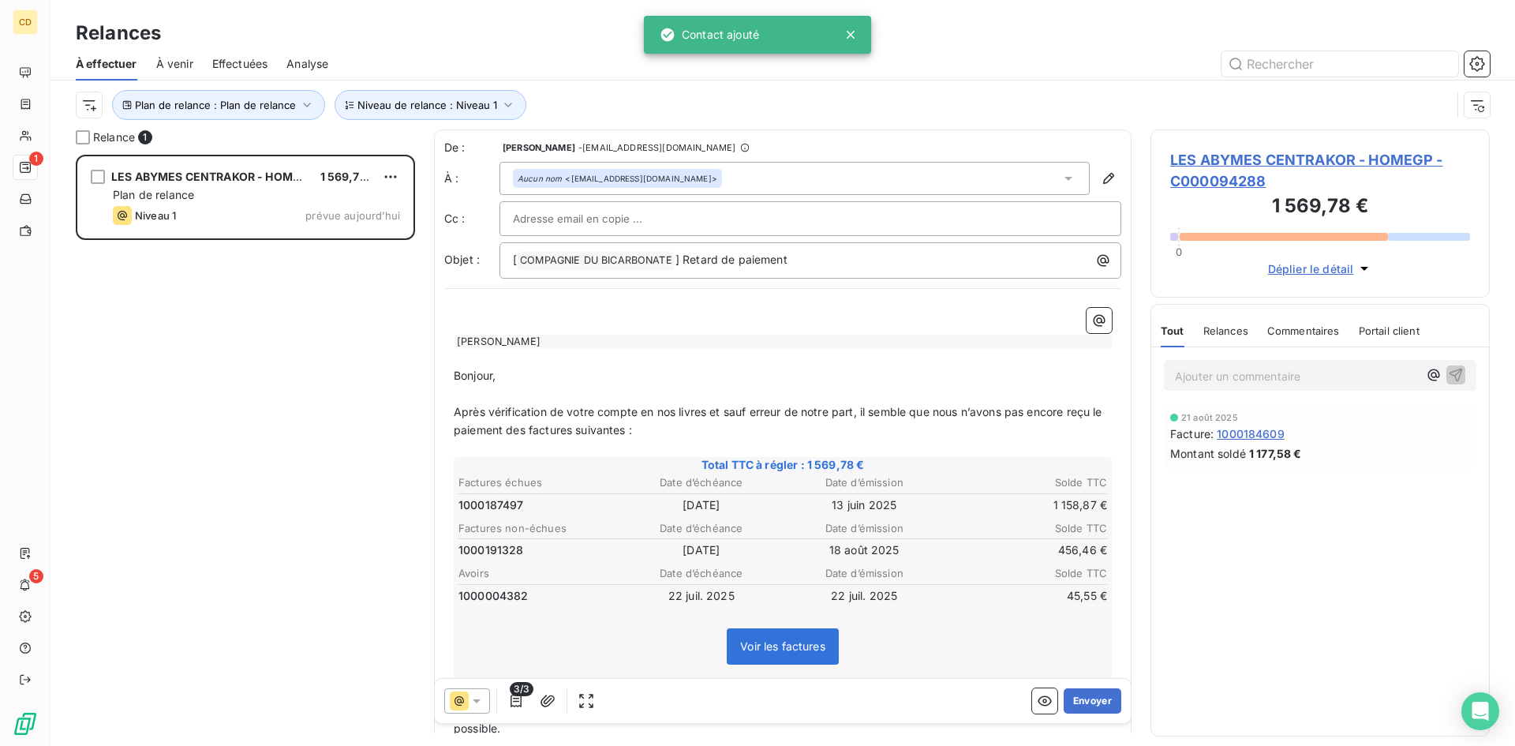
click at [635, 221] on input "text" at bounding box center [598, 219] width 170 height 24
click at [616, 221] on input "text" at bounding box center [598, 219] width 170 height 24
paste input "erika.drigo@hom-eva.fr"
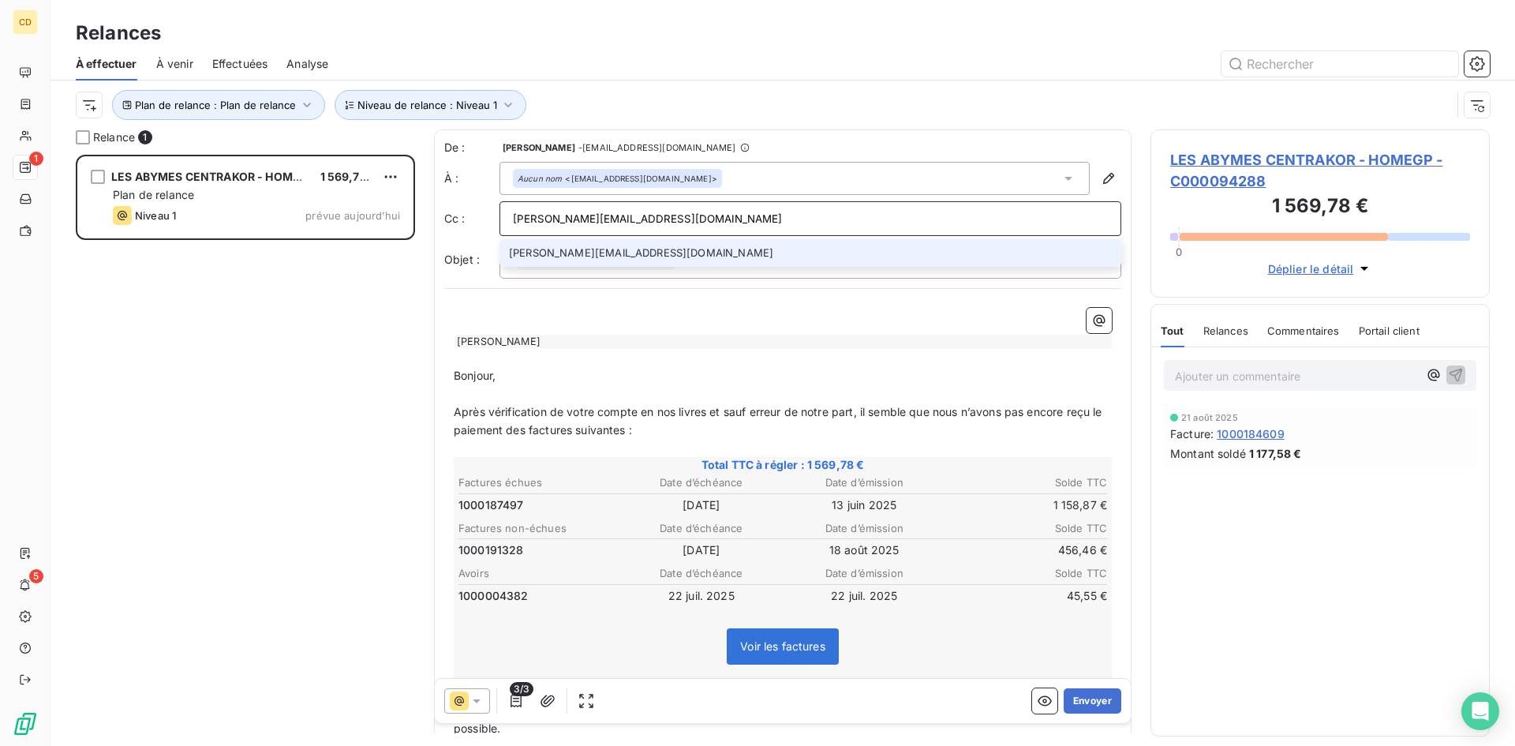
type input "erika.drigo@hom-eva.fr"
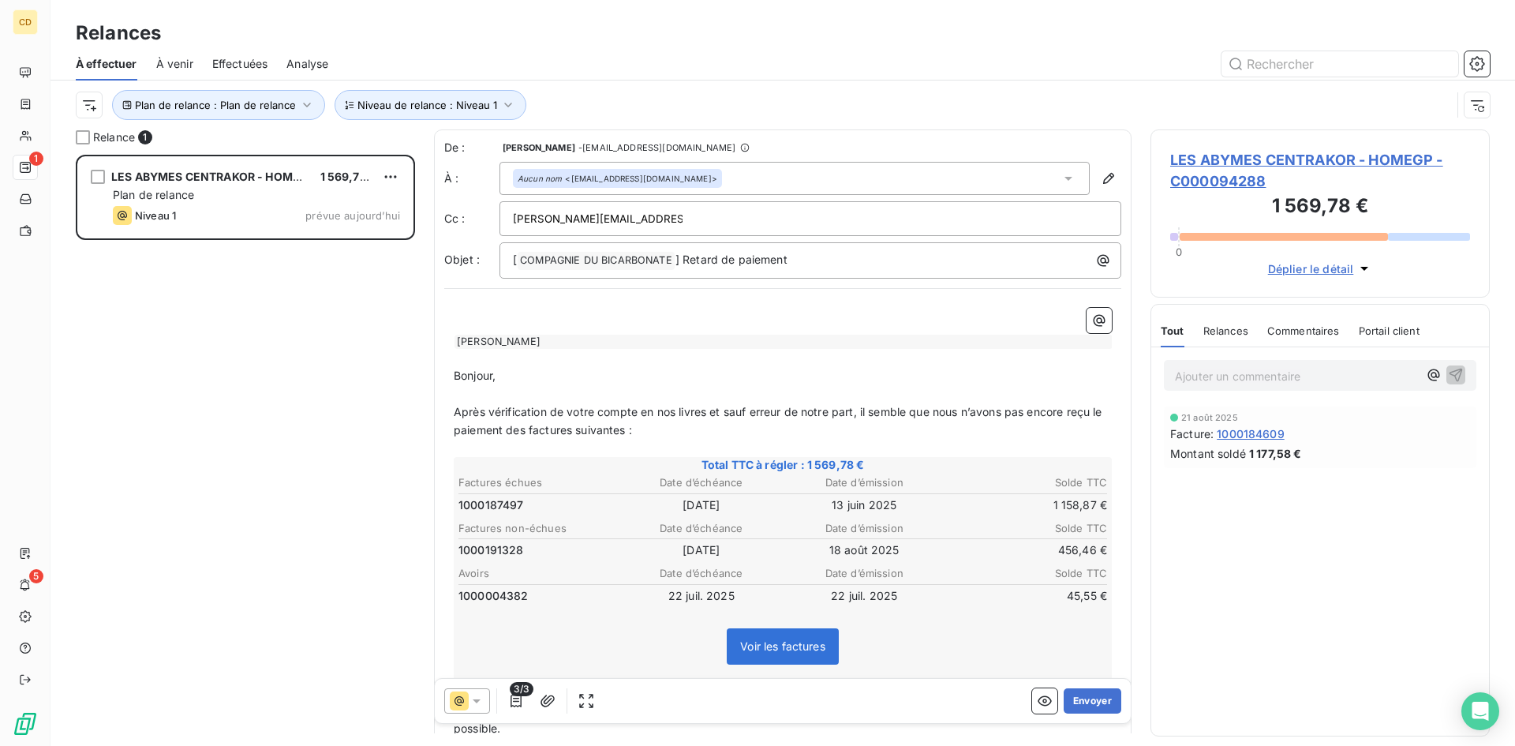
click at [768, 328] on div "[PERSON_NAME]" at bounding box center [783, 337] width 658 height 23
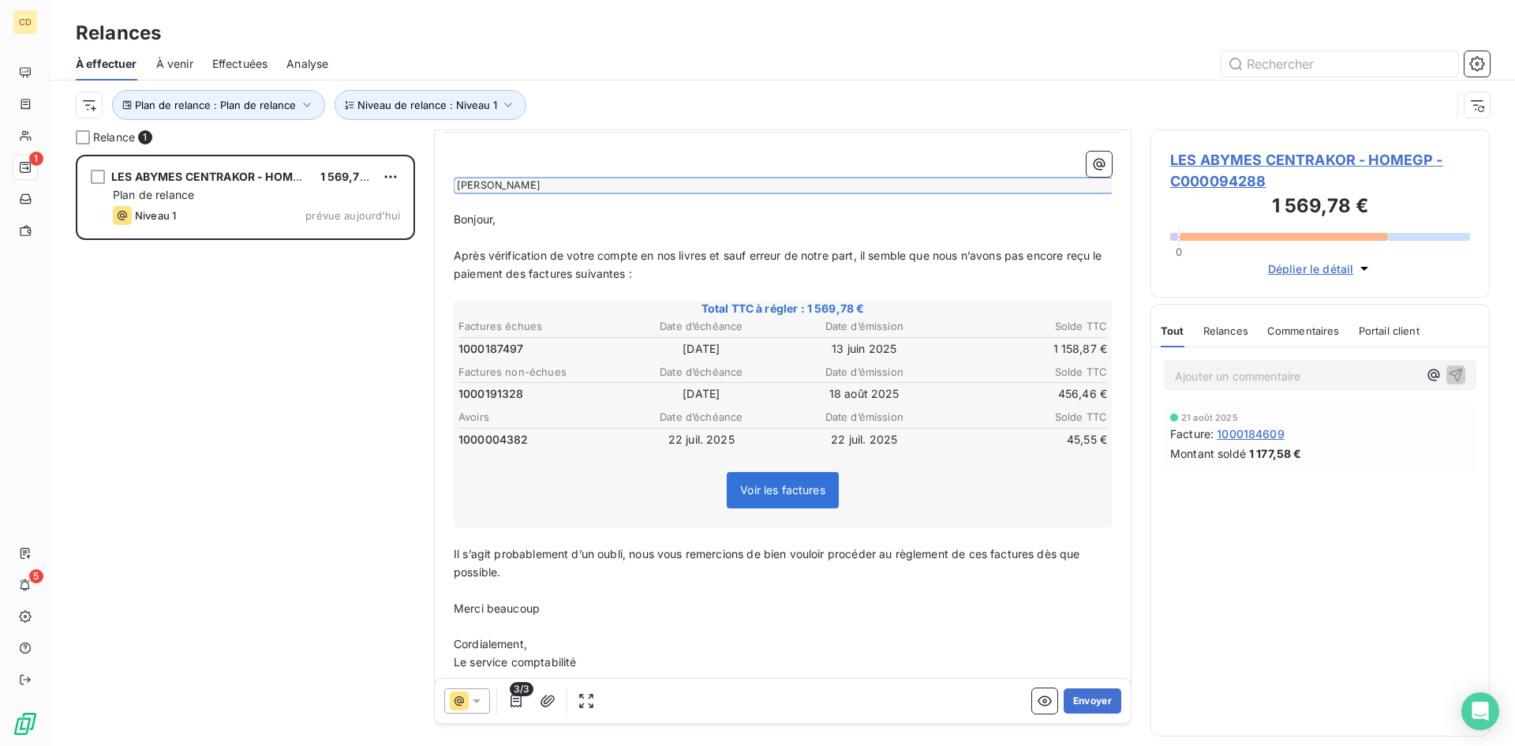
scroll to position [159, 0]
click at [1083, 699] on button "Envoyer" at bounding box center [1093, 700] width 58 height 25
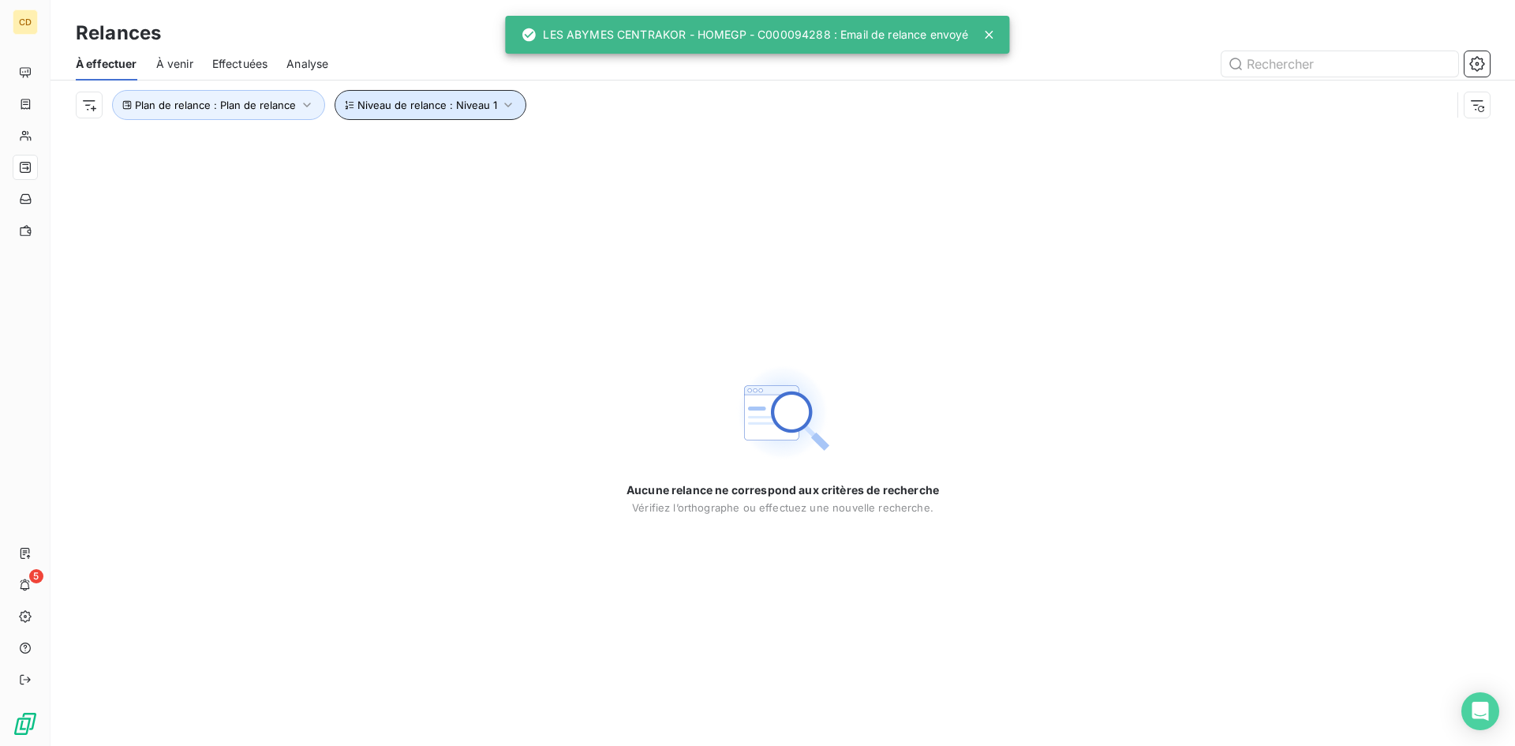
click at [500, 103] on icon "button" at bounding box center [508, 105] width 16 height 16
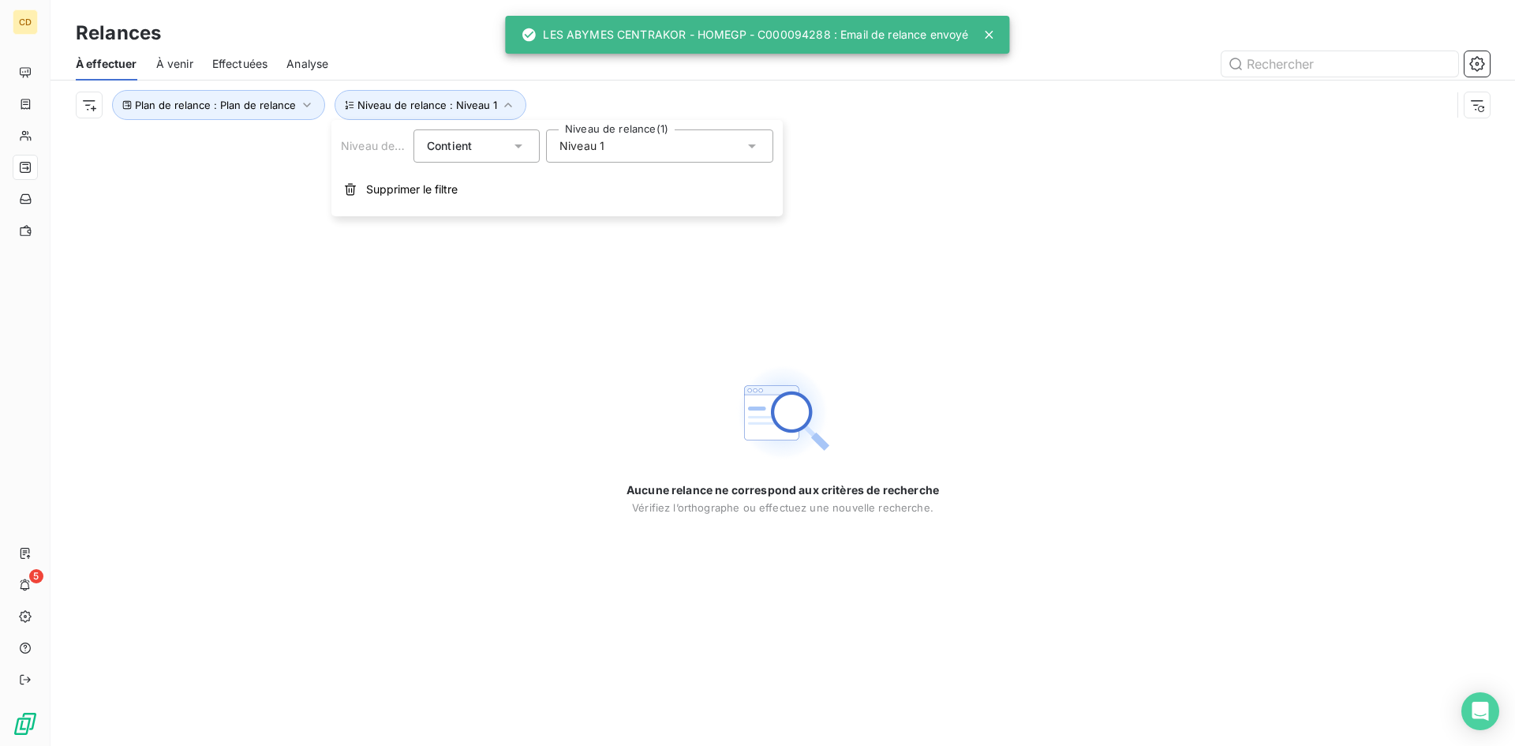
click at [750, 147] on icon at bounding box center [752, 146] width 16 height 16
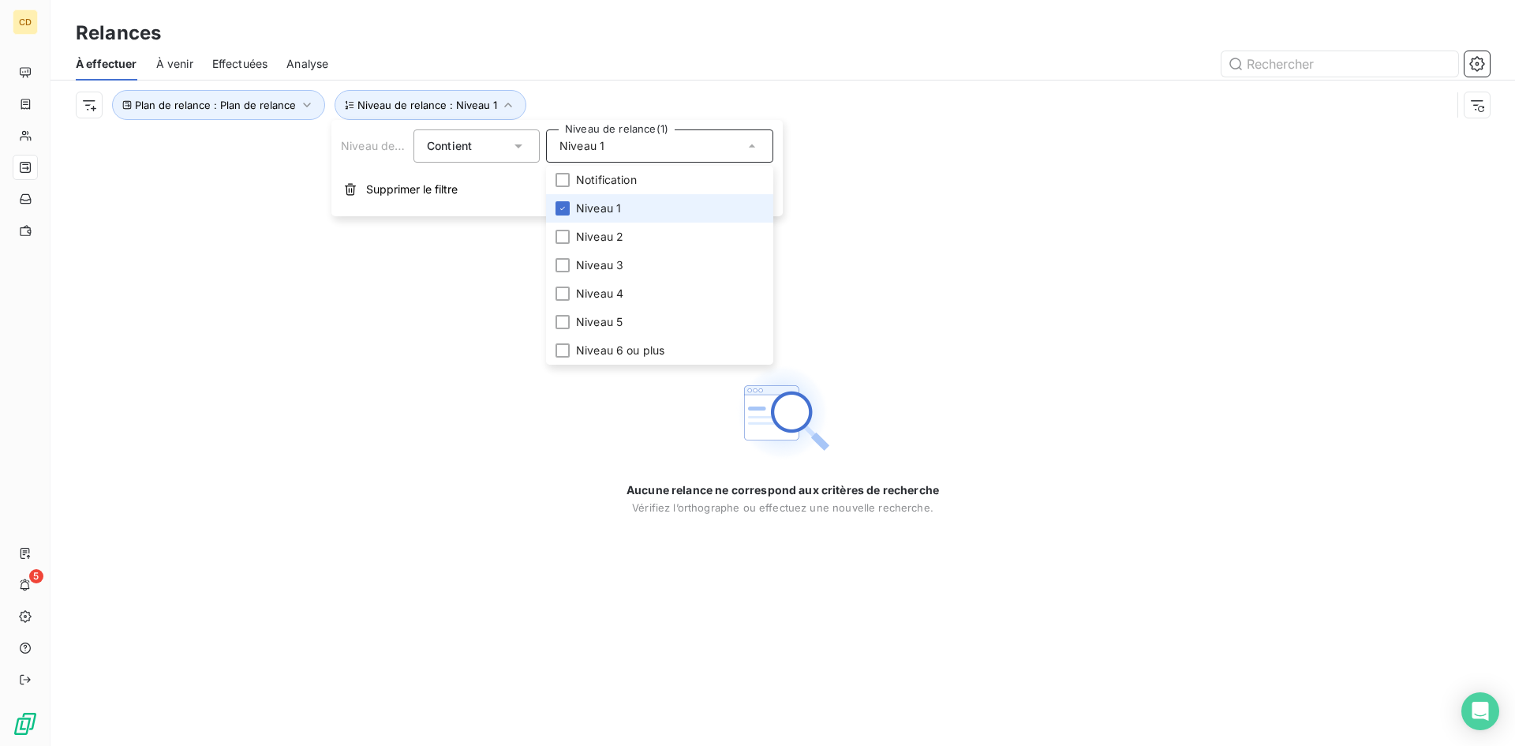
click at [616, 213] on span "Niveau 1" at bounding box center [598, 208] width 45 height 16
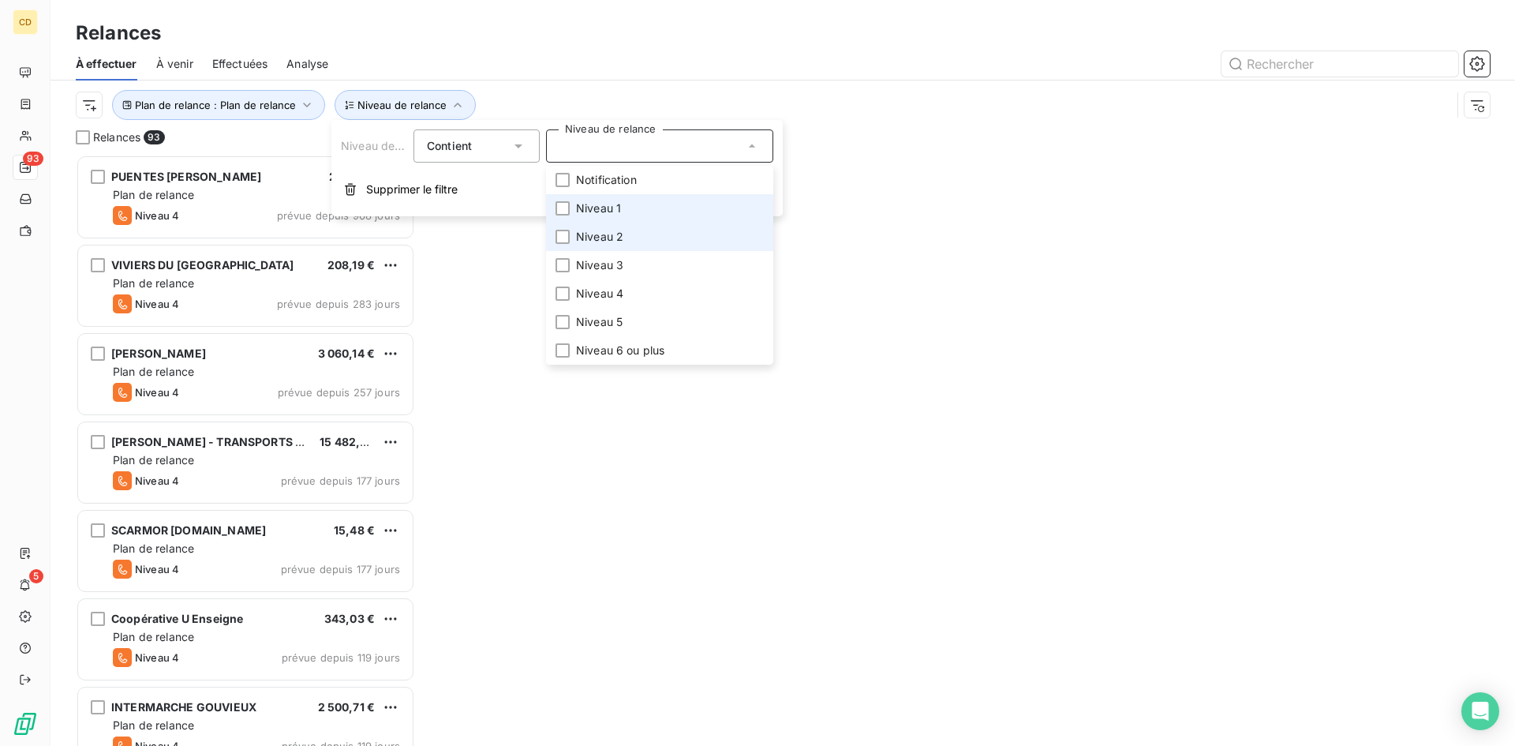
scroll to position [579, 327]
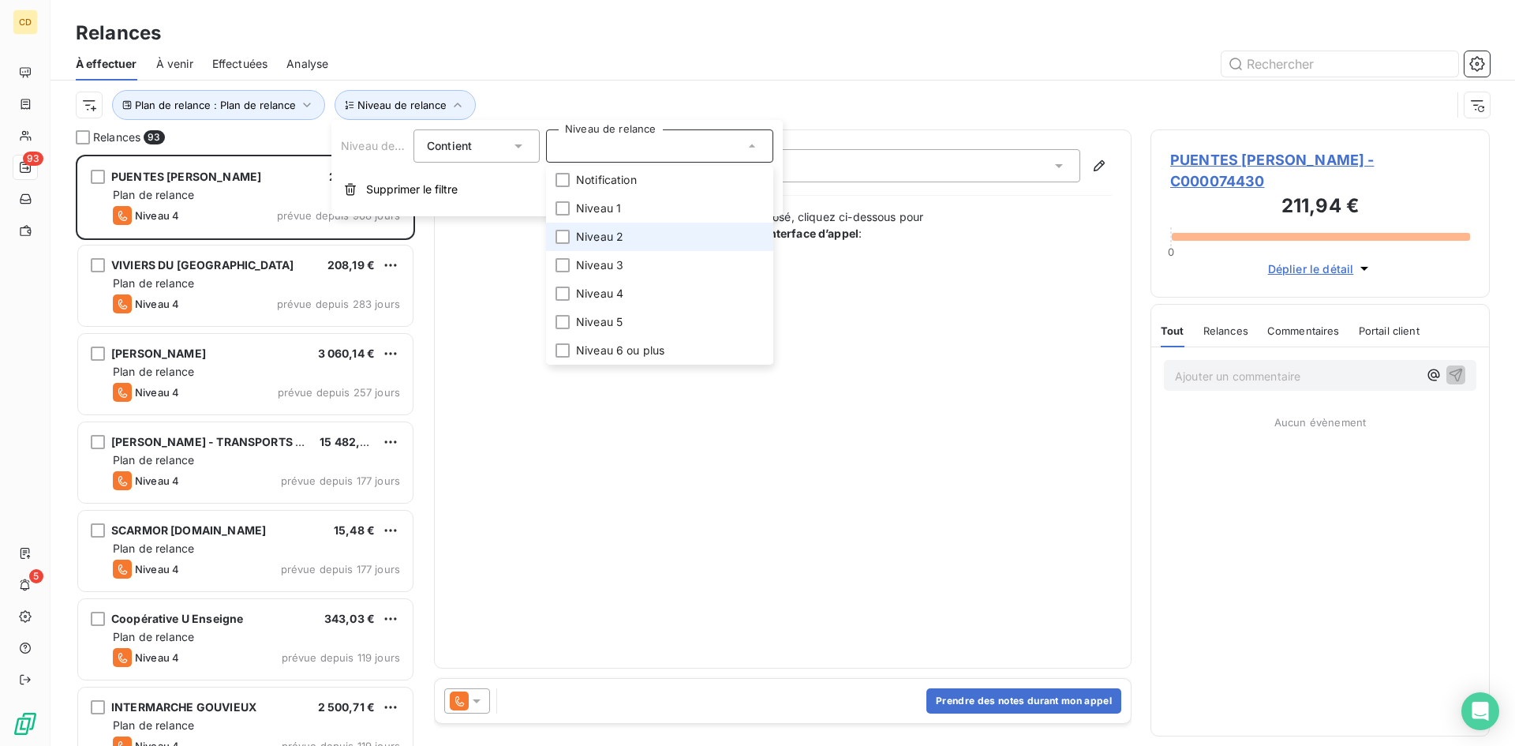
click at [608, 231] on span "Niveau 2" at bounding box center [599, 237] width 47 height 16
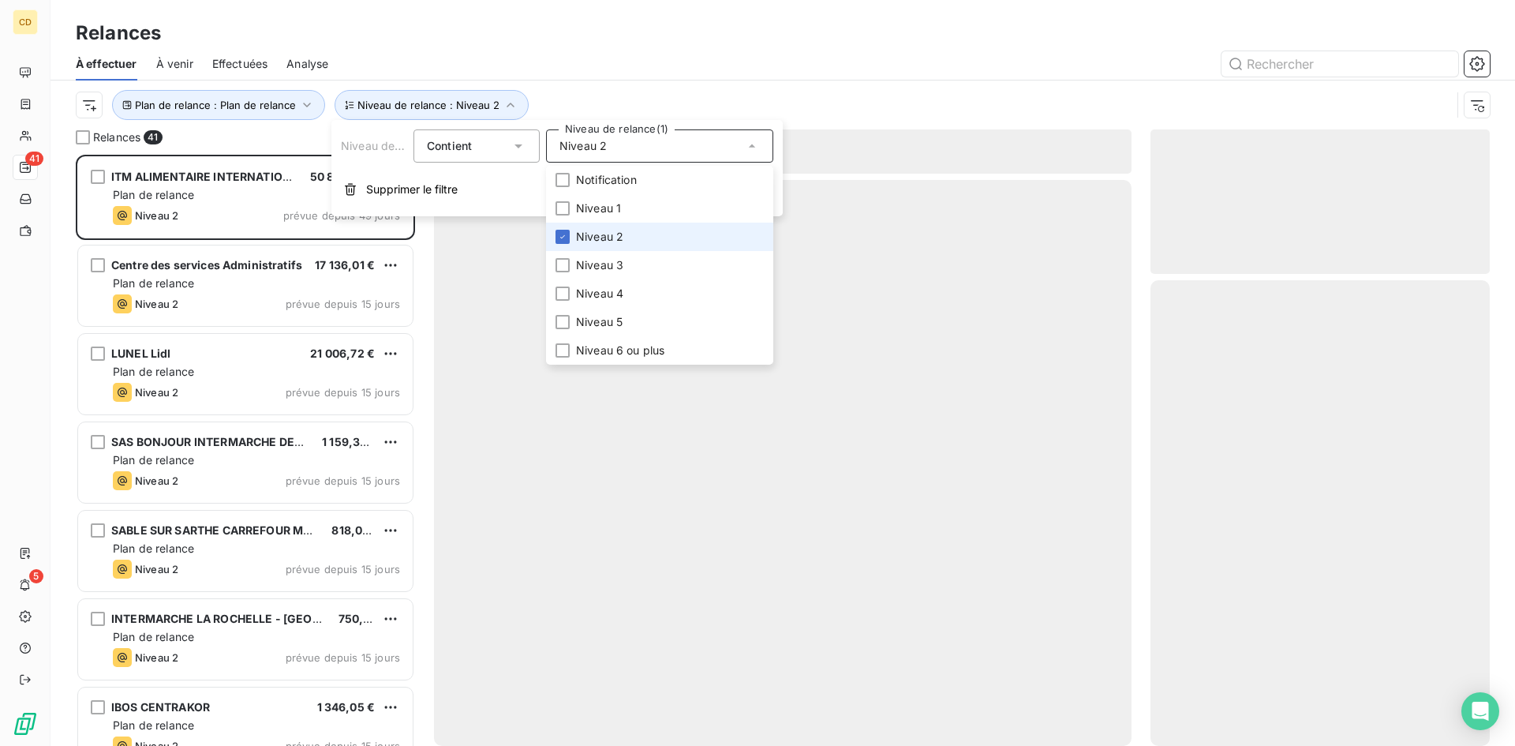
scroll to position [579, 327]
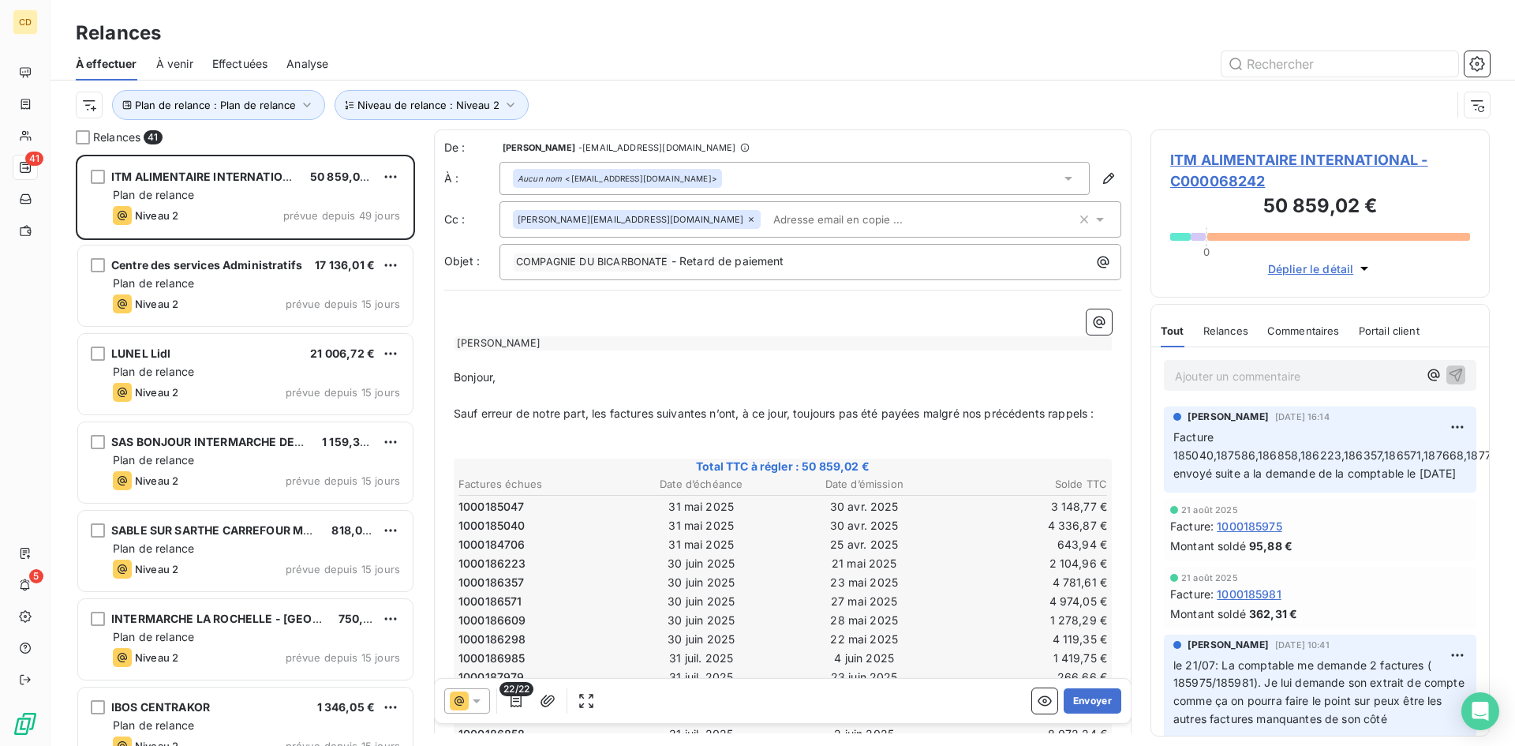
click at [846, 95] on div "Plan de relance : Plan de relance Niveau de relance : Niveau 2" at bounding box center [763, 105] width 1375 height 30
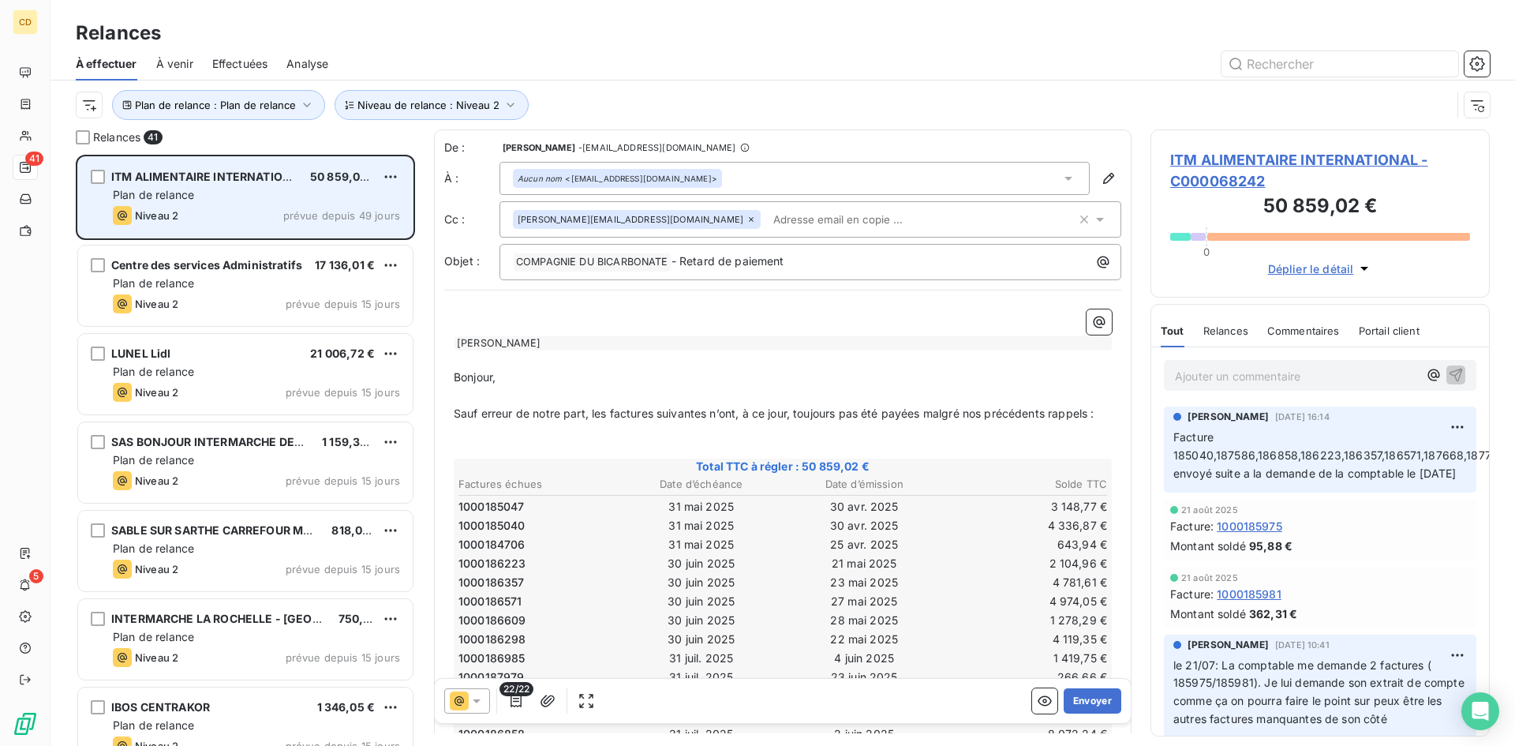
click at [245, 188] on div "Plan de relance" at bounding box center [256, 195] width 287 height 16
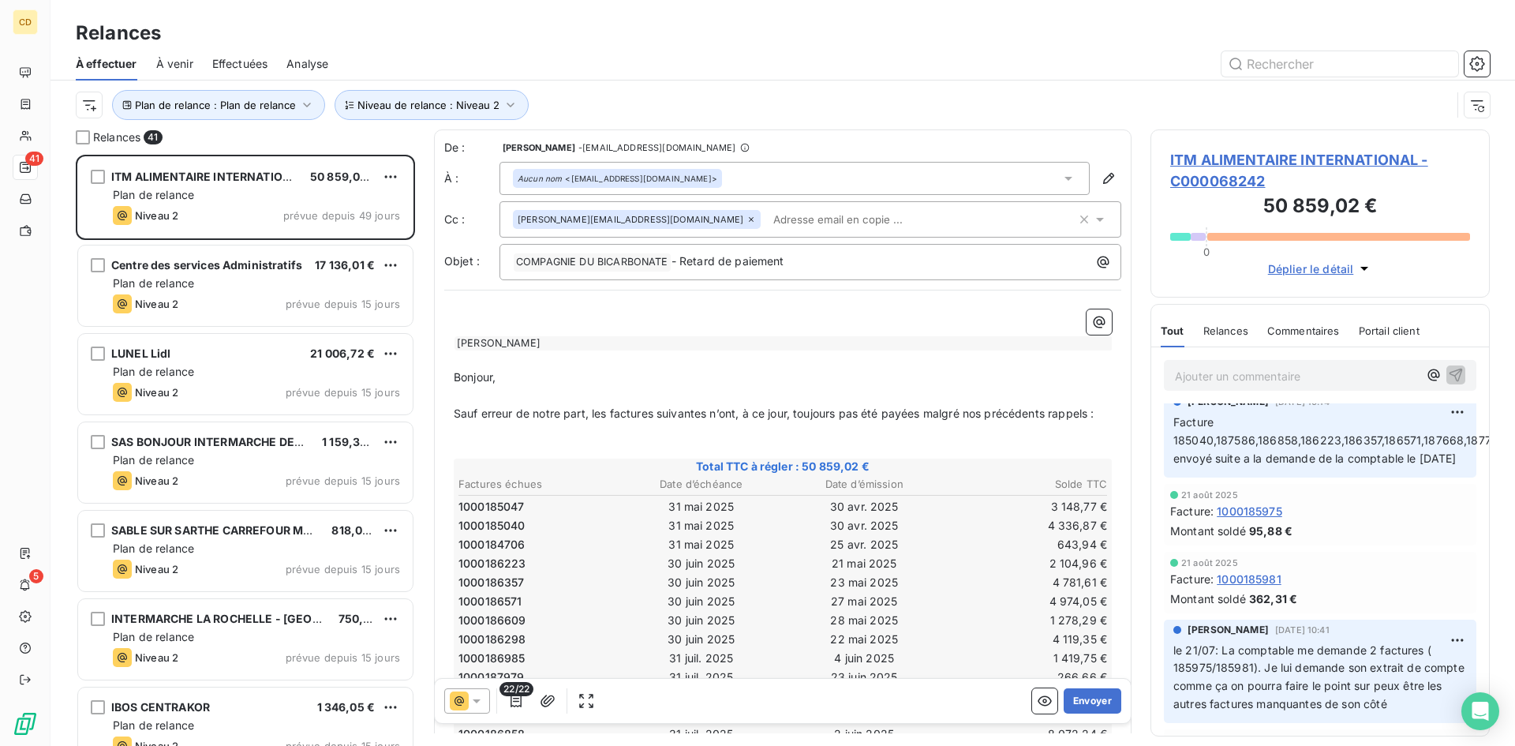
scroll to position [0, 0]
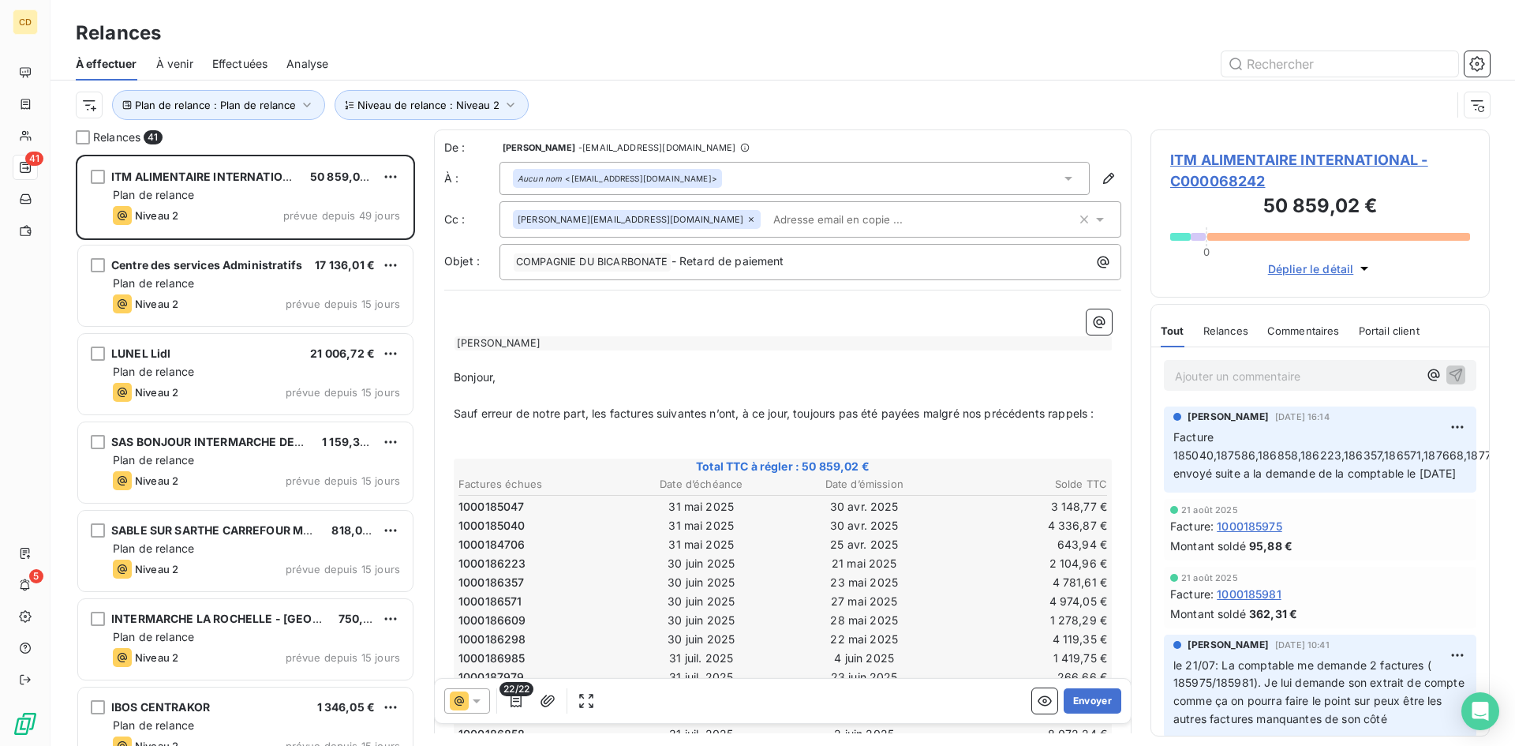
click at [689, 525] on td "31 mai 2025" at bounding box center [702, 525] width 162 height 17
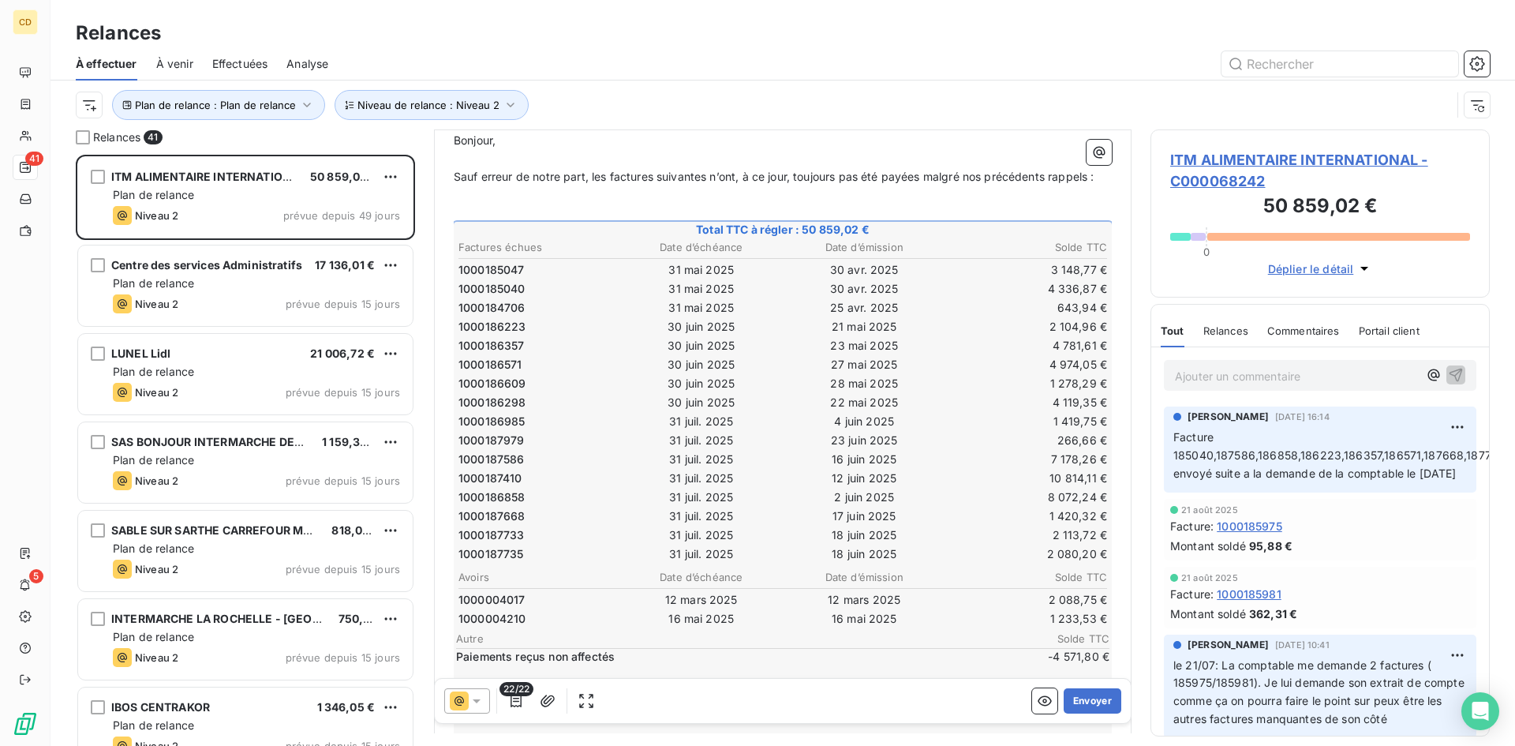
scroll to position [316, 0]
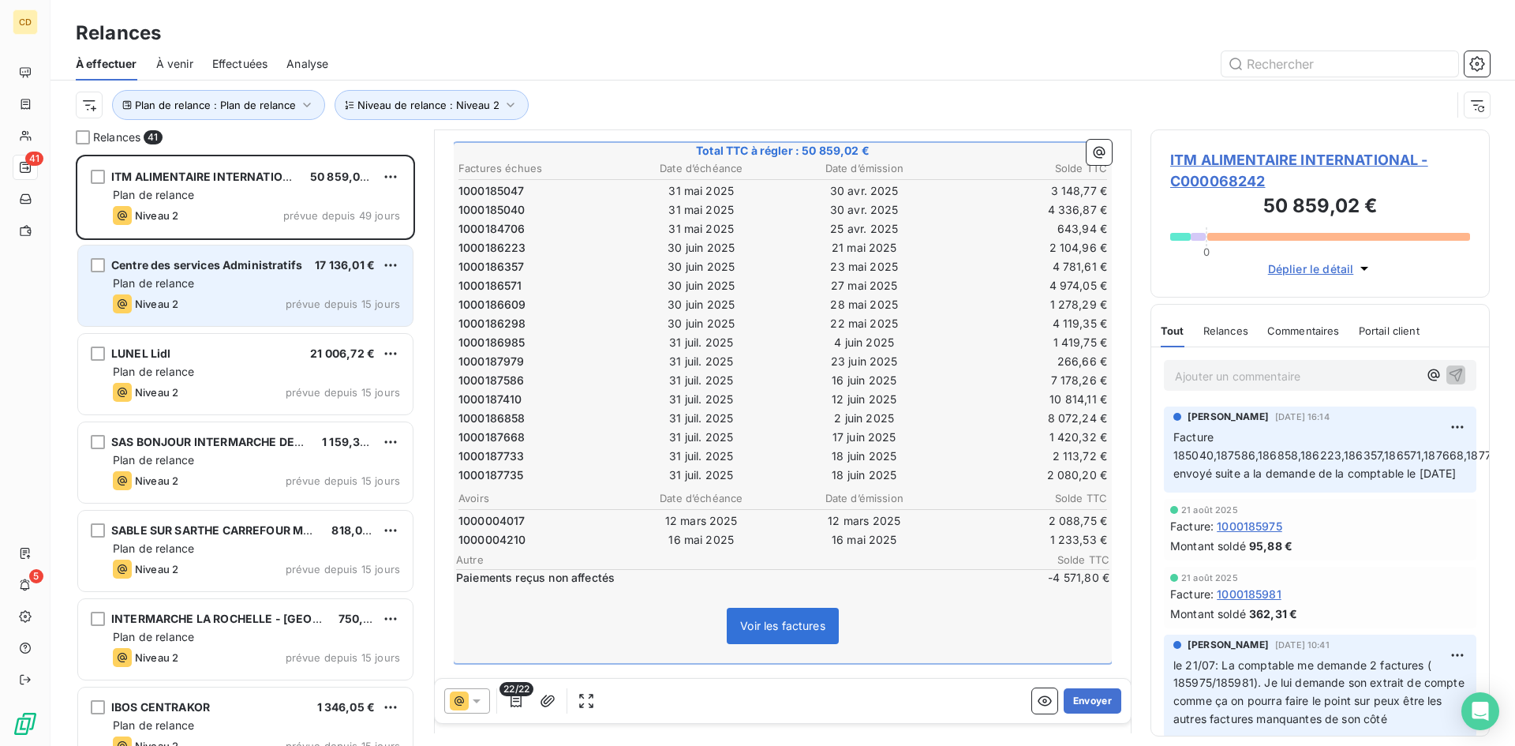
click at [189, 284] on span "Plan de relance" at bounding box center [153, 282] width 81 height 13
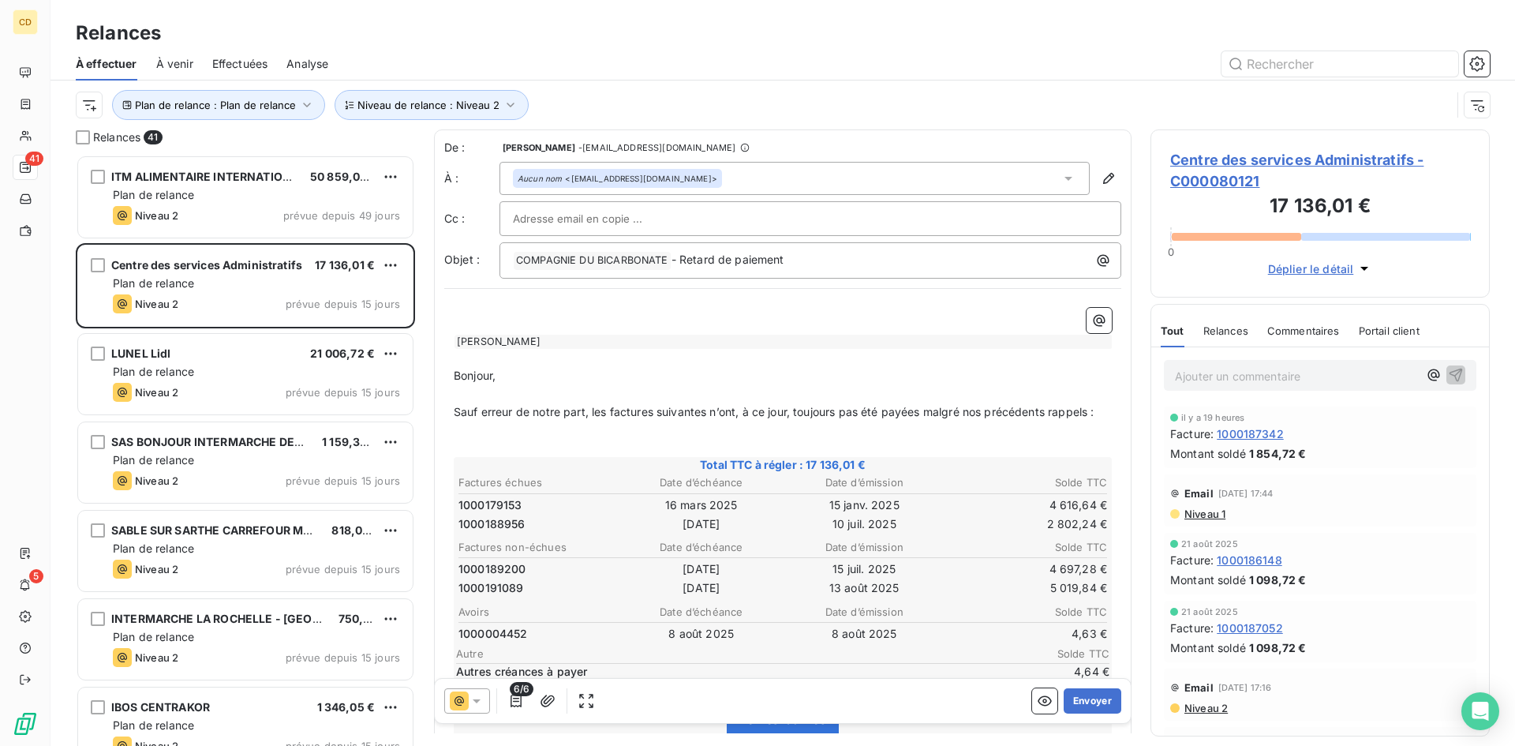
click at [1204, 510] on span "Niveau 1" at bounding box center [1204, 513] width 43 height 13
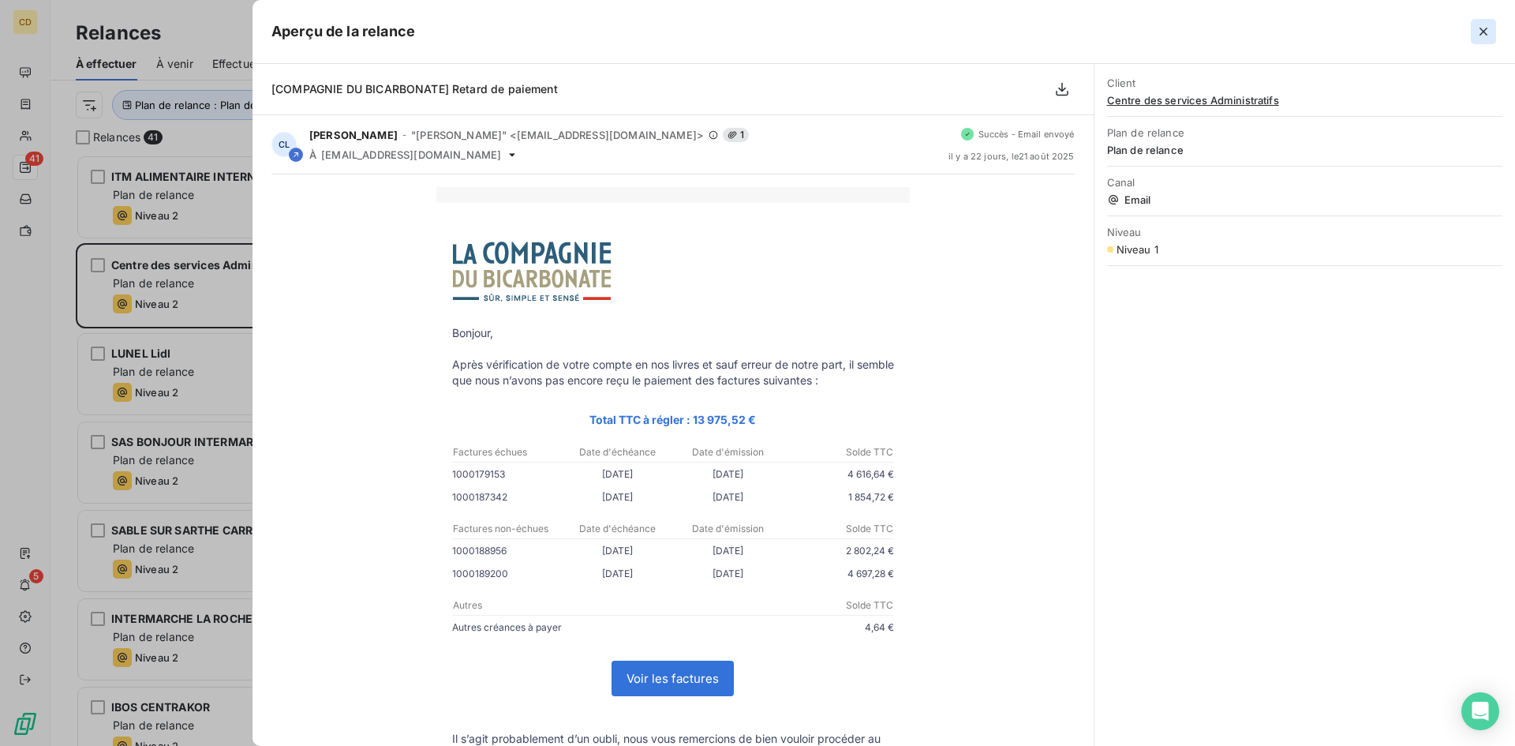
click at [1476, 36] on icon "button" at bounding box center [1484, 32] width 16 height 16
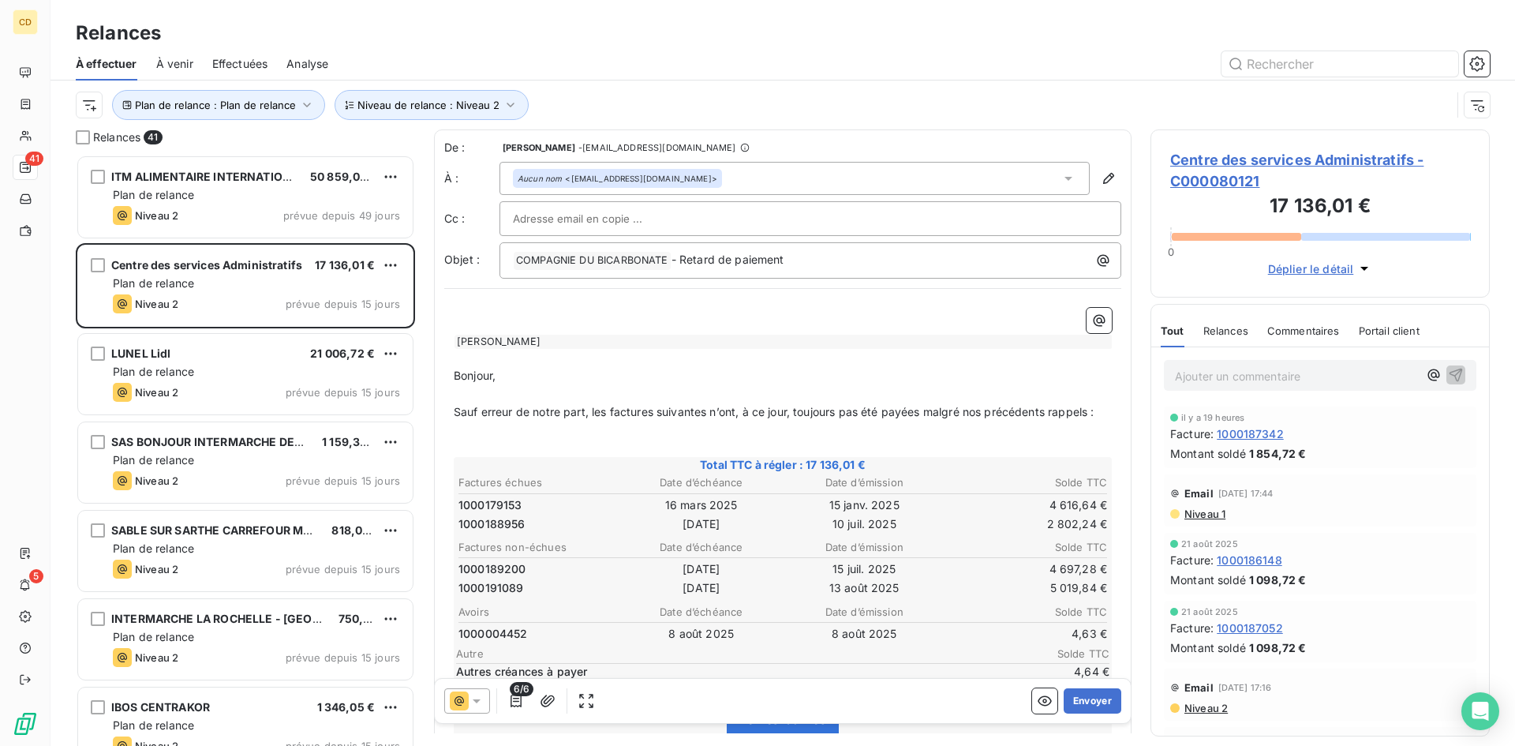
click at [1201, 516] on span "Niveau 1" at bounding box center [1204, 513] width 43 height 13
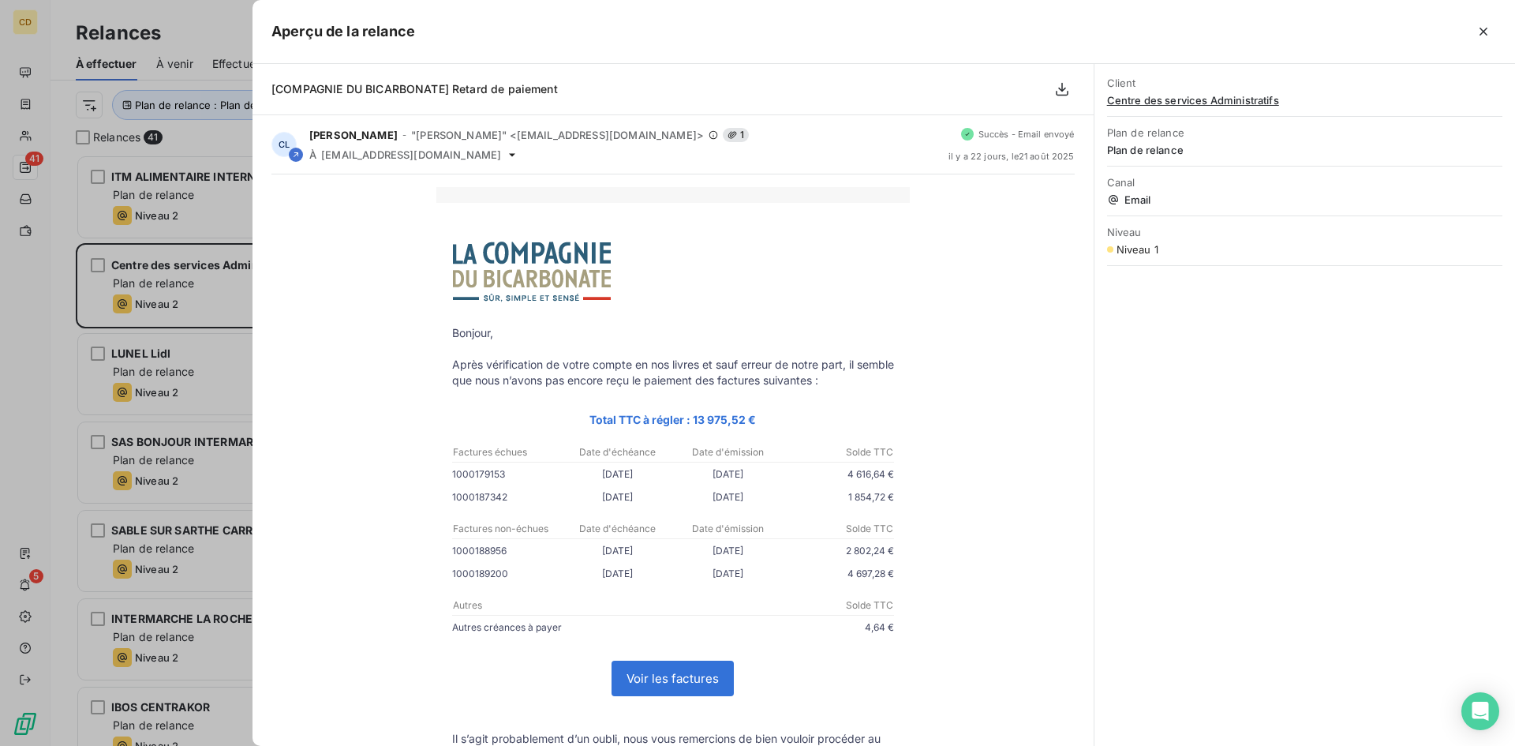
drag, startPoint x: 1485, startPoint y: 32, endPoint x: 1469, endPoint y: 39, distance: 18.4
click at [1485, 32] on icon "button" at bounding box center [1484, 32] width 16 height 16
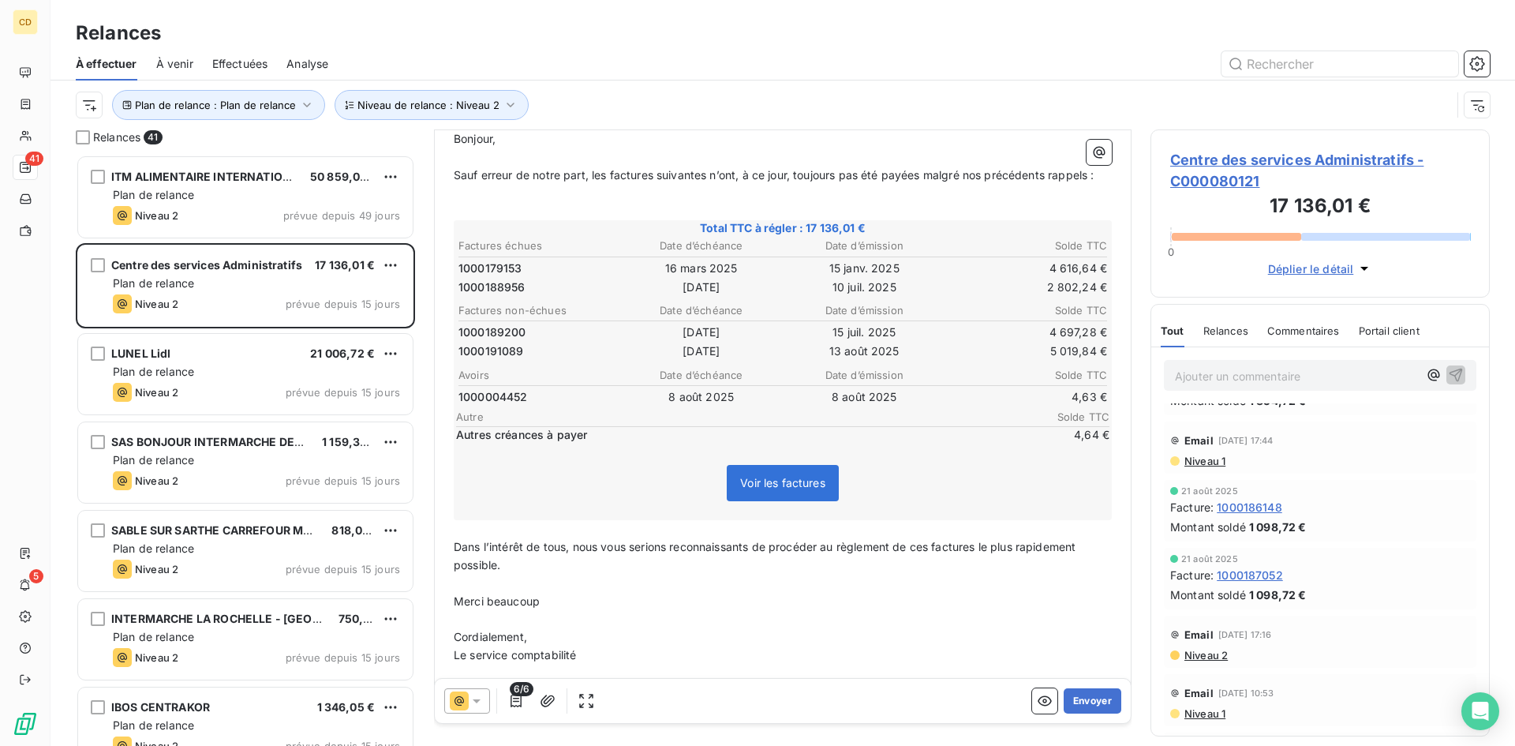
scroll to position [79, 0]
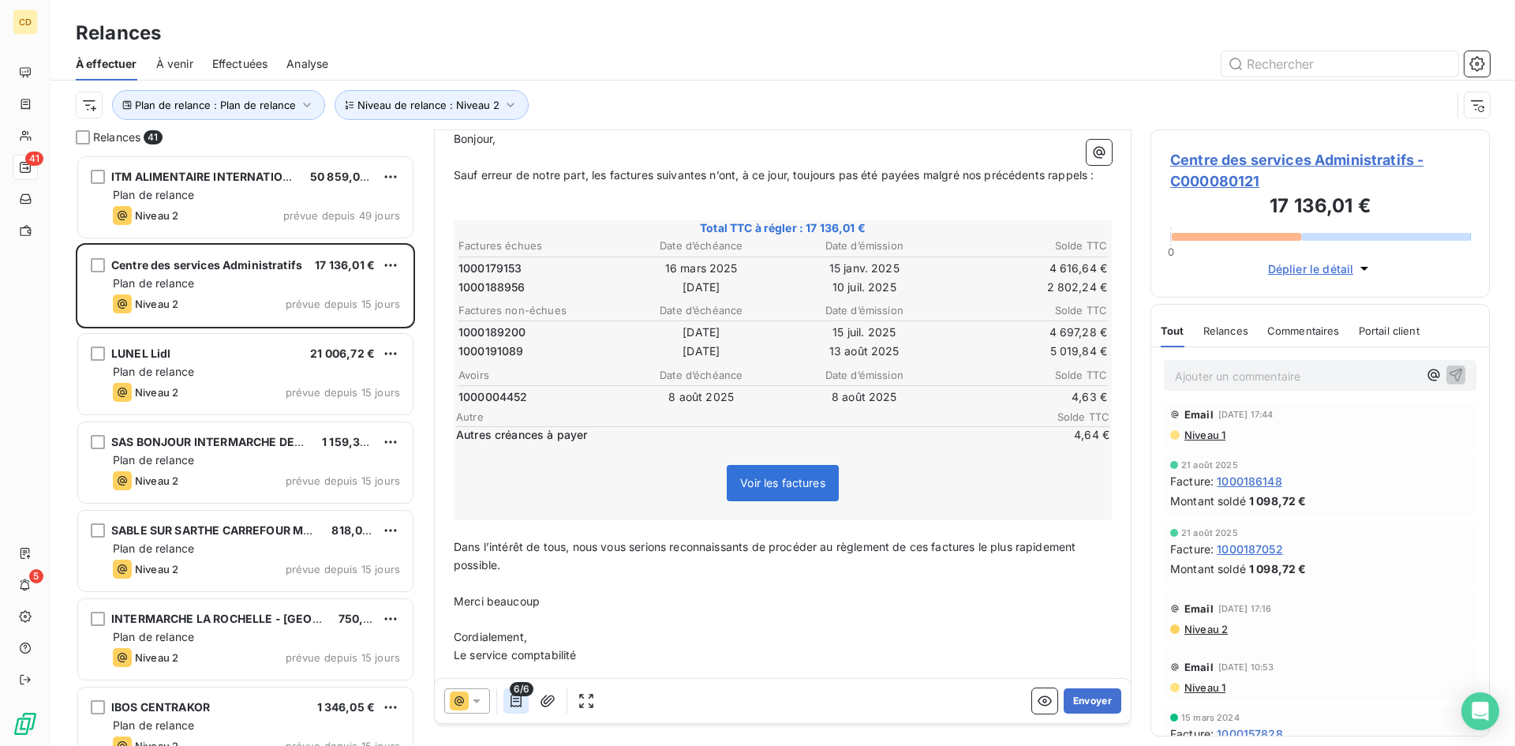
click at [511, 698] on icon "button" at bounding box center [516, 700] width 11 height 13
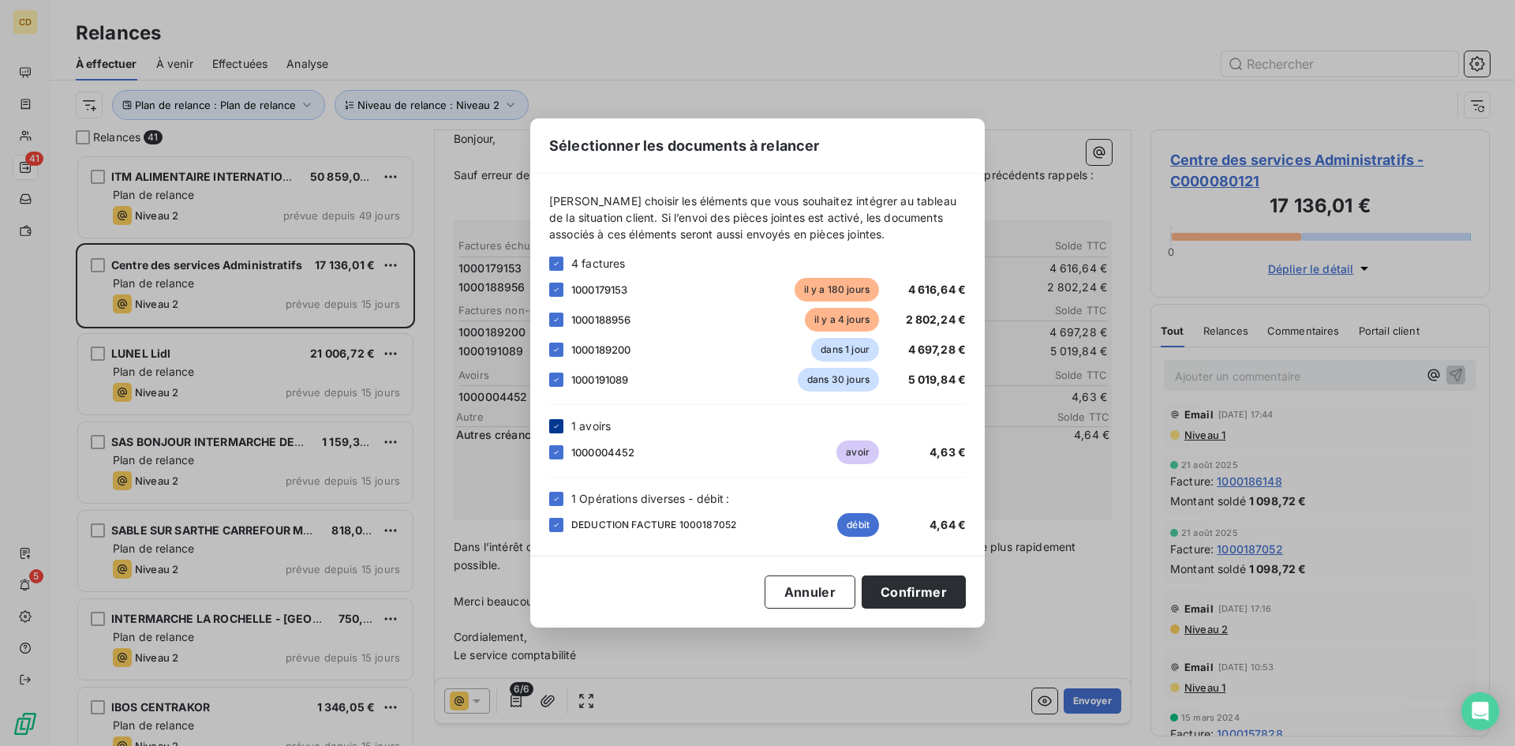
click at [553, 426] on icon at bounding box center [556, 425] width 9 height 9
click at [559, 500] on icon at bounding box center [556, 498] width 9 height 9
click at [903, 593] on button "Confirmer" at bounding box center [914, 591] width 104 height 33
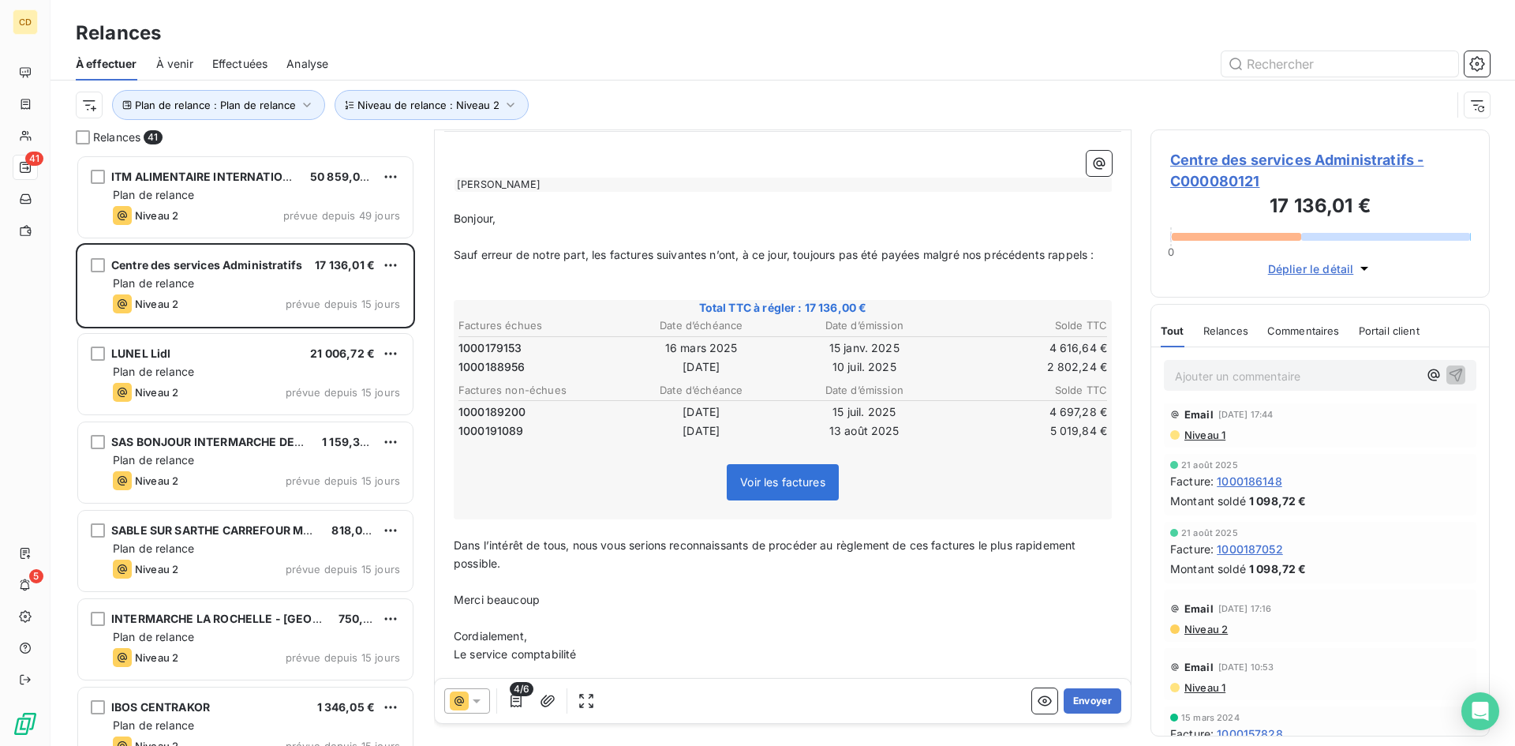
scroll to position [129, 0]
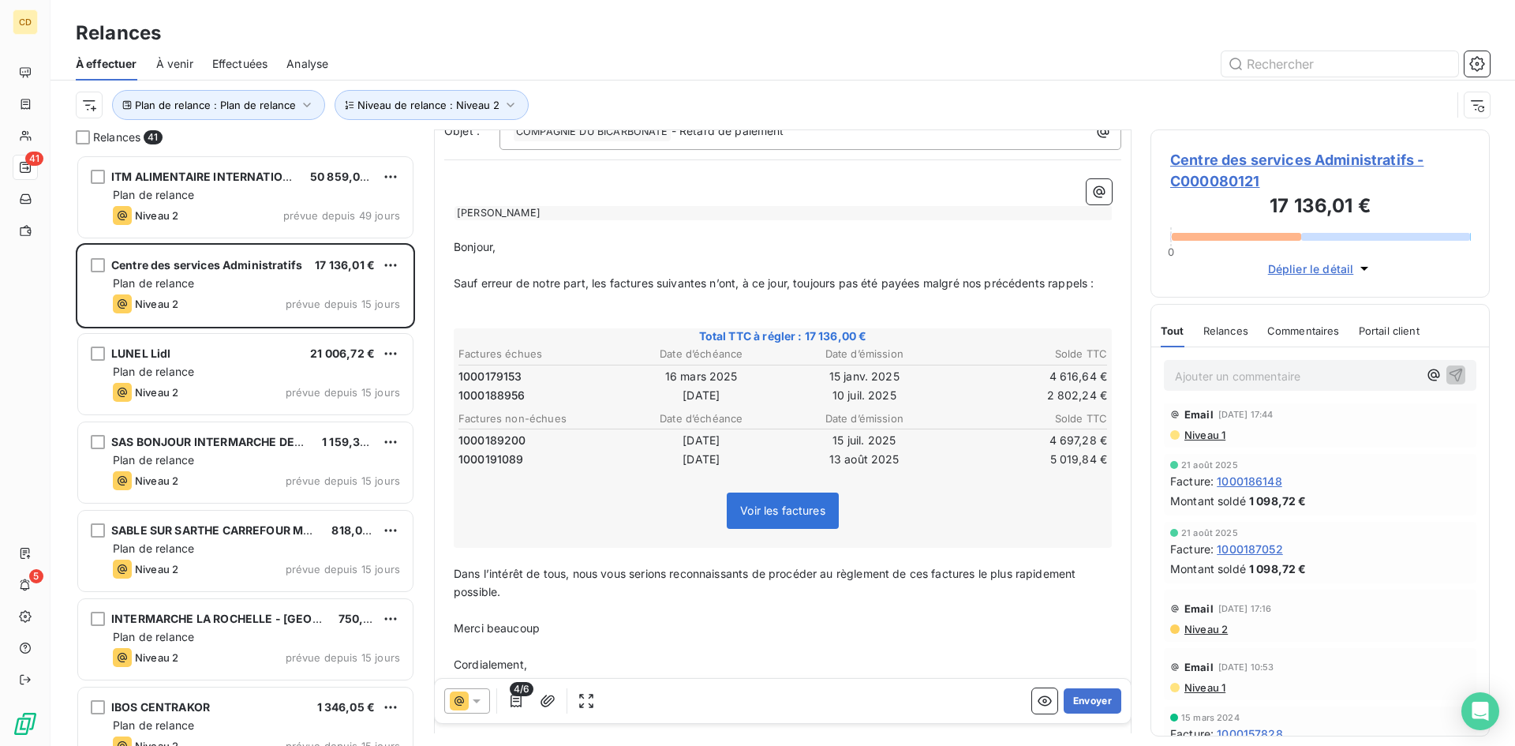
click at [1208, 439] on span "Niveau 1" at bounding box center [1204, 434] width 43 height 13
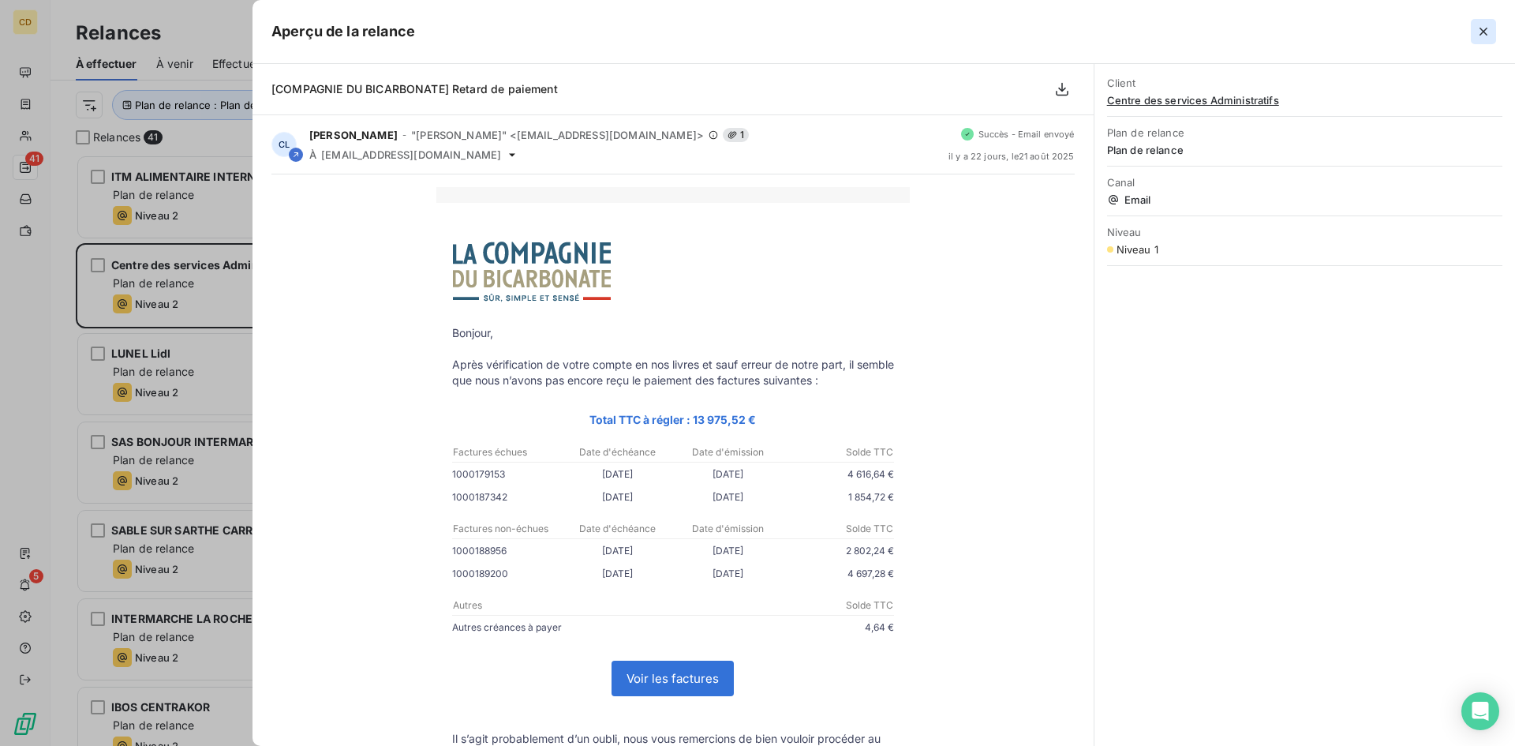
click at [1483, 29] on icon "button" at bounding box center [1484, 32] width 16 height 16
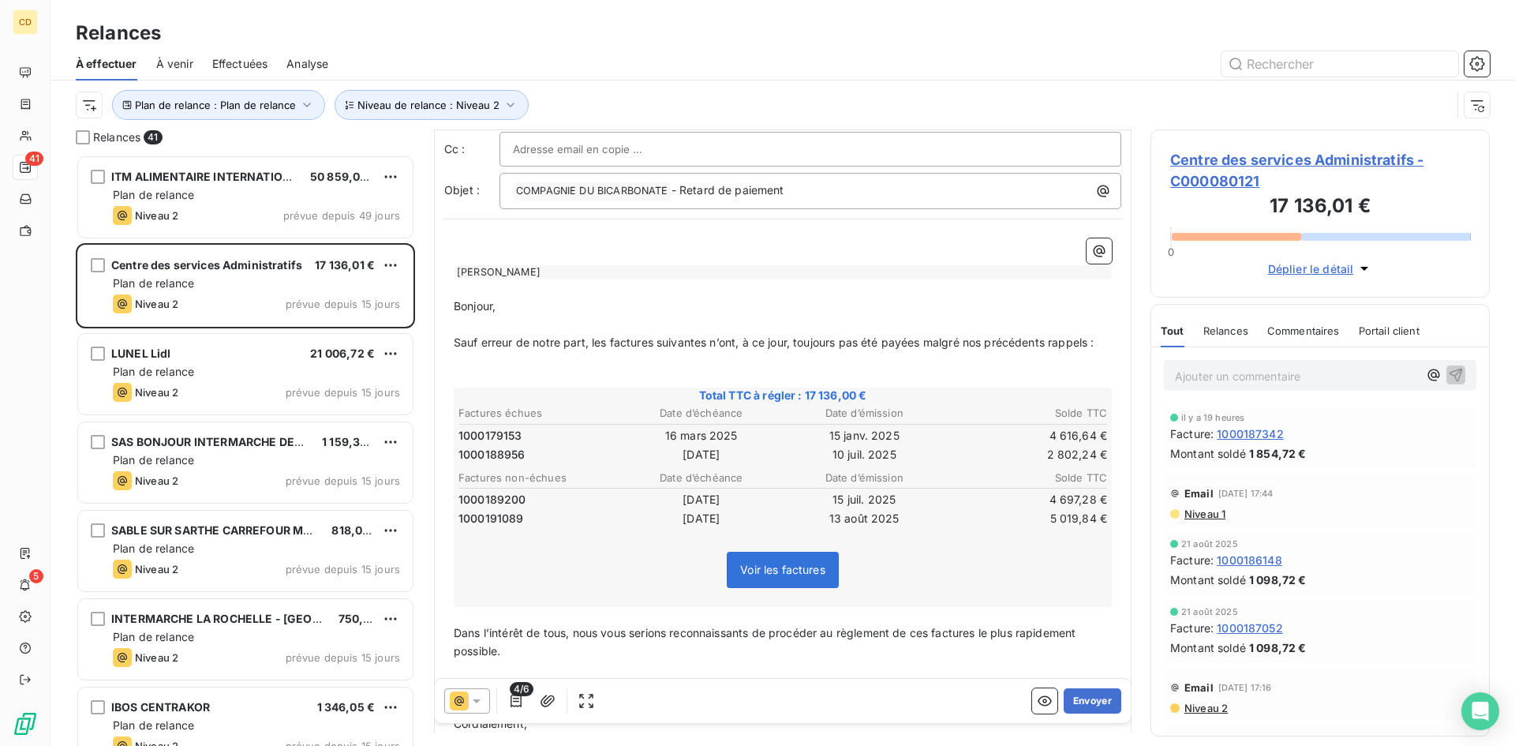
scroll to position [0, 0]
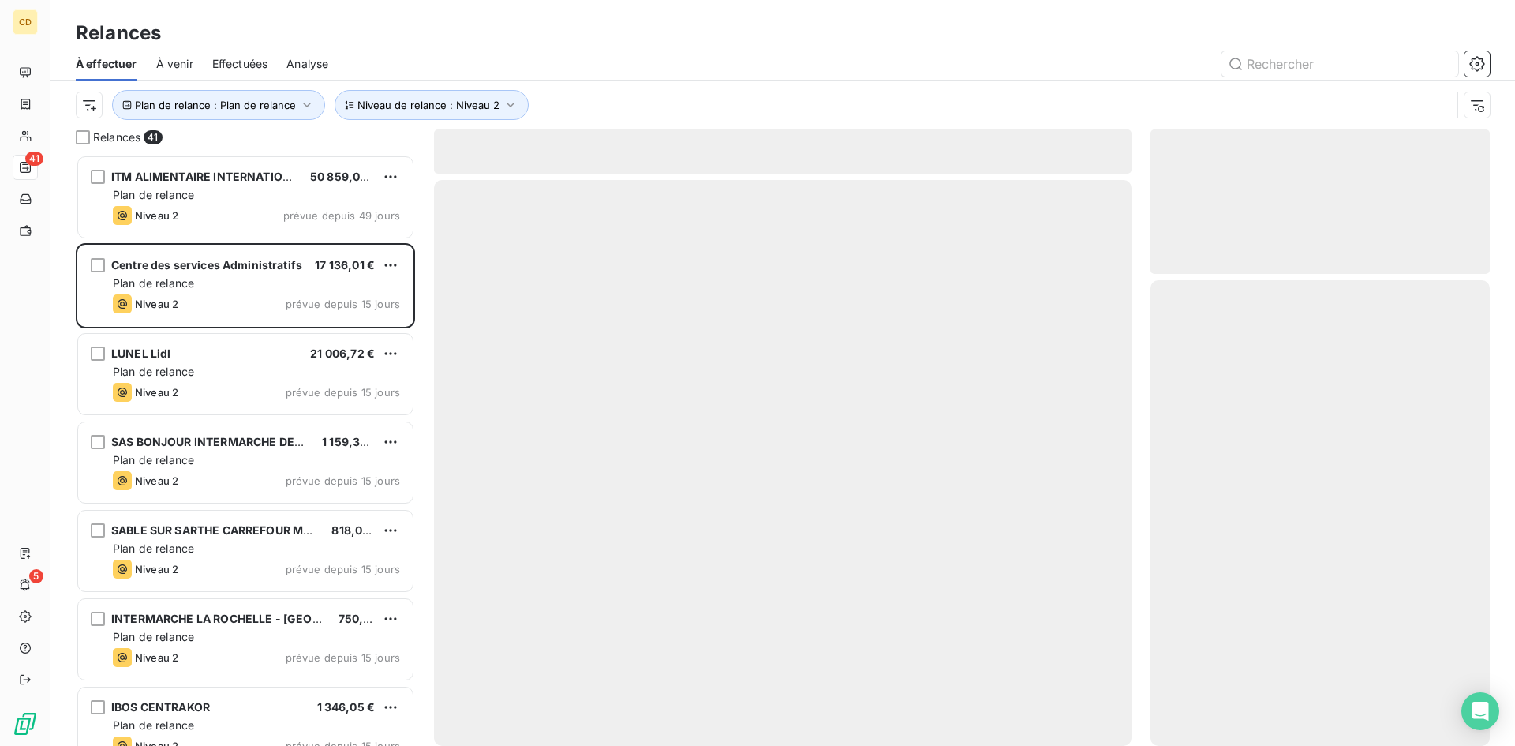
scroll to position [579, 327]
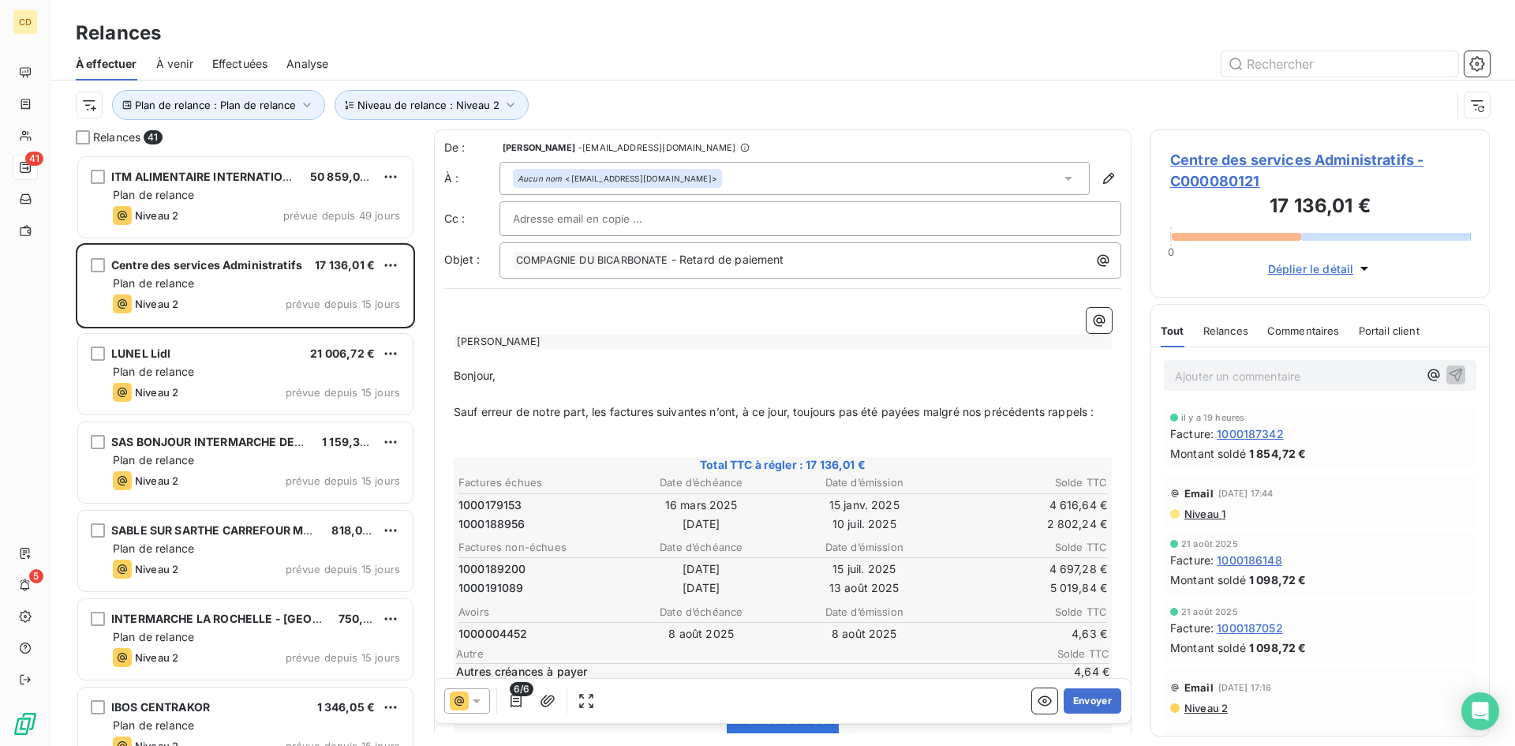
click at [601, 214] on input "text" at bounding box center [598, 219] width 170 height 24
paste input "[EMAIL_ADDRESS][DOMAIN_NAME]"
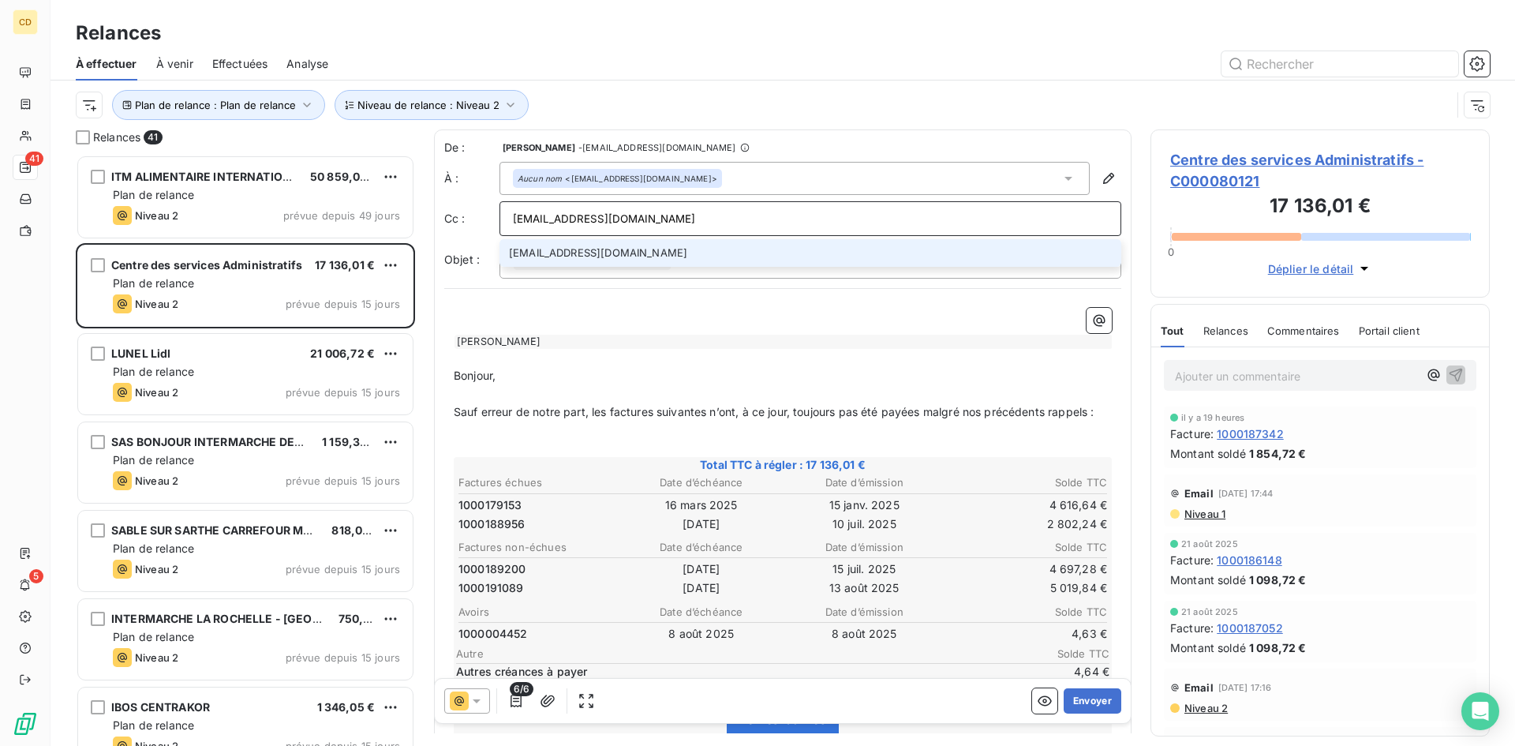
type input "[EMAIL_ADDRESS][DOMAIN_NAME]"
click at [660, 258] on li "[EMAIL_ADDRESS][DOMAIN_NAME]" at bounding box center [811, 253] width 622 height 28
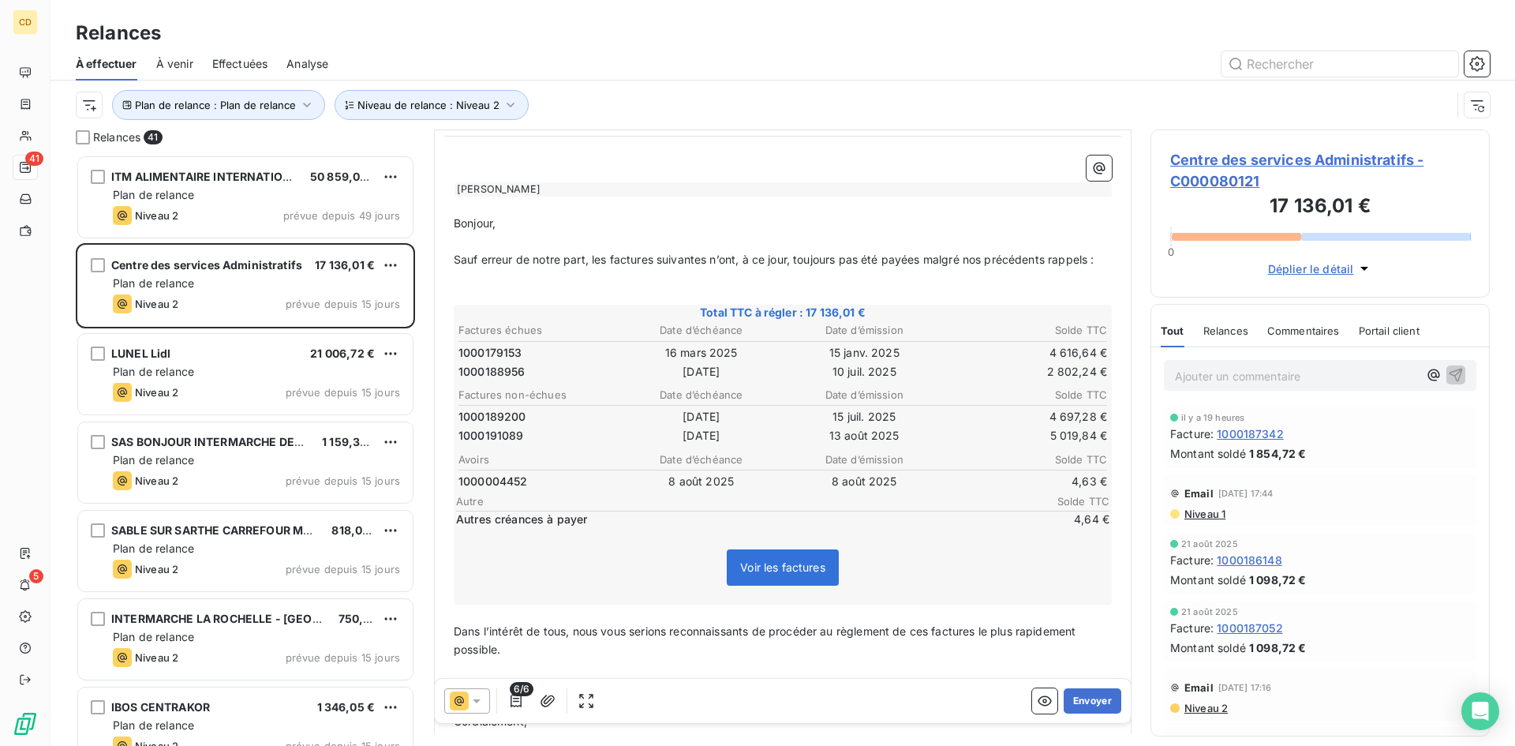
scroll to position [159, 0]
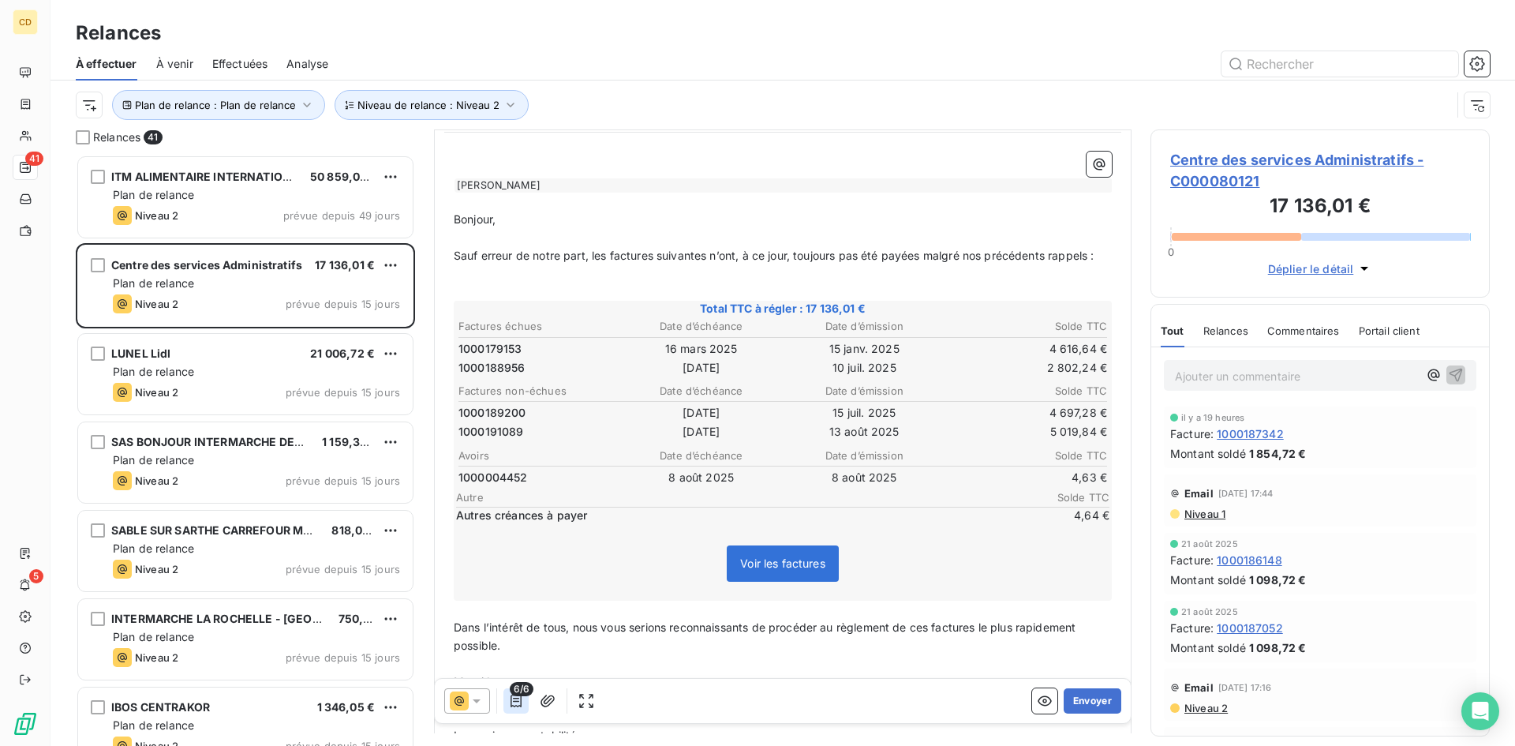
click at [517, 701] on icon "button" at bounding box center [516, 700] width 11 height 13
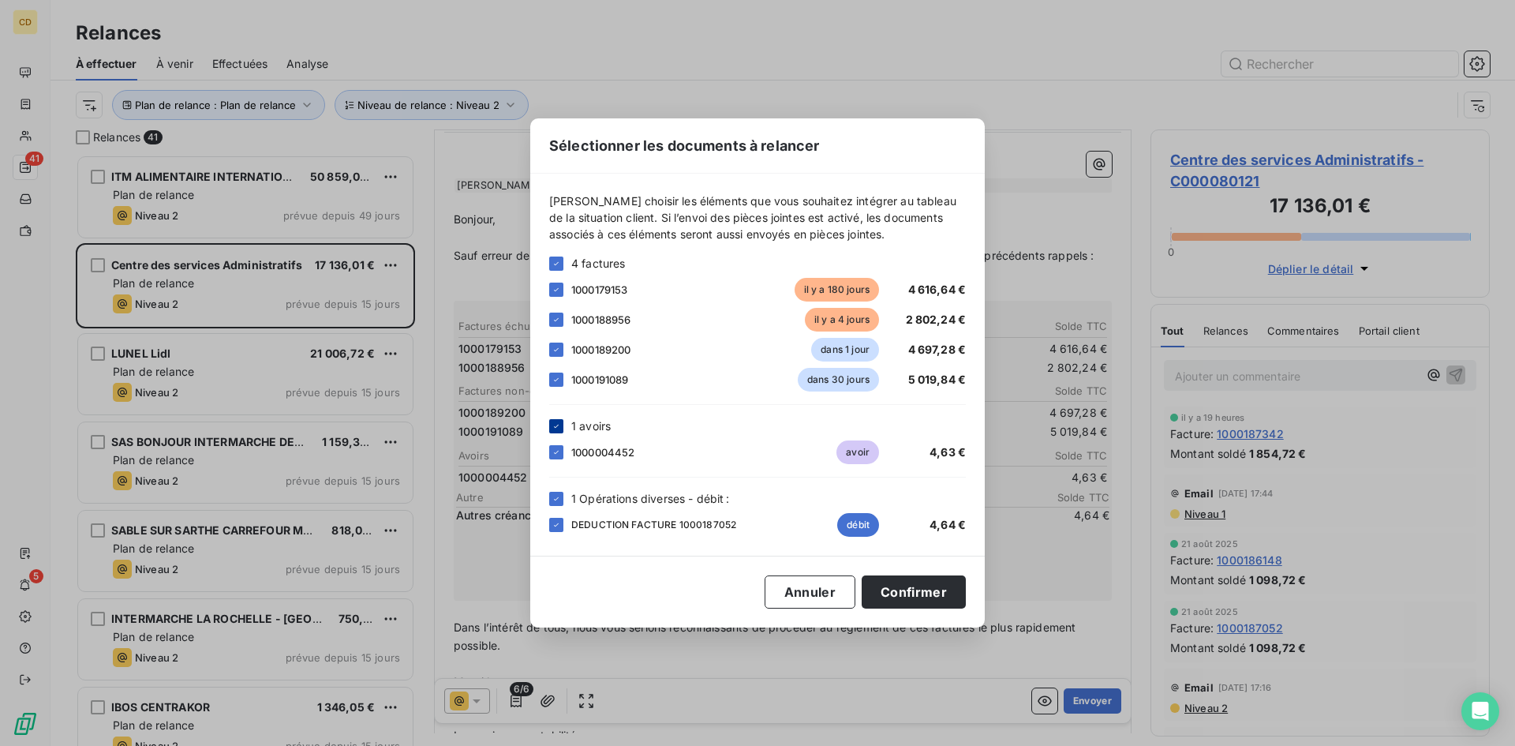
drag, startPoint x: 559, startPoint y: 425, endPoint x: 552, endPoint y: 470, distance: 45.7
click at [559, 426] on icon at bounding box center [556, 425] width 9 height 9
click at [559, 499] on icon at bounding box center [556, 498] width 9 height 9
click at [912, 586] on button "Confirmer" at bounding box center [914, 591] width 104 height 33
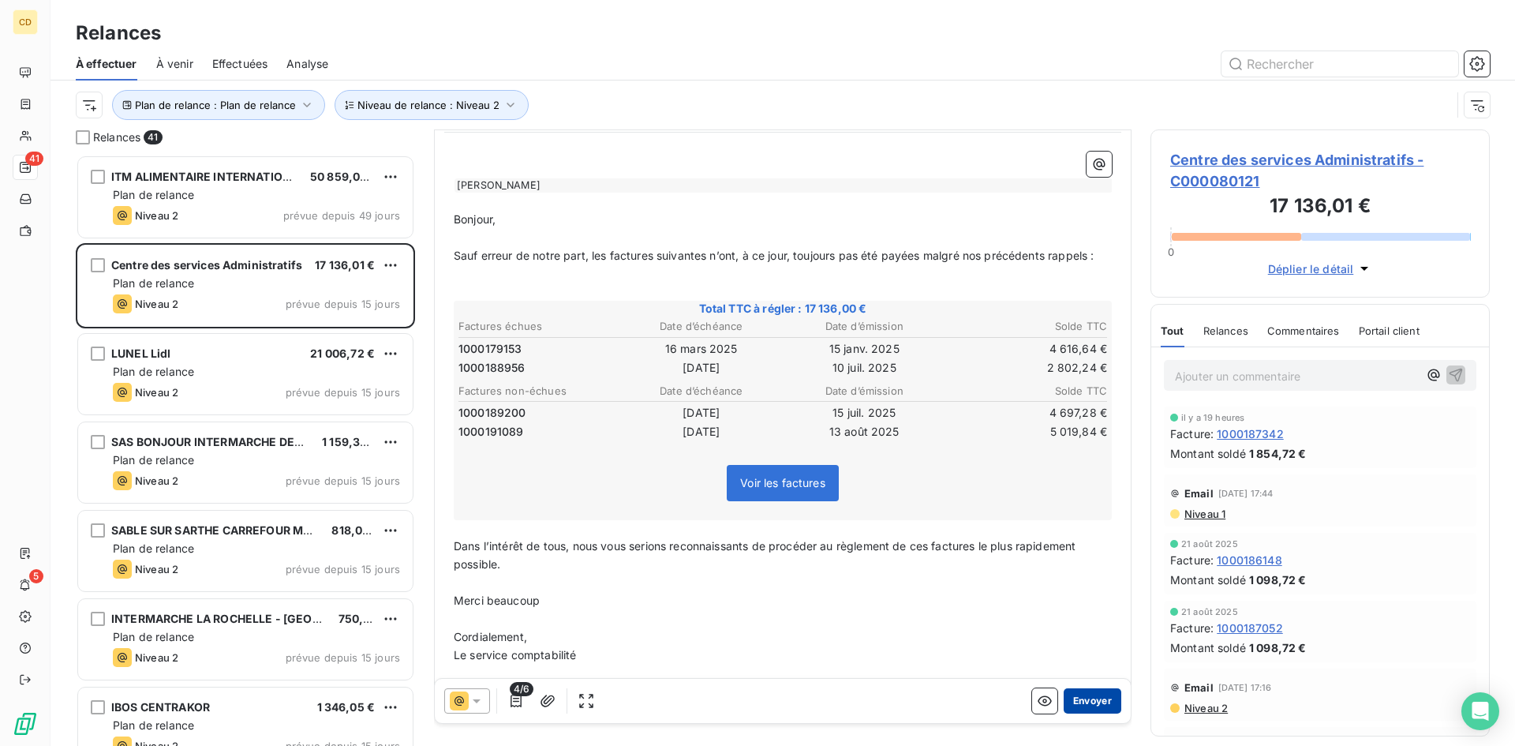
click at [1072, 697] on button "Envoyer" at bounding box center [1093, 700] width 58 height 25
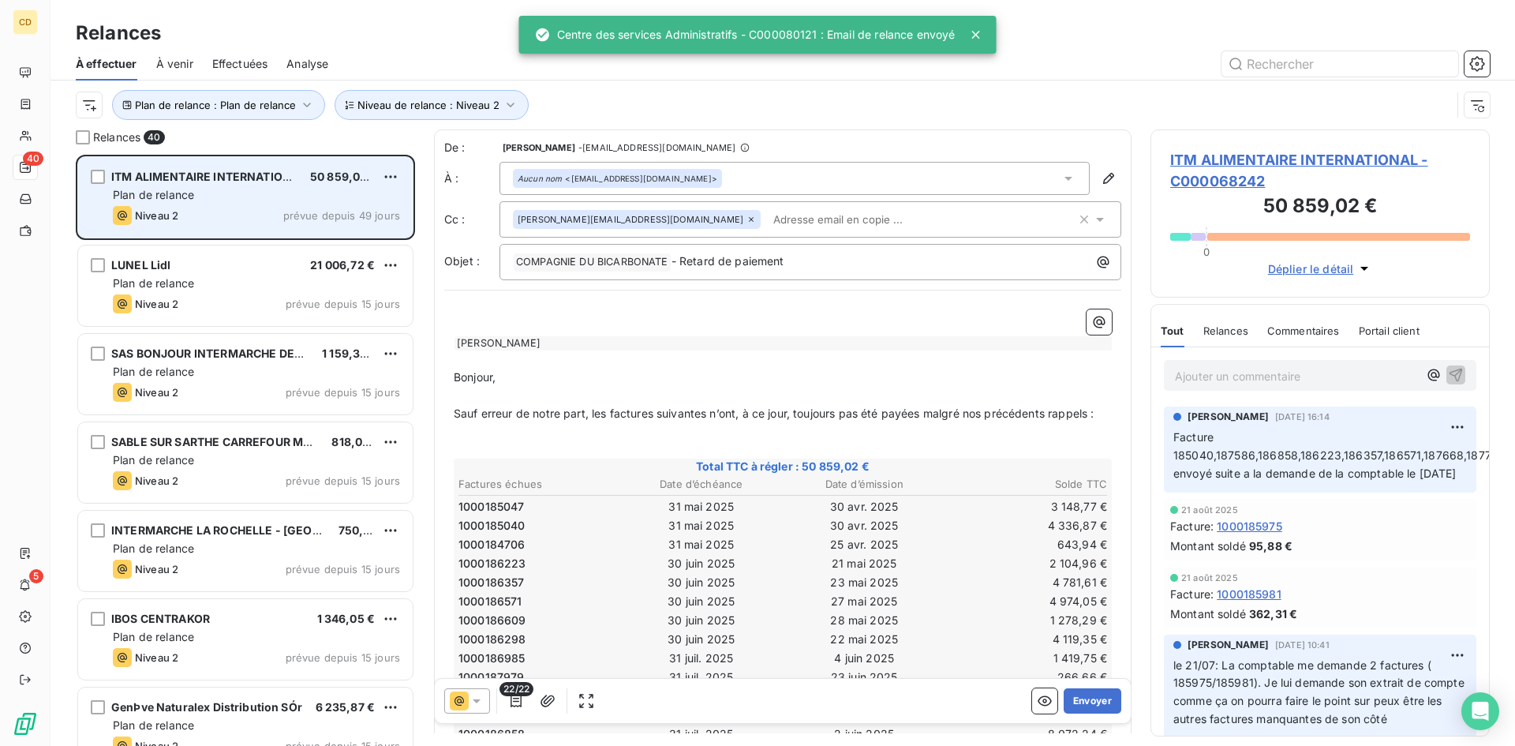
click at [205, 204] on div "ITM ALIMENTAIRE INTERNATIONAL 50 859,02 € Plan de relance Niveau 2 prévue depui…" at bounding box center [245, 197] width 335 height 80
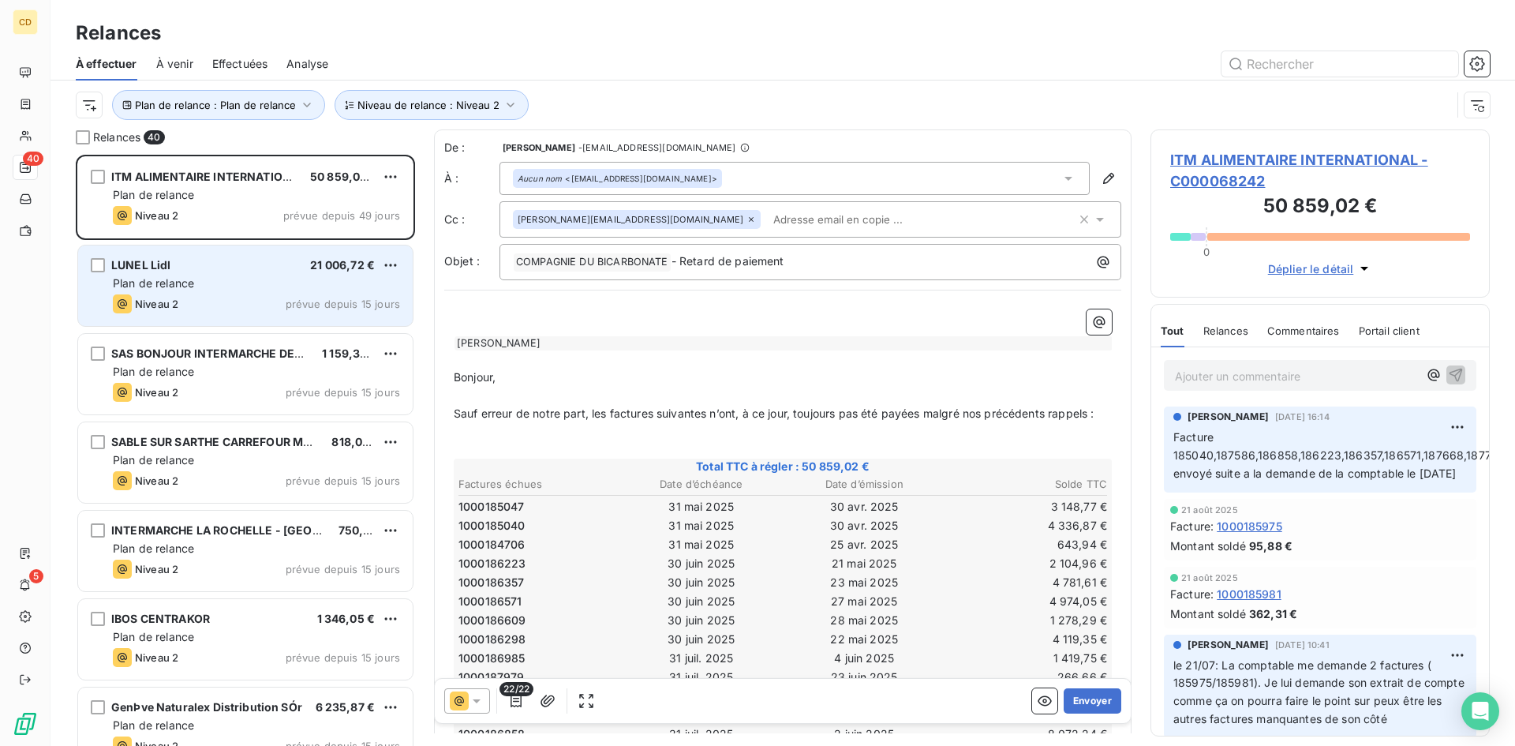
click at [206, 265] on div "LUNEL Lidl 21 006,72 €" at bounding box center [256, 265] width 287 height 14
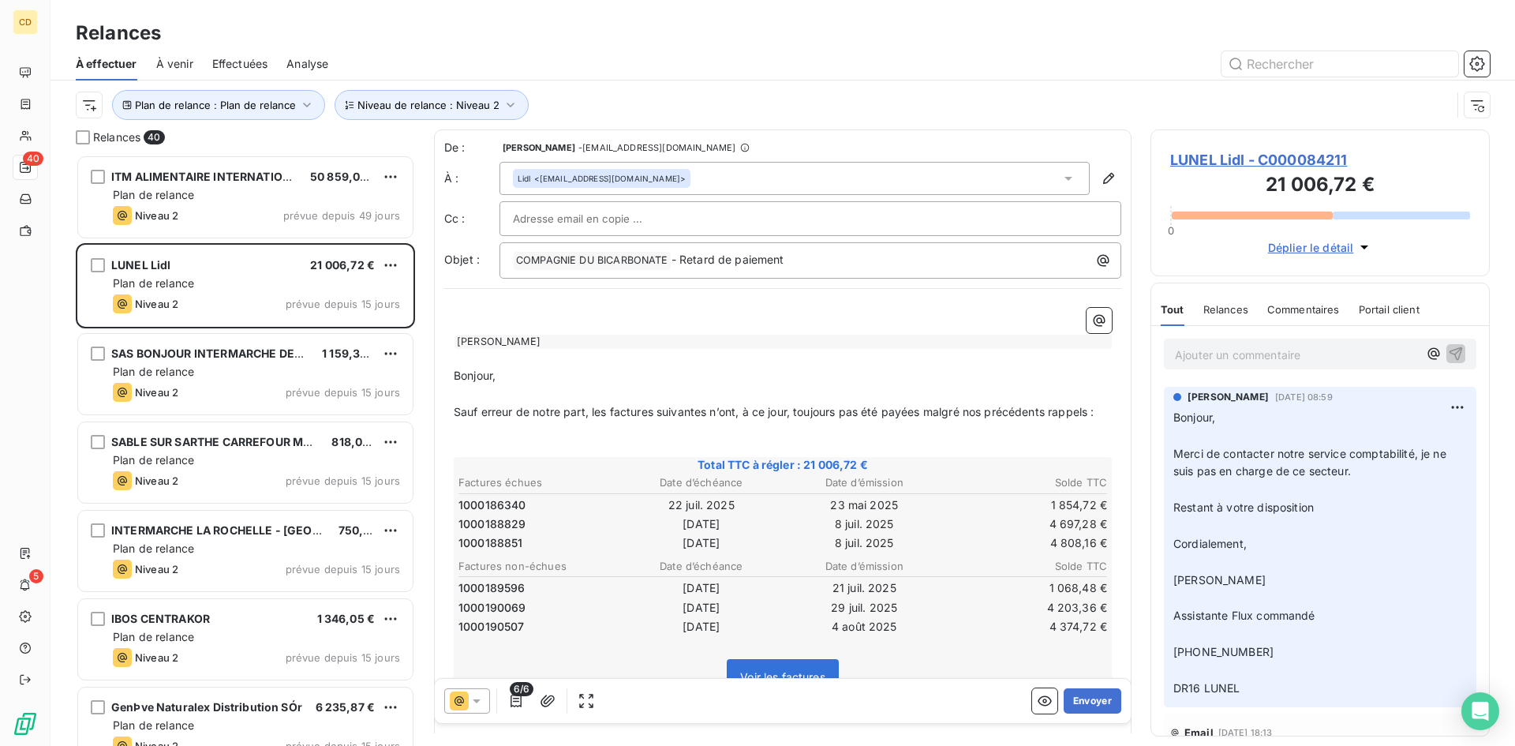
scroll to position [79, 0]
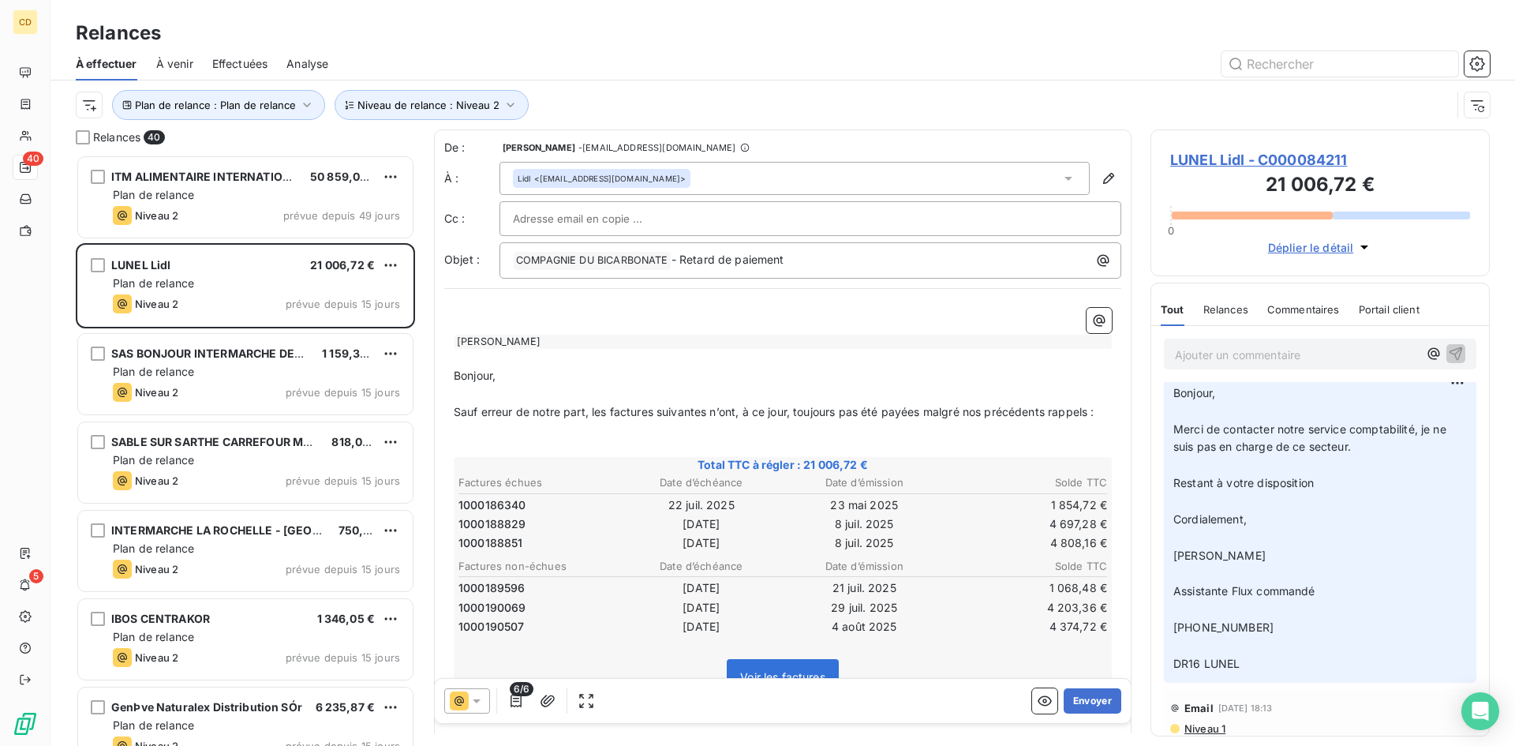
click at [681, 173] on div "Lidl <[EMAIL_ADDRESS][DOMAIN_NAME]>" at bounding box center [795, 178] width 590 height 33
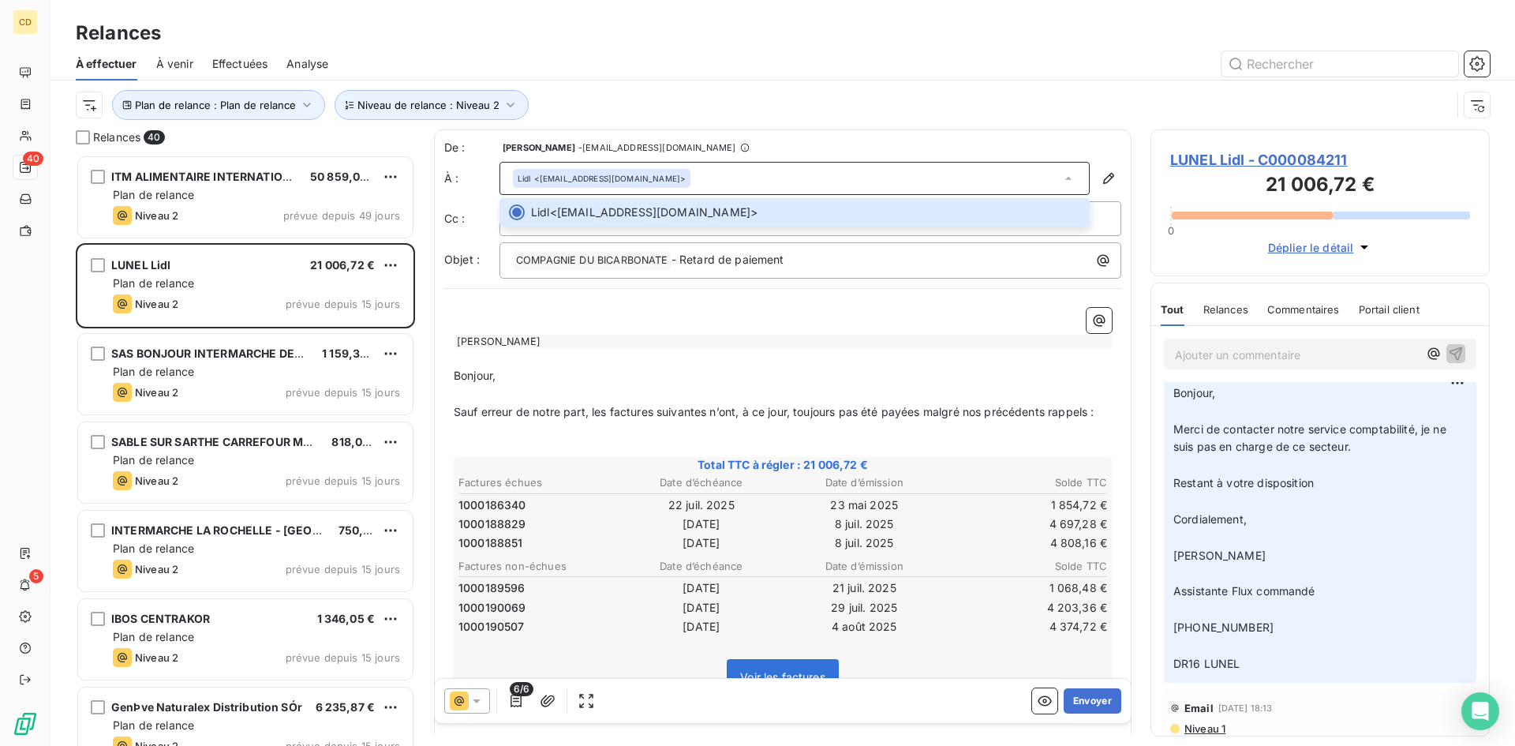
click at [612, 245] on div "﻿ COMPAGNIE DU BICARBONATE ﻿ - Retard de paiement" at bounding box center [811, 260] width 622 height 36
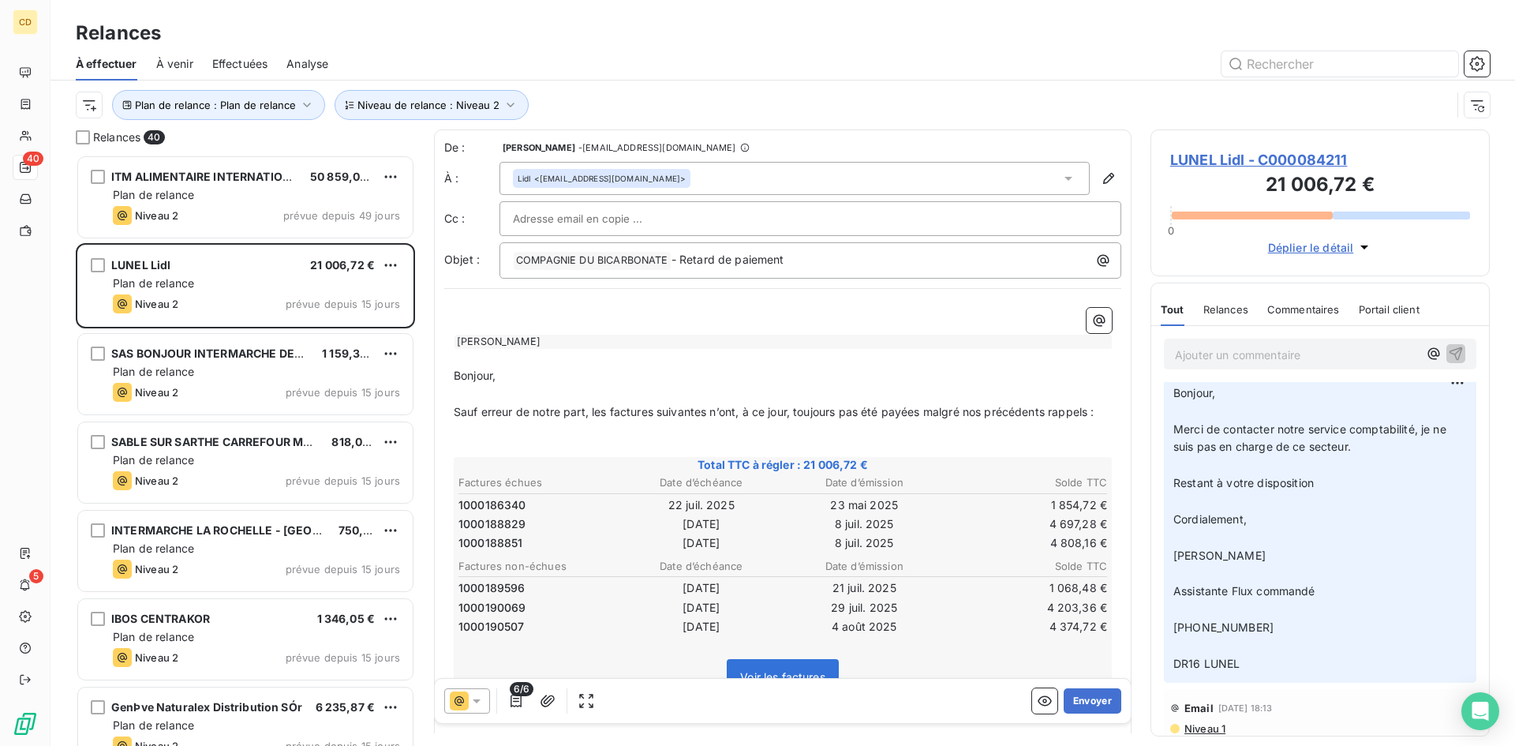
click at [609, 223] on input "text" at bounding box center [598, 219] width 170 height 24
paste input "[EMAIL_ADDRESS][DOMAIN_NAME]"
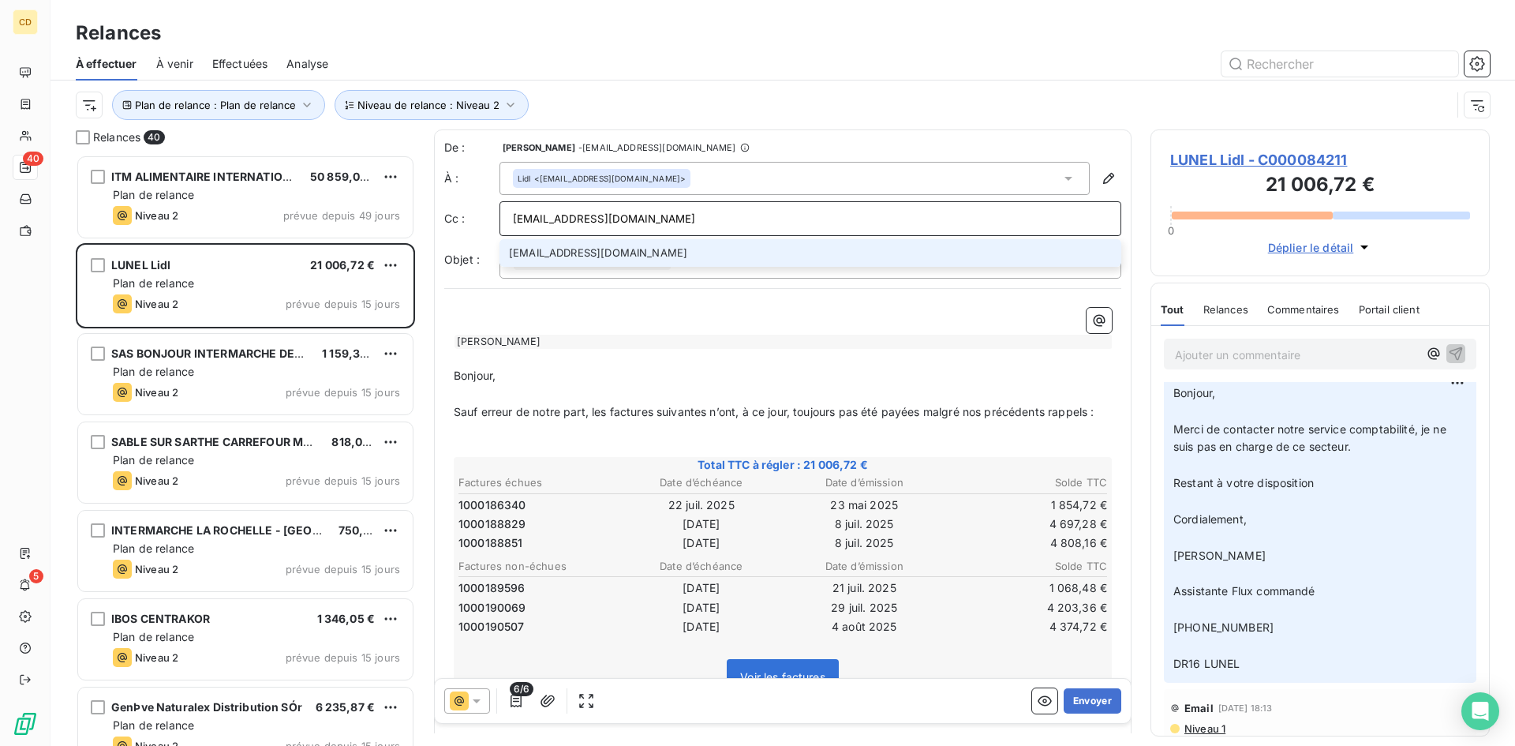
type input "[EMAIL_ADDRESS][DOMAIN_NAME]"
click at [591, 252] on li "[EMAIL_ADDRESS][DOMAIN_NAME]" at bounding box center [811, 253] width 622 height 28
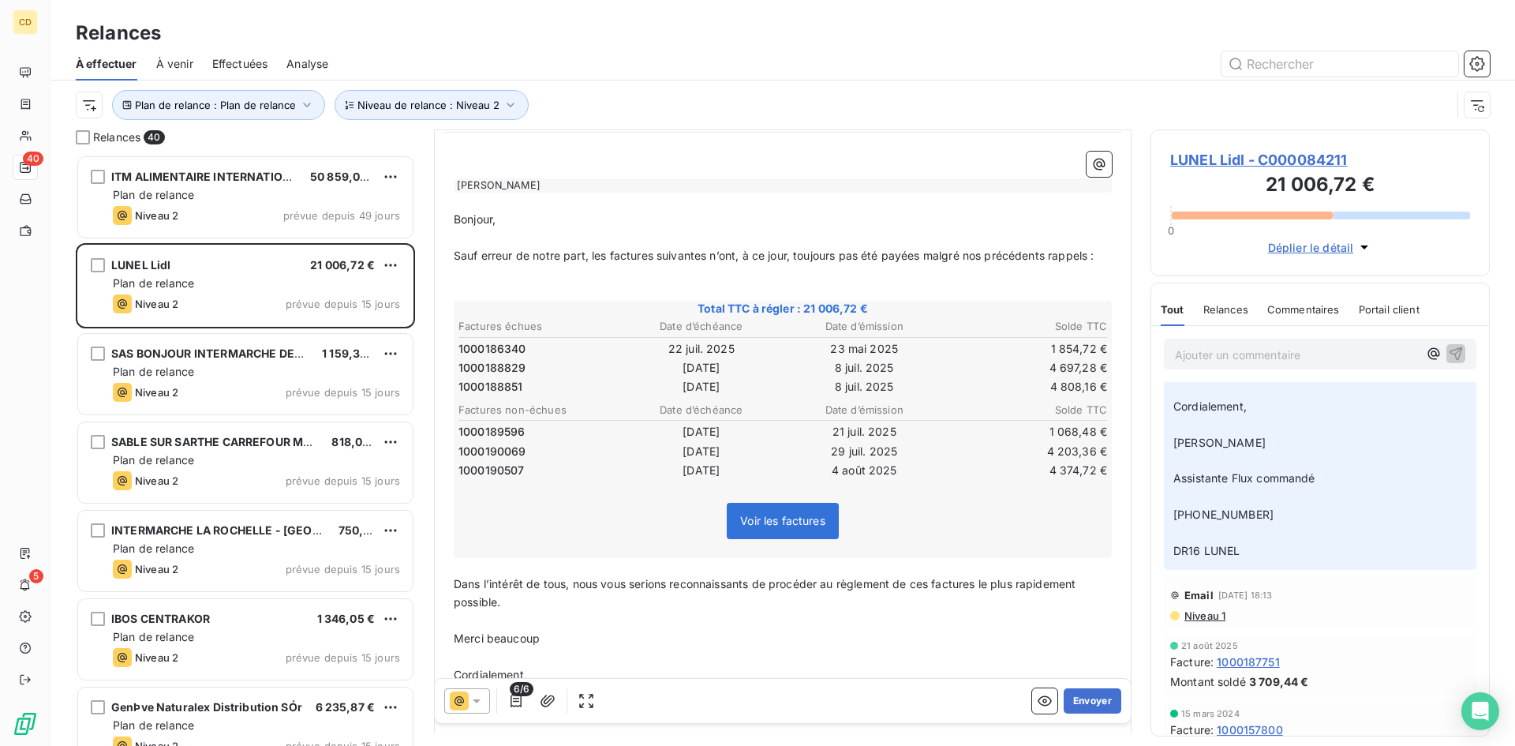
scroll to position [223, 0]
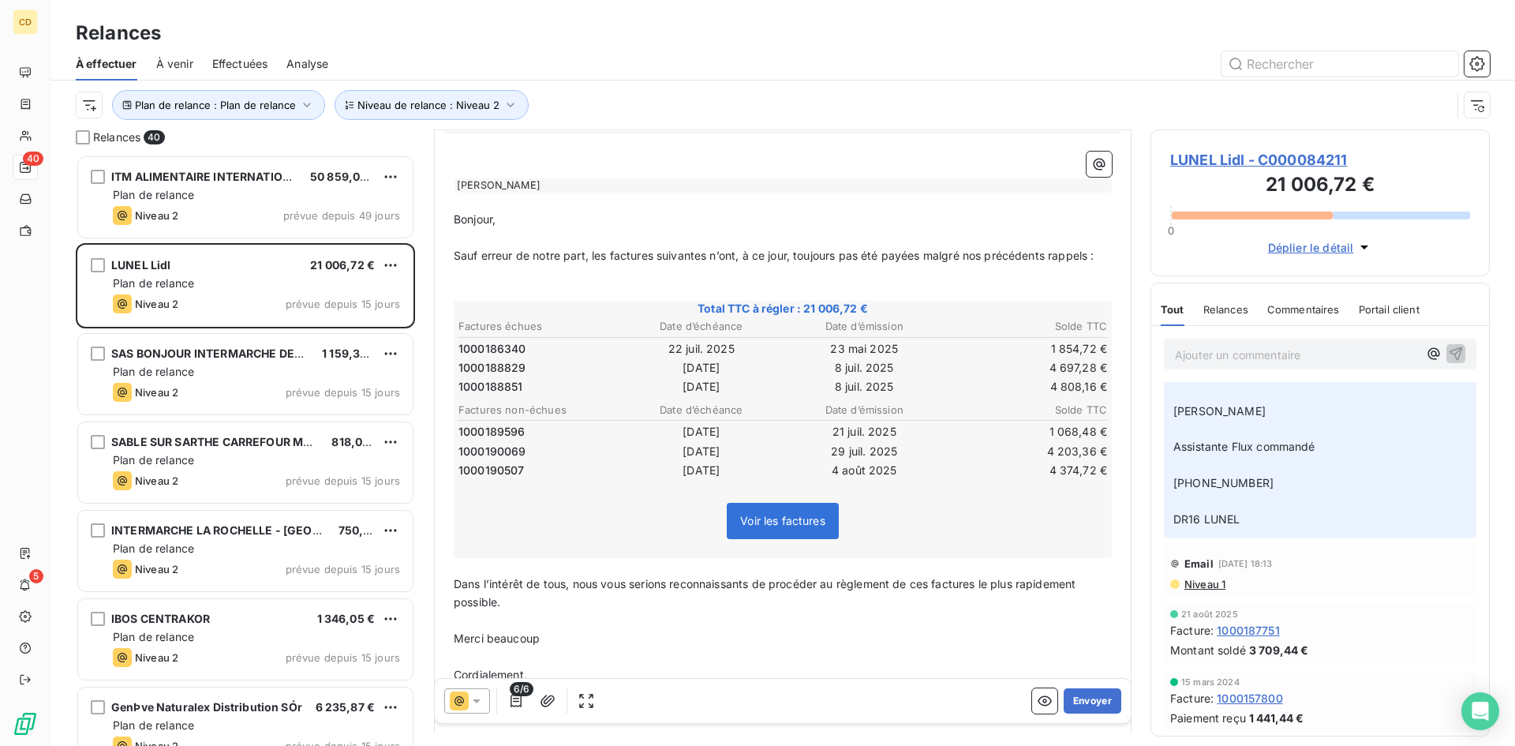
click at [1199, 585] on span "Niveau 1" at bounding box center [1204, 584] width 43 height 13
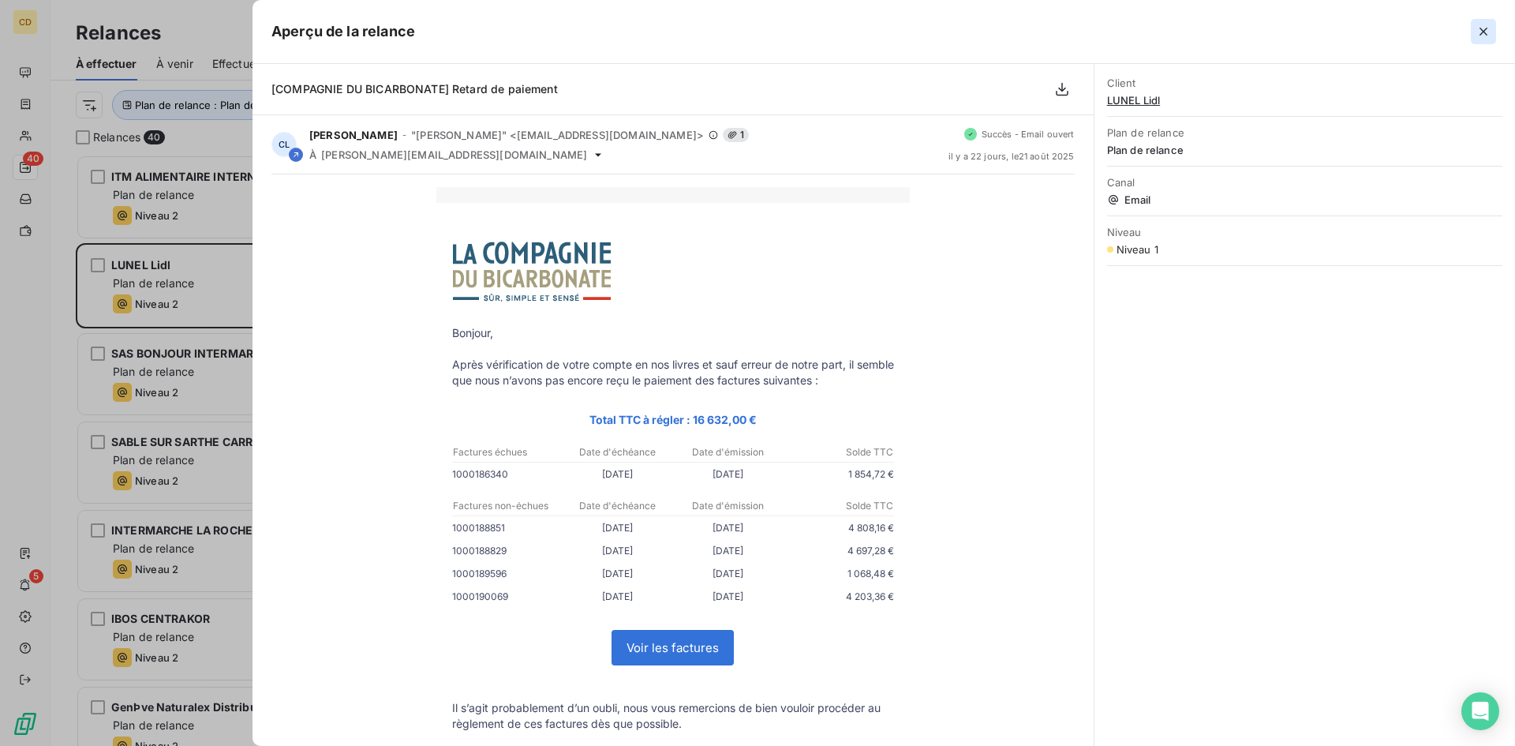
click at [1484, 30] on icon "button" at bounding box center [1484, 32] width 8 height 8
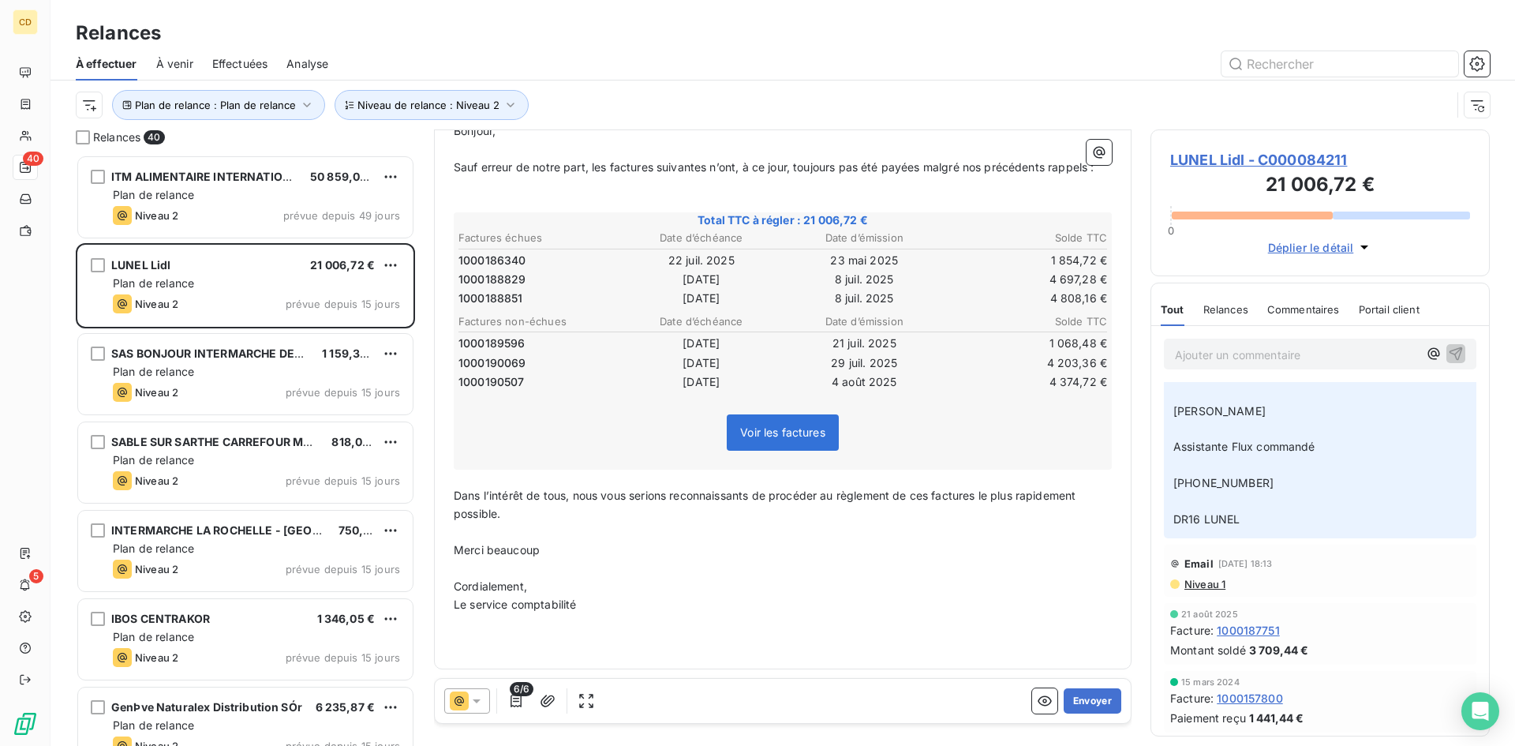
scroll to position [248, 0]
click at [1083, 694] on button "Envoyer" at bounding box center [1093, 700] width 58 height 25
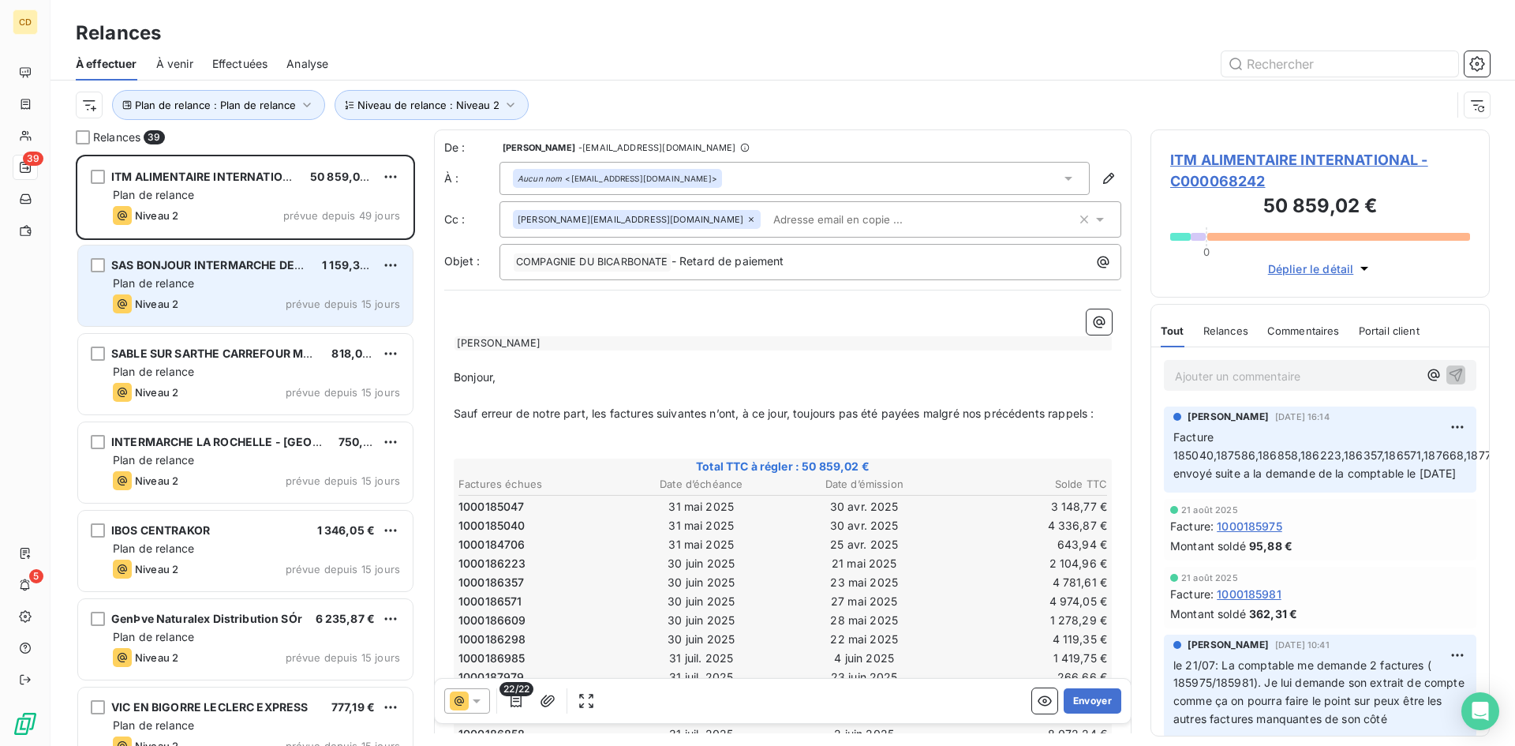
click at [174, 259] on span "SAS BONJOUR INTERMARCHE DECIZE" at bounding box center [215, 264] width 209 height 13
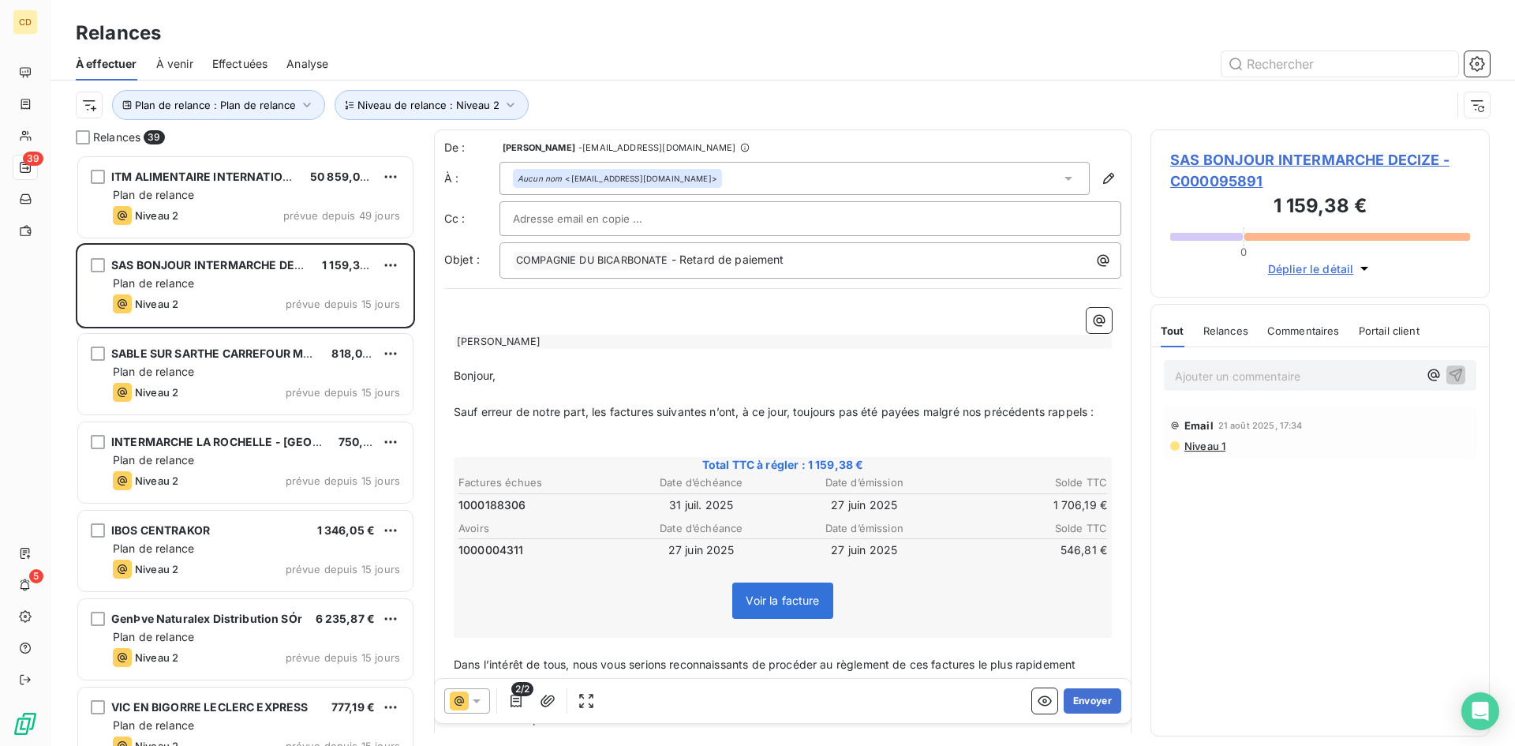
click at [1207, 447] on span "Niveau 1" at bounding box center [1204, 446] width 43 height 13
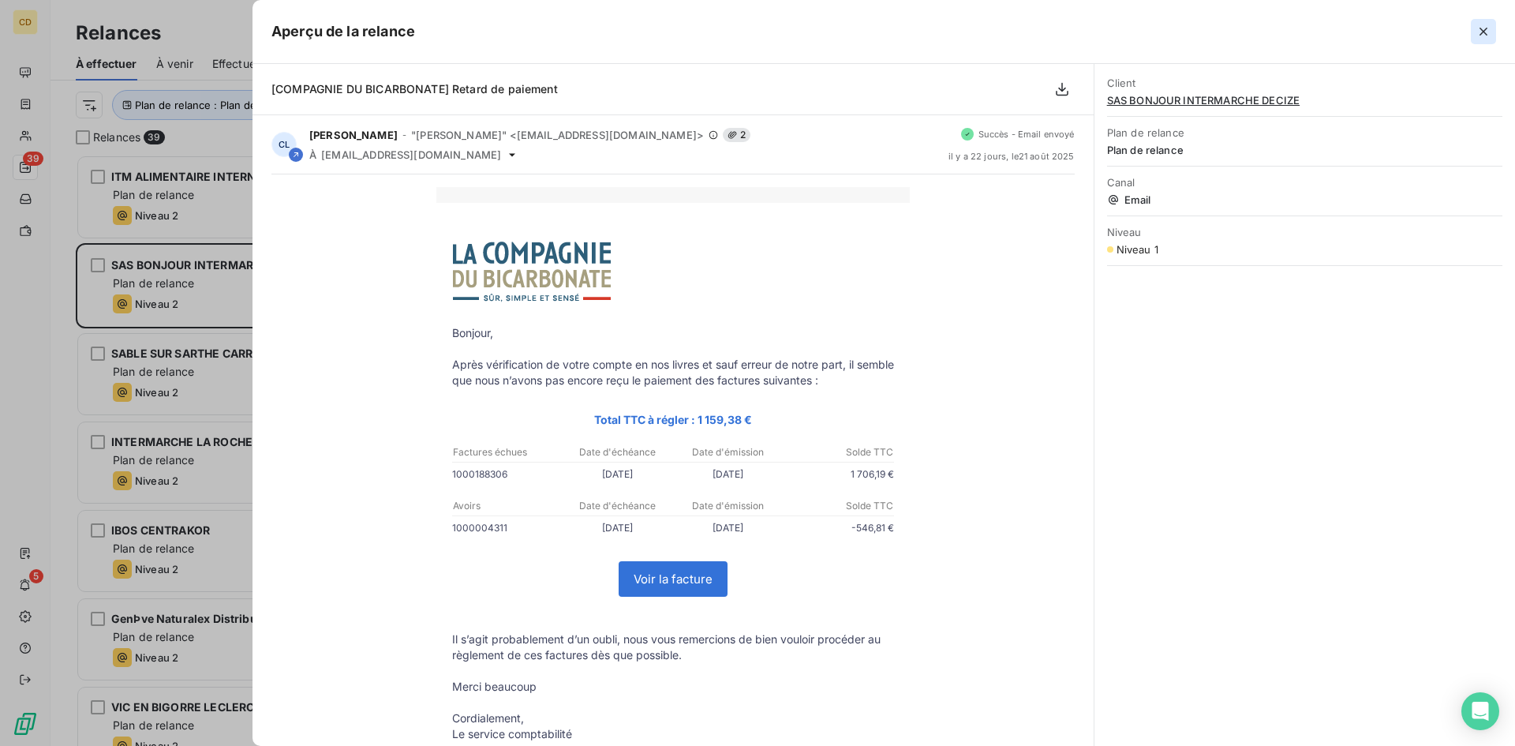
click at [1484, 32] on icon "button" at bounding box center [1484, 32] width 8 height 8
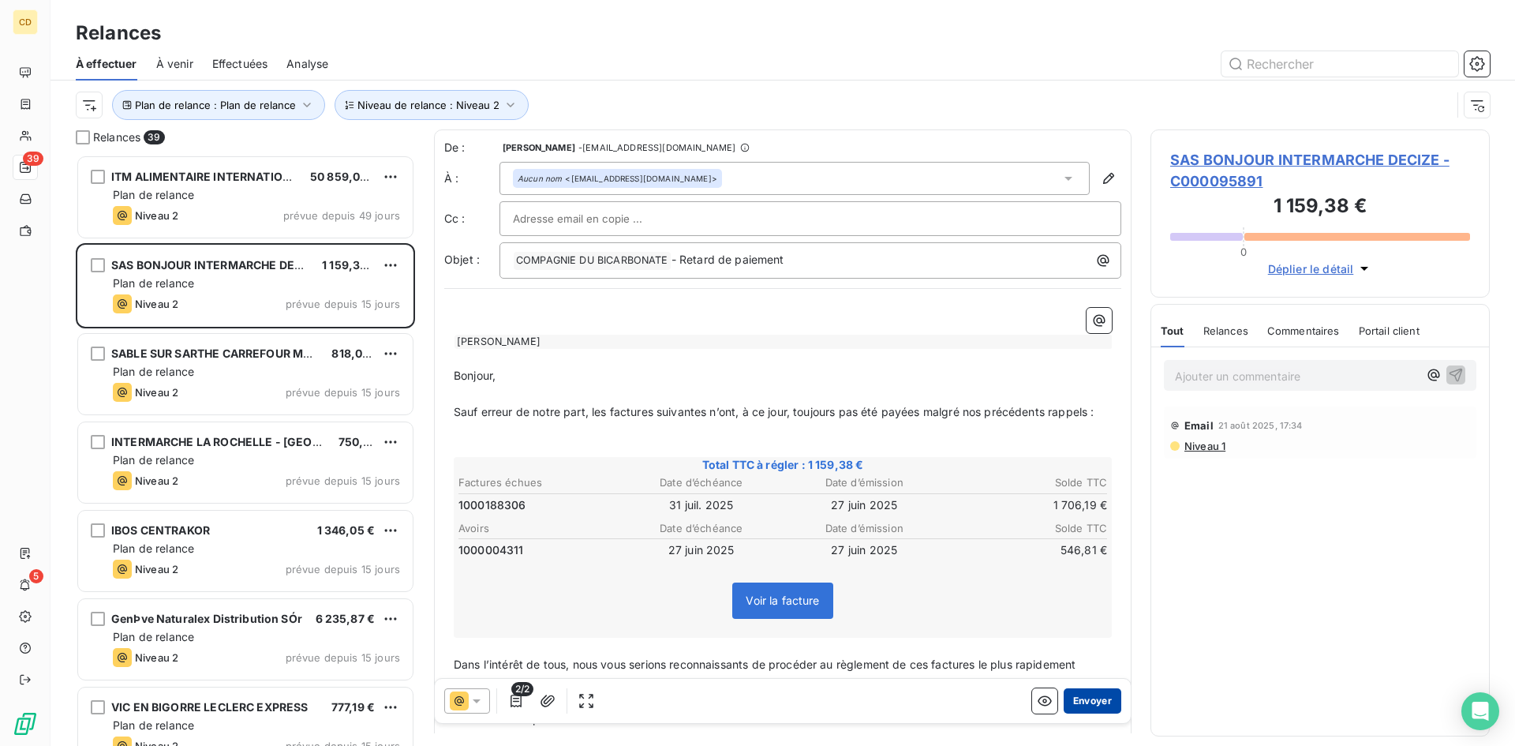
click at [1076, 699] on button "Envoyer" at bounding box center [1093, 700] width 58 height 25
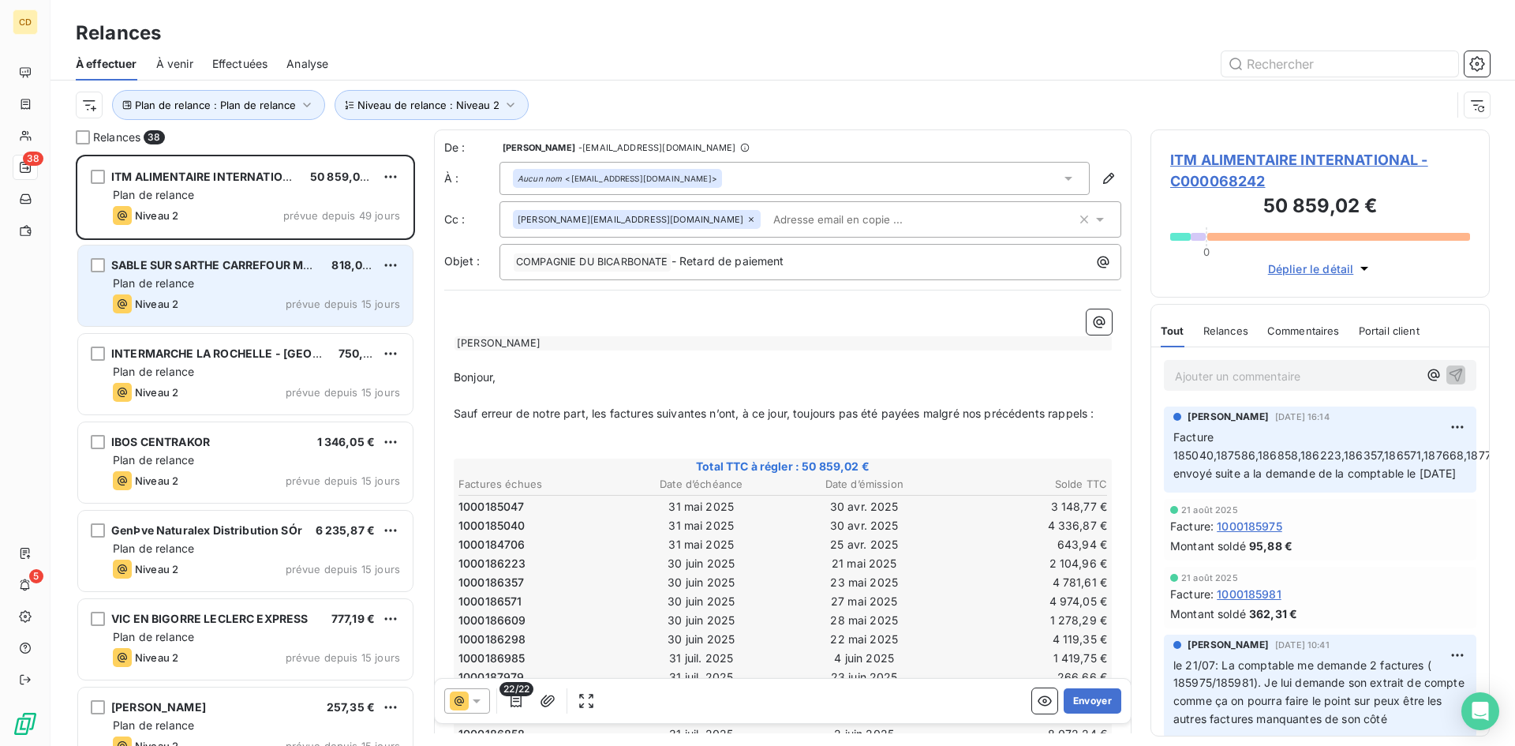
click at [206, 279] on div "Plan de relance" at bounding box center [256, 283] width 287 height 16
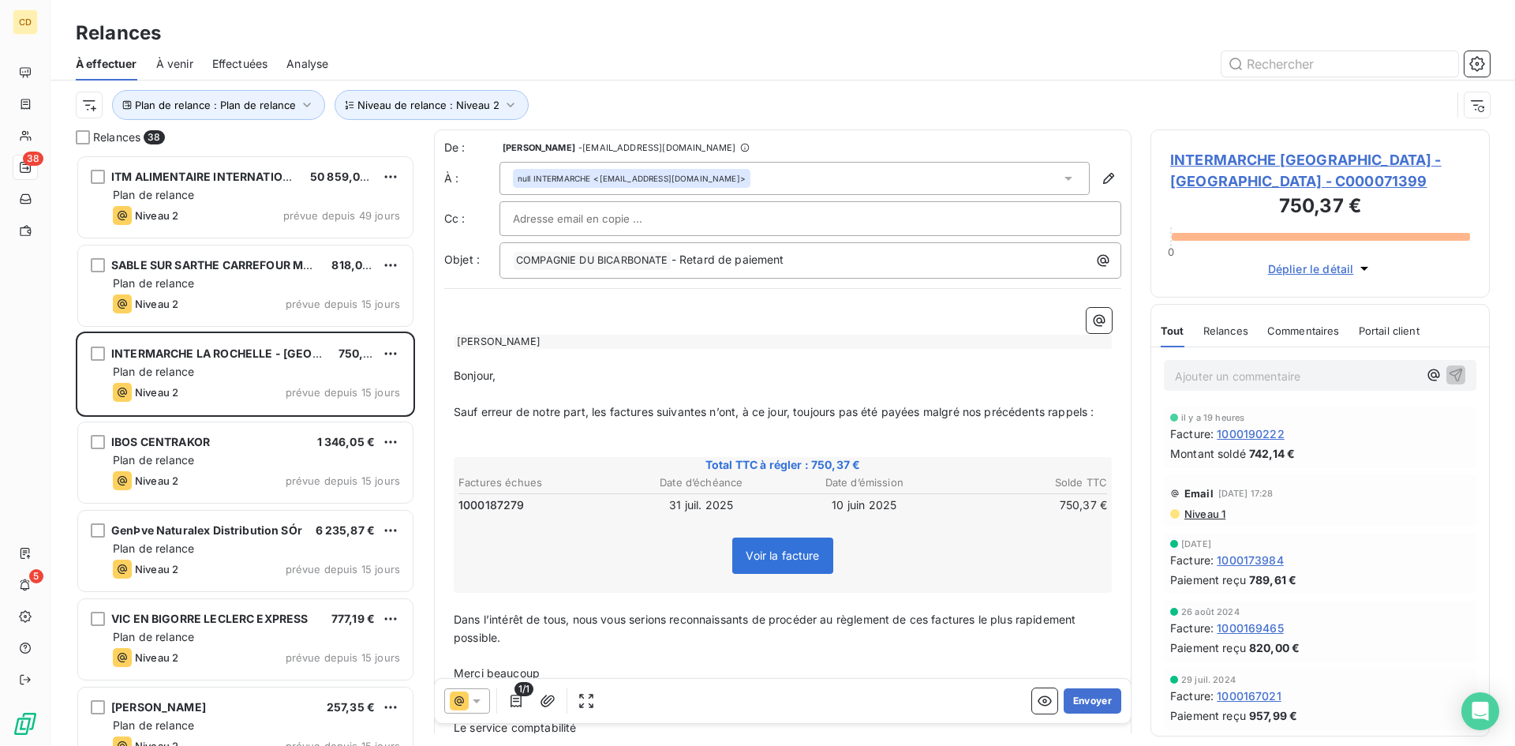
click at [1209, 520] on div "Email [DATE] 17:28 Niveau 1" at bounding box center [1320, 500] width 312 height 52
click at [1202, 511] on span "Niveau 1" at bounding box center [1204, 513] width 43 height 13
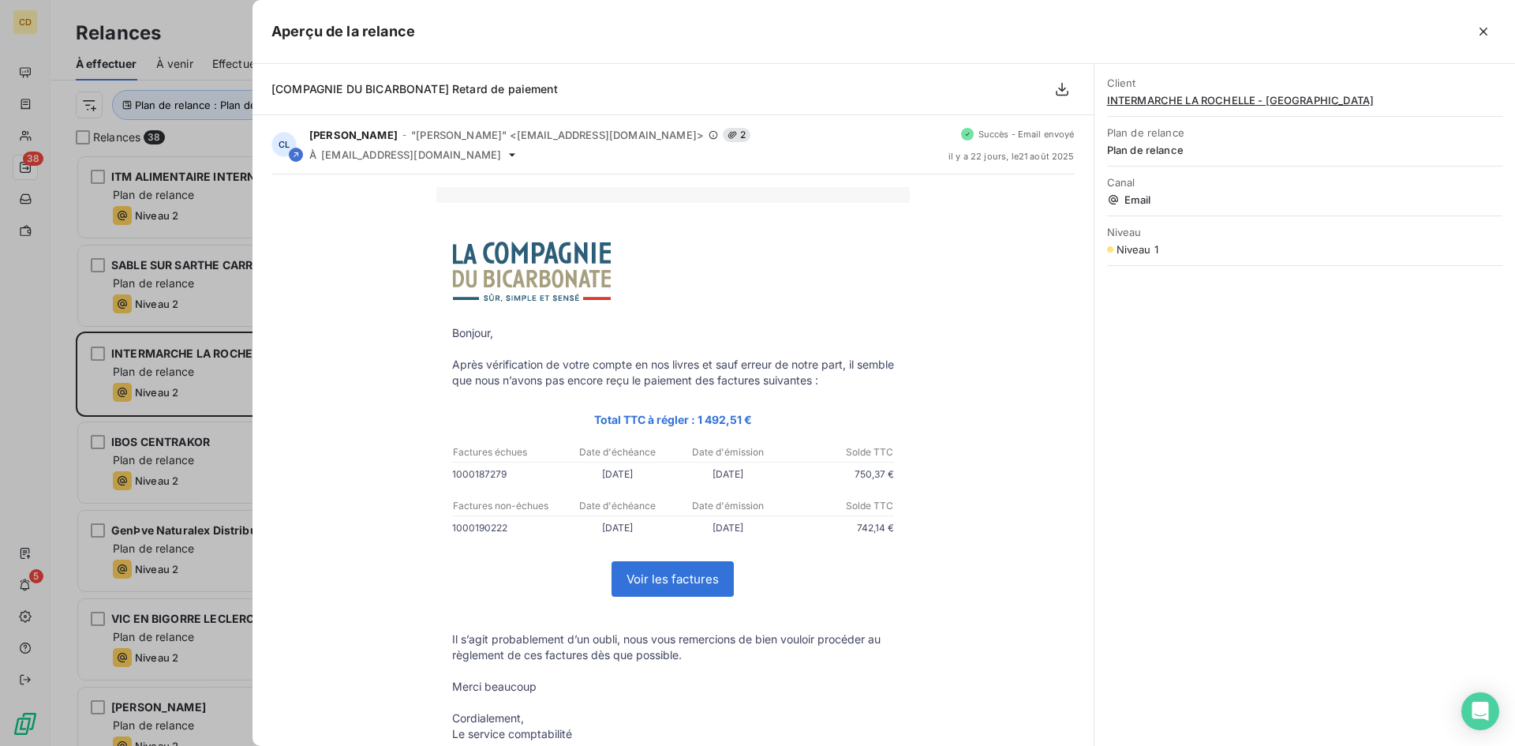
drag, startPoint x: 1482, startPoint y: 28, endPoint x: 1411, endPoint y: 82, distance: 89.0
click at [1481, 28] on icon "button" at bounding box center [1484, 32] width 16 height 16
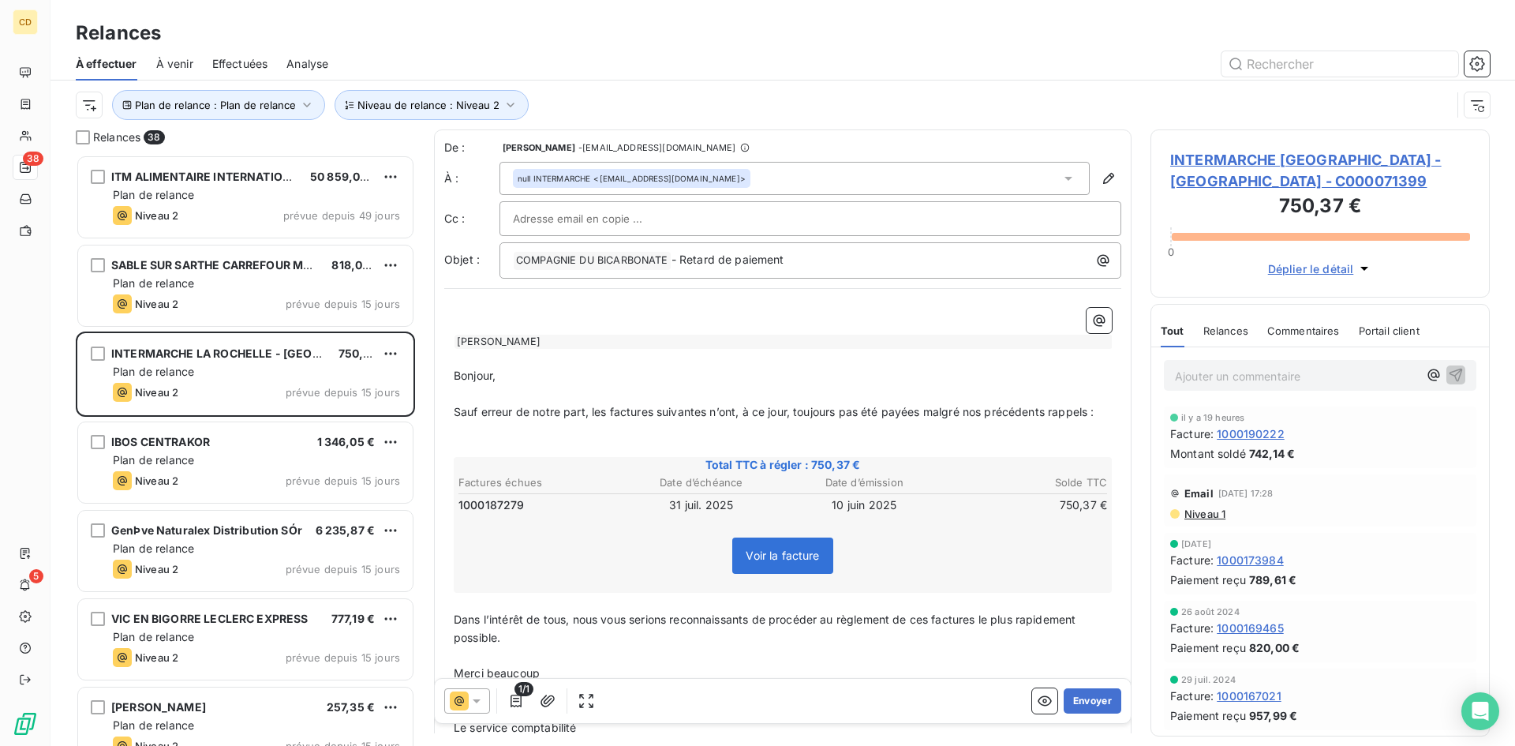
click at [1208, 509] on span "Niveau 1" at bounding box center [1204, 513] width 43 height 13
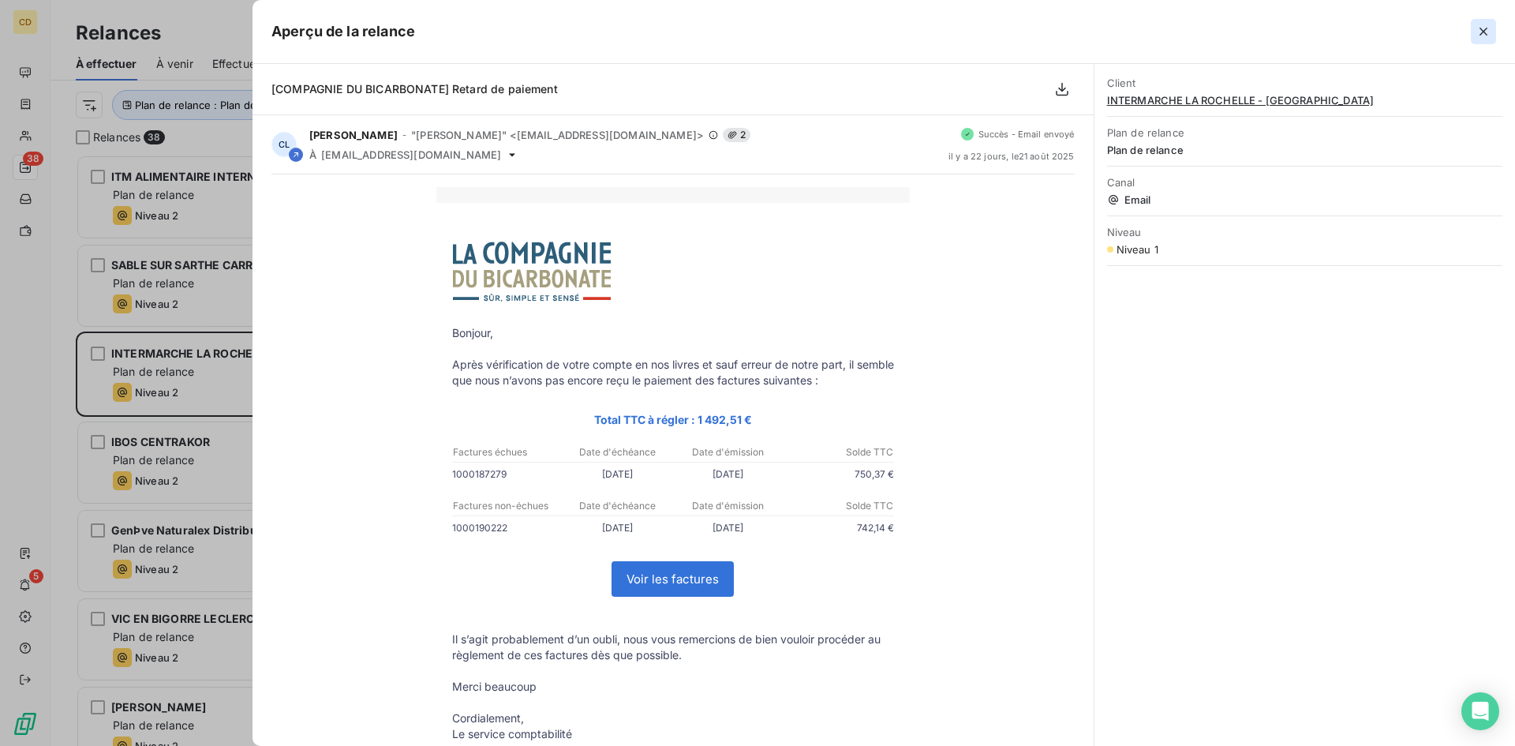
click at [1478, 26] on icon "button" at bounding box center [1484, 32] width 16 height 16
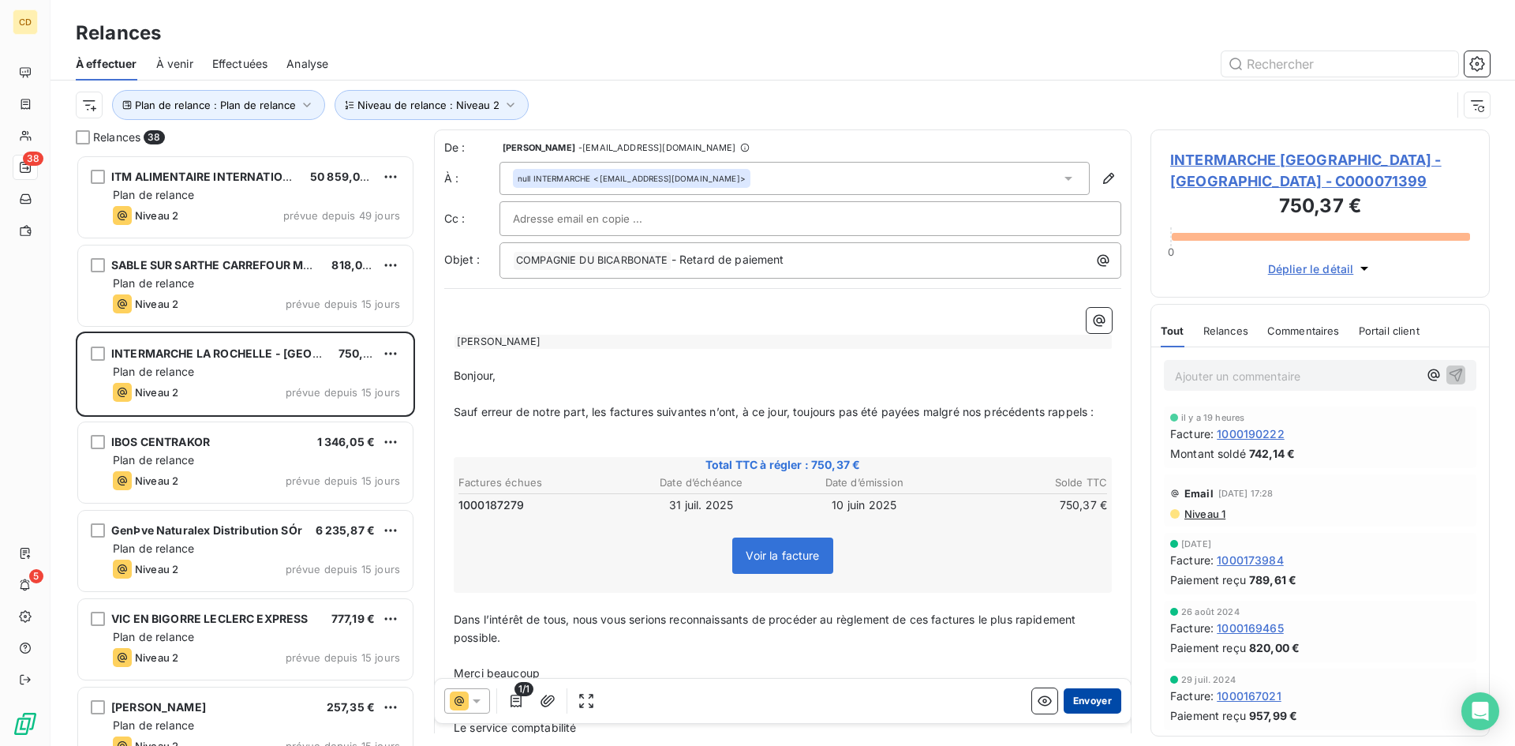
click at [1087, 694] on button "Envoyer" at bounding box center [1093, 700] width 58 height 25
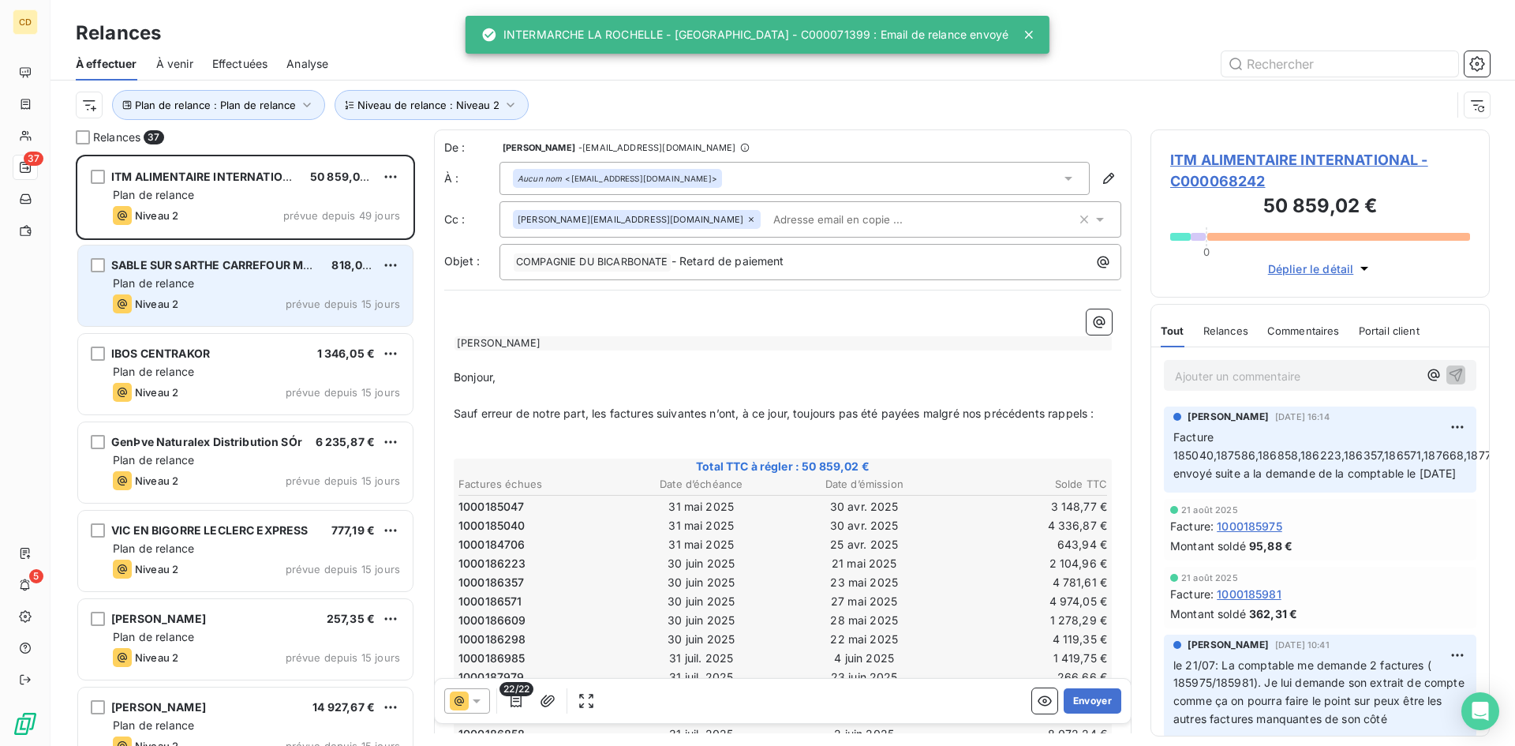
click at [240, 288] on div "Plan de relance" at bounding box center [256, 283] width 287 height 16
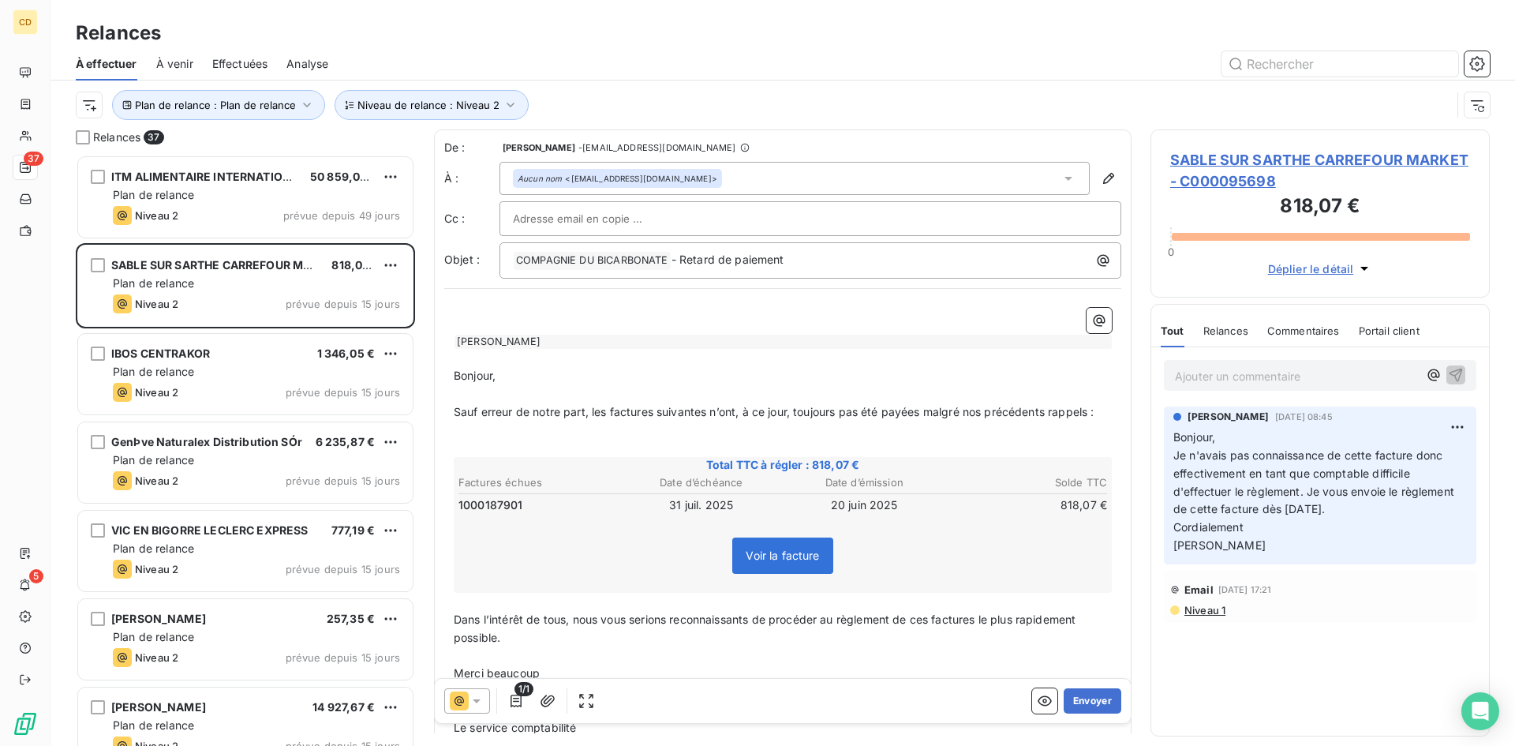
click at [1208, 608] on span "Niveau 1" at bounding box center [1204, 610] width 43 height 13
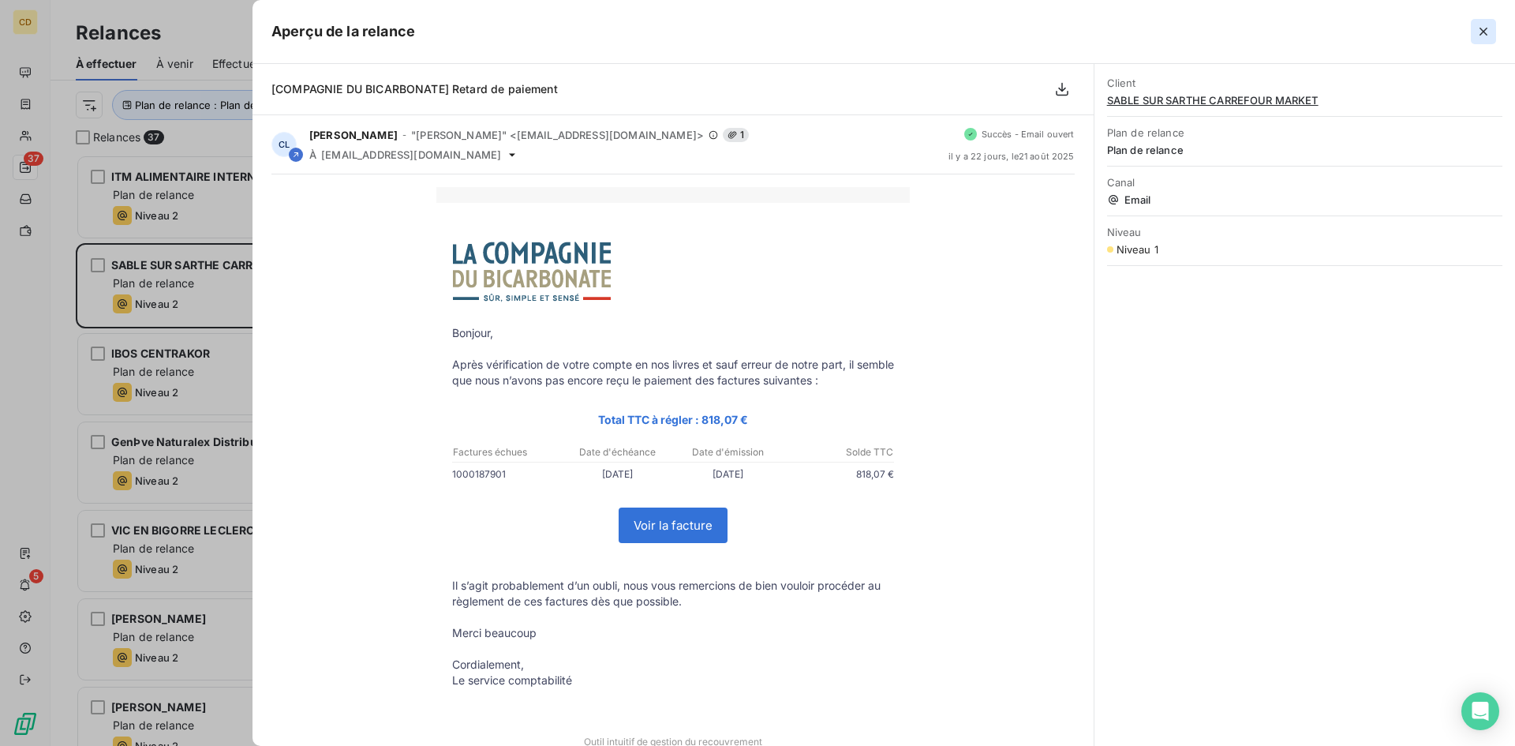
click at [1486, 27] on icon "button" at bounding box center [1484, 32] width 16 height 16
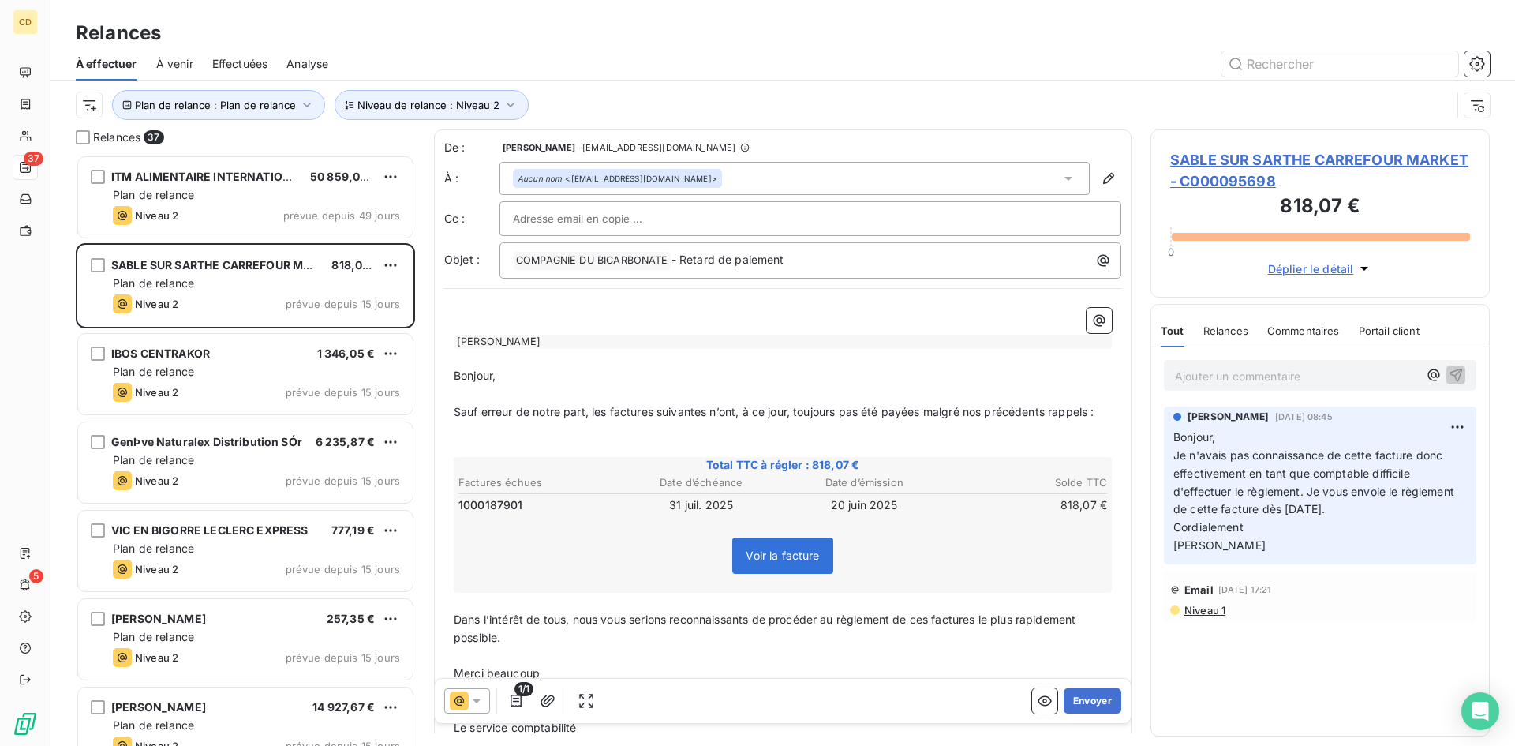
click at [249, 65] on span "Effectuées" at bounding box center [240, 64] width 56 height 16
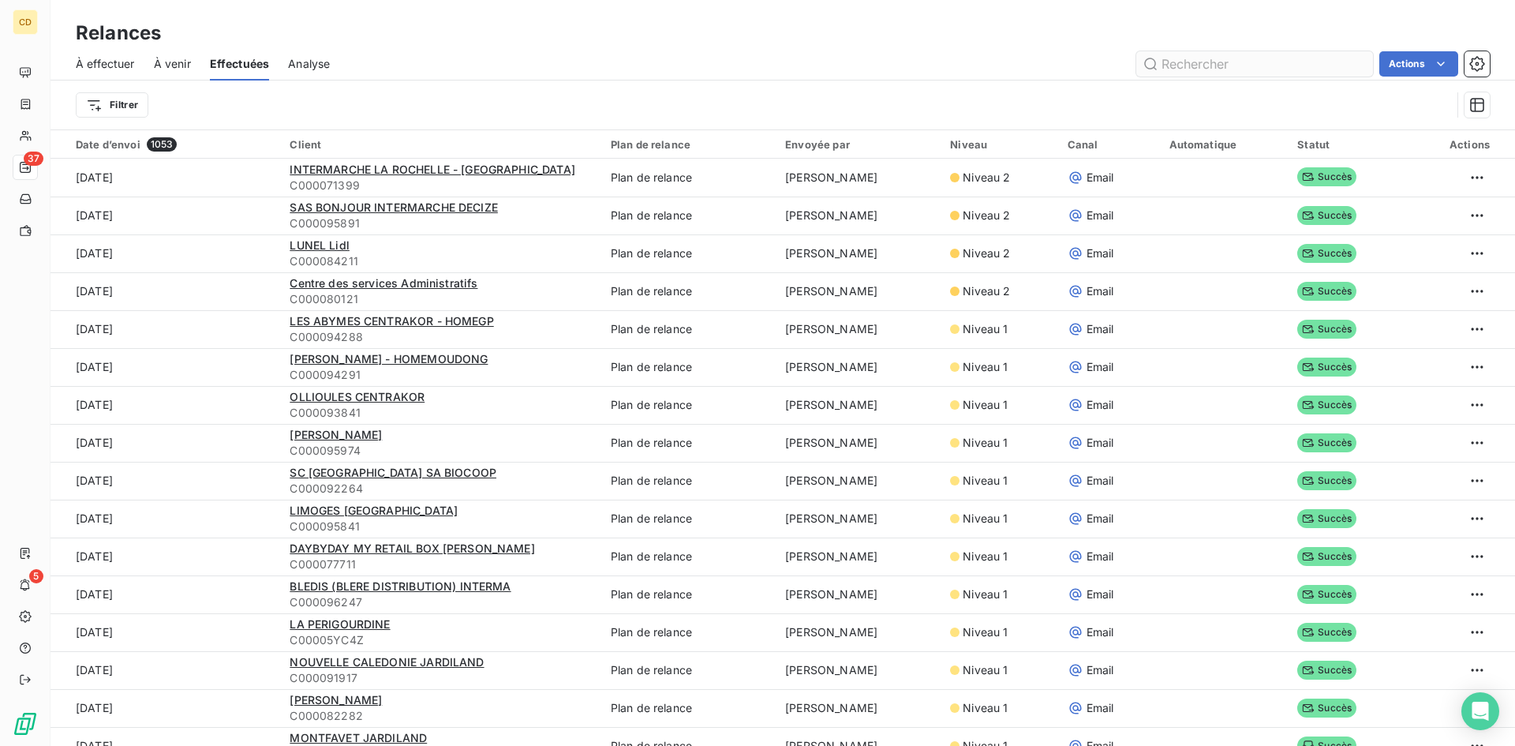
click at [1172, 63] on input "text" at bounding box center [1254, 63] width 237 height 25
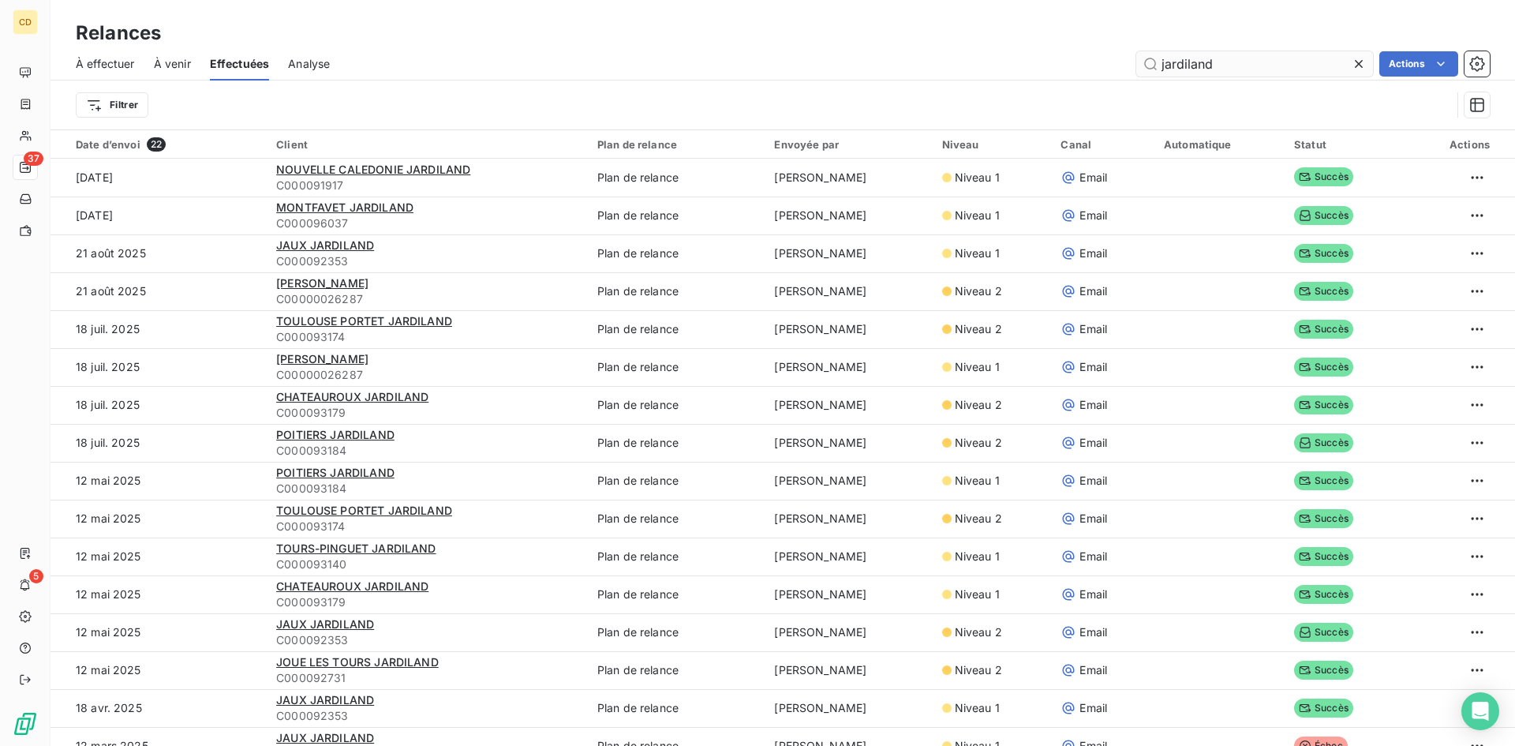
type input "jardiland"
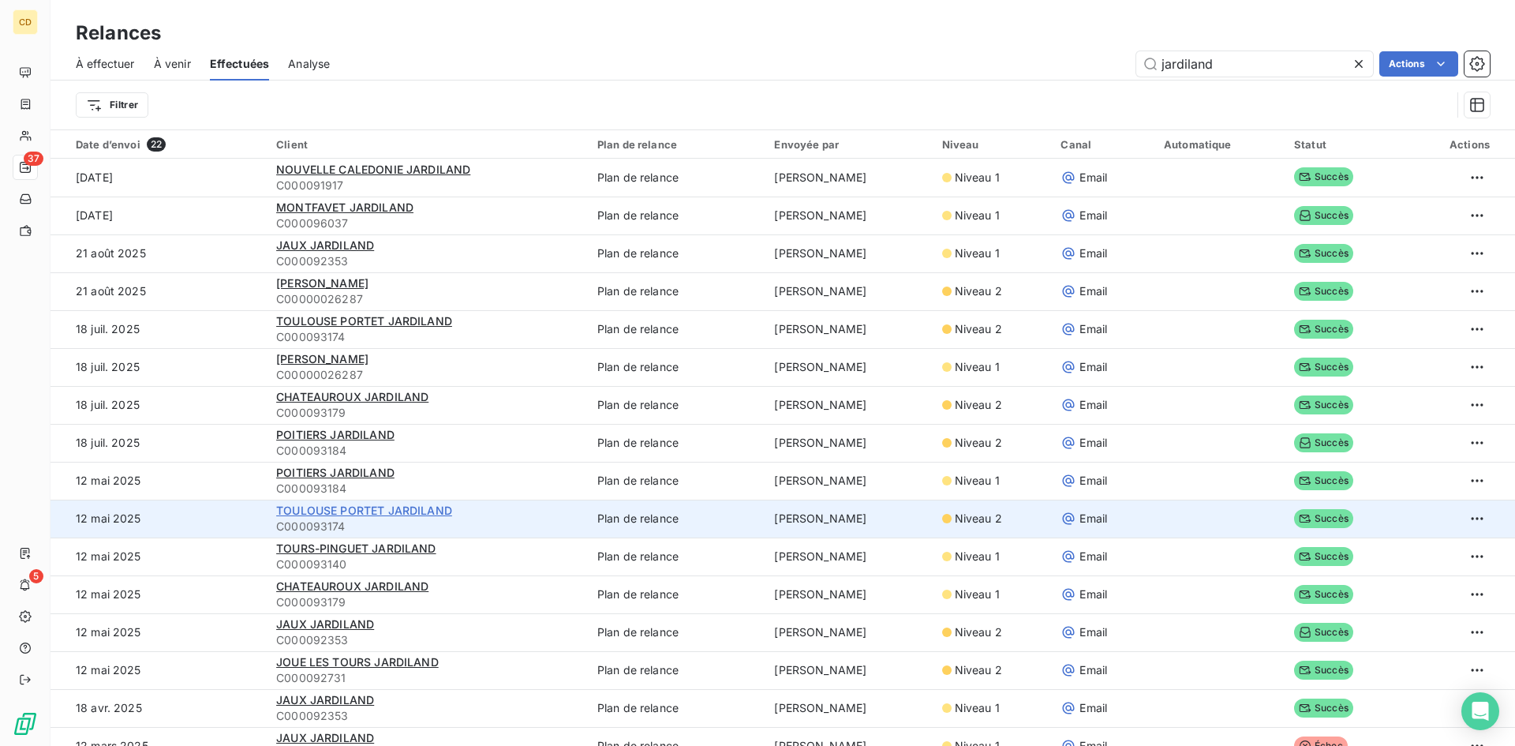
click at [398, 504] on span "TOULOUSE PORTET JARDILAND" at bounding box center [364, 509] width 176 height 13
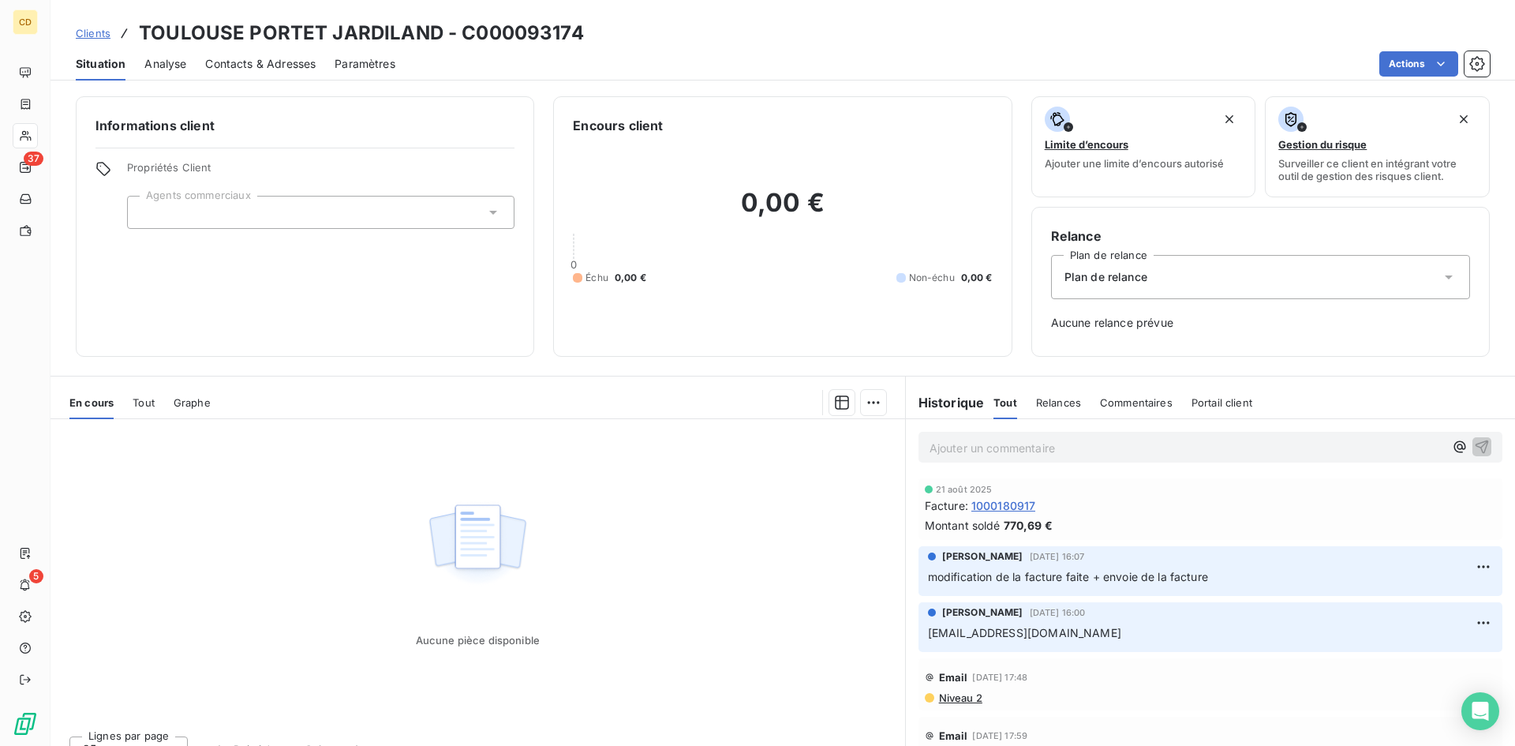
click at [1441, 276] on icon at bounding box center [1449, 277] width 16 height 16
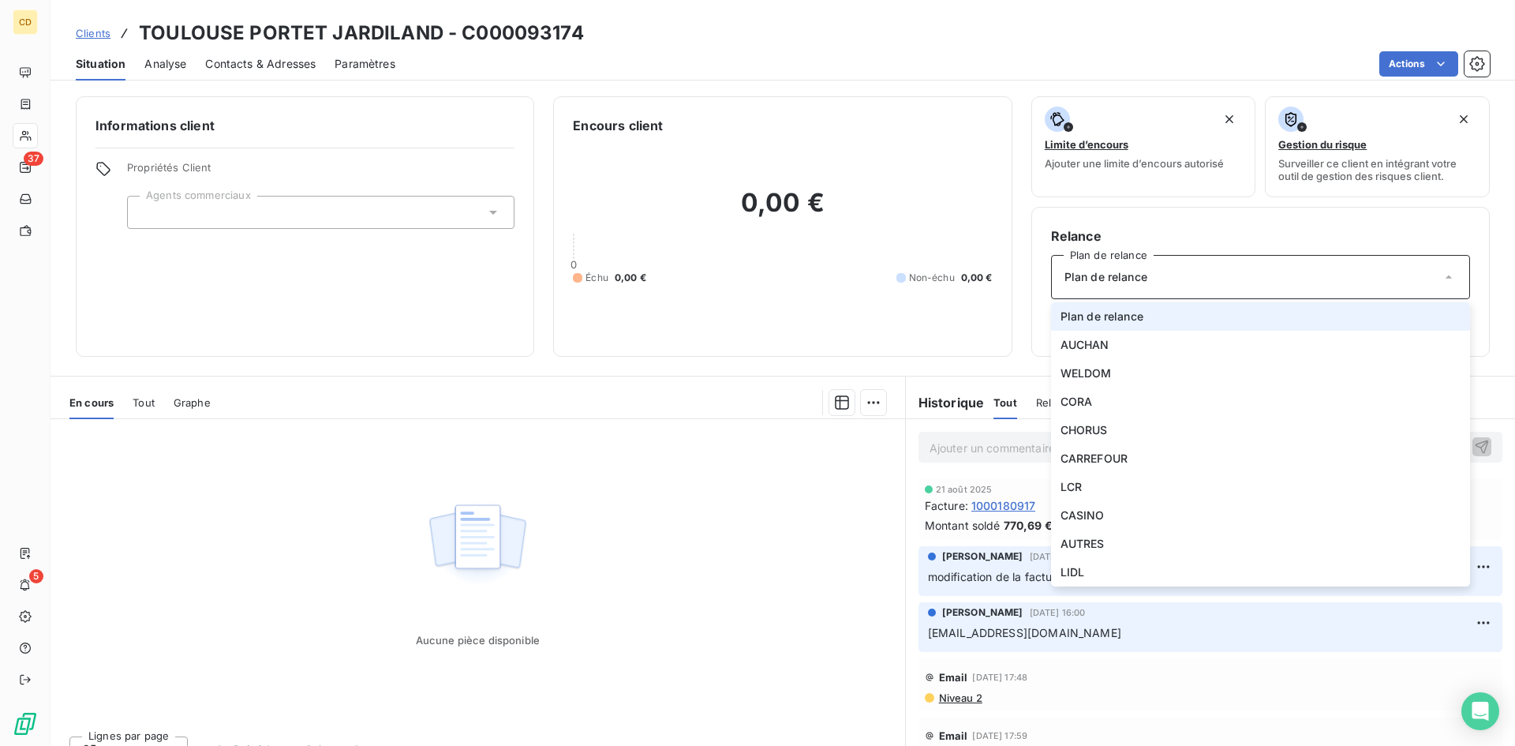
click at [1441, 276] on icon at bounding box center [1449, 277] width 16 height 16
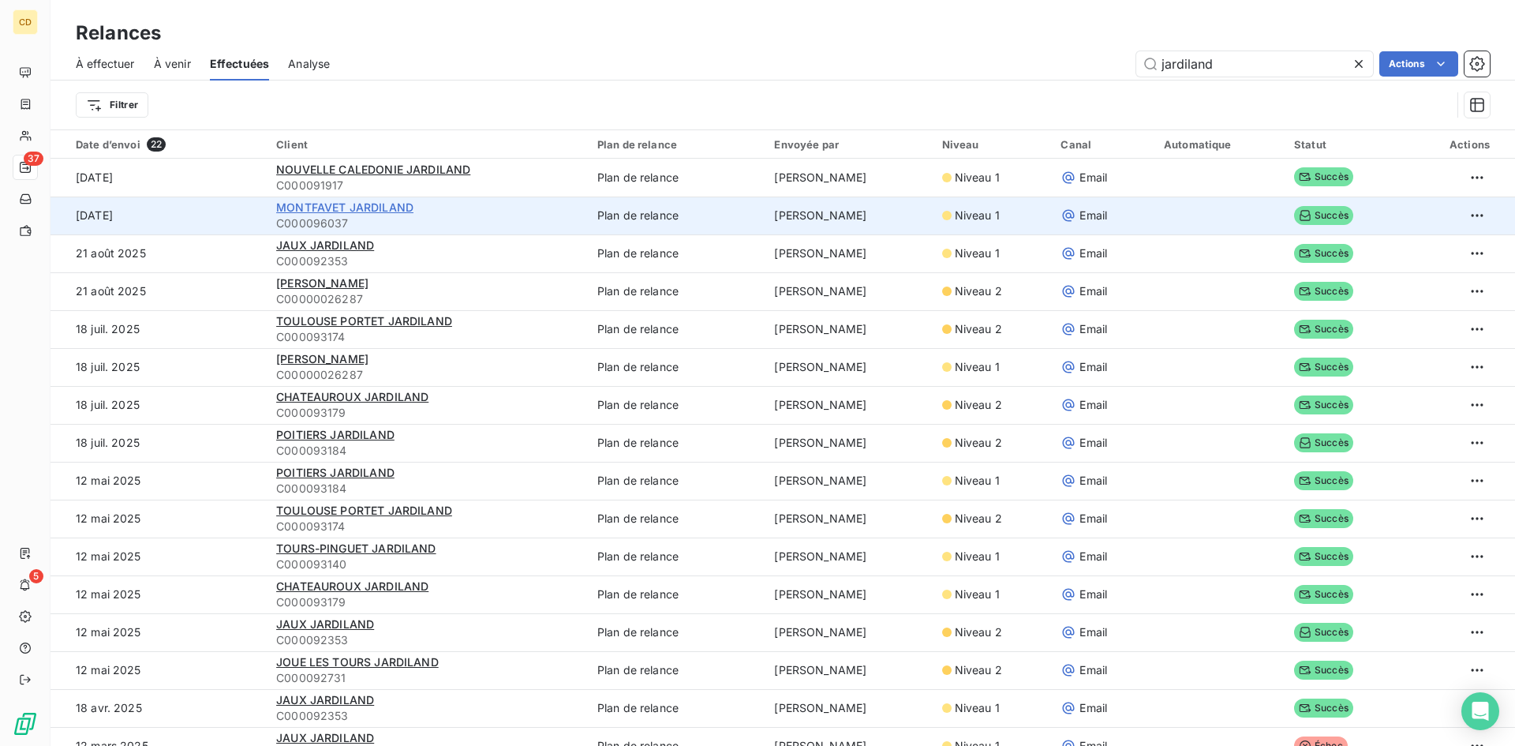
click at [372, 204] on span "MONTFAVET JARDILAND" at bounding box center [344, 206] width 137 height 13
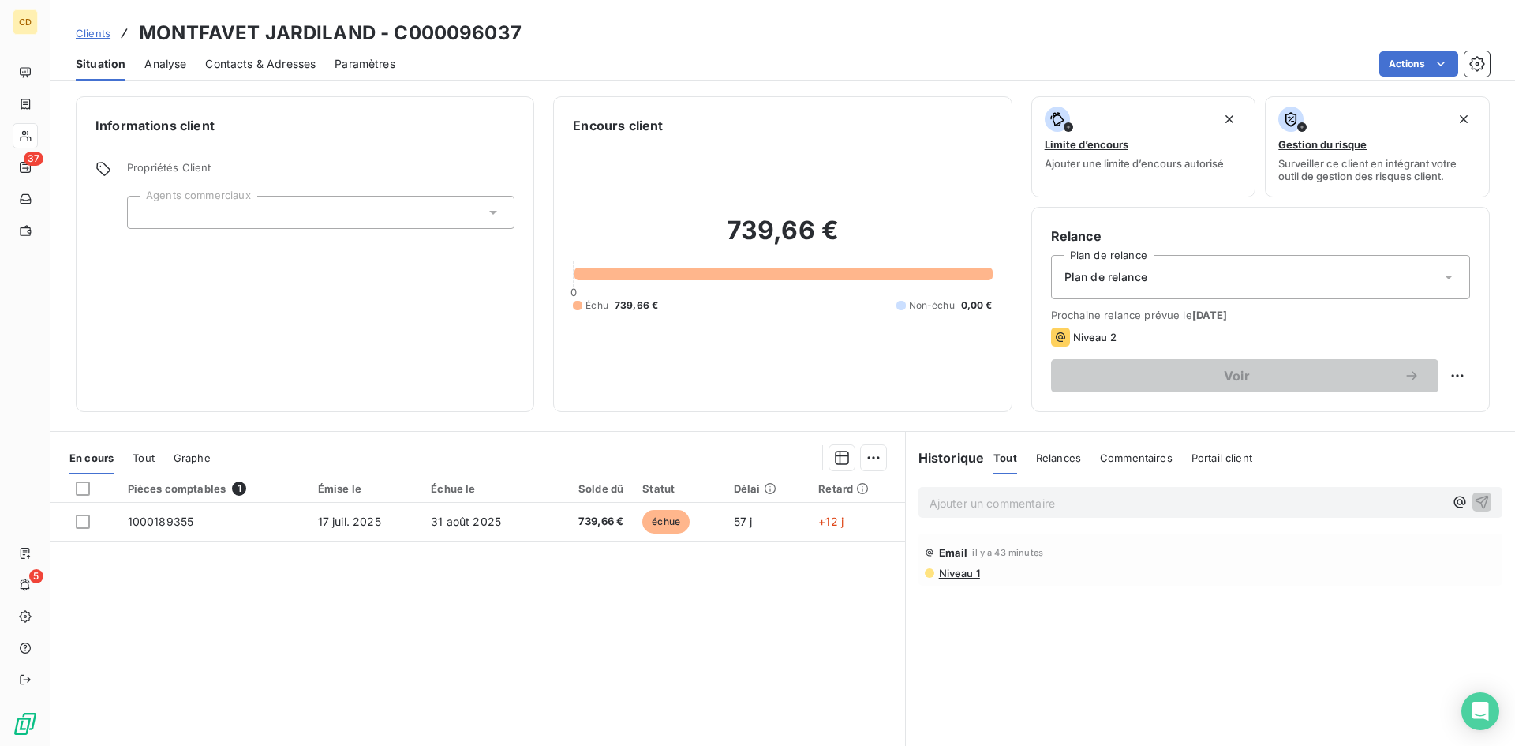
click at [1441, 275] on icon at bounding box center [1449, 277] width 16 height 16
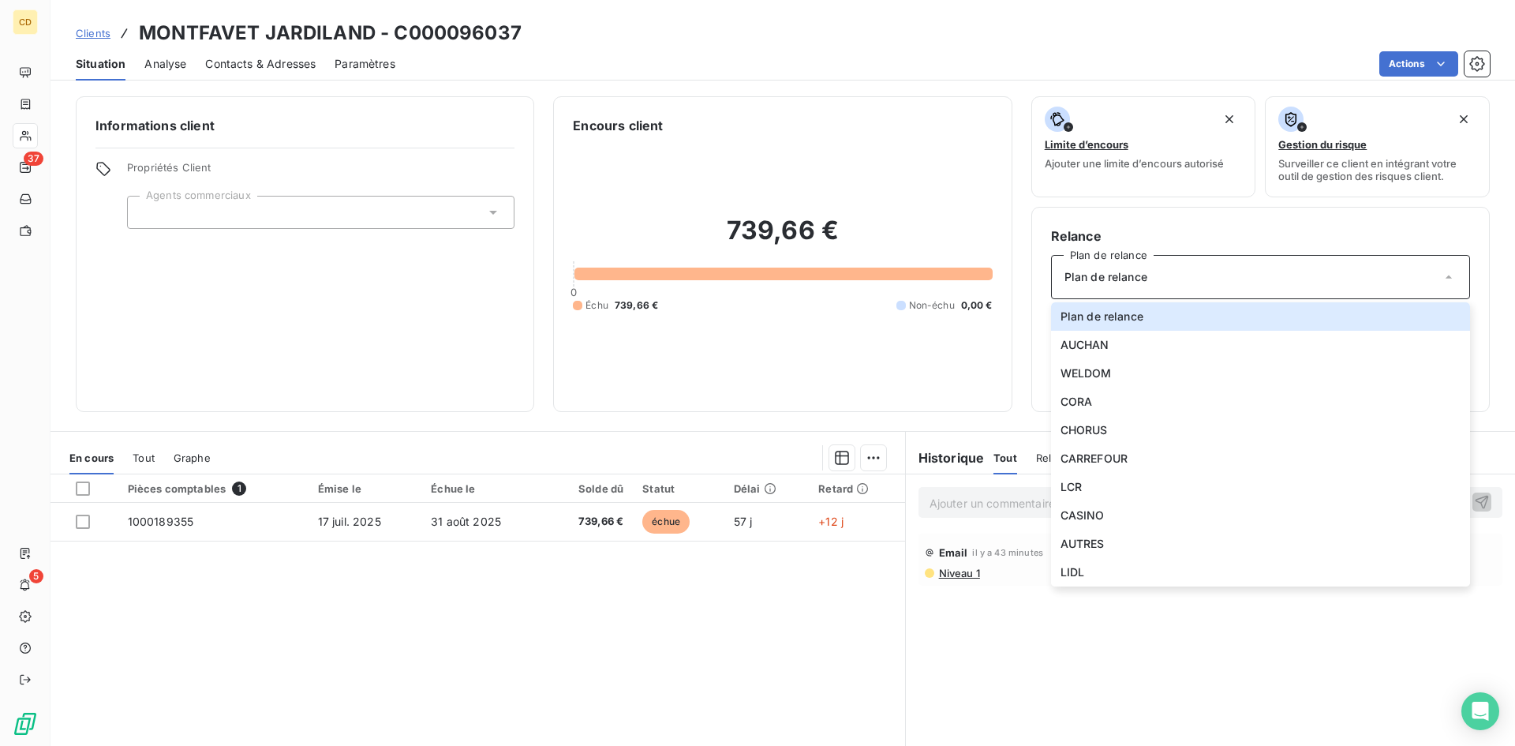
click at [981, 381] on div "739,66 € 0 Échu 739,66 € Non-échu 0,00 €" at bounding box center [782, 263] width 419 height 257
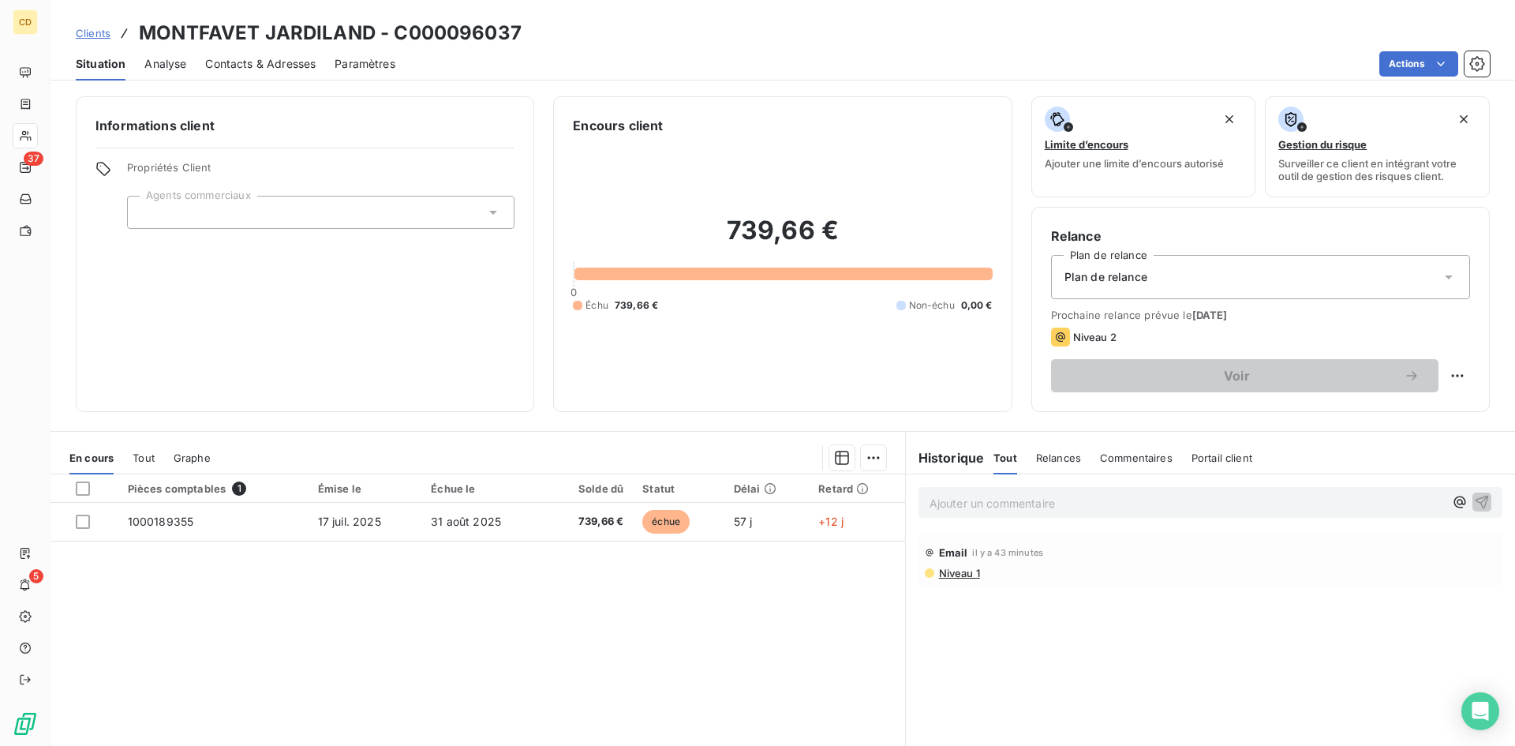
click at [975, 505] on p "Ajouter un commentaire ﻿" at bounding box center [1187, 503] width 514 height 20
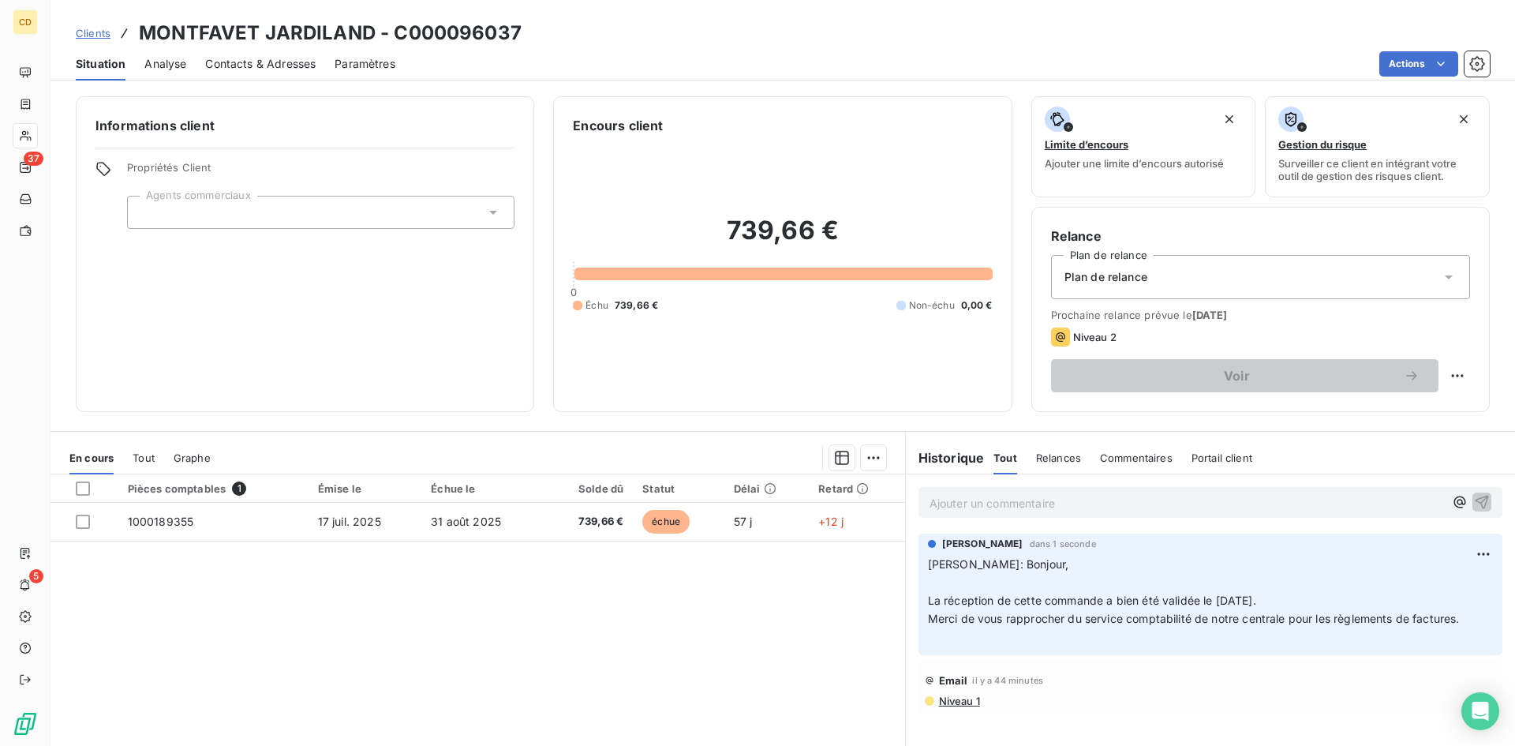
click at [965, 507] on p "Ajouter un commentaire ﻿" at bounding box center [1187, 503] width 514 height 20
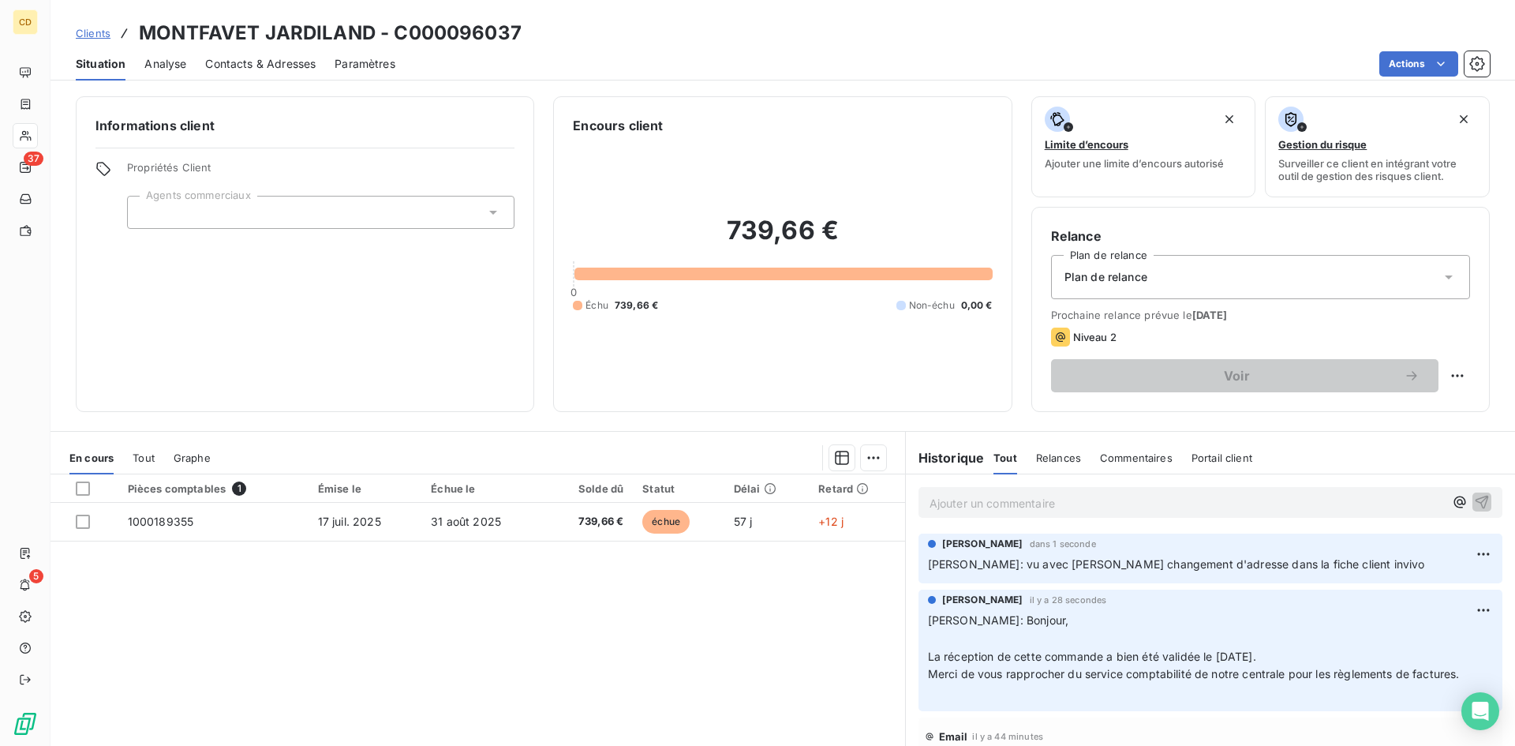
click at [965, 503] on p "Ajouter un commentaire ﻿" at bounding box center [1187, 503] width 514 height 20
click at [264, 62] on span "Contacts & Adresses" at bounding box center [260, 64] width 110 height 16
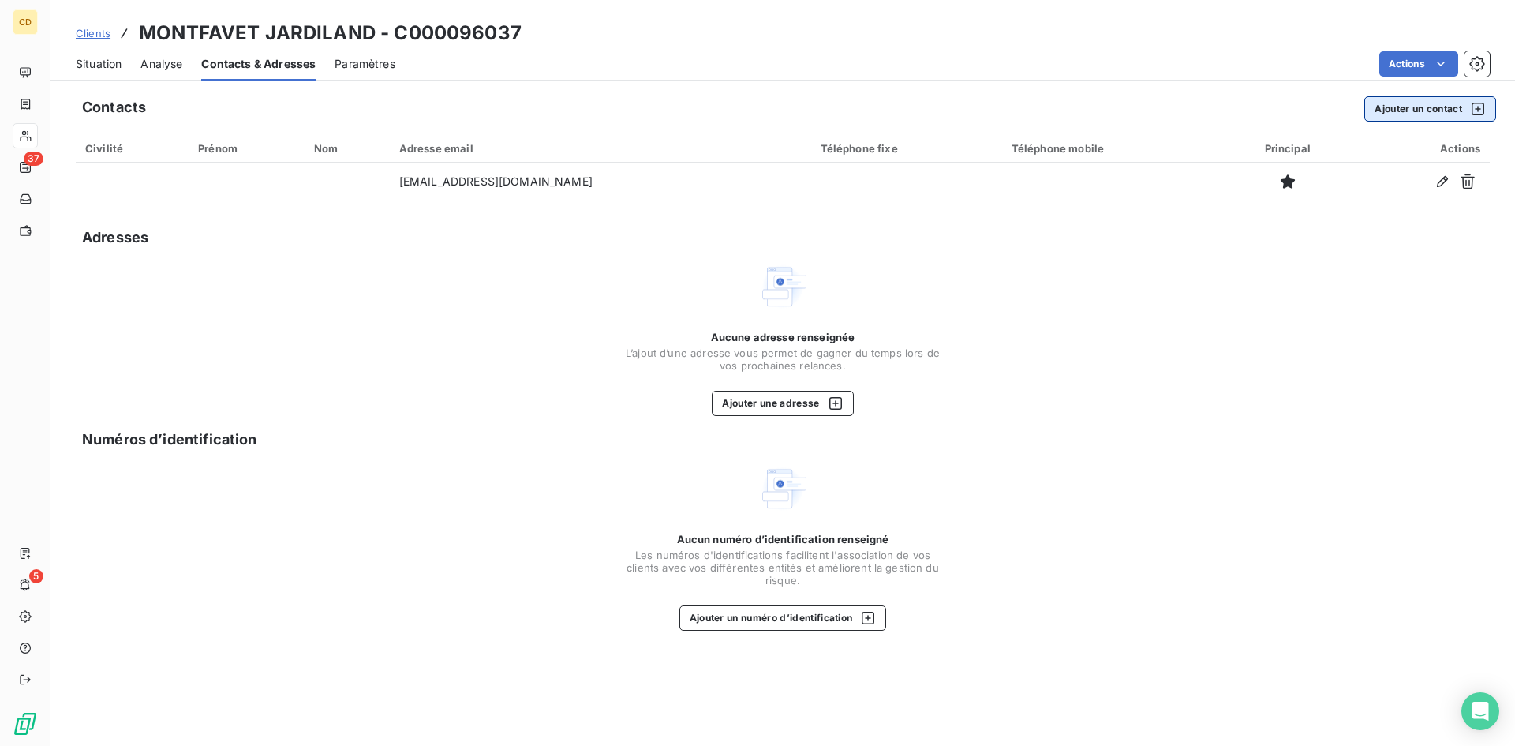
click at [1410, 100] on button "Ajouter un contact" at bounding box center [1430, 108] width 132 height 25
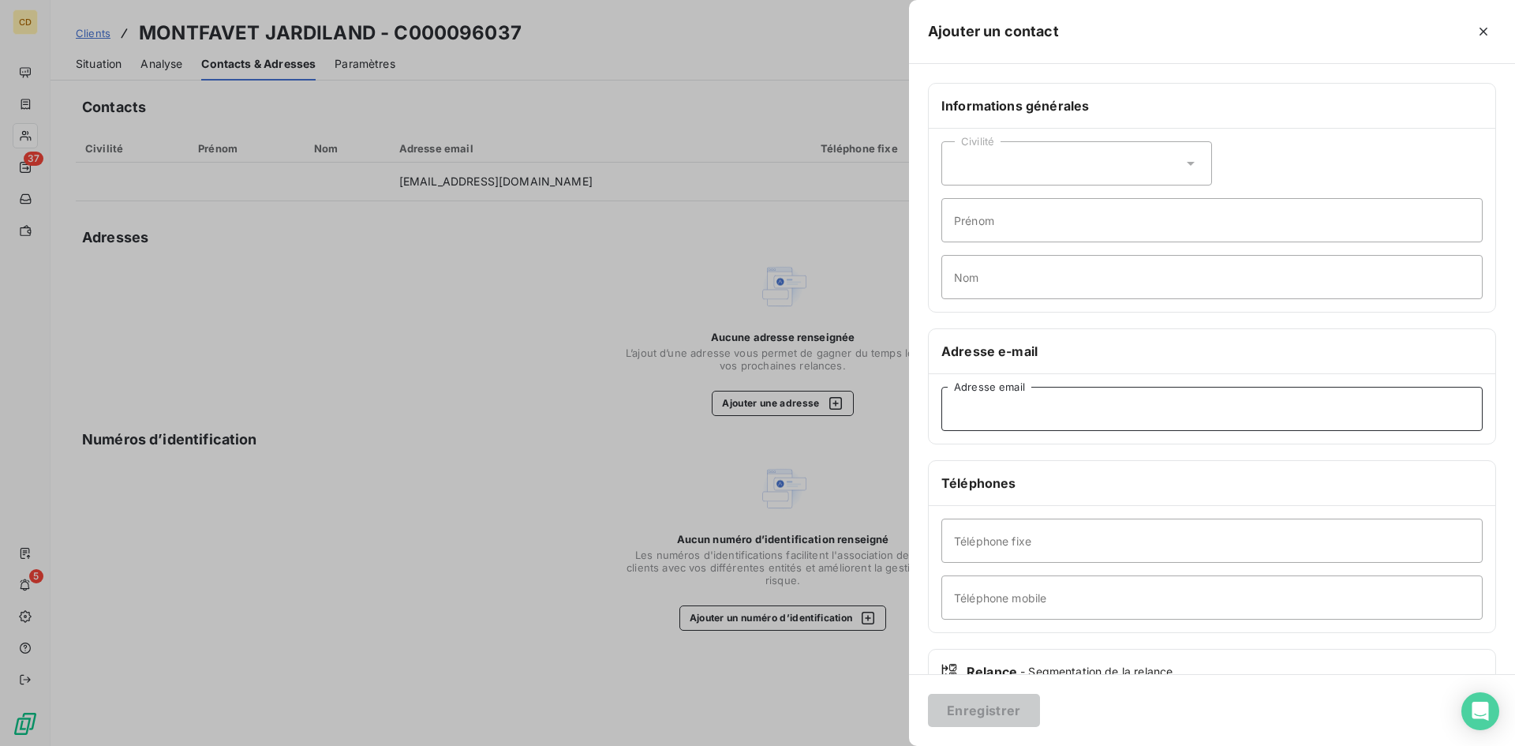
click at [1059, 413] on input "Adresse email" at bounding box center [1211, 409] width 541 height 44
paste input "[EMAIL_ADDRESS][DOMAIN_NAME]"
type input "[EMAIL_ADDRESS][DOMAIN_NAME]"
click at [976, 713] on button "Enregistrer" at bounding box center [984, 710] width 112 height 33
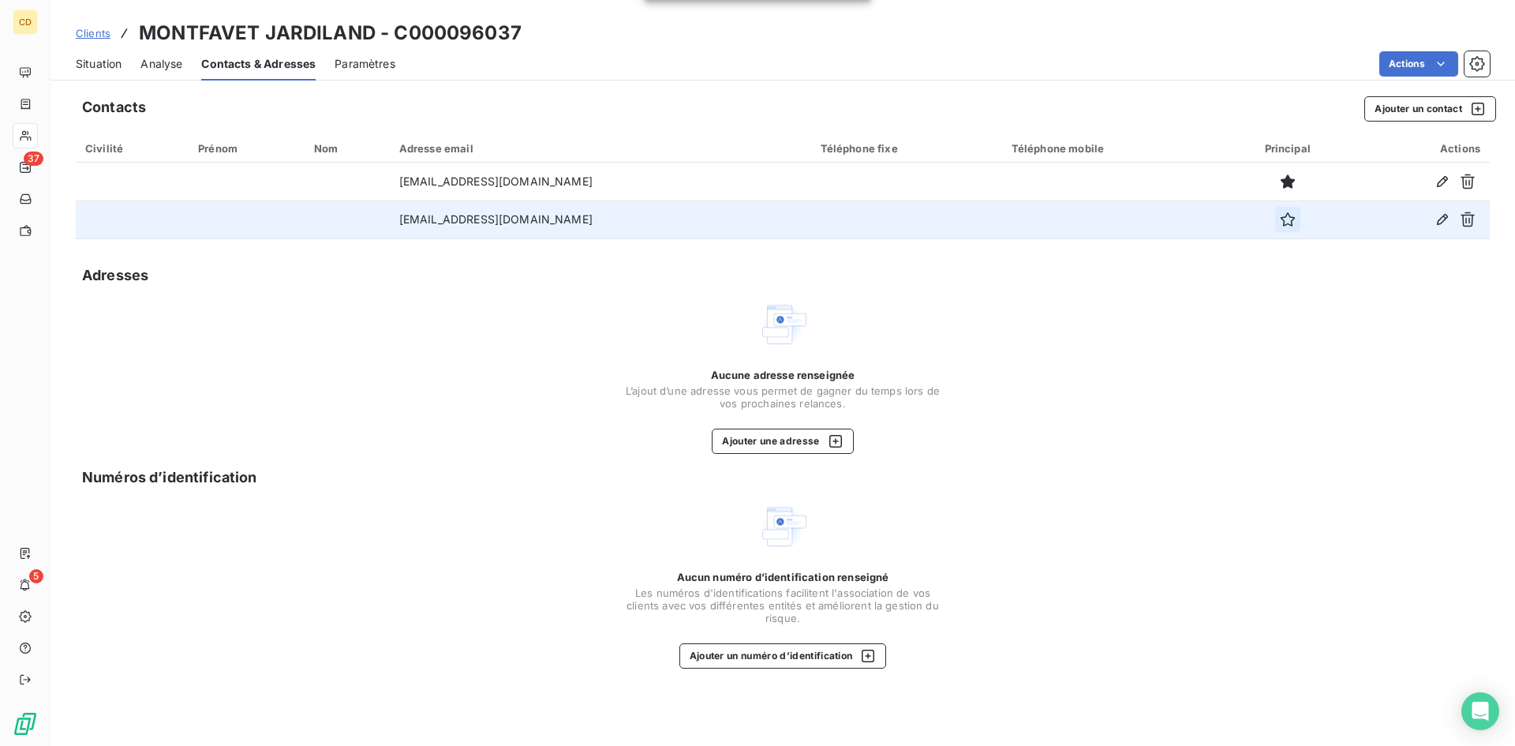
click at [1280, 220] on icon "button" at bounding box center [1288, 219] width 16 height 16
click at [98, 63] on span "Situation" at bounding box center [99, 64] width 46 height 16
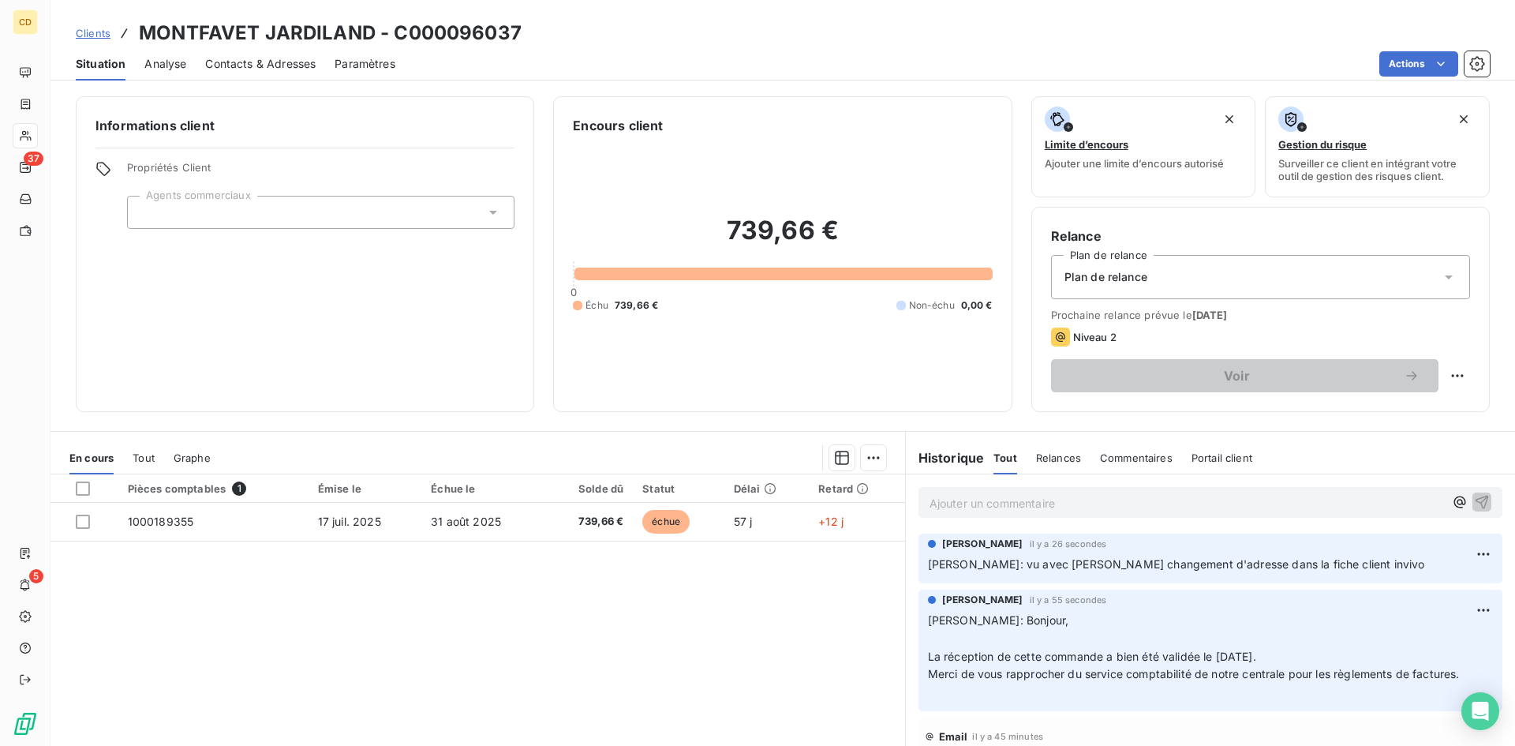
click at [982, 508] on p "Ajouter un commentaire ﻿" at bounding box center [1187, 503] width 514 height 20
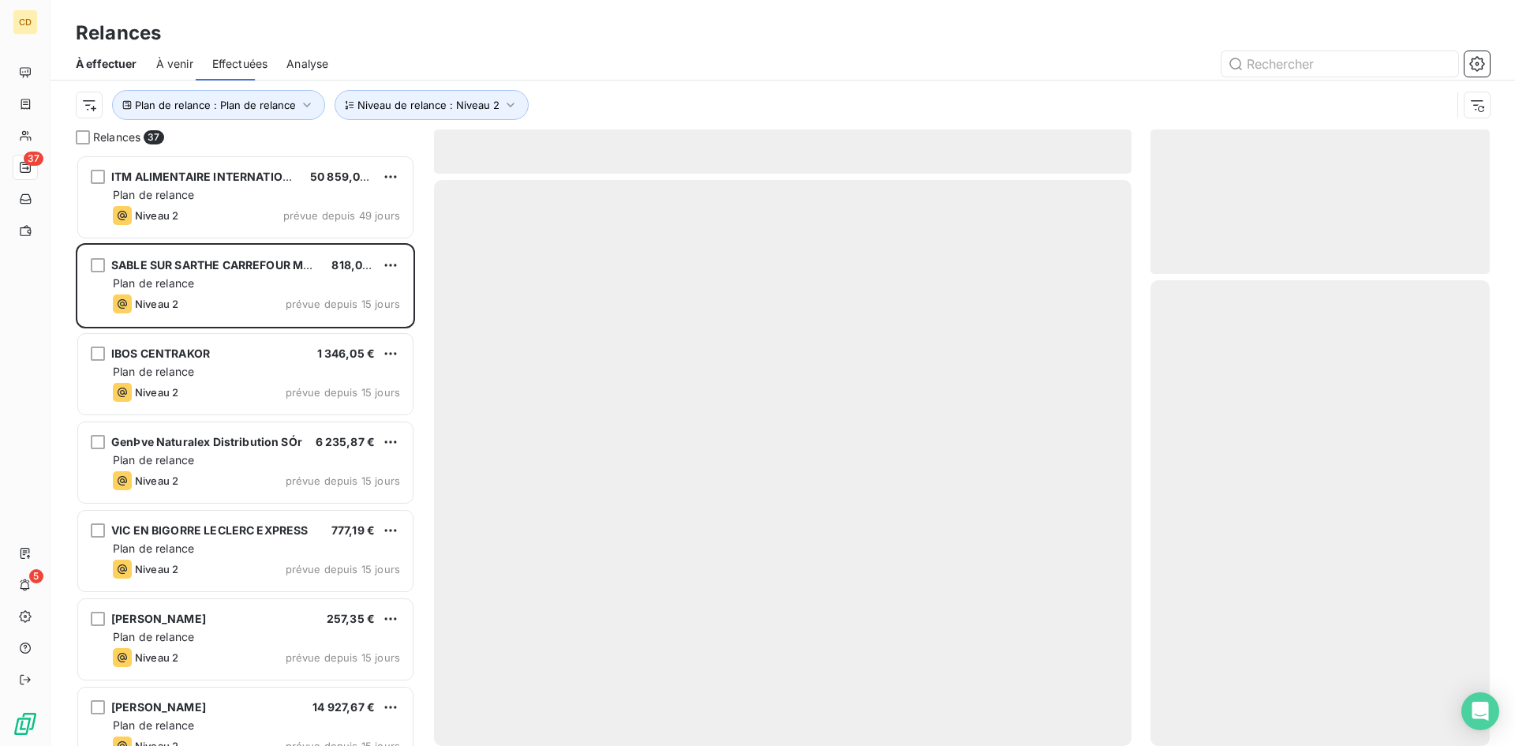
scroll to position [579, 327]
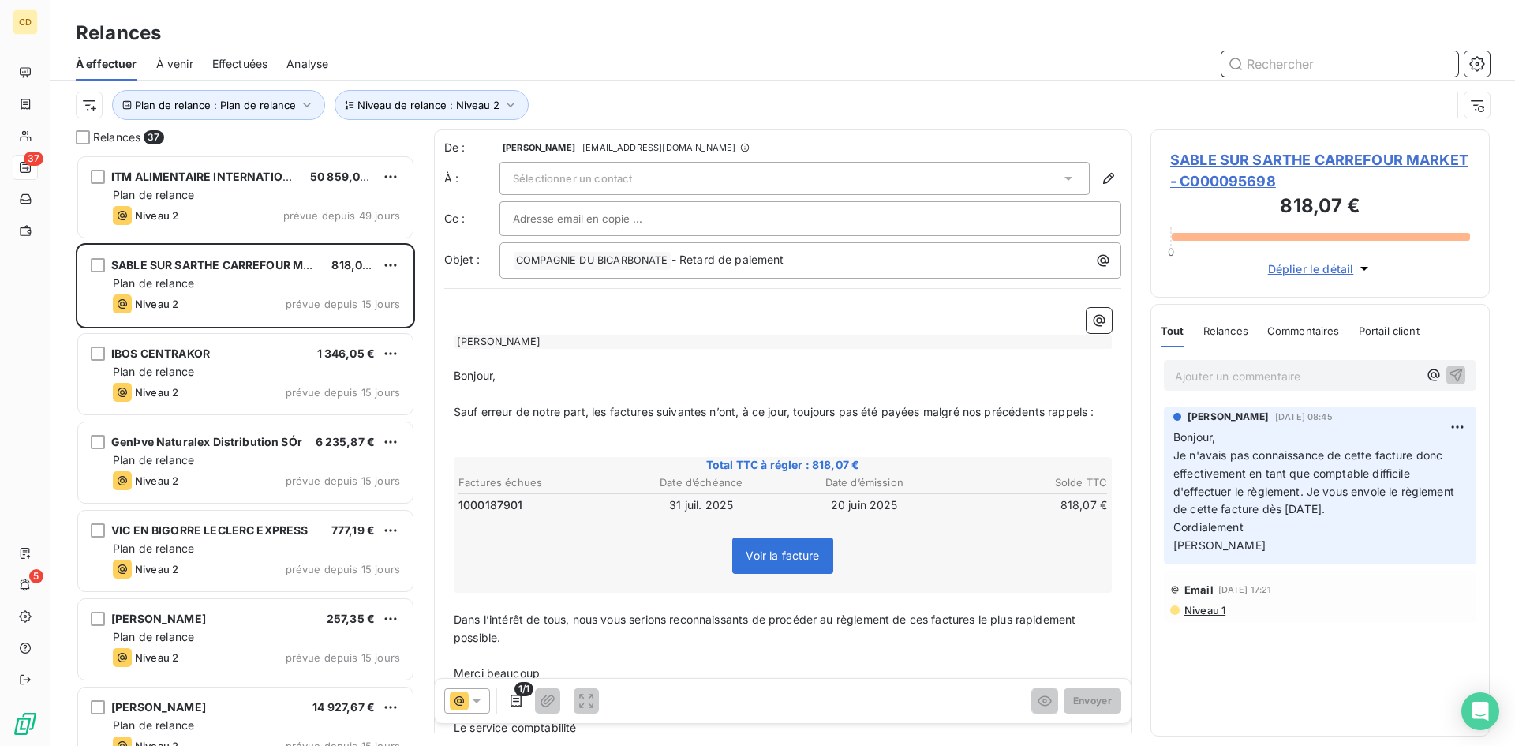
click at [243, 58] on span "Effectuées" at bounding box center [240, 64] width 56 height 16
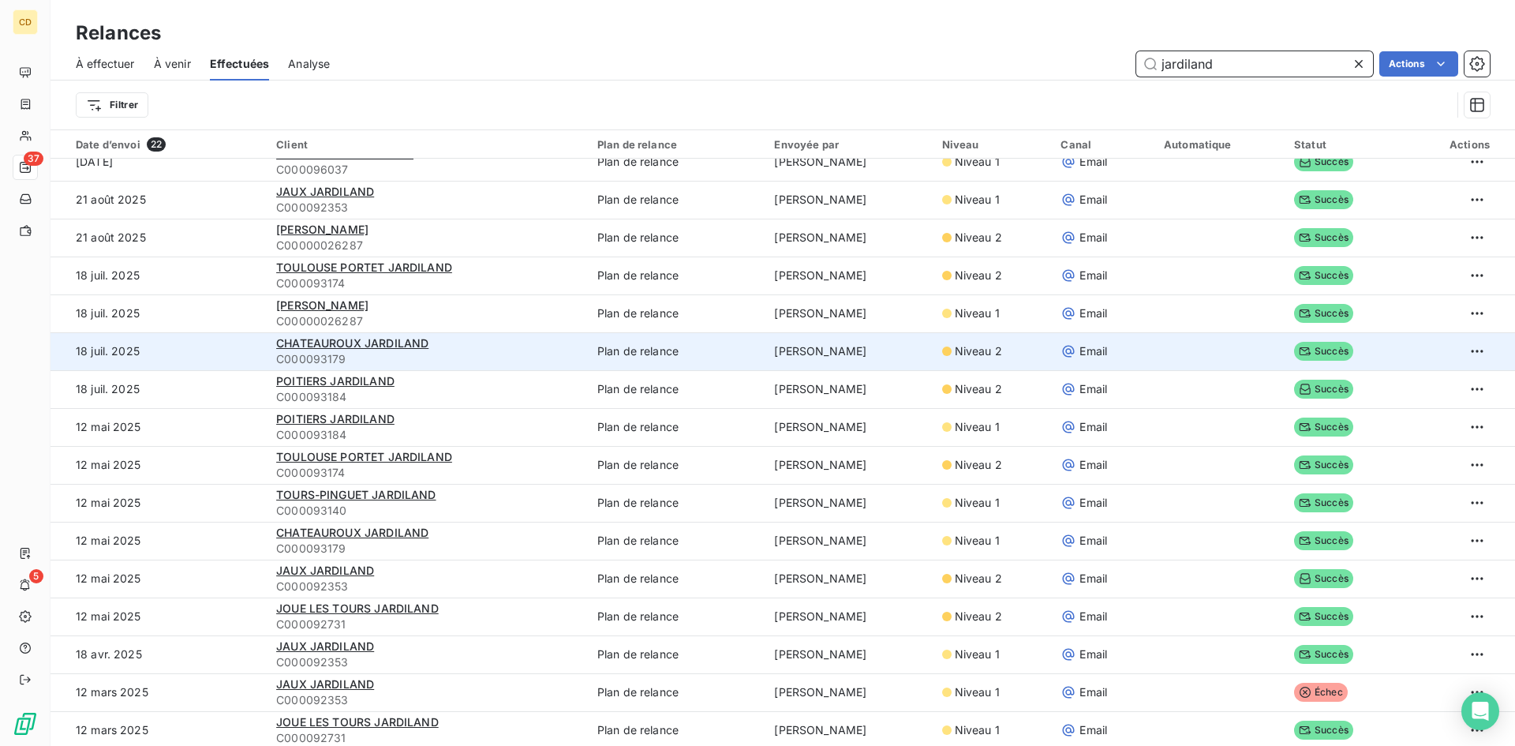
scroll to position [79, 0]
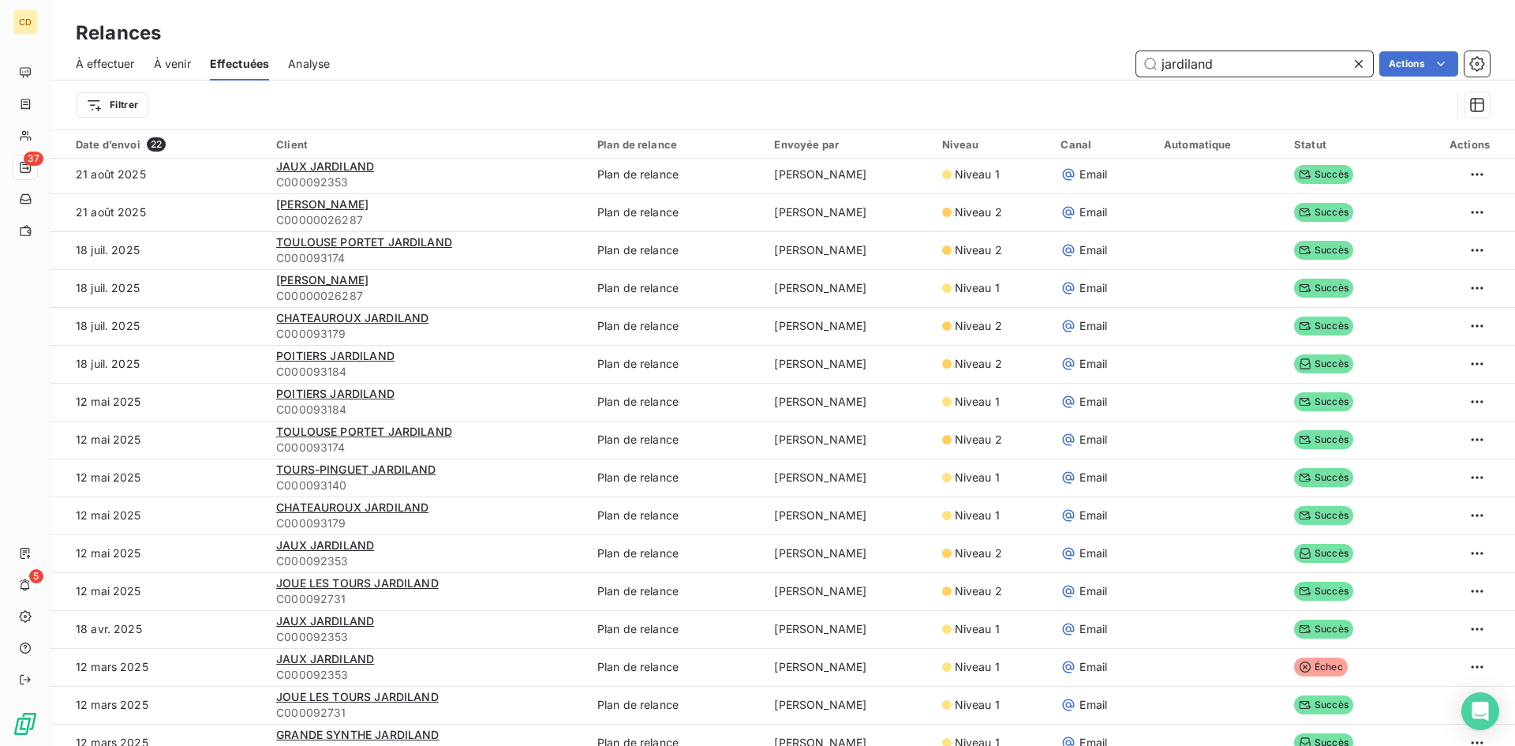
drag, startPoint x: 1240, startPoint y: 63, endPoint x: 1008, endPoint y: 64, distance: 232.0
click at [1008, 64] on div "jardiland Actions" at bounding box center [919, 63] width 1141 height 25
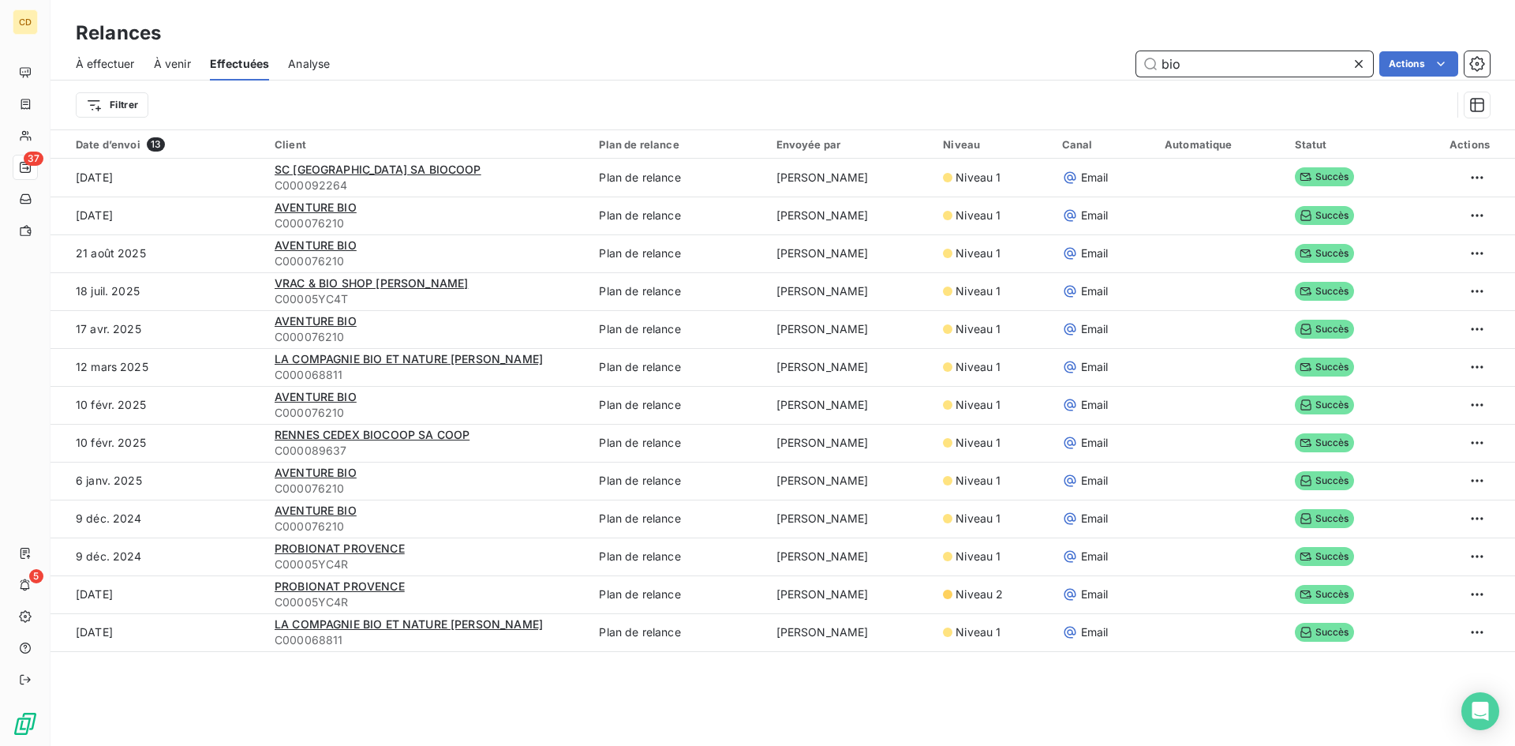
scroll to position [0, 0]
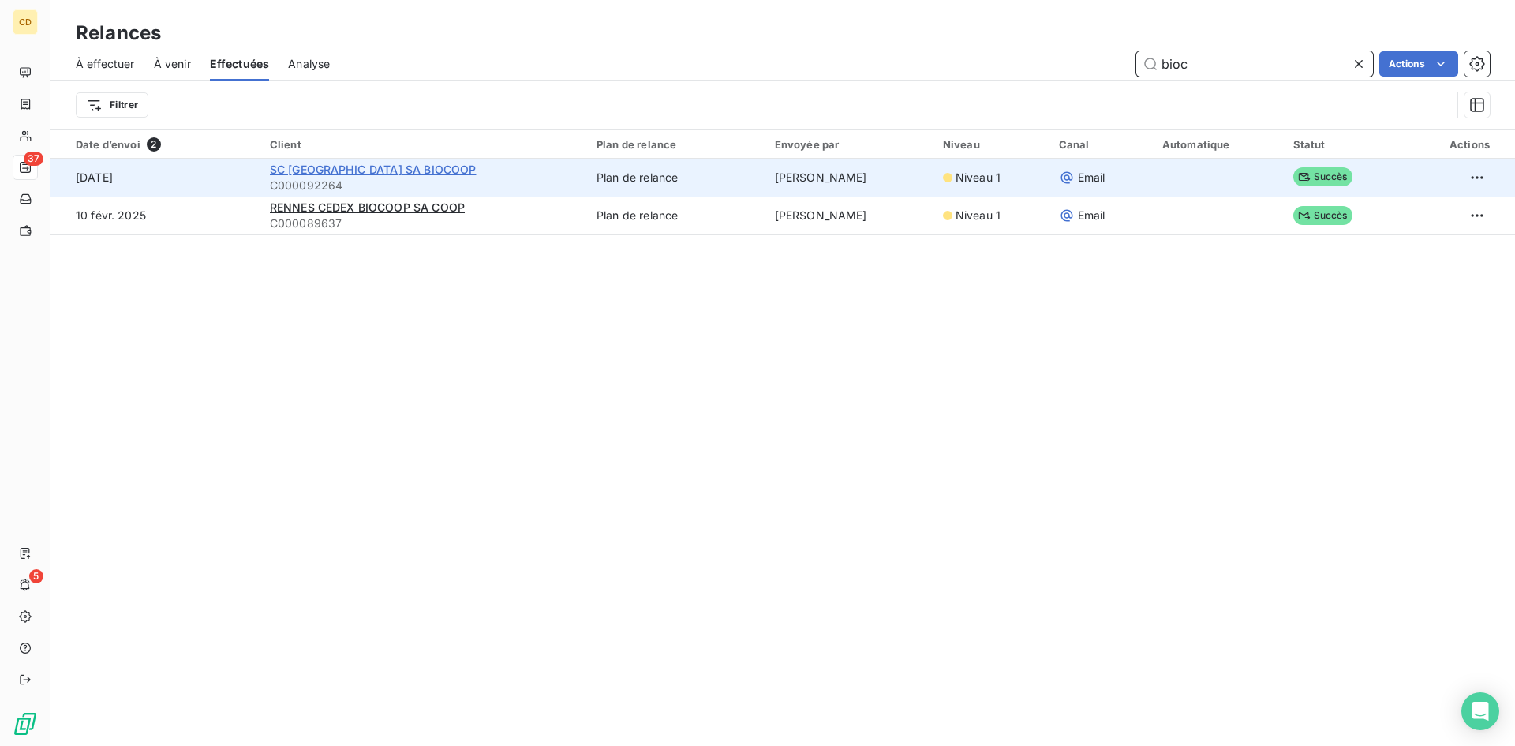
type input "bioc"
click at [341, 170] on span "SC [GEOGRAPHIC_DATA] SA BIOCOOP" at bounding box center [373, 169] width 207 height 13
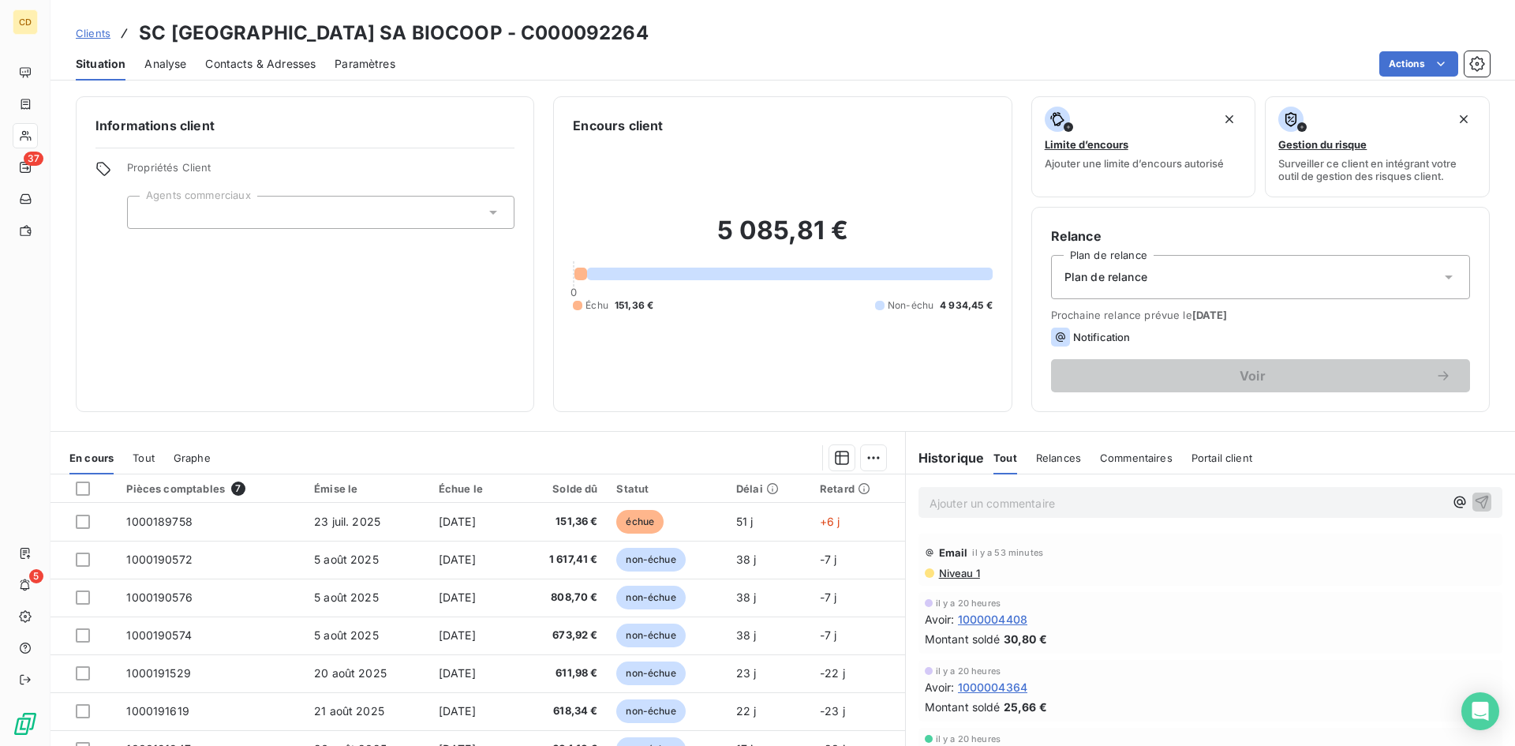
click at [947, 495] on p "Ajouter un commentaire ﻿" at bounding box center [1187, 503] width 514 height 20
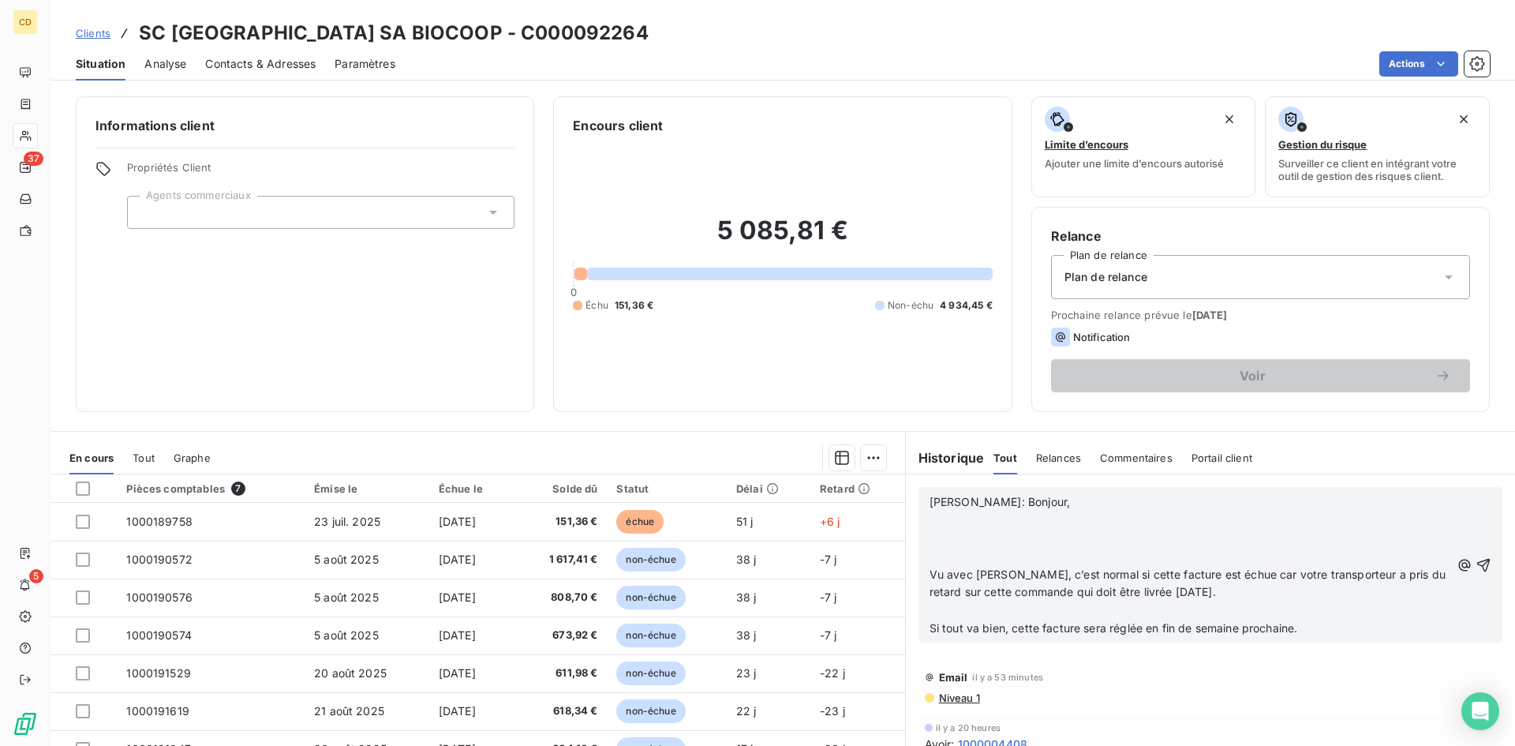
click at [930, 522] on p "﻿" at bounding box center [1190, 520] width 521 height 18
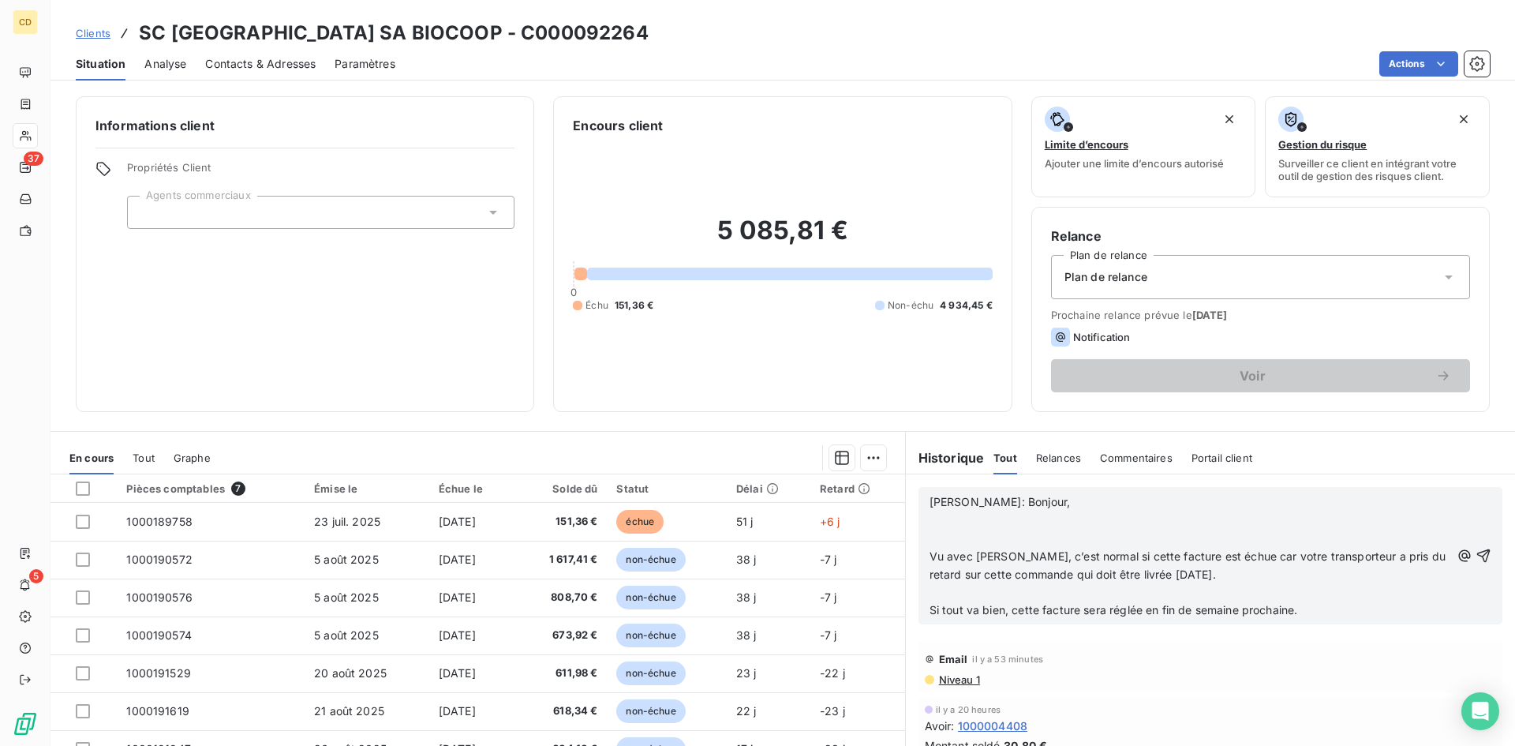
click at [960, 499] on span "[PERSON_NAME]: Bonjour," at bounding box center [1000, 501] width 140 height 13
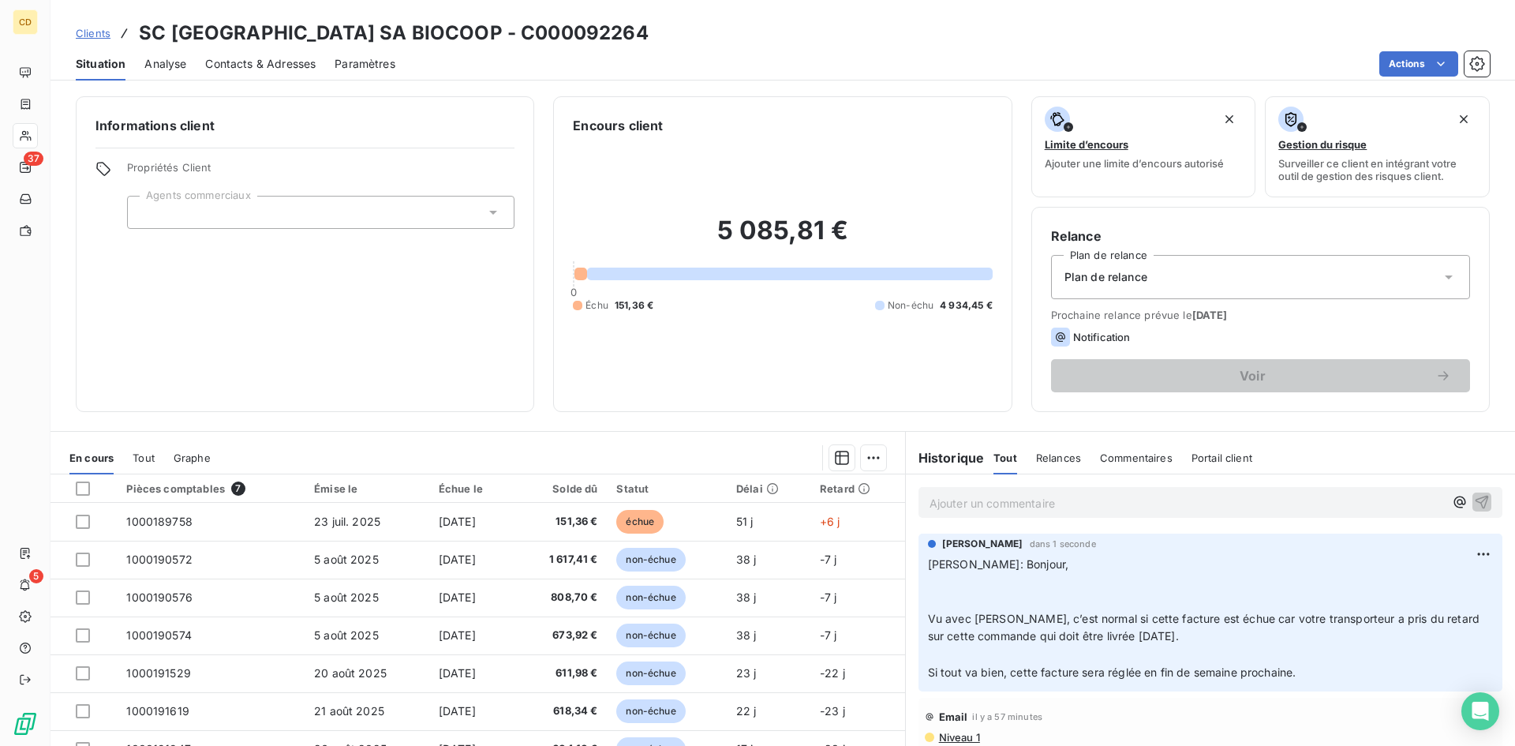
click at [996, 574] on p "[PERSON_NAME]: Bonjour, ﻿ ﻿ Vu avec [PERSON_NAME], c’est normal si cette factur…" at bounding box center [1210, 619] width 565 height 126
click at [961, 562] on span "[PERSON_NAME]: Bonjour," at bounding box center [998, 563] width 140 height 13
click at [1461, 548] on html "CD 37 5 Clients SC [GEOGRAPHIC_DATA] SA BIOCOOP - C000092264 Situation Analyse …" at bounding box center [757, 373] width 1515 height 746
click at [1412, 589] on div "Editer" at bounding box center [1422, 588] width 88 height 25
click at [957, 562] on span "[PERSON_NAME]: Bonjour," at bounding box center [998, 563] width 140 height 13
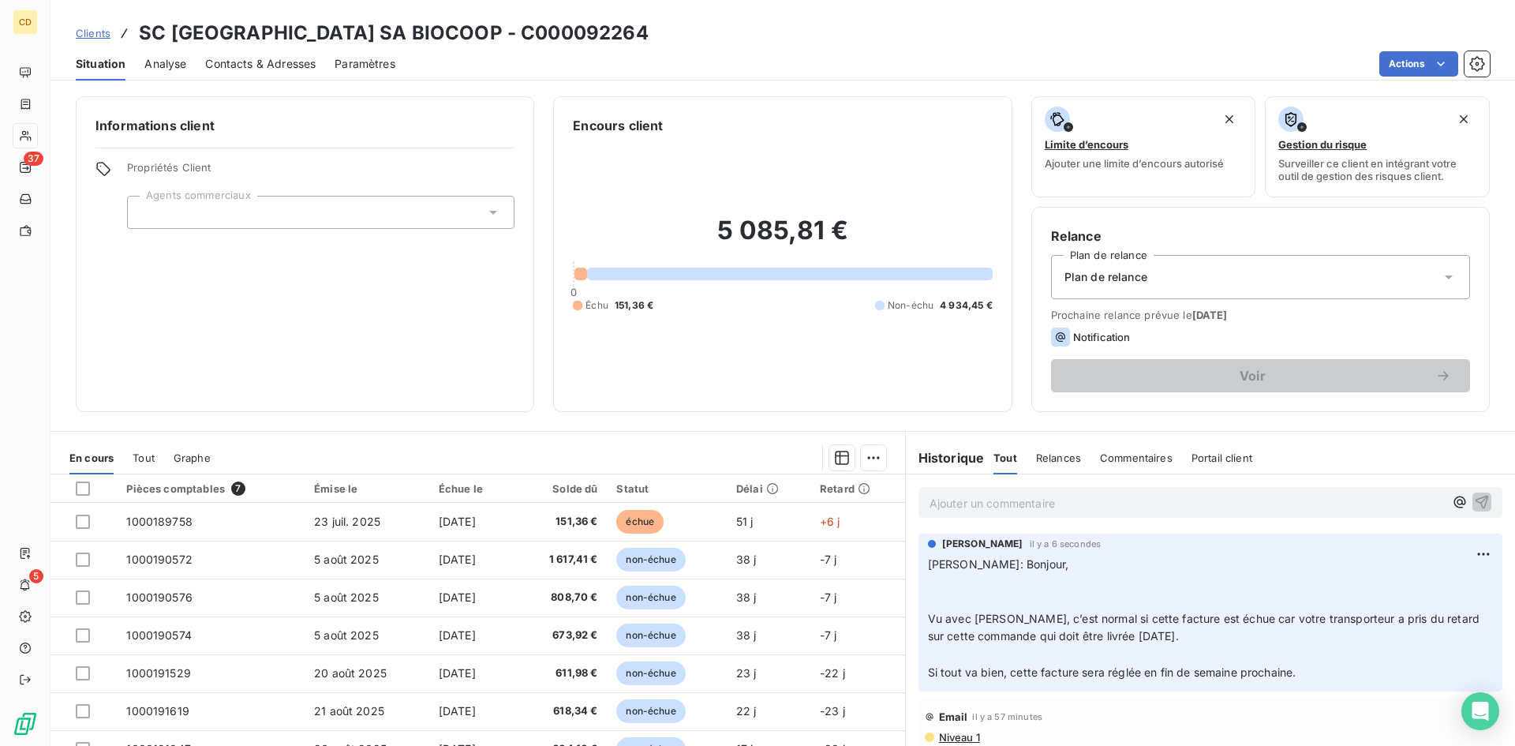
click at [957, 562] on span "[PERSON_NAME]: Bonjour," at bounding box center [998, 563] width 140 height 13
click at [928, 582] on p "[PERSON_NAME]: Bonjour, ﻿ ﻿ Vu avec [PERSON_NAME], c’est normal si cette factur…" at bounding box center [1210, 619] width 565 height 126
click at [928, 592] on p "[PERSON_NAME]: Bonjour, ﻿ ﻿ Vu avec [PERSON_NAME], c’est normal si cette factur…" at bounding box center [1210, 619] width 565 height 126
click at [1464, 552] on html "CD 37 5 Clients SC [GEOGRAPHIC_DATA] SA BIOCOOP - C000092264 Situation Analyse …" at bounding box center [757, 373] width 1515 height 746
click at [1418, 587] on div "Editer" at bounding box center [1422, 588] width 88 height 25
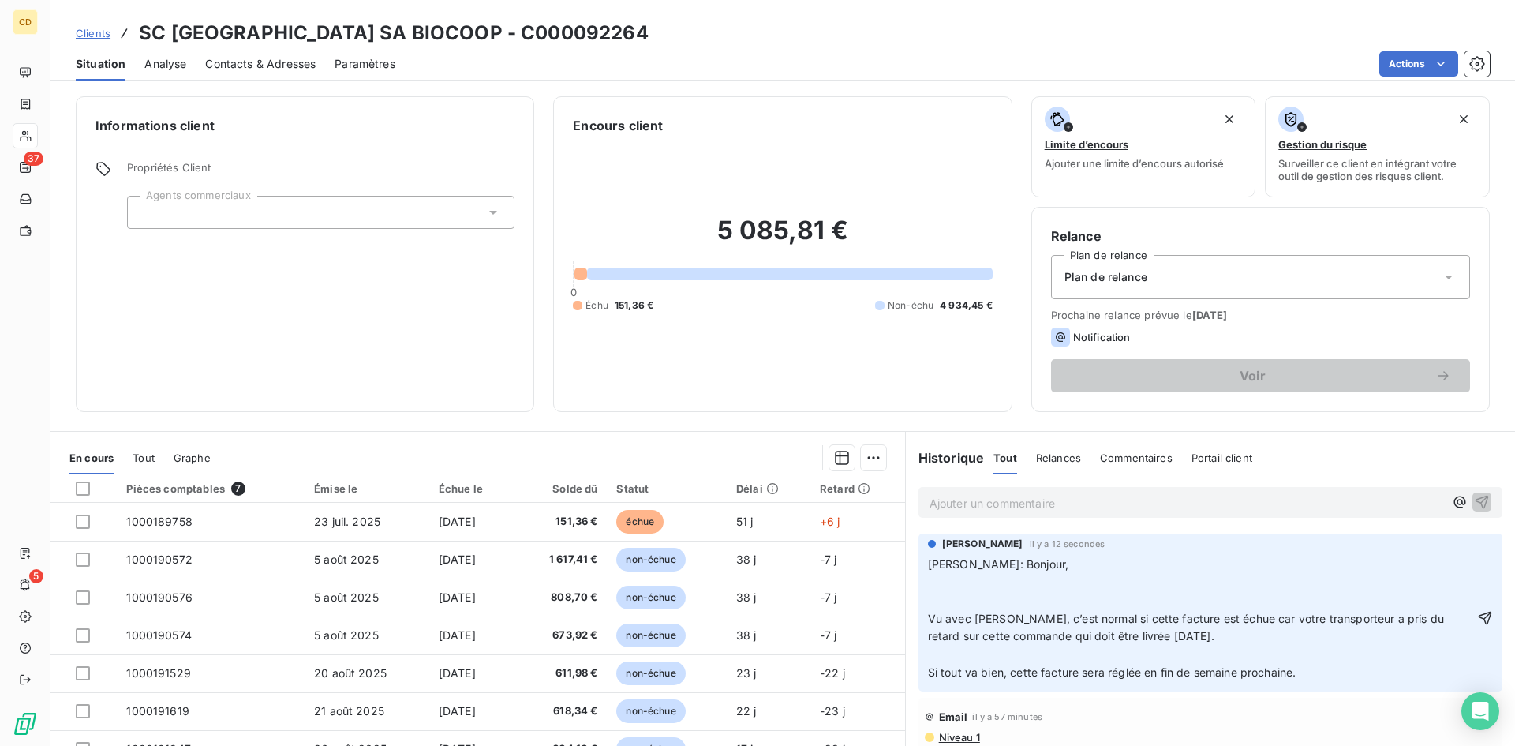
click at [952, 593] on p "[PERSON_NAME]: Bonjour, ﻿ ﻿ Vu avec [PERSON_NAME], c’est normal si cette factur…" at bounding box center [1201, 619] width 546 height 126
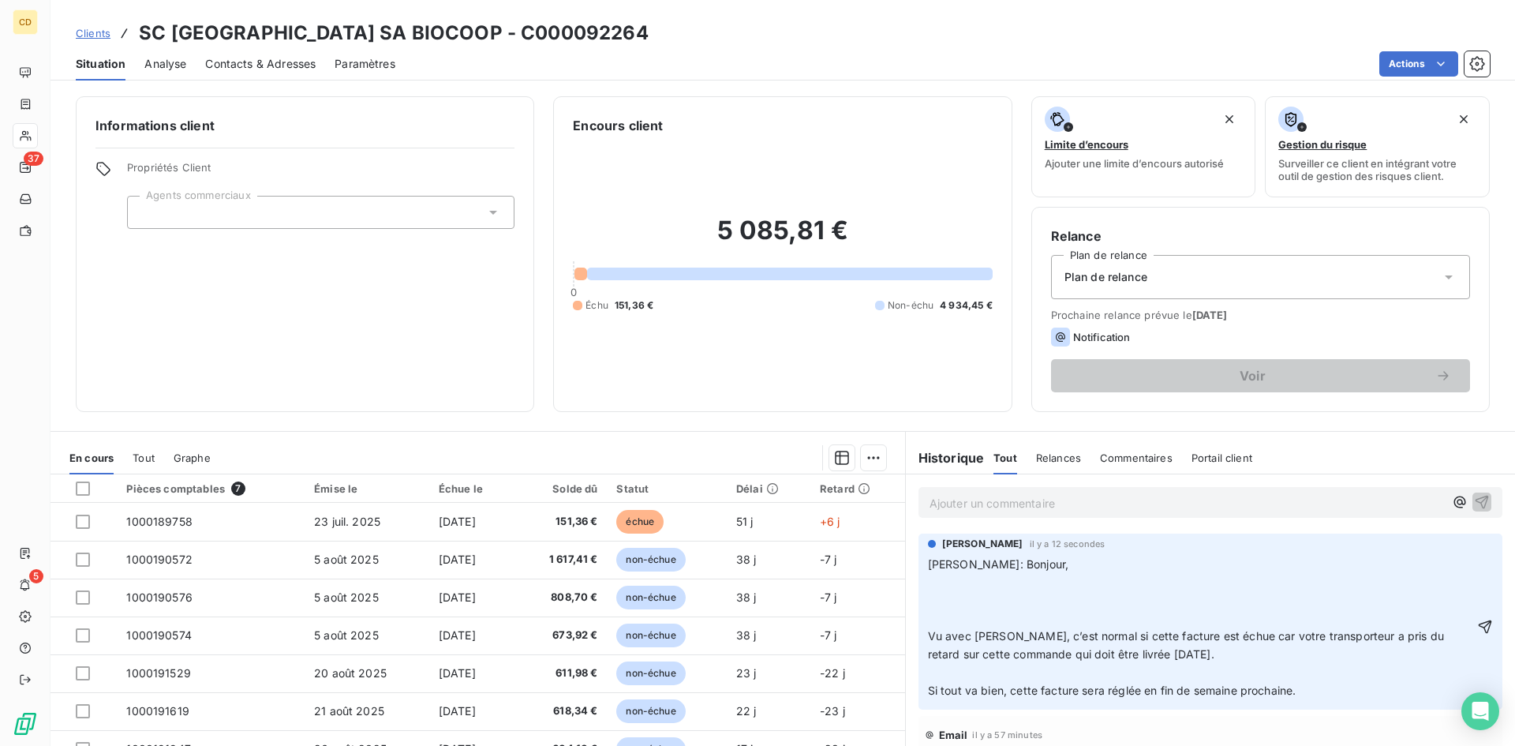
click at [960, 563] on span "[PERSON_NAME]: Bonjour, Vu avec [PERSON_NAME], c’est normal si cette facture es…" at bounding box center [1187, 627] width 519 height 140
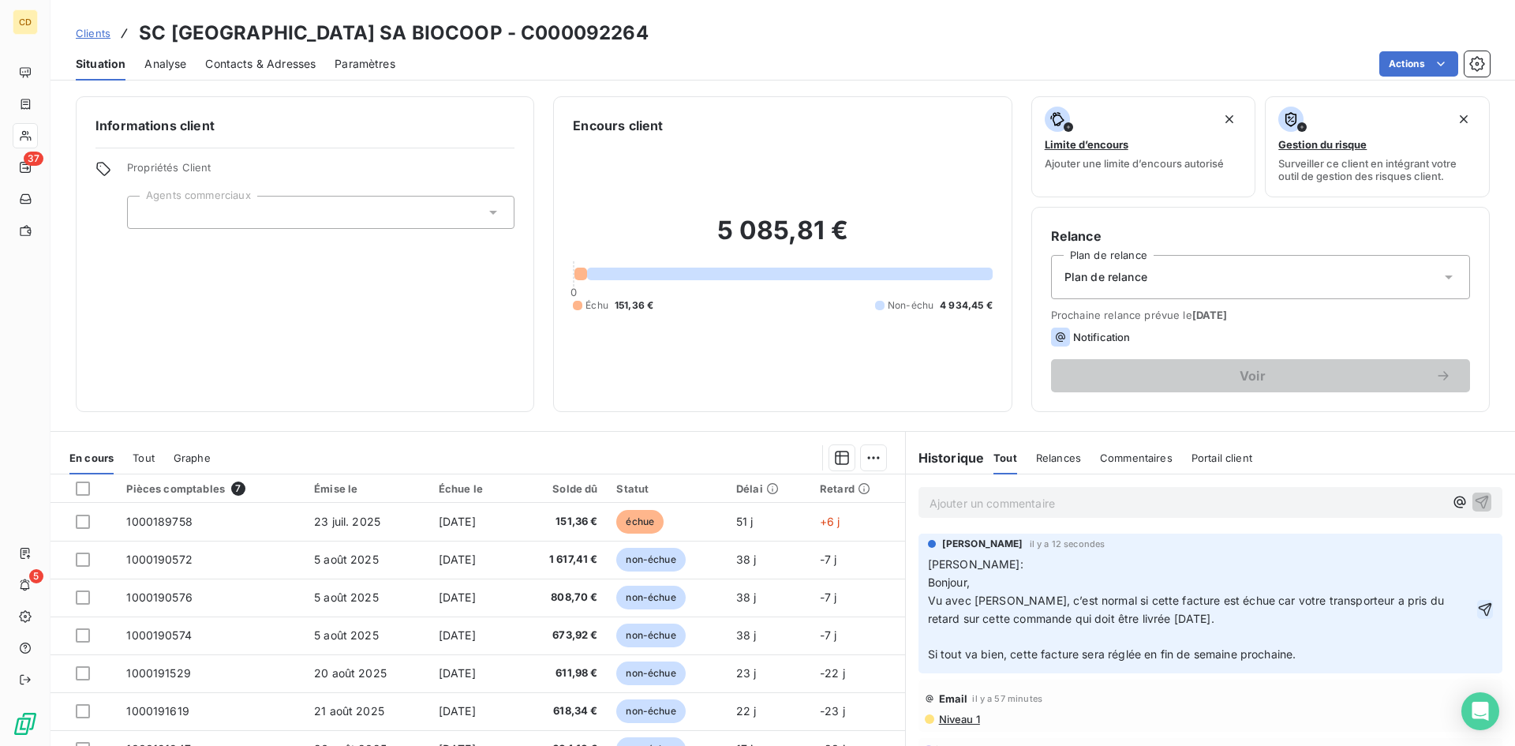
click at [1479, 610] on icon "button" at bounding box center [1485, 608] width 13 height 13
click at [973, 503] on p "Ajouter un commentaire ﻿" at bounding box center [1187, 503] width 514 height 20
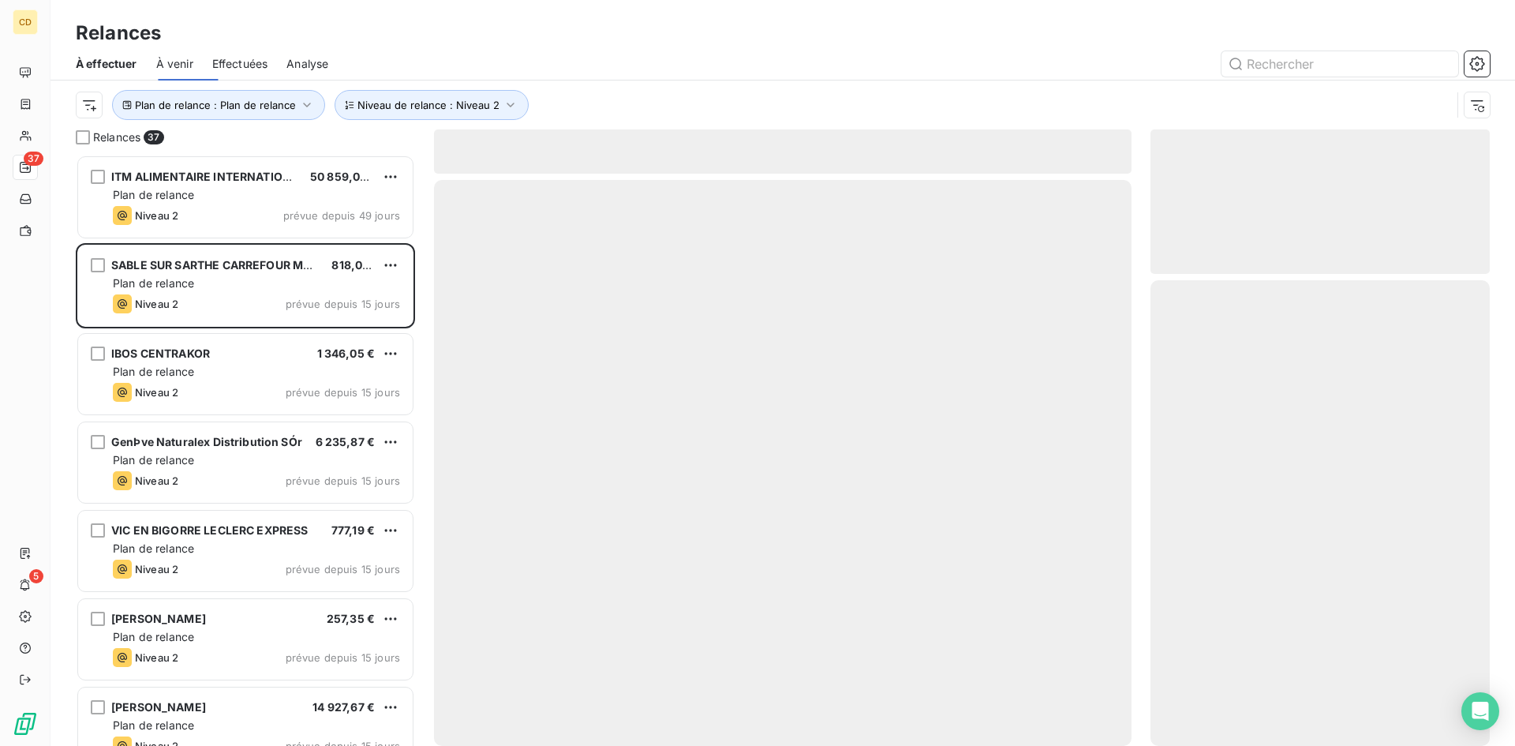
scroll to position [579, 327]
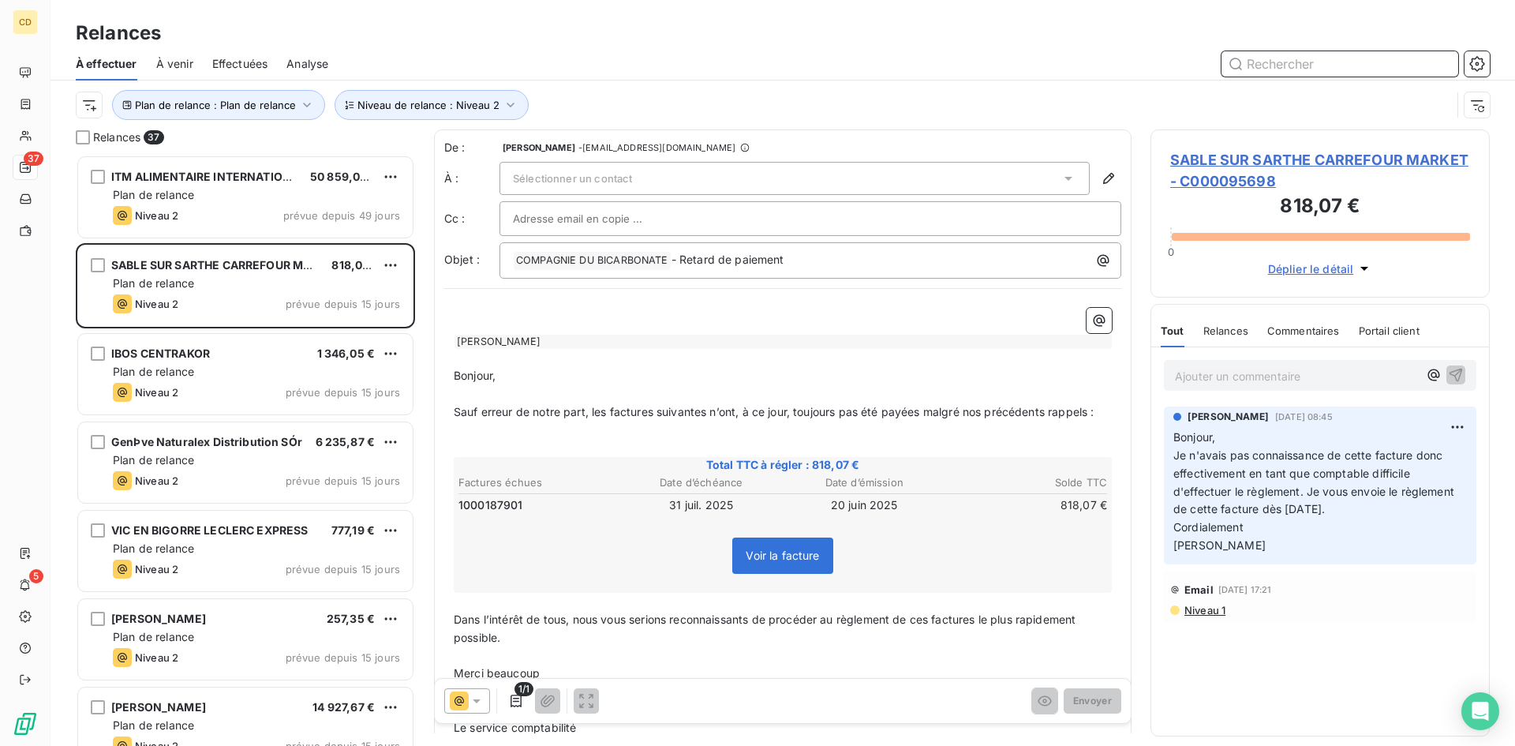
click at [227, 66] on span "Effectuées" at bounding box center [240, 64] width 56 height 16
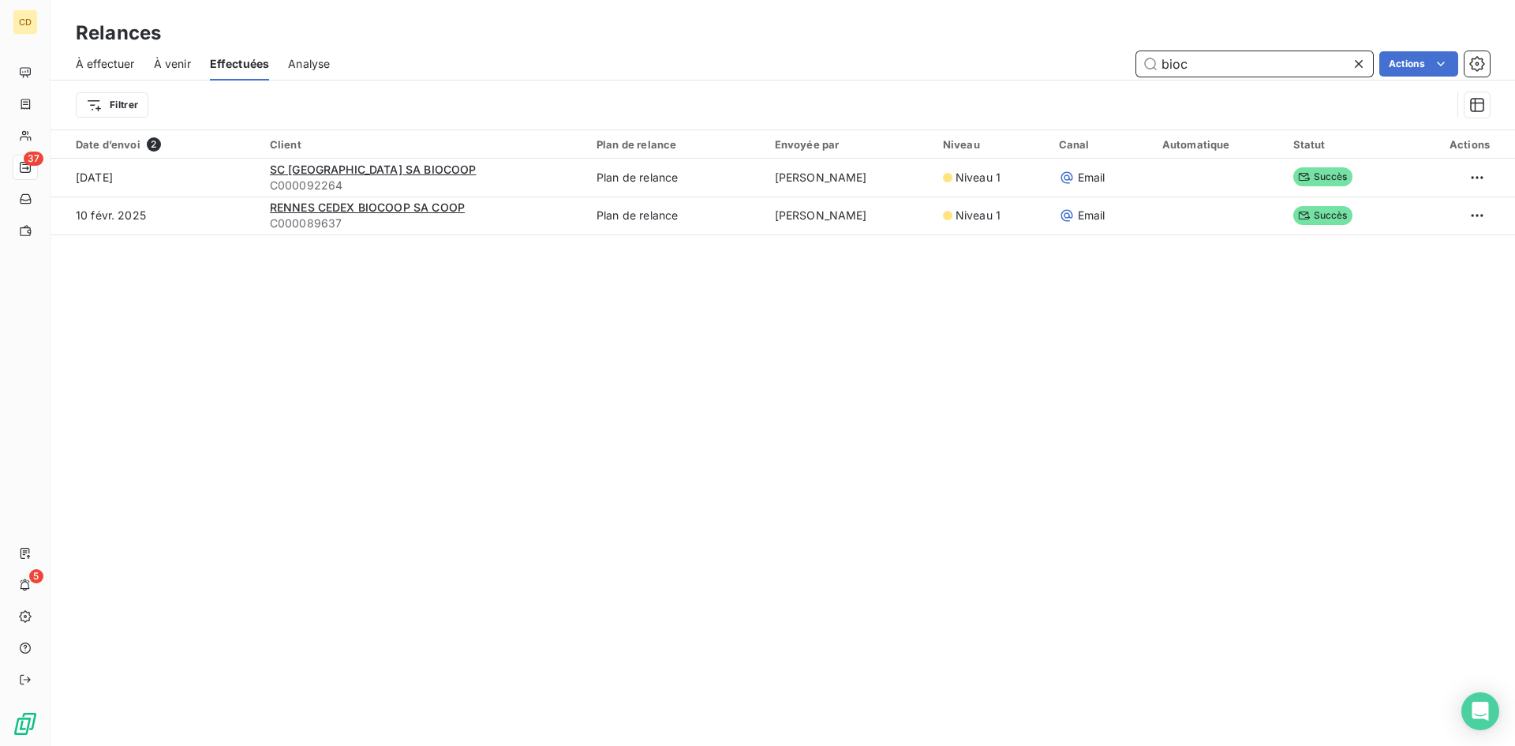
drag, startPoint x: 1193, startPoint y: 63, endPoint x: 1109, endPoint y: 65, distance: 83.7
click at [1109, 65] on div "bioc Actions" at bounding box center [919, 63] width 1141 height 25
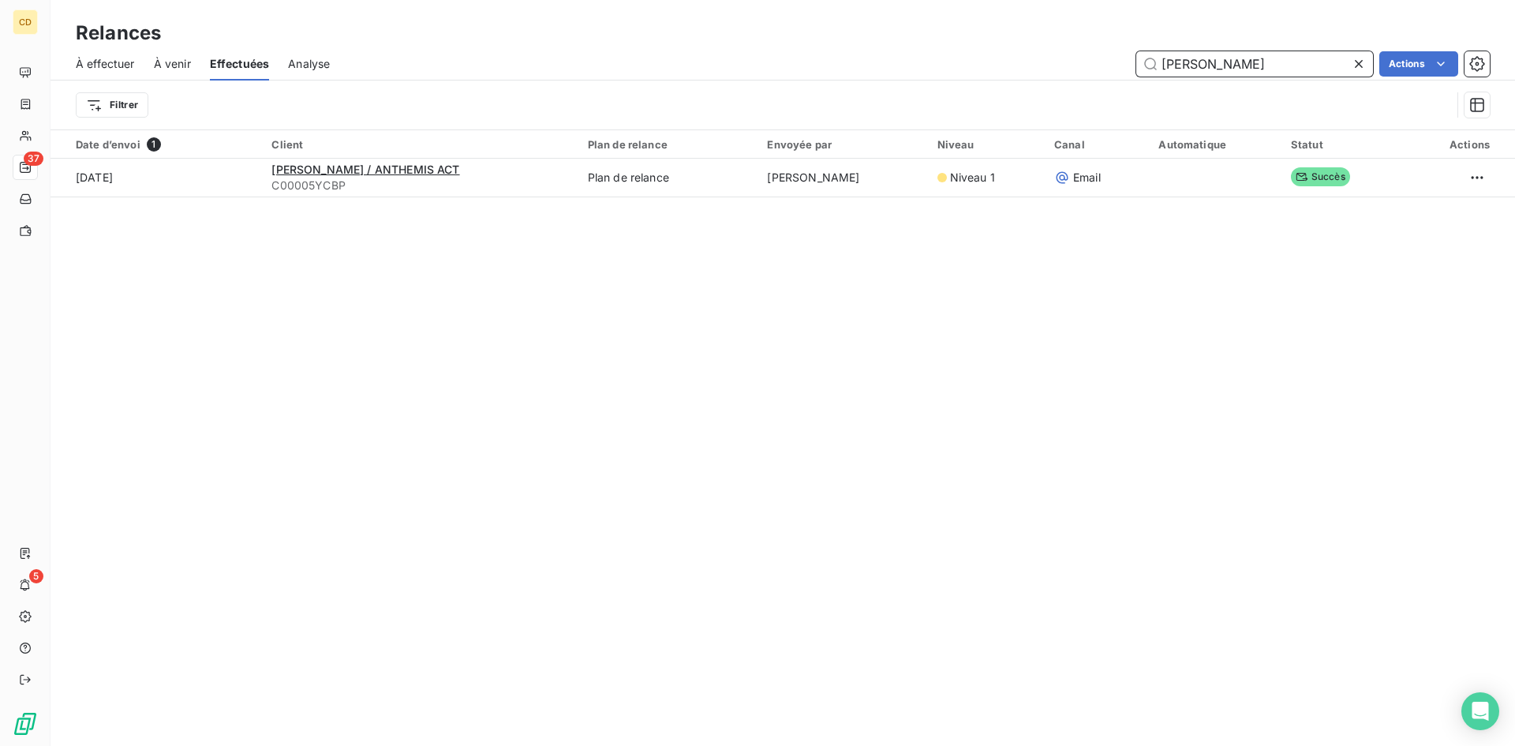
type input "[PERSON_NAME]"
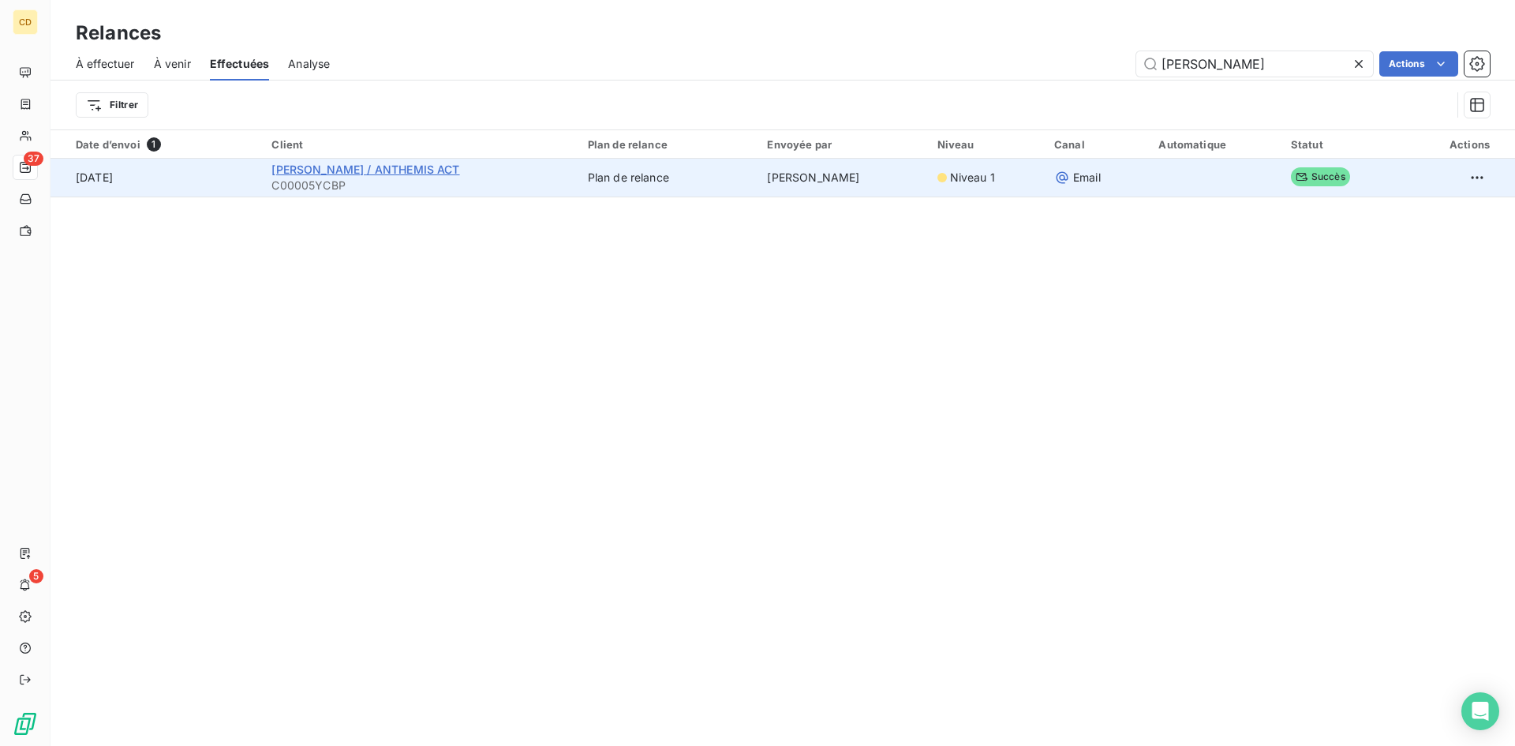
click at [449, 167] on span "[PERSON_NAME] / ANTHEMIS ACT" at bounding box center [365, 169] width 188 height 13
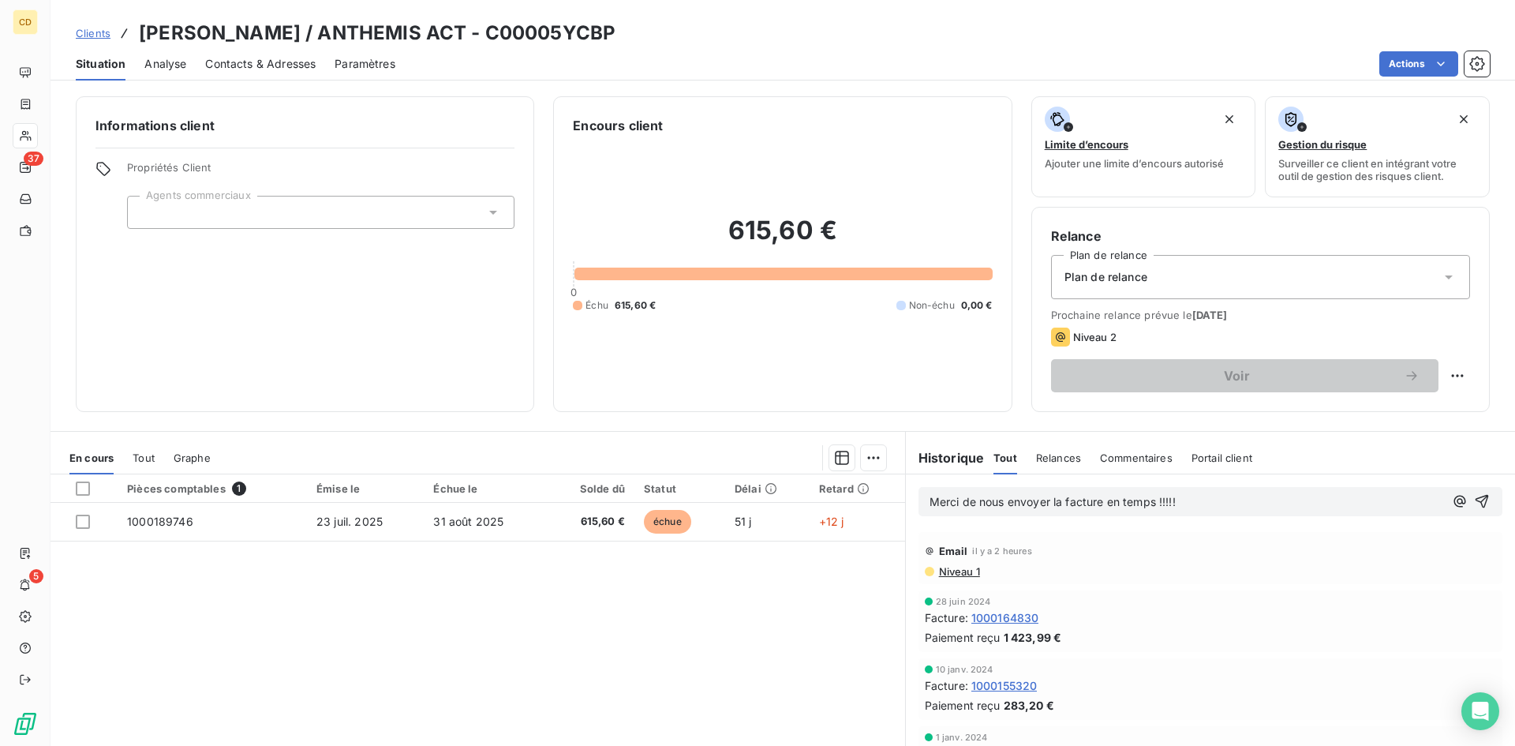
click at [921, 500] on div "Merci de nous envoyer la facture en temps !!!!!" at bounding box center [1211, 501] width 584 height 29
click at [930, 500] on span "Merci de nous envoyer la facture en temps !!!!!" at bounding box center [1053, 501] width 246 height 13
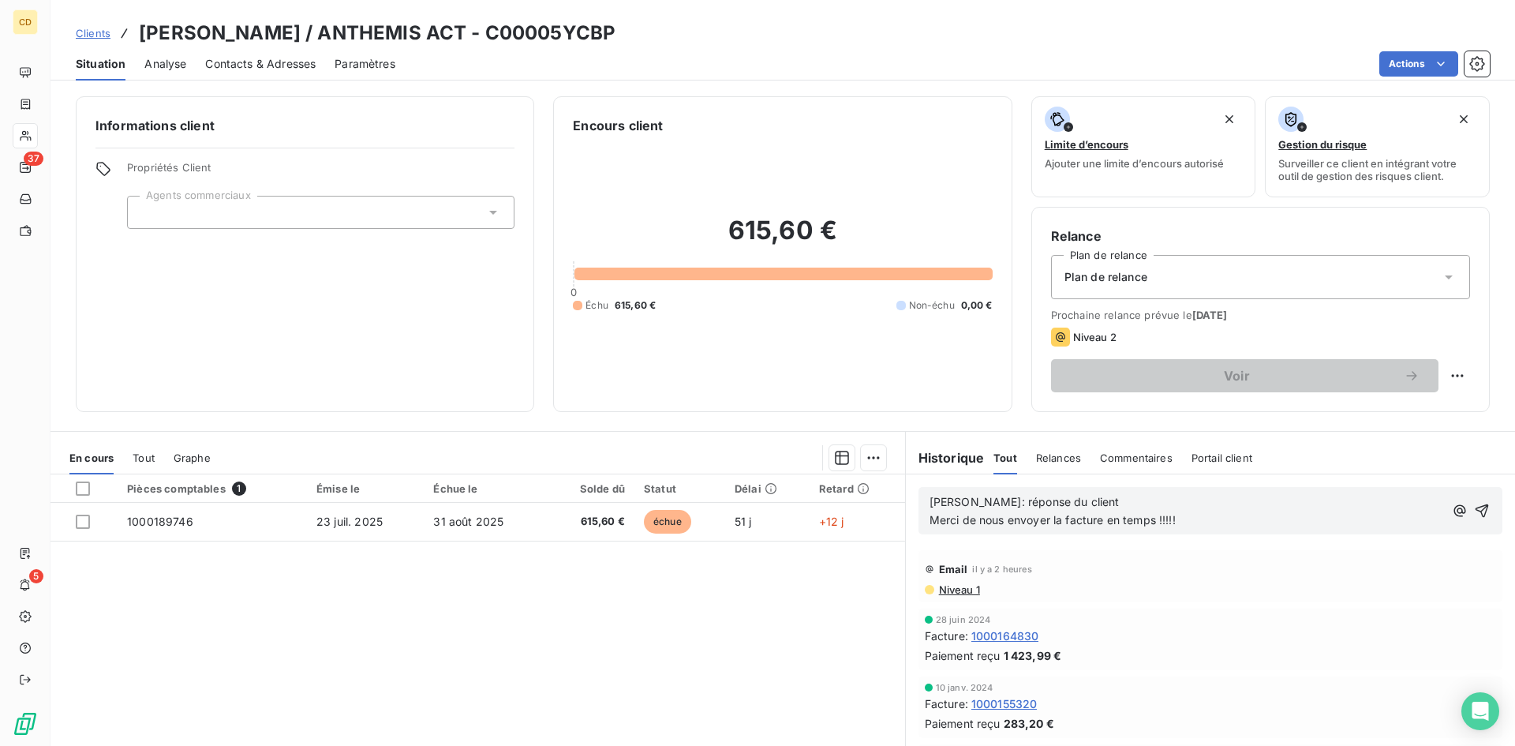
click at [1083, 496] on p "[PERSON_NAME]: réponse du client Merci de nous envoyer la facture en temps !!!!!" at bounding box center [1187, 511] width 514 height 36
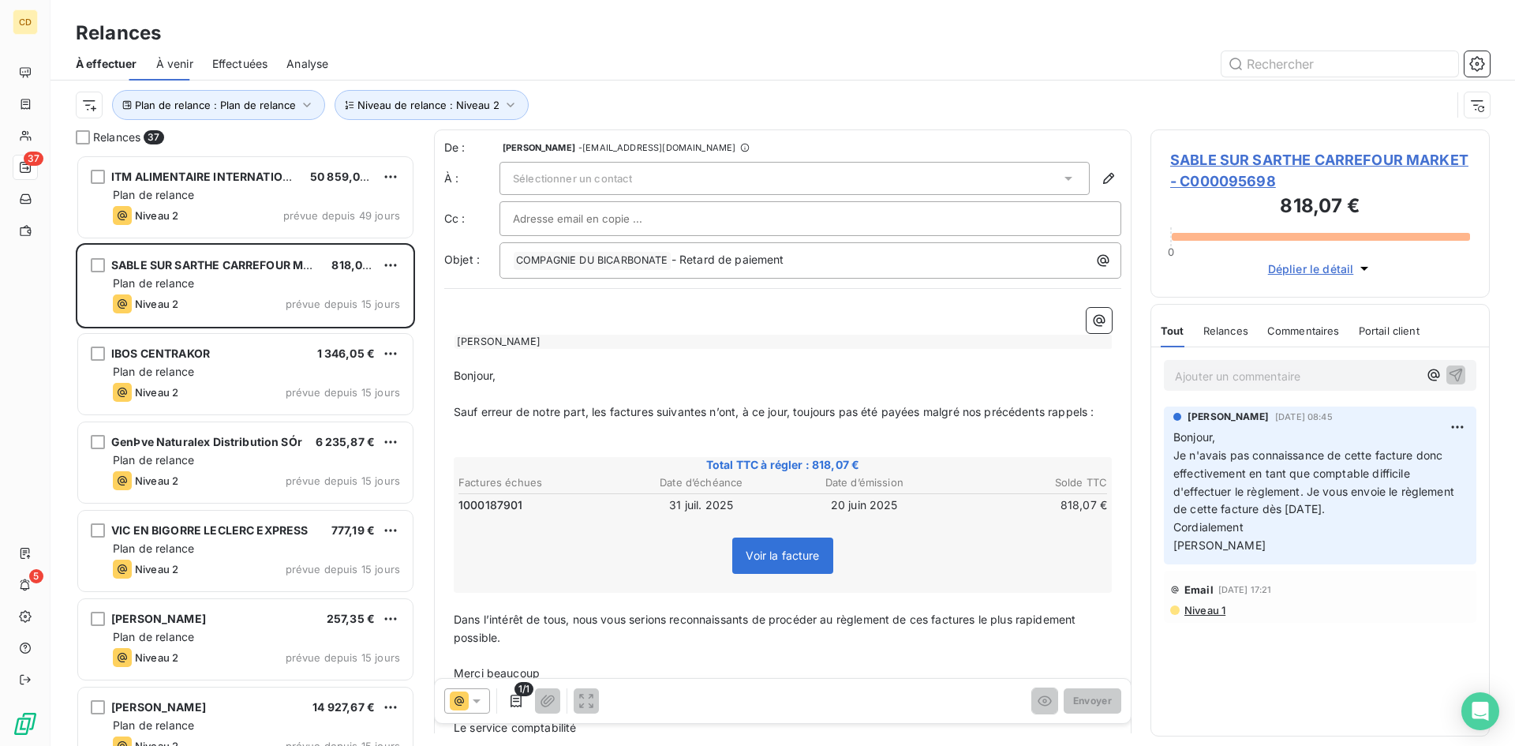
scroll to position [579, 327]
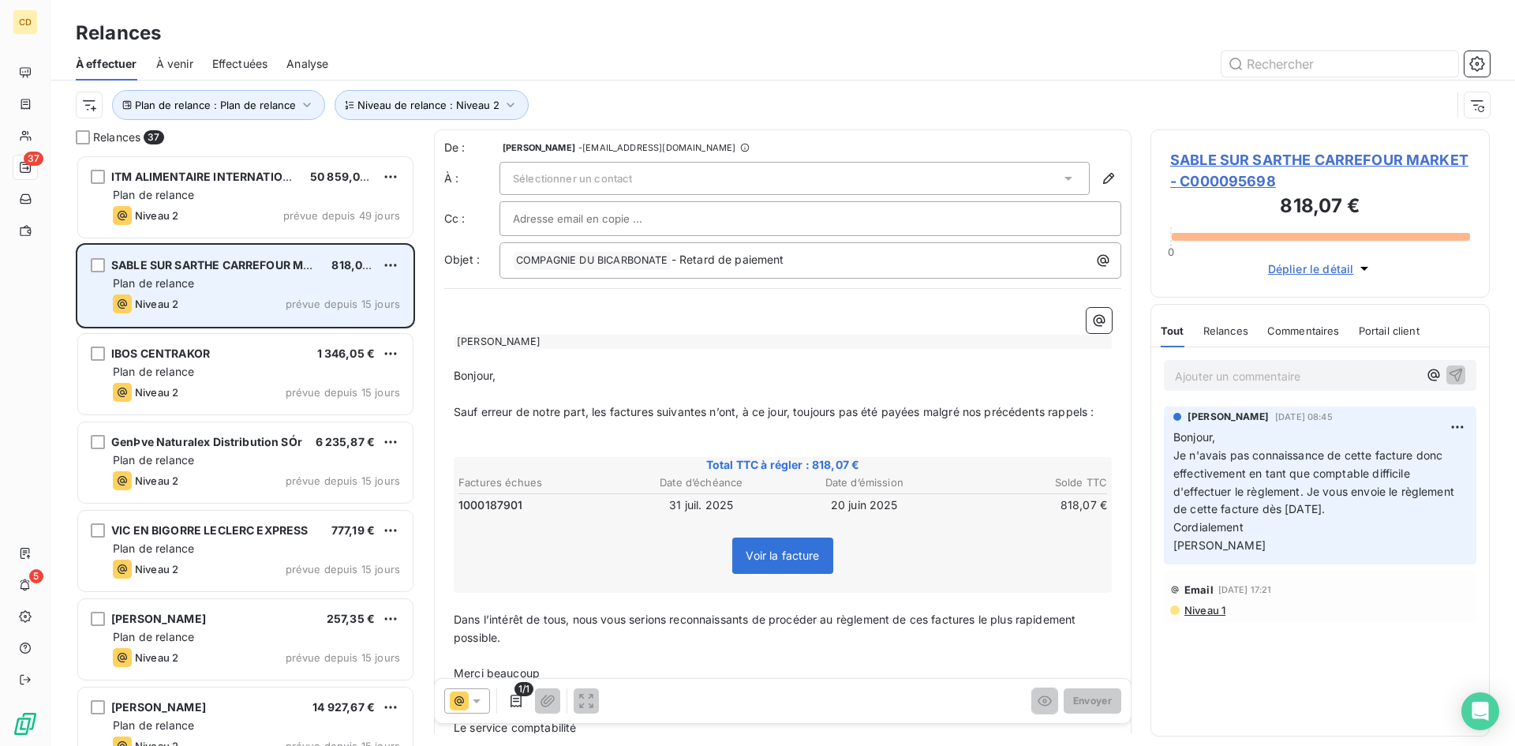
click at [231, 277] on div "Plan de relance" at bounding box center [256, 283] width 287 height 16
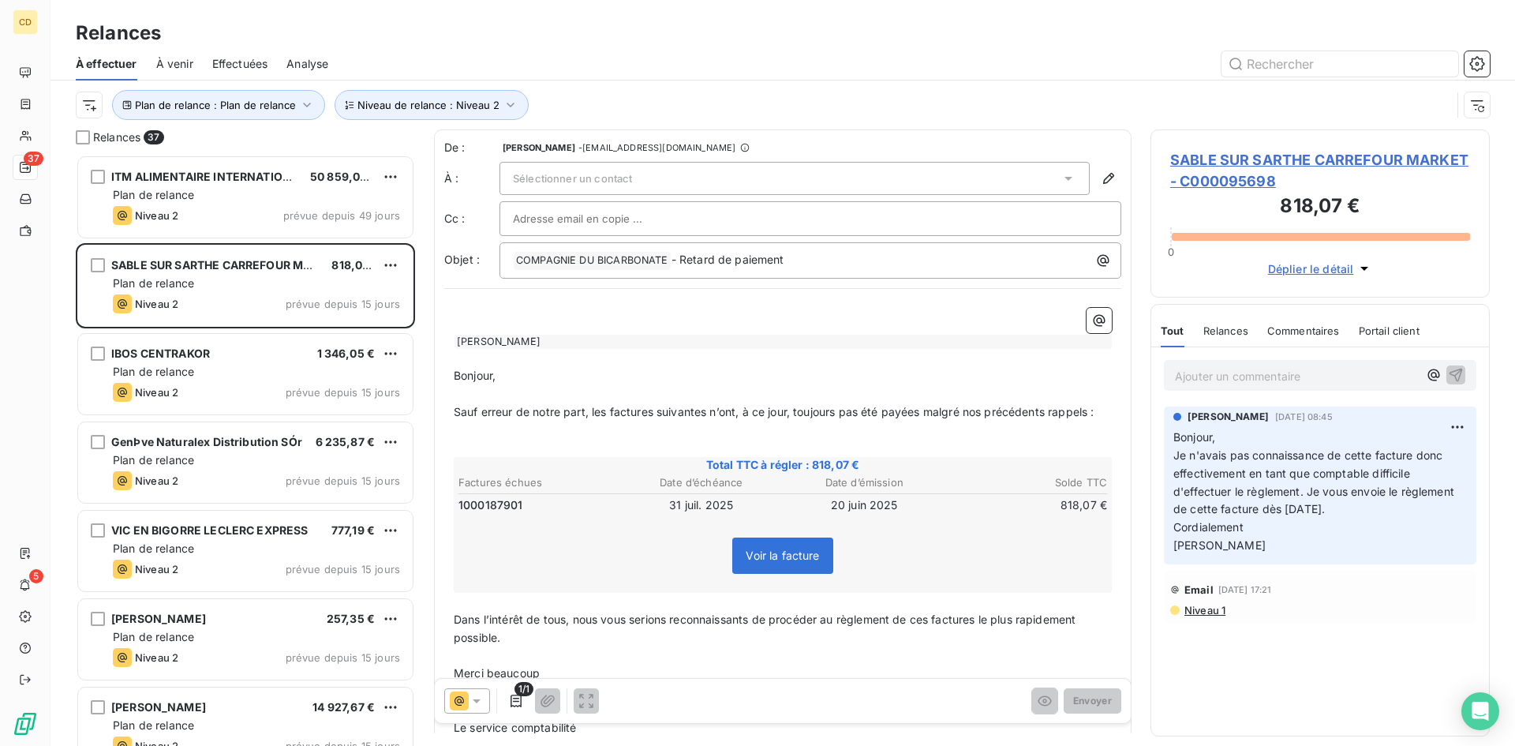
click at [651, 173] on div "Sélectionner un contact" at bounding box center [795, 178] width 590 height 33
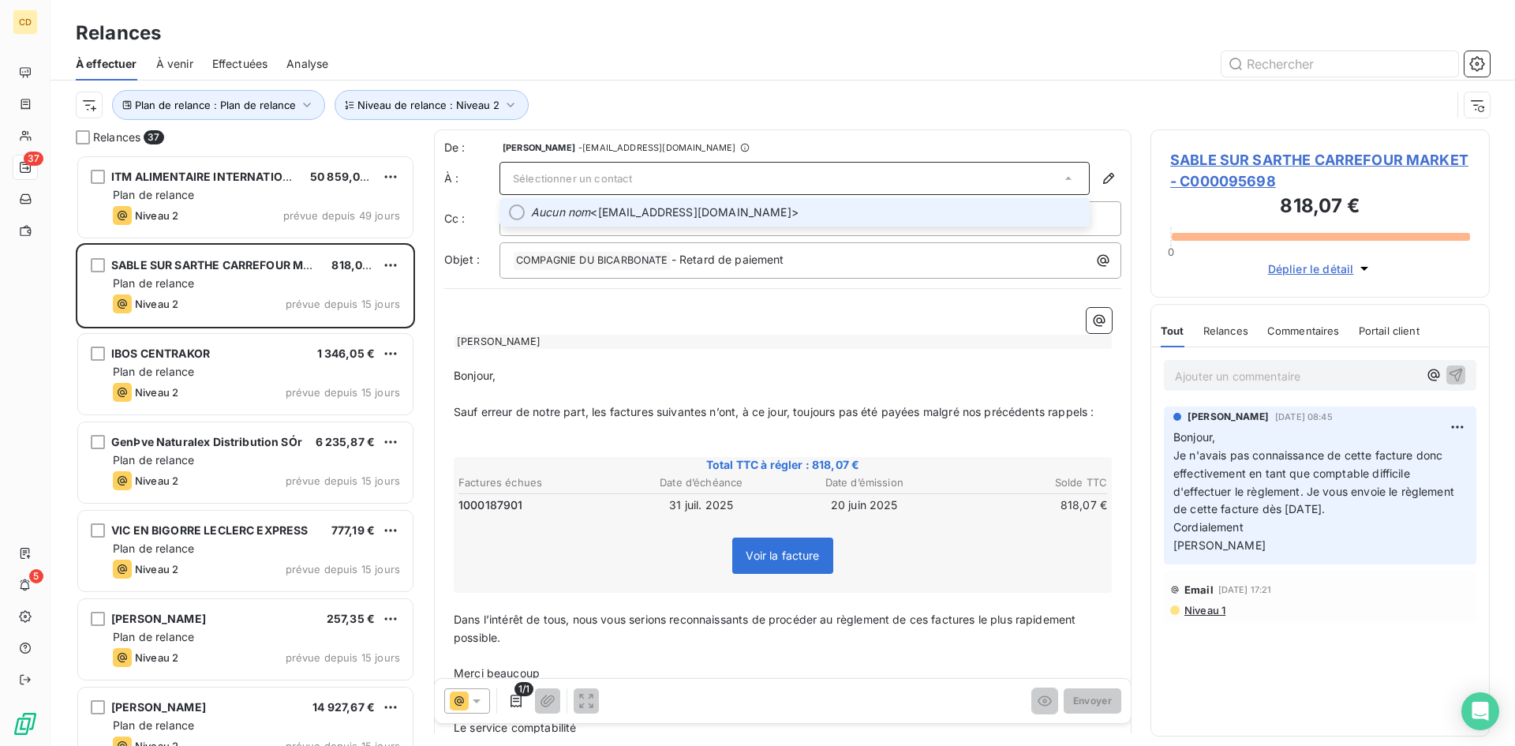
click at [648, 172] on div "Sélectionner un contact" at bounding box center [795, 178] width 590 height 33
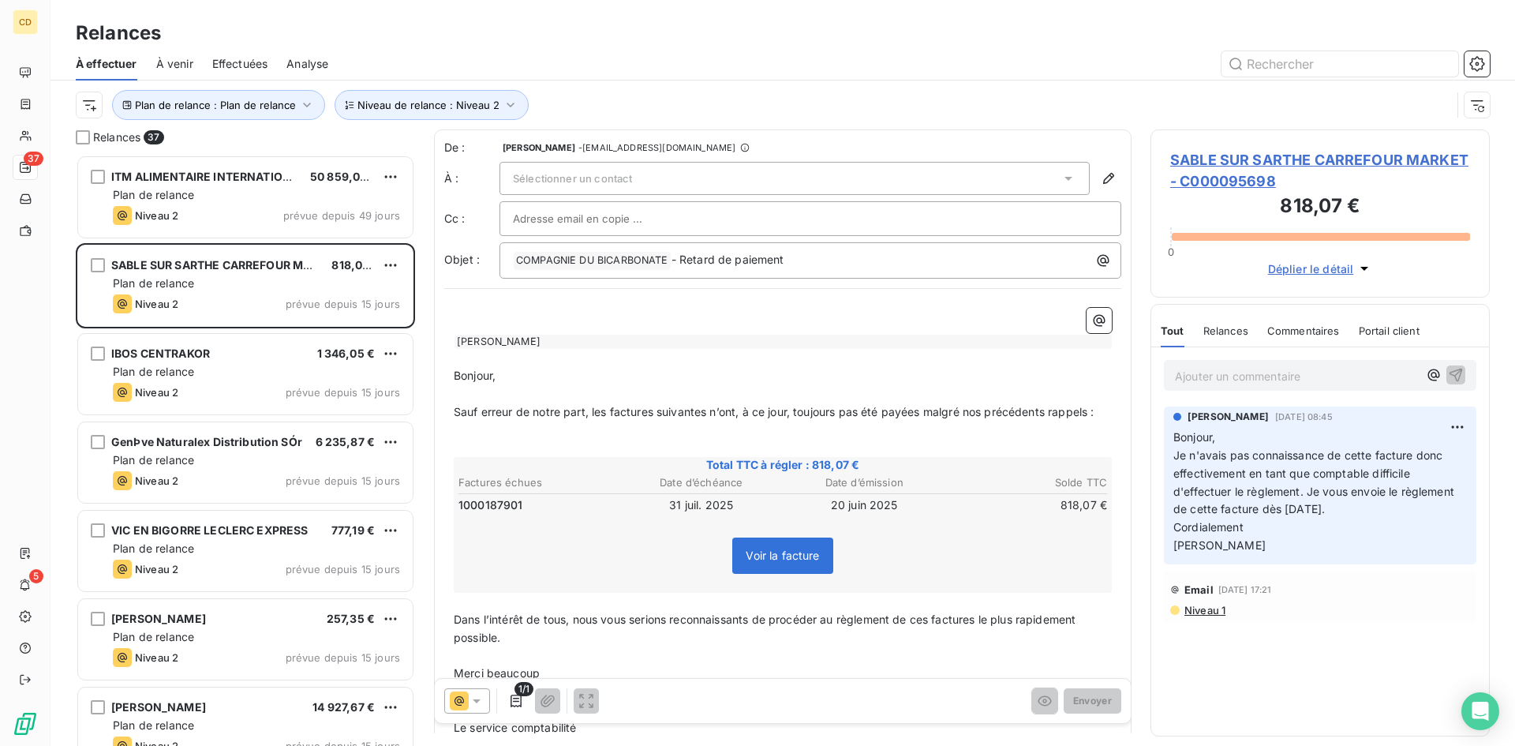
click at [648, 171] on div "Sélectionner un contact" at bounding box center [795, 178] width 590 height 33
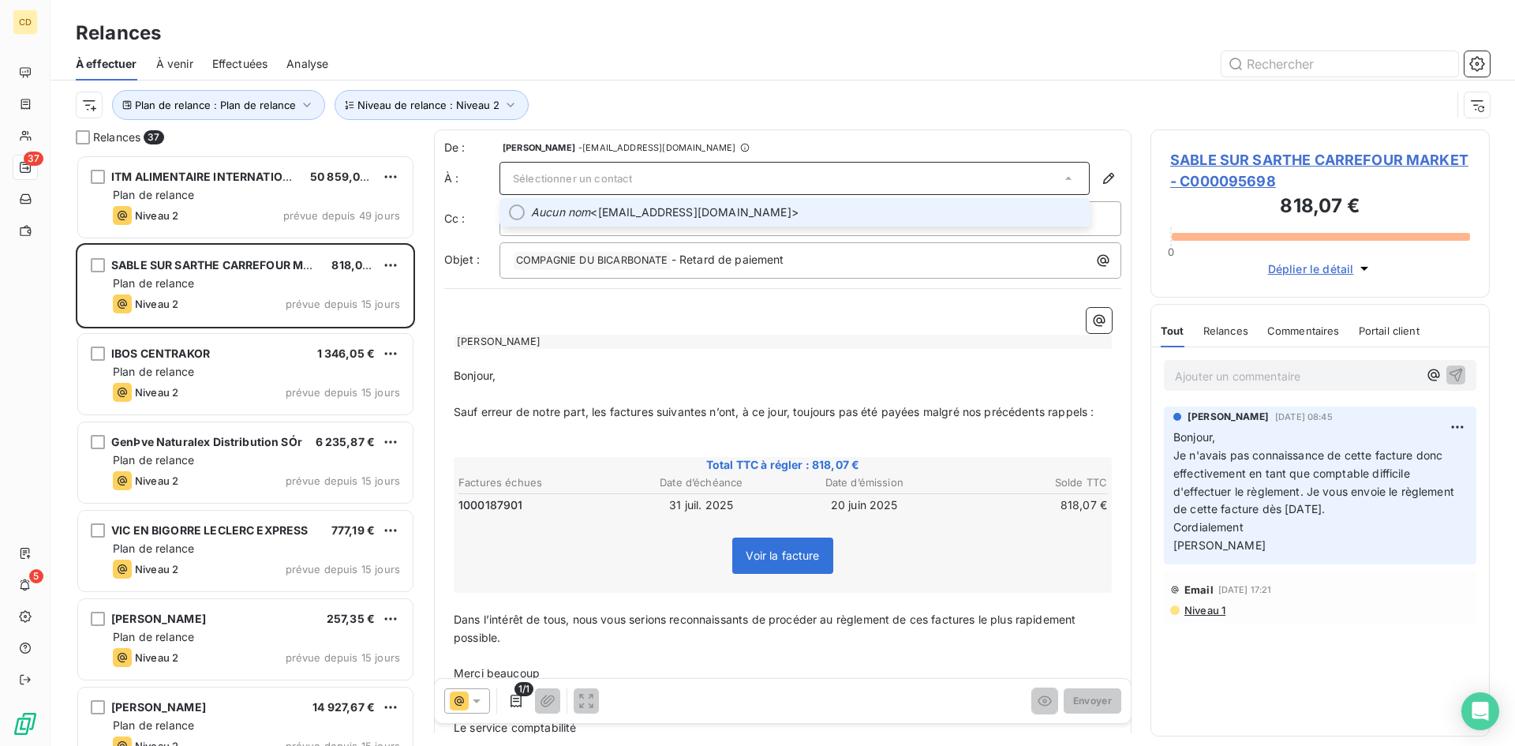
click at [651, 214] on span "Aucun nom <[EMAIL_ADDRESS][DOMAIN_NAME]>" at bounding box center [805, 212] width 549 height 16
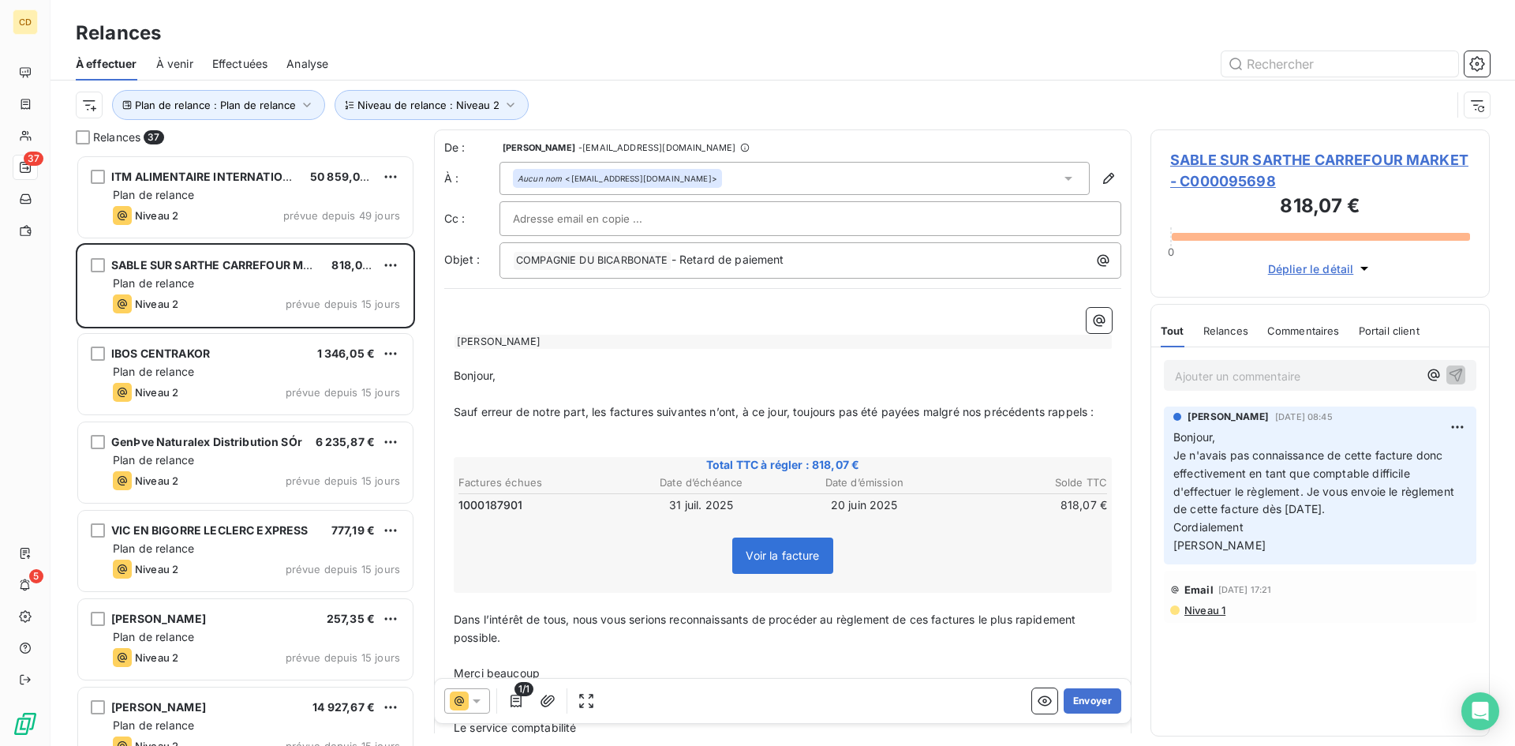
click at [608, 223] on input "text" at bounding box center [598, 219] width 170 height 24
click at [608, 223] on input "text" at bounding box center [810, 219] width 595 height 24
click at [694, 174] on div "Aucun nom <[EMAIL_ADDRESS][DOMAIN_NAME]>" at bounding box center [618, 178] width 200 height 11
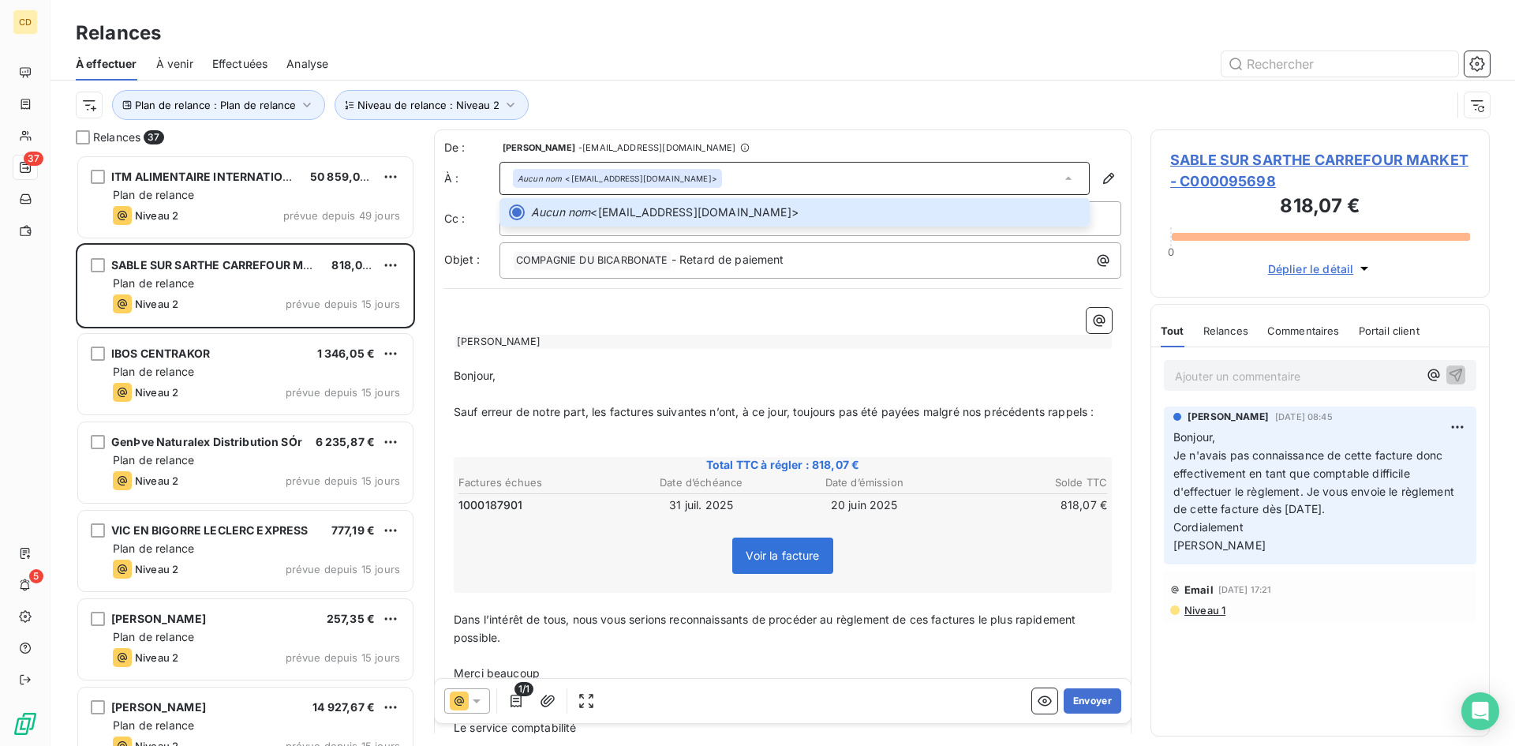
click at [788, 174] on div "Aucun nom <[EMAIL_ADDRESS][DOMAIN_NAME]>" at bounding box center [795, 178] width 590 height 33
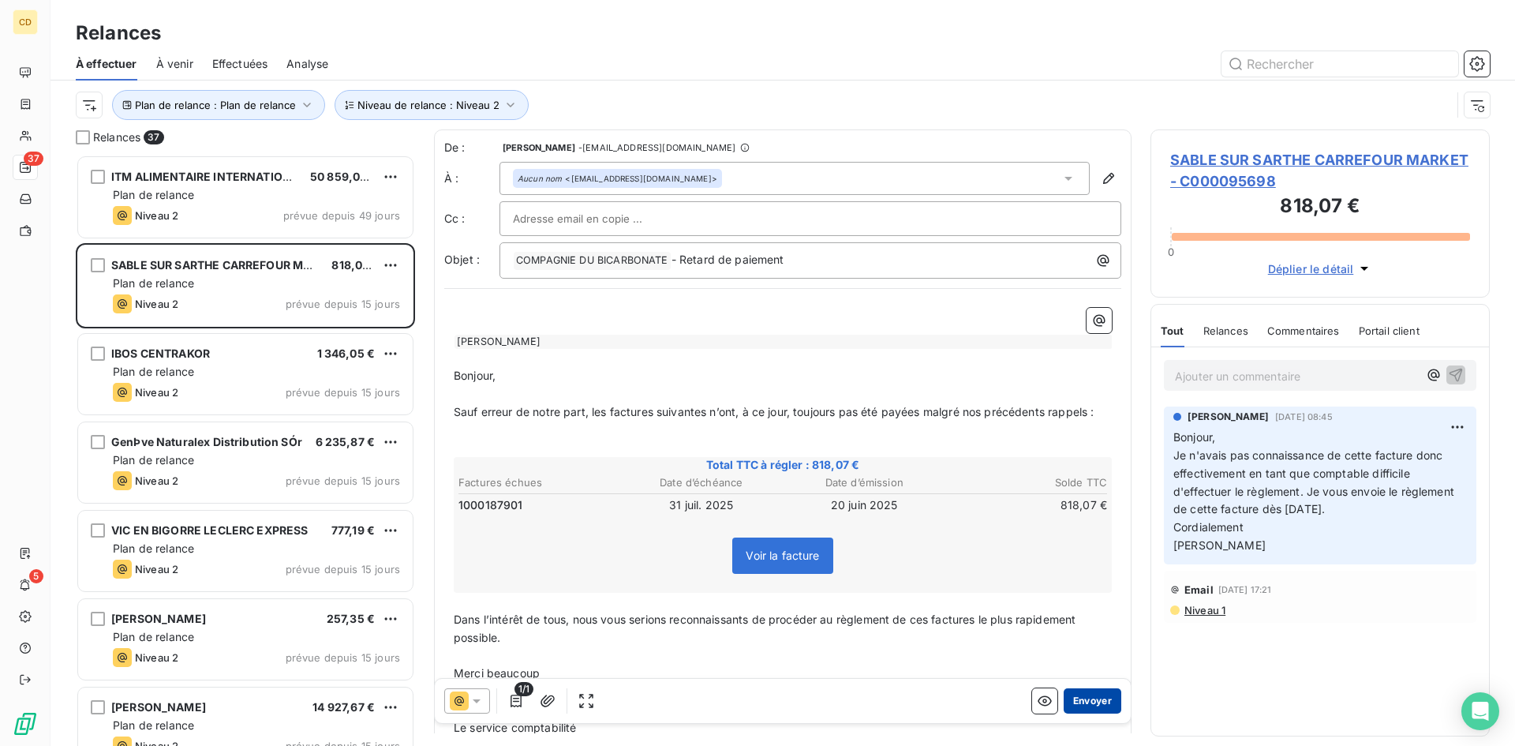
click at [1080, 694] on button "Envoyer" at bounding box center [1093, 700] width 58 height 25
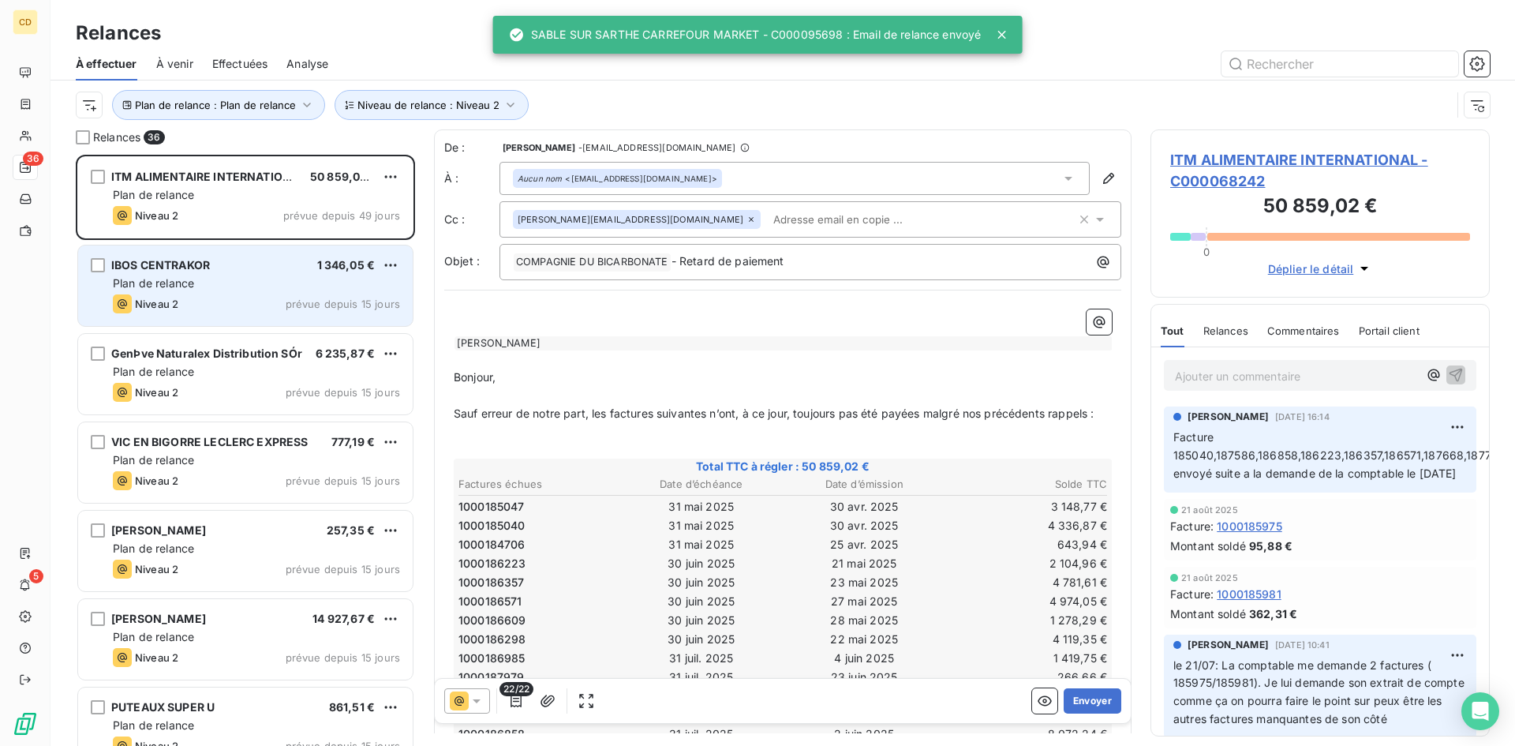
click at [194, 283] on span "Plan de relance" at bounding box center [153, 282] width 81 height 13
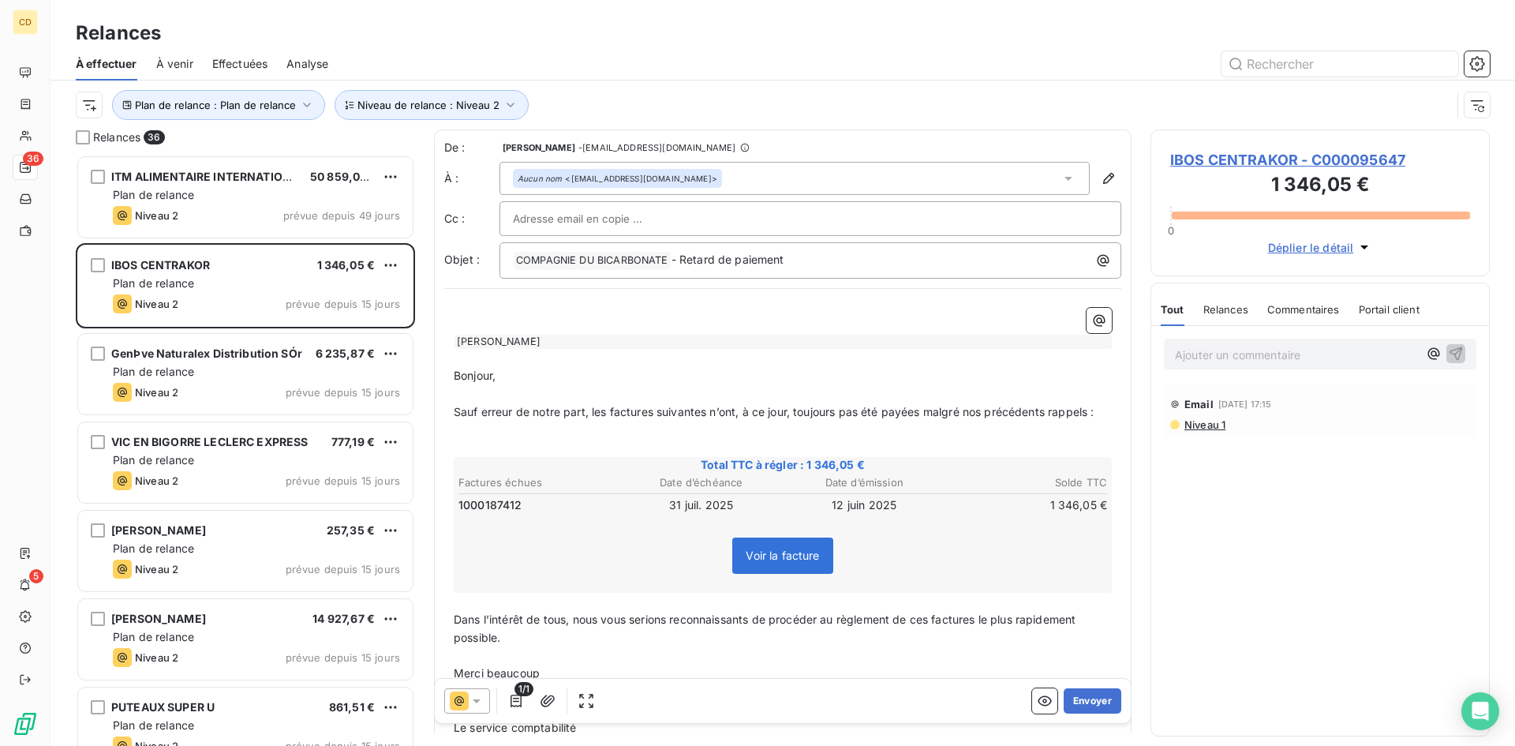
click at [1199, 422] on span "Niveau 1" at bounding box center [1204, 424] width 43 height 13
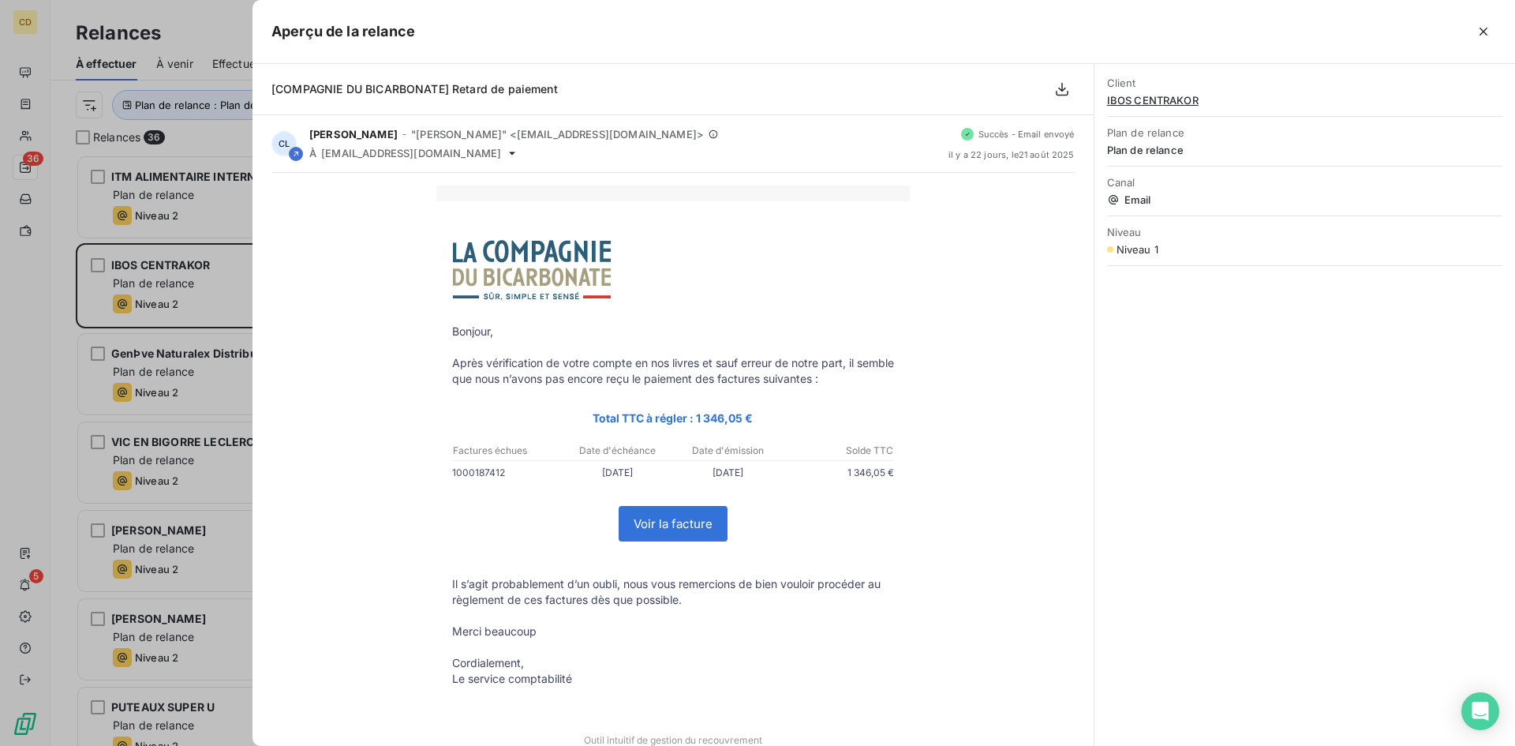
click at [1480, 29] on icon "button" at bounding box center [1484, 32] width 16 height 16
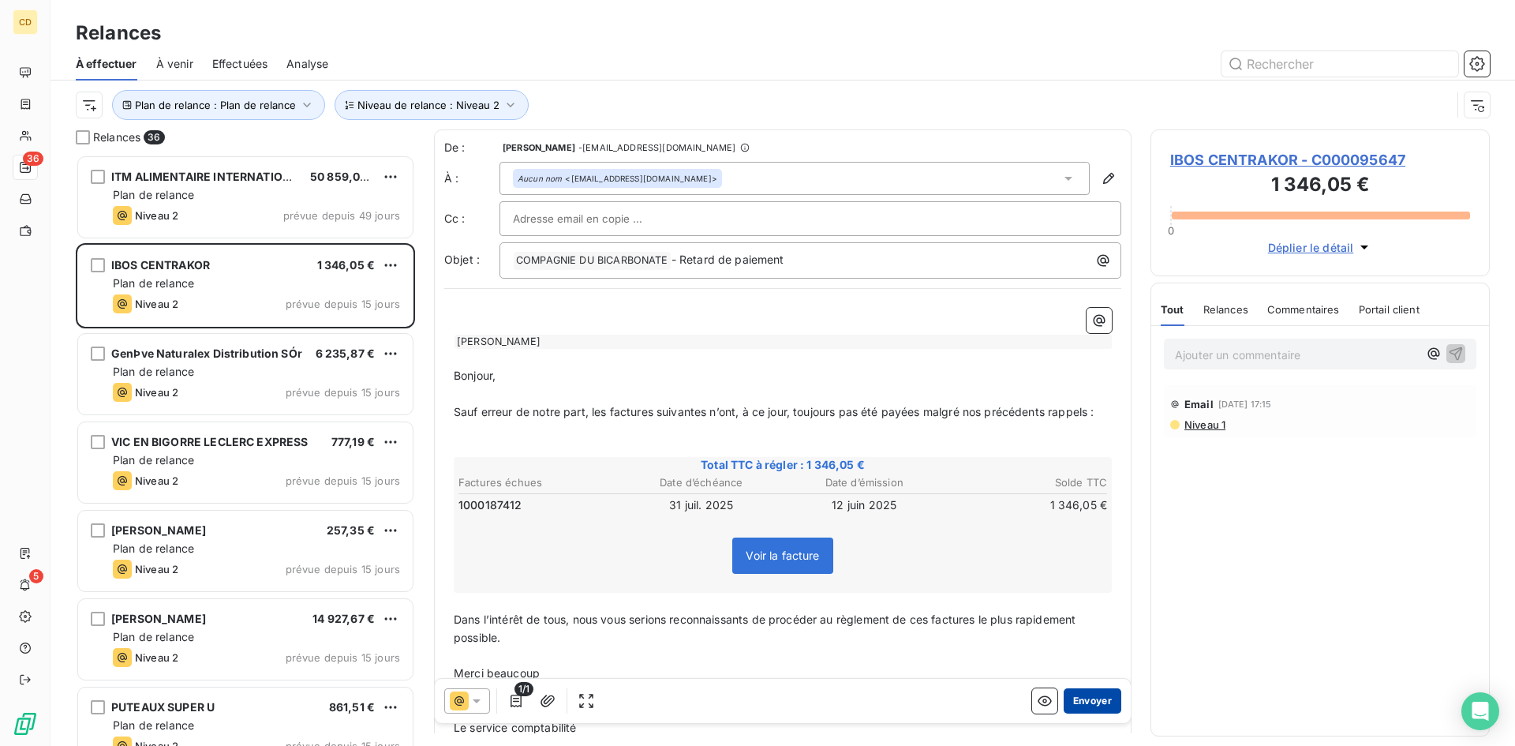
click at [1083, 698] on button "Envoyer" at bounding box center [1093, 700] width 58 height 25
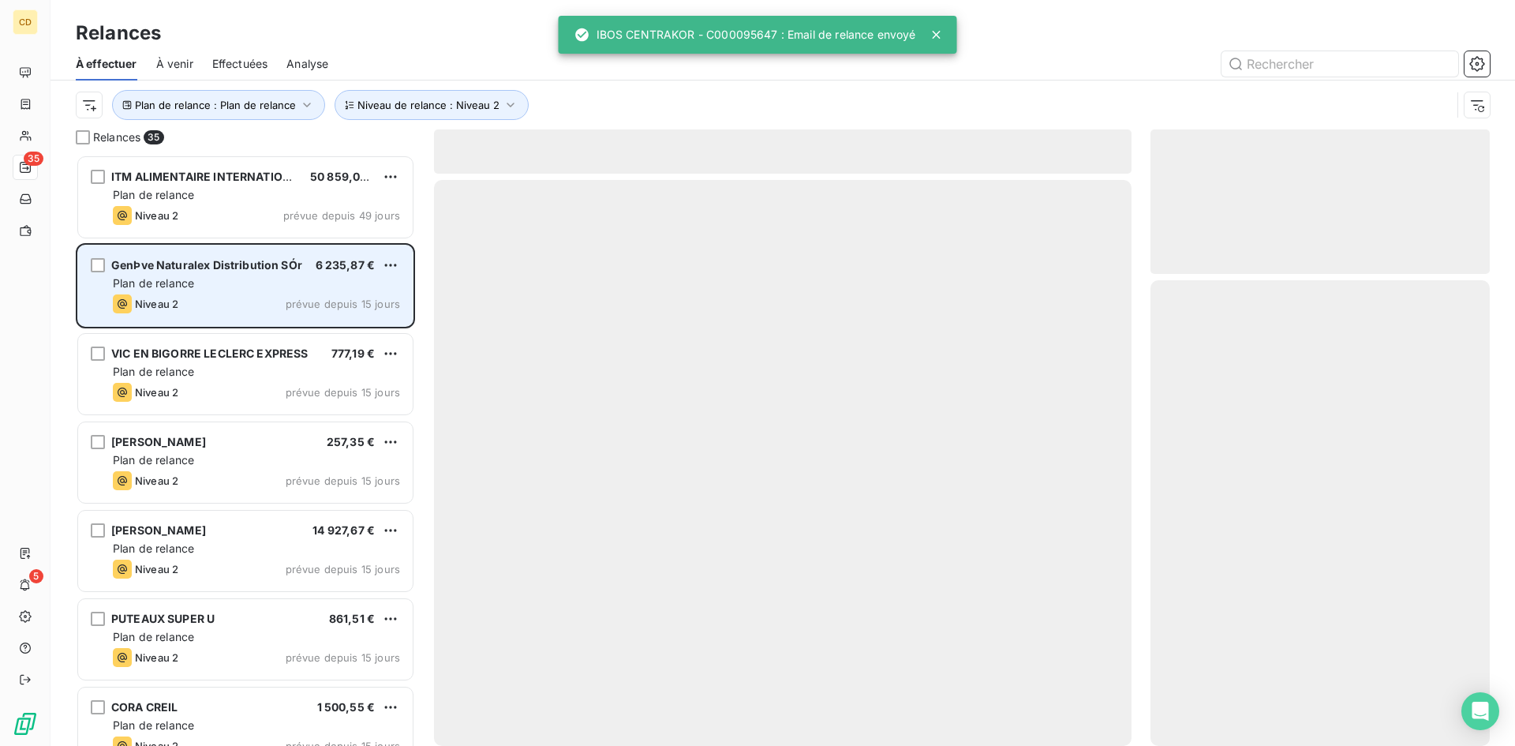
click at [182, 282] on span "Plan de relance" at bounding box center [153, 282] width 81 height 13
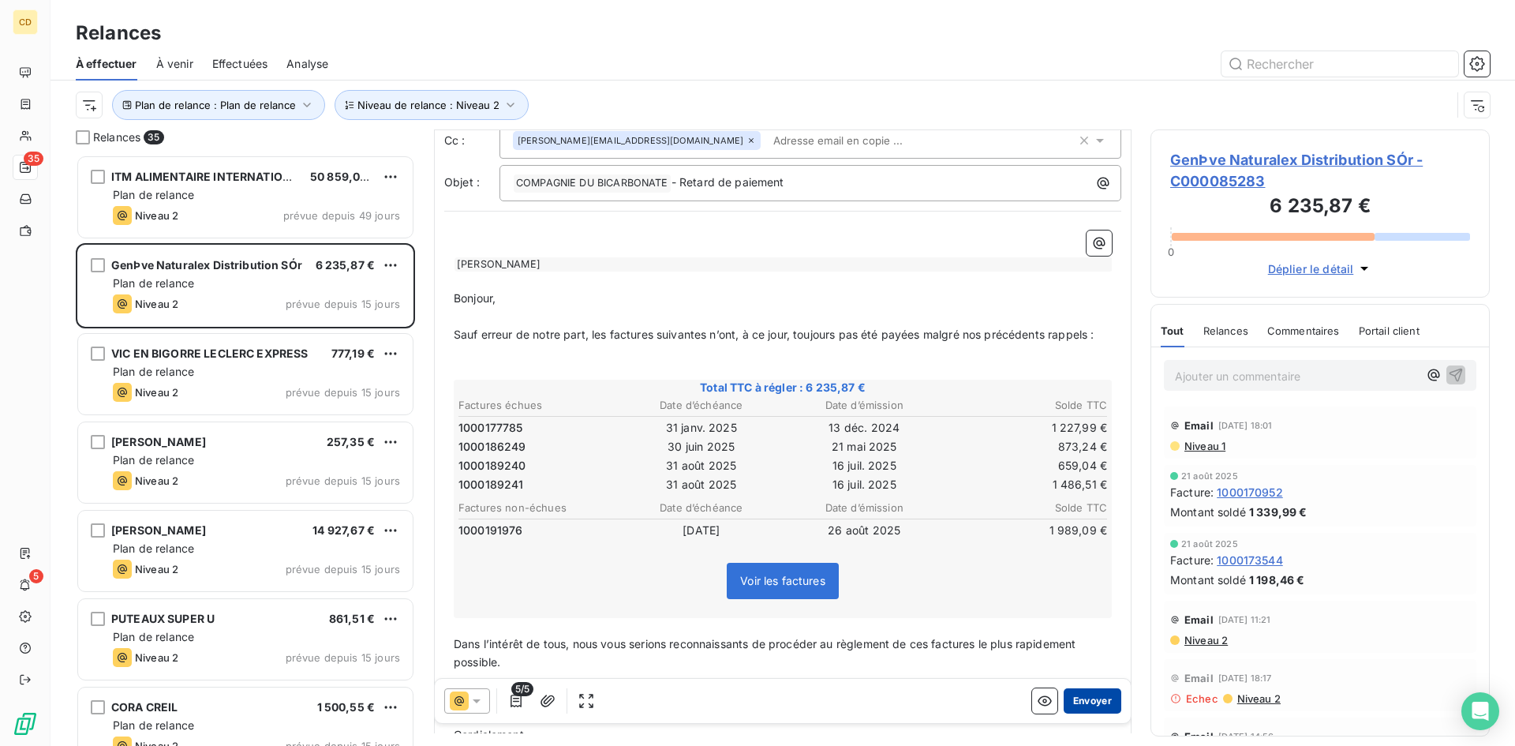
click at [1075, 696] on button "Envoyer" at bounding box center [1093, 700] width 58 height 25
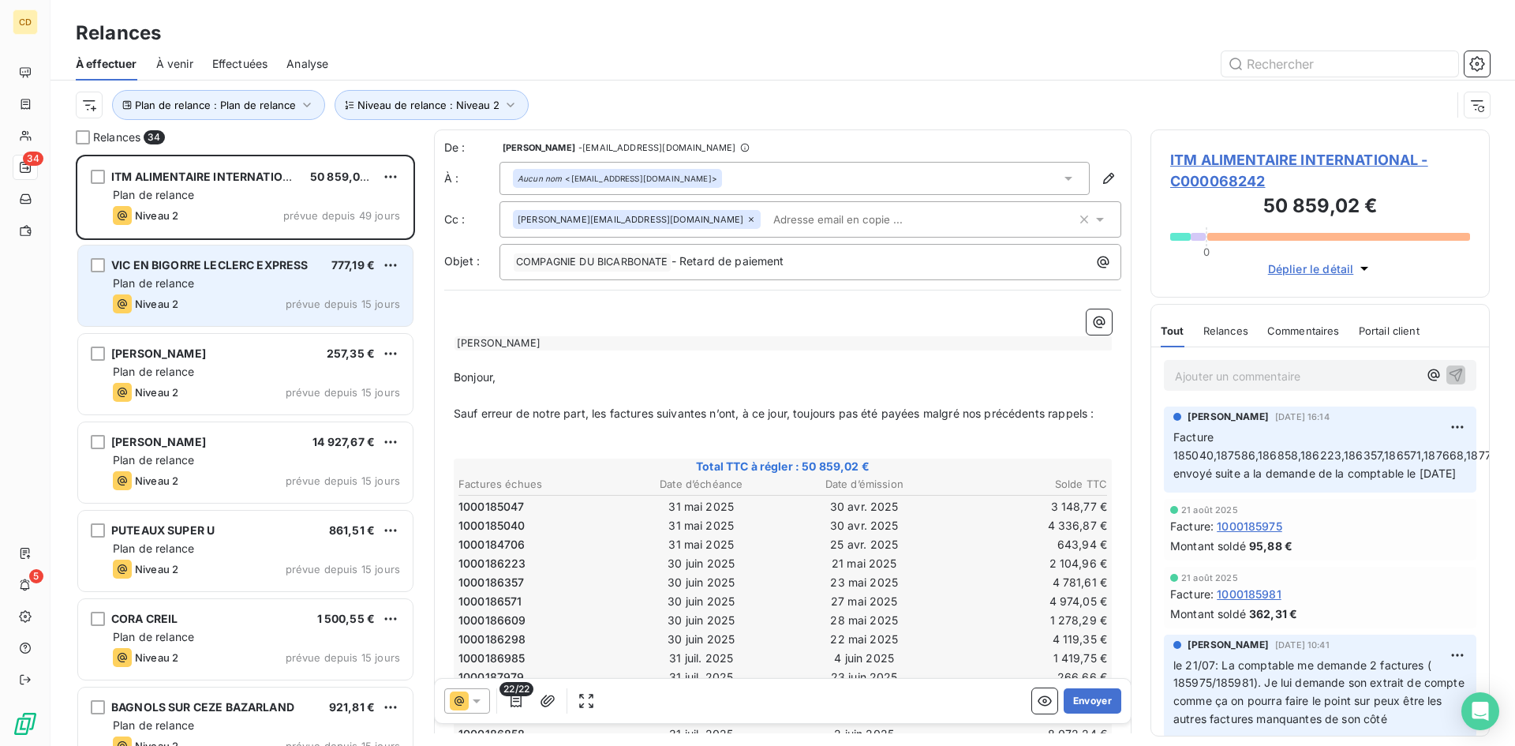
click at [200, 278] on div "Plan de relance" at bounding box center [256, 283] width 287 height 16
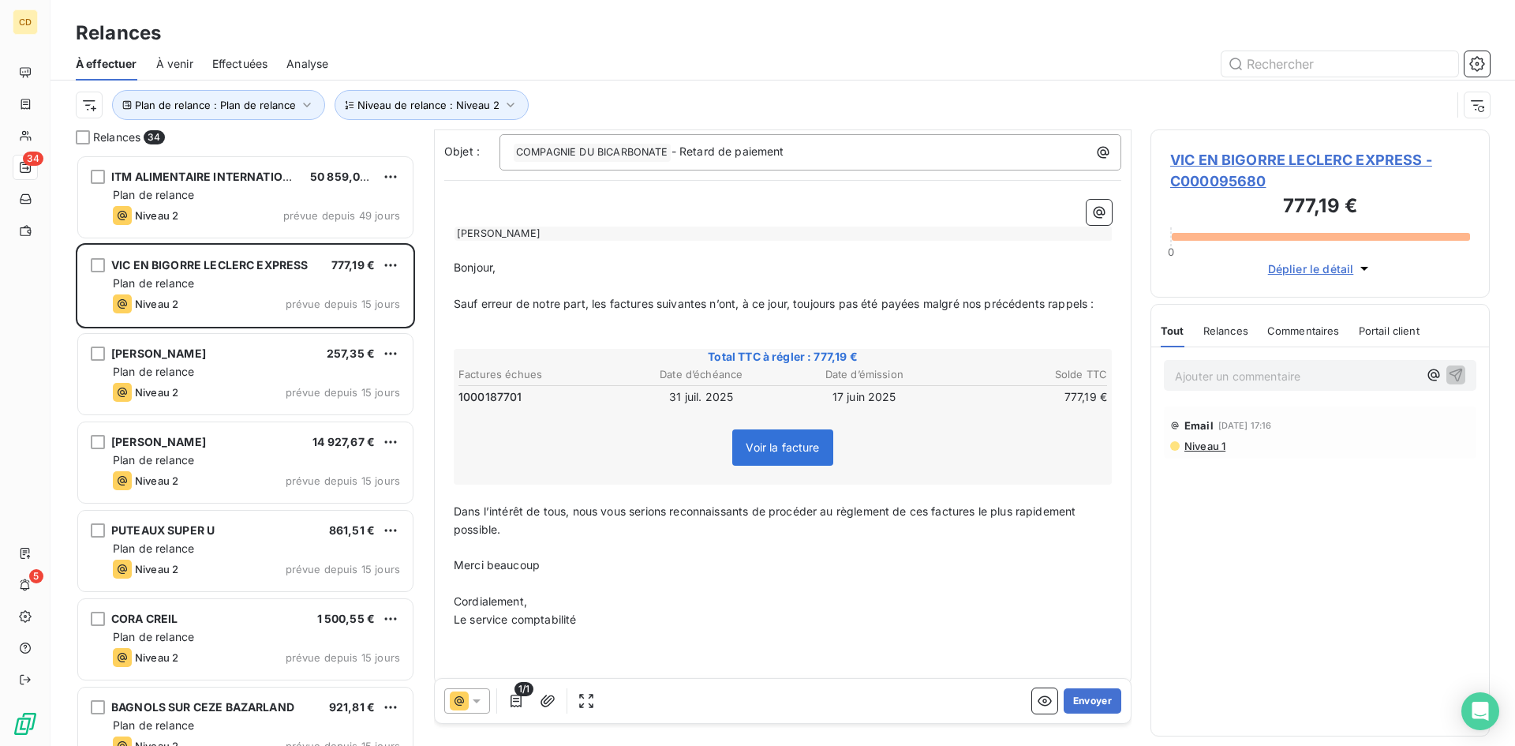
scroll to position [125, 0]
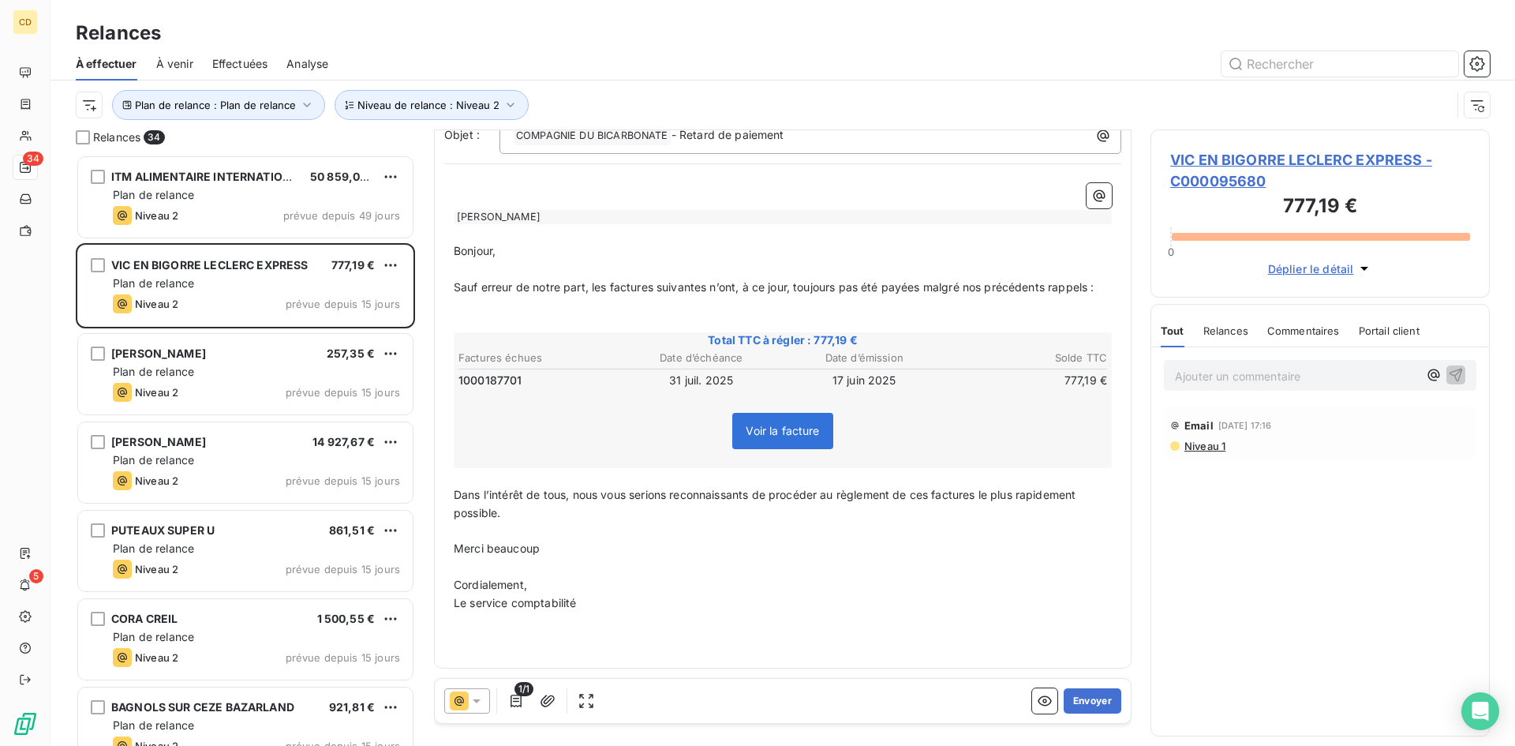
click at [1225, 168] on span "VIC EN BIGORRE LECLERC EXPRESS - C000095680" at bounding box center [1320, 170] width 300 height 43
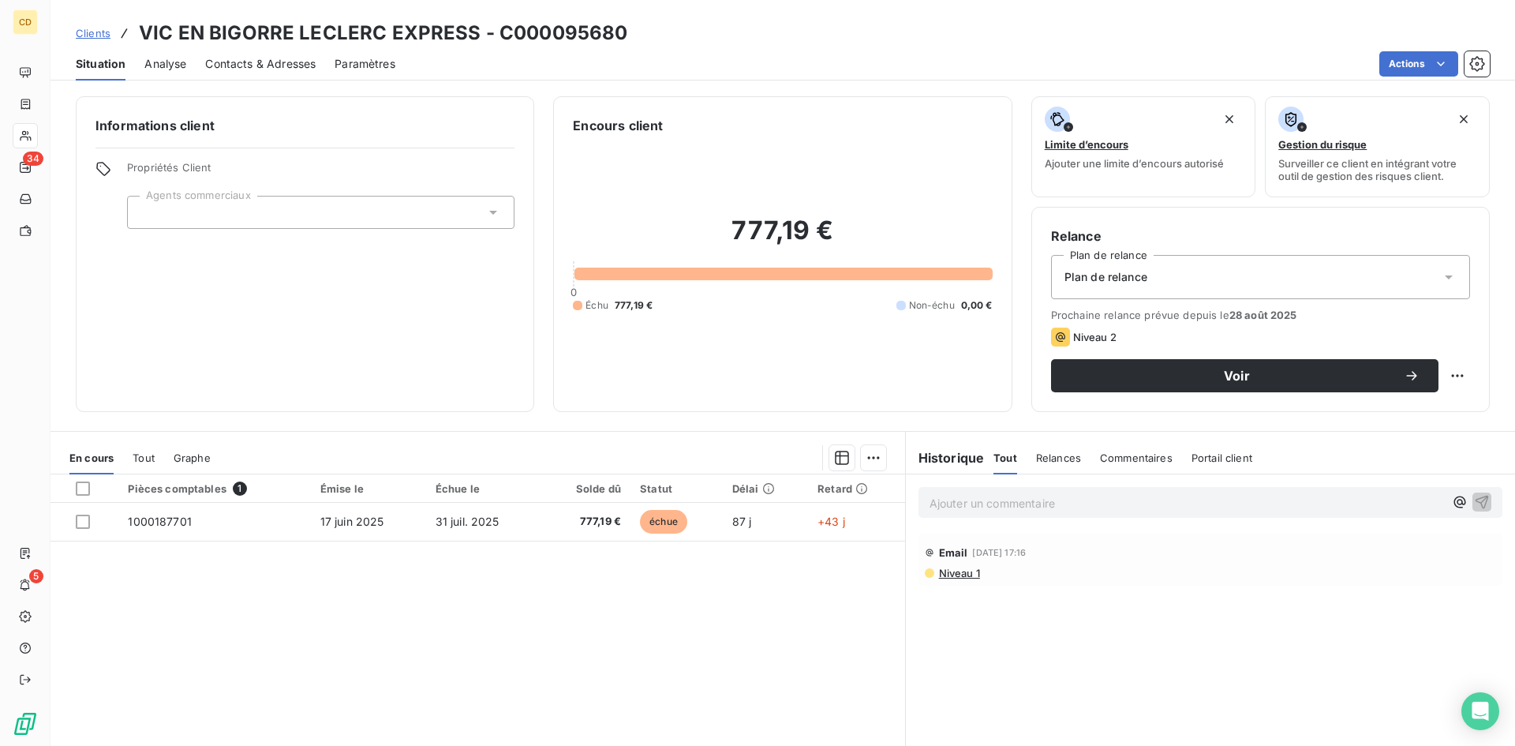
click at [1201, 286] on div "Plan de relance" at bounding box center [1260, 277] width 419 height 44
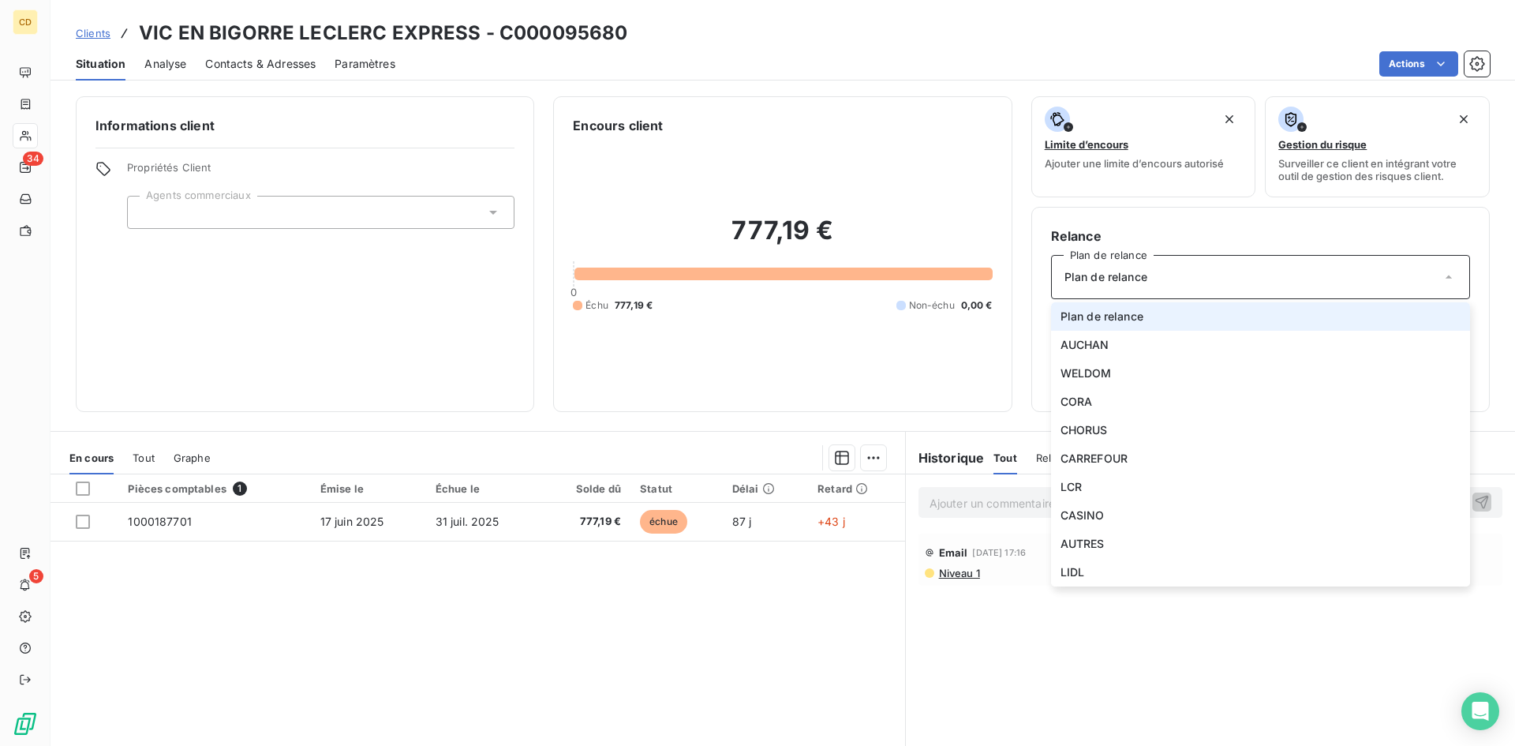
click at [1202, 284] on div "Plan de relance" at bounding box center [1260, 277] width 419 height 44
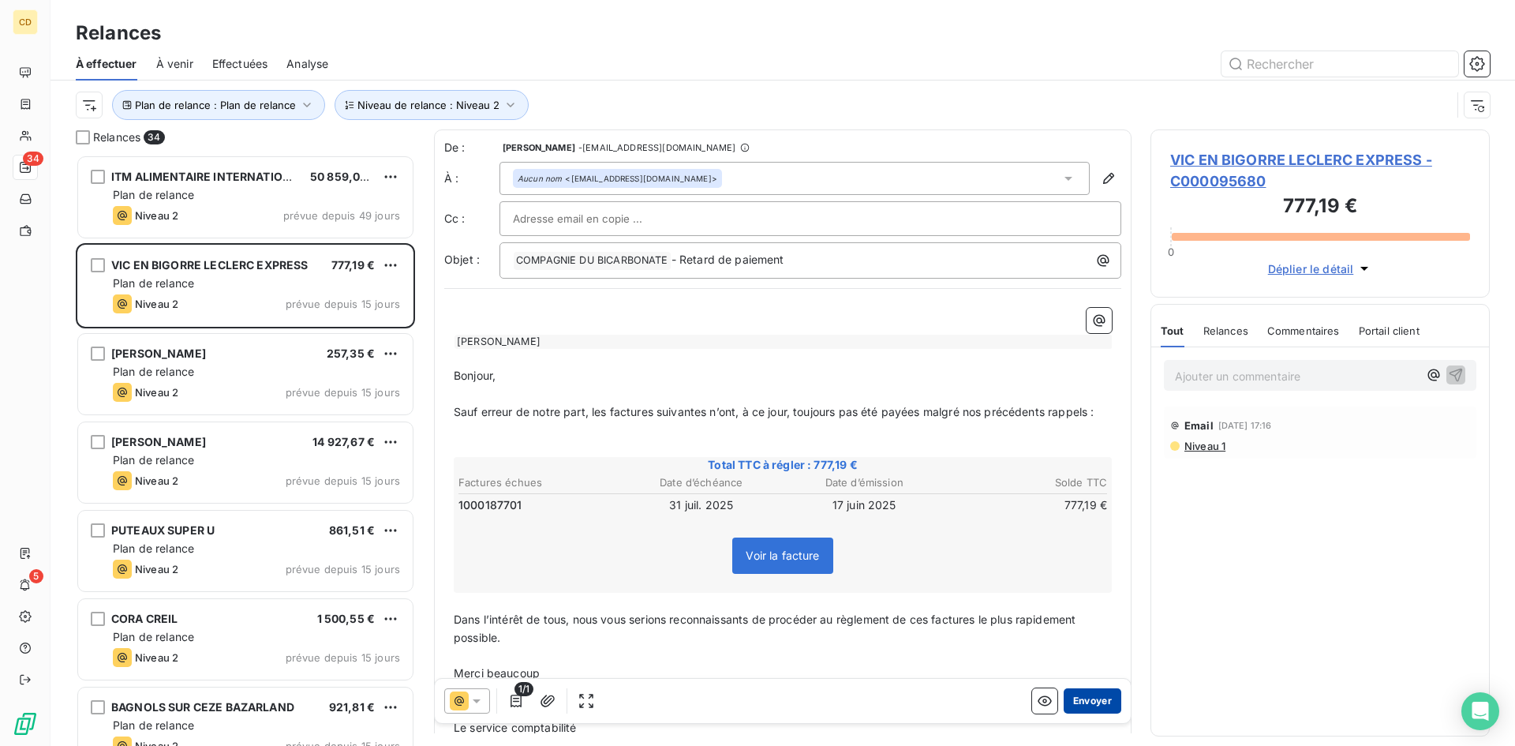
click at [1075, 698] on button "Envoyer" at bounding box center [1093, 700] width 58 height 25
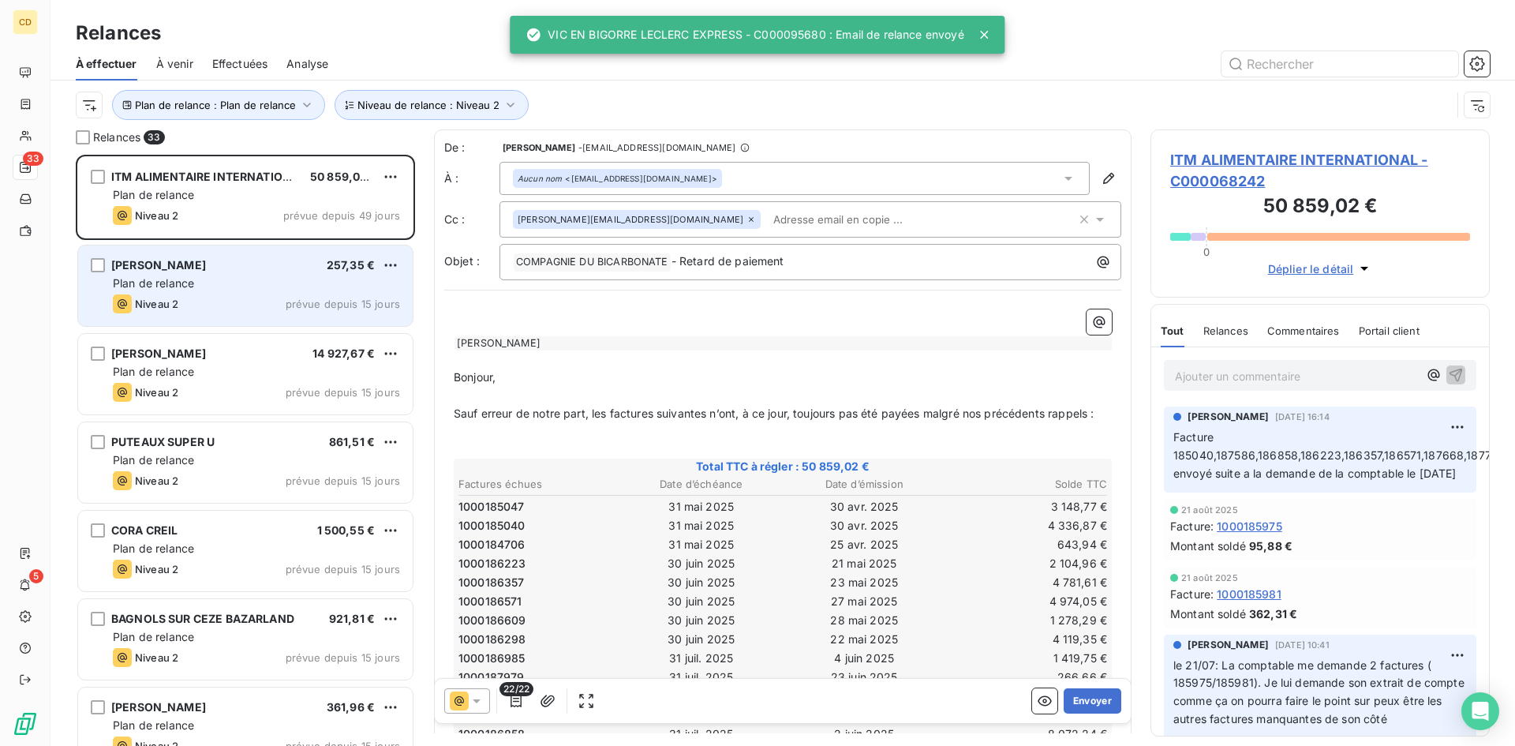
click at [241, 279] on div "Plan de relance" at bounding box center [256, 283] width 287 height 16
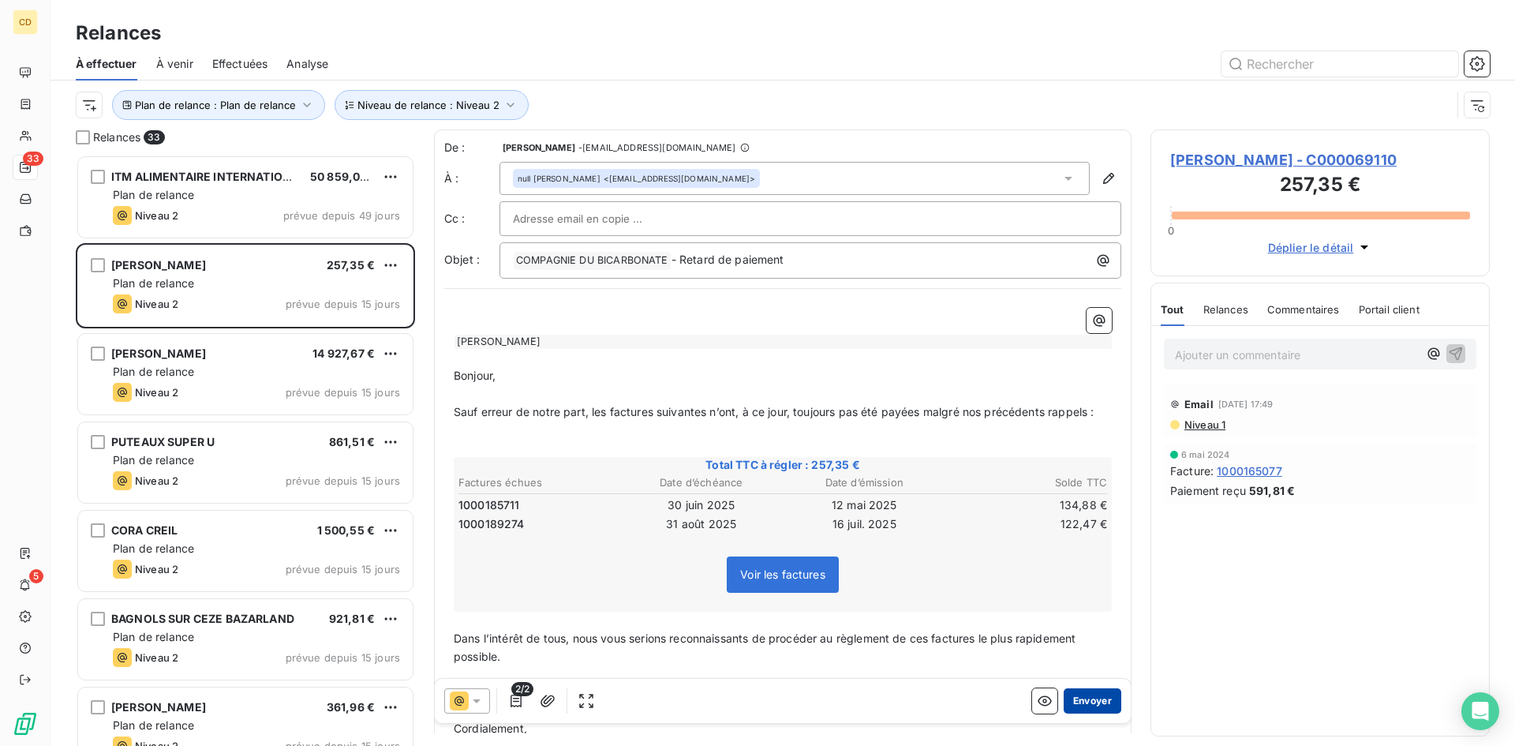
click at [1072, 698] on button "Envoyer" at bounding box center [1093, 700] width 58 height 25
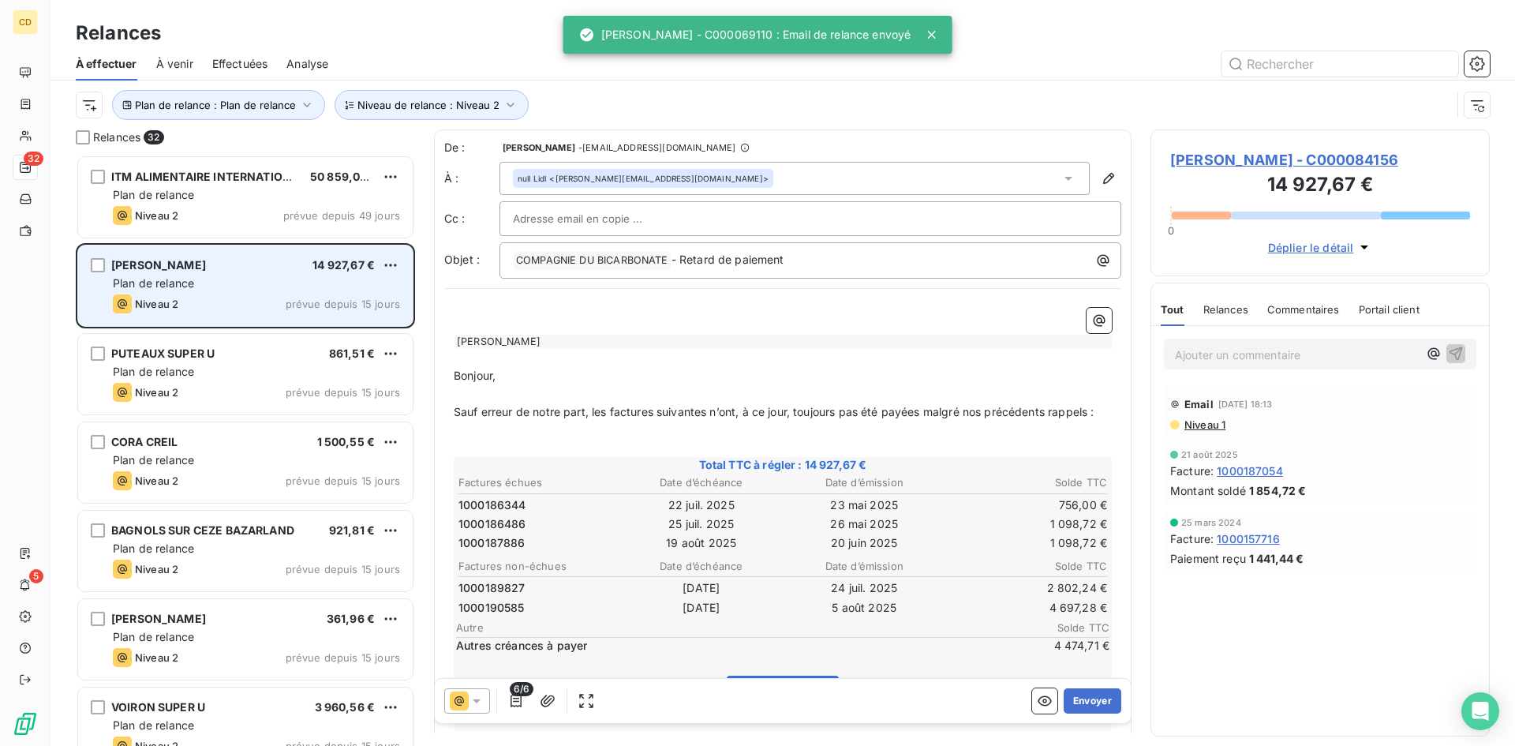
click at [202, 286] on div "Plan de relance" at bounding box center [256, 283] width 287 height 16
